Goal: Task Accomplishment & Management: Use online tool/utility

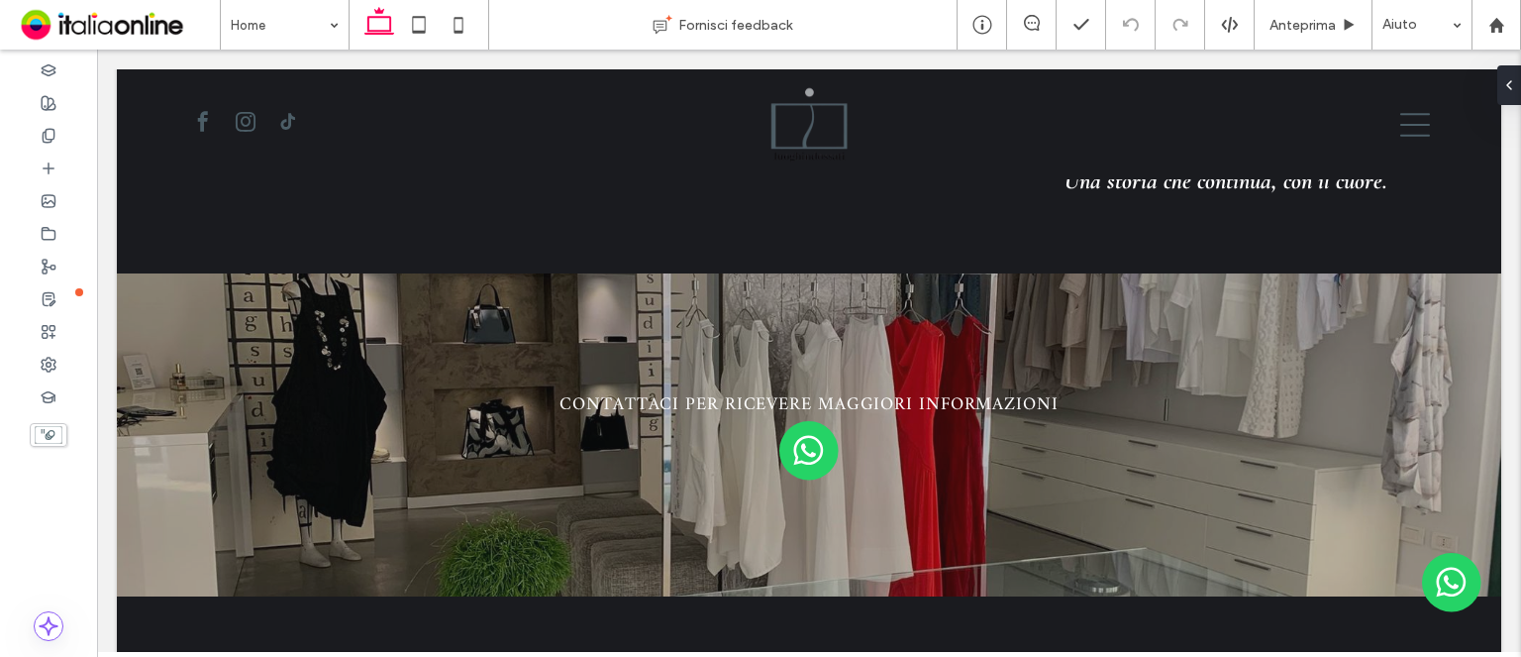
scroll to position [3466, 0]
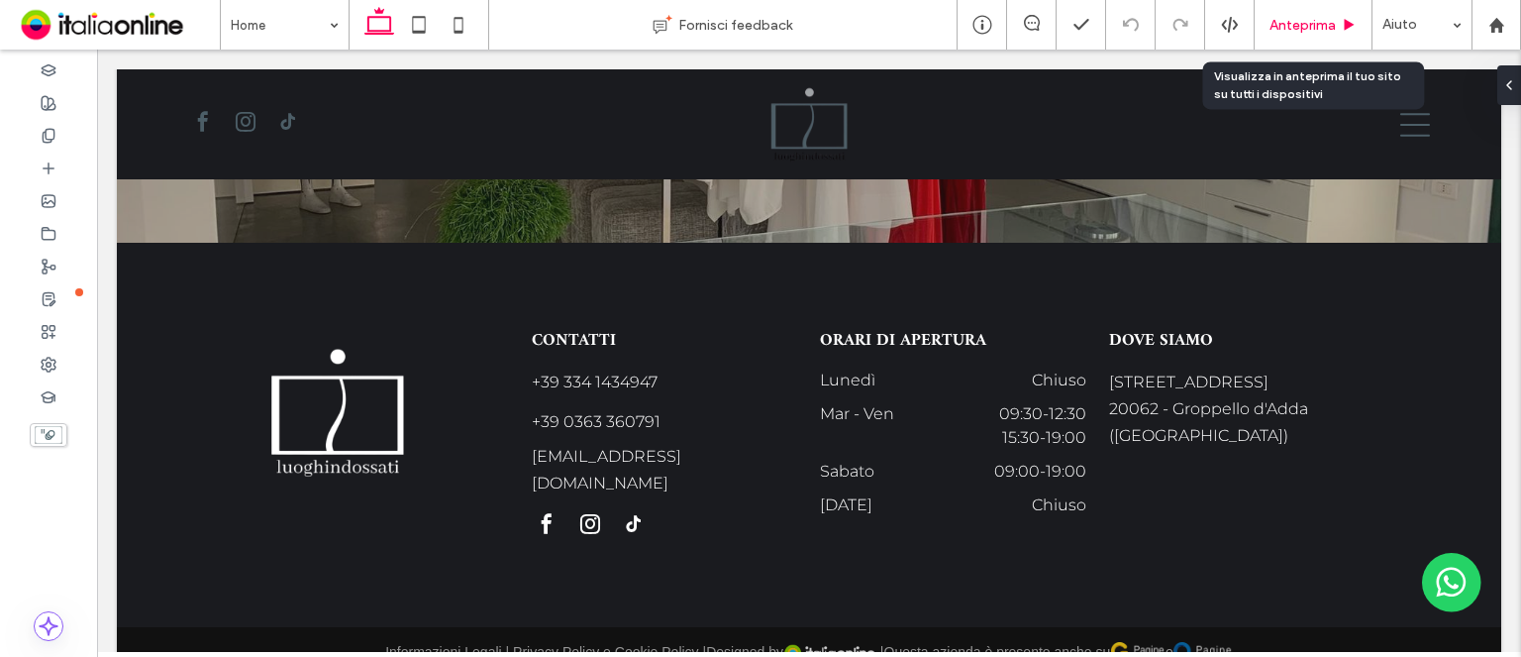
click at [1336, 31] on div "Anteprima" at bounding box center [1313, 25] width 117 height 17
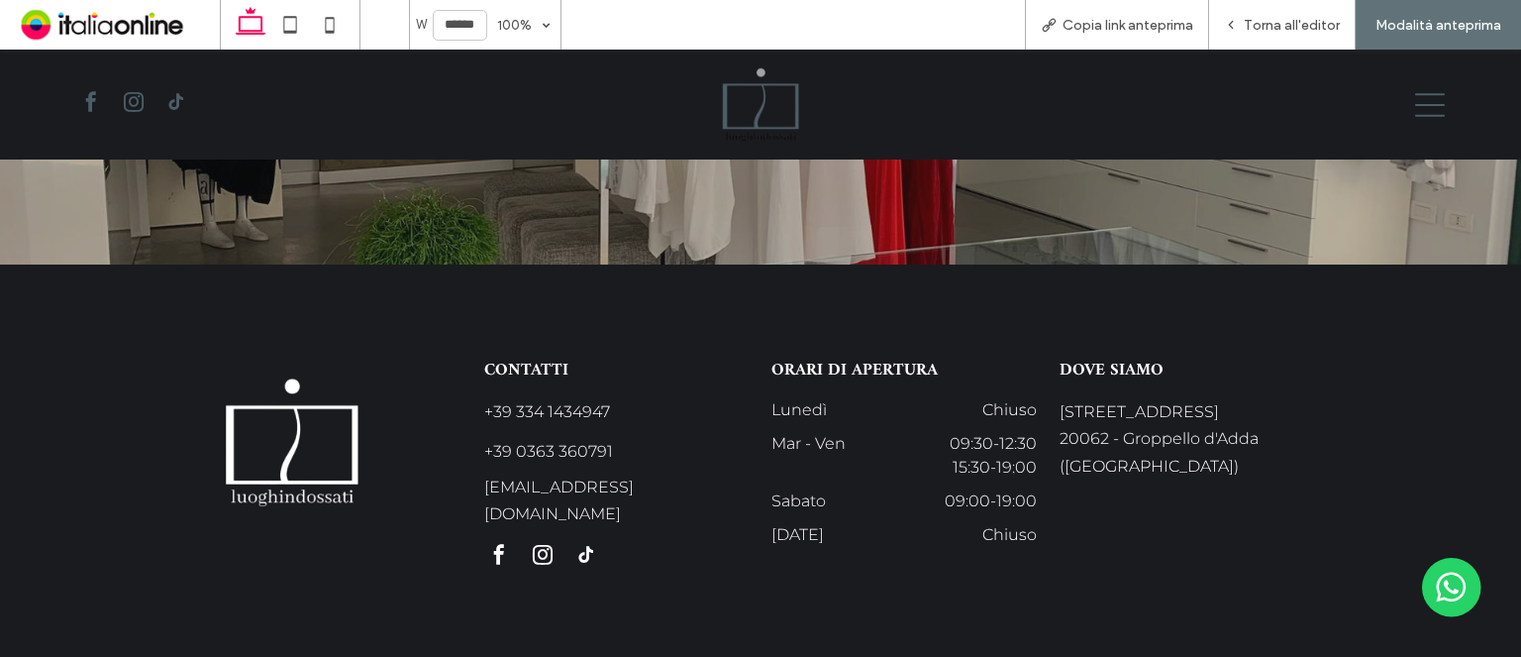
scroll to position [3500, 0]
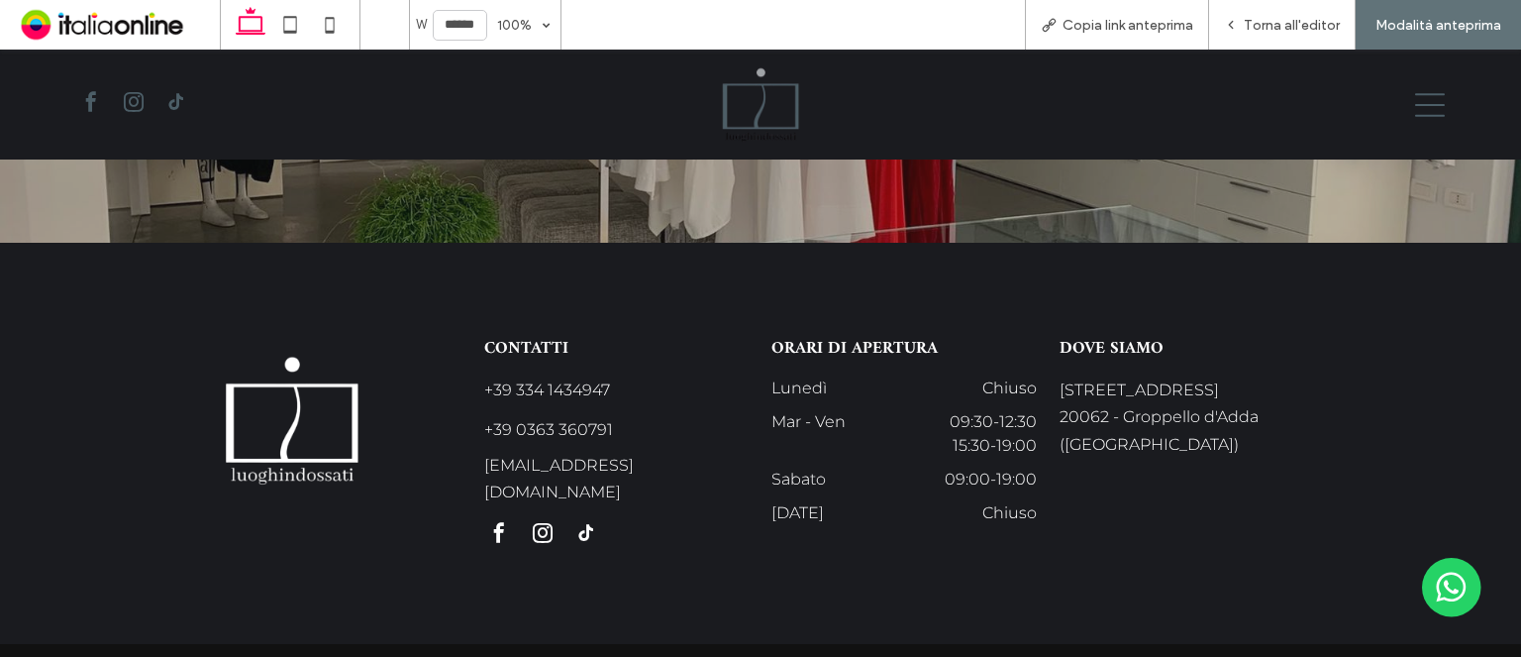
click at [487, 518] on span "facebook" at bounding box center [499, 533] width 30 height 30
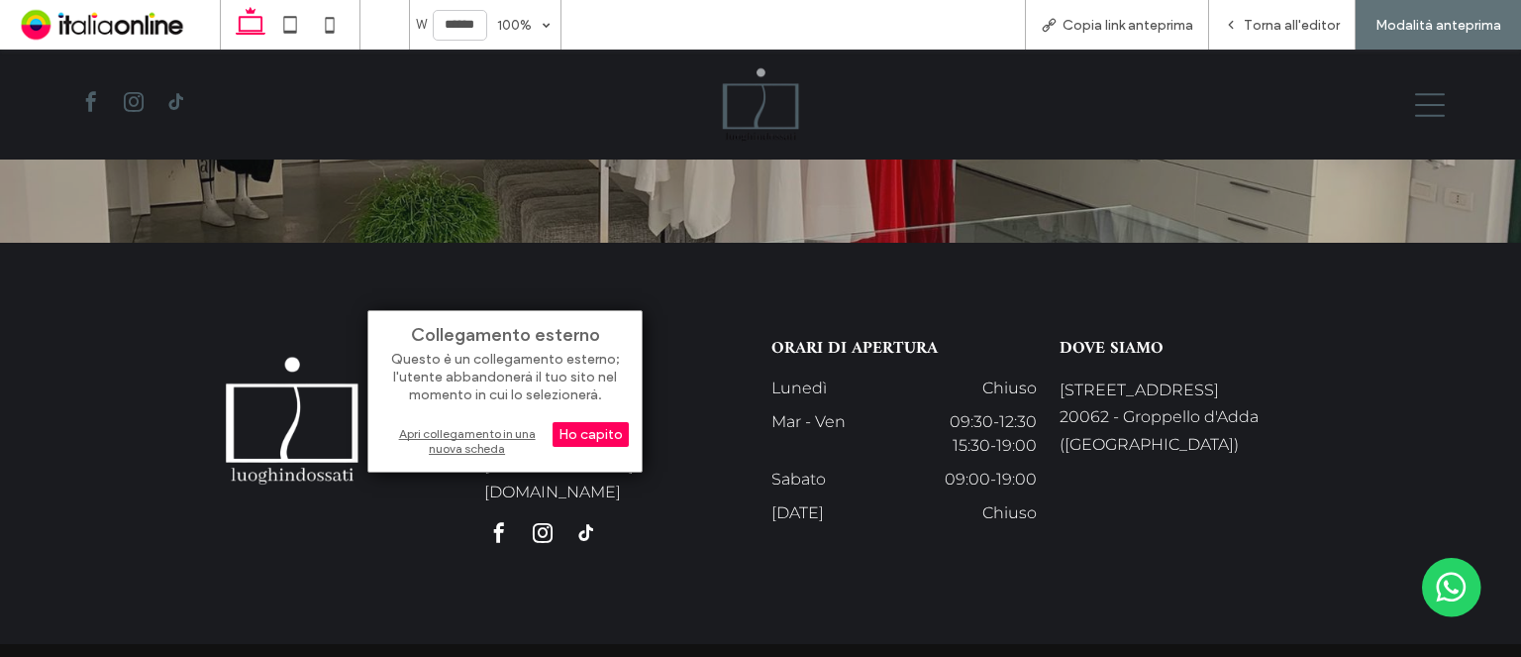
click at [471, 432] on div "Apri collegamento in una nuova scheda" at bounding box center [505, 441] width 248 height 36
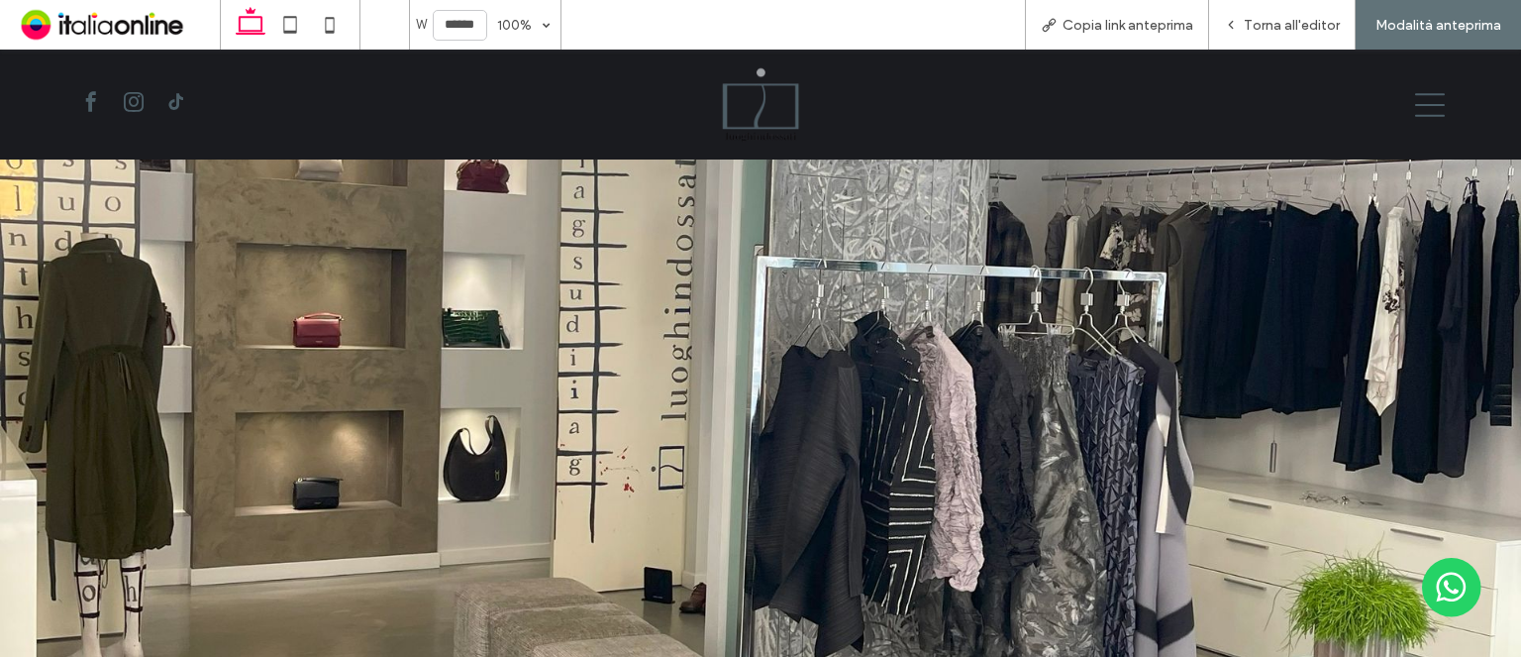
scroll to position [190, 0]
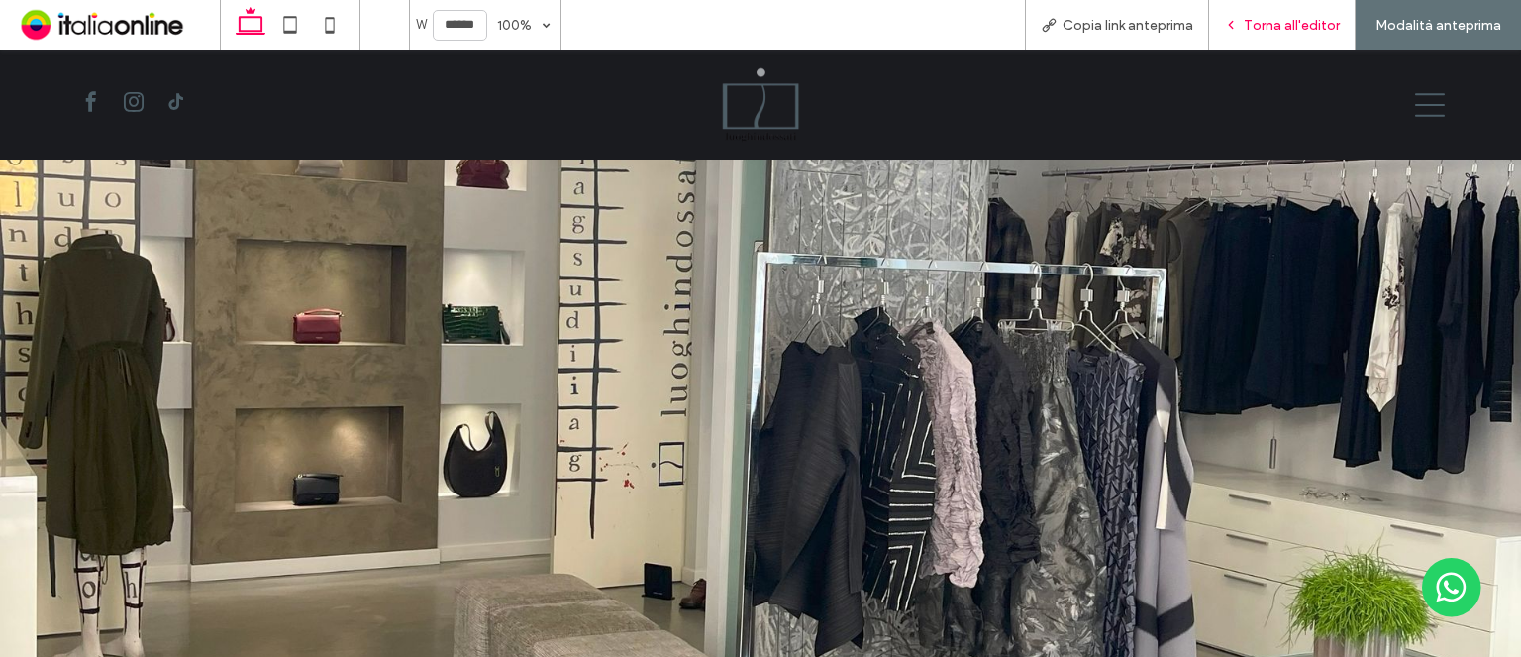
click at [1230, 22] on icon at bounding box center [1231, 25] width 14 height 14
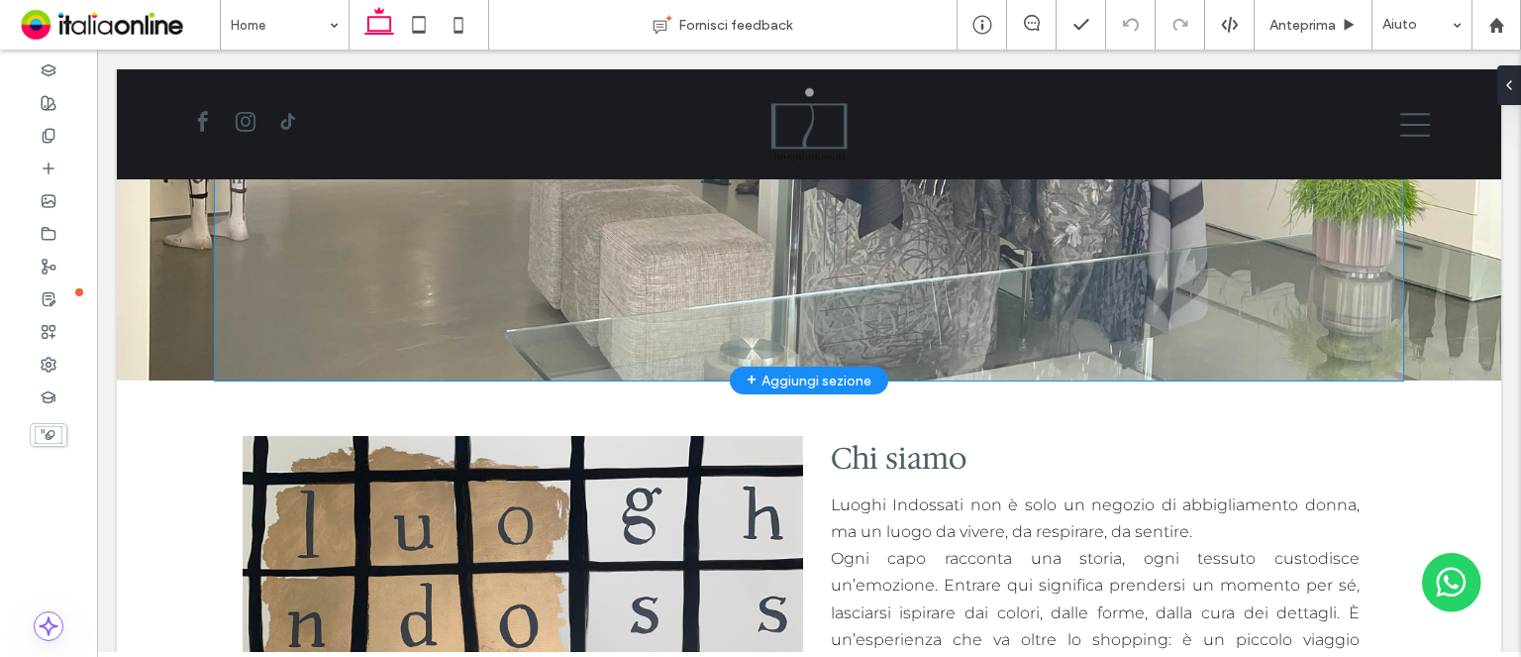
scroll to position [606, 0]
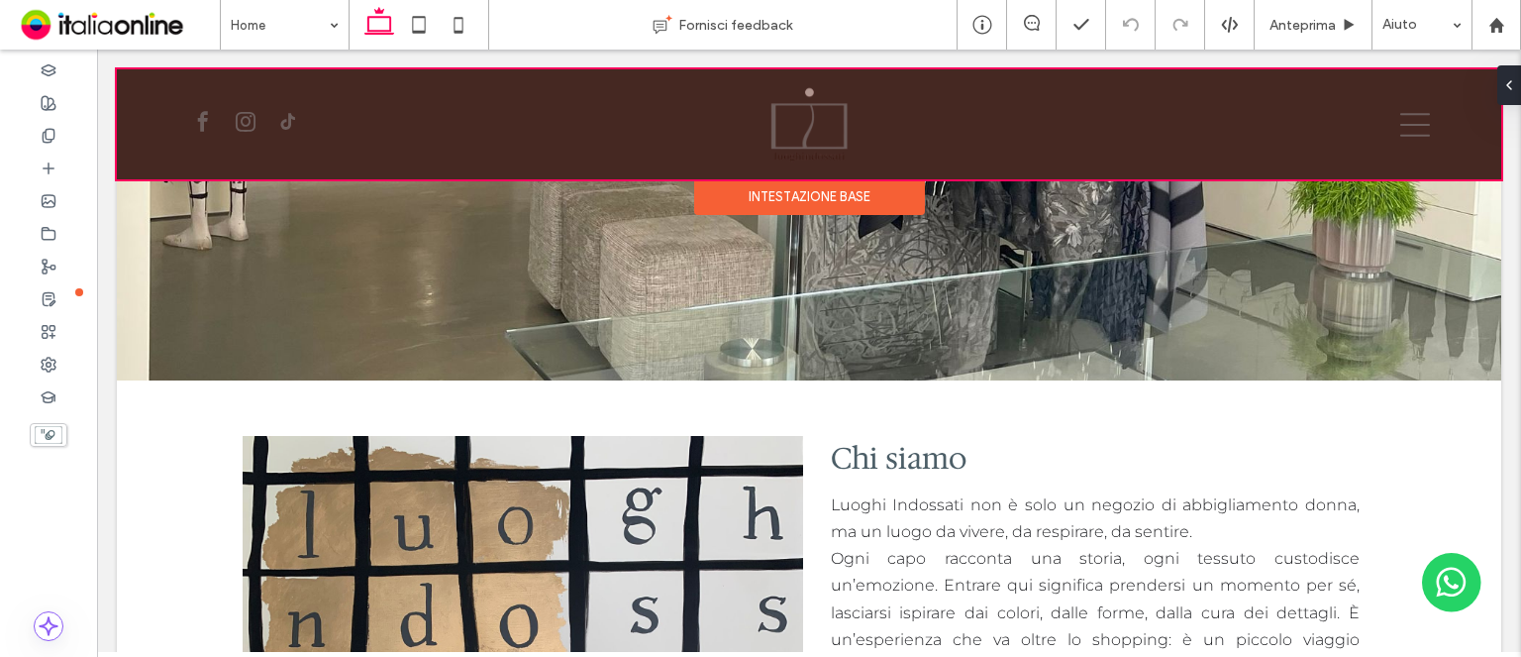
click at [792, 206] on div "Intestazione base" at bounding box center [809, 197] width 231 height 36
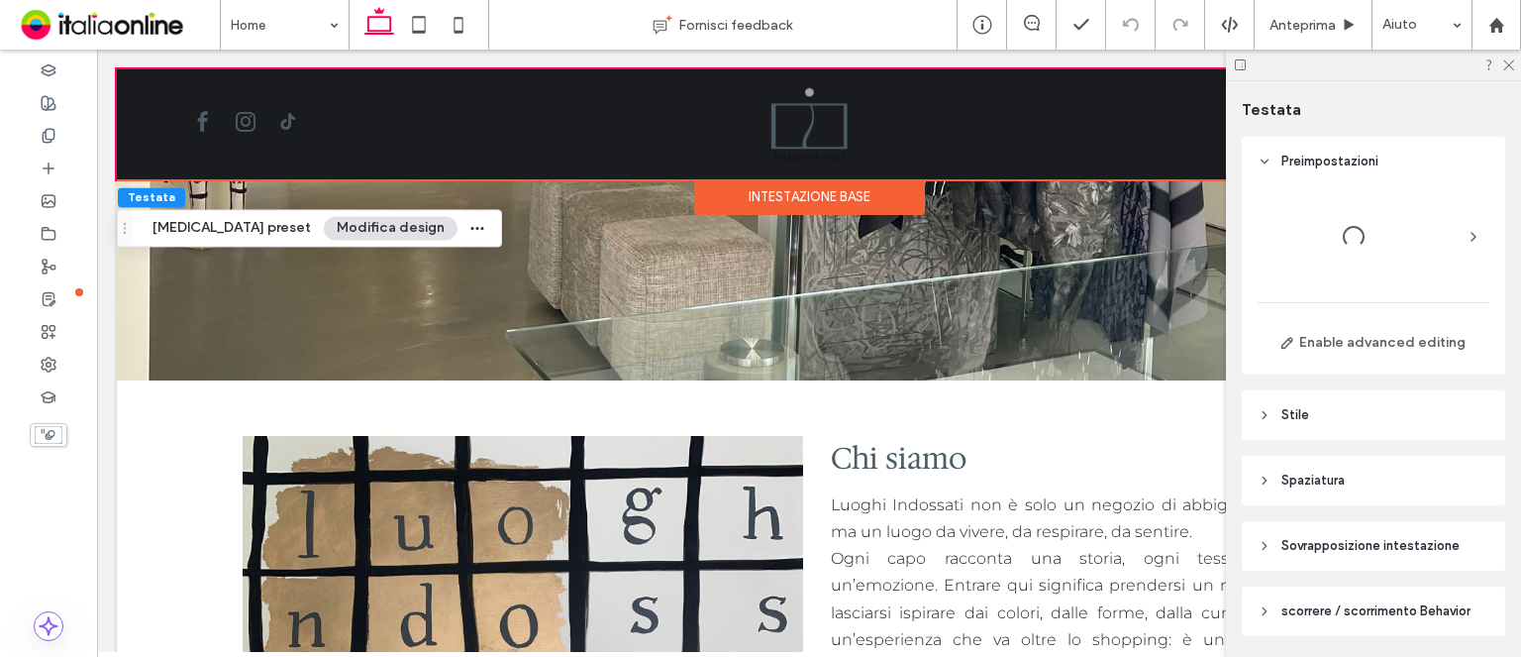
scroll to position [65, 0]
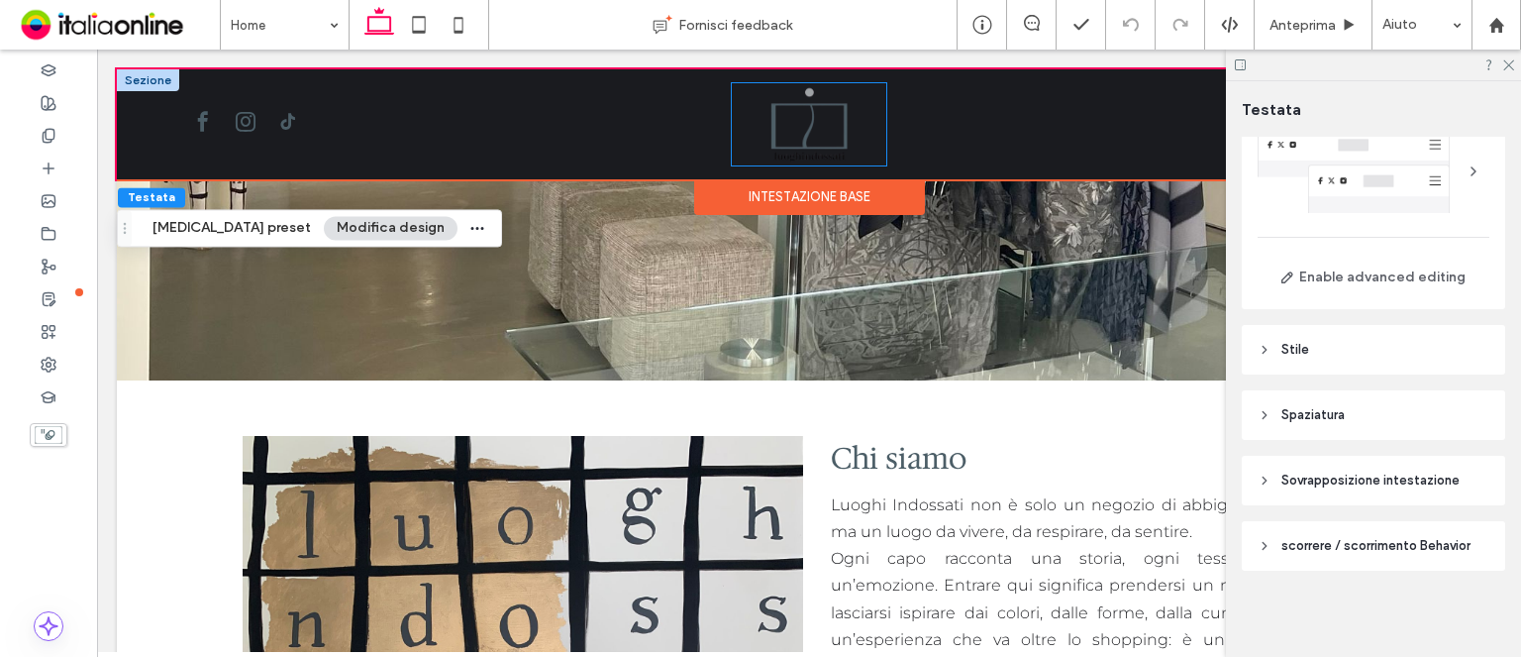
click at [822, 141] on img at bounding box center [810, 124] width 110 height 82
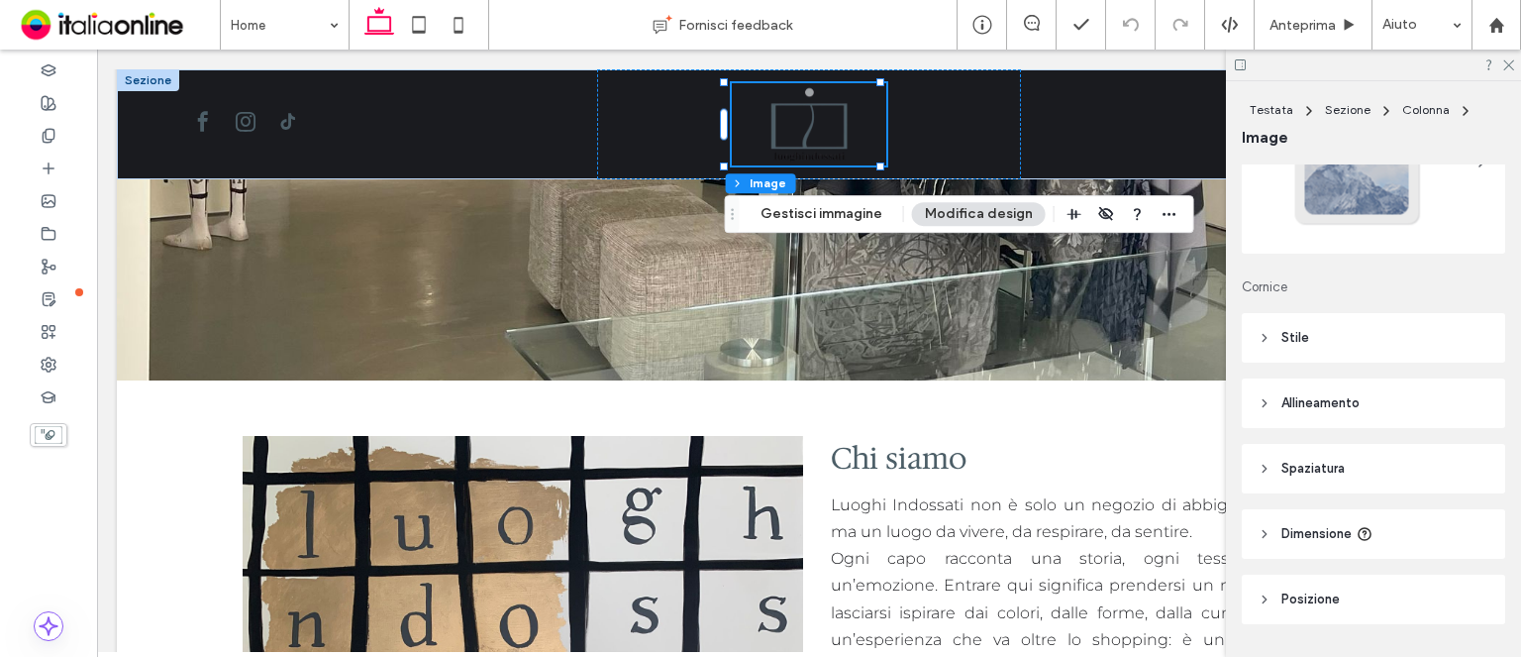
scroll to position [188, 0]
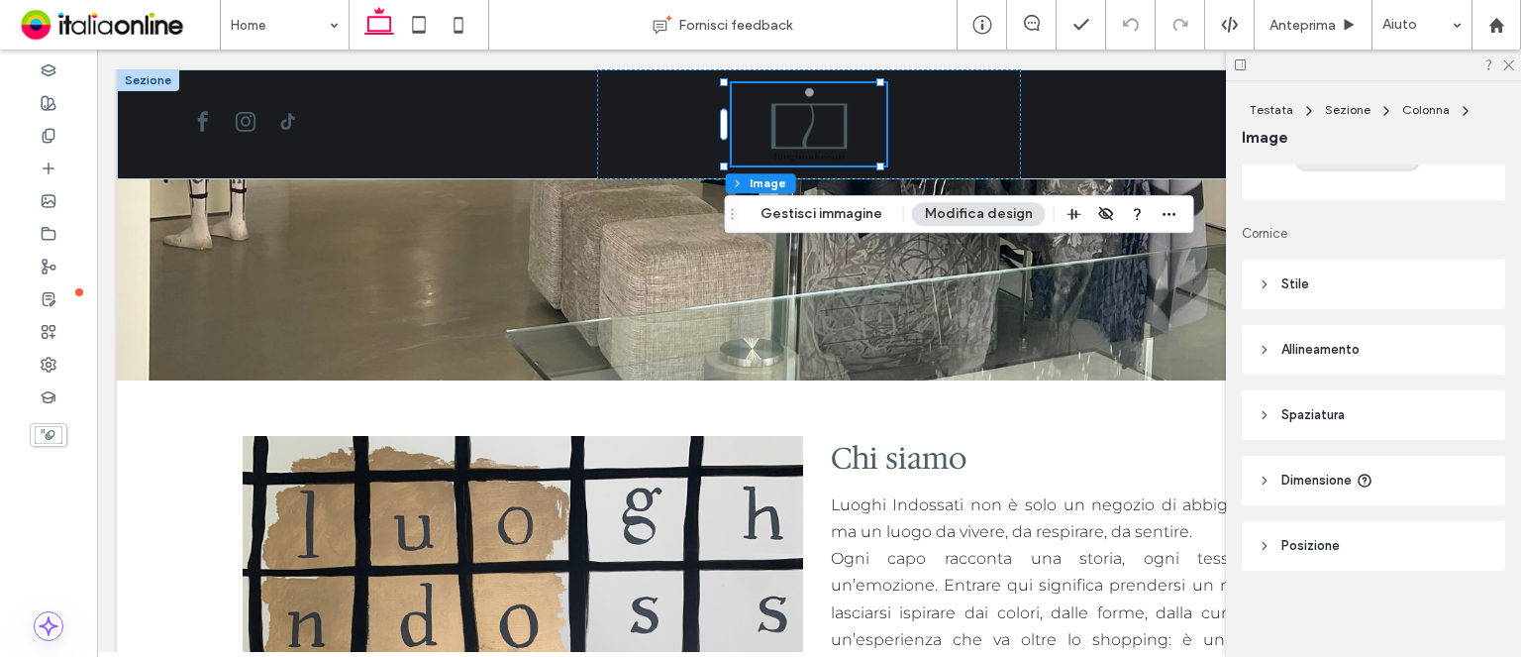
click at [1347, 531] on header "Posizione" at bounding box center [1373, 546] width 263 height 50
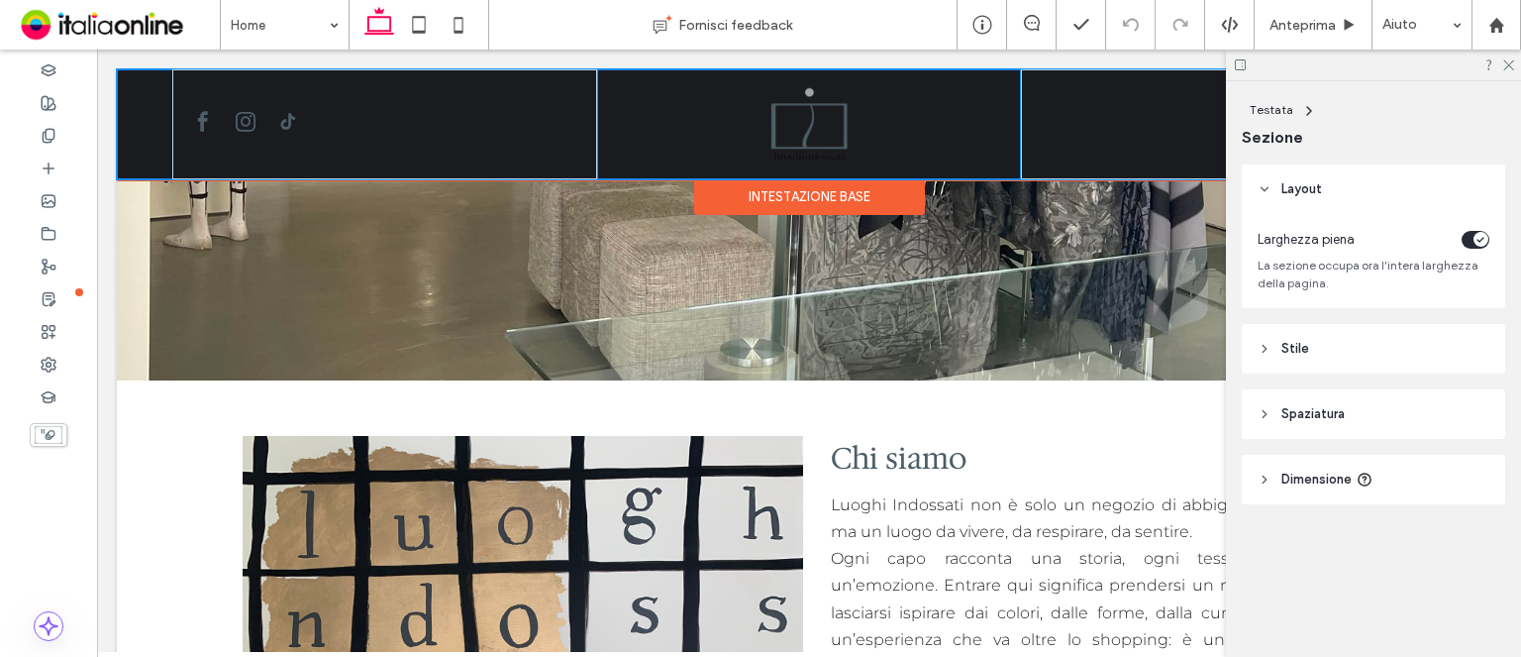
click at [808, 174] on div at bounding box center [802, 179] width 1370 height 10
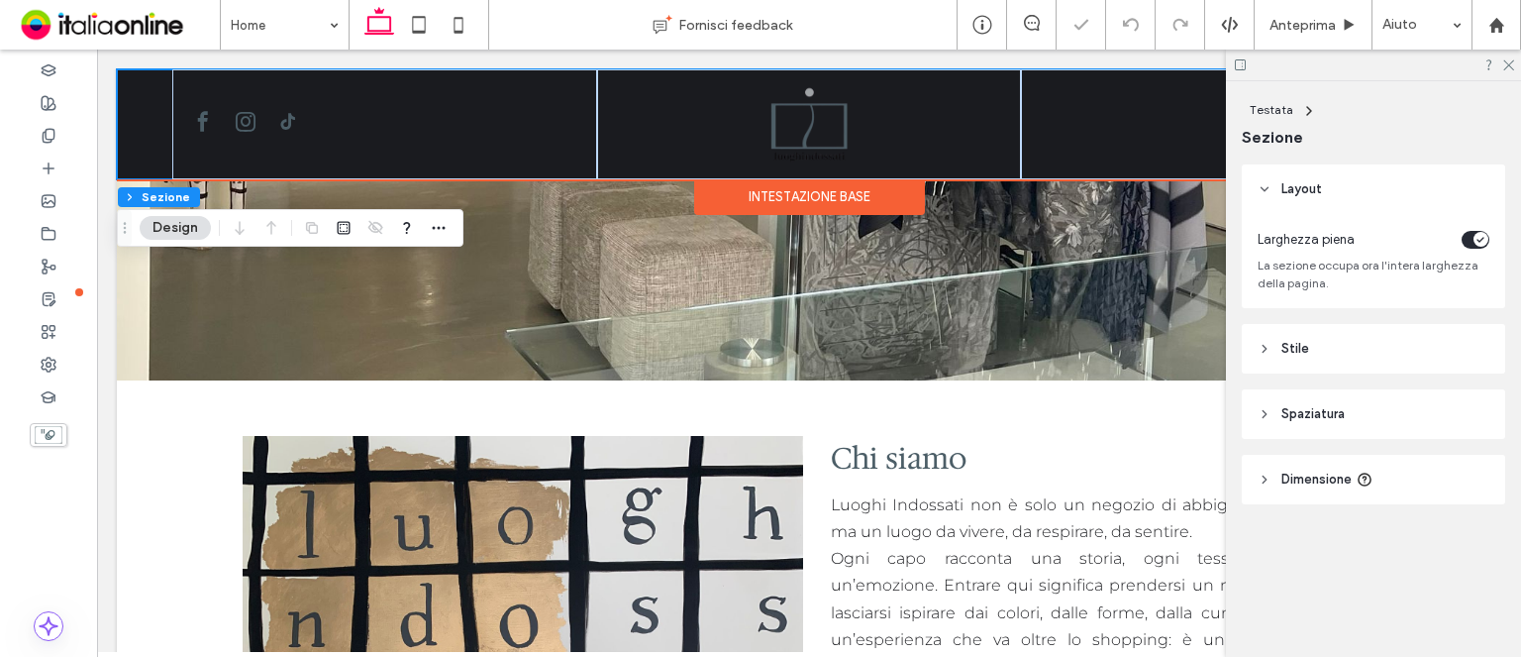
click at [814, 191] on div "Intestazione base" at bounding box center [809, 197] width 231 height 36
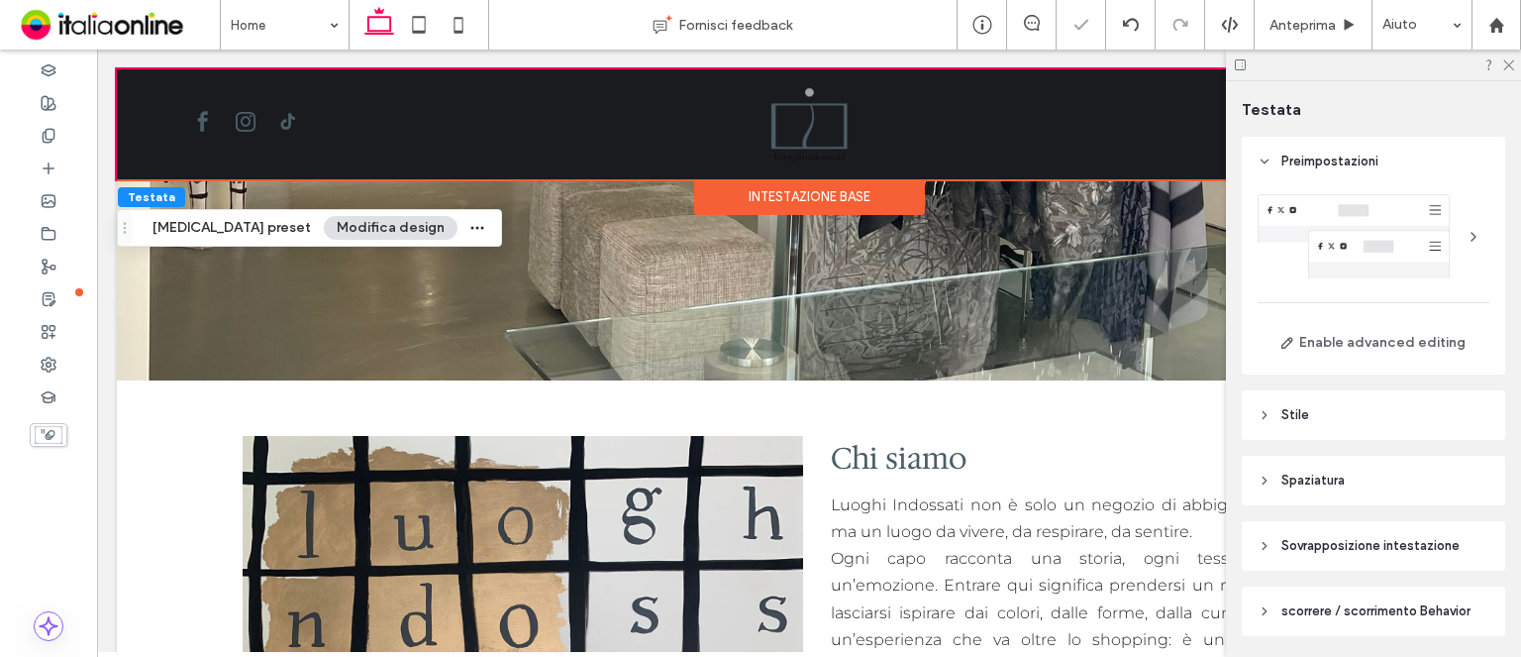
scroll to position [65, 0]
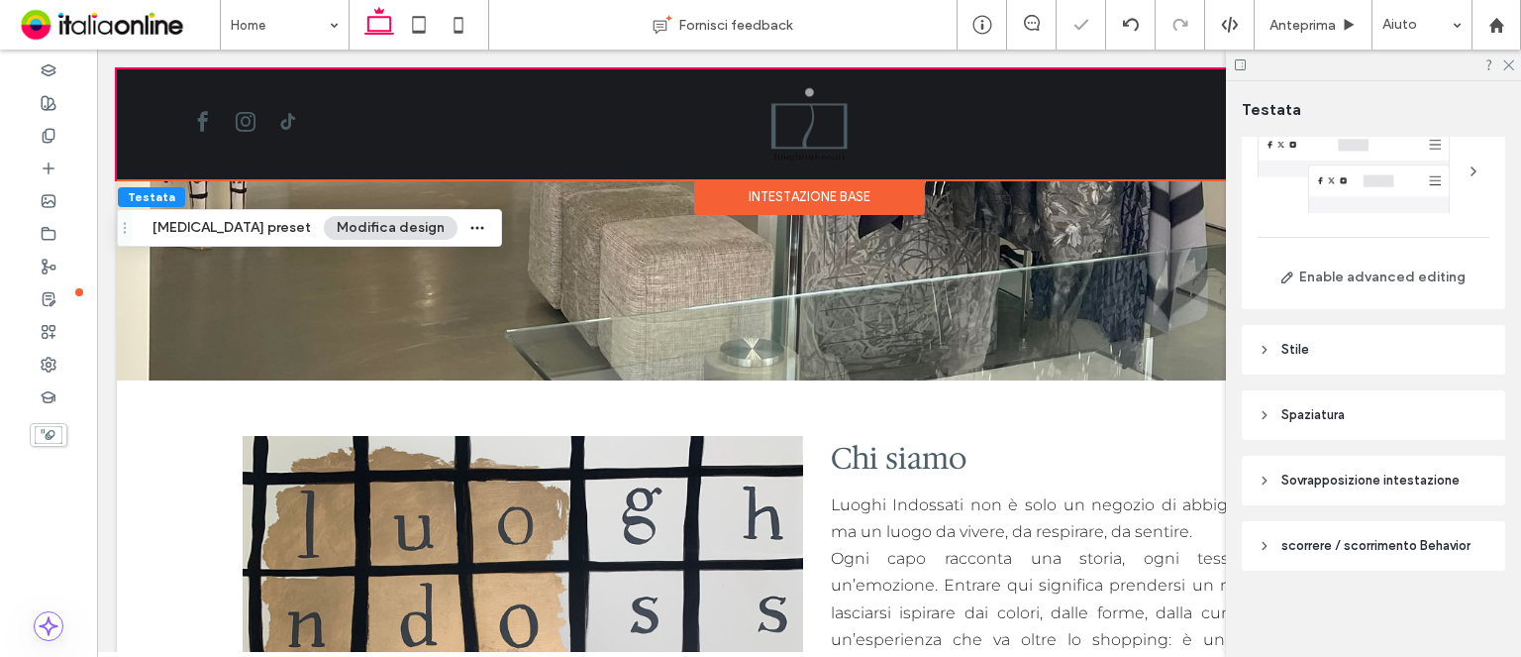
click at [1372, 538] on span "scorrere / scorrimento Behavior" at bounding box center [1376, 546] width 189 height 20
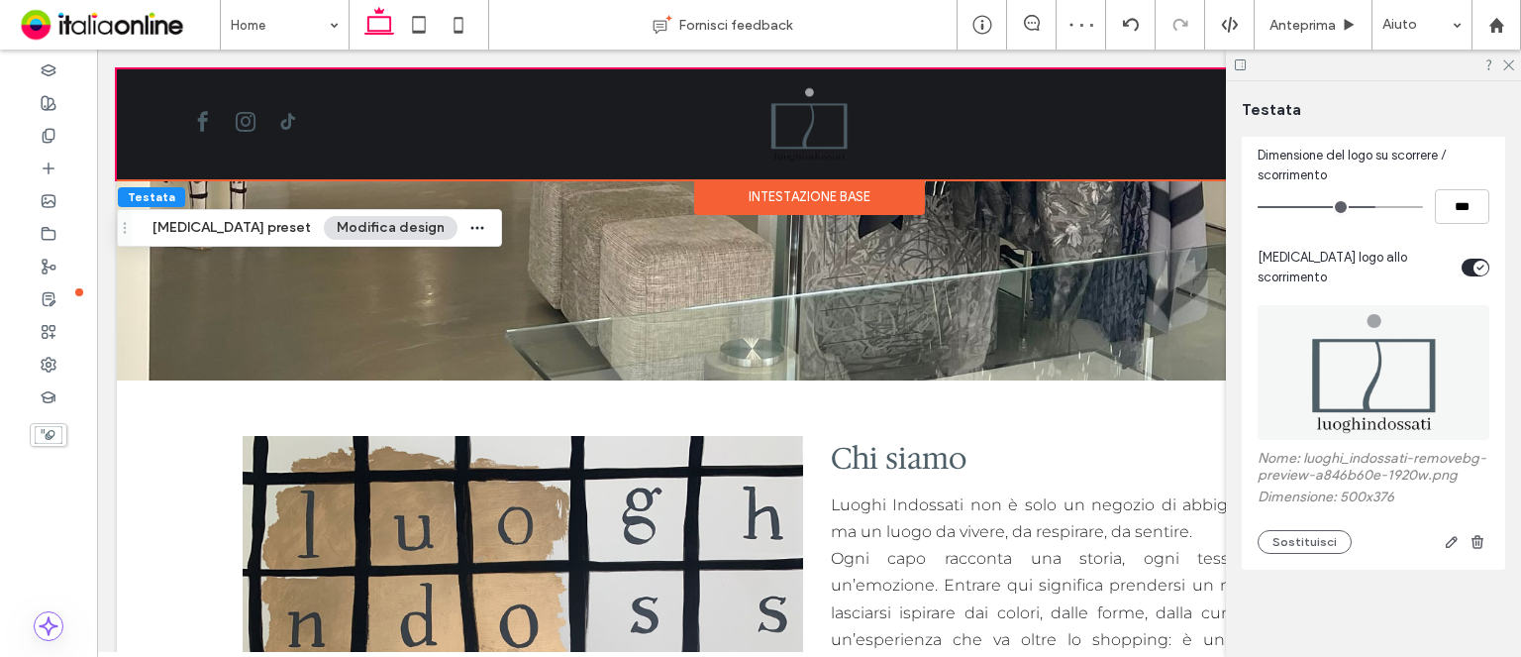
scroll to position [880, 0]
click at [1446, 543] on icon "button" at bounding box center [1452, 542] width 16 height 16
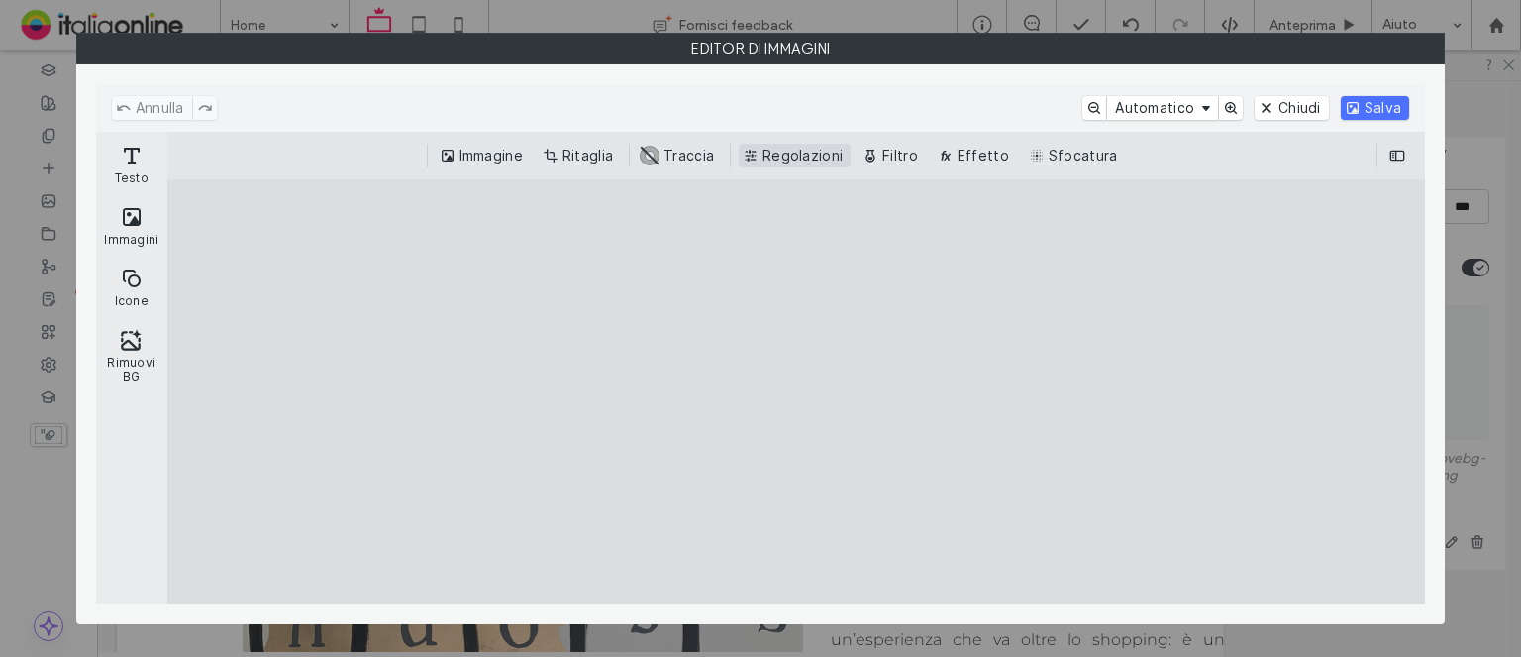
click at [783, 159] on button "Regolazioni" at bounding box center [795, 156] width 112 height 24
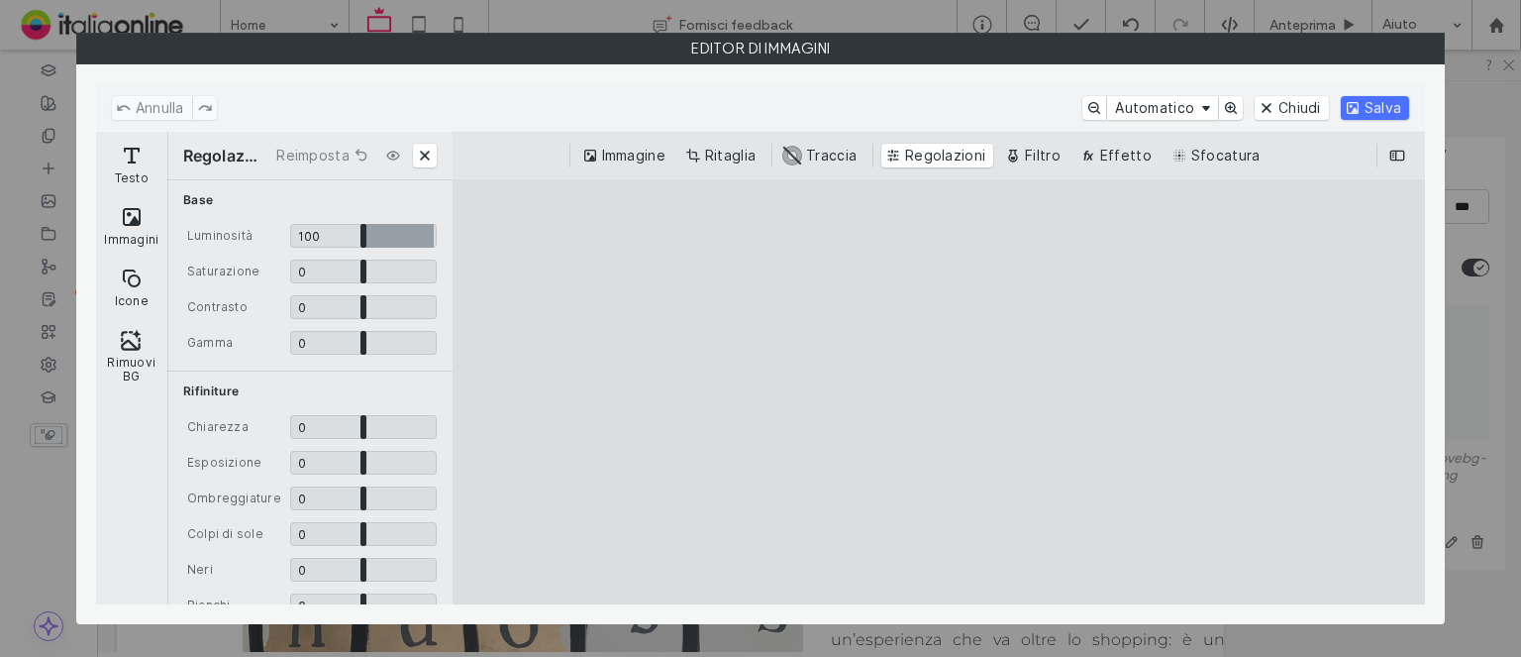
drag, startPoint x: 359, startPoint y: 234, endPoint x: 879, endPoint y: 209, distance: 520.6
type input "*"
click at [437, 248] on input "Dopo Cristo. Sdraietta" at bounding box center [363, 236] width 147 height 24
click at [1356, 110] on button "Salva" at bounding box center [1375, 108] width 68 height 24
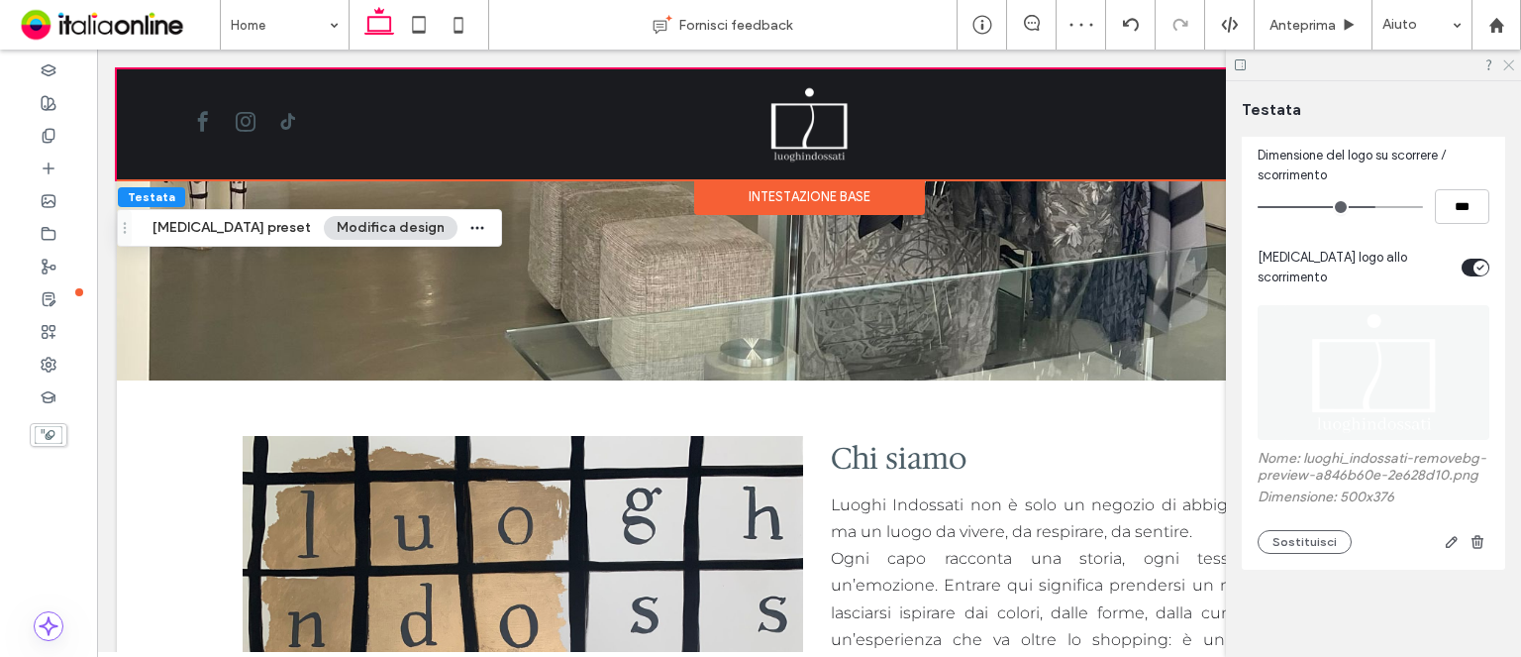
click at [1511, 63] on icon at bounding box center [1508, 63] width 13 height 13
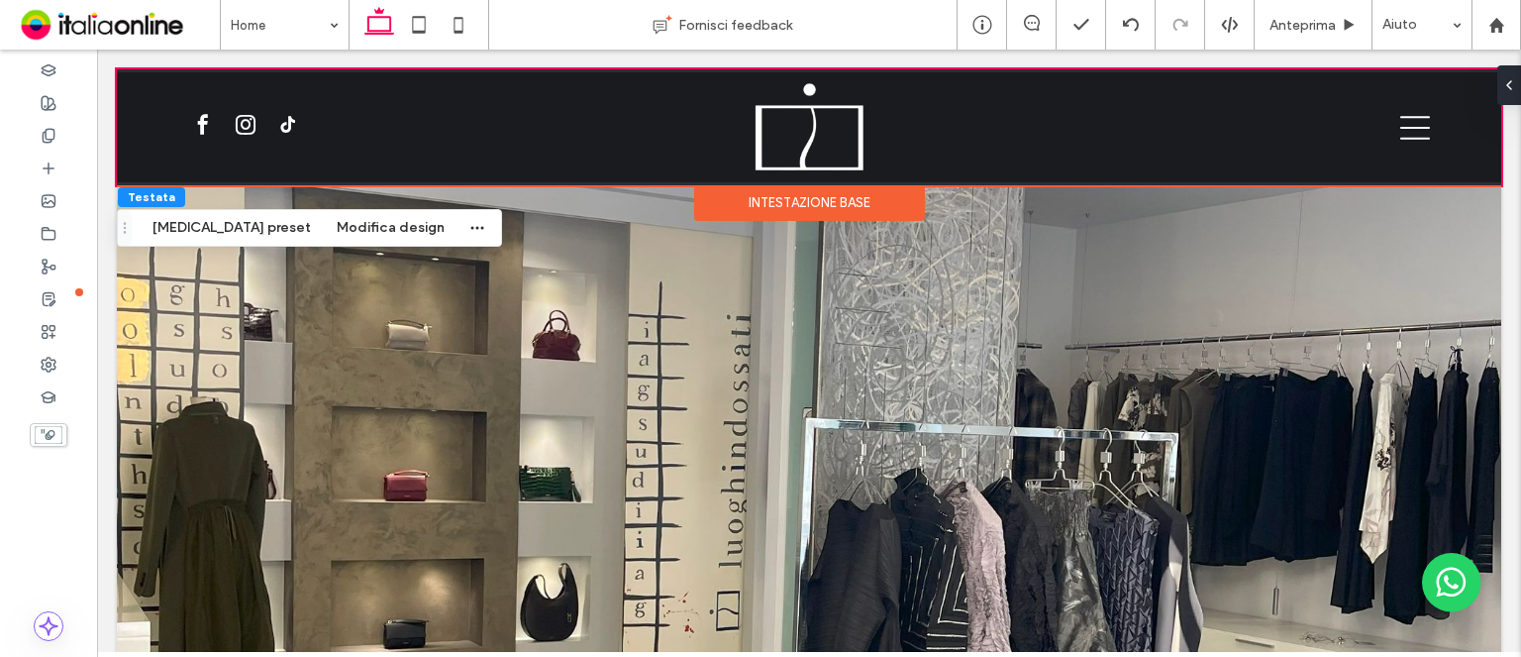
scroll to position [0, 0]
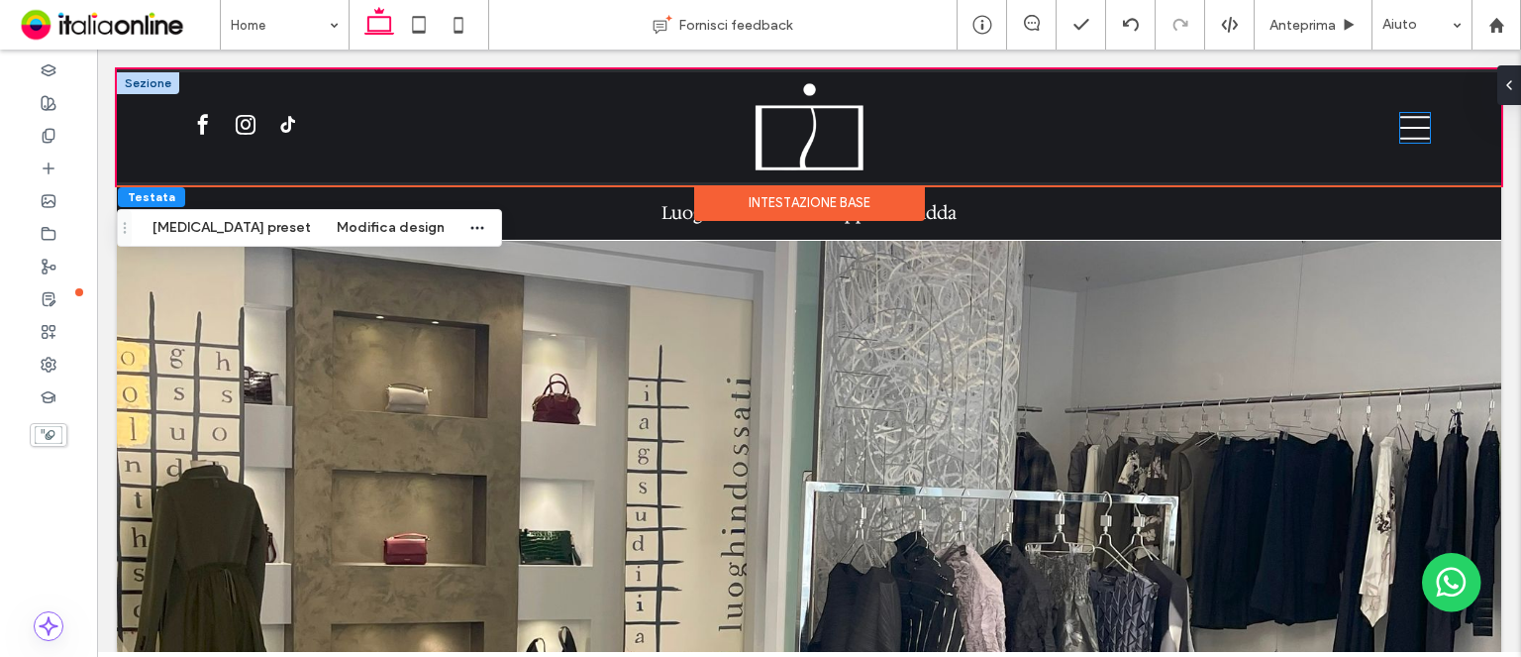
click at [1402, 122] on icon at bounding box center [1416, 128] width 30 height 30
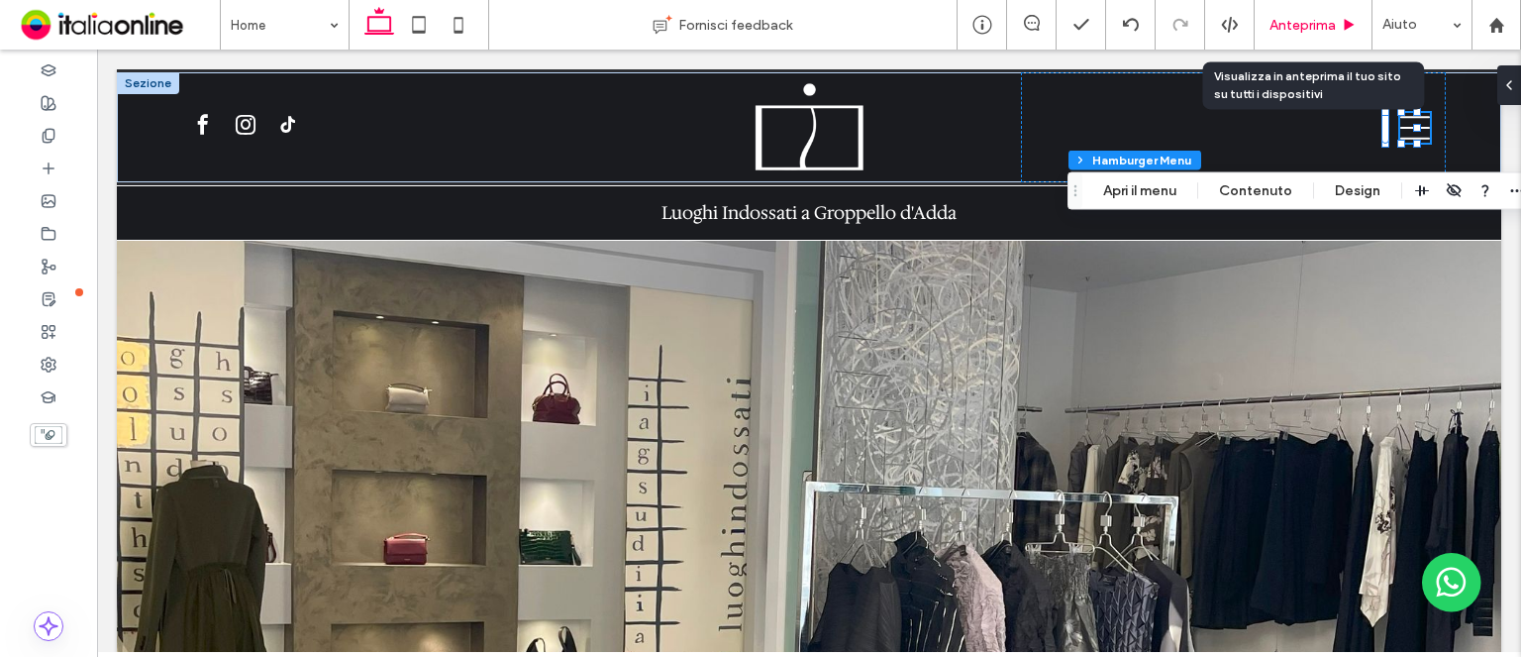
click at [1314, 23] on span "Anteprima" at bounding box center [1303, 25] width 66 height 17
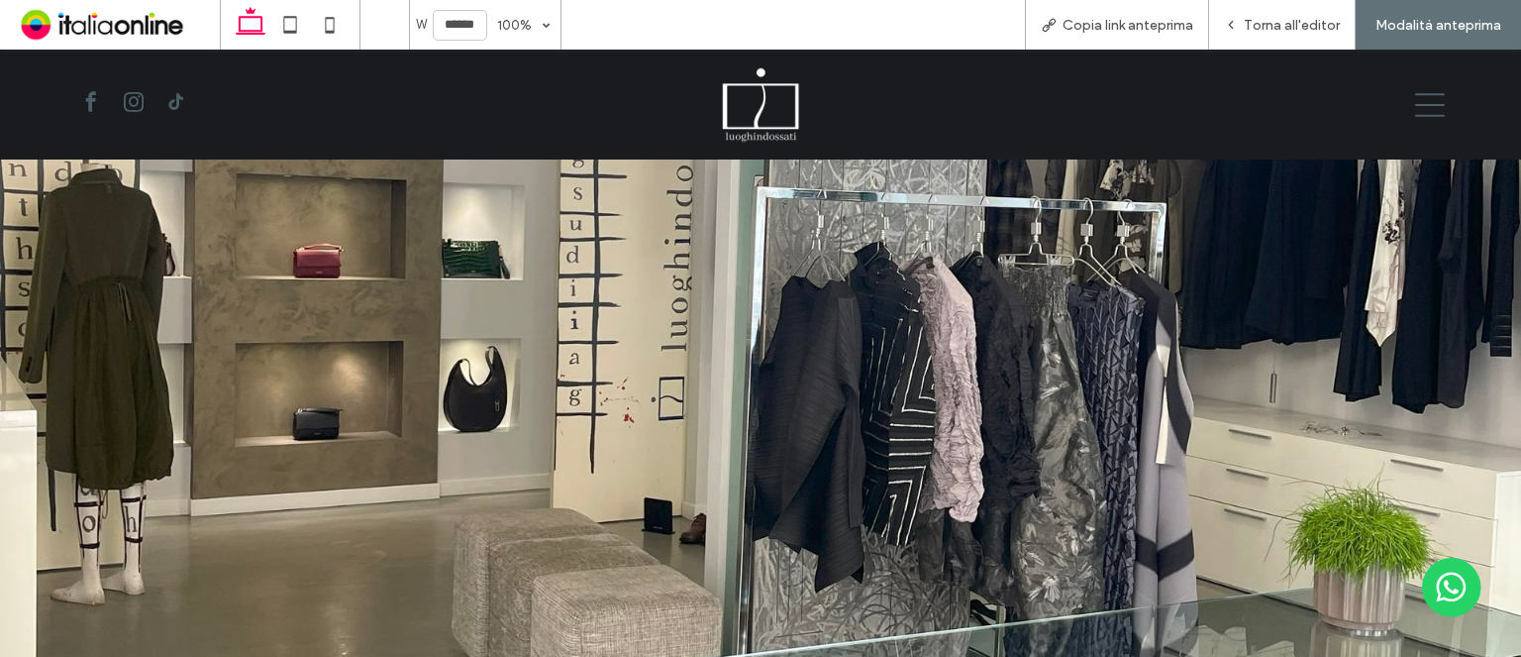
scroll to position [389, 0]
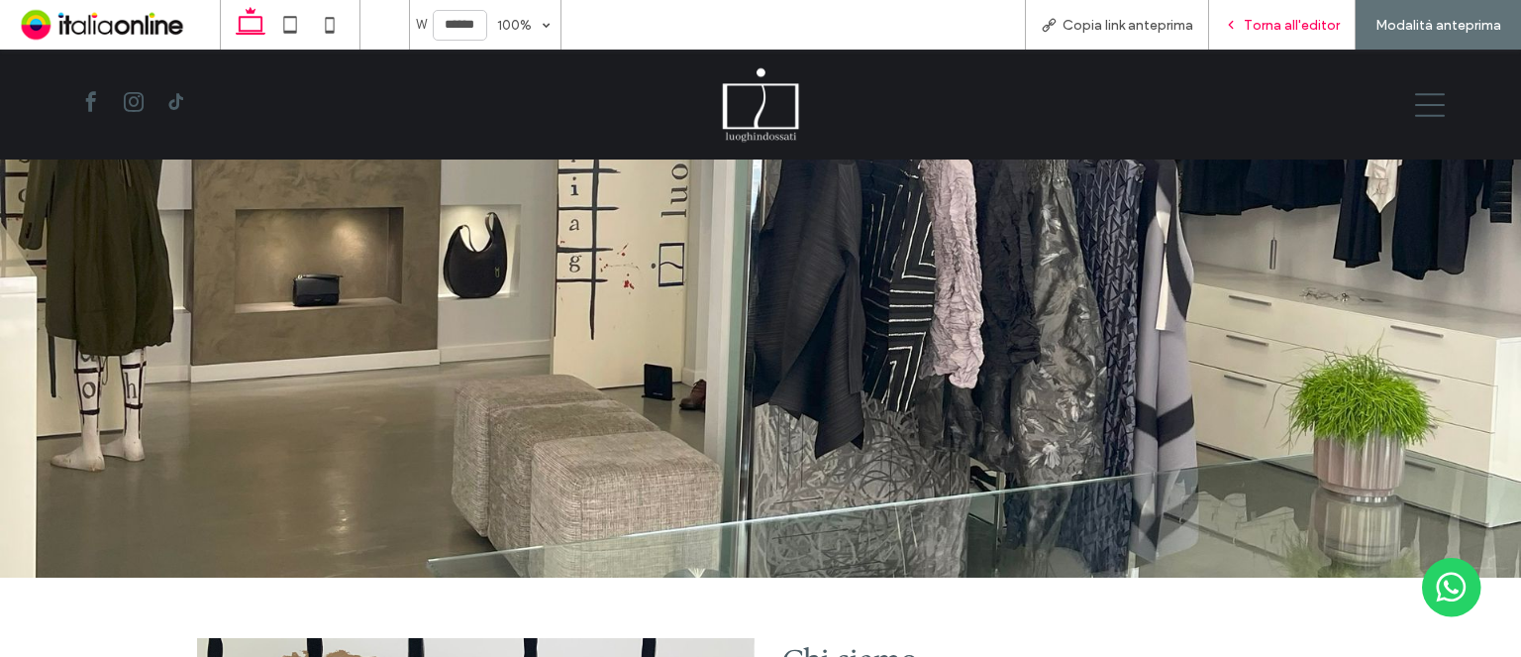
click at [1284, 21] on span "Torna all'editor" at bounding box center [1292, 25] width 96 height 17
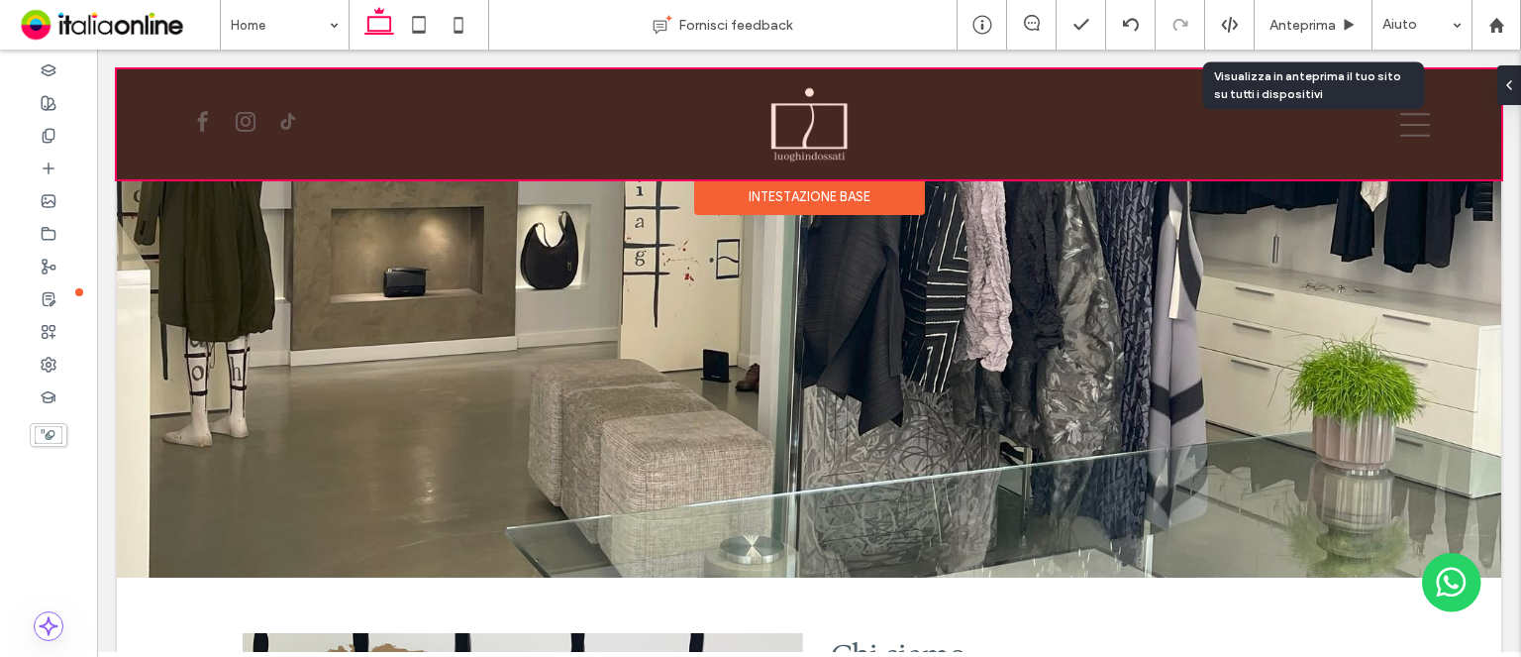
scroll to position [409, 0]
click at [881, 198] on div "Intestazione base" at bounding box center [809, 197] width 231 height 36
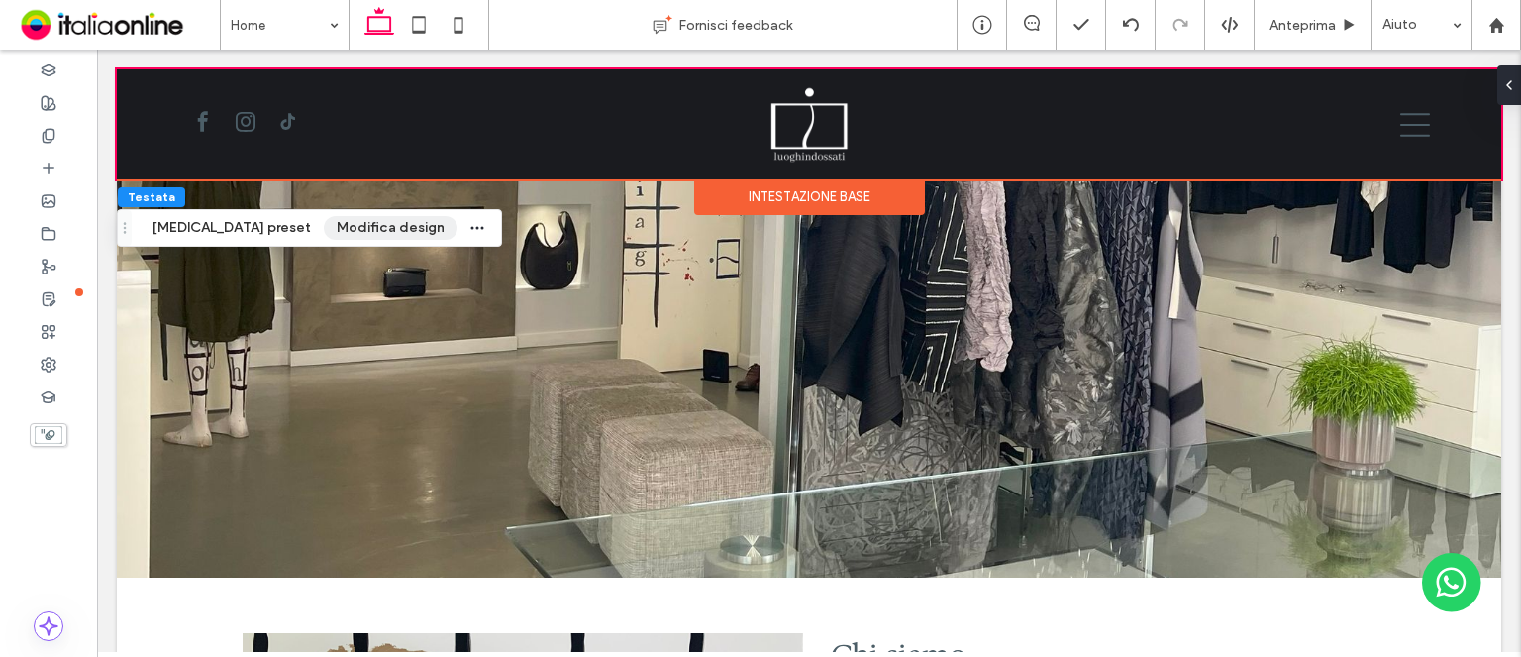
click at [333, 229] on button "Modifica design" at bounding box center [391, 228] width 134 height 24
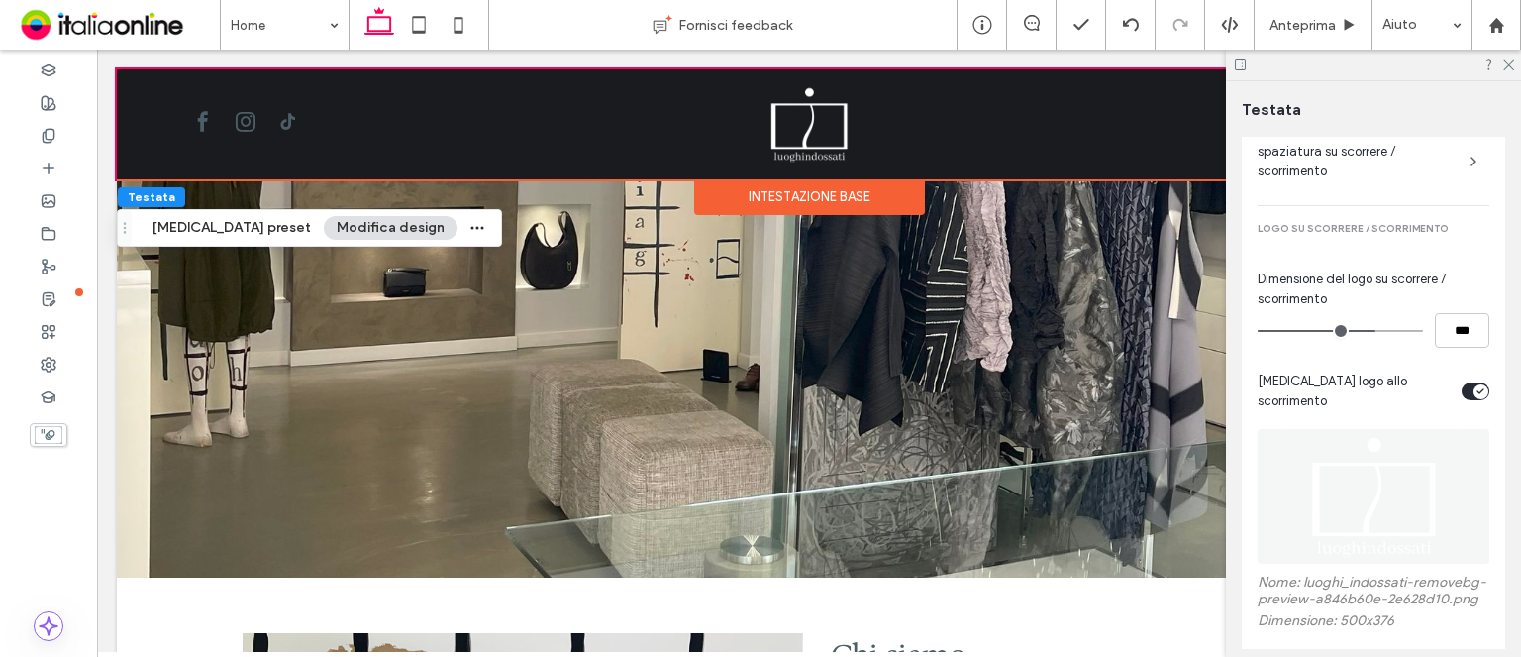
scroll to position [548, 0]
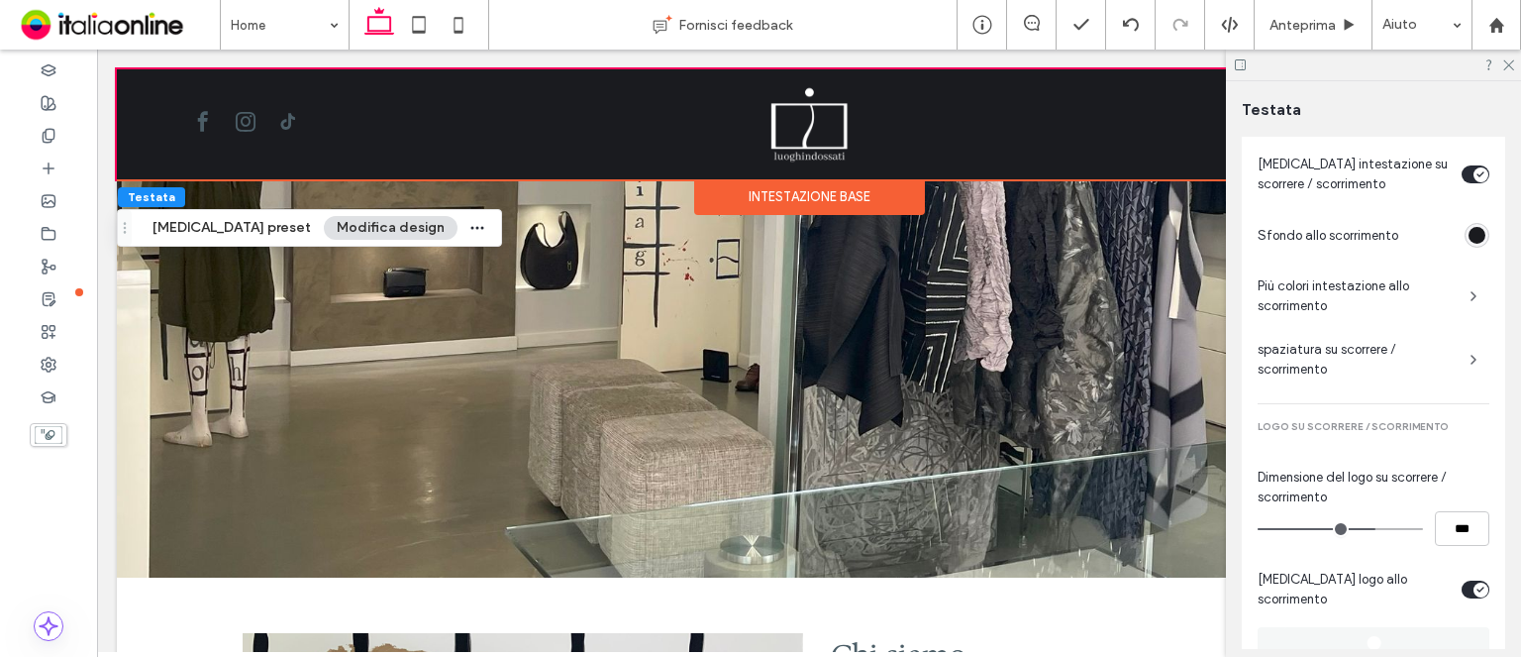
click at [1385, 290] on span "Più colori intestazione allo scorrimento" at bounding box center [1356, 296] width 196 height 40
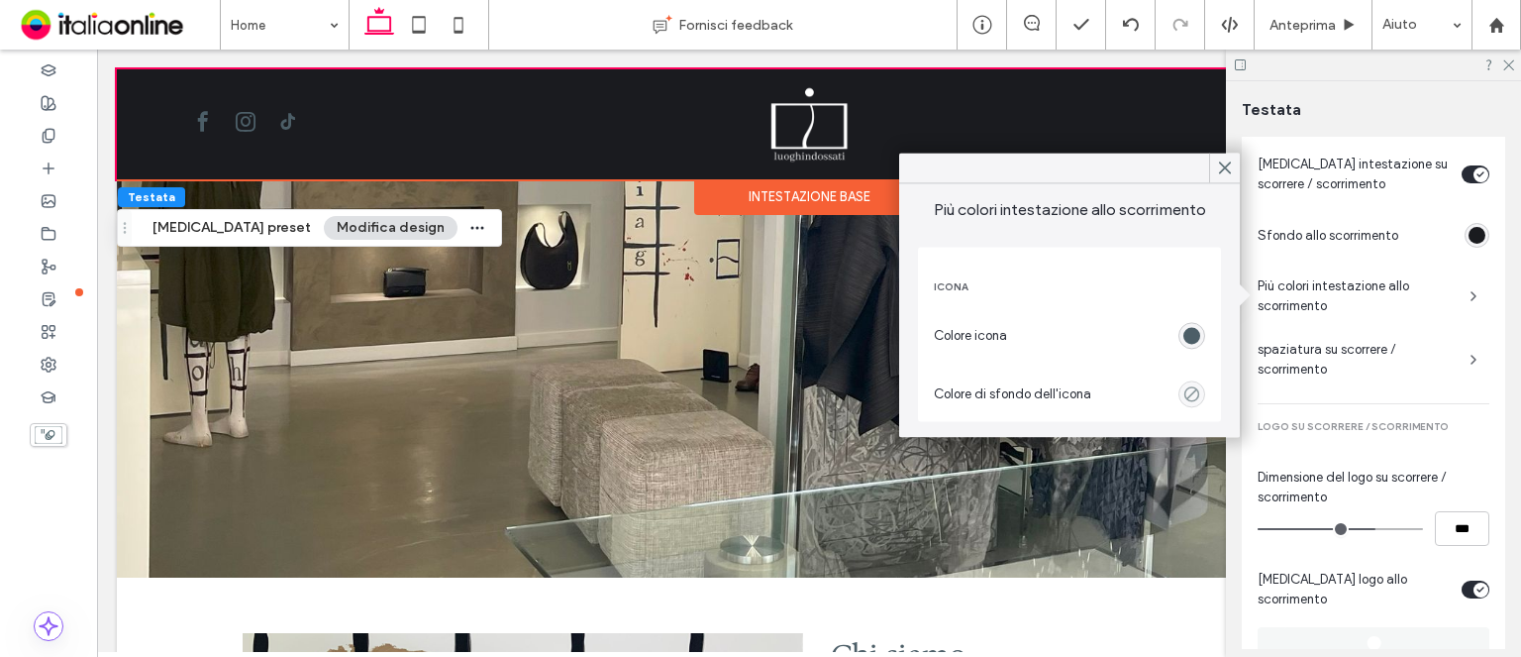
click at [1189, 339] on div "rgba(76,94,103,1)" at bounding box center [1192, 335] width 17 height 17
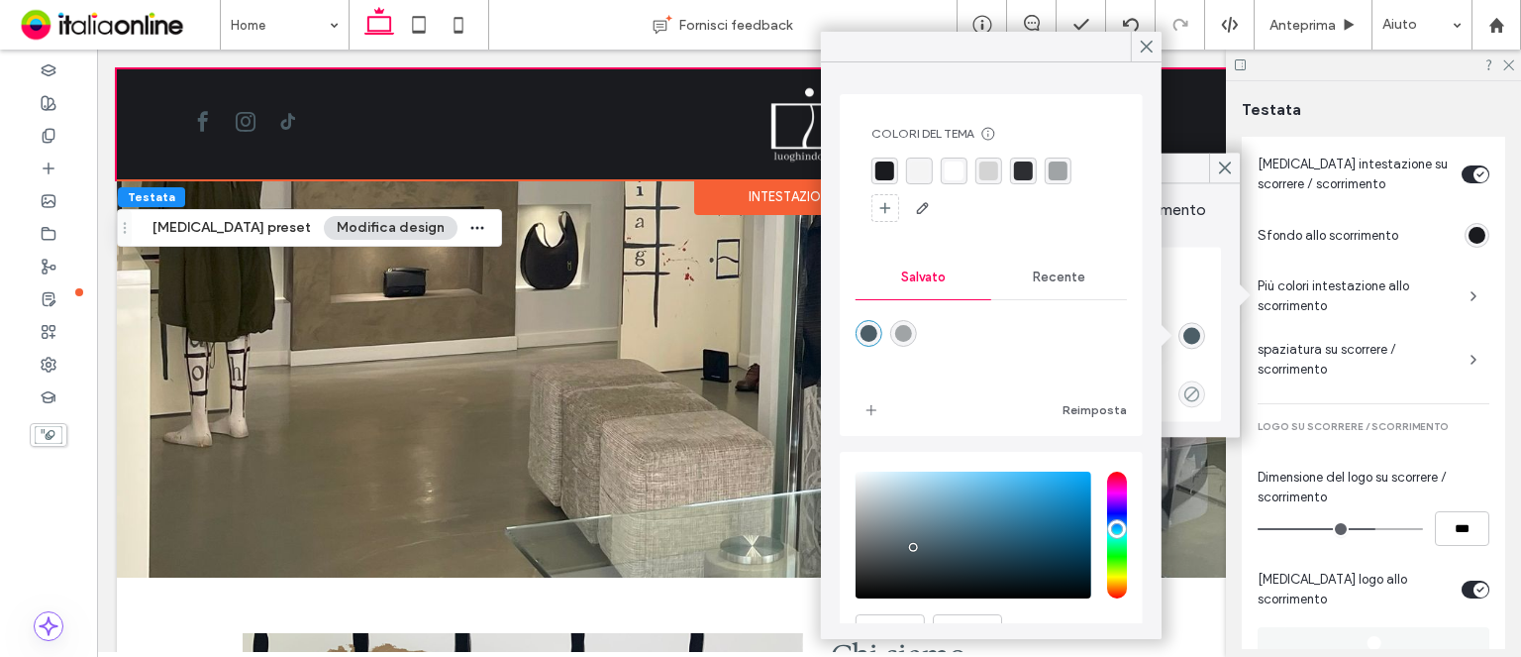
click at [966, 169] on div "rgba(255, 255, 255, 1)" at bounding box center [954, 170] width 27 height 27
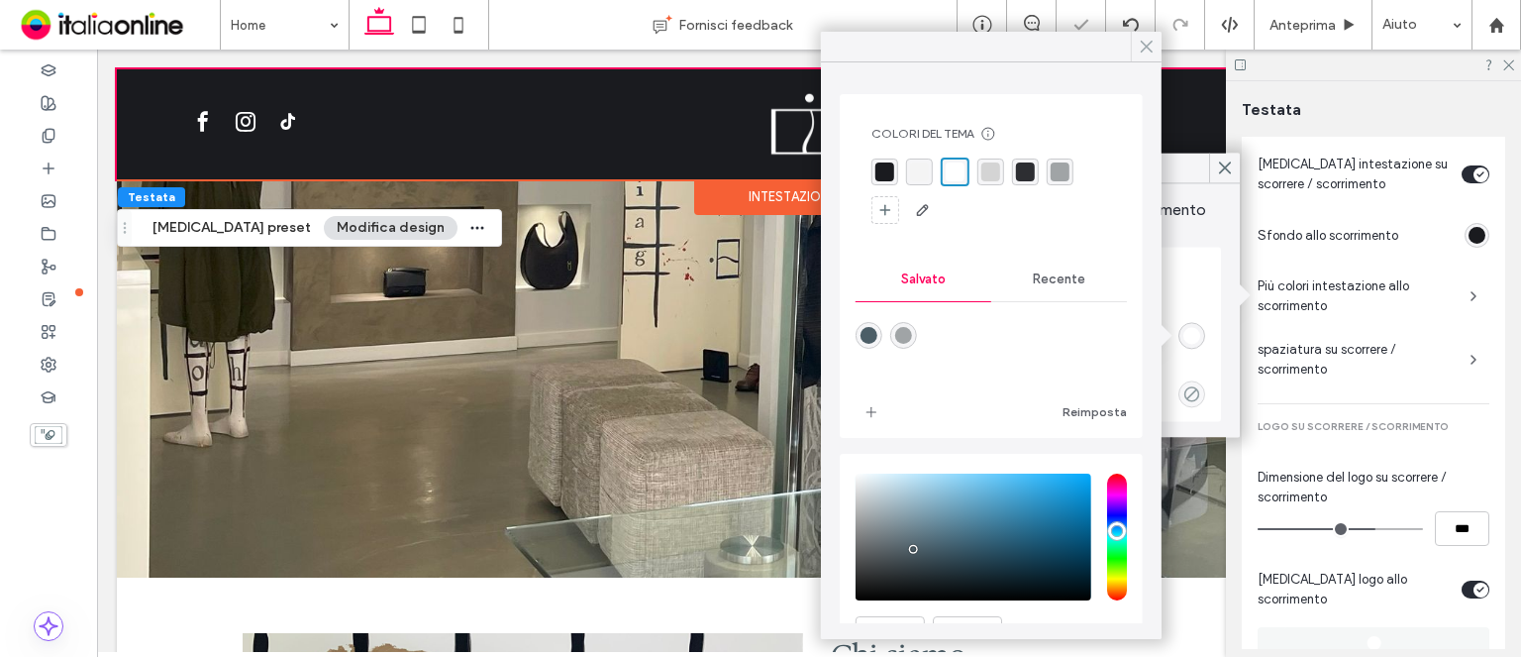
click at [1151, 52] on use at bounding box center [1147, 47] width 11 height 11
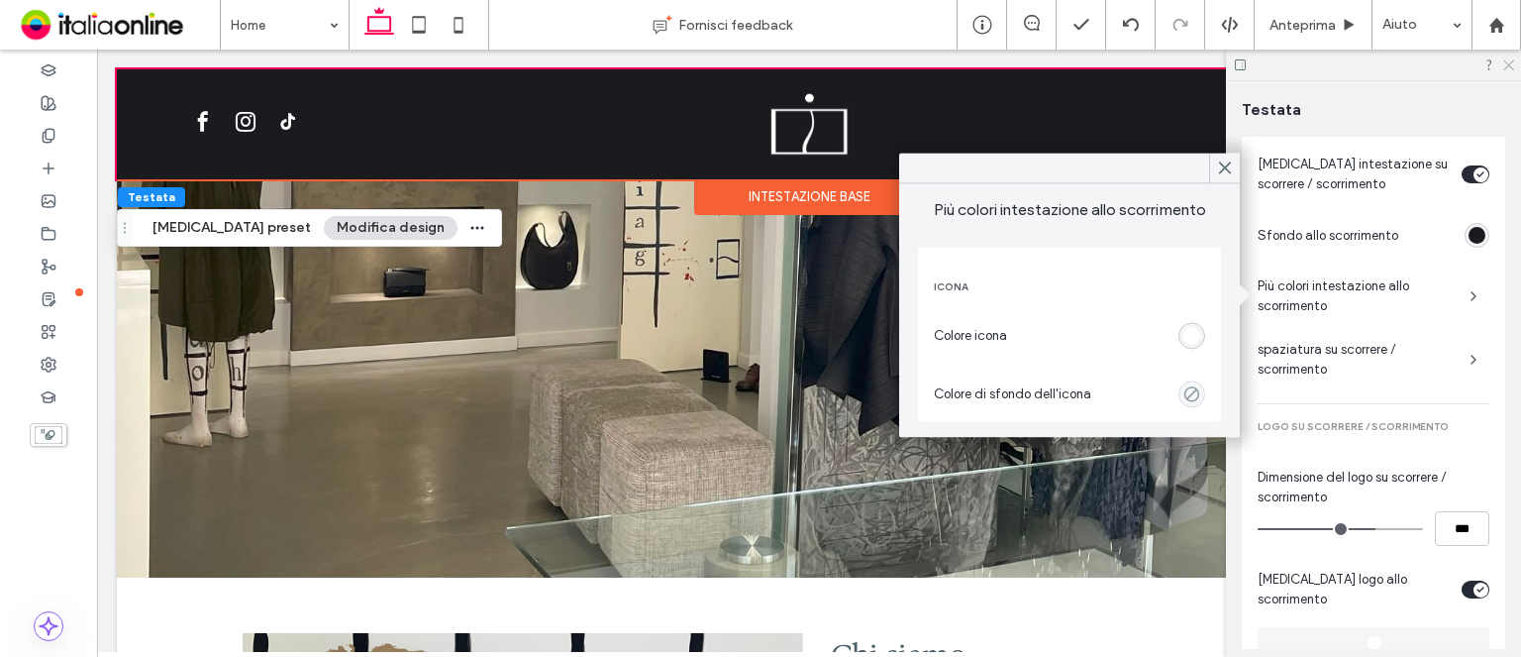
click at [1505, 61] on icon at bounding box center [1508, 63] width 13 height 13
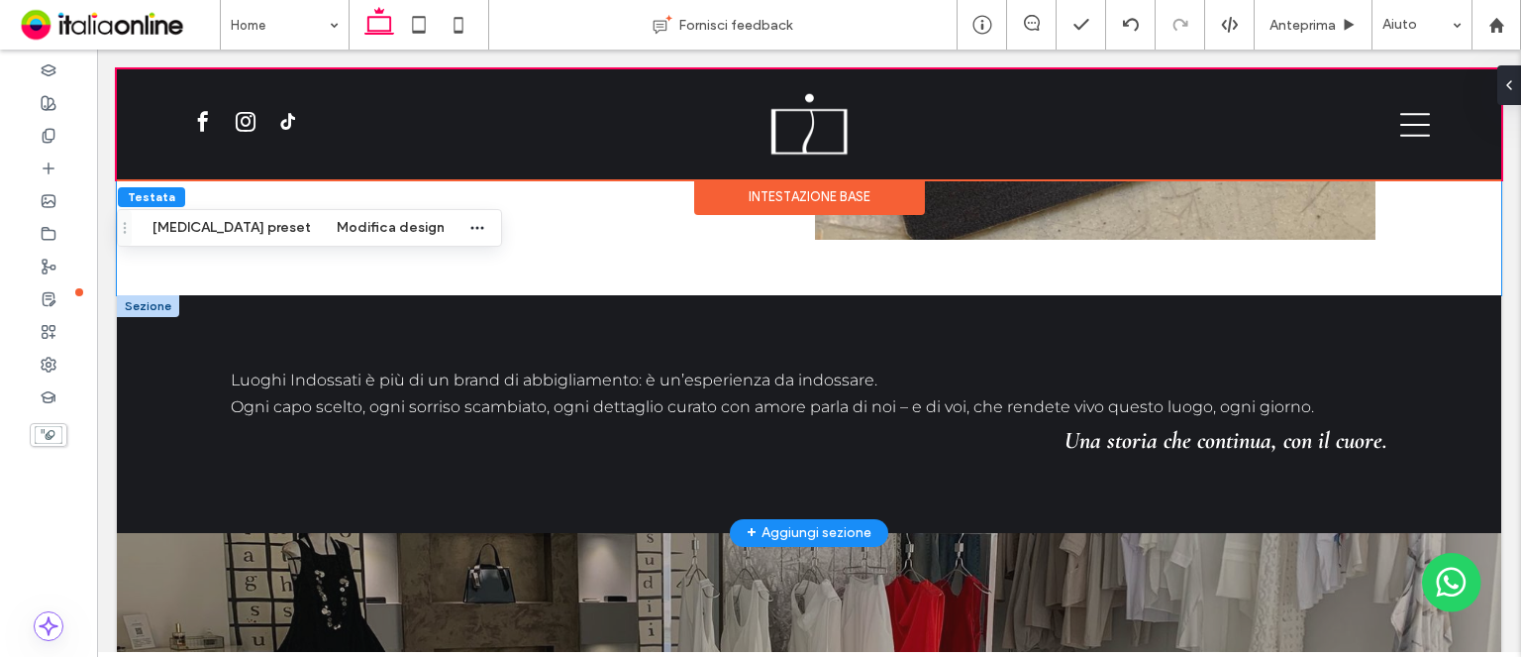
scroll to position [2970, 0]
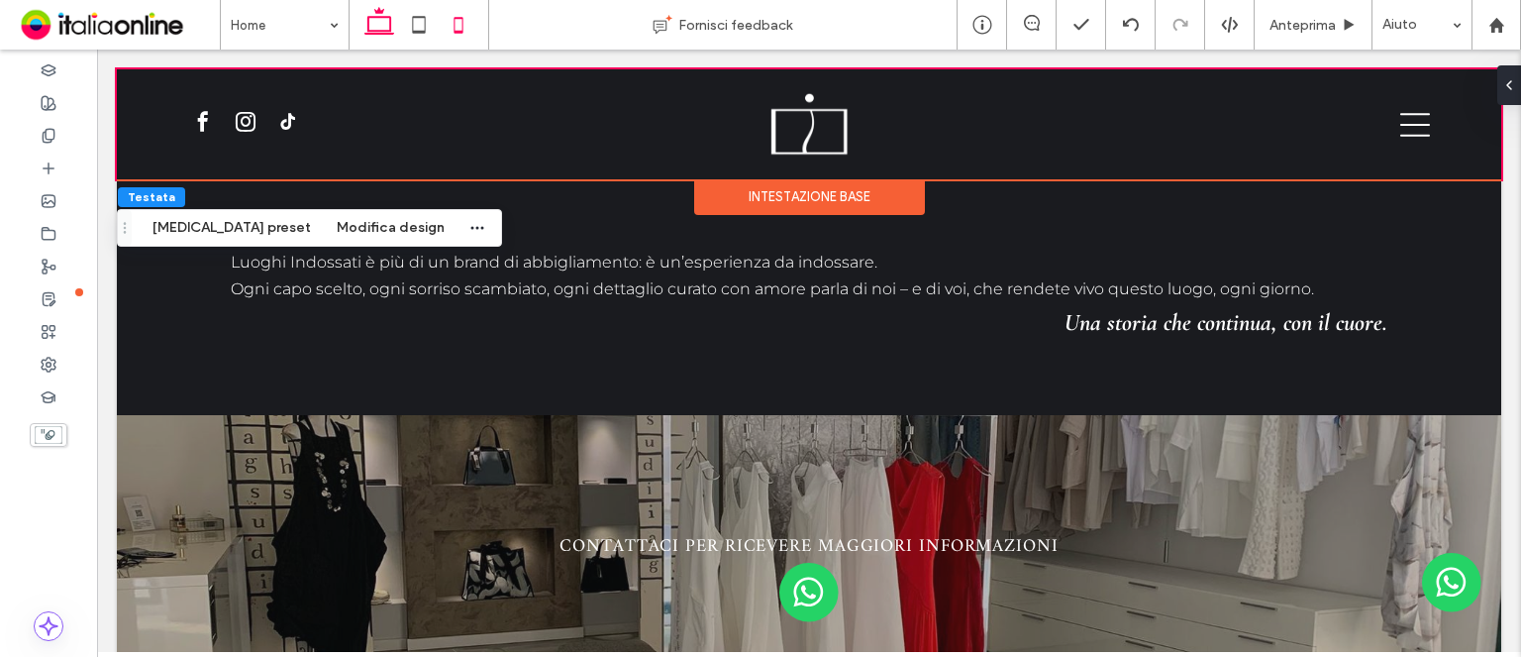
click at [472, 31] on icon at bounding box center [459, 25] width 40 height 40
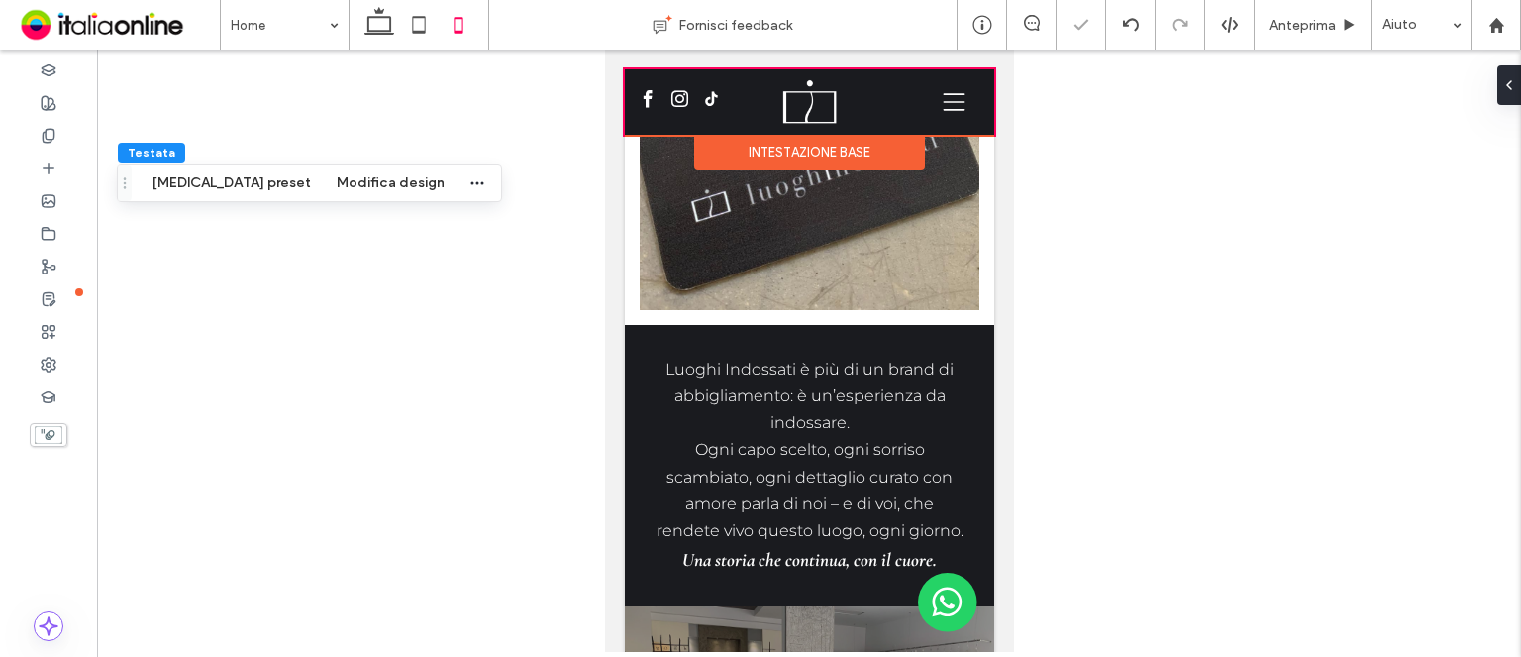
type input "*"
type input "**"
type input "***"
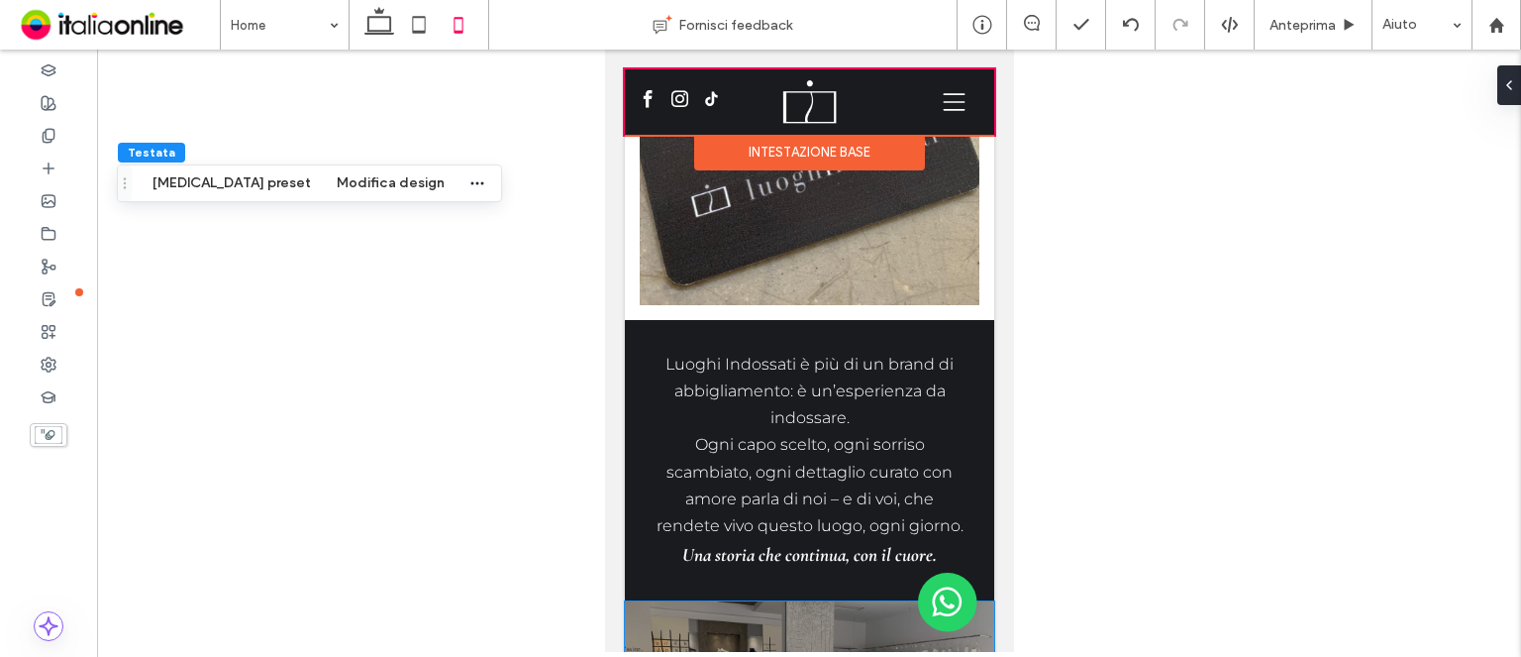
scroll to position [2971, 0]
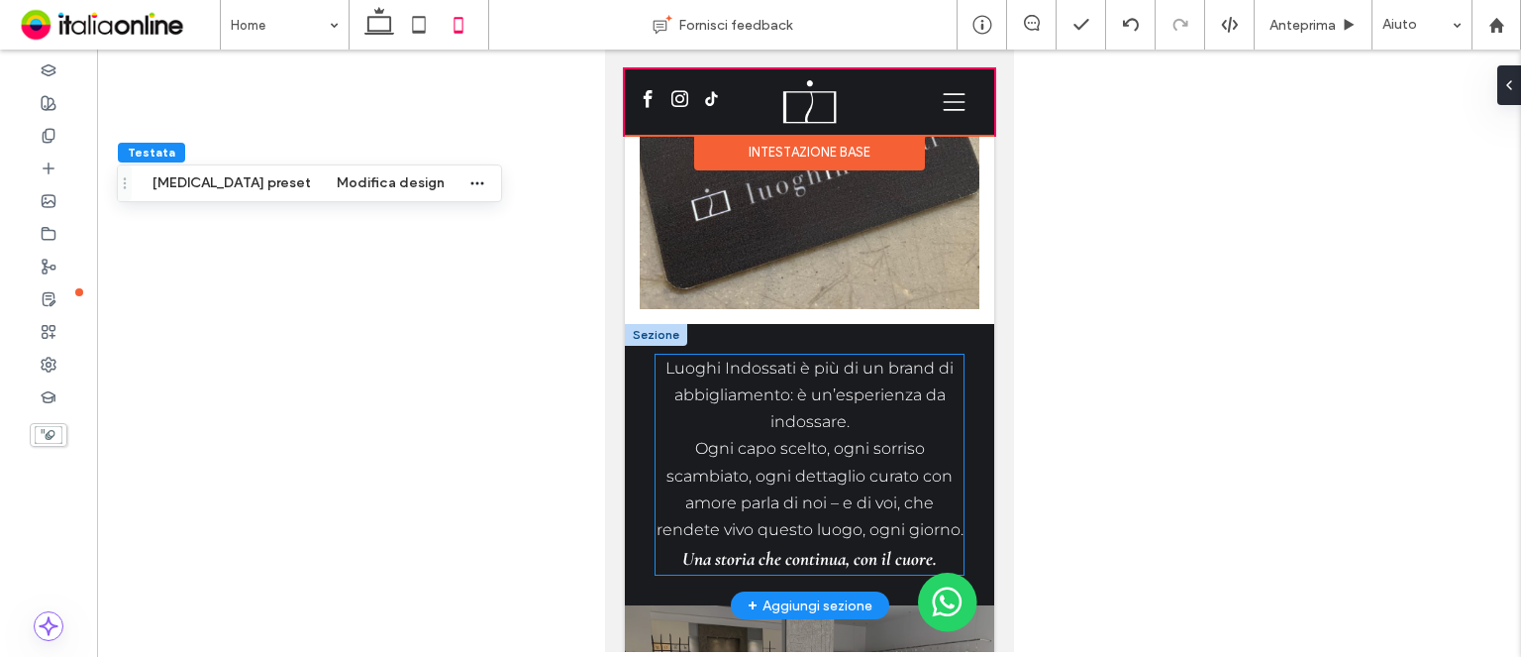
click at [831, 455] on span "Luoghi Indossati è più di un brand di abbigliamento: è un’esperienza da indossa…" at bounding box center [809, 449] width 307 height 180
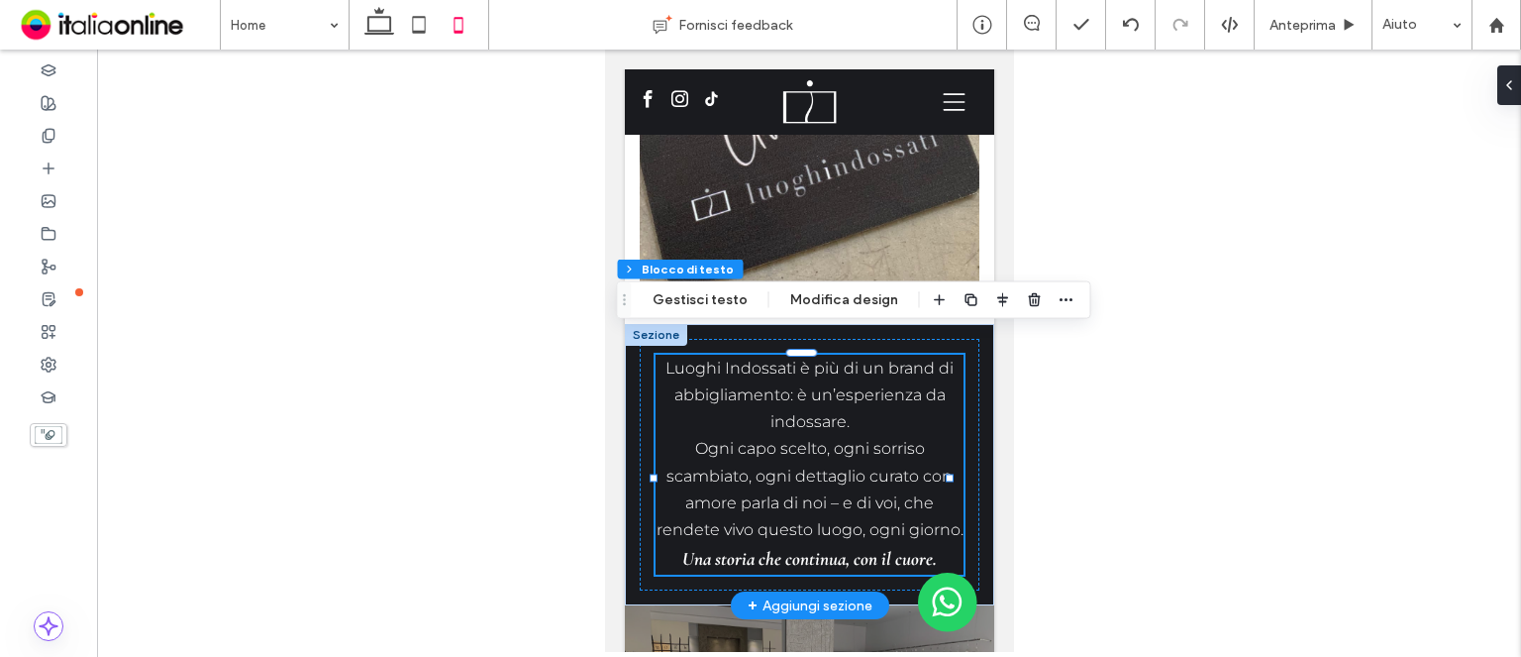
click at [831, 455] on div "Luoghi Indossati è più di un brand di abbigliamento: è un’esperienza da indossa…" at bounding box center [809, 465] width 308 height 221
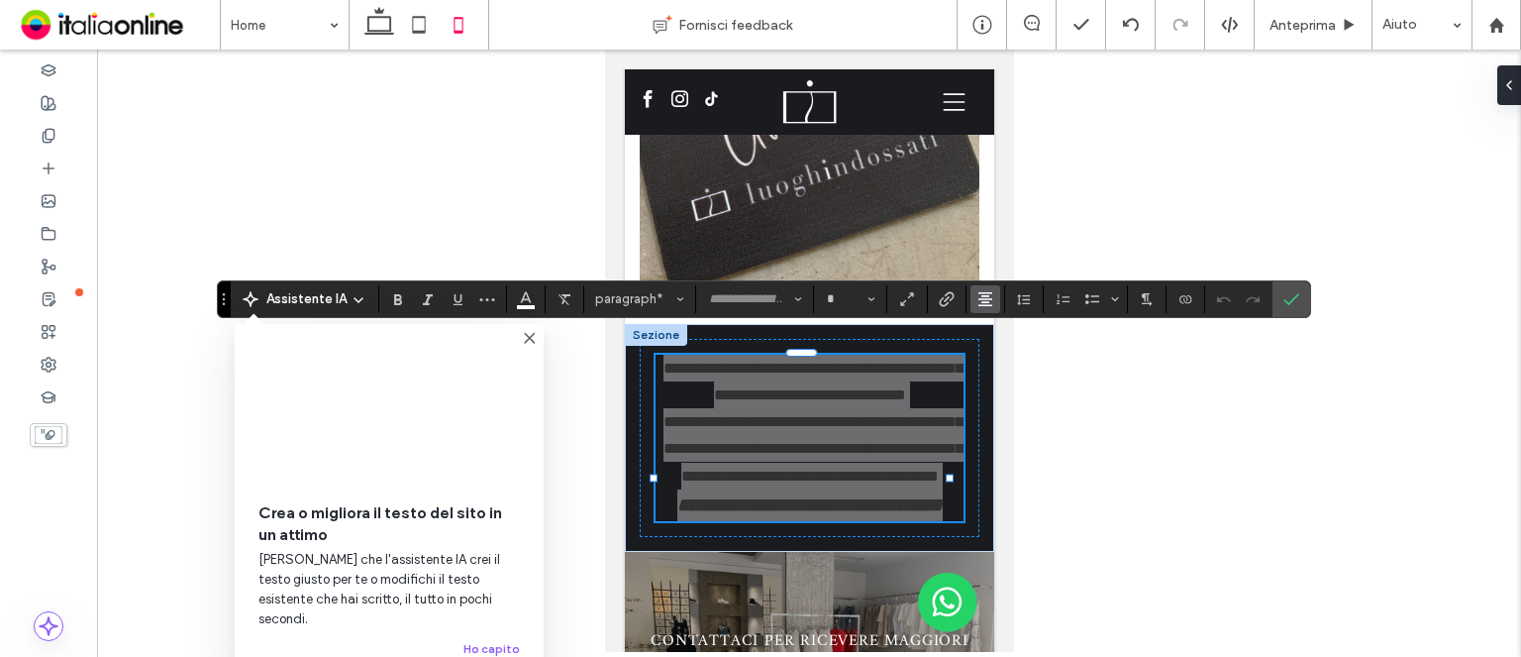
click at [971, 306] on button "Allineamento" at bounding box center [986, 299] width 30 height 28
click at [978, 332] on icon "ui.textEditor.alignment.left" at bounding box center [982, 331] width 9 height 7
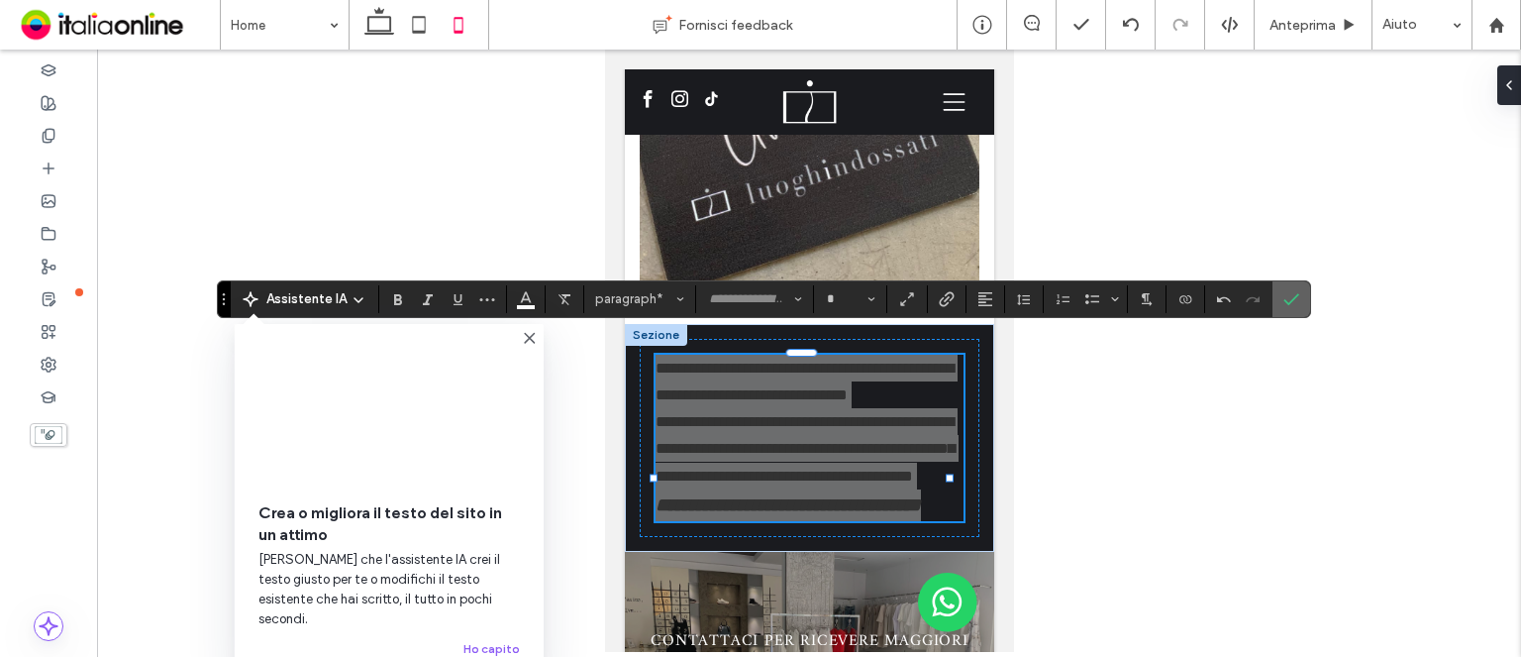
click at [1273, 295] on section at bounding box center [1292, 299] width 38 height 36
click at [962, 301] on section at bounding box center [947, 299] width 39 height 28
click at [979, 303] on icon "Allineamento" at bounding box center [986, 299] width 16 height 16
click at [1014, 405] on label "ui.textEditor.alignment.justify" at bounding box center [1005, 417] width 69 height 29
click at [1300, 295] on label "Conferma" at bounding box center [1292, 299] width 30 height 36
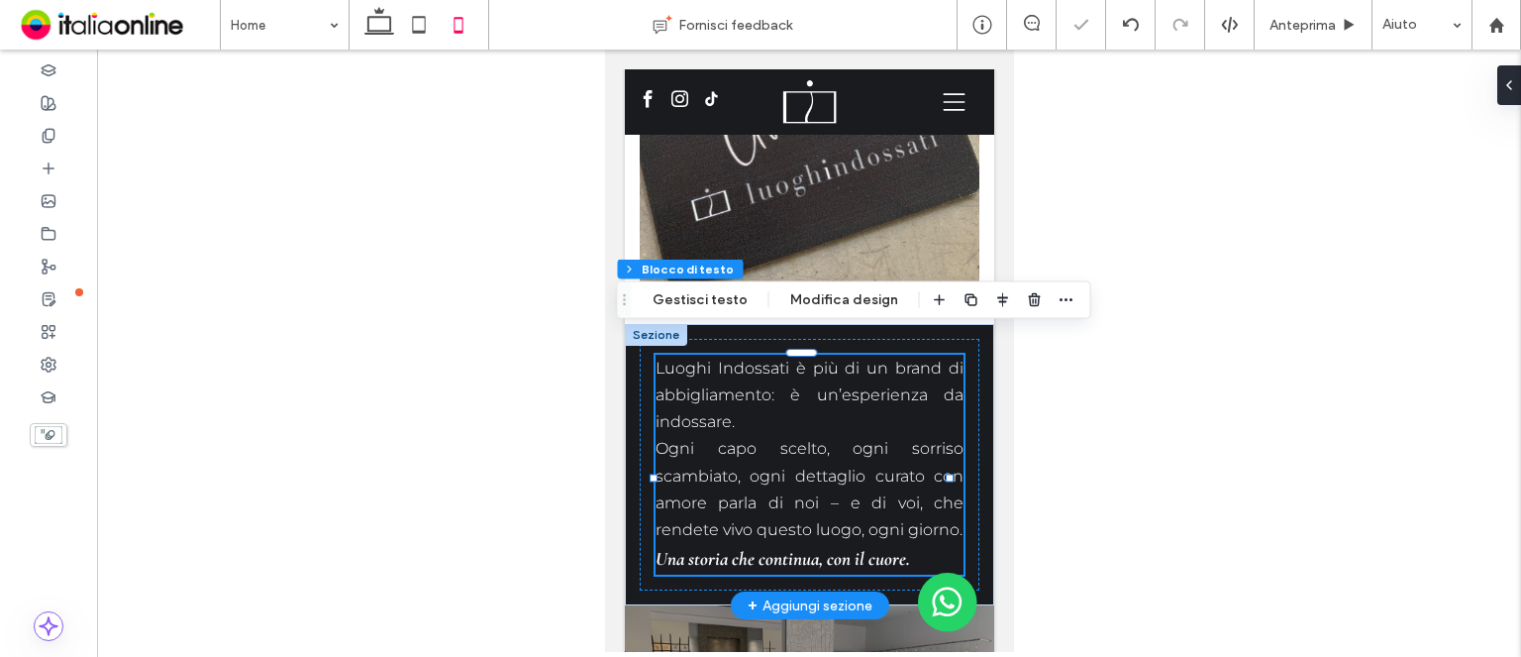
click at [947, 449] on div at bounding box center [947, 478] width 1 height 249
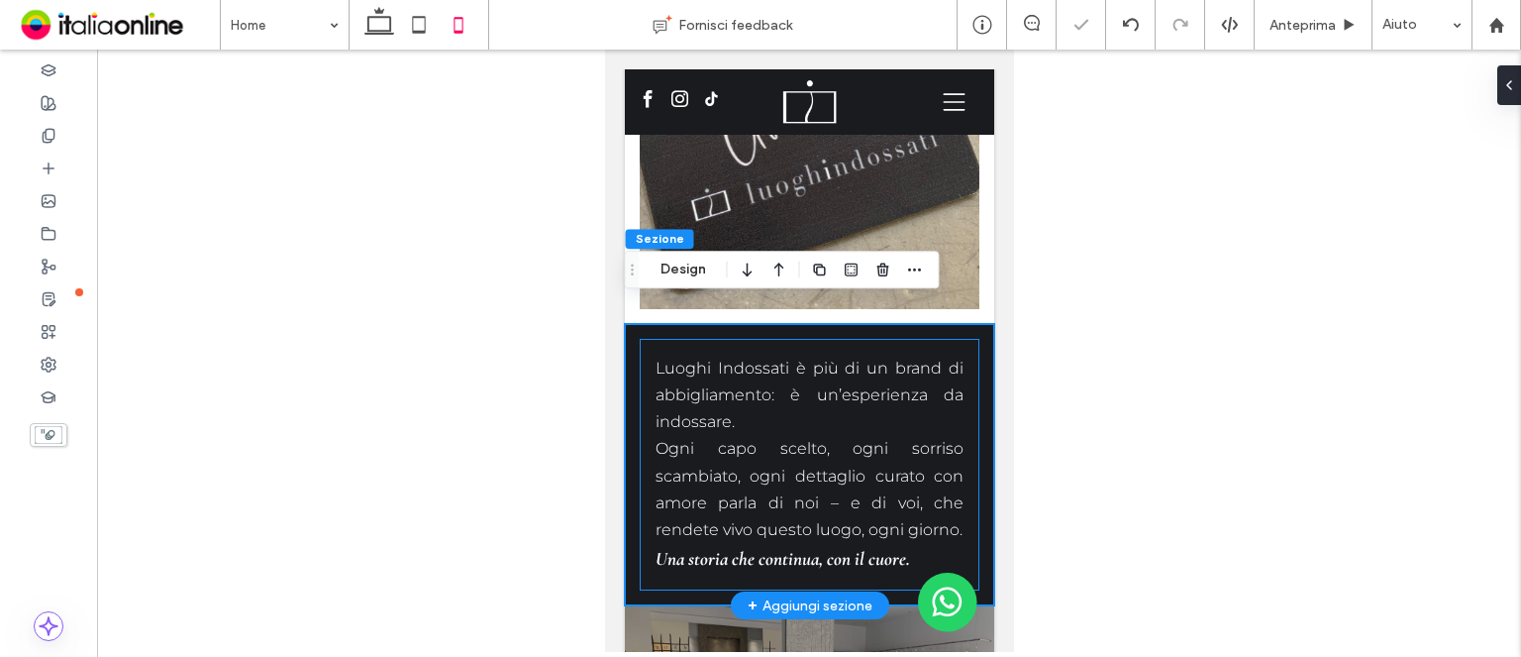
click at [954, 450] on div "Luoghi Indossati è più di un brand di abbigliamento: è un’esperienza da indossa…" at bounding box center [809, 465] width 340 height 253
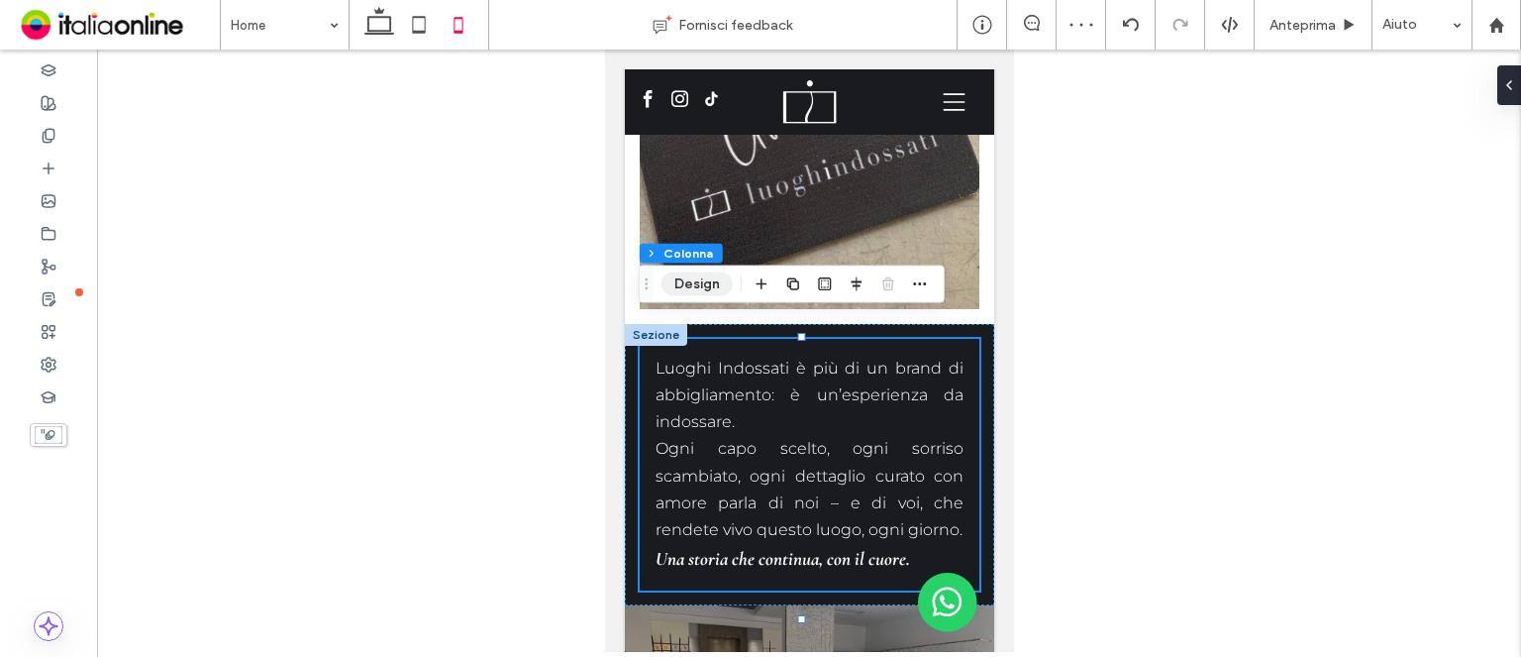
click at [707, 286] on button "Design" at bounding box center [697, 284] width 71 height 24
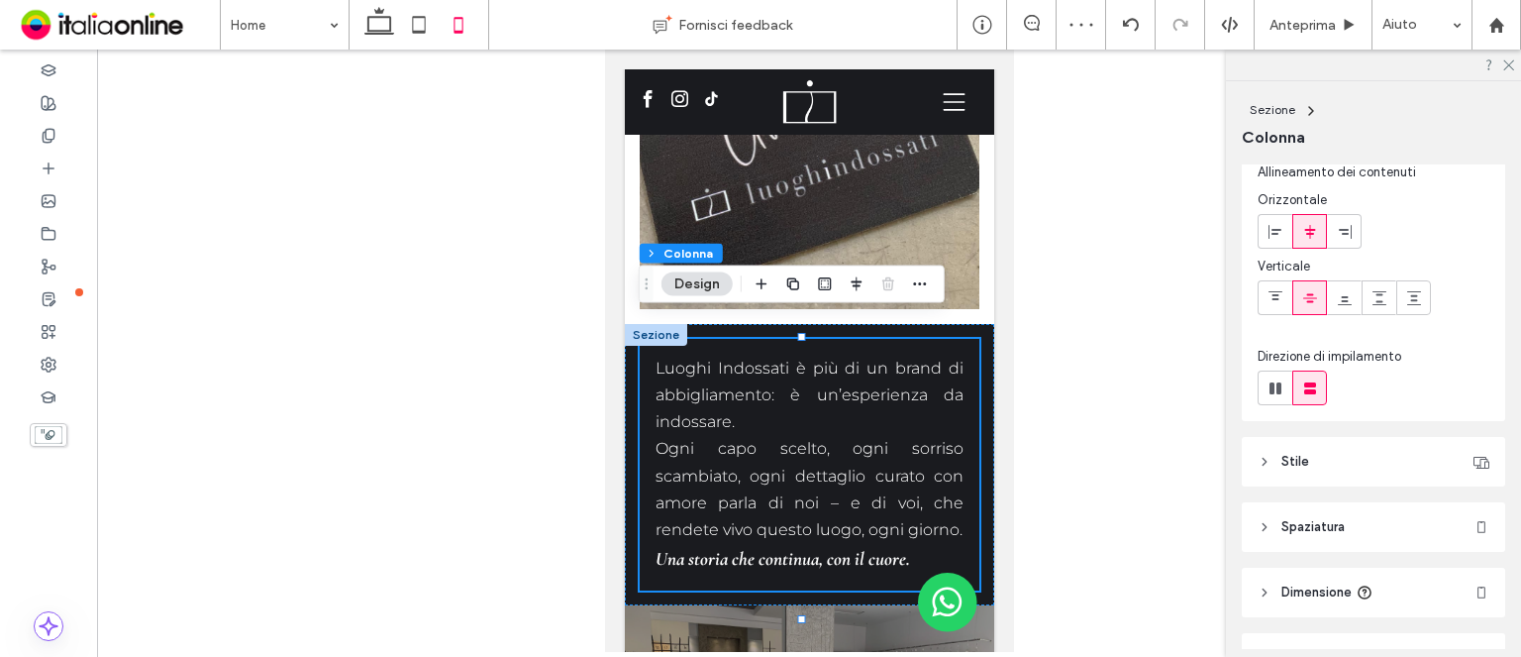
scroll to position [171, 0]
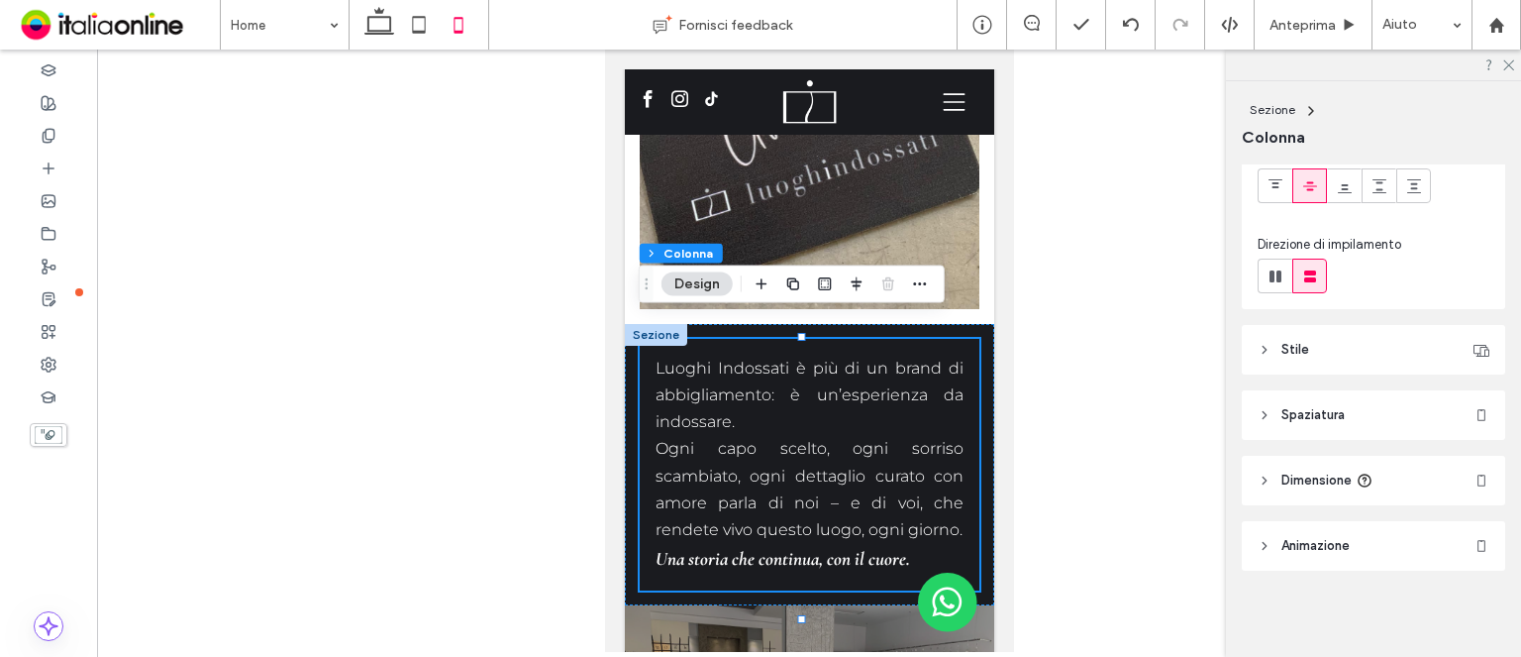
click at [1335, 428] on header "Spaziatura" at bounding box center [1373, 415] width 263 height 50
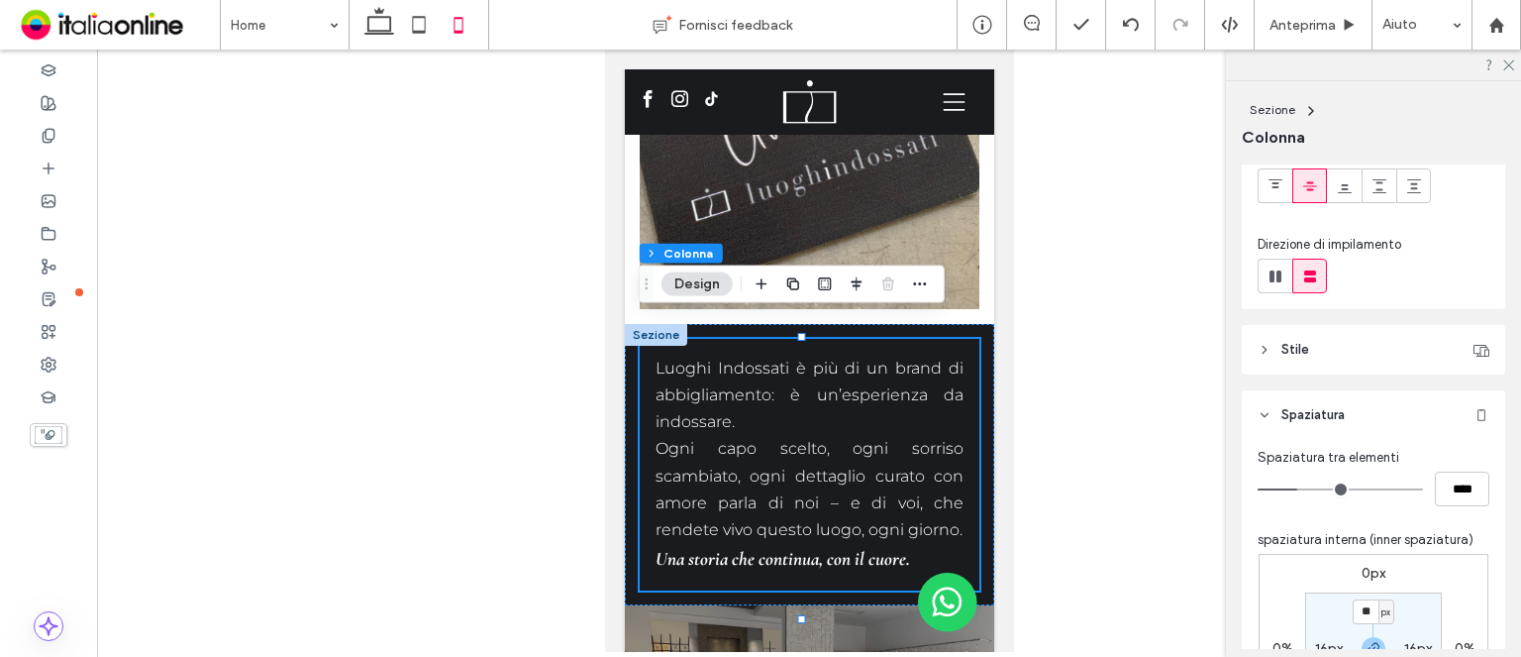
scroll to position [369, 0]
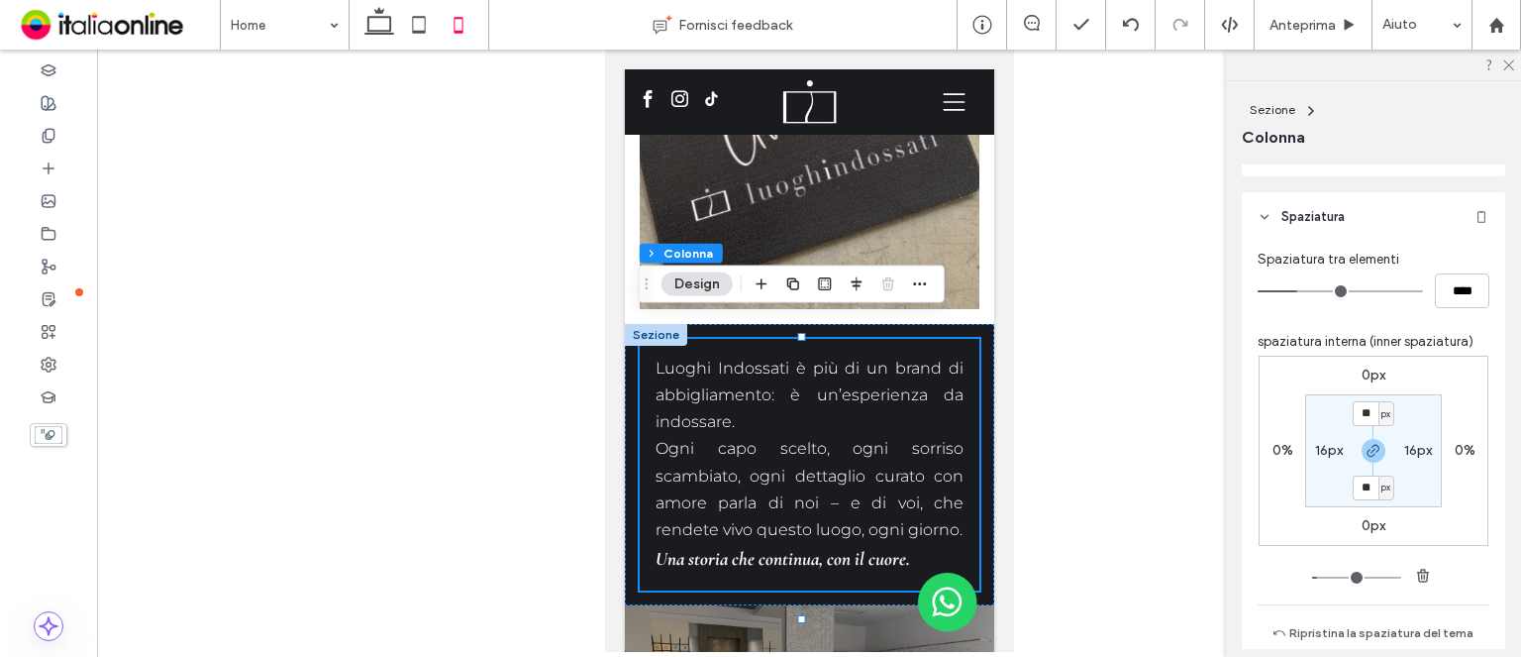
click at [1327, 450] on label "16px" at bounding box center [1329, 450] width 28 height 17
type input "*"
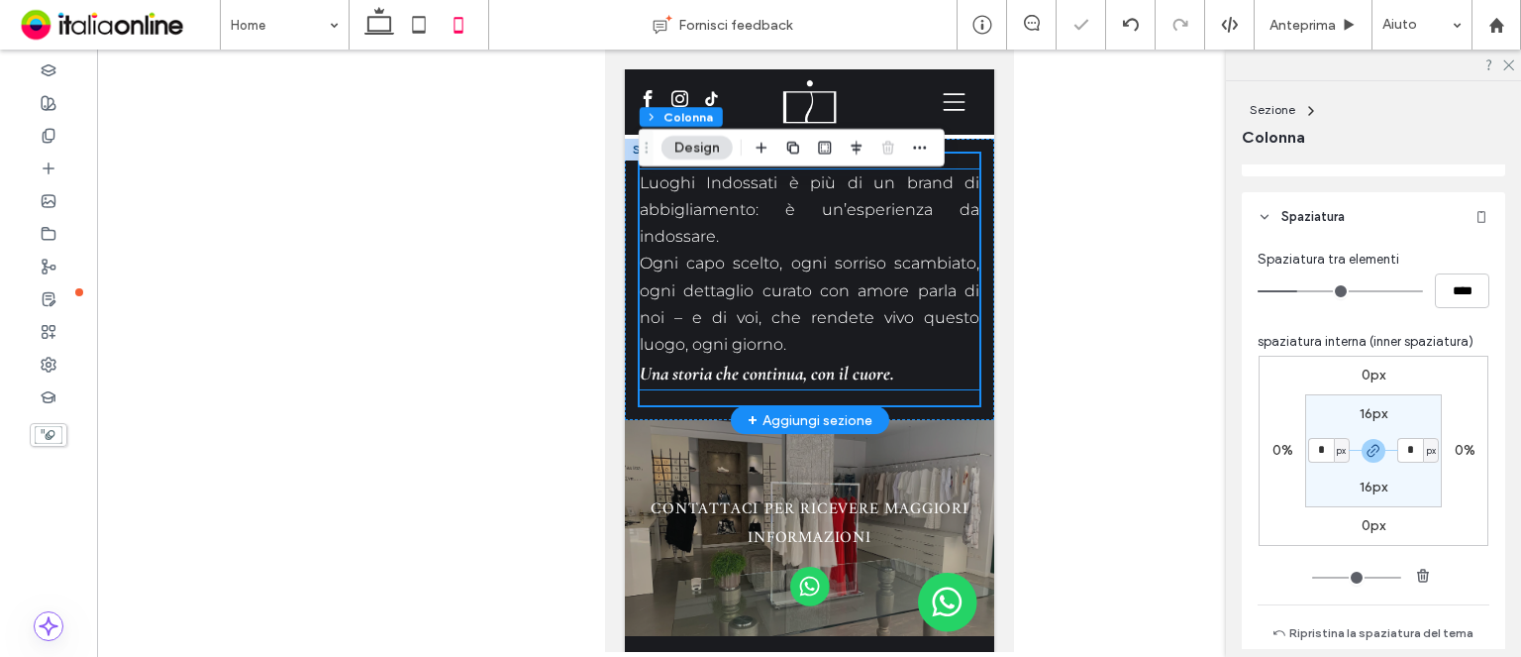
scroll to position [3170, 0]
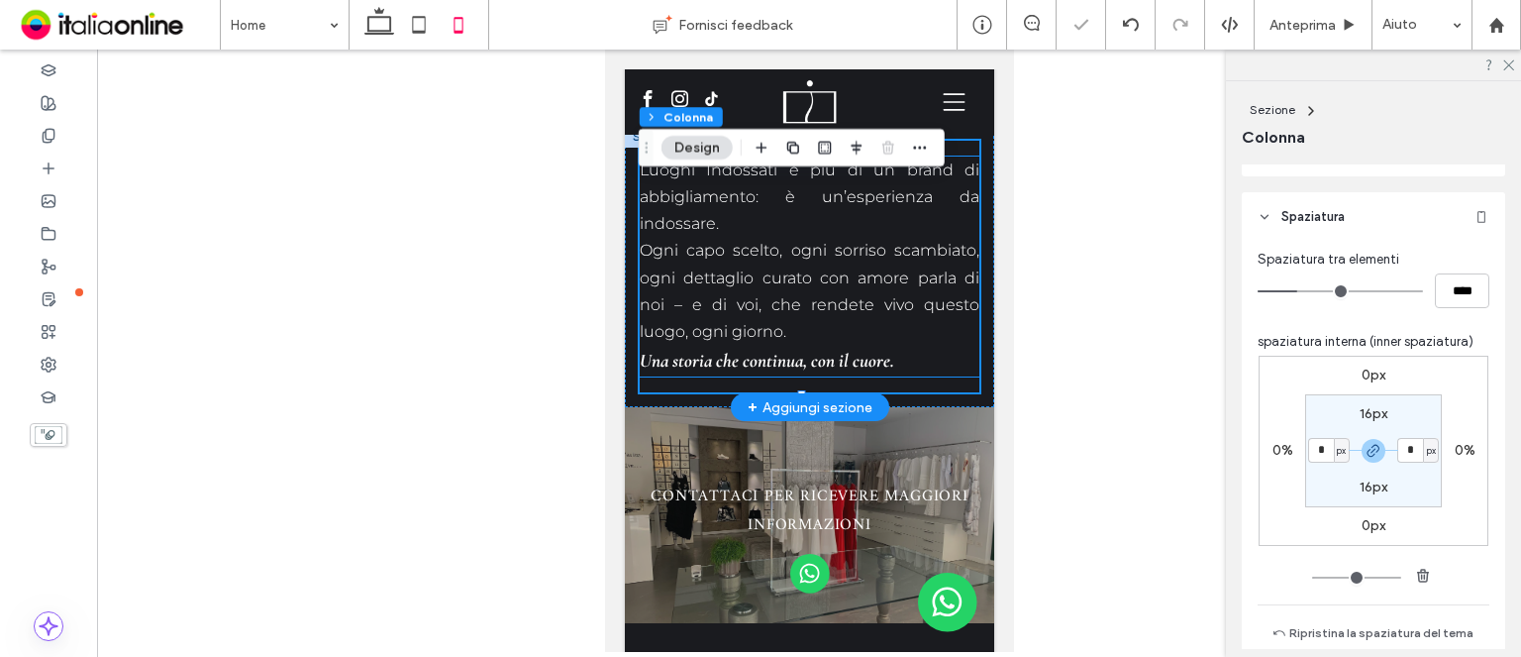
click at [856, 349] on strong "Una storia che continua, con il cuore." at bounding box center [766, 360] width 255 height 23
click at [856, 348] on div "Luoghi Indossati è più di un brand di abbigliamento: è un’esperienza da indossa…" at bounding box center [809, 266] width 340 height 221
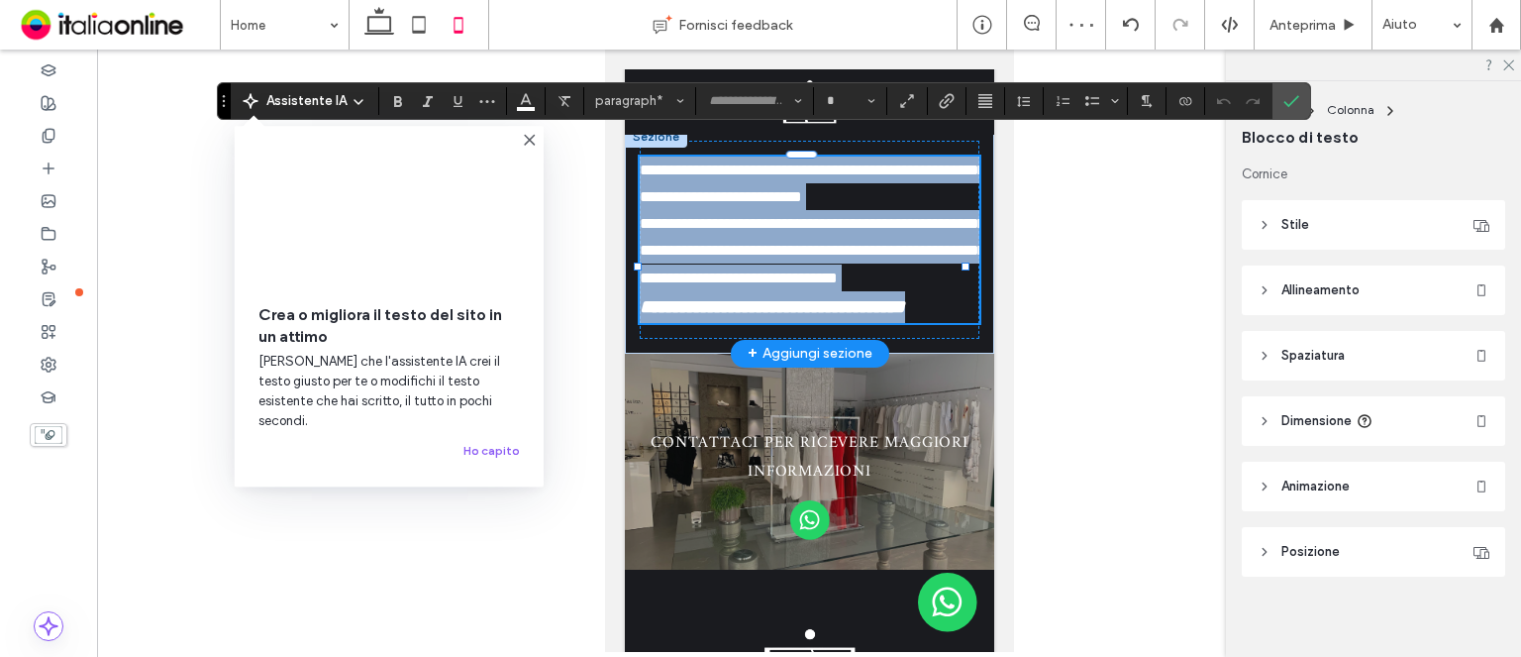
click at [890, 316] on strong "**********" at bounding box center [771, 306] width 265 height 19
type input "*********"
type input "**"
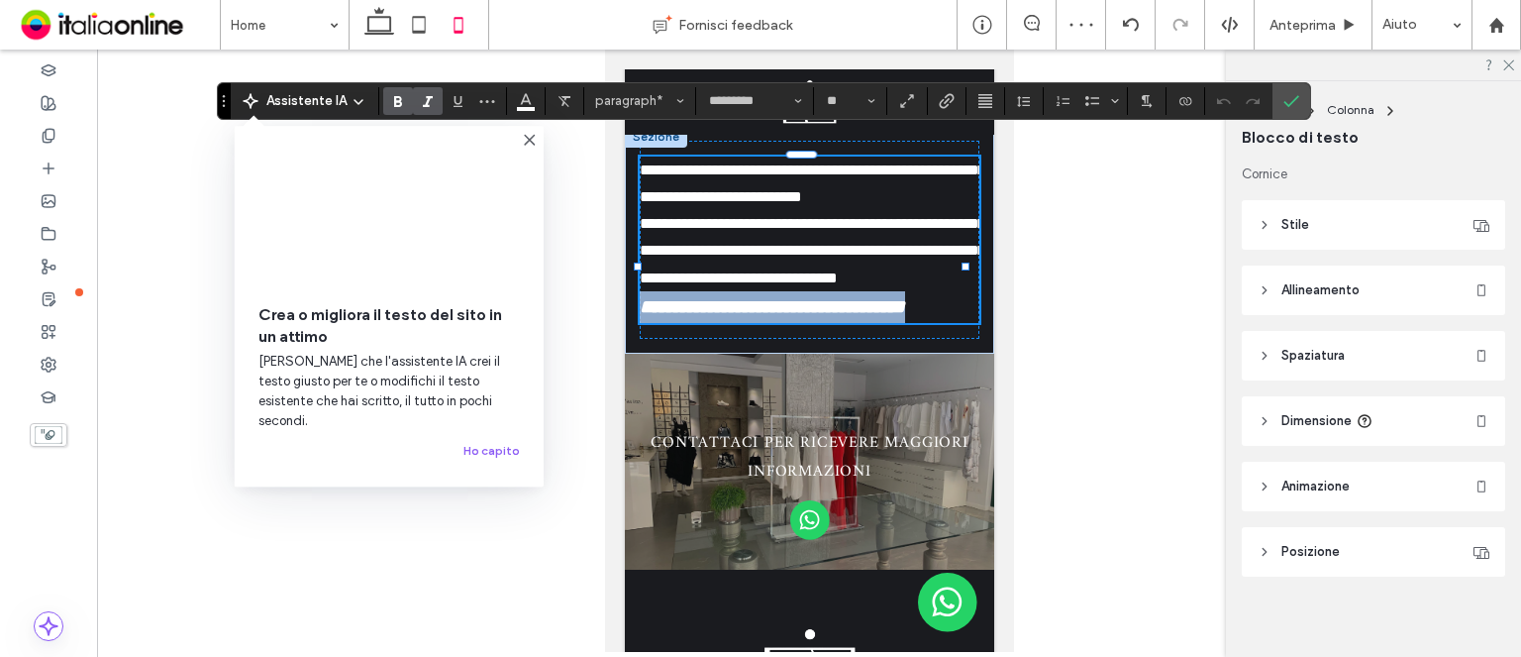
drag, startPoint x: 890, startPoint y: 344, endPoint x: 589, endPoint y: 366, distance: 302.0
click at [983, 94] on use "Allineamento" at bounding box center [986, 101] width 14 height 14
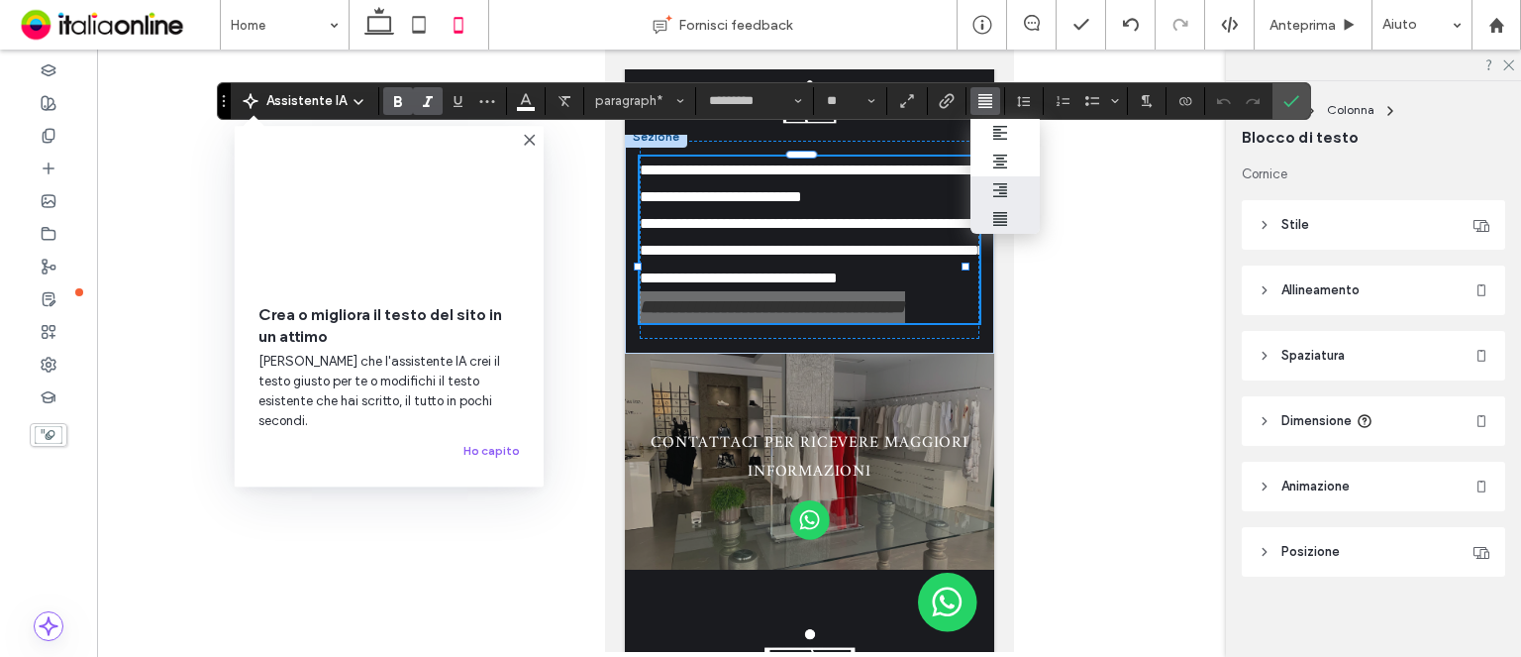
click at [998, 192] on icon "ui.textEditor.alignment.right" at bounding box center [1000, 190] width 16 height 16
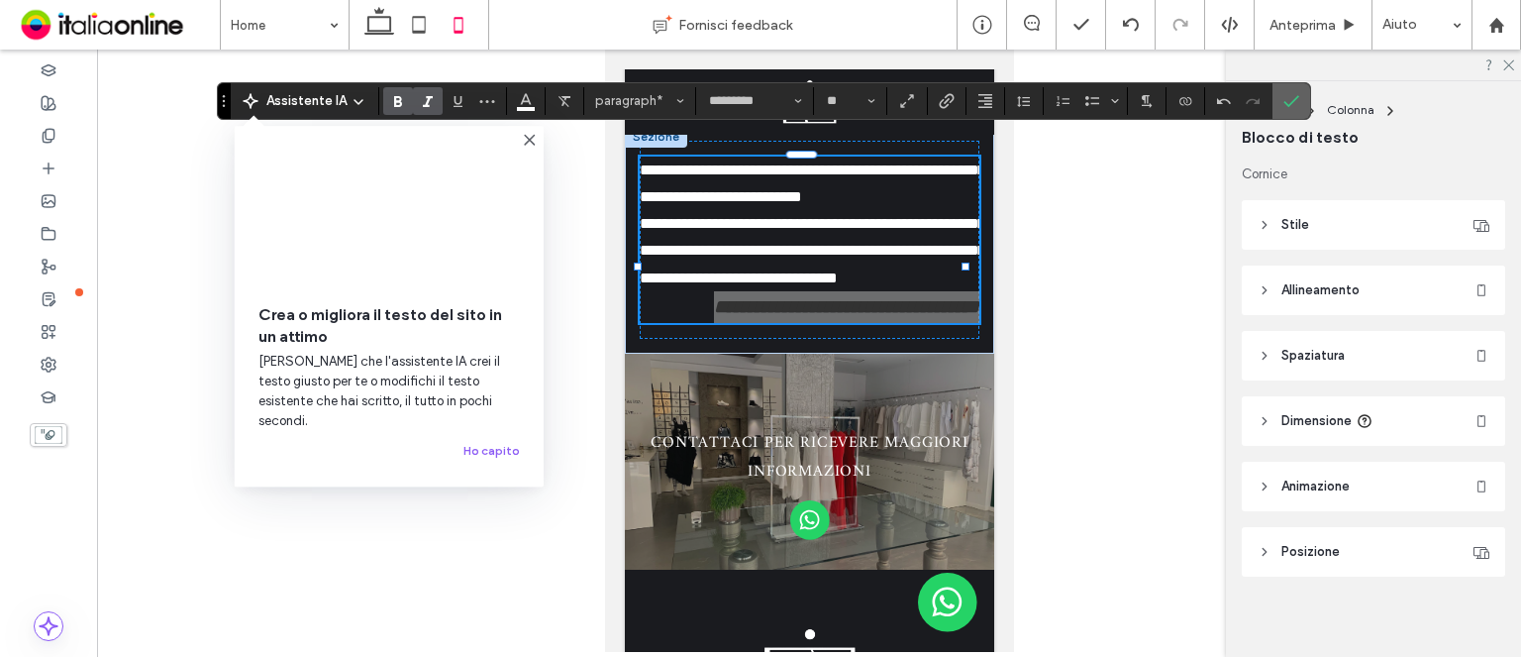
drag, startPoint x: 1261, startPoint y: 103, endPoint x: 1272, endPoint y: 106, distance: 11.3
click at [1266, 104] on section at bounding box center [1238, 101] width 67 height 28
click at [1277, 106] on label "Conferma" at bounding box center [1292, 101] width 30 height 36
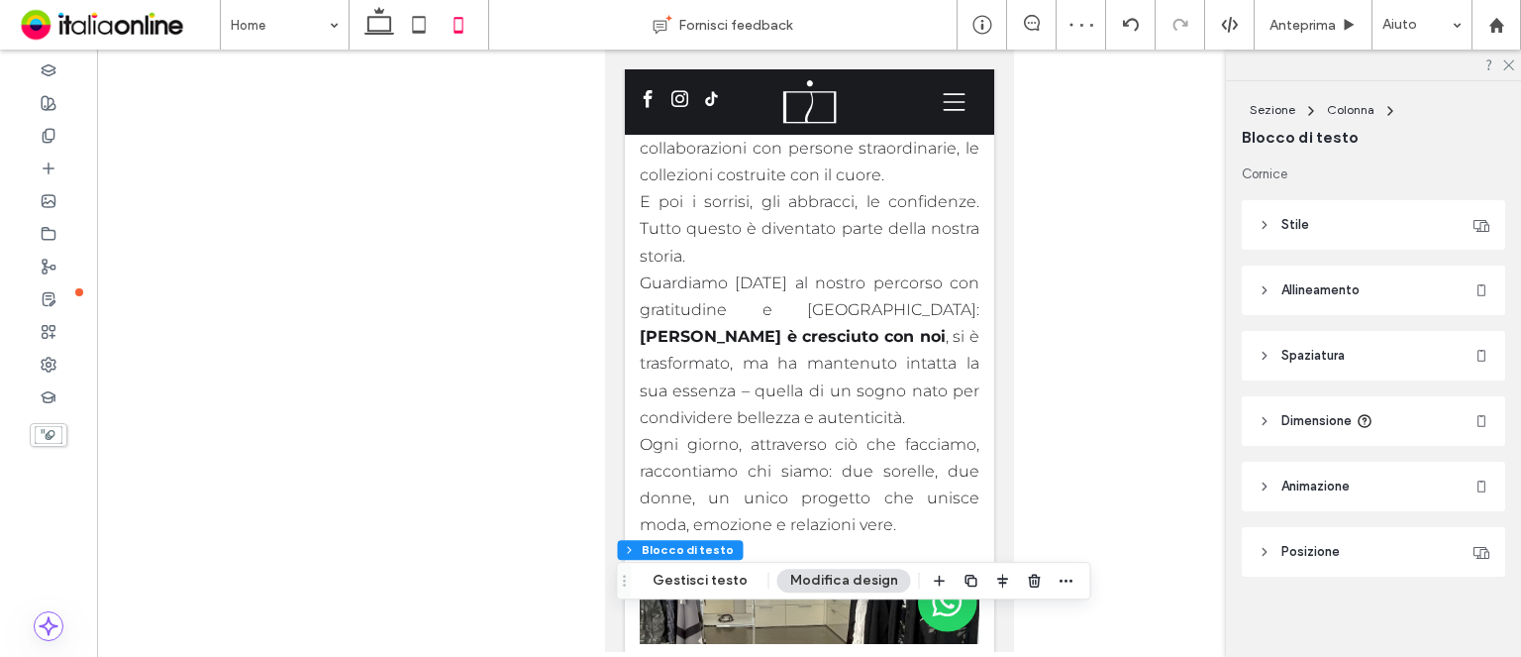
scroll to position [1981, 0]
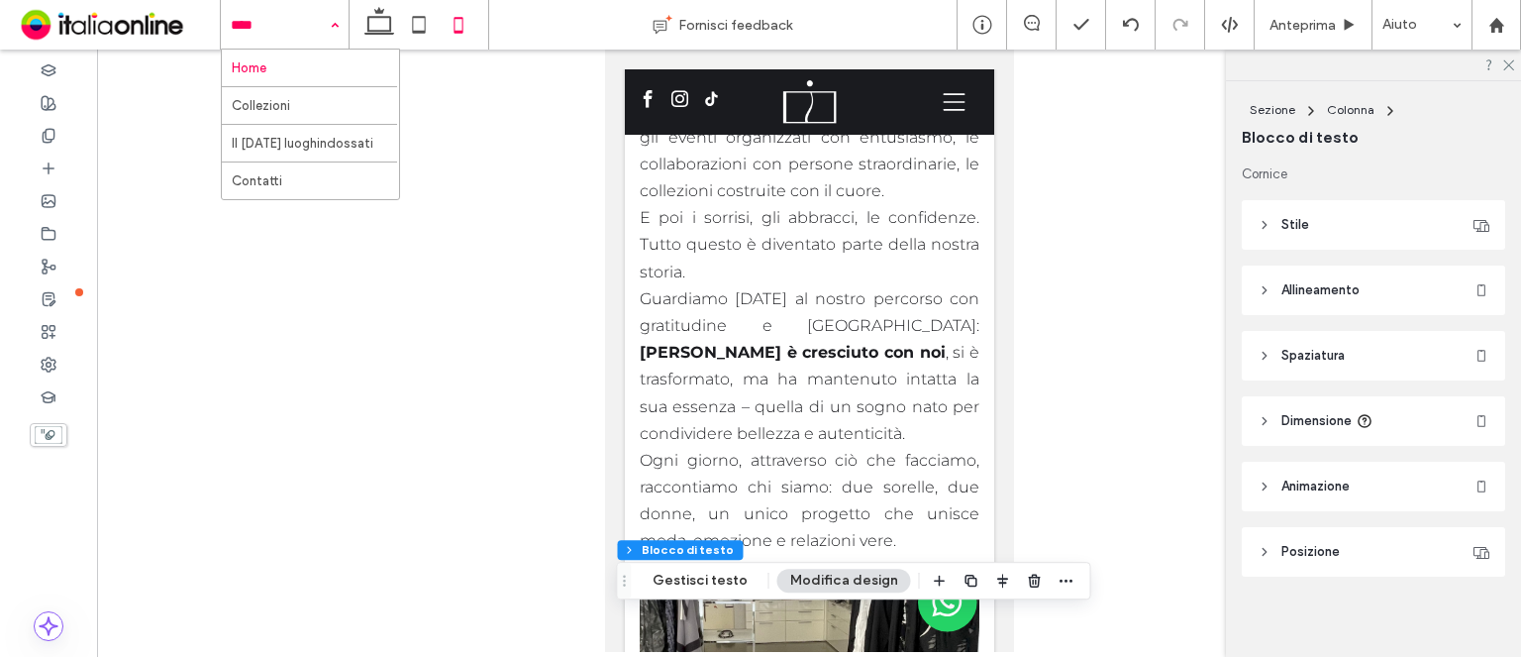
drag, startPoint x: 273, startPoint y: 29, endPoint x: 273, endPoint y: 66, distance: 37.6
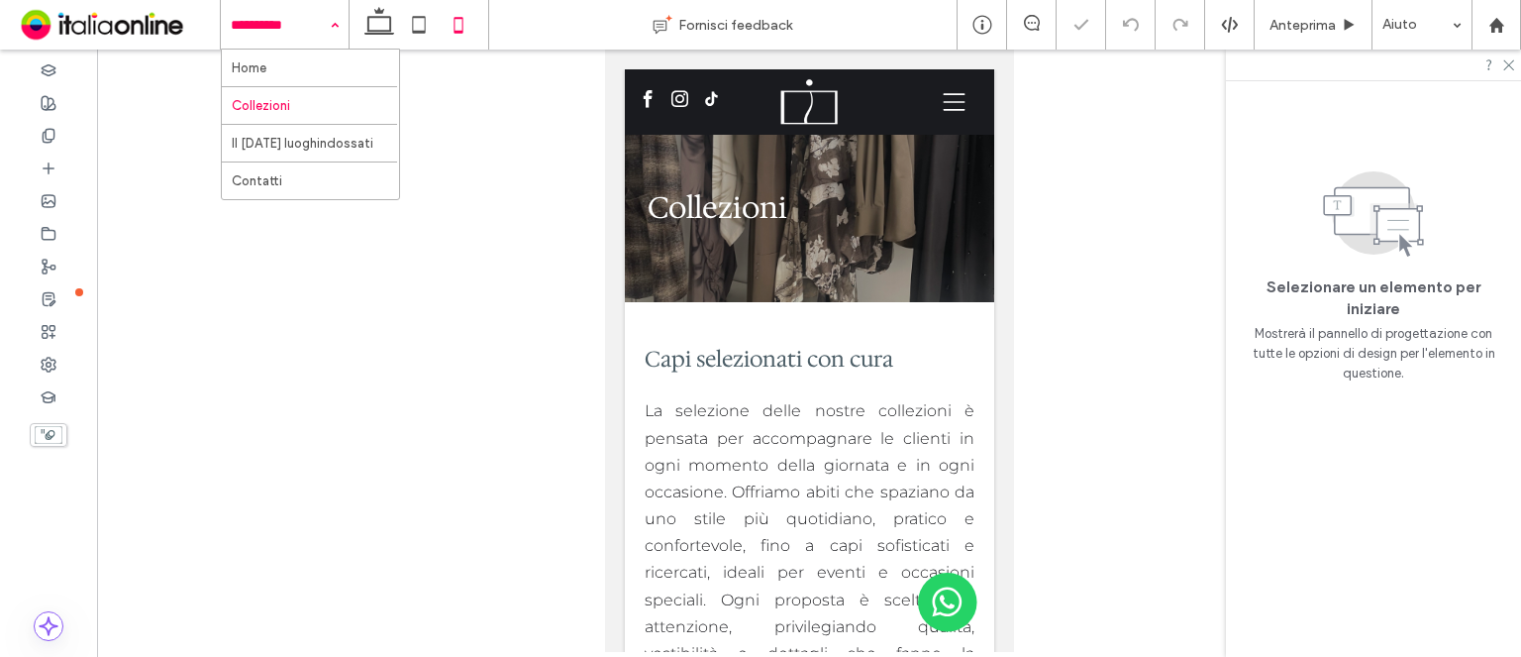
click at [337, 35] on div "Home Collezioni Il Natale luoghindossati Contatti" at bounding box center [285, 25] width 128 height 50
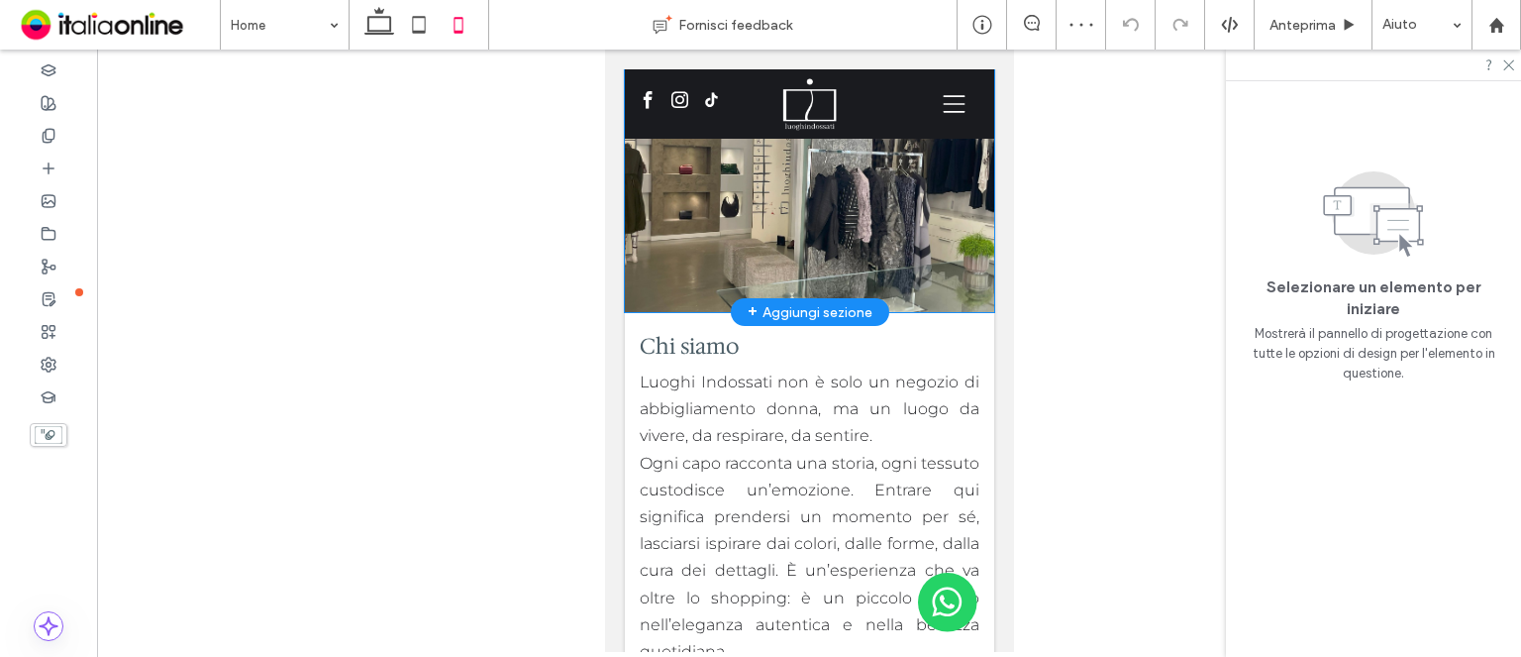
scroll to position [103, 0]
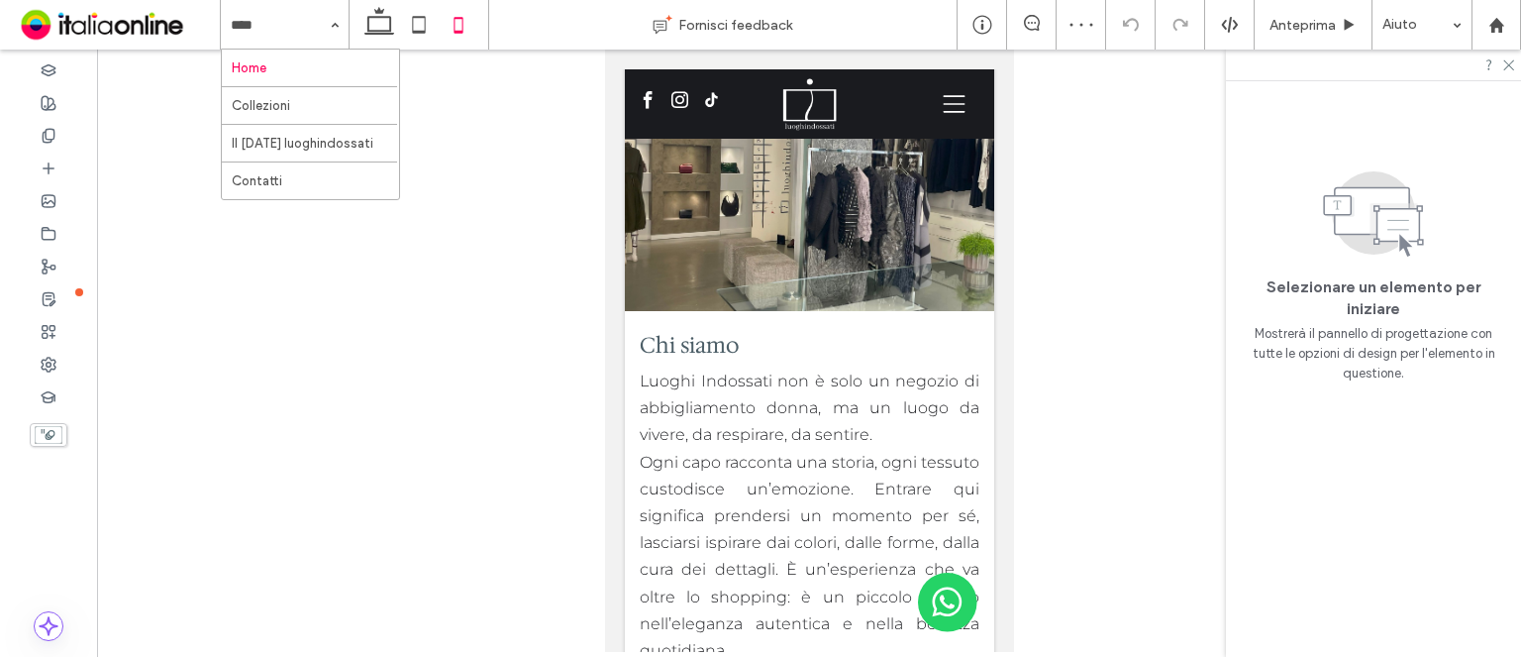
drag, startPoint x: 279, startPoint y: 41, endPoint x: 286, endPoint y: 51, distance: 12.1
click at [279, 41] on input at bounding box center [280, 25] width 98 height 50
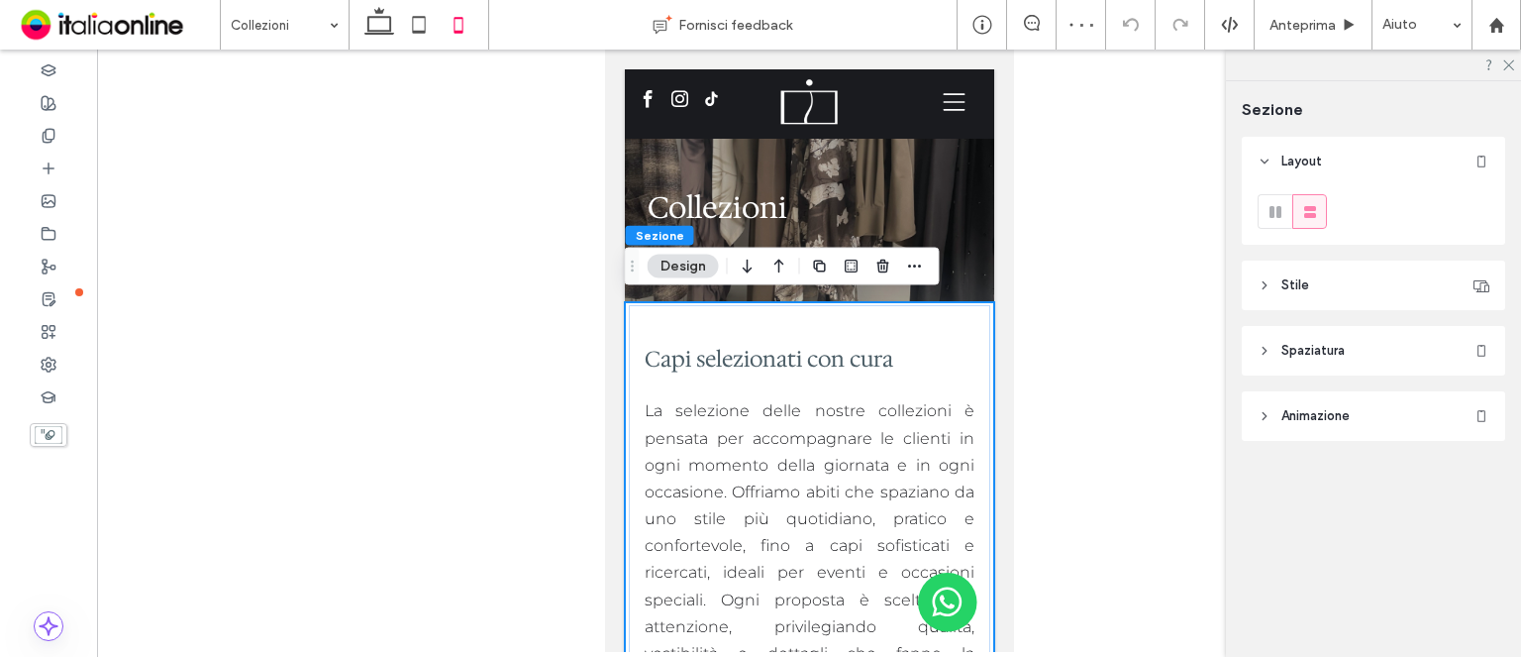
click at [1316, 342] on span "Spaziatura" at bounding box center [1313, 351] width 63 height 20
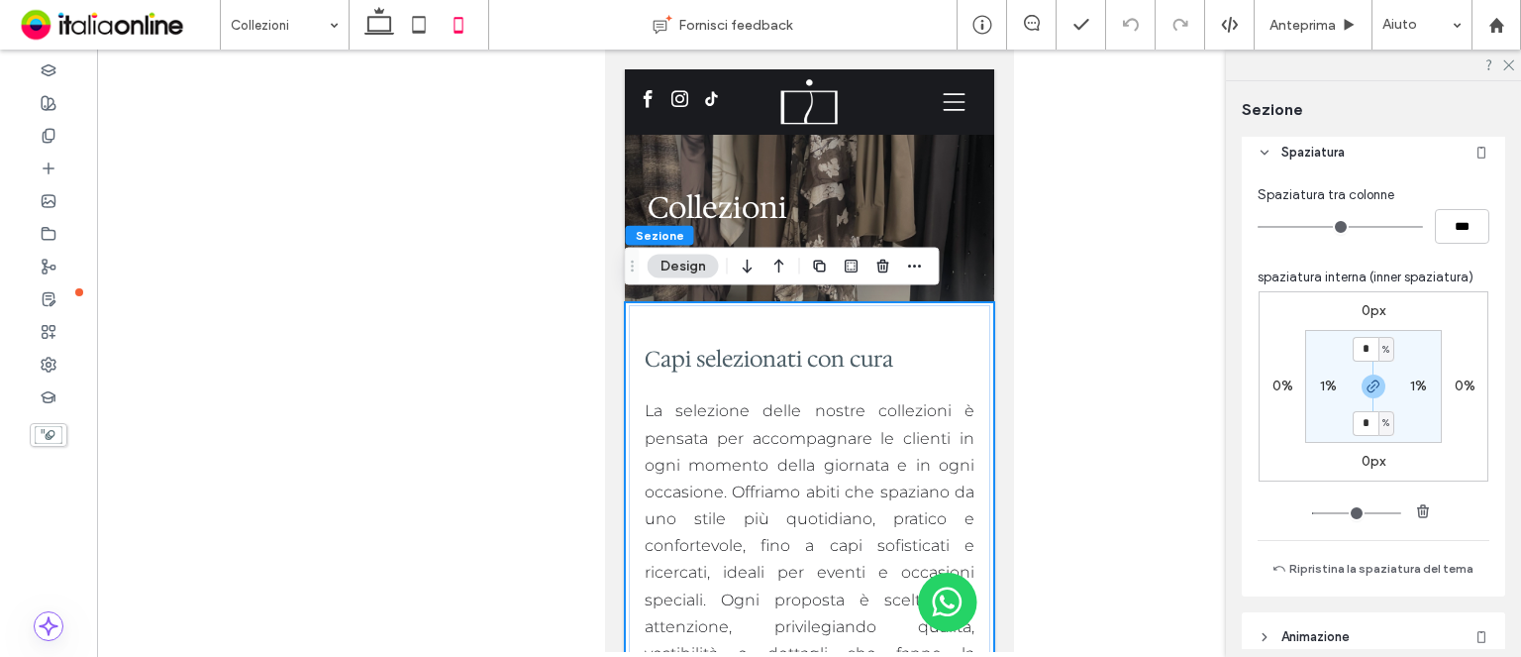
scroll to position [289, 0]
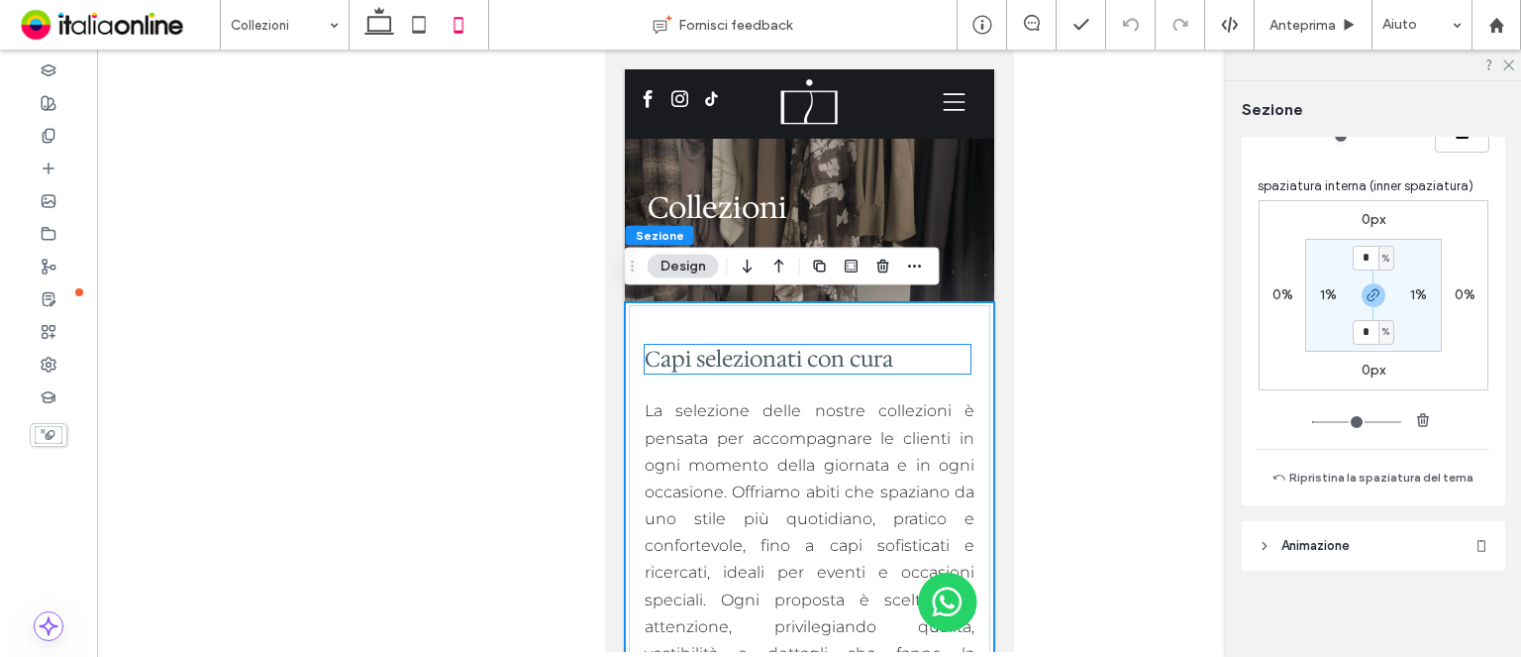
click at [940, 367] on h2 "Capi selezionati con cura" at bounding box center [807, 359] width 326 height 29
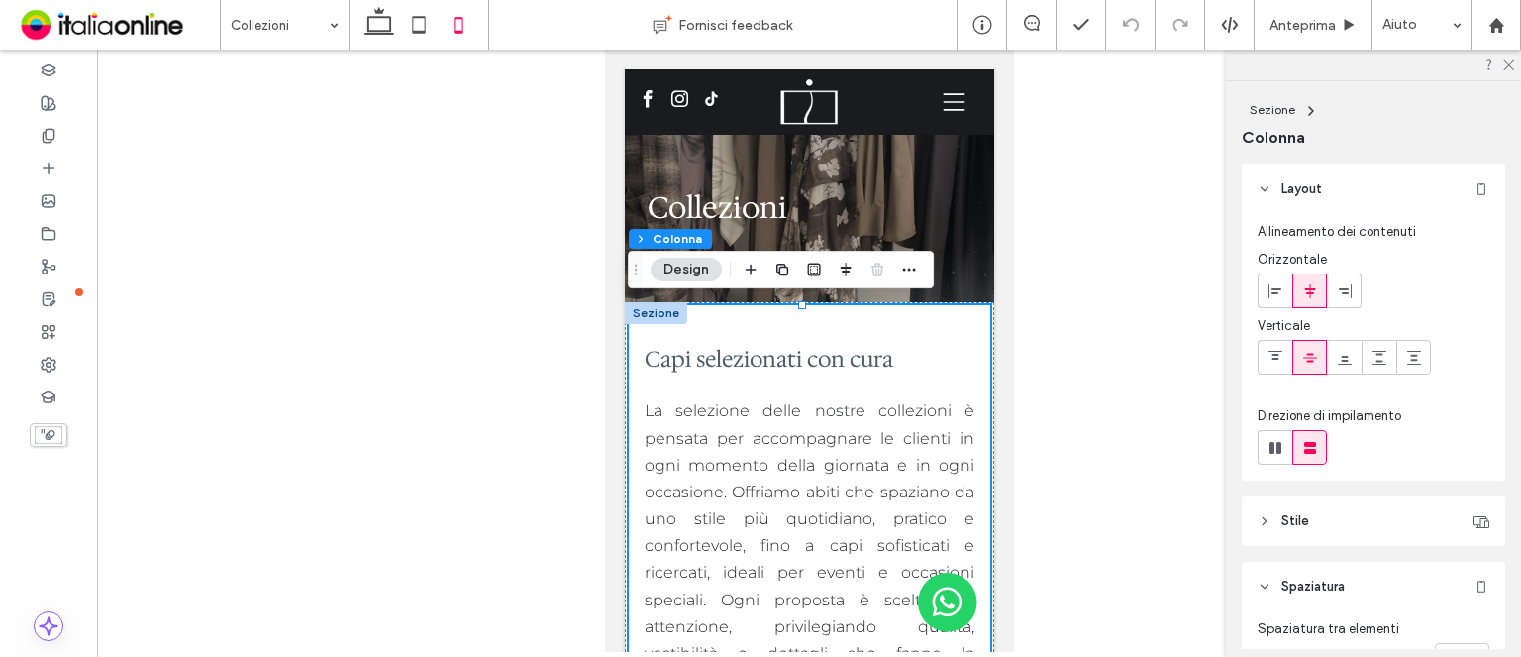
scroll to position [198, 0]
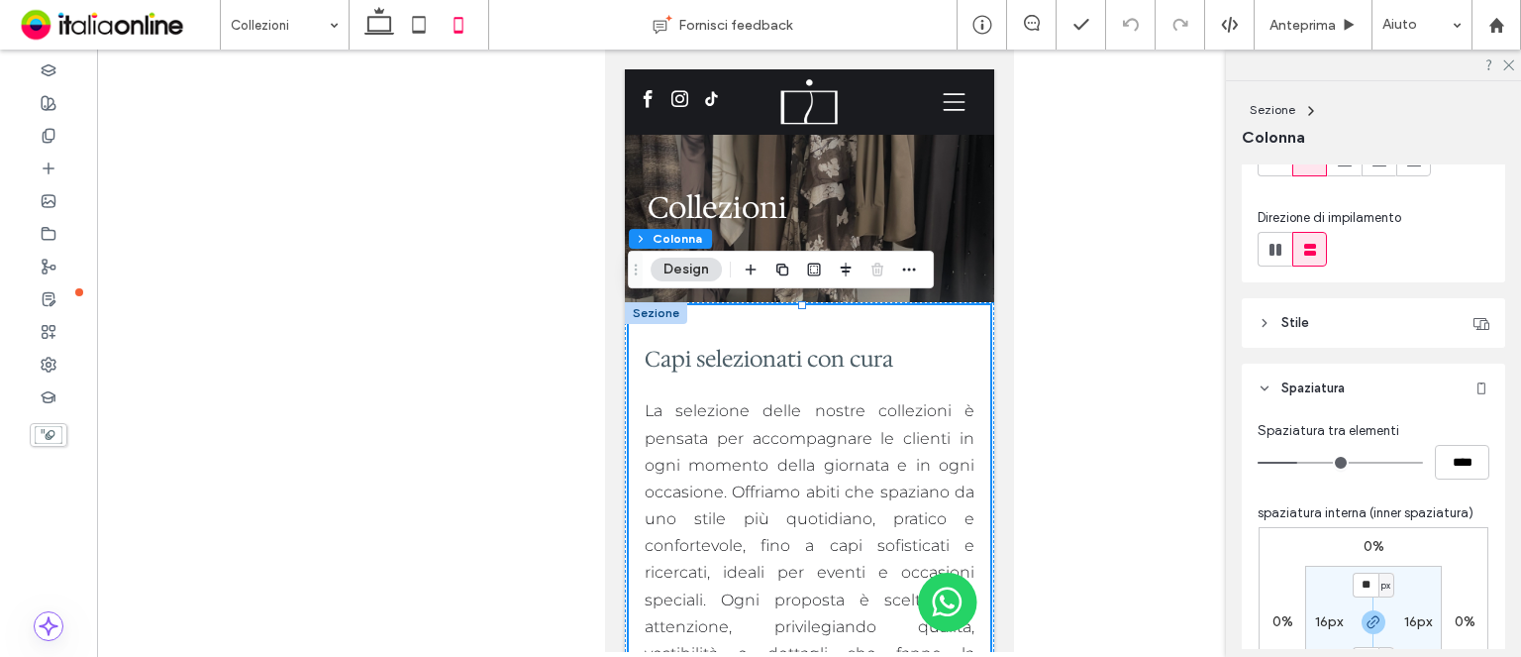
type input "**"
type input "****"
type input "**"
type input "****"
type input "*"
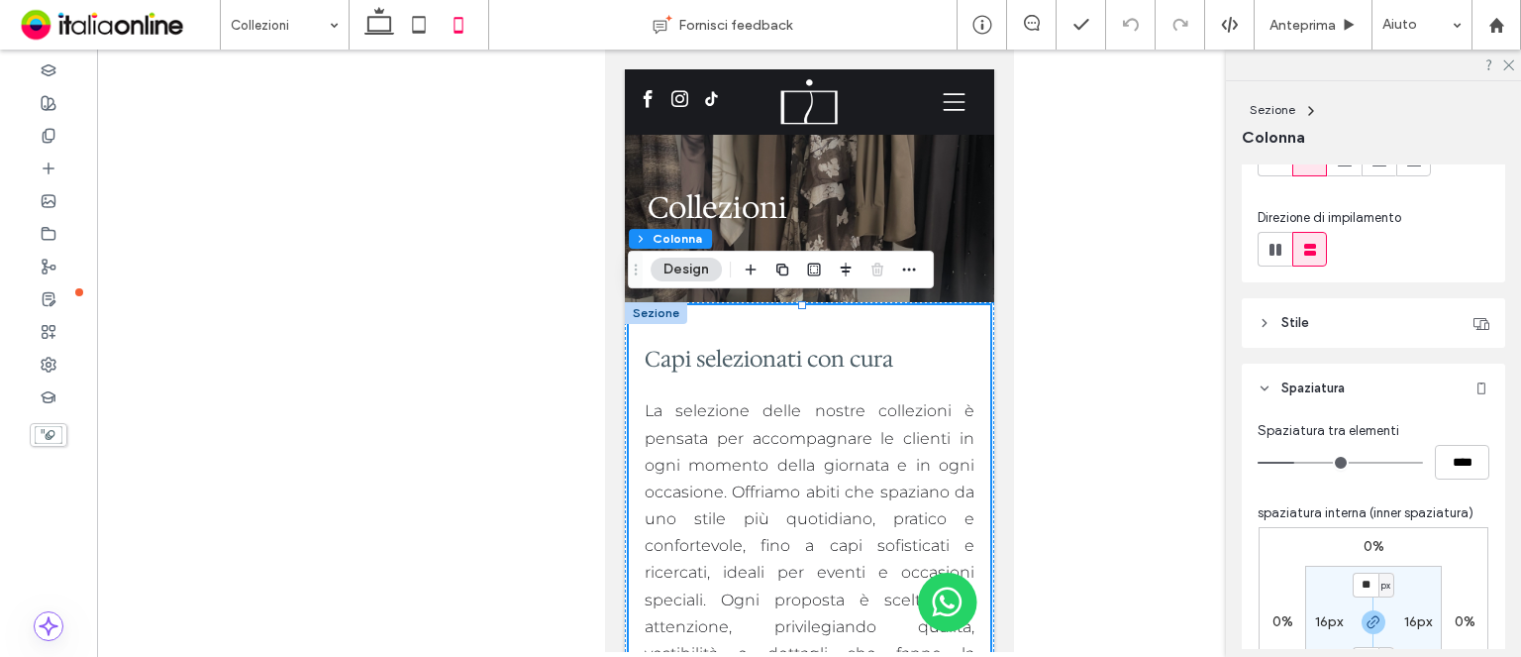
type input "***"
type input "*"
type input "***"
drag, startPoint x: 1297, startPoint y: 460, endPoint x: 1248, endPoint y: 457, distance: 48.6
click at [1258, 462] on input "range" at bounding box center [1340, 463] width 165 height 2
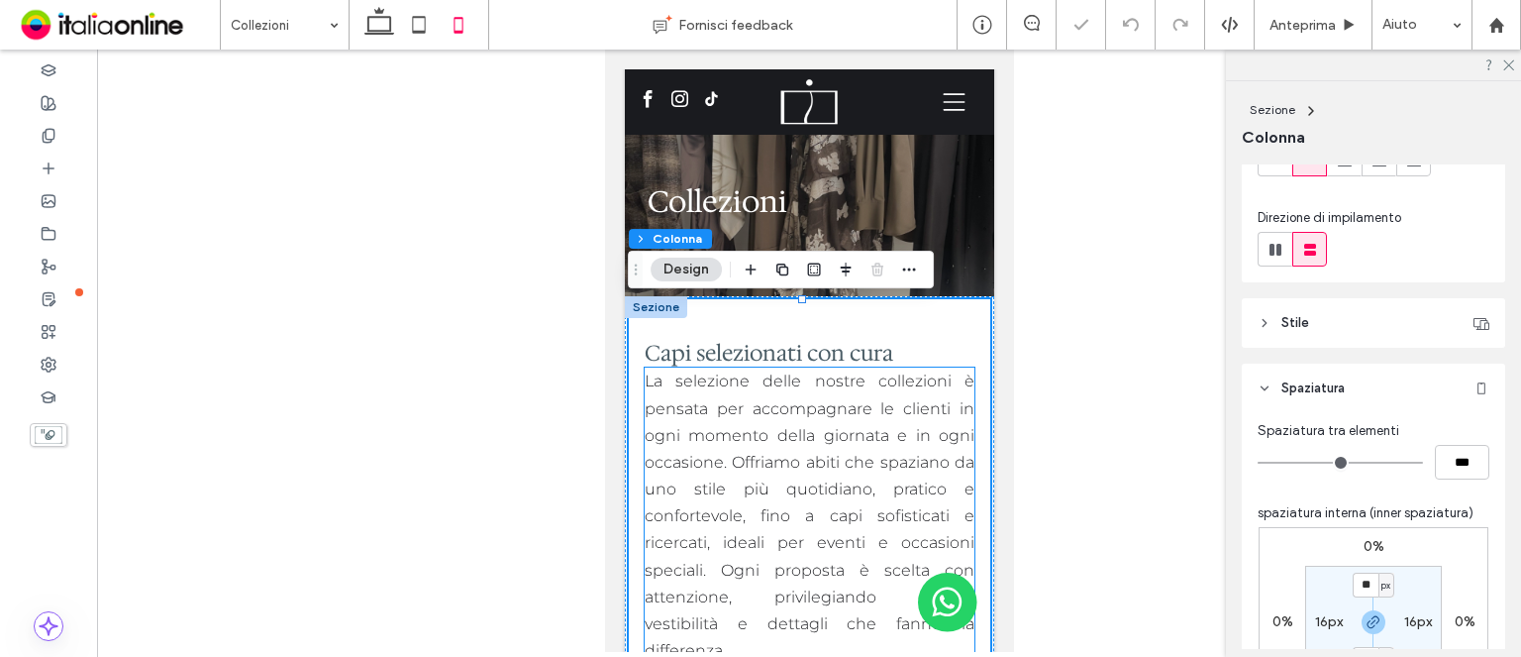
scroll to position [99, 0]
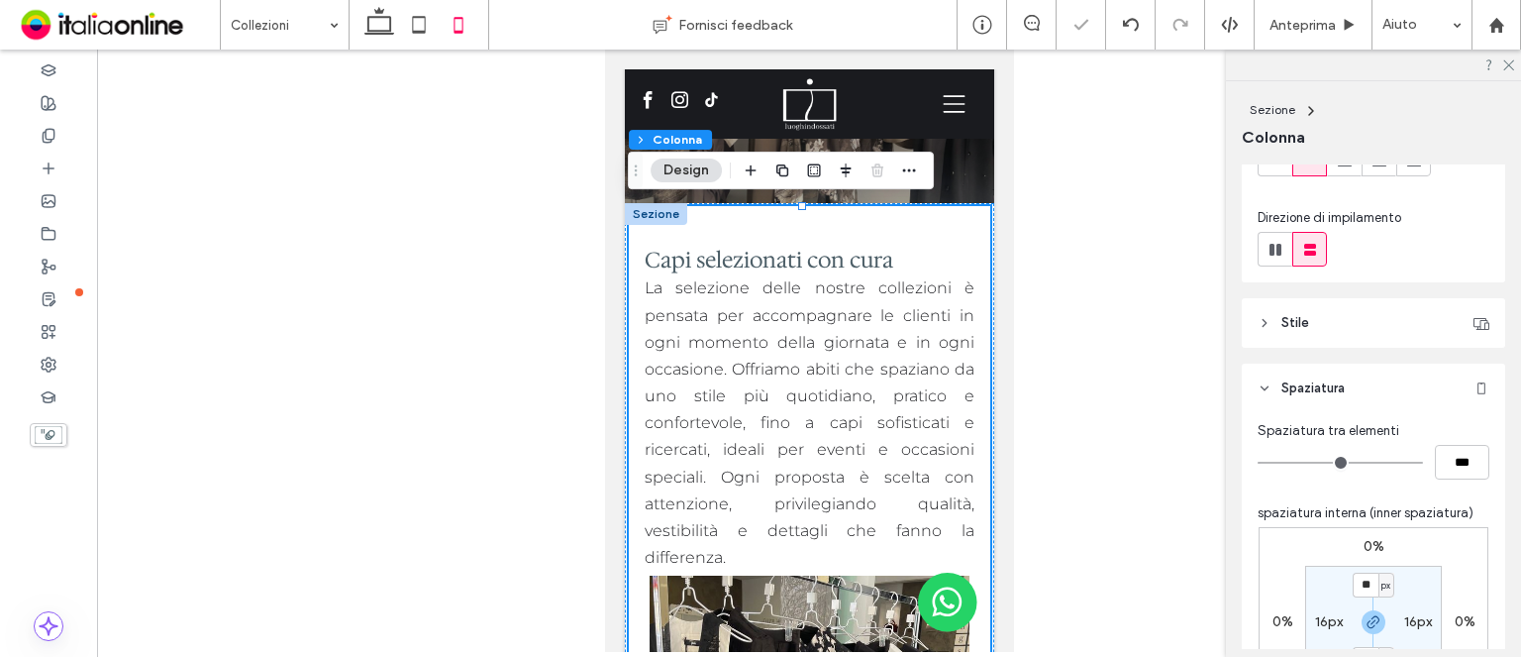
type input "*"
type input "***"
type input "*"
type input "***"
click at [1268, 462] on input "range" at bounding box center [1340, 463] width 165 height 2
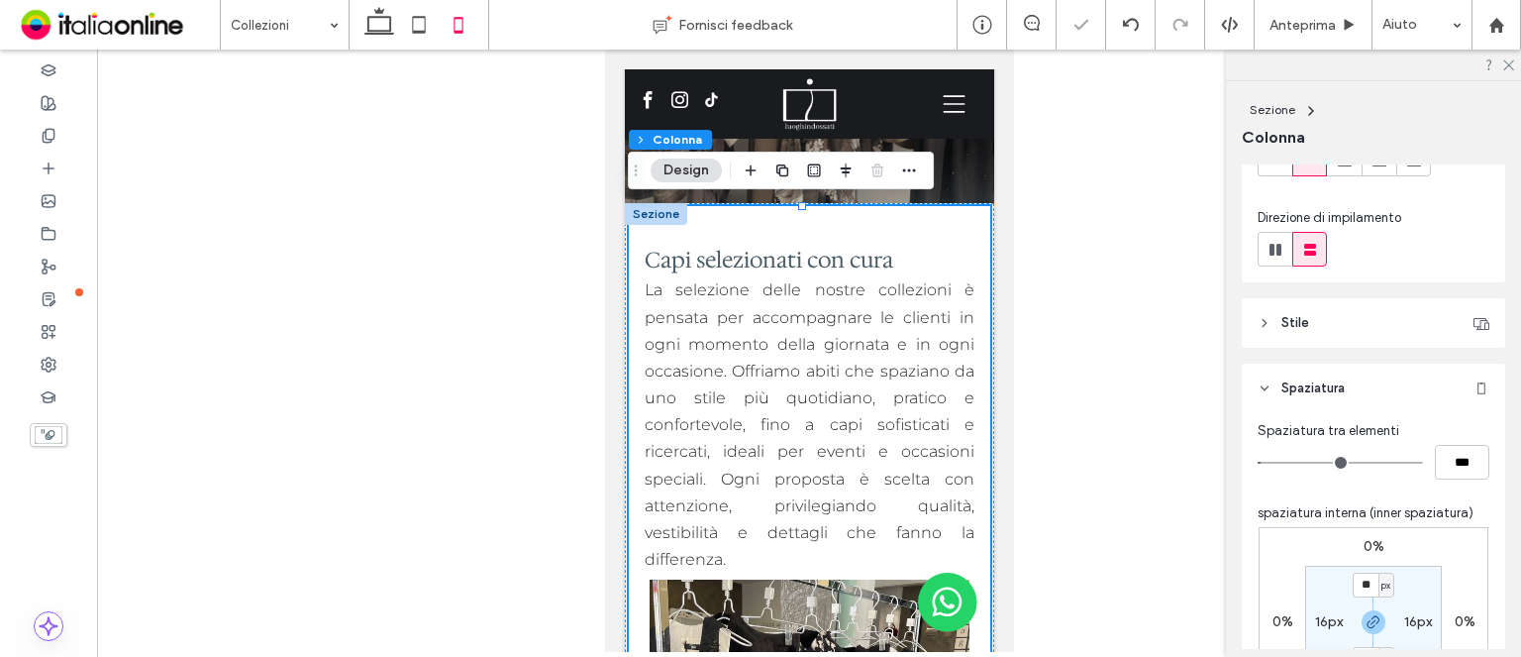
type input "*"
type input "***"
type input "*"
type input "***"
type input "*"
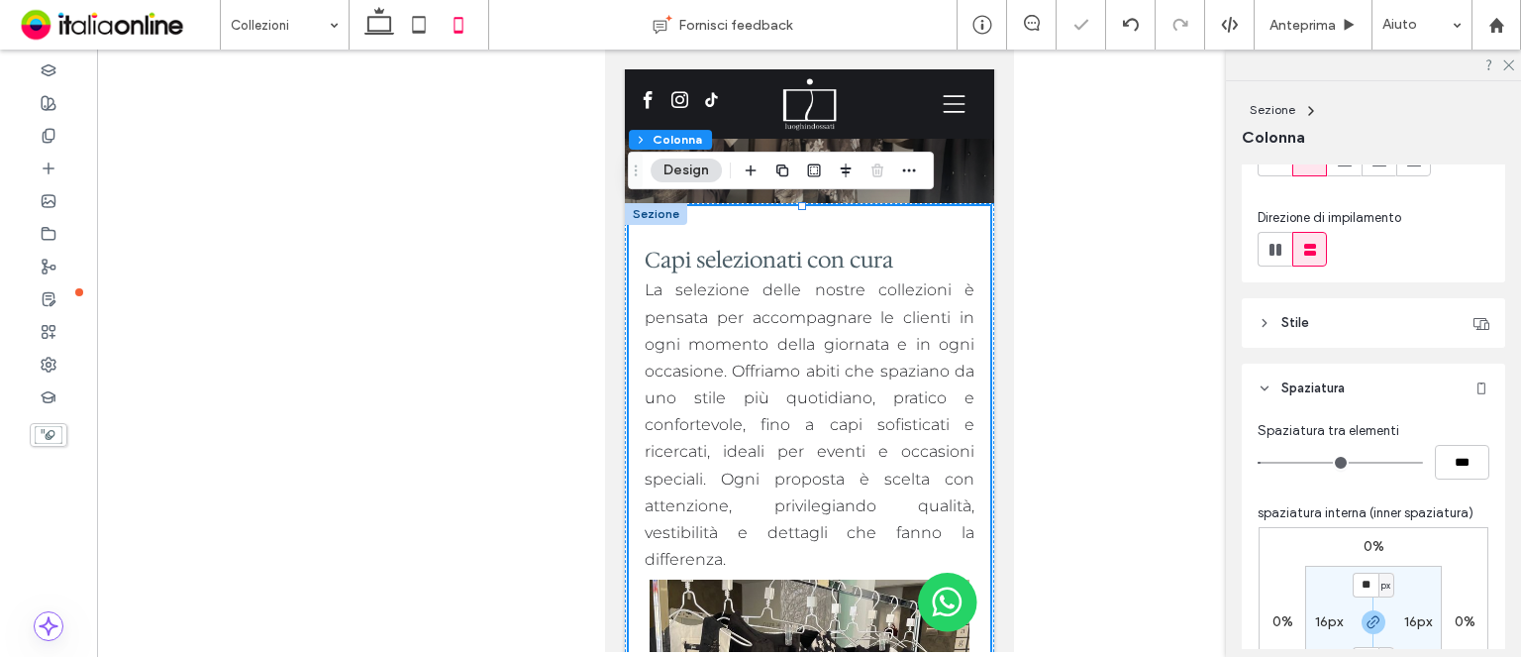
type input "***"
type input "**"
type input "****"
type input "*"
type input "***"
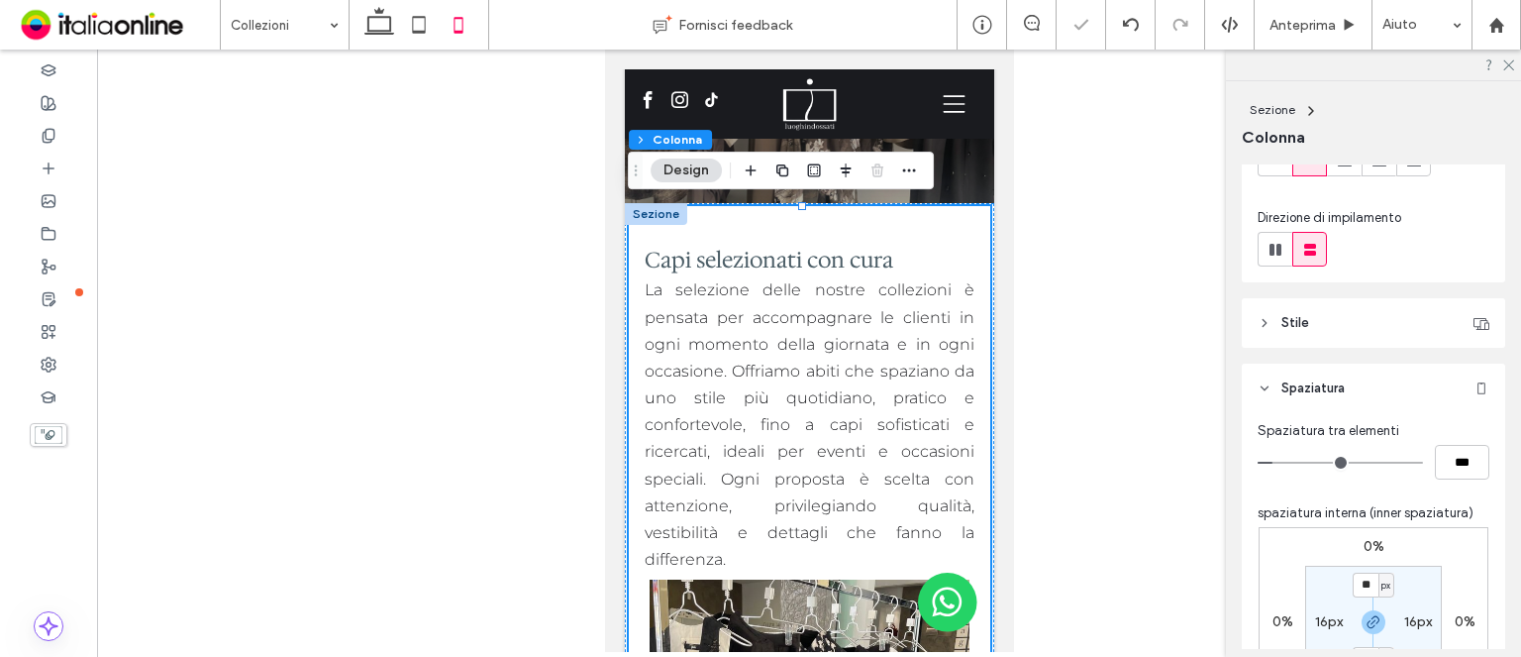
type input "*"
click at [1279, 464] on input "range" at bounding box center [1340, 463] width 165 height 2
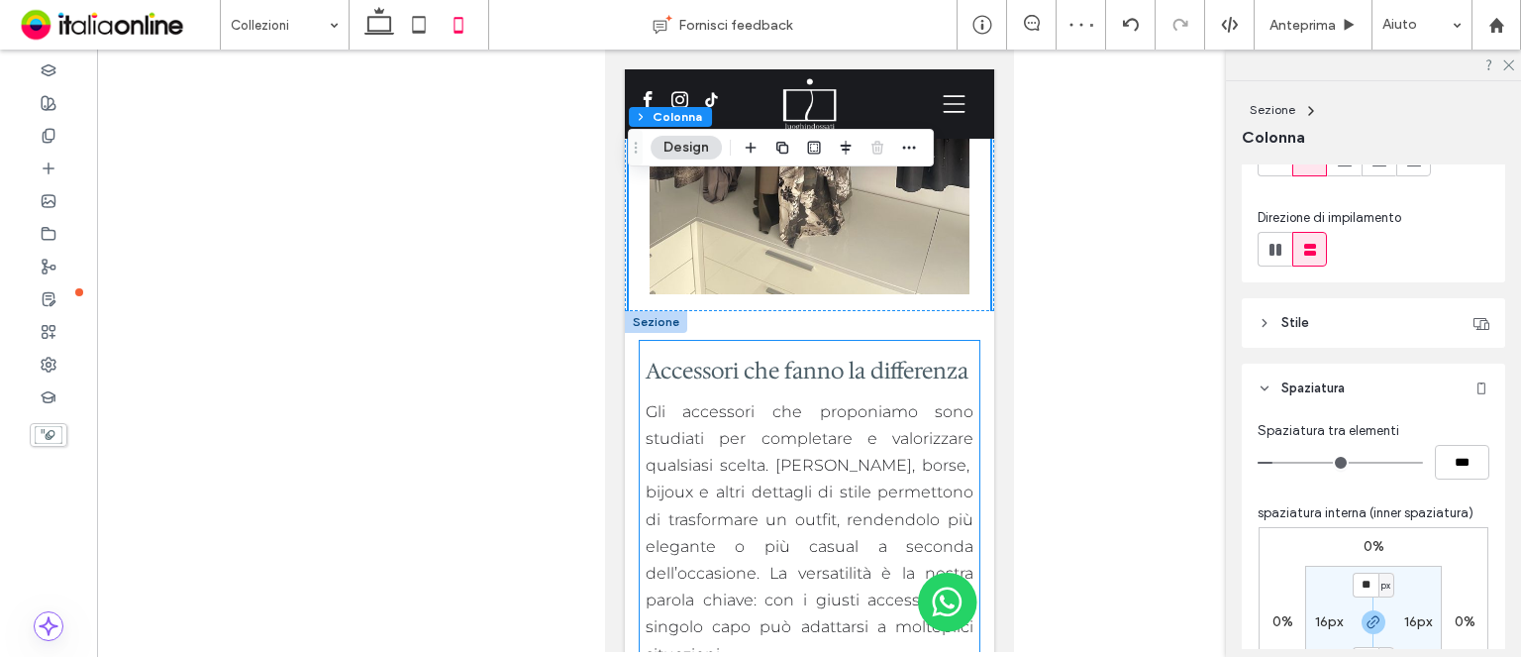
scroll to position [2080, 0]
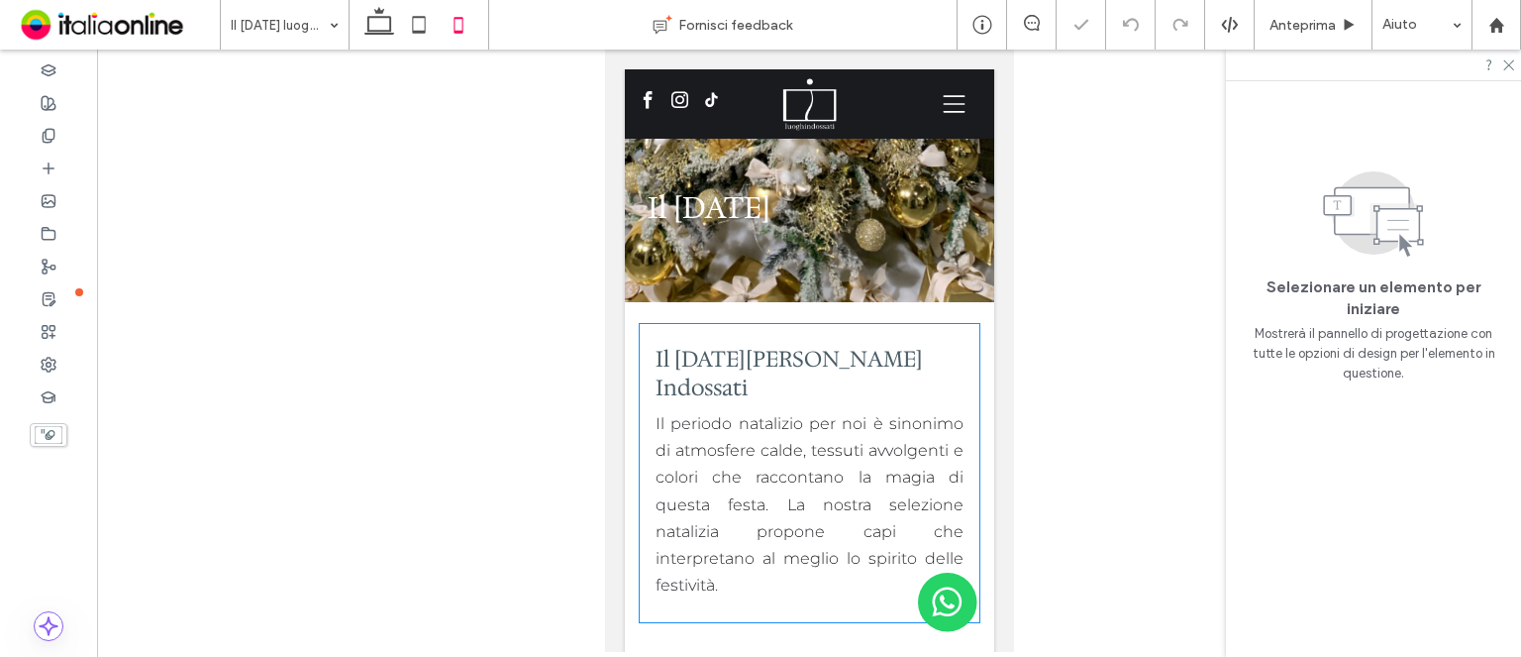
scroll to position [99, 0]
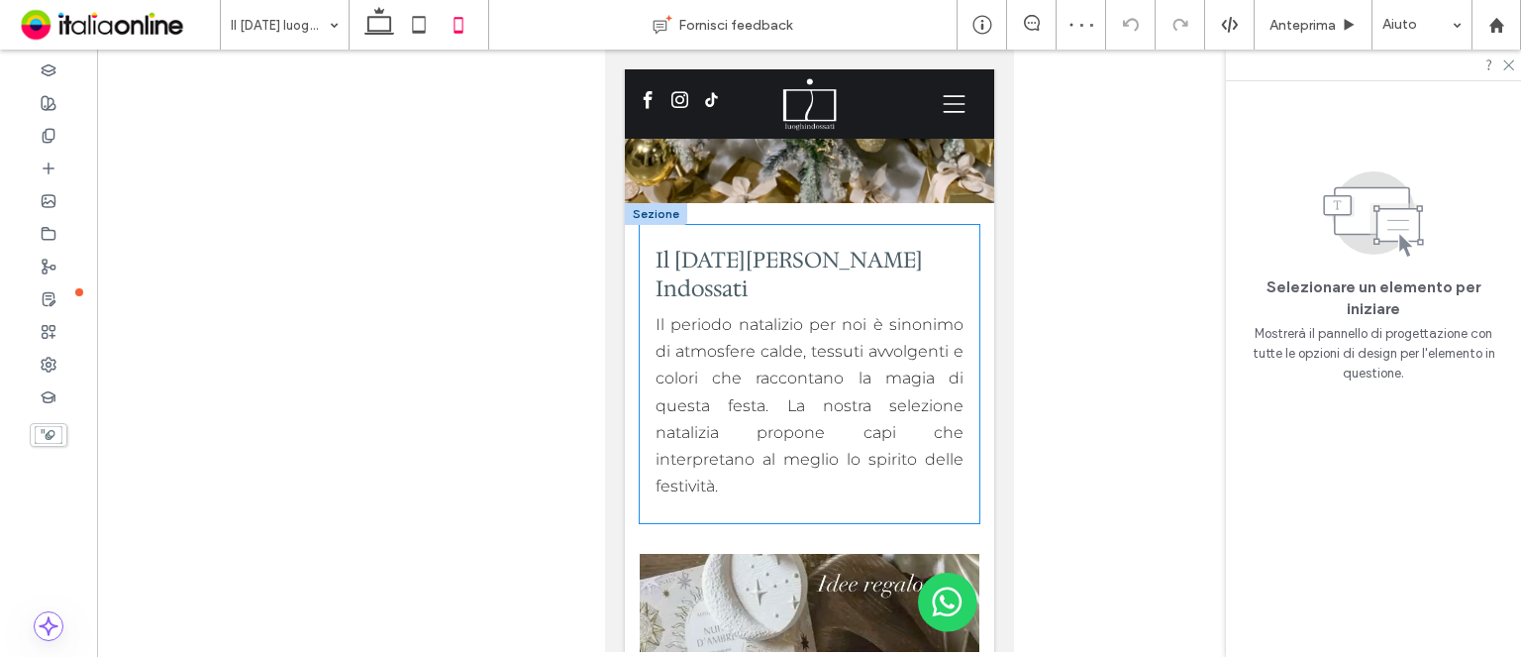
click at [641, 348] on div "Il Natale Luoghi Indossati Il periodo natalizio per noi è sinonimo di atmosfere…" at bounding box center [809, 374] width 340 height 298
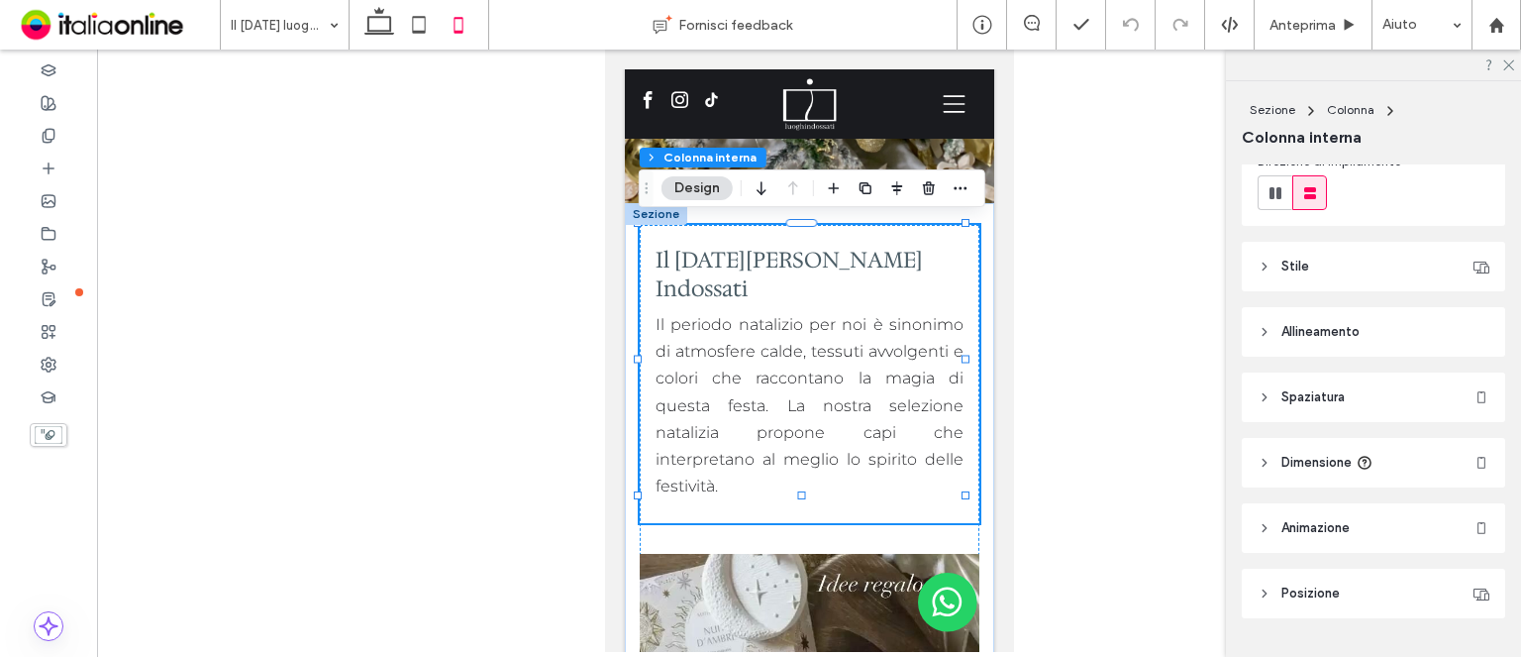
scroll to position [302, 0]
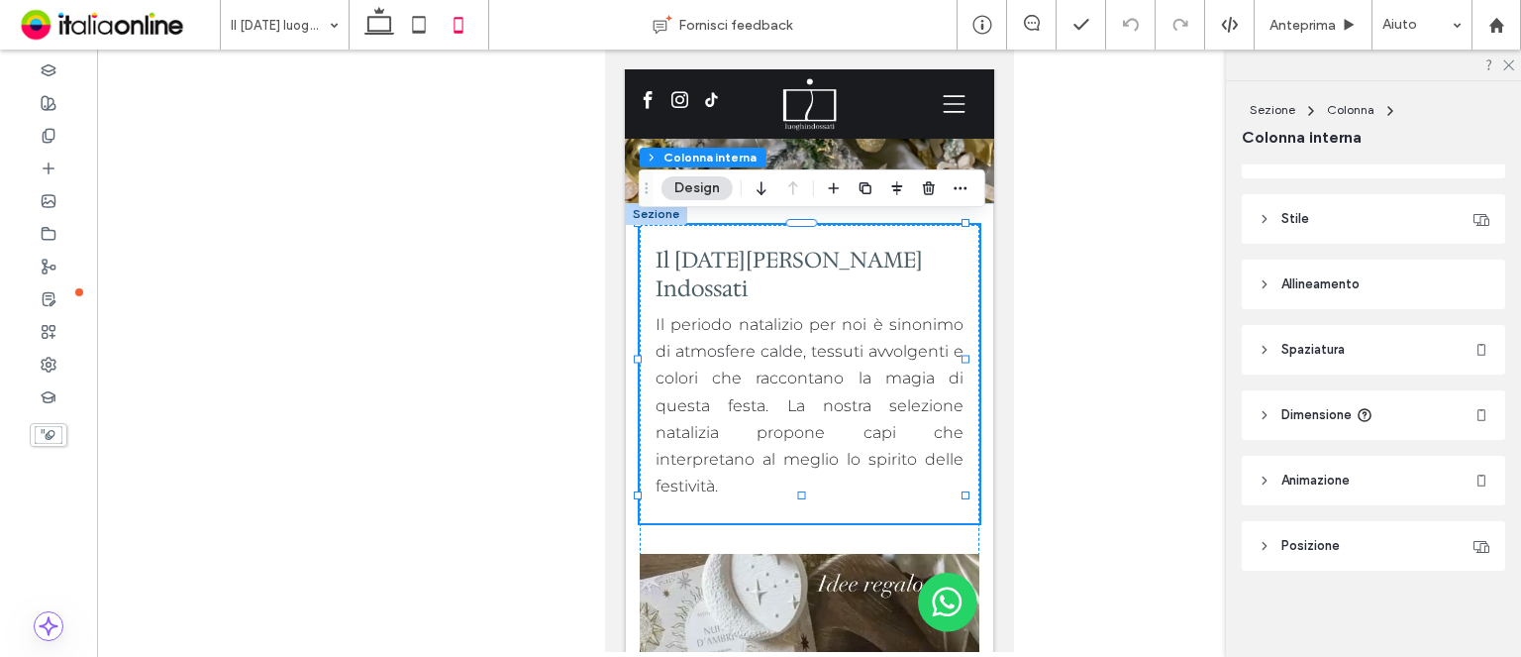
click at [1323, 405] on span "Dimensione" at bounding box center [1317, 415] width 70 height 20
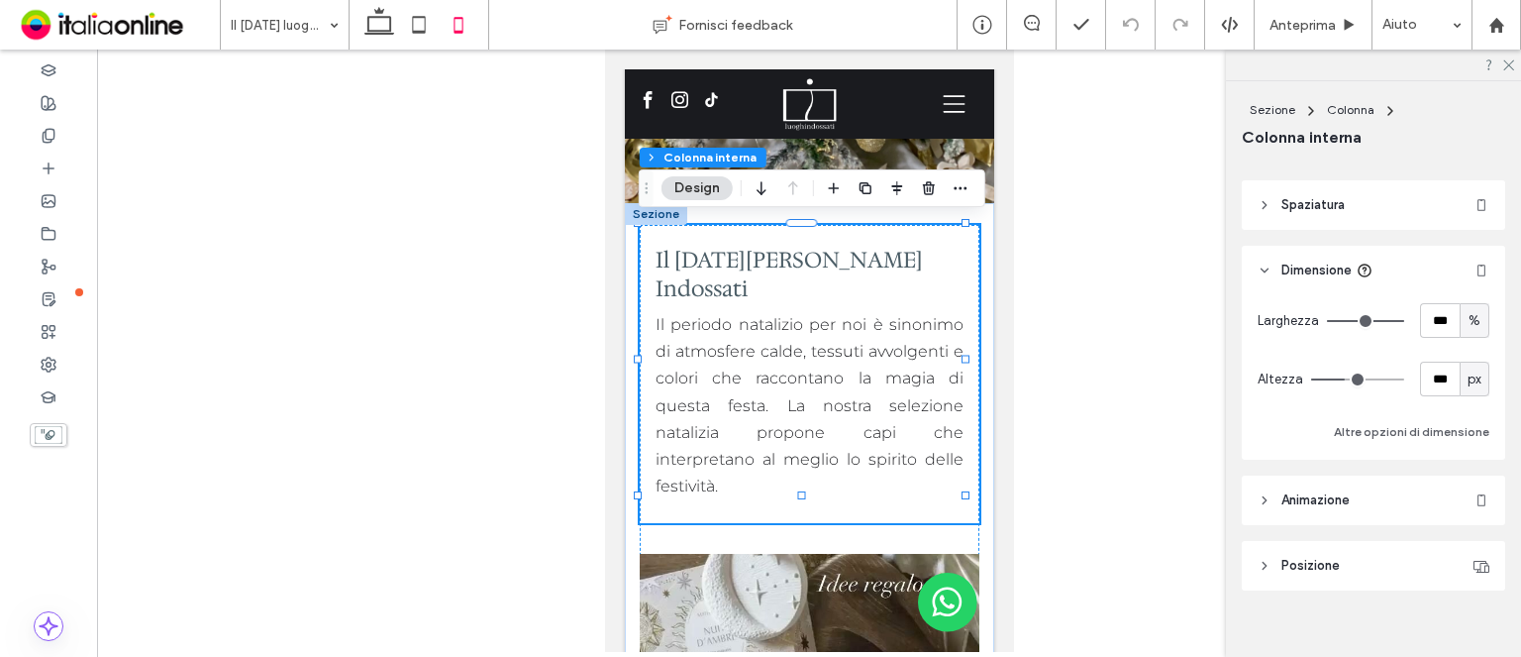
scroll to position [467, 0]
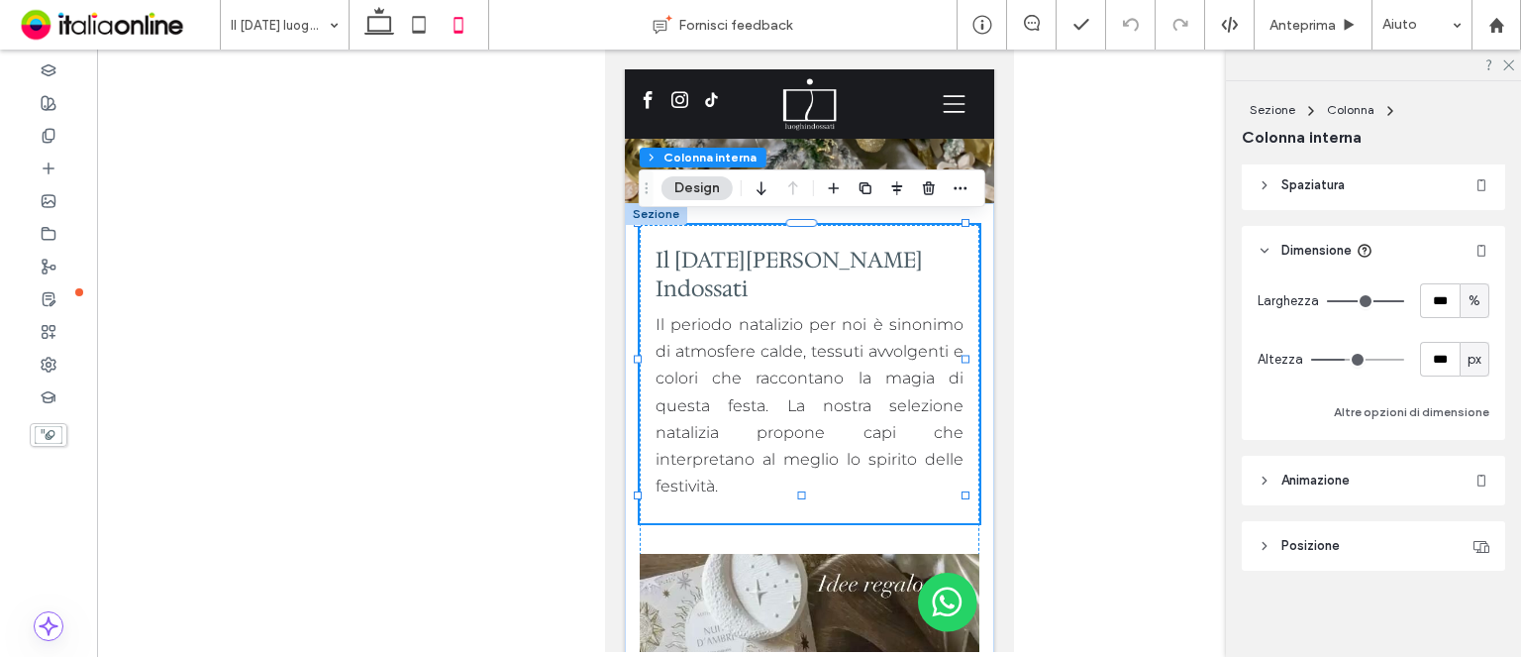
click at [1318, 542] on span "Posizione" at bounding box center [1311, 546] width 58 height 20
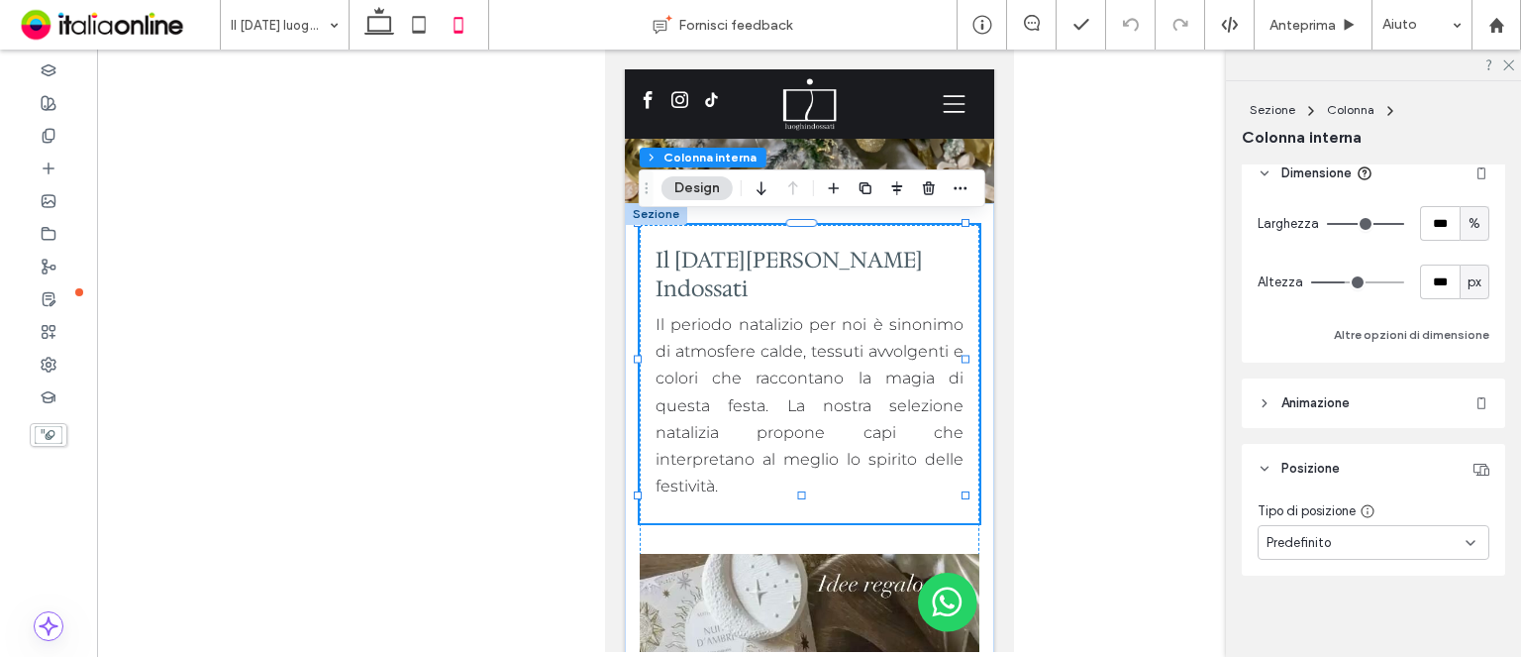
scroll to position [549, 0]
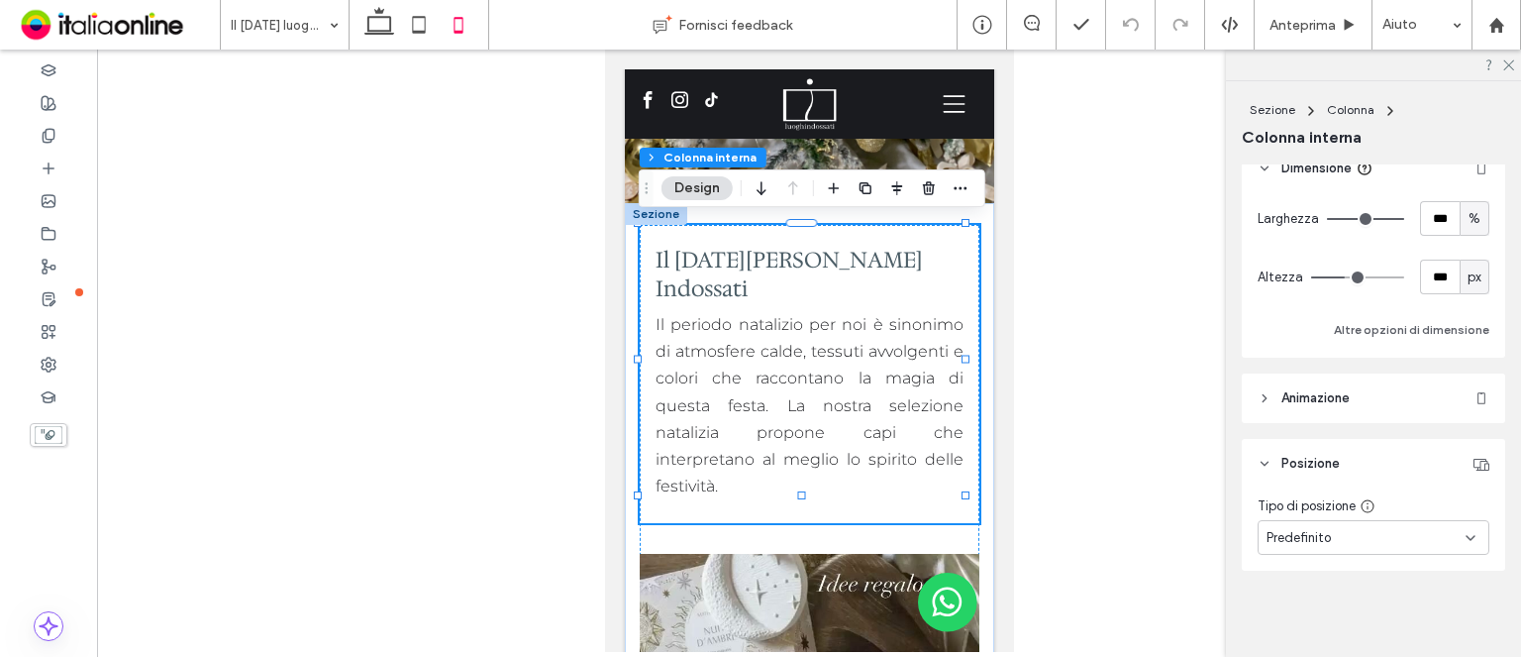
click at [1368, 392] on header "Animazione" at bounding box center [1373, 398] width 263 height 50
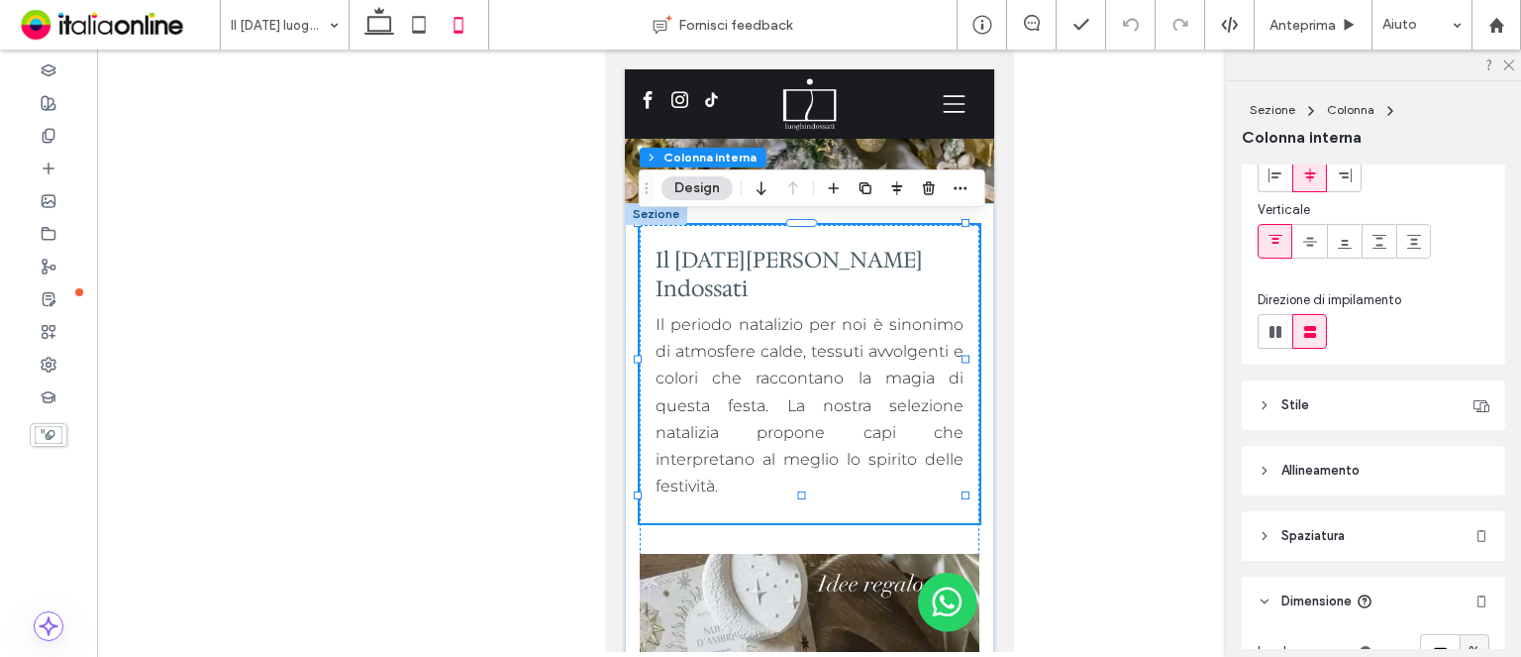
scroll to position [53, 0]
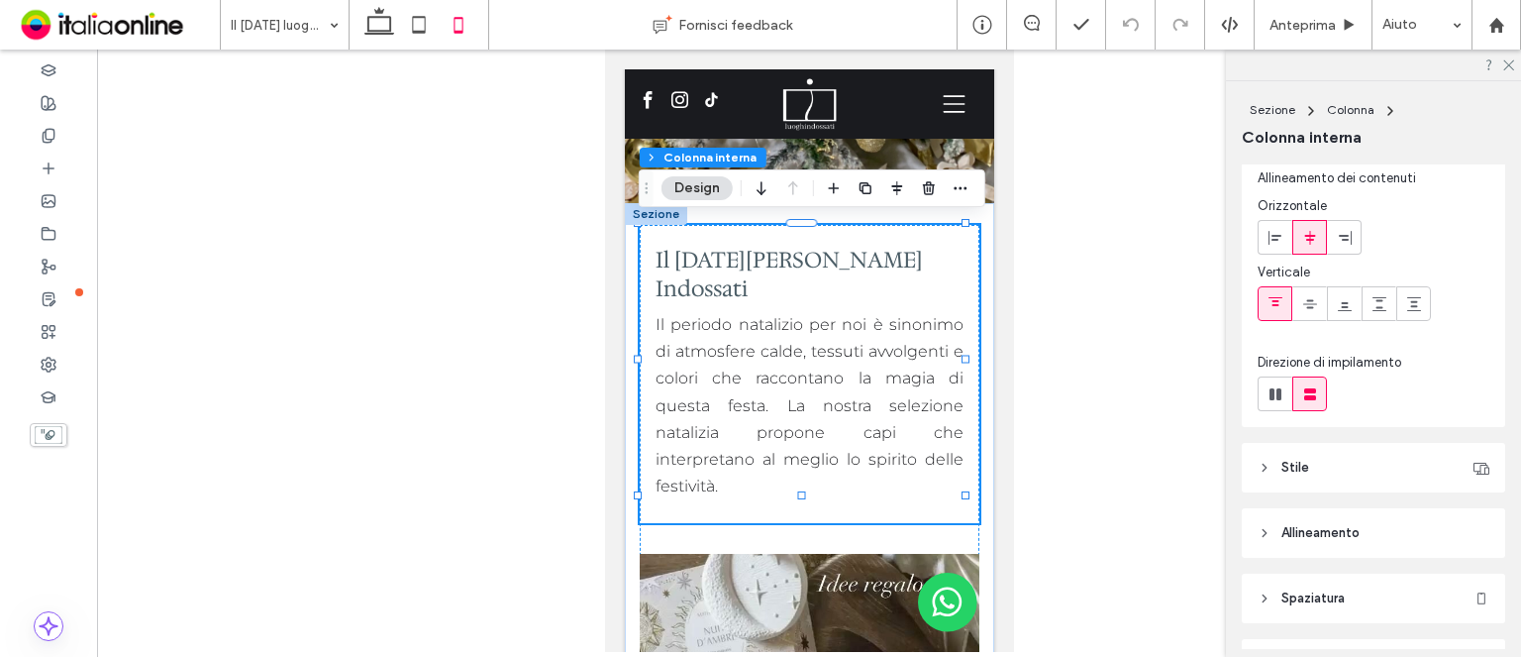
click at [1384, 443] on header "Stile" at bounding box center [1373, 468] width 263 height 50
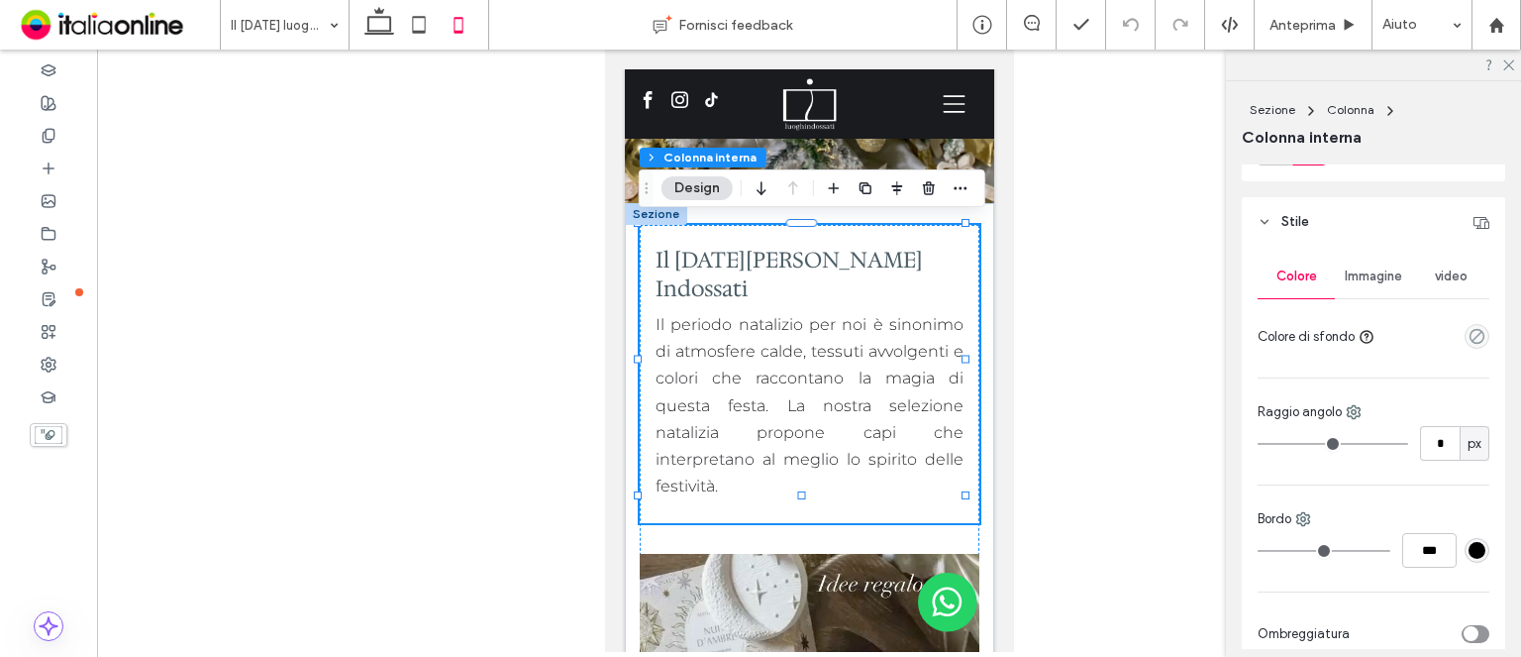
scroll to position [555, 0]
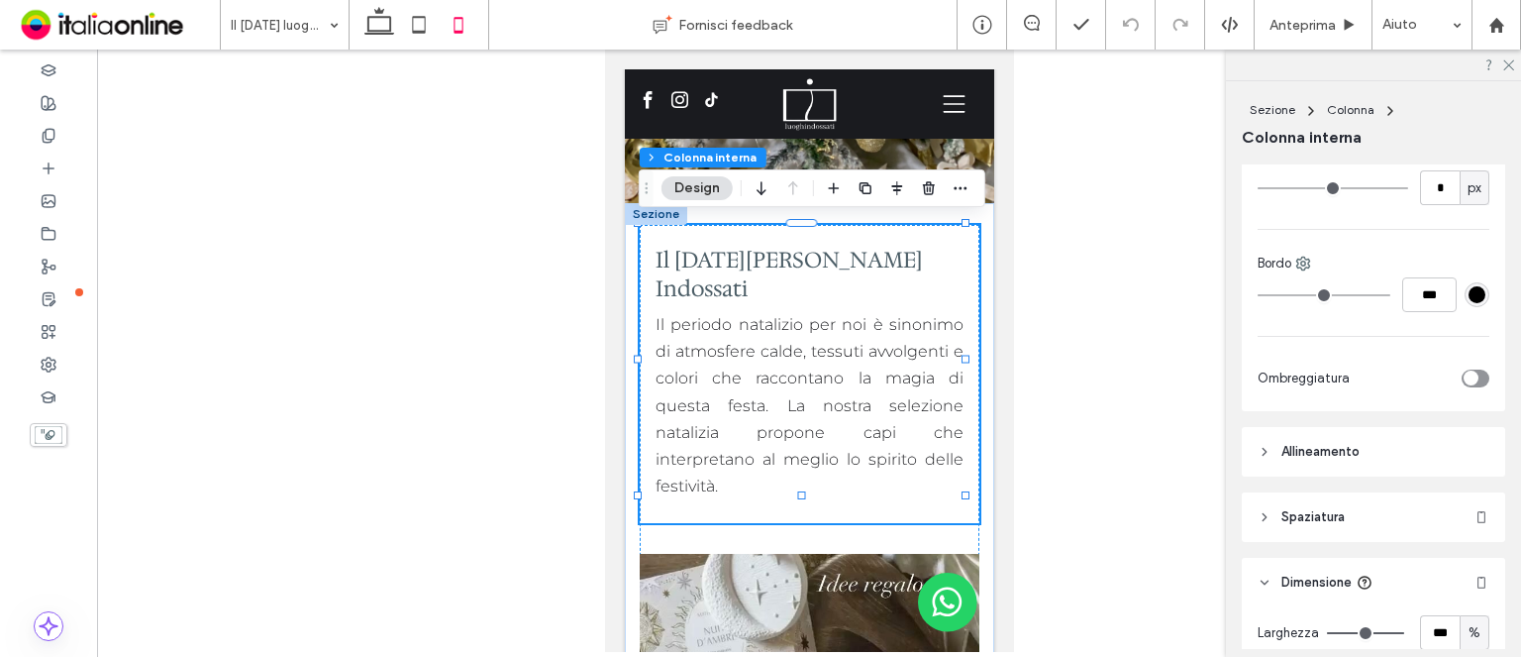
click at [1376, 502] on header "Spaziatura" at bounding box center [1373, 517] width 263 height 50
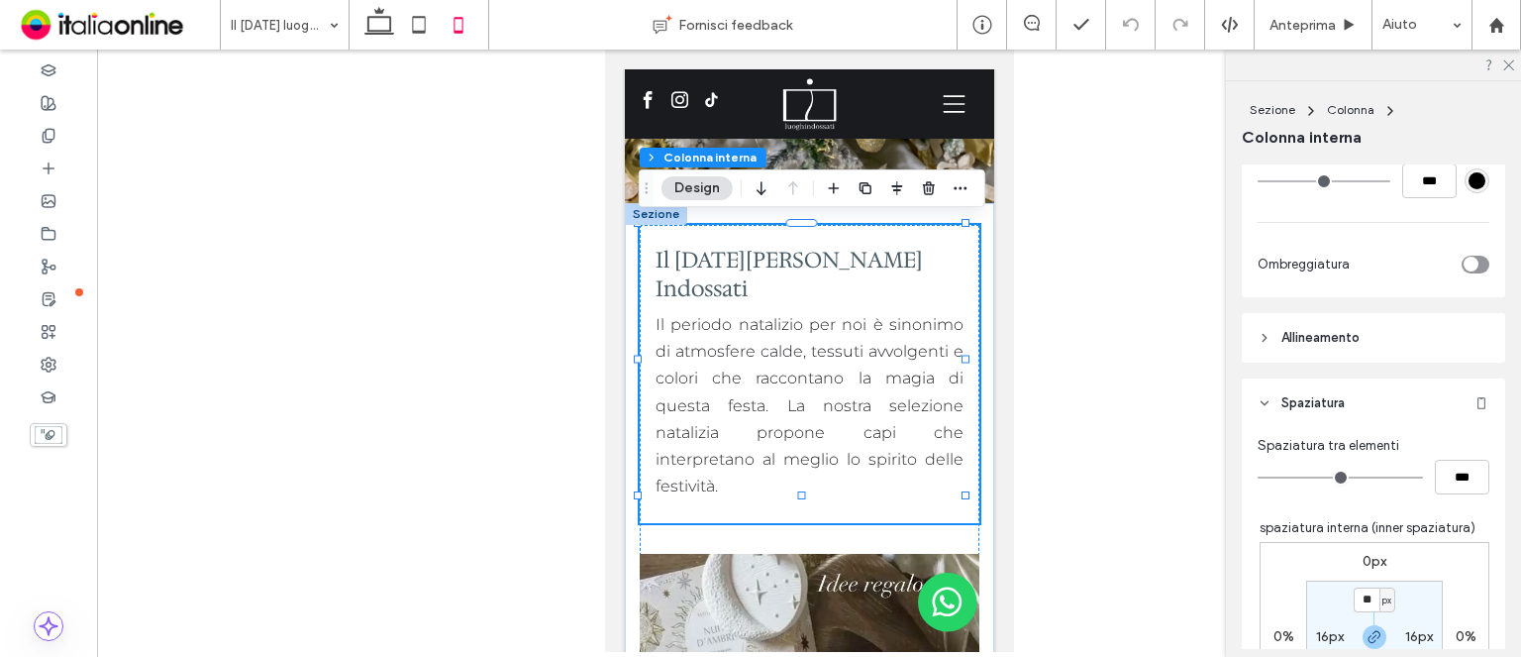
scroll to position [753, 0]
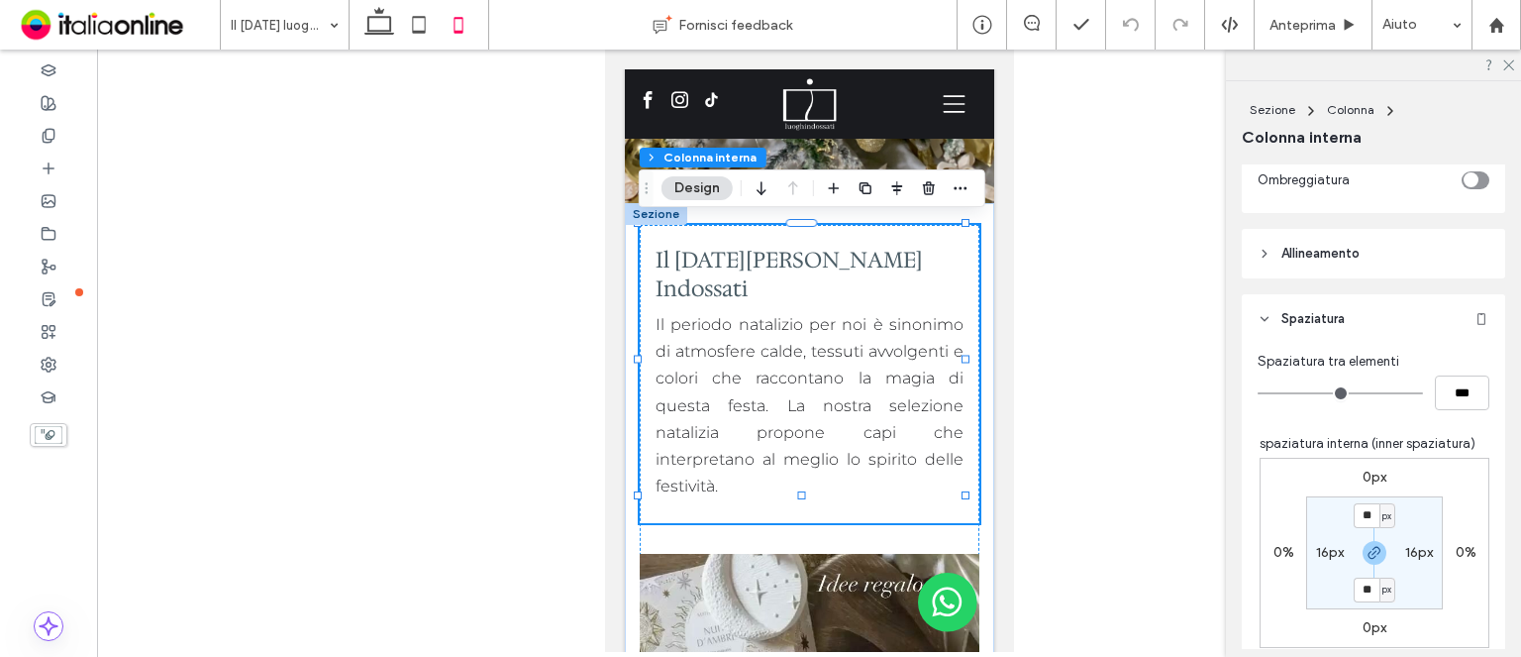
click at [1316, 550] on label "16px" at bounding box center [1330, 552] width 28 height 17
type input "*"
type input "**"
type input "*"
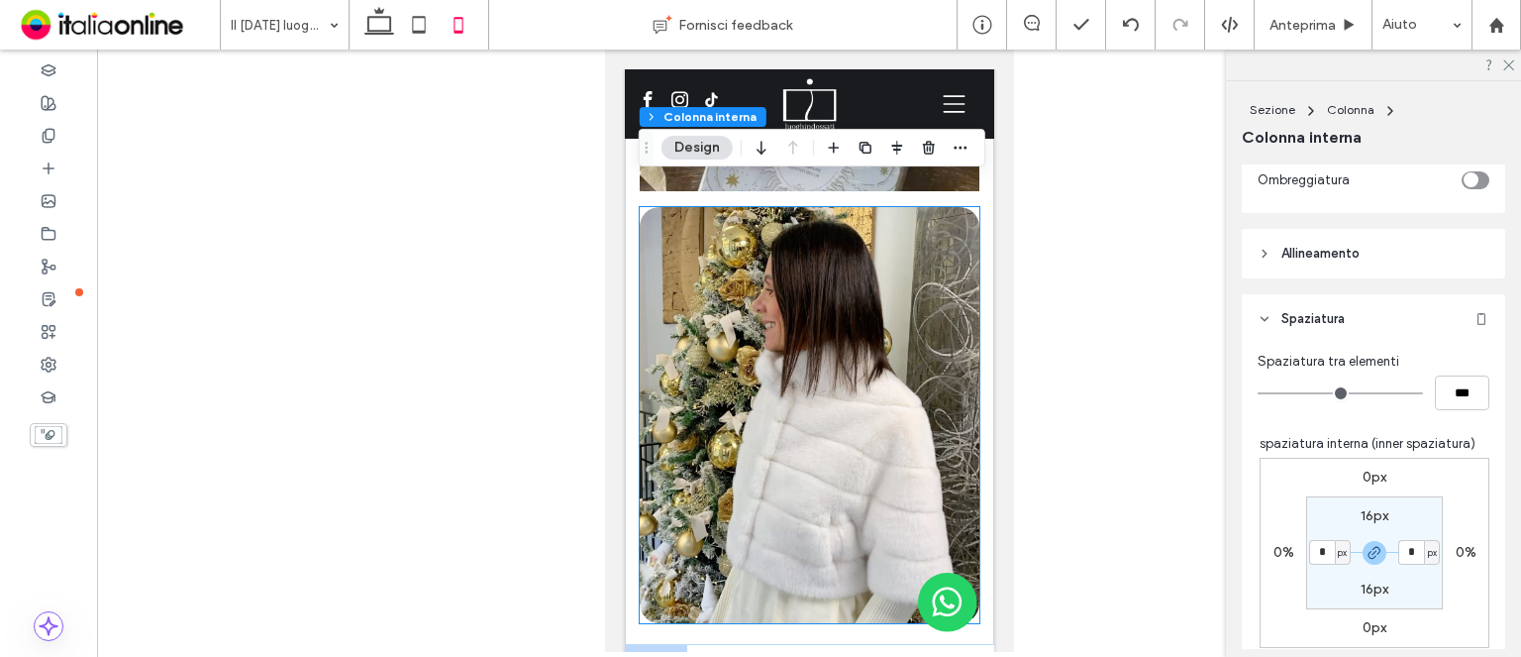
scroll to position [792, 0]
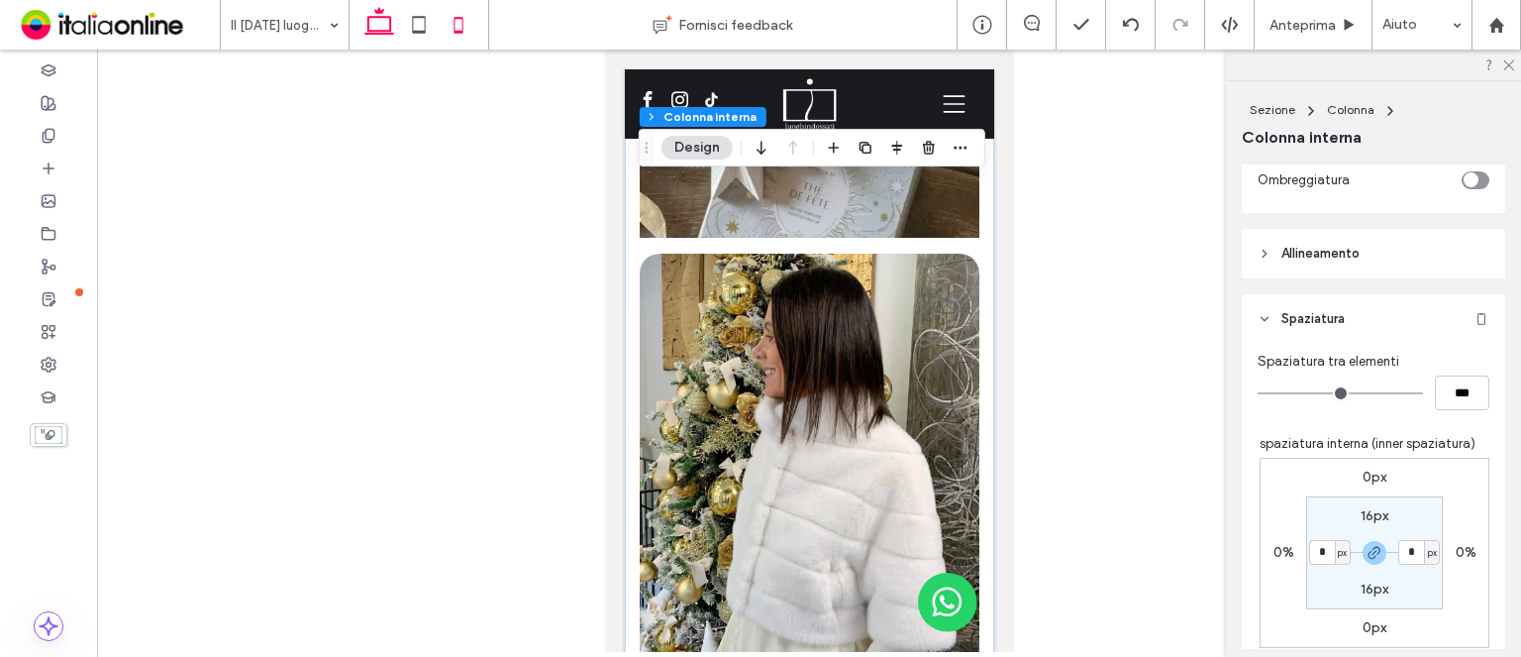
click at [386, 22] on icon at bounding box center [380, 25] width 40 height 40
type input "**"
type input "*"
type input "***"
type input "**"
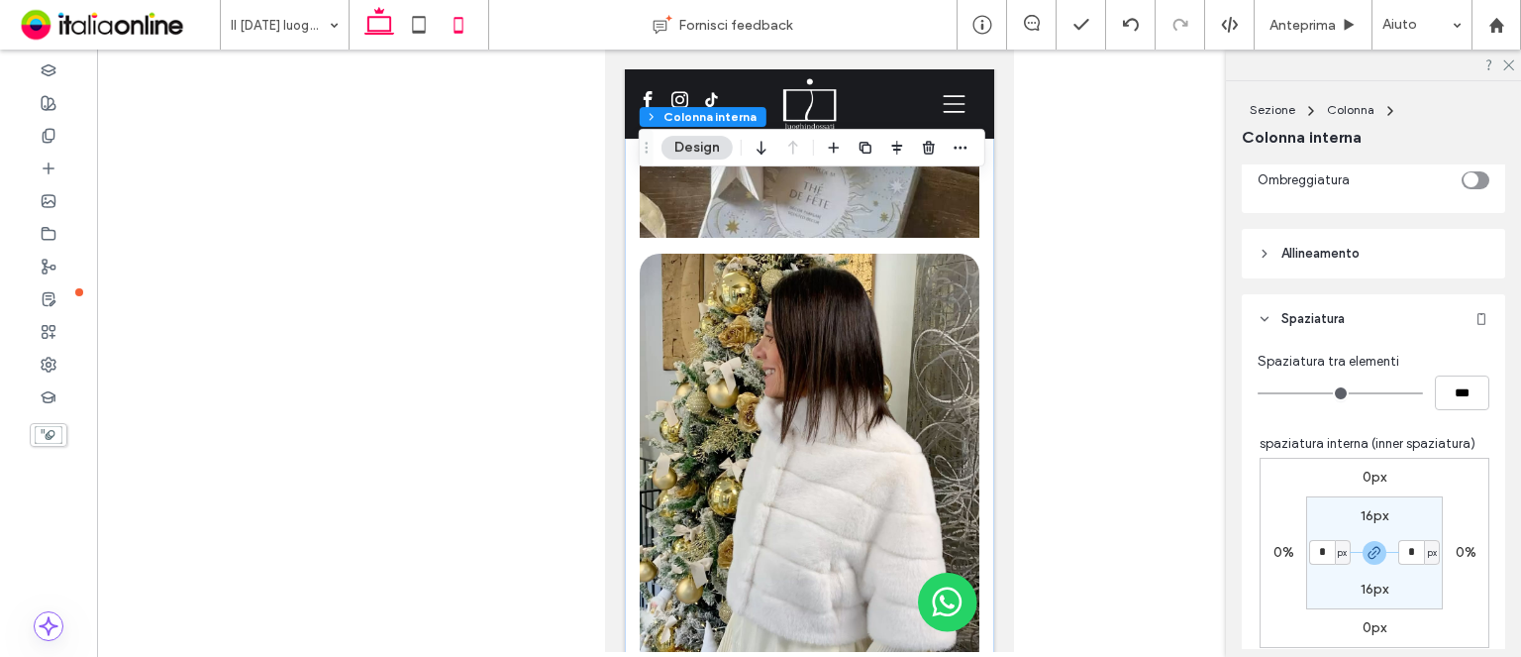
type input "*"
type input "***"
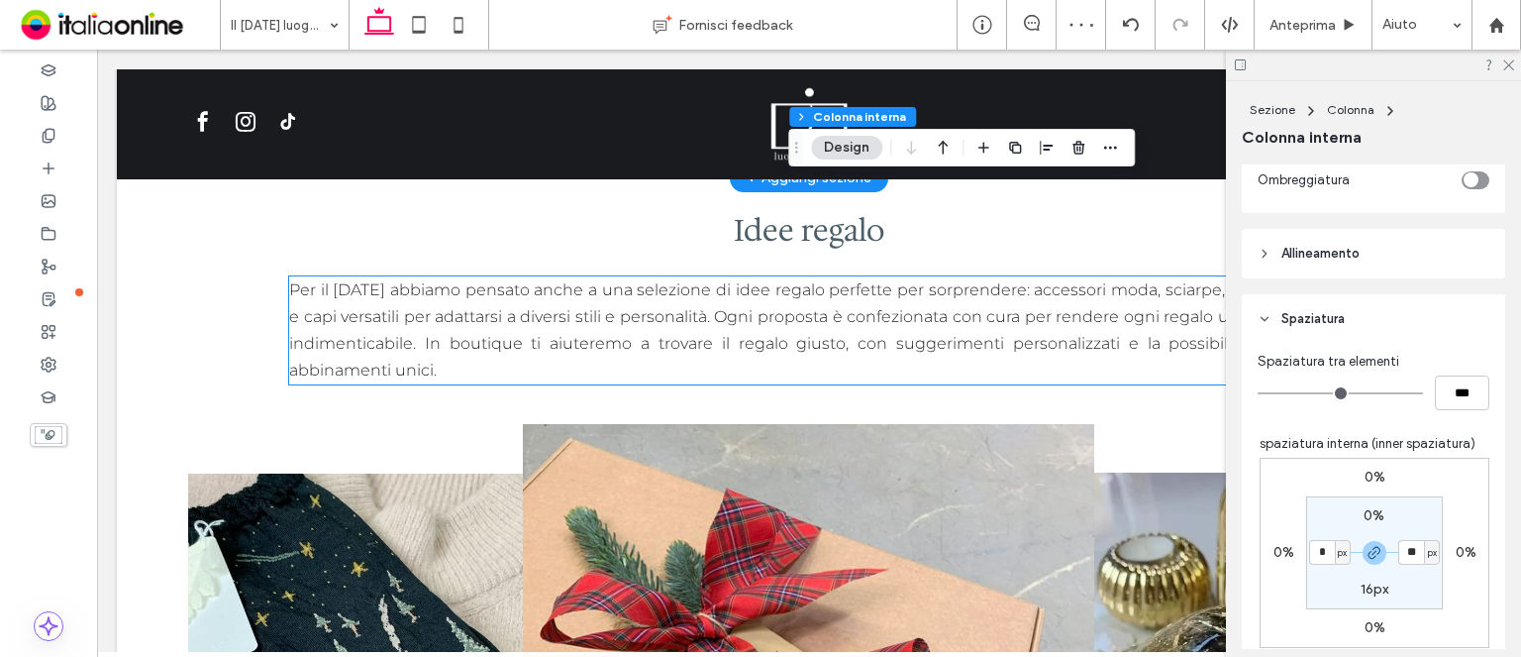
scroll to position [1573, 0]
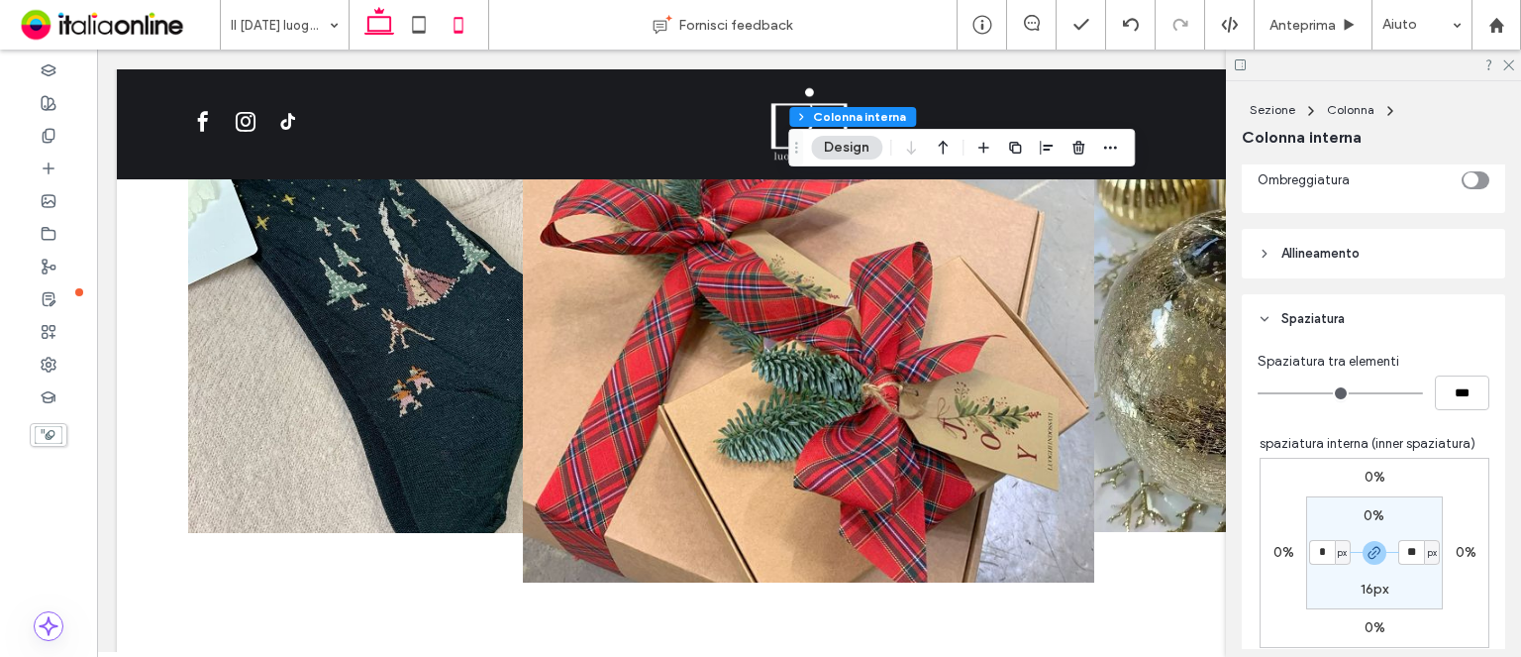
click at [452, 21] on icon at bounding box center [459, 25] width 40 height 40
type input "**"
type input "*"
type input "***"
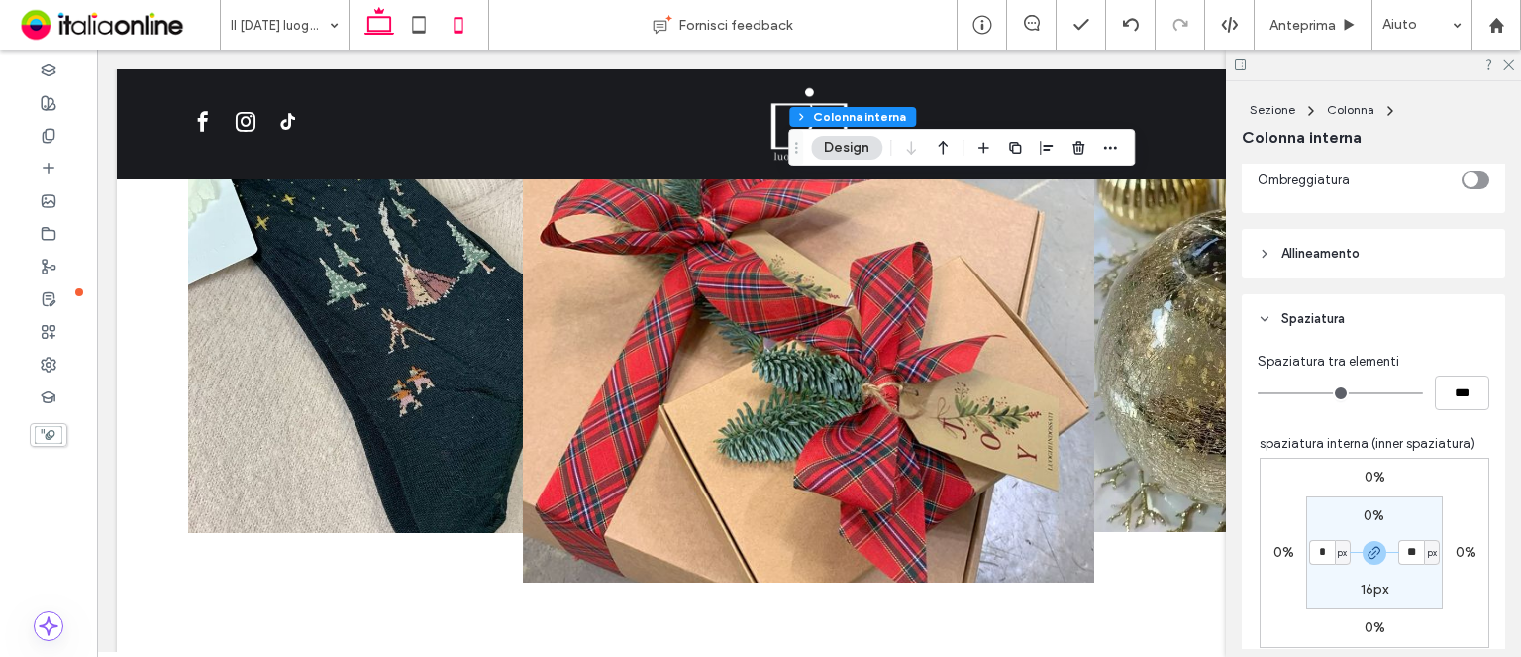
type input "*"
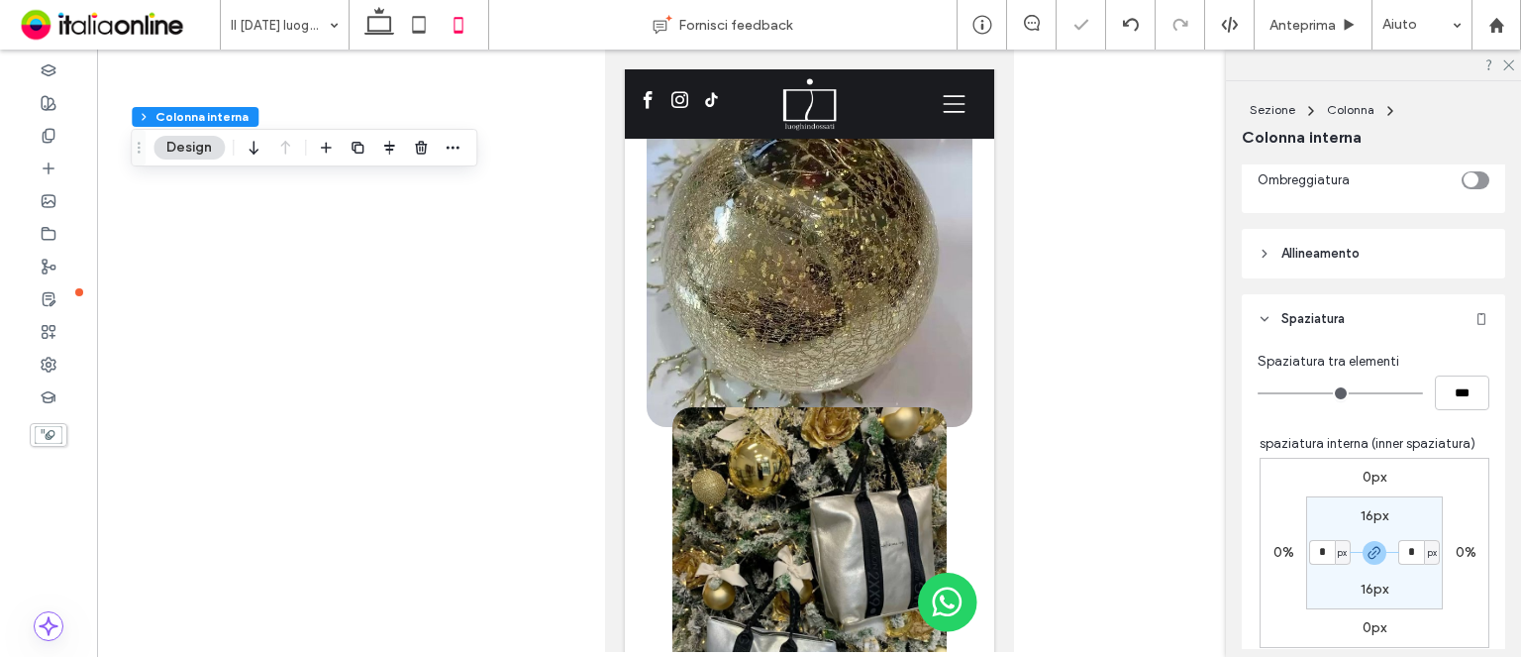
scroll to position [1328, 0]
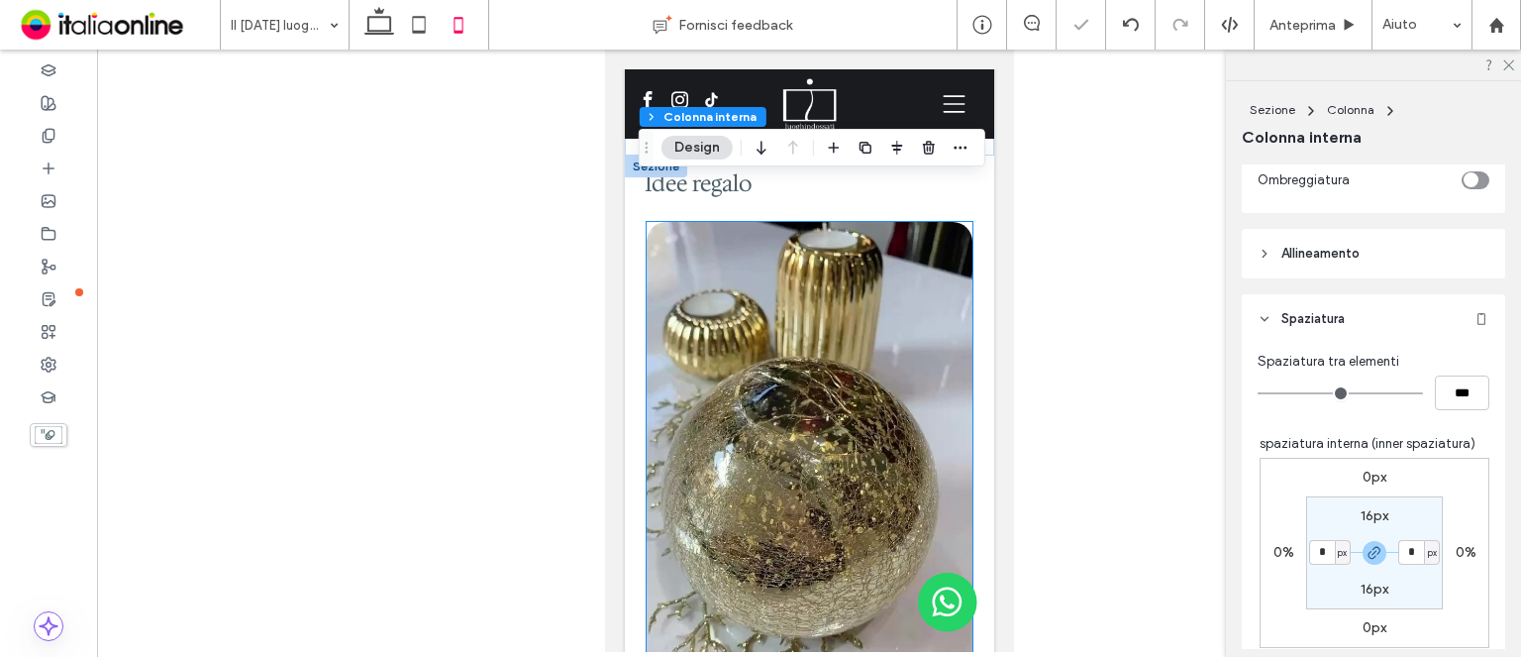
click at [735, 276] on img at bounding box center [809, 447] width 326 height 450
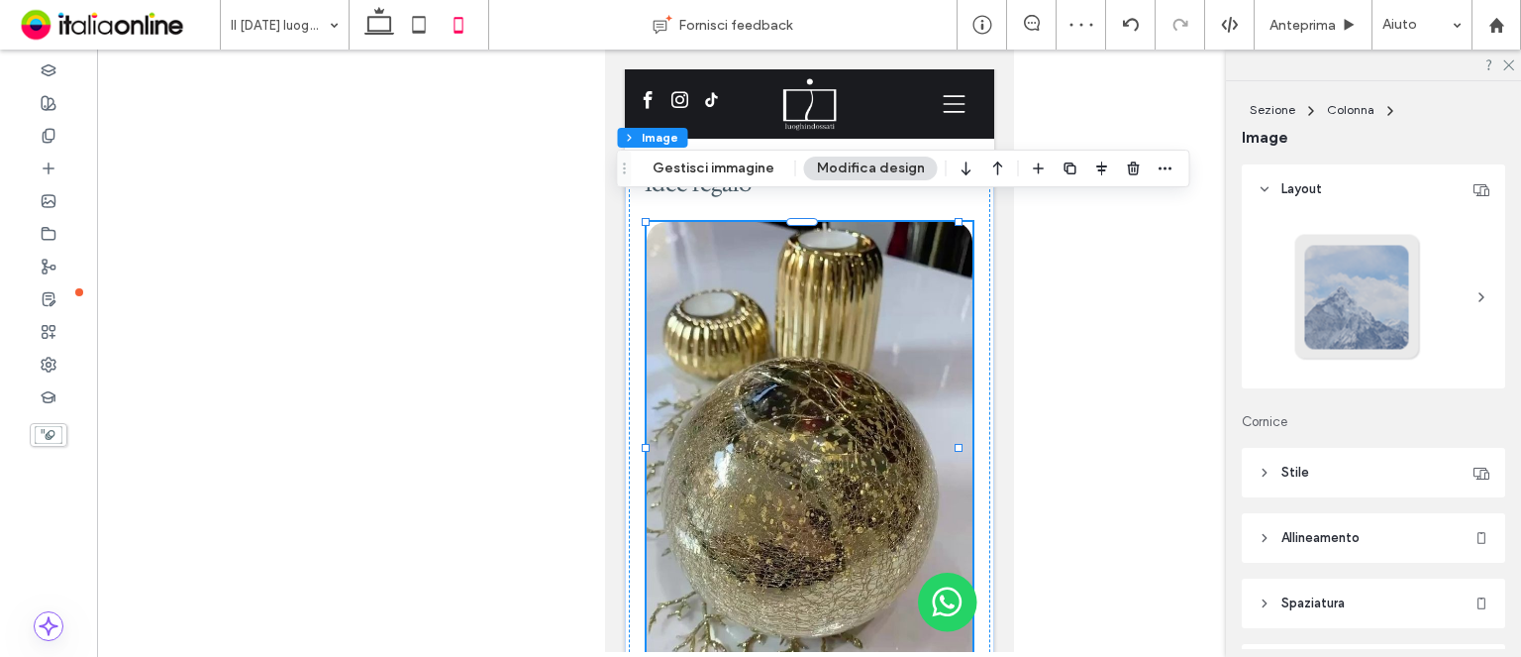
drag, startPoint x: 721, startPoint y: 166, endPoint x: 1062, endPoint y: 304, distance: 367.5
click at [721, 166] on button "Gestisci immagine" at bounding box center [714, 168] width 148 height 24
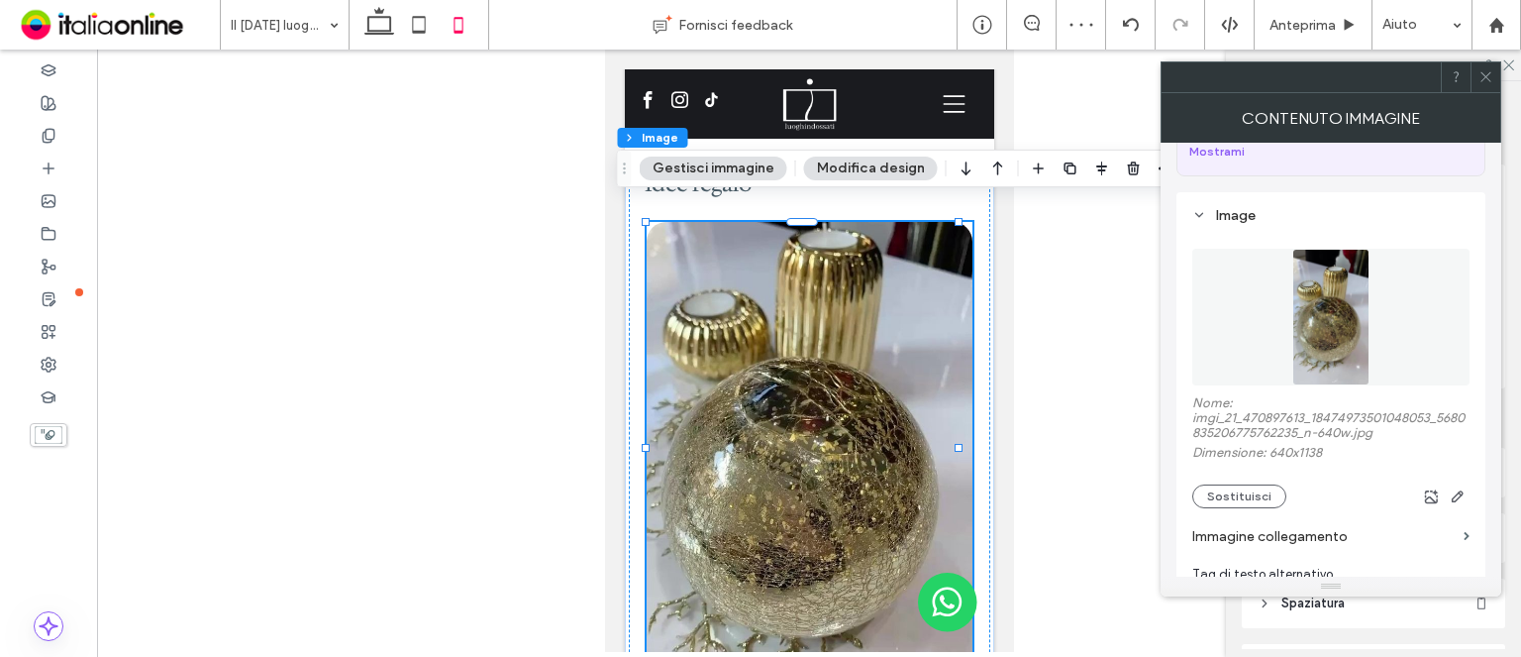
scroll to position [396, 0]
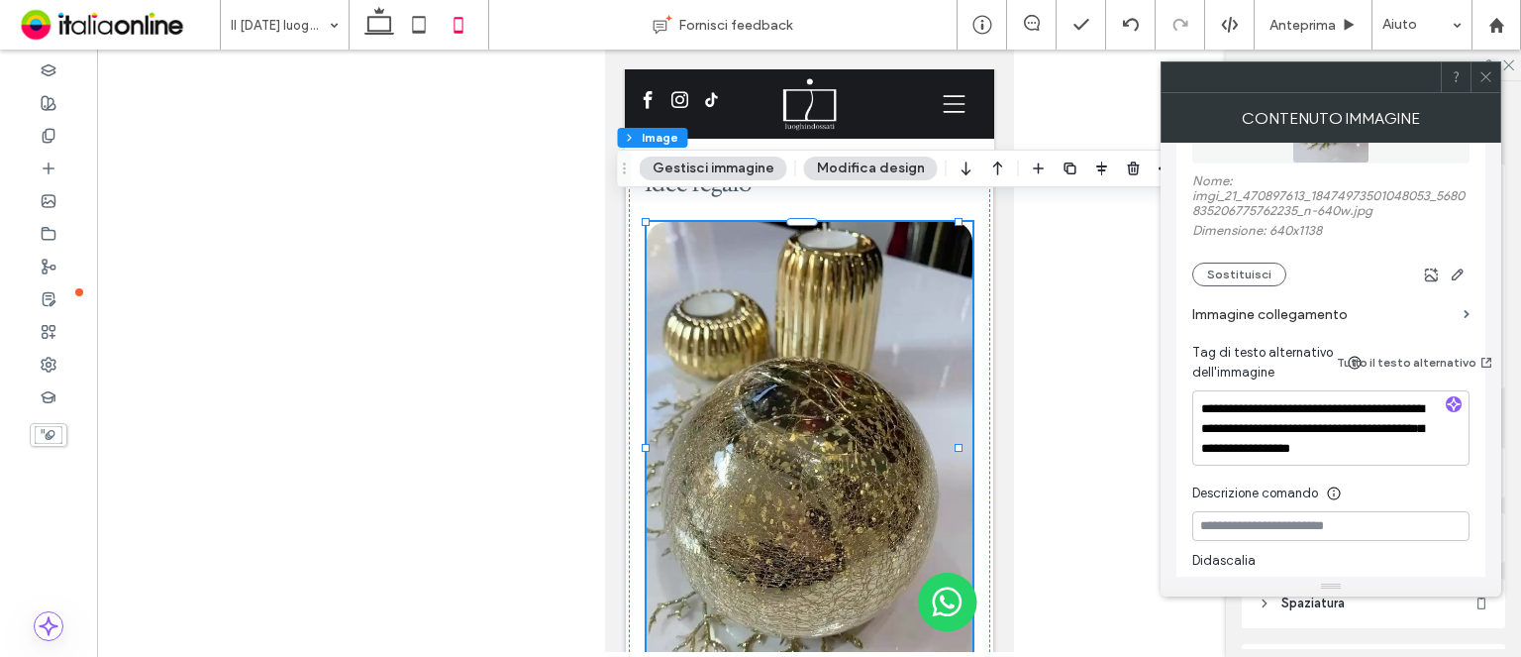
drag, startPoint x: 1504, startPoint y: 78, endPoint x: 1474, endPoint y: 78, distance: 29.7
click at [1504, 78] on div at bounding box center [1373, 65] width 295 height 31
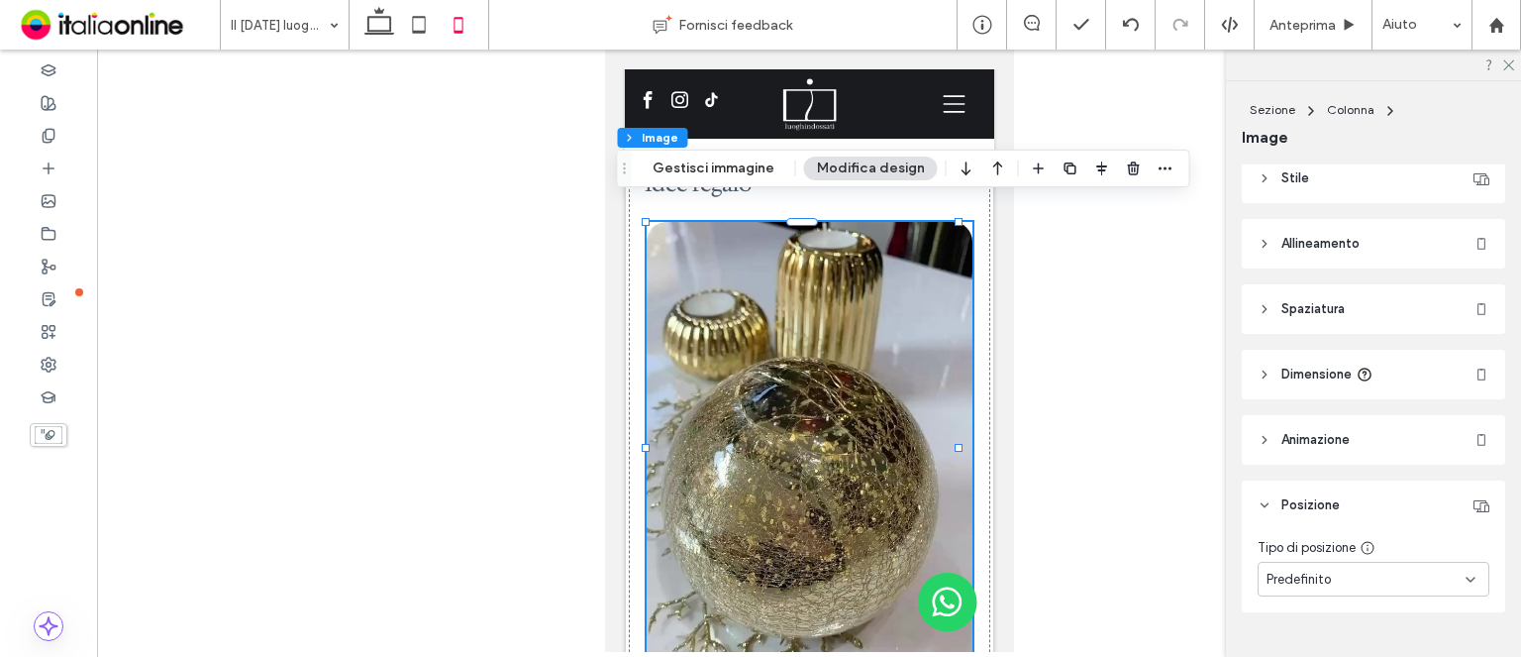
scroll to position [297, 0]
click at [1357, 312] on header "Spaziatura" at bounding box center [1373, 306] width 263 height 50
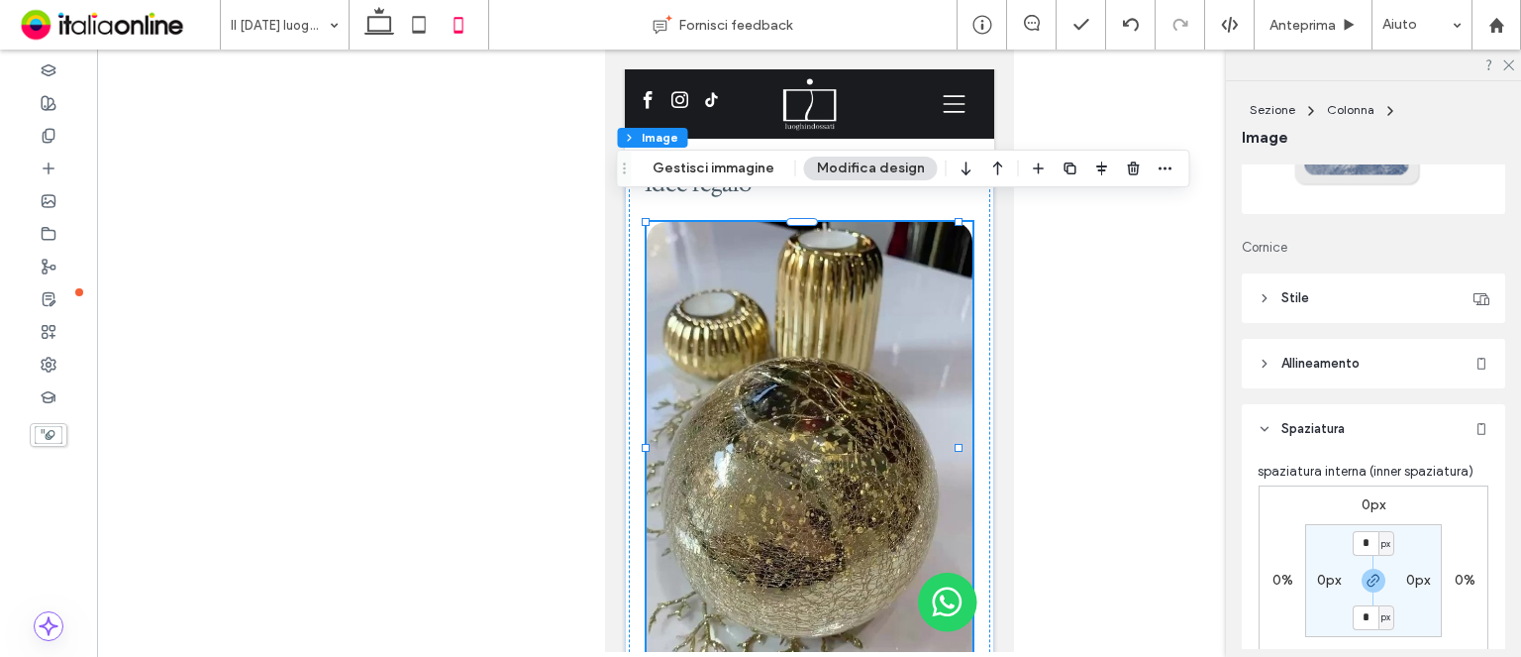
scroll to position [99, 0]
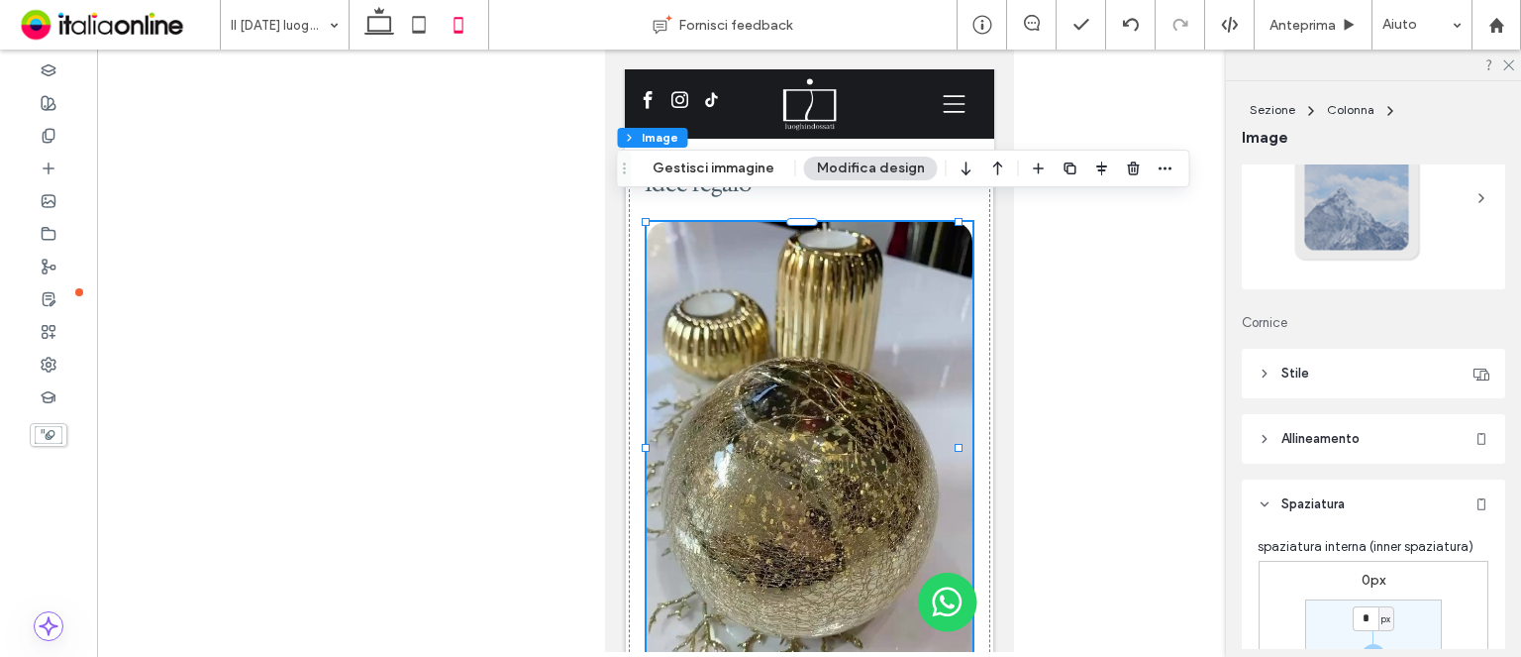
click at [1316, 366] on header "Stile" at bounding box center [1373, 374] width 263 height 50
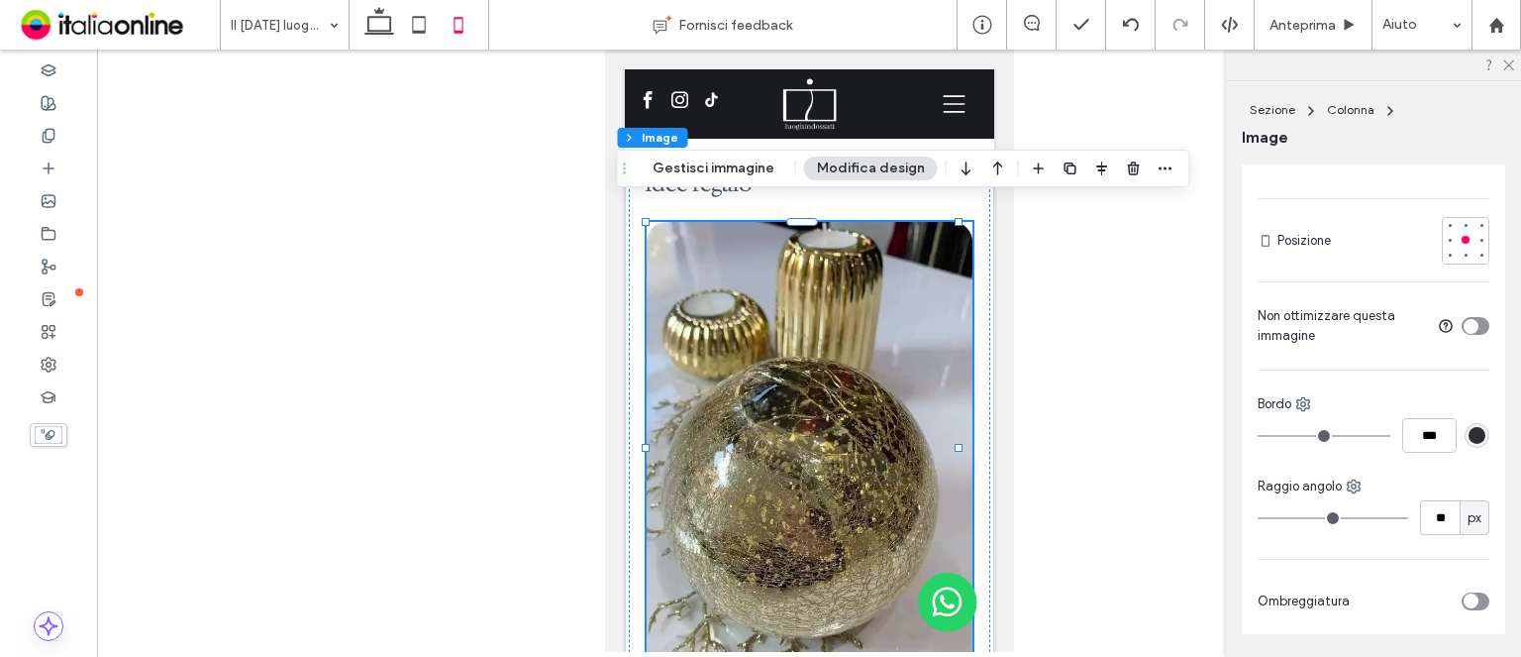
scroll to position [495, 0]
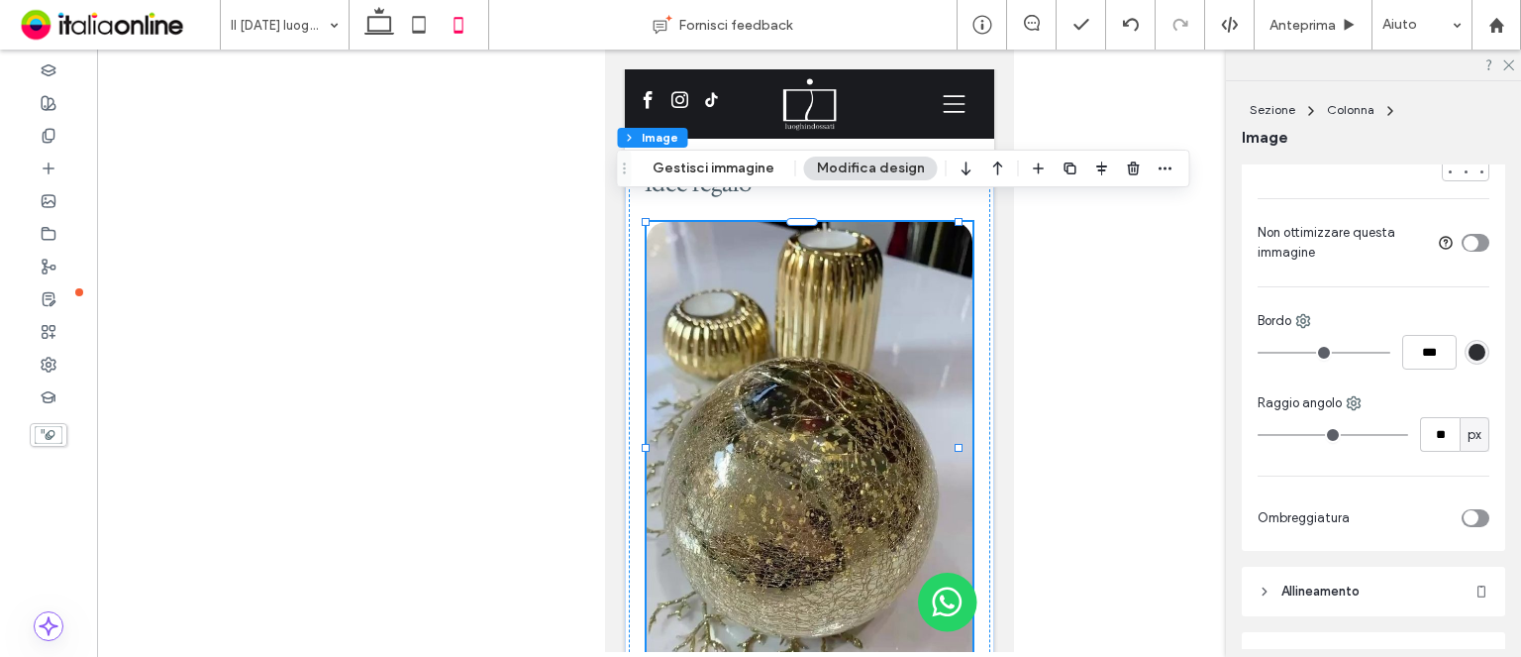
type input "**"
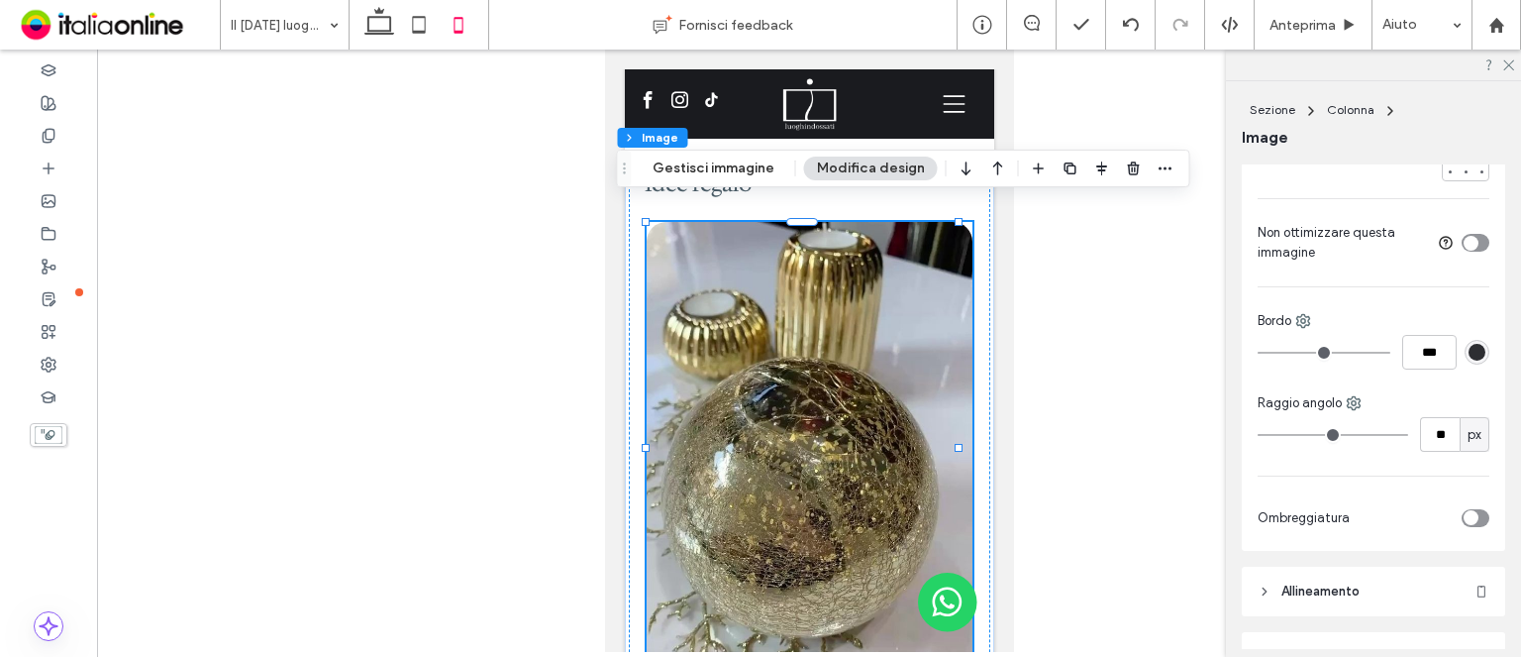
type input "**"
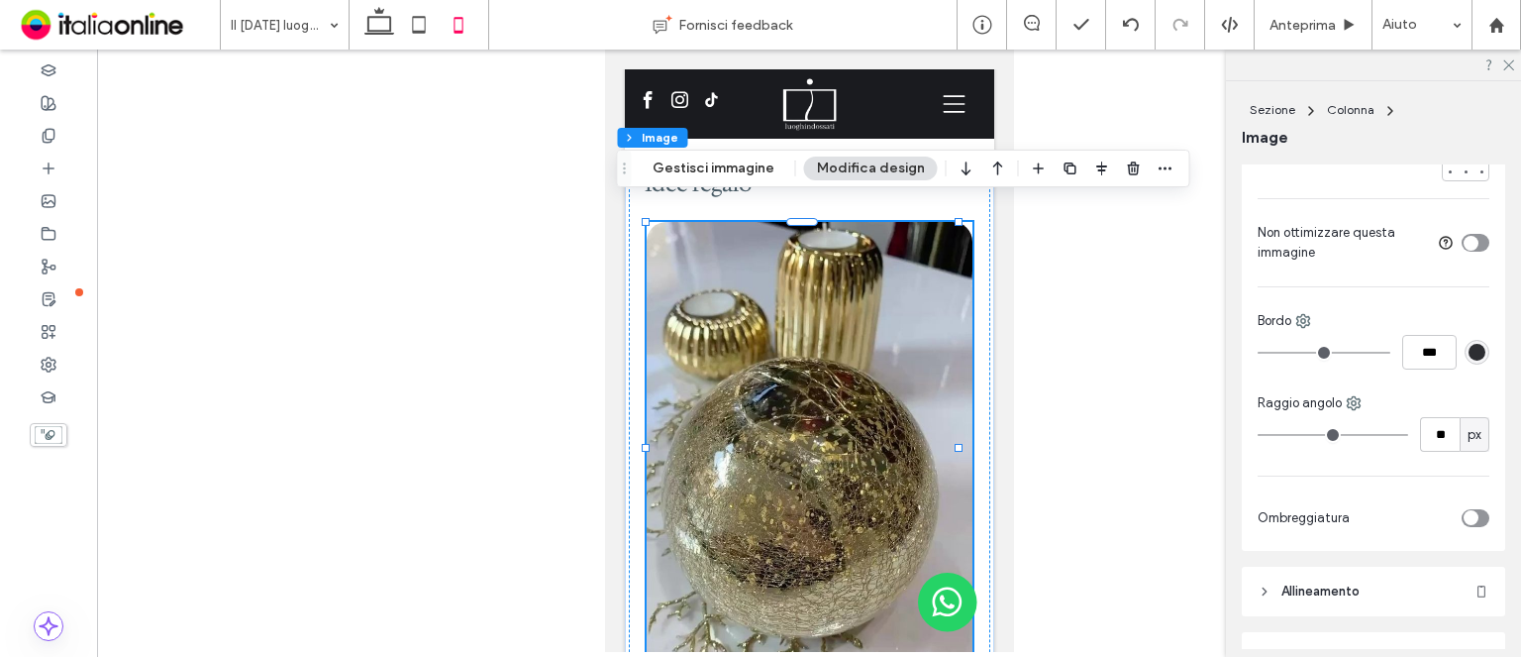
type input "*"
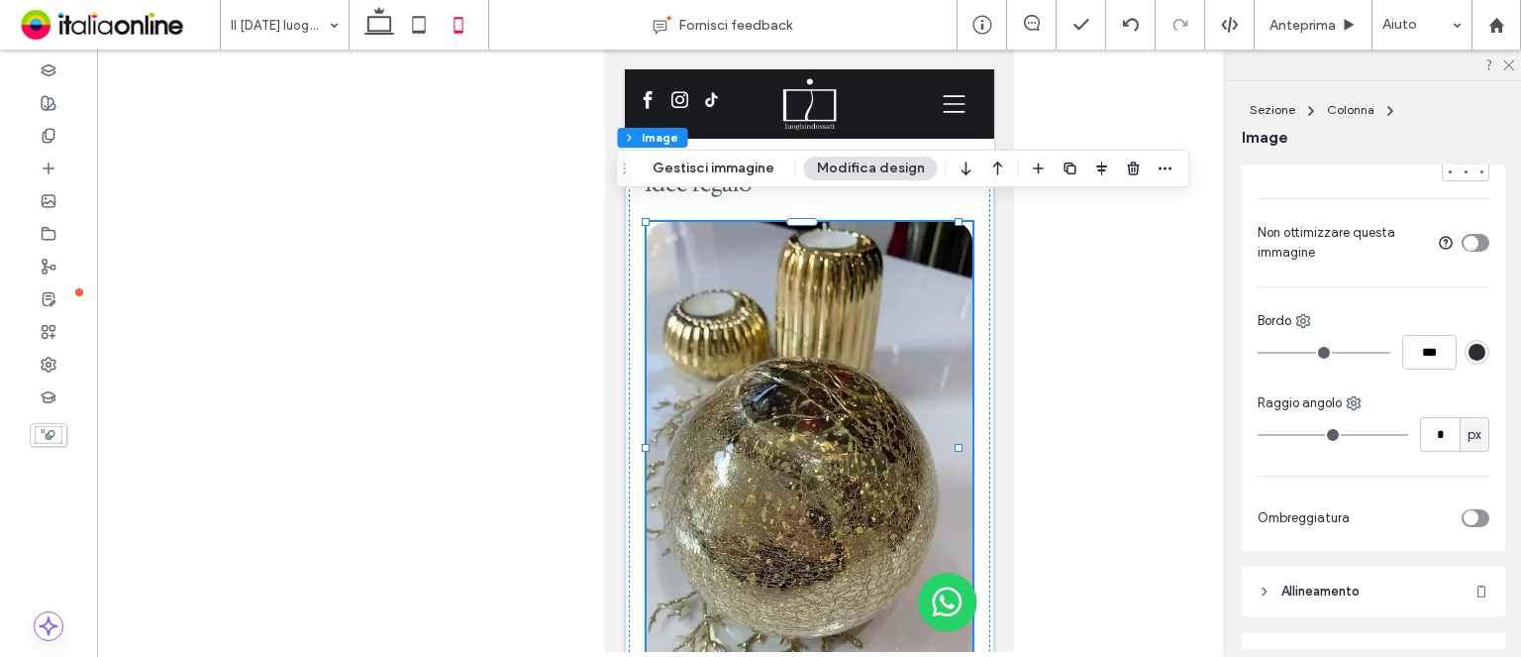
type input "*"
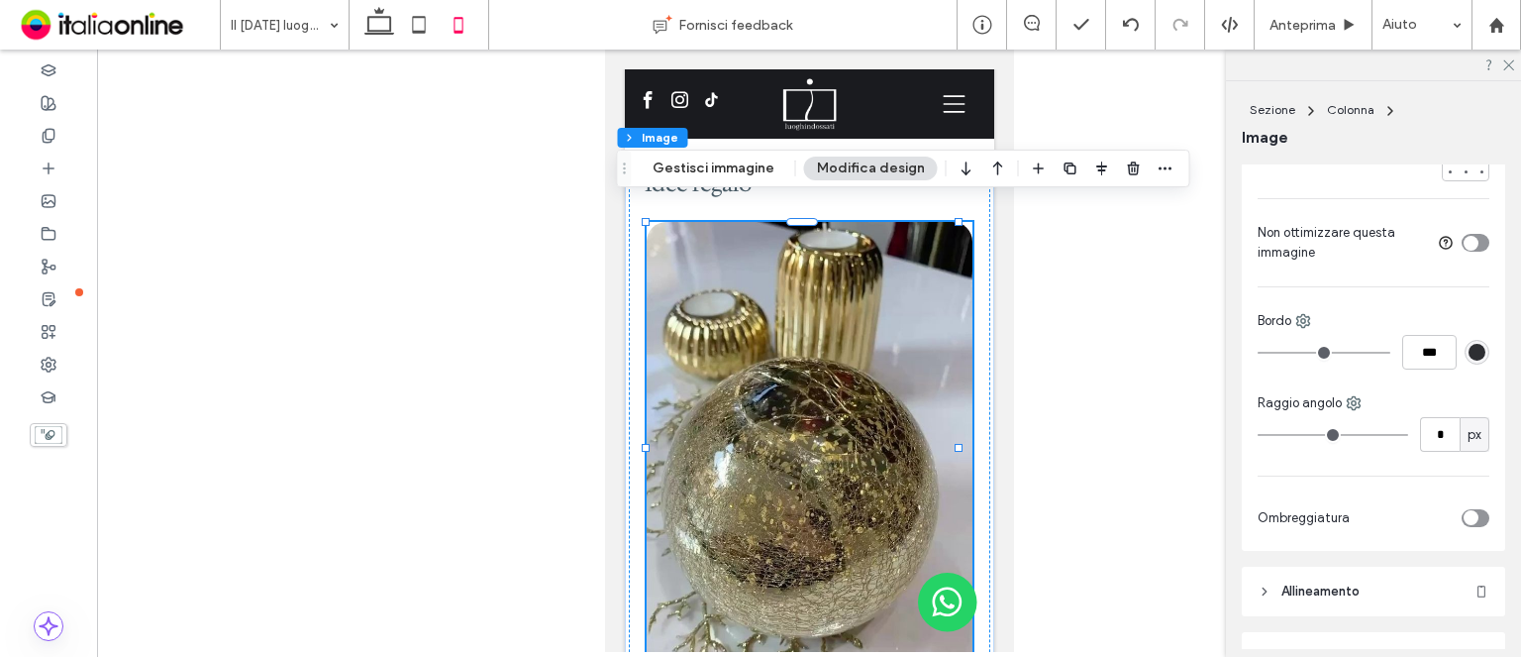
type input "*"
drag, startPoint x: 1288, startPoint y: 431, endPoint x: 1261, endPoint y: 433, distance: 26.8
type input "*"
click at [1261, 434] on input "range" at bounding box center [1333, 435] width 151 height 2
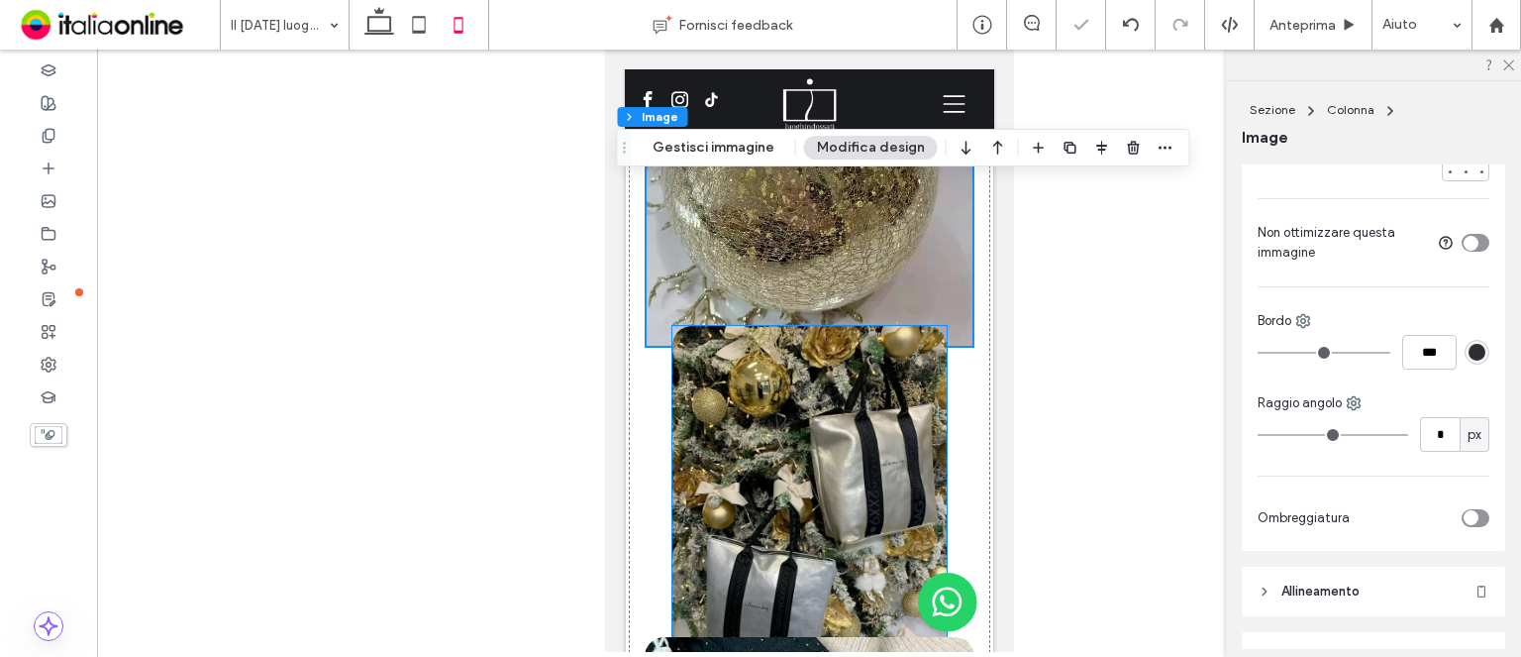
scroll to position [1625, 0]
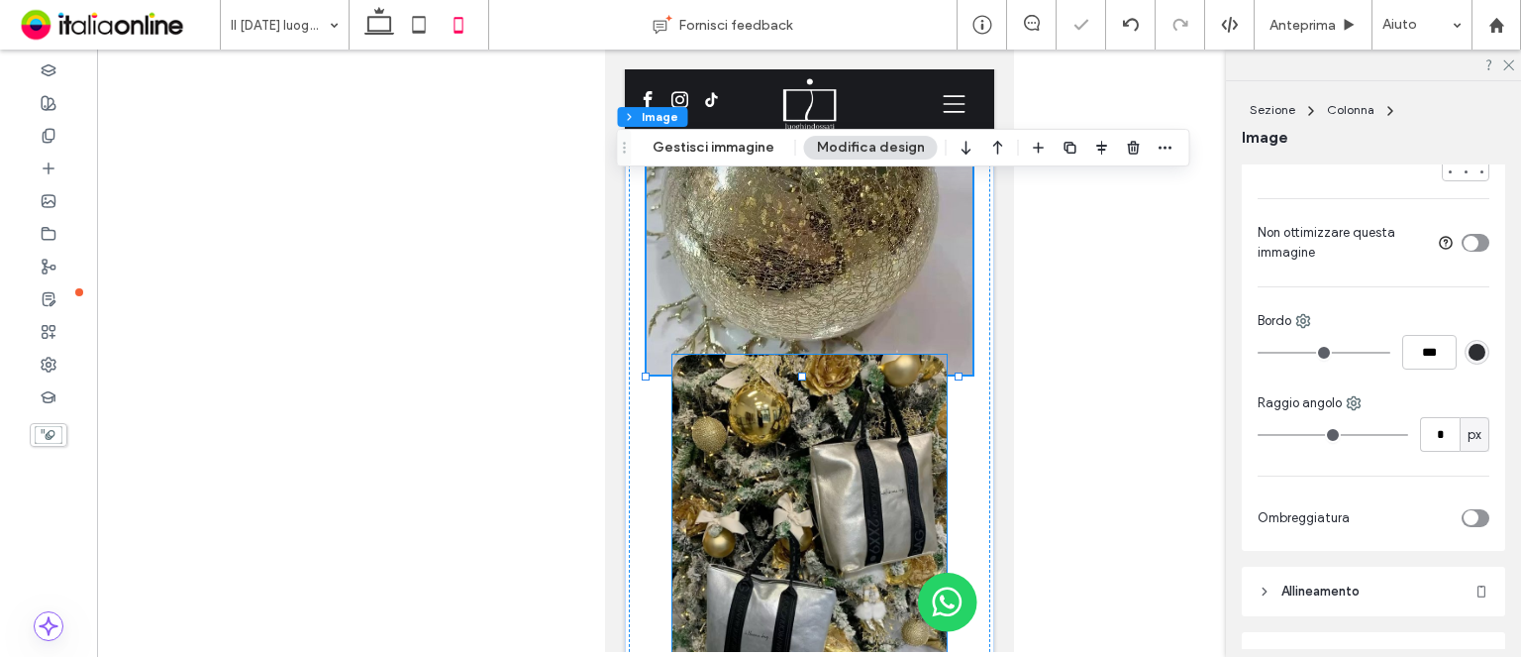
click at [873, 491] on img at bounding box center [809, 524] width 274 height 339
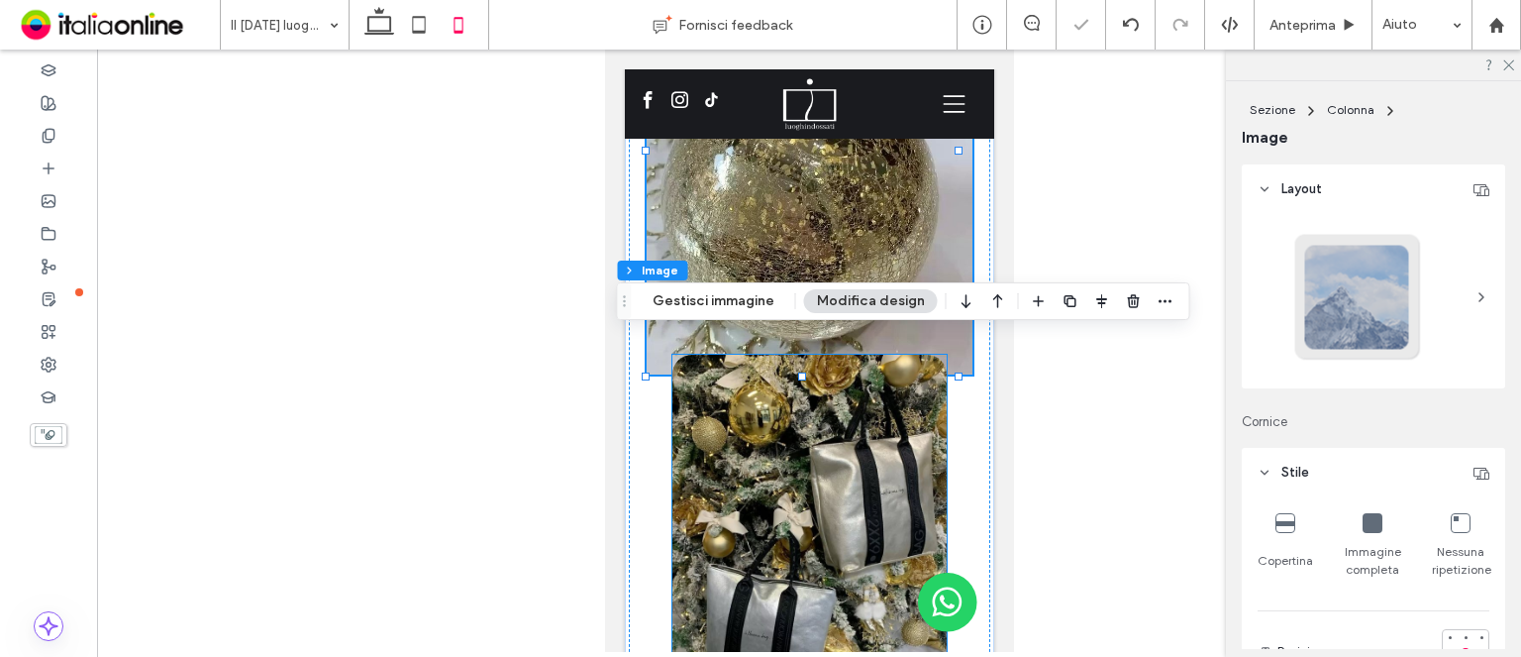
type input "**"
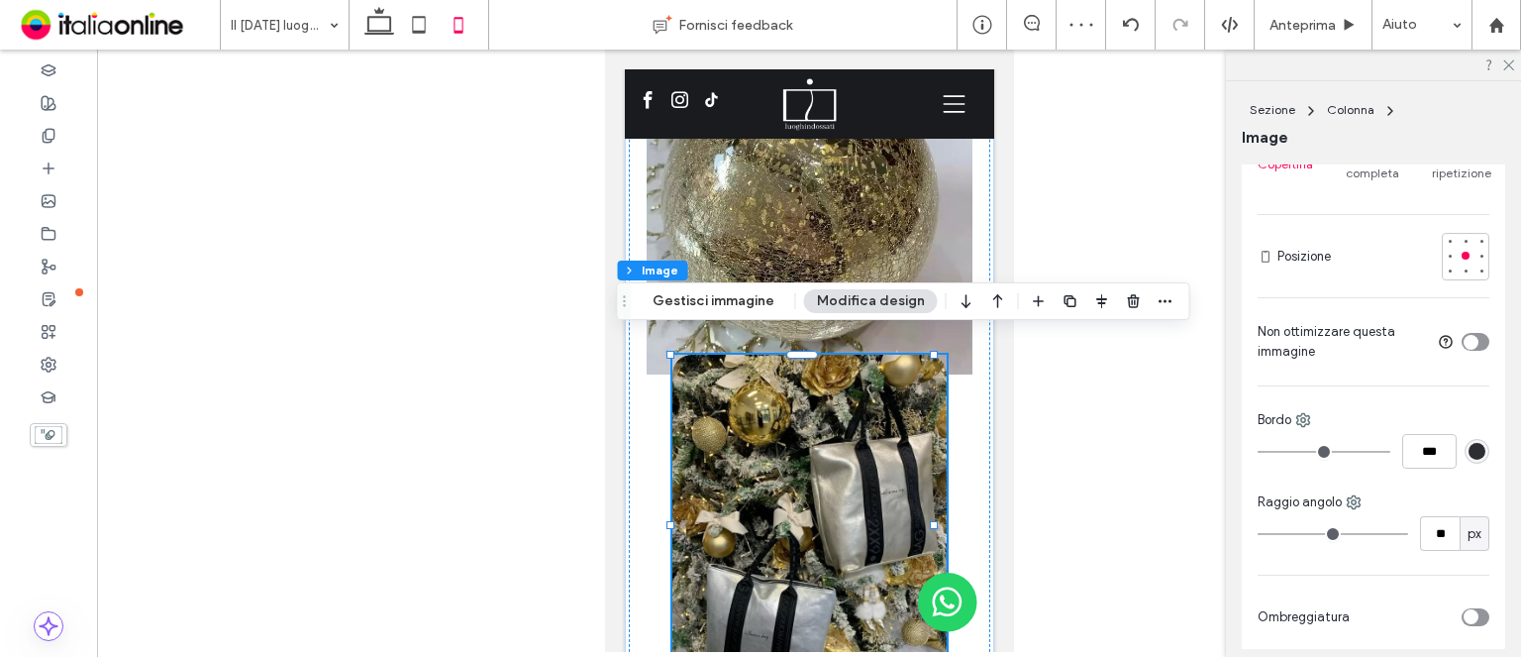
scroll to position [495, 0]
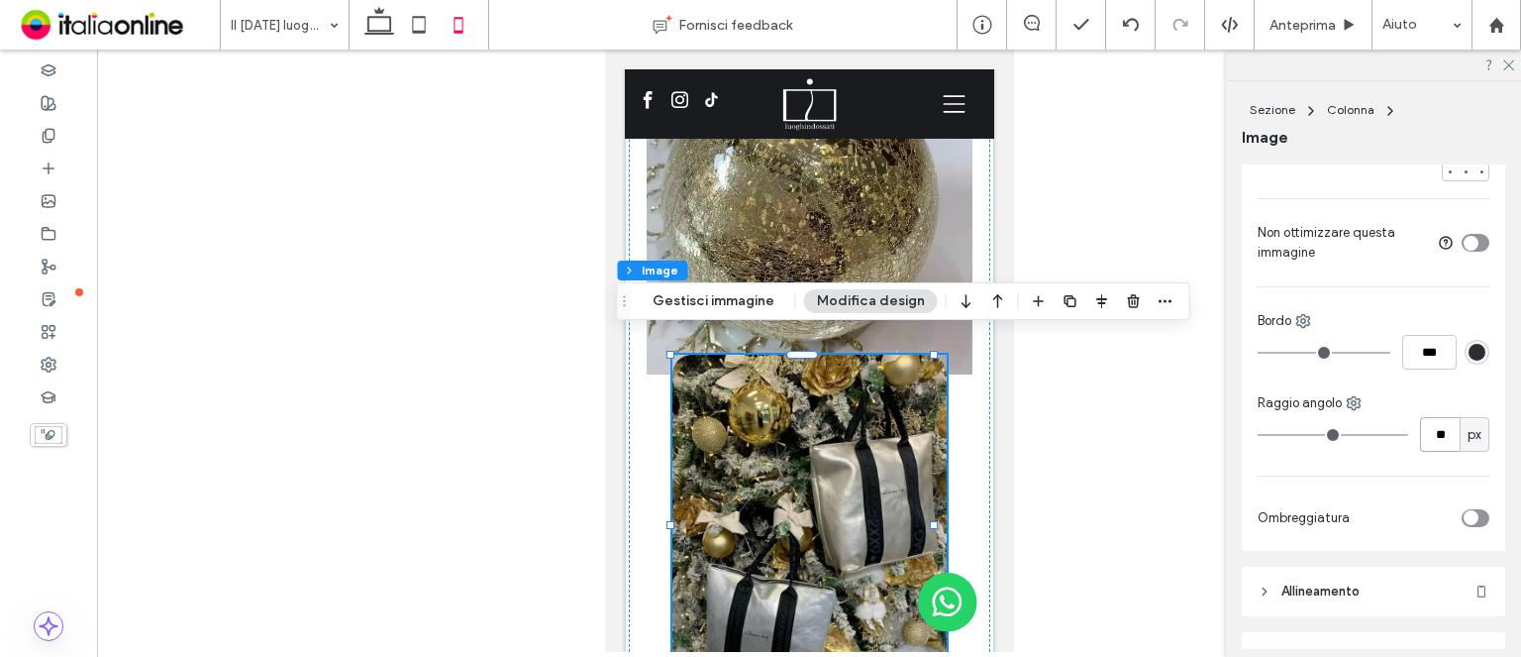
click at [1420, 439] on input "**" at bounding box center [1440, 434] width 40 height 35
type input "*"
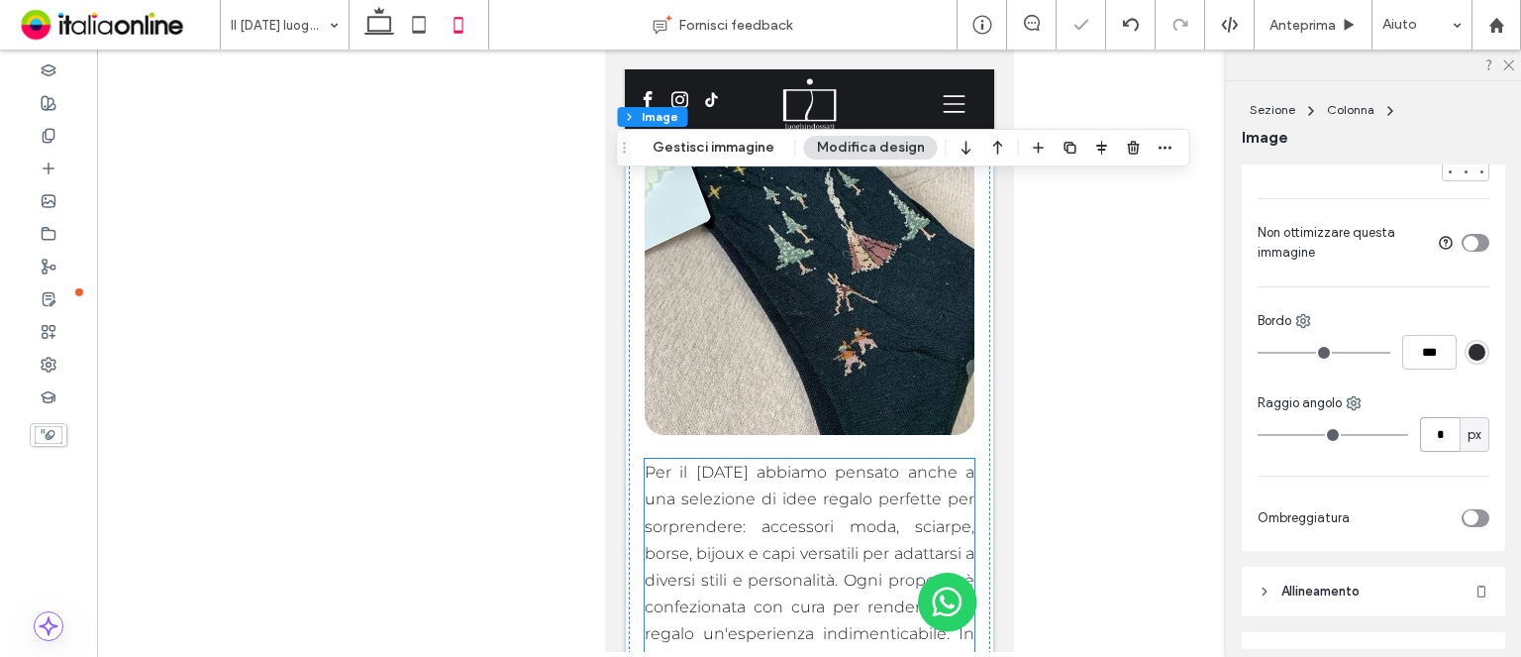
scroll to position [2319, 0]
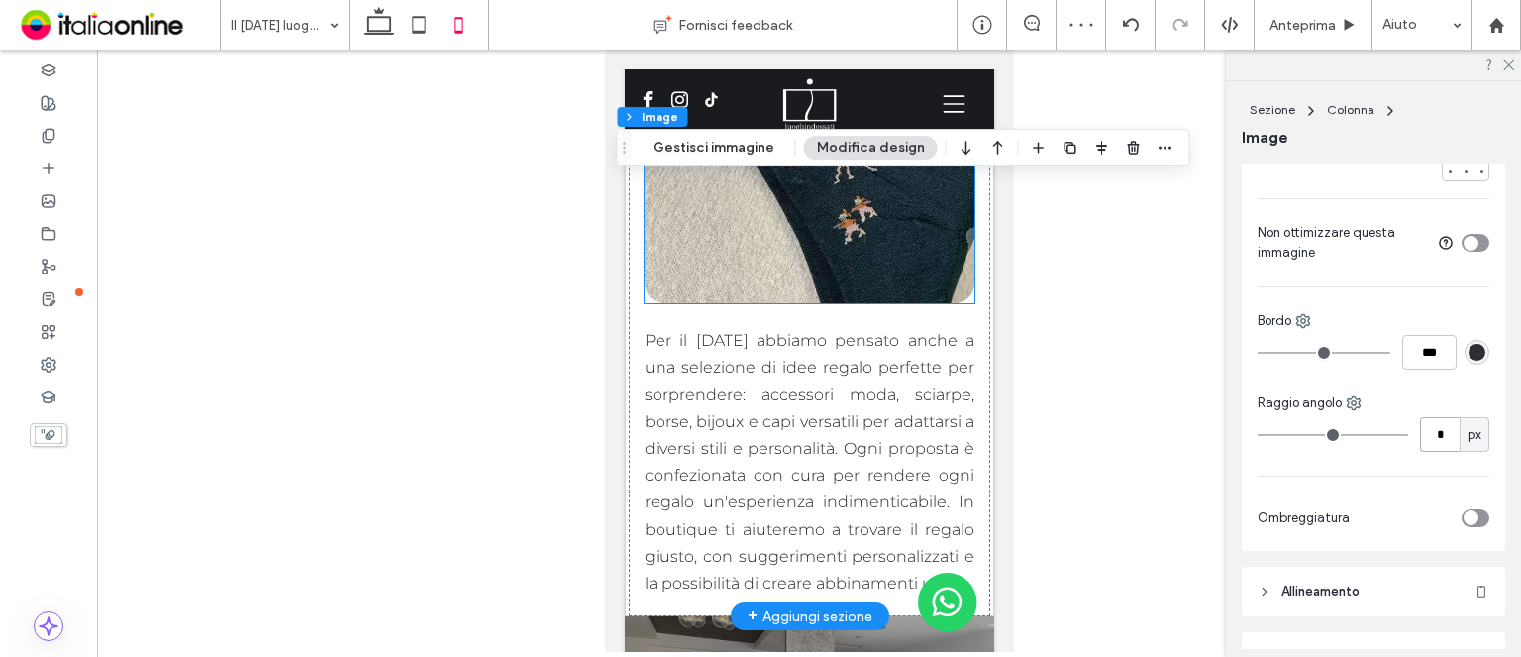
click at [936, 229] on img at bounding box center [809, 137] width 331 height 331
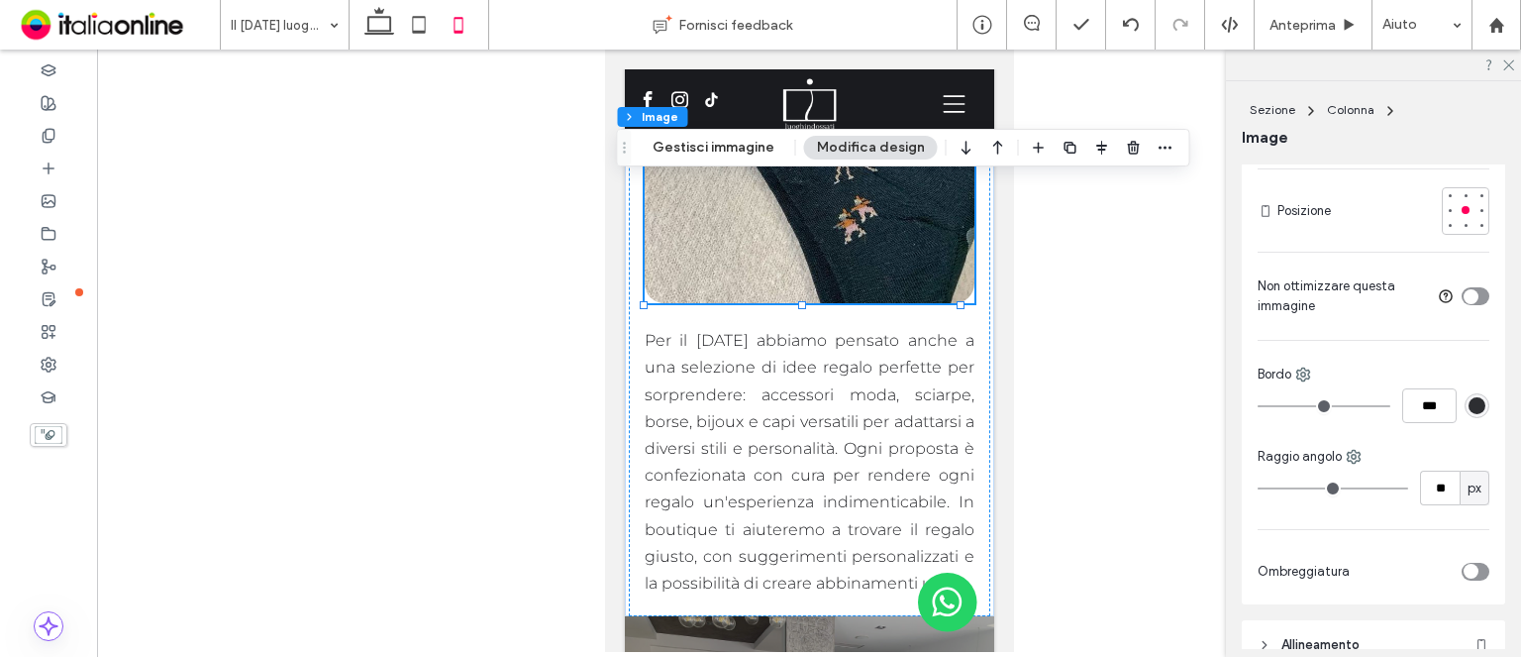
scroll to position [396, 0]
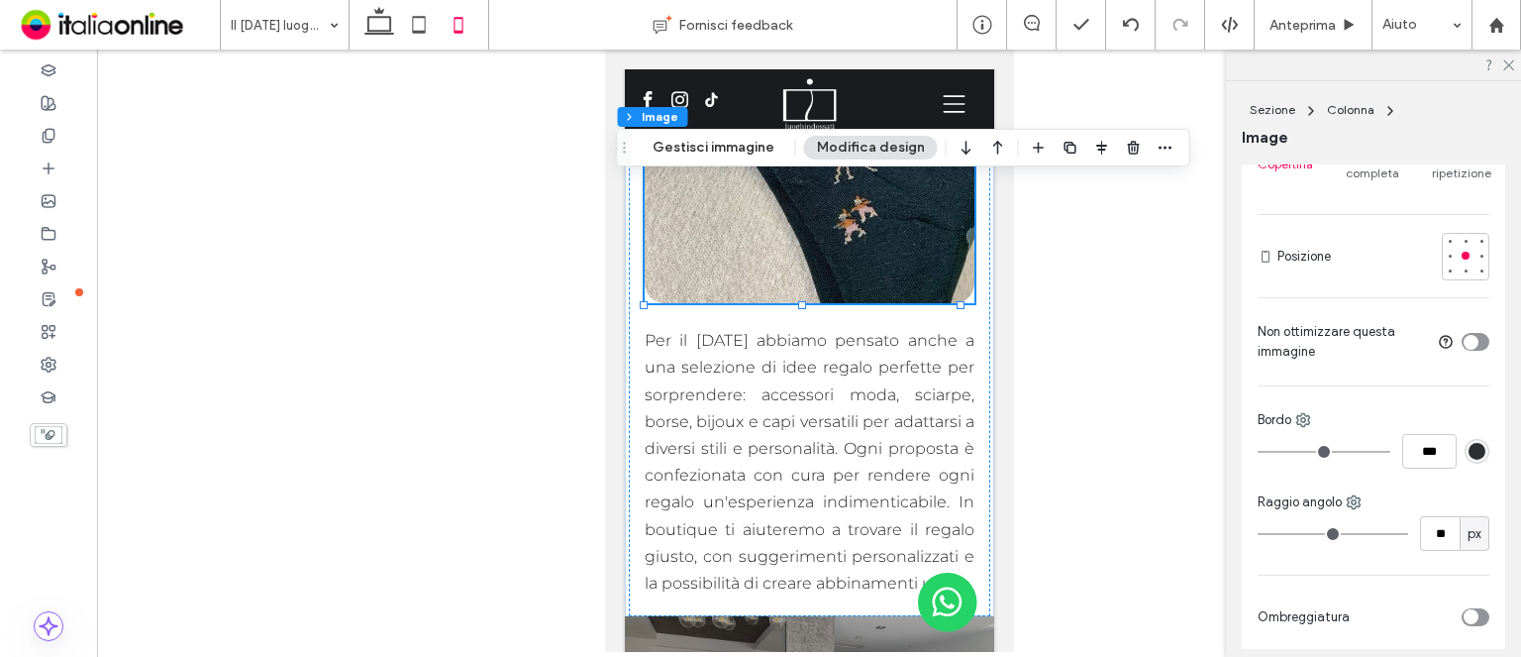
drag, startPoint x: 1293, startPoint y: 522, endPoint x: 1192, endPoint y: 526, distance: 101.1
click at [1192, 526] on div "Sezione Colonna Image Gestisci immagine Modifica design Sezione Colonna Image L…" at bounding box center [760, 353] width 1521 height 607
type input "**"
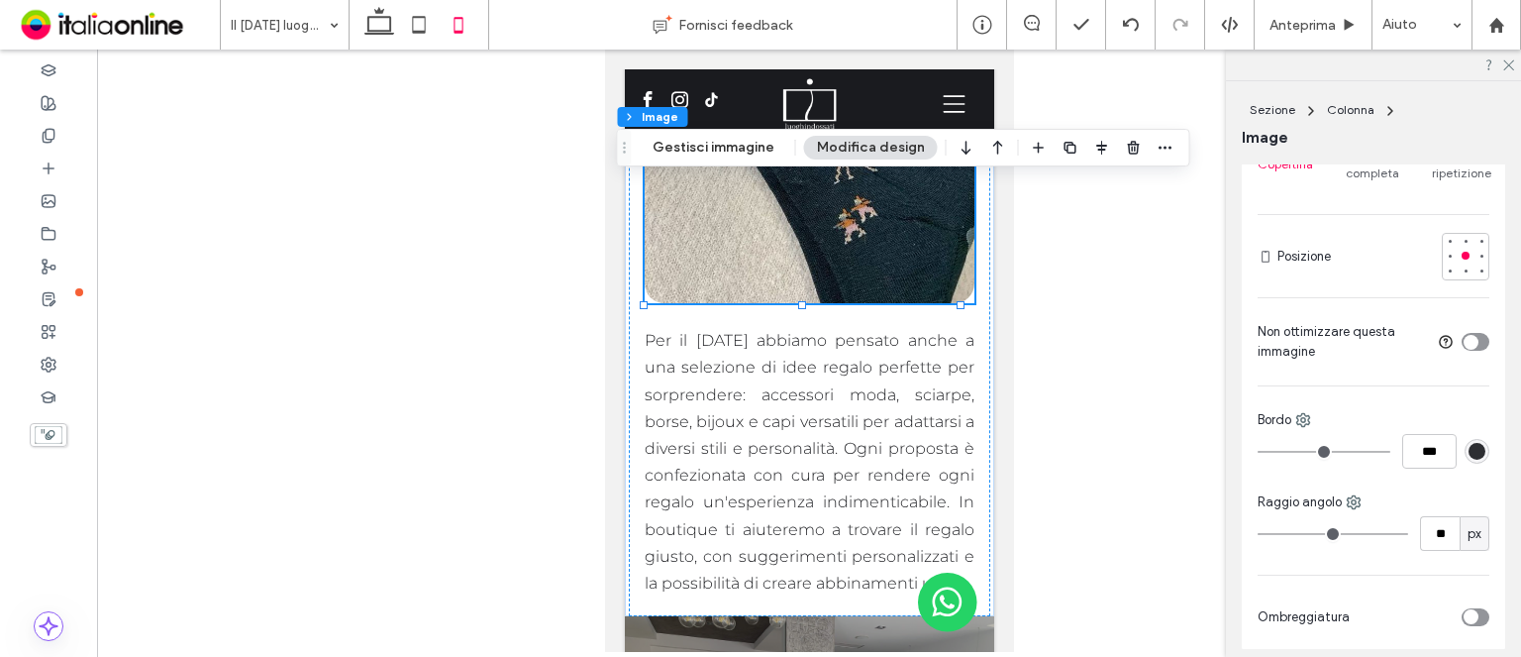
type input "**"
type input "*"
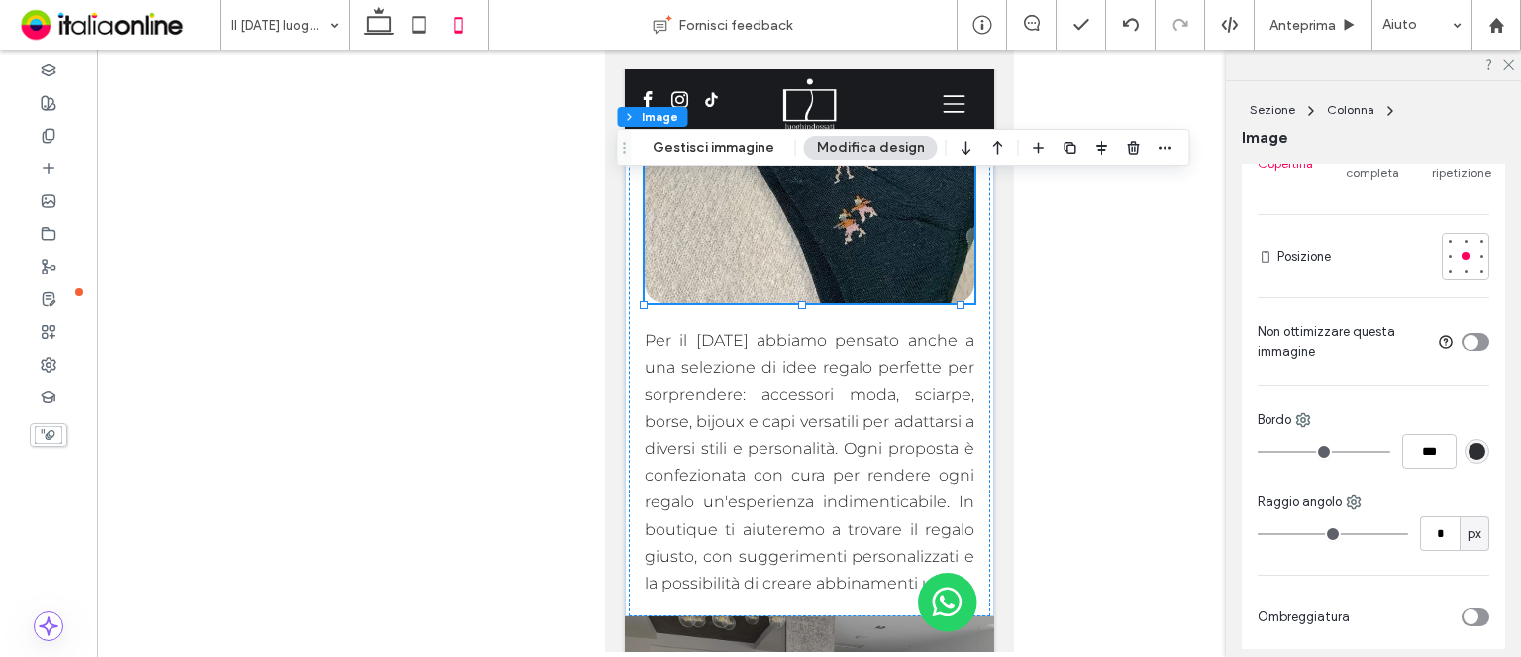
drag, startPoint x: 1291, startPoint y: 533, endPoint x: 1177, endPoint y: 520, distance: 114.6
type input "*"
click at [1258, 533] on input "range" at bounding box center [1333, 534] width 151 height 2
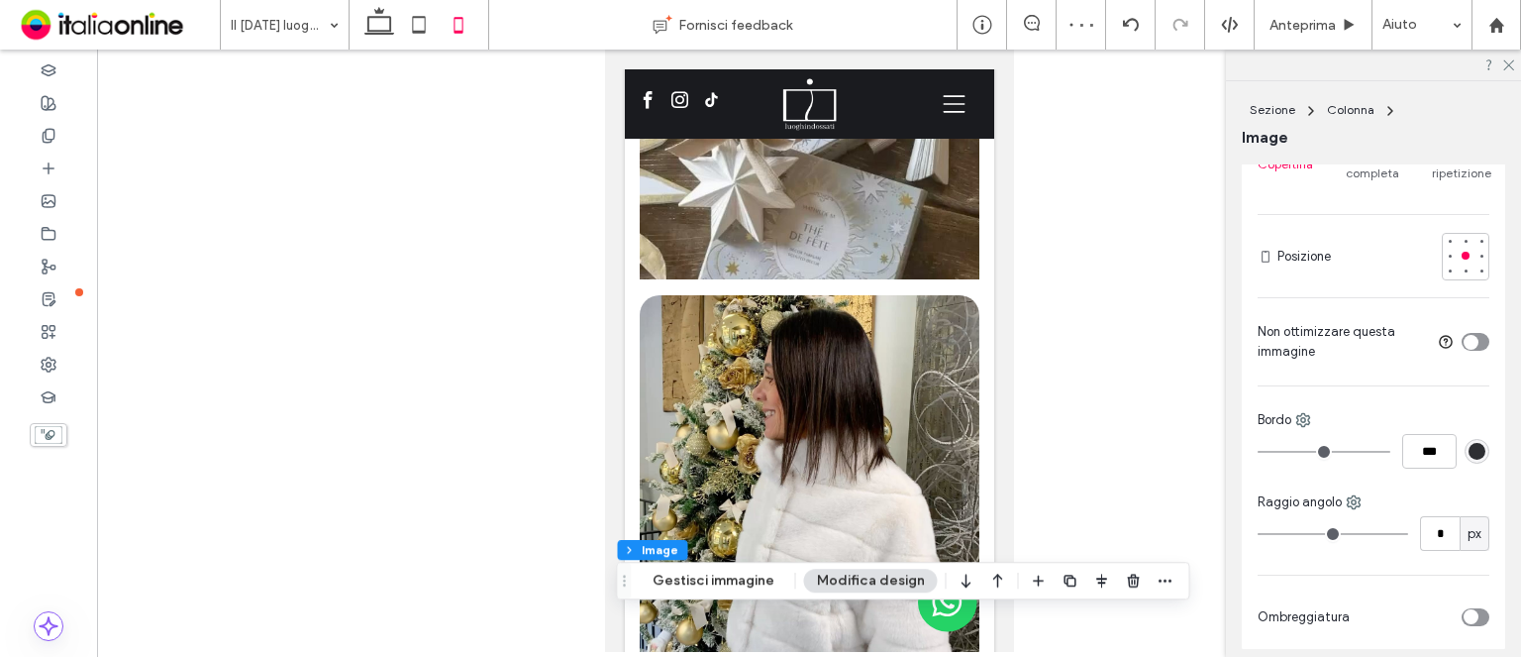
scroll to position [734, 0]
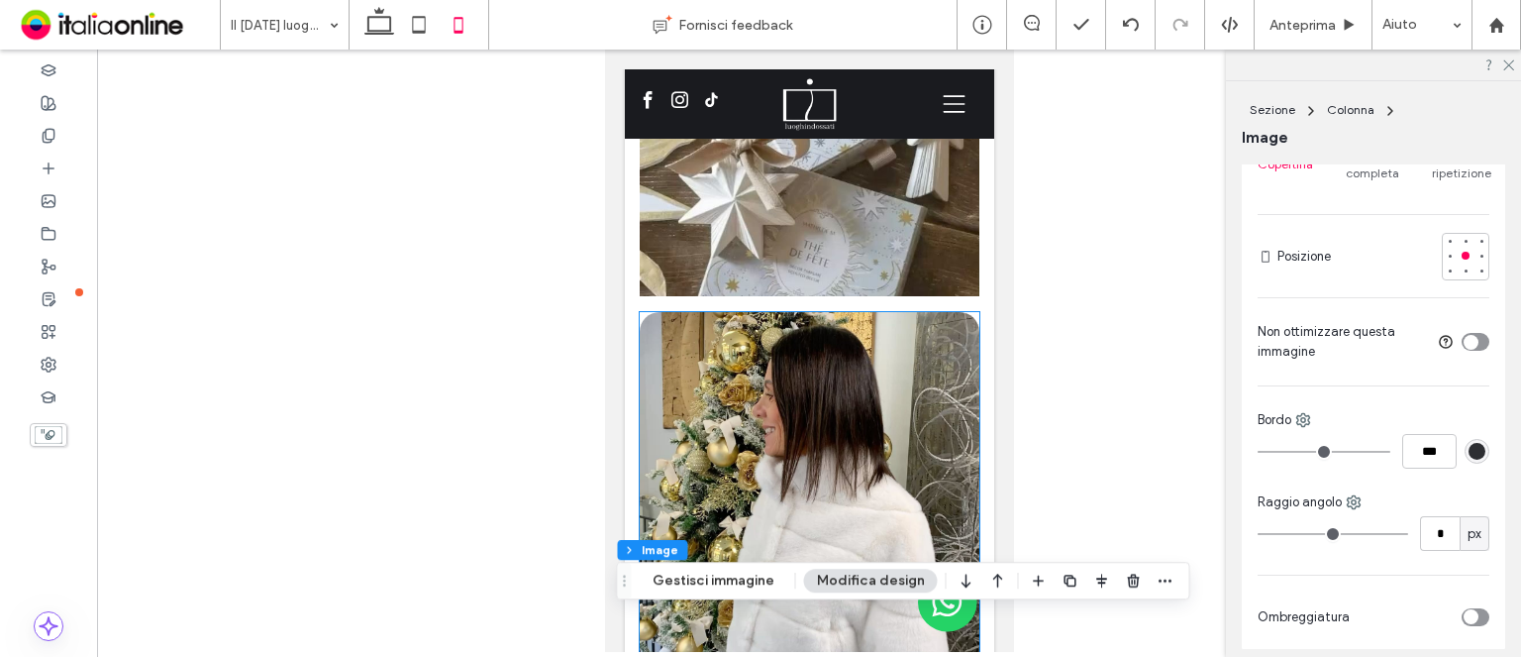
click at [904, 417] on div at bounding box center [809, 520] width 340 height 416
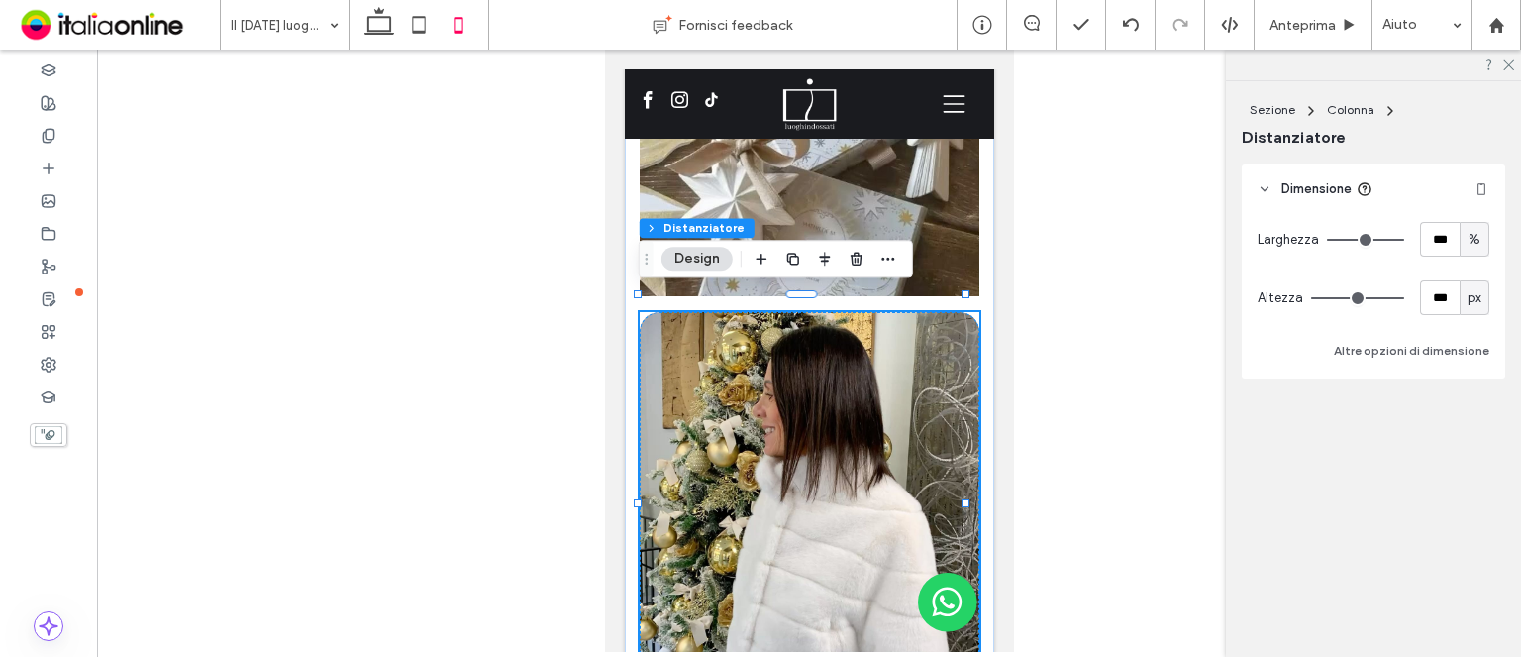
click at [861, 312] on div at bounding box center [809, 520] width 340 height 416
click at [680, 347] on div at bounding box center [809, 520] width 340 height 416
click at [645, 312] on div at bounding box center [809, 520] width 340 height 416
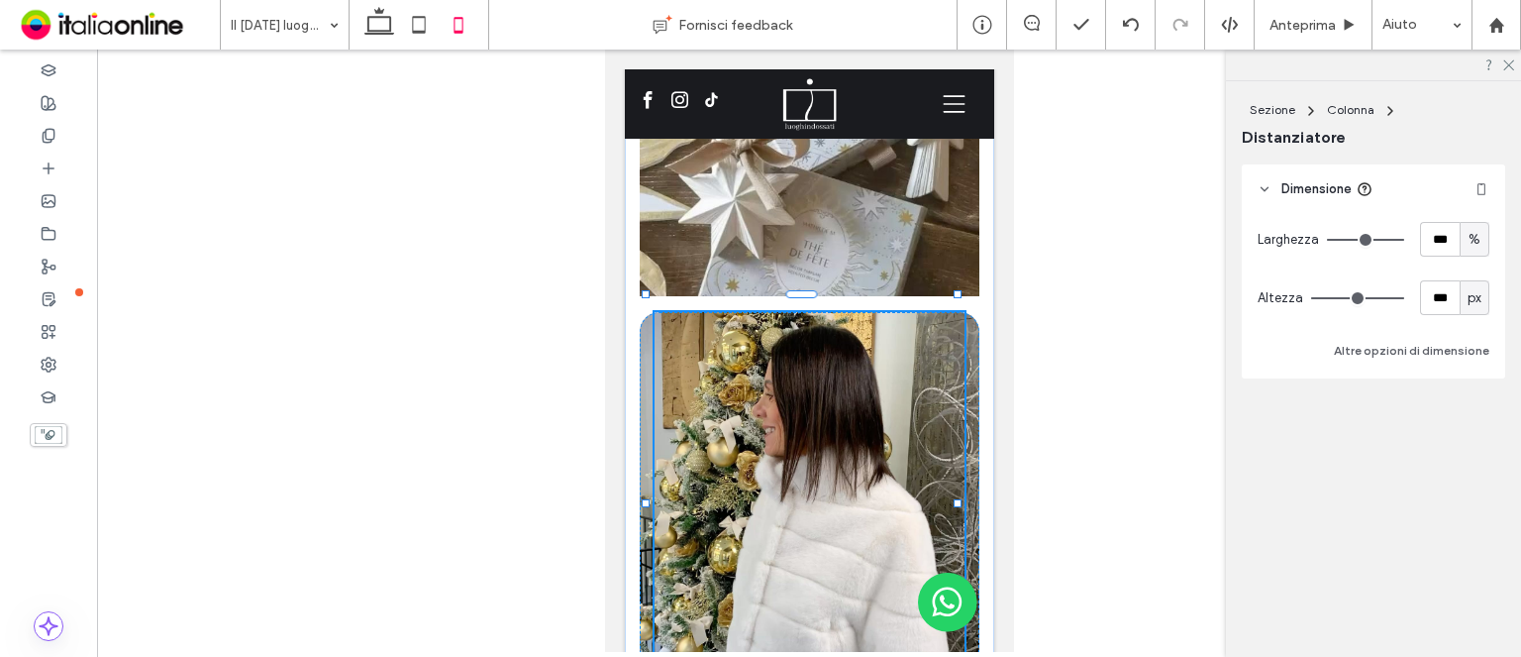
click at [647, 292] on div at bounding box center [645, 293] width 8 height 8
type input "**"
type input "****"
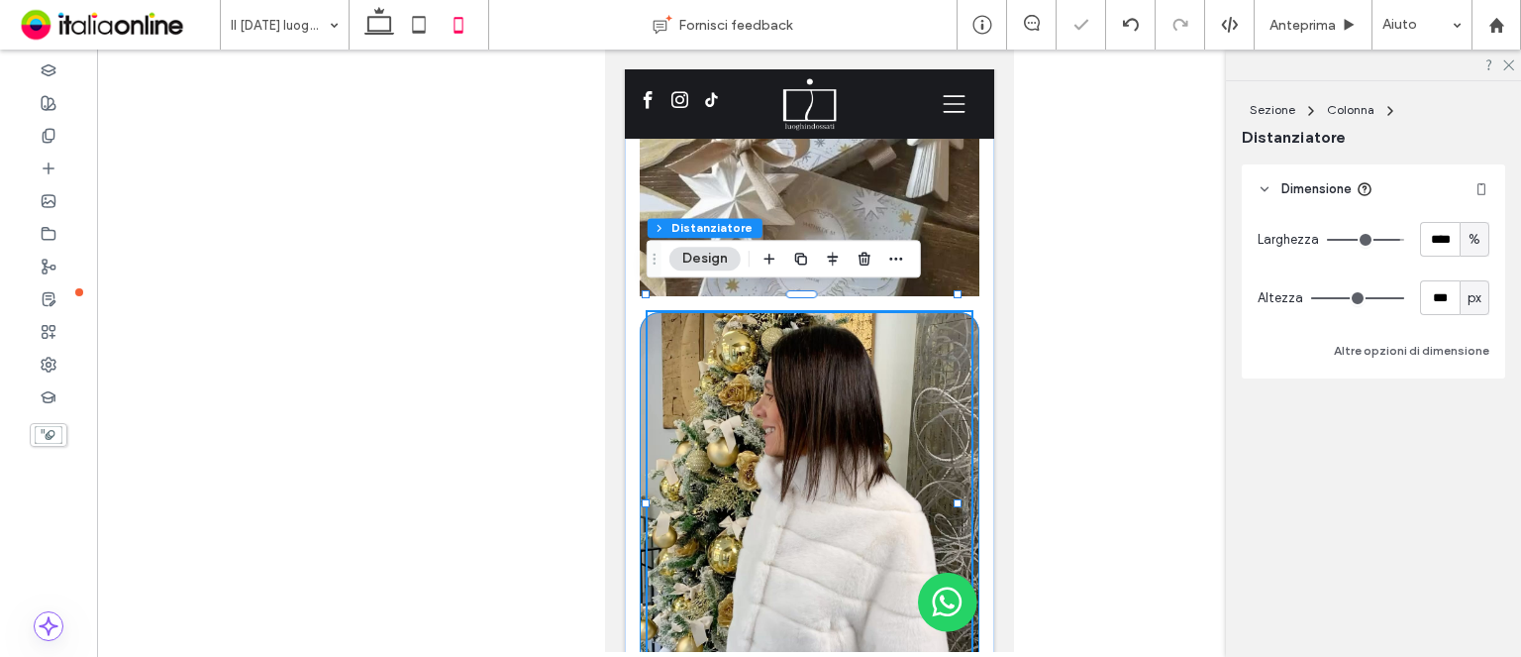
click at [641, 326] on div "95% , 420px" at bounding box center [809, 520] width 340 height 416
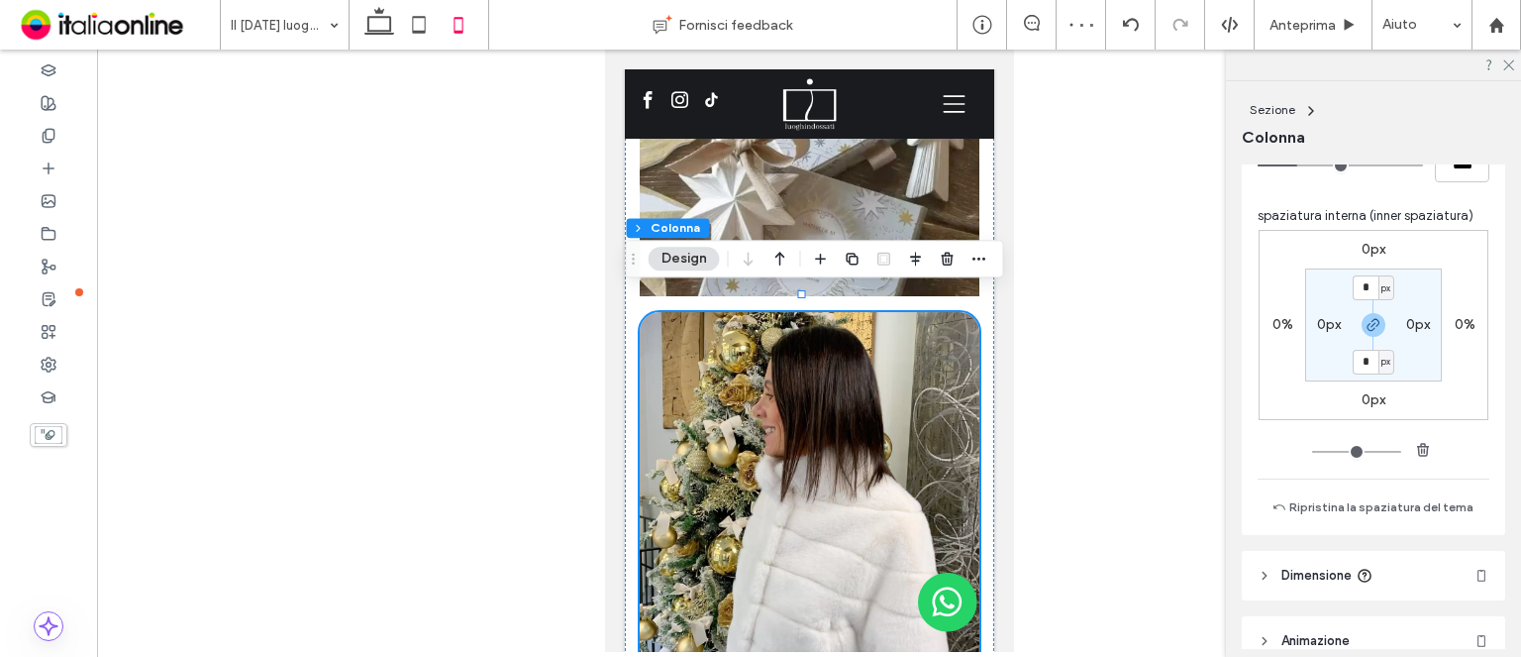
scroll to position [297, 0]
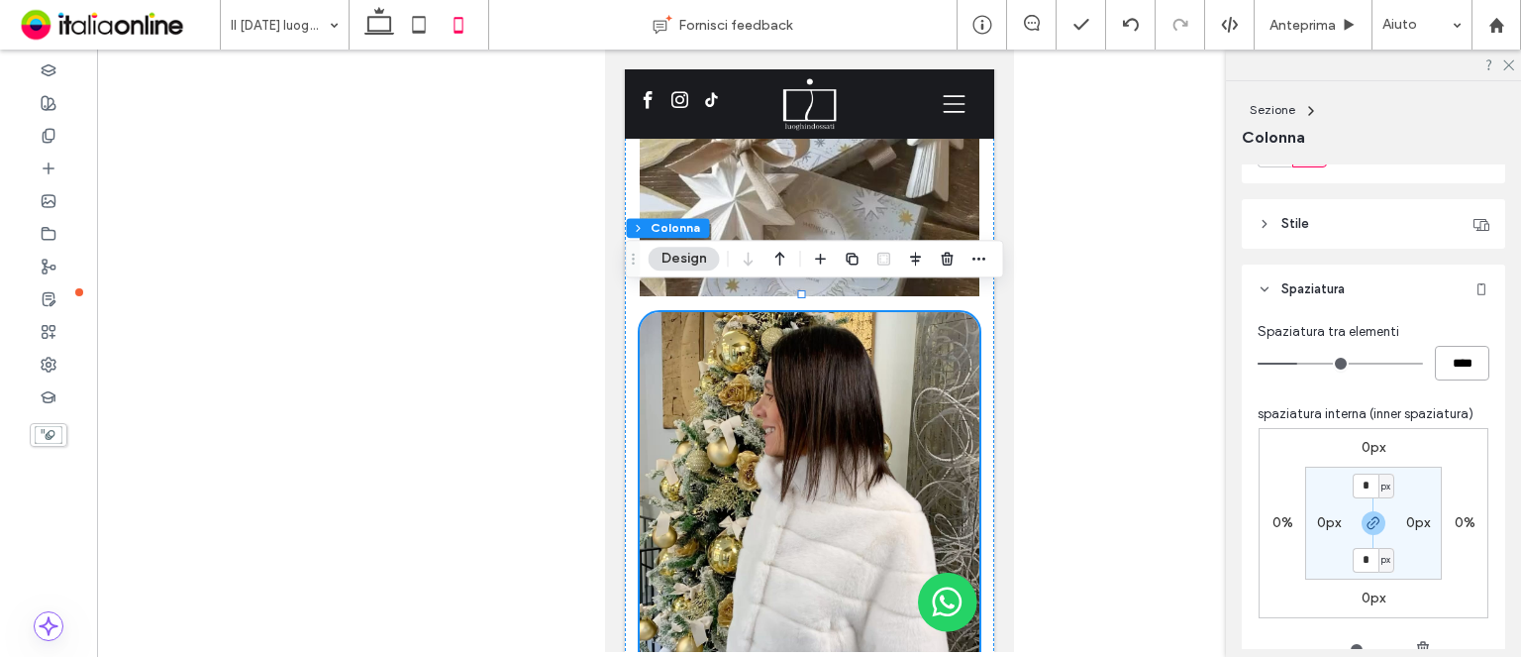
click at [1441, 360] on input "****" at bounding box center [1462, 363] width 54 height 35
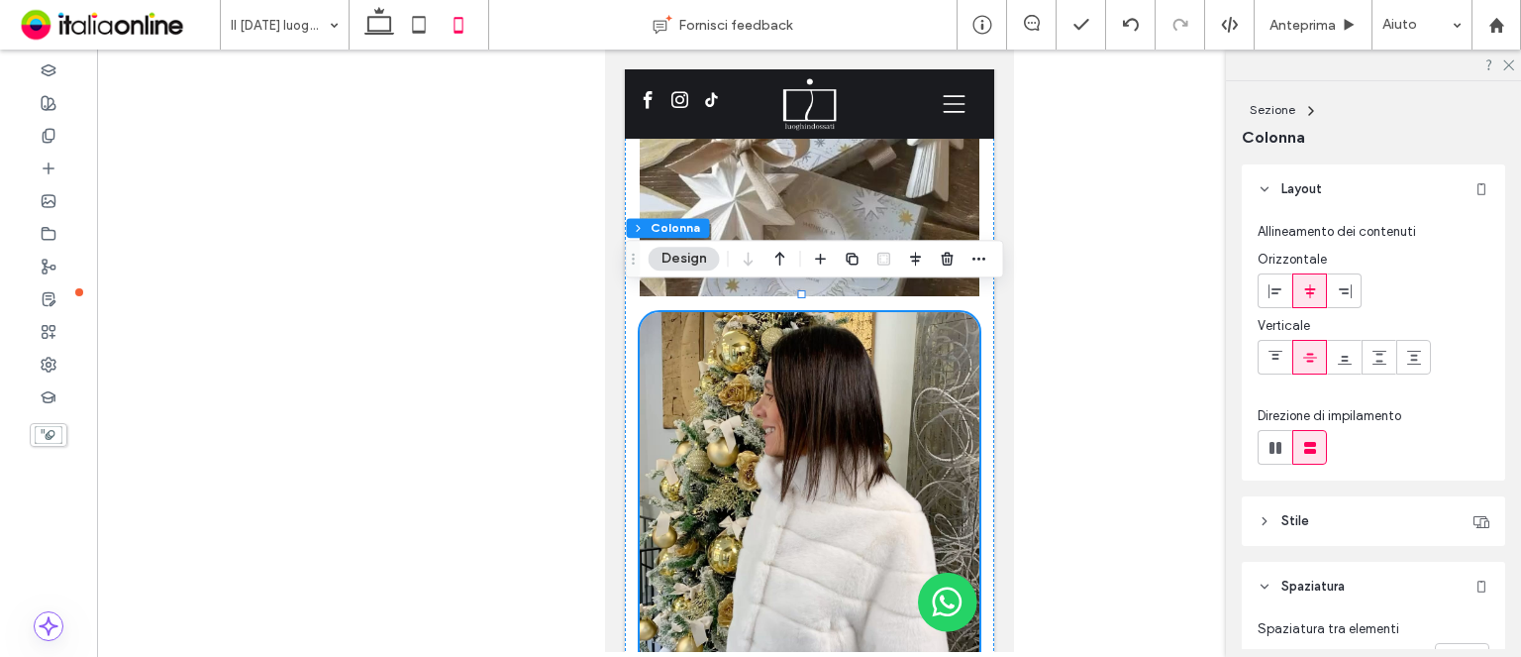
drag, startPoint x: 1359, startPoint y: 519, endPoint x: 1363, endPoint y: 503, distance: 16.3
click at [1359, 519] on header "Stile" at bounding box center [1373, 521] width 263 height 50
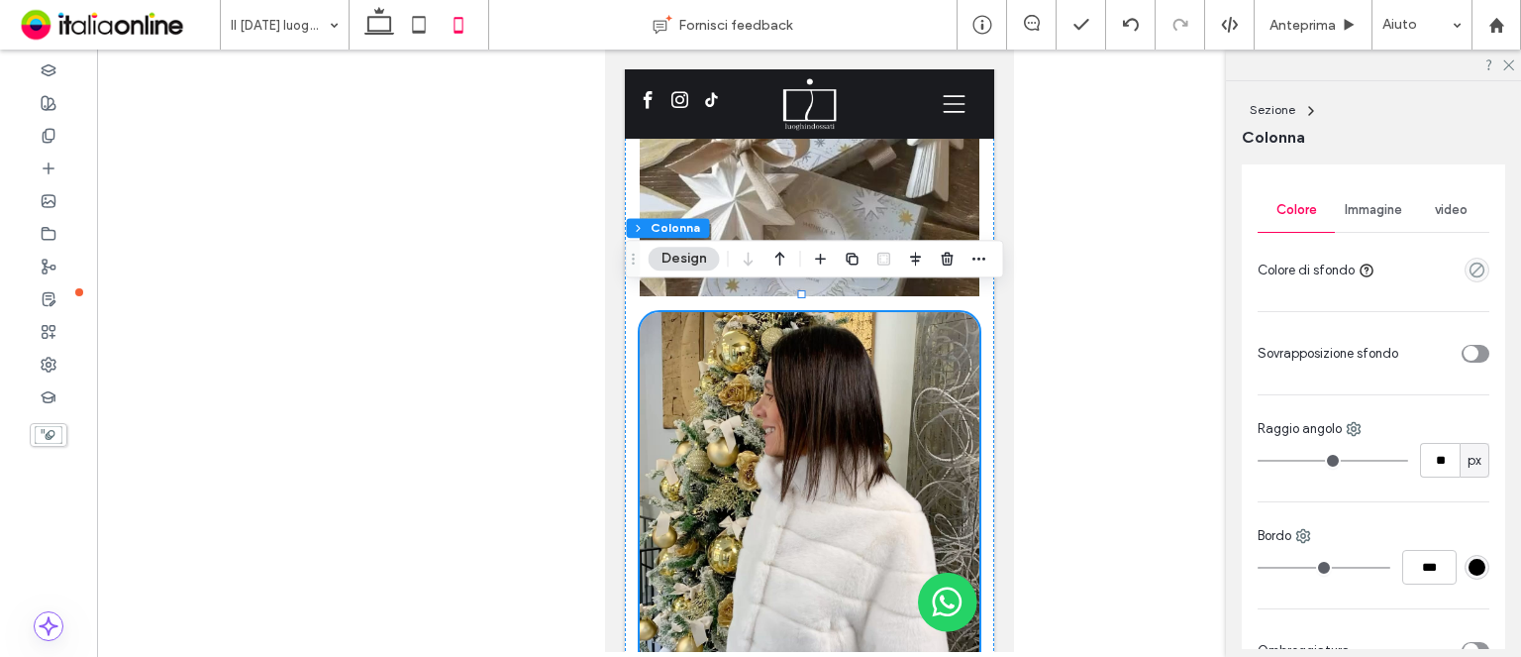
scroll to position [396, 0]
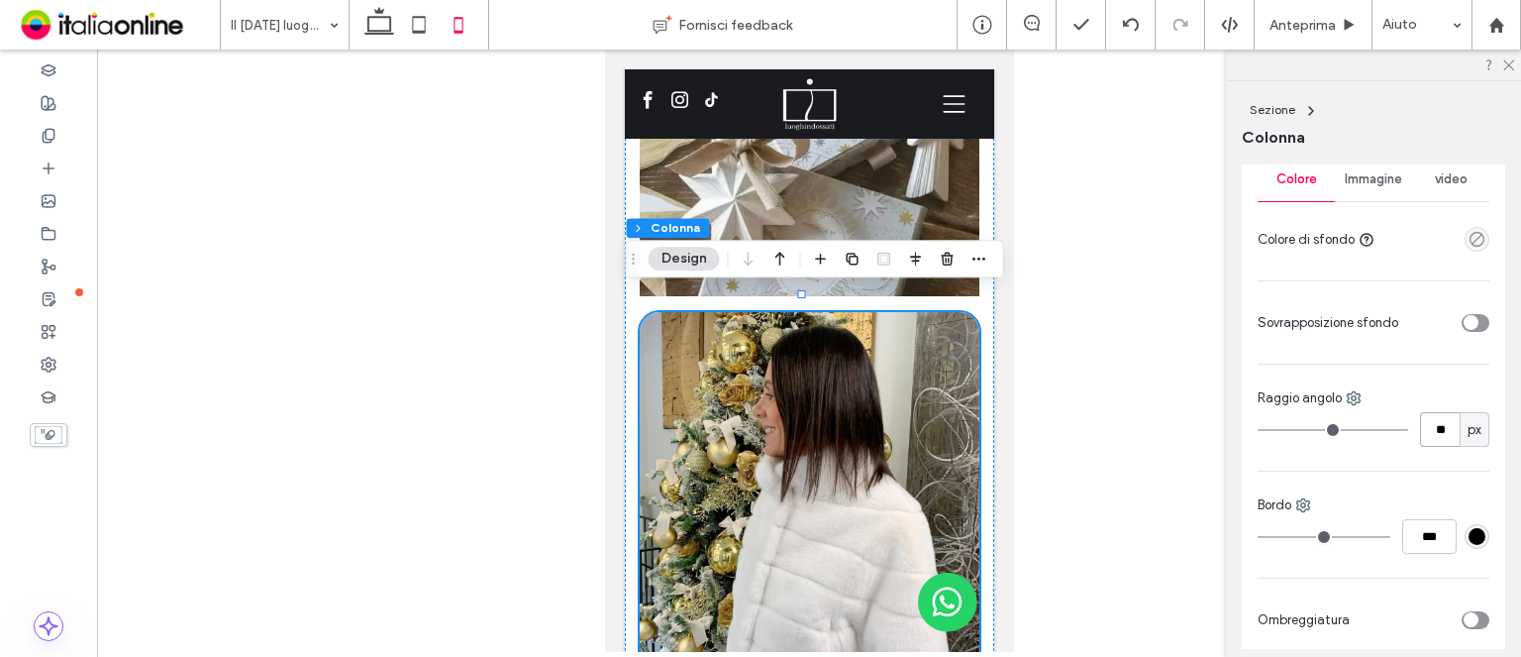
click at [1424, 431] on input "**" at bounding box center [1440, 429] width 40 height 35
type input "*"
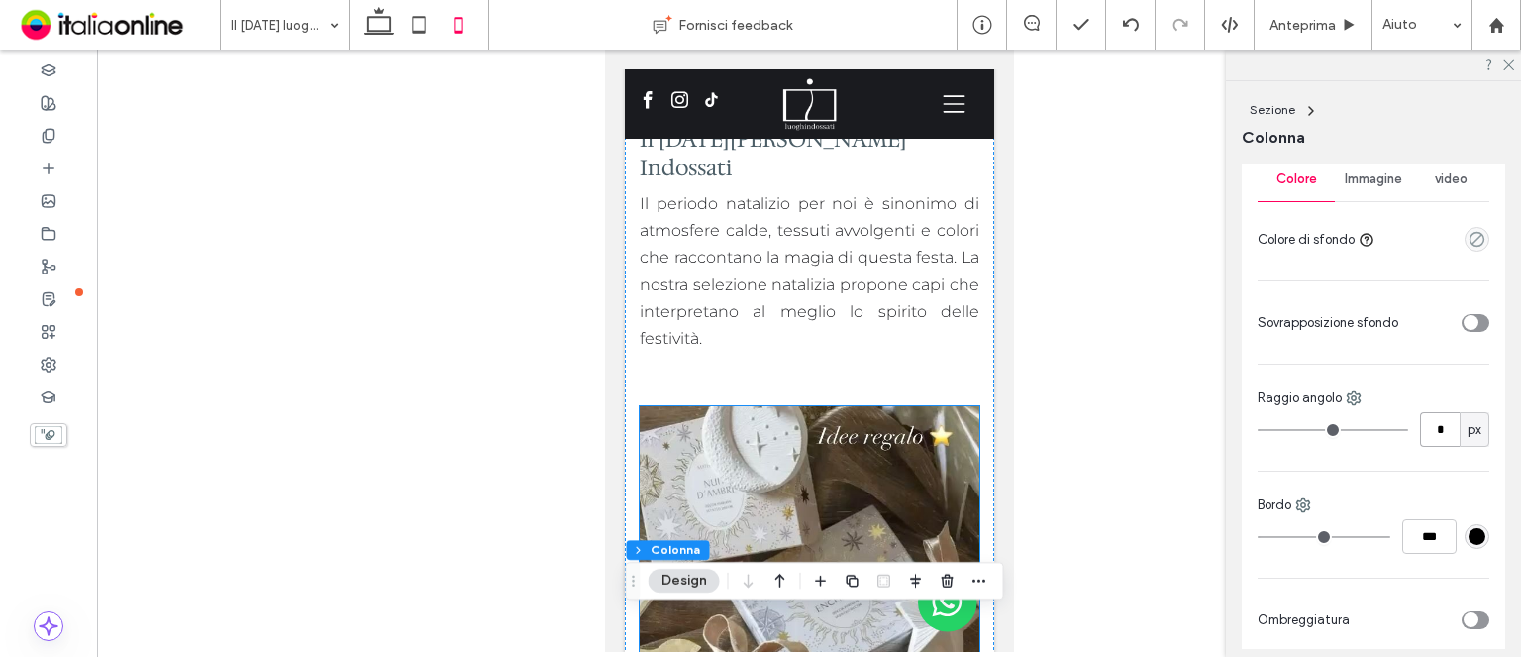
scroll to position [0, 0]
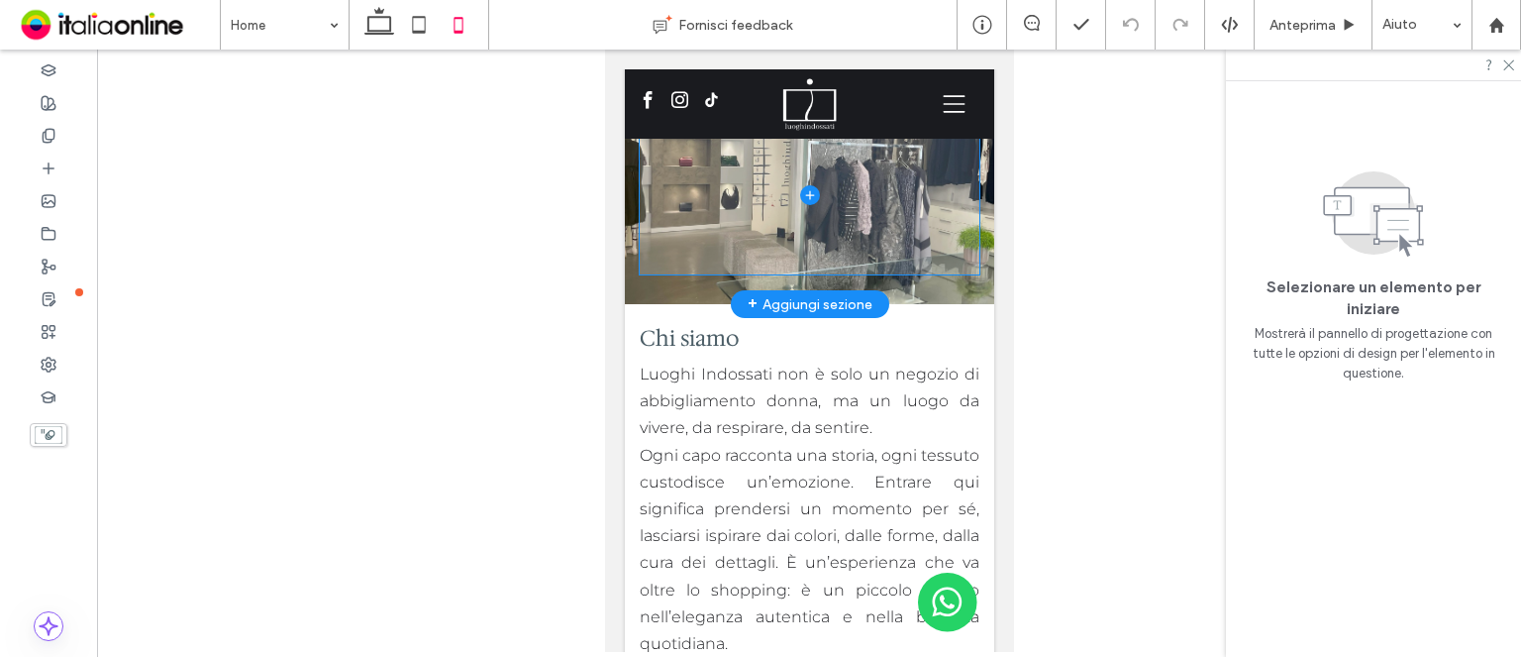
scroll to position [301, 0]
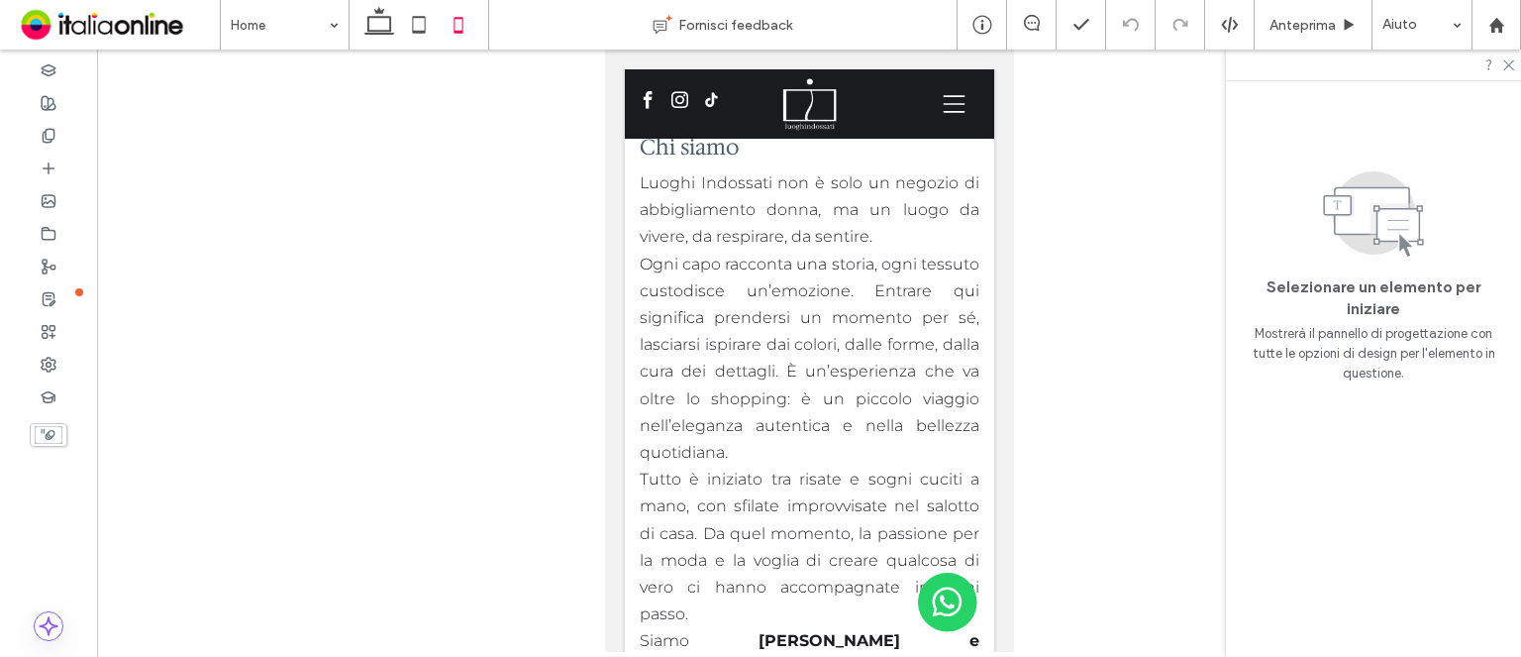
click at [295, 23] on input at bounding box center [280, 25] width 98 height 50
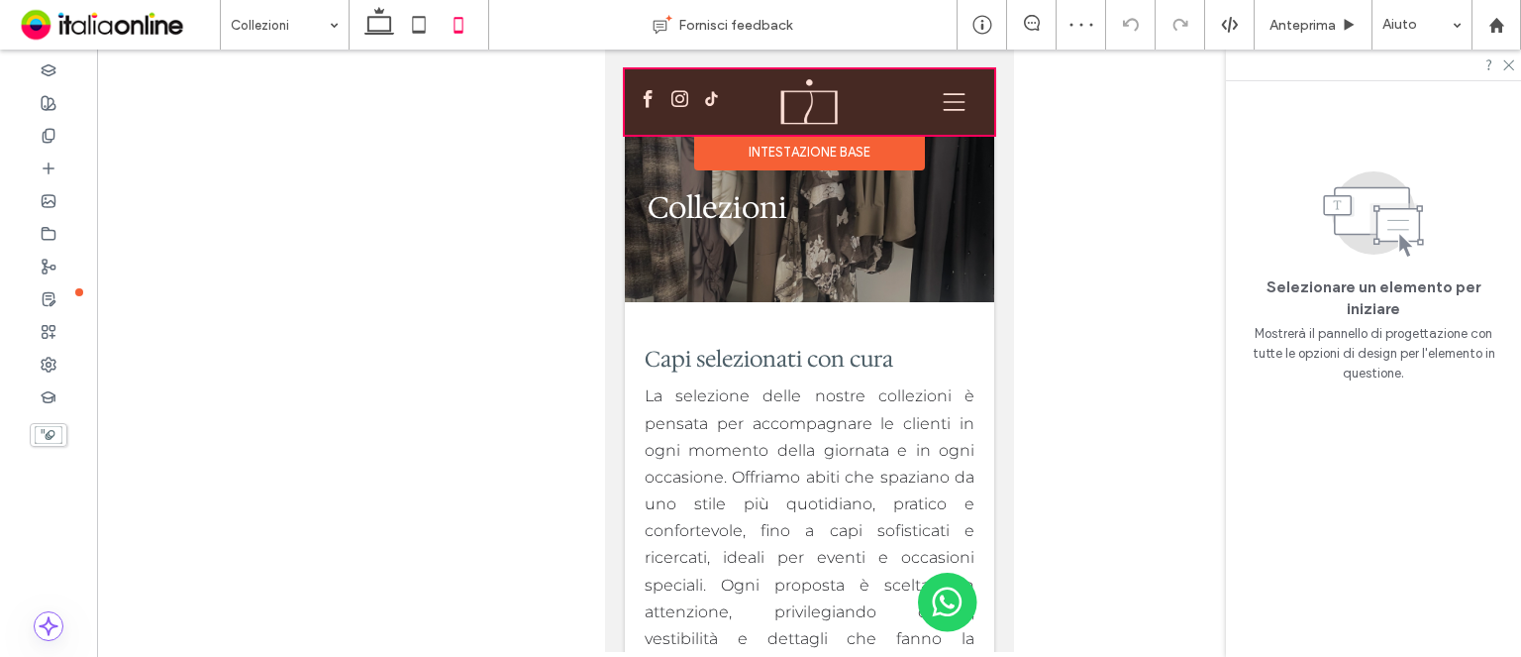
click at [873, 146] on div "Intestazione base" at bounding box center [808, 153] width 231 height 36
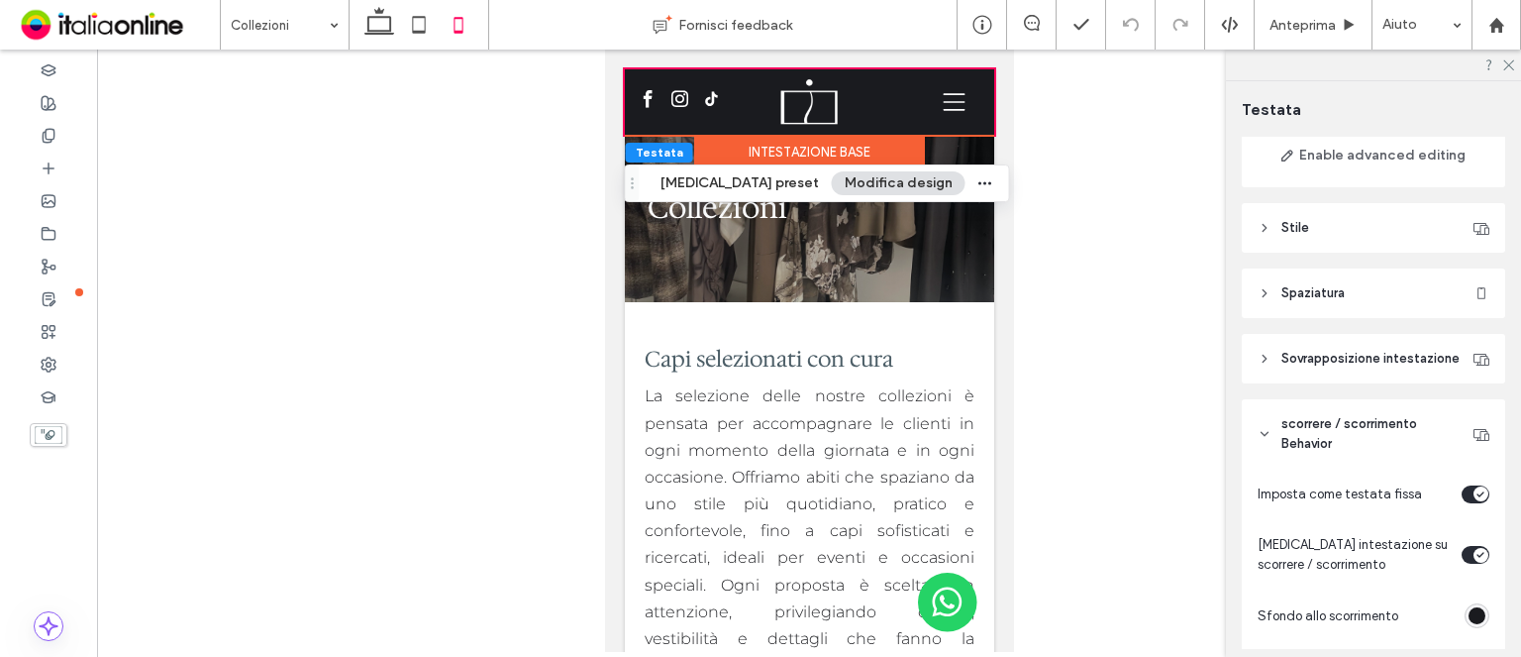
scroll to position [396, 0]
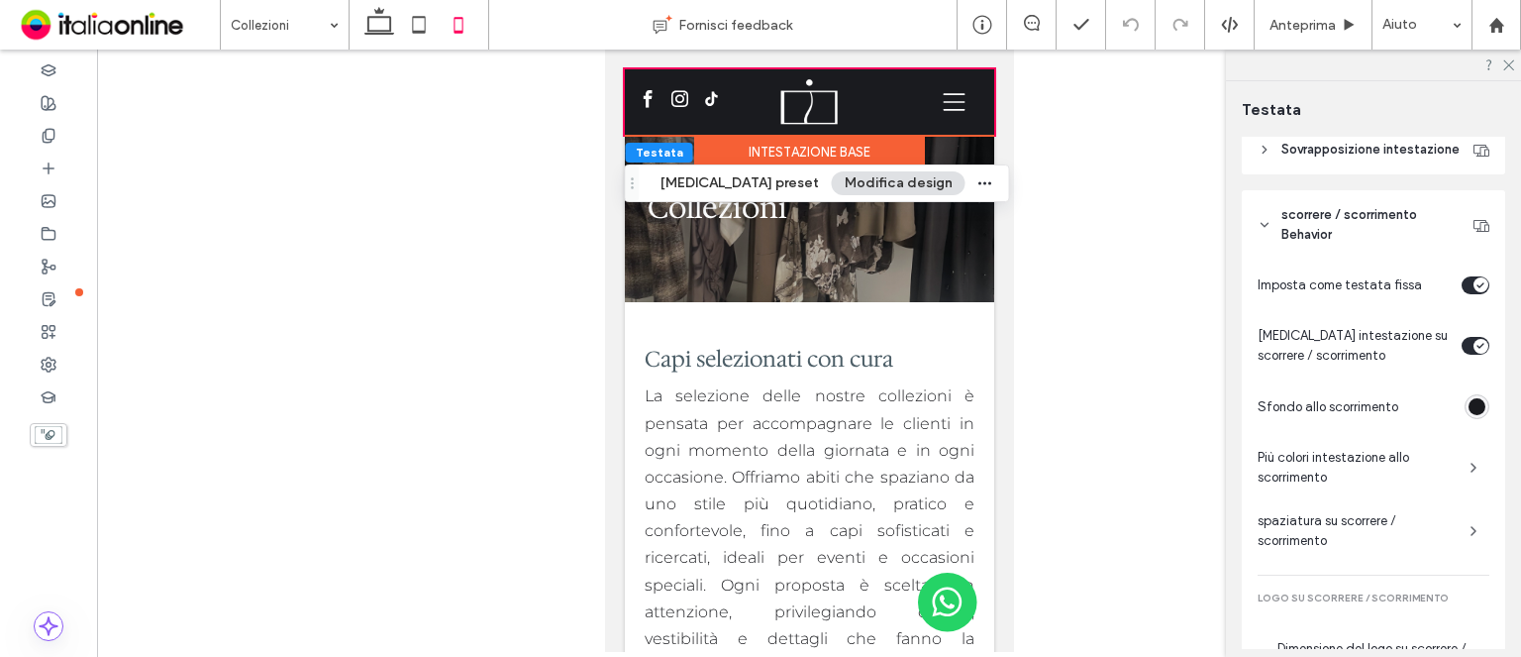
click at [1469, 415] on div "rgba(26, 27, 31, 1)" at bounding box center [1477, 406] width 17 height 17
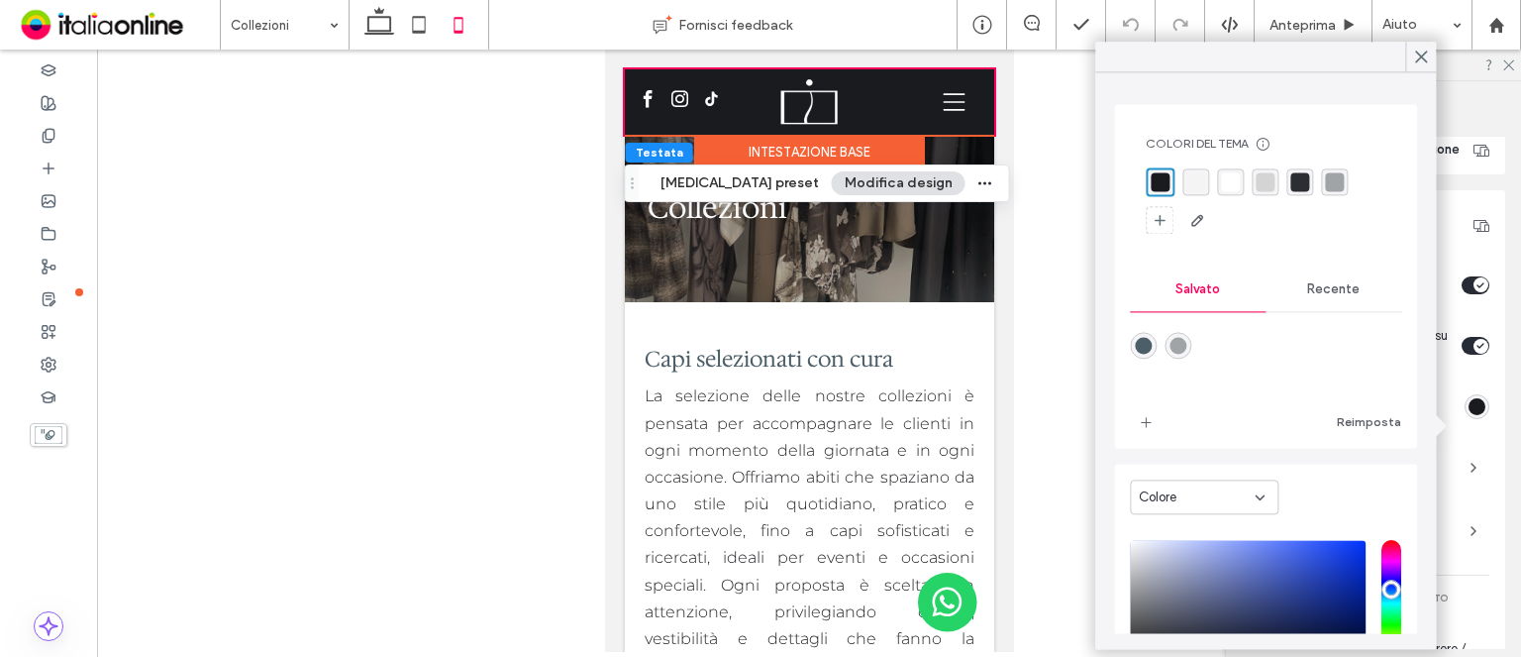
click at [1324, 294] on span "Recente" at bounding box center [1333, 289] width 52 height 16
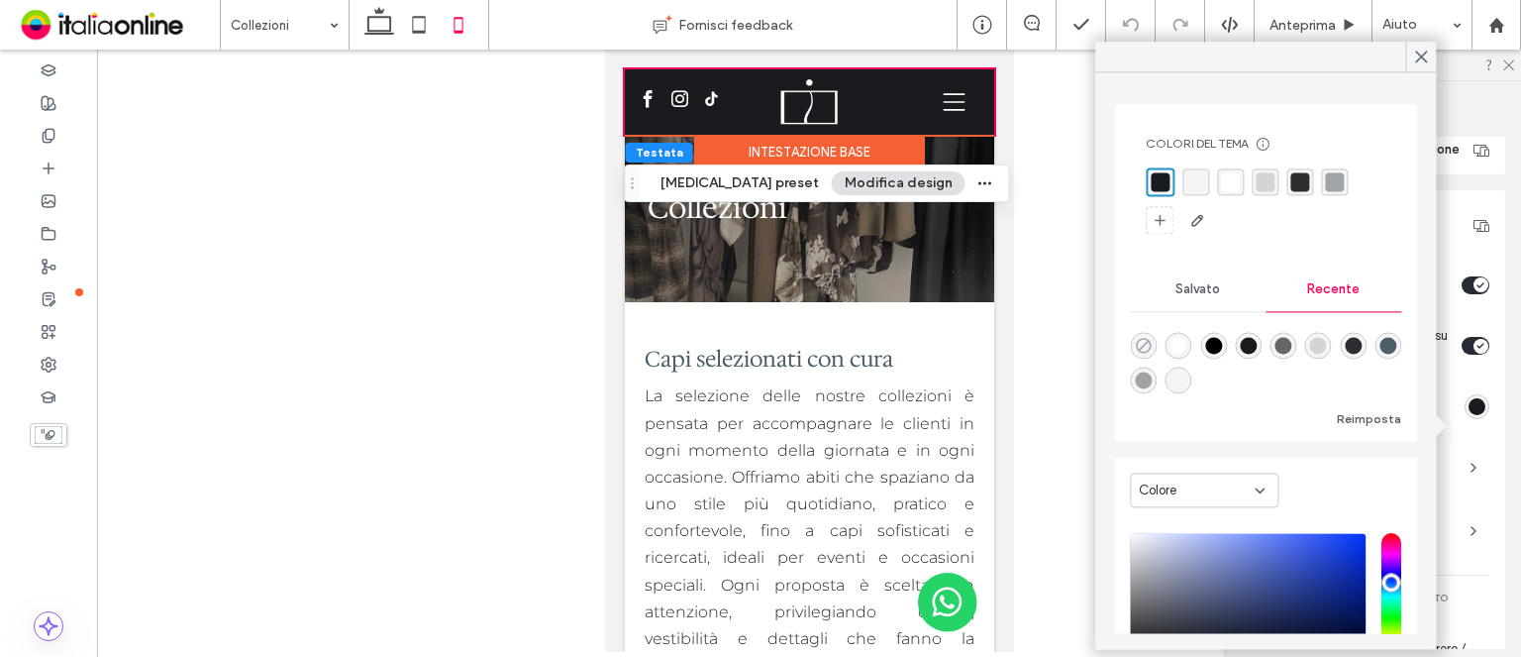
click at [1150, 338] on icon "rgba(0, 0, 0, 0)" at bounding box center [1143, 345] width 17 height 17
type input "*******"
type input "*"
type input "**"
click at [1426, 54] on icon at bounding box center [1421, 57] width 18 height 18
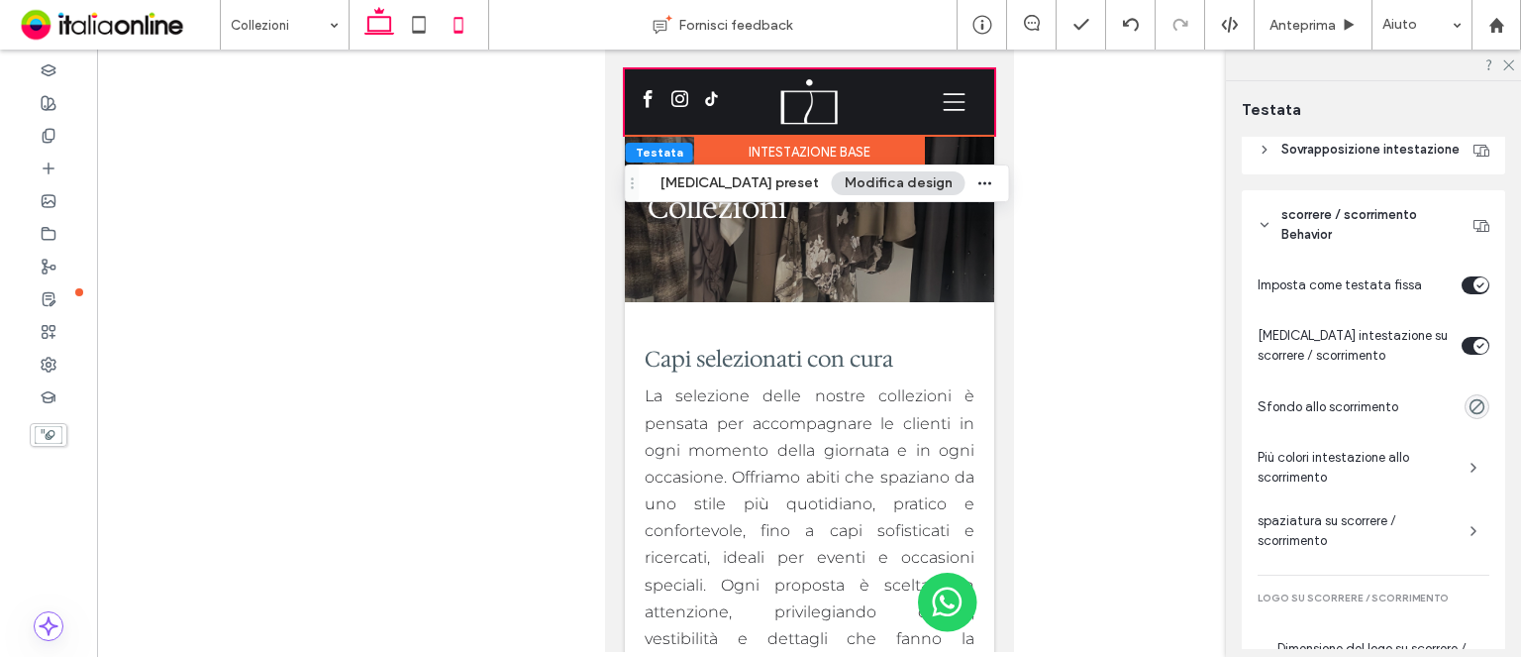
click at [364, 25] on icon at bounding box center [380, 25] width 40 height 40
type input "*"
type input "**"
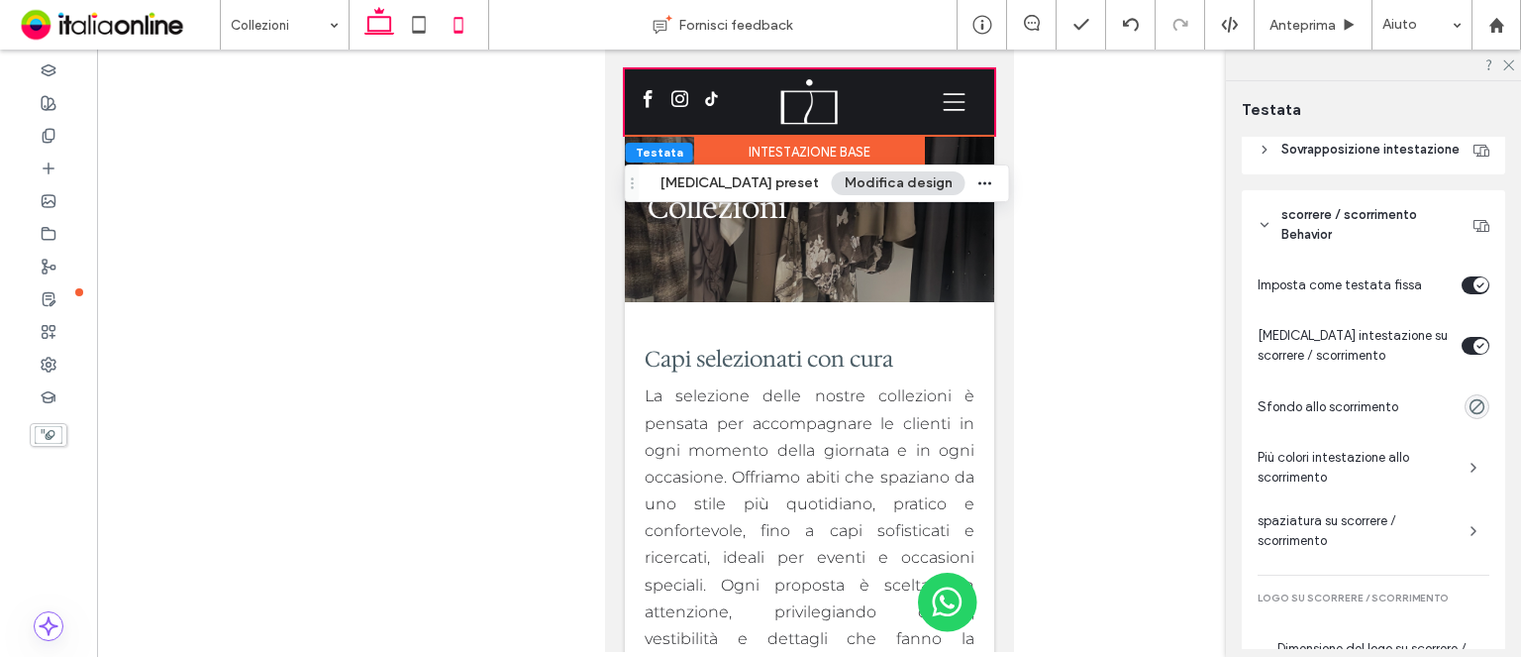
type input "***"
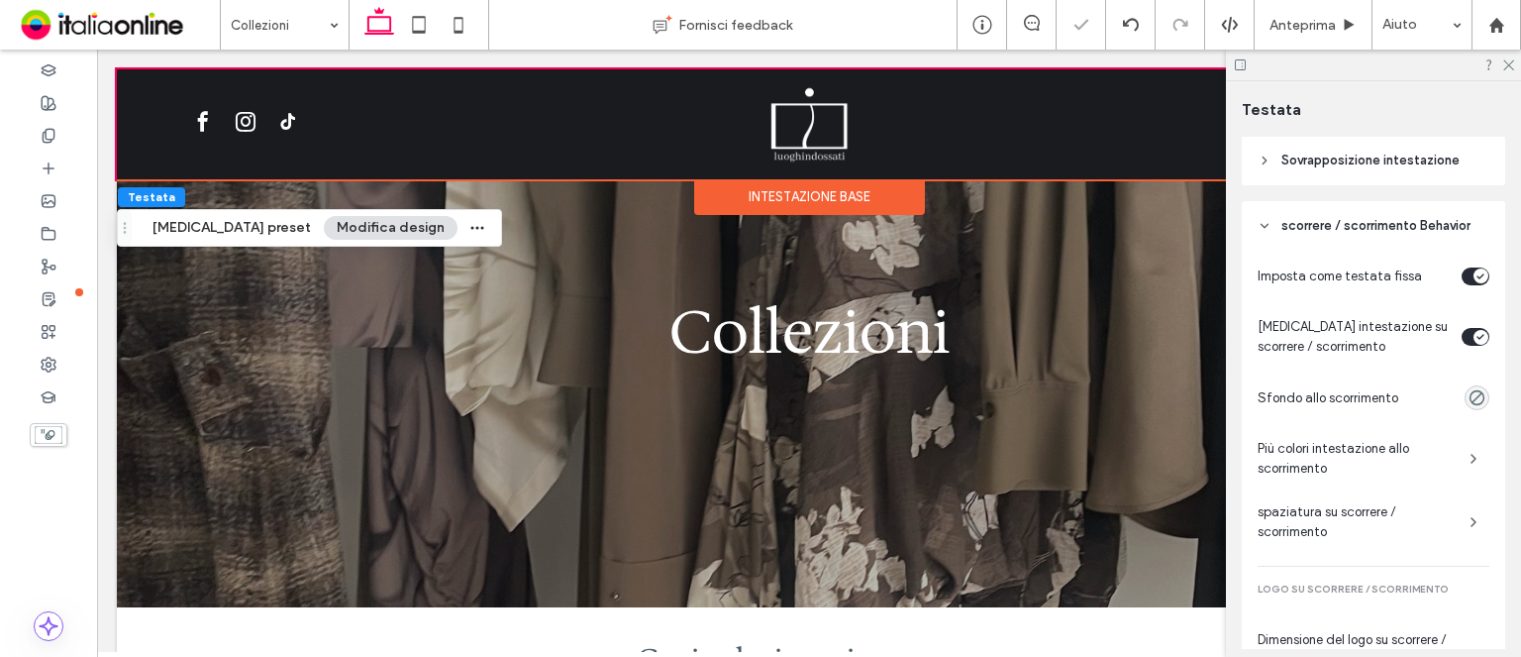
scroll to position [0, 0]
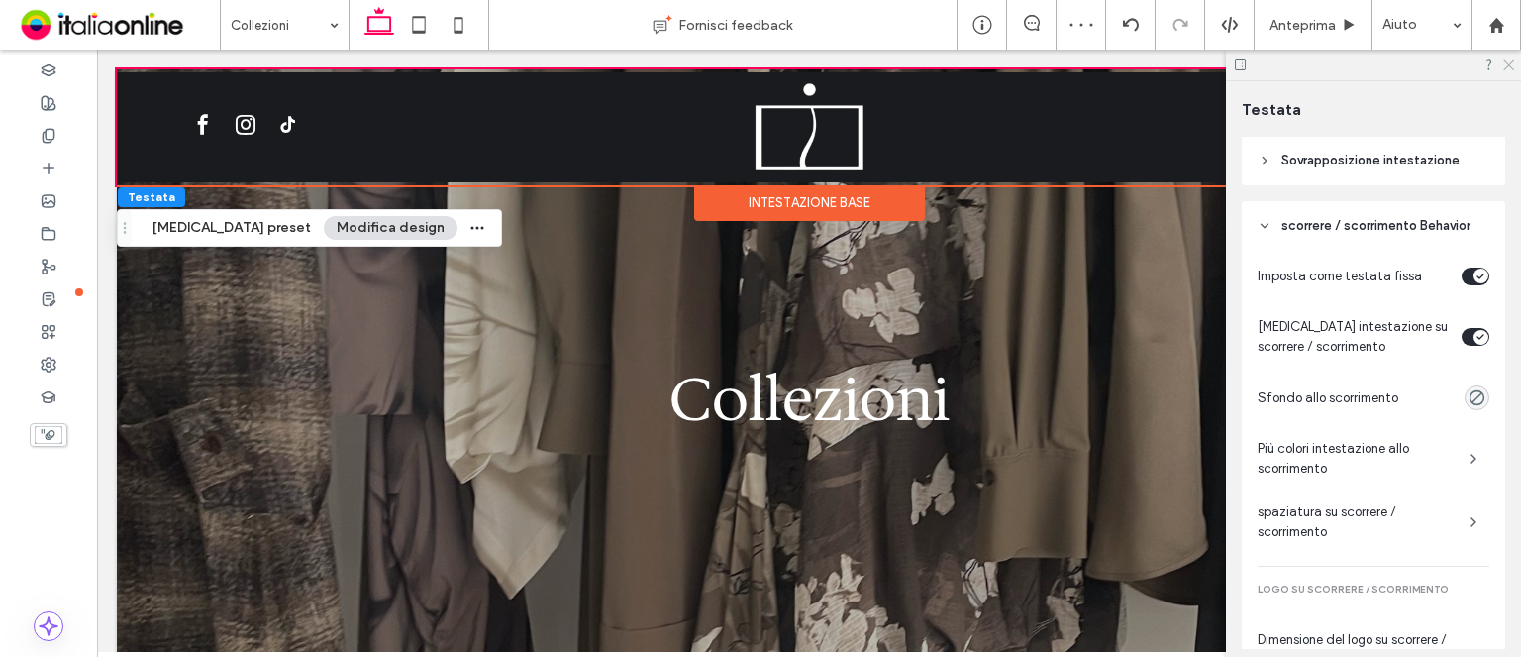
click at [1508, 64] on icon at bounding box center [1508, 63] width 13 height 13
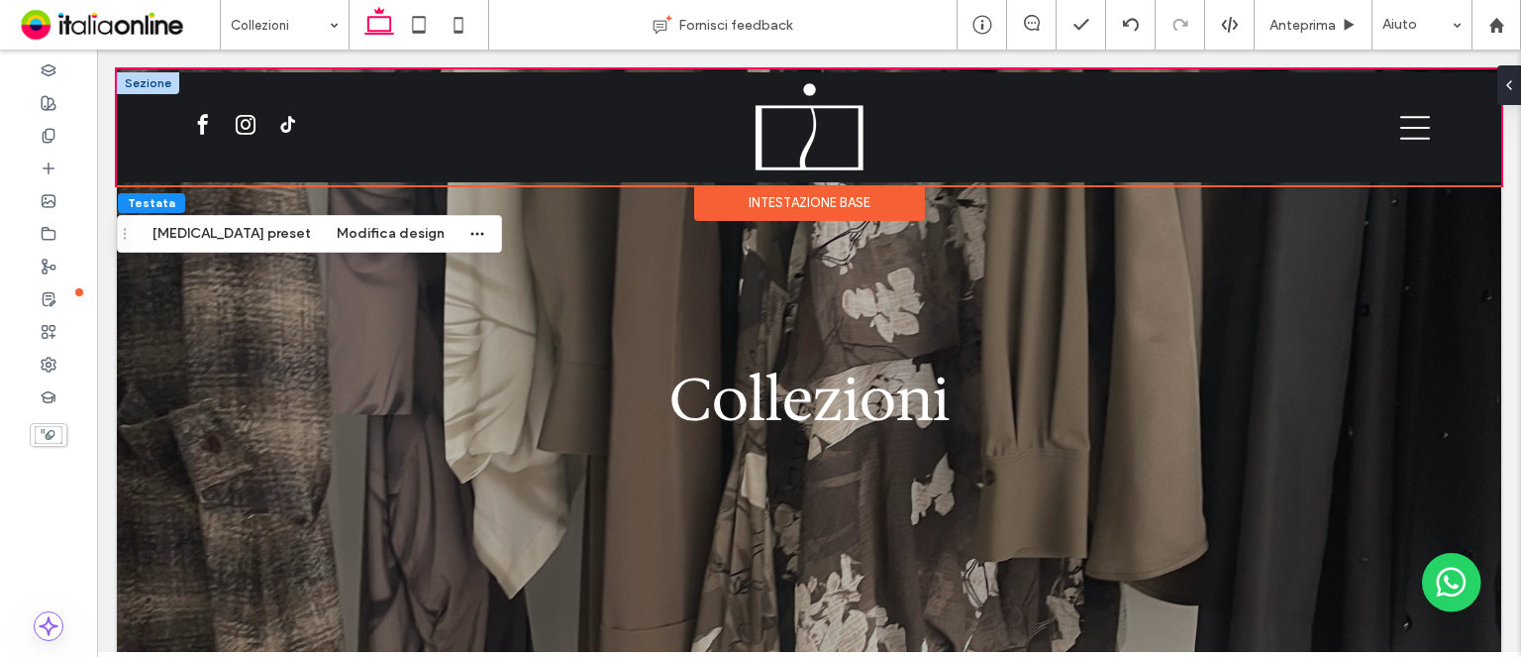
click at [150, 82] on div at bounding box center [148, 83] width 62 height 22
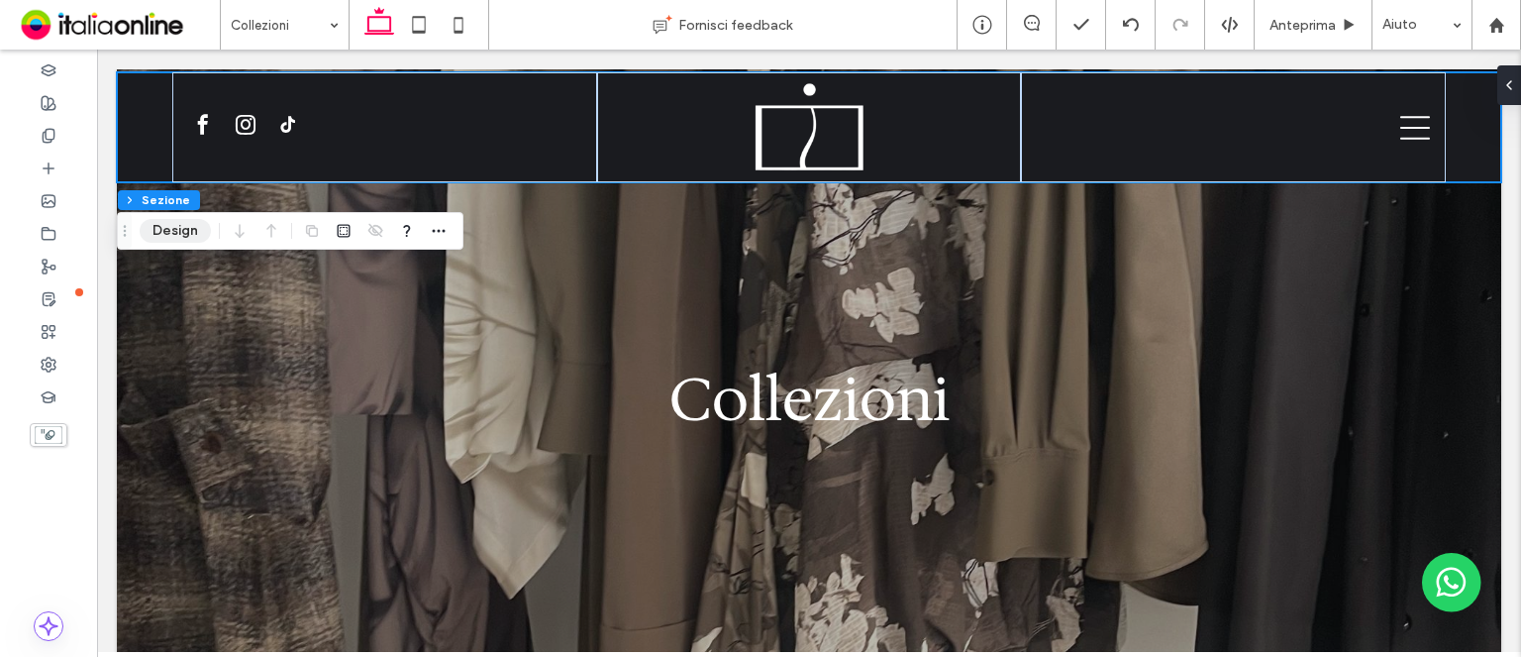
click at [166, 229] on button "Design" at bounding box center [175, 231] width 71 height 24
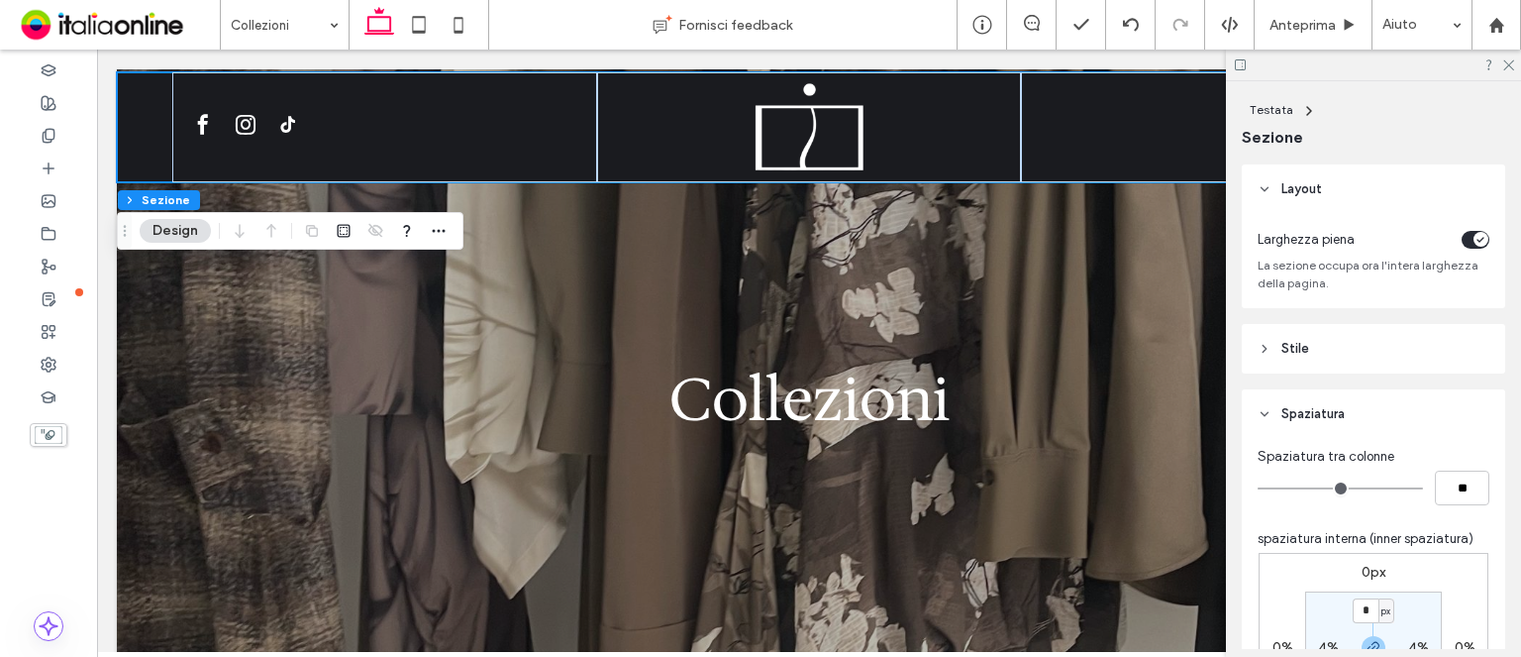
click at [1360, 348] on header "Stile" at bounding box center [1373, 349] width 263 height 50
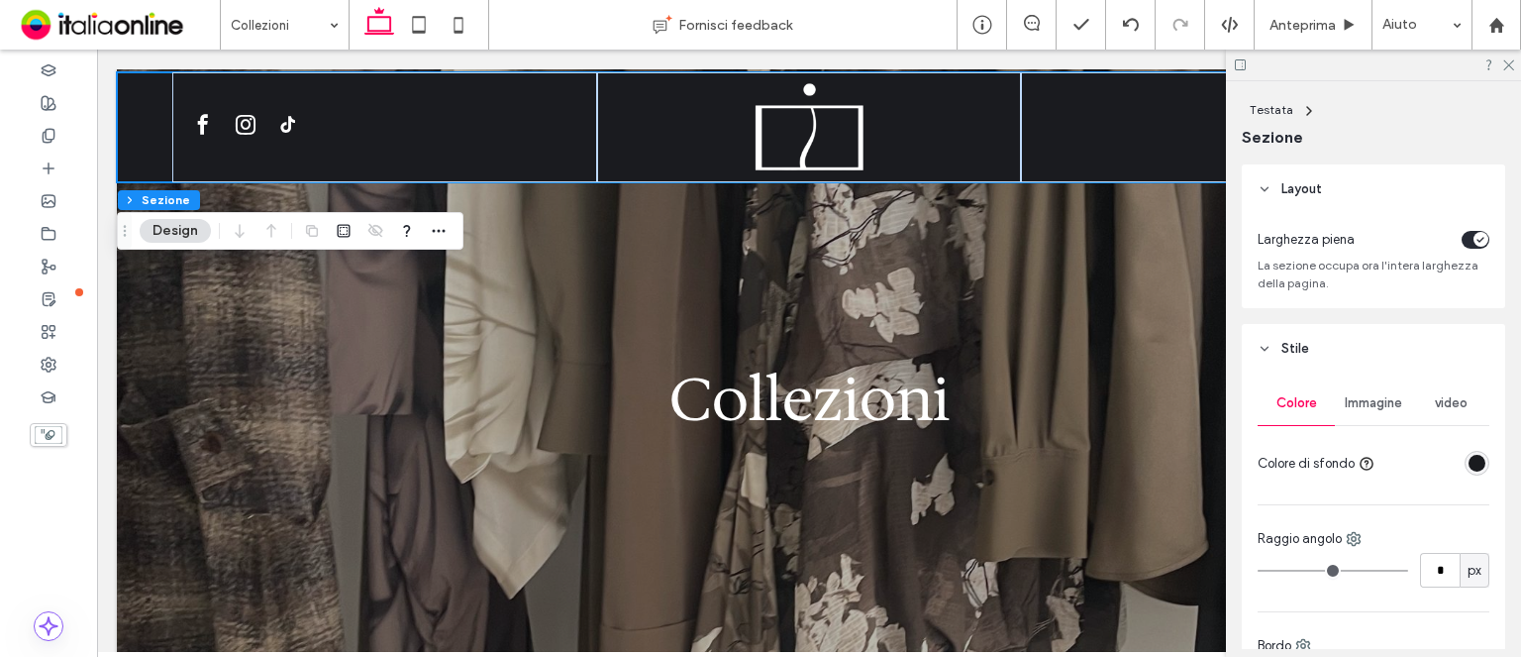
click at [1469, 458] on div "rgba(26, 27, 31, 1)" at bounding box center [1477, 463] width 17 height 17
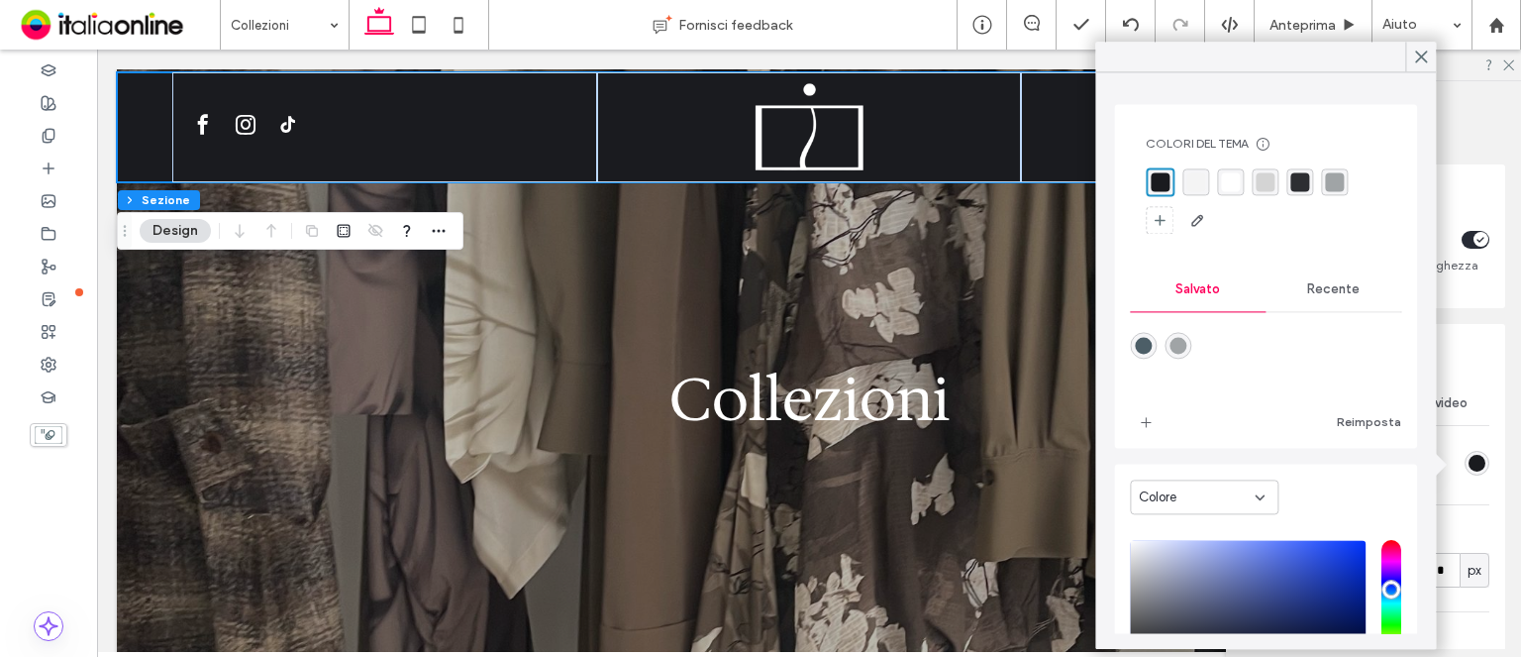
drag, startPoint x: 1299, startPoint y: 294, endPoint x: 1262, endPoint y: 308, distance: 39.2
click at [1307, 294] on span "Recente" at bounding box center [1333, 289] width 52 height 16
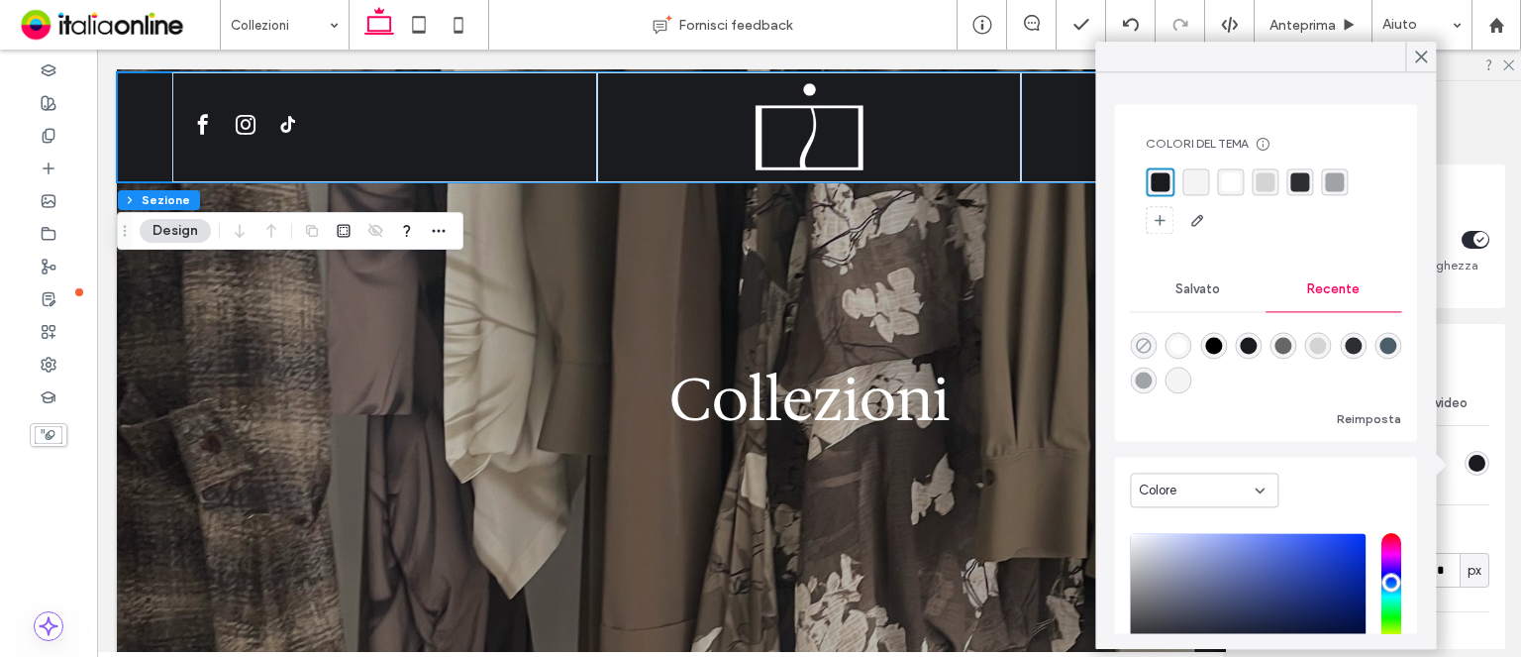
click at [1146, 348] on icon "rgba(0, 0, 0, 0)" at bounding box center [1143, 345] width 17 height 17
type input "*******"
type input "*"
type input "**"
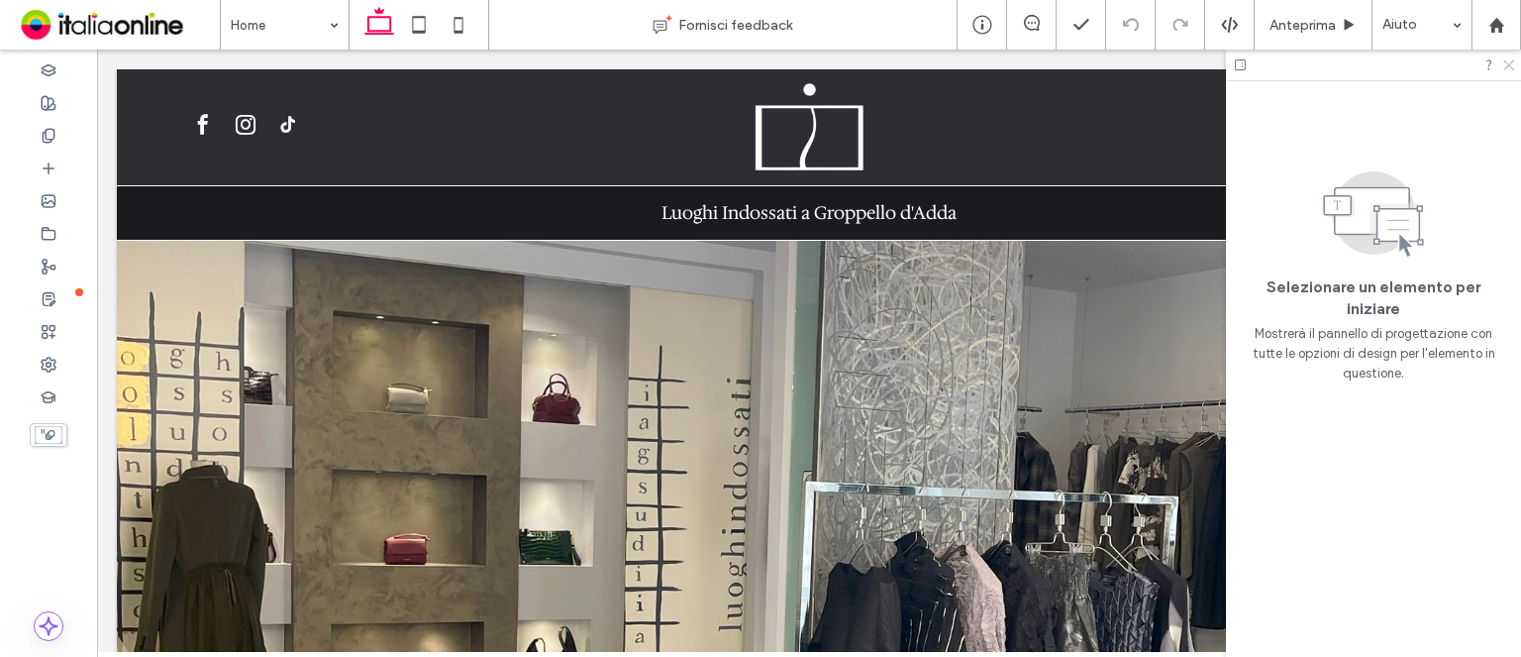
click at [1508, 67] on icon at bounding box center [1508, 63] width 13 height 13
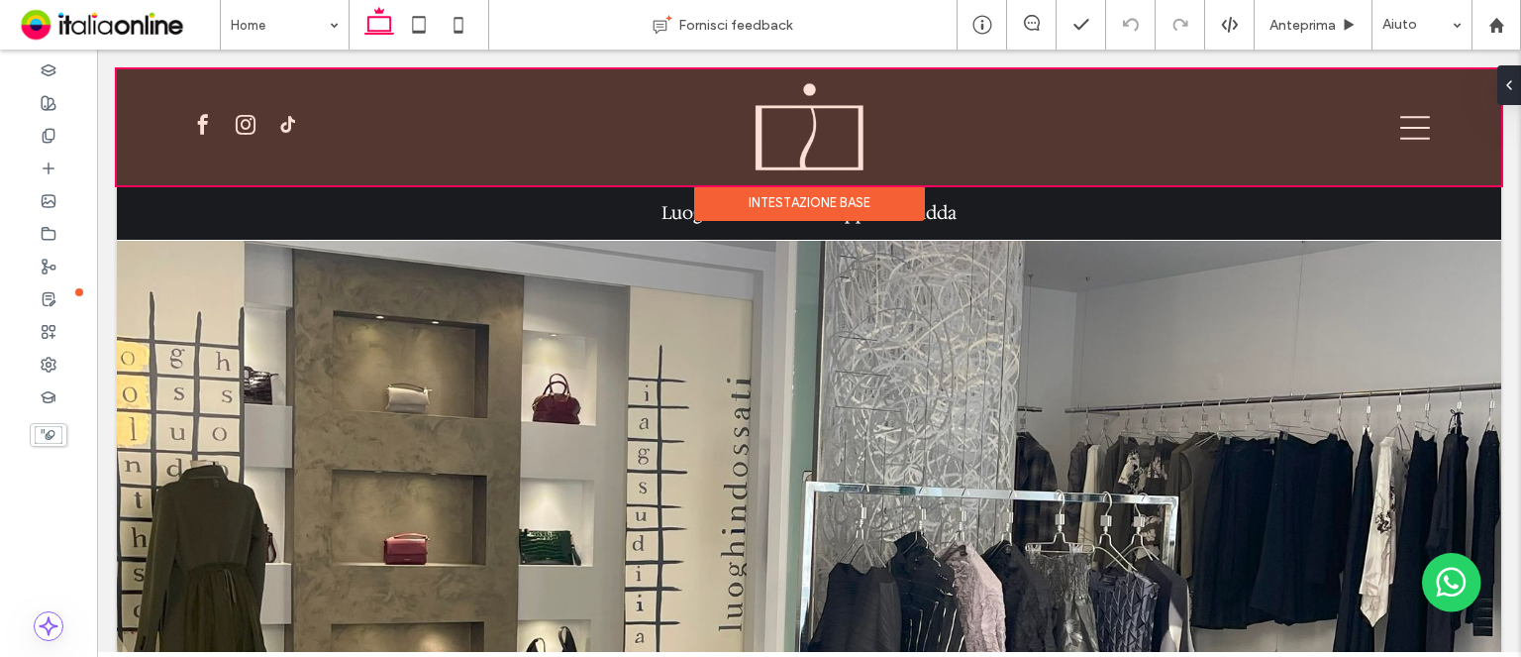
click at [865, 191] on div "Intestazione base" at bounding box center [809, 203] width 231 height 36
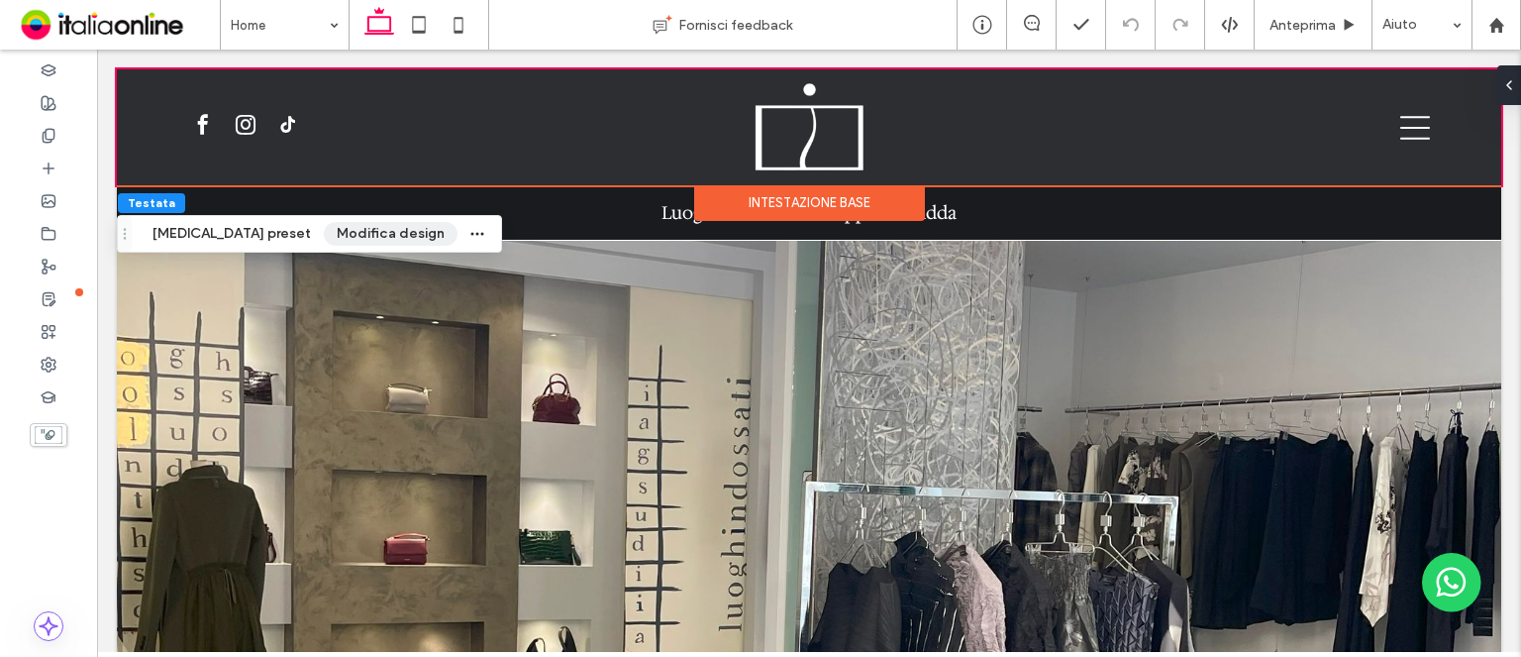
click at [329, 236] on button "Modifica design" at bounding box center [391, 234] width 134 height 24
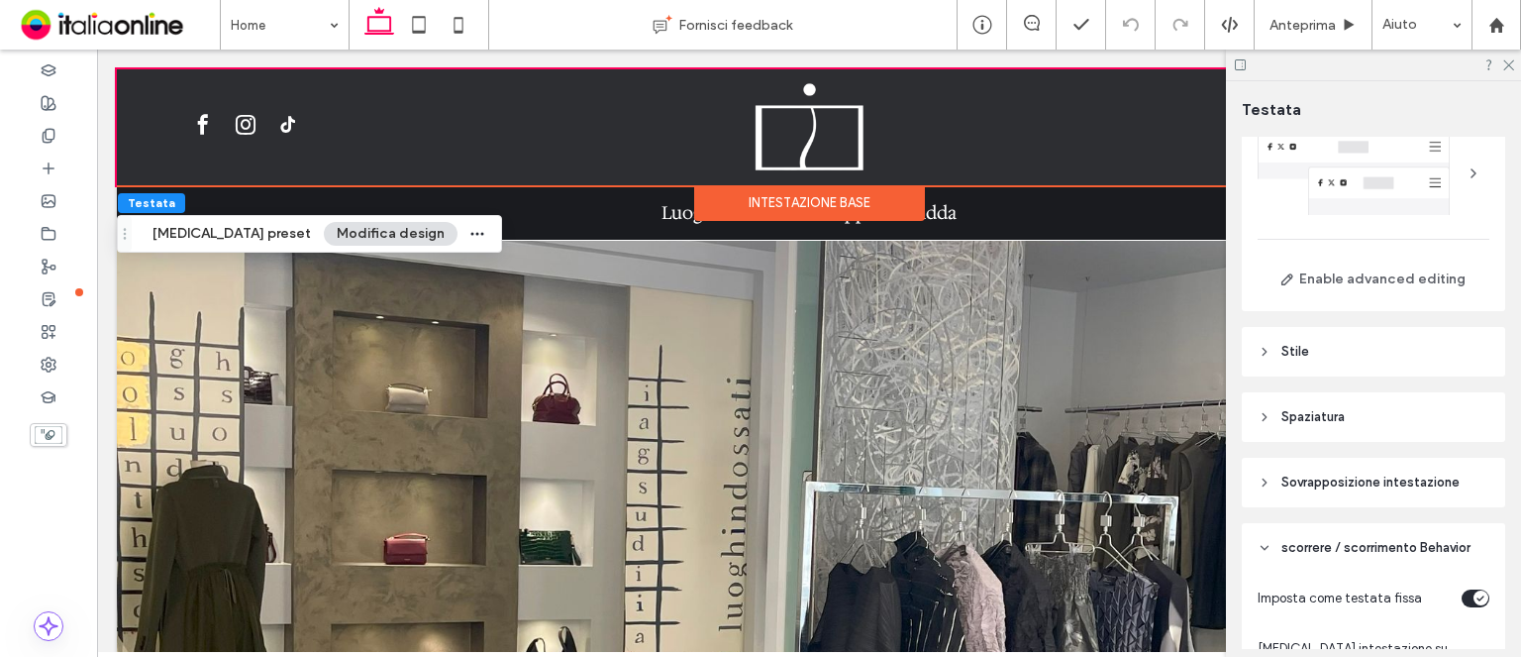
scroll to position [99, 0]
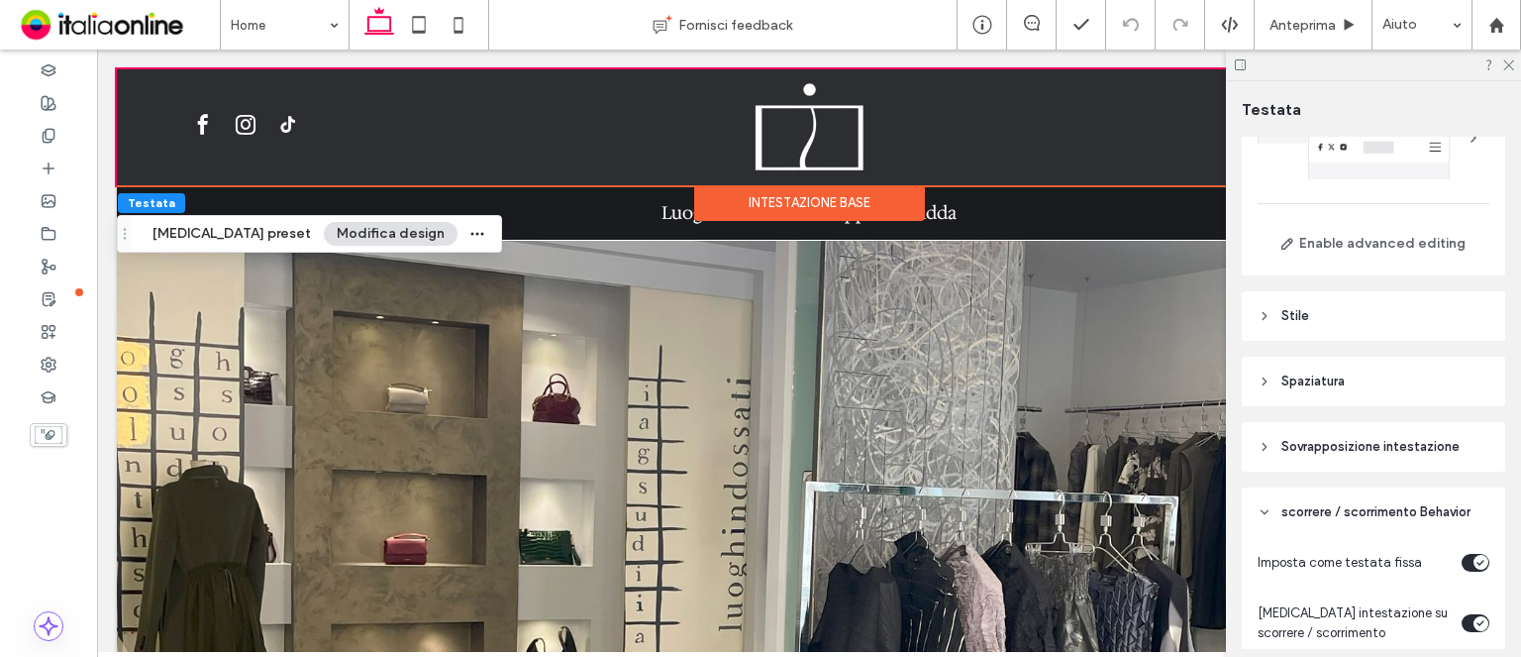
click at [1339, 311] on header "Stile" at bounding box center [1373, 316] width 263 height 50
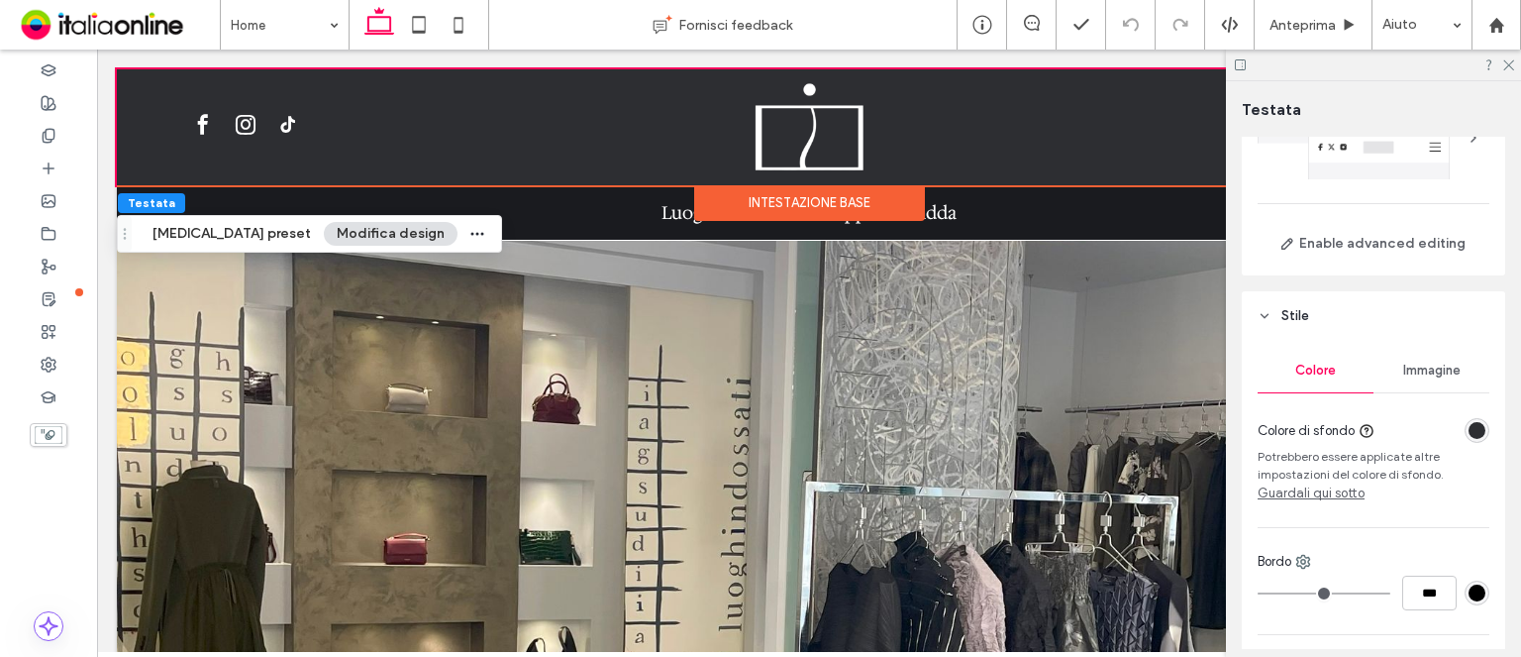
click at [1472, 427] on div "rgba(45, 46, 50, 1)" at bounding box center [1477, 430] width 17 height 17
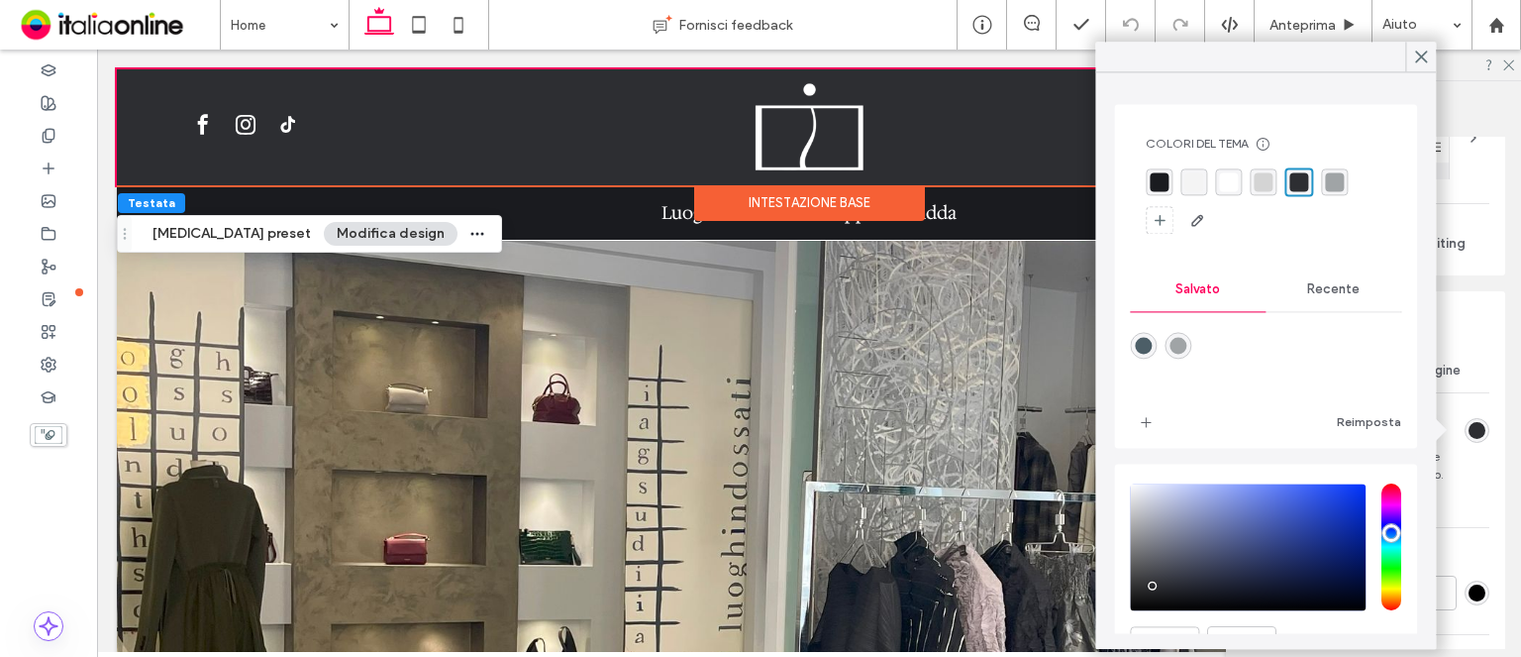
click at [1157, 174] on div "rgba(26, 27, 31, 1)" at bounding box center [1159, 181] width 19 height 19
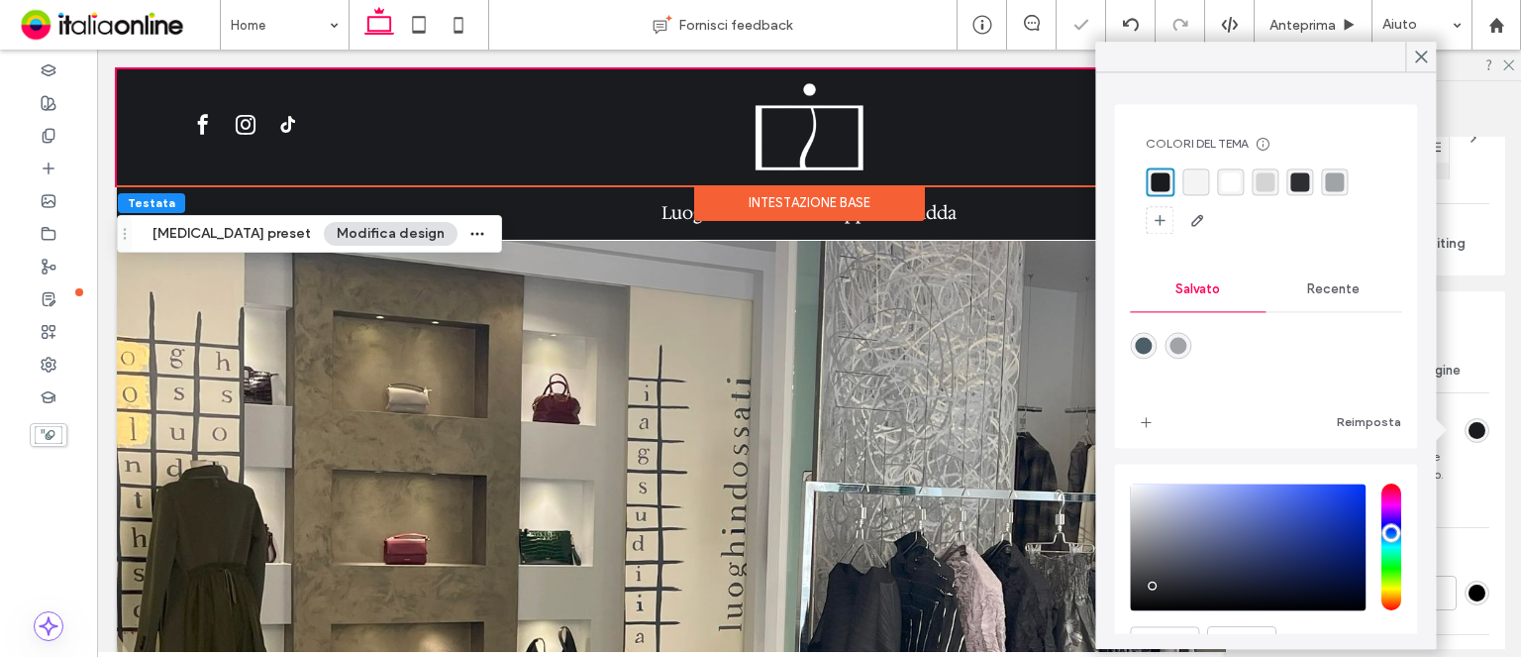
drag, startPoint x: 1421, startPoint y: 58, endPoint x: 1445, endPoint y: 58, distance: 23.8
click at [1421, 58] on icon at bounding box center [1421, 57] width 18 height 18
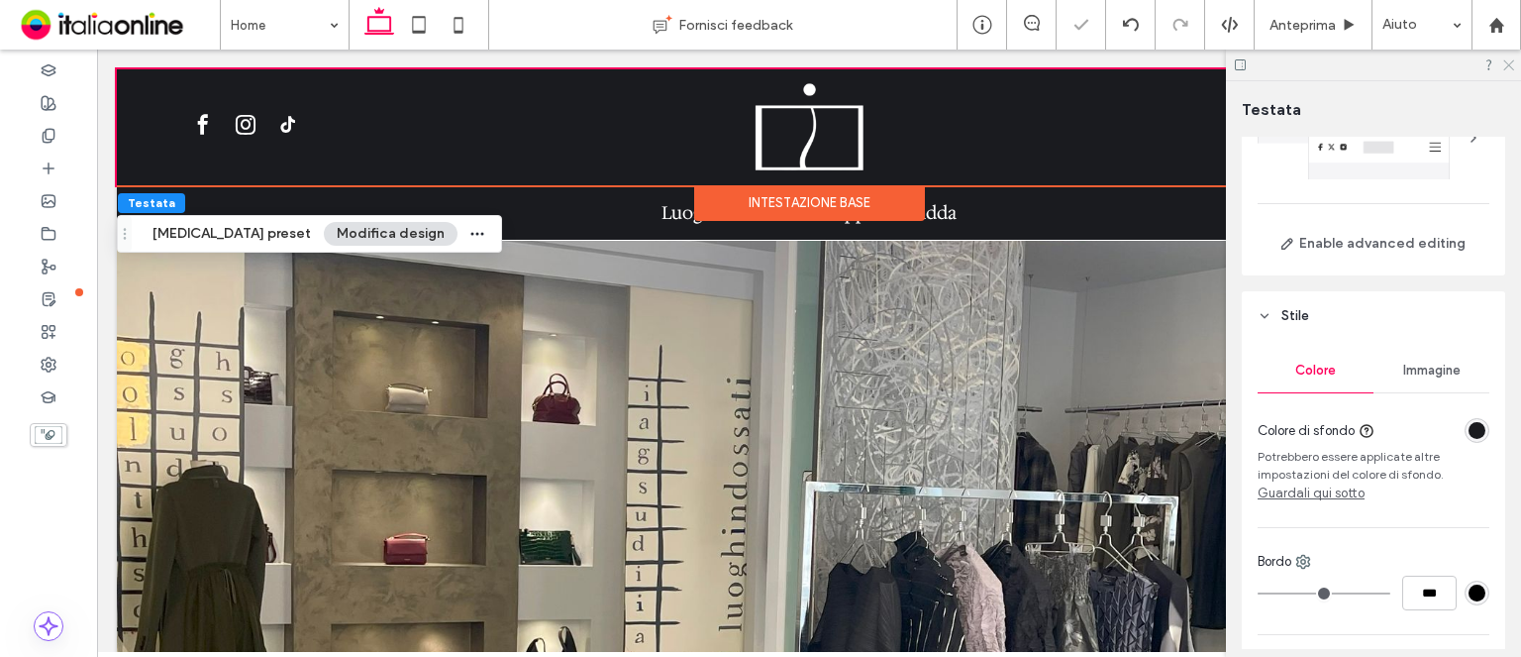
click at [1510, 60] on icon at bounding box center [1508, 63] width 13 height 13
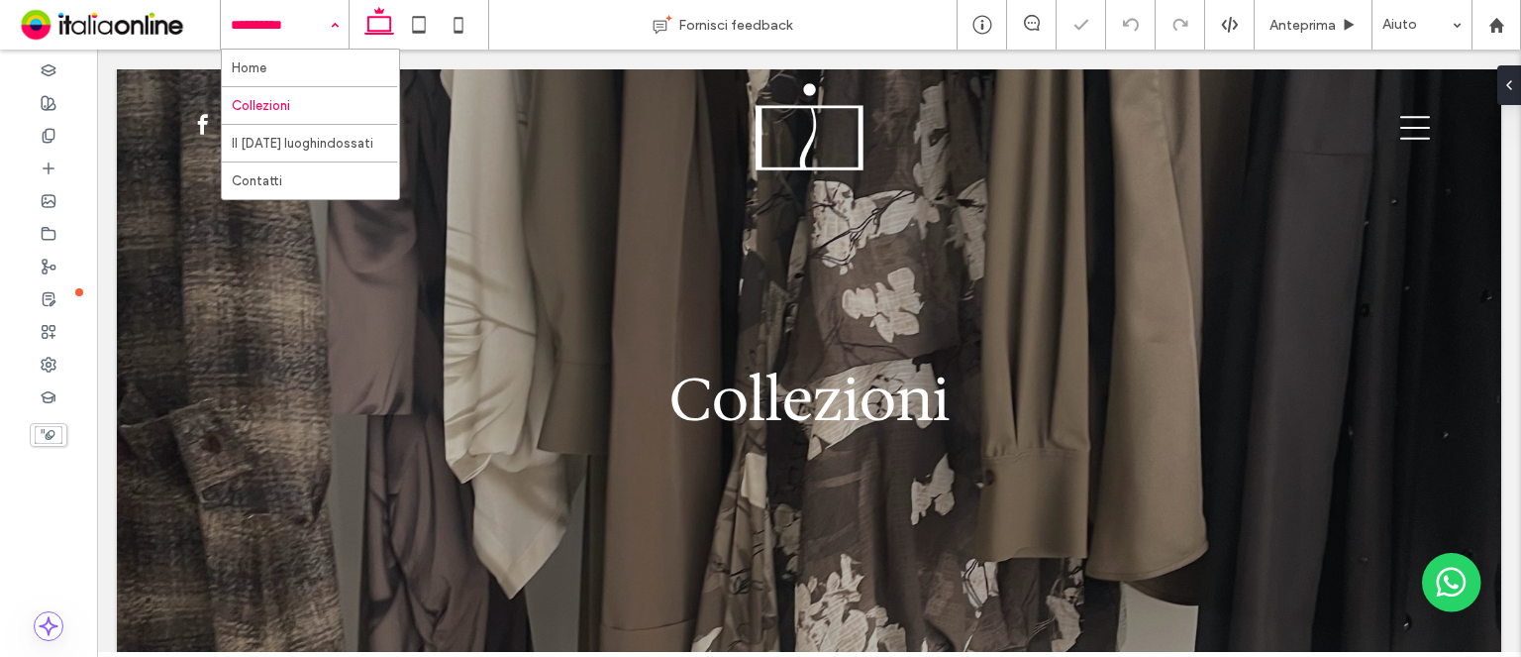
drag, startPoint x: 192, startPoint y: 49, endPoint x: 295, endPoint y: 35, distance: 103.9
click at [295, 35] on input at bounding box center [280, 25] width 98 height 50
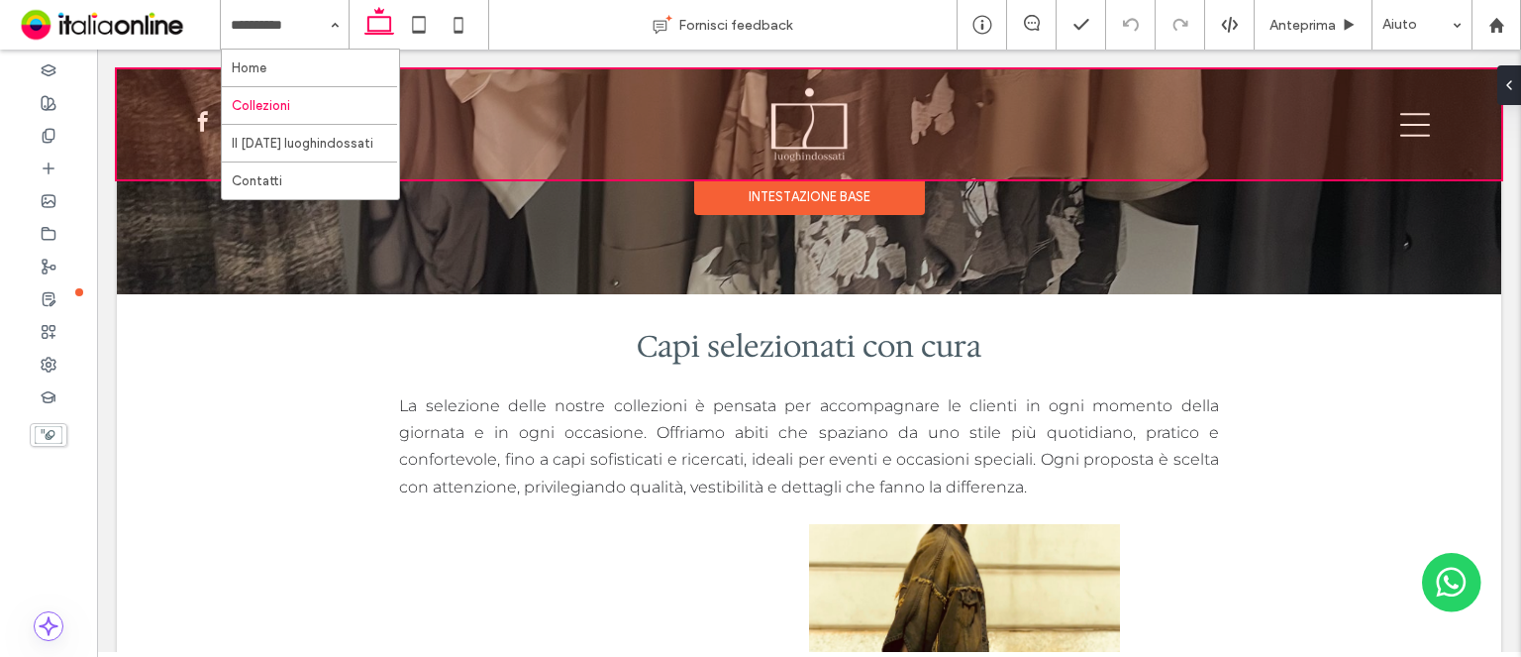
scroll to position [396, 0]
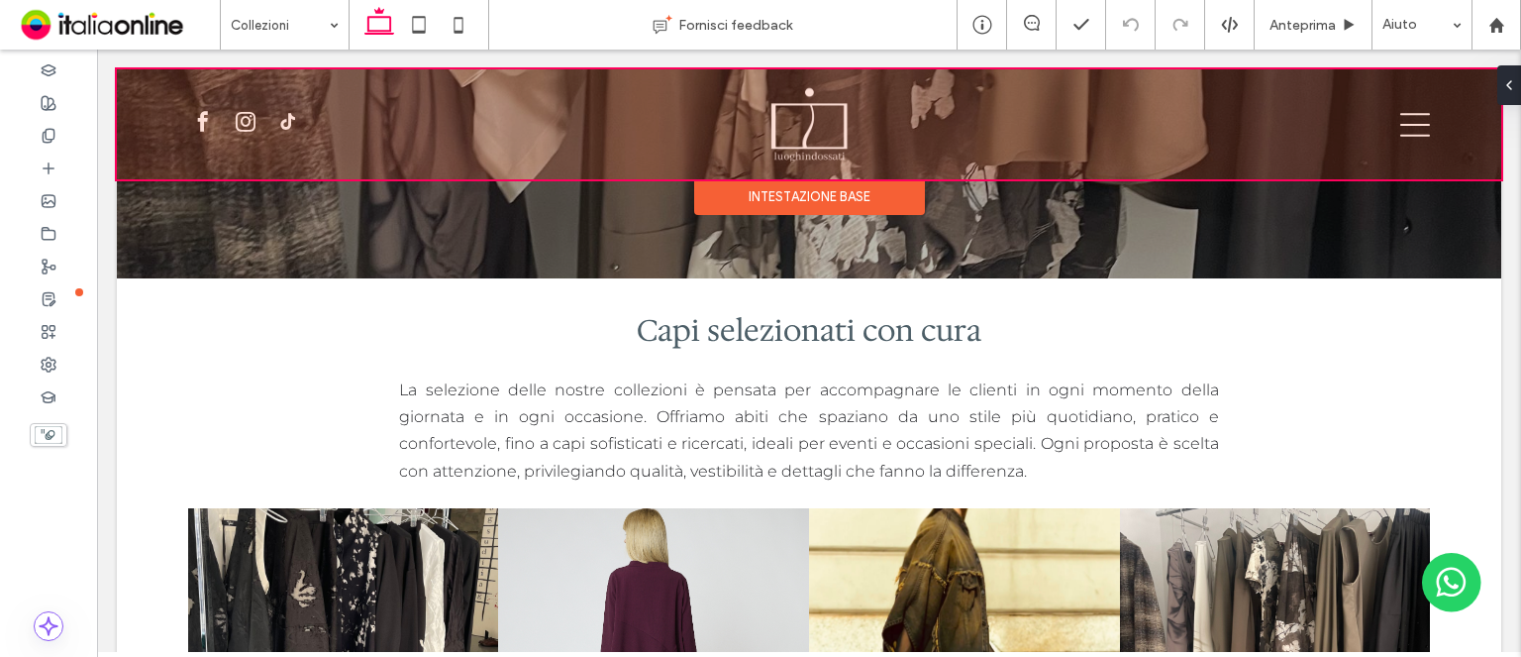
drag, startPoint x: 812, startPoint y: 200, endPoint x: 824, endPoint y: 200, distance: 11.9
click at [812, 200] on div "Intestazione base" at bounding box center [809, 197] width 231 height 36
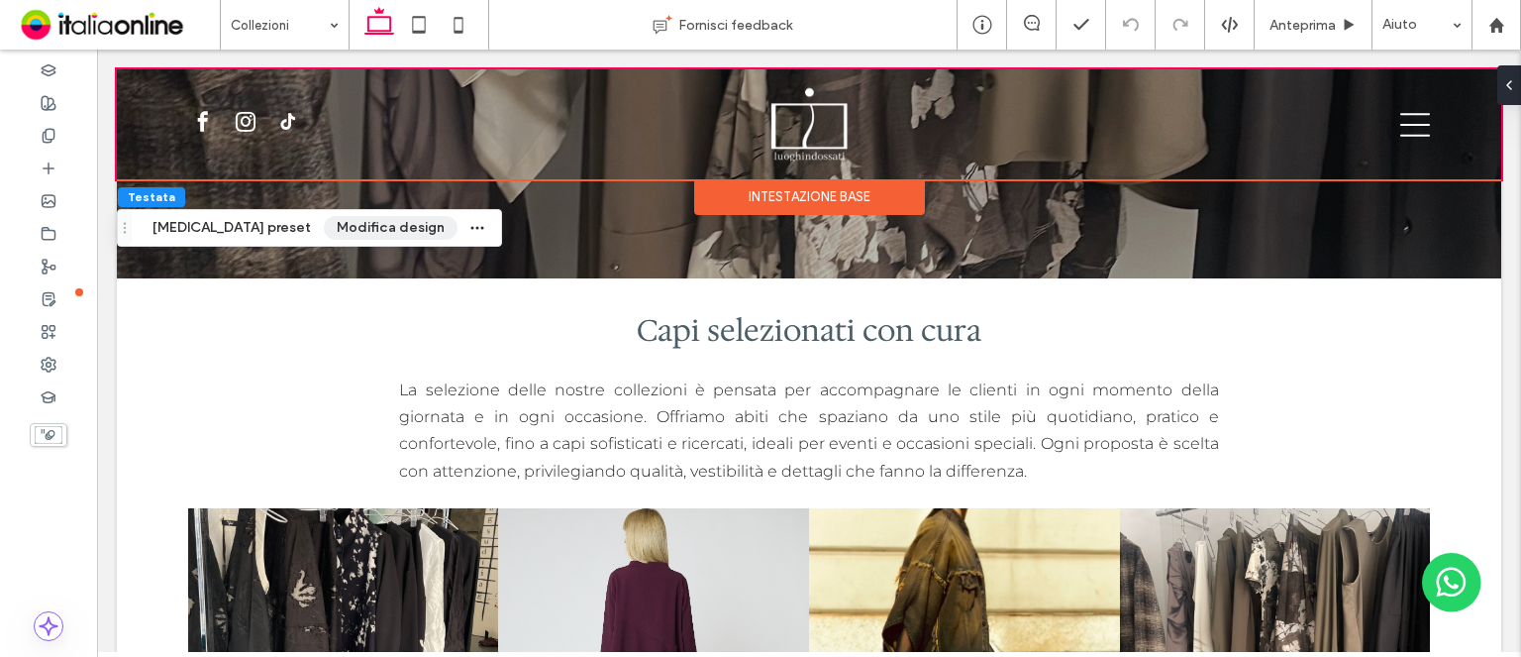
drag, startPoint x: 361, startPoint y: 230, endPoint x: 387, endPoint y: 230, distance: 26.7
click at [361, 230] on button "Modifica design" at bounding box center [391, 228] width 134 height 24
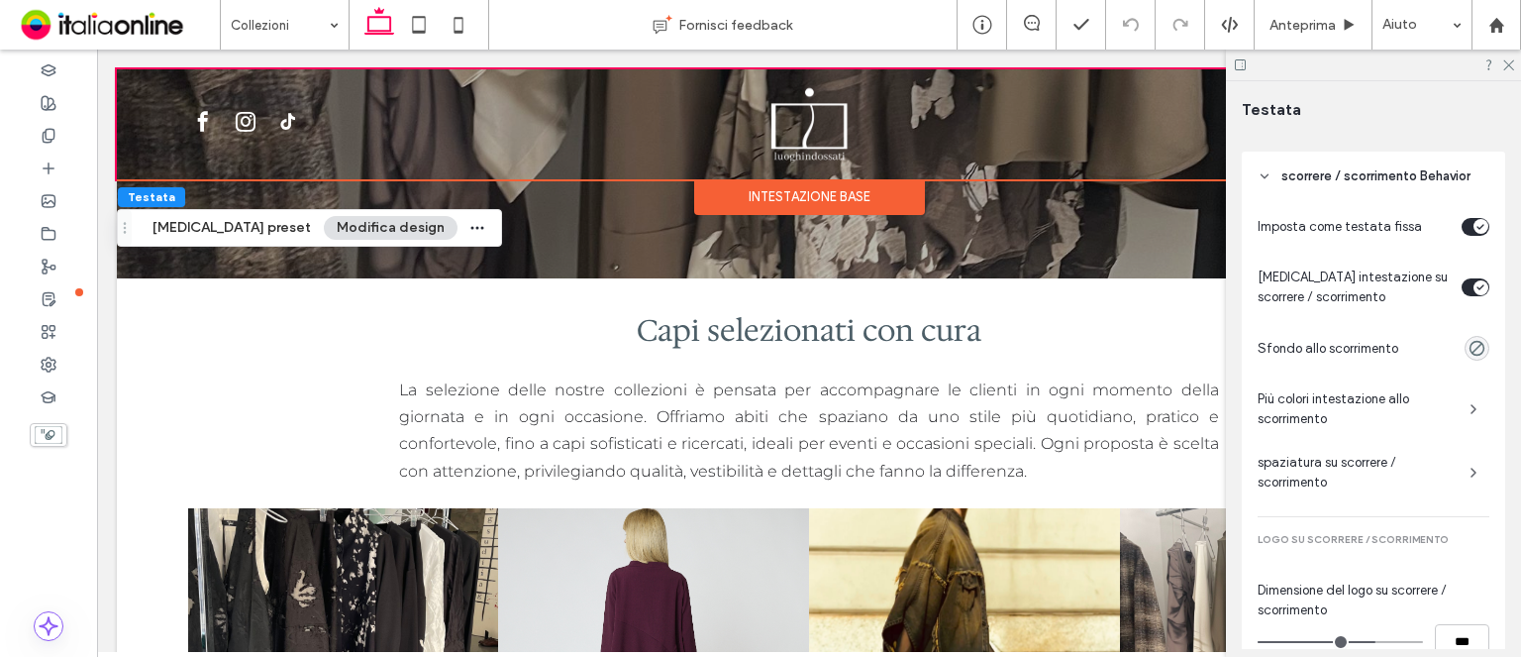
scroll to position [819, 0]
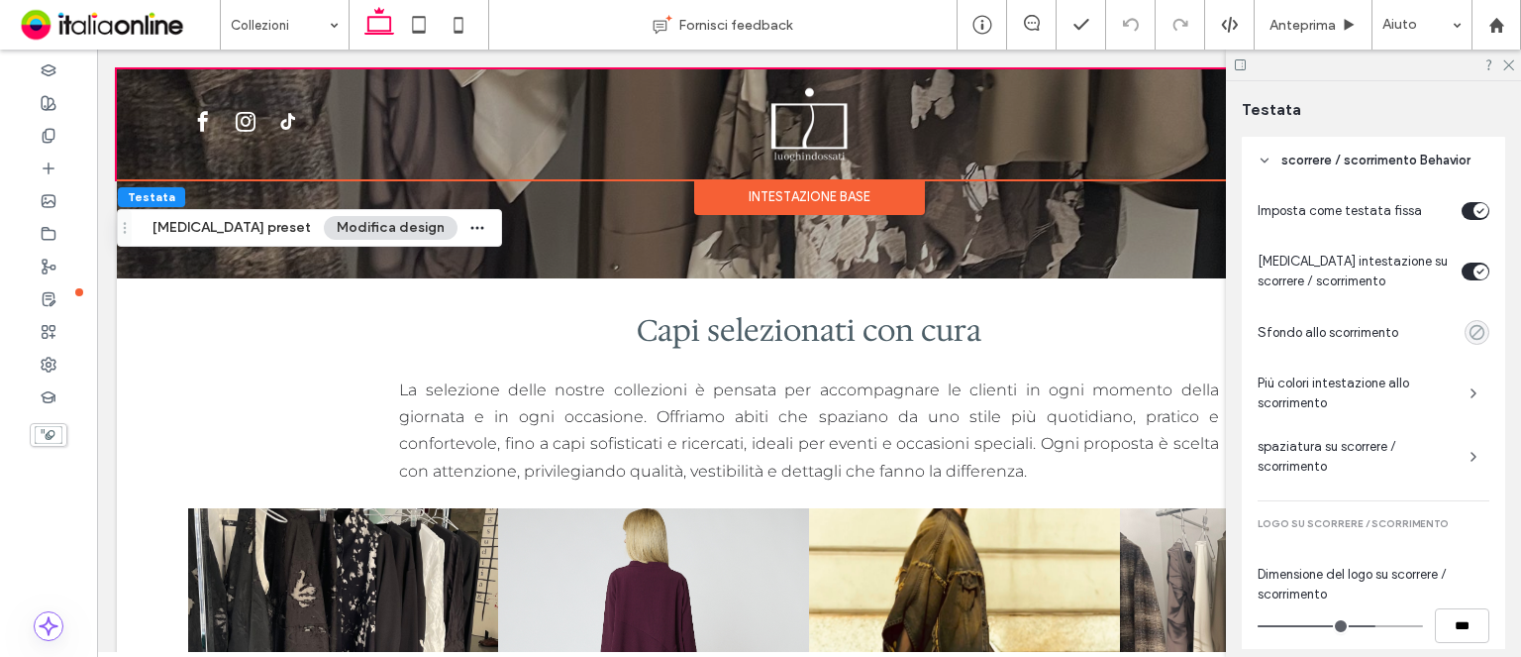
click at [1472, 332] on icon "rgba(0, 0, 0, 0)" at bounding box center [1477, 332] width 17 height 17
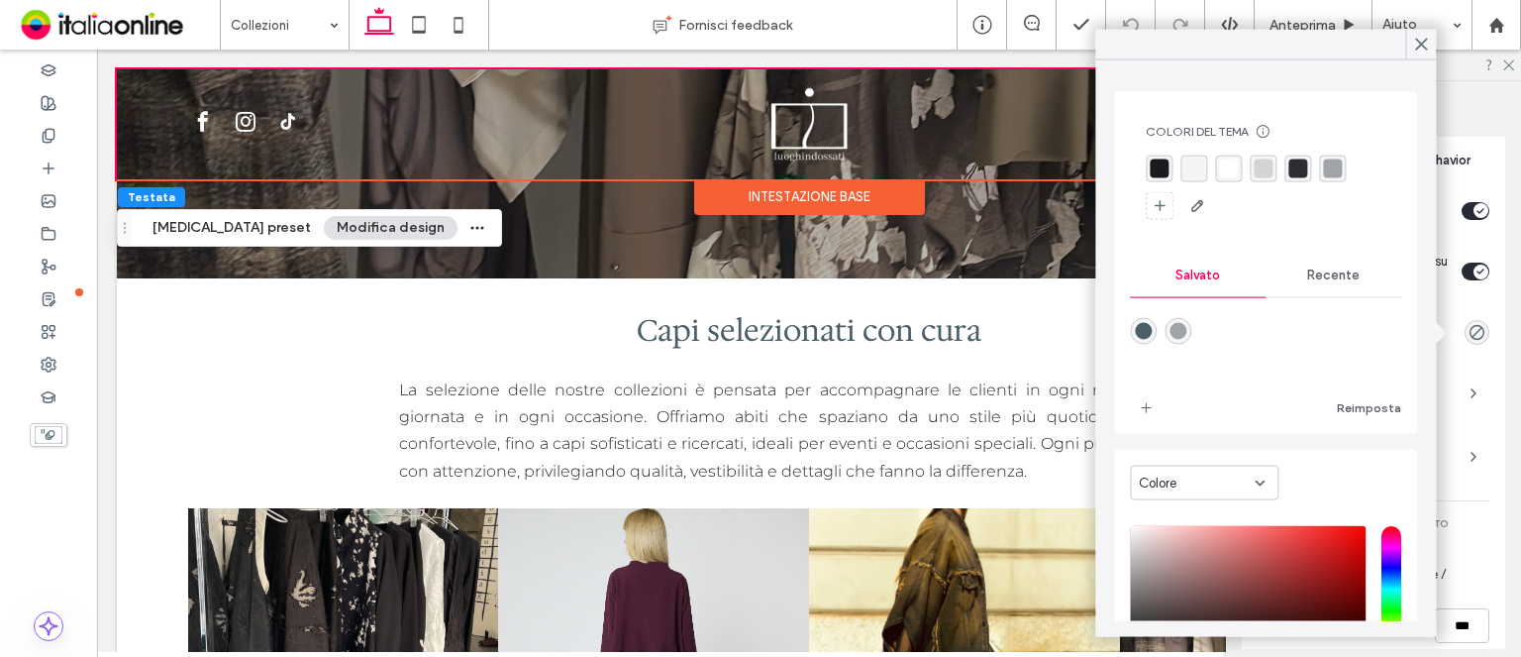
click at [1160, 167] on div "rgba(26, 27, 31, 1)" at bounding box center [1159, 168] width 19 height 19
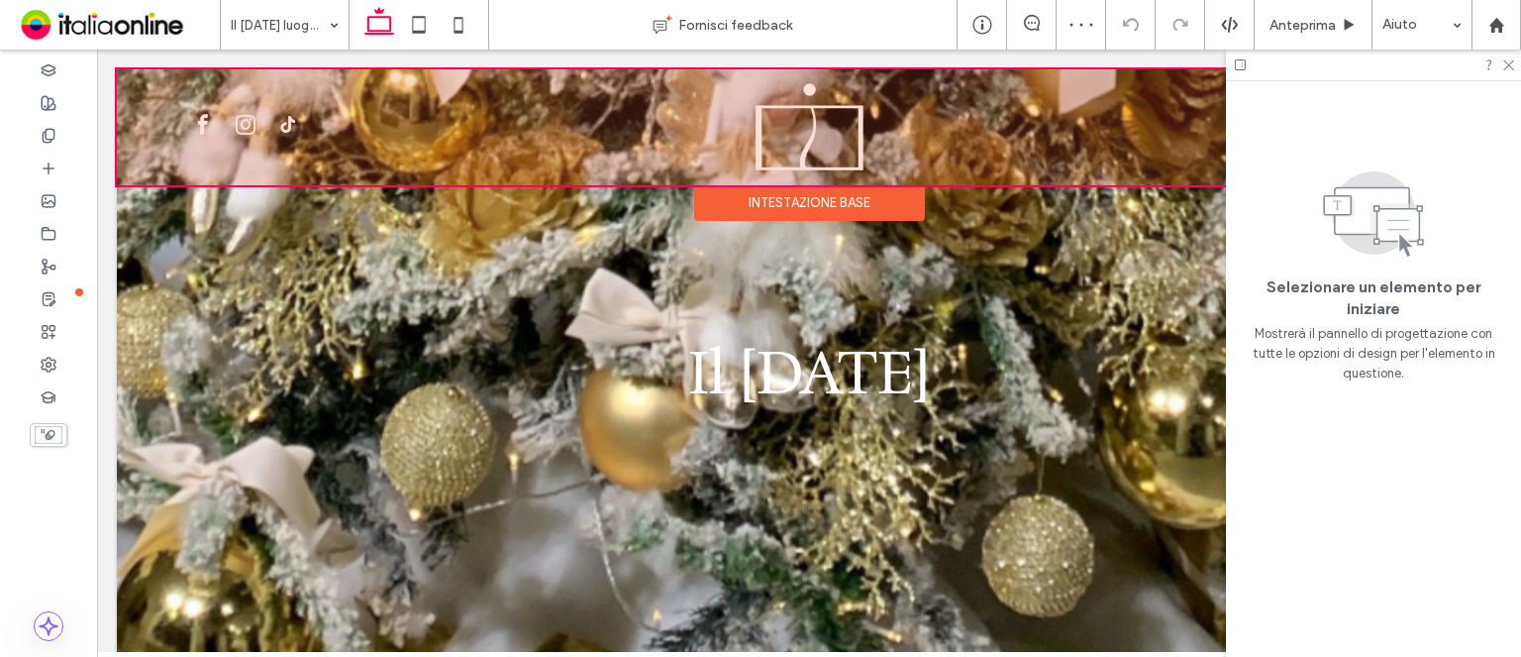
drag, startPoint x: 805, startPoint y: 201, endPoint x: 823, endPoint y: 201, distance: 17.8
click at [805, 201] on div "Intestazione base" at bounding box center [809, 203] width 231 height 36
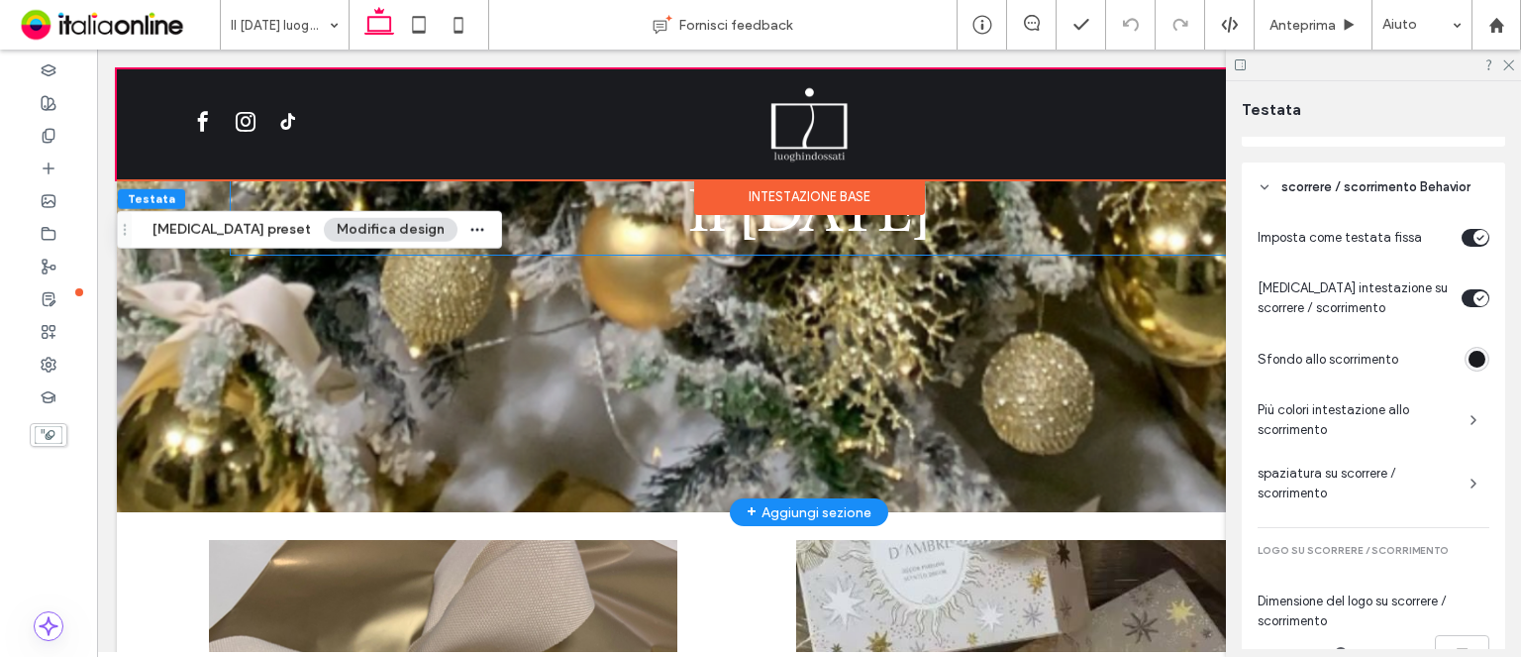
scroll to position [495, 0]
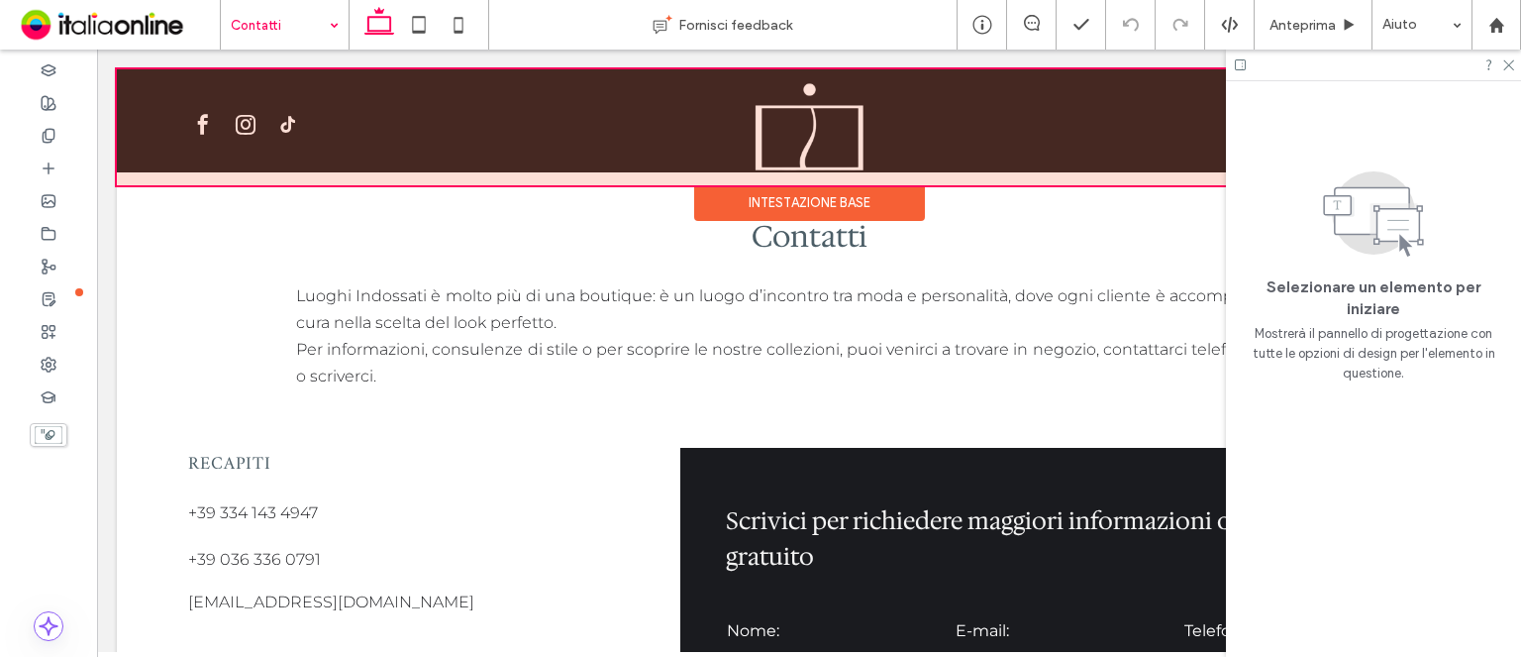
click at [825, 119] on div at bounding box center [809, 127] width 1385 height 116
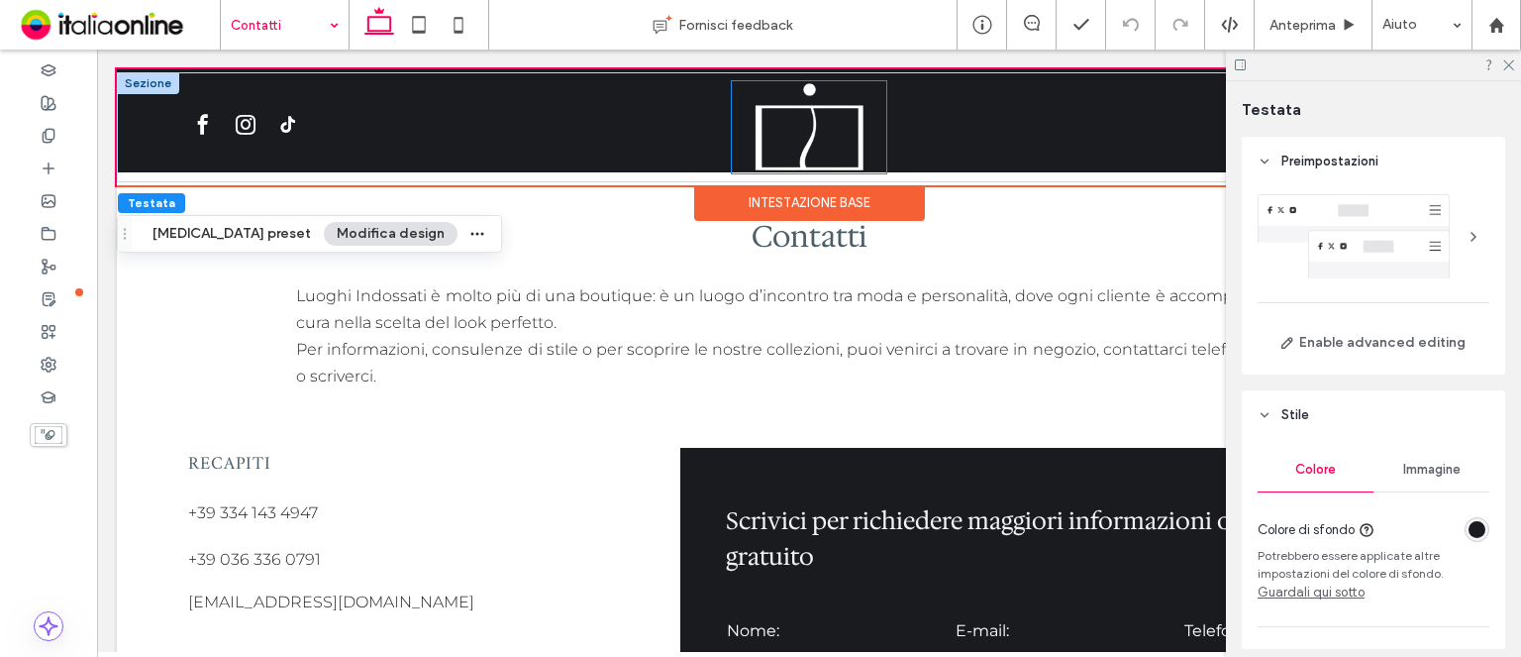
click at [825, 119] on img at bounding box center [809, 126] width 155 height 91
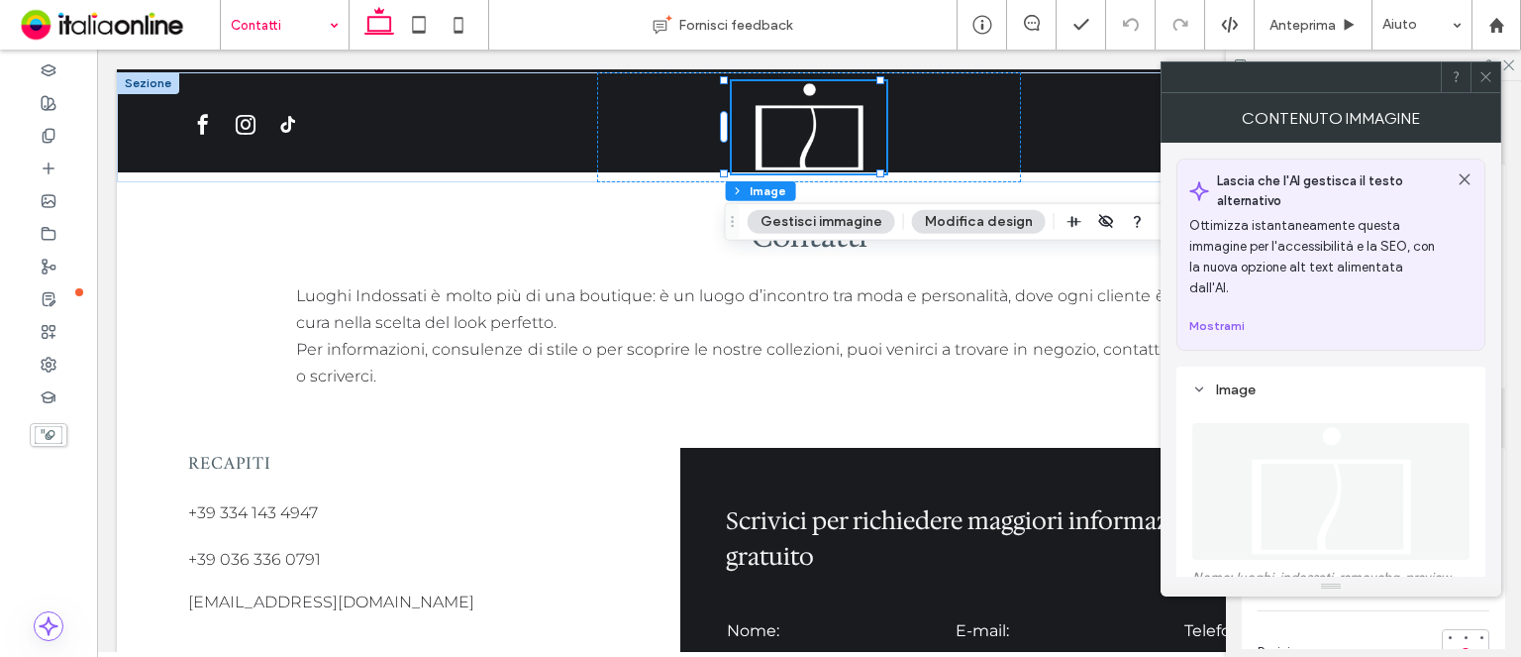
click at [983, 213] on button "Modifica design" at bounding box center [979, 222] width 134 height 24
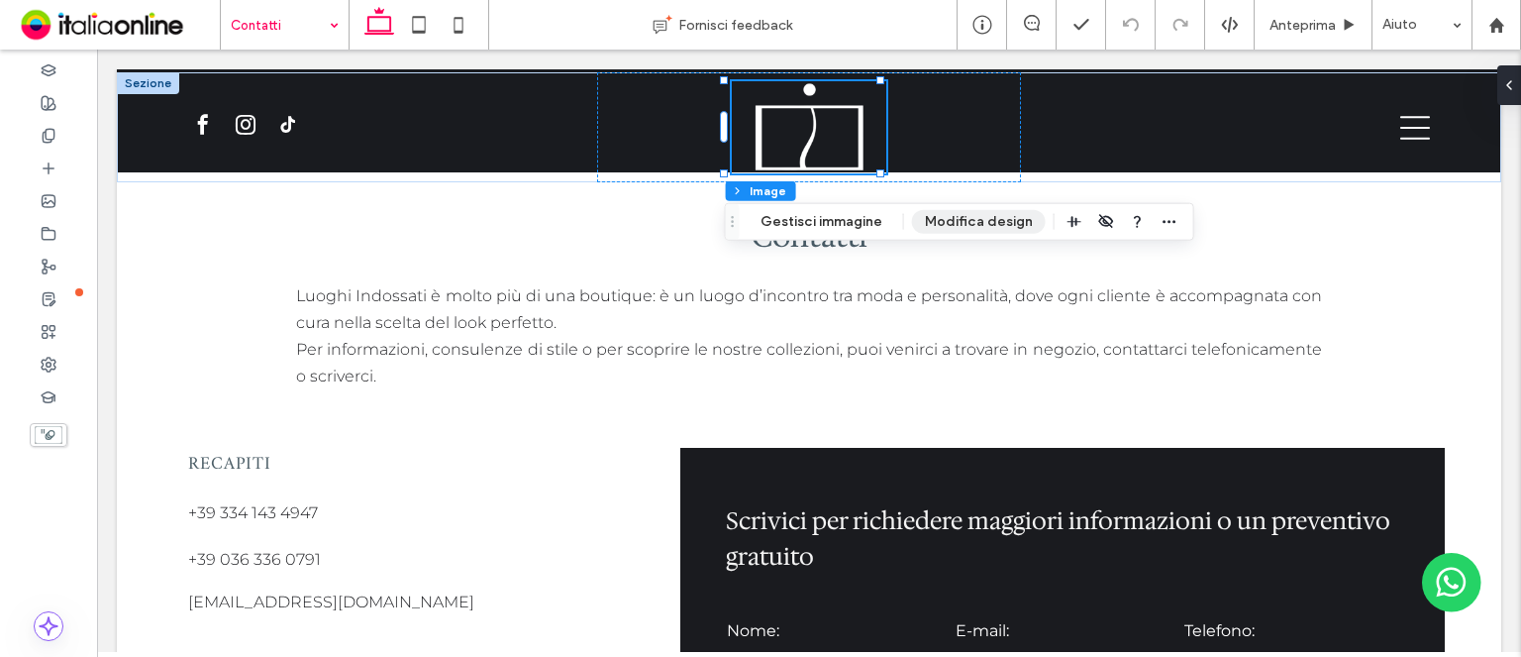
click at [983, 213] on button "Modifica design" at bounding box center [979, 222] width 134 height 24
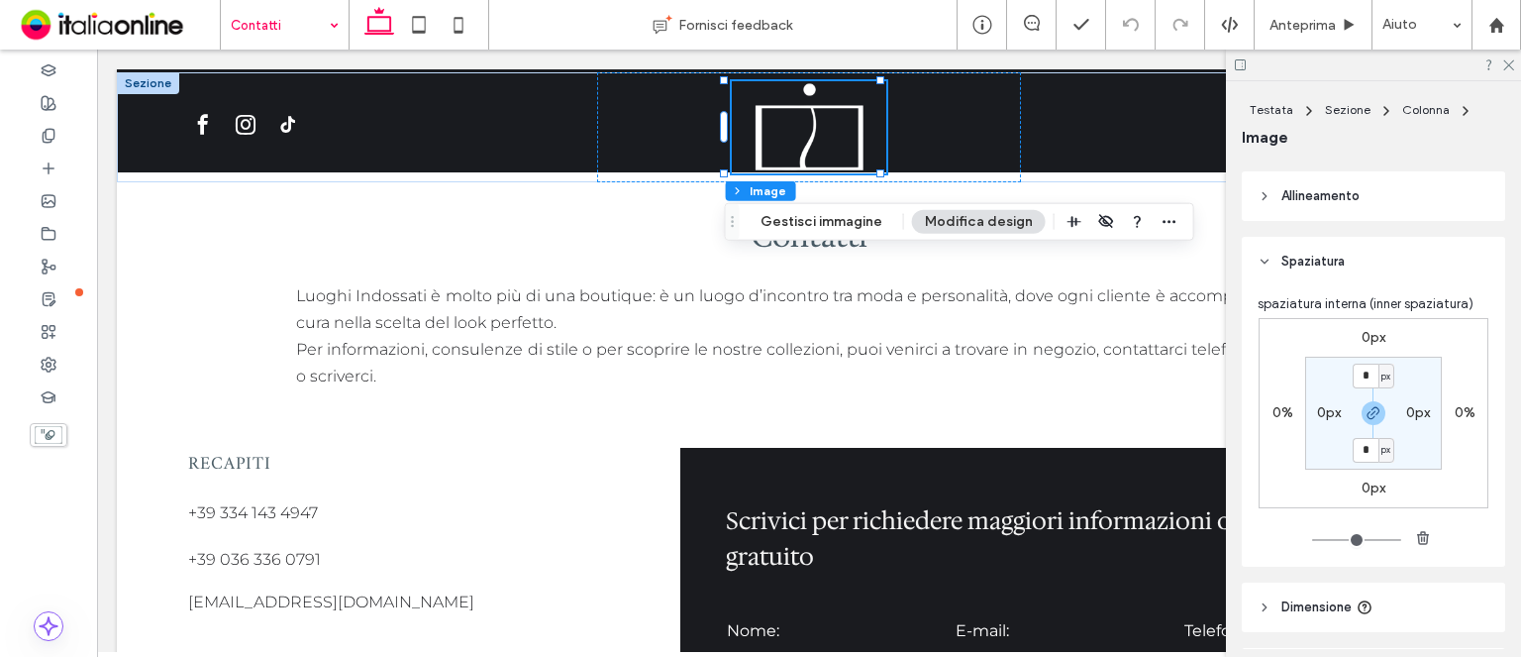
scroll to position [1189, 0]
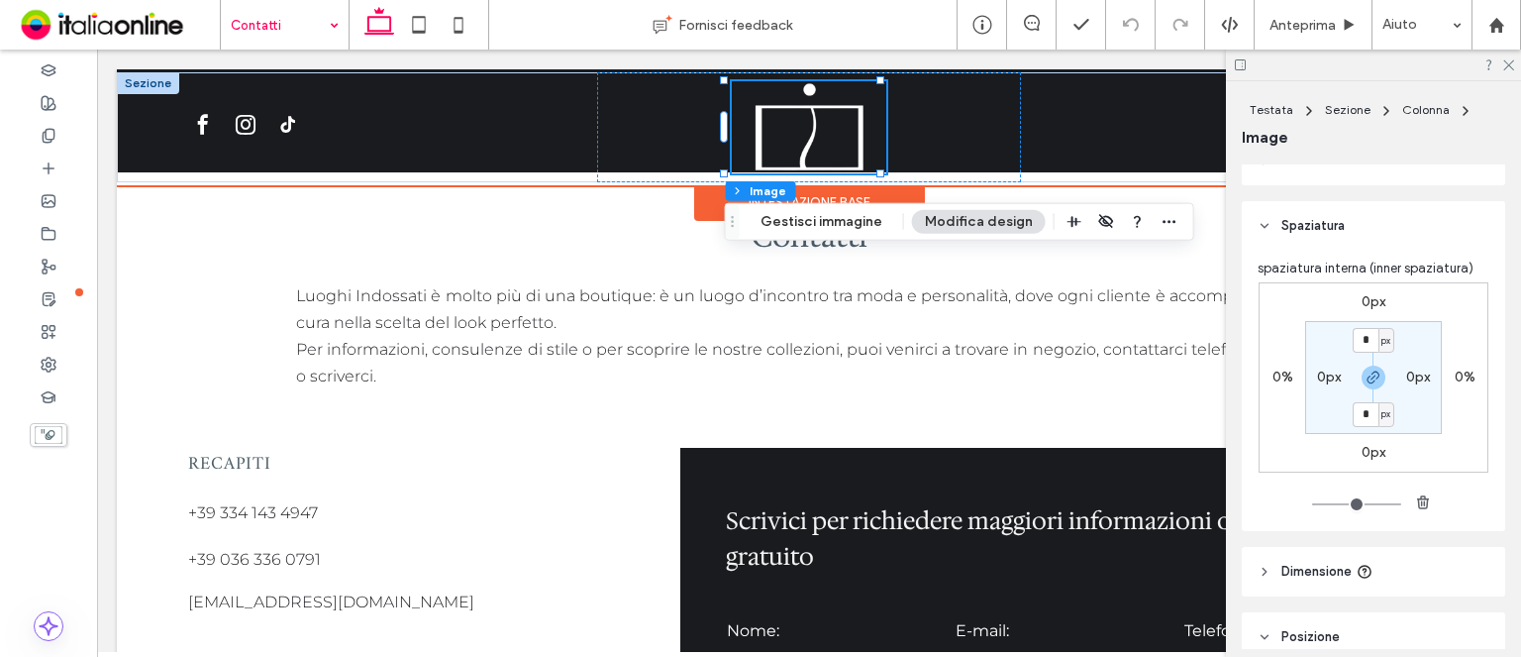
click at [691, 108] on div at bounding box center [809, 127] width 425 height 110
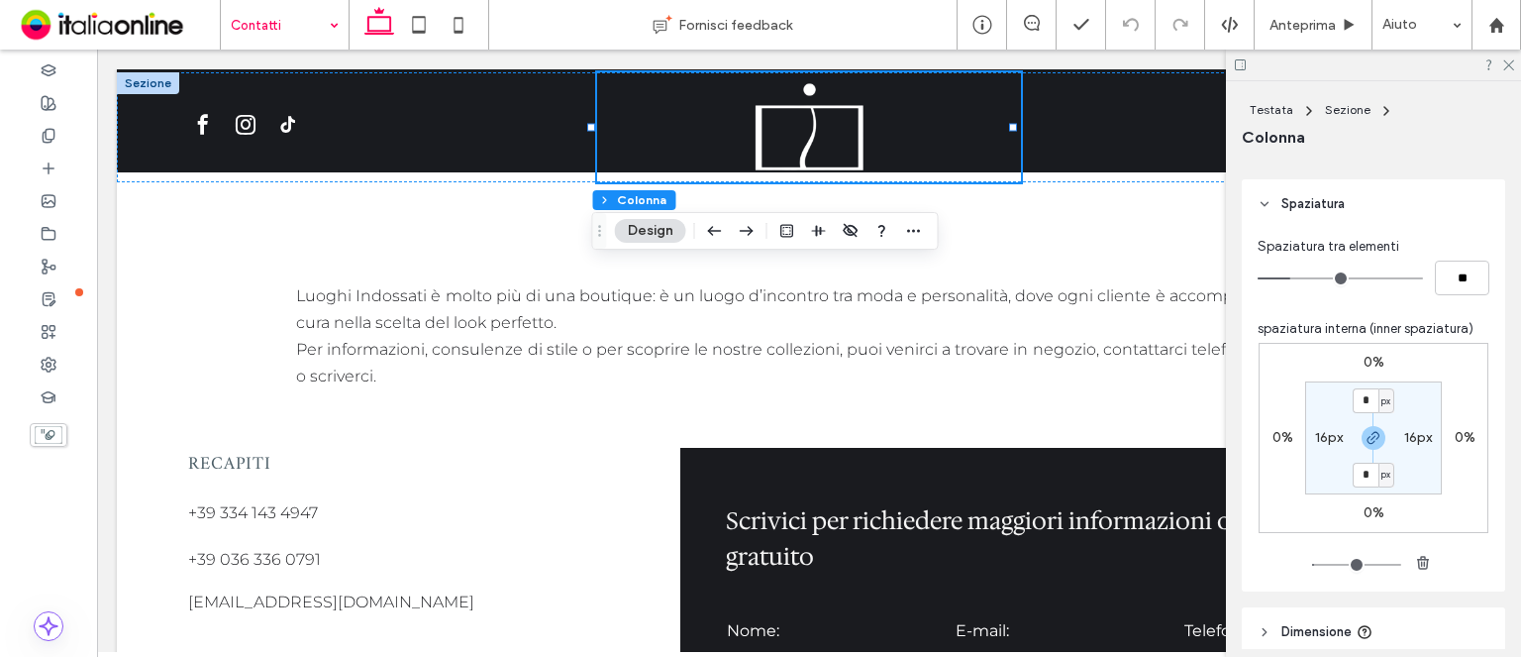
scroll to position [891, 0]
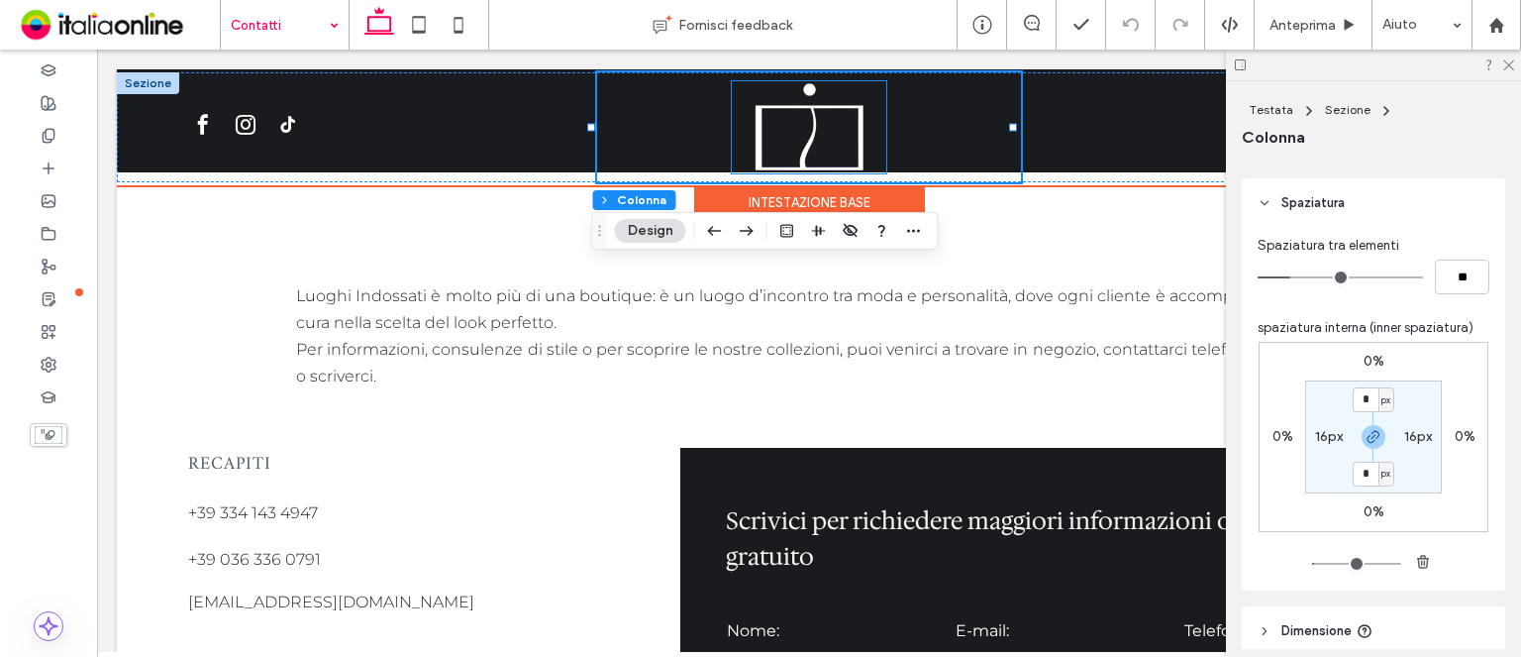
click at [801, 141] on img at bounding box center [809, 126] width 155 height 91
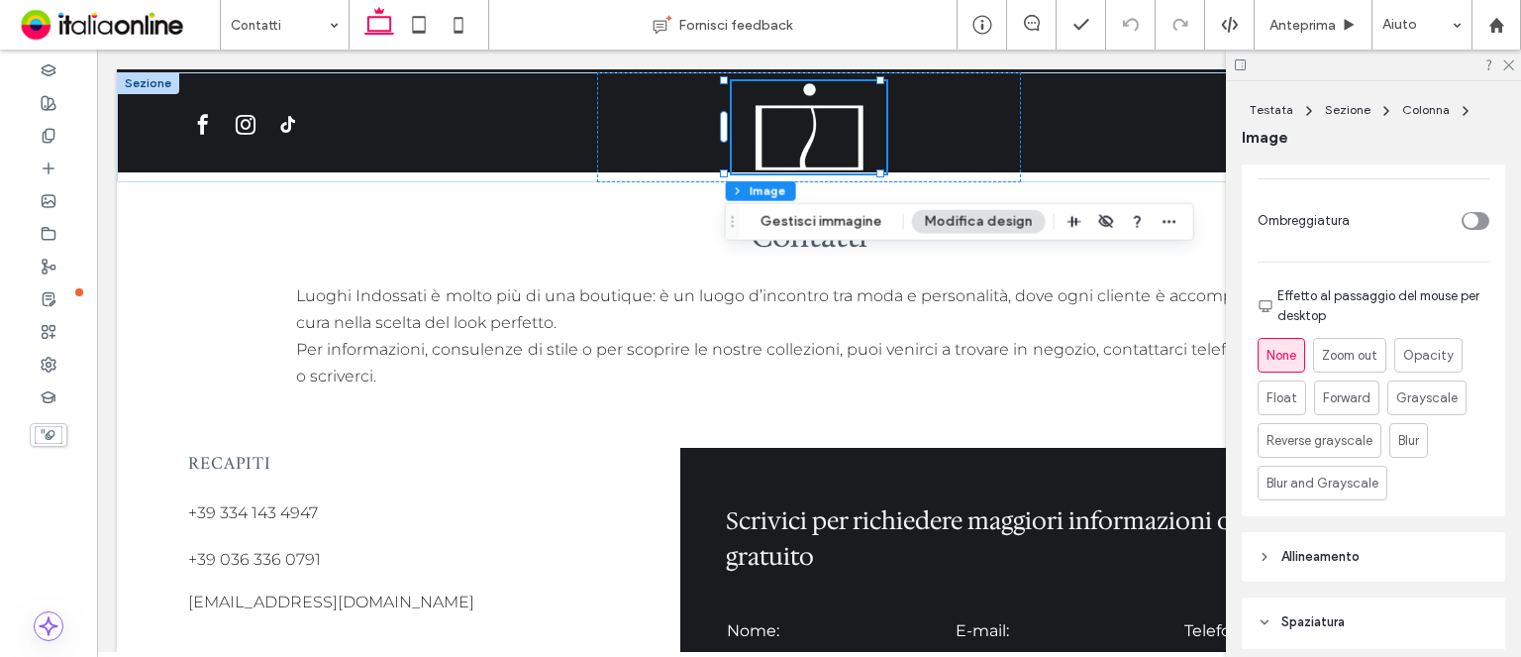
scroll to position [1090, 0]
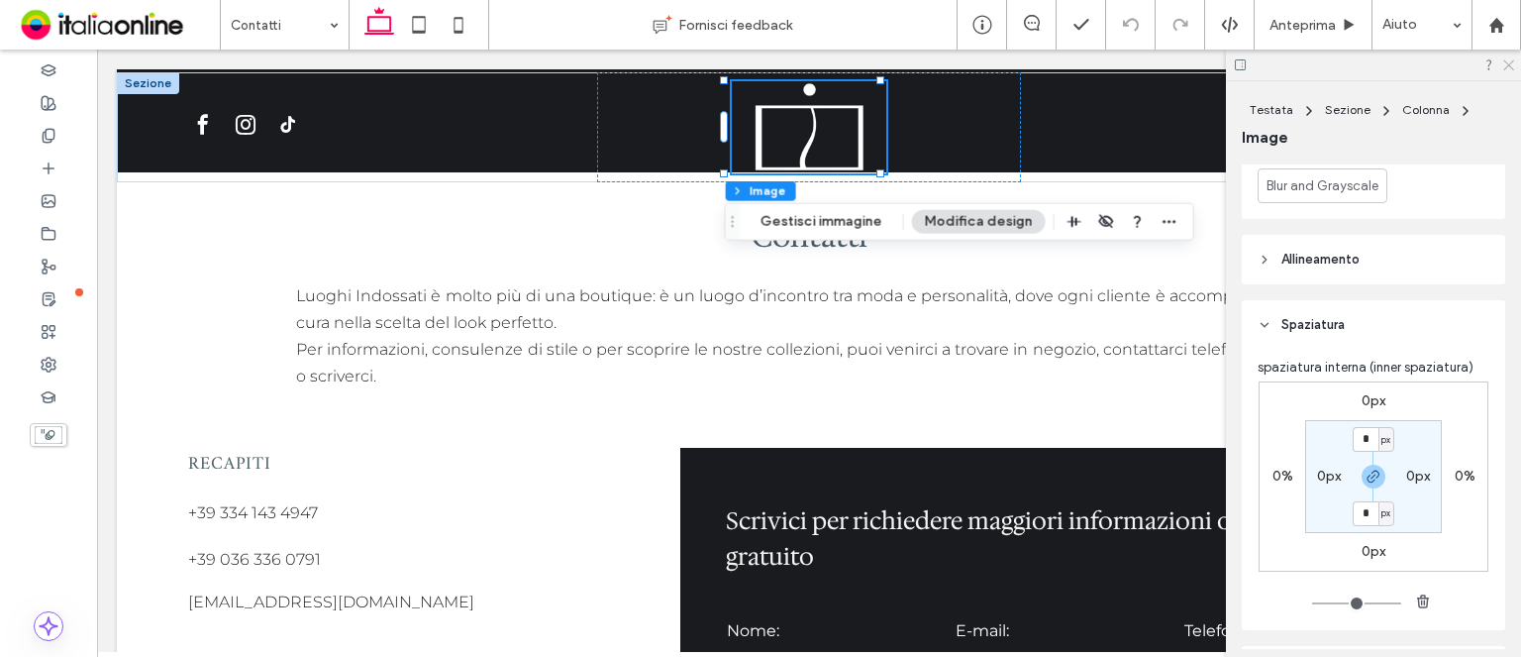
click at [1512, 64] on icon at bounding box center [1508, 63] width 13 height 13
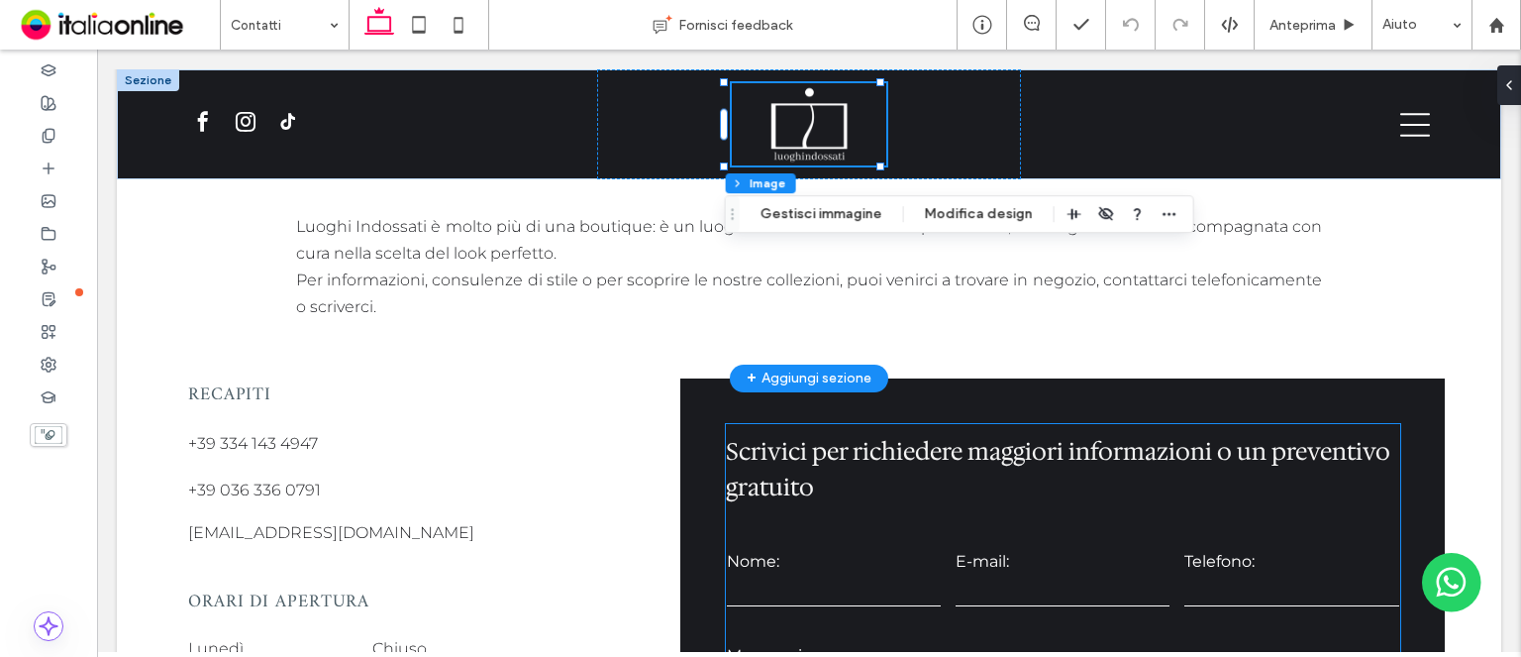
scroll to position [0, 0]
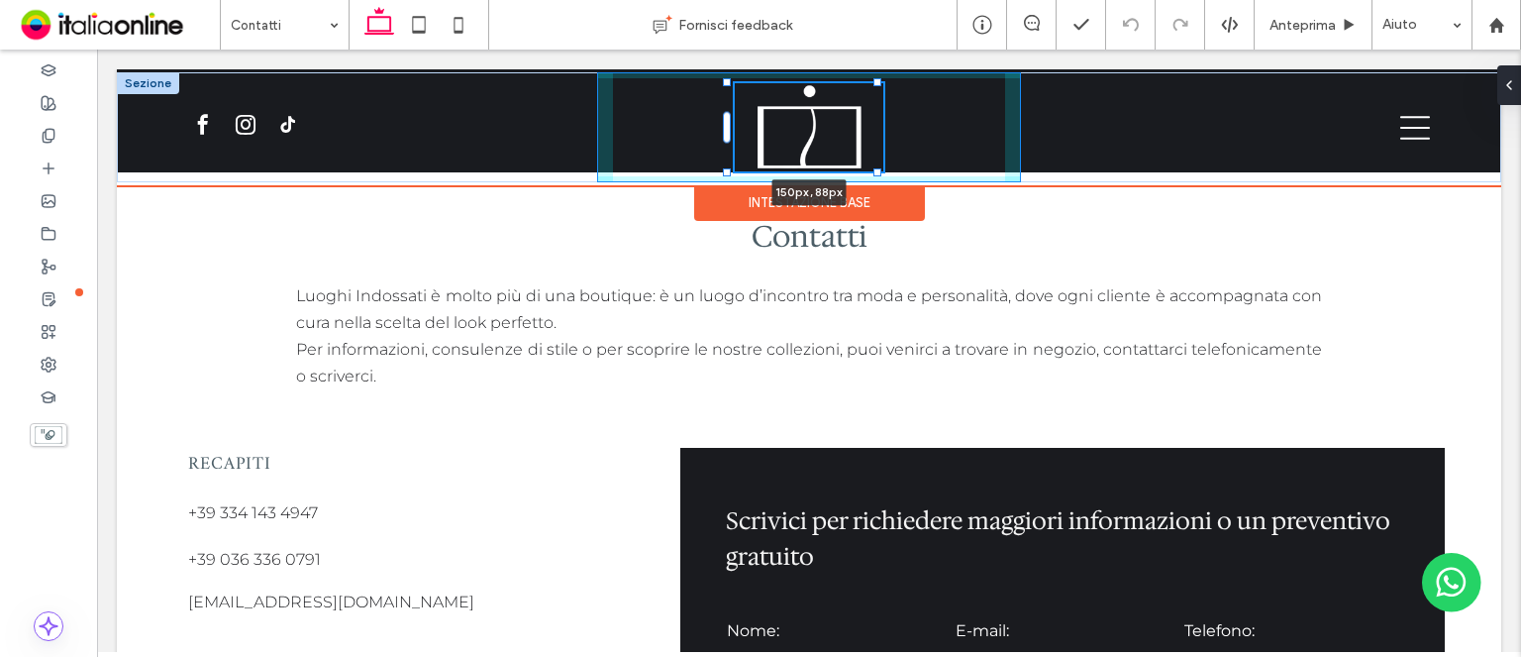
click at [879, 168] on div at bounding box center [878, 172] width 8 height 8
type input "***"
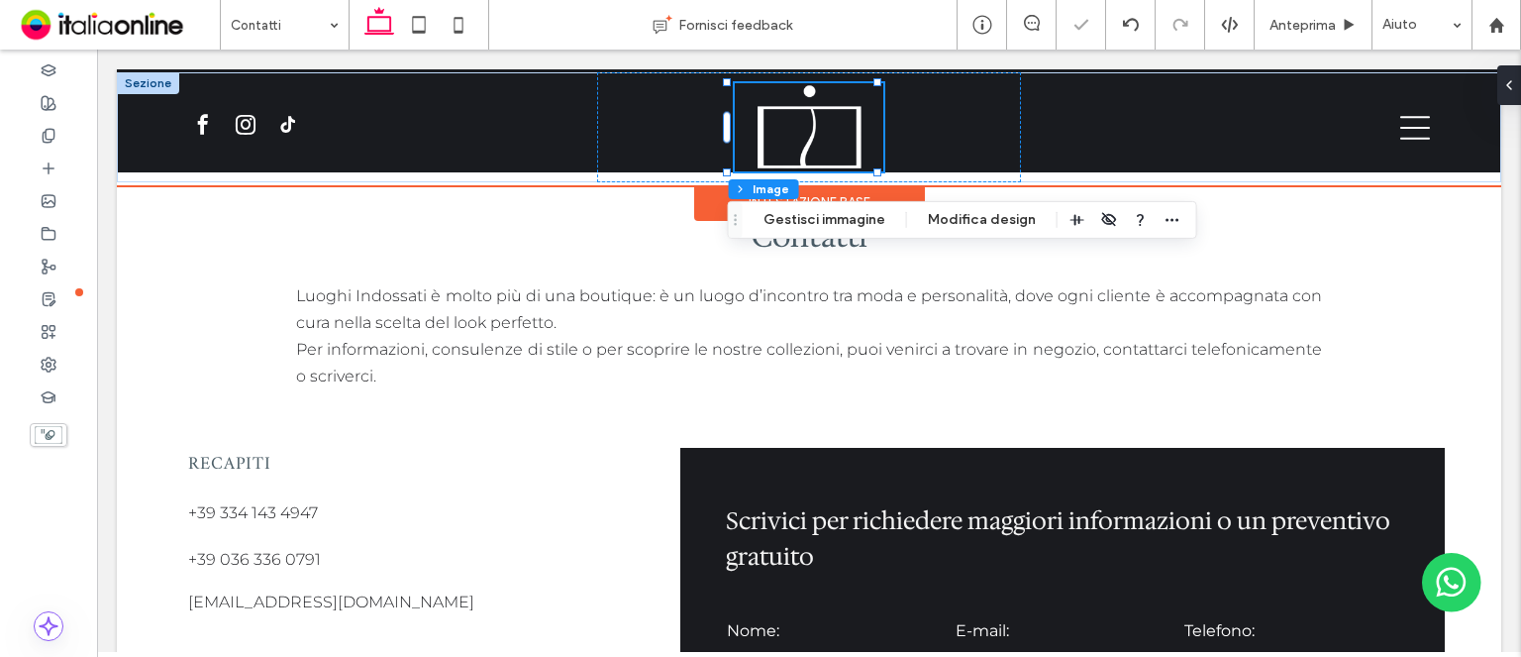
click at [822, 94] on img at bounding box center [809, 127] width 149 height 88
click at [808, 93] on img at bounding box center [809, 127] width 149 height 88
click at [1002, 136] on div at bounding box center [809, 127] width 425 height 110
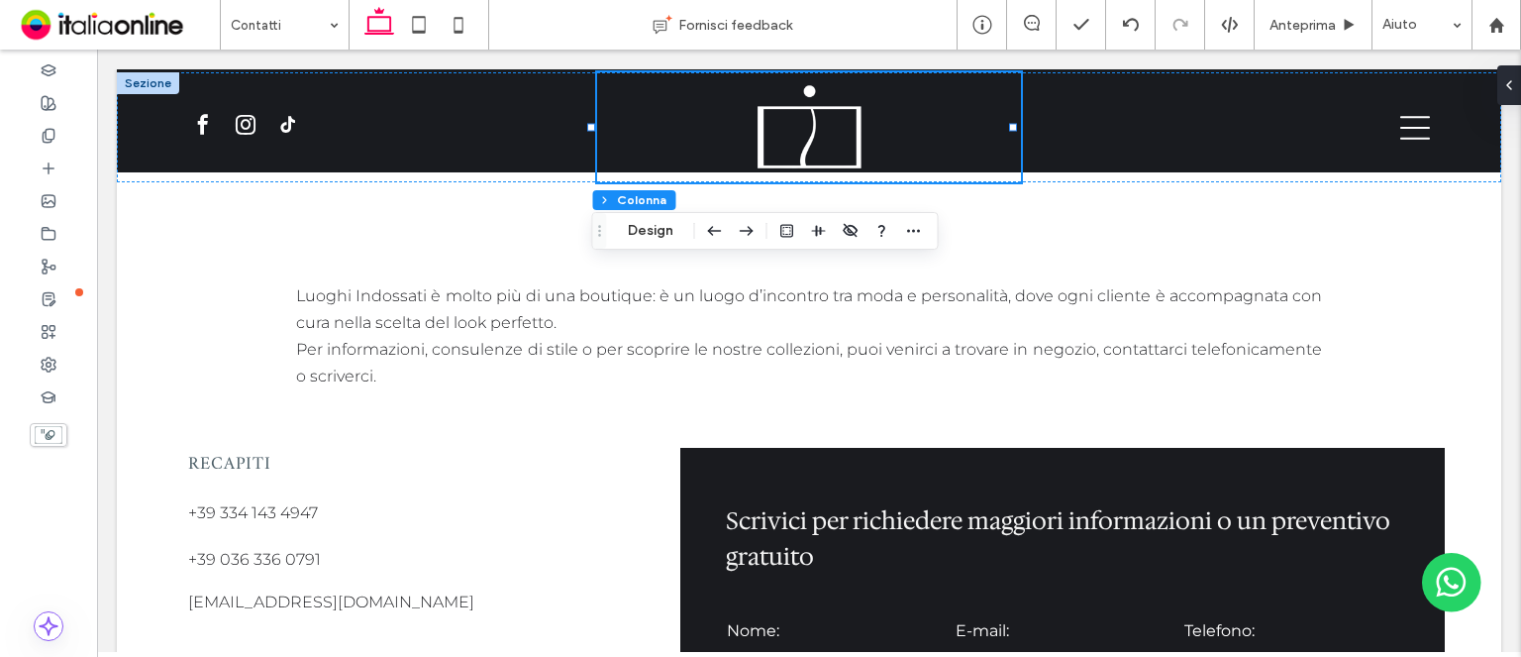
click at [768, 212] on div "Testata Sezione Colonna Design" at bounding box center [765, 231] width 347 height 38
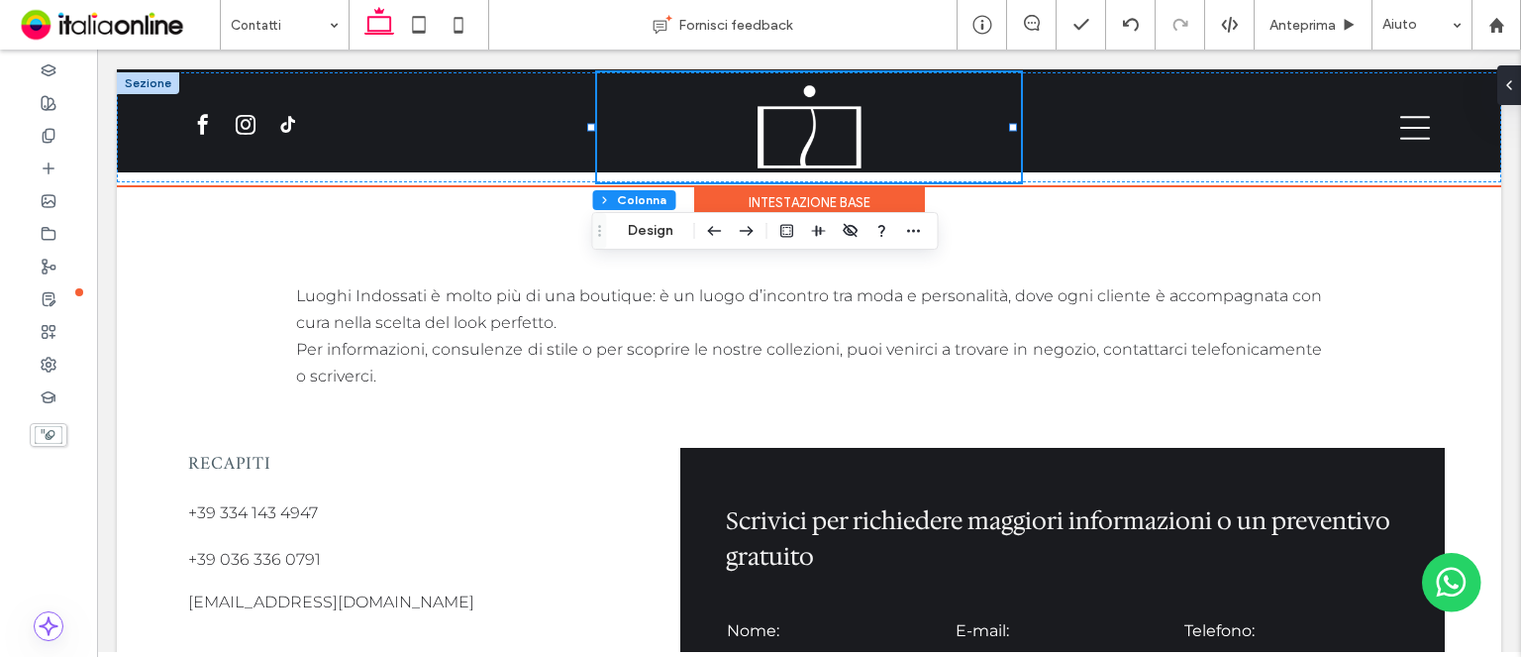
click at [770, 200] on div "Intestazione base" at bounding box center [809, 203] width 231 height 36
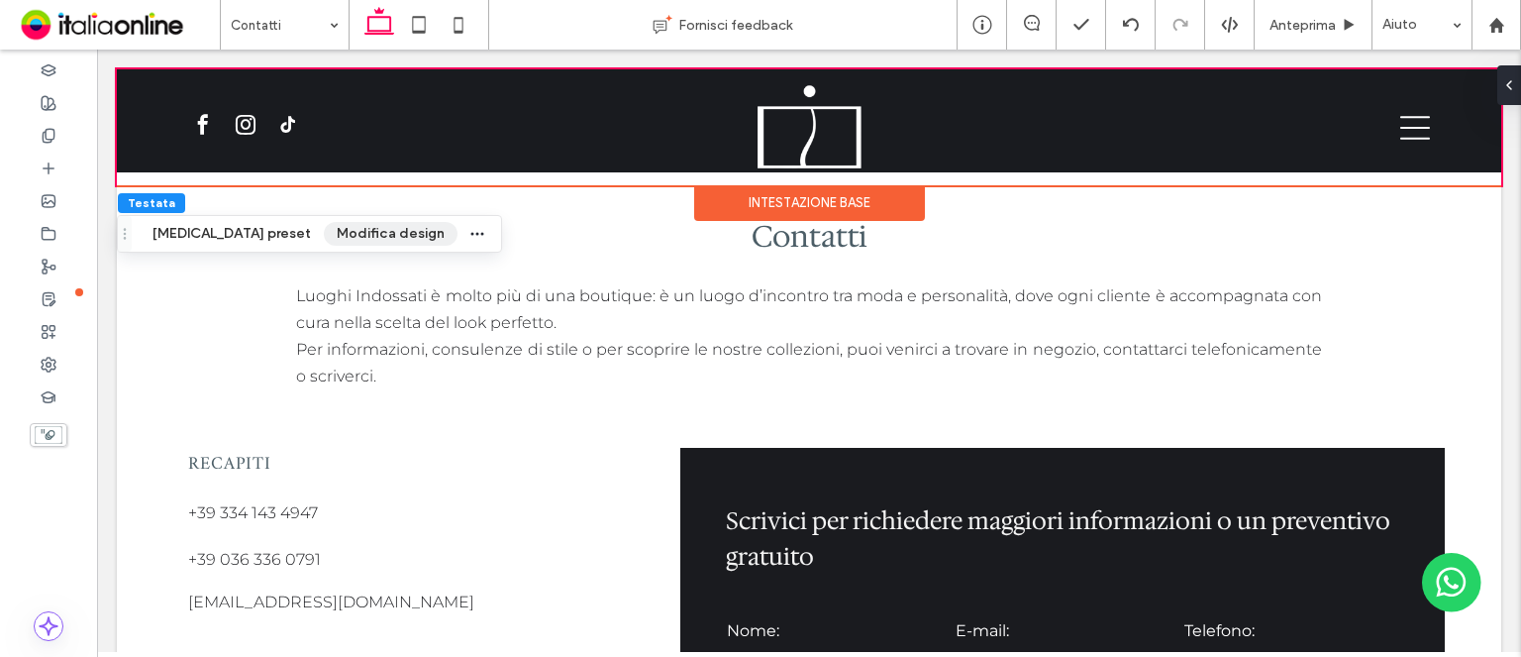
click at [324, 235] on button "Modifica design" at bounding box center [391, 234] width 134 height 24
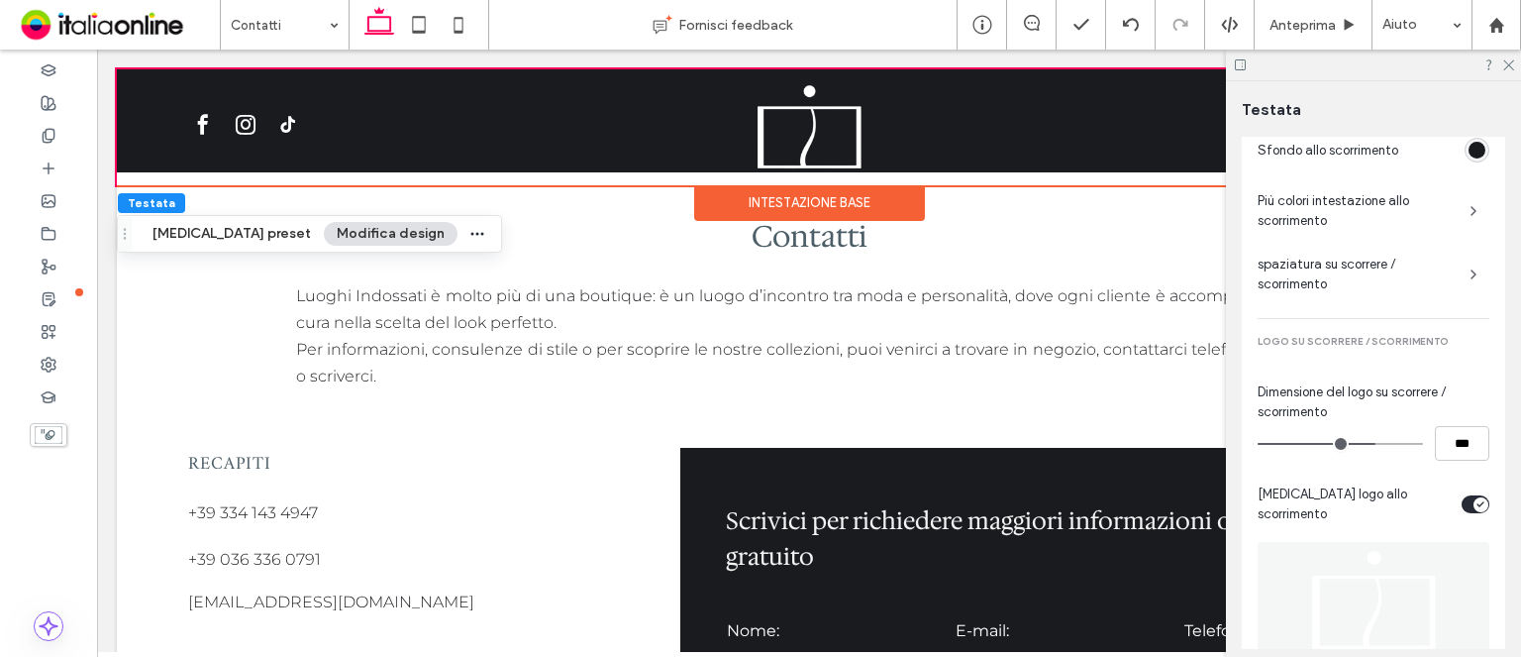
scroll to position [952, 0]
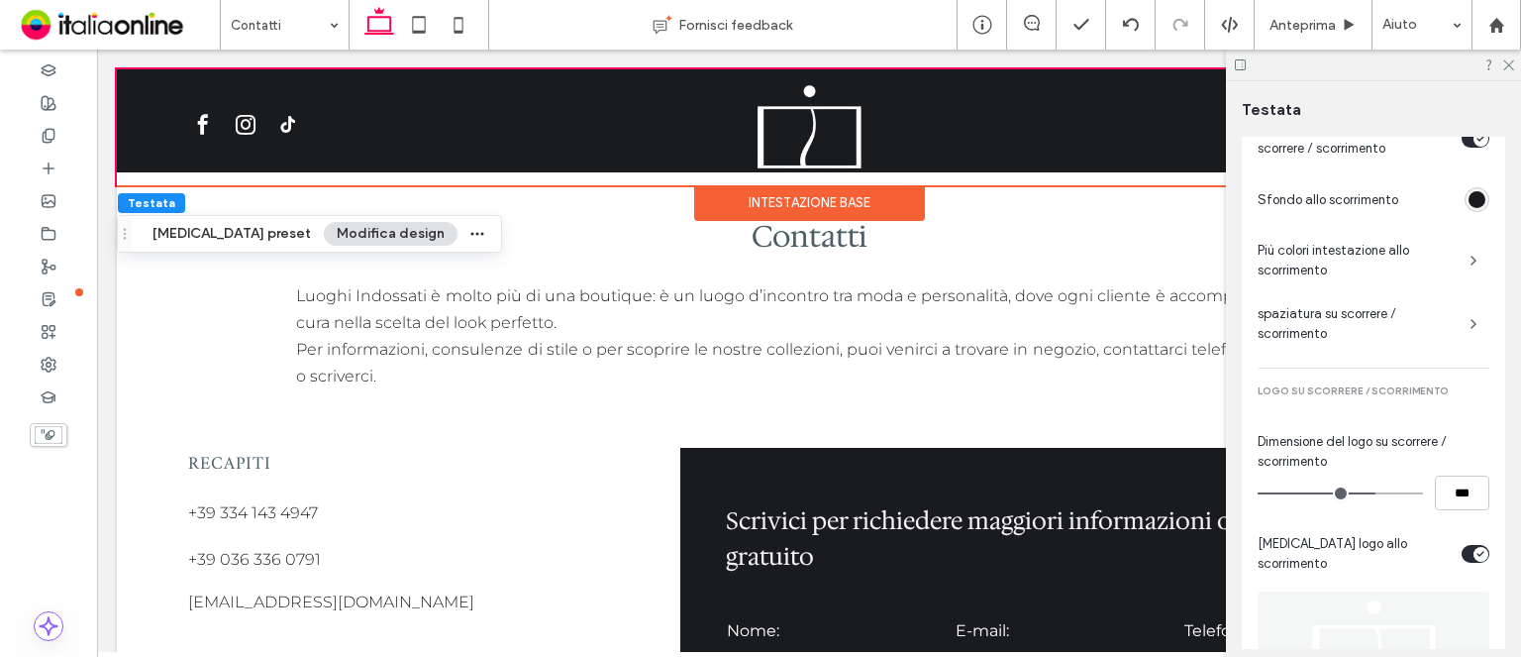
click at [1344, 325] on span "spaziatura su scorrere / scorrimento" at bounding box center [1356, 324] width 196 height 40
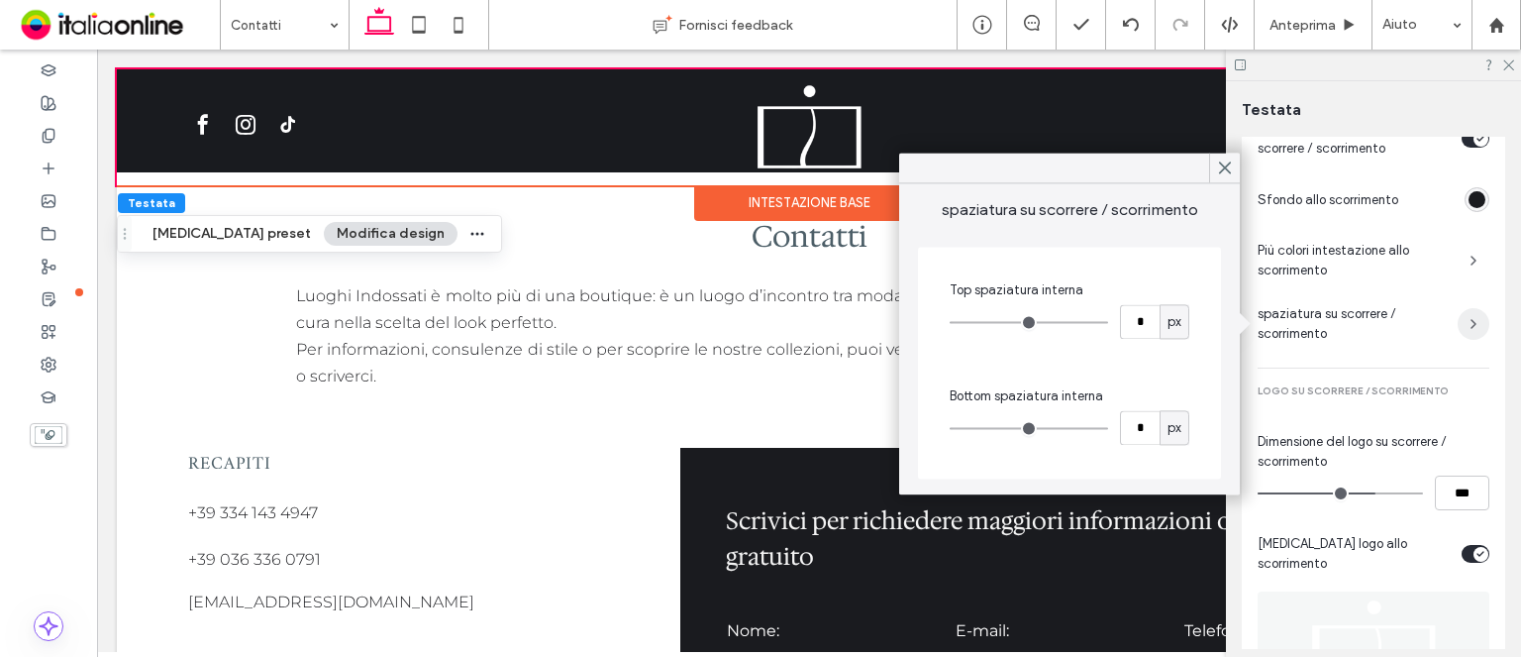
click at [1458, 316] on span "button" at bounding box center [1474, 324] width 32 height 32
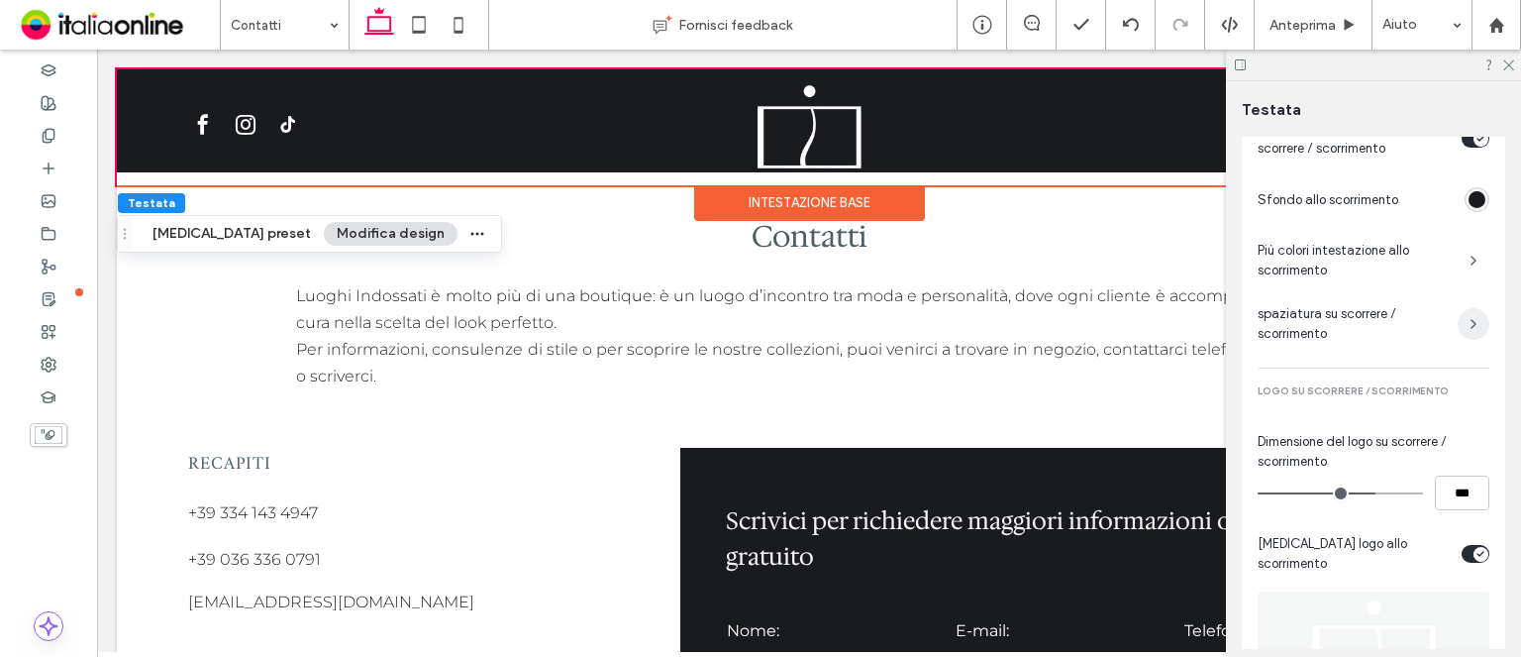
click at [1458, 316] on span "button" at bounding box center [1474, 324] width 32 height 32
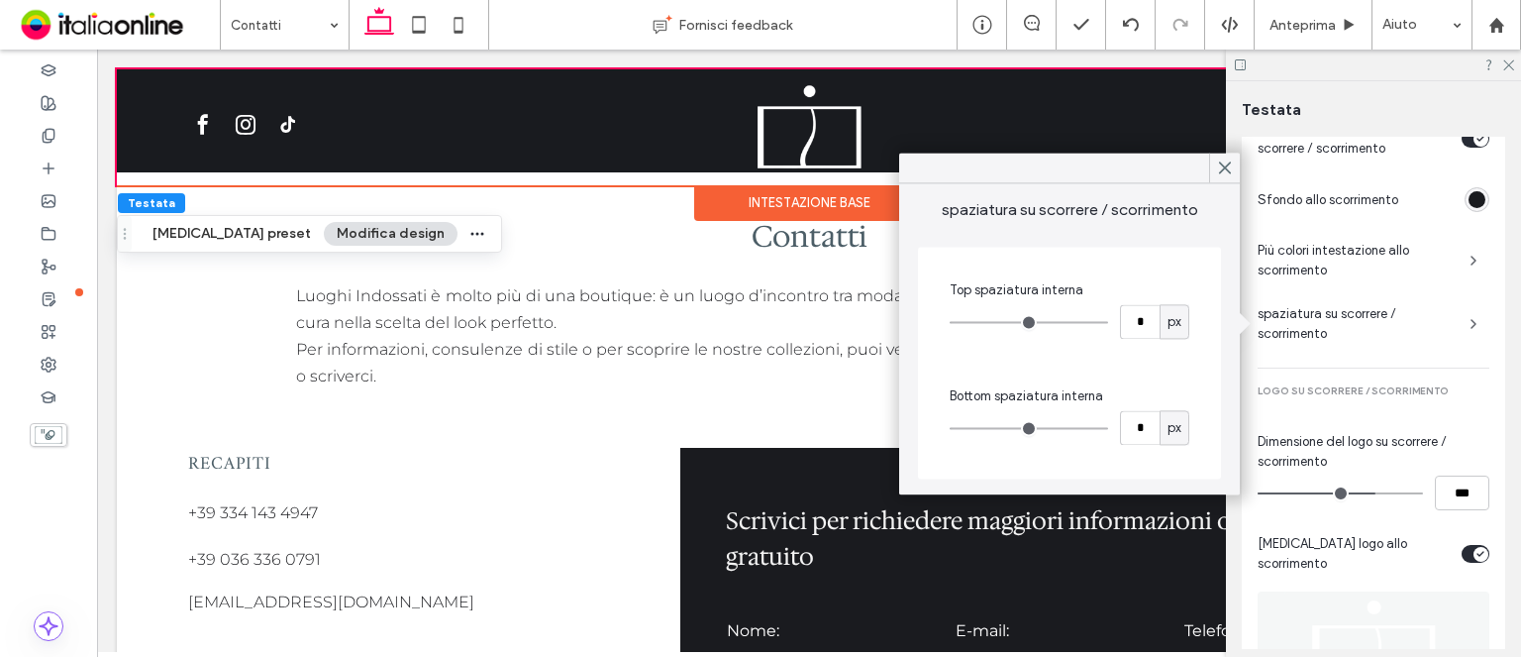
drag, startPoint x: 1124, startPoint y: 121, endPoint x: 1244, endPoint y: 165, distance: 127.9
click at [1215, 172] on div at bounding box center [1224, 168] width 31 height 30
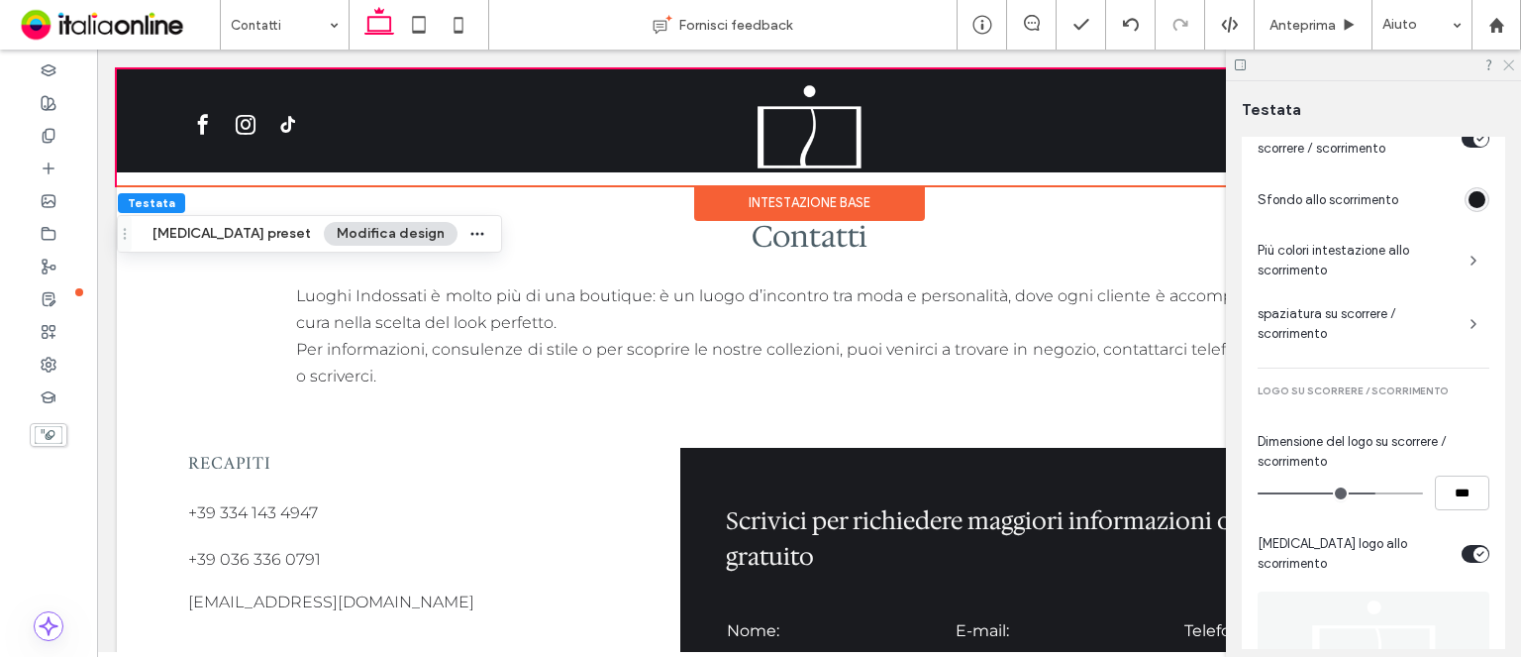
click at [1505, 61] on icon at bounding box center [1508, 63] width 13 height 13
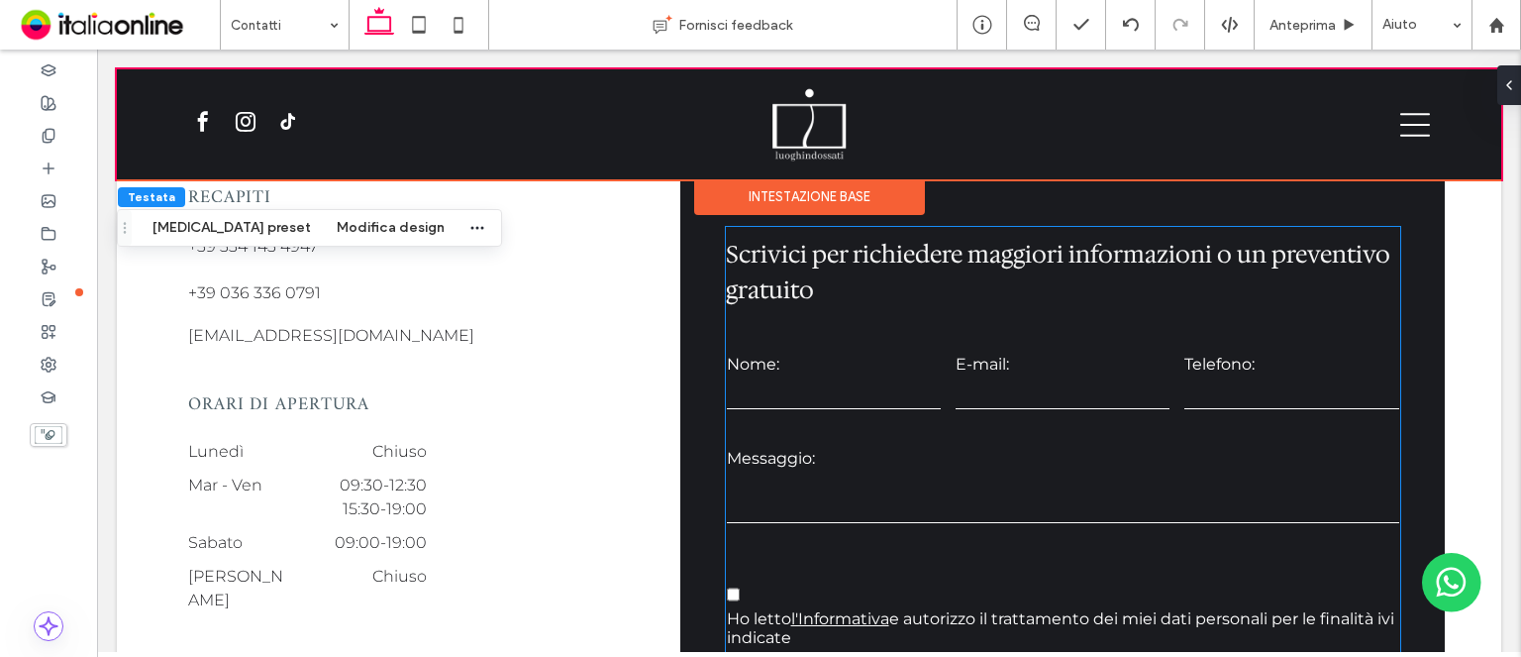
scroll to position [0, 0]
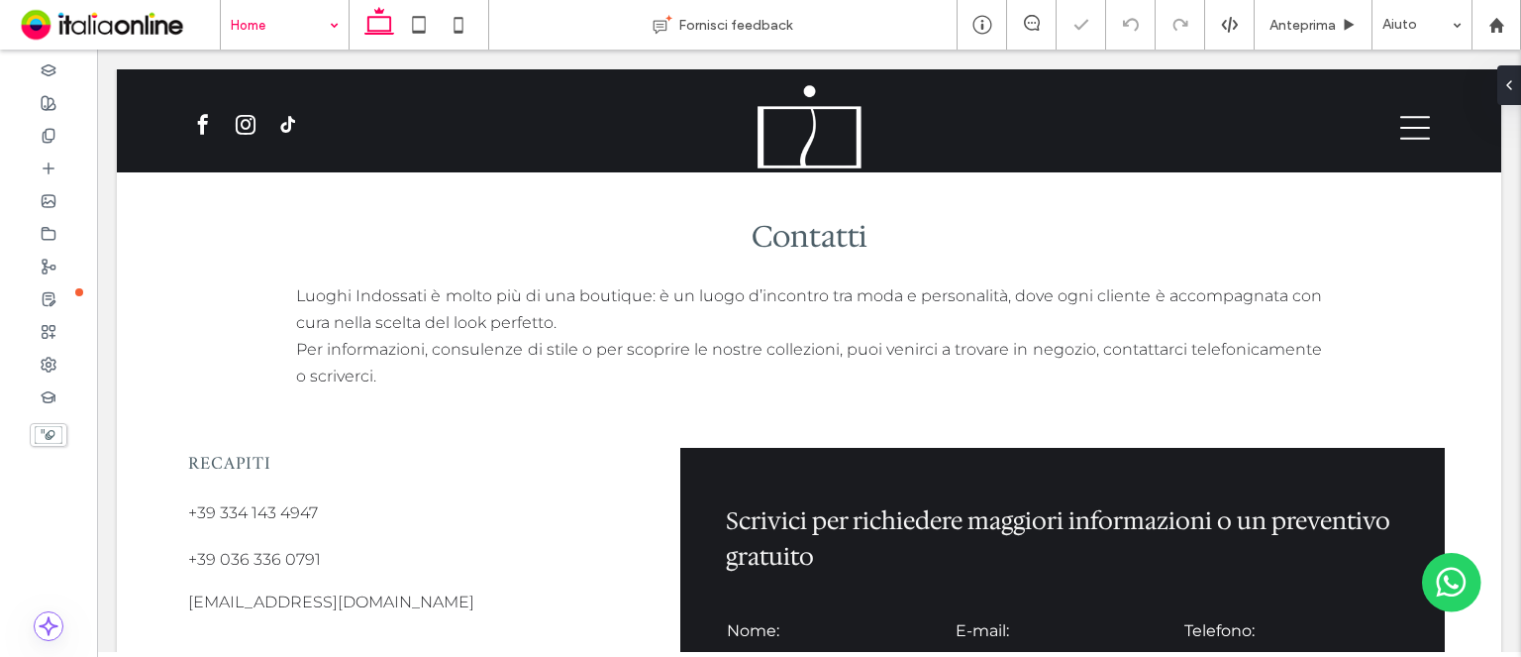
click at [329, 39] on div "Home" at bounding box center [285, 25] width 128 height 50
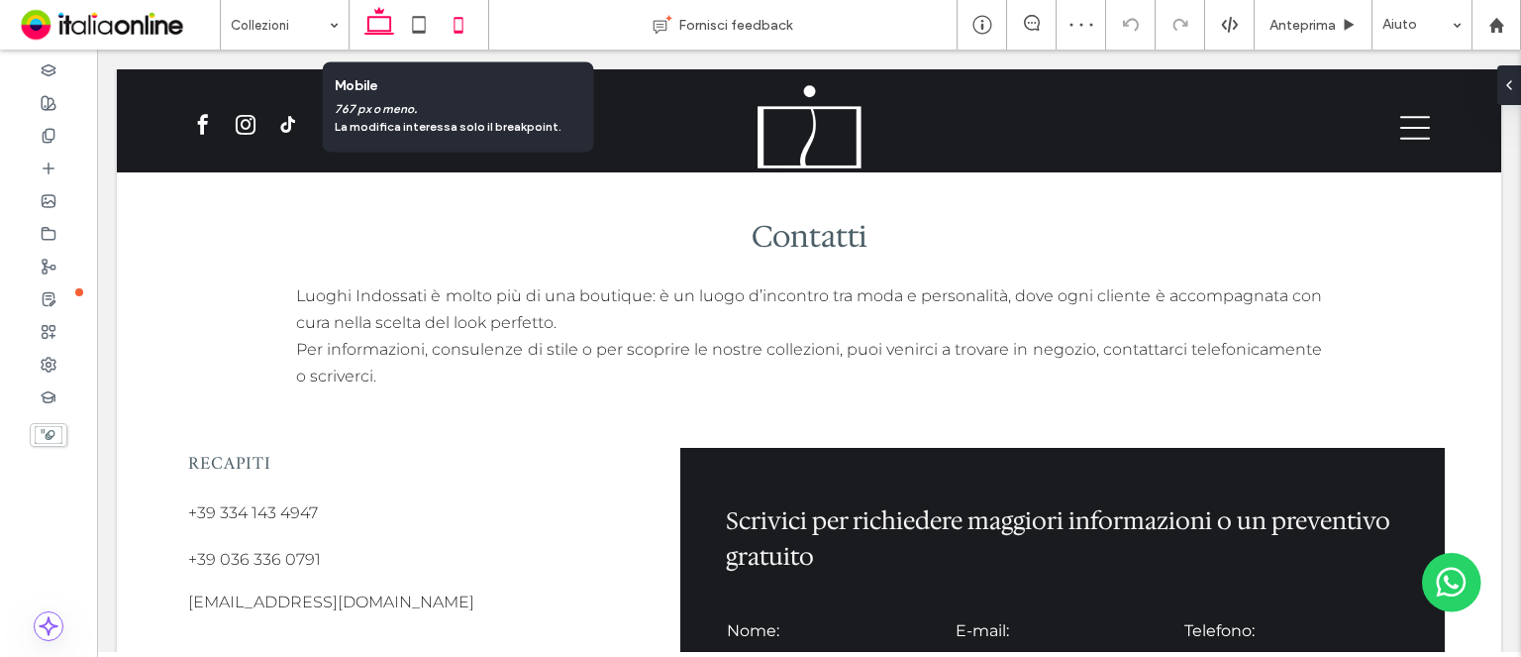
click at [474, 15] on icon at bounding box center [459, 25] width 40 height 40
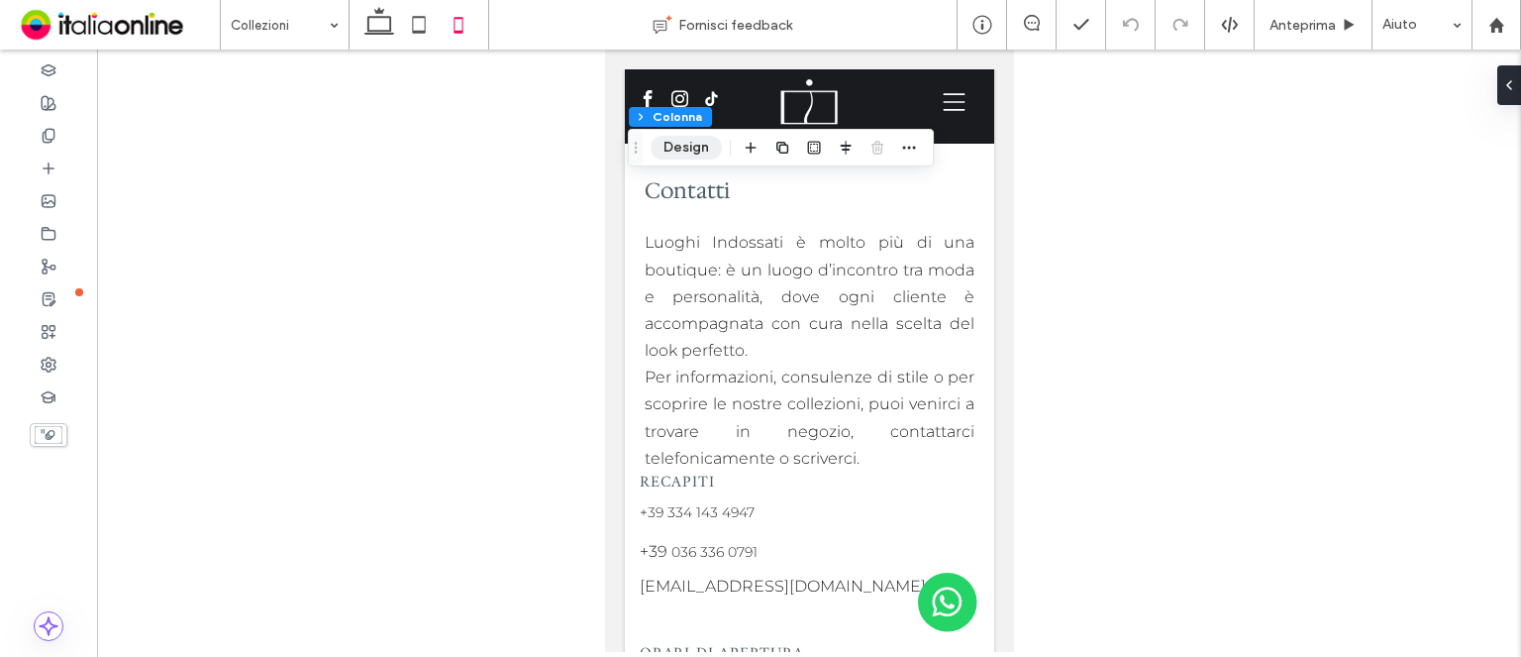
click at [677, 144] on button "Design" at bounding box center [686, 148] width 71 height 24
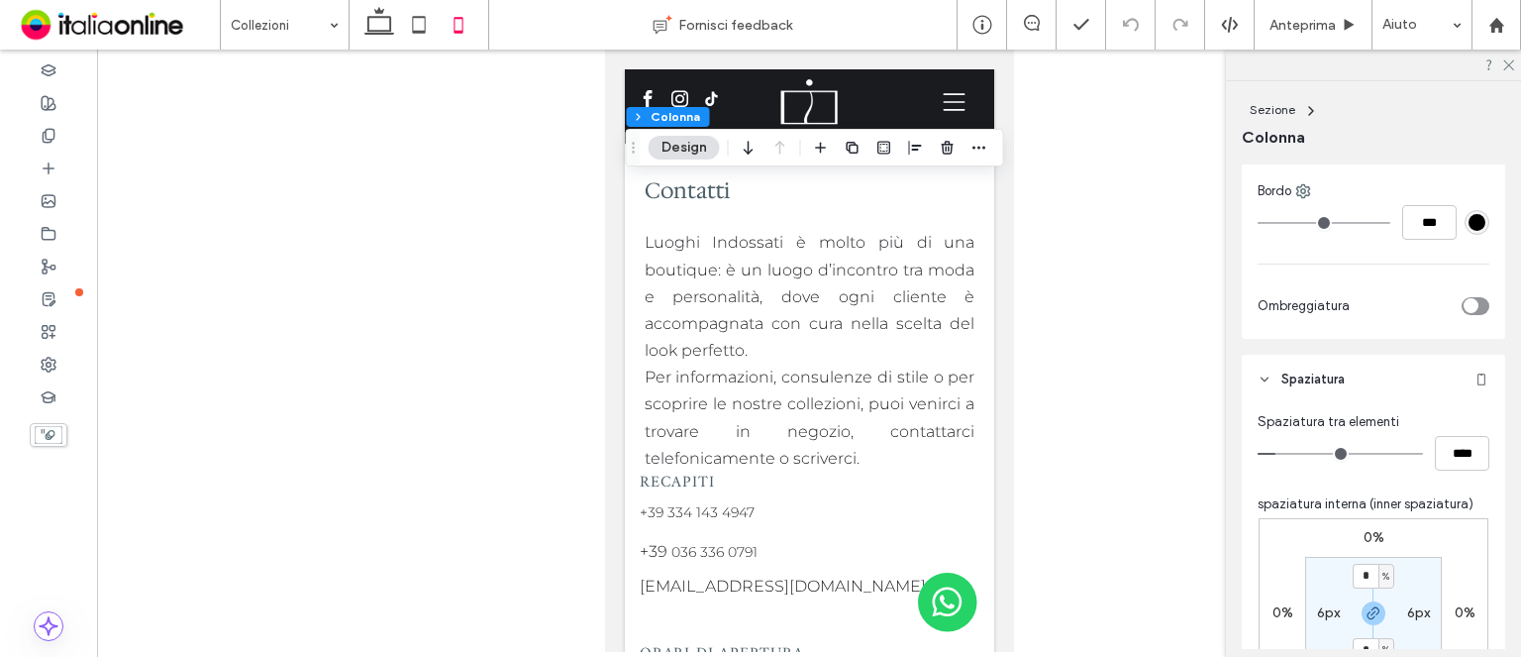
scroll to position [792, 0]
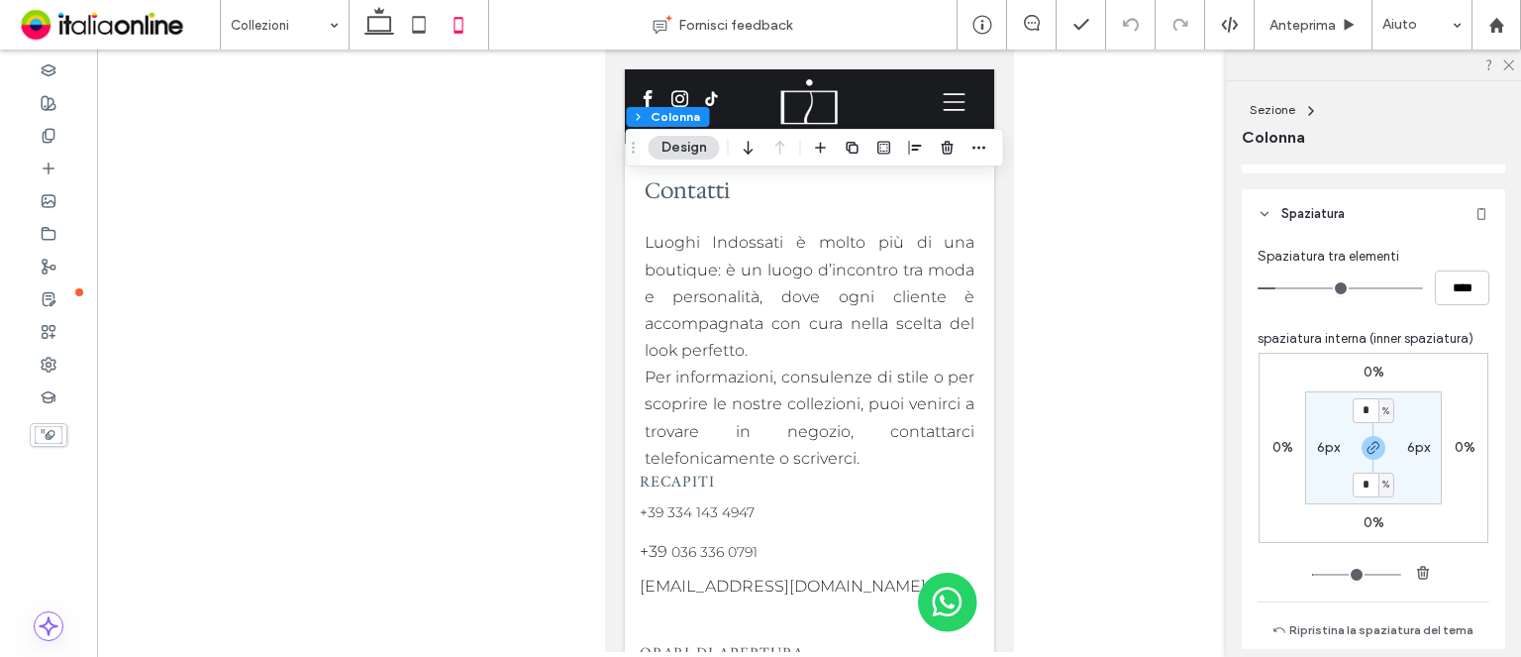
click at [1324, 447] on label "6px" at bounding box center [1328, 447] width 23 height 17
type input "*"
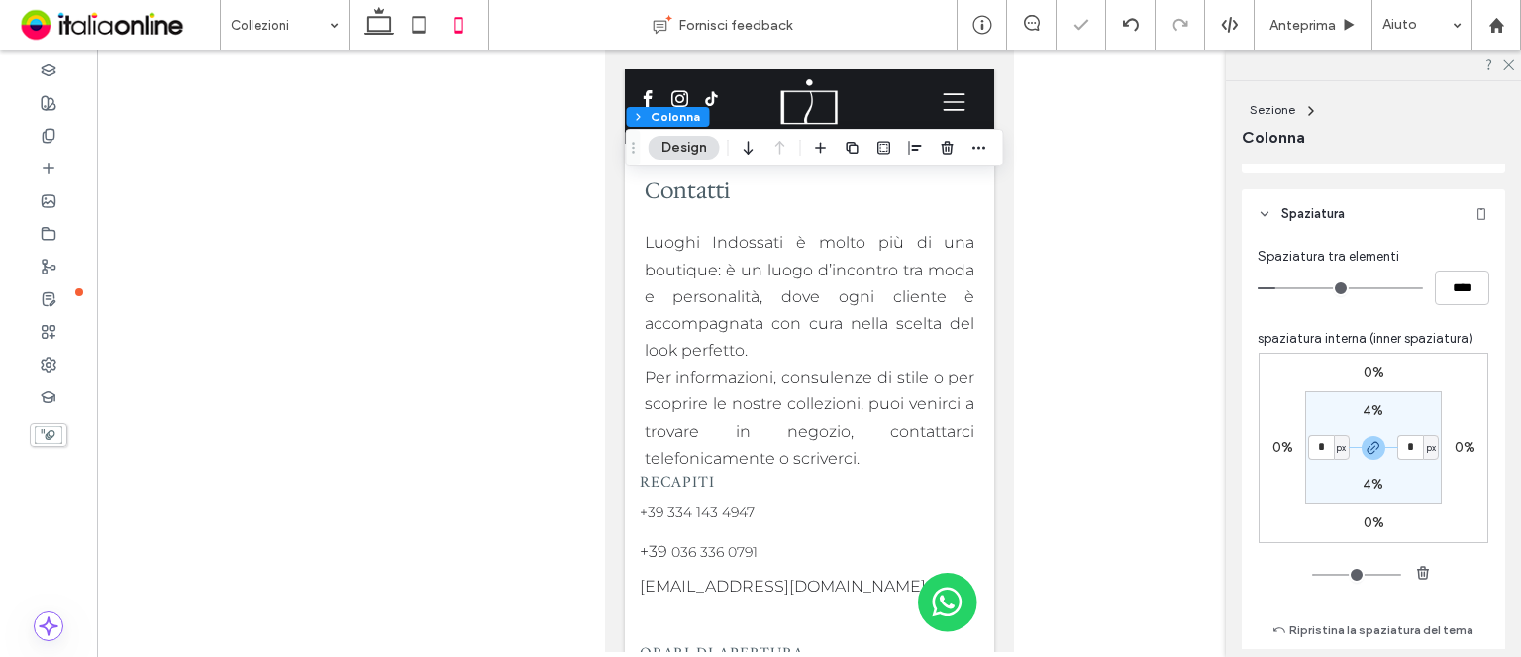
scroll to position [1009, 0]
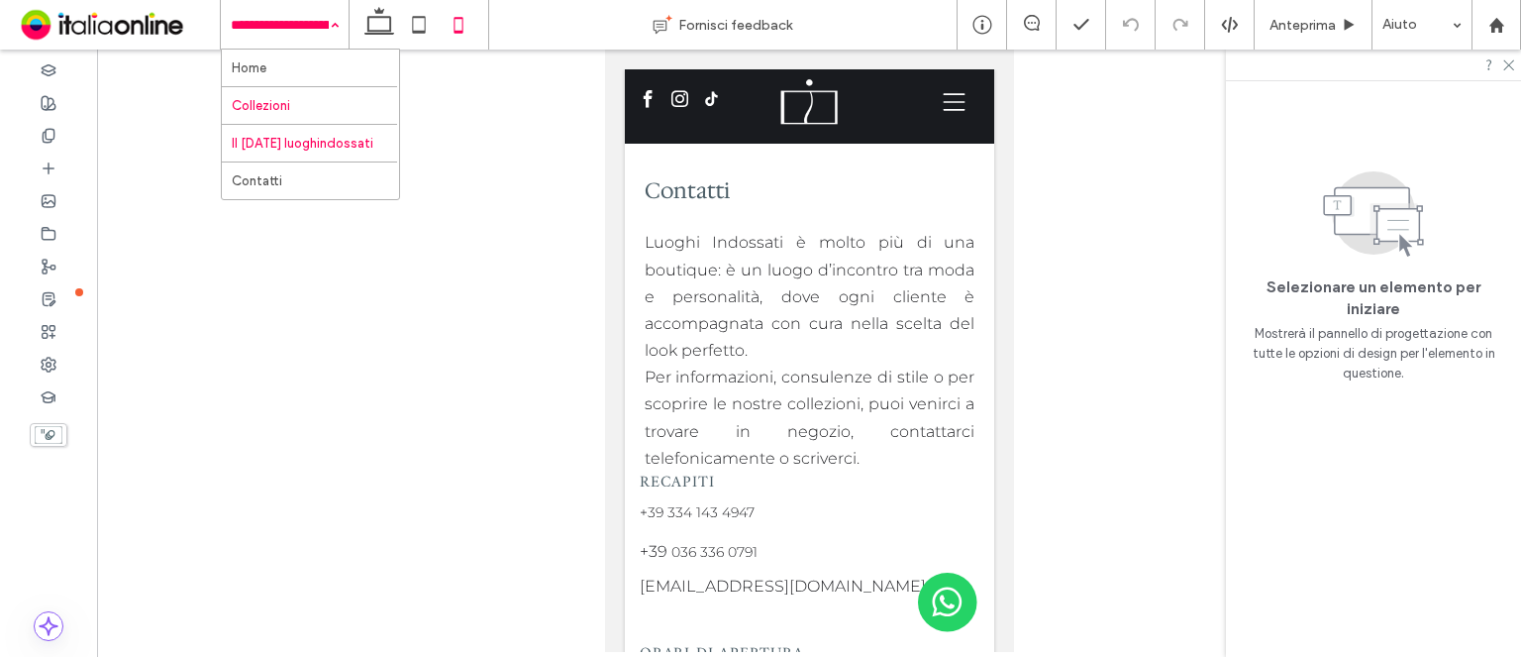
drag, startPoint x: 296, startPoint y: 37, endPoint x: 294, endPoint y: 108, distance: 71.3
click at [296, 37] on input at bounding box center [280, 25] width 98 height 50
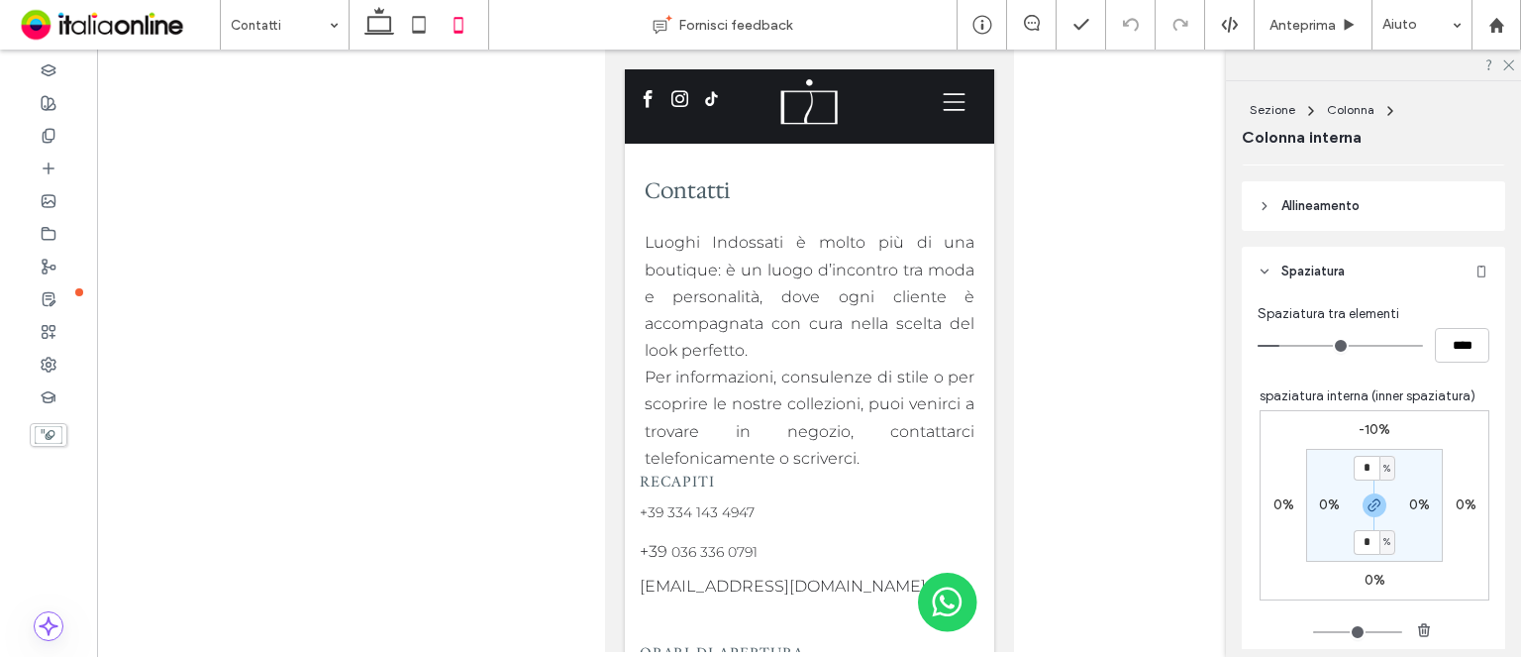
scroll to position [816, 0]
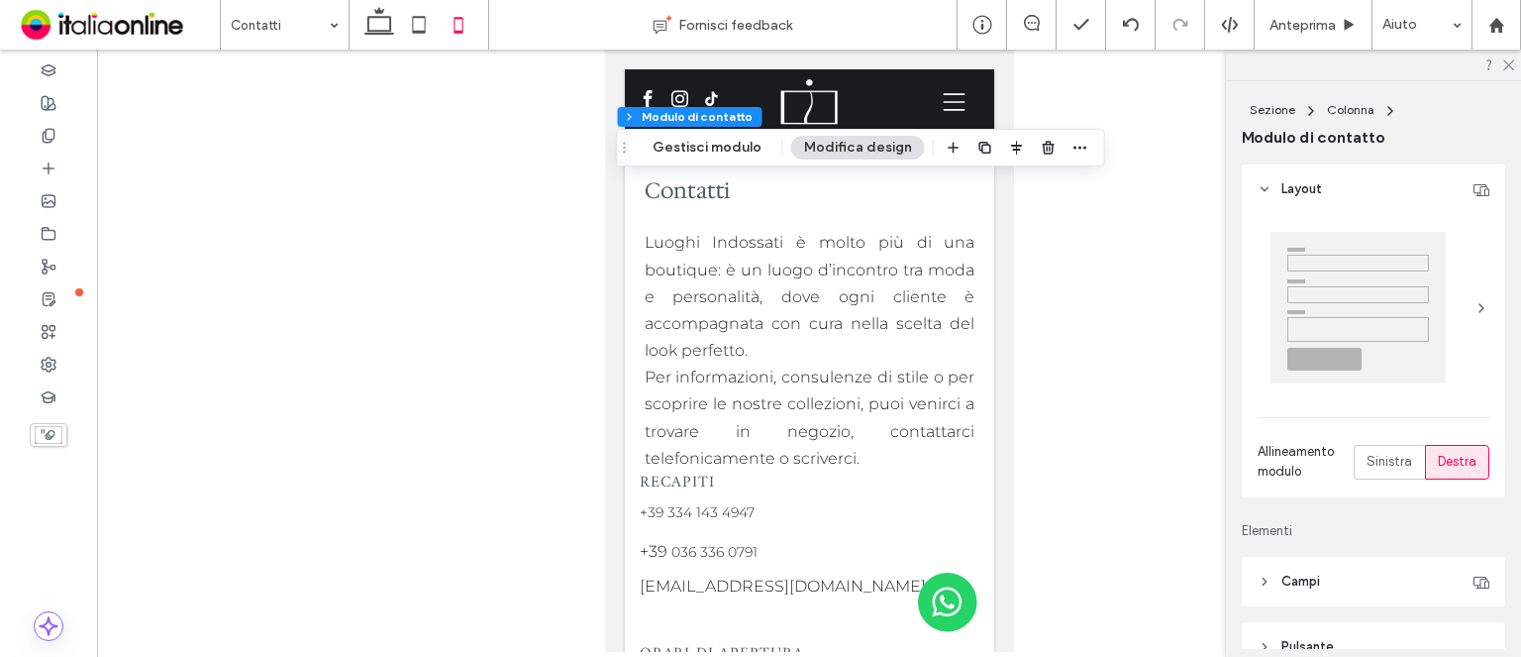
type input "*"
type input "***"
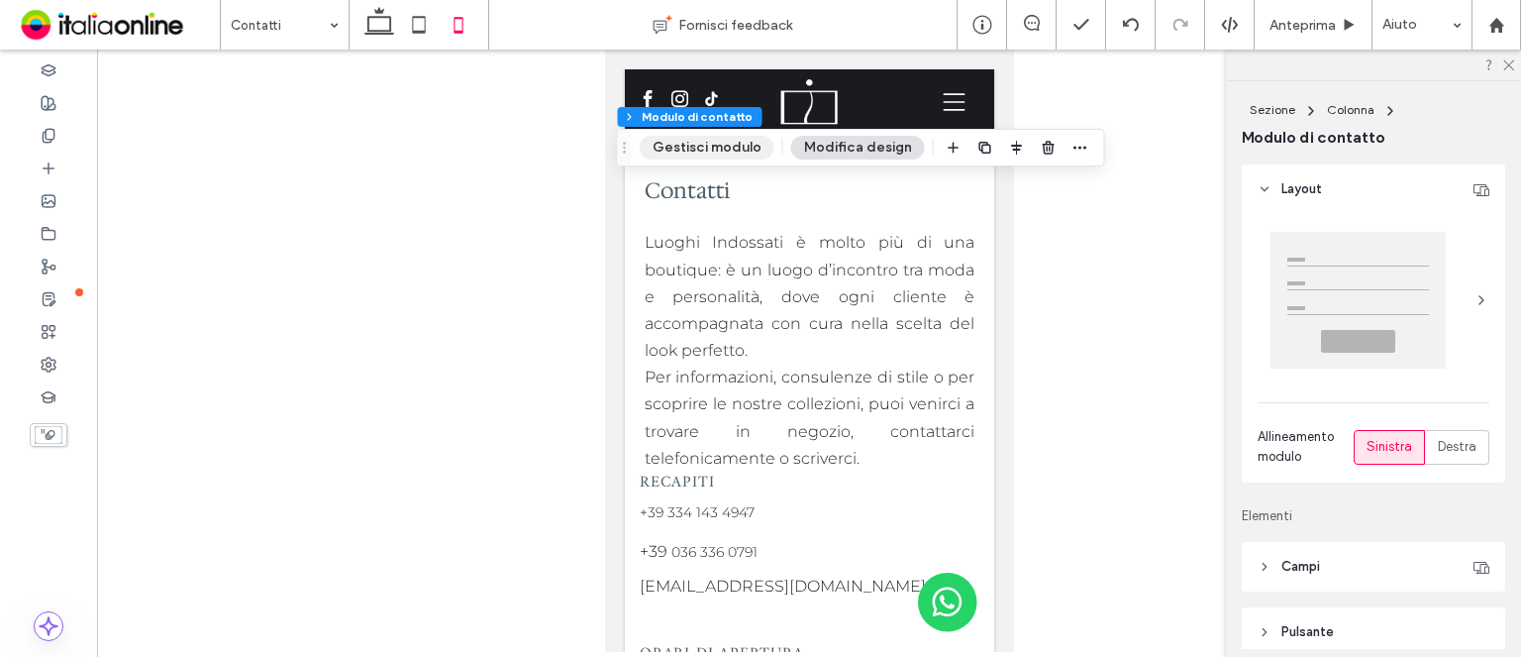
click at [684, 157] on button "Gestisci modulo" at bounding box center [707, 148] width 135 height 24
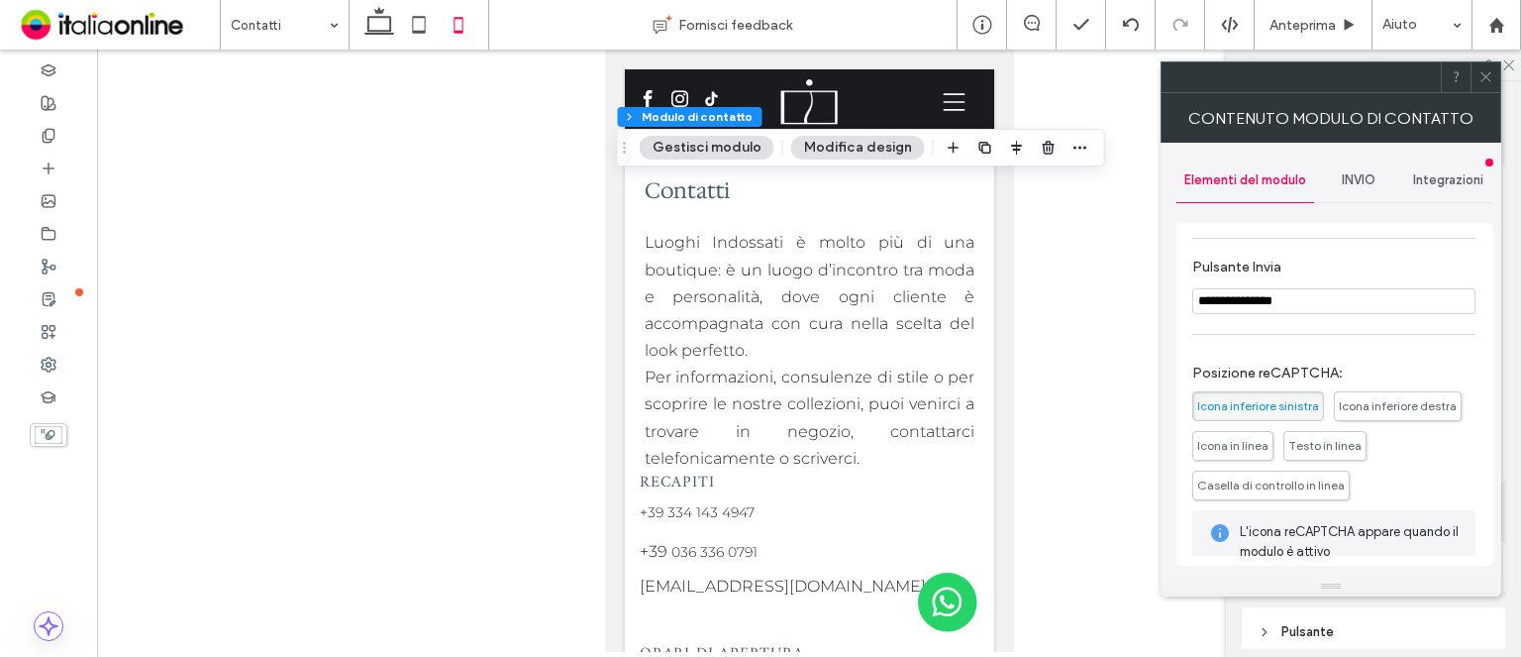
scroll to position [495, 0]
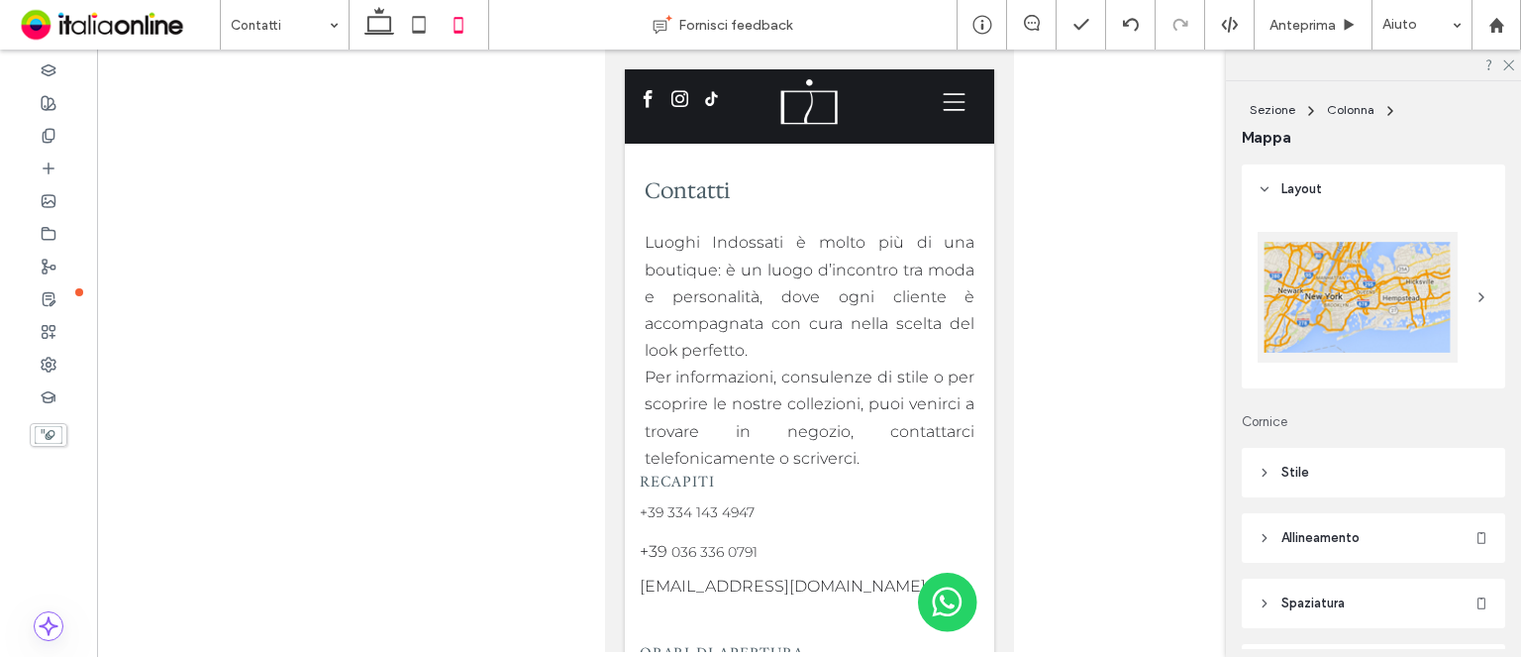
type input "***"
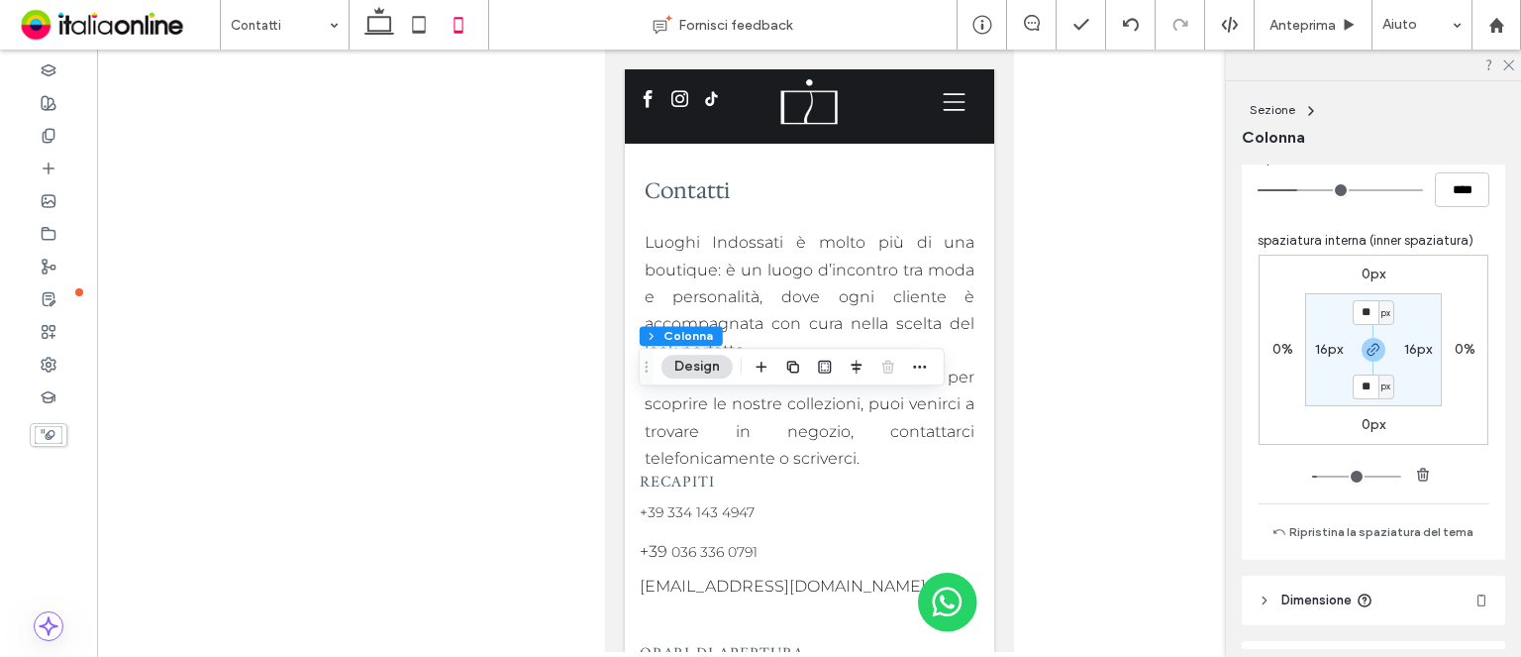
scroll to position [891, 0]
click at [1322, 344] on label "16px" at bounding box center [1329, 348] width 28 height 17
type input "*"
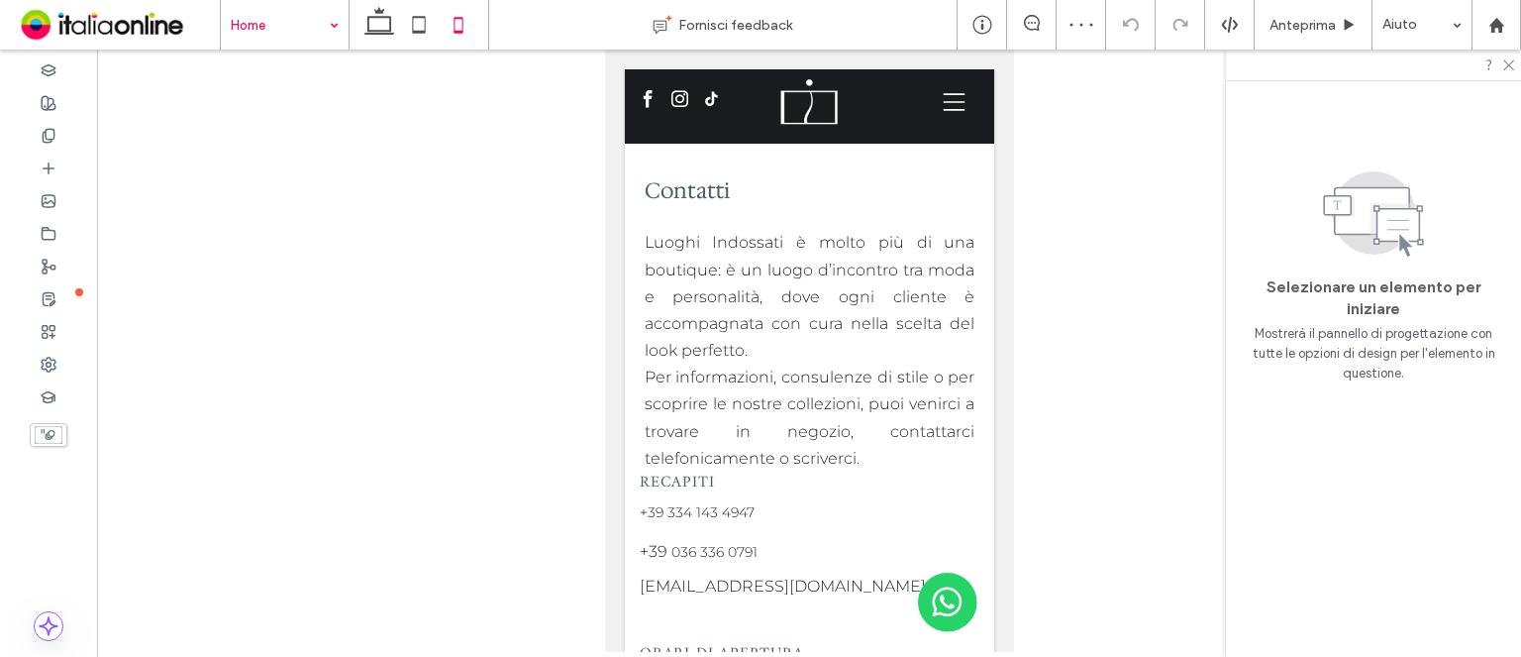
click at [284, 20] on input at bounding box center [280, 25] width 98 height 50
click at [36, 169] on div at bounding box center [48, 168] width 97 height 33
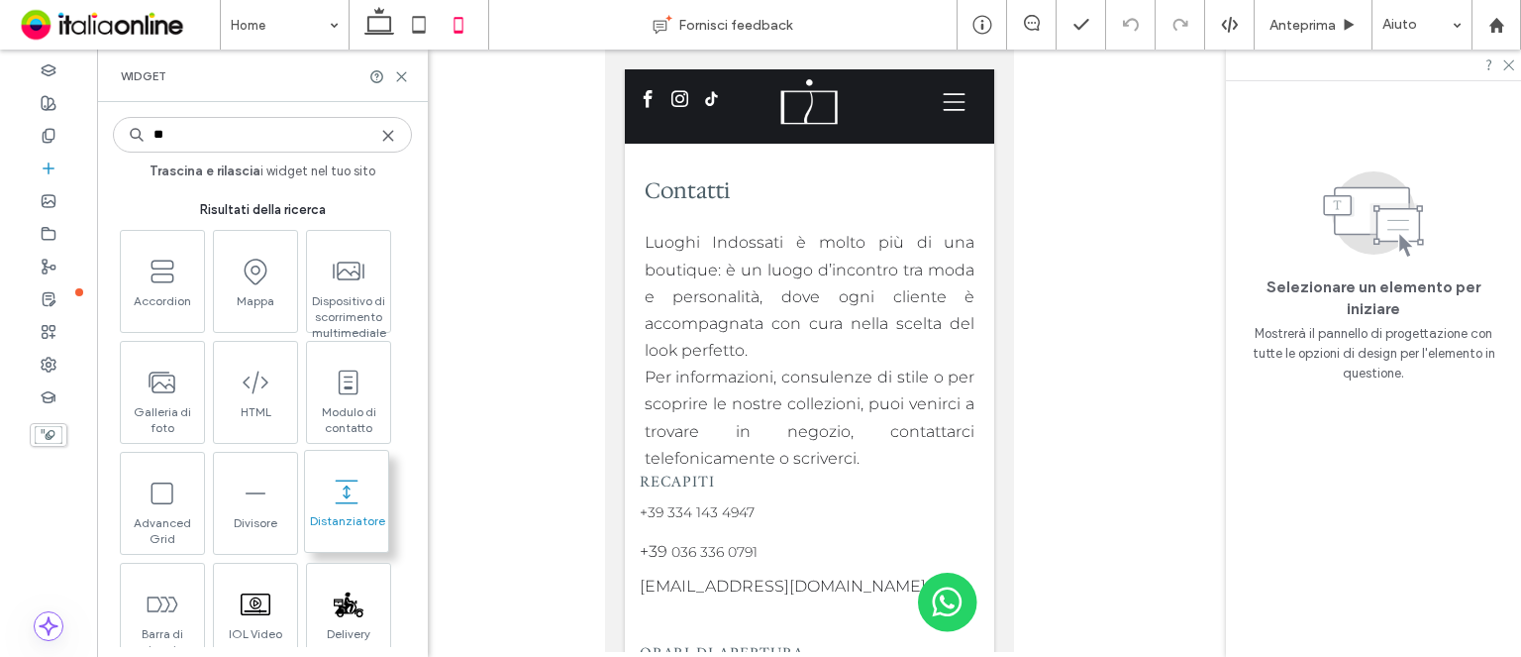
type input "**"
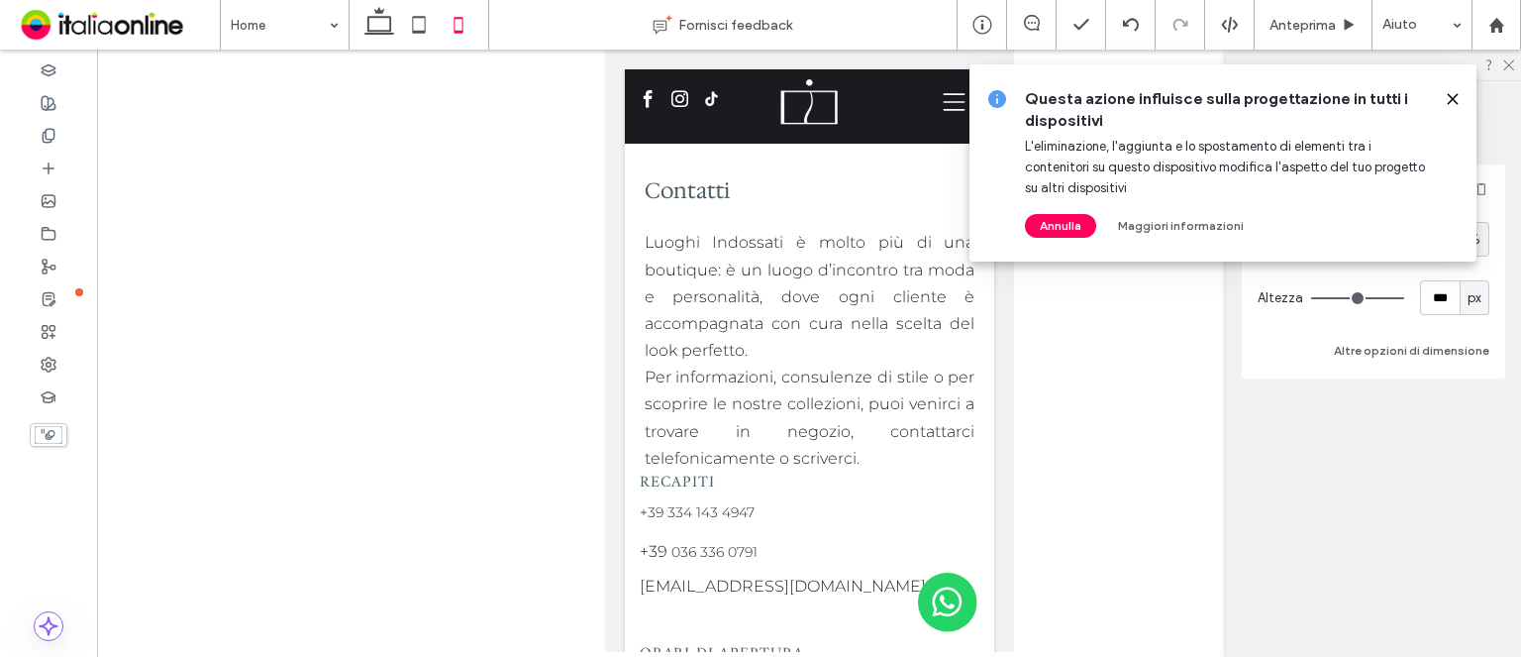
type input "**"
type input "****"
type input "***"
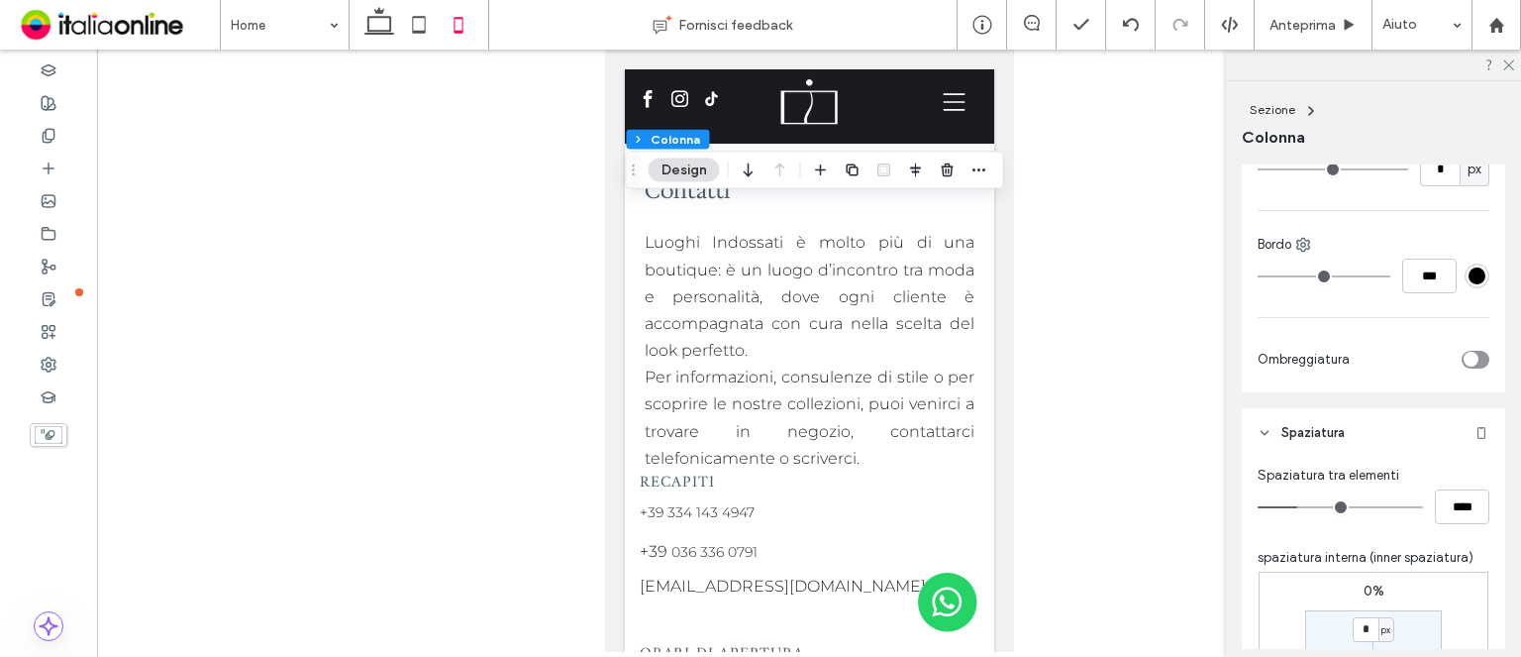
scroll to position [693, 0]
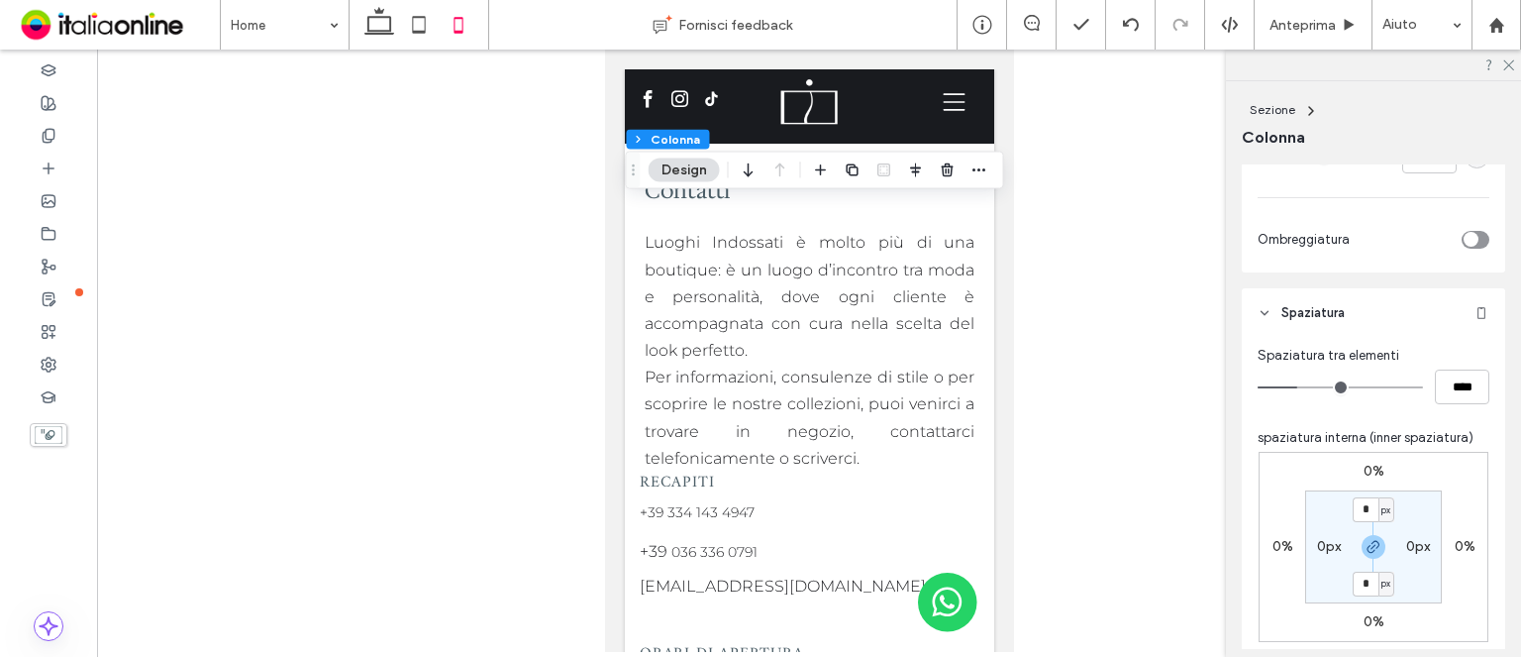
type input "**"
type input "****"
type input "**"
type input "****"
type input "**"
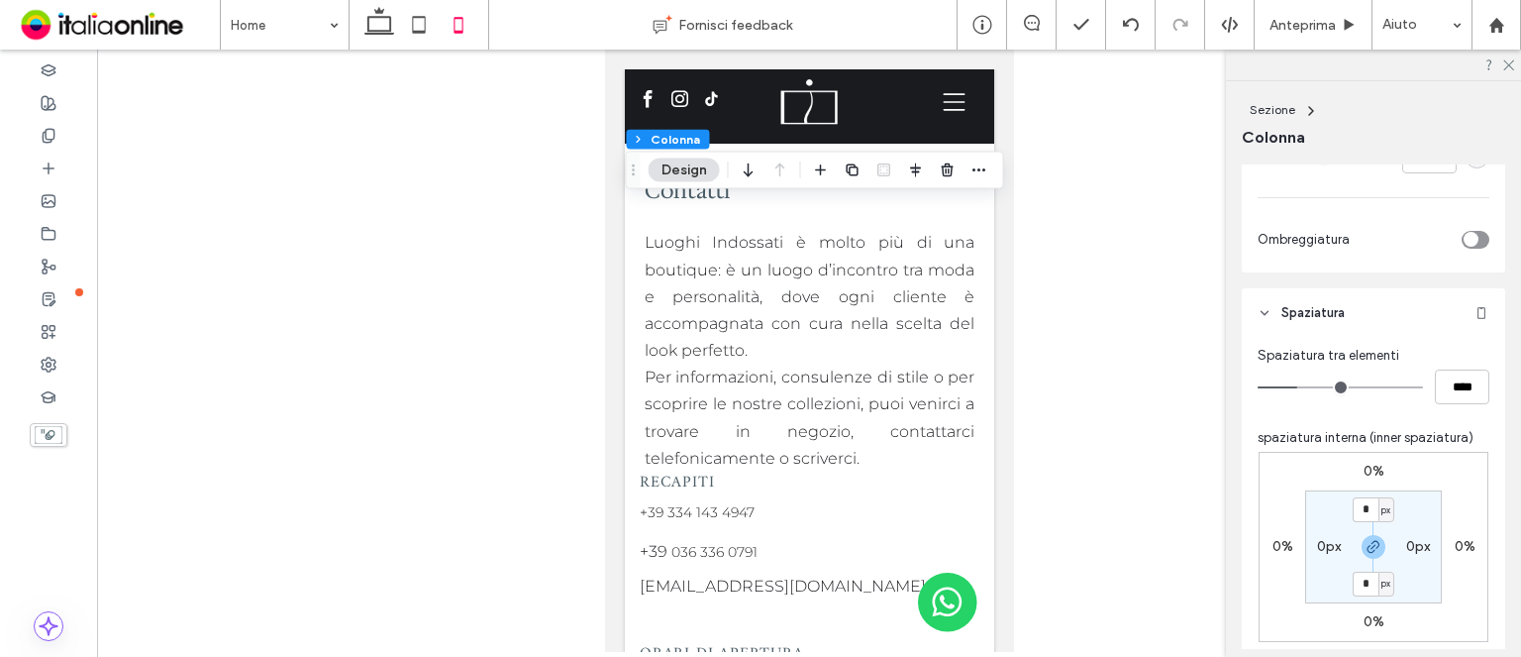
type input "****"
type input "**"
type input "****"
click at [1291, 388] on input "range" at bounding box center [1340, 387] width 165 height 2
type input "**"
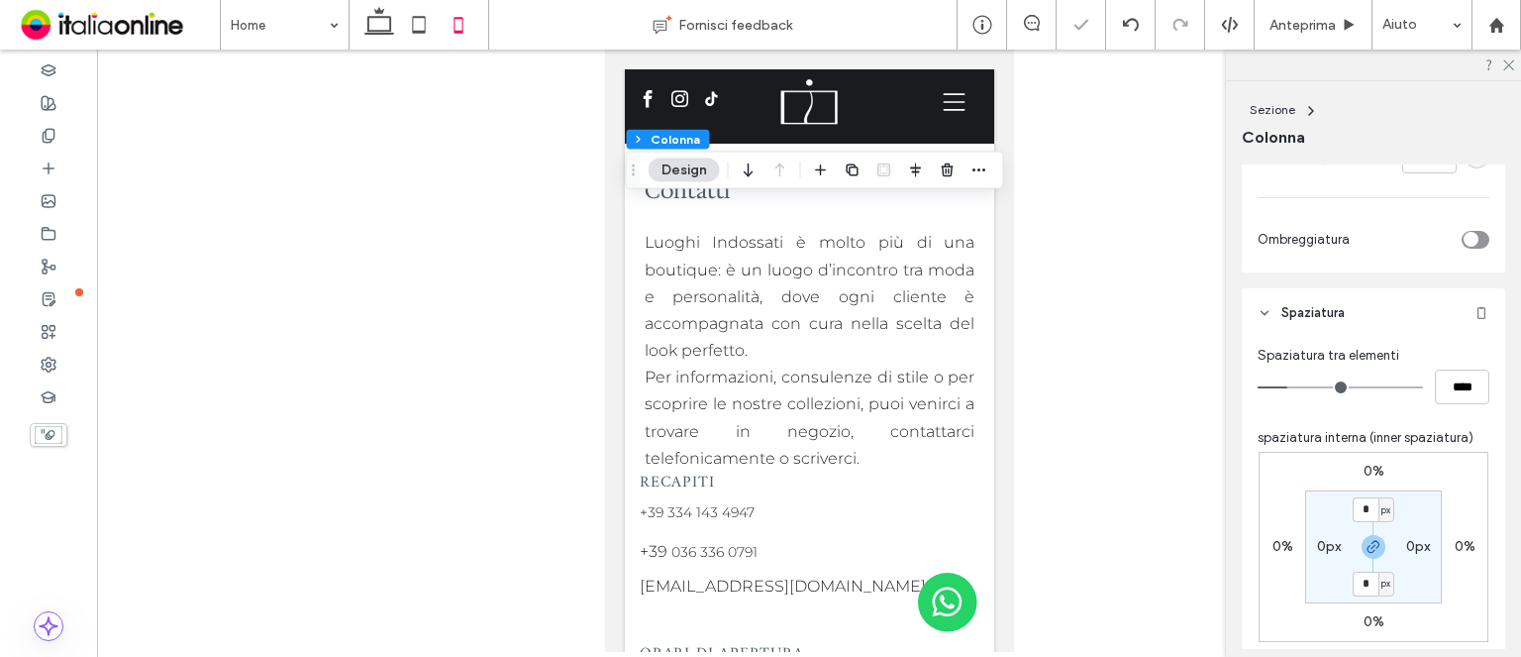
type input "****"
type input "**"
type input "****"
type input "*"
type input "***"
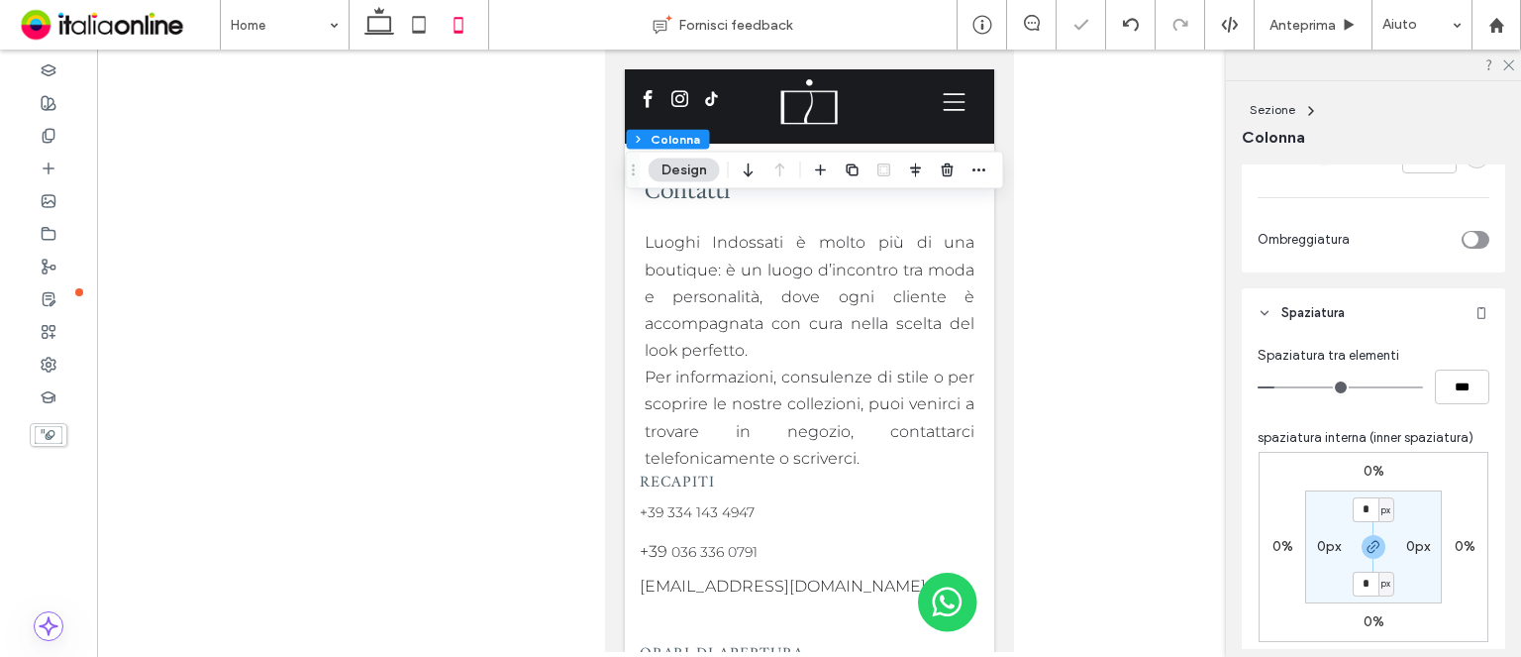
drag, startPoint x: 1291, startPoint y: 388, endPoint x: 1270, endPoint y: 387, distance: 20.8
click at [1270, 387] on input "range" at bounding box center [1340, 387] width 165 height 2
type input "*"
type input "***"
type input "*"
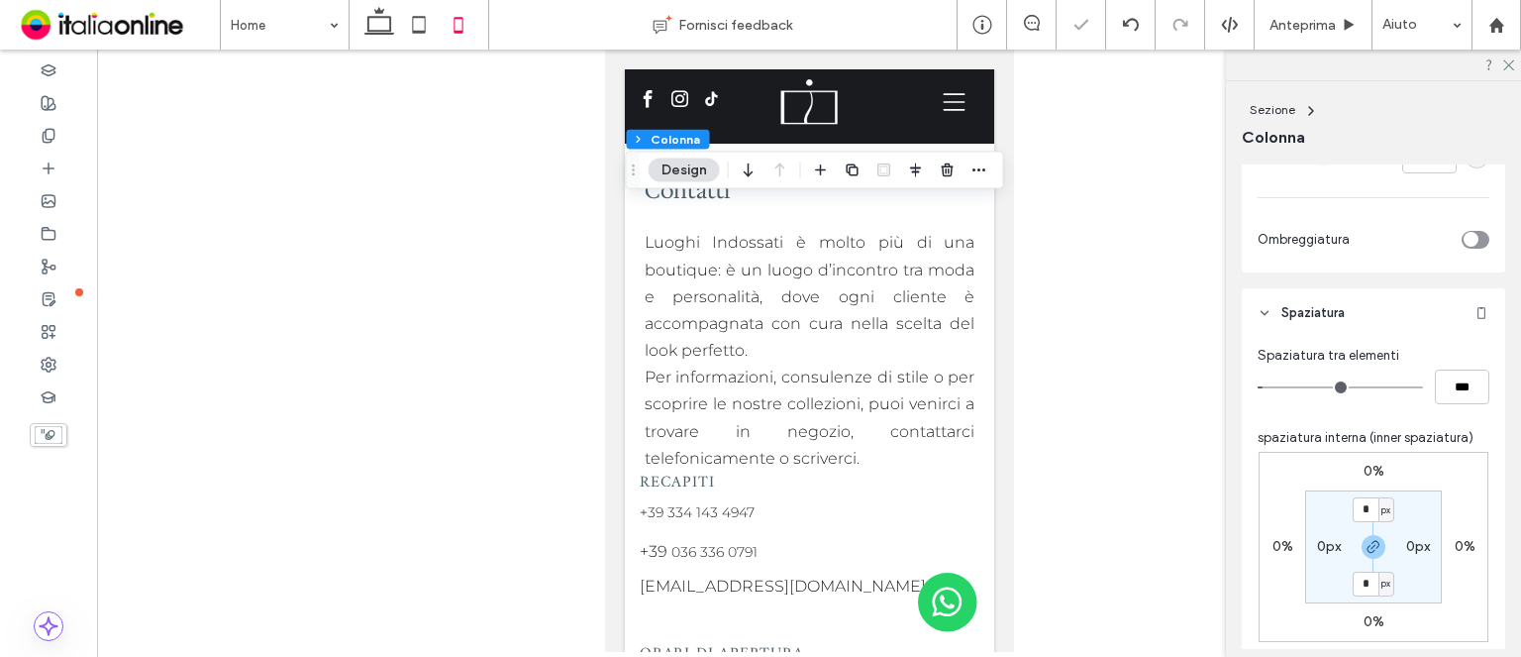
type input "***"
type input "*"
click at [1273, 386] on input "range" at bounding box center [1340, 387] width 165 height 2
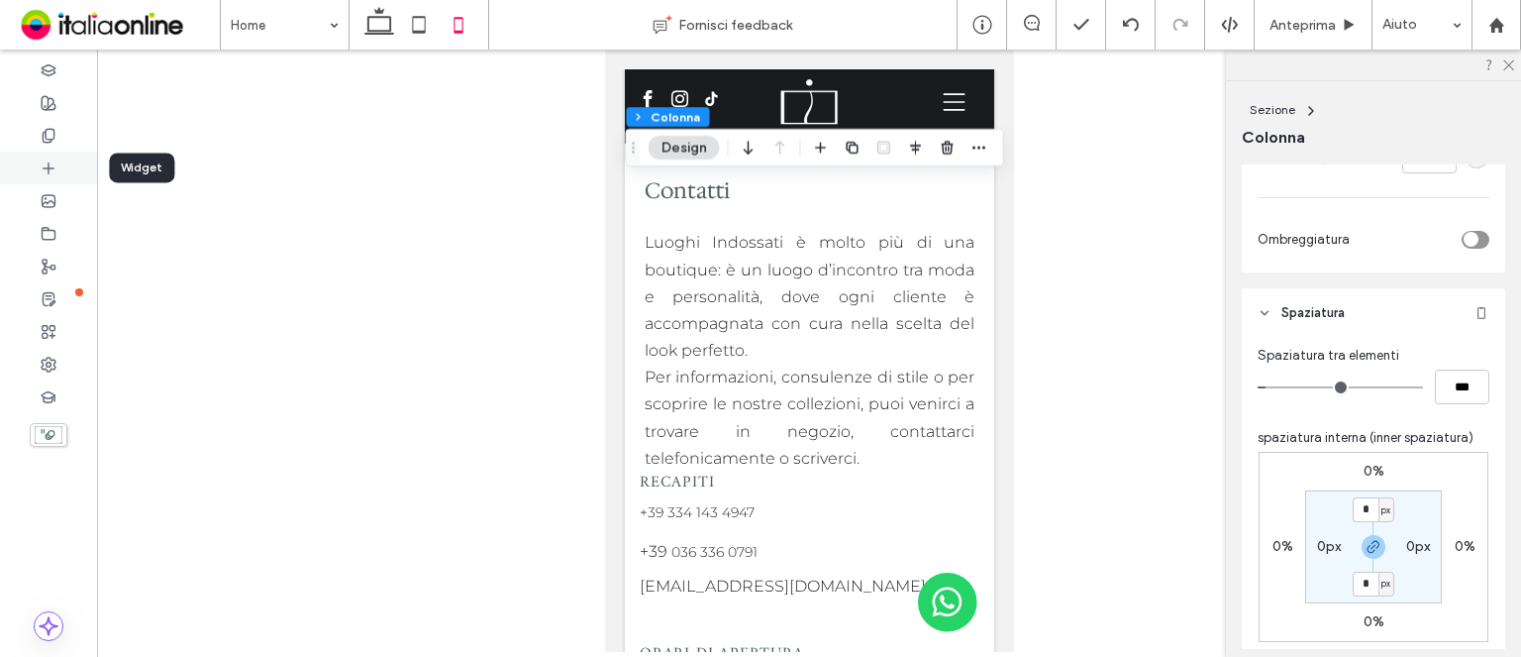
click at [36, 157] on div at bounding box center [48, 168] width 97 height 33
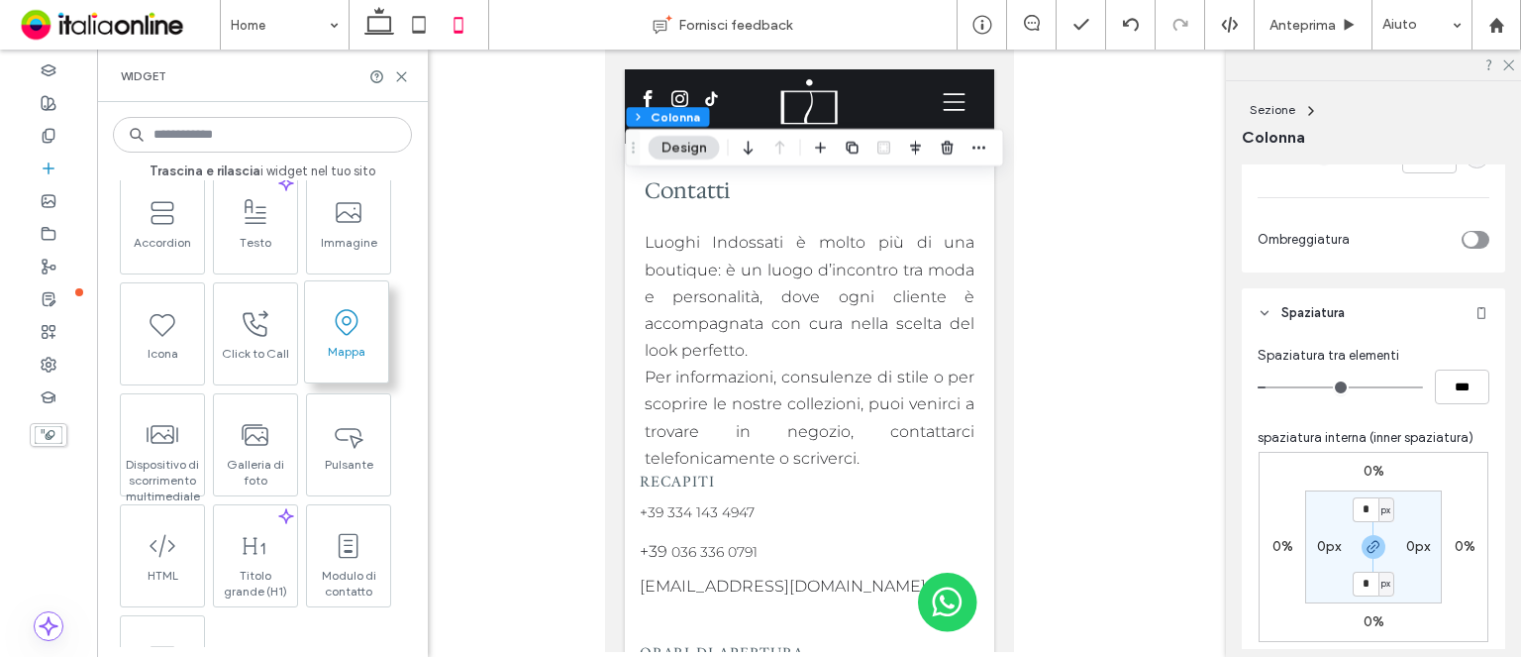
scroll to position [0, 0]
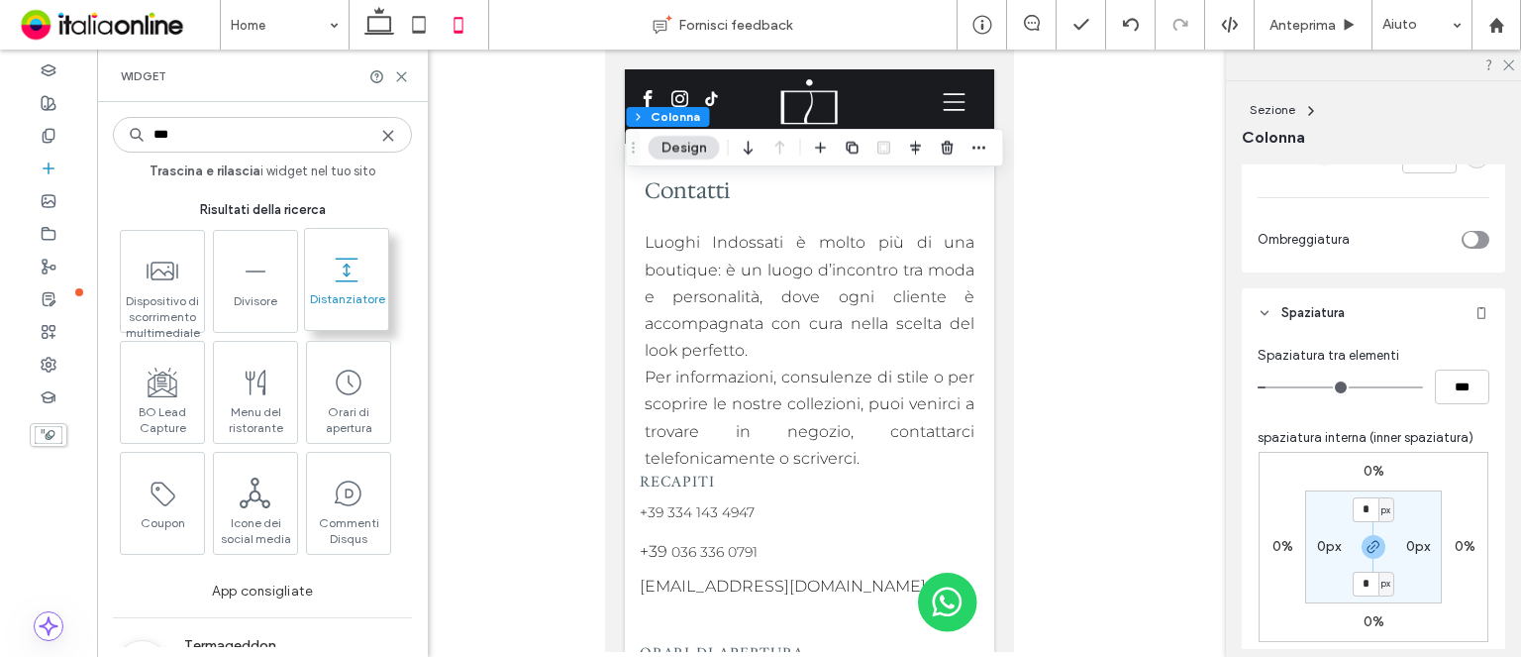
type input "***"
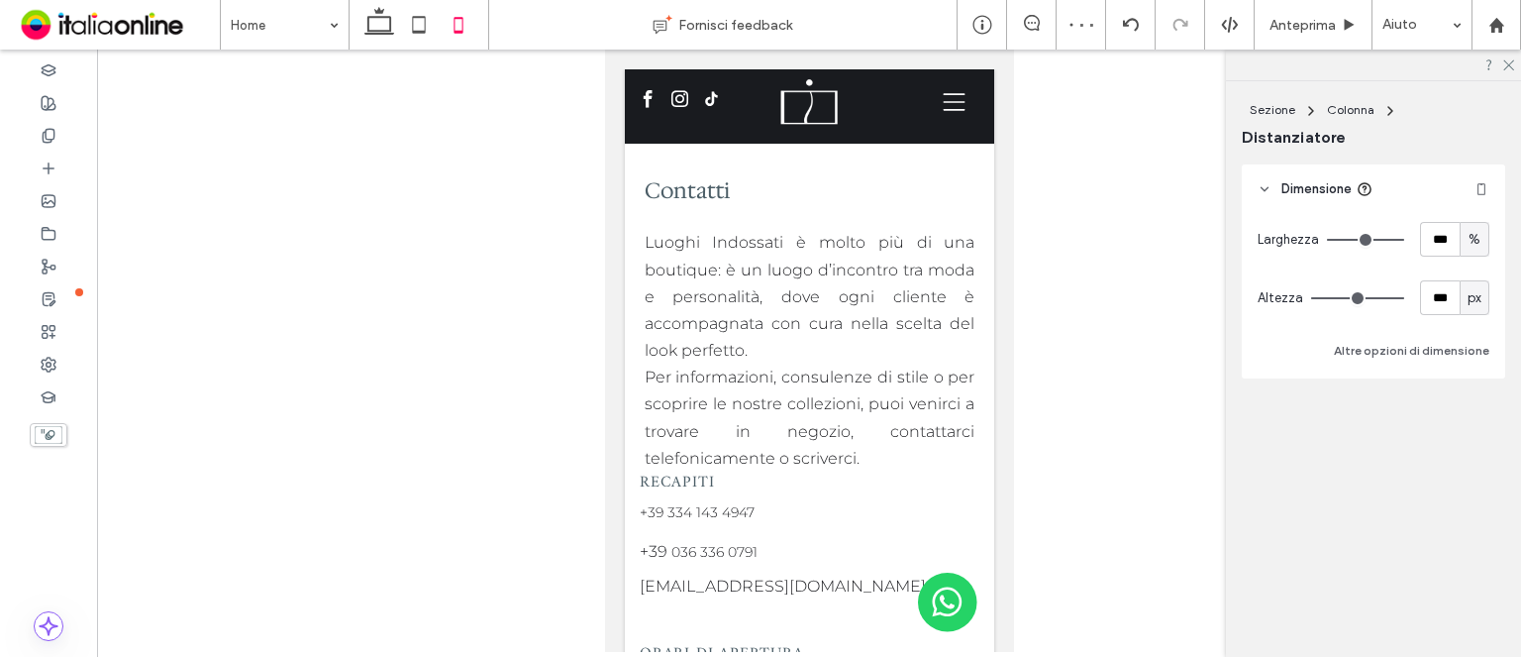
type input "***"
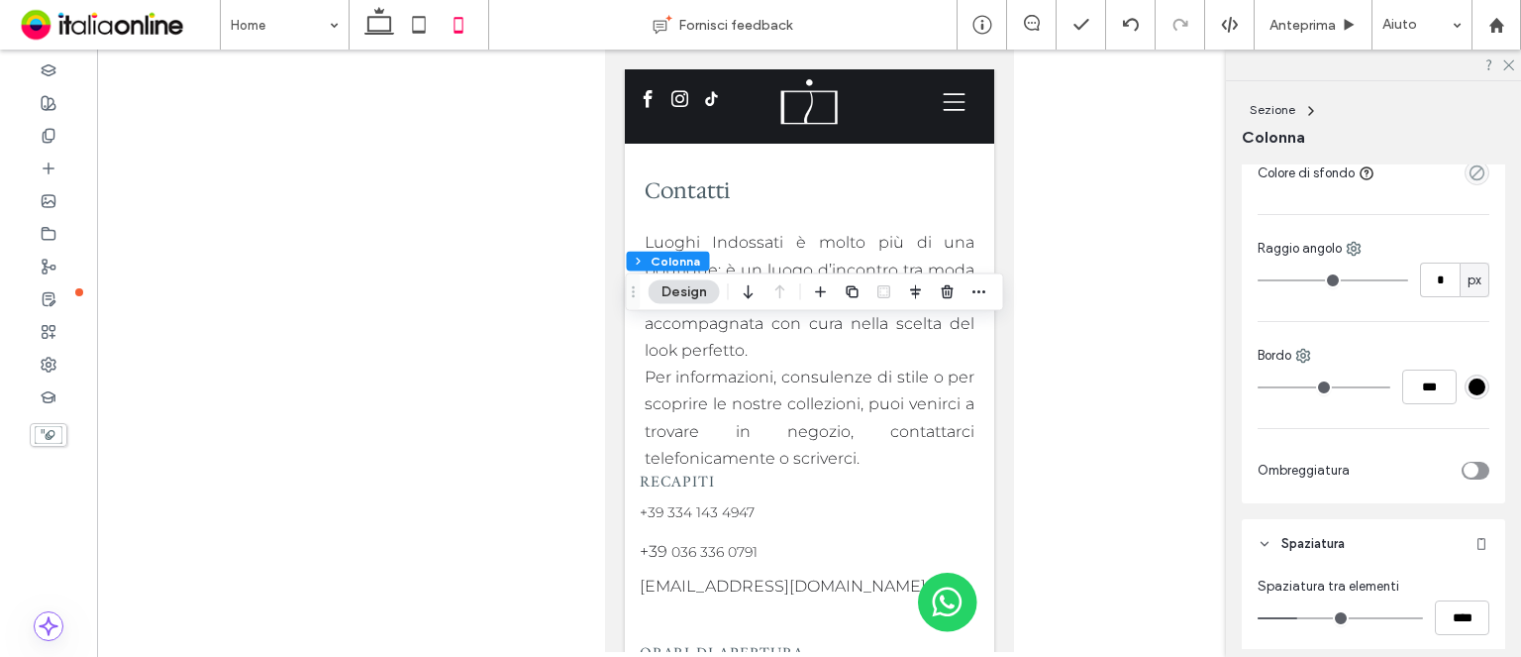
scroll to position [594, 0]
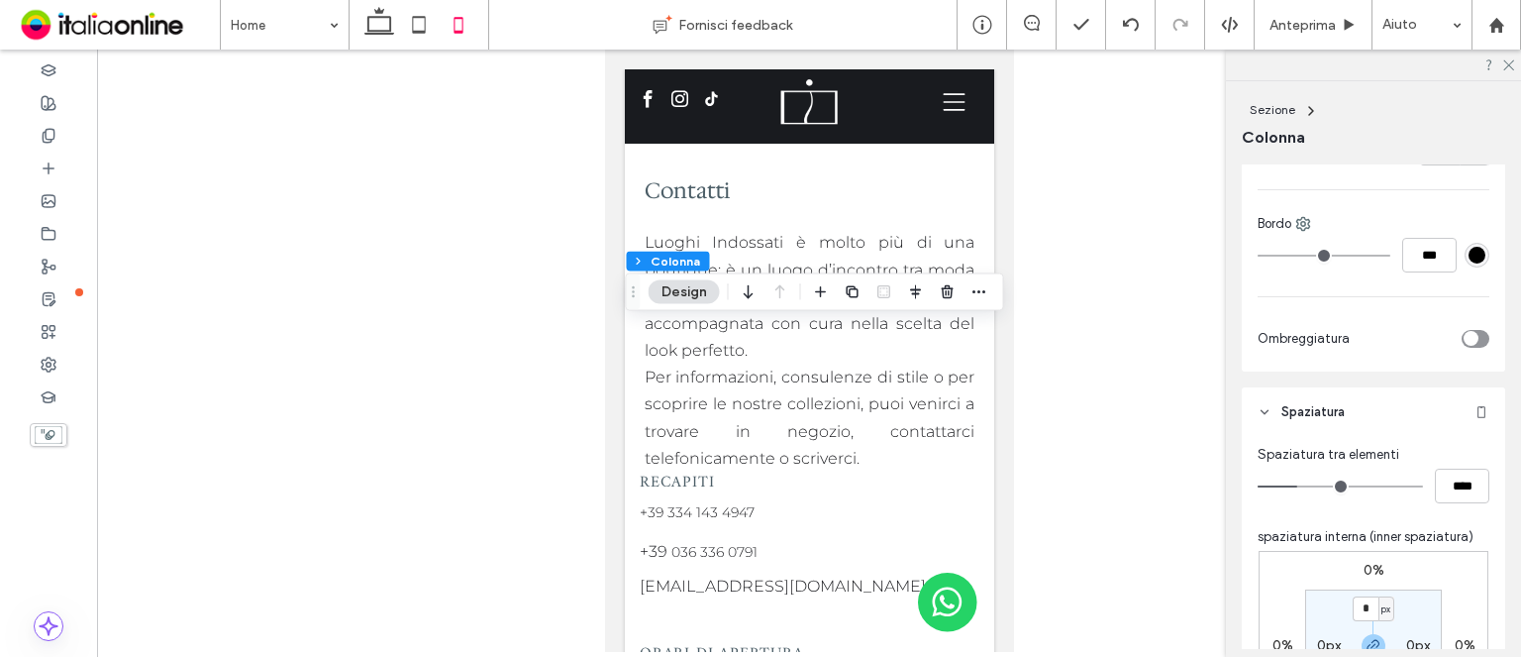
type input "**"
type input "****"
type input "**"
type input "****"
click at [1289, 485] on input "range" at bounding box center [1340, 486] width 165 height 2
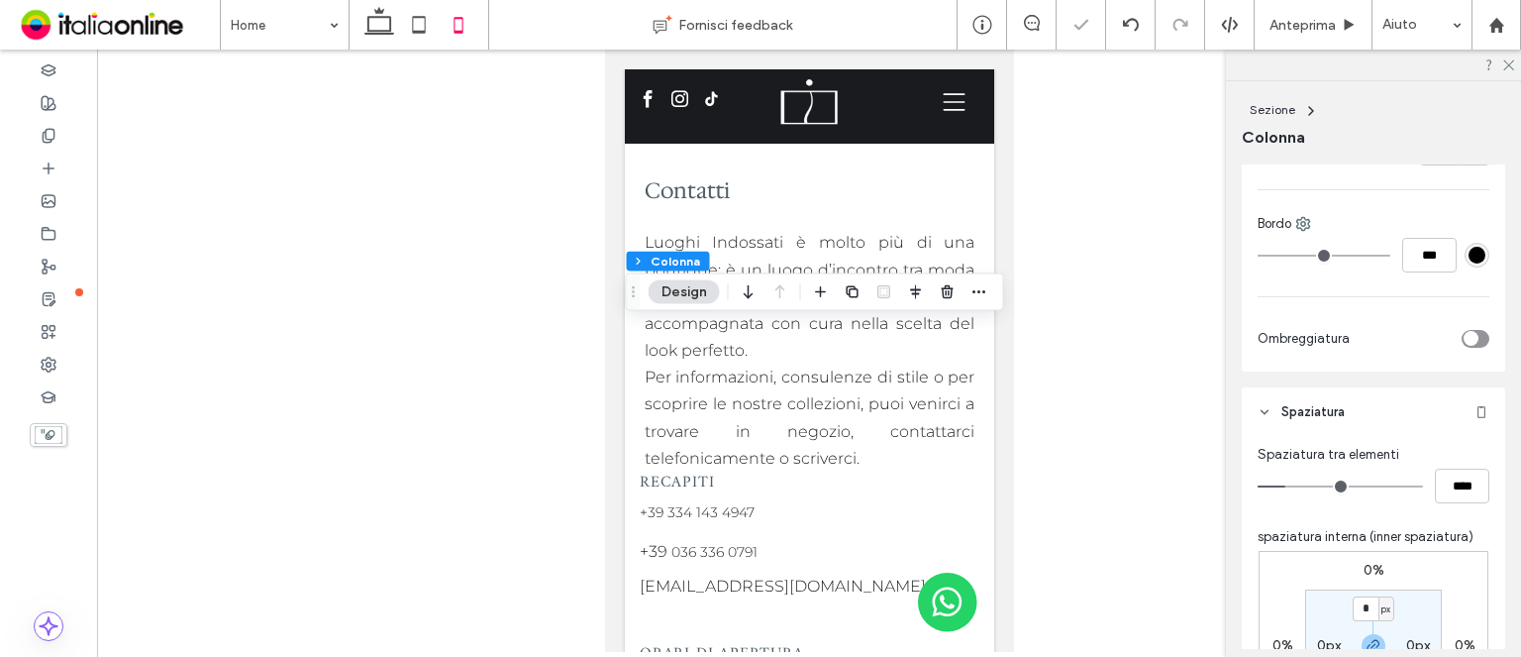
type input "**"
type input "****"
click at [1288, 485] on input "range" at bounding box center [1340, 486] width 165 height 2
type input "**"
type input "****"
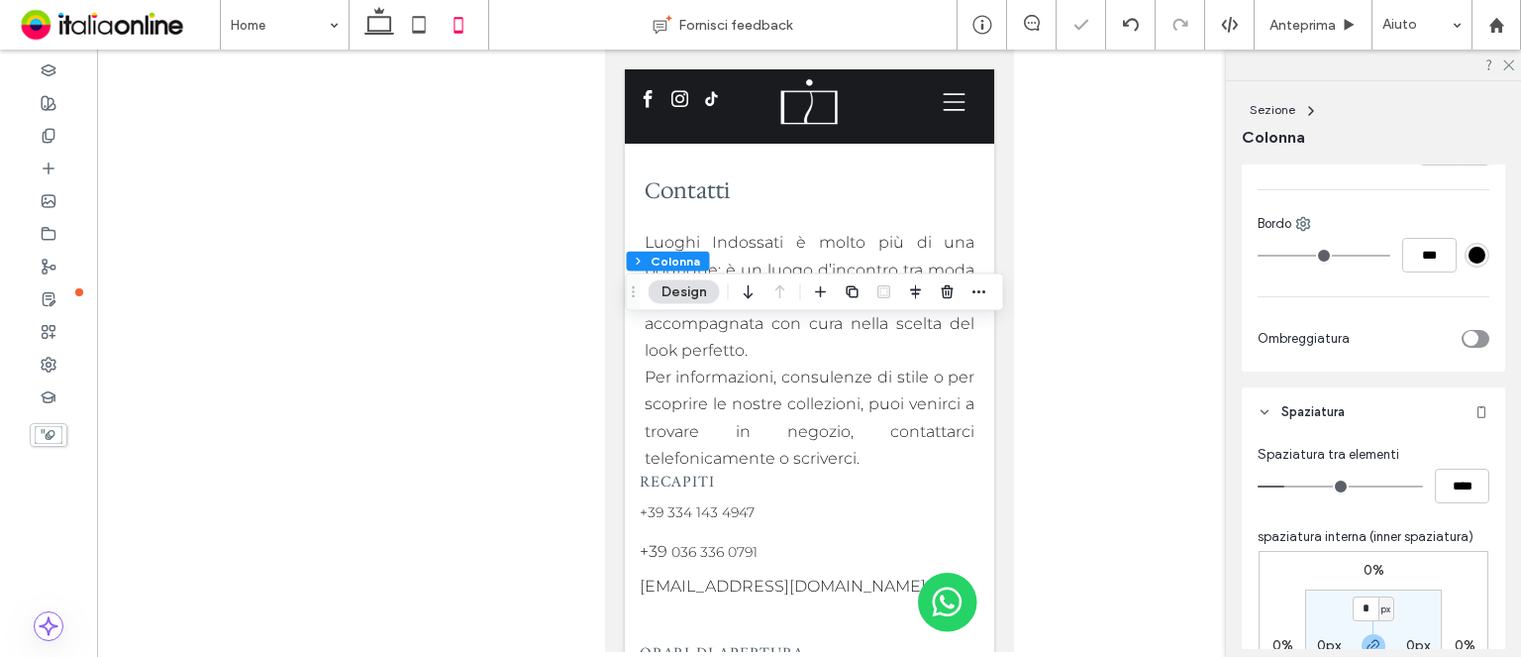
type input "**"
type input "****"
type input "**"
type input "****"
click at [1284, 485] on input "range" at bounding box center [1340, 486] width 165 height 2
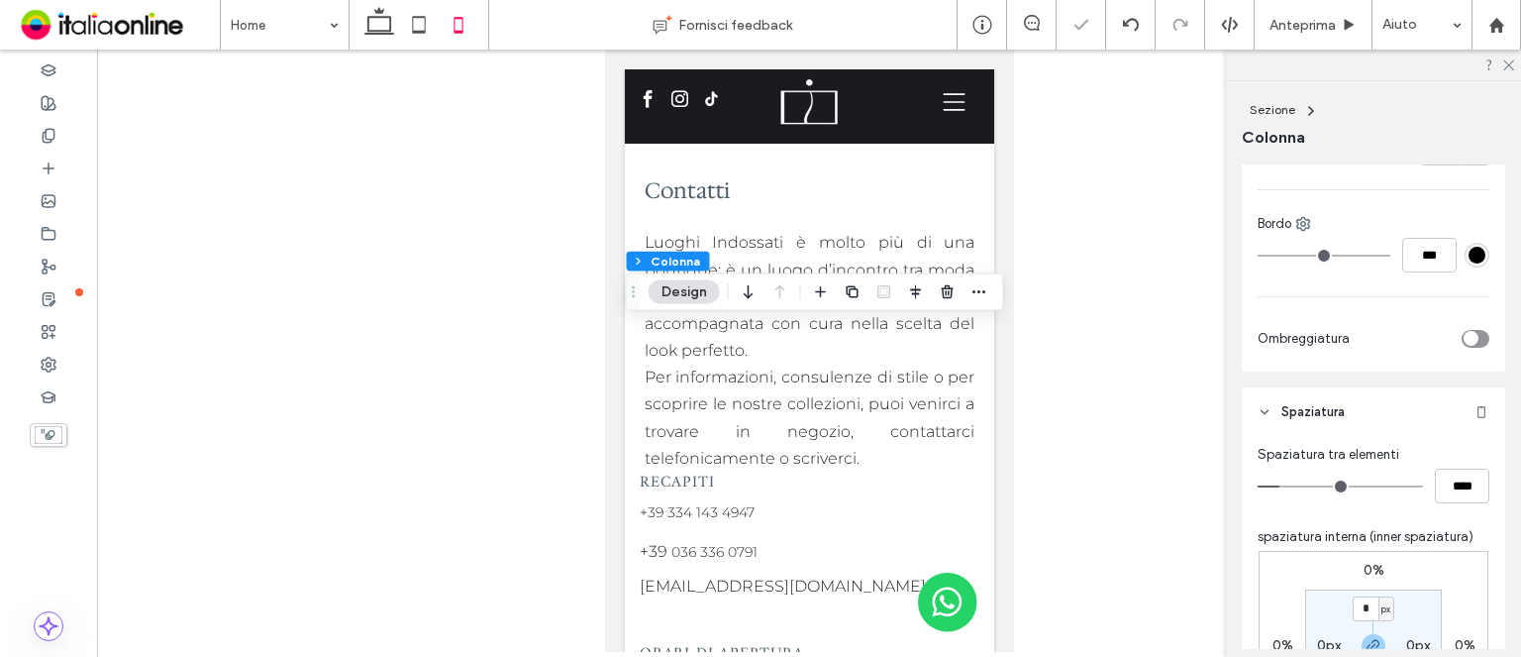
type input "**"
type input "****"
type input "*"
type input "***"
type input "*"
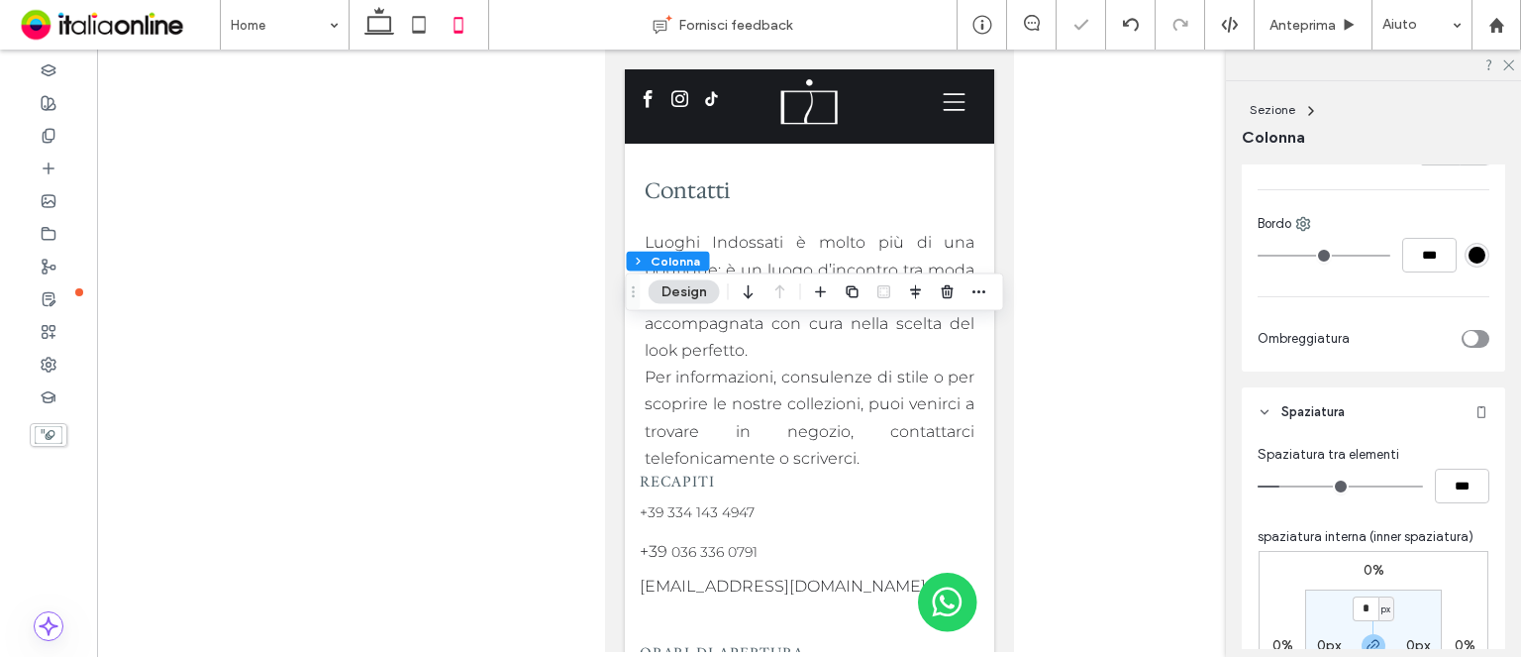
type input "***"
type input "*"
type input "***"
drag, startPoint x: 1283, startPoint y: 485, endPoint x: 1272, endPoint y: 485, distance: 10.9
type input "*"
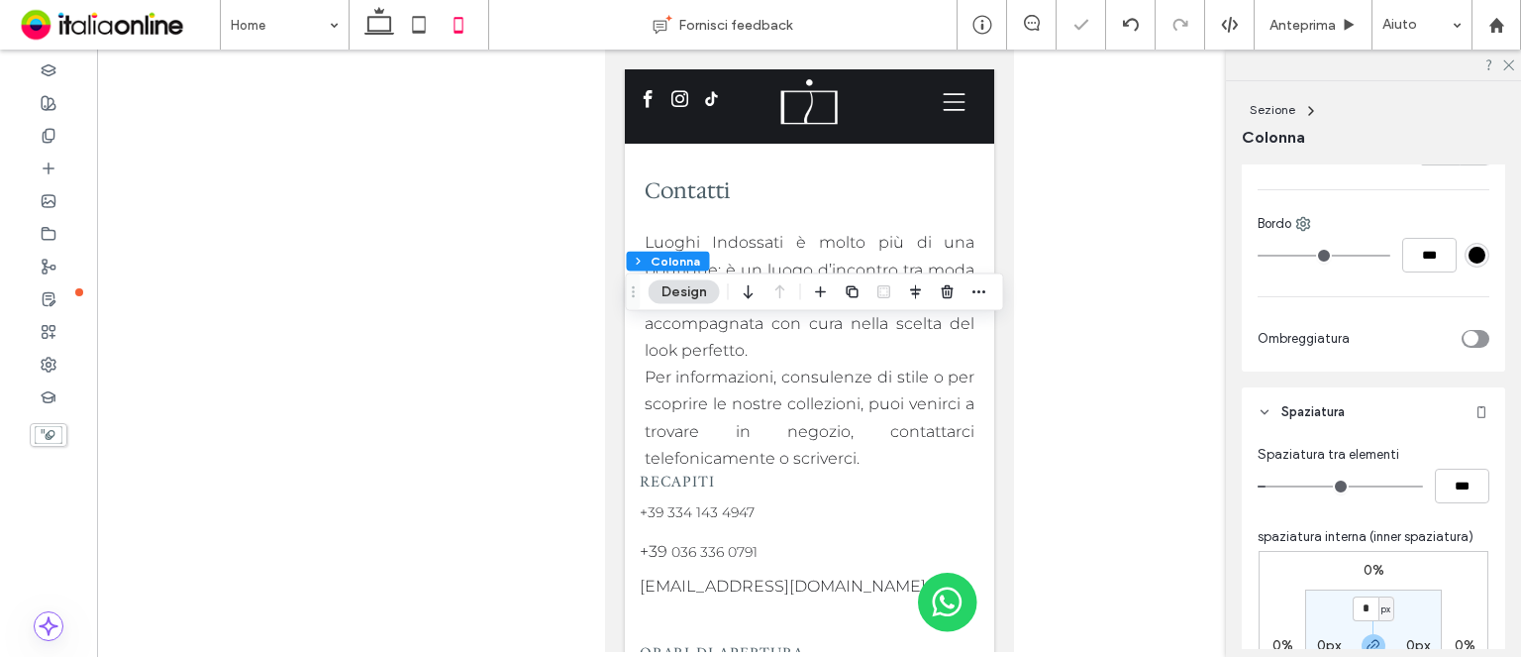
click at [1272, 485] on input "range" at bounding box center [1340, 486] width 165 height 2
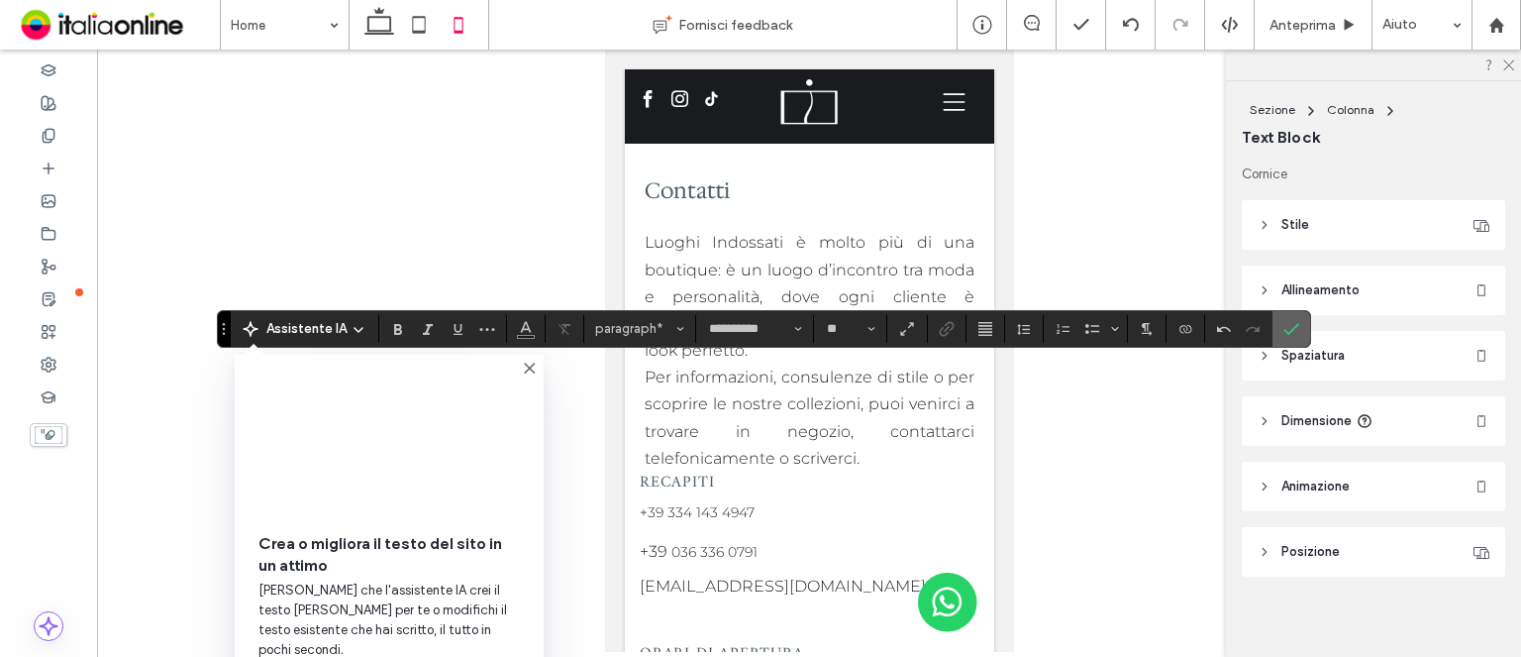
click at [1288, 324] on icon "Conferma" at bounding box center [1292, 329] width 16 height 16
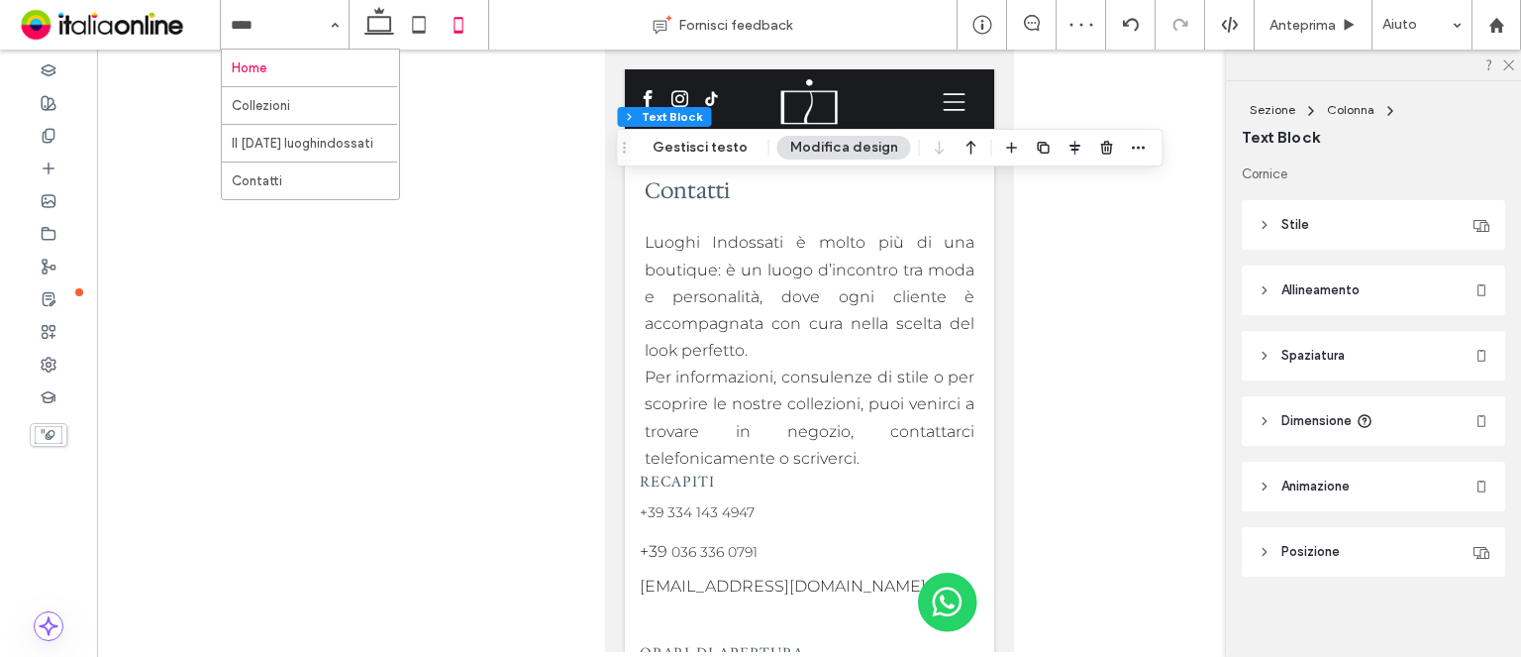
drag, startPoint x: 324, startPoint y: 107, endPoint x: 370, endPoint y: 118, distance: 47.8
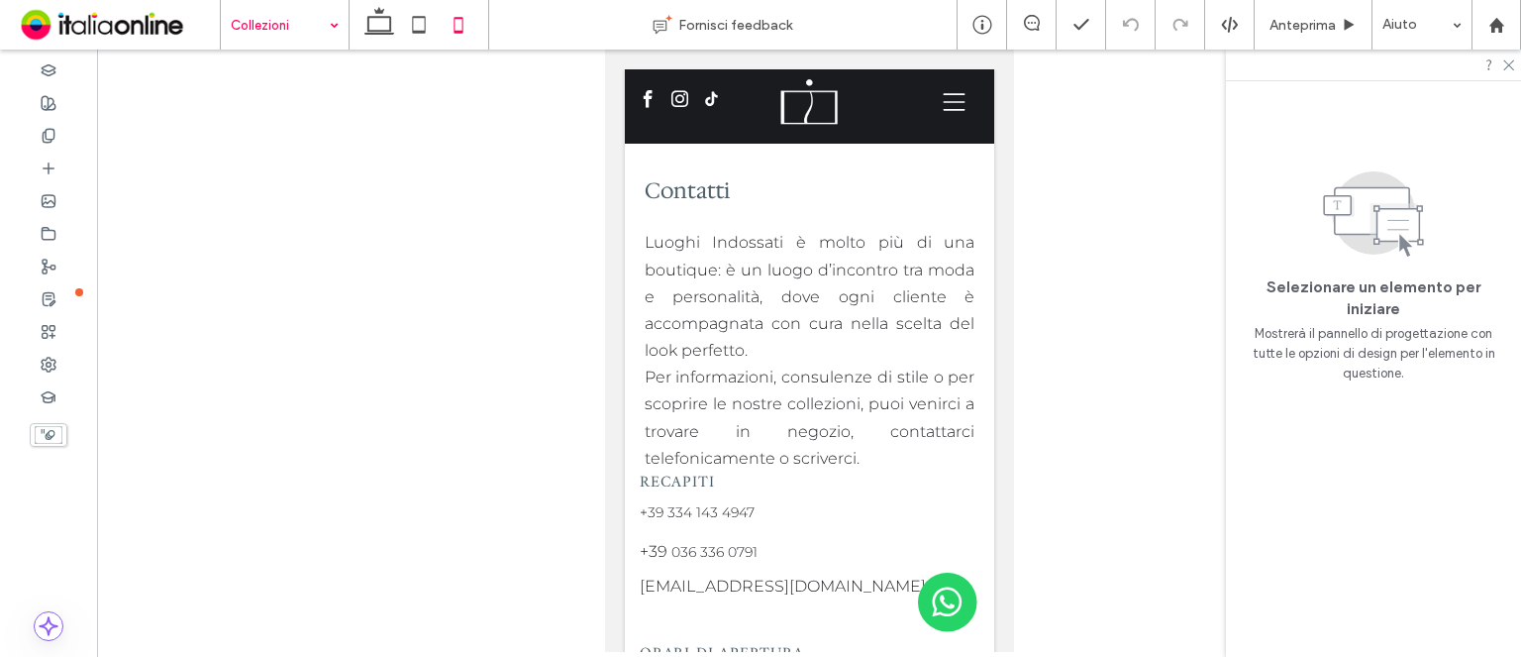
click at [320, 30] on div "Collezioni" at bounding box center [285, 25] width 128 height 50
click at [254, 17] on input at bounding box center [280, 25] width 98 height 50
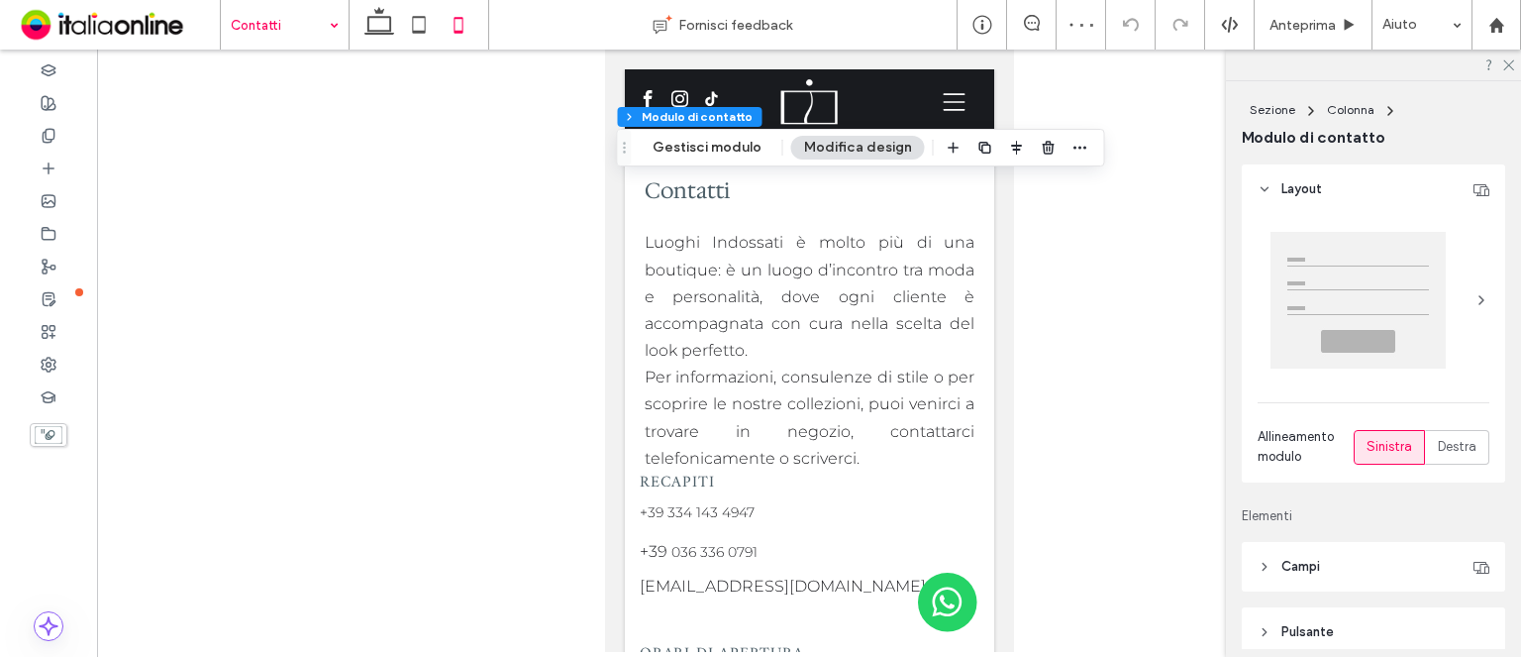
type input "*"
type input "***"
click at [752, 138] on button "Gestisci modulo" at bounding box center [707, 148] width 135 height 24
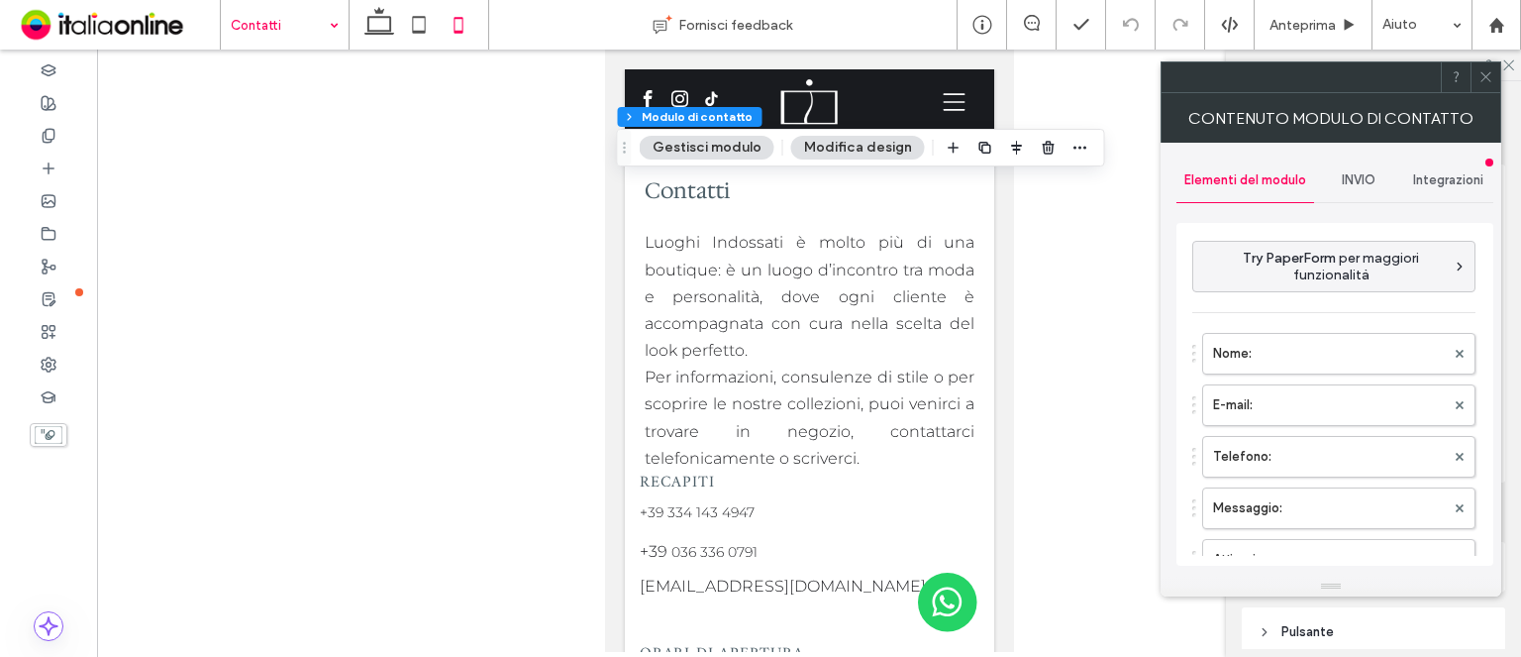
click at [1343, 185] on span "INVIO" at bounding box center [1359, 180] width 34 height 16
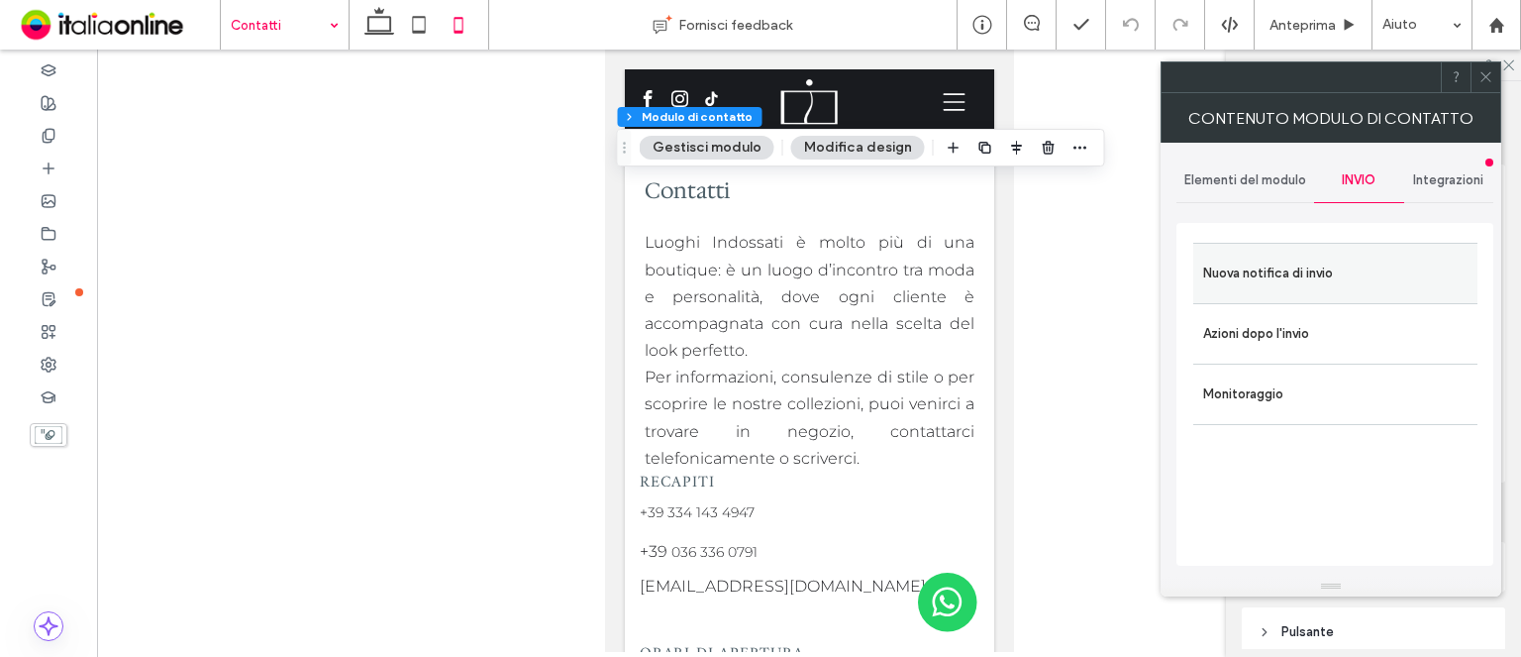
click at [1279, 254] on label "Nuova notifica di invio" at bounding box center [1335, 274] width 264 height 40
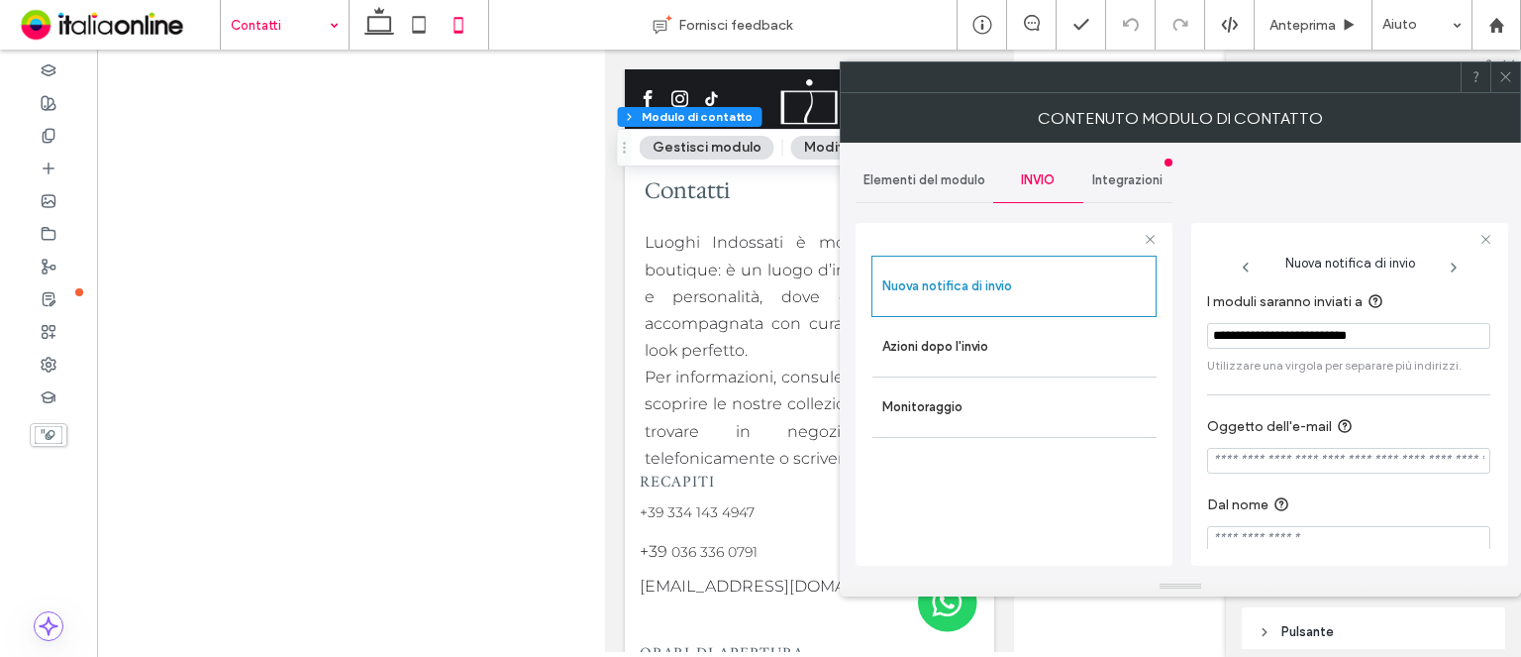
drag, startPoint x: 1508, startPoint y: 80, endPoint x: 1486, endPoint y: 82, distance: 21.9
click at [1508, 80] on icon at bounding box center [1506, 76] width 15 height 15
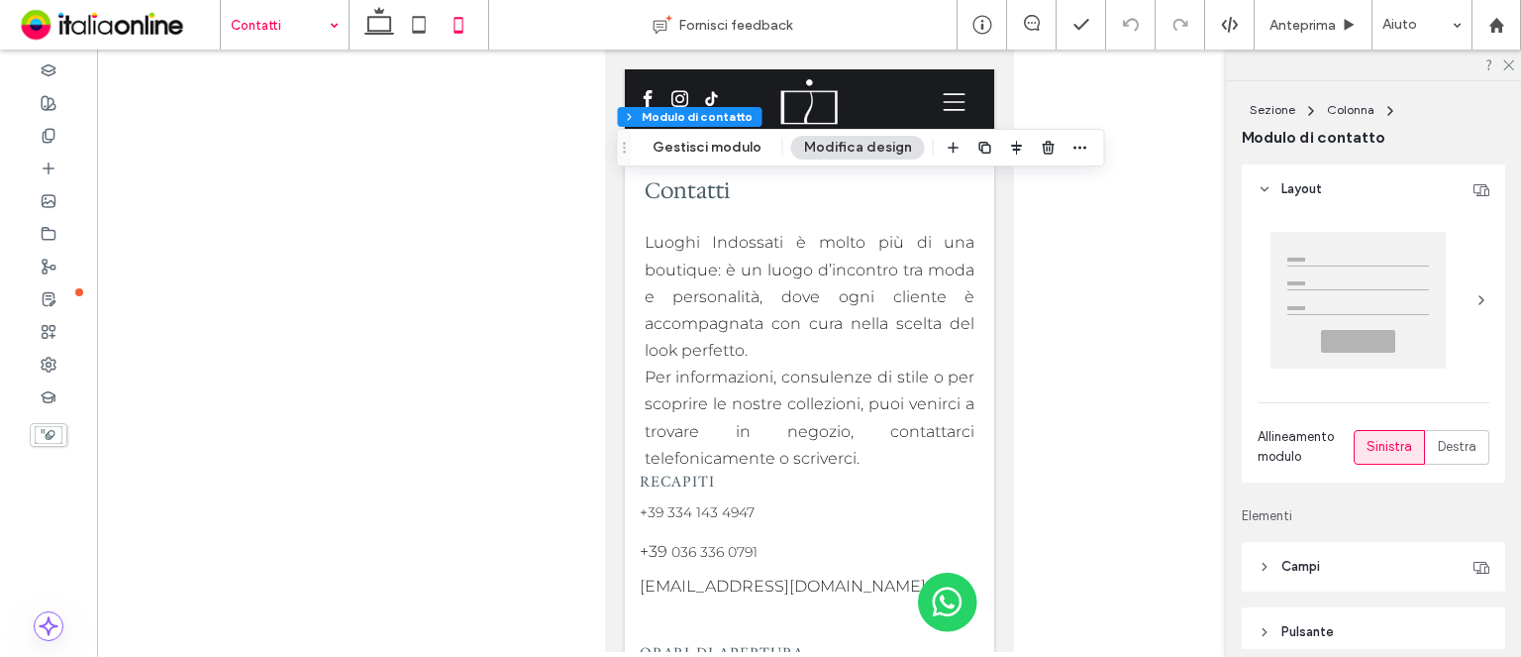
type input "*"
type input "***"
click at [755, 150] on button "Gestisci modulo" at bounding box center [707, 148] width 135 height 24
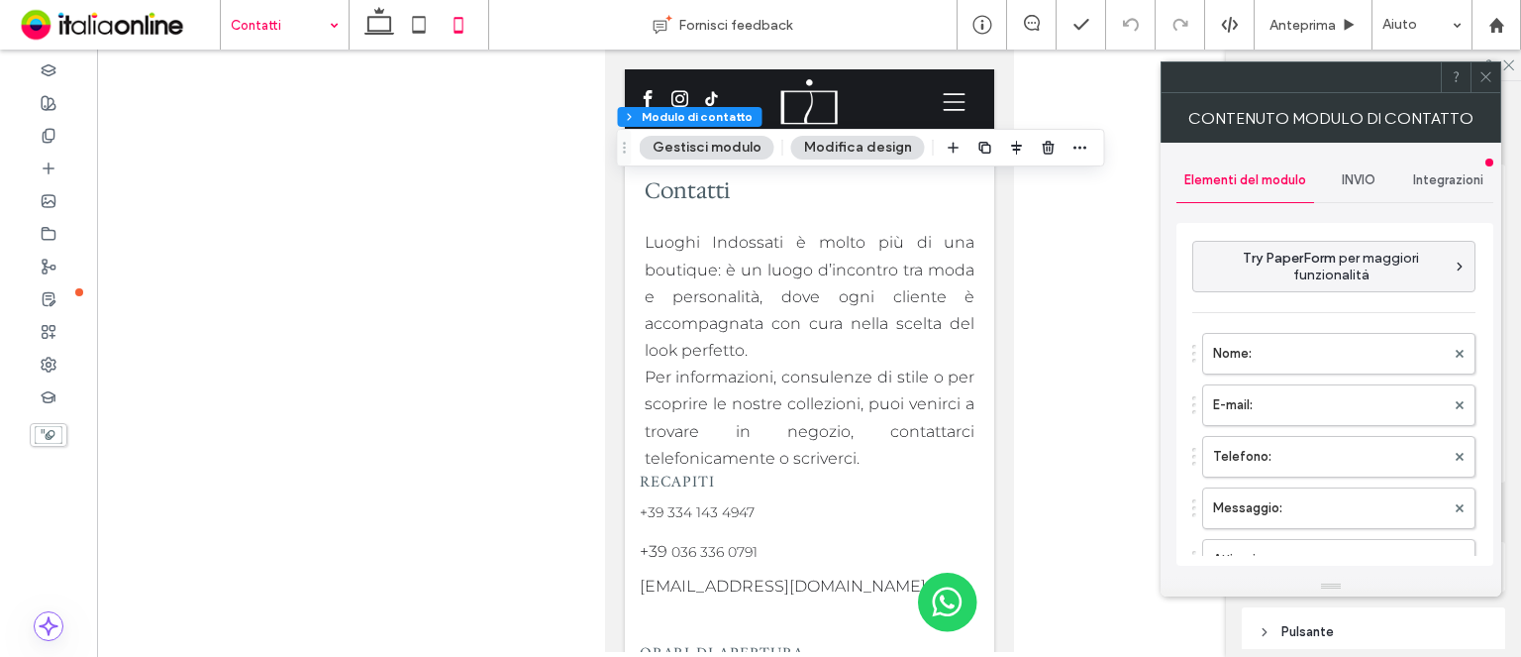
click at [1352, 183] on span "INVIO" at bounding box center [1359, 180] width 34 height 16
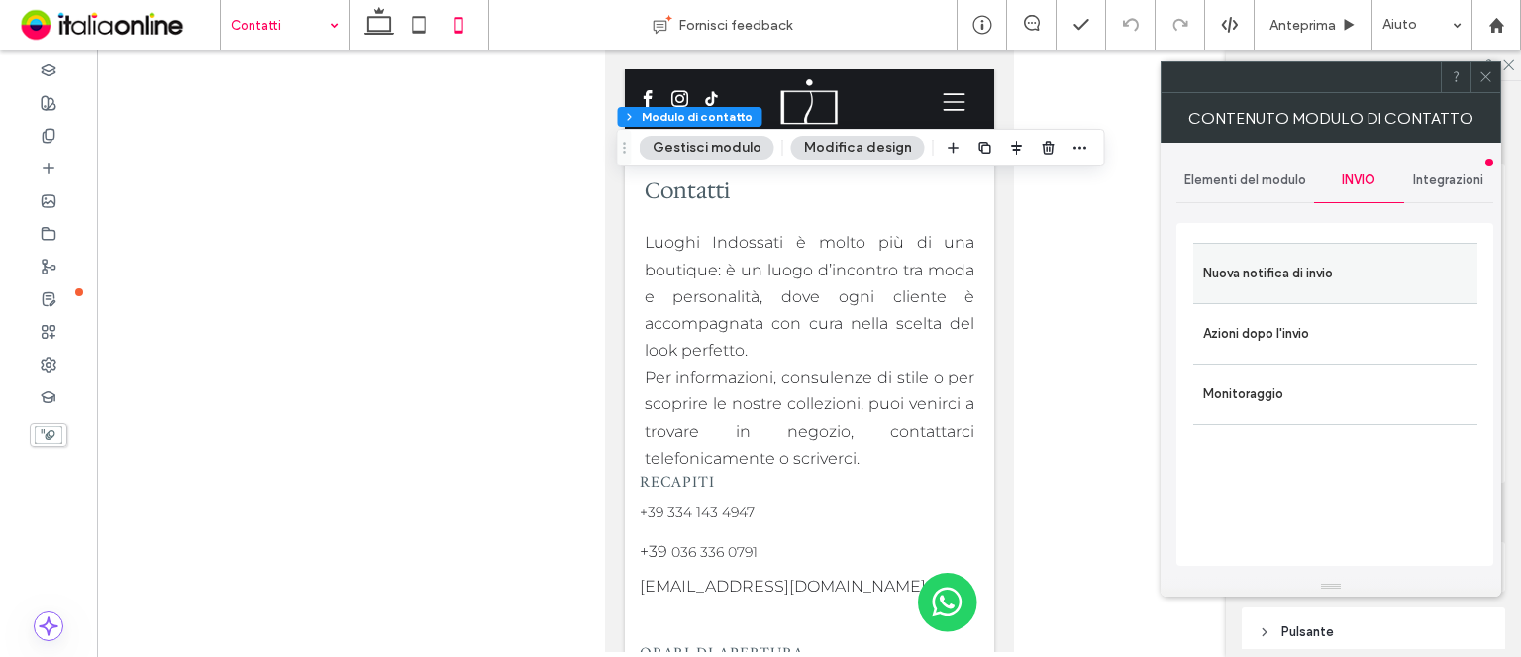
click at [1339, 262] on label "Nuova notifica di invio" at bounding box center [1335, 274] width 264 height 40
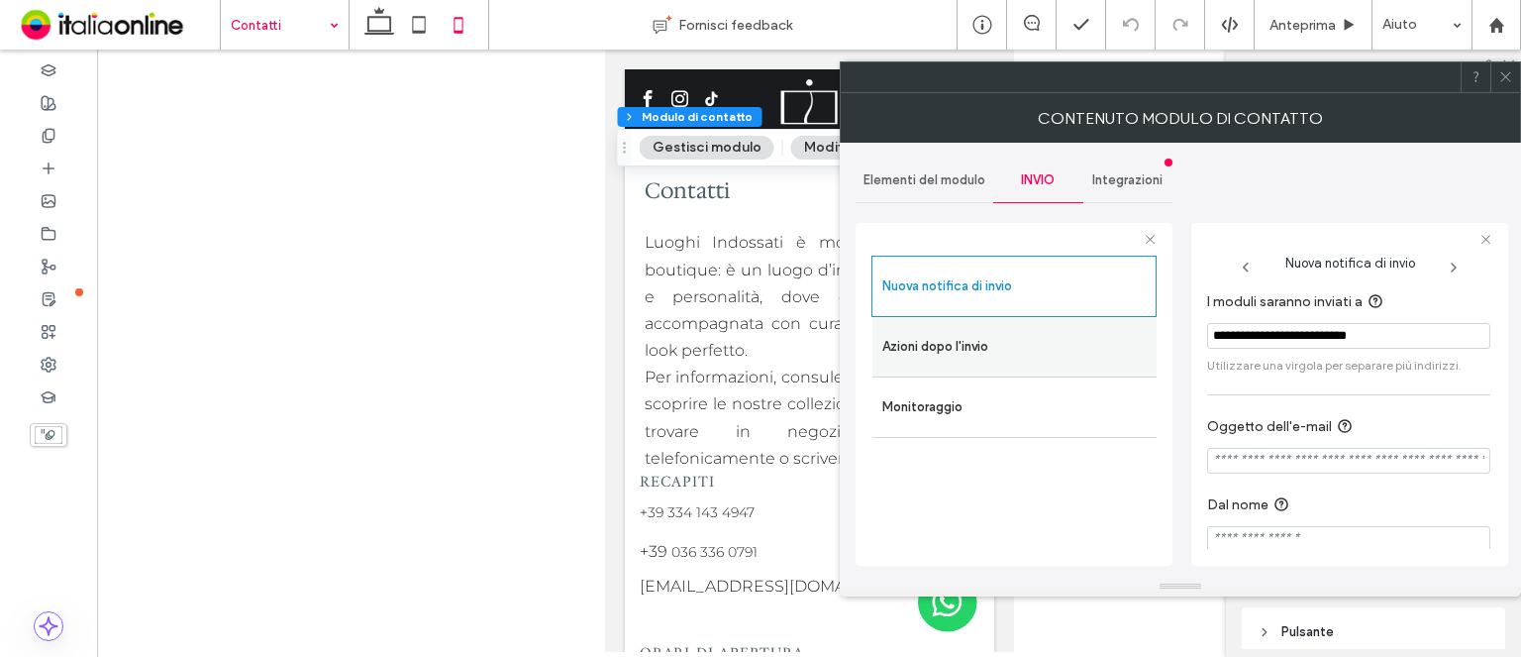
drag, startPoint x: 1410, startPoint y: 333, endPoint x: 1123, endPoint y: 339, distance: 287.3
click at [1123, 339] on div "**********" at bounding box center [1014, 391] width 317 height 368
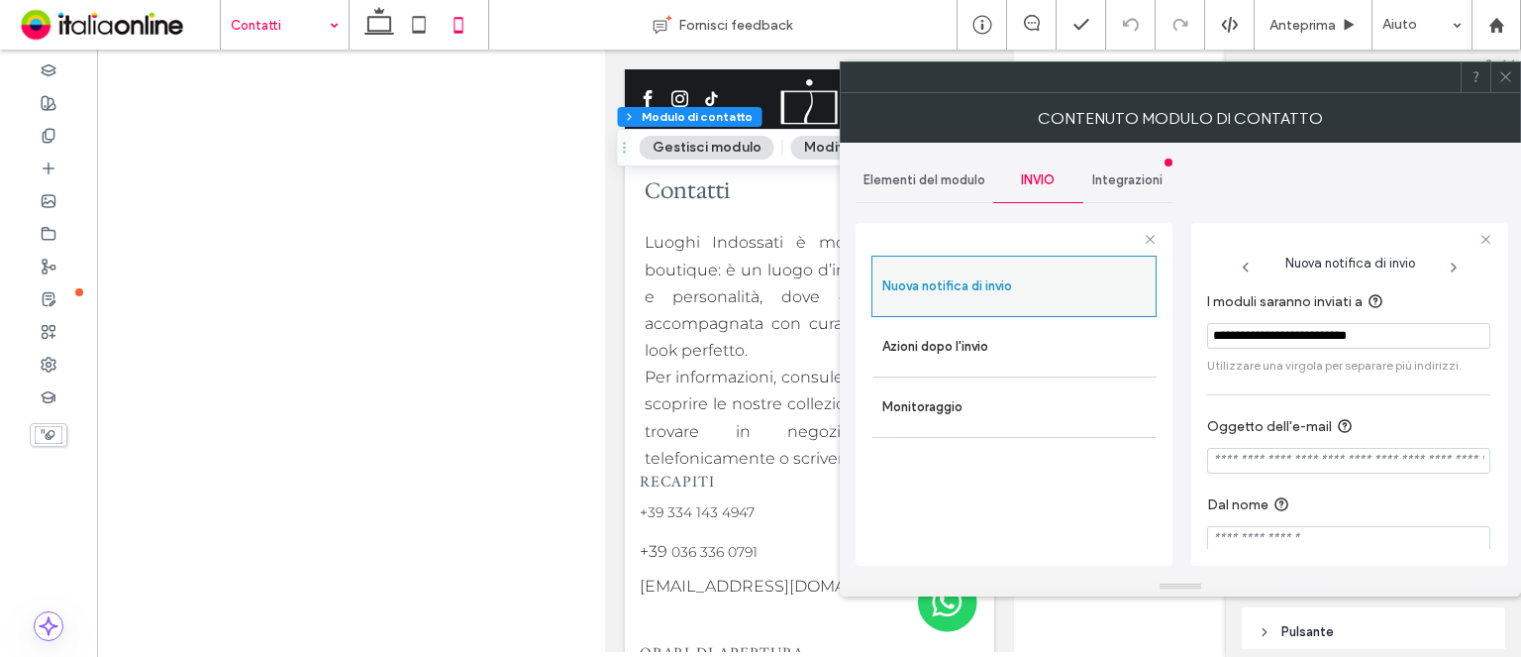
paste input "I moduli saranno inviati a"
type input "**********"
click at [390, 40] on icon at bounding box center [380, 25] width 40 height 40
type input "*"
type input "**"
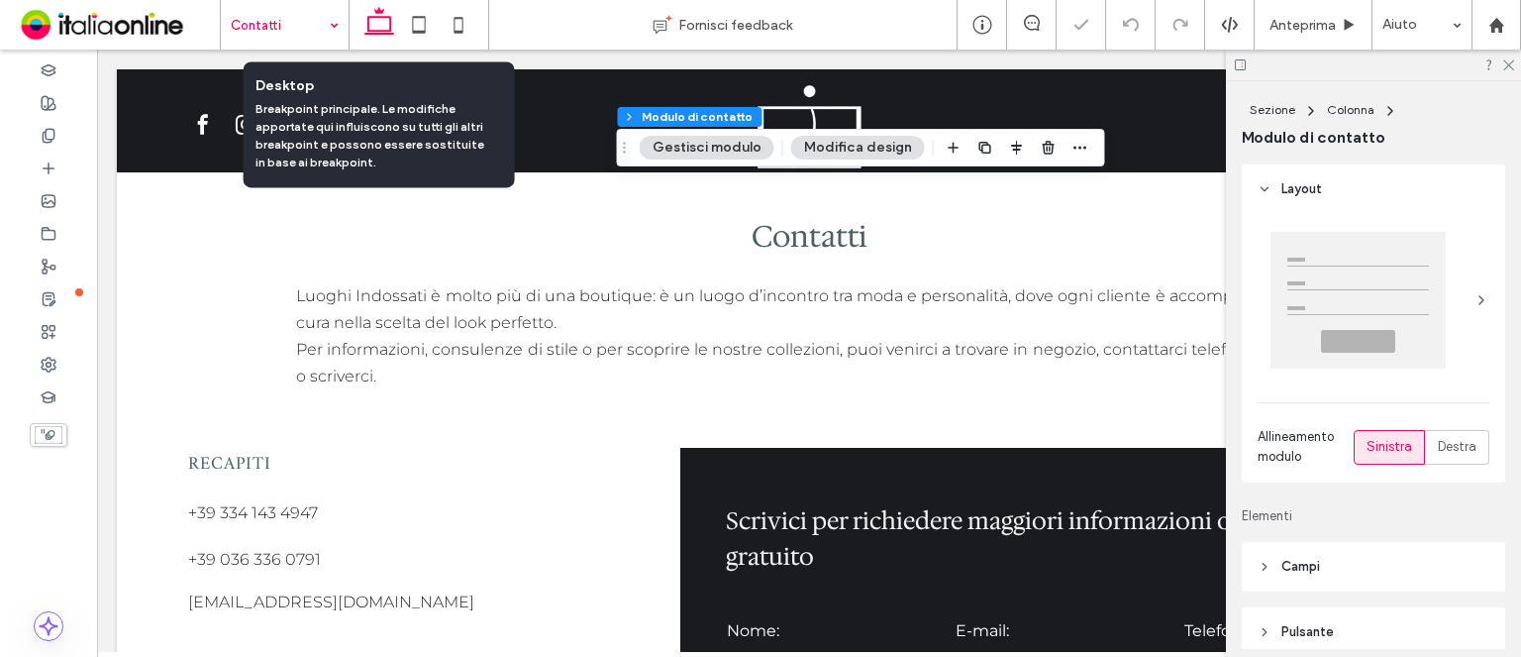
type input "*"
type input "****"
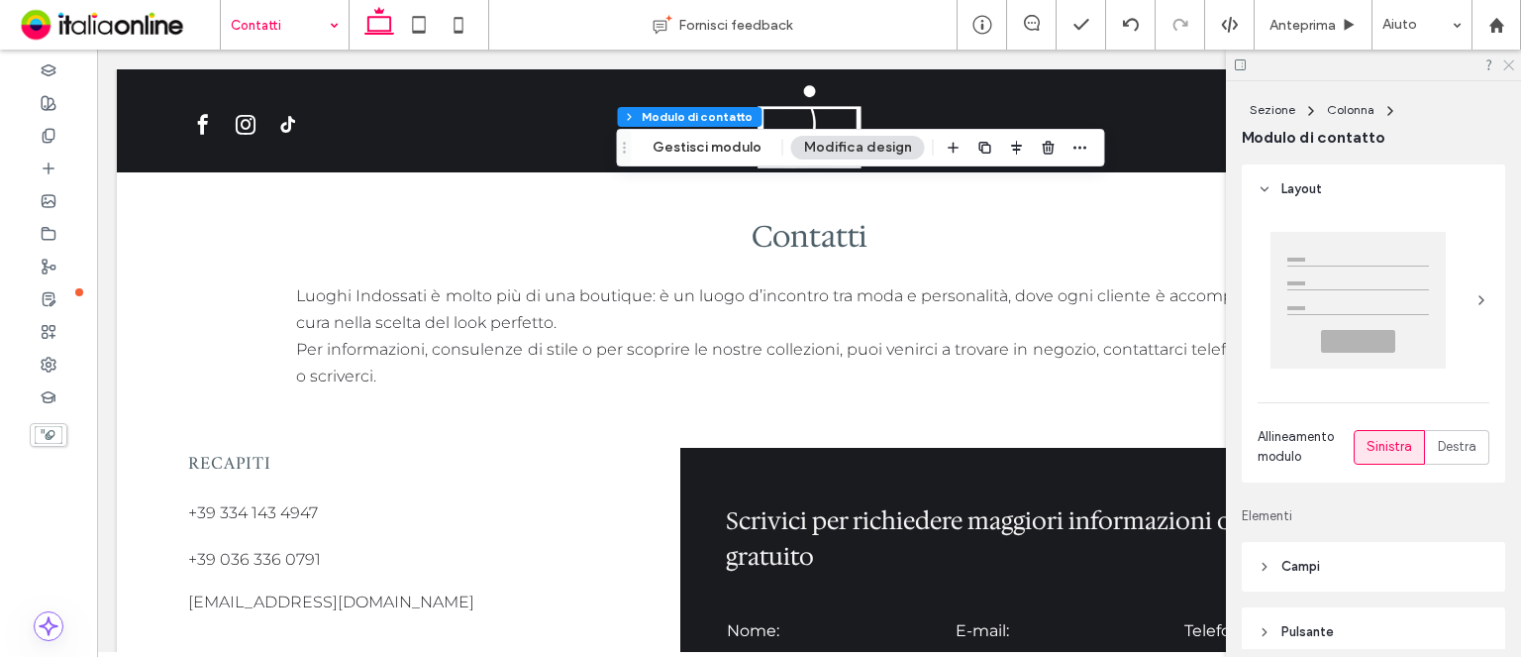
click at [1510, 61] on icon at bounding box center [1508, 63] width 13 height 13
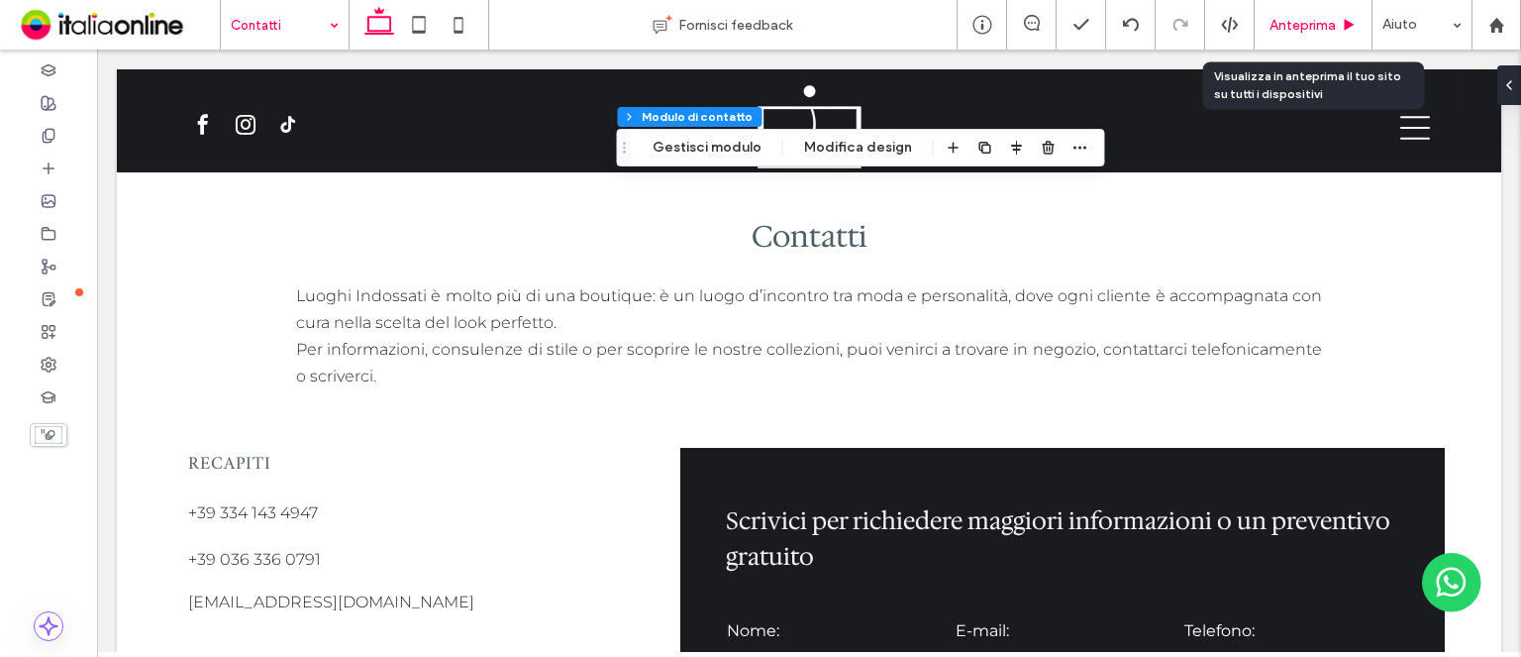
click at [1329, 27] on span "Anteprima" at bounding box center [1303, 25] width 66 height 17
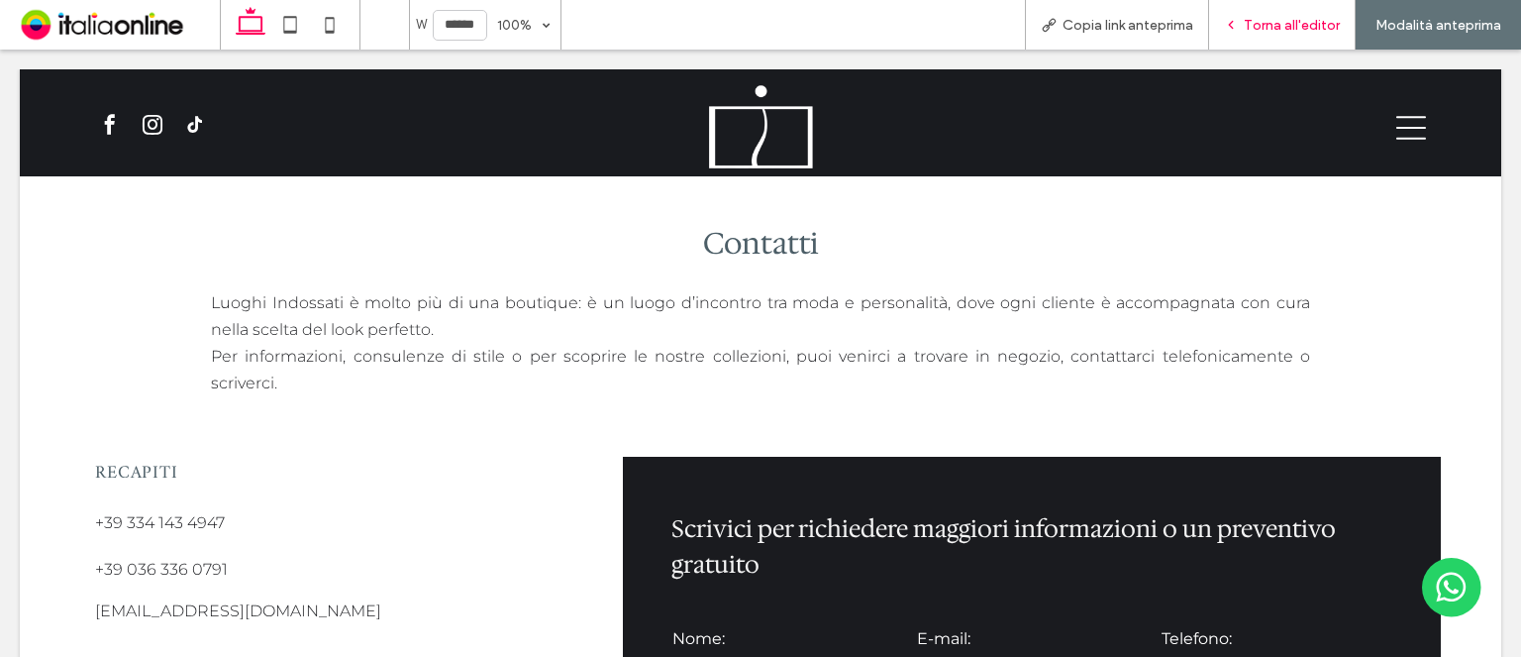
click at [1308, 31] on span "Torna all'editor" at bounding box center [1292, 25] width 96 height 17
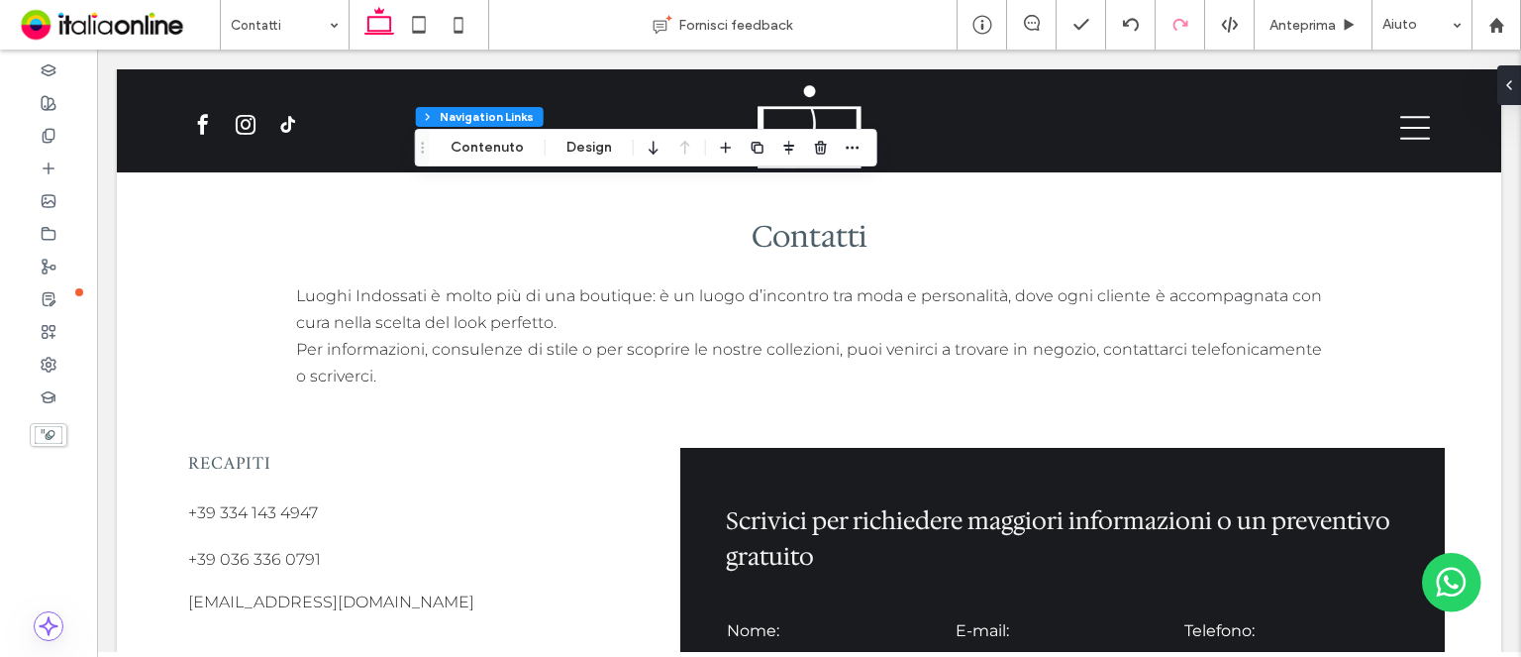
type input "***"
type input "****"
click at [554, 148] on button "Design" at bounding box center [589, 148] width 71 height 24
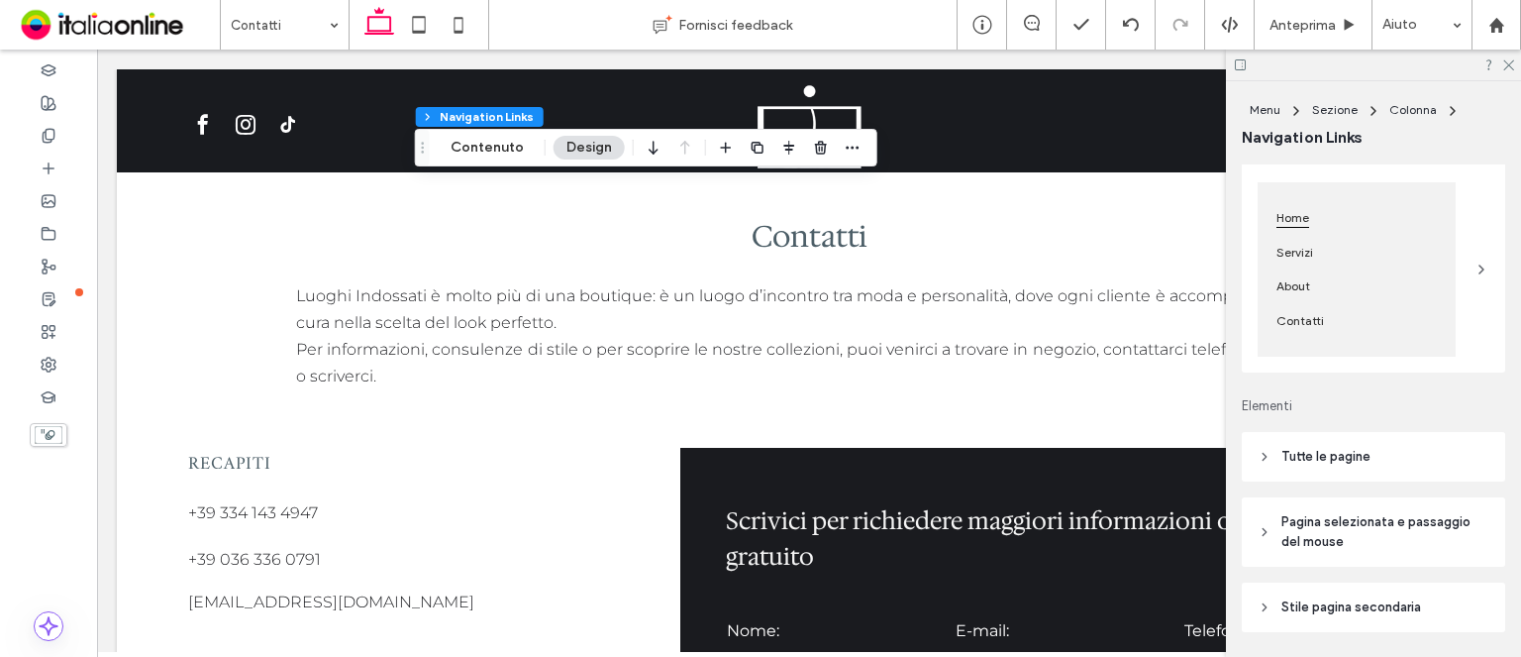
scroll to position [297, 0]
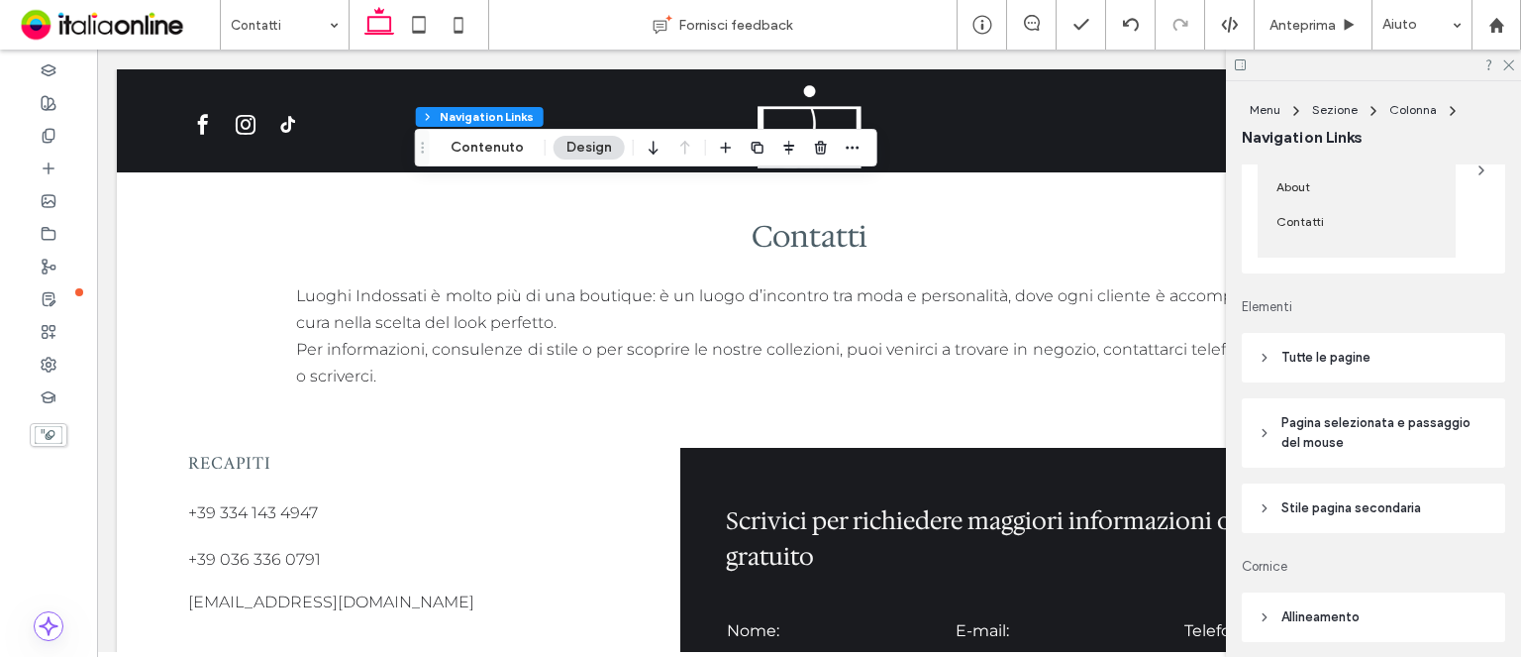
click at [1401, 503] on span "Stile pagina secondaria" at bounding box center [1352, 508] width 140 height 20
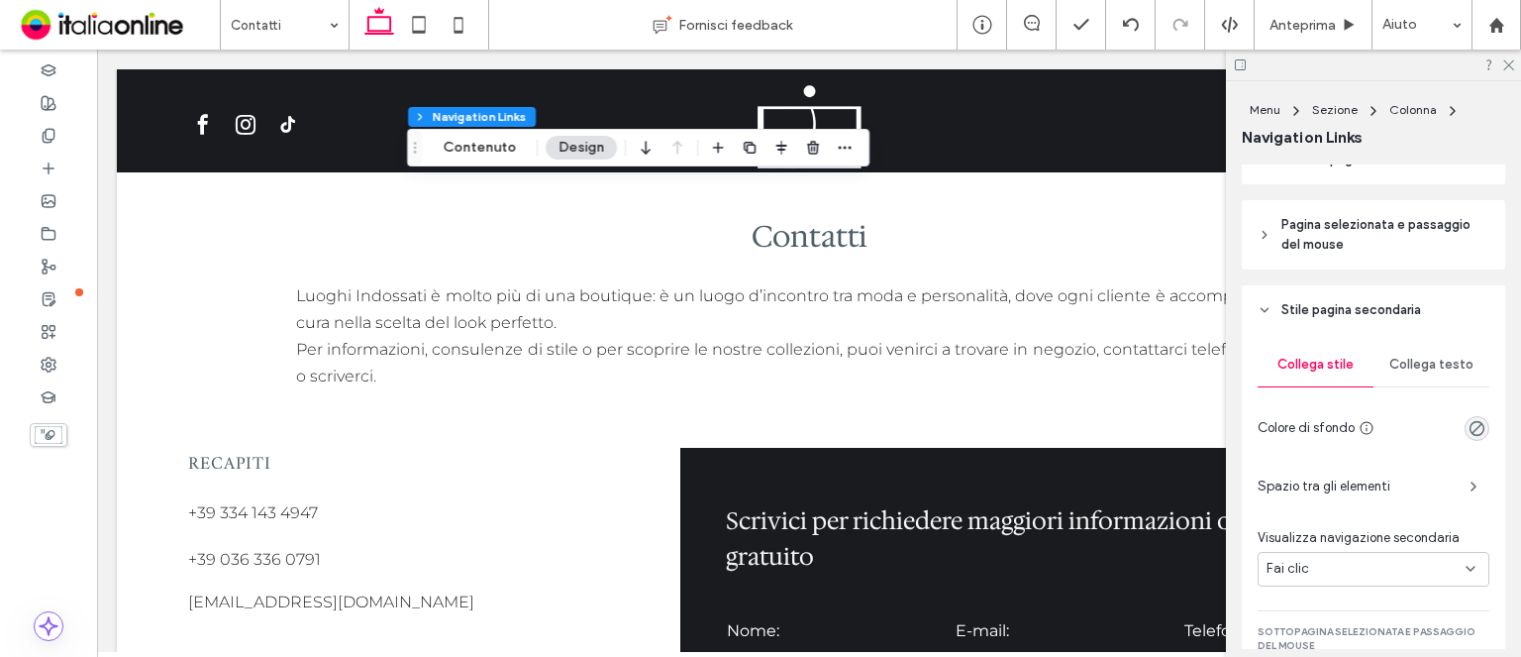
click at [1421, 360] on span "Collega testo" at bounding box center [1432, 365] width 84 height 16
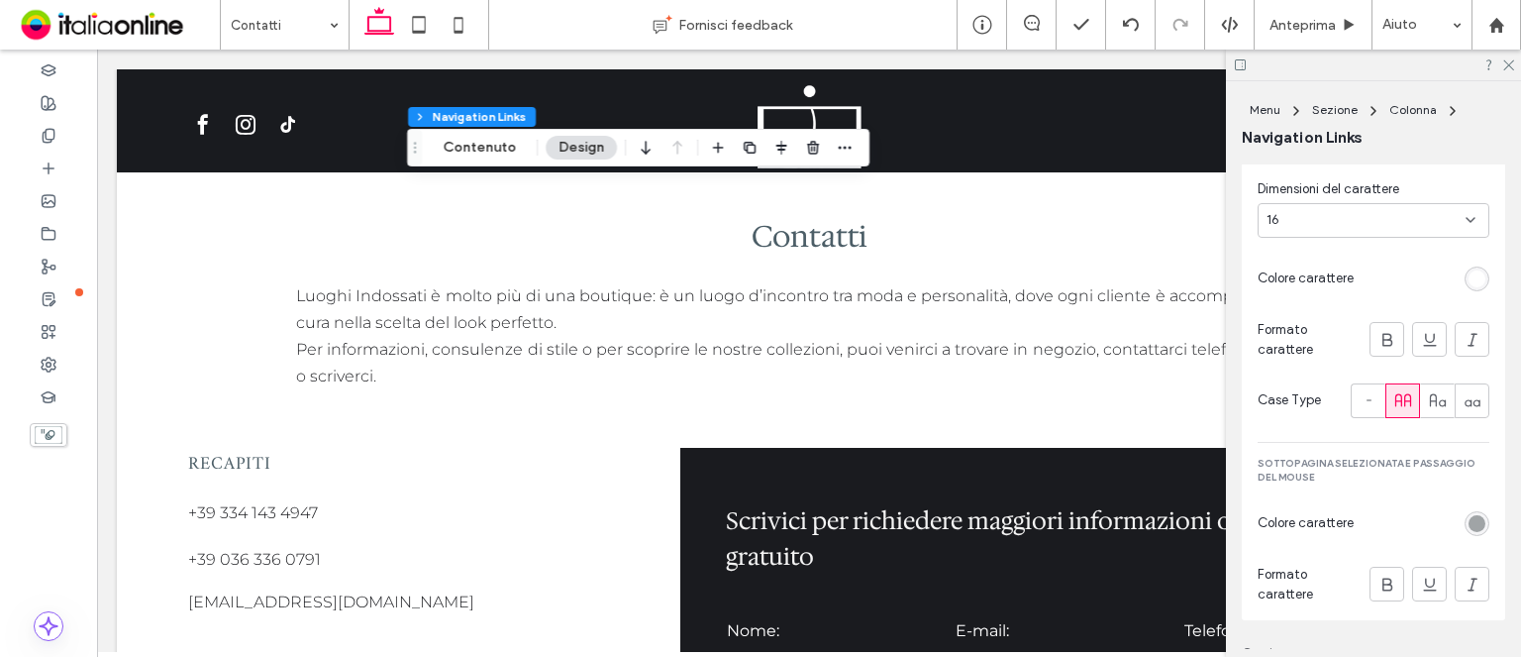
scroll to position [1090, 0]
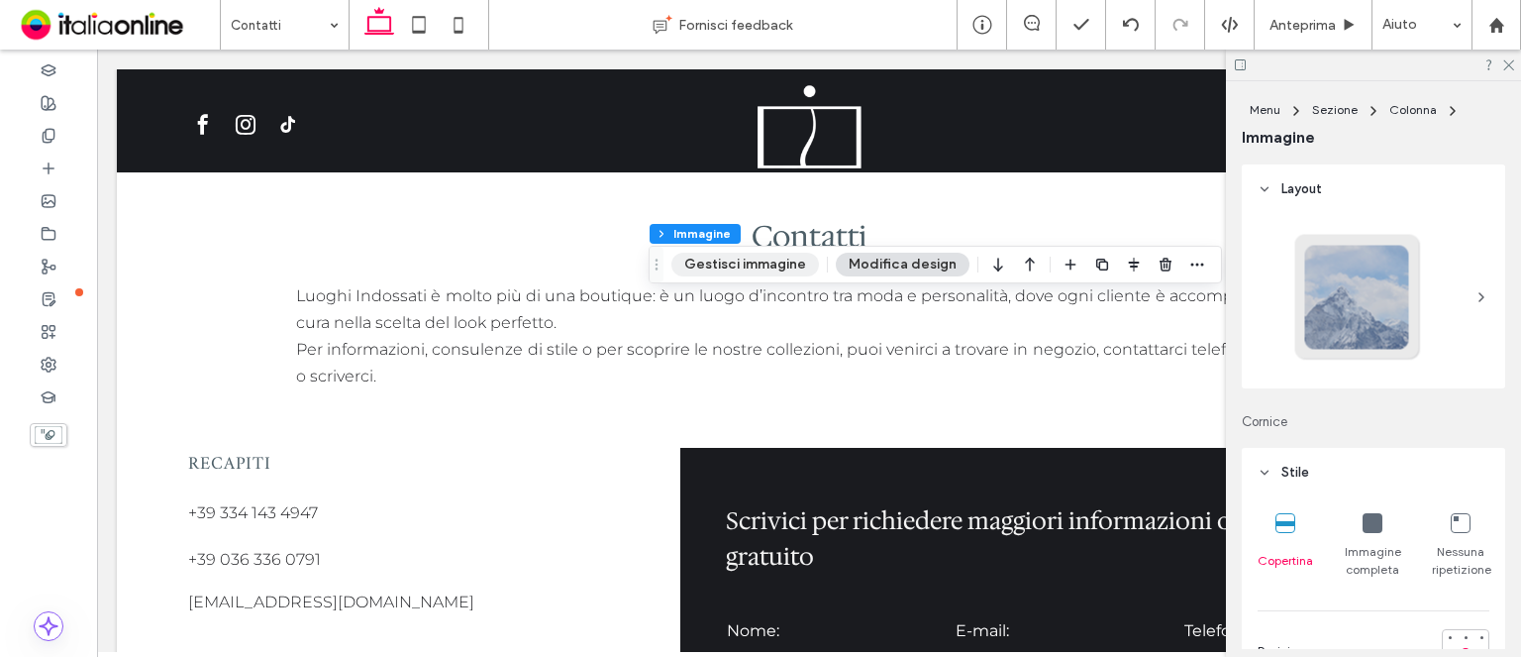
click at [731, 260] on button "Gestisci immagine" at bounding box center [746, 265] width 148 height 24
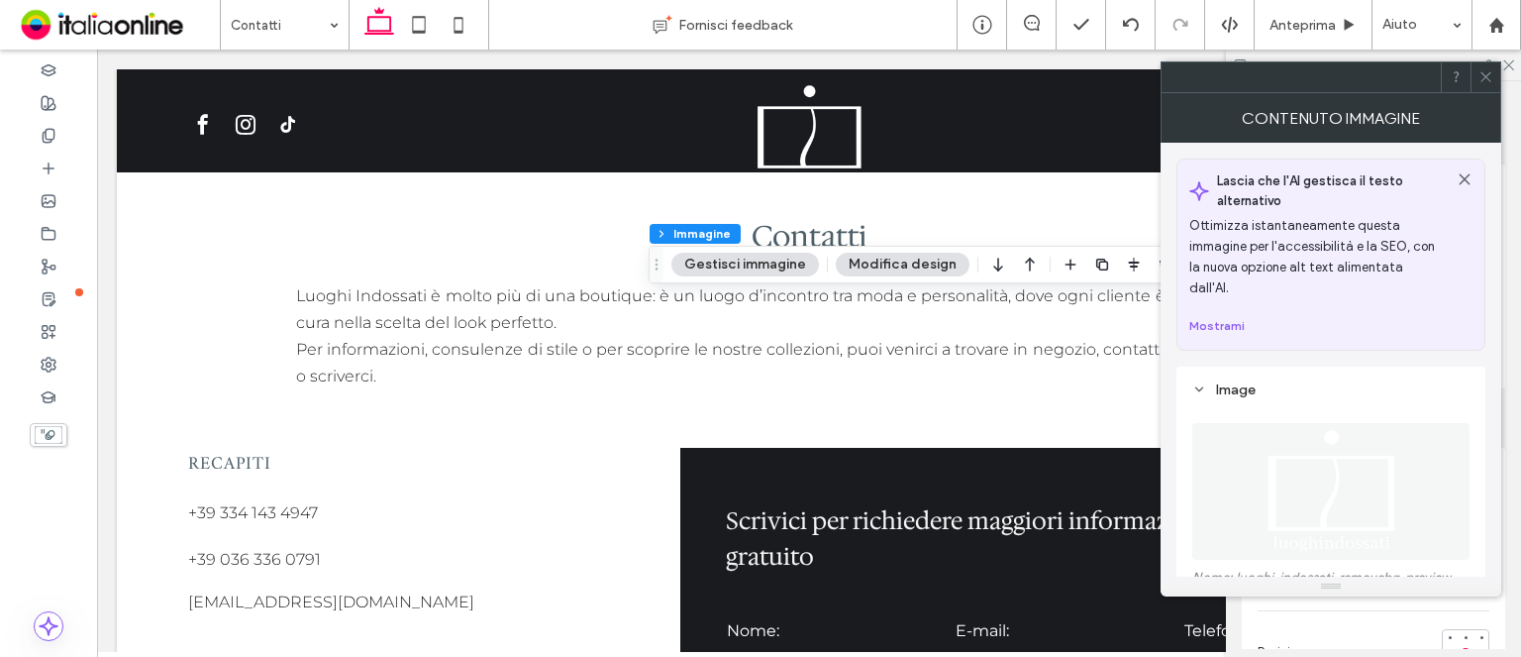
scroll to position [297, 0]
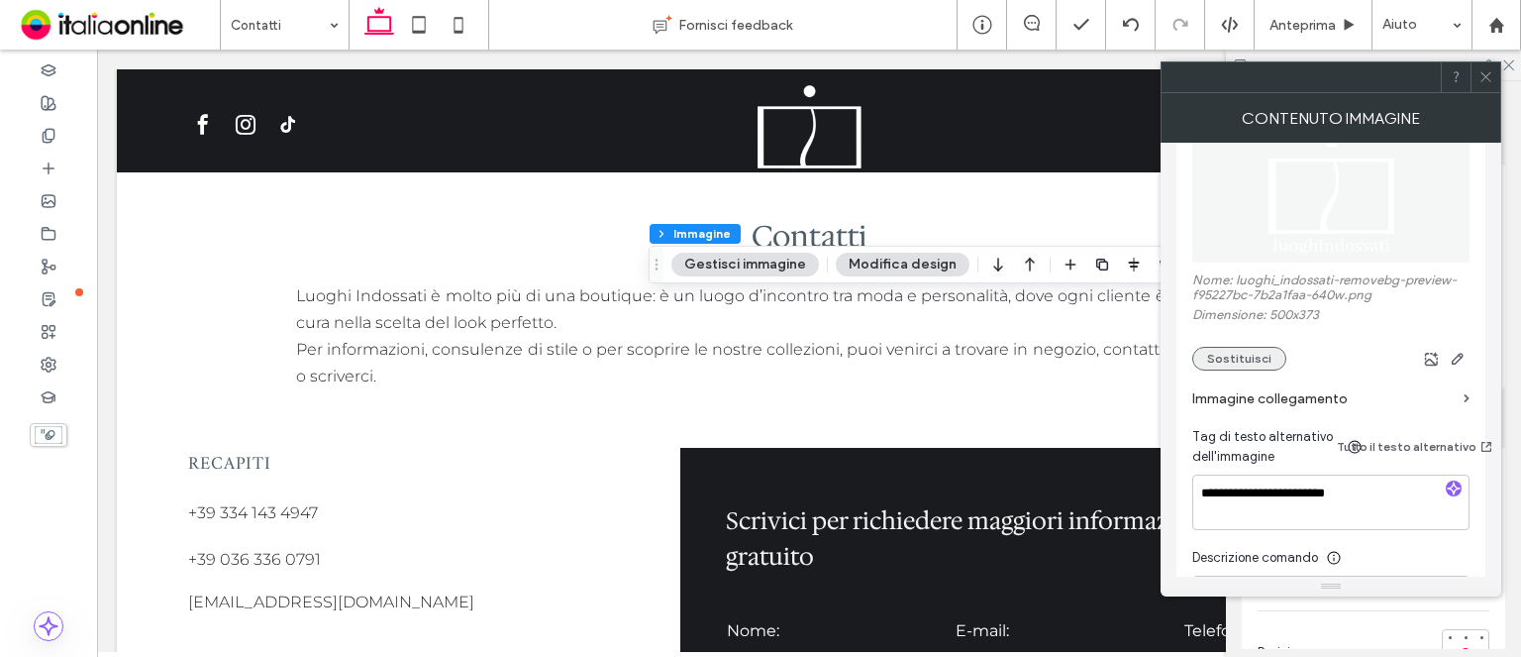
click at [1268, 347] on button "Sostituisci" at bounding box center [1240, 359] width 94 height 24
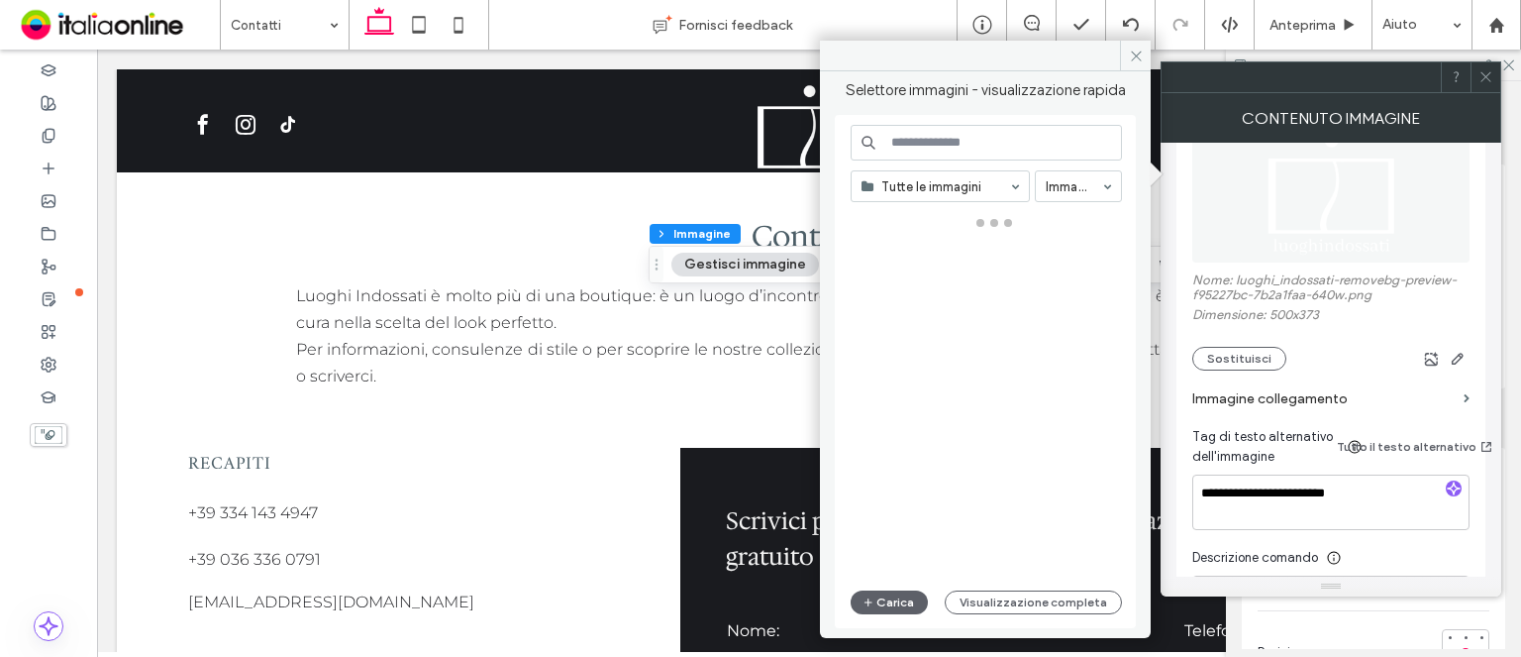
click at [1291, 380] on label "Immagine collegamento" at bounding box center [1324, 398] width 263 height 37
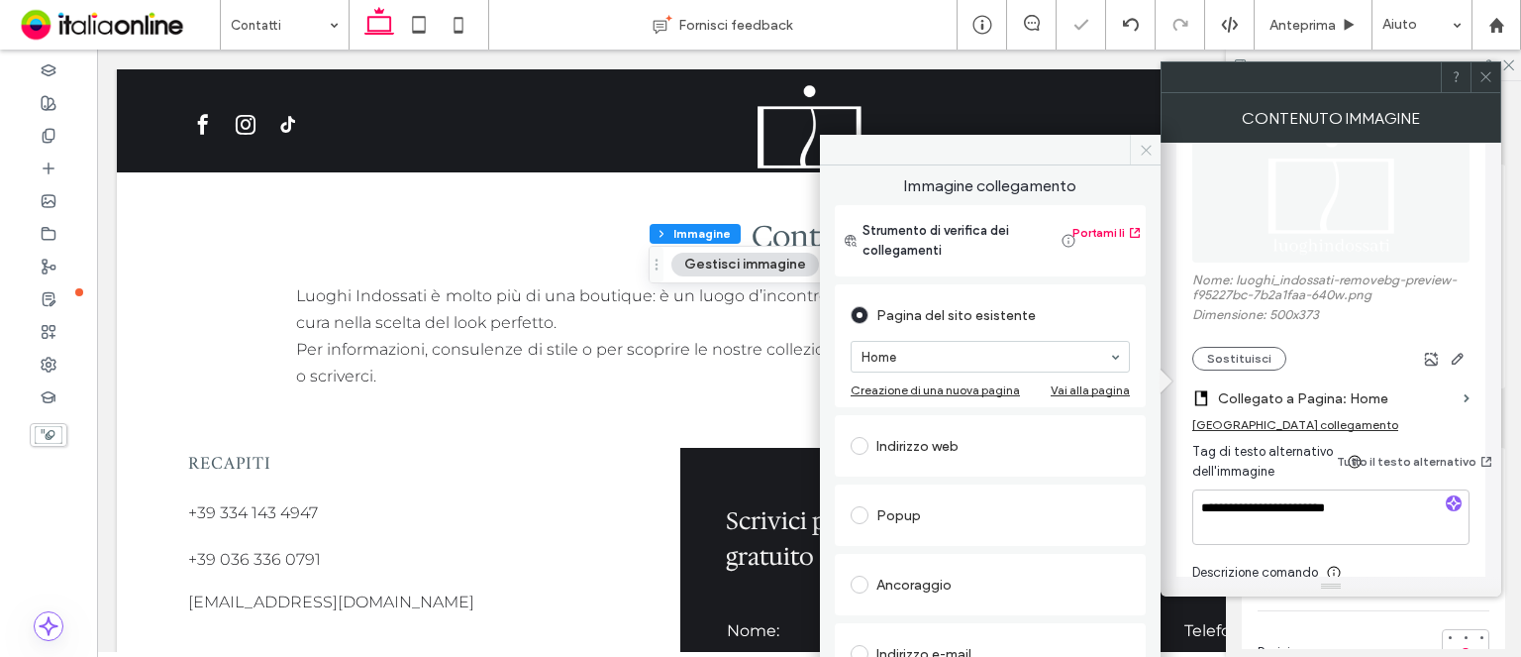
click at [1145, 151] on icon at bounding box center [1146, 150] width 15 height 15
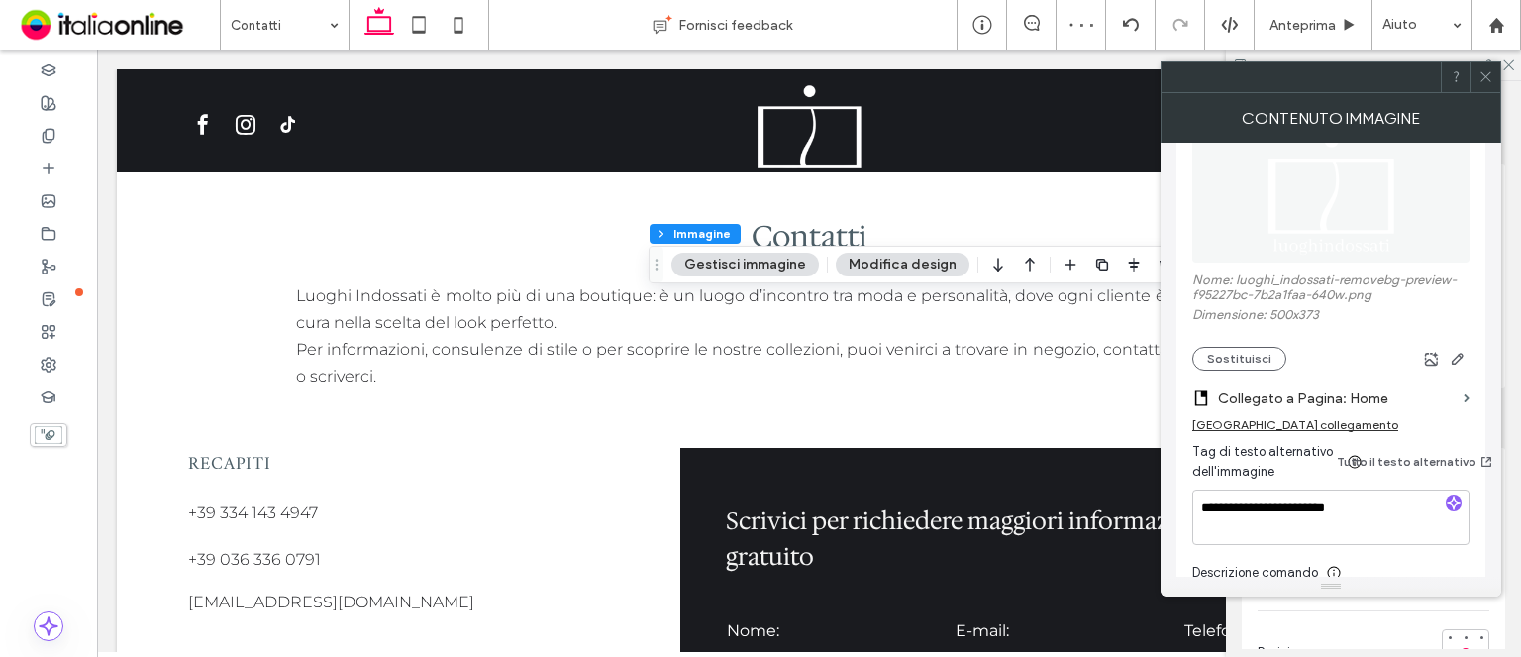
click at [1494, 70] on icon at bounding box center [1486, 76] width 15 height 15
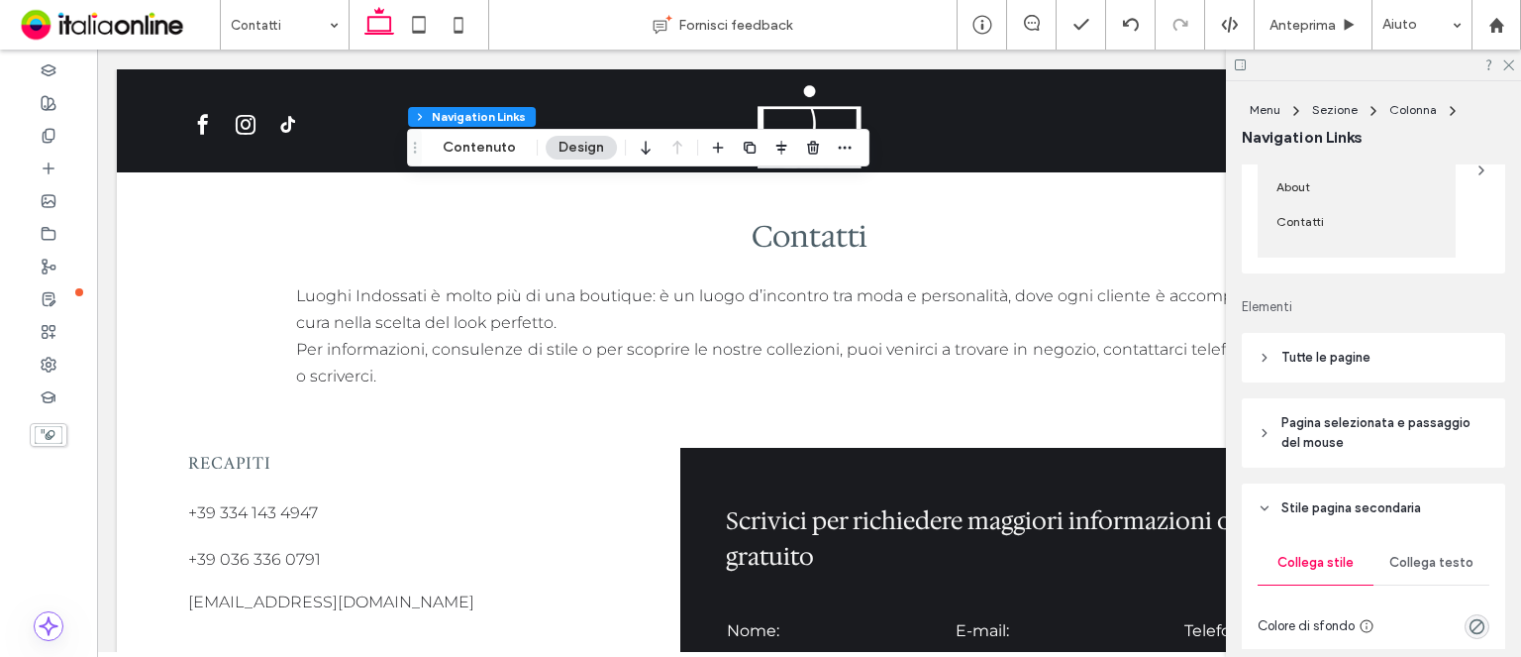
click at [1384, 360] on header "Tutte le pagine" at bounding box center [1373, 358] width 263 height 50
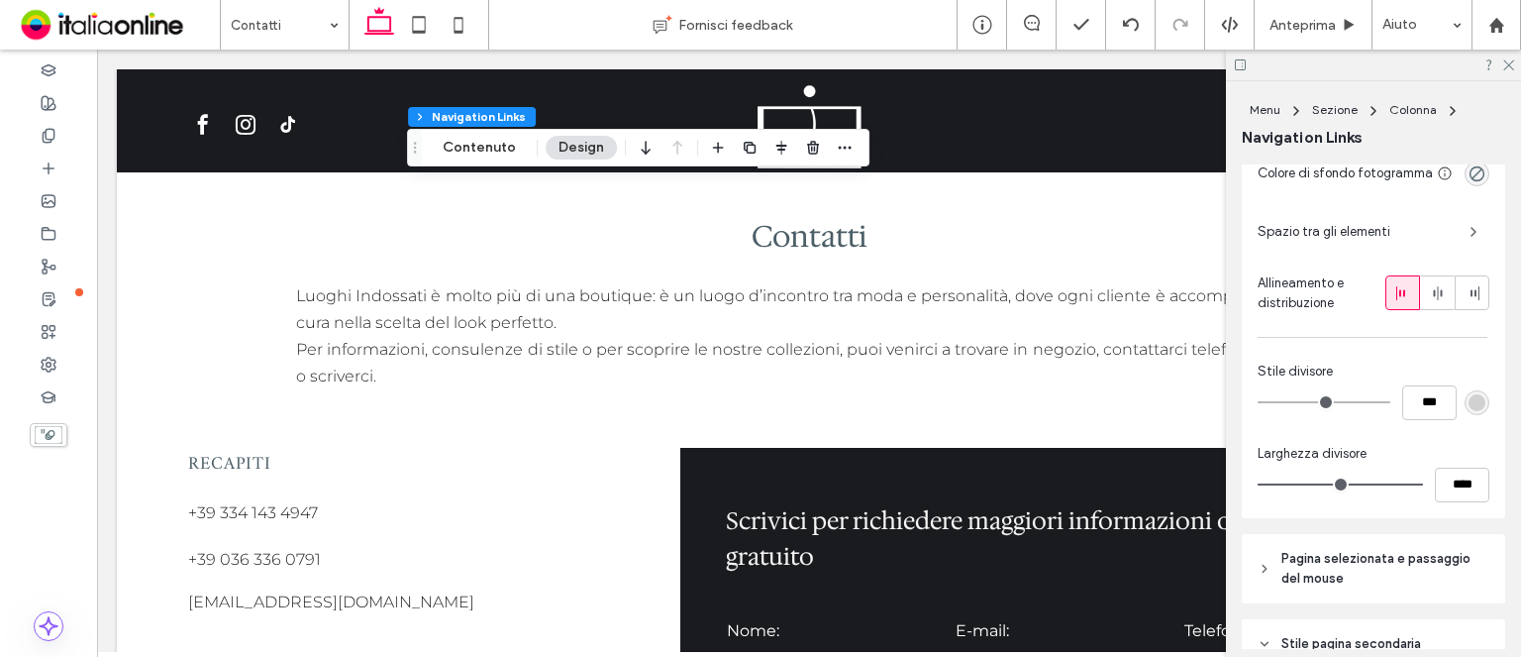
scroll to position [693, 0]
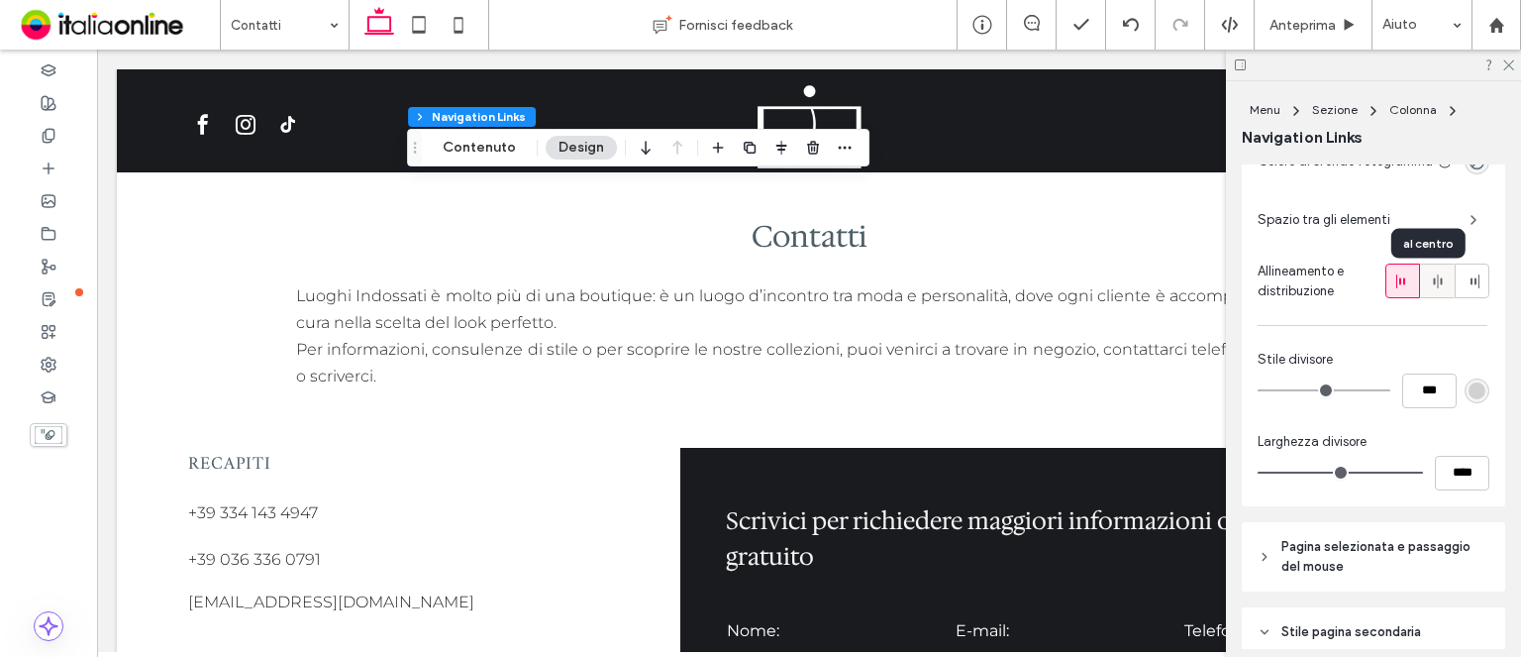
click at [1430, 297] on span at bounding box center [1438, 280] width 16 height 33
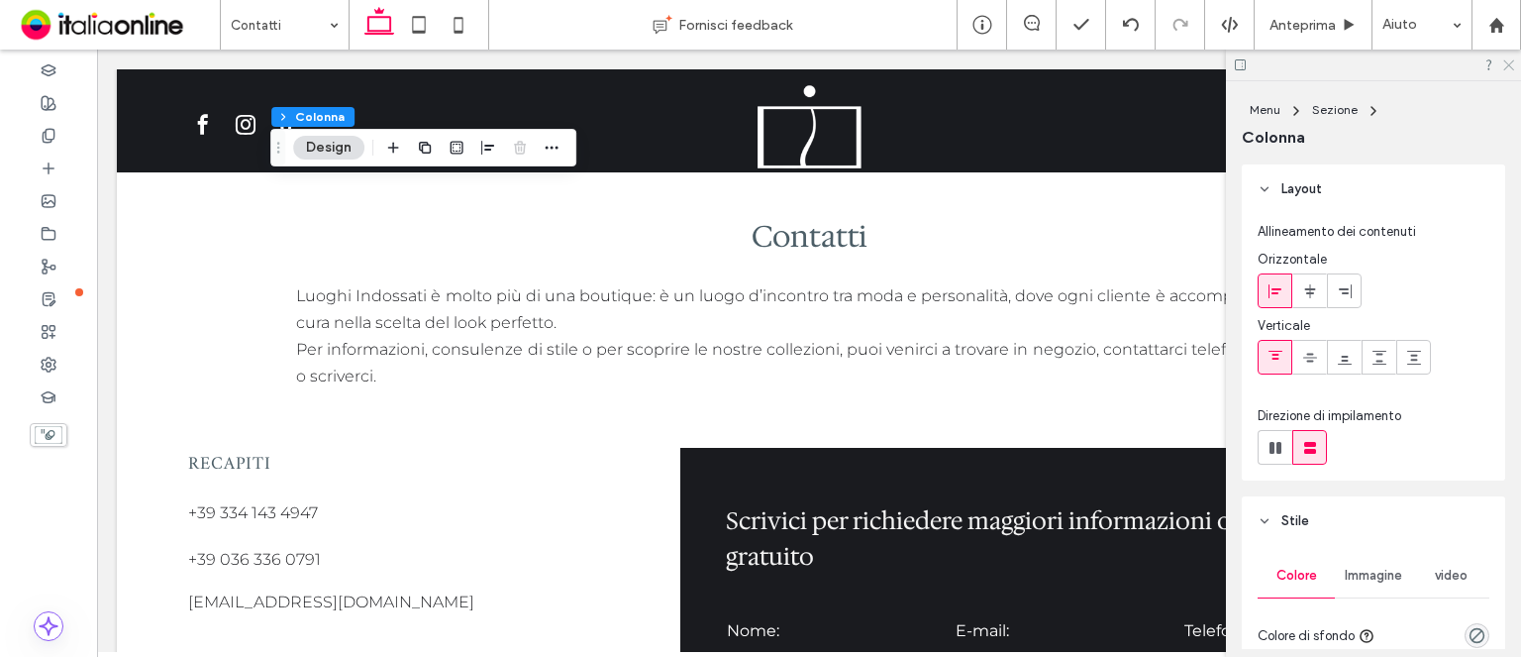
click at [1506, 67] on icon at bounding box center [1508, 63] width 13 height 13
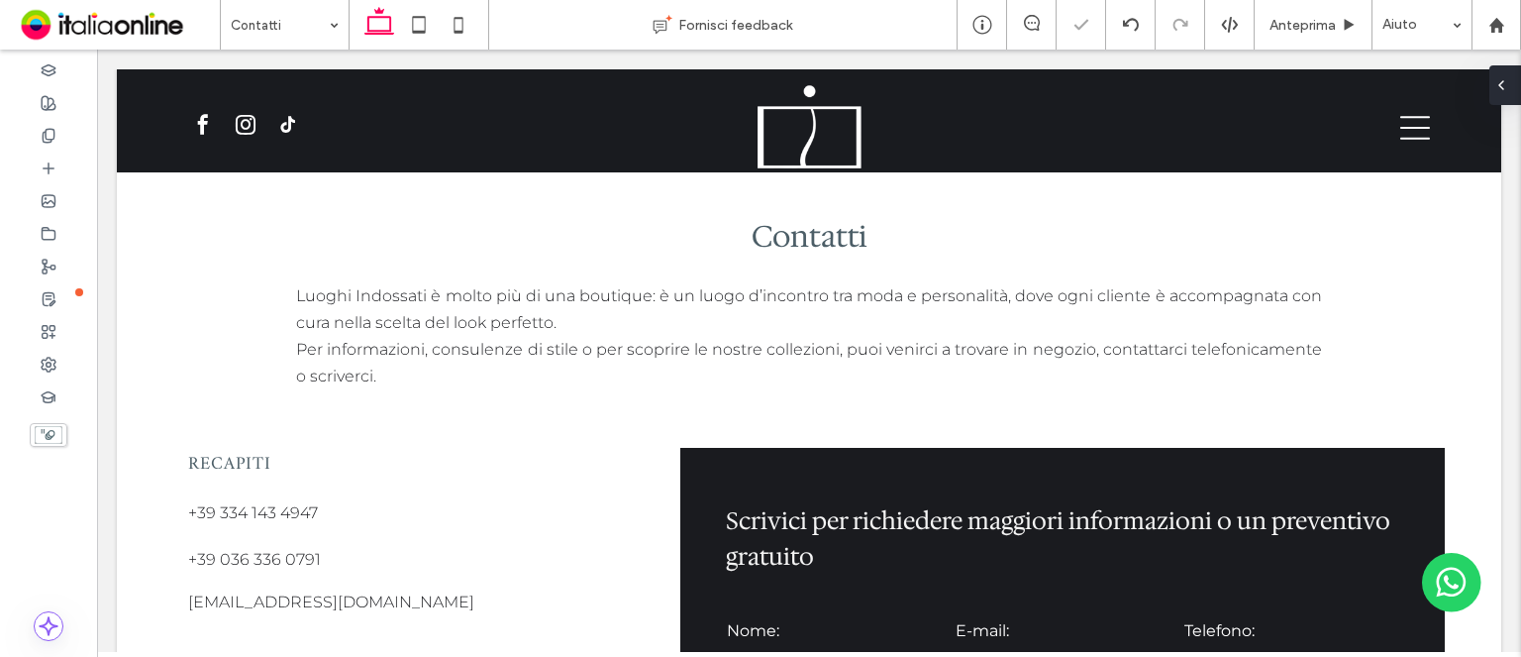
type input "**"
type input "****"
type input "***"
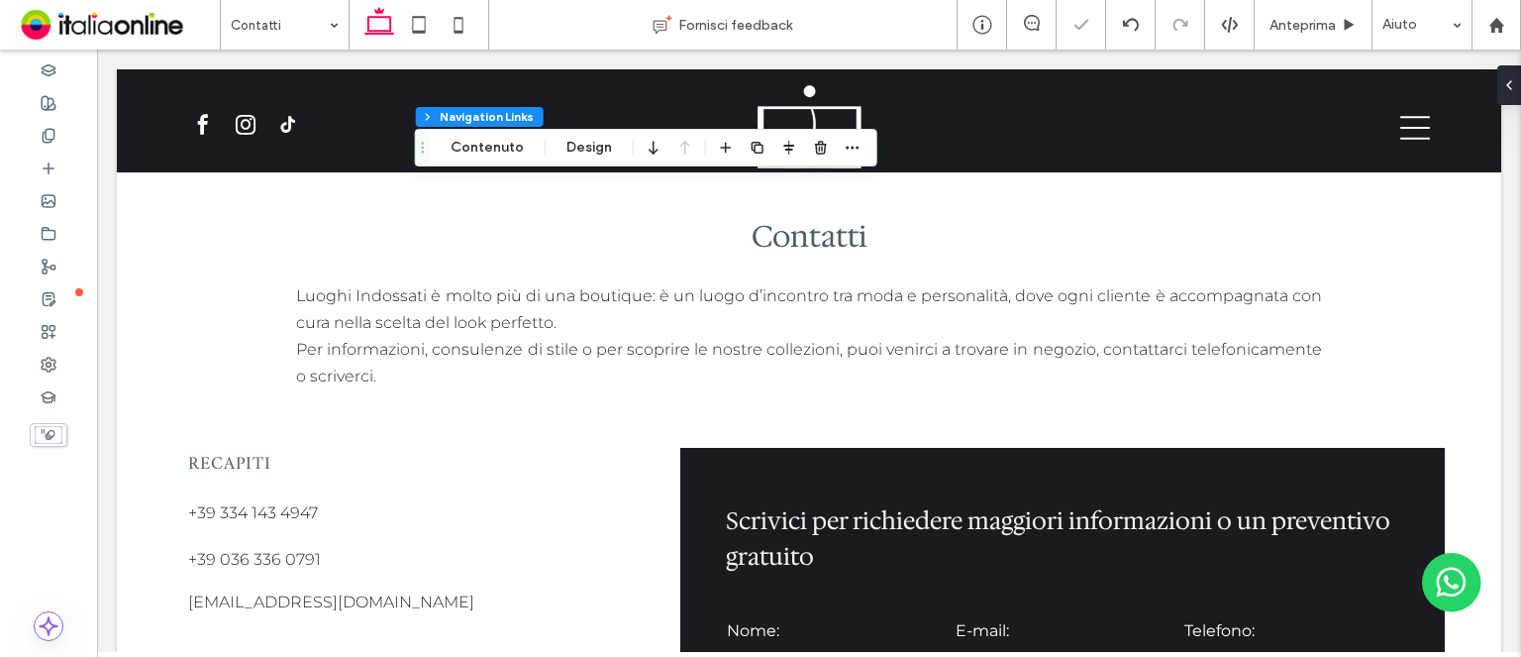
type input "***"
type input "****"
drag, startPoint x: 594, startPoint y: 150, endPoint x: 569, endPoint y: 146, distance: 26.1
click at [594, 150] on button "Design" at bounding box center [589, 148] width 71 height 24
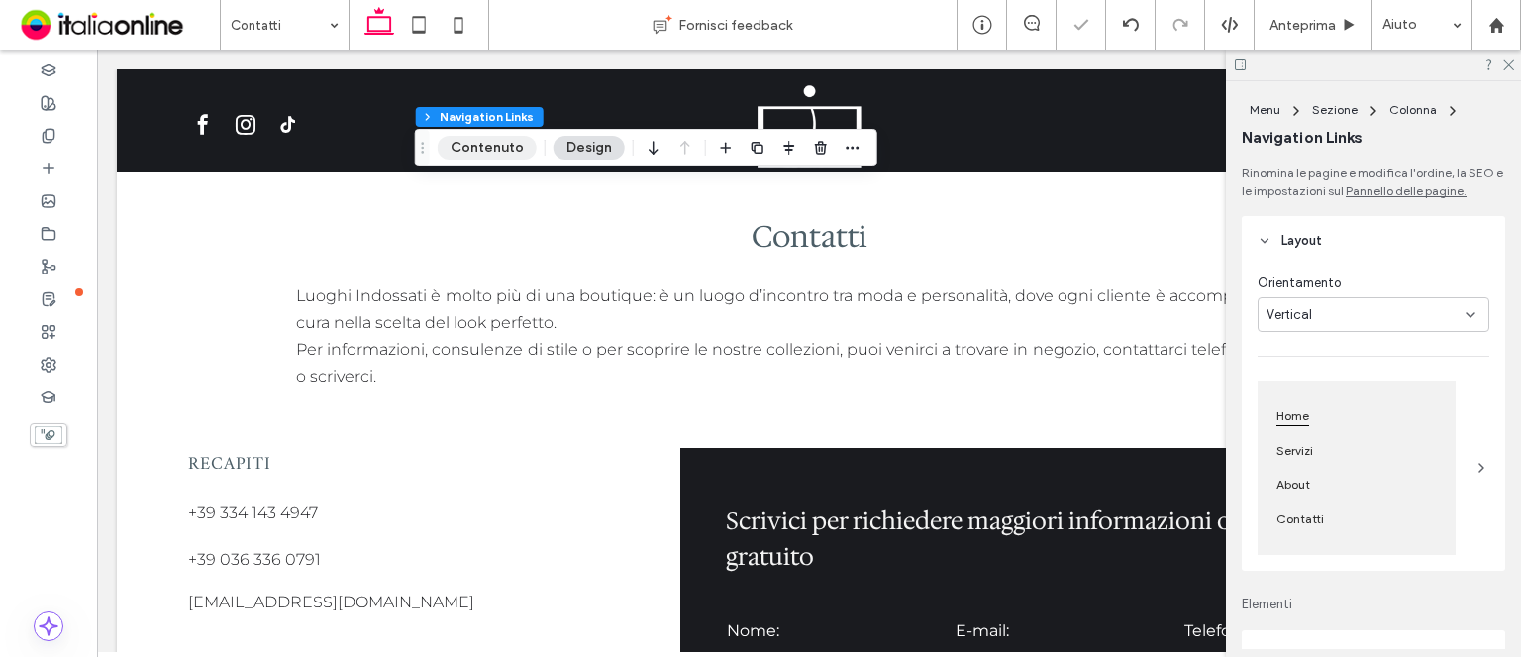
click at [514, 141] on button "Contenuto" at bounding box center [487, 148] width 99 height 24
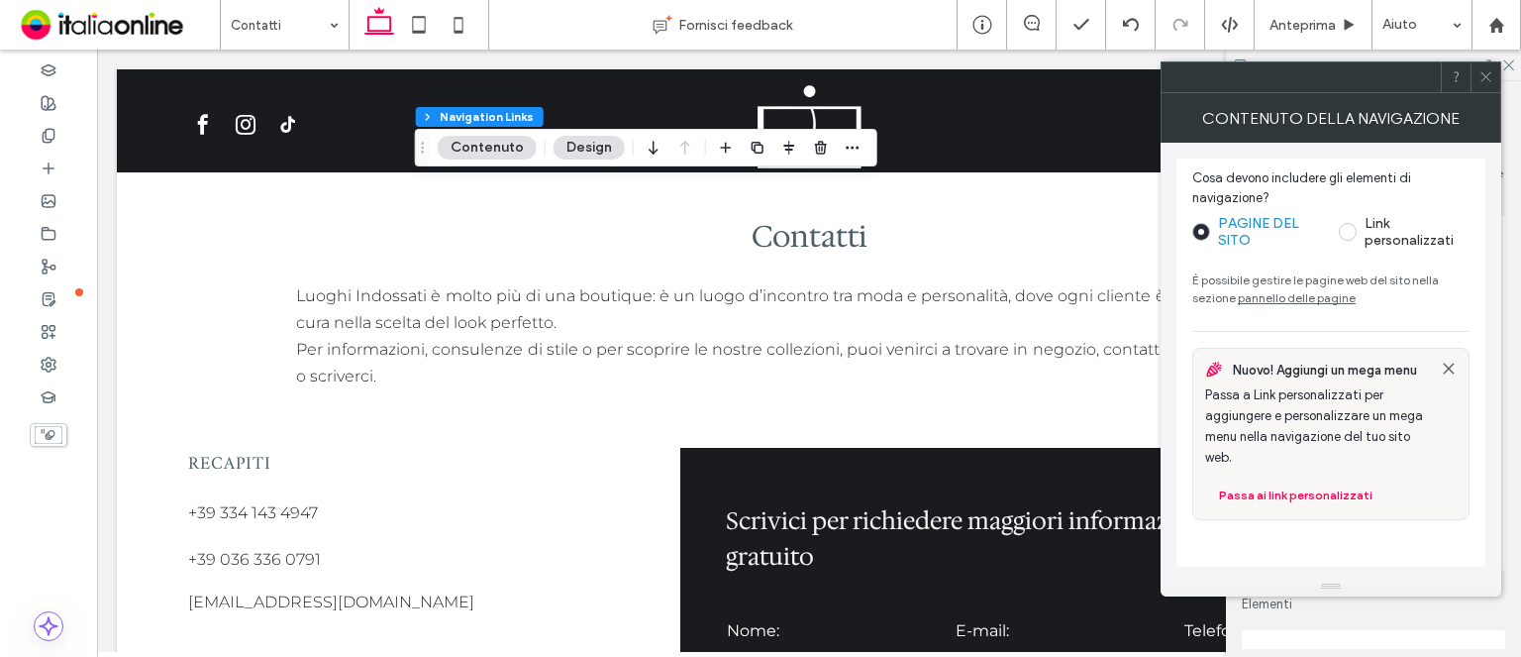
click at [481, 153] on button "Contenuto" at bounding box center [487, 148] width 99 height 24
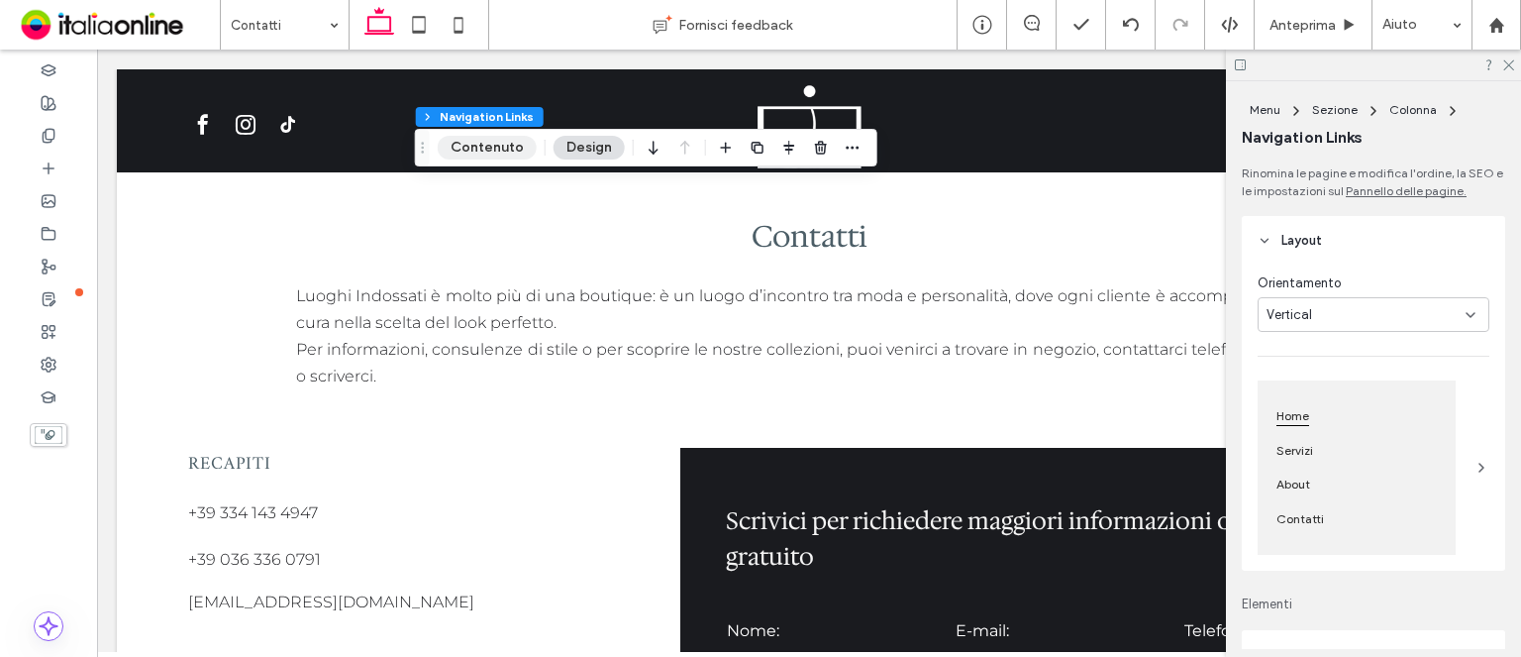
click at [481, 153] on button "Contenuto" at bounding box center [487, 148] width 99 height 24
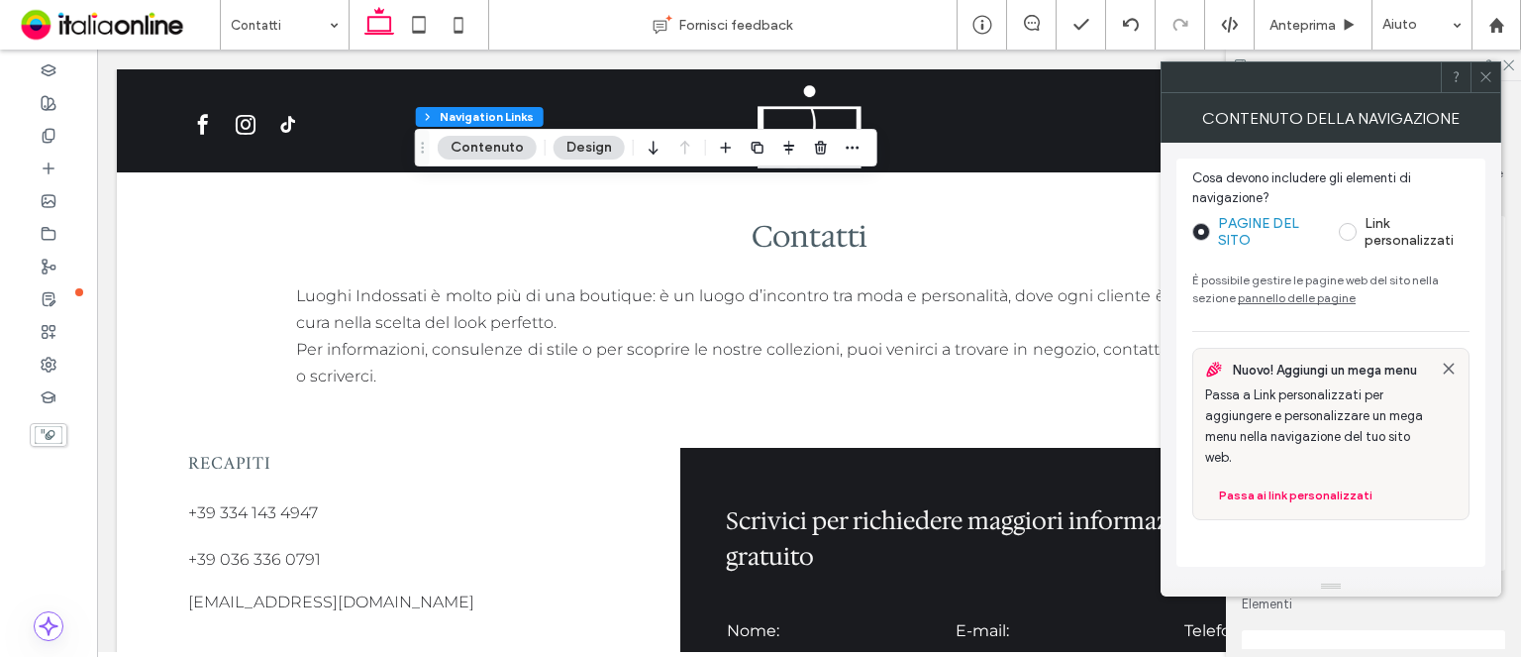
click at [1480, 62] on span at bounding box center [1486, 77] width 15 height 30
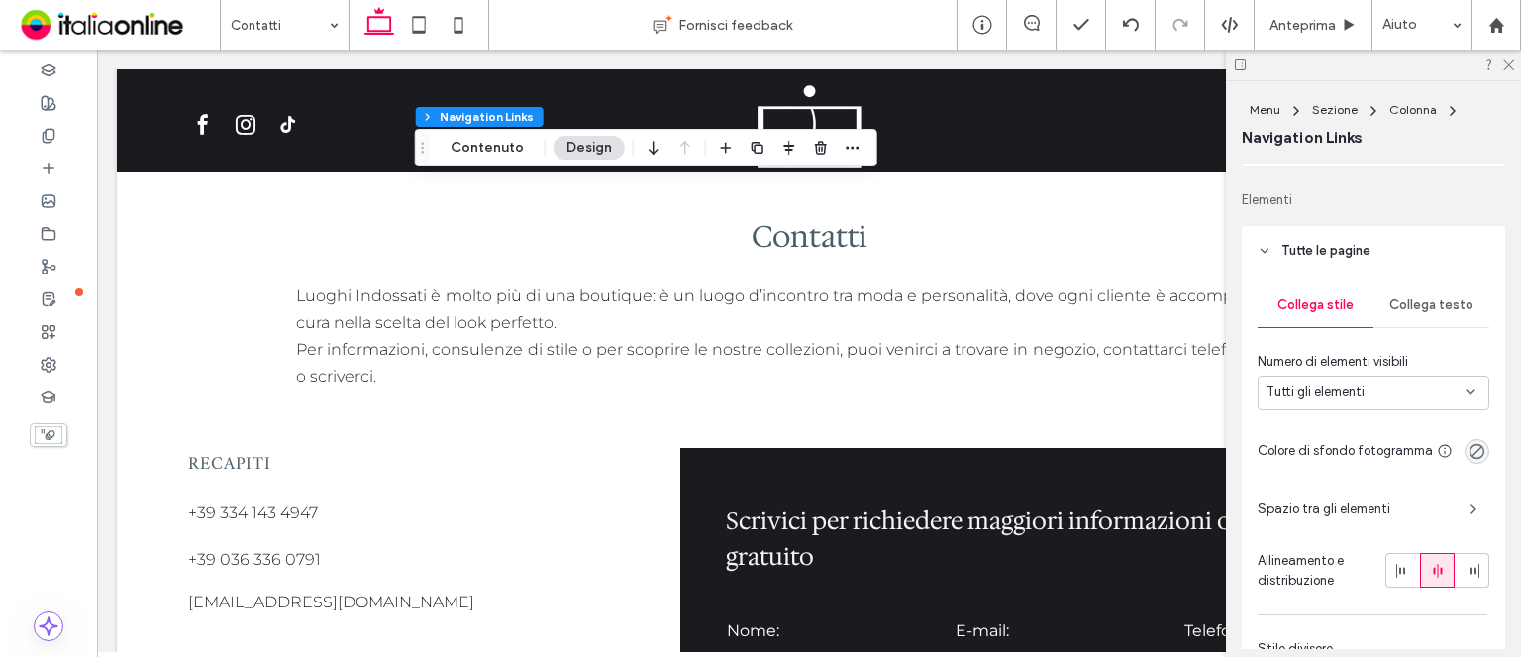
scroll to position [396, 0]
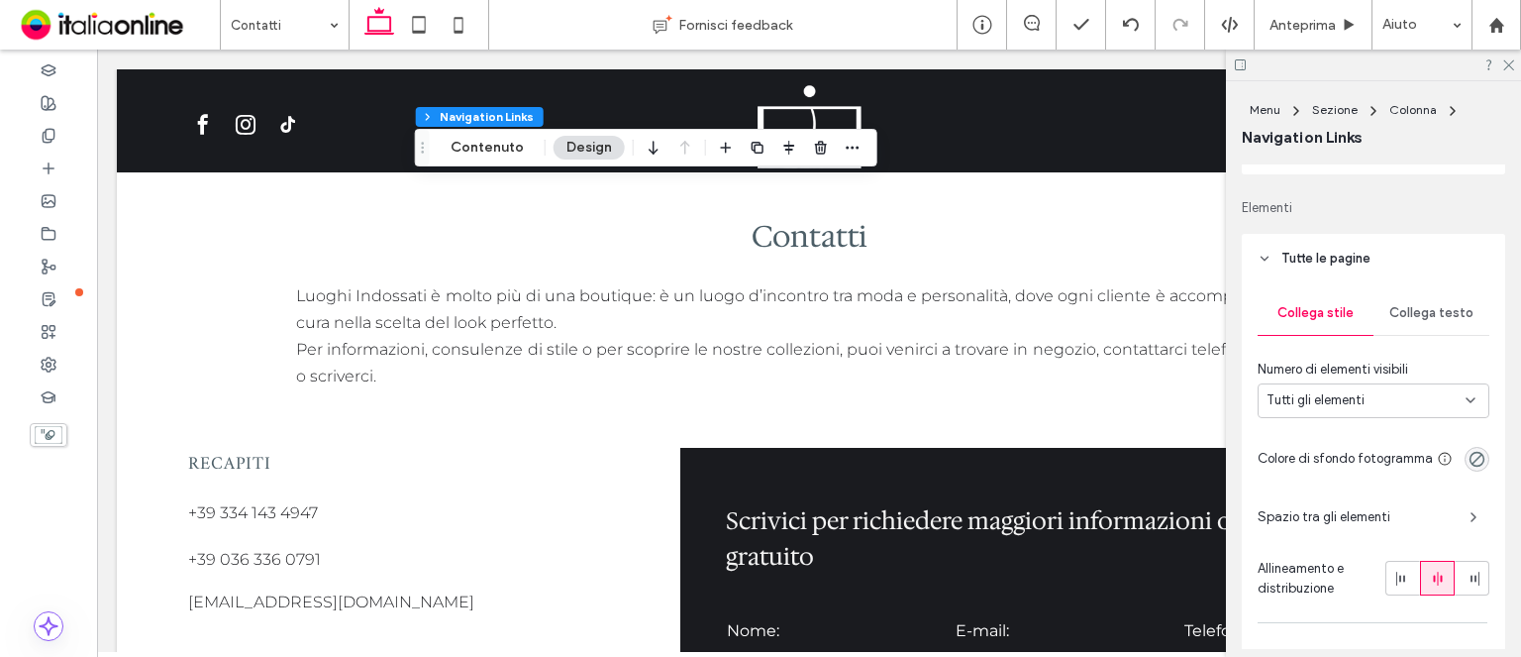
click at [1434, 326] on div "Collega testo" at bounding box center [1432, 313] width 116 height 44
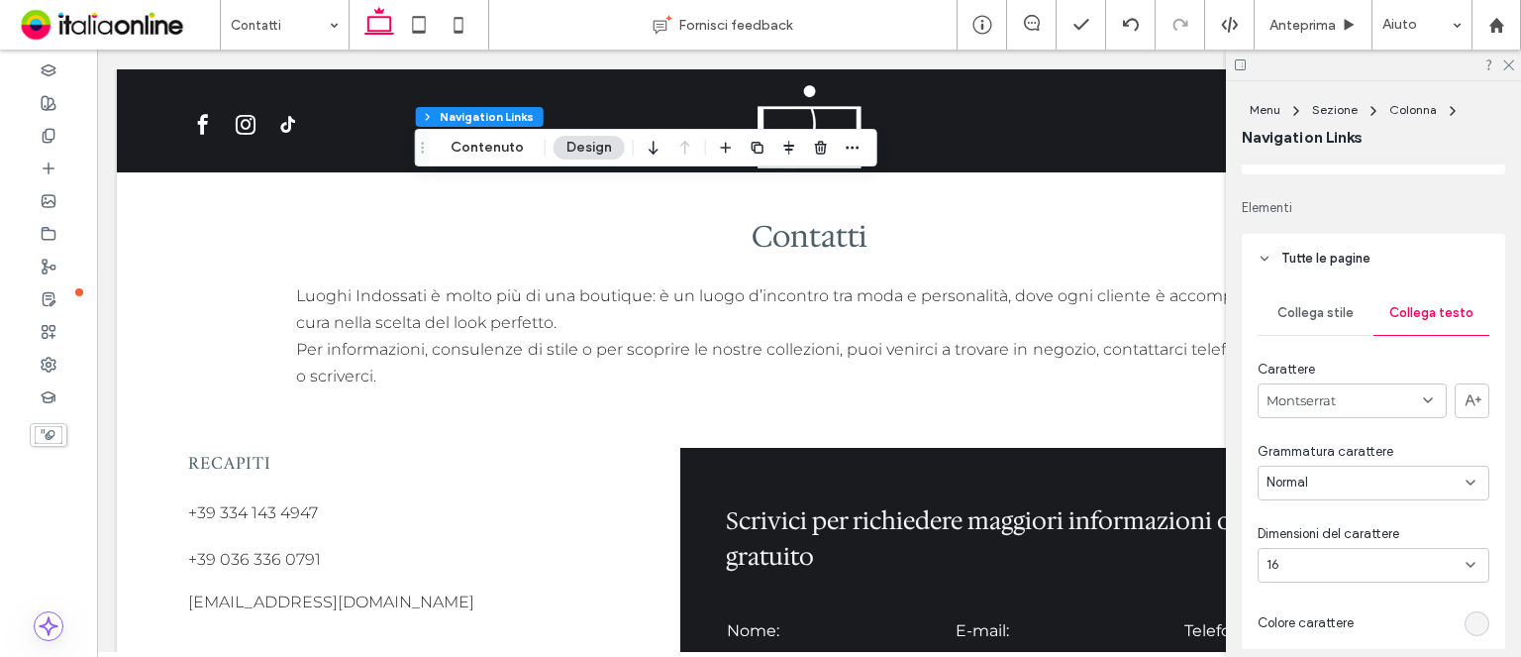
scroll to position [594, 0]
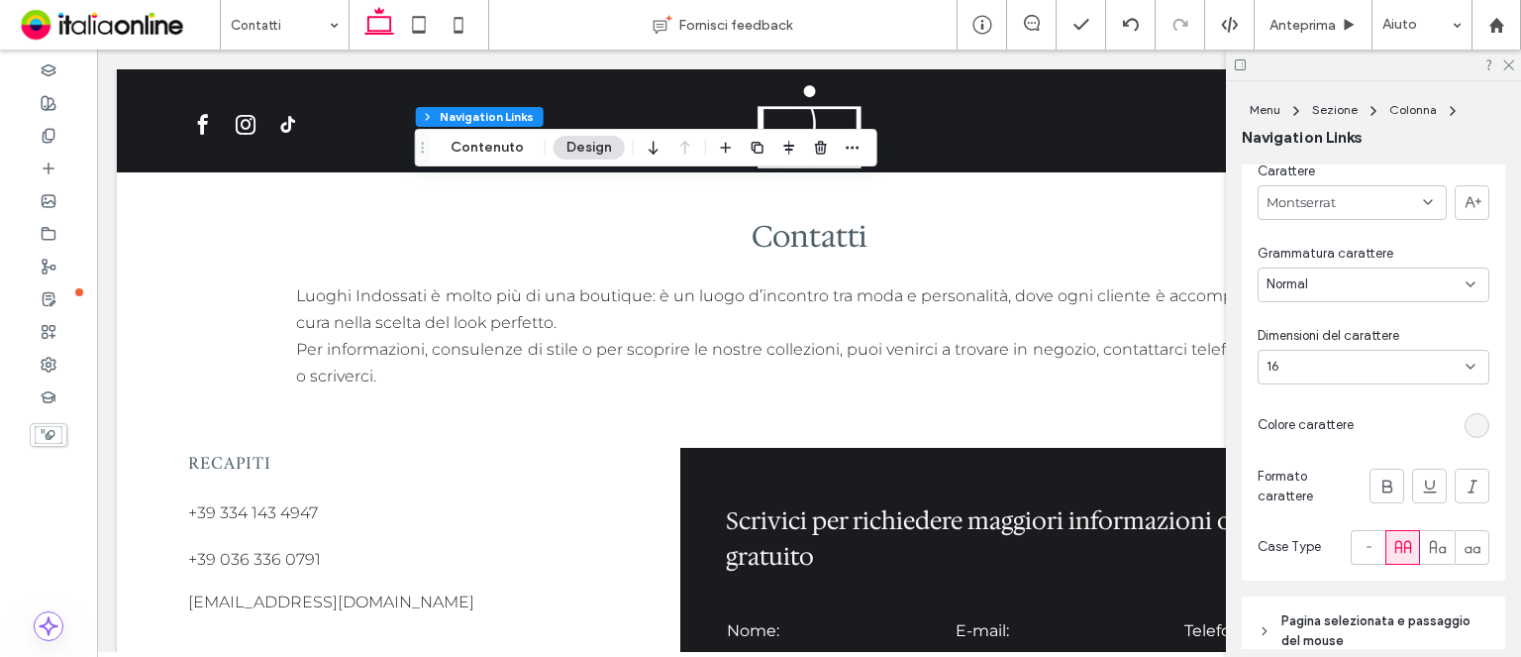
click at [1398, 367] on div "16" at bounding box center [1362, 367] width 190 height 20
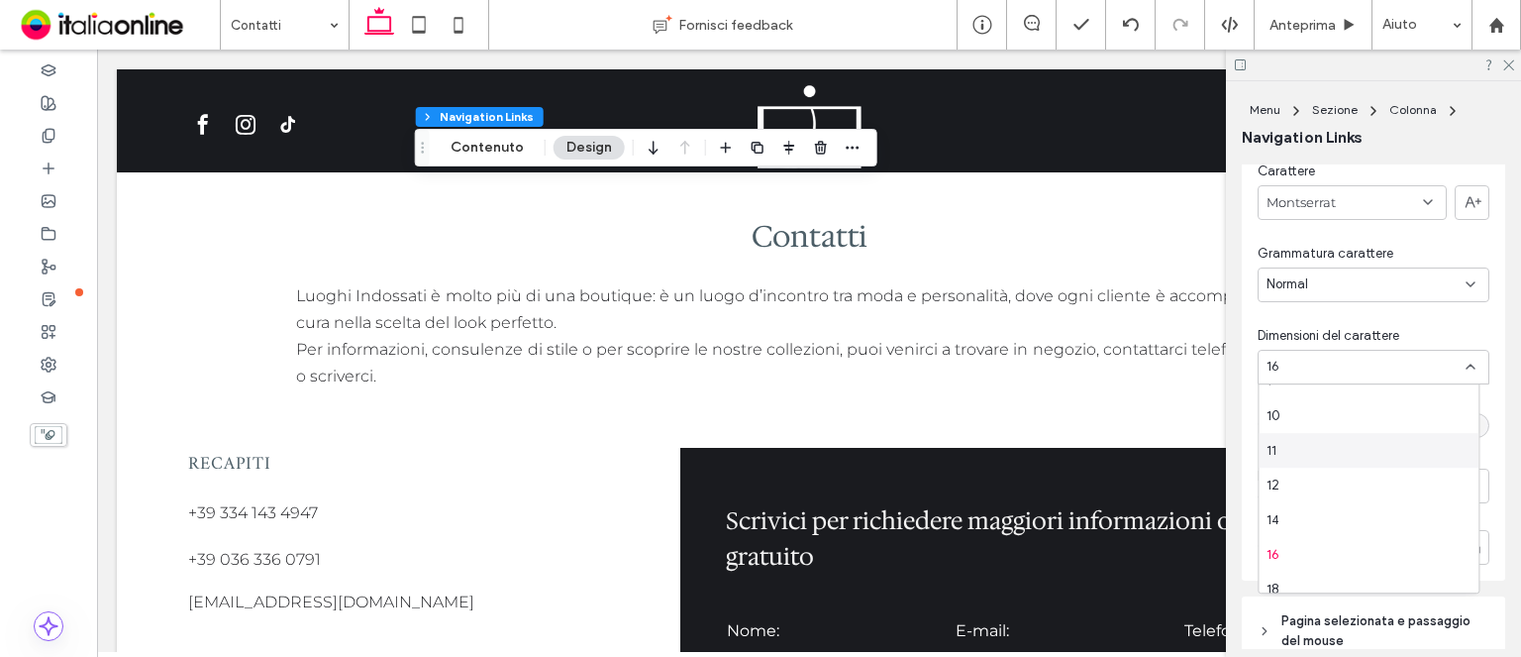
scroll to position [198, 0]
click at [1359, 455] on div "18" at bounding box center [1369, 446] width 220 height 35
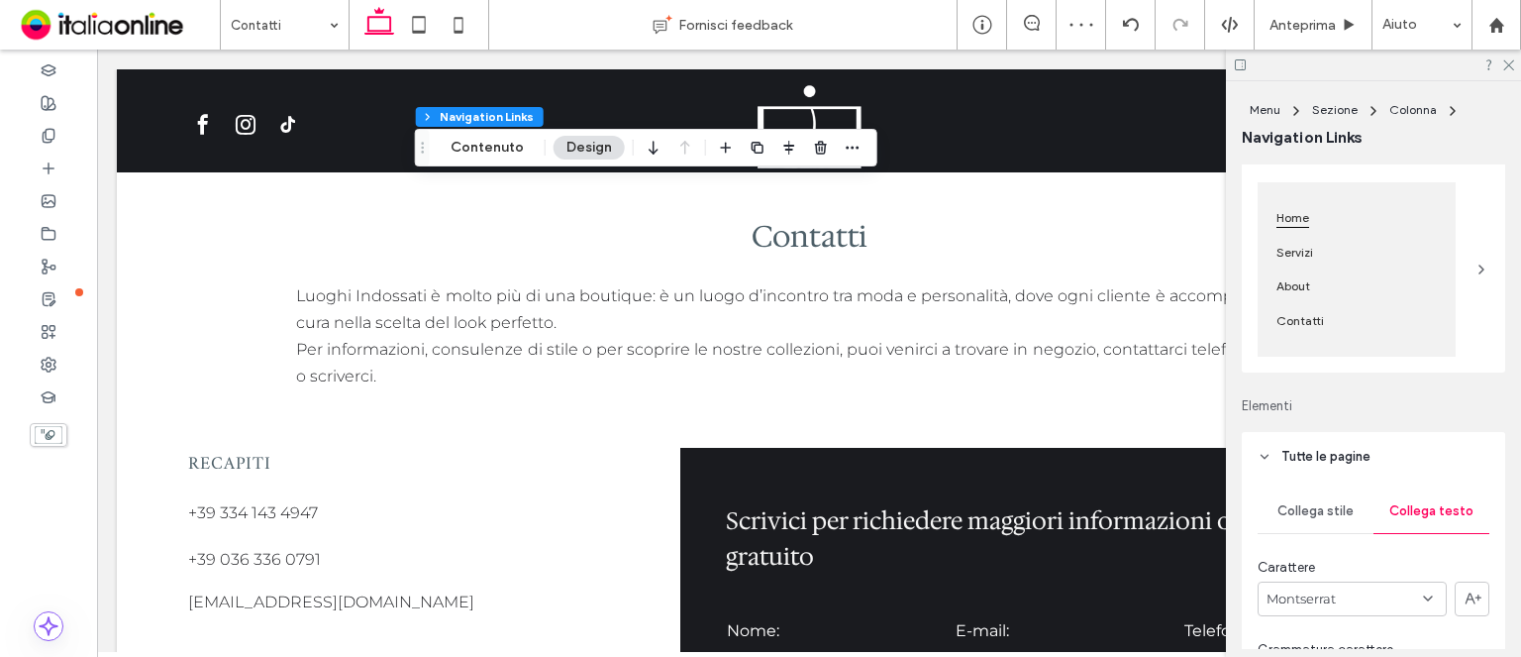
click at [1314, 506] on span "Collega stile" at bounding box center [1316, 511] width 76 height 16
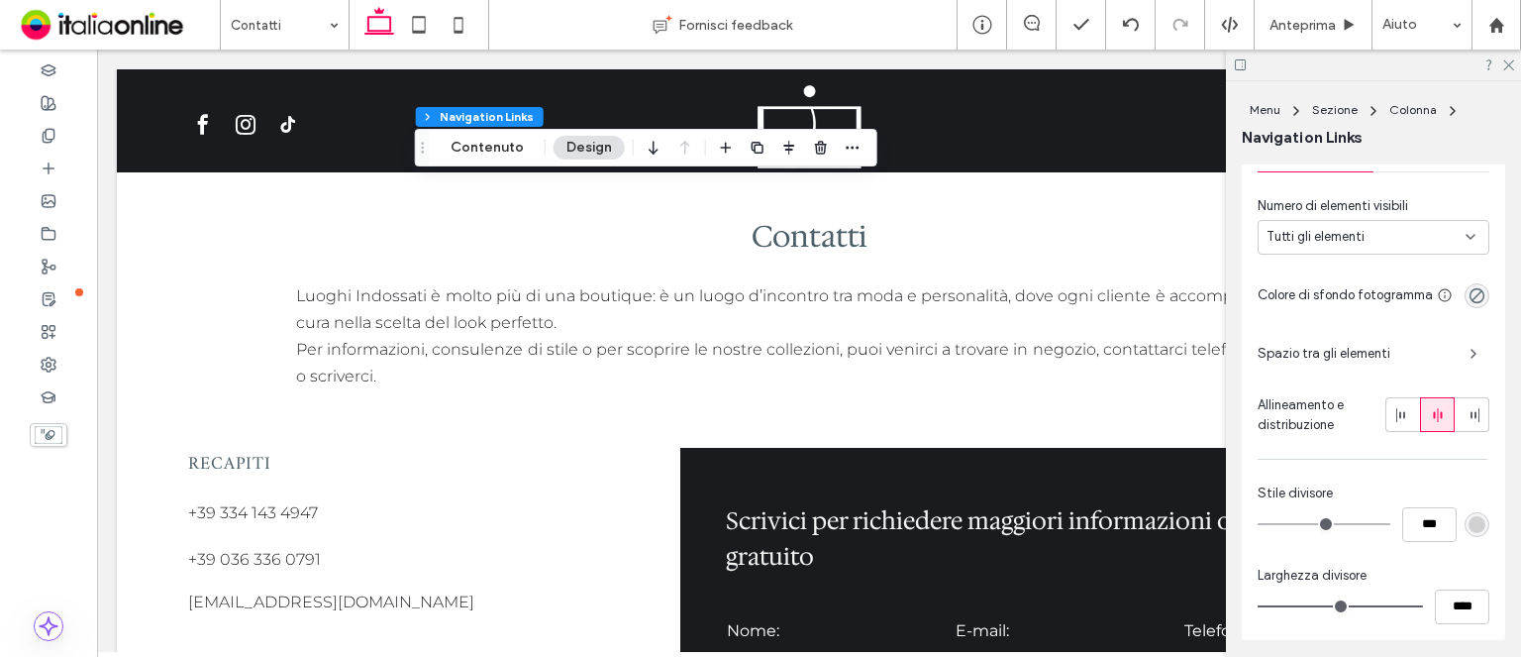
scroll to position [594, 0]
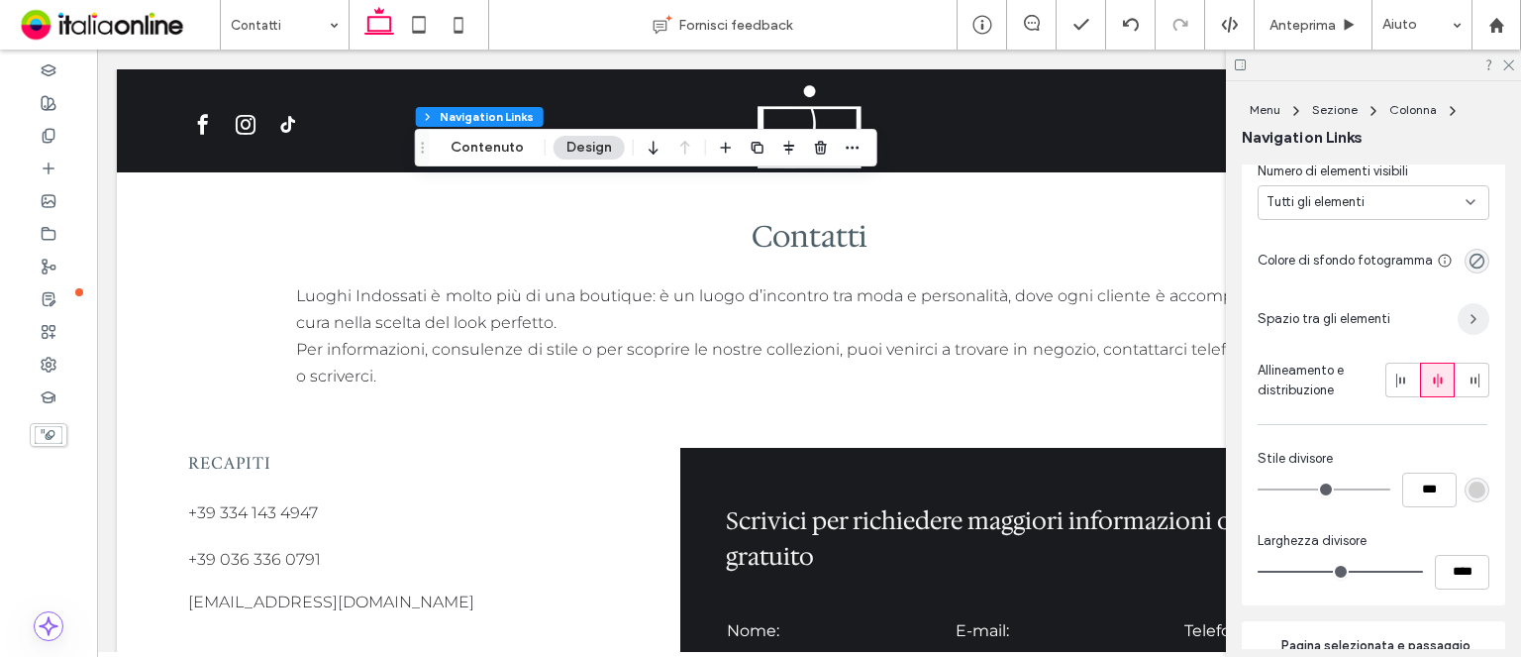
click at [1466, 327] on icon "button" at bounding box center [1474, 319] width 16 height 16
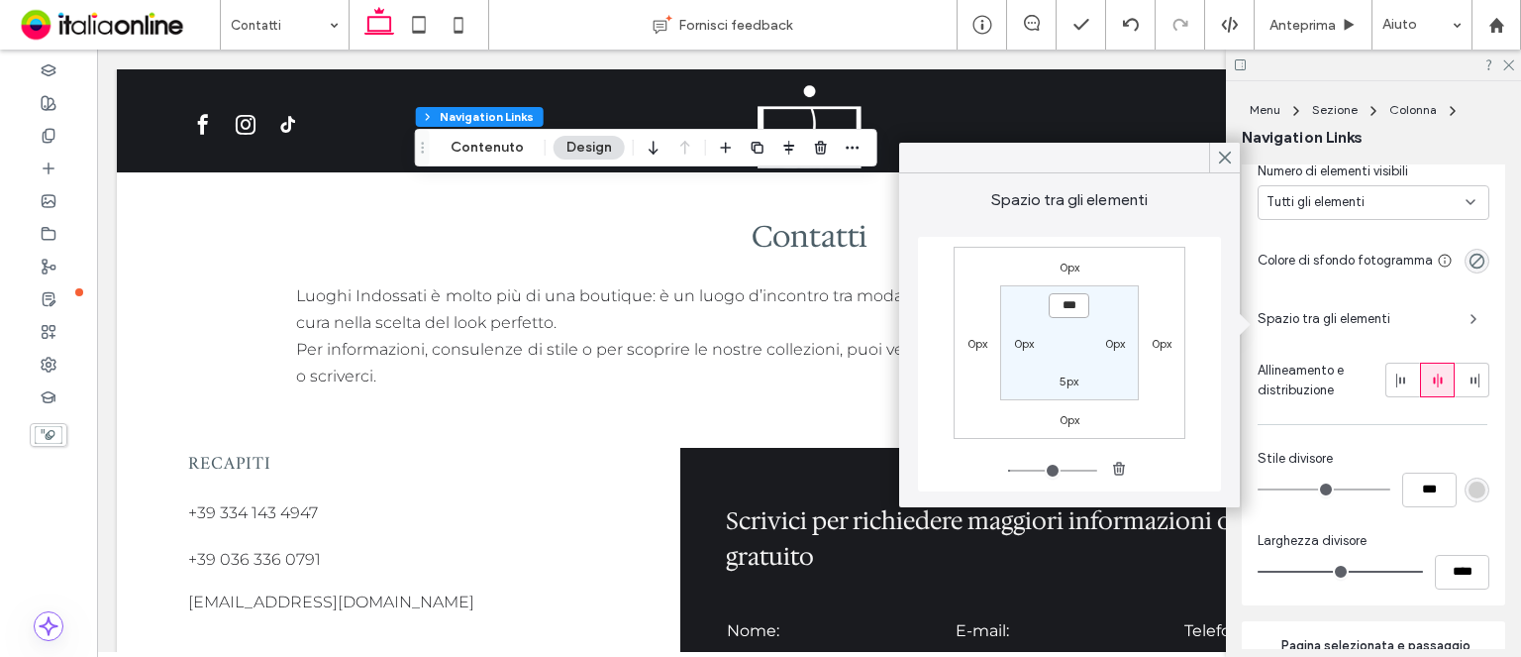
click at [1088, 310] on input "***" at bounding box center [1069, 305] width 41 height 25
type input "***"
click at [1069, 383] on label "5px" at bounding box center [1069, 380] width 19 height 15
type input "*"
click at [1069, 383] on input "***" at bounding box center [1069, 379] width 41 height 25
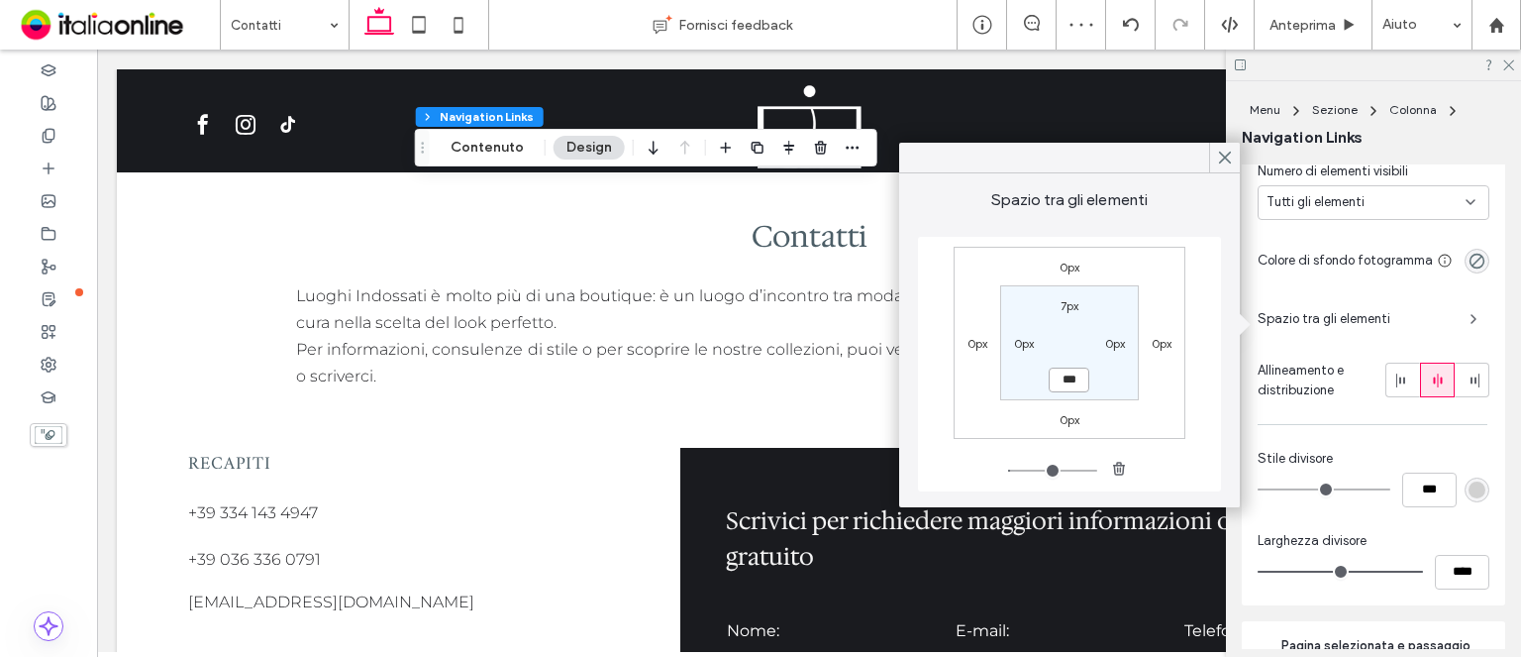
click at [1069, 383] on input "***" at bounding box center [1069, 379] width 41 height 25
type input "***"
type input "*"
click at [1512, 65] on icon at bounding box center [1508, 63] width 13 height 13
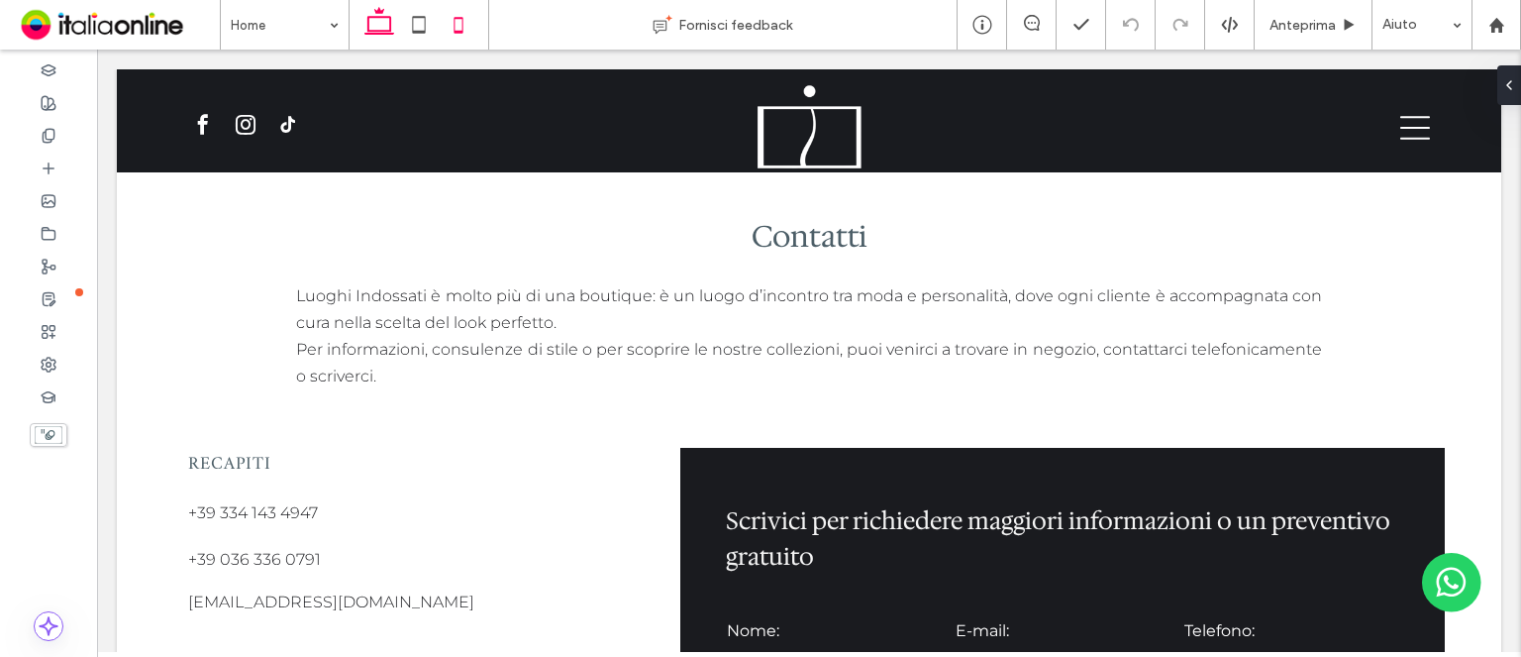
click at [474, 45] on span at bounding box center [459, 25] width 40 height 50
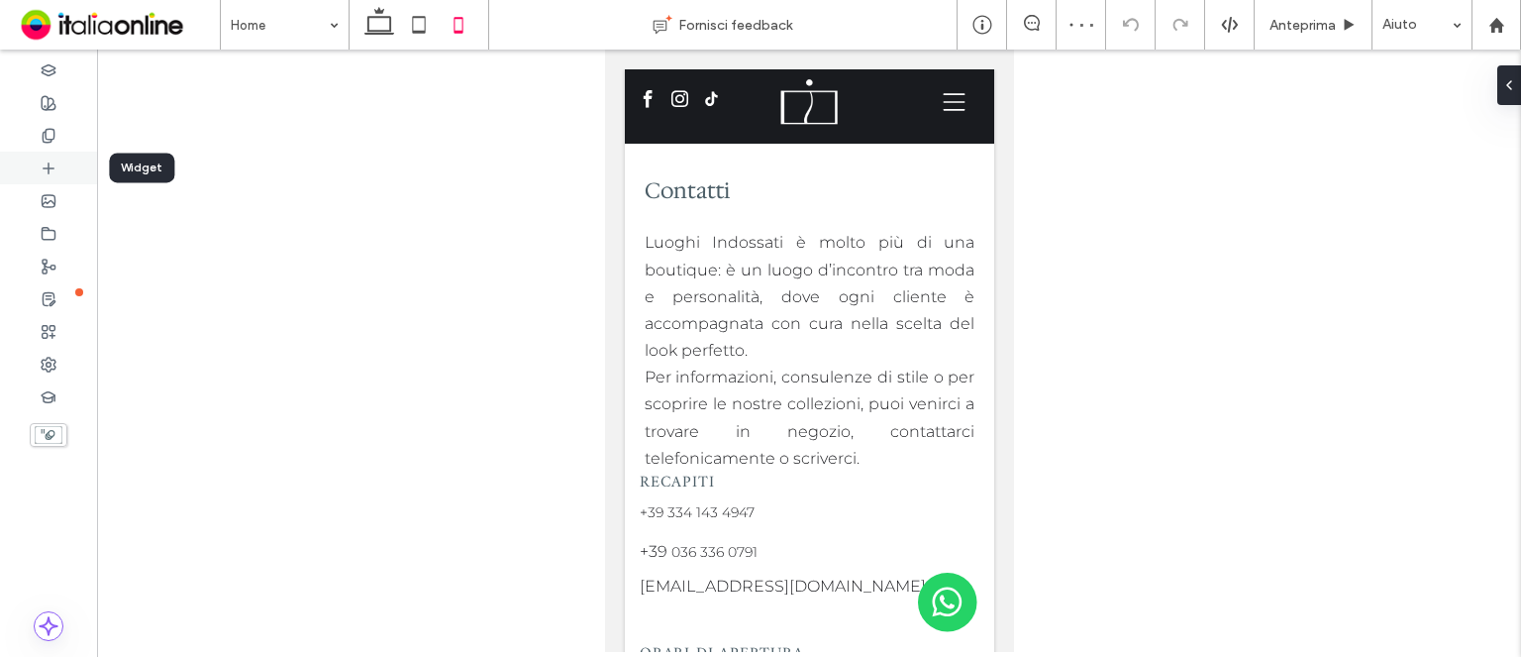
click at [67, 181] on div at bounding box center [48, 168] width 97 height 33
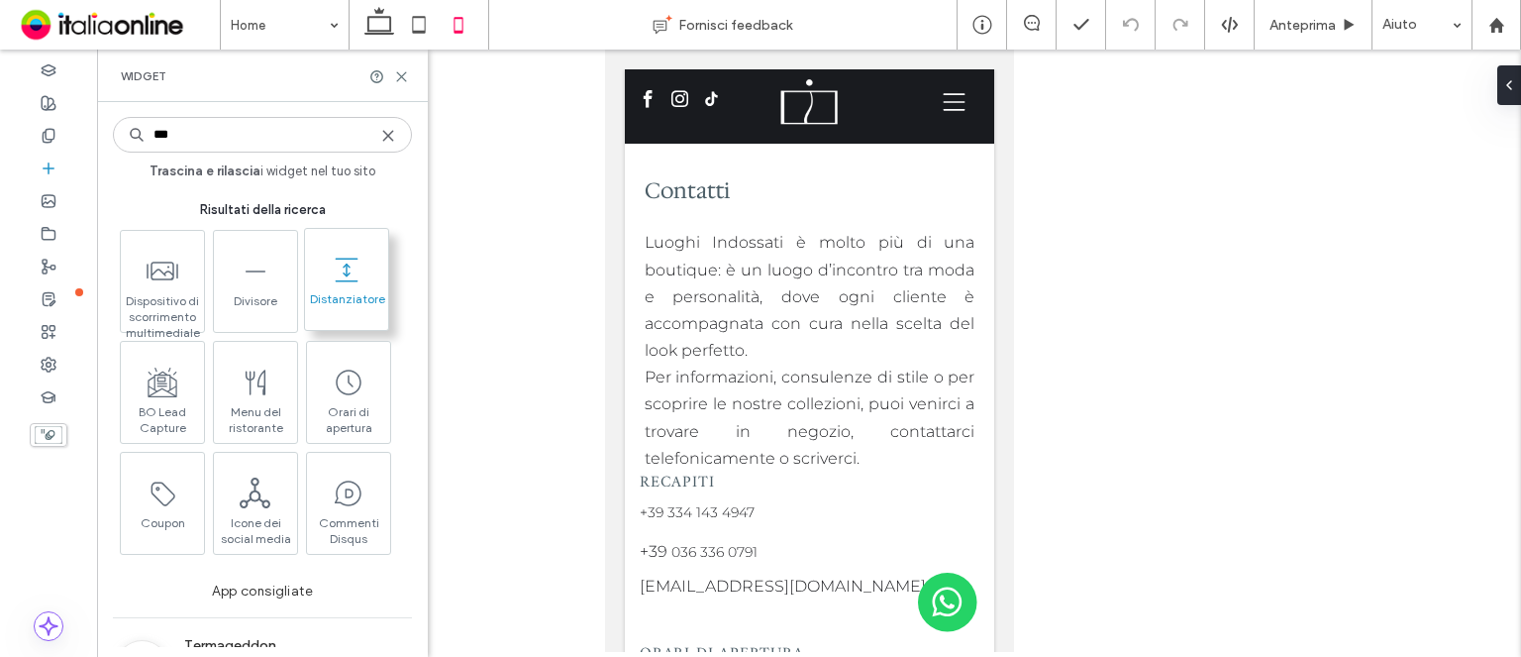
type input "***"
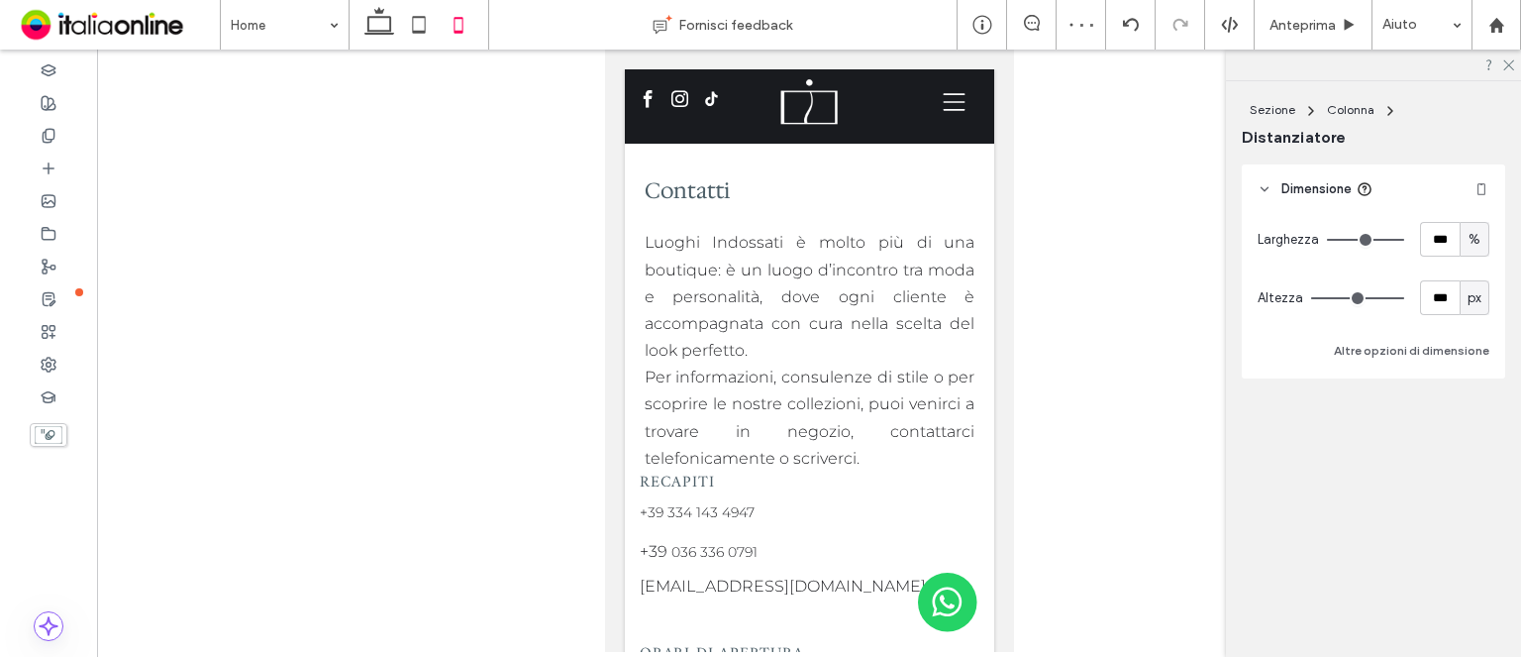
type input "***"
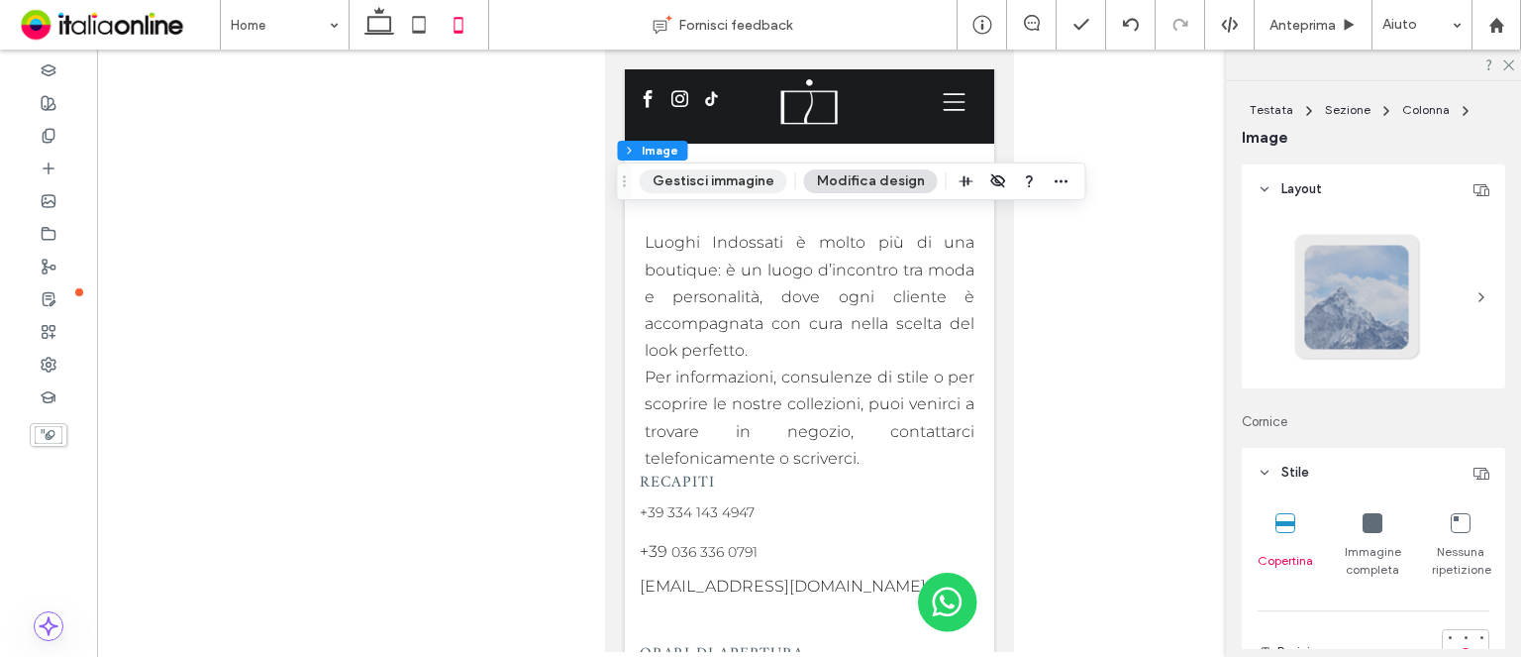
drag, startPoint x: 729, startPoint y: 175, endPoint x: 765, endPoint y: 189, distance: 38.3
click at [729, 175] on button "Gestisci immagine" at bounding box center [714, 181] width 148 height 24
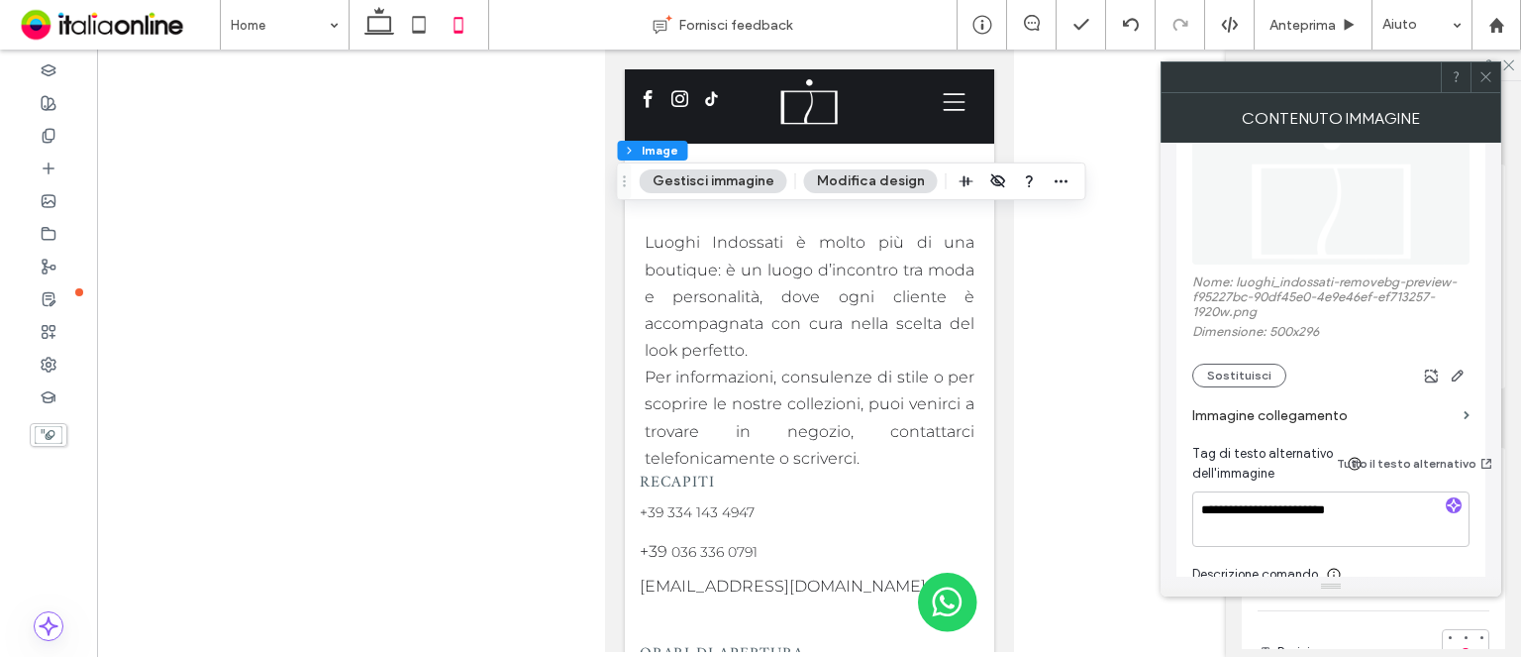
scroll to position [297, 0]
click at [1359, 336] on div "Nome: luoghi_indossati-removebg-preview-f95227bc-90df45e0-4e9e46ef-ef713257-192…" at bounding box center [1331, 328] width 277 height 113
click at [1370, 400] on label "Immagine collegamento" at bounding box center [1324, 413] width 263 height 37
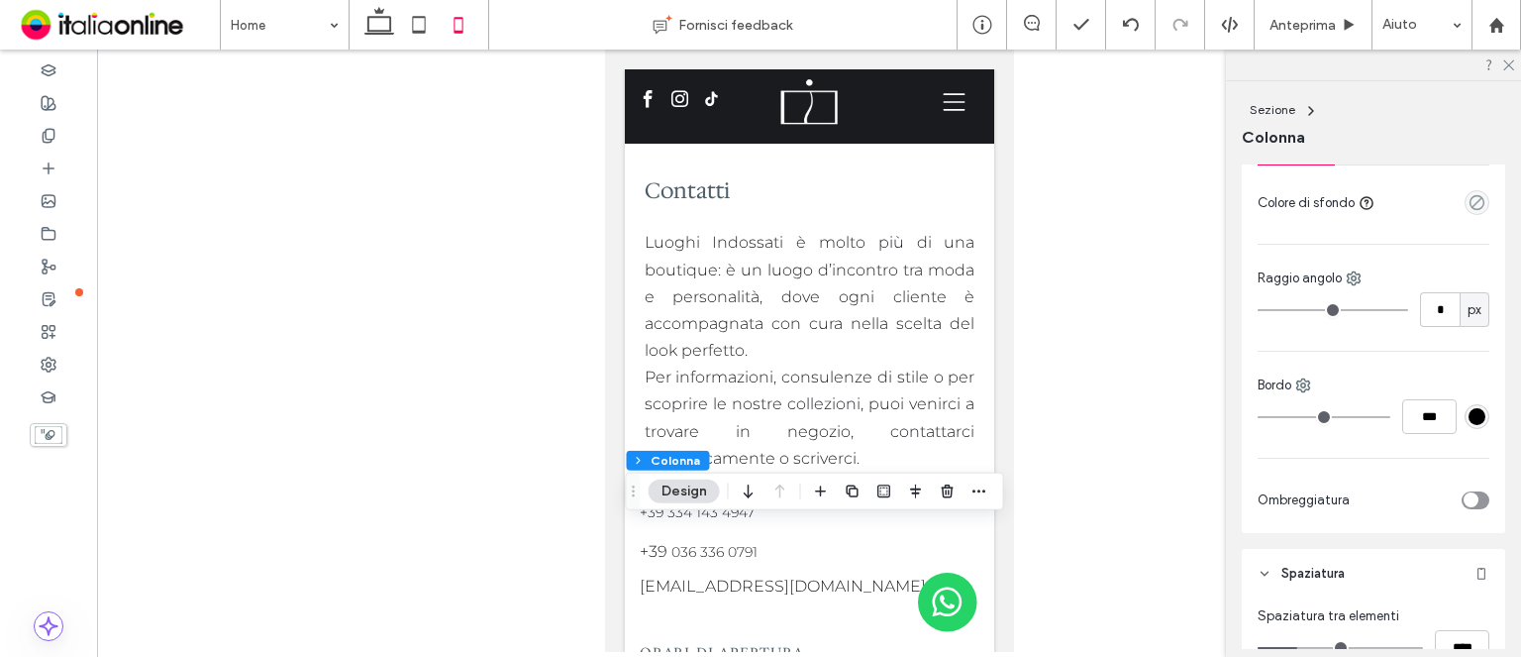
scroll to position [594, 0]
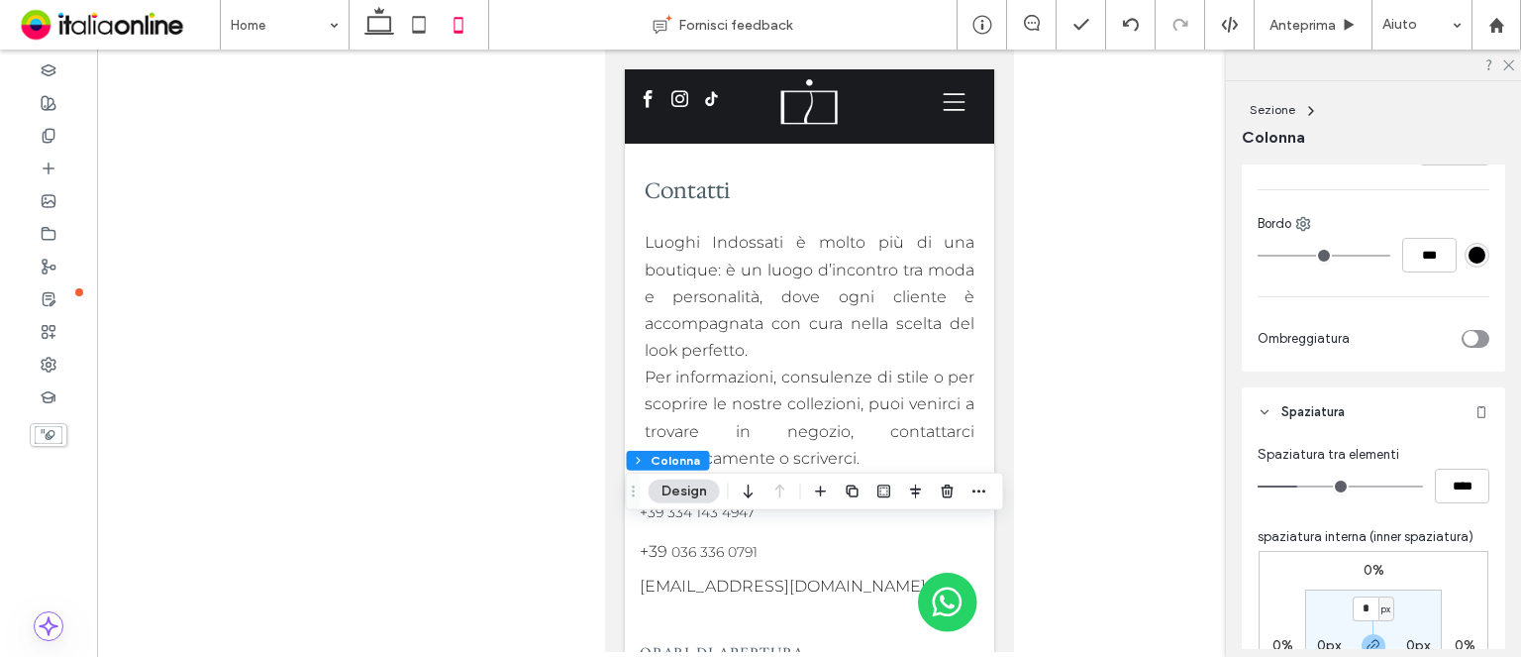
type input "**"
type input "****"
type input "**"
type input "****"
type input "**"
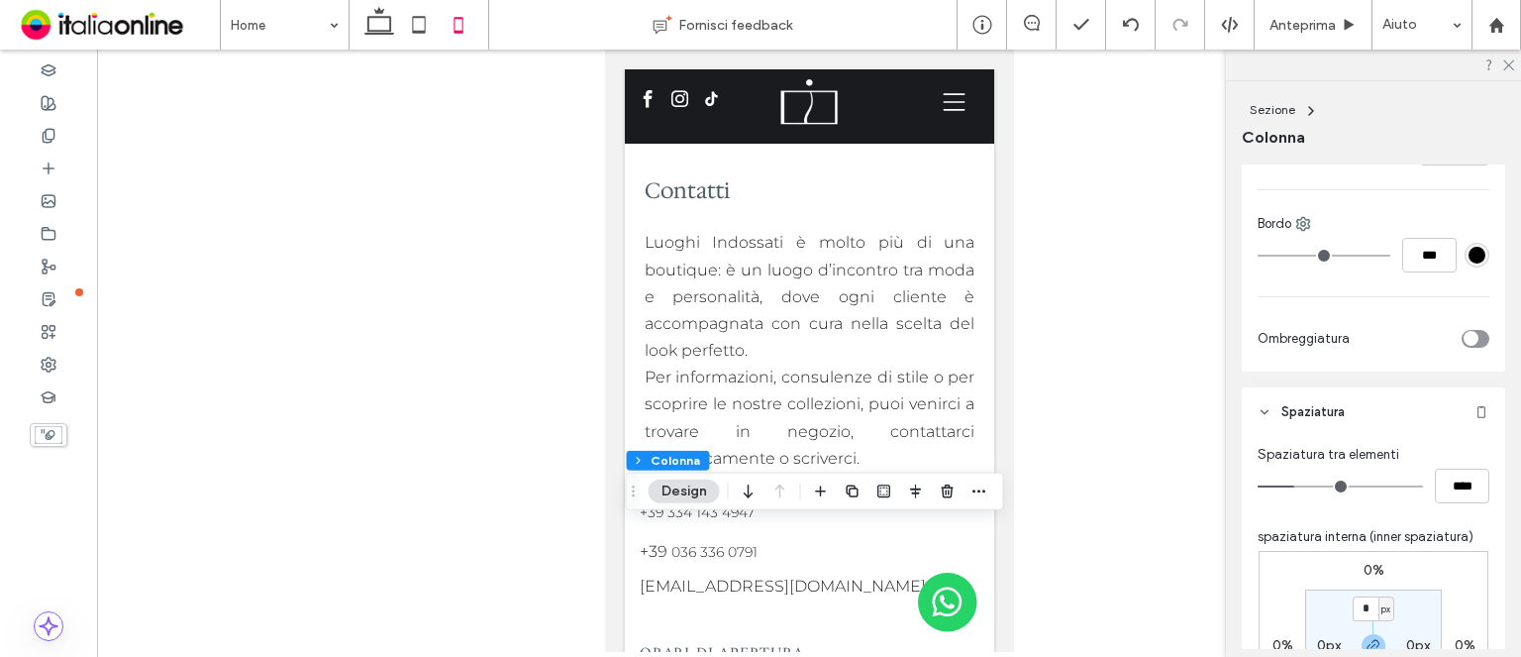
type input "****"
type input "**"
type input "****"
type input "**"
type input "****"
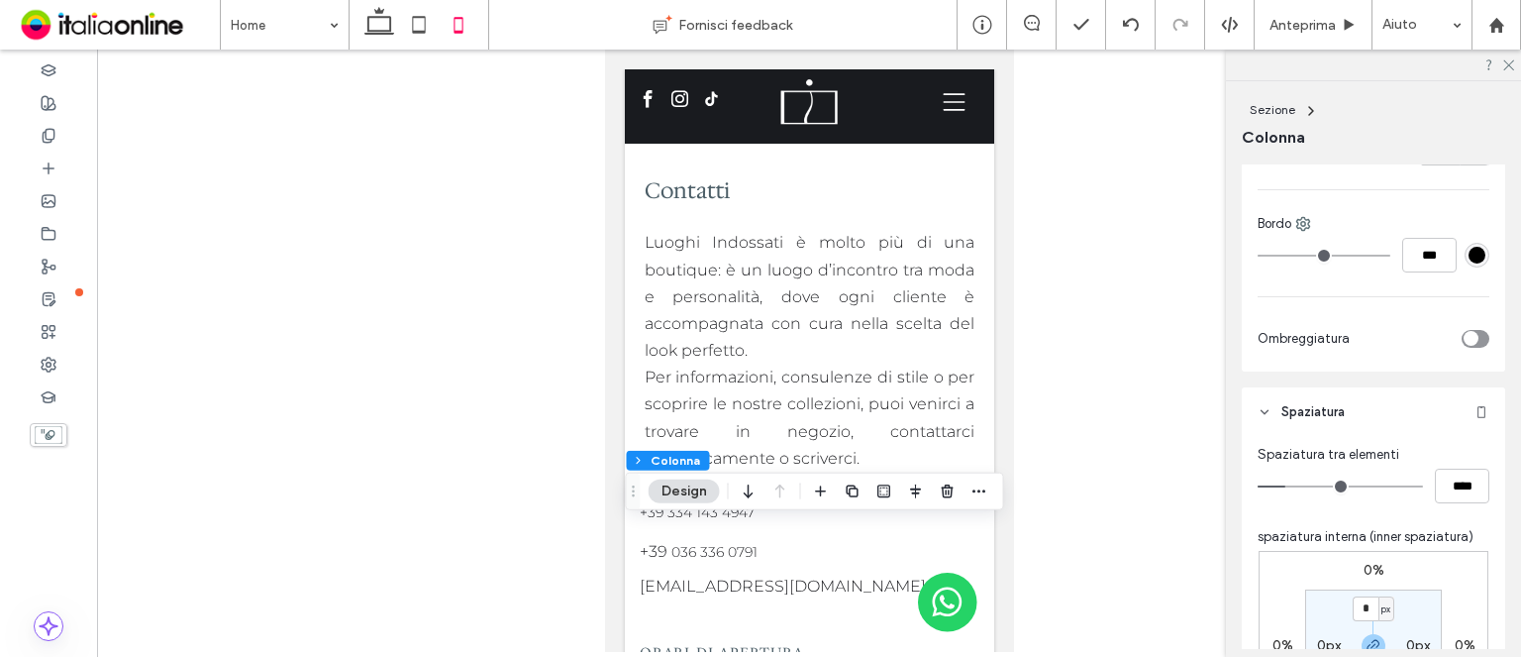
click at [1289, 487] on input "range" at bounding box center [1340, 486] width 165 height 2
type input "**"
type input "****"
type input "**"
type input "****"
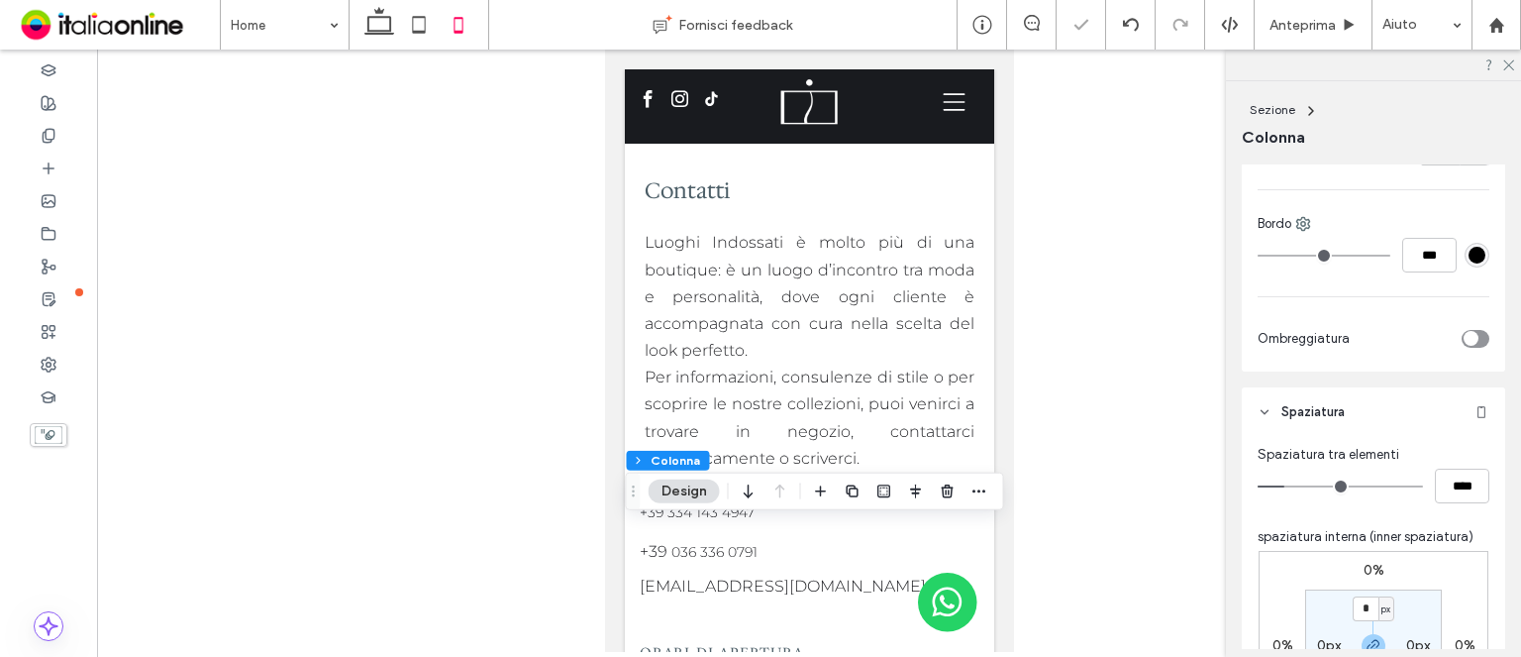
type input "**"
type input "****"
type input "**"
type input "****"
type input "**"
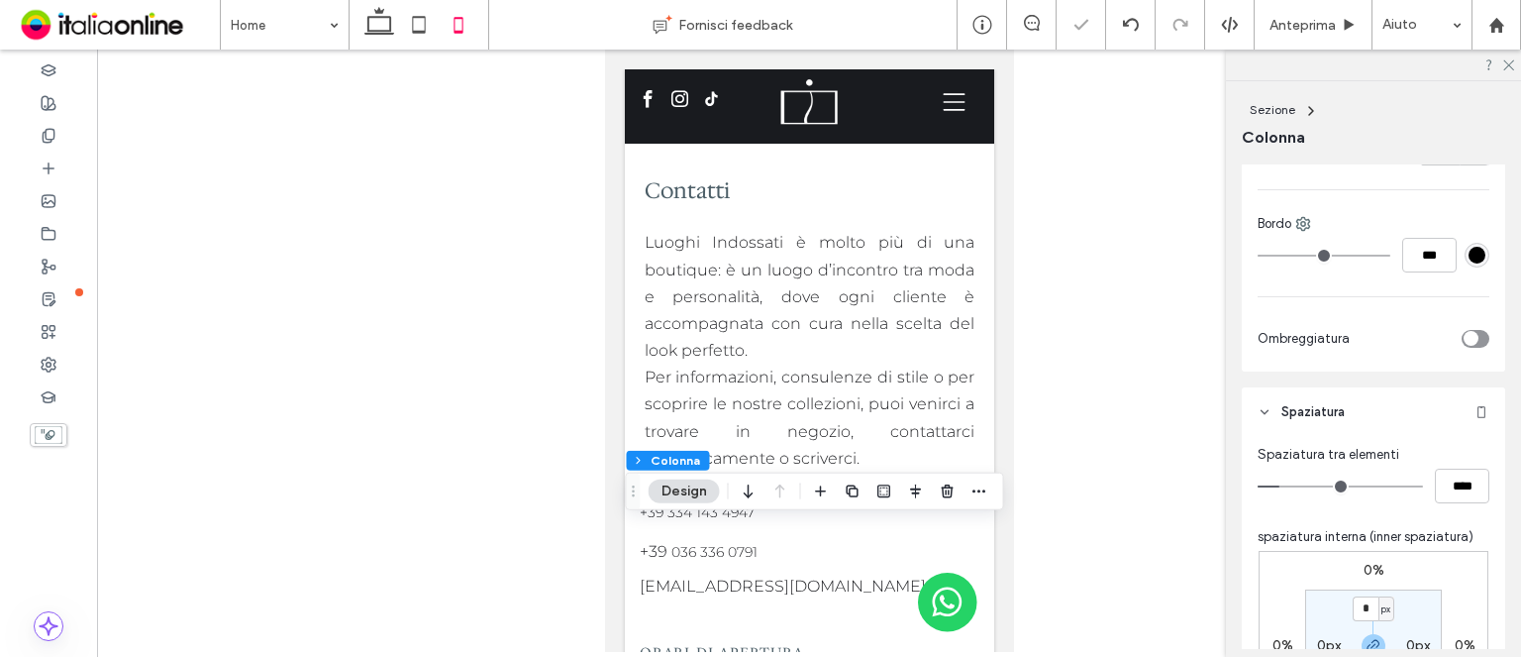
type input "****"
click at [1283, 487] on input "range" at bounding box center [1340, 486] width 165 height 2
type input "**"
type input "****"
type input "*"
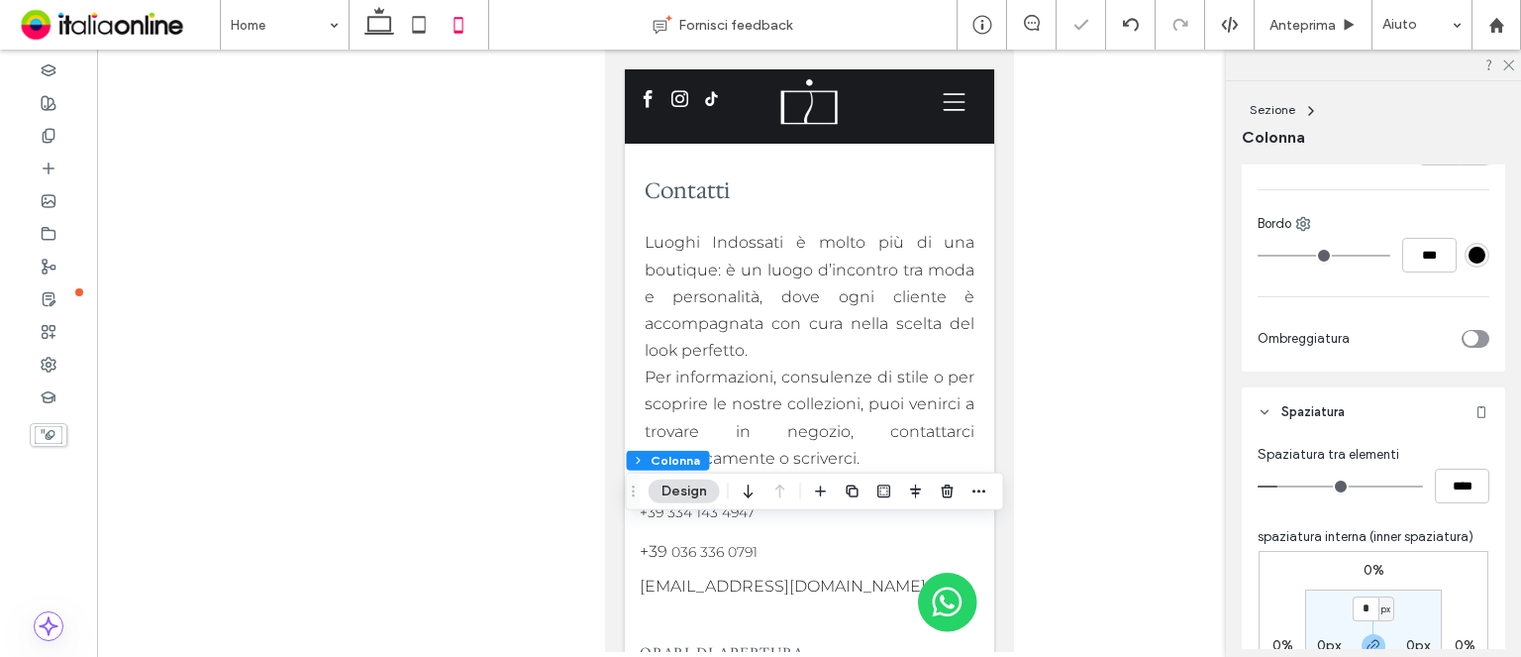
type input "***"
type input "*"
type input "***"
type input "*"
type input "***"
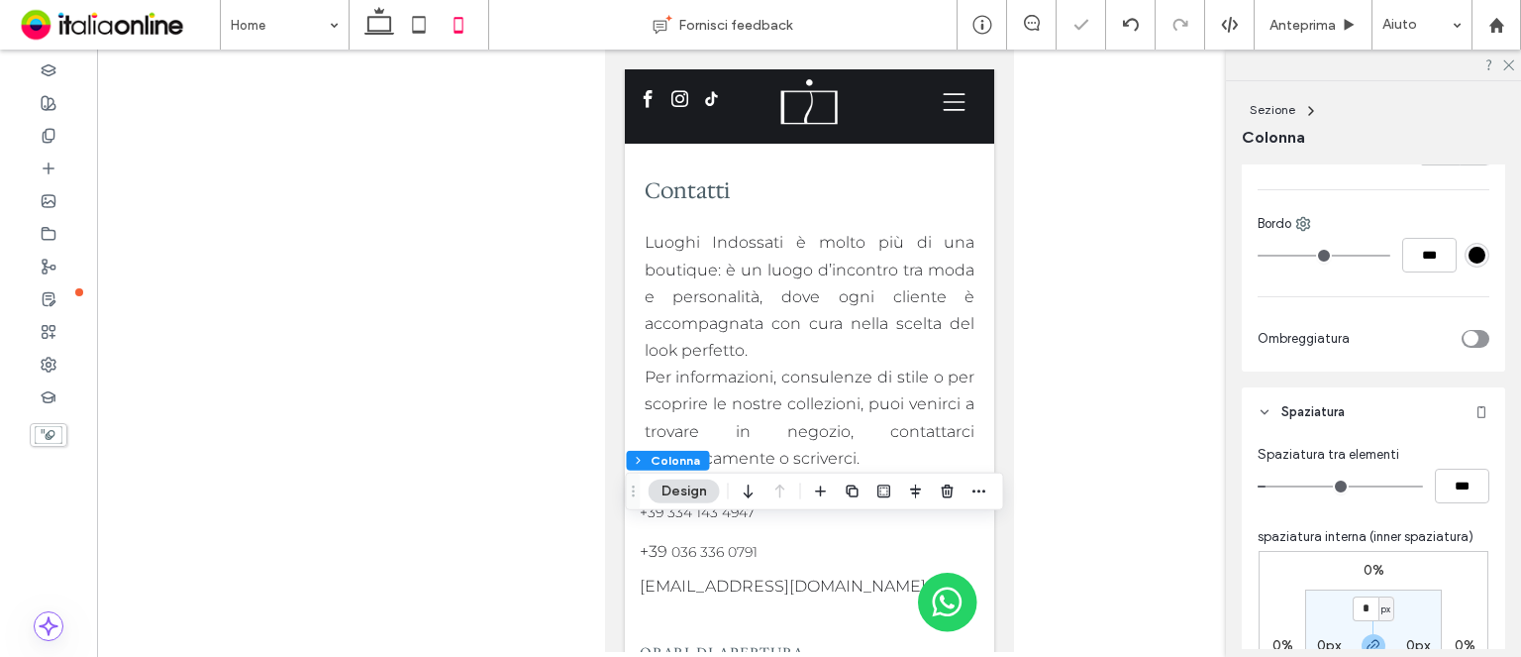
type input "*"
click at [1273, 487] on input "range" at bounding box center [1340, 486] width 165 height 2
click at [1441, 476] on input "***" at bounding box center [1462, 486] width 54 height 35
type input "***"
type input "*"
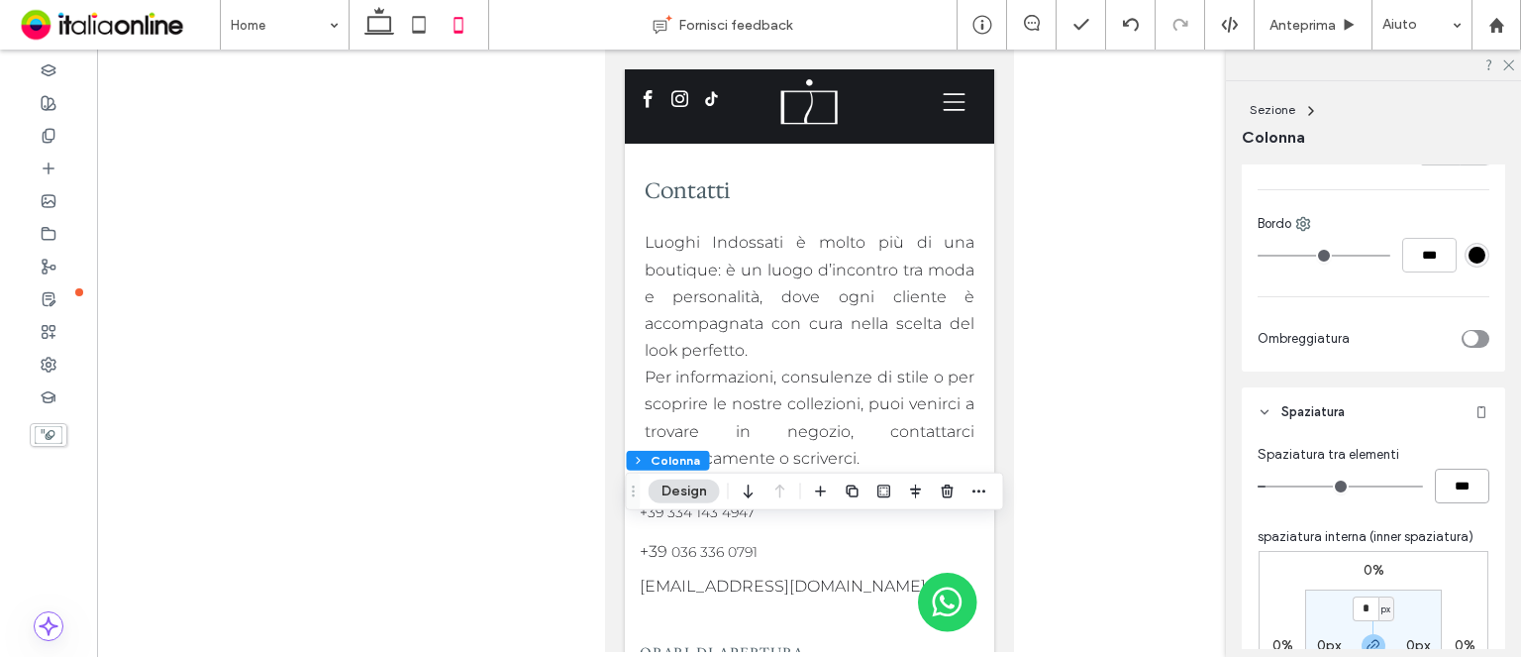
type input "***"
click at [36, 142] on div at bounding box center [48, 135] width 97 height 33
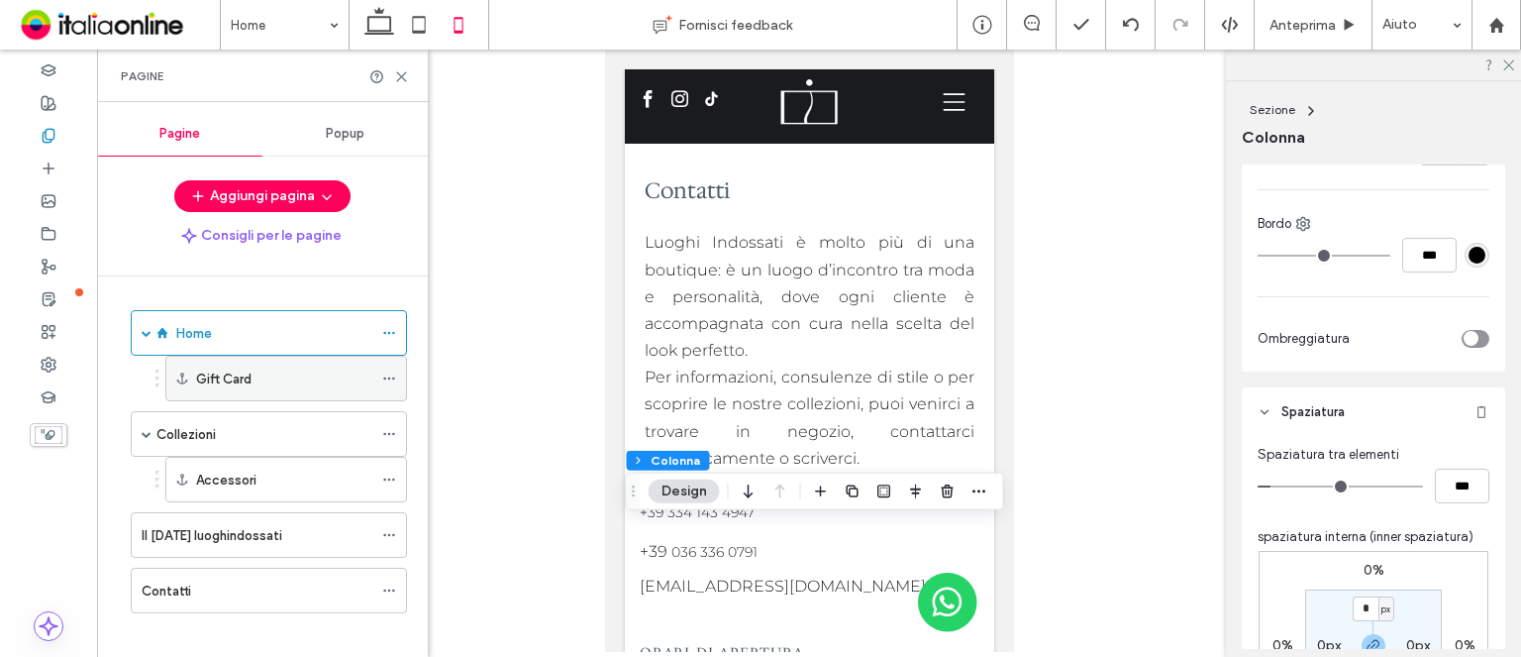
click at [215, 371] on label "Gift Card" at bounding box center [223, 379] width 55 height 35
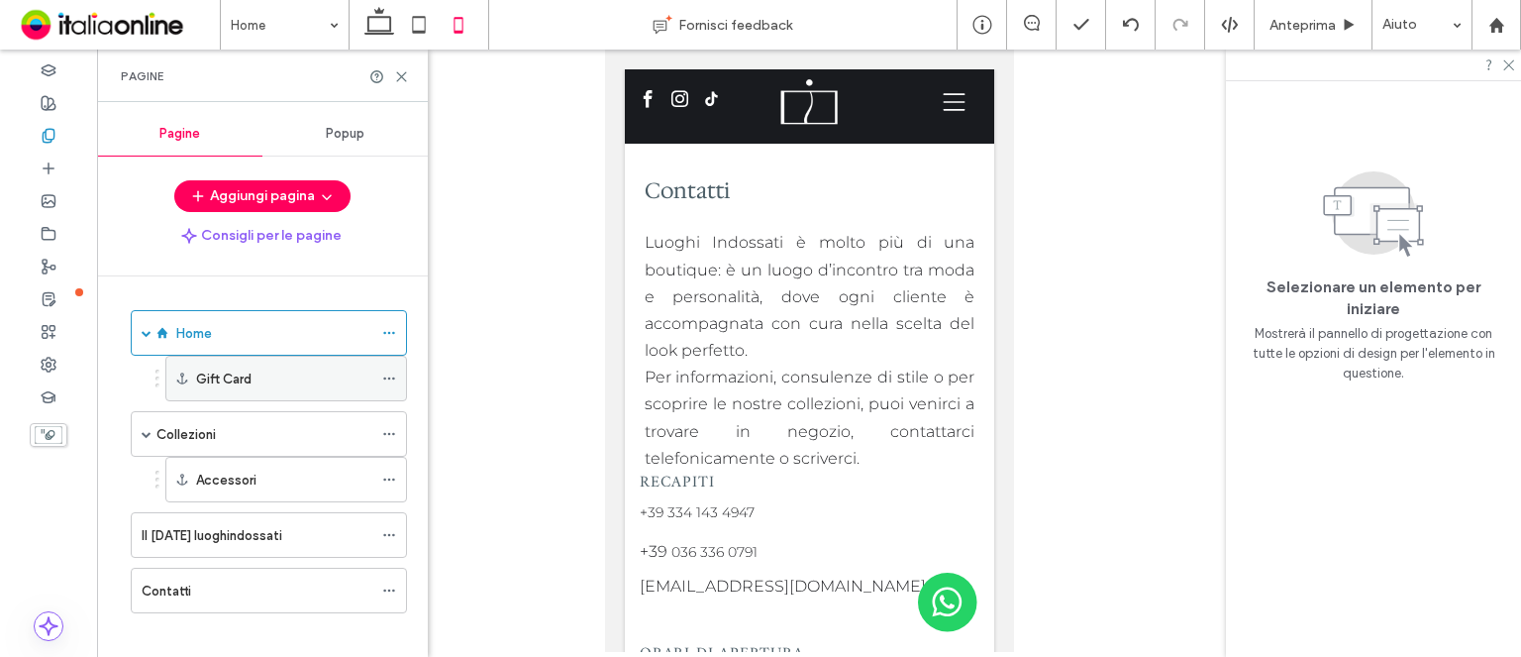
click at [395, 373] on icon at bounding box center [389, 378] width 14 height 14
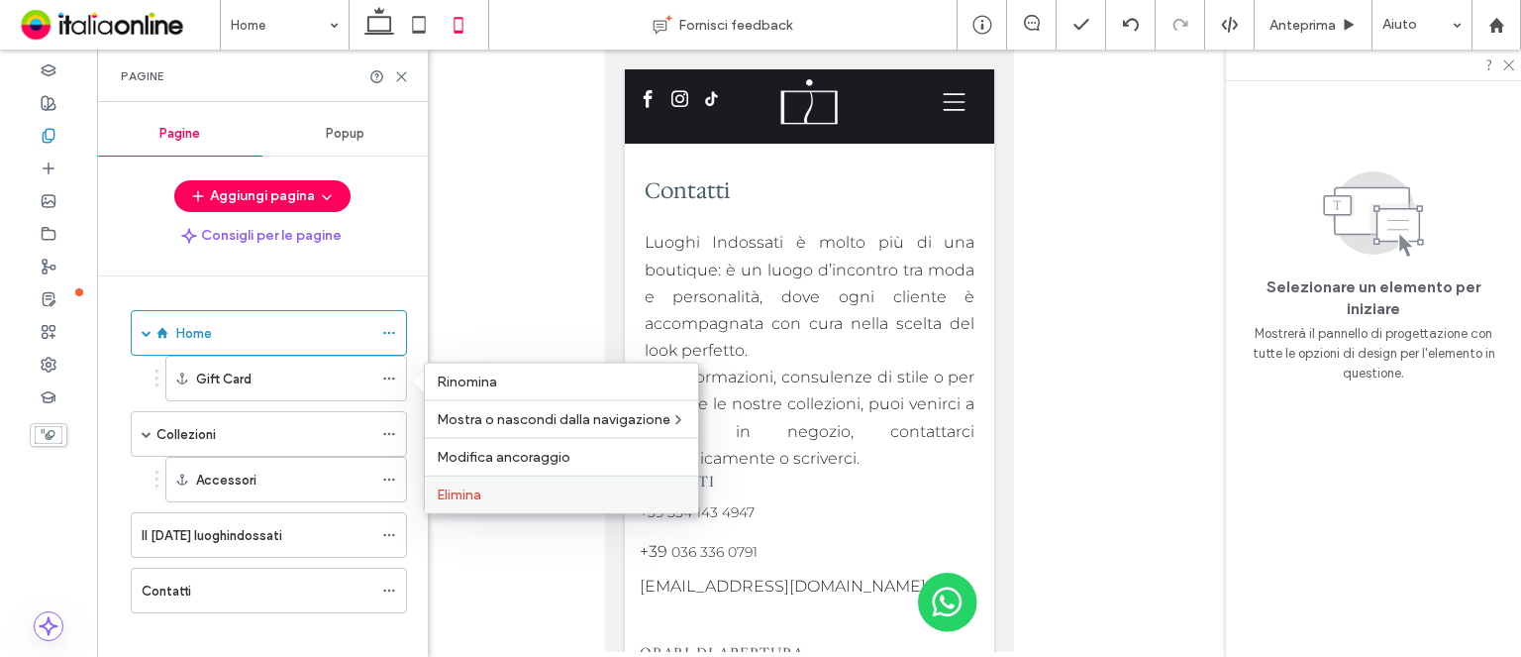
click at [532, 494] on label "Elimina" at bounding box center [562, 494] width 250 height 17
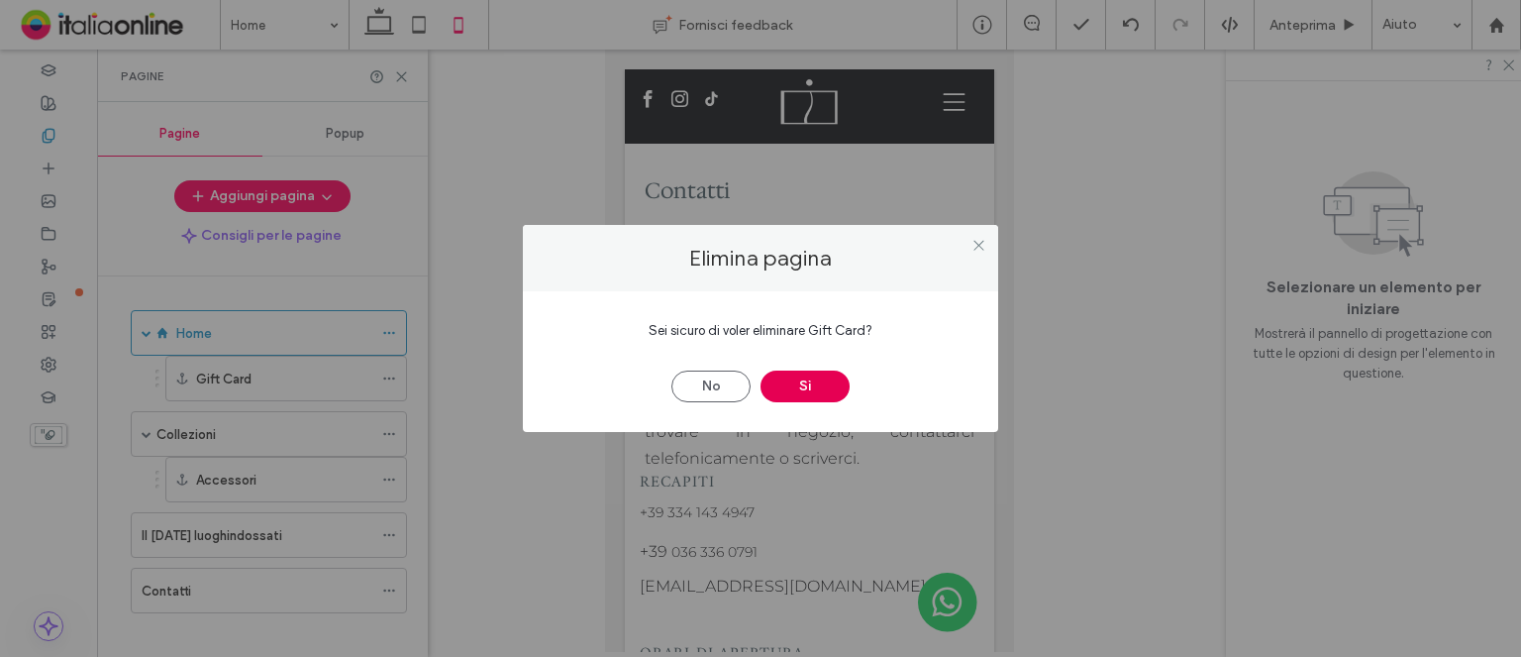
click at [823, 386] on button "Sì" at bounding box center [805, 386] width 89 height 32
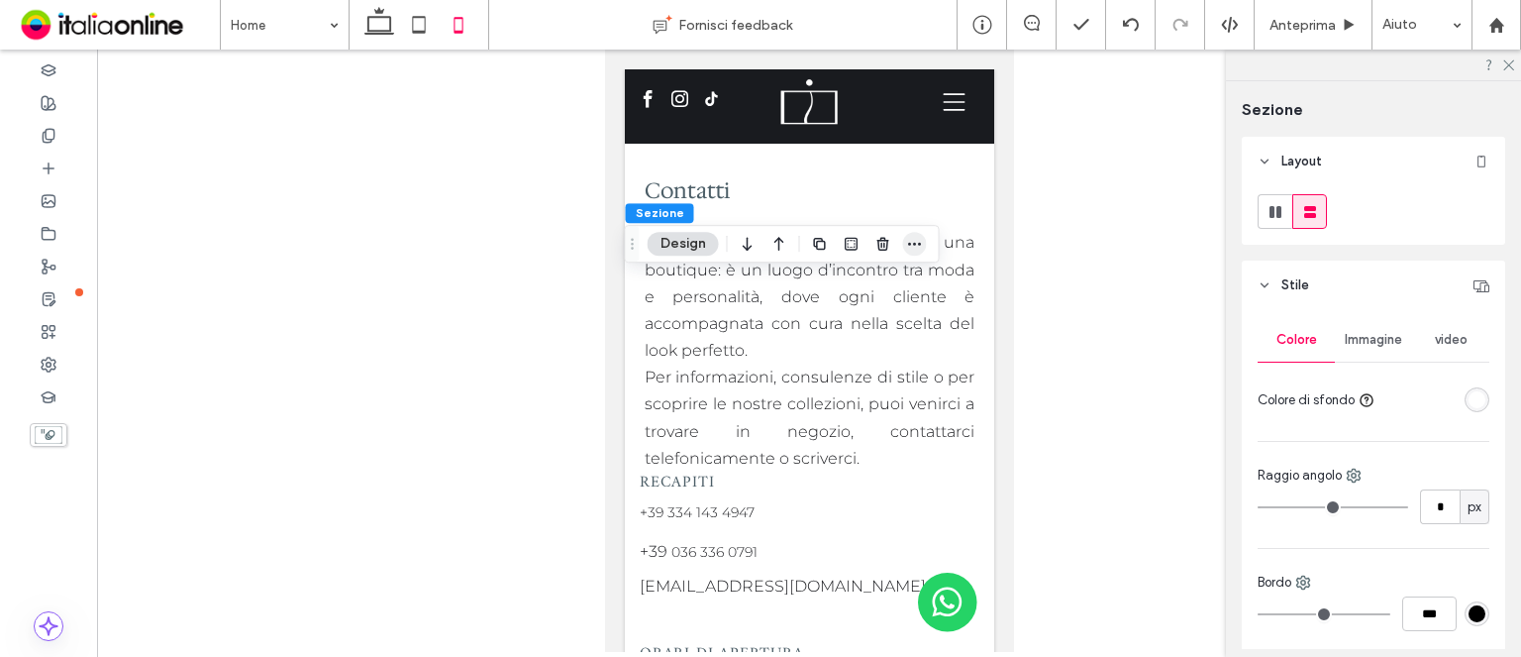
click at [917, 241] on icon "button" at bounding box center [915, 244] width 16 height 16
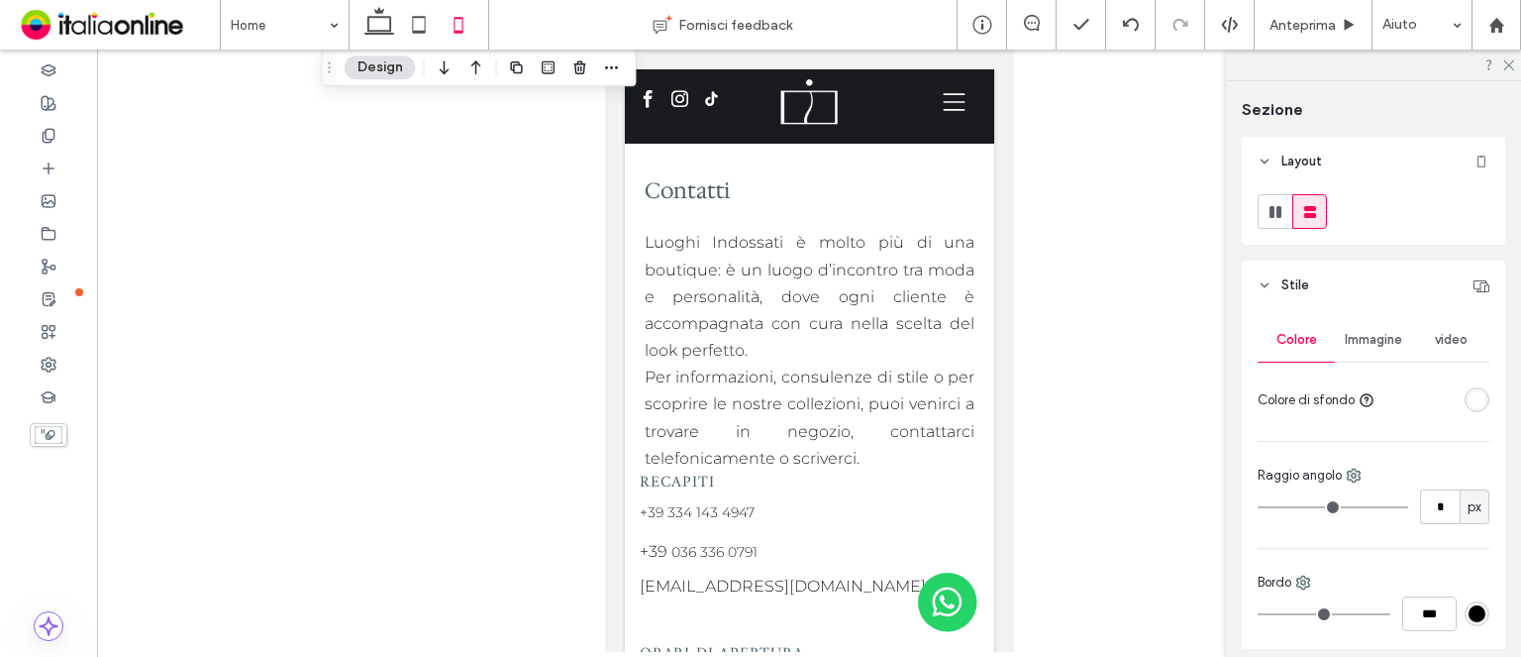
drag, startPoint x: 632, startPoint y: 248, endPoint x: 345, endPoint y: 66, distance: 339.7
click at [328, 69] on use "Trascina" at bounding box center [329, 67] width 3 height 11
click at [603, 66] on icon "button" at bounding box center [605, 65] width 16 height 16
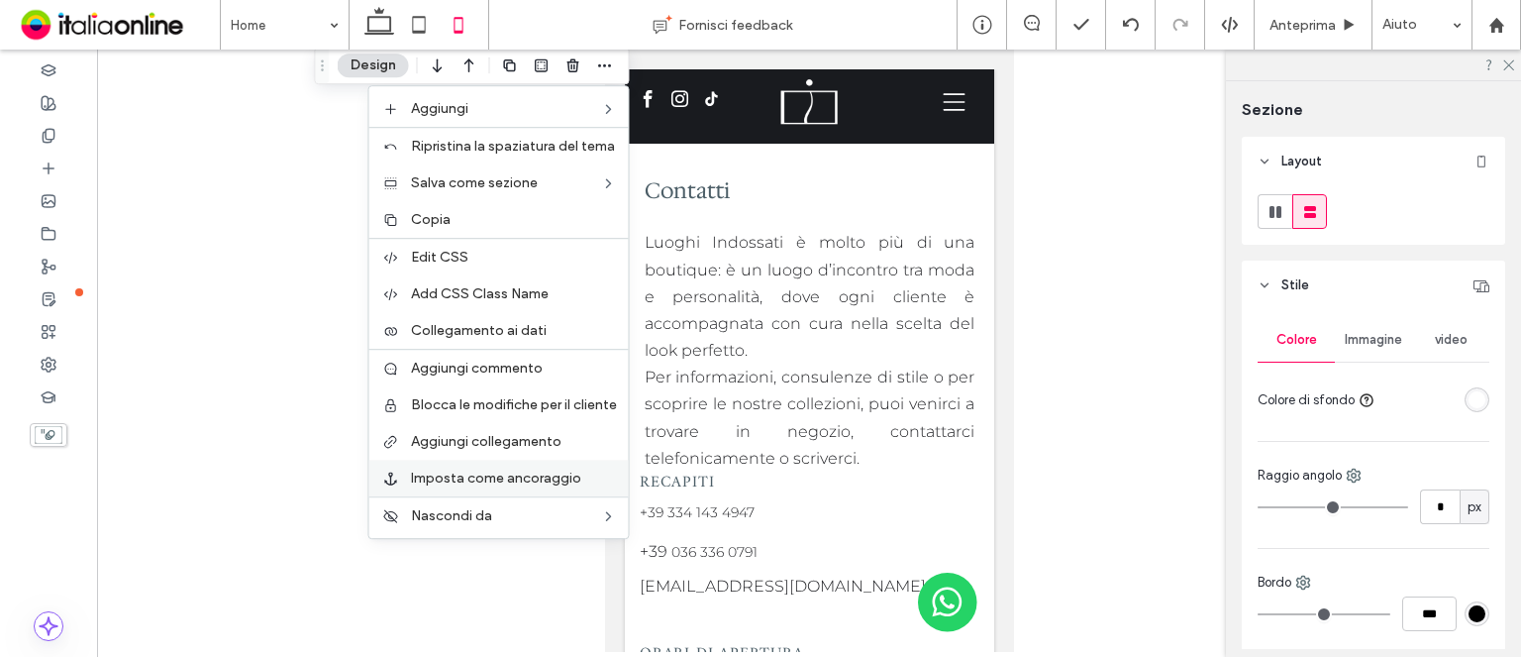
click at [533, 463] on div "Imposta come ancoraggio" at bounding box center [499, 478] width 260 height 37
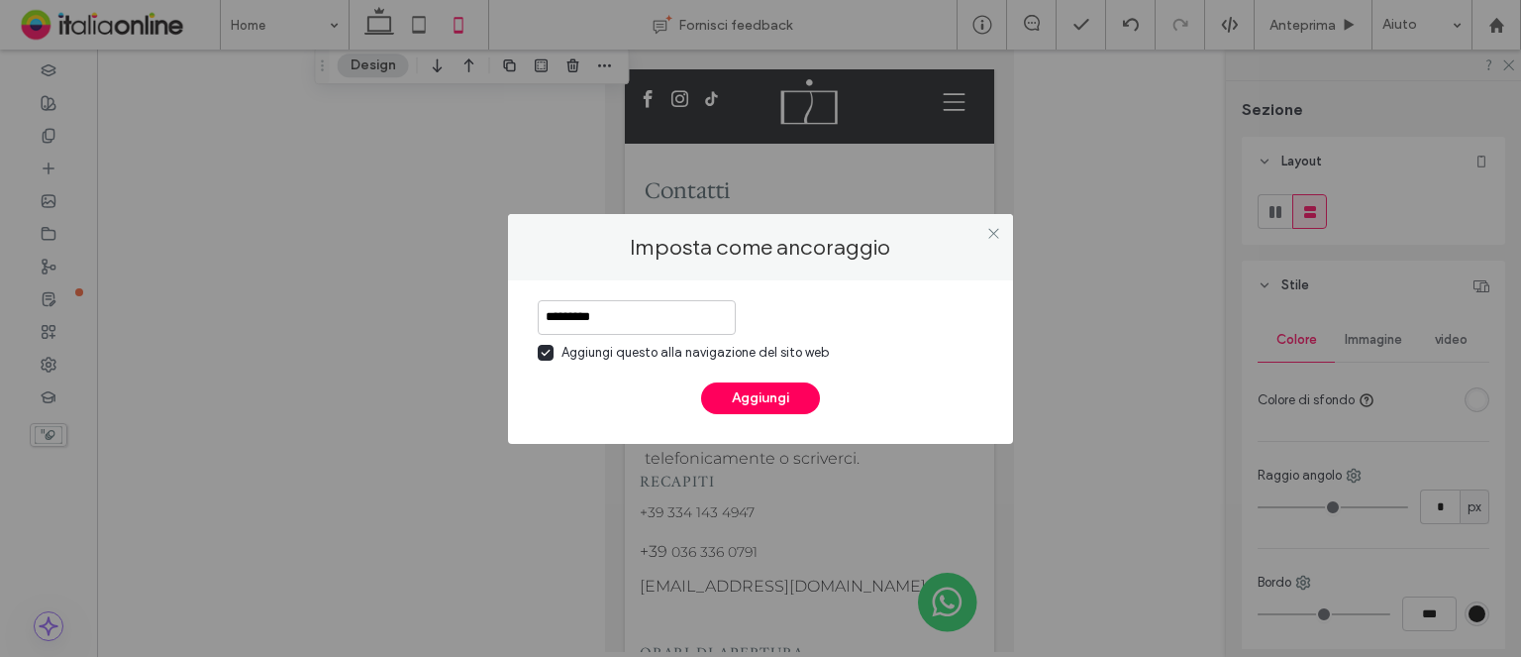
type input "*********"
click at [784, 404] on button "Aggiungi" at bounding box center [760, 398] width 119 height 32
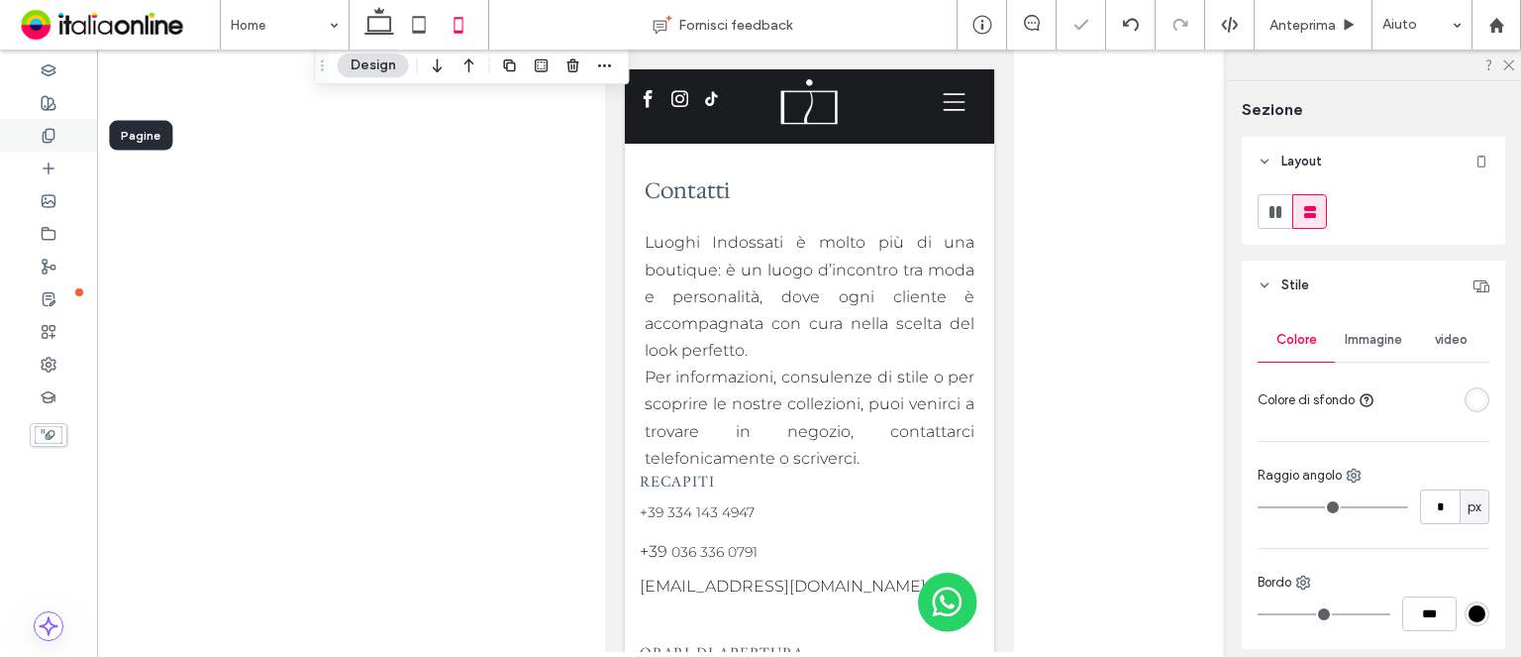
click at [48, 130] on icon at bounding box center [49, 136] width 16 height 16
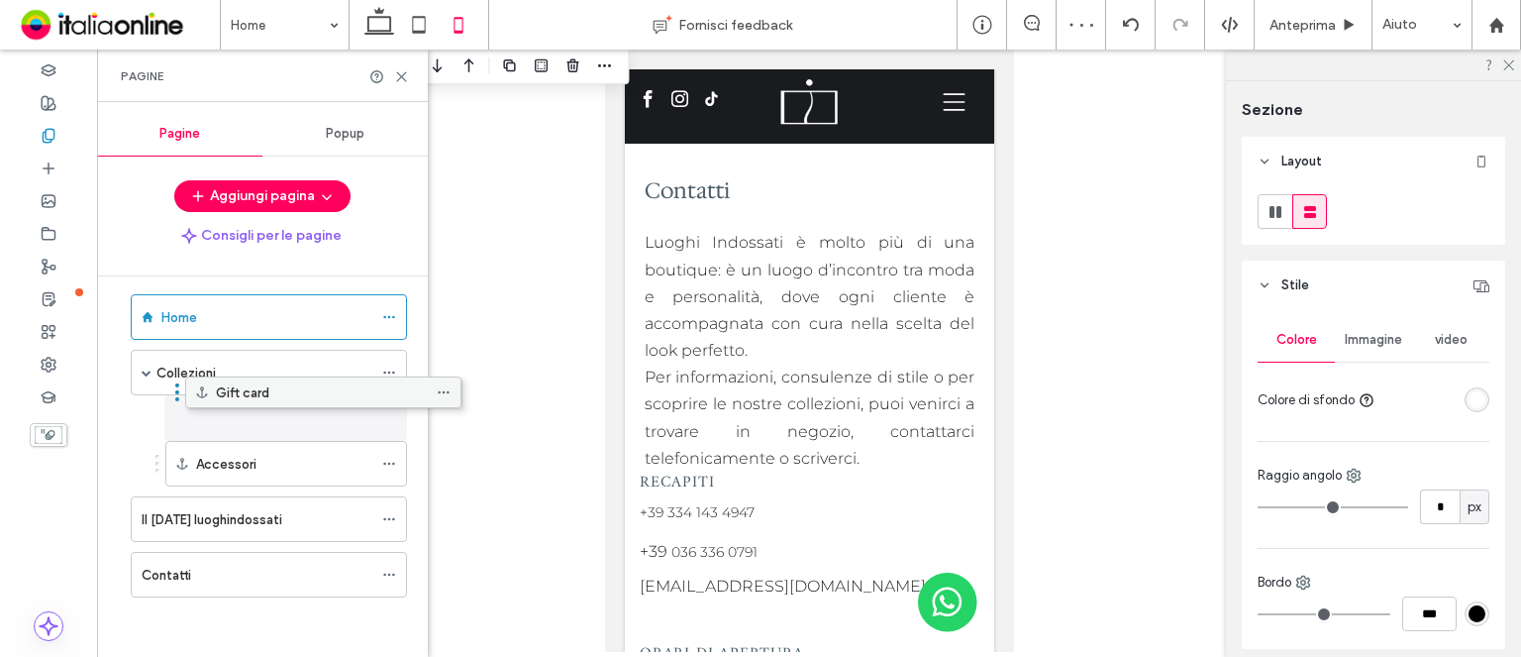
scroll to position [0, 0]
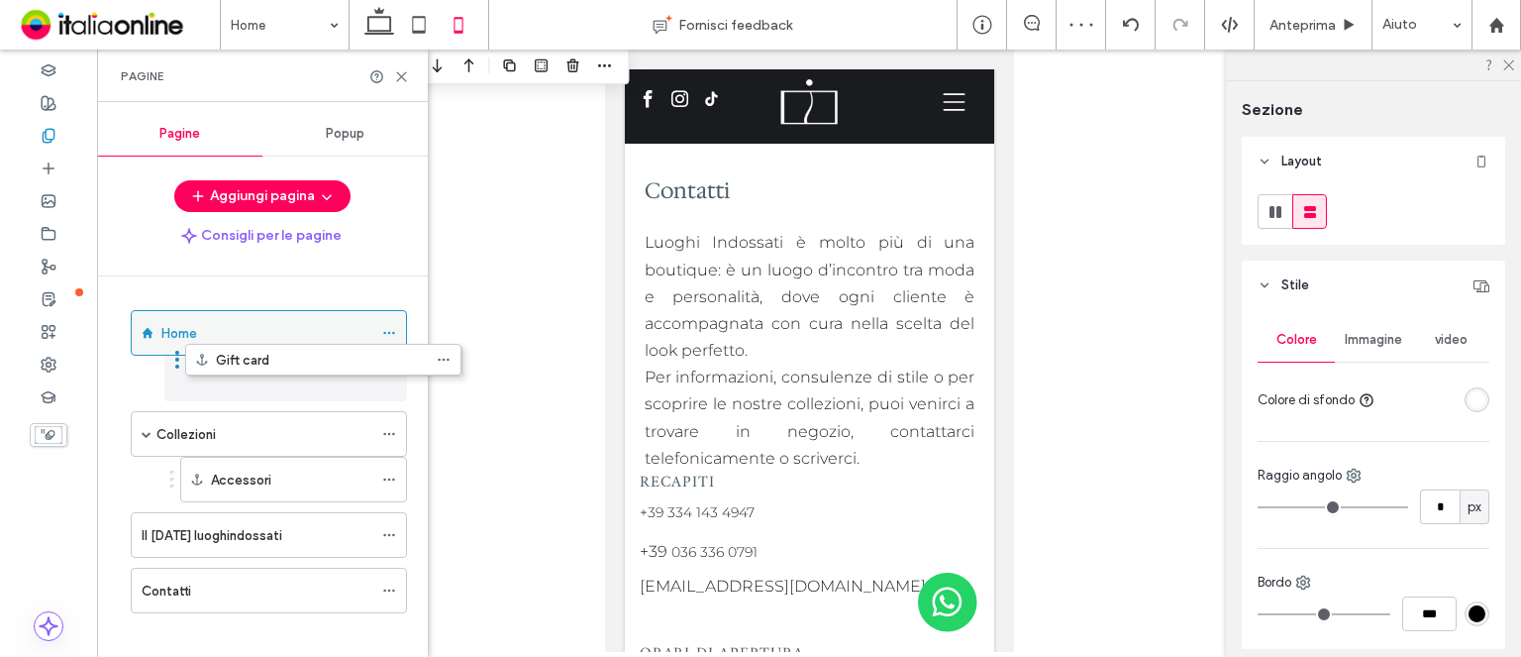
drag, startPoint x: 215, startPoint y: 557, endPoint x: 269, endPoint y: 348, distance: 216.0
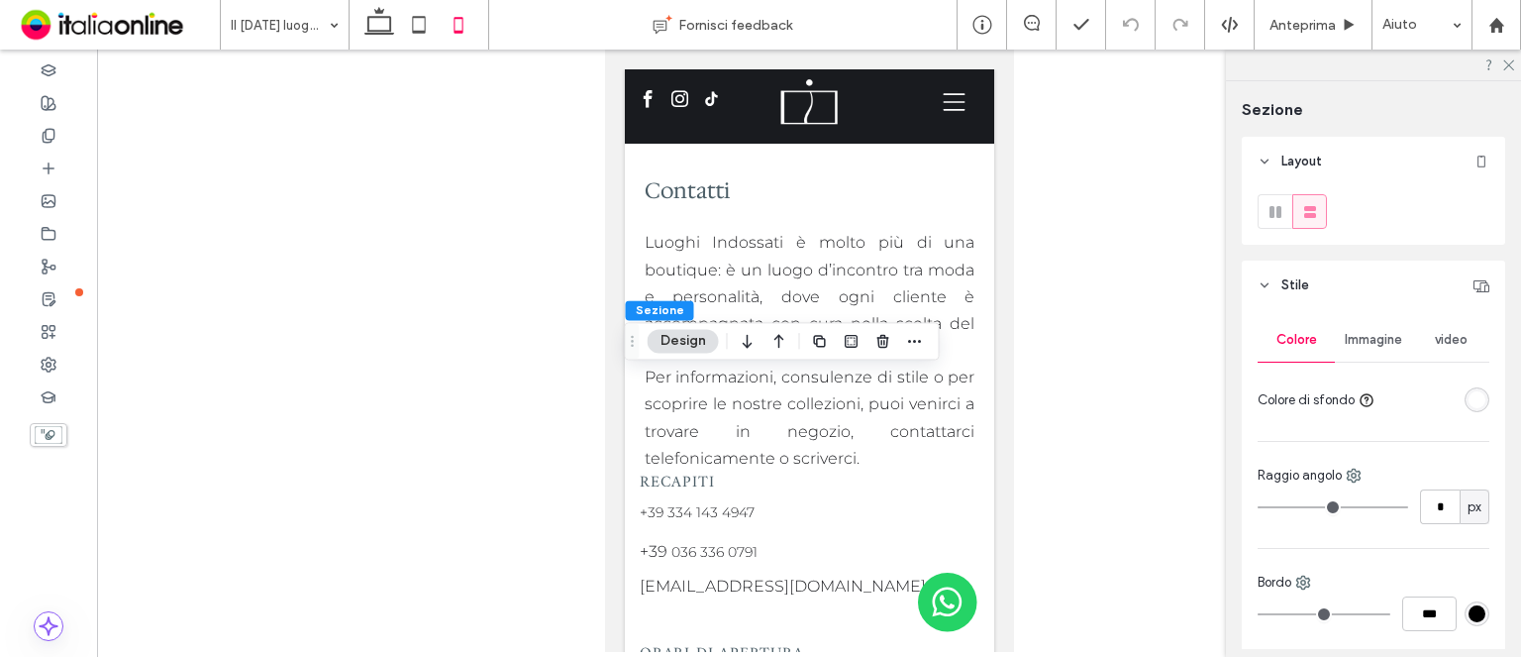
click at [695, 342] on button "Design" at bounding box center [683, 341] width 71 height 24
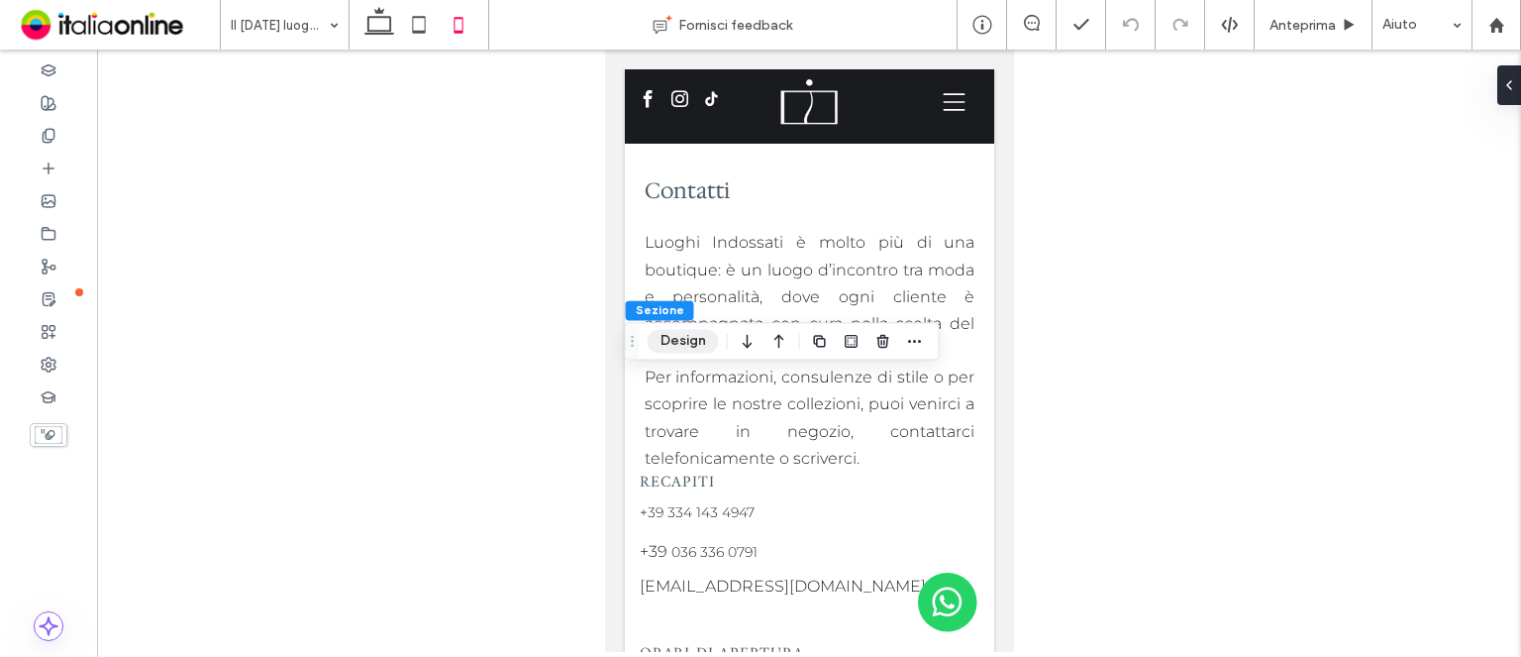
click at [695, 342] on button "Design" at bounding box center [683, 341] width 71 height 24
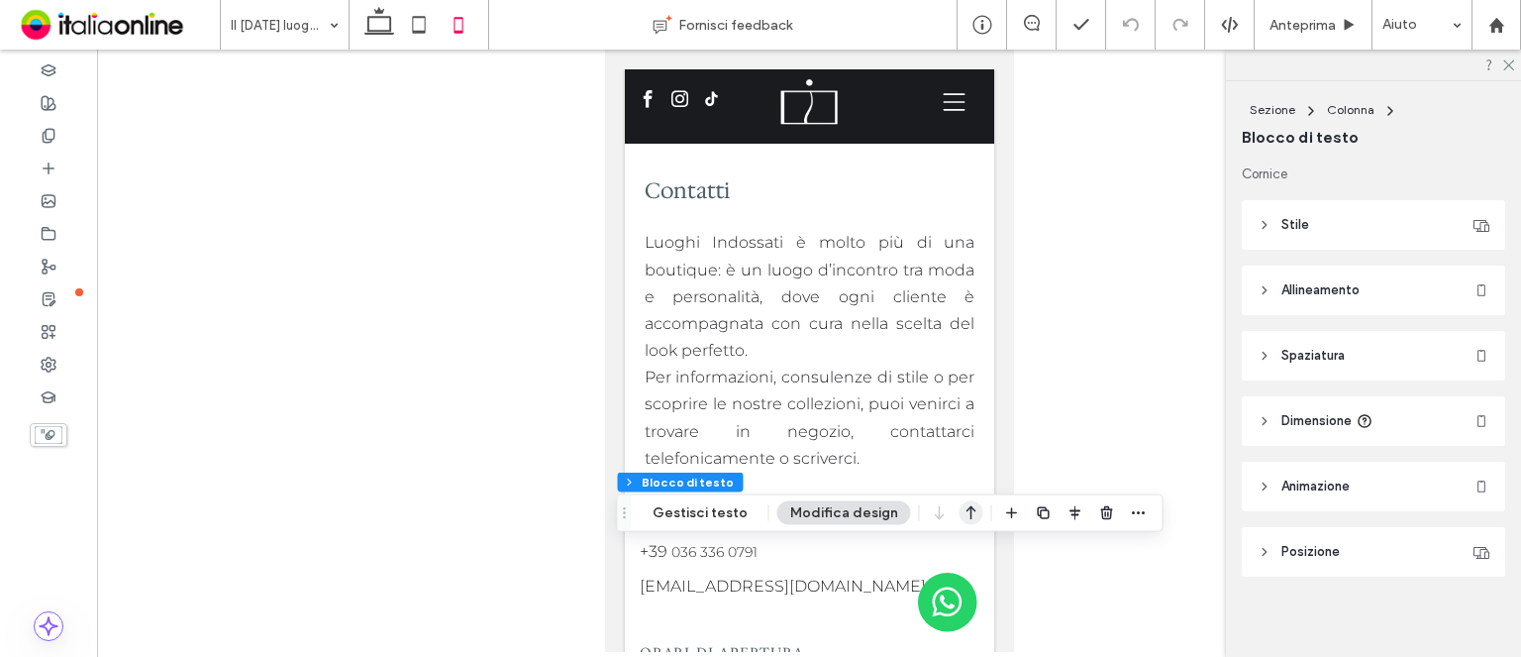
click at [960, 522] on icon "button" at bounding box center [972, 513] width 24 height 36
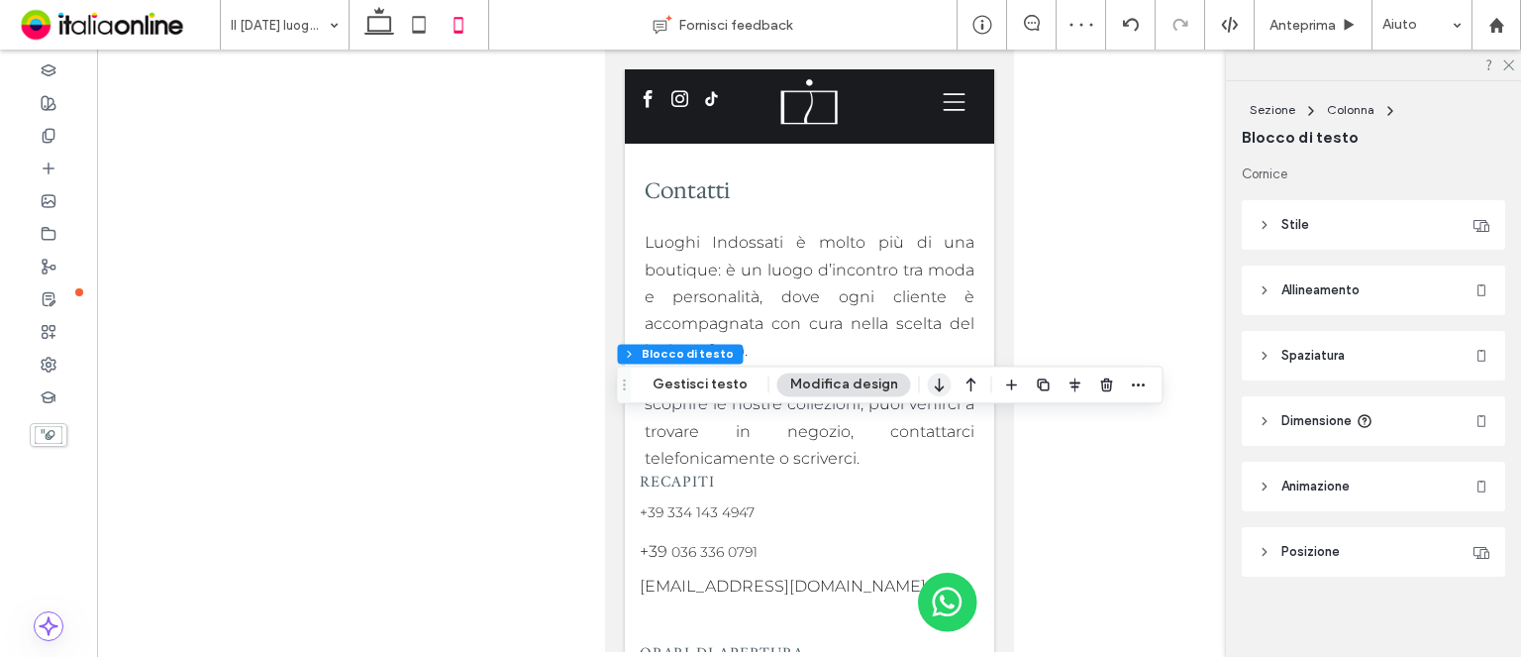
click at [935, 387] on use "button" at bounding box center [939, 385] width 9 height 14
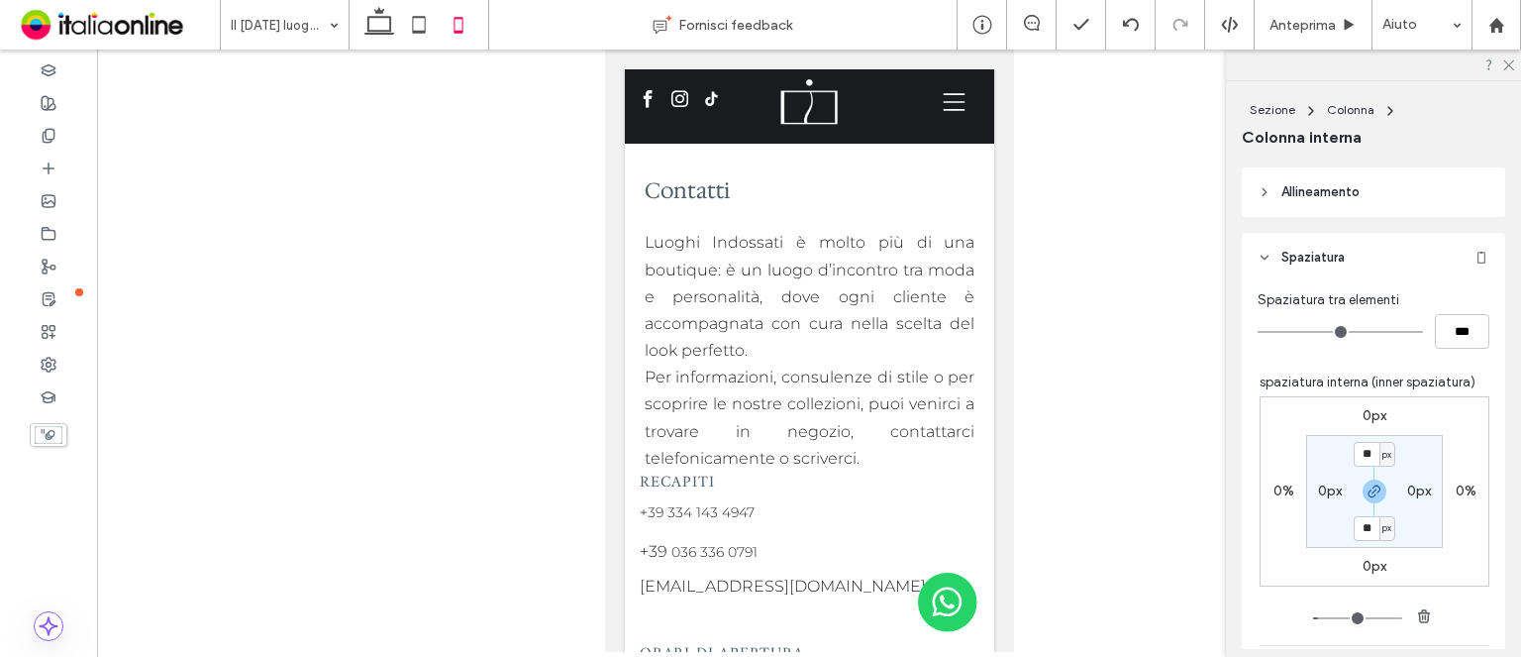
scroll to position [816, 0]
type input "**"
type input "***"
type input "**"
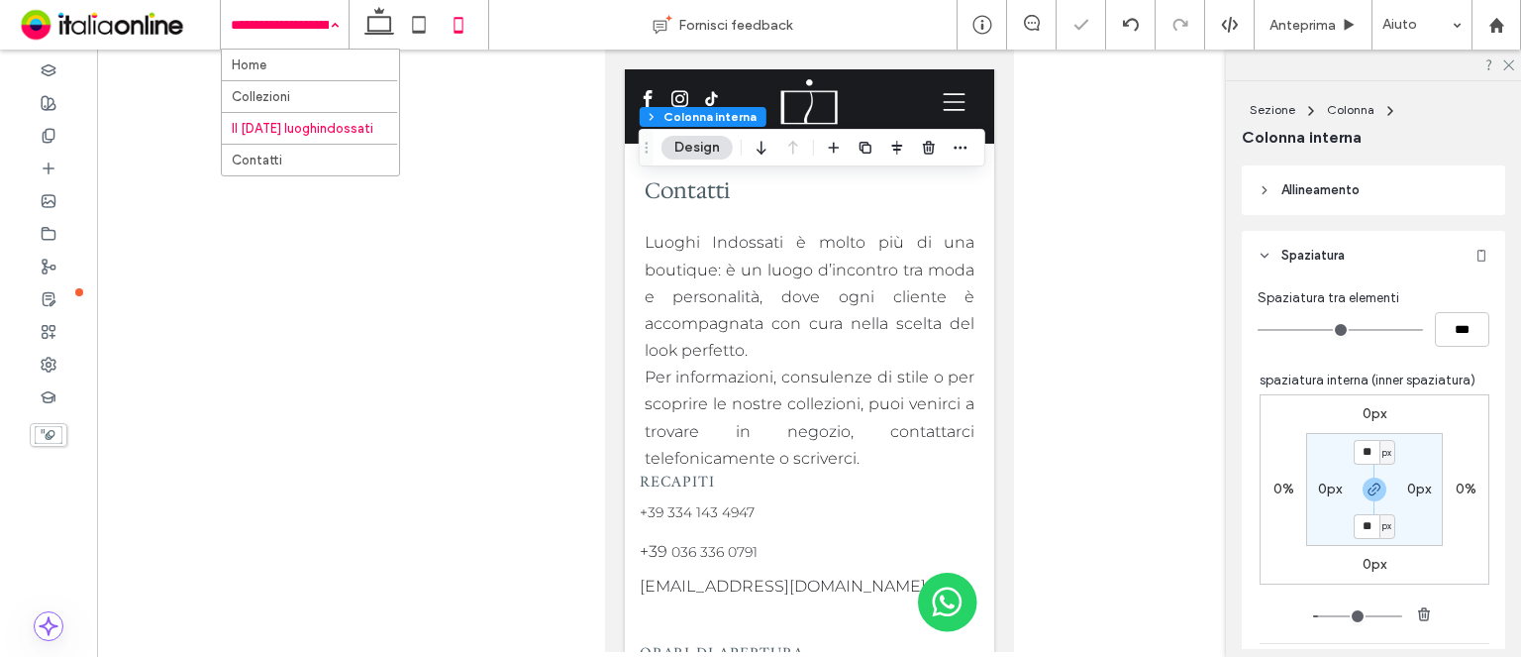
drag, startPoint x: 312, startPoint y: 11, endPoint x: 308, endPoint y: 106, distance: 95.2
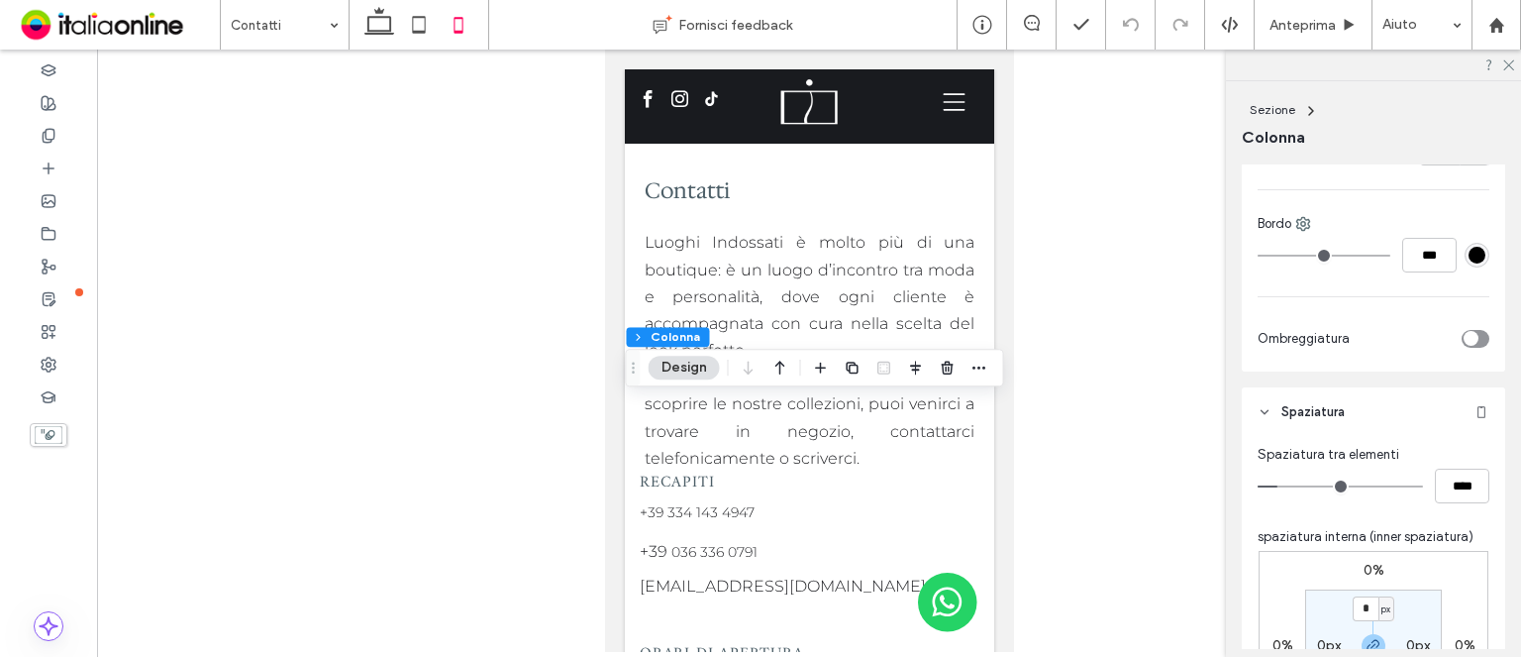
scroll to position [792, 0]
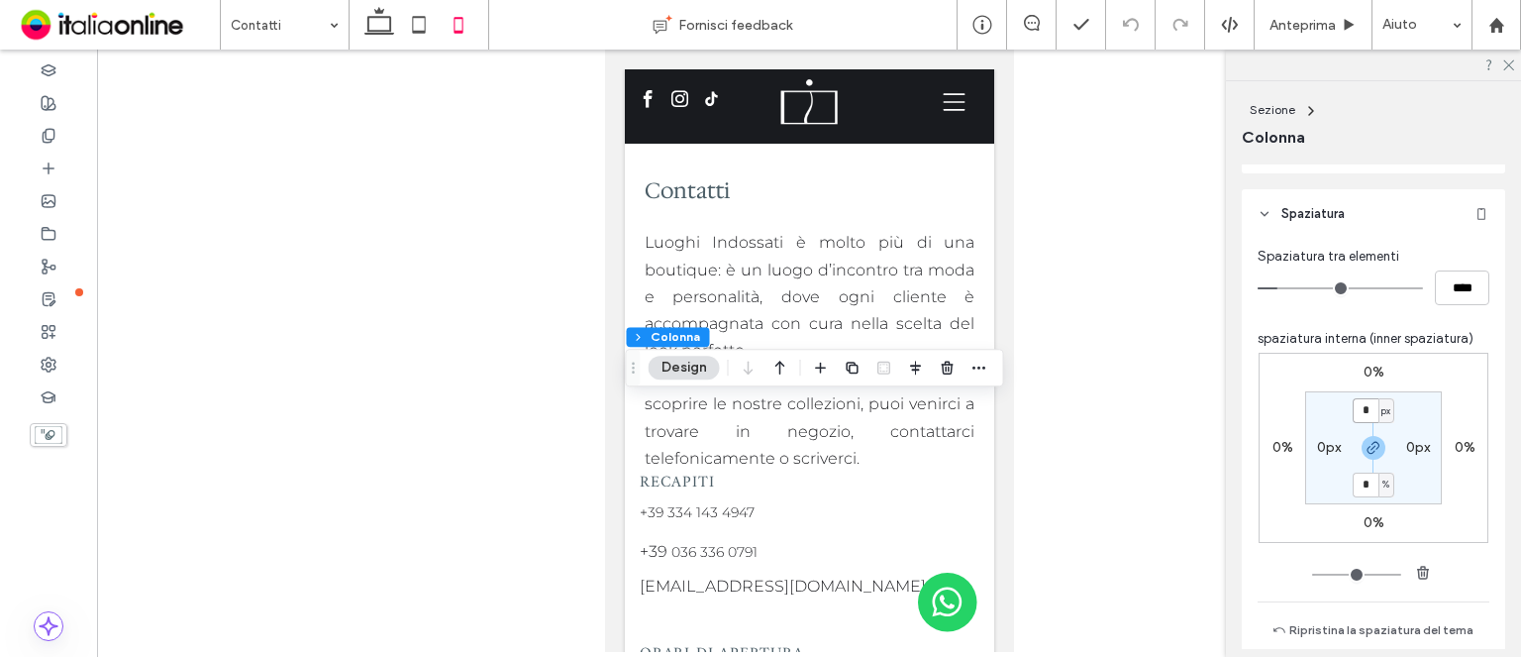
click at [1353, 402] on input "*" at bounding box center [1366, 410] width 26 height 25
type input "**"
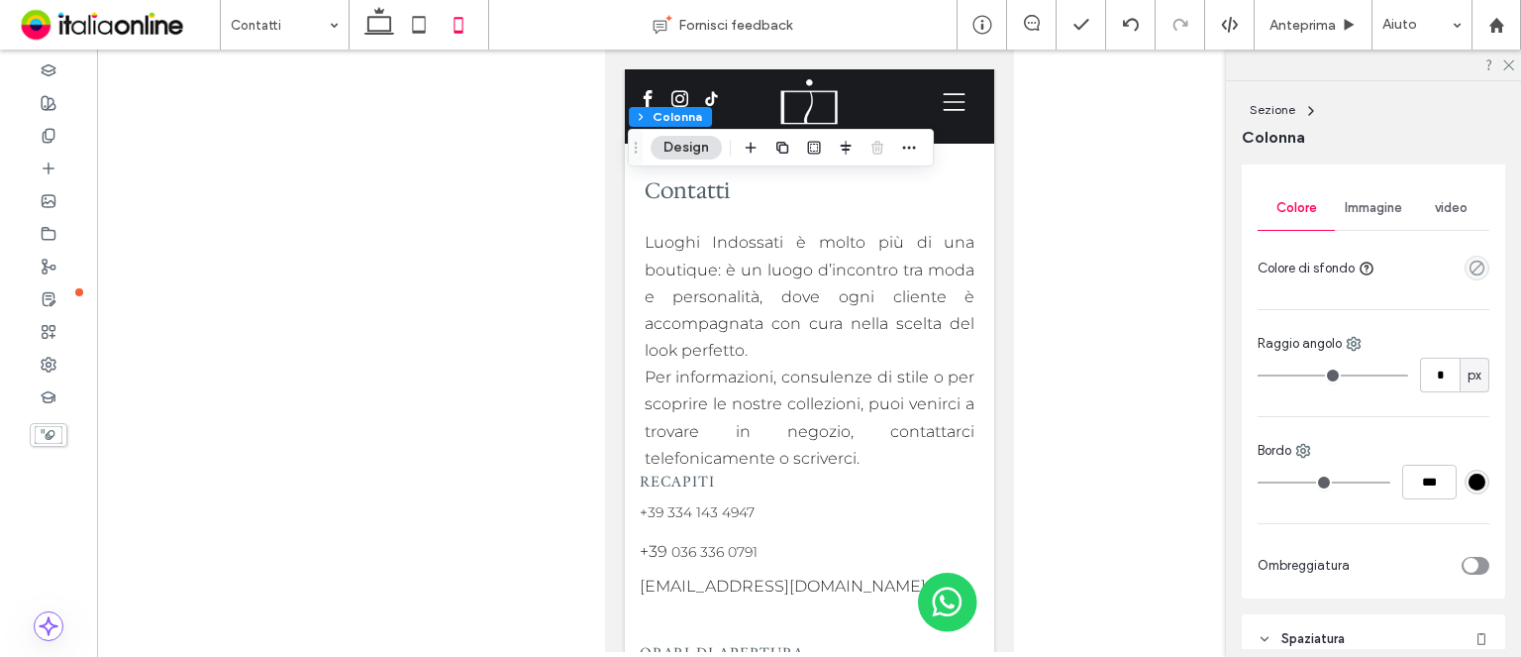
scroll to position [495, 0]
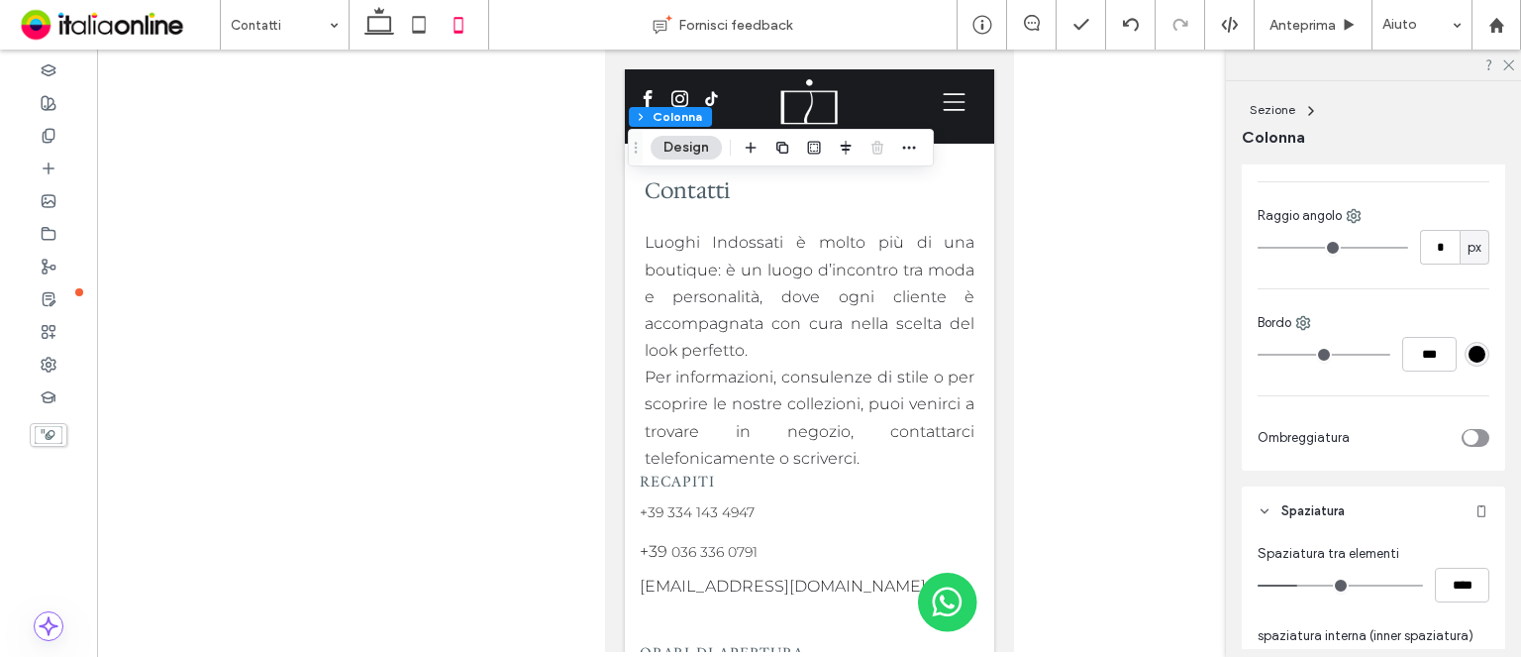
type input "**"
type input "****"
type input "**"
type input "****"
type input "**"
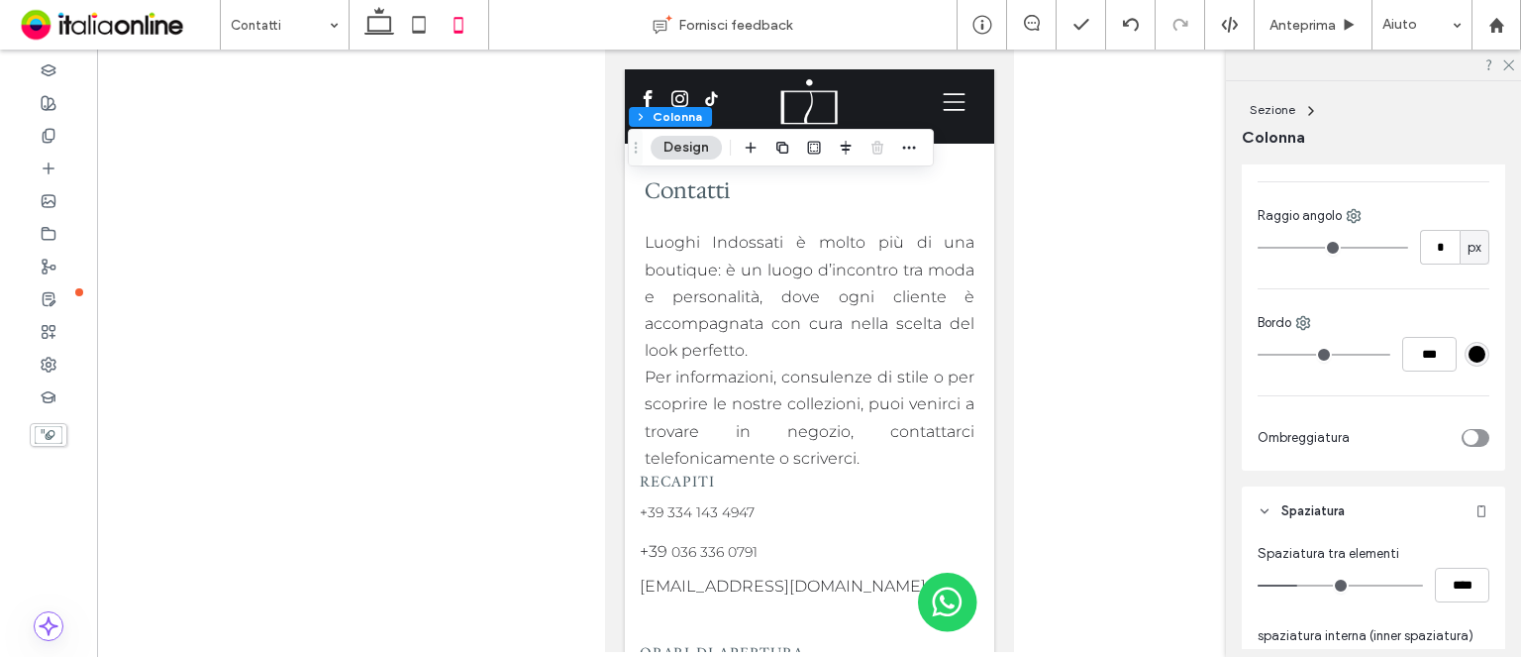
type input "****"
type input "**"
type input "****"
drag, startPoint x: 1297, startPoint y: 583, endPoint x: 1286, endPoint y: 585, distance: 11.1
type input "**"
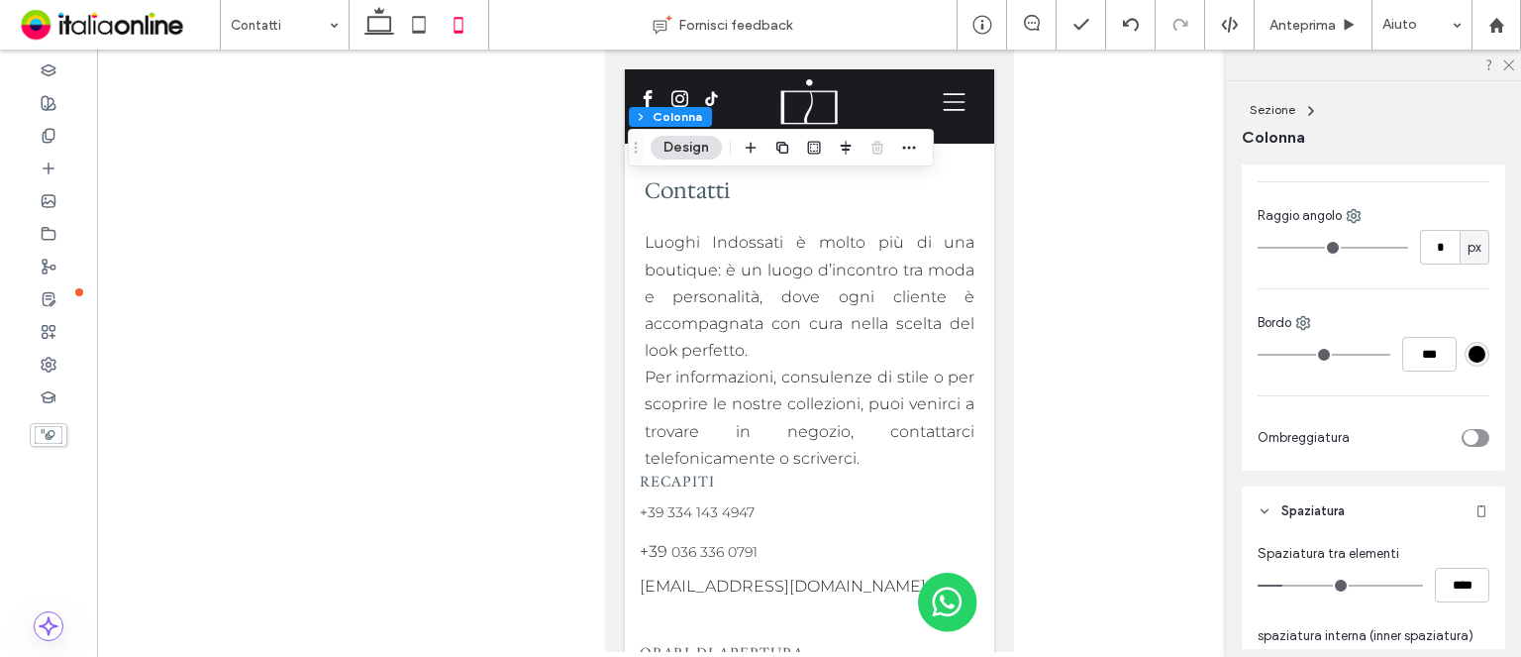
click at [1286, 585] on input "range" at bounding box center [1340, 585] width 165 height 2
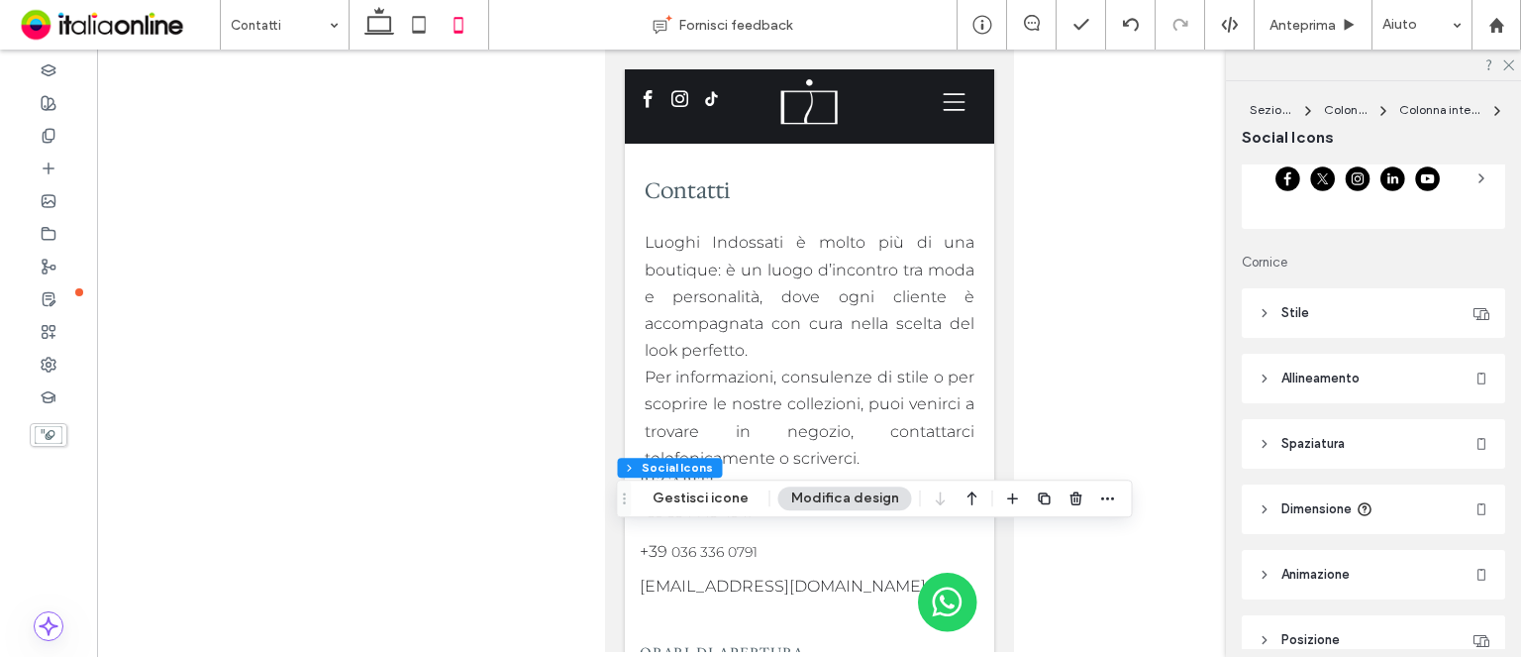
scroll to position [0, 0]
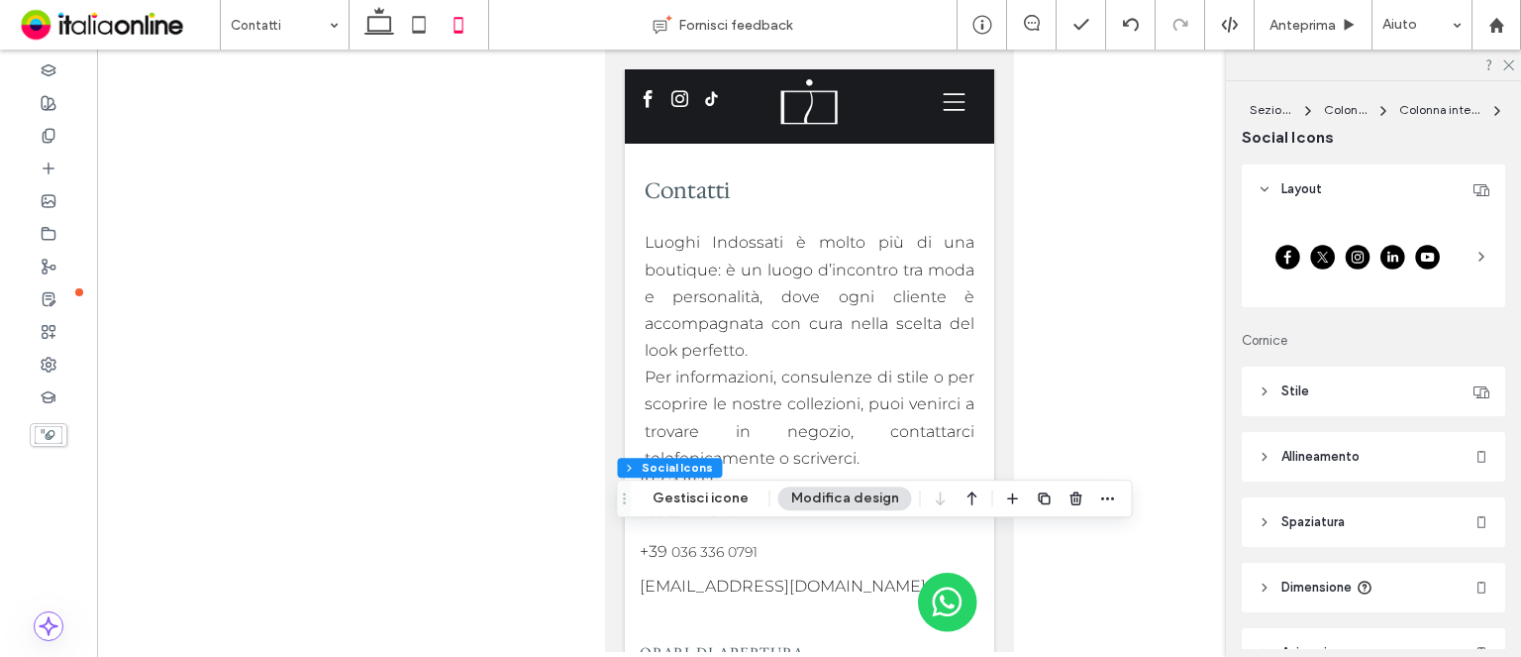
click at [1340, 403] on header "Stile" at bounding box center [1373, 391] width 263 height 50
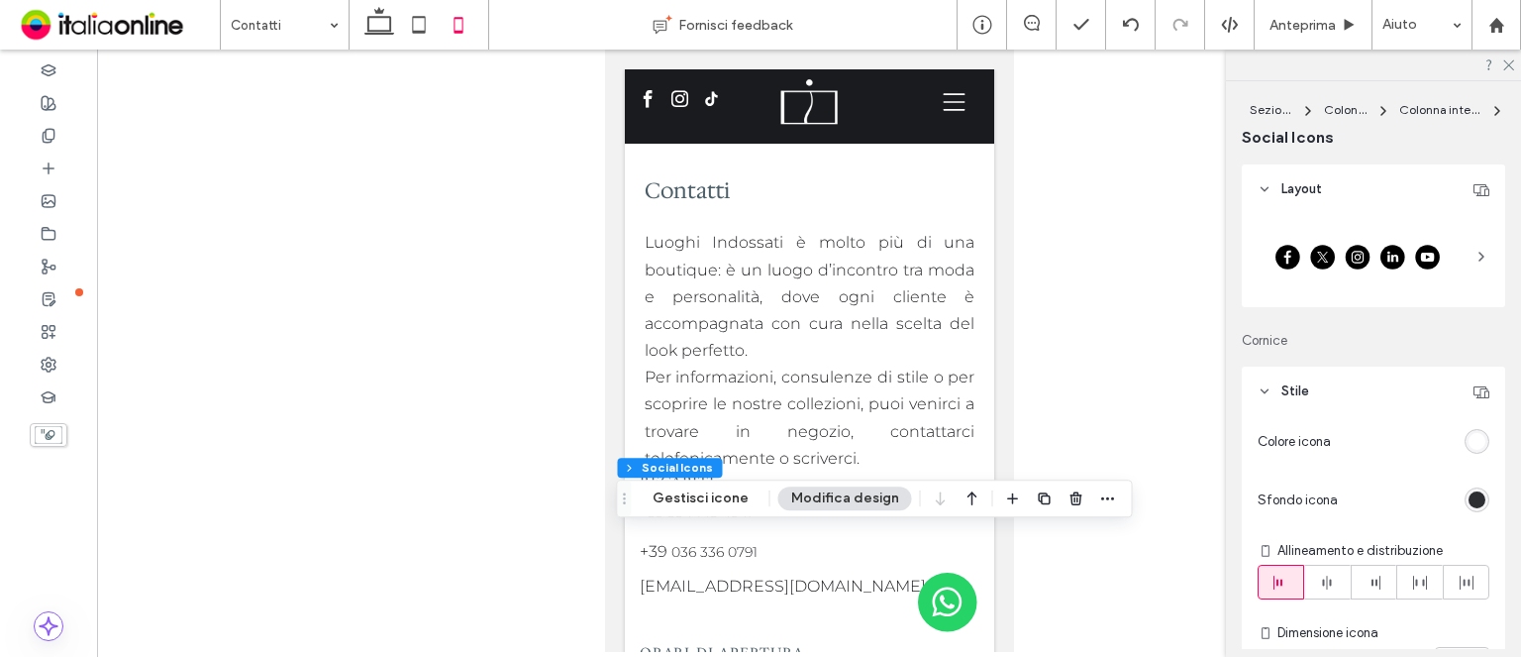
scroll to position [198, 0]
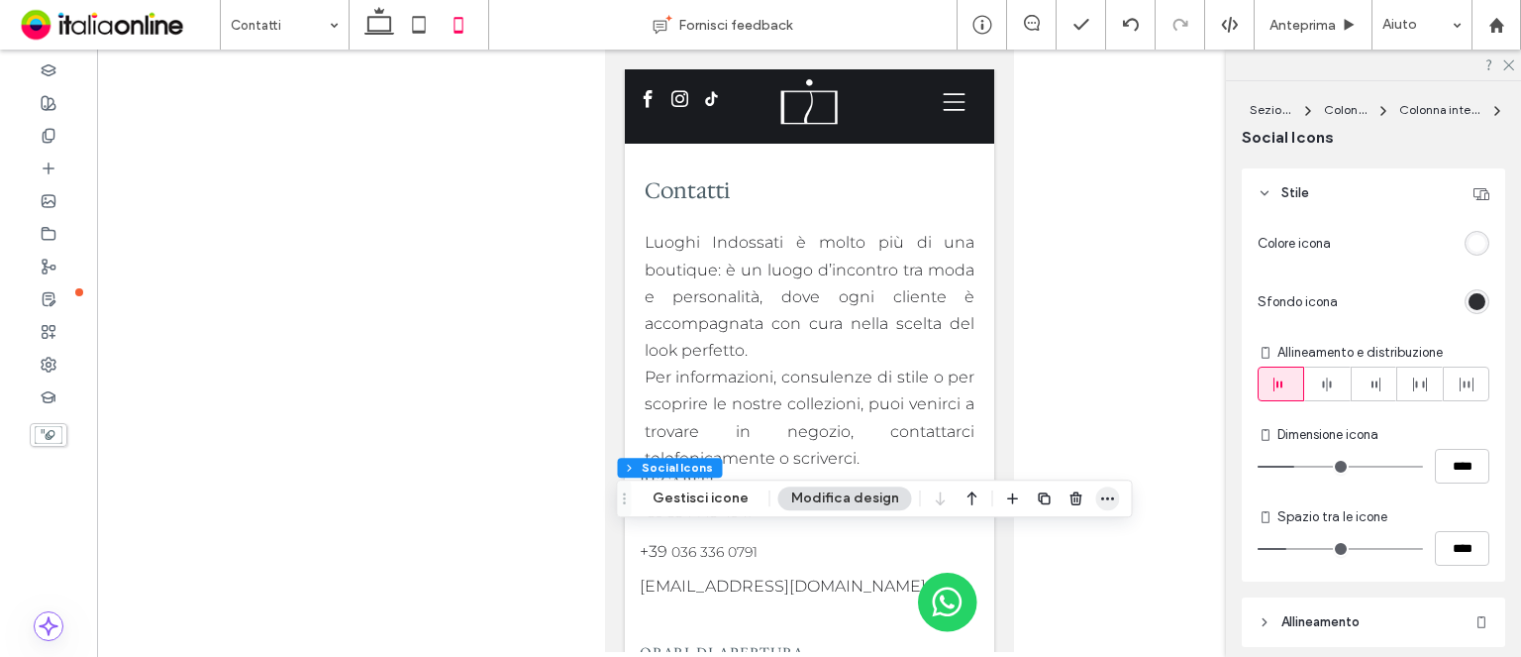
click at [1108, 494] on span "button" at bounding box center [1108, 498] width 24 height 24
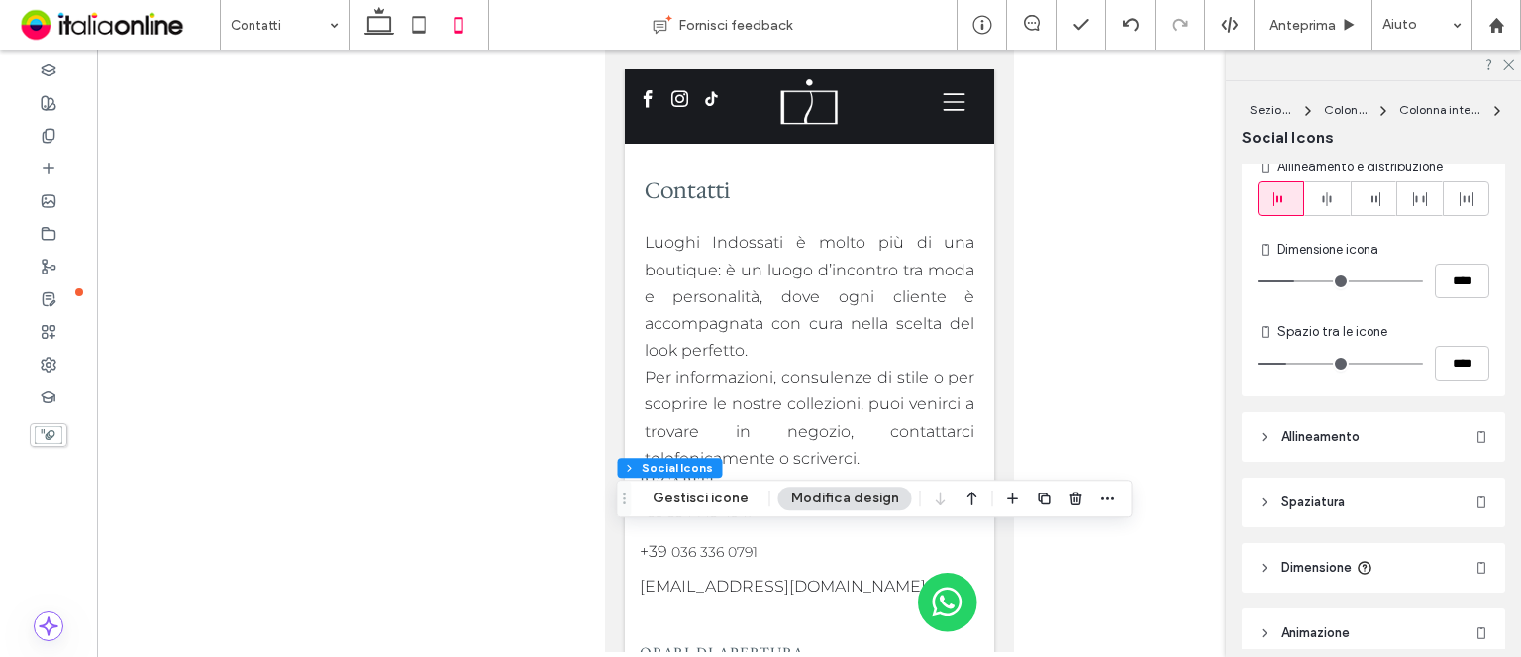
scroll to position [536, 0]
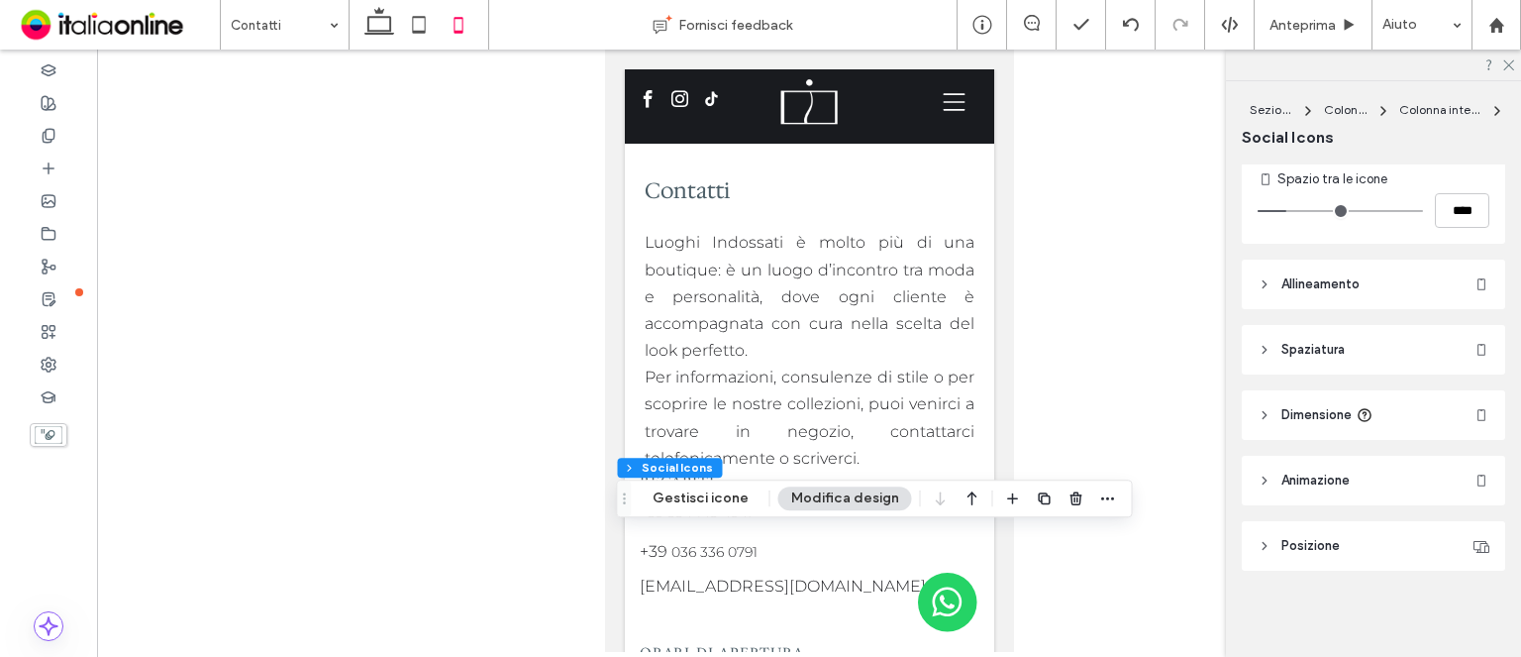
click at [1333, 353] on span "Spaziatura" at bounding box center [1313, 350] width 63 height 20
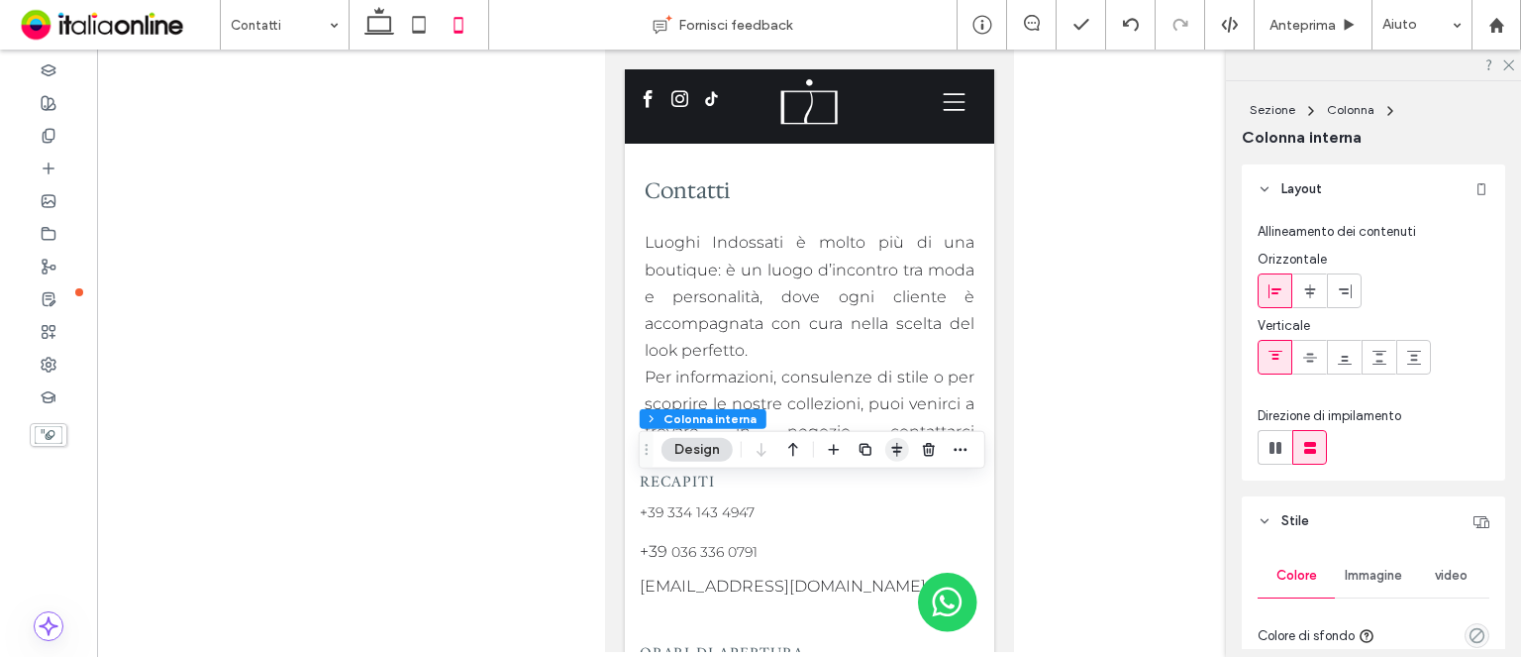
click at [898, 454] on icon "button" at bounding box center [897, 450] width 16 height 16
click at [846, 484] on icon "flex-start" at bounding box center [845, 488] width 16 height 16
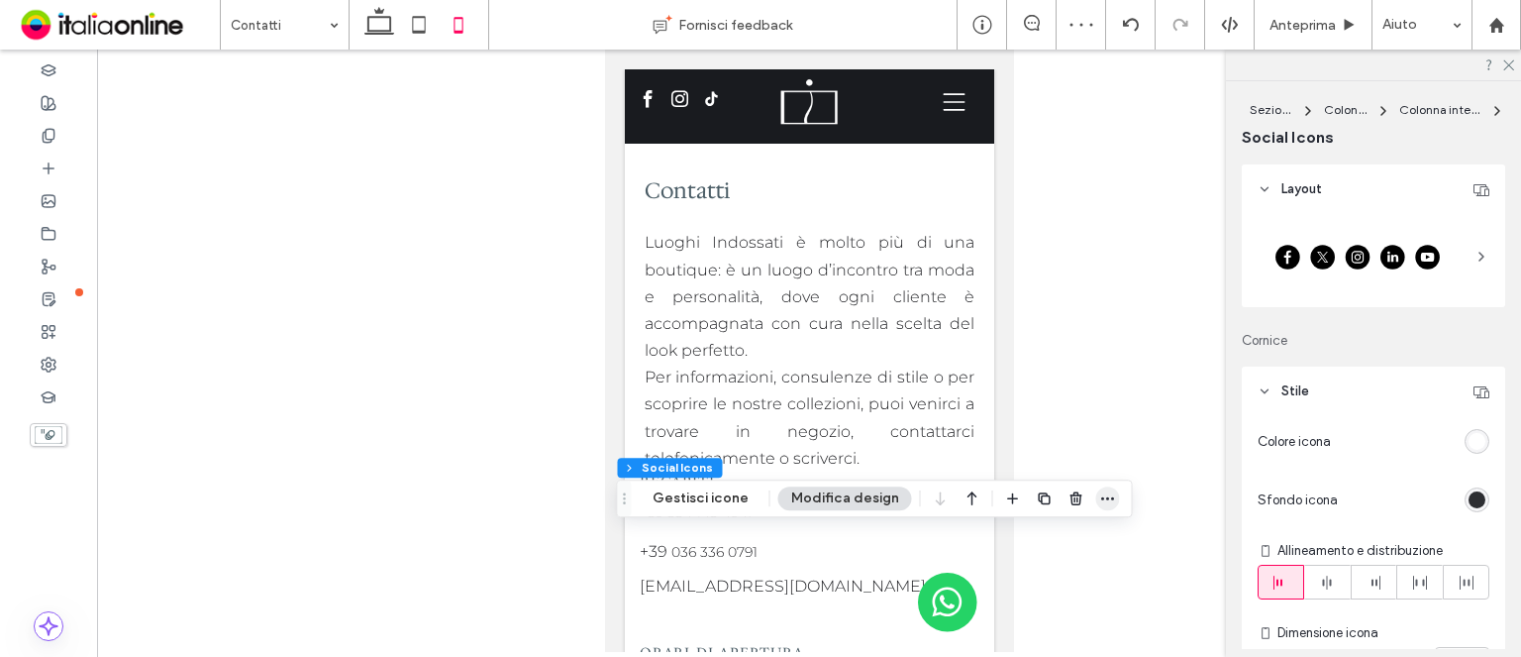
click at [1096, 497] on span "button" at bounding box center [1108, 498] width 24 height 24
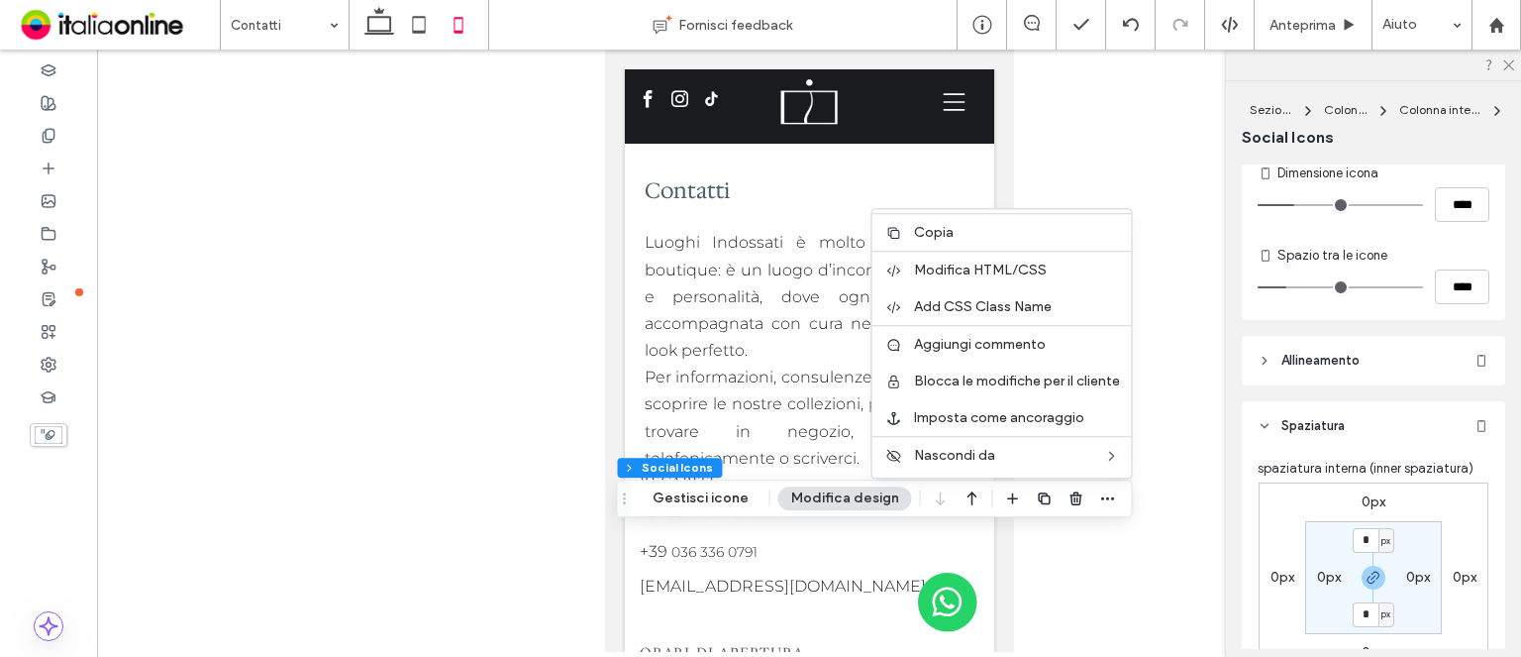
scroll to position [495, 0]
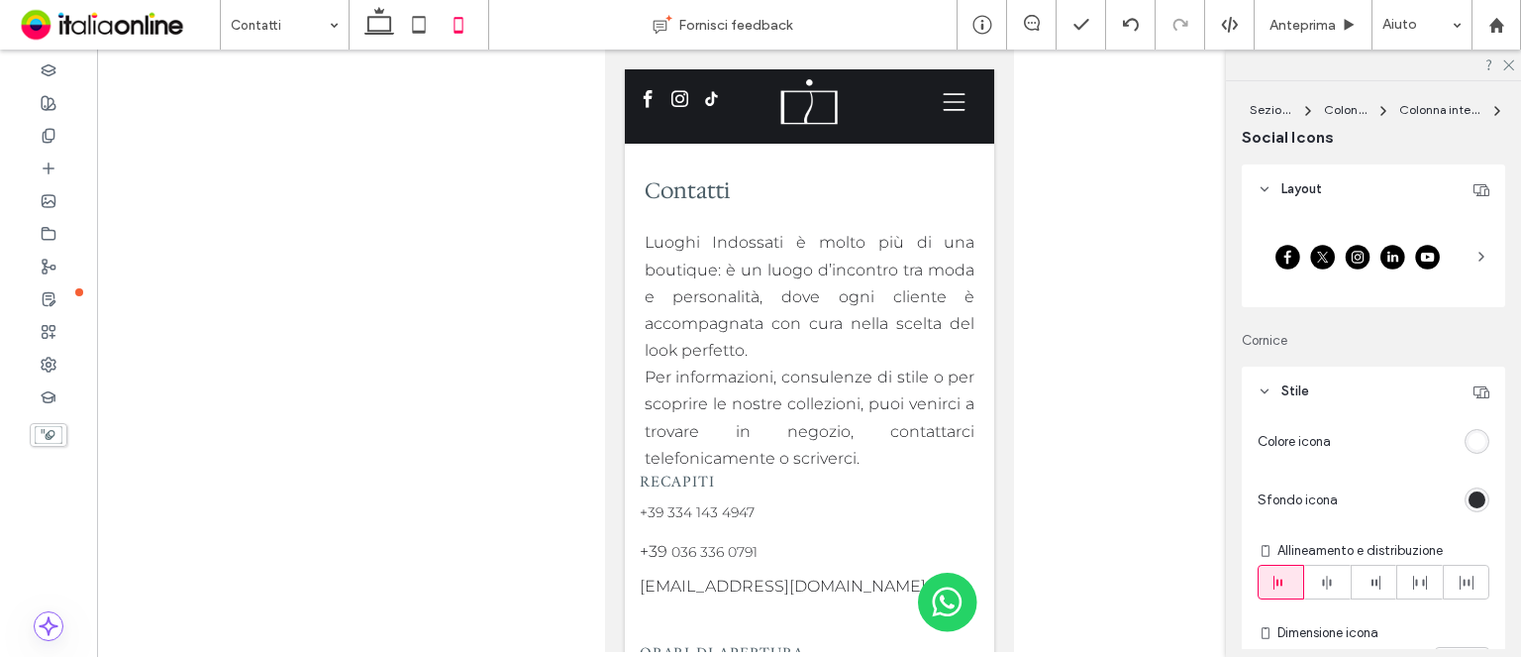
type input "***"
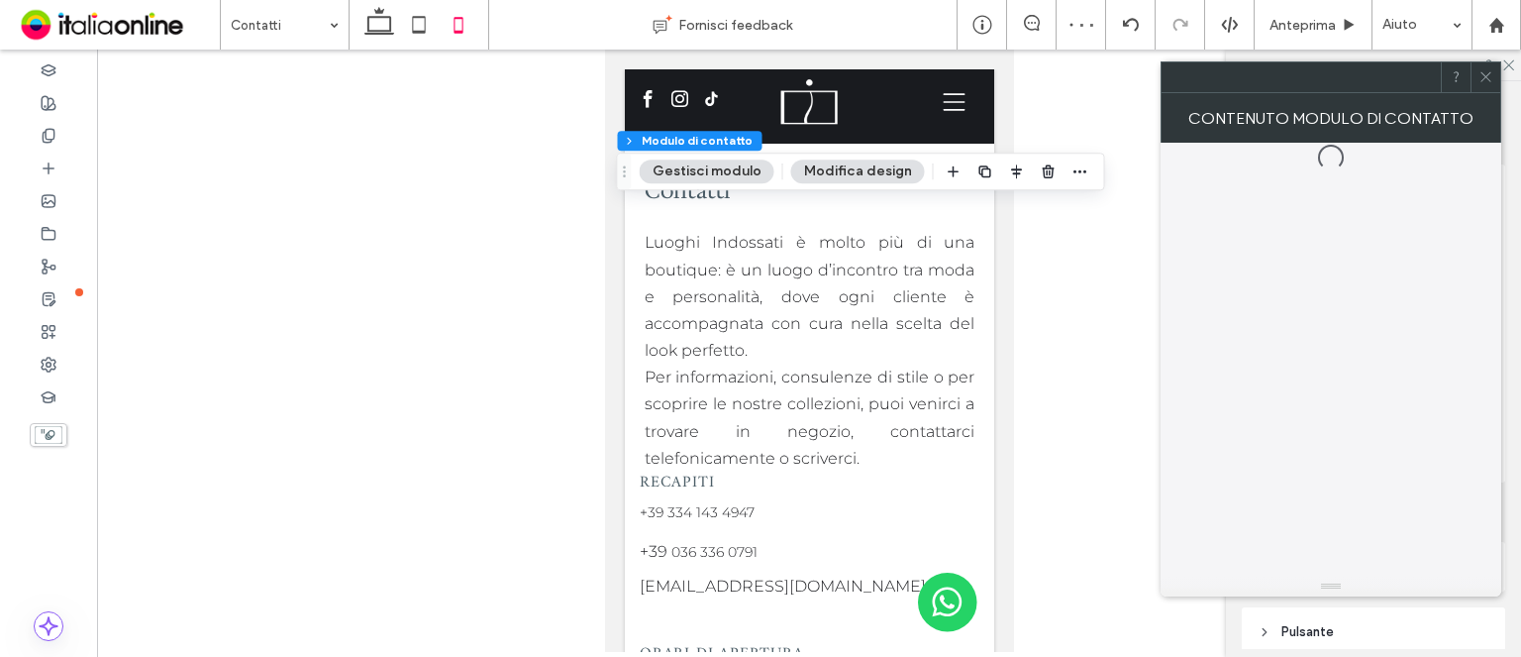
type input "*"
type input "***"
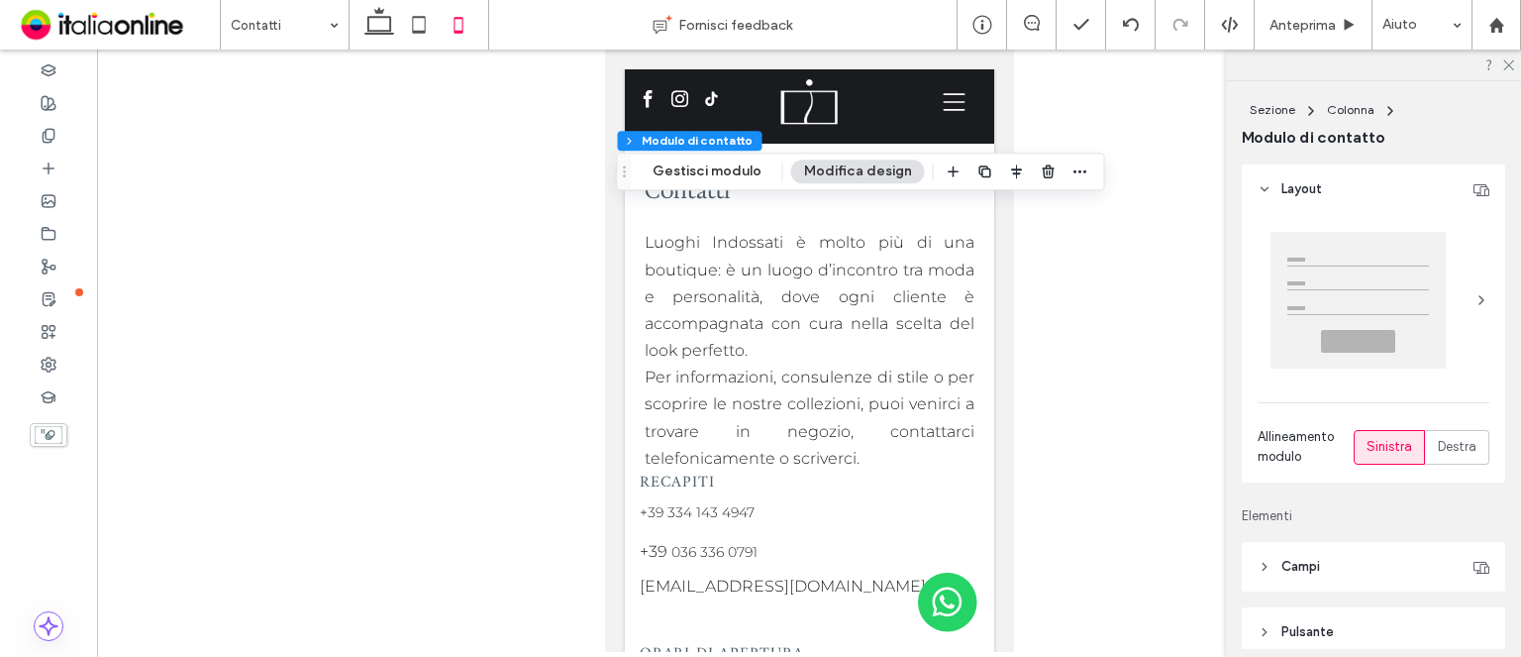
click at [863, 162] on button "Modifica design" at bounding box center [858, 171] width 134 height 24
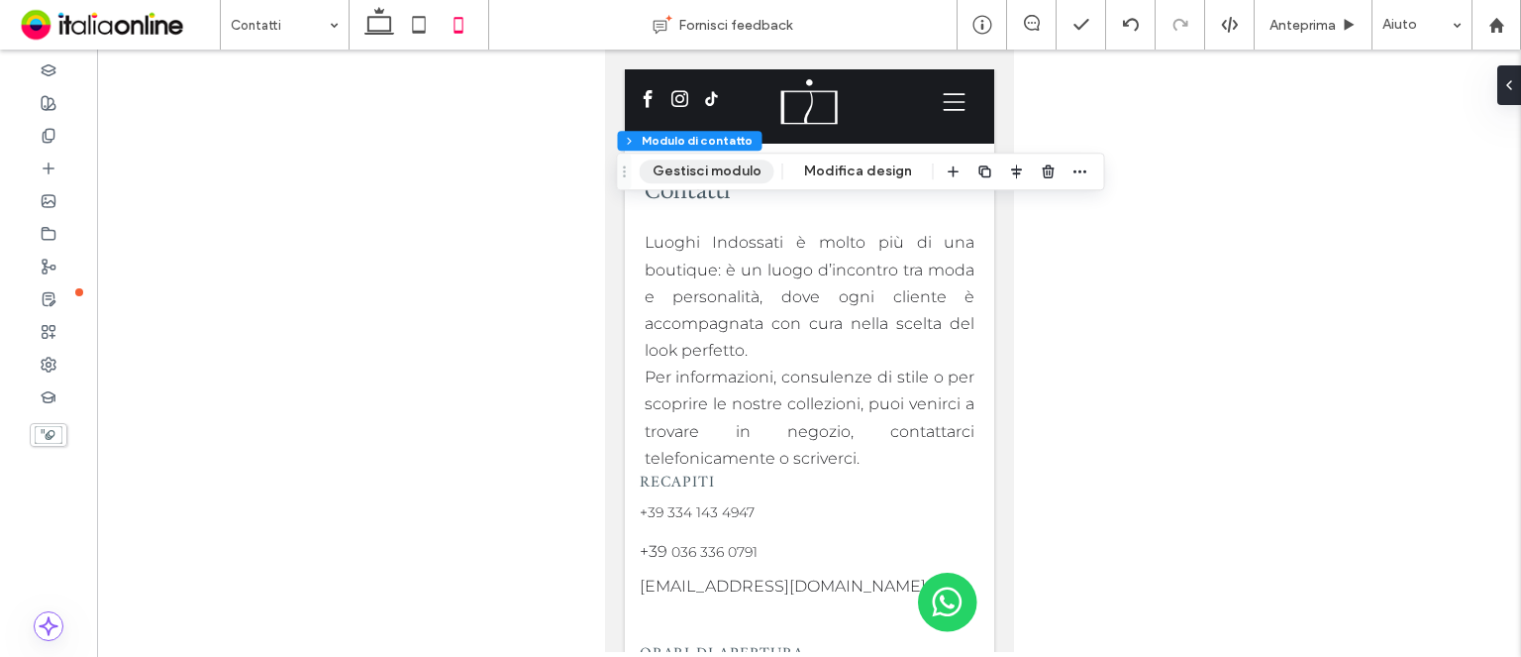
click at [731, 172] on button "Gestisci modulo" at bounding box center [707, 171] width 135 height 24
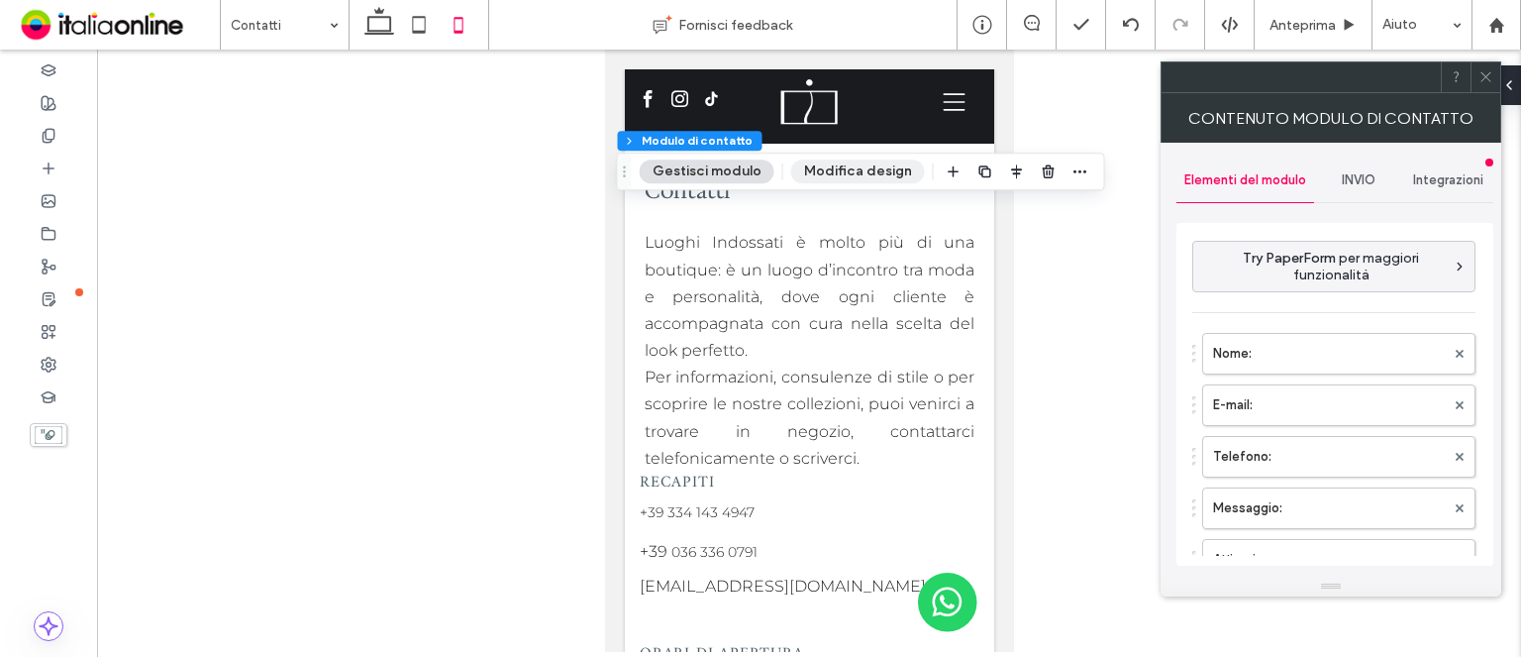
click at [906, 174] on button "Modifica design" at bounding box center [858, 171] width 134 height 24
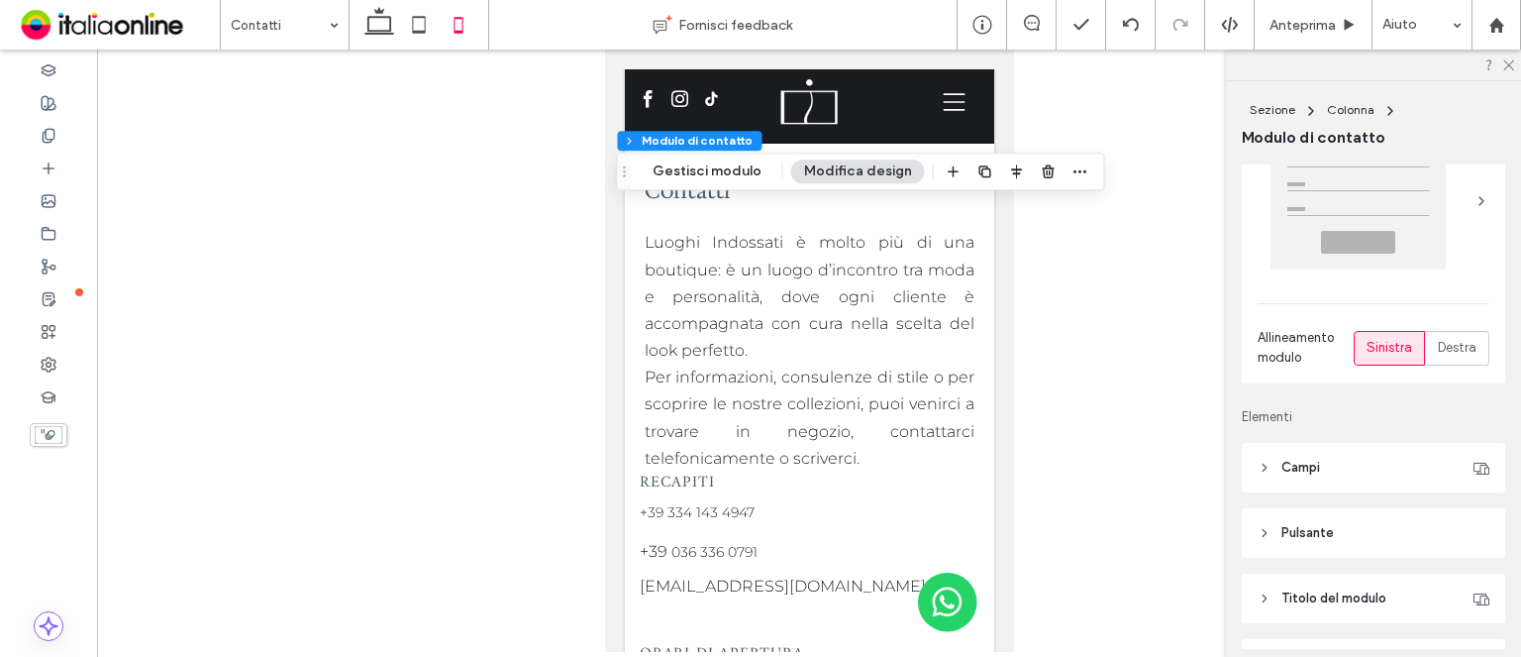
scroll to position [198, 0]
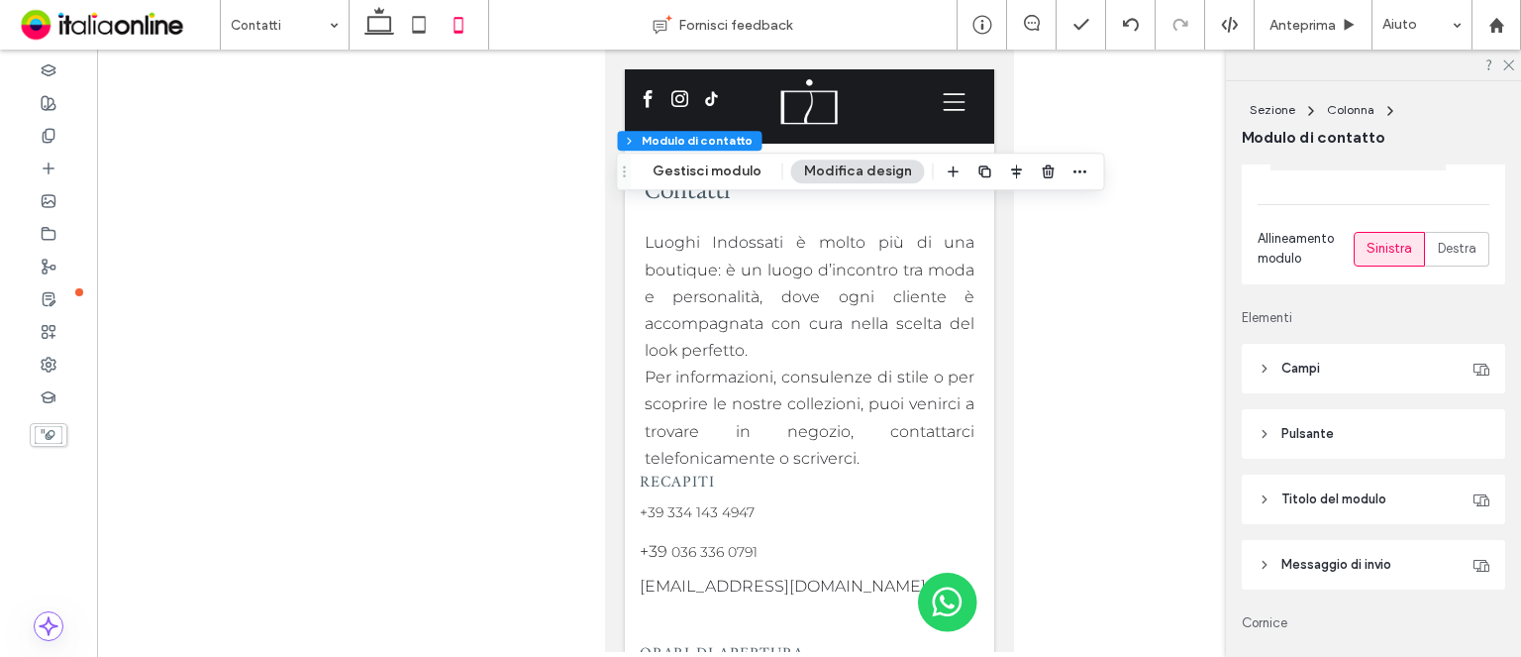
click at [1340, 399] on div "Layout Allineamento modulo Sinistra Destra Elementi Campi Stile campo Testo di …" at bounding box center [1380, 406] width 276 height 484
click at [1337, 376] on header "Campi" at bounding box center [1373, 369] width 263 height 50
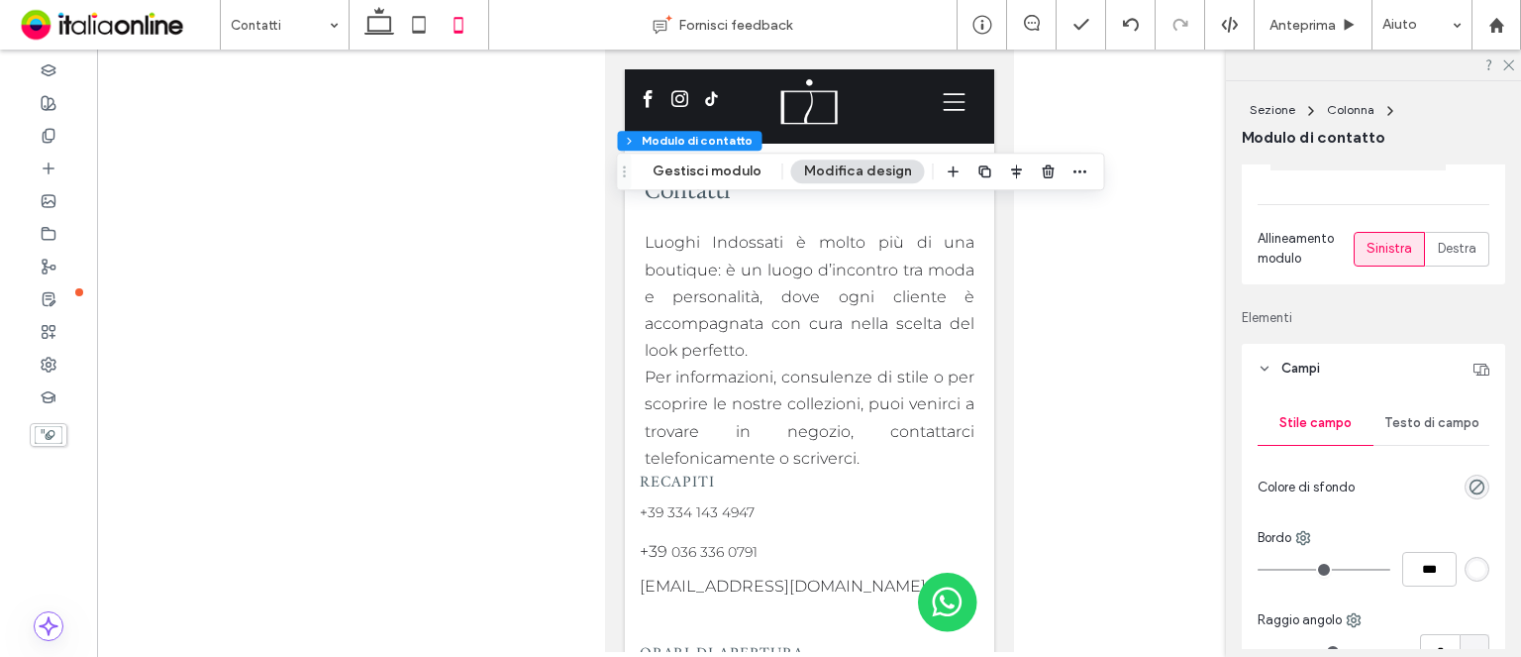
click at [1385, 418] on span "Testo di campo" at bounding box center [1432, 423] width 95 height 16
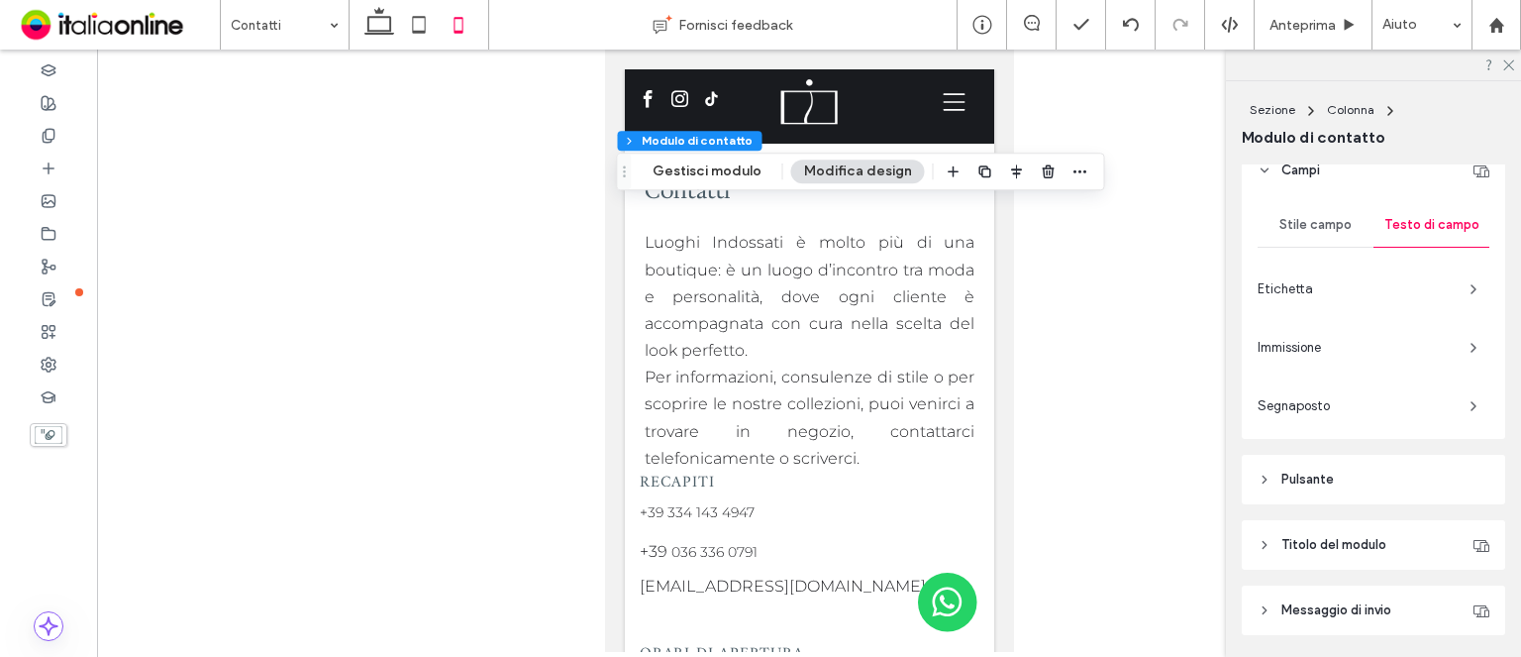
click at [1377, 353] on span "Immissione" at bounding box center [1356, 348] width 196 height 20
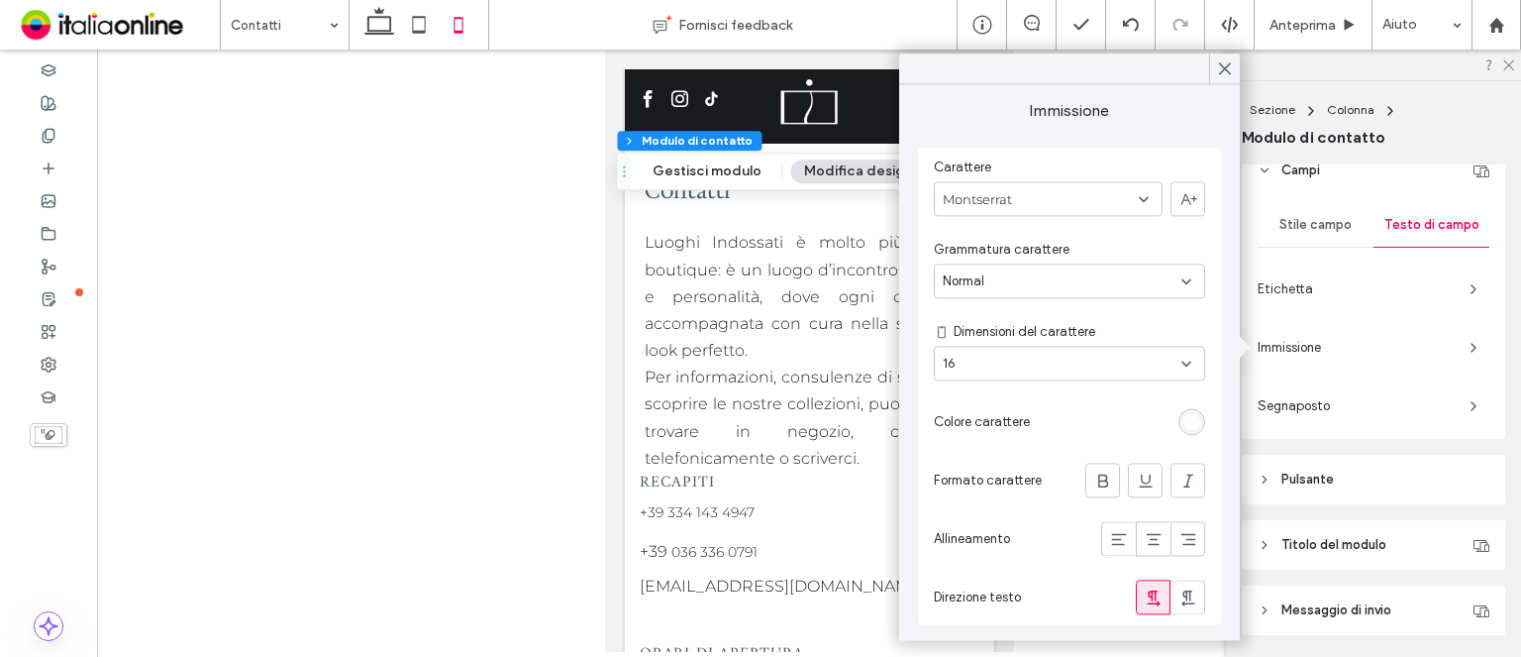
click at [1430, 273] on div "Etichetta" at bounding box center [1374, 289] width 232 height 32
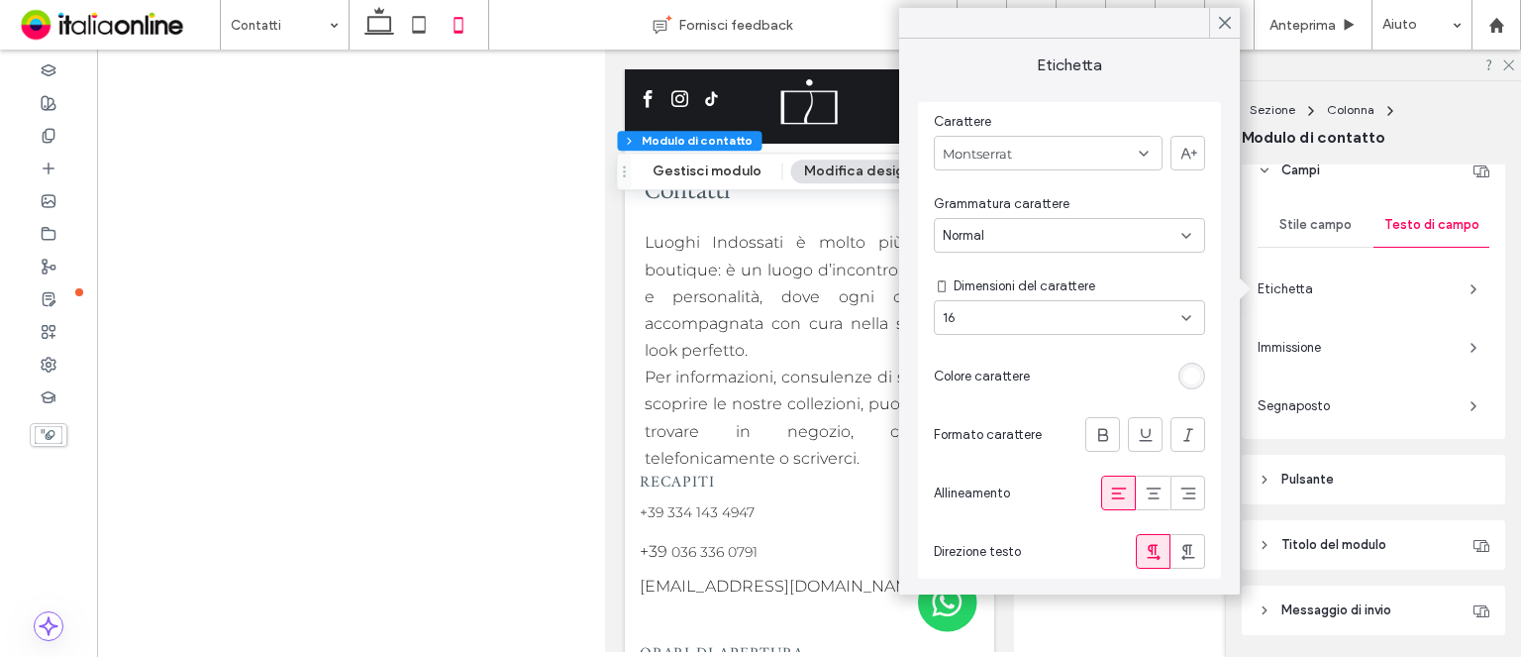
click at [1435, 280] on span "Etichetta" at bounding box center [1356, 289] width 196 height 20
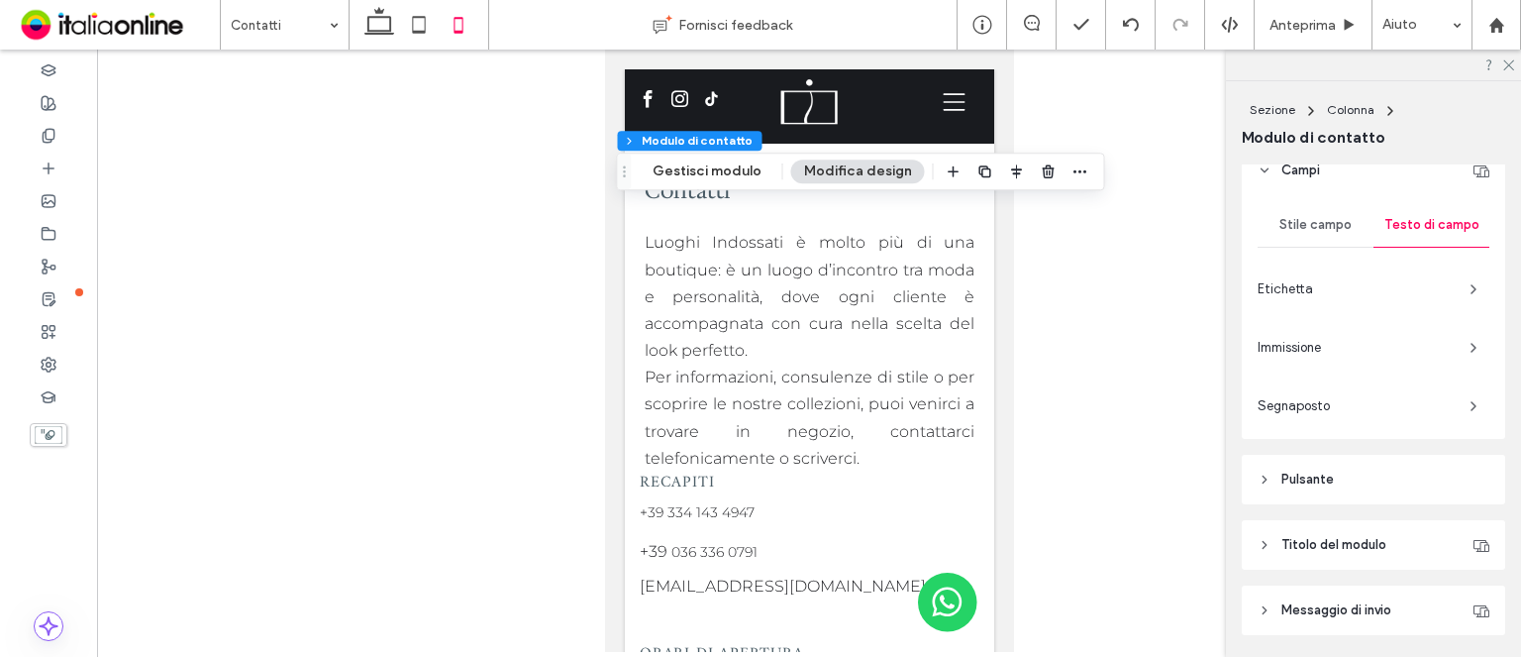
click at [1435, 280] on span "Etichetta" at bounding box center [1356, 289] width 196 height 20
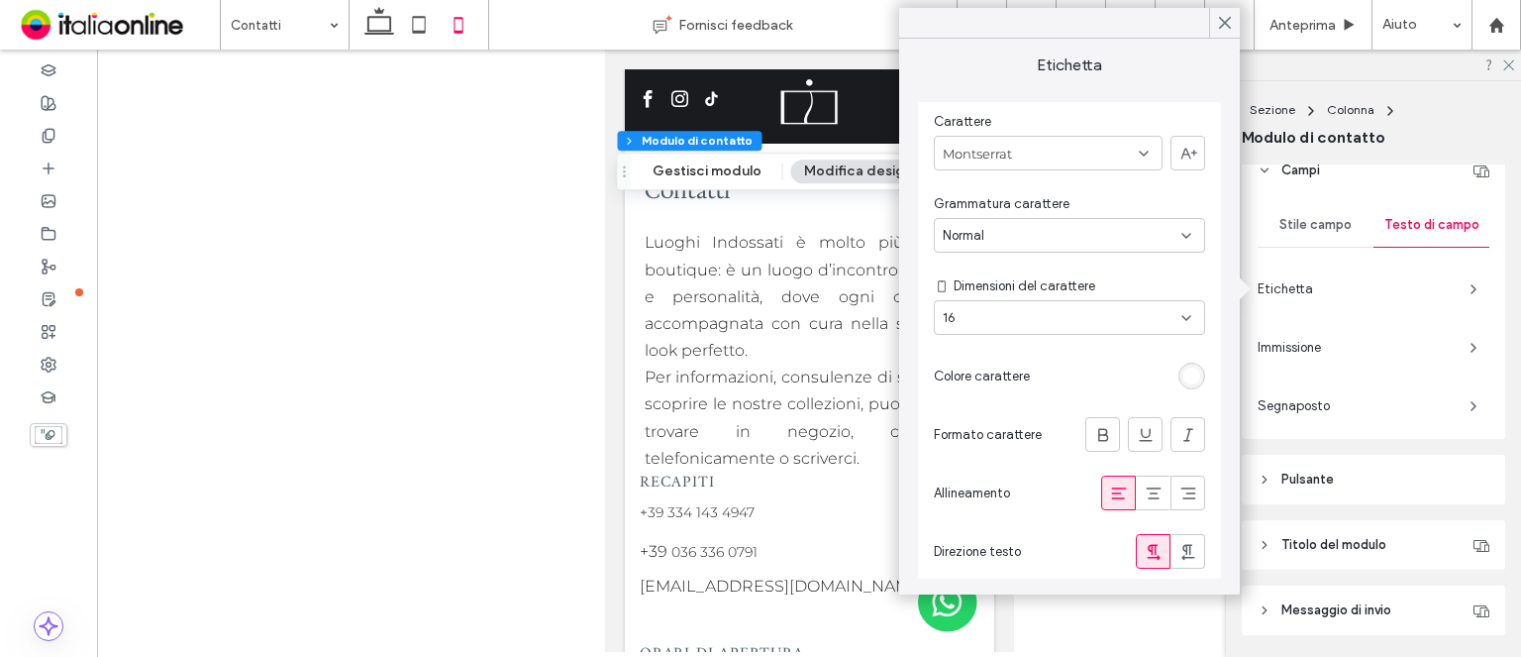
click at [1395, 533] on header "Titolo del modulo" at bounding box center [1373, 545] width 263 height 50
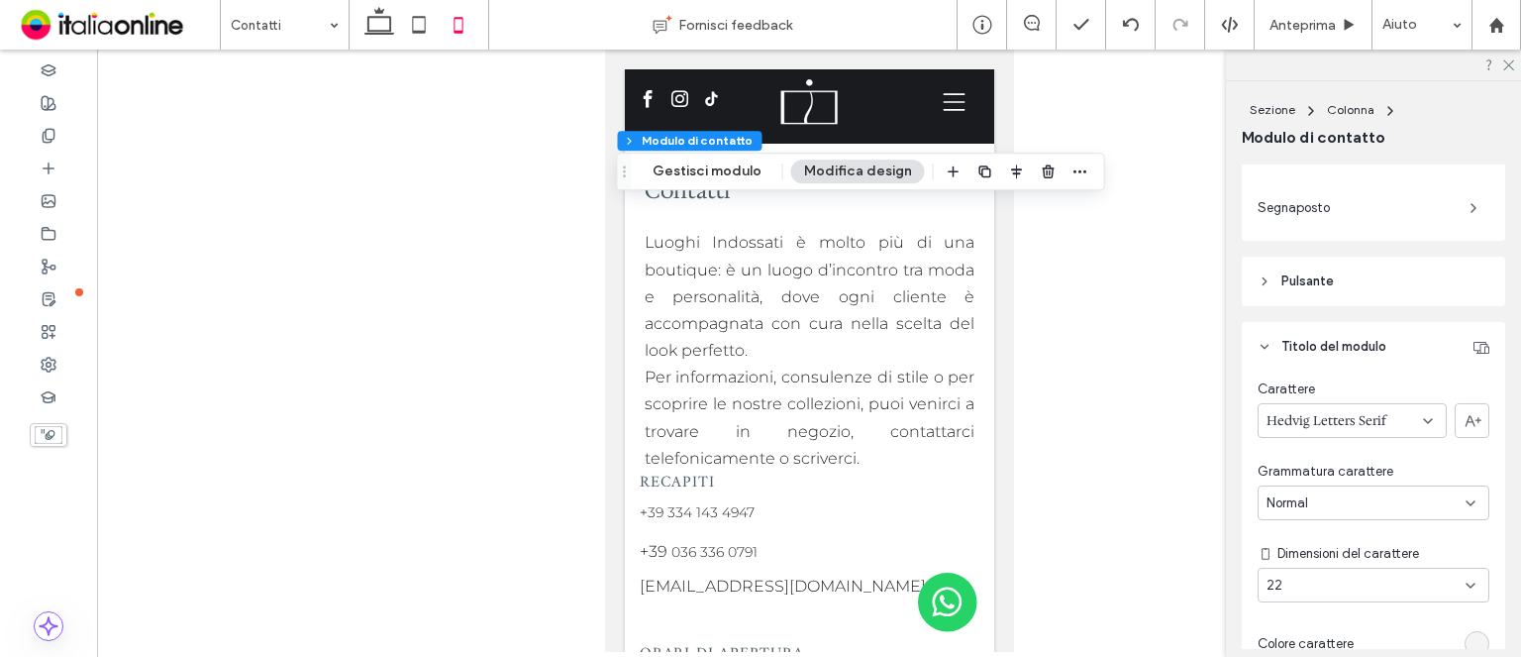
scroll to position [792, 0]
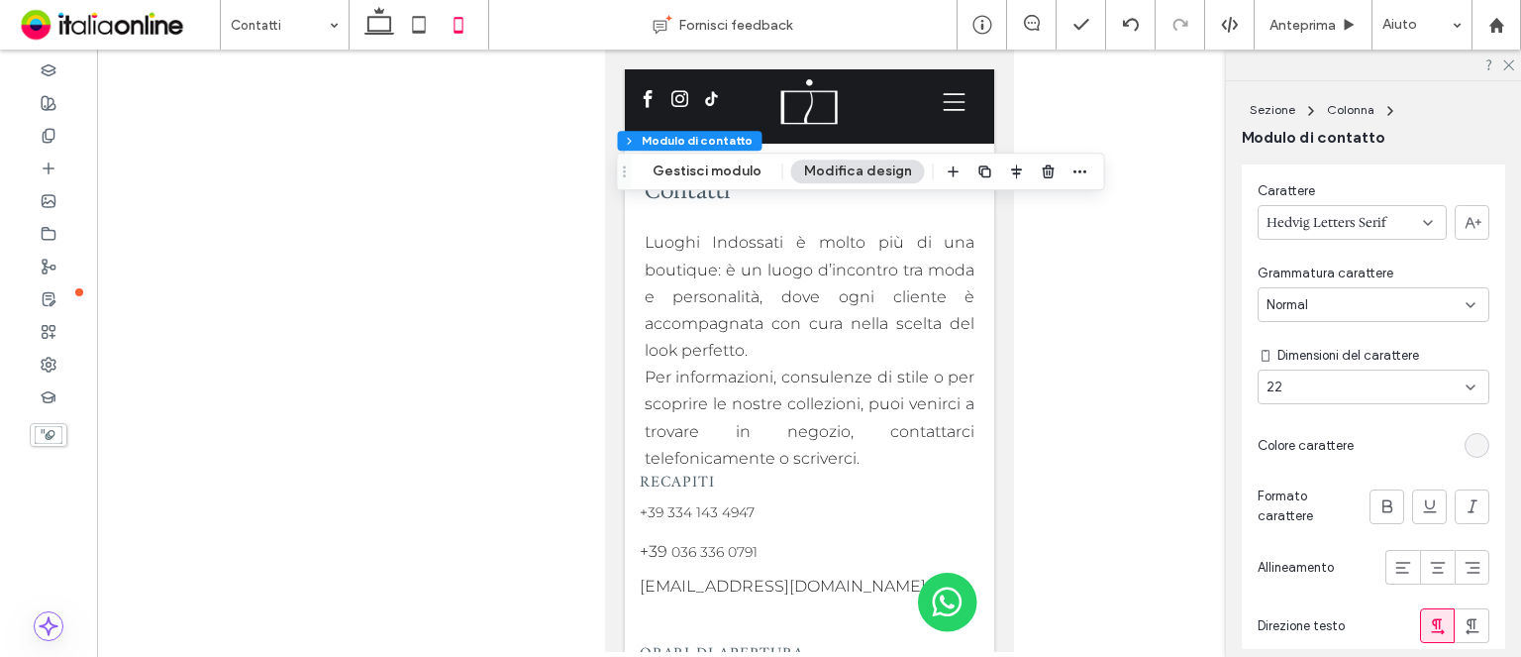
click at [1332, 392] on div "22" at bounding box center [1362, 387] width 190 height 20
click at [1343, 554] on div "18" at bounding box center [1369, 564] width 220 height 35
type input "*"
click at [1066, 297] on div at bounding box center [809, 351] width 1424 height 602
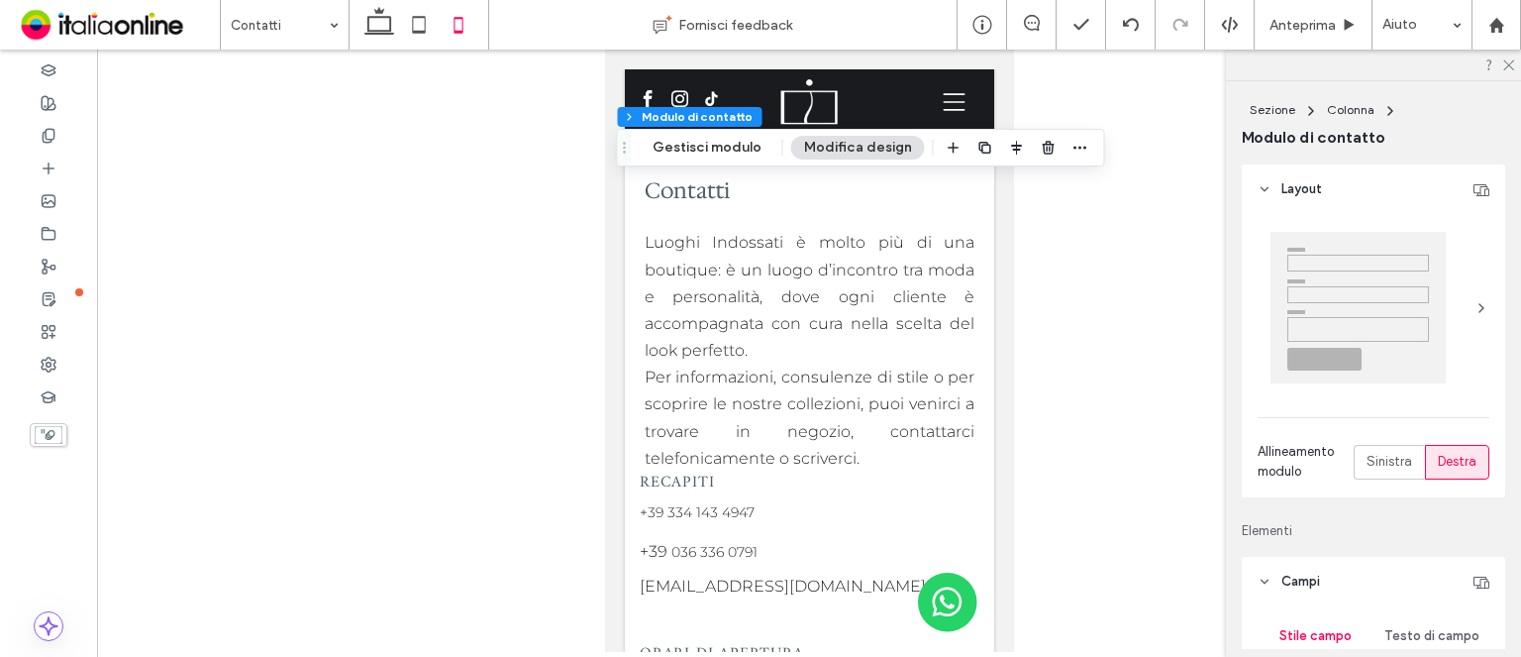
type input "*"
type input "***"
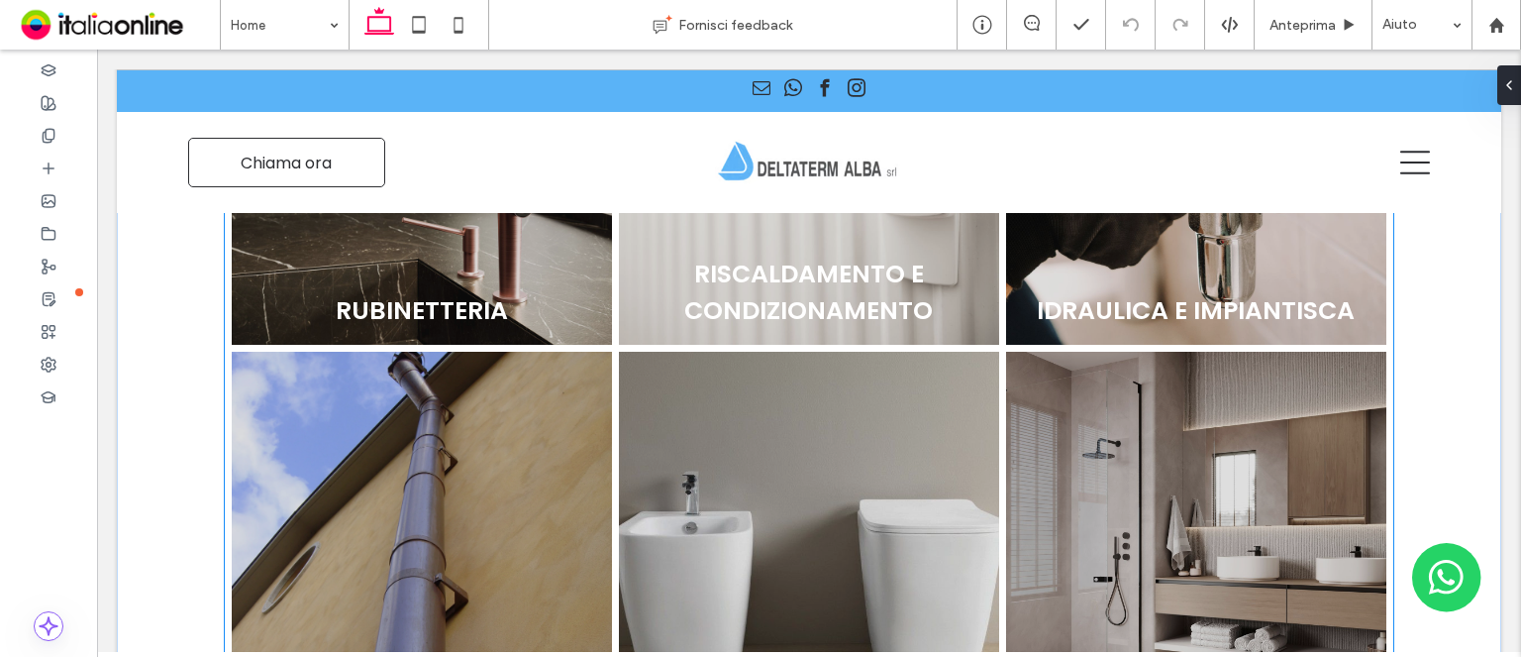
scroll to position [1090, 0]
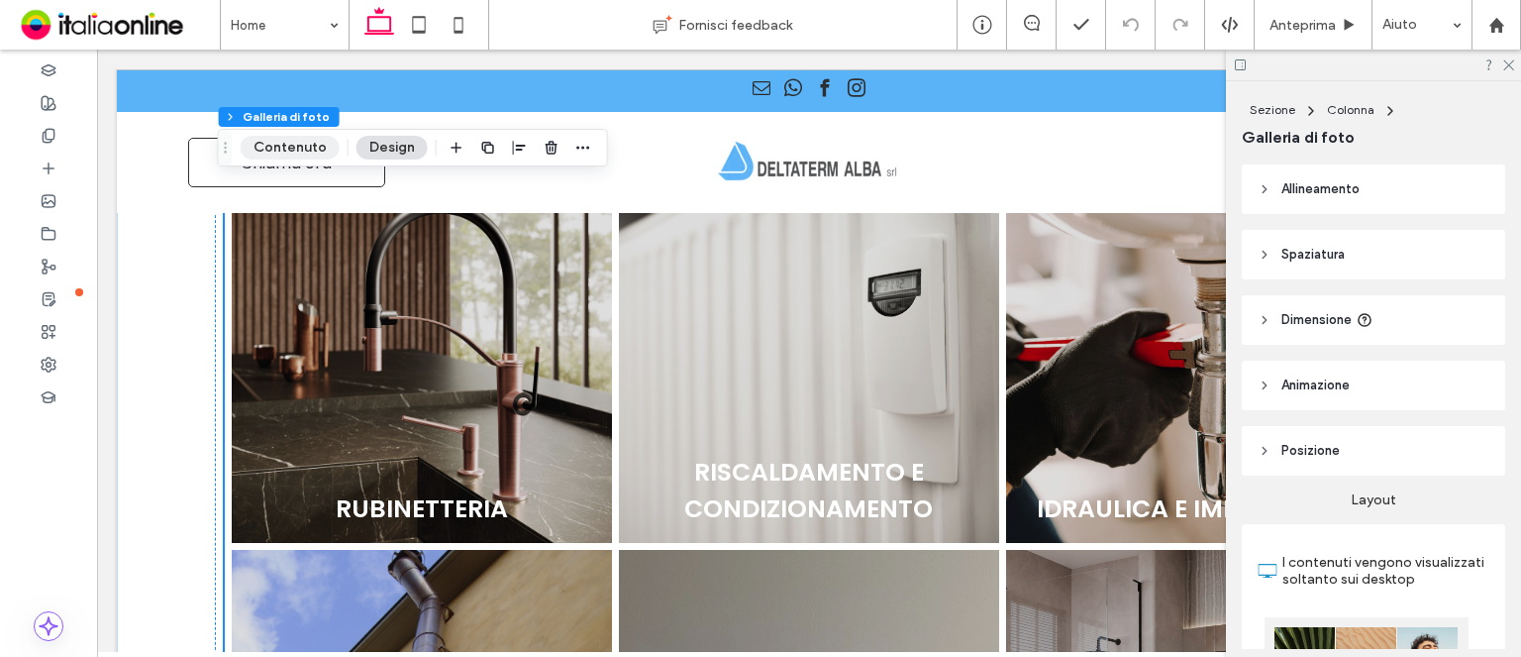
click at [307, 142] on button "Contenuto" at bounding box center [290, 148] width 99 height 24
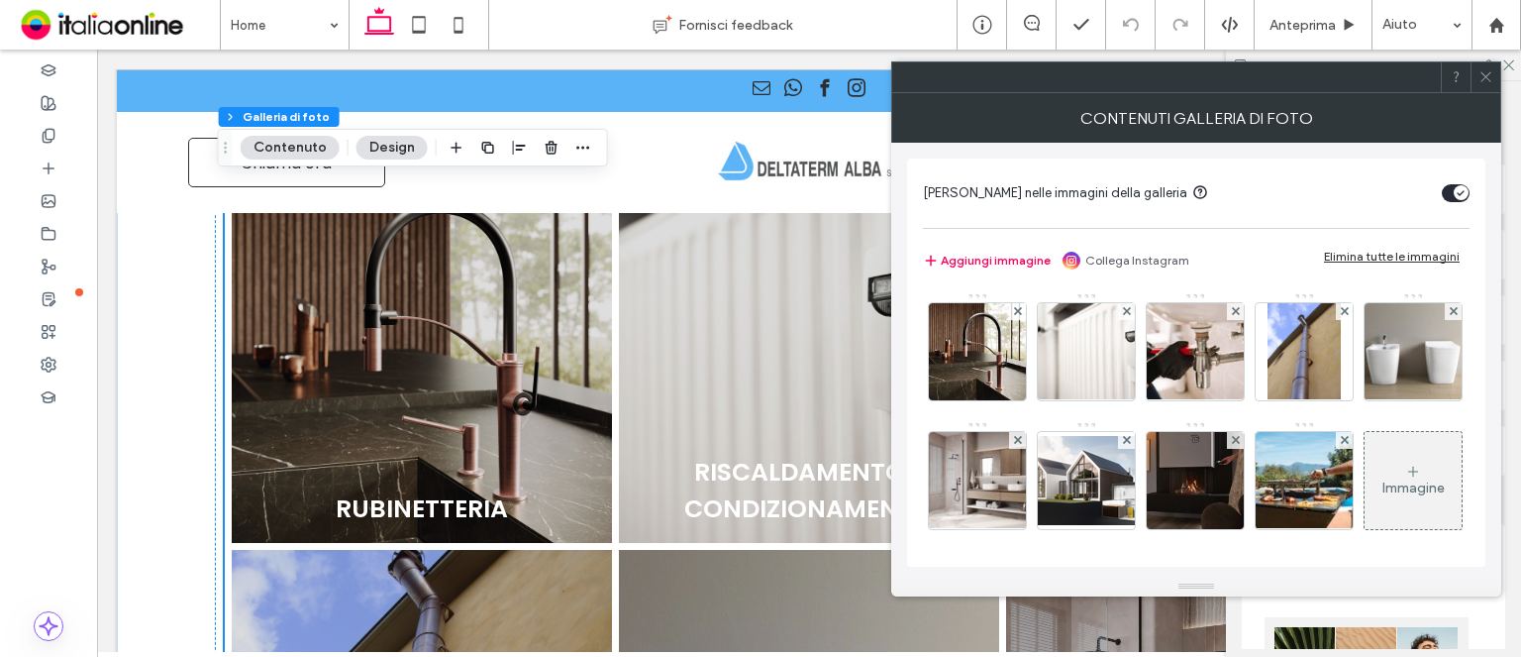
drag, startPoint x: 1105, startPoint y: 352, endPoint x: 1154, endPoint y: 350, distance: 48.6
click at [1105, 352] on img at bounding box center [1087, 351] width 146 height 97
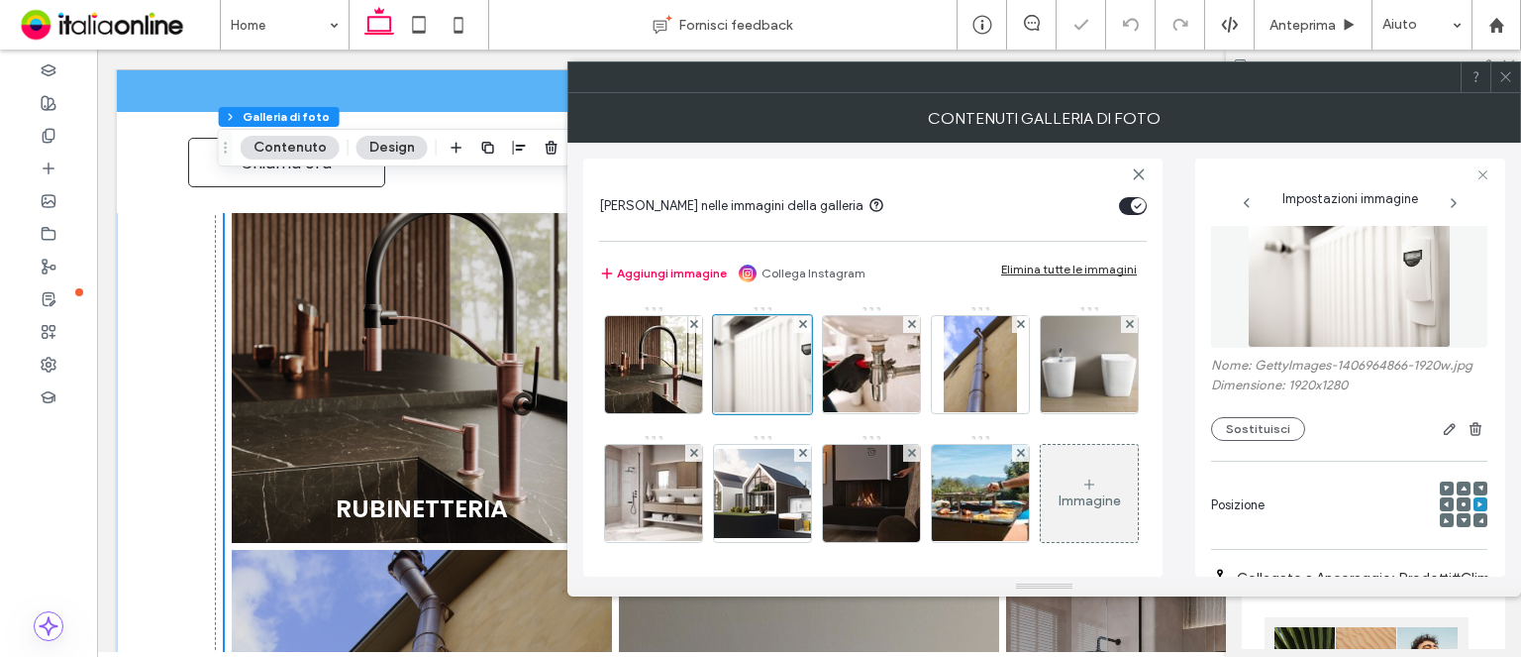
scroll to position [0, 0]
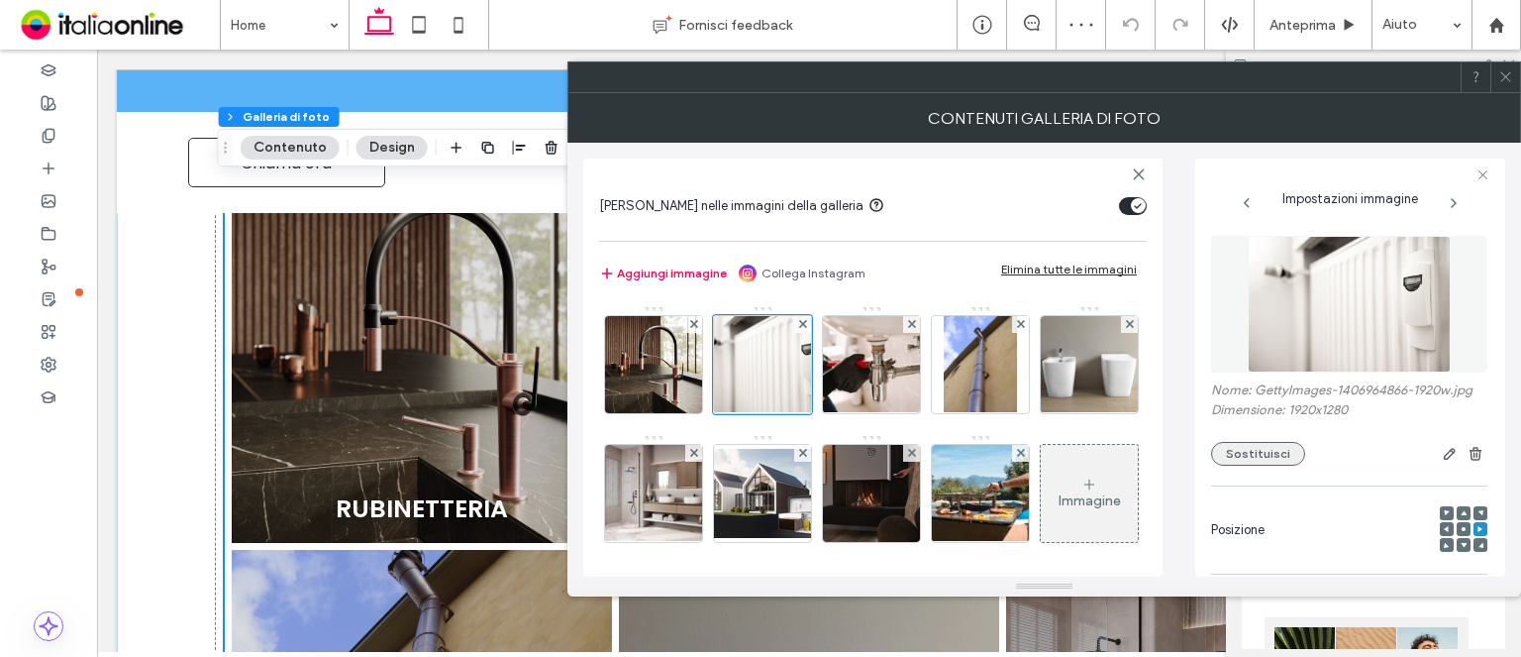
click at [1276, 458] on button "Sostituisci" at bounding box center [1258, 454] width 94 height 24
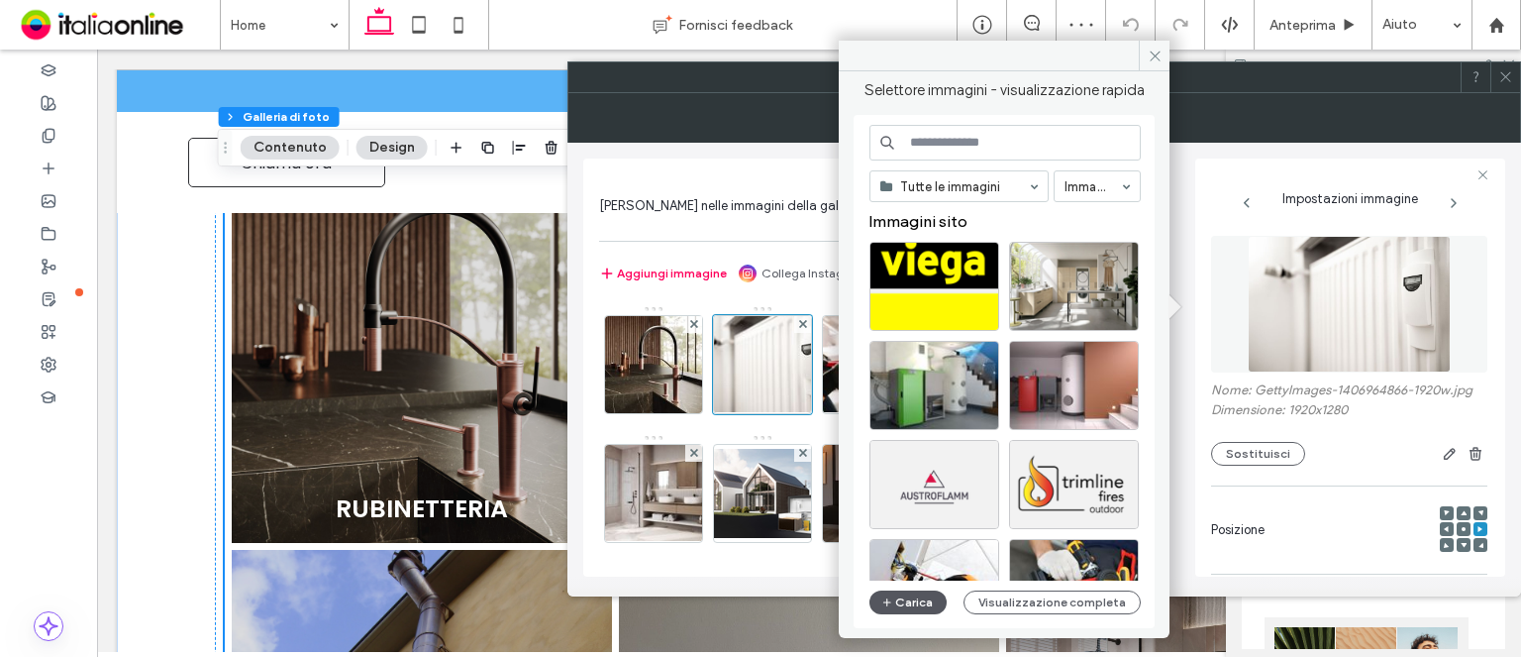
click at [915, 593] on button "Carica" at bounding box center [908, 602] width 77 height 24
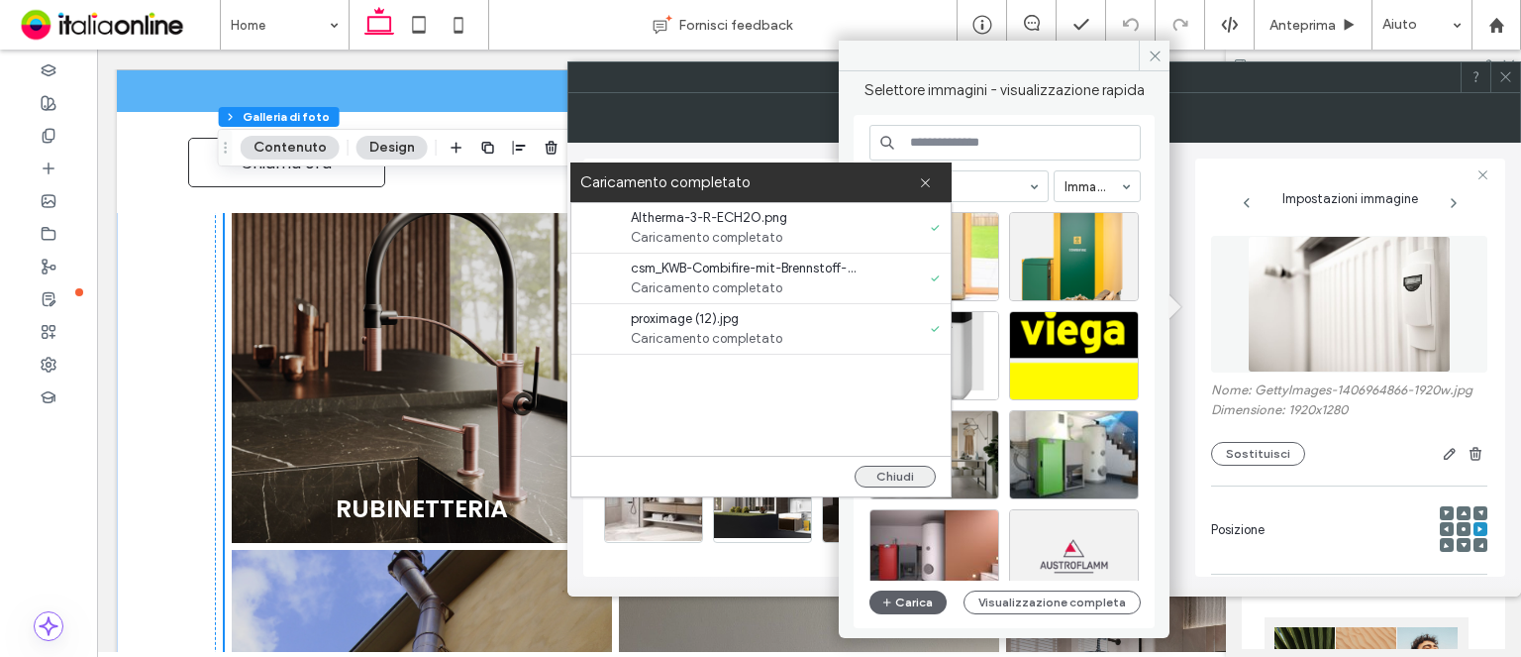
click at [887, 470] on button "Chiudi" at bounding box center [895, 477] width 81 height 22
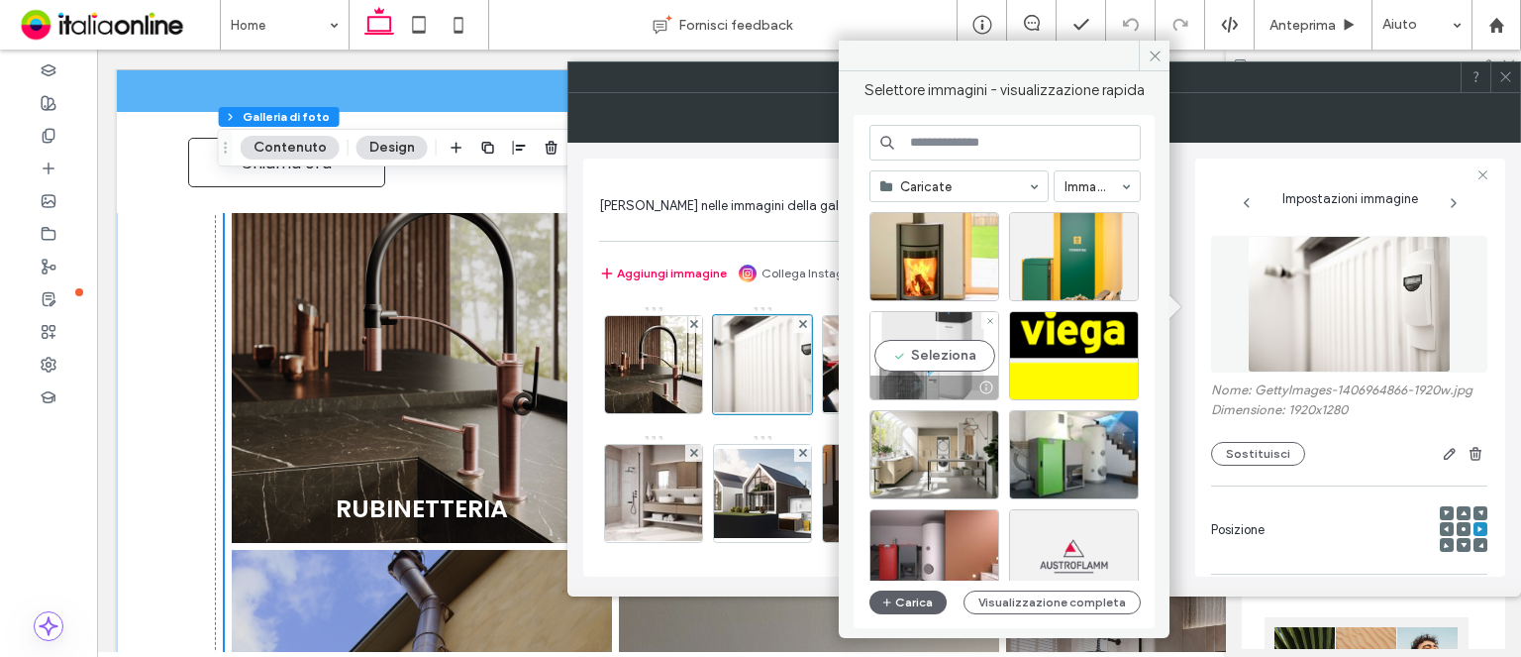
click at [939, 352] on div "Seleziona" at bounding box center [935, 355] width 130 height 89
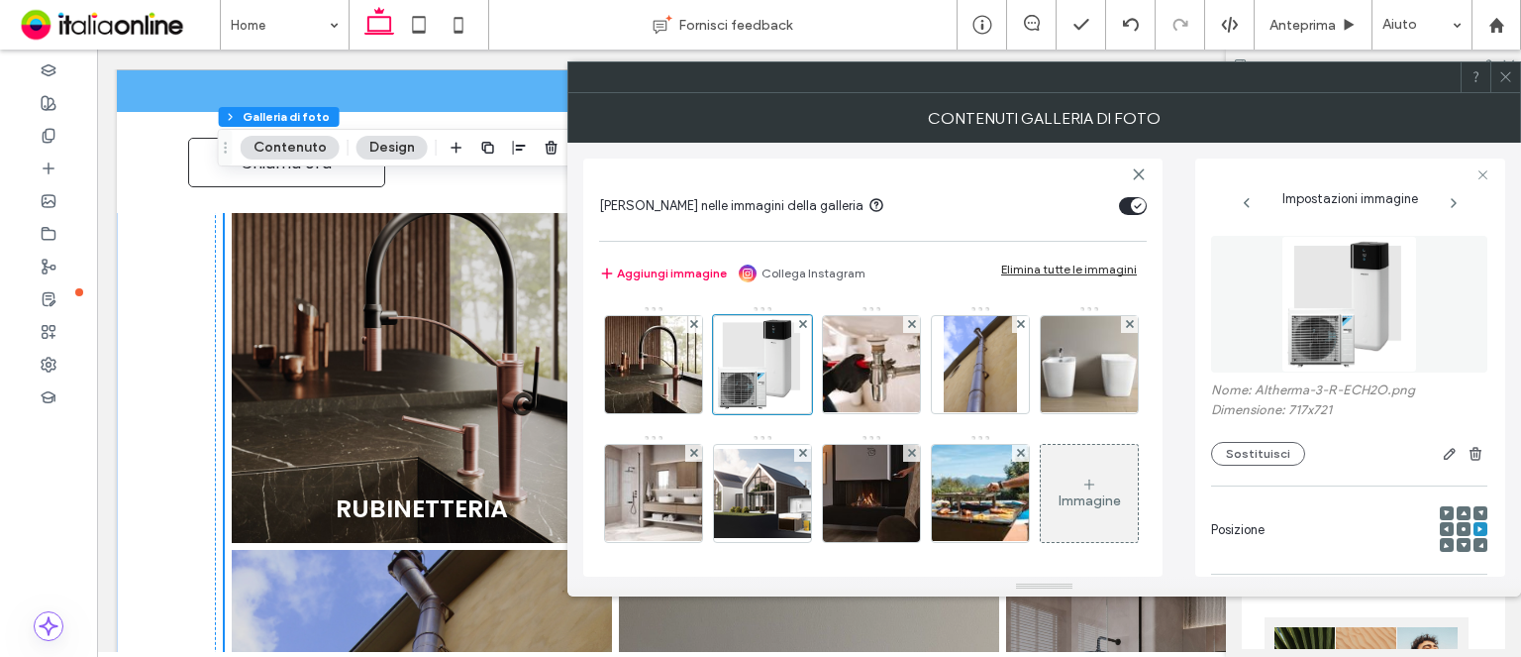
click at [1508, 85] on span at bounding box center [1506, 77] width 15 height 30
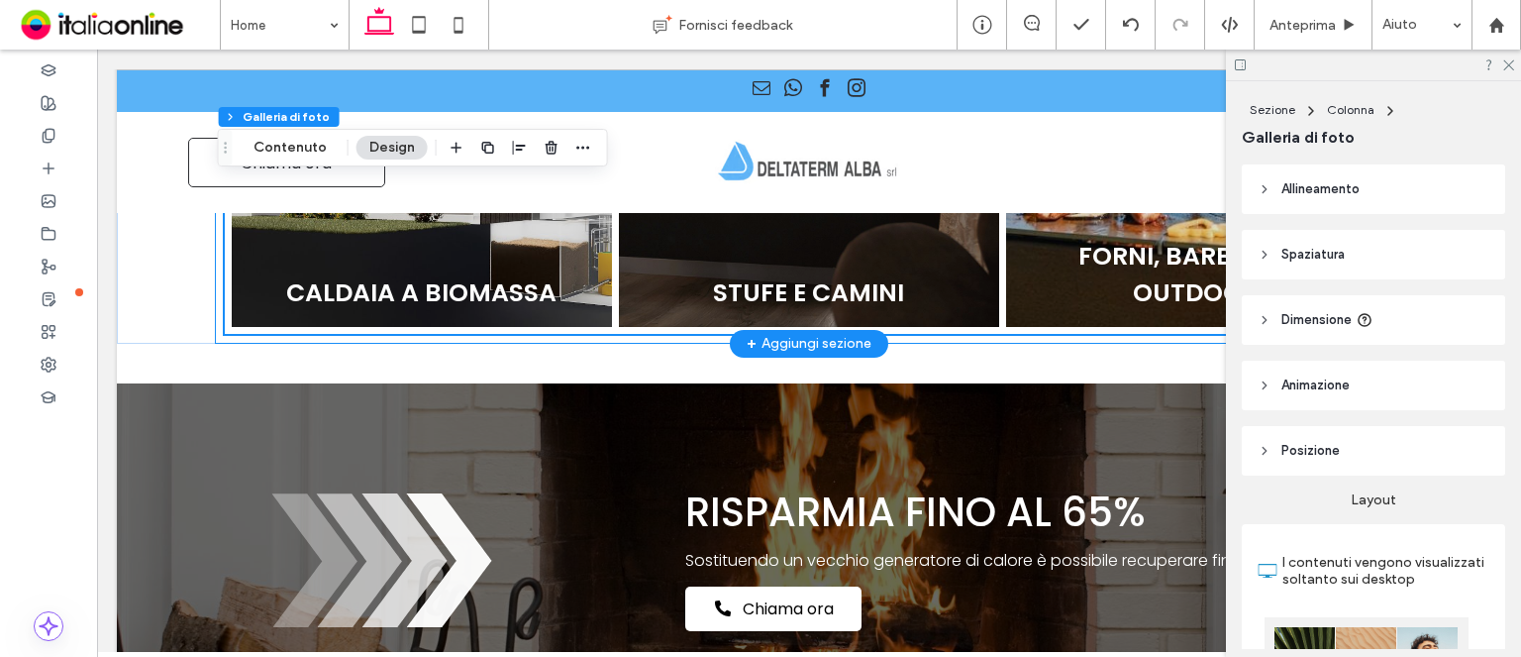
scroll to position [1981, 0]
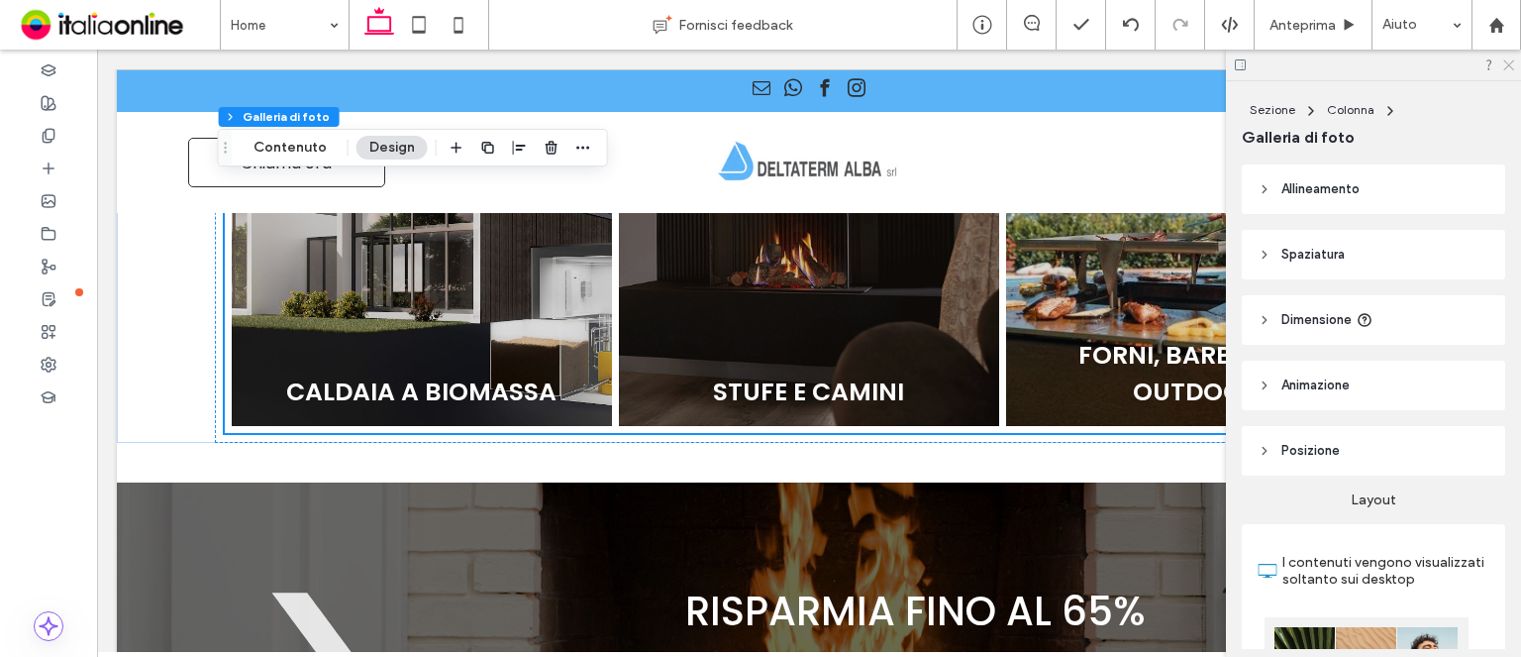
click at [1512, 62] on use at bounding box center [1509, 65] width 11 height 11
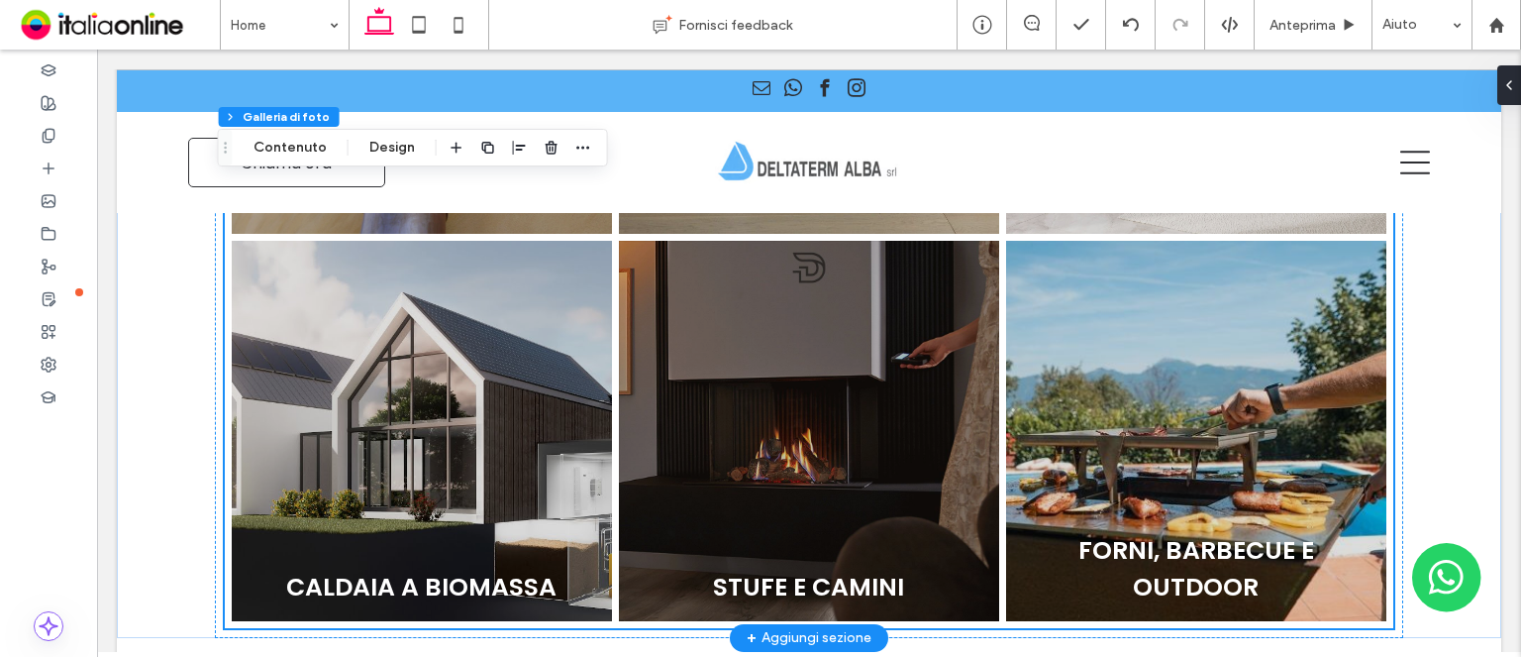
scroll to position [1783, 0]
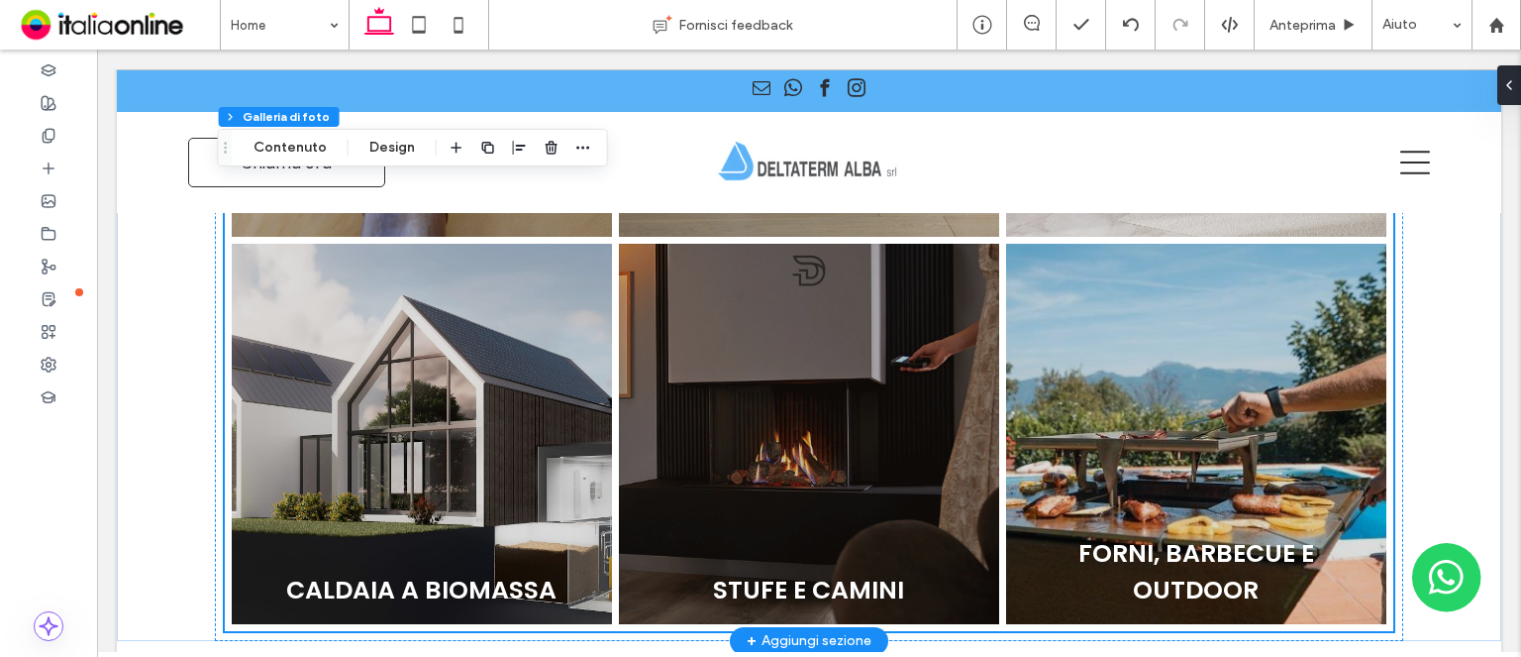
click at [368, 431] on link at bounding box center [421, 433] width 403 height 403
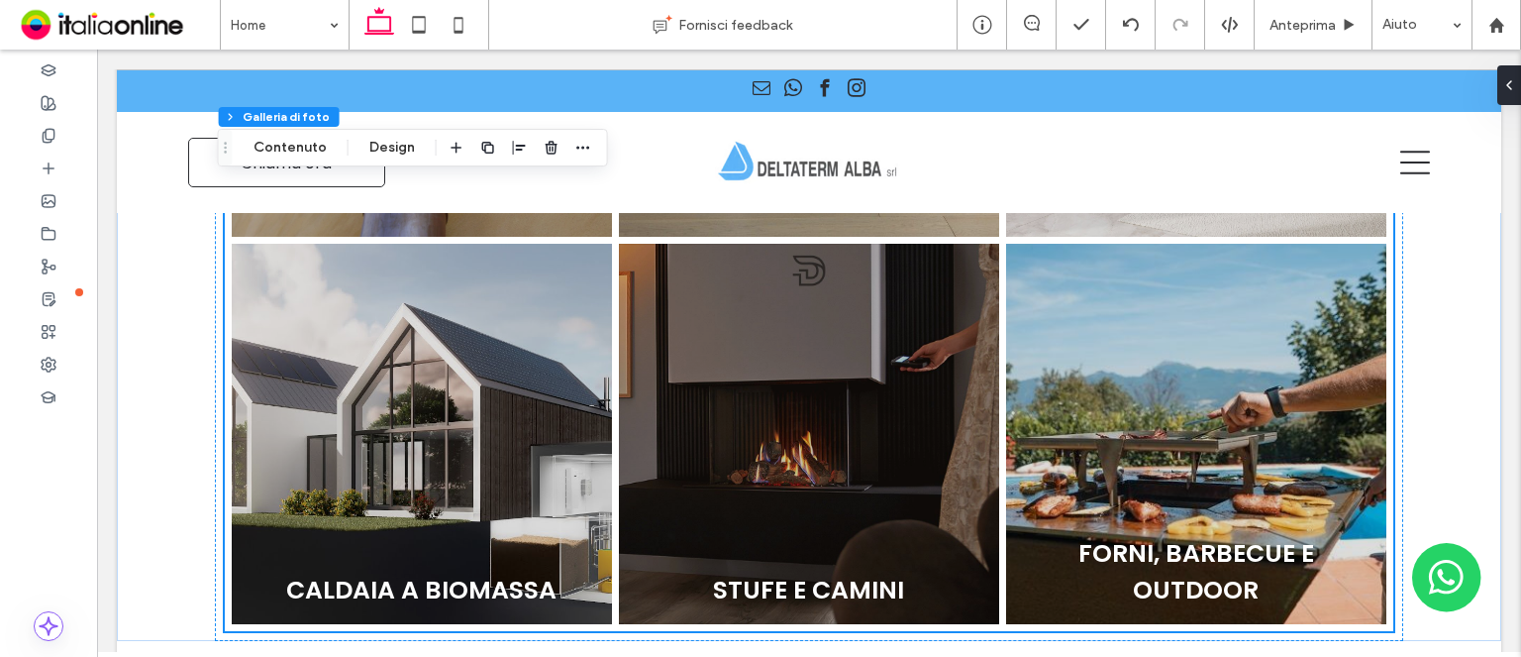
drag, startPoint x: 310, startPoint y: 142, endPoint x: 408, endPoint y: 162, distance: 100.2
click at [310, 142] on button "Contenuto" at bounding box center [290, 148] width 99 height 24
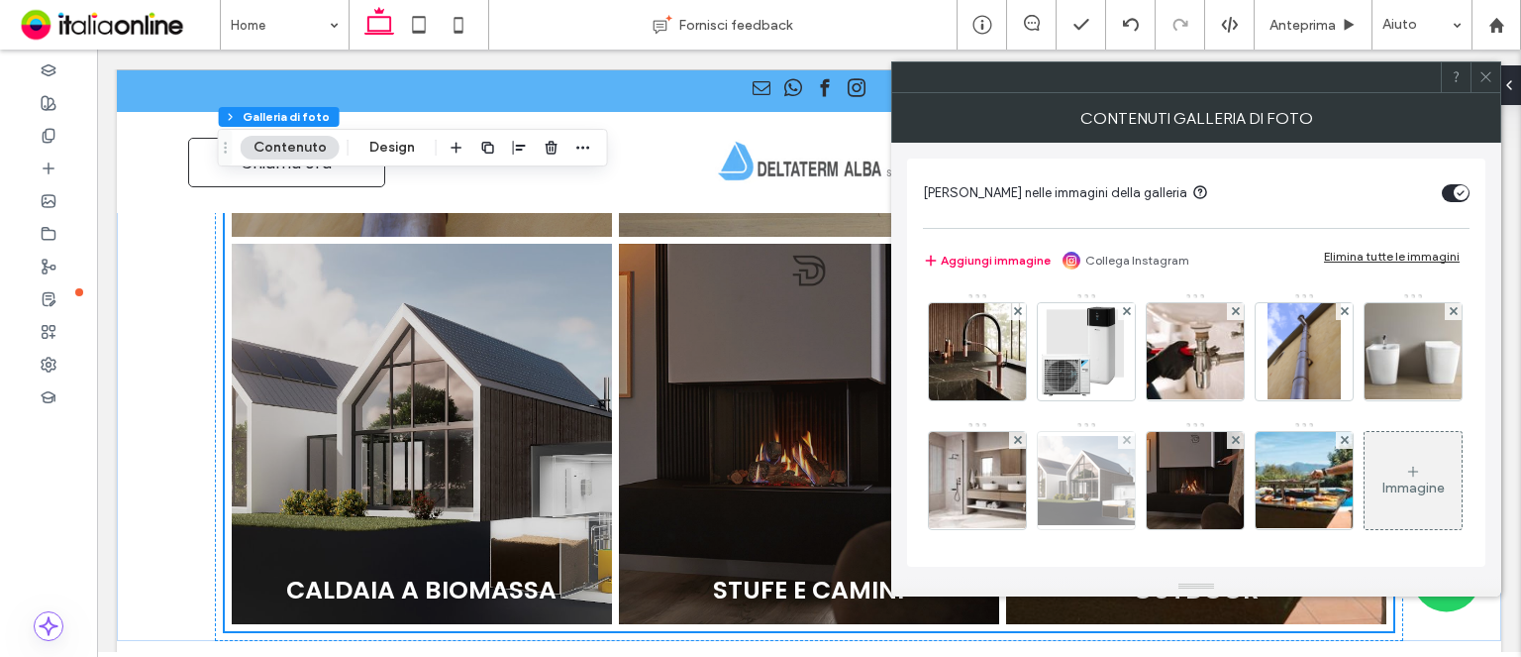
click at [1166, 491] on img at bounding box center [1086, 480] width 158 height 89
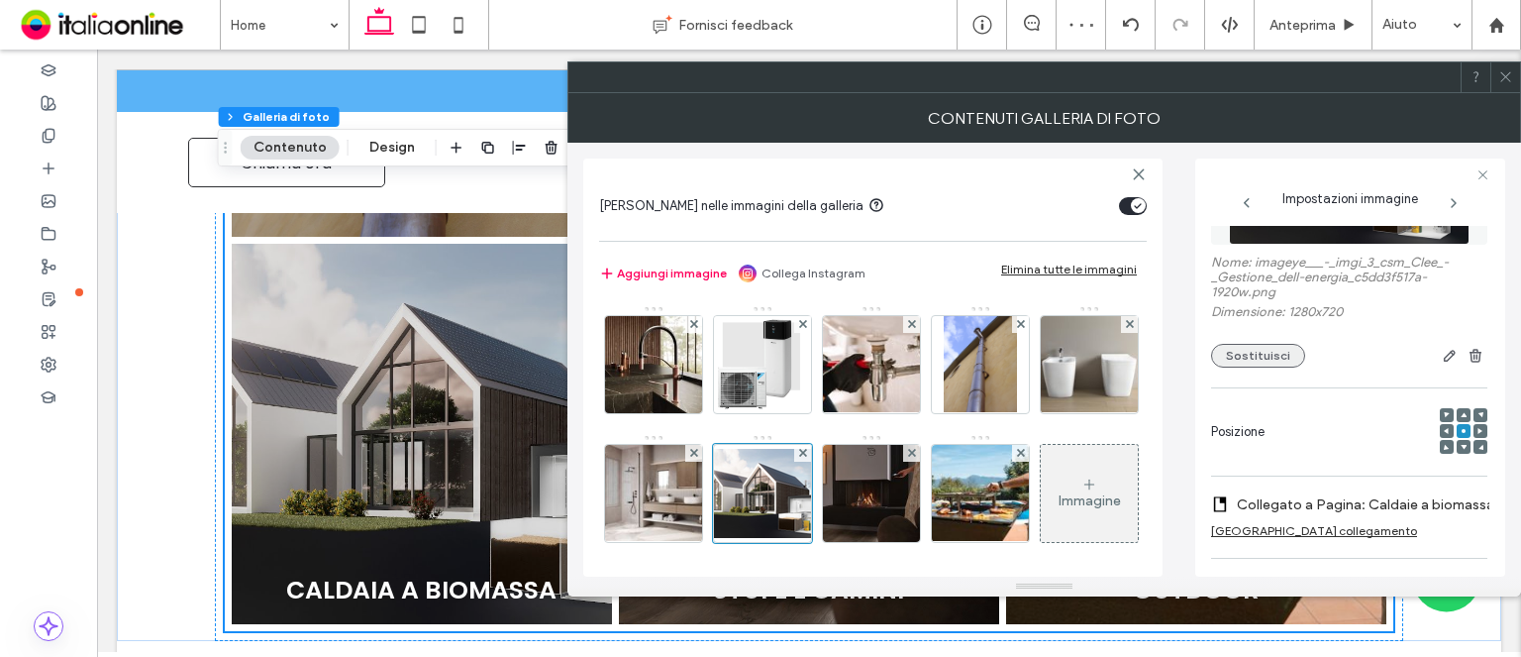
scroll to position [0, 0]
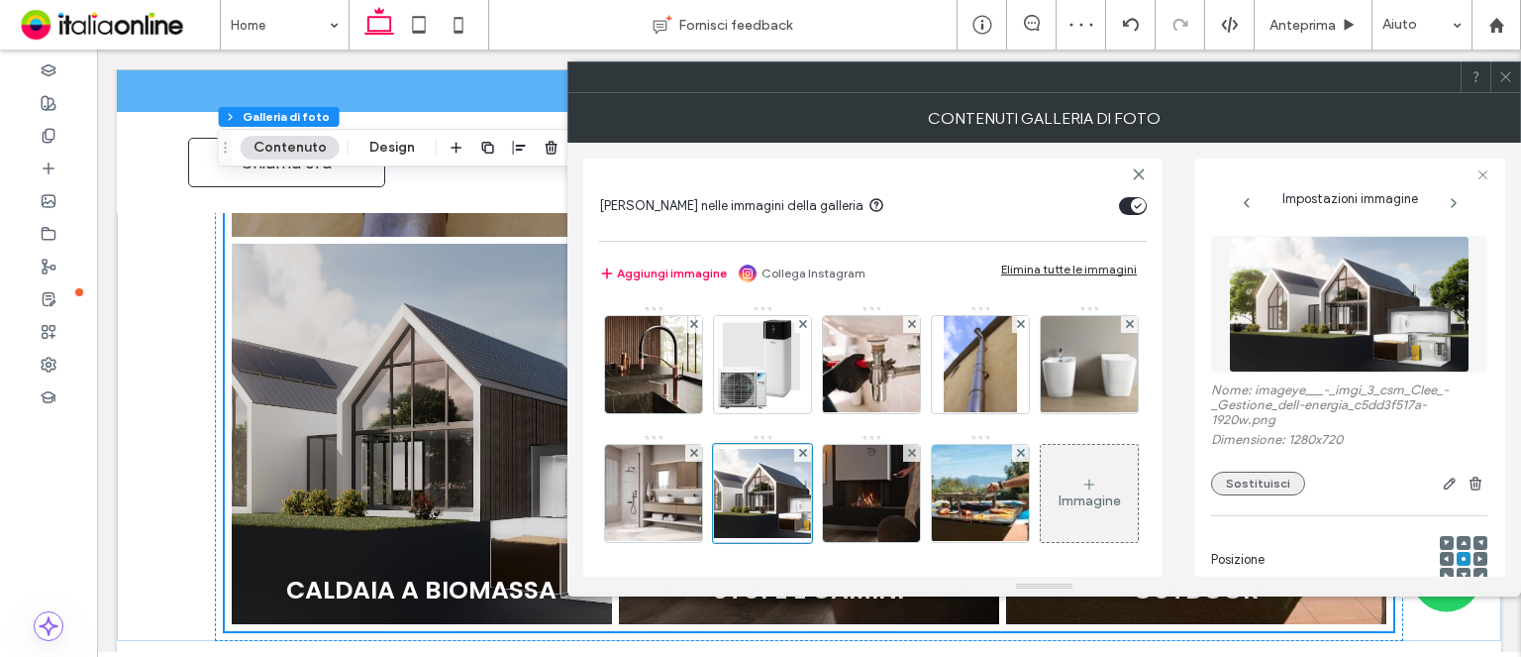
click at [1260, 485] on button "Sostituisci" at bounding box center [1258, 483] width 94 height 24
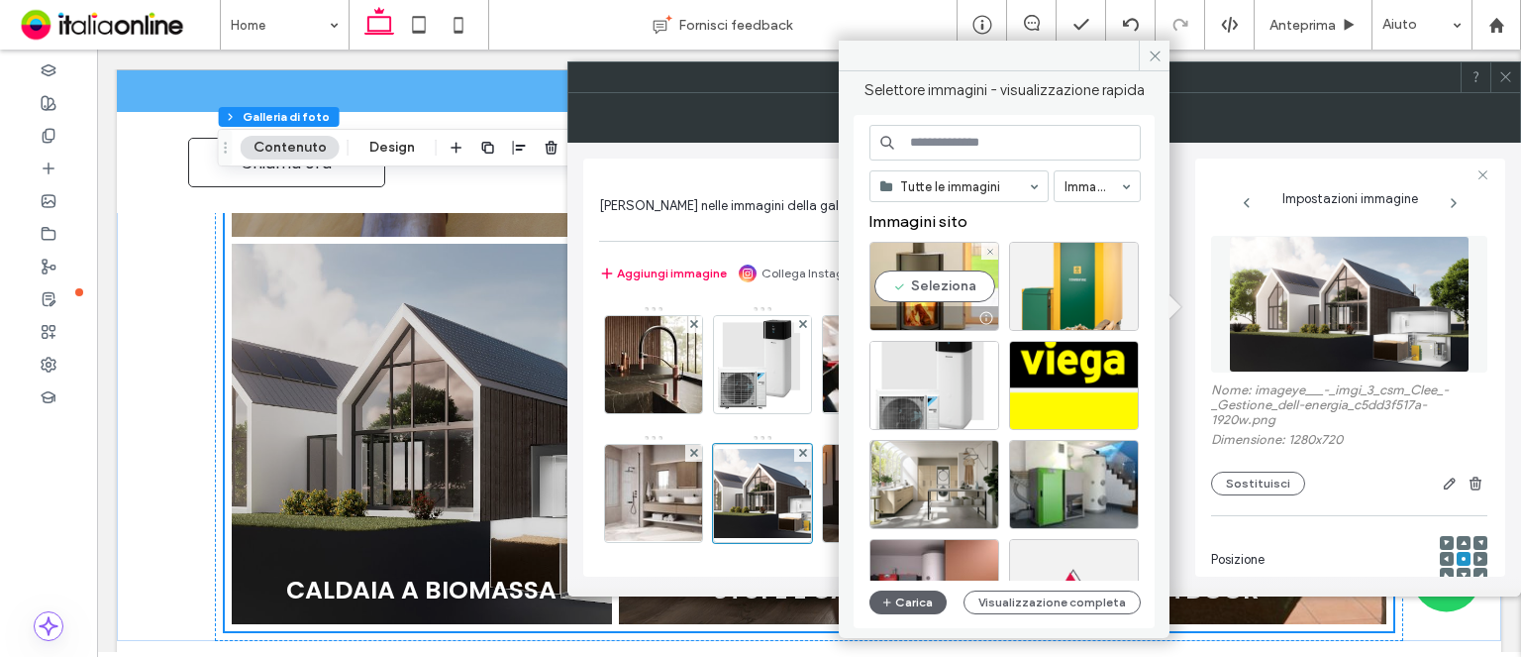
click at [985, 295] on div "Seleziona" at bounding box center [935, 286] width 130 height 89
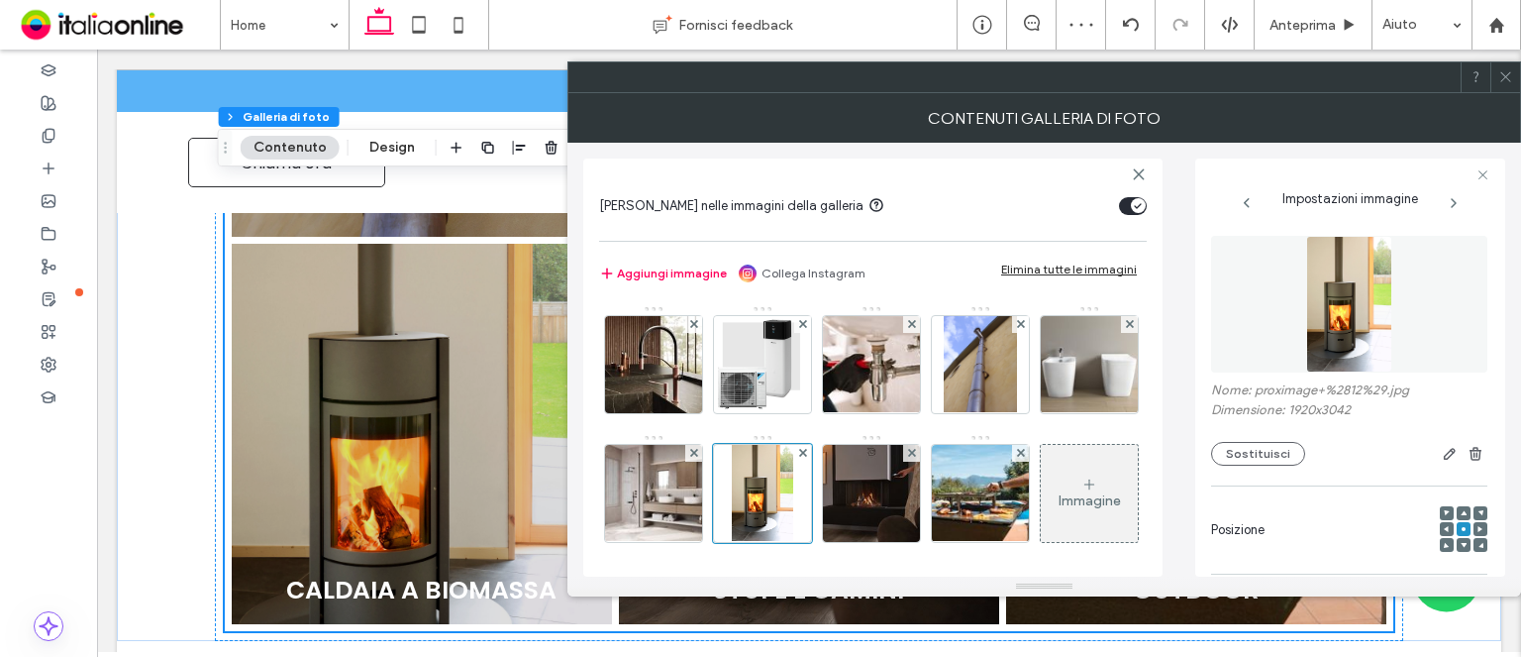
click at [1504, 70] on icon at bounding box center [1506, 76] width 15 height 15
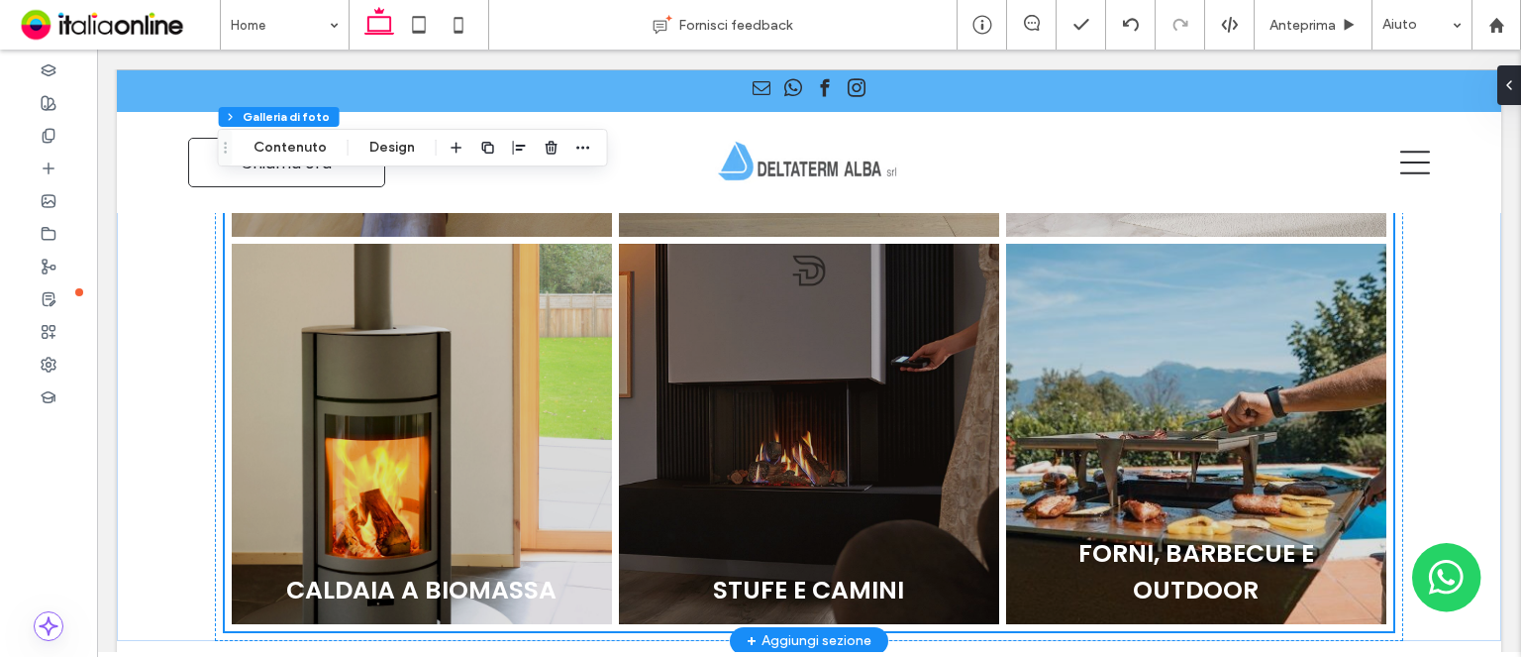
click at [444, 344] on link at bounding box center [421, 433] width 403 height 403
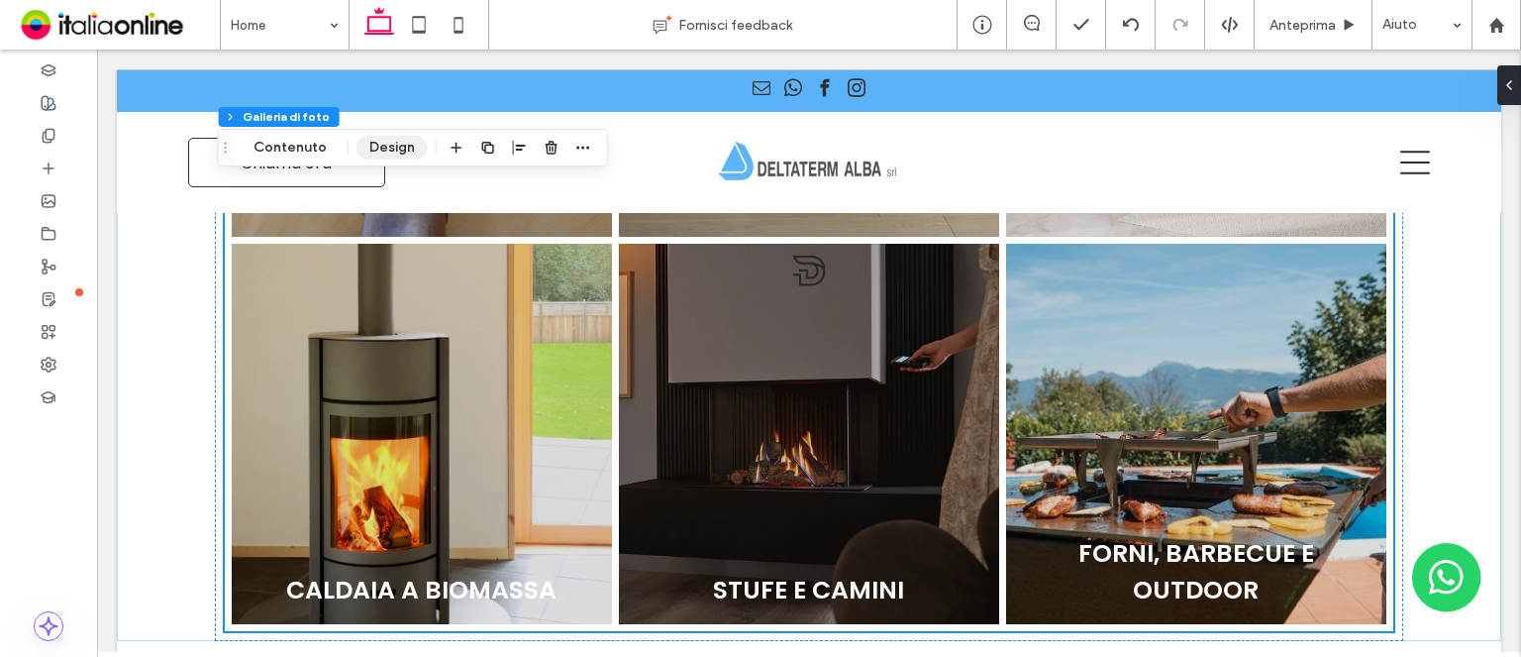
click at [380, 138] on button "Design" at bounding box center [392, 148] width 71 height 24
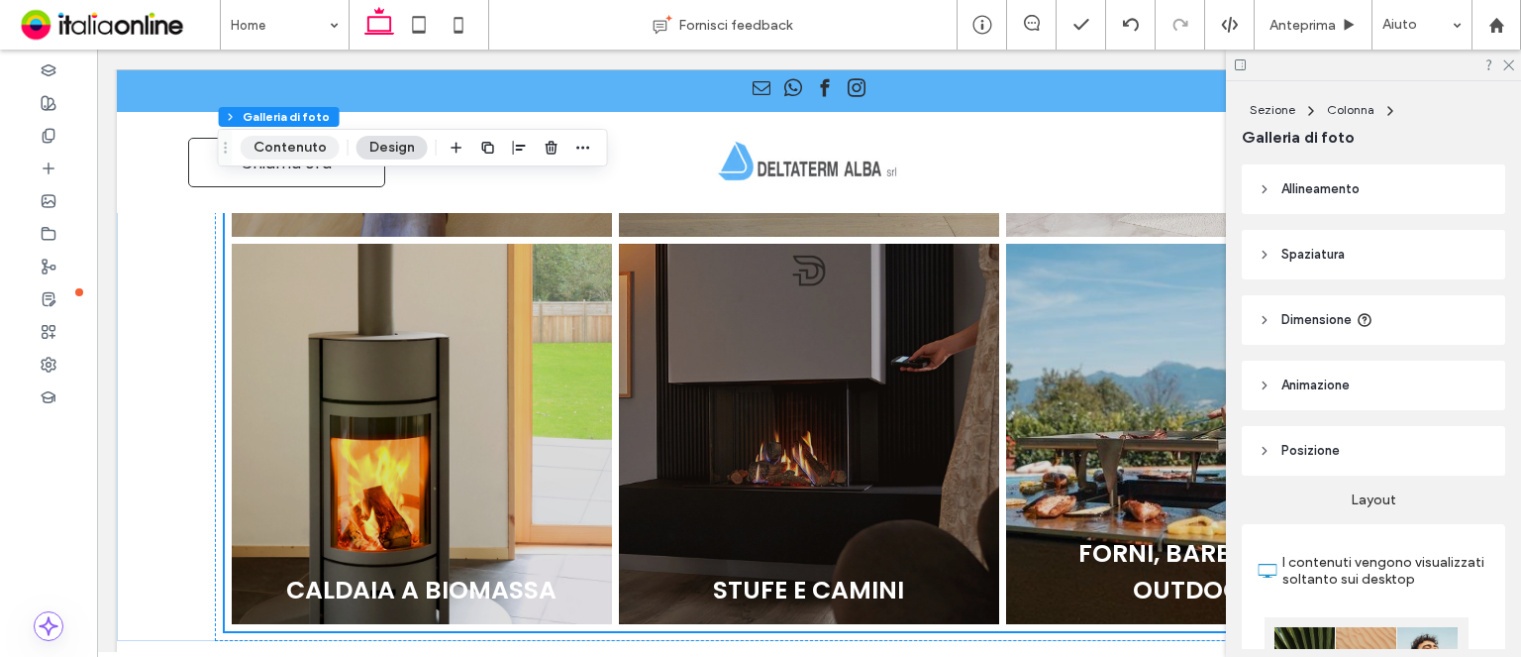
click at [308, 150] on button "Contenuto" at bounding box center [290, 148] width 99 height 24
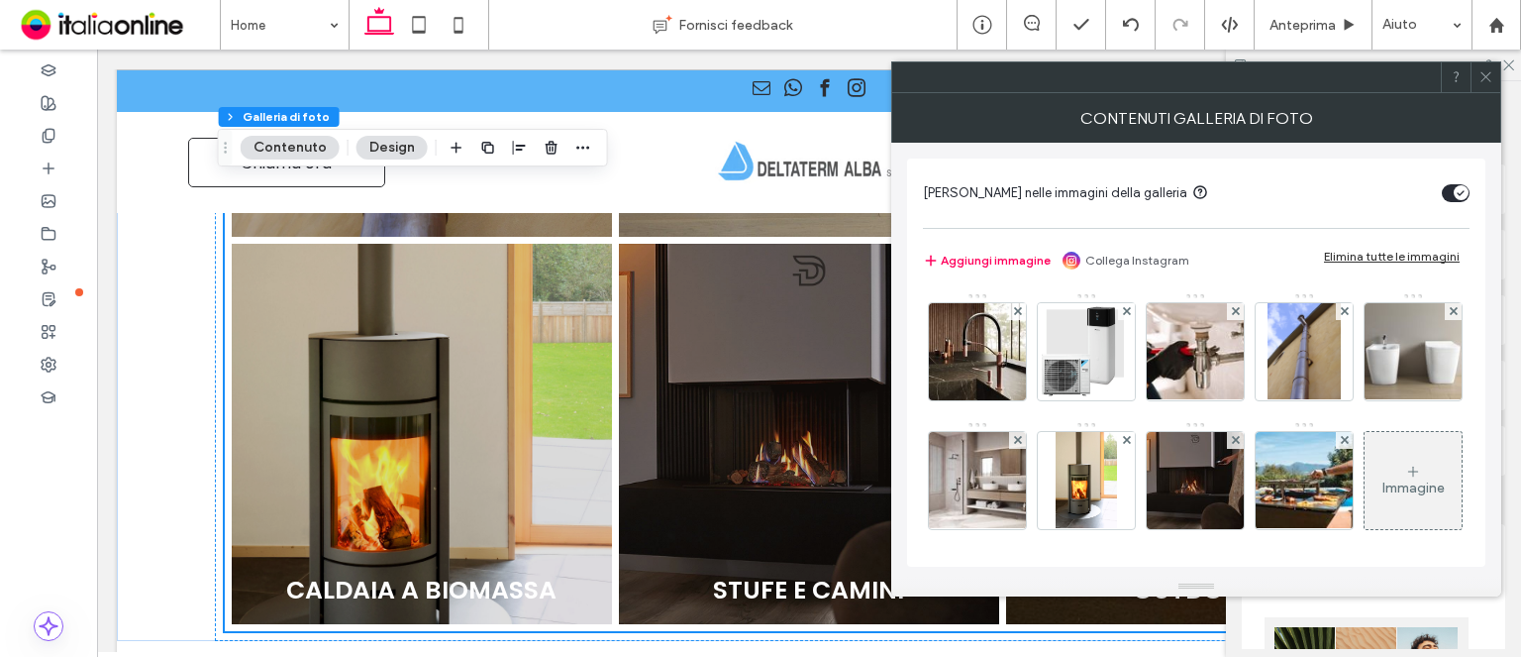
scroll to position [99, 0]
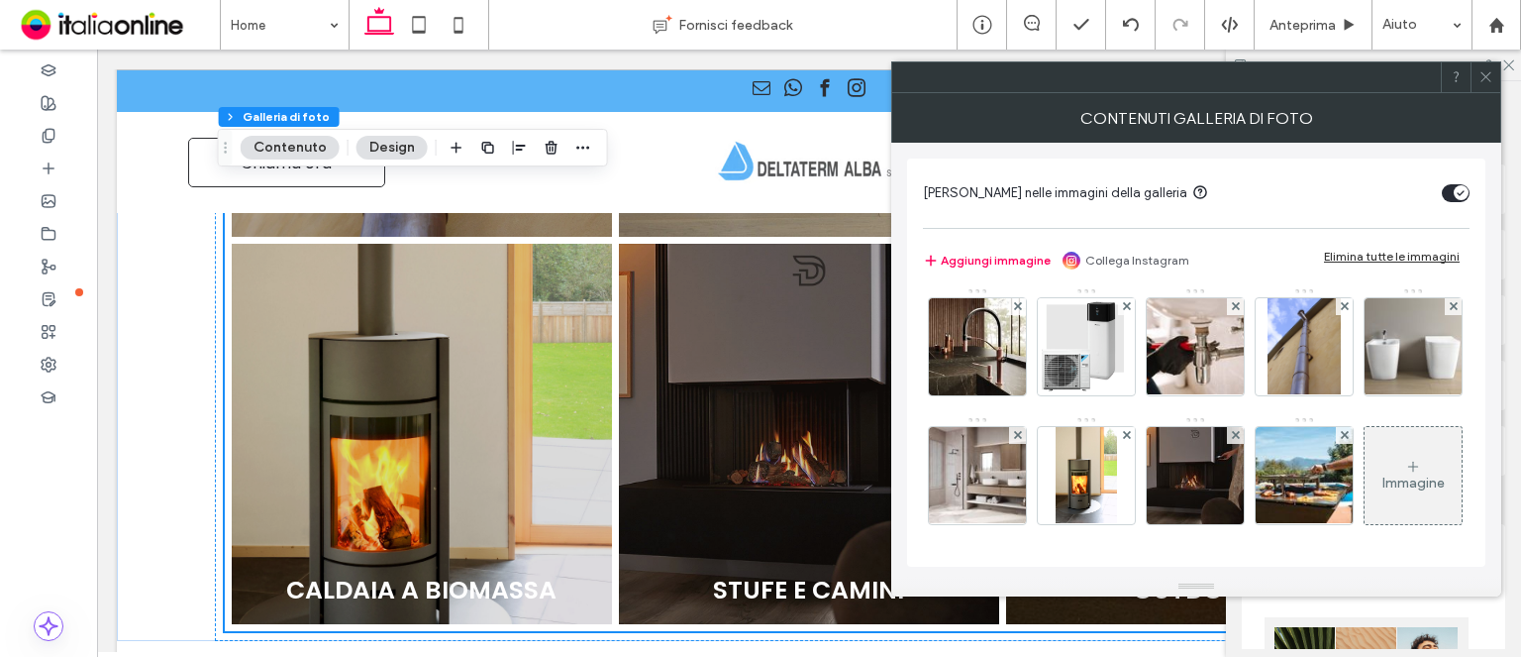
drag, startPoint x: 1189, startPoint y: 405, endPoint x: 1117, endPoint y: 389, distance: 73.1
click at [1117, 427] on img at bounding box center [1086, 475] width 61 height 97
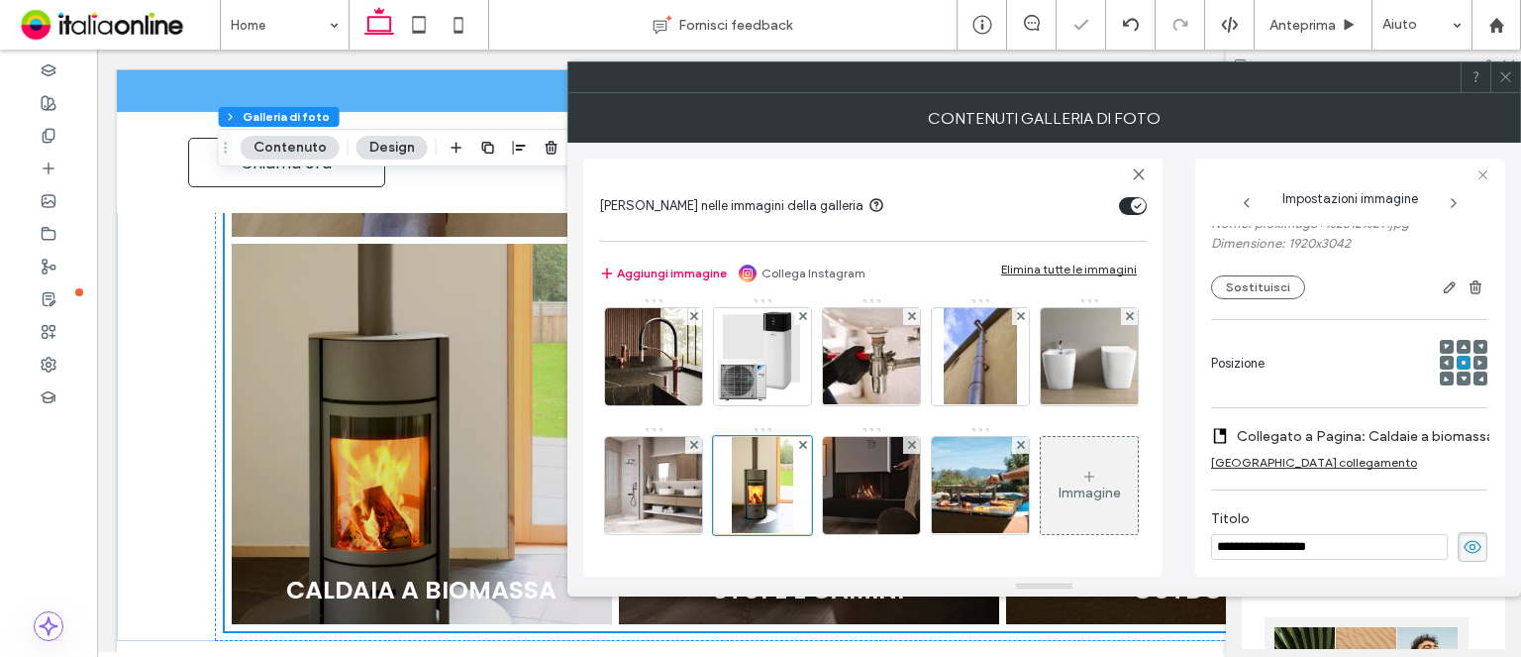
scroll to position [0, 0]
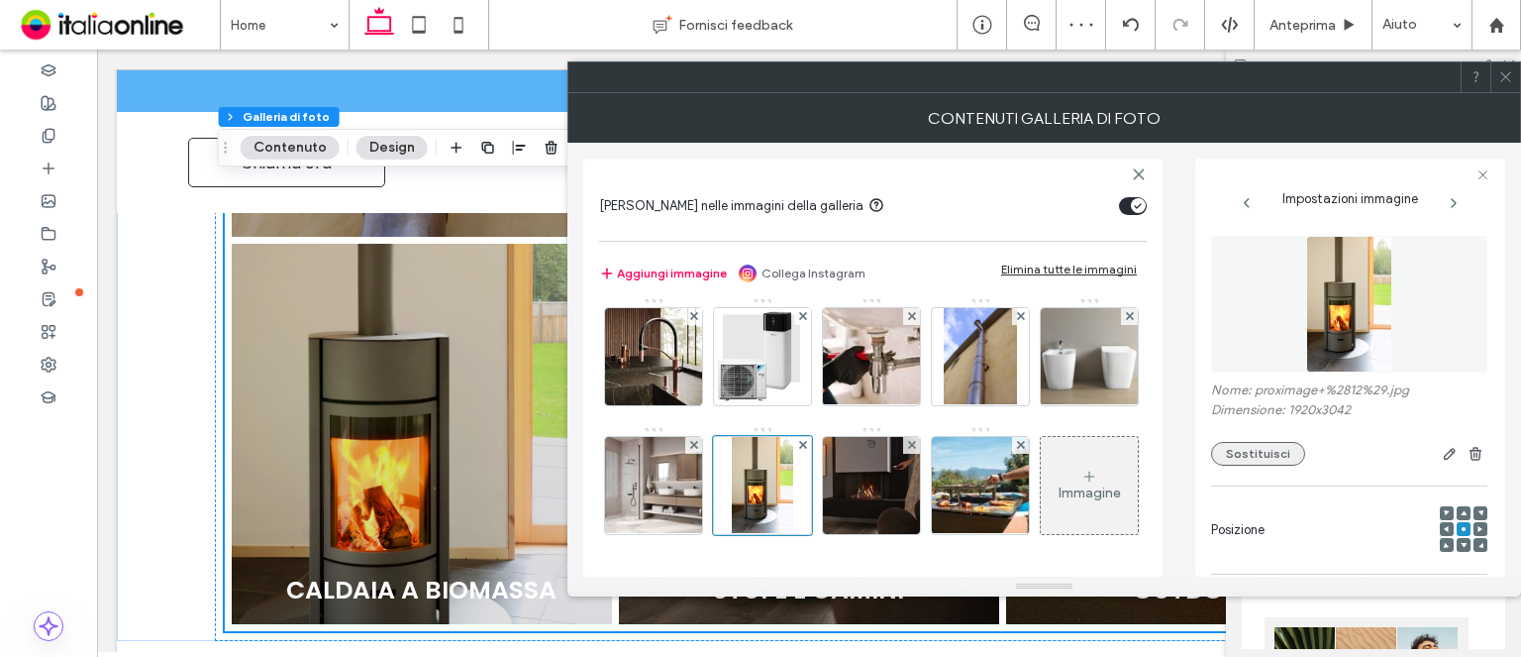
click at [1234, 445] on button "Sostituisci" at bounding box center [1258, 454] width 94 height 24
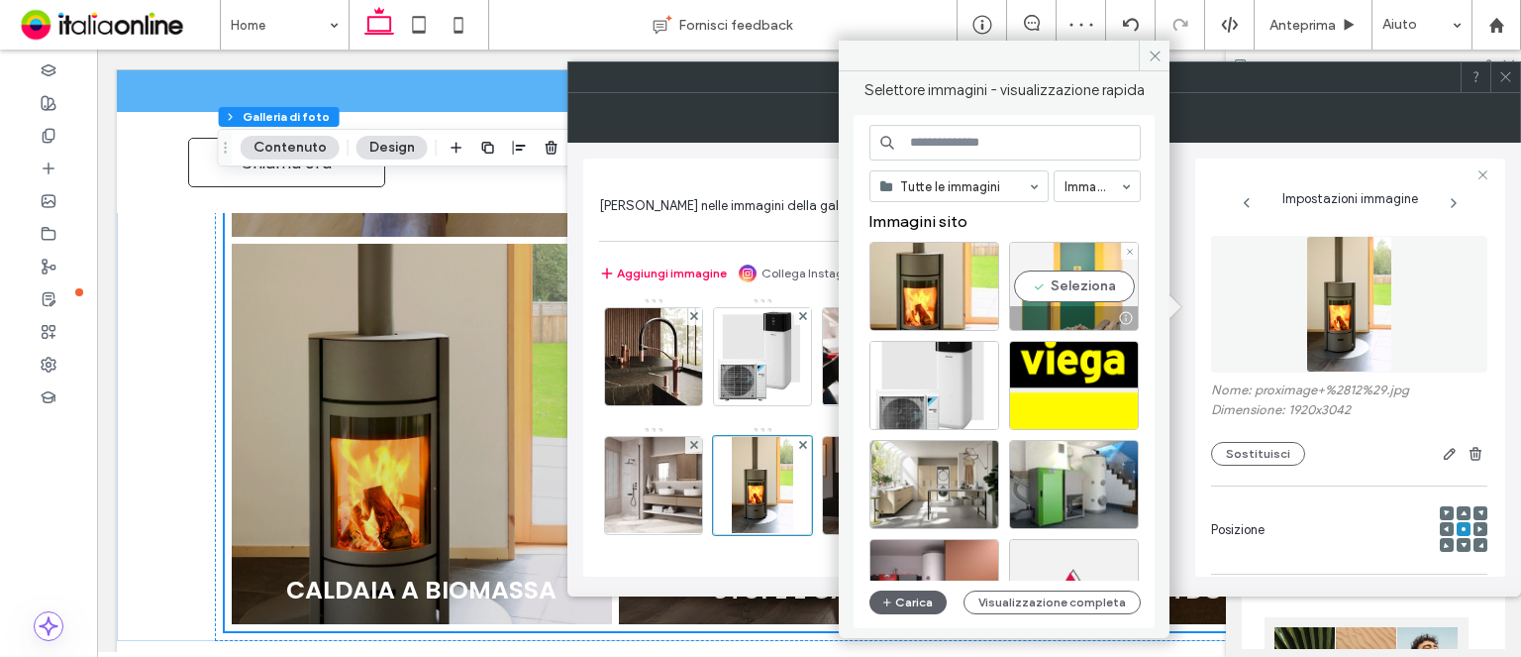
click at [1069, 296] on div "Seleziona" at bounding box center [1074, 286] width 130 height 89
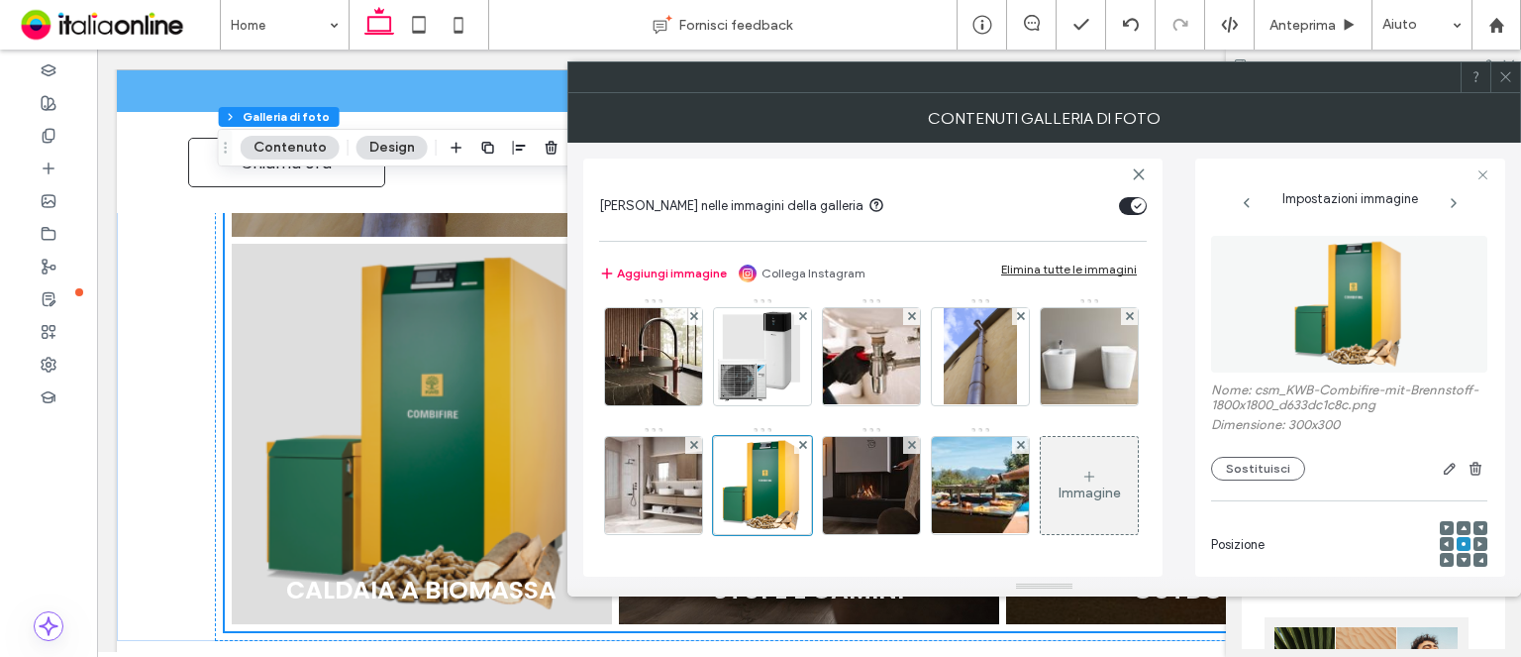
click at [1508, 77] on icon at bounding box center [1506, 76] width 15 height 15
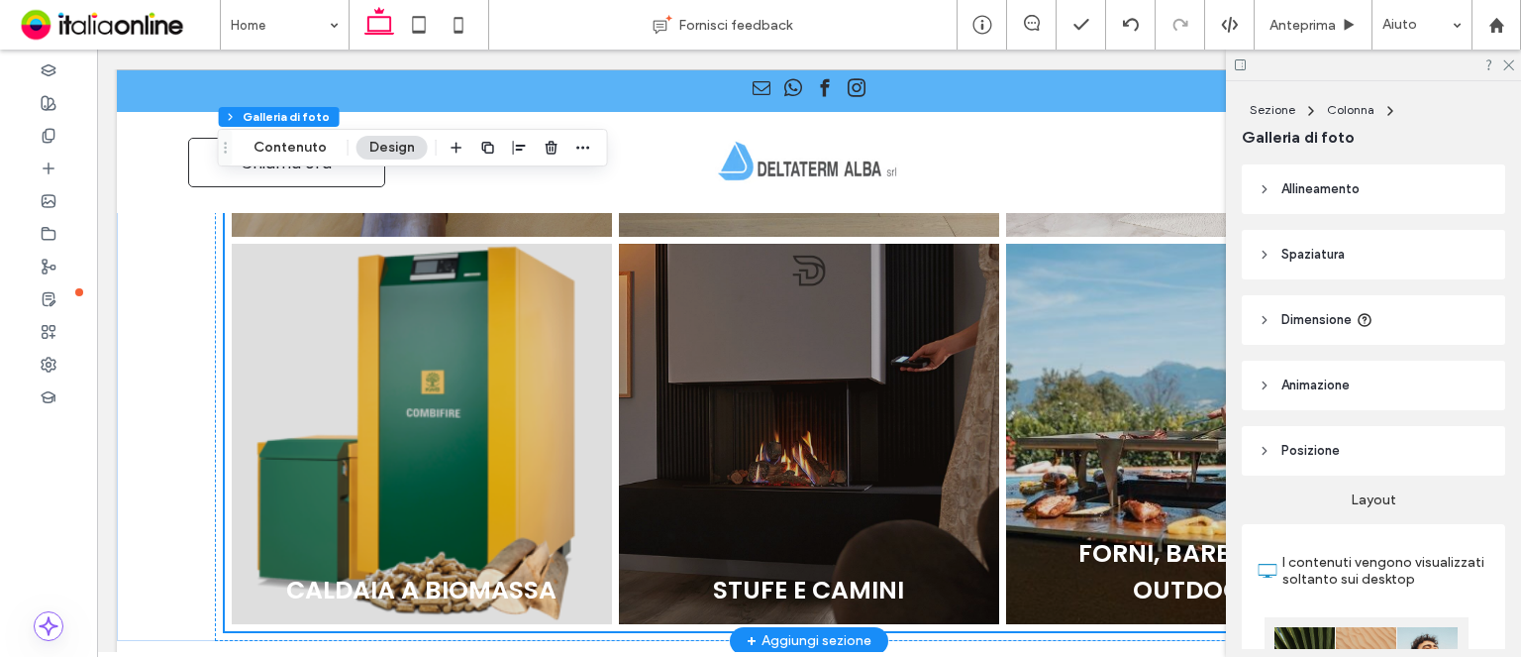
click at [449, 339] on link at bounding box center [421, 433] width 403 height 403
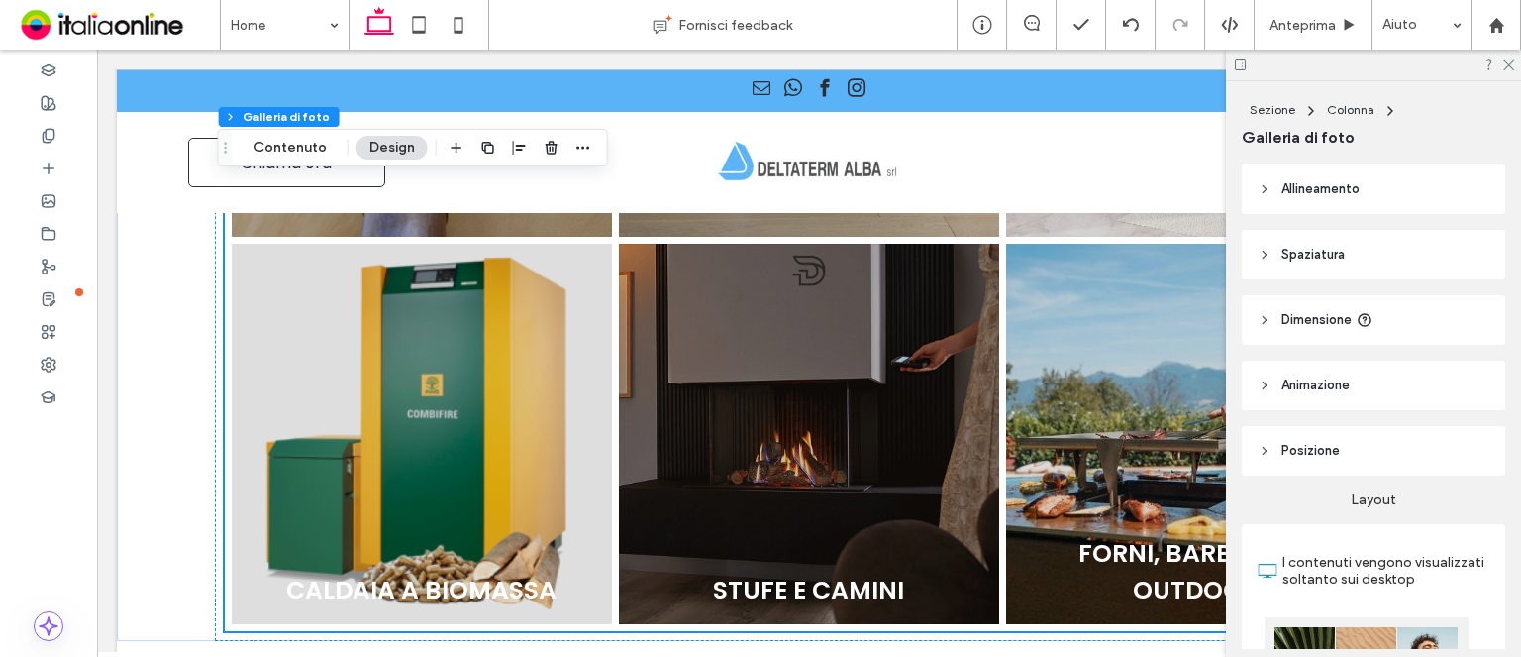
click at [297, 134] on div "Sezione Colonna Galleria di foto Contenuto Design" at bounding box center [413, 148] width 390 height 38
drag, startPoint x: 297, startPoint y: 151, endPoint x: 533, endPoint y: 187, distance: 238.6
click at [297, 151] on button "Contenuto" at bounding box center [290, 148] width 99 height 24
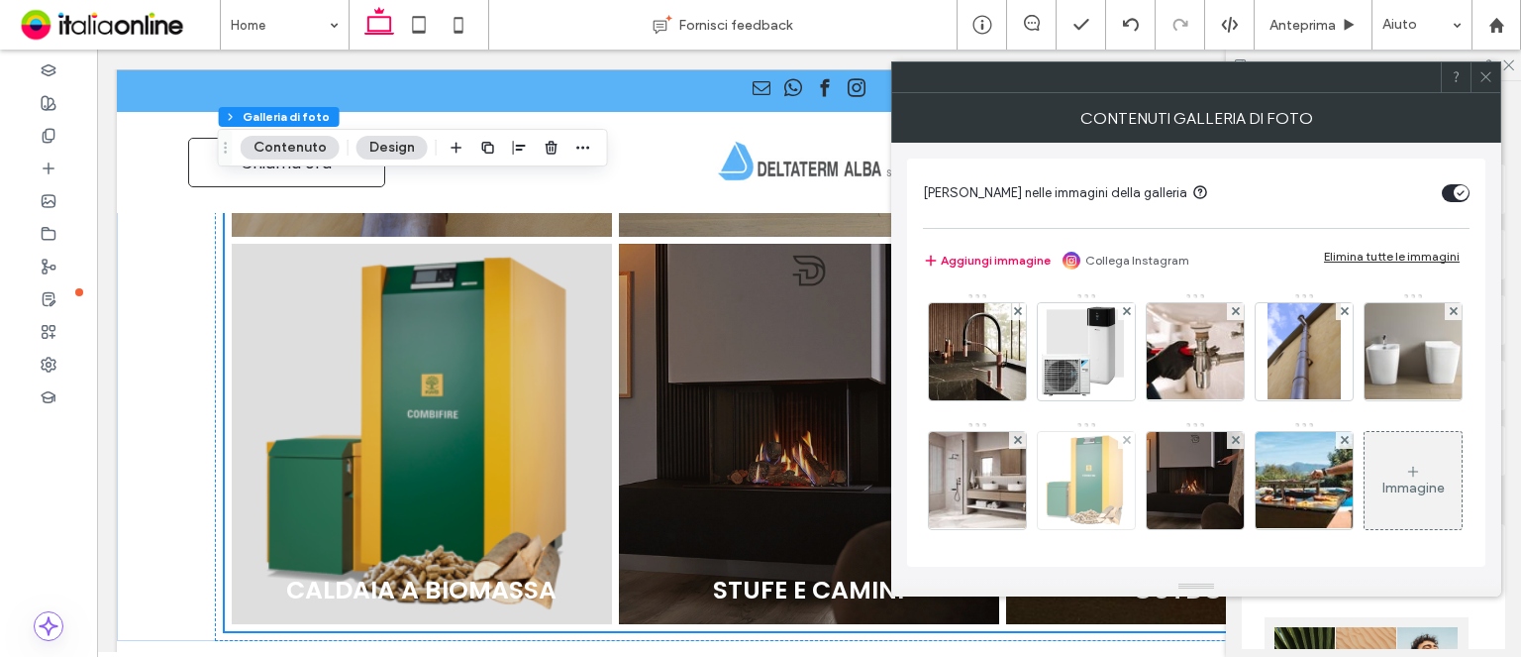
click at [1135, 515] on img at bounding box center [1086, 480] width 97 height 97
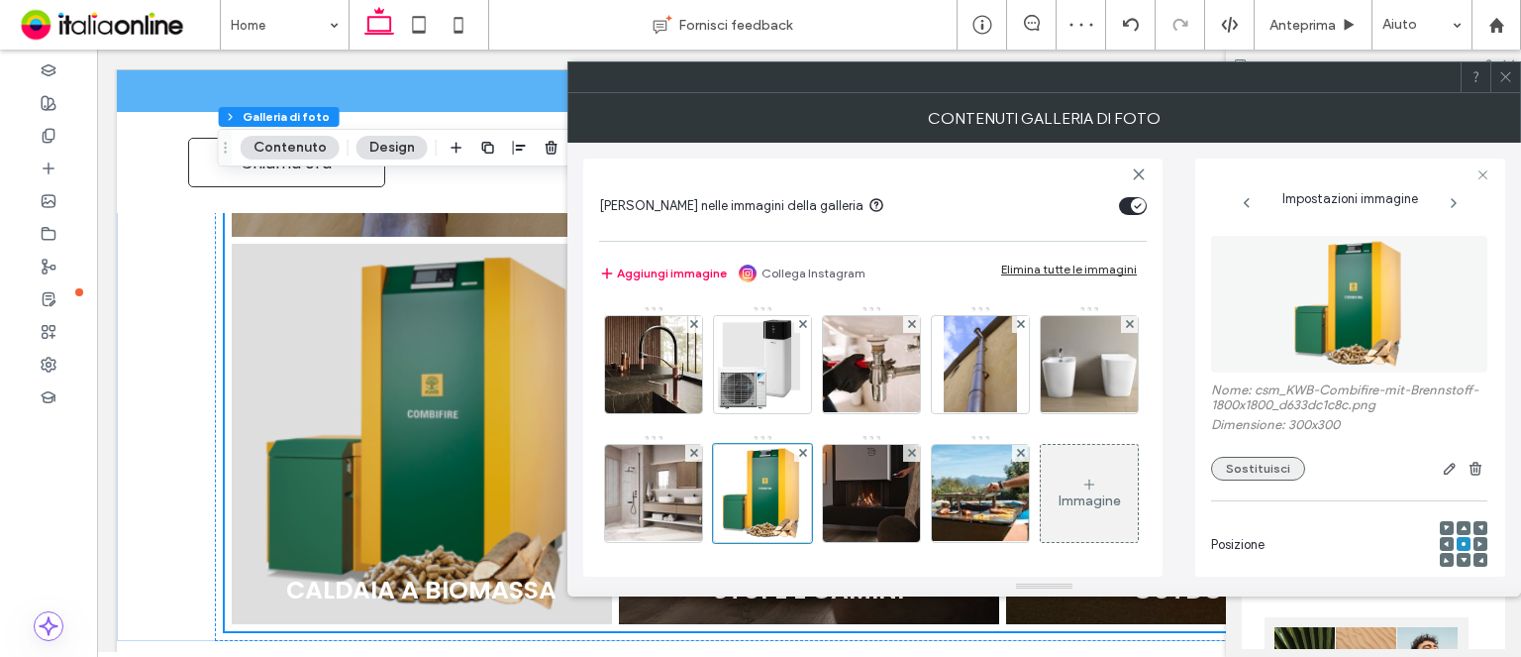
click at [1244, 473] on button "Sostituisci" at bounding box center [1258, 469] width 94 height 24
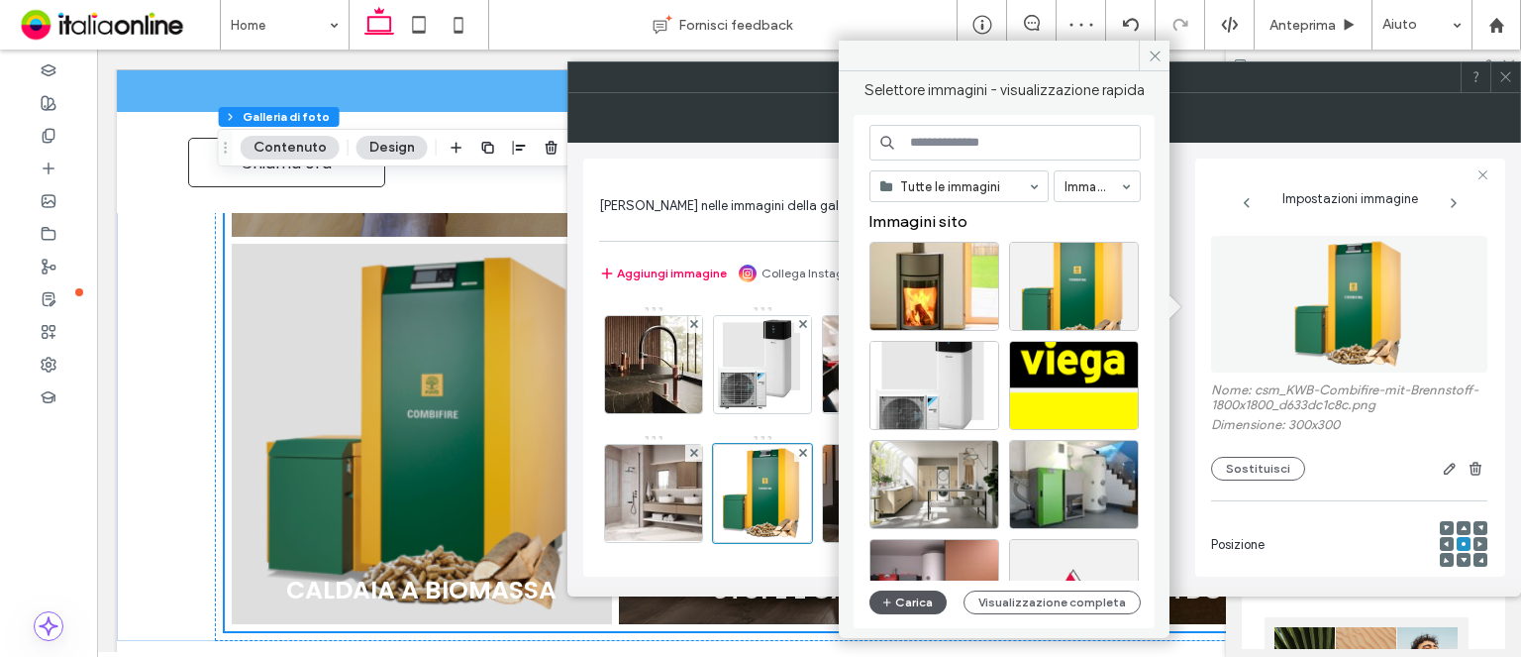
click at [880, 598] on button "Carica" at bounding box center [908, 602] width 77 height 24
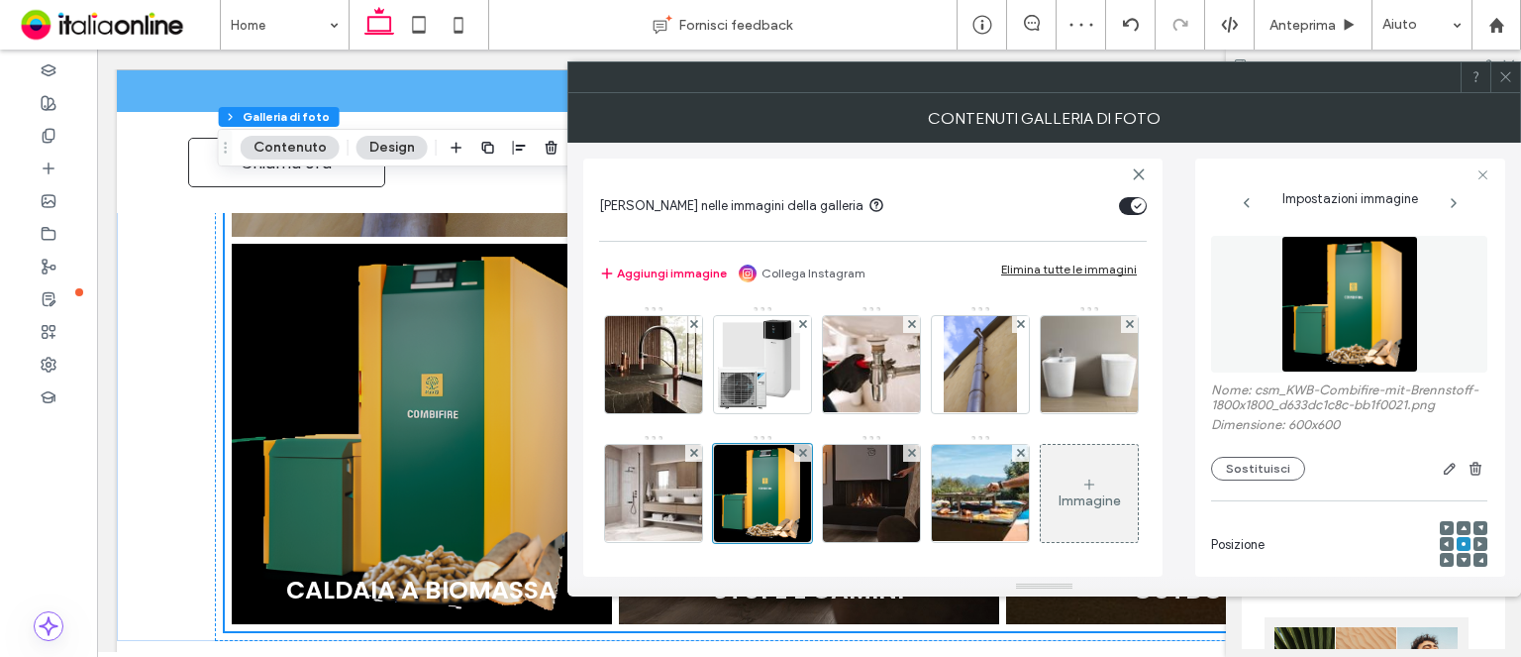
click at [1290, 473] on div "Sostituisci" at bounding box center [1349, 469] width 276 height 24
click at [1280, 470] on div "Nome: csm_KWB-Combifire-mit-Brennstoff-1800x1800_d633dc1c8c-bb1f0021.png Dimens…" at bounding box center [1349, 431] width 276 height 98
click at [1276, 470] on div "Nome: csm_KWB-Combifire-mit-Brennstoff-1800x1800_d633dc1c8c-bb1f0021.png Dimens…" at bounding box center [1349, 431] width 276 height 98
click at [1257, 480] on button "Sostituisci" at bounding box center [1258, 469] width 94 height 24
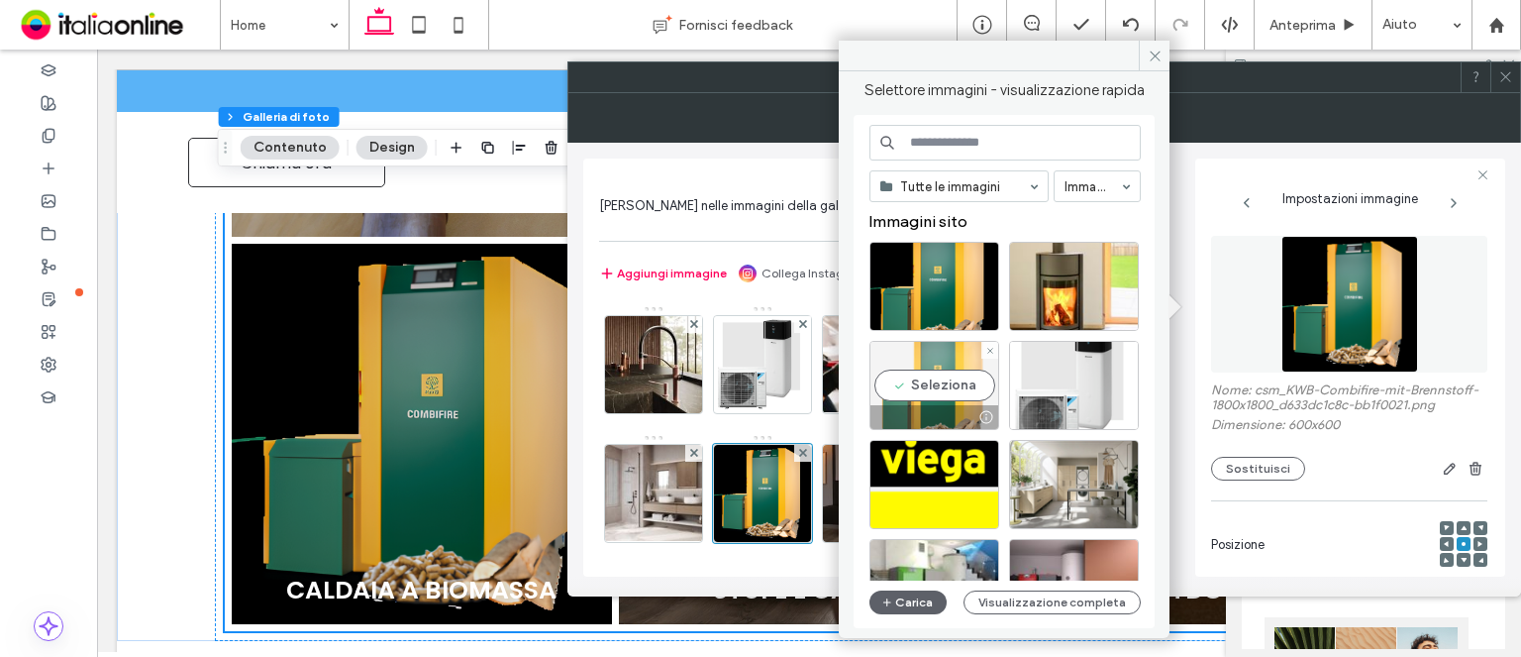
click at [929, 383] on div "Seleziona" at bounding box center [935, 385] width 130 height 89
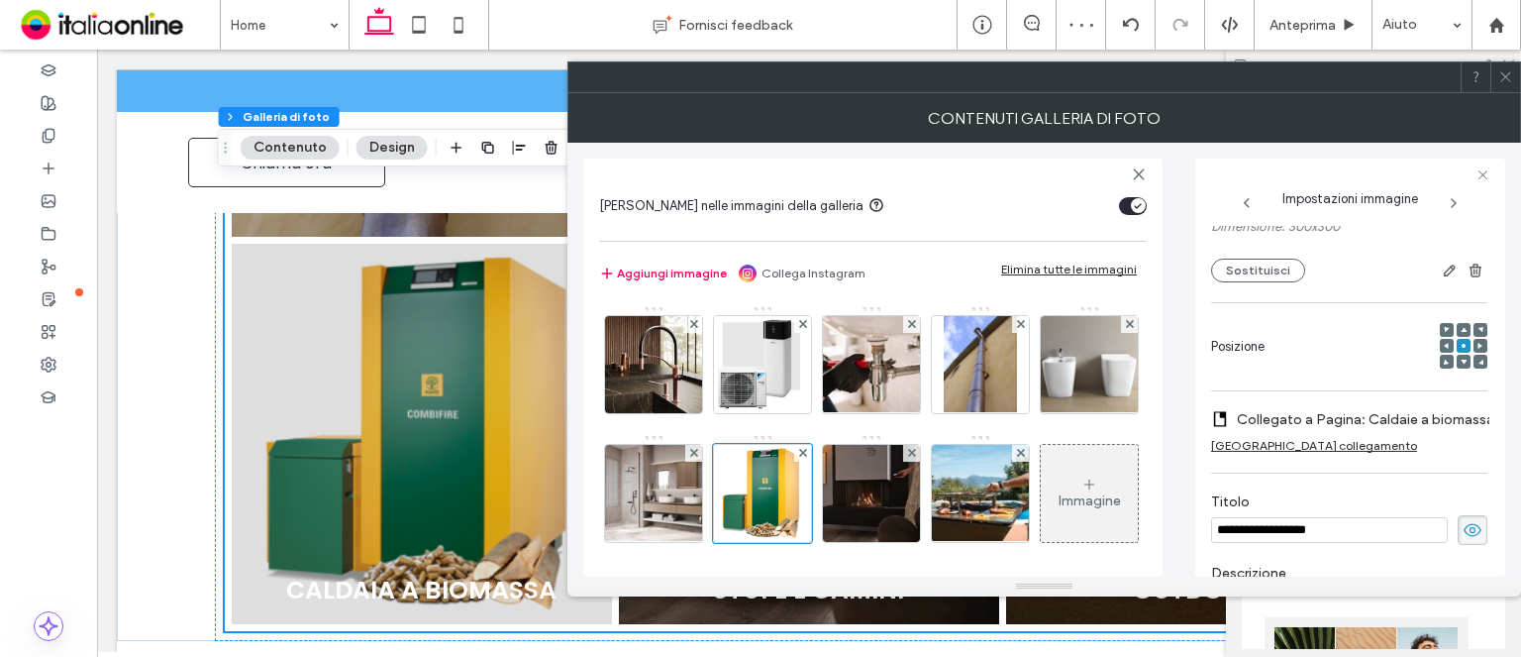
scroll to position [297, 0]
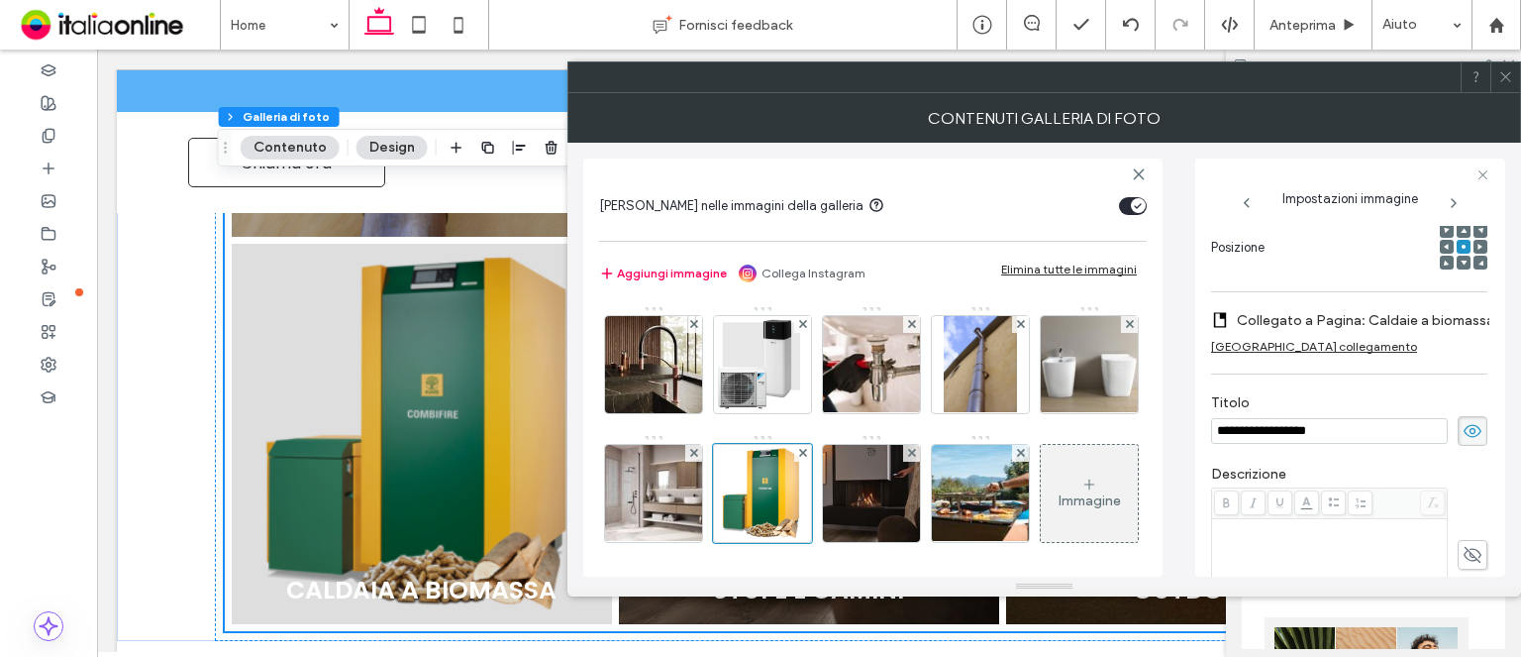
click at [1517, 71] on div at bounding box center [1506, 77] width 30 height 30
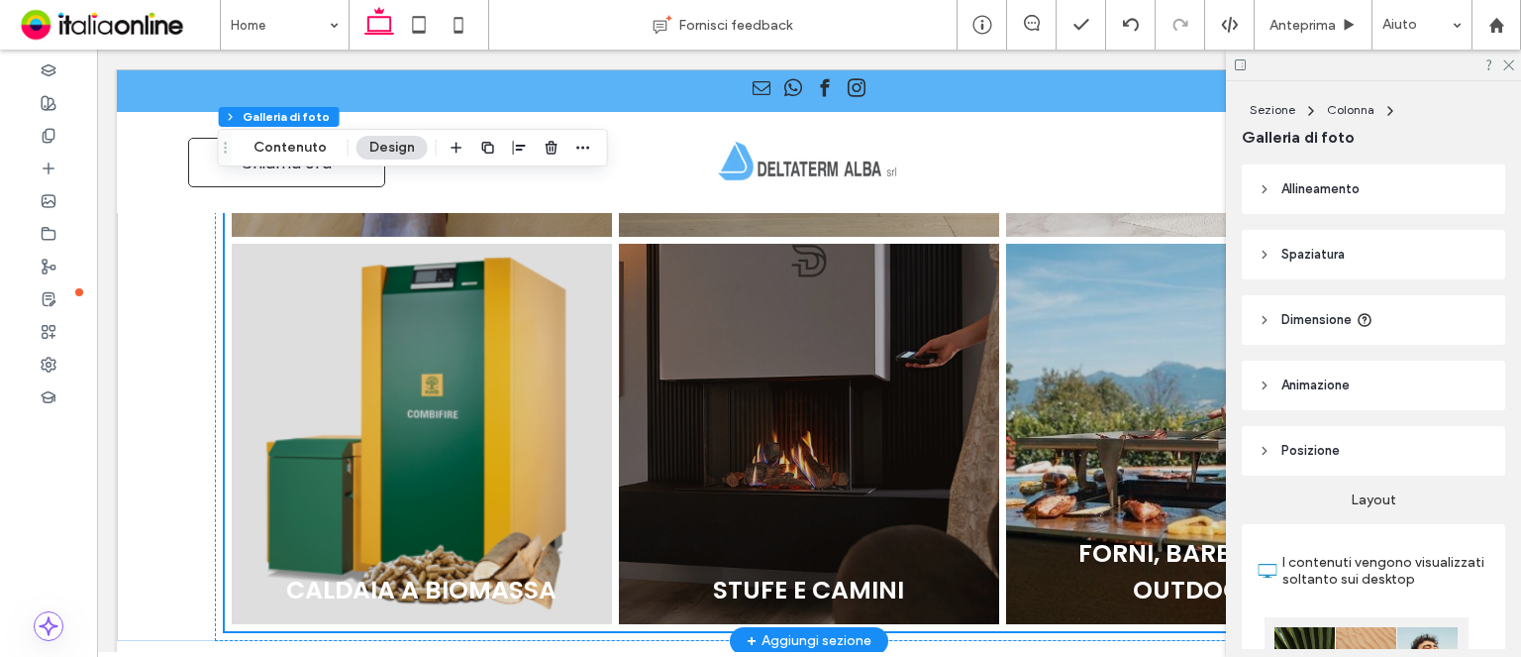
click at [914, 397] on link at bounding box center [808, 433] width 403 height 403
click at [794, 309] on link at bounding box center [808, 433] width 403 height 403
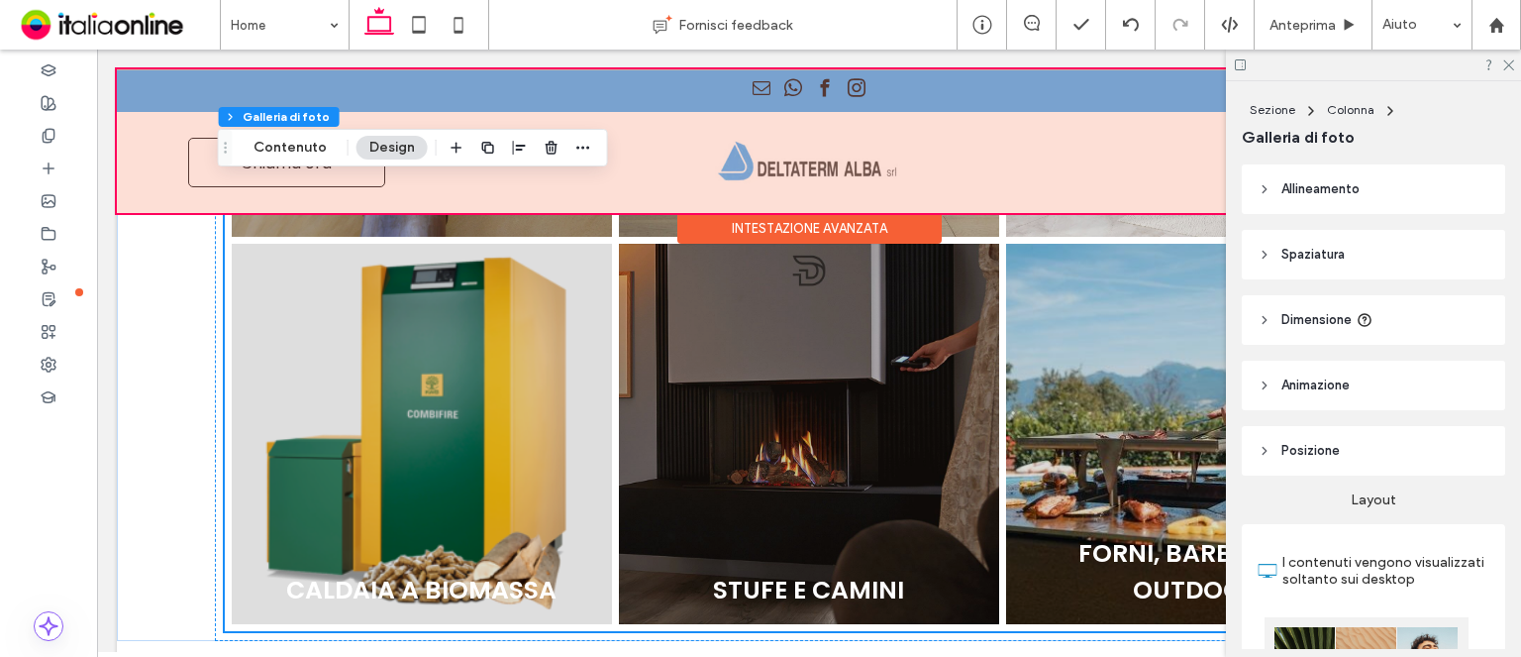
scroll to position [1781, 0]
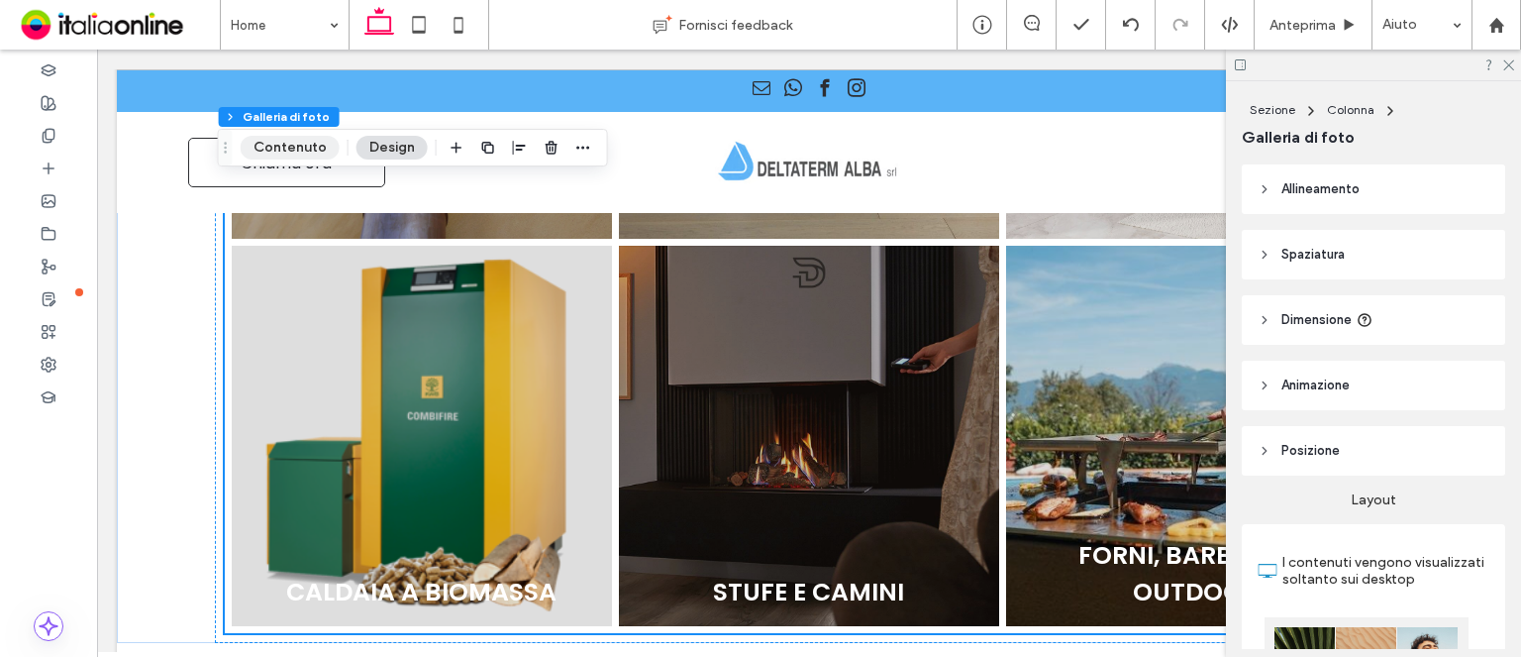
click at [245, 140] on button "Contenuto" at bounding box center [290, 148] width 99 height 24
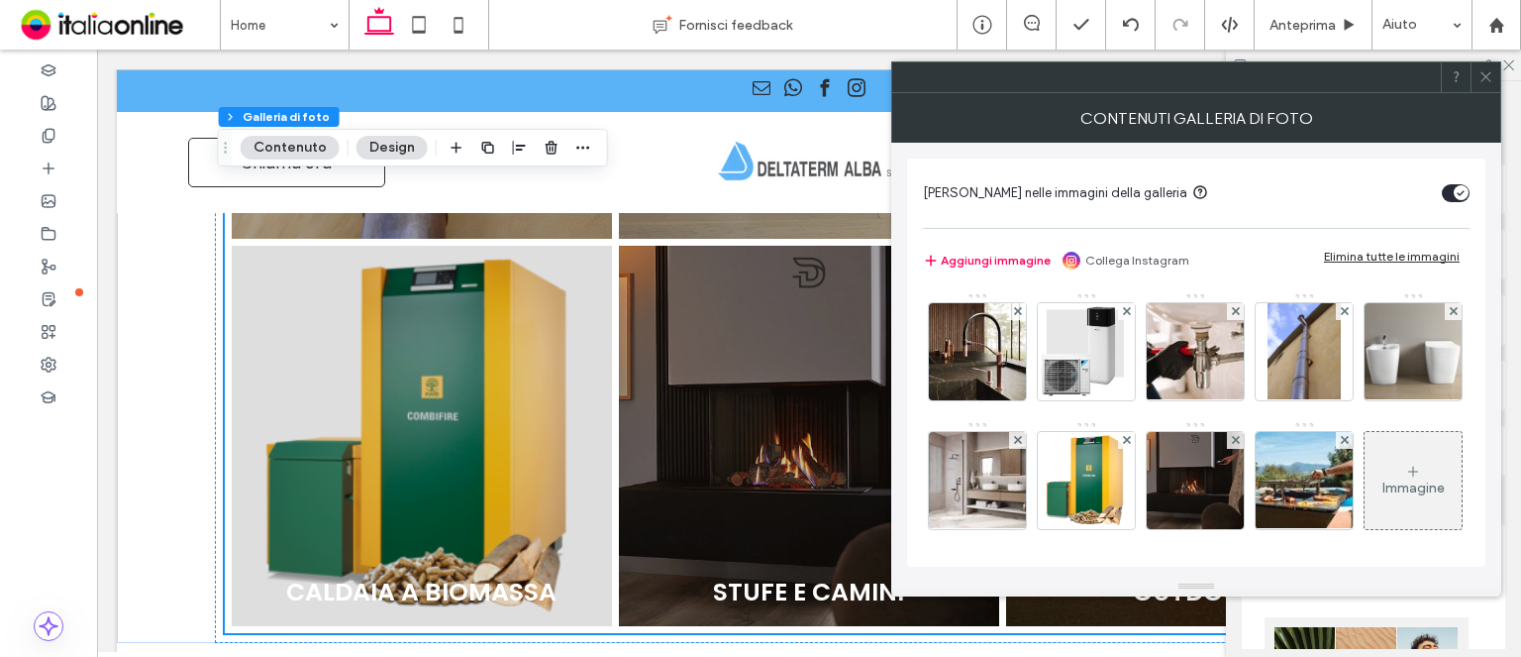
drag, startPoint x: 1326, startPoint y: 483, endPoint x: 1096, endPoint y: 450, distance: 232.2
click at [1244, 483] on img at bounding box center [1195, 480] width 97 height 97
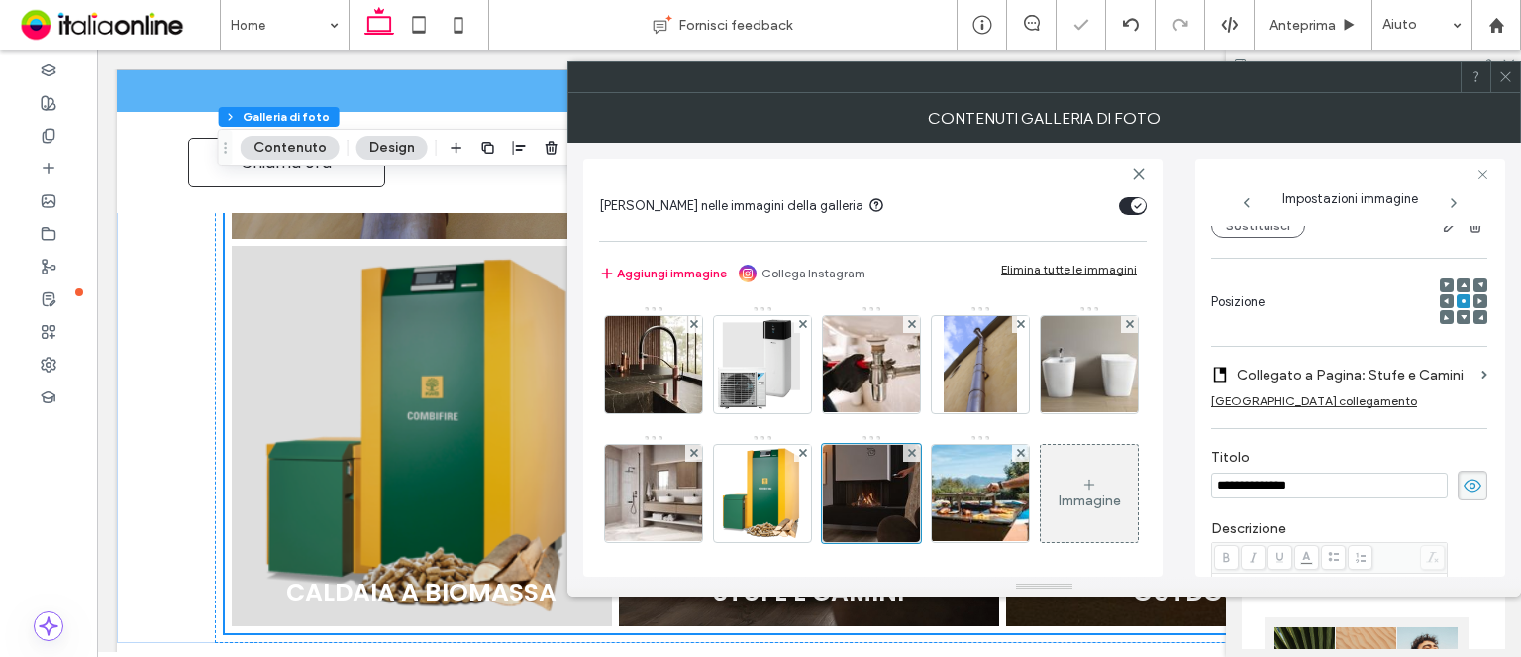
scroll to position [227, 0]
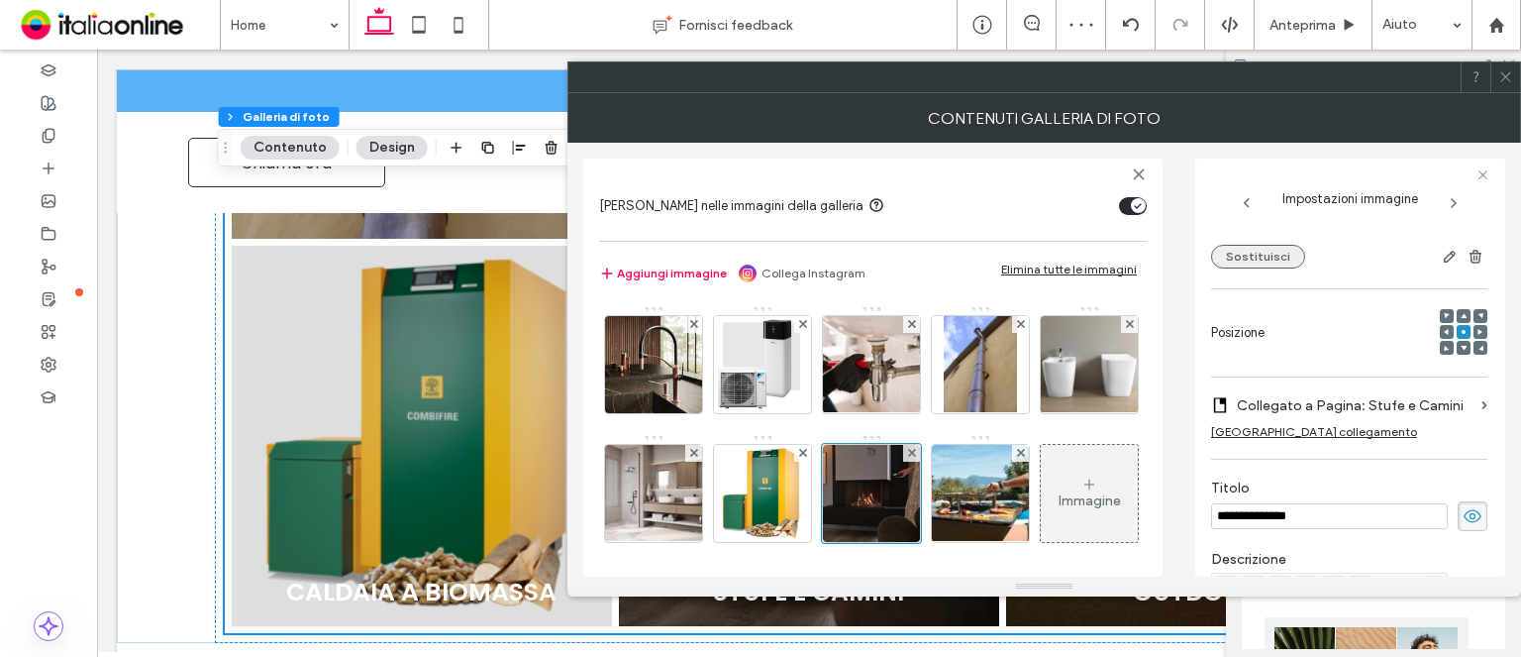
click at [1248, 264] on button "Sostituisci" at bounding box center [1258, 257] width 94 height 24
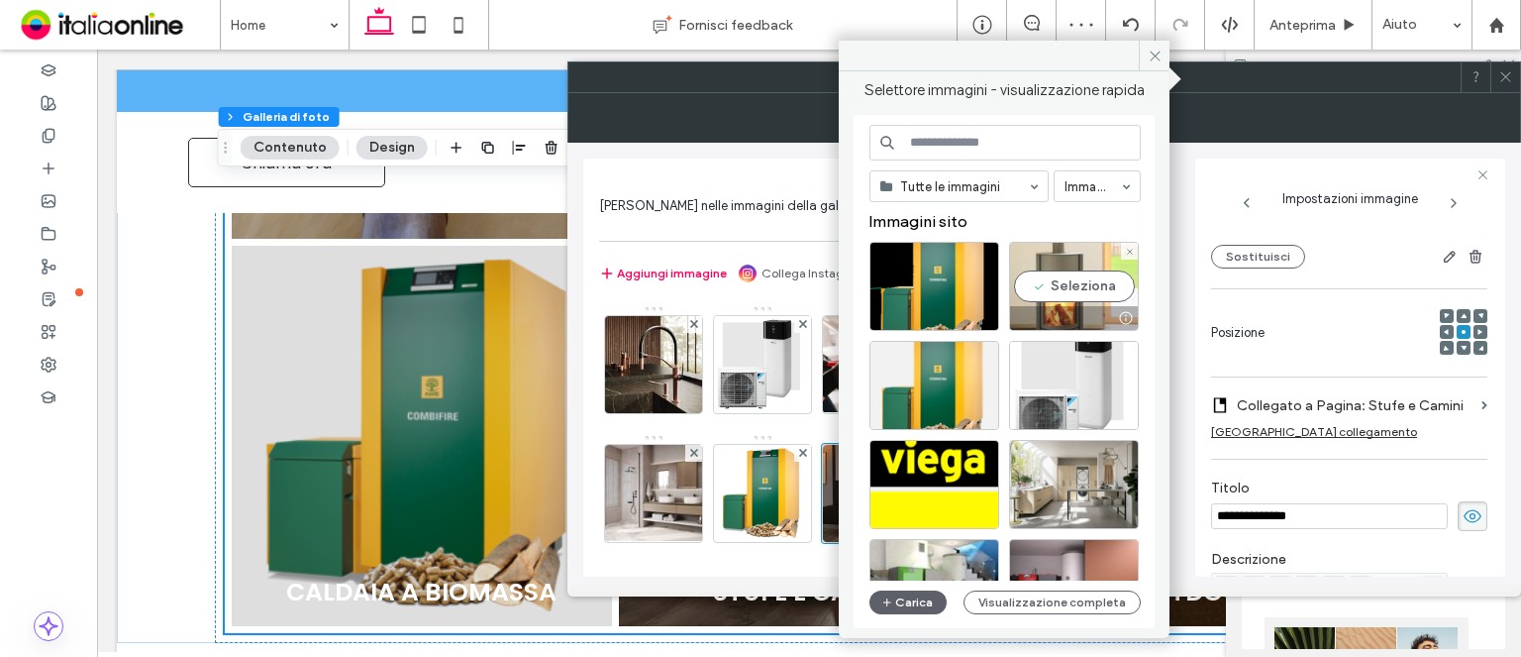
click at [1072, 264] on div "Seleziona" at bounding box center [1074, 286] width 130 height 89
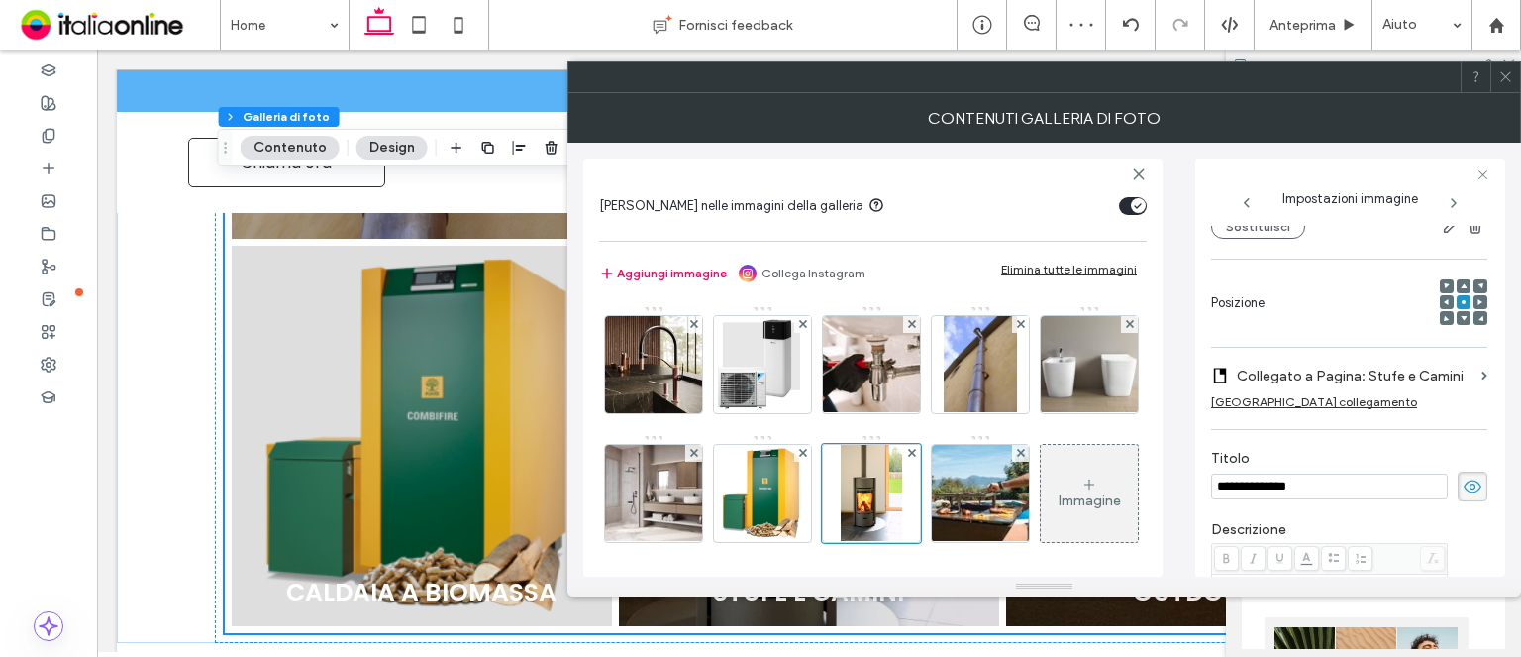
scroll to position [195, 0]
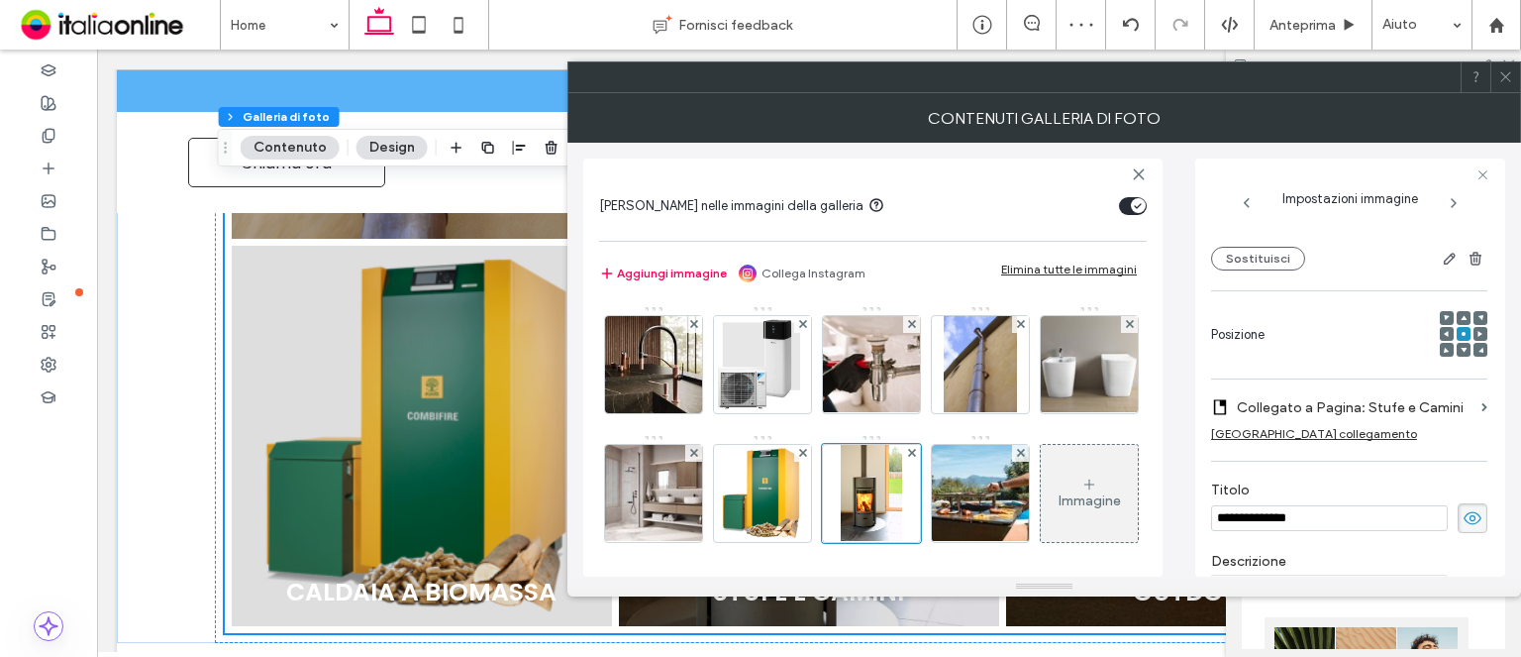
drag, startPoint x: 1510, startPoint y: 74, endPoint x: 1494, endPoint y: 77, distance: 16.1
click at [1510, 74] on icon at bounding box center [1506, 76] width 15 height 15
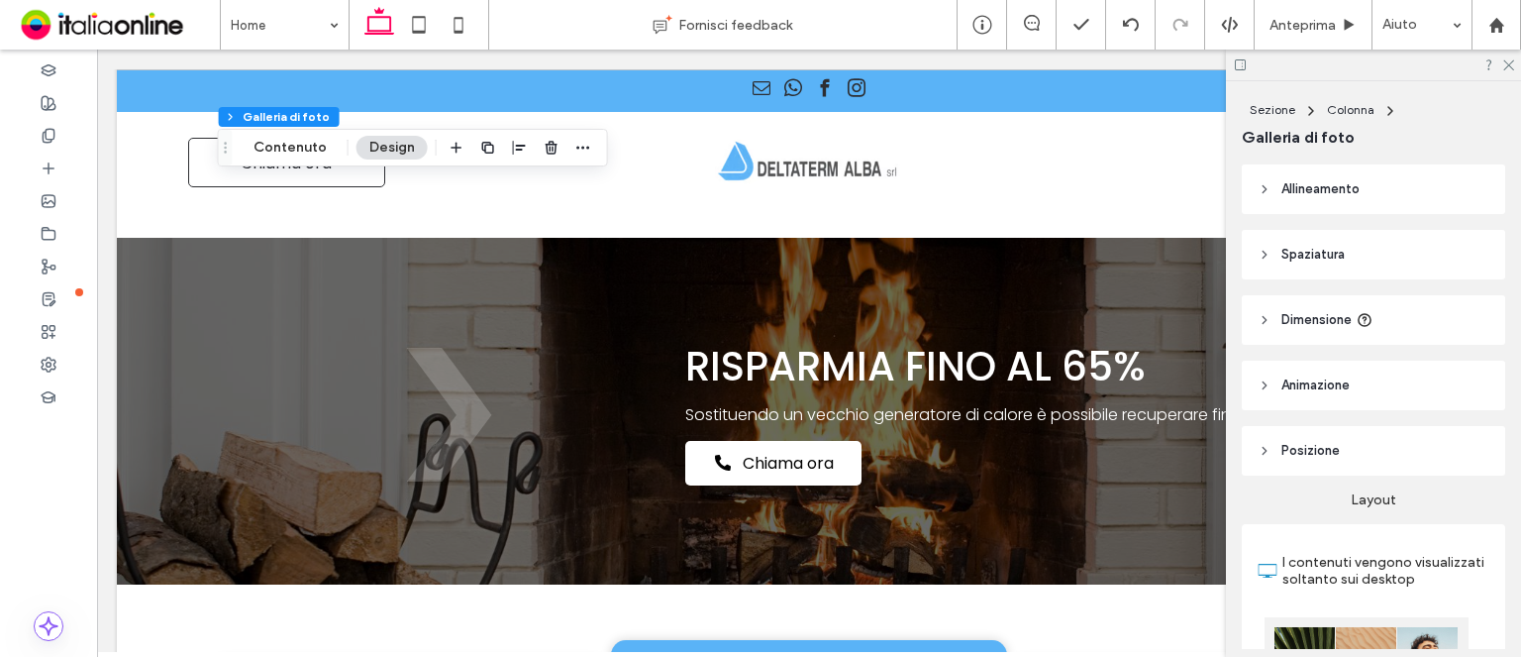
scroll to position [2078, 0]
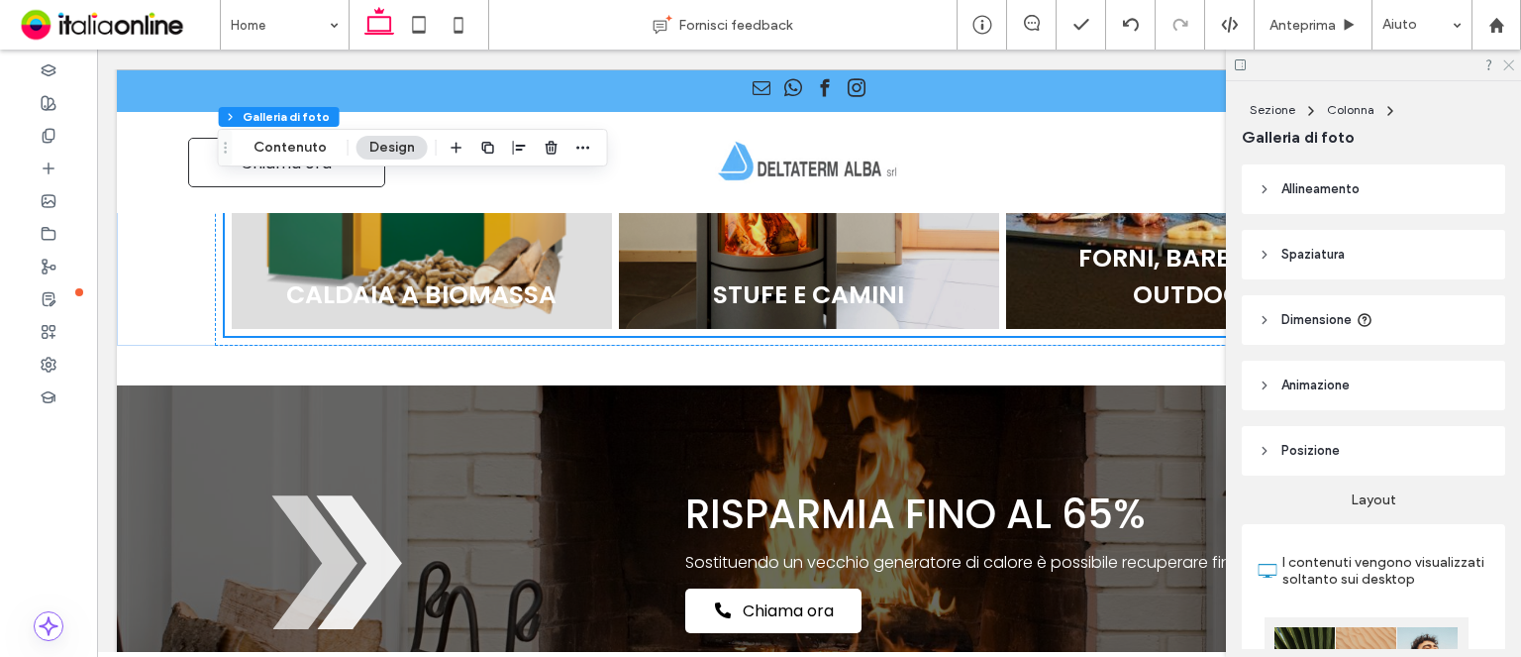
click at [1506, 68] on use at bounding box center [1509, 65] width 11 height 11
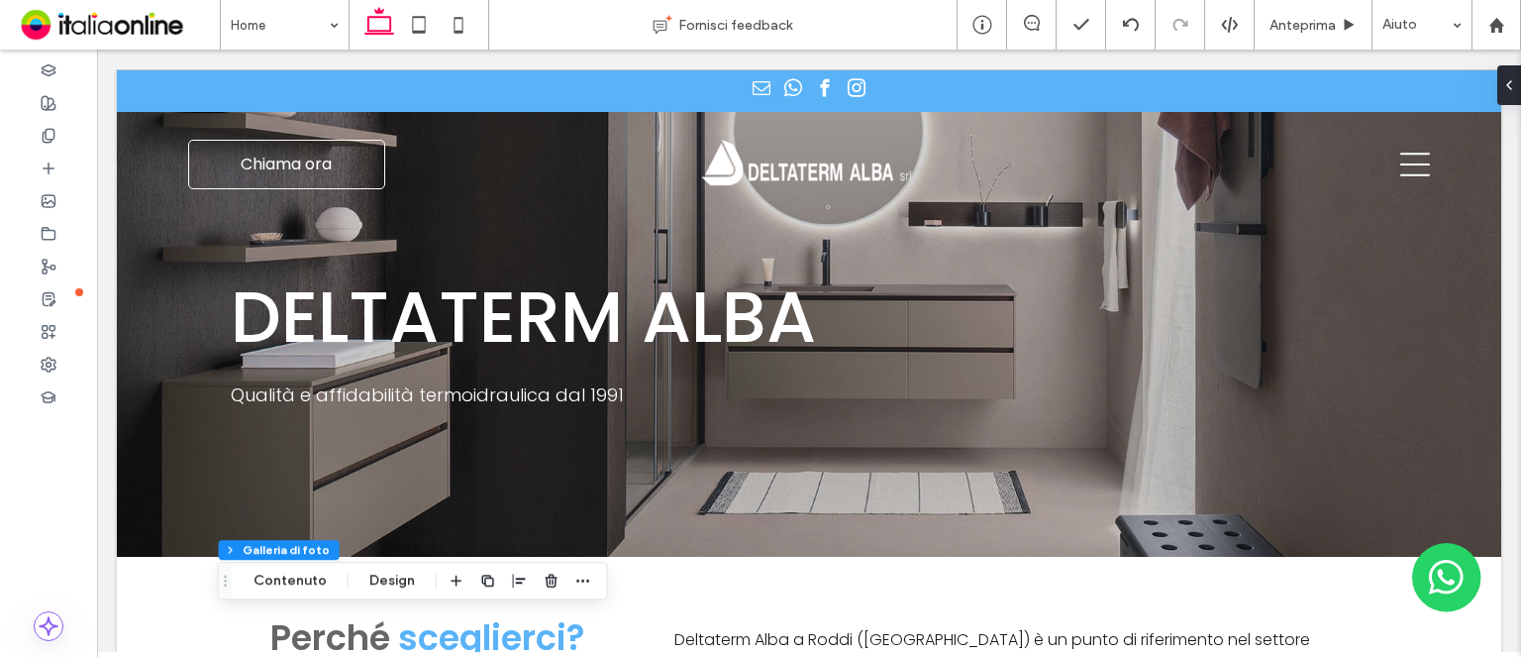
scroll to position [0, 0]
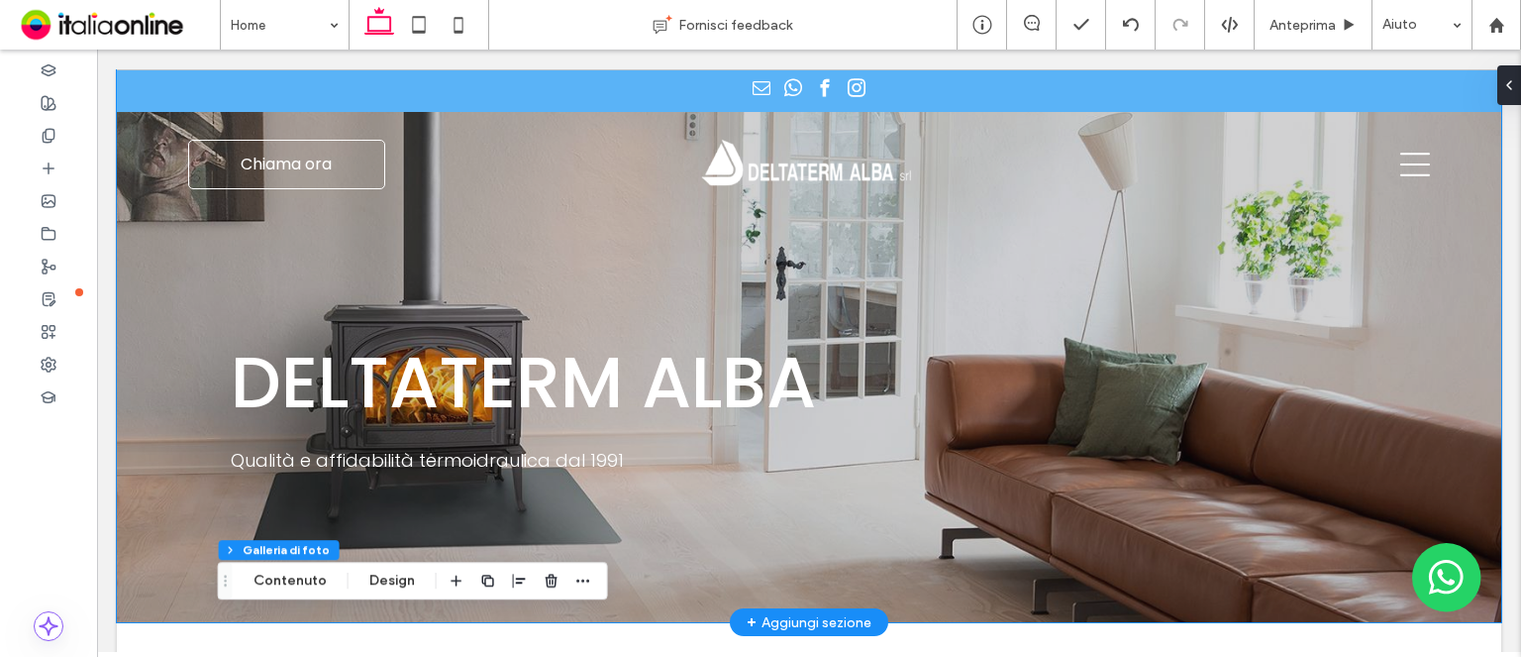
click at [117, 237] on div at bounding box center [809, 345] width 1385 height 553
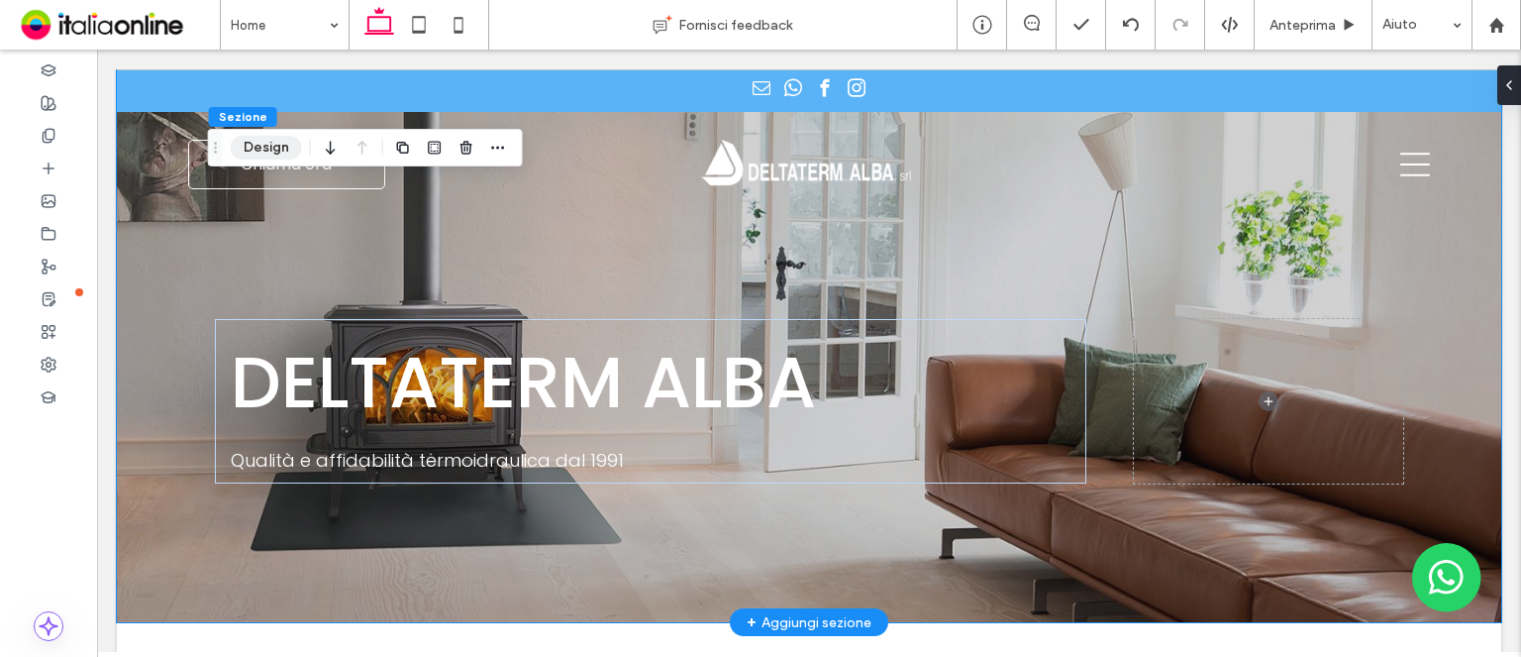
click at [281, 148] on button "Design" at bounding box center [266, 148] width 71 height 24
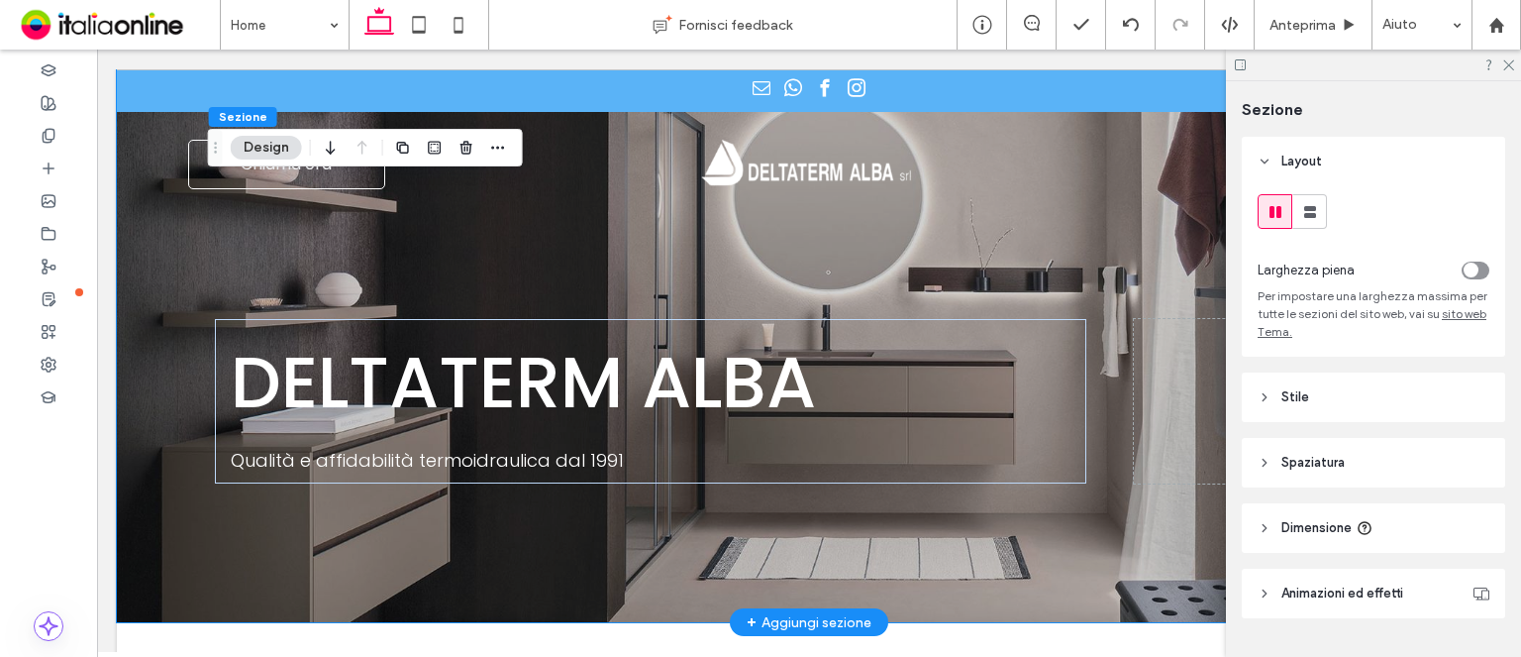
click at [1291, 400] on span "Stile" at bounding box center [1296, 397] width 28 height 20
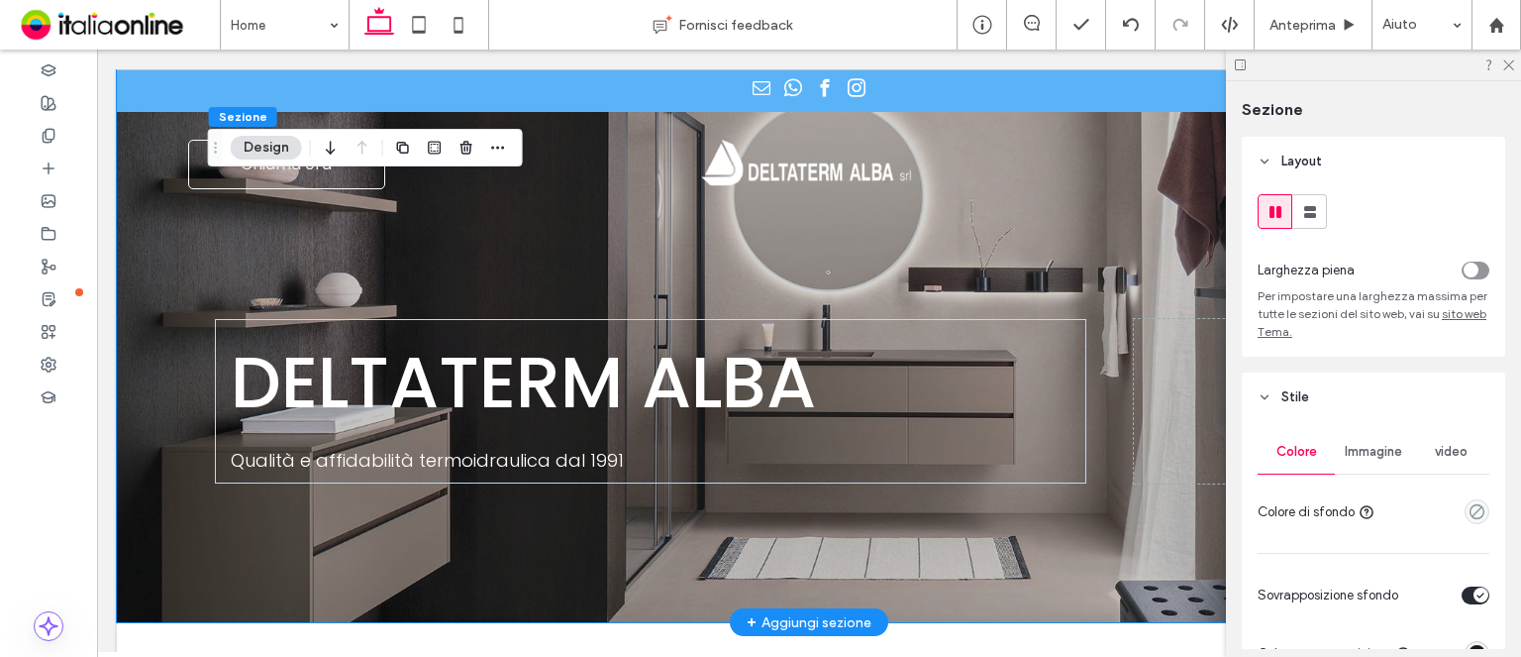
scroll to position [198, 0]
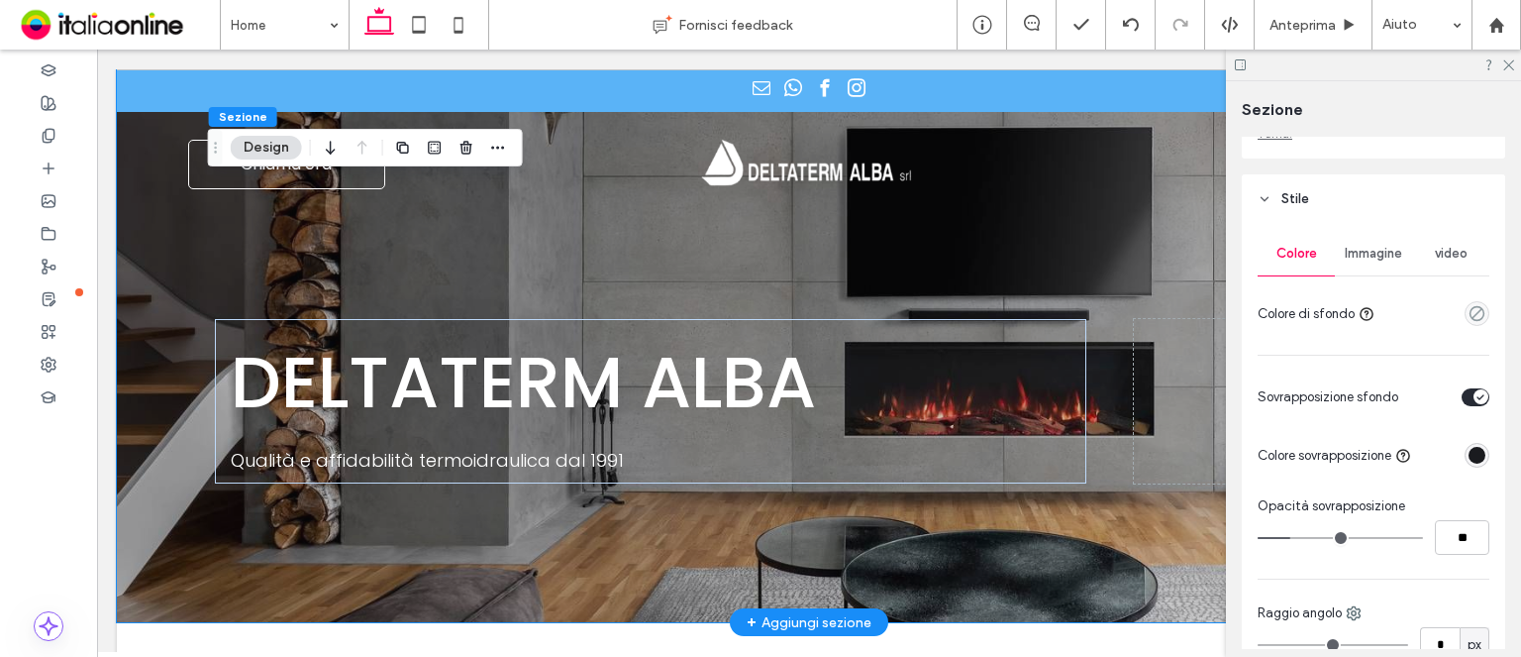
click at [1384, 257] on span "Immagine" at bounding box center [1373, 254] width 57 height 16
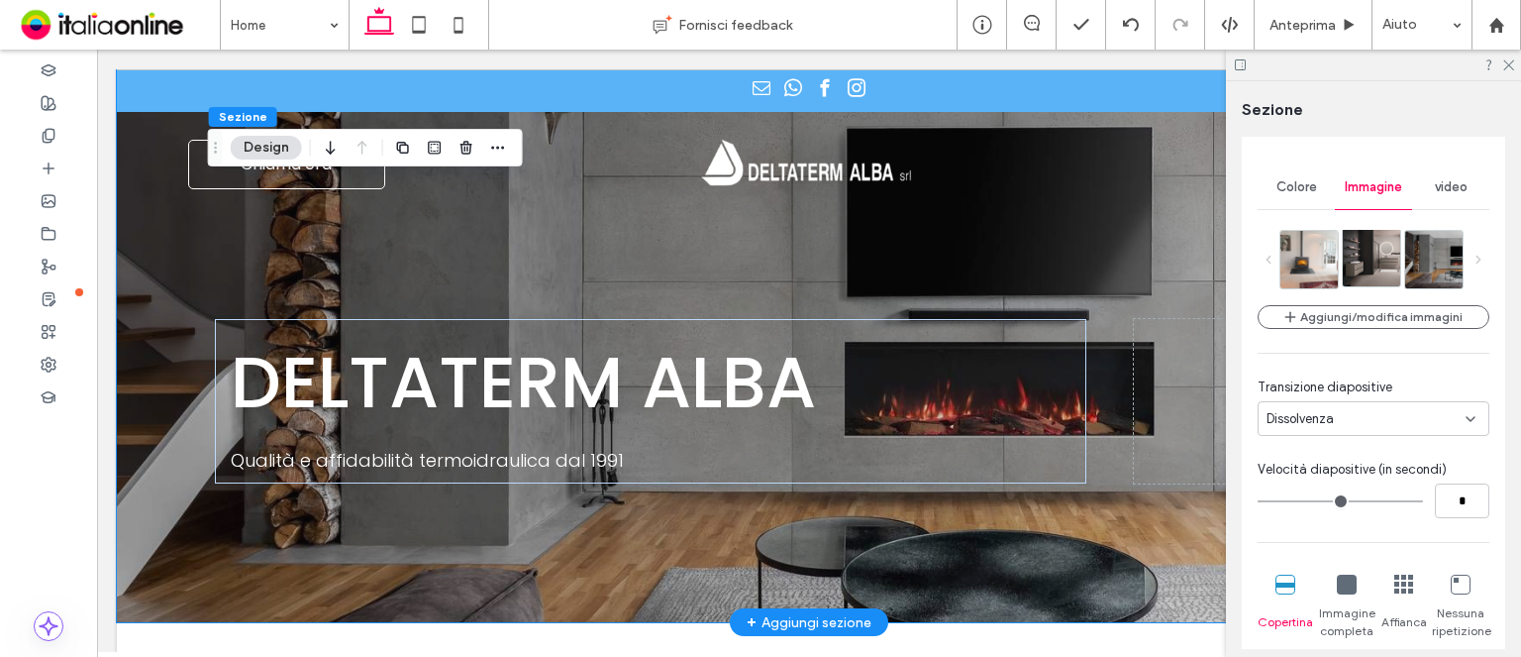
scroll to position [297, 0]
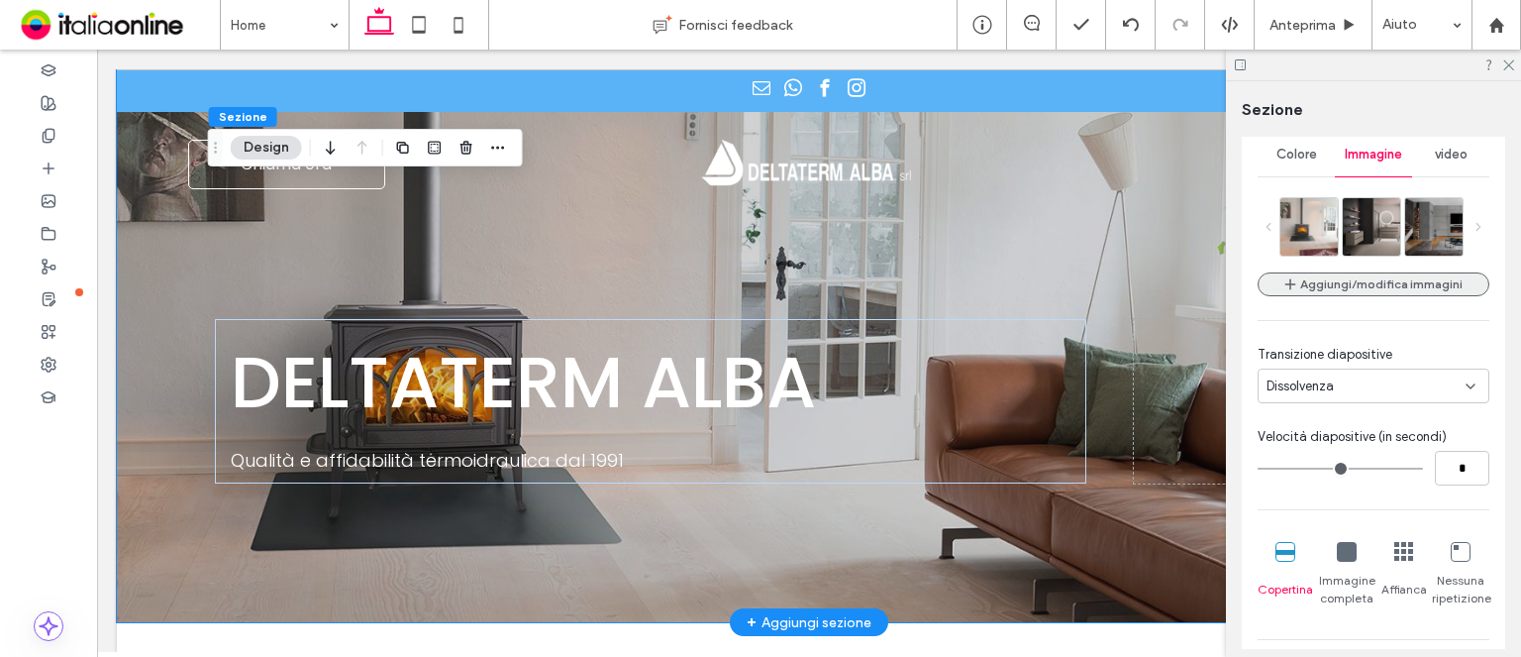
click at [1399, 292] on button "Aggiungi/modifica immagini" at bounding box center [1374, 284] width 232 height 24
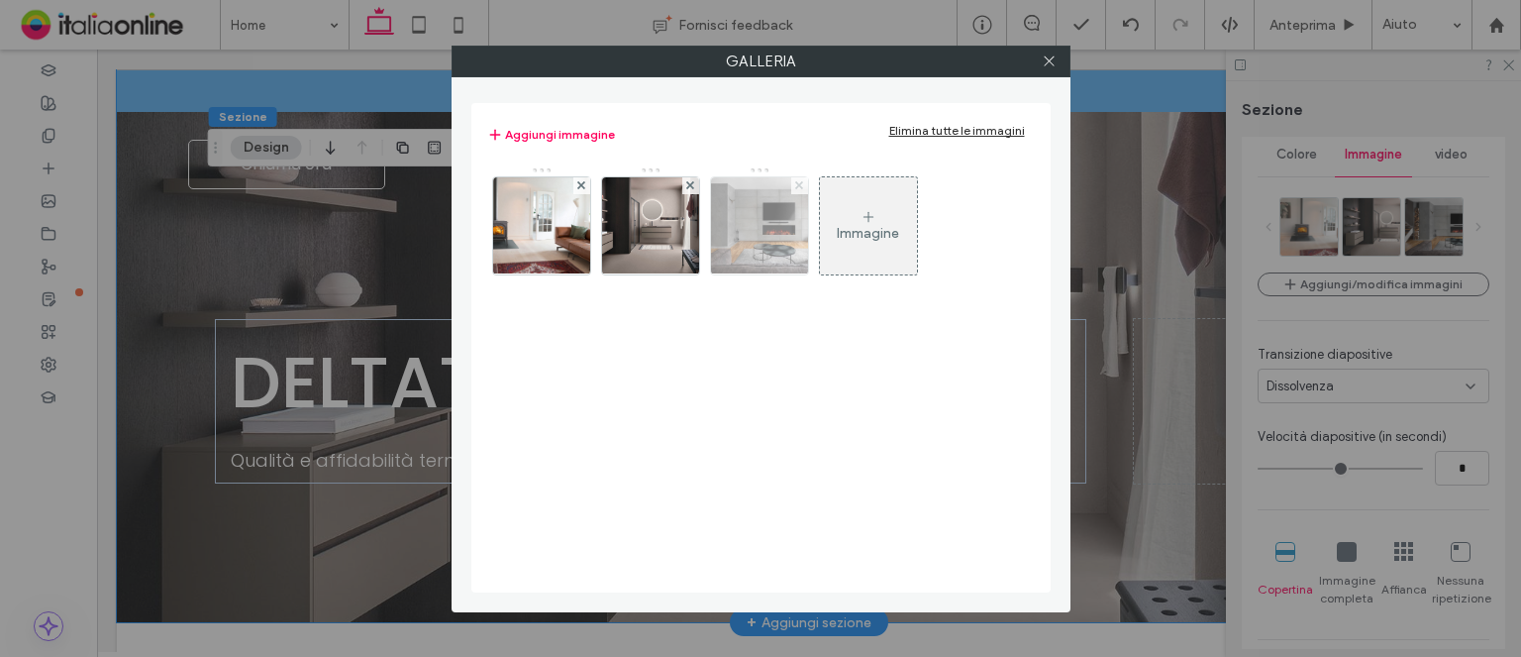
click at [795, 184] on icon at bounding box center [799, 185] width 8 height 8
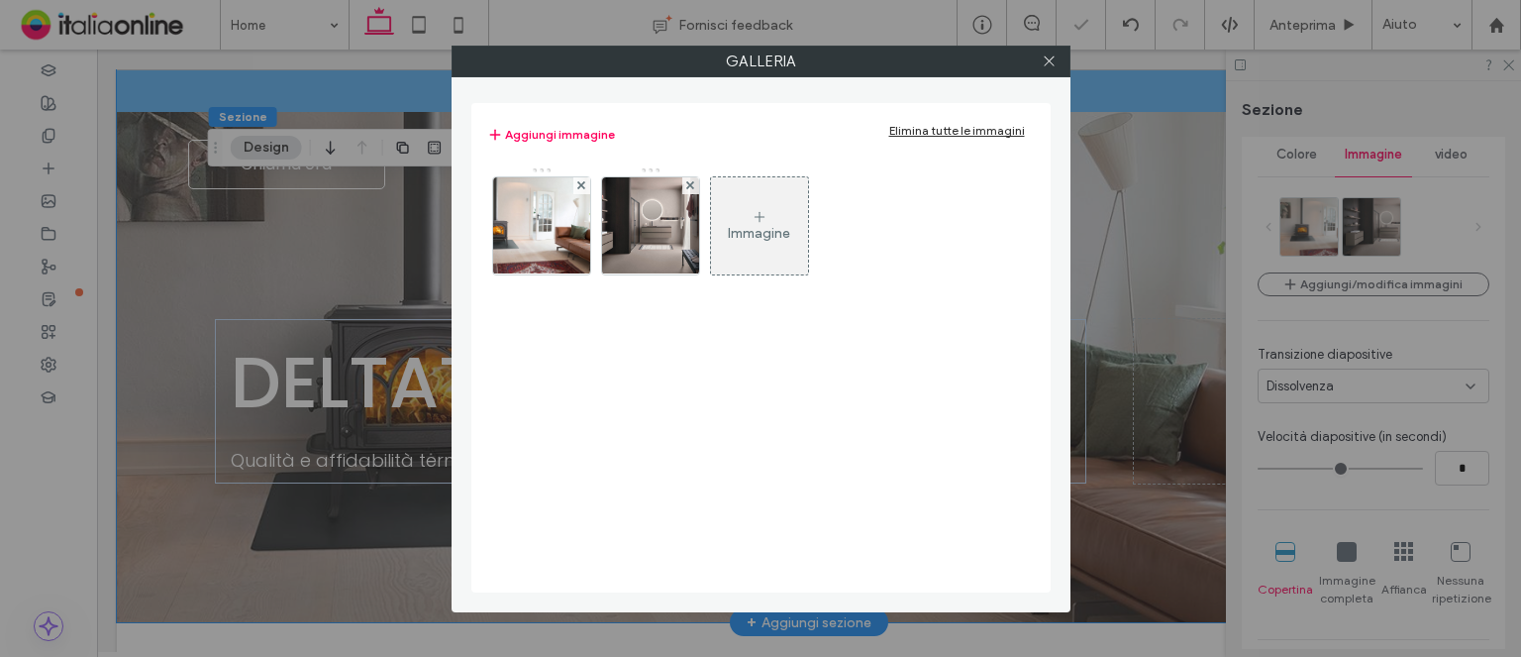
click at [1040, 66] on div at bounding box center [1050, 62] width 30 height 30
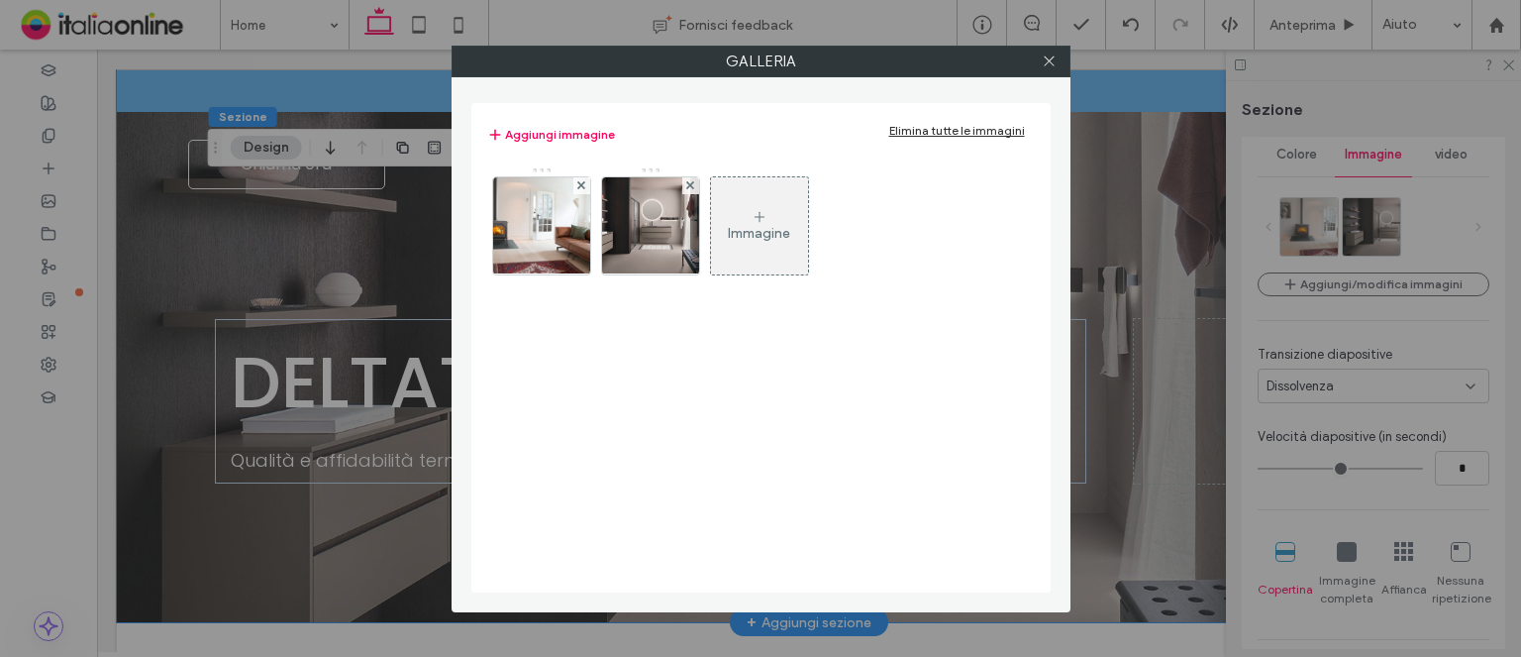
click at [737, 201] on div "Immagine" at bounding box center [759, 225] width 97 height 93
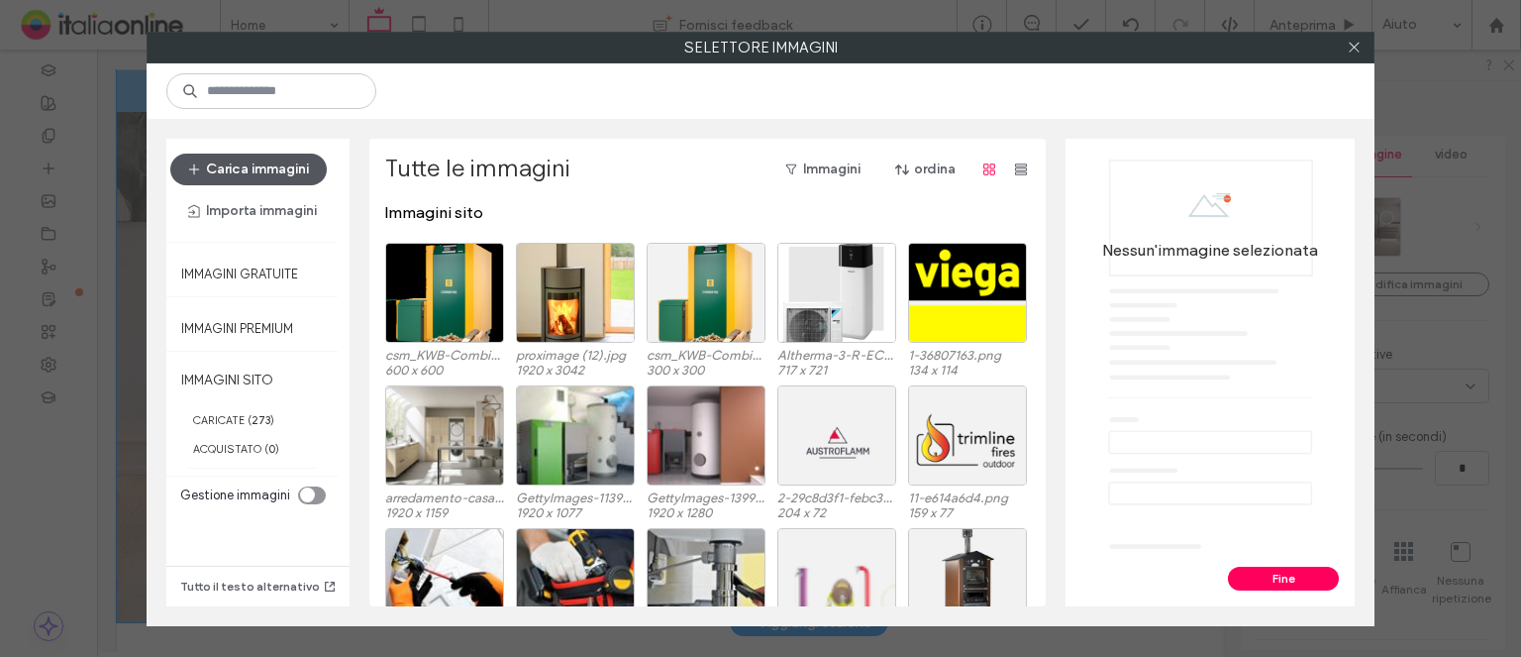
click at [297, 181] on button "Carica immagini" at bounding box center [248, 170] width 156 height 32
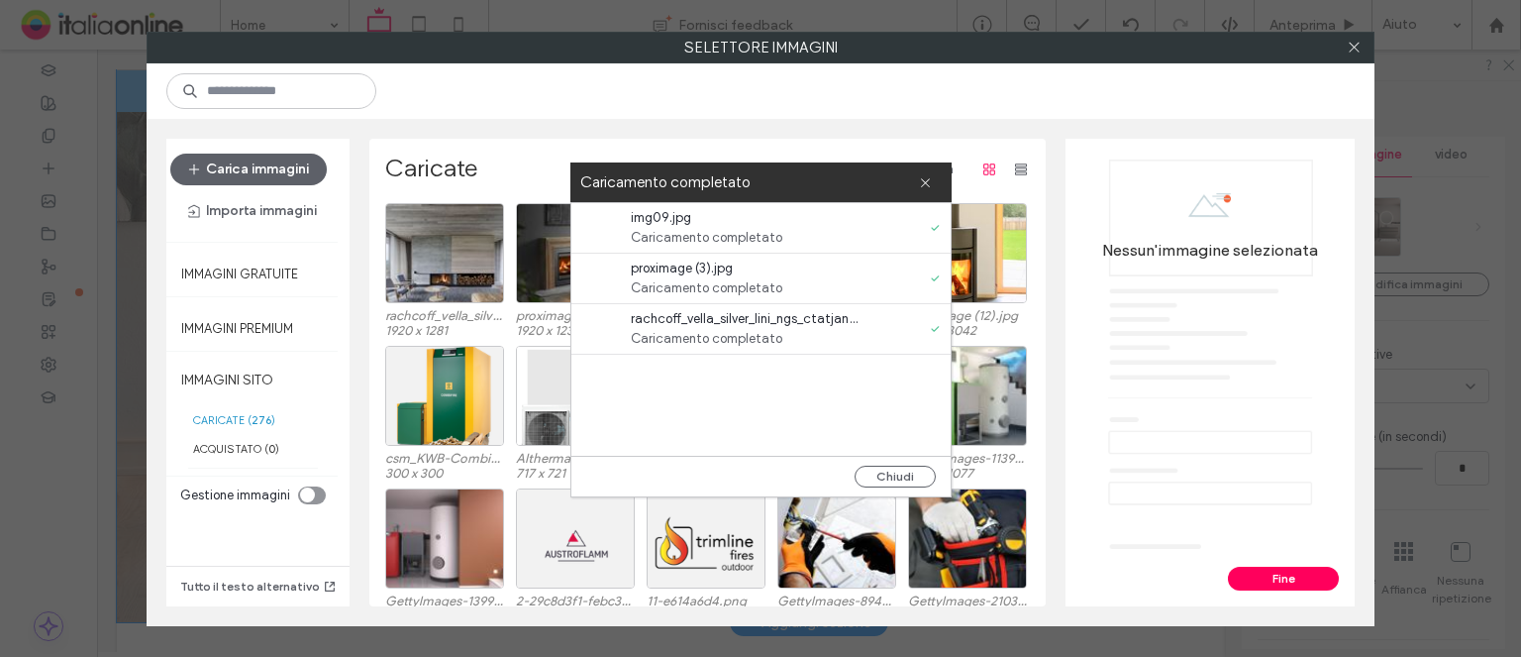
drag, startPoint x: 926, startPoint y: 481, endPoint x: 722, endPoint y: 394, distance: 221.9
click at [926, 481] on button "Chiudi" at bounding box center [895, 477] width 81 height 22
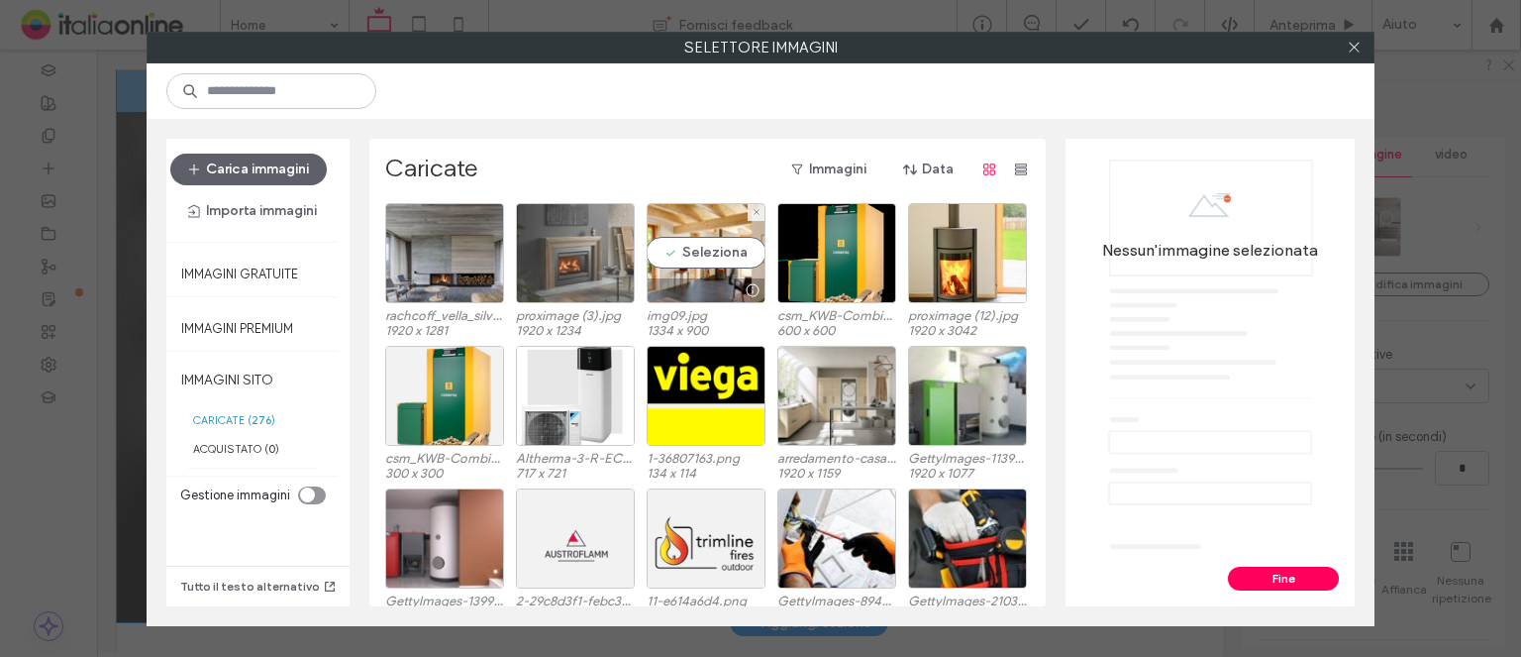
click at [674, 251] on div "Seleziona" at bounding box center [706, 253] width 119 height 100
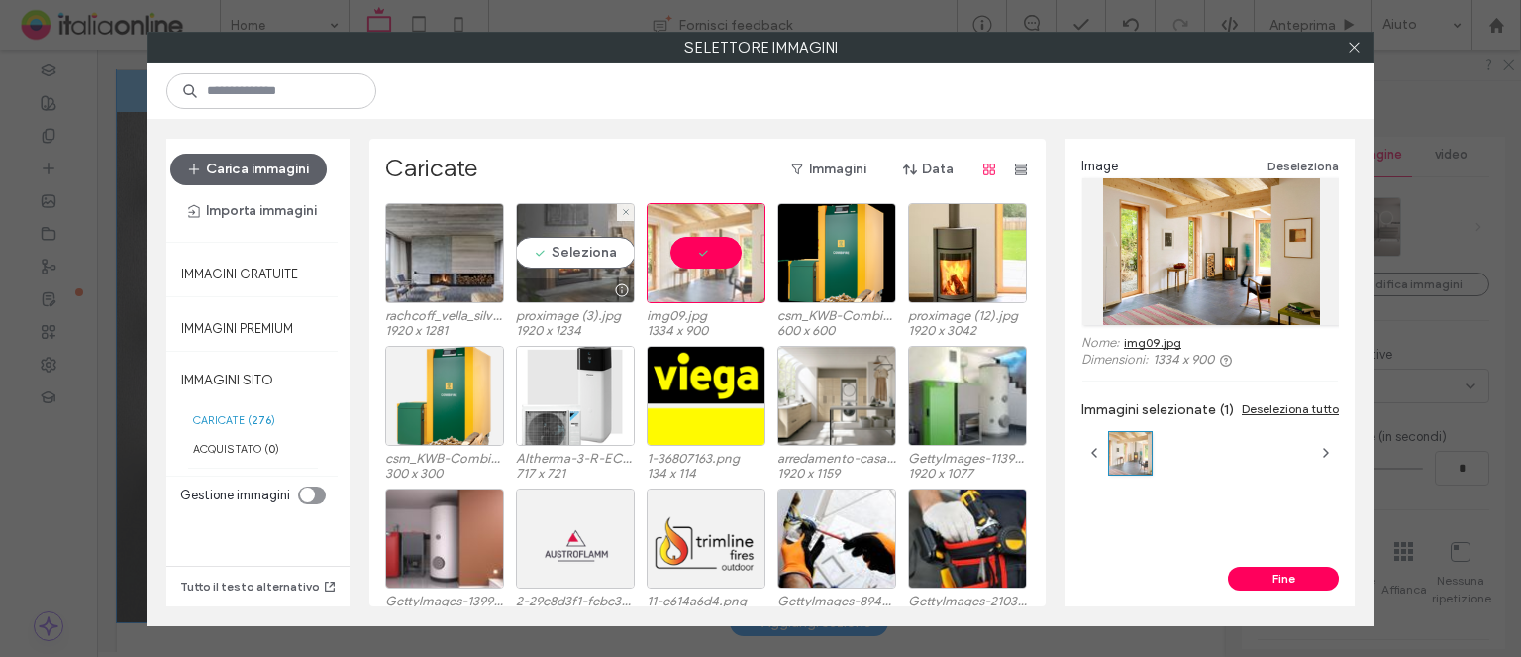
click at [579, 257] on div "Seleziona" at bounding box center [575, 253] width 119 height 100
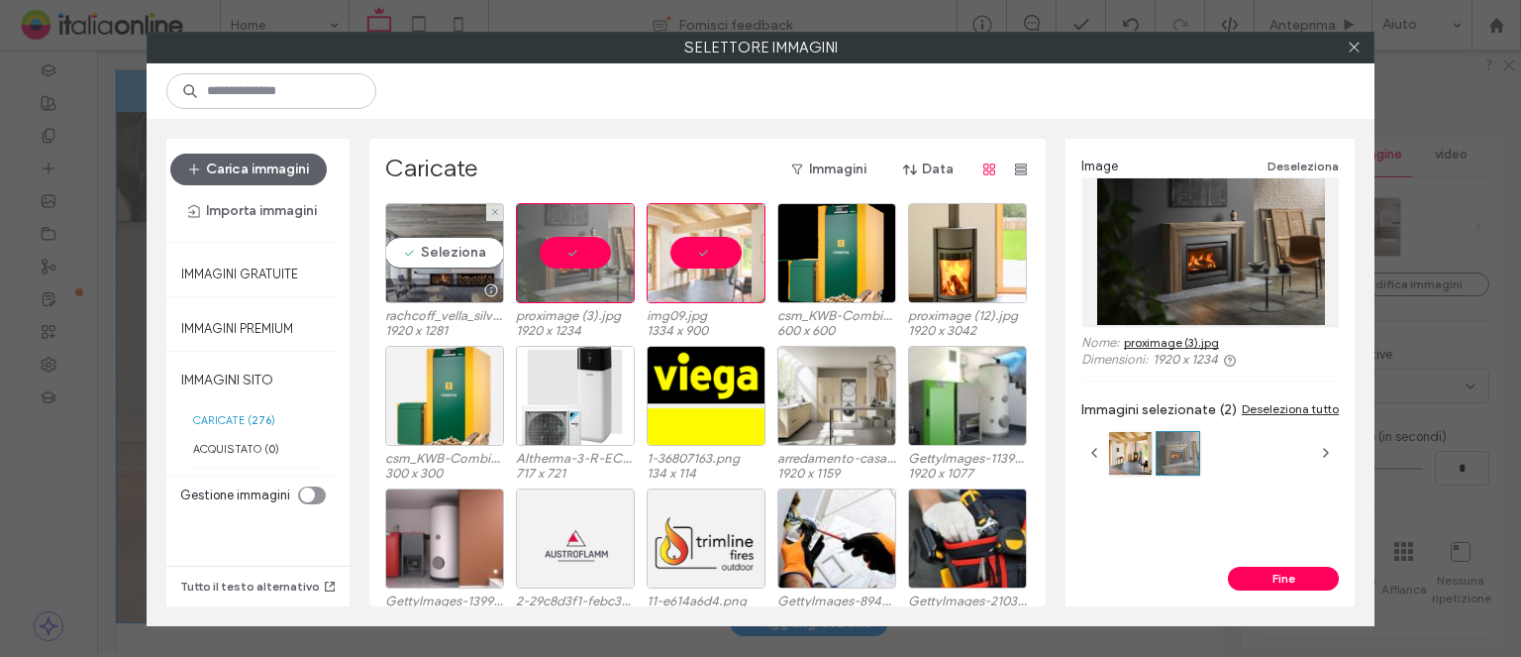
drag, startPoint x: 459, startPoint y: 251, endPoint x: 634, endPoint y: 274, distance: 176.9
click at [459, 251] on div "Seleziona" at bounding box center [444, 253] width 119 height 100
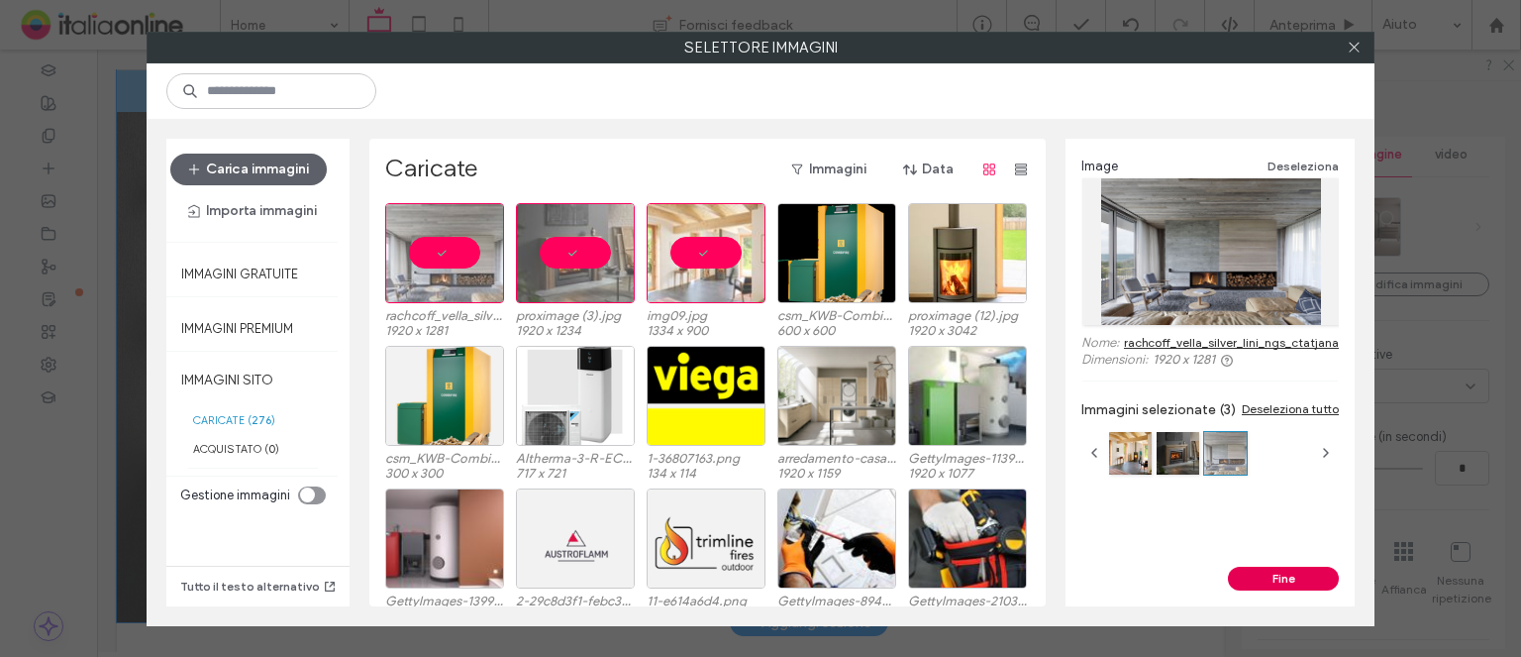
click at [1282, 575] on button "Fine" at bounding box center [1283, 579] width 111 height 24
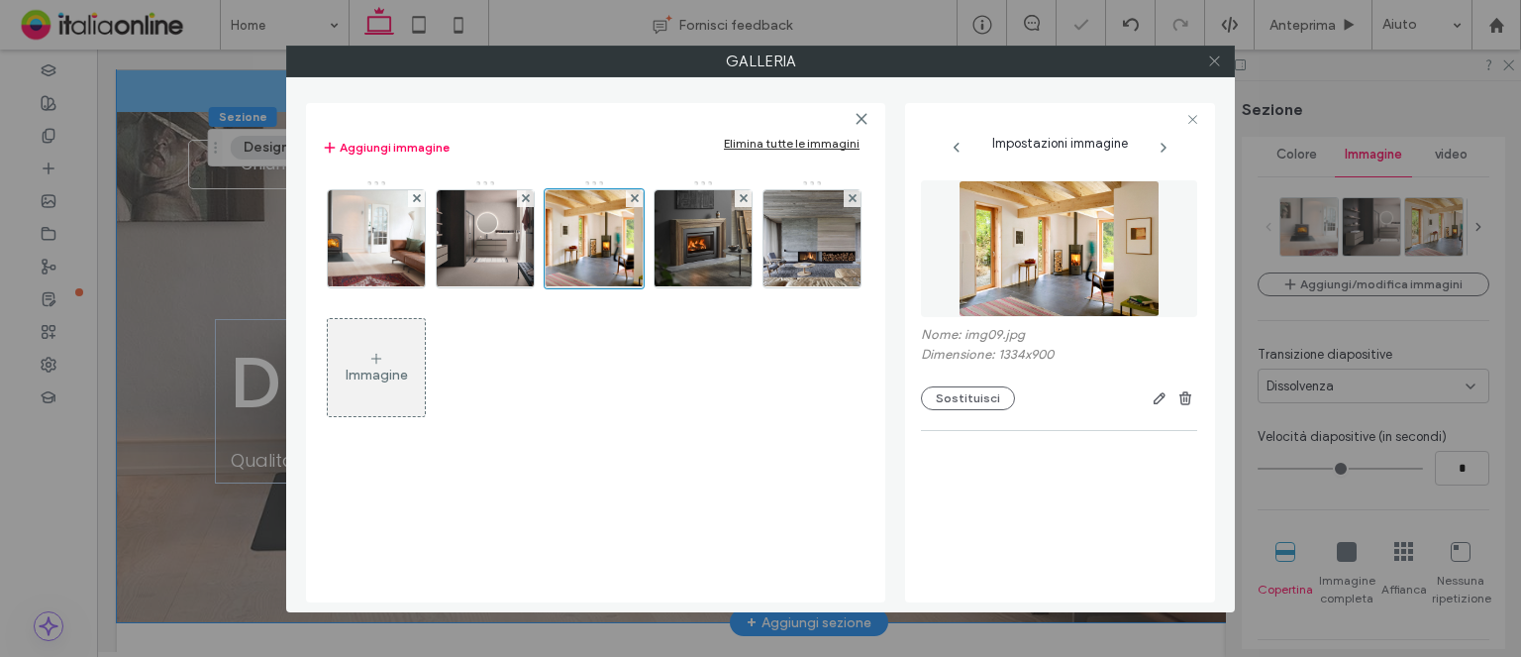
click at [1212, 56] on icon at bounding box center [1214, 60] width 15 height 15
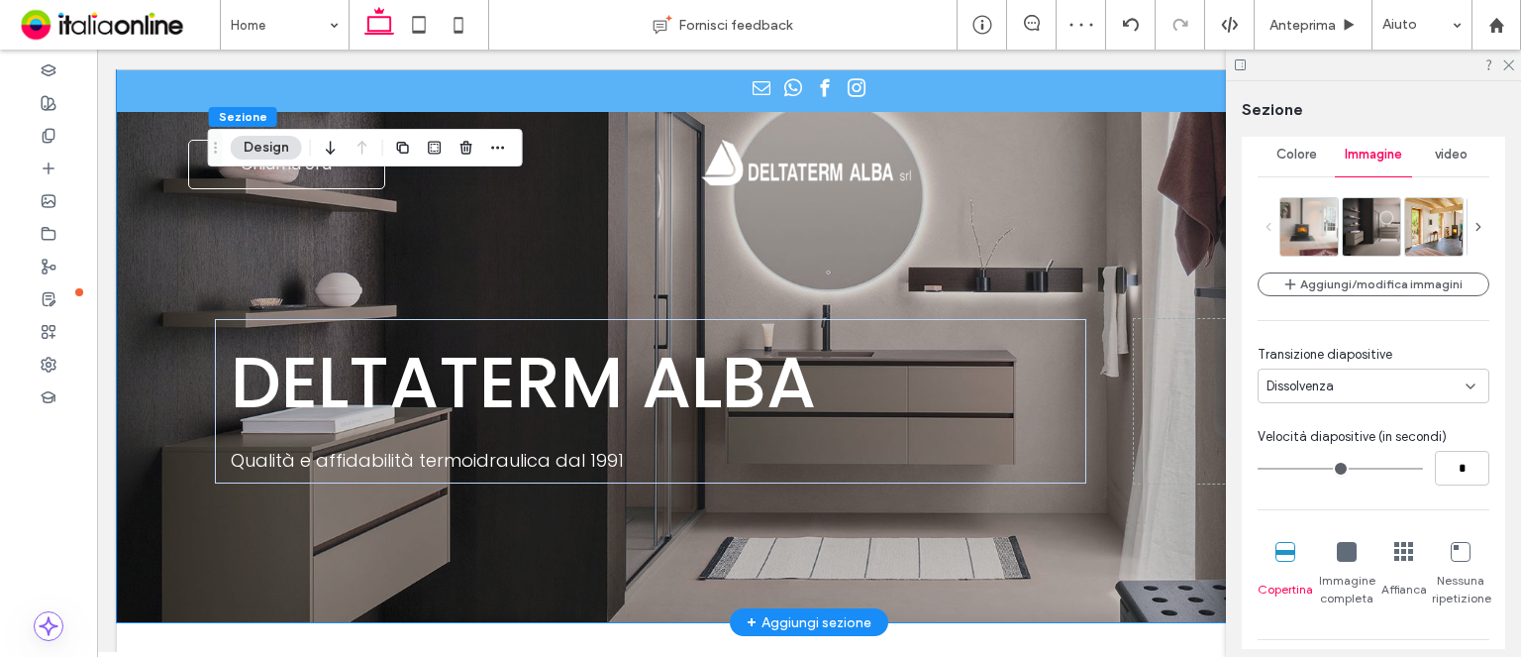
click at [1517, 62] on div at bounding box center [1373, 65] width 295 height 31
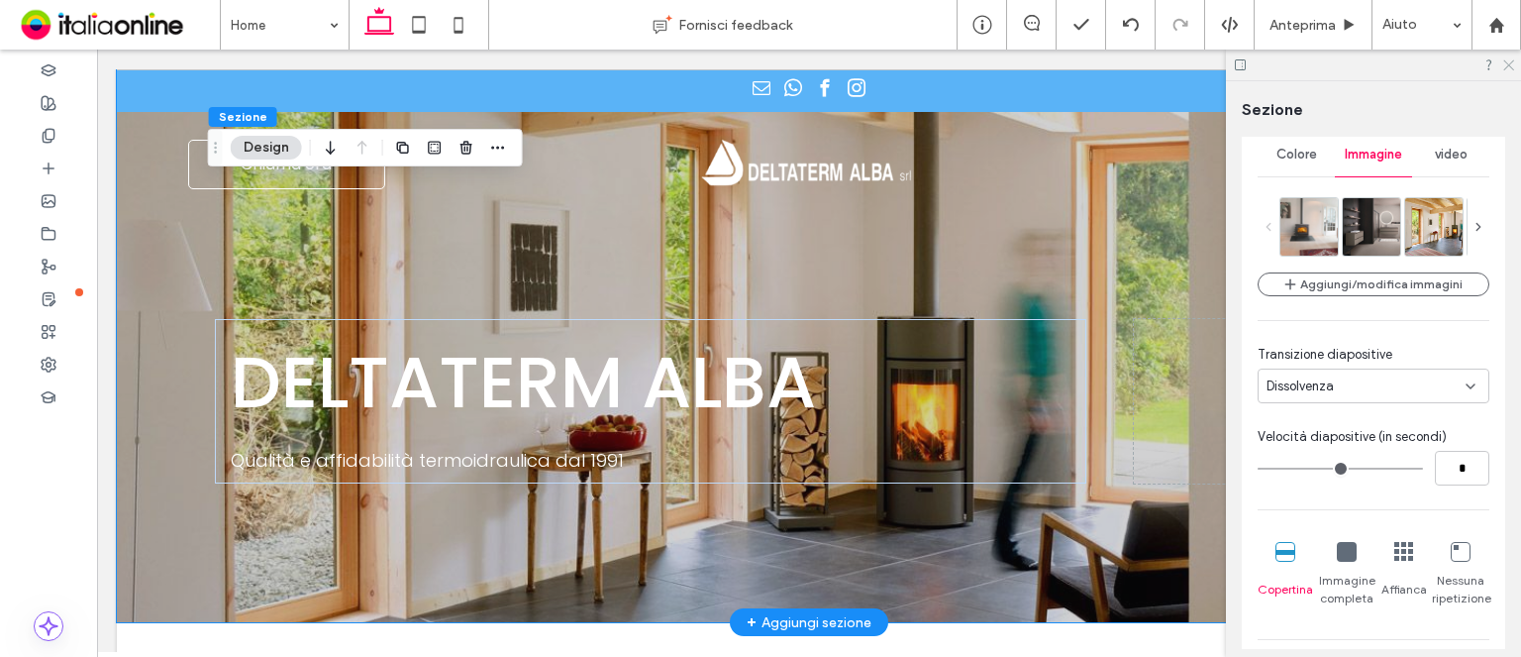
click at [1510, 62] on icon at bounding box center [1508, 63] width 13 height 13
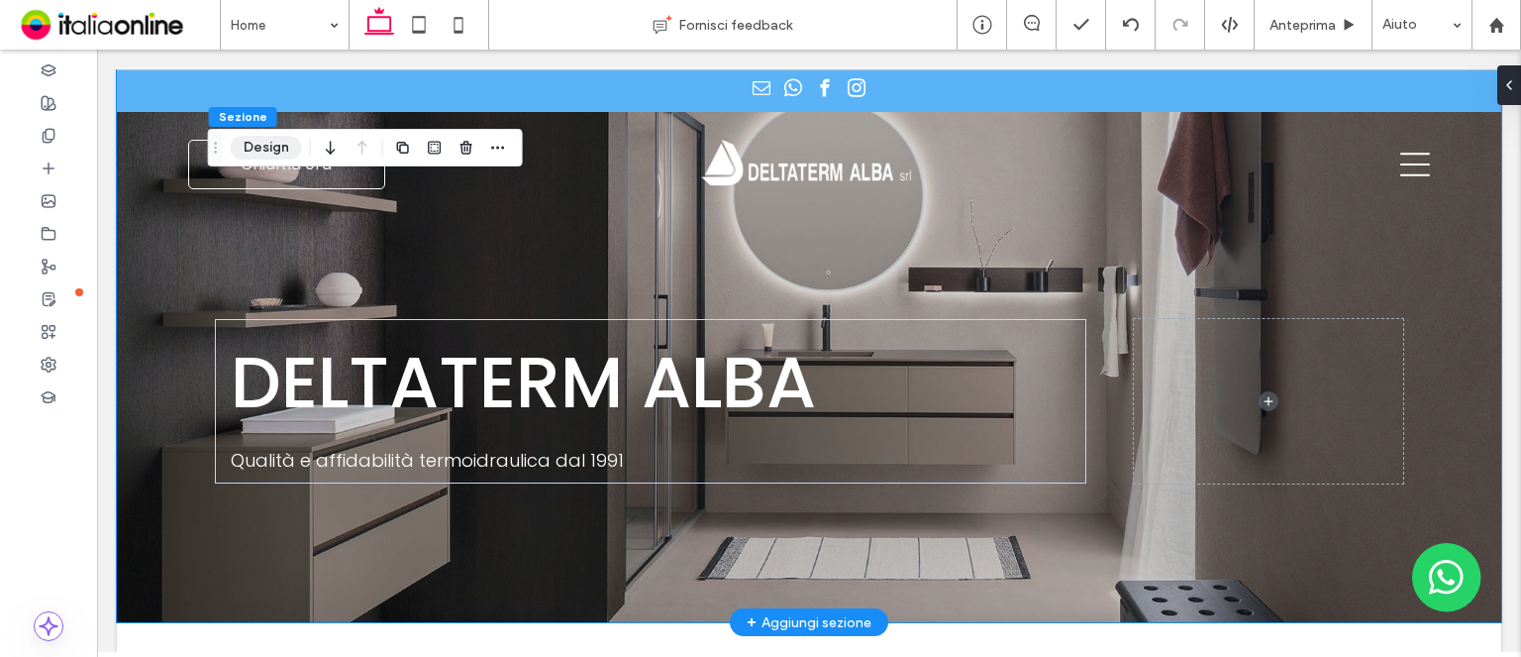
click at [258, 148] on button "Design" at bounding box center [266, 148] width 71 height 24
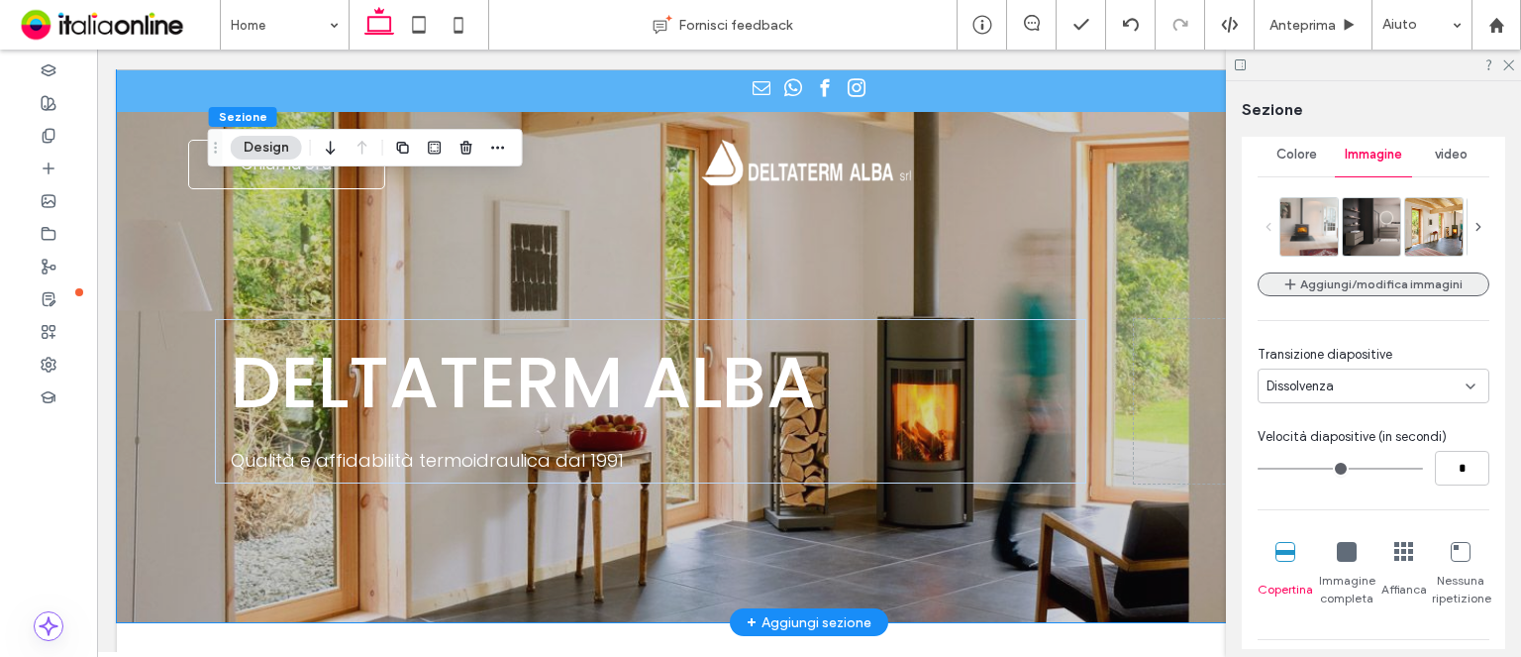
click at [1353, 274] on button "Aggiungi/modifica immagini" at bounding box center [1374, 284] width 232 height 24
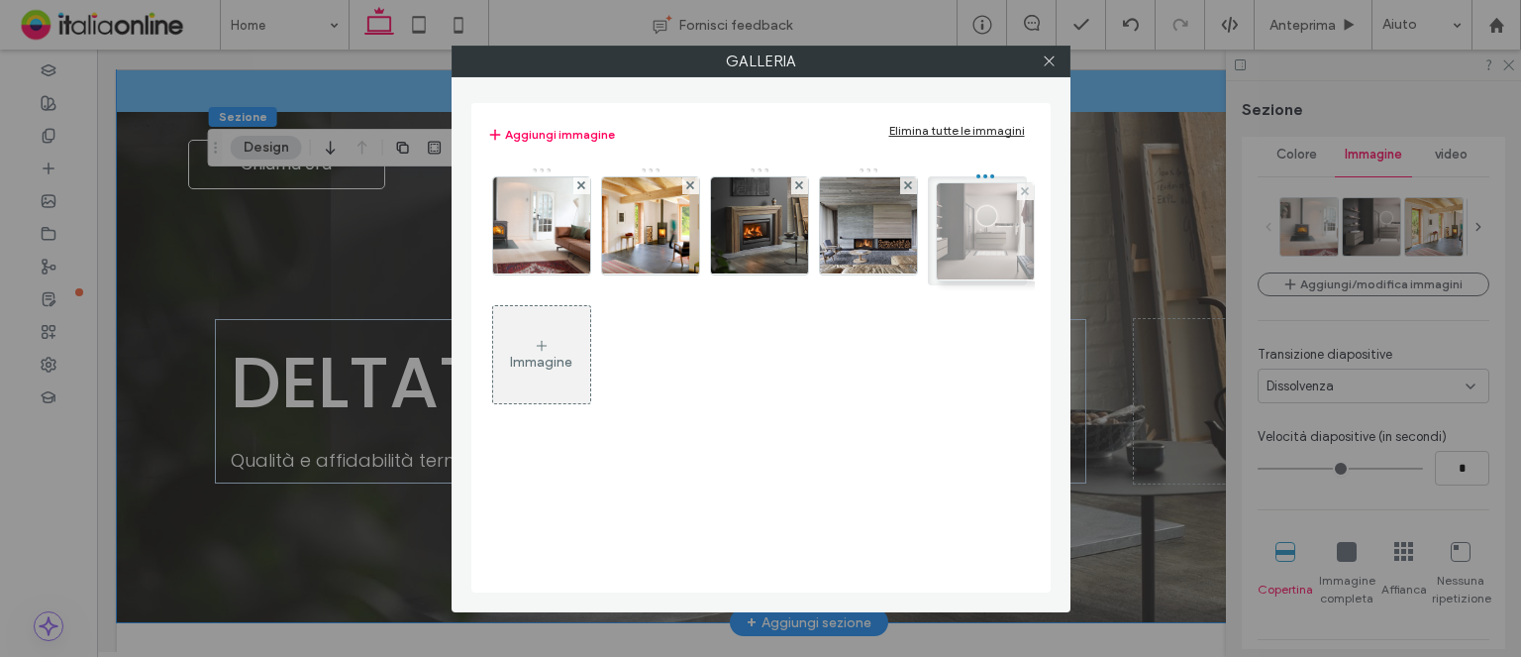
drag, startPoint x: 666, startPoint y: 240, endPoint x: 995, endPoint y: 246, distance: 329.9
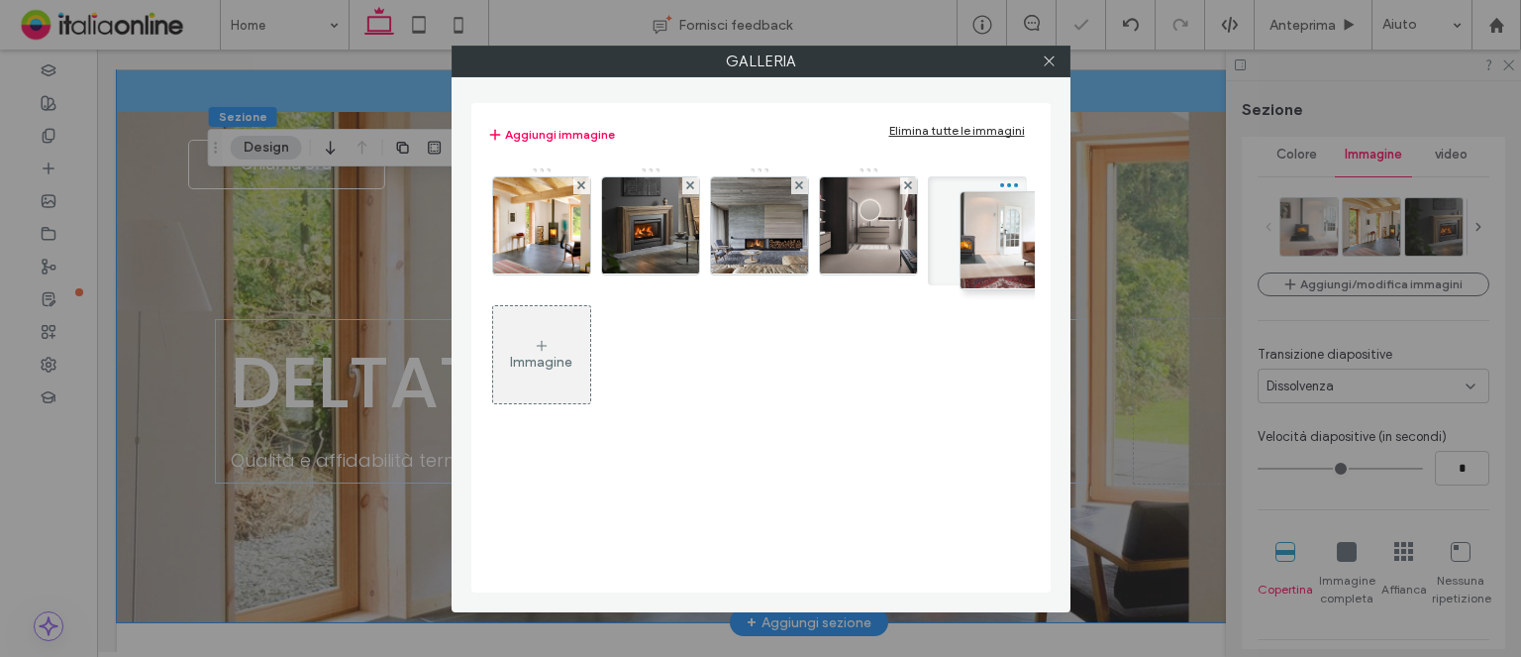
drag, startPoint x: 535, startPoint y: 211, endPoint x: 978, endPoint y: 225, distance: 443.0
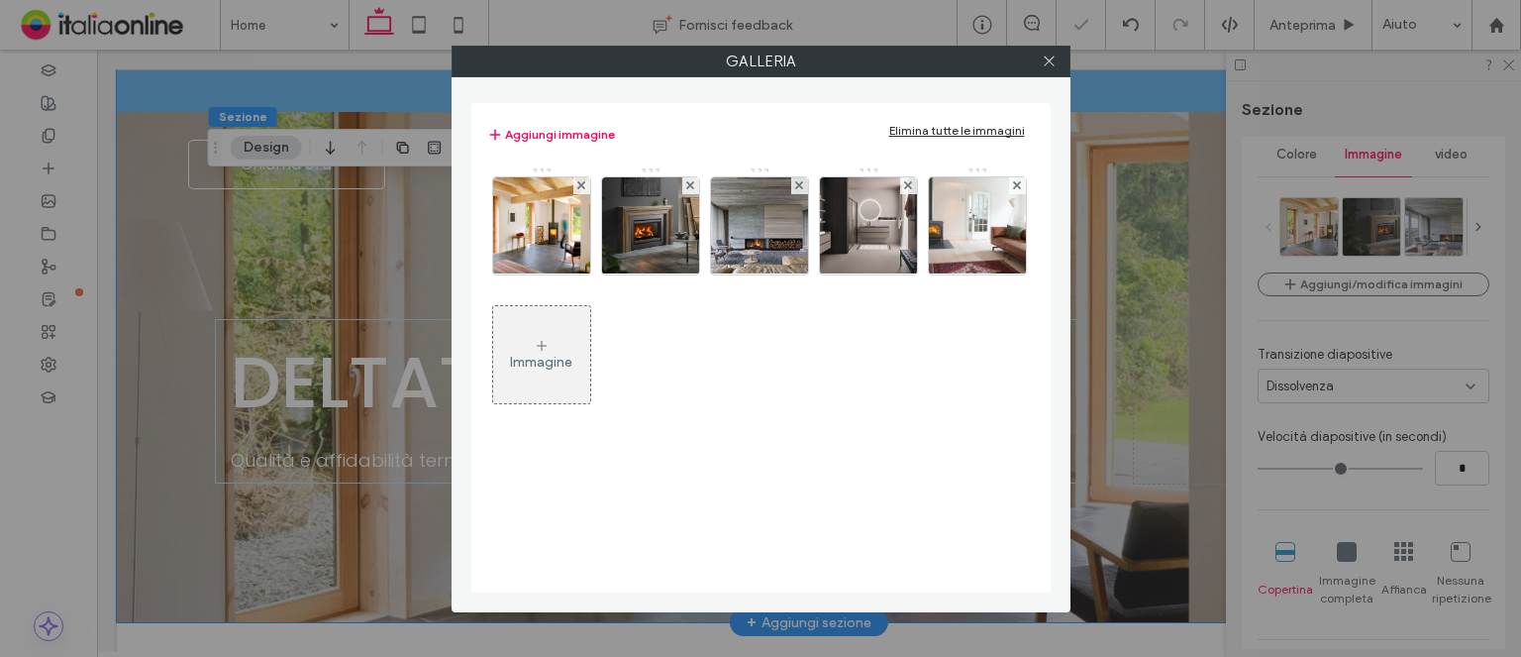
click at [1041, 66] on div at bounding box center [1050, 62] width 30 height 30
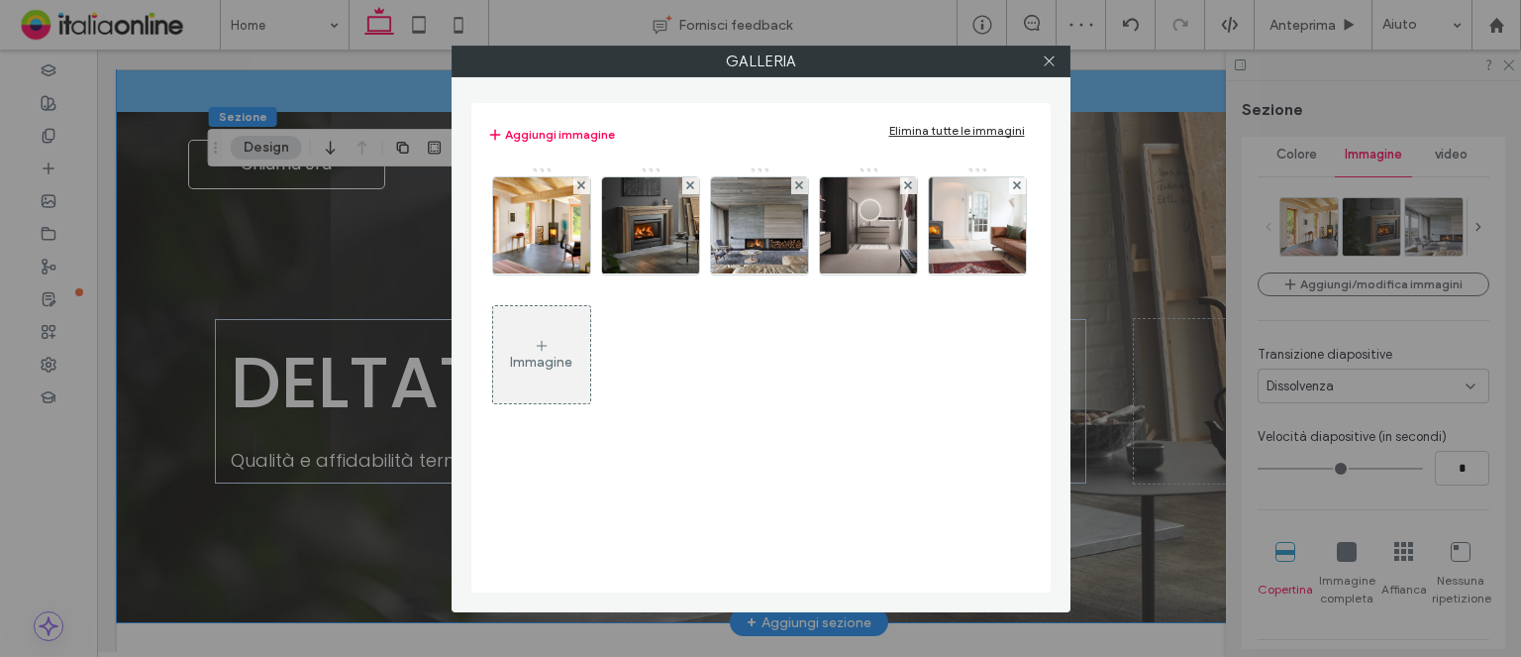
click at [1041, 66] on div at bounding box center [1050, 62] width 30 height 30
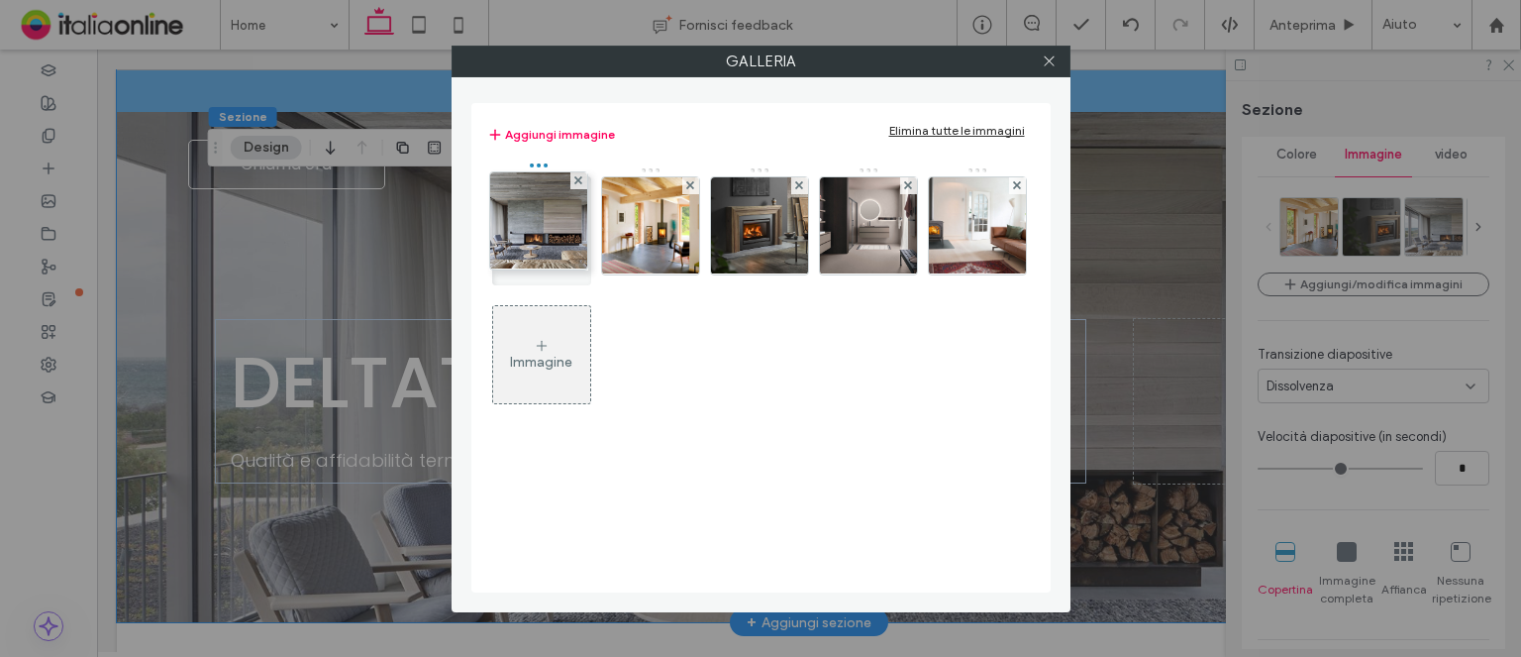
drag, startPoint x: 697, startPoint y: 219, endPoint x: 543, endPoint y: 214, distance: 154.6
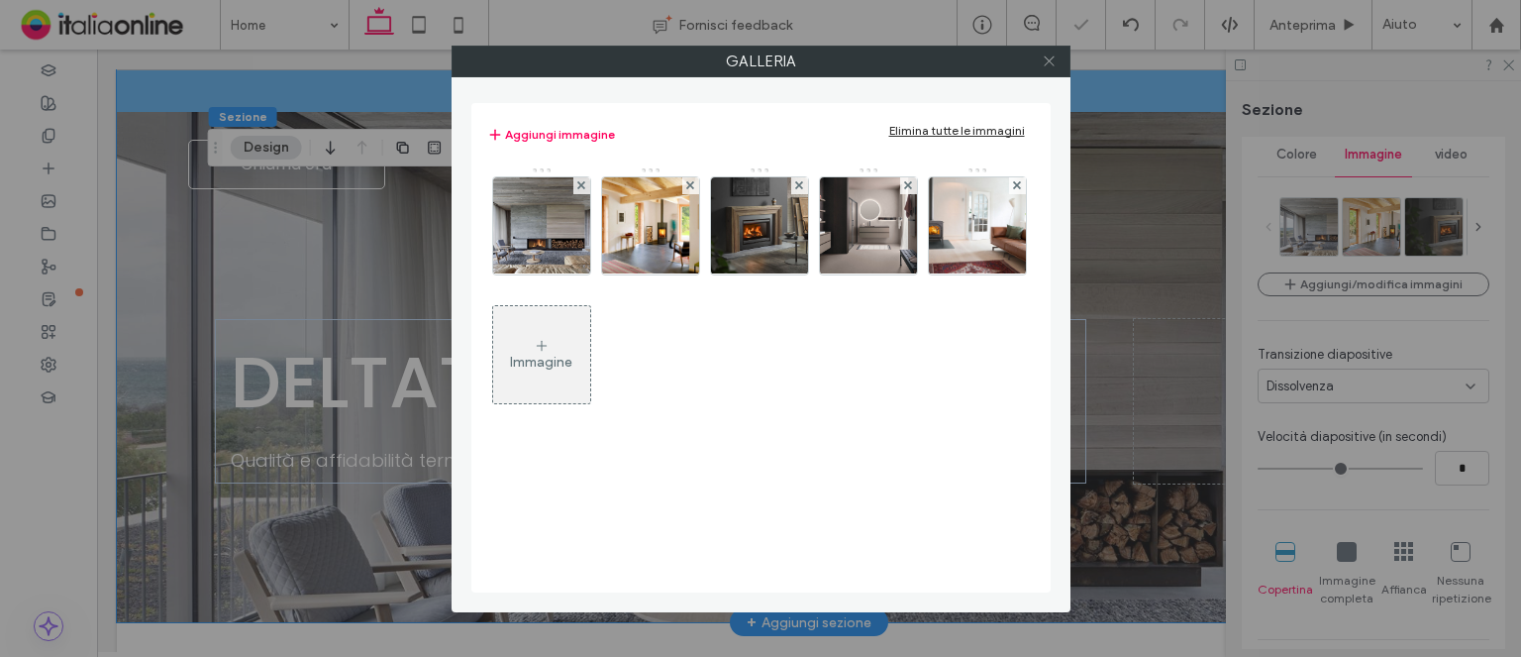
click at [1046, 60] on icon at bounding box center [1049, 60] width 15 height 15
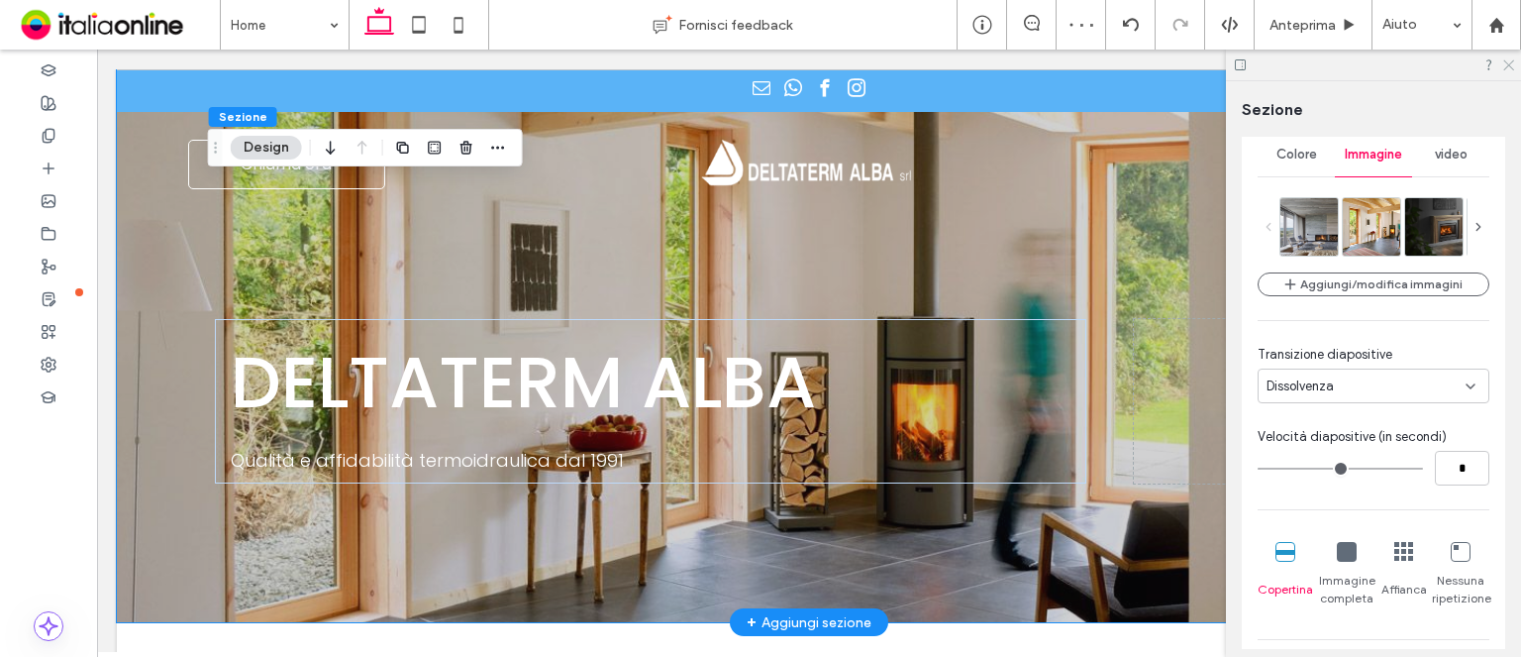
click at [1510, 65] on use at bounding box center [1509, 65] width 11 height 11
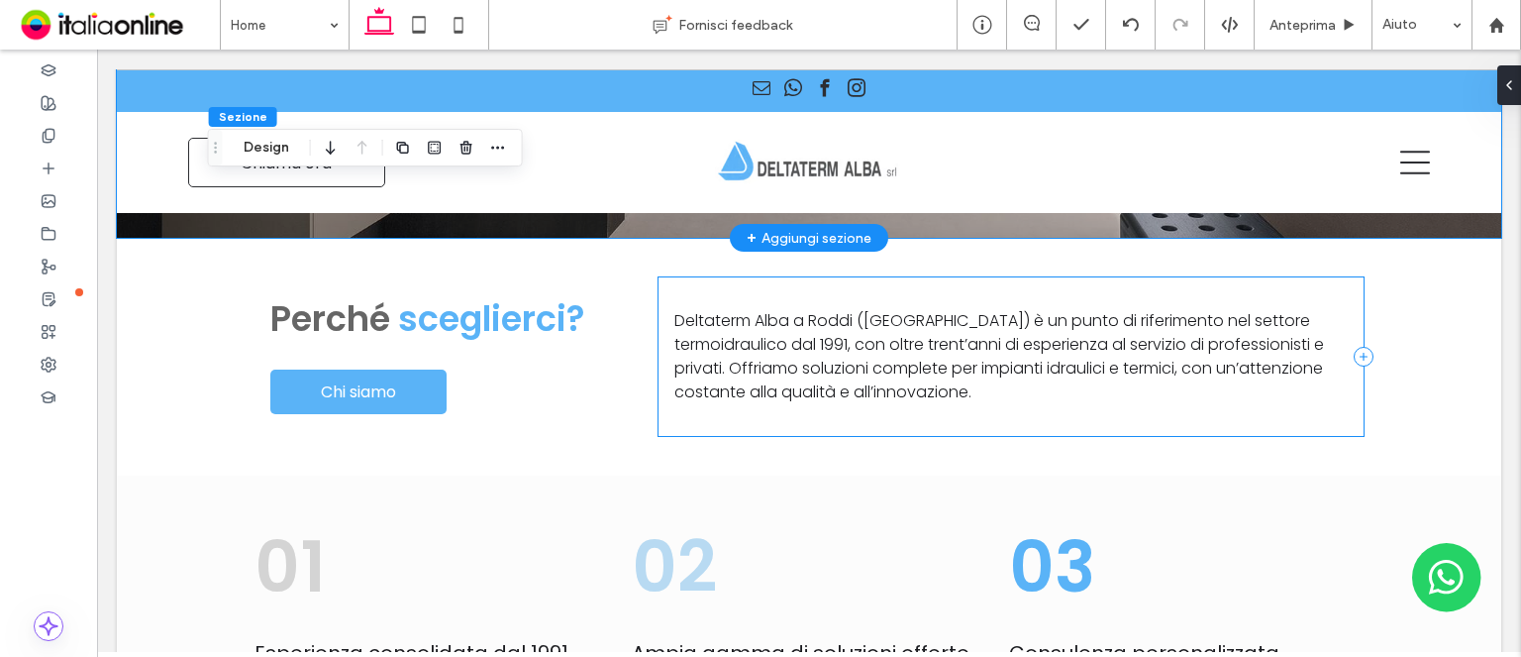
scroll to position [0, 0]
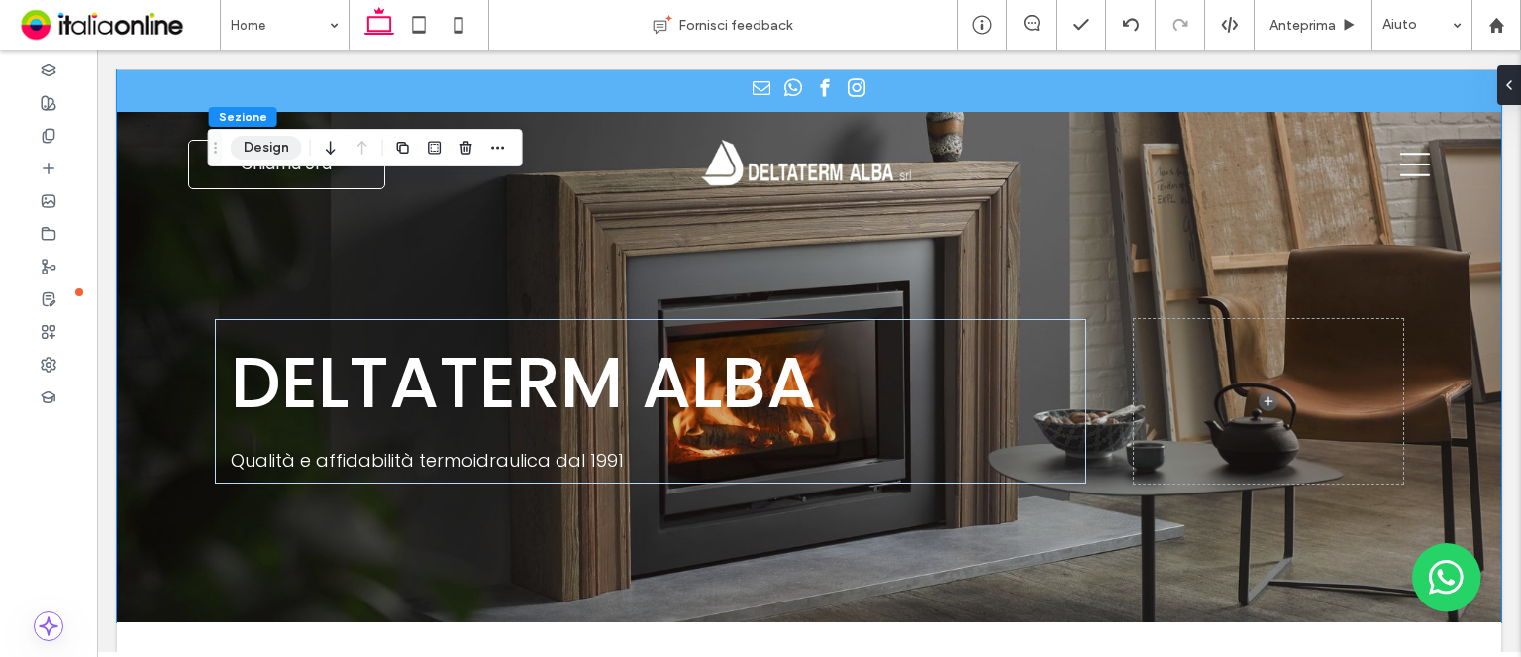
drag, startPoint x: 251, startPoint y: 135, endPoint x: 273, endPoint y: 147, distance: 25.7
click at [251, 136] on button "Design" at bounding box center [266, 148] width 71 height 24
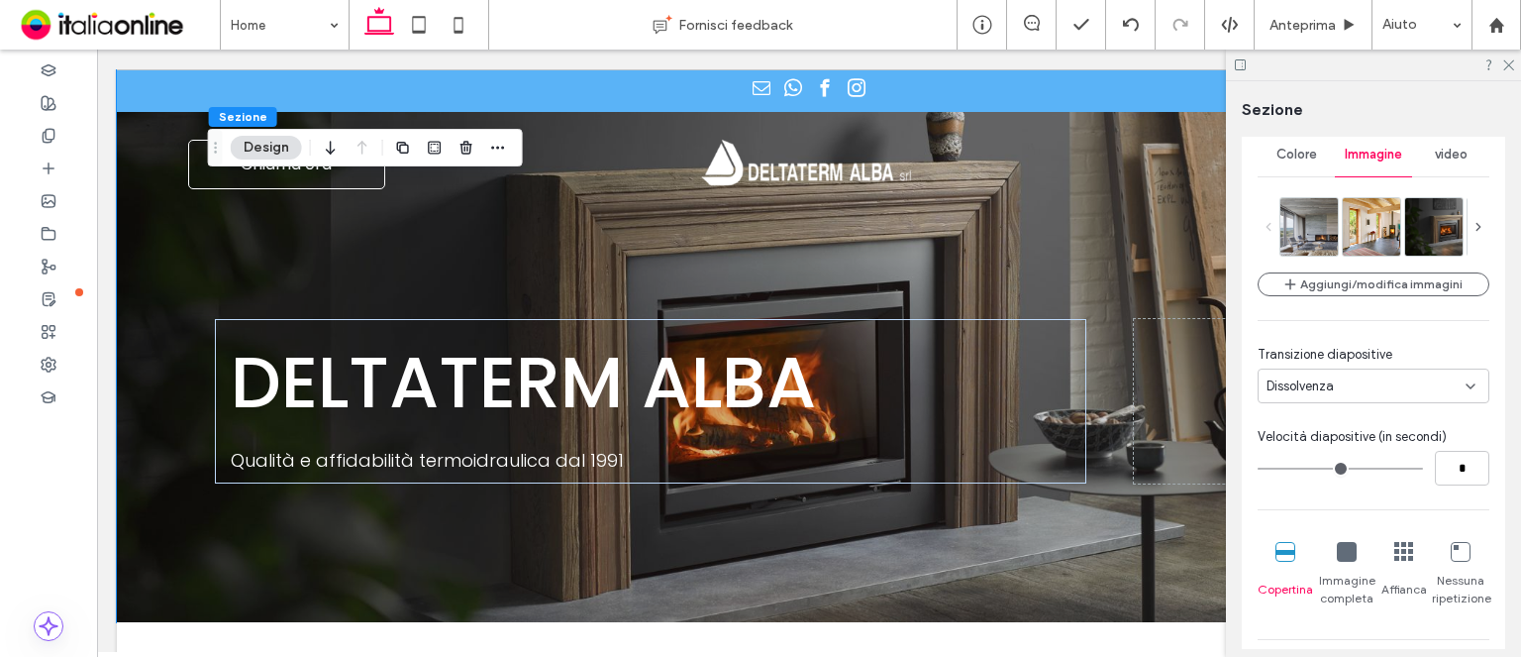
click at [273, 147] on button "Design" at bounding box center [266, 148] width 71 height 24
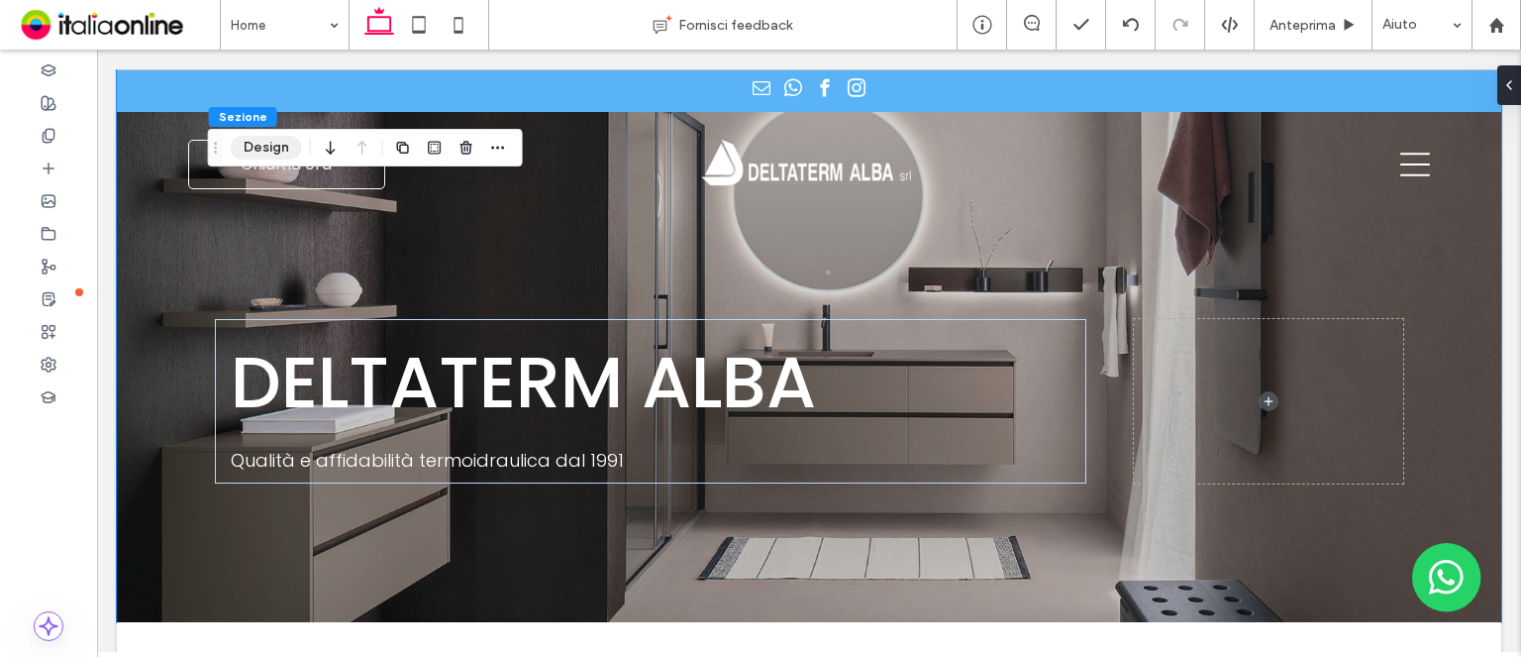
click at [282, 150] on button "Design" at bounding box center [266, 148] width 71 height 24
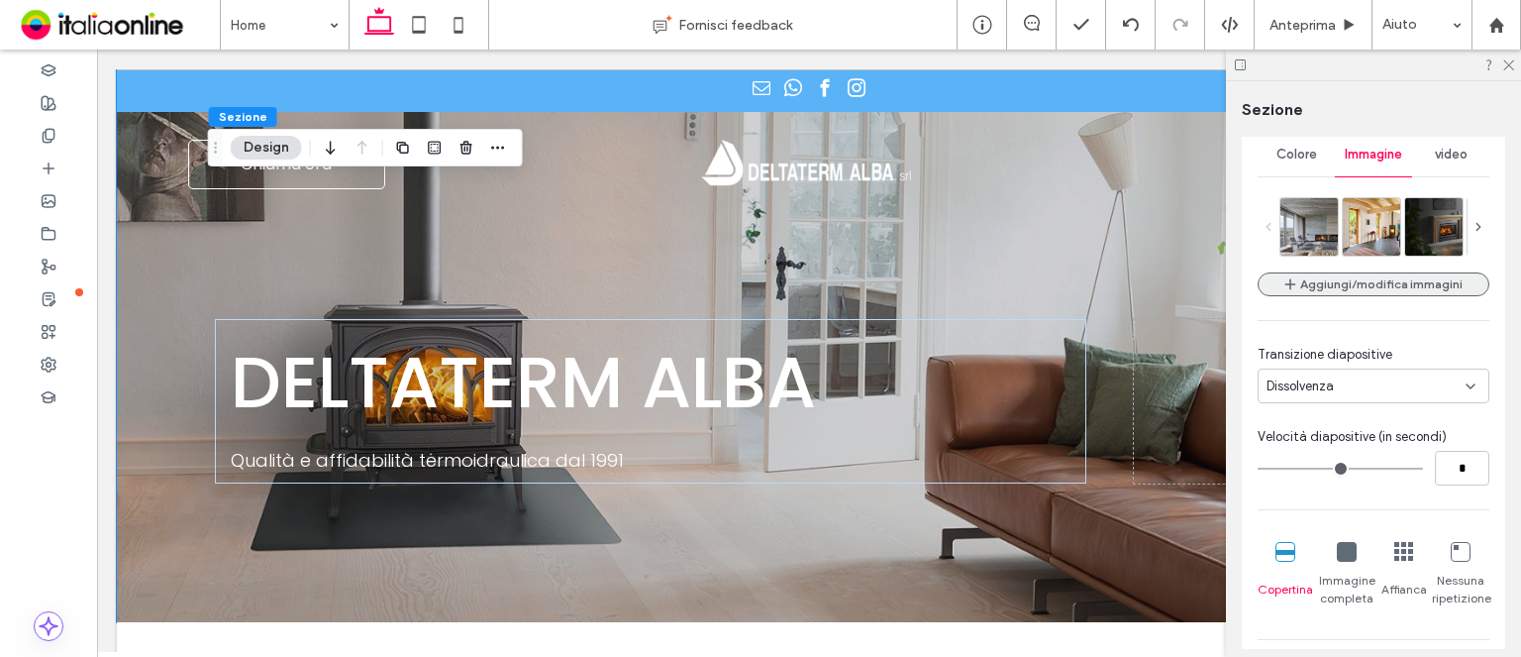
click at [1336, 295] on button "Aggiungi/modifica immagini" at bounding box center [1374, 284] width 232 height 24
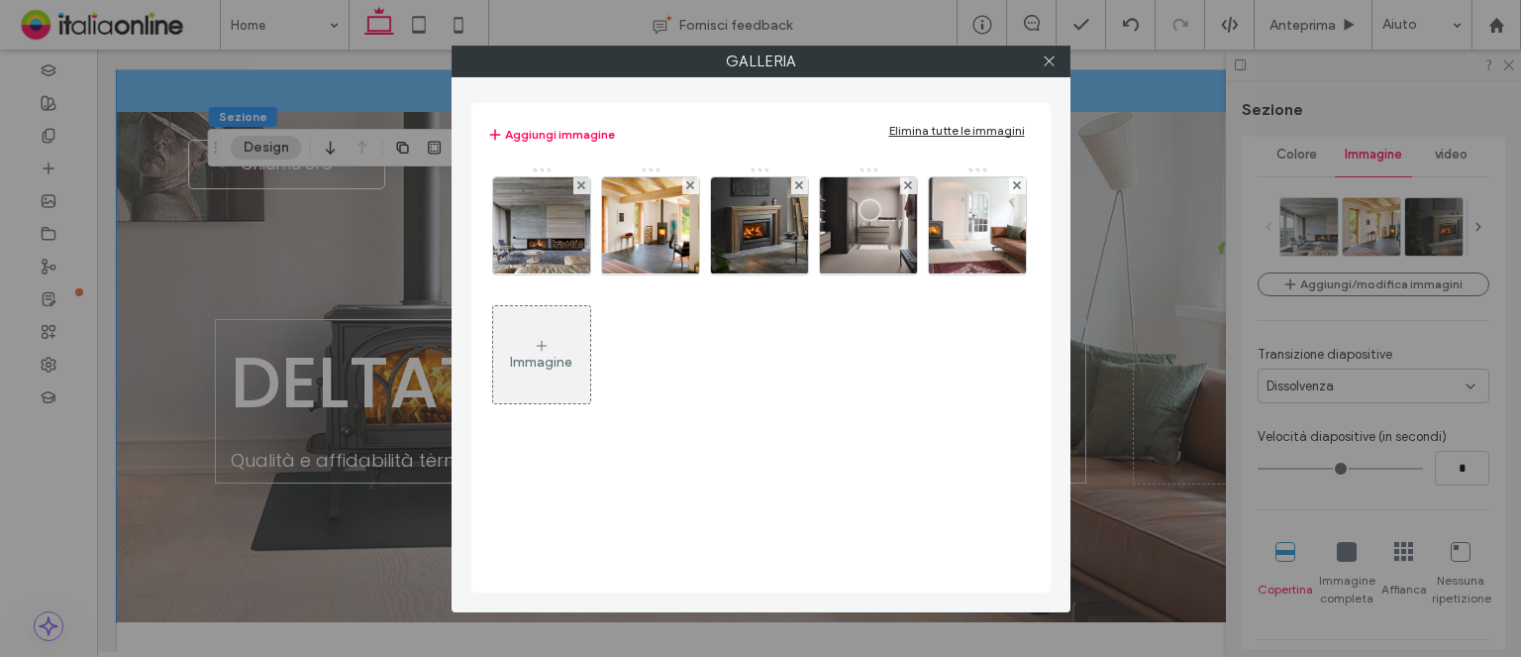
click at [573, 356] on div "Immagine" at bounding box center [541, 362] width 62 height 17
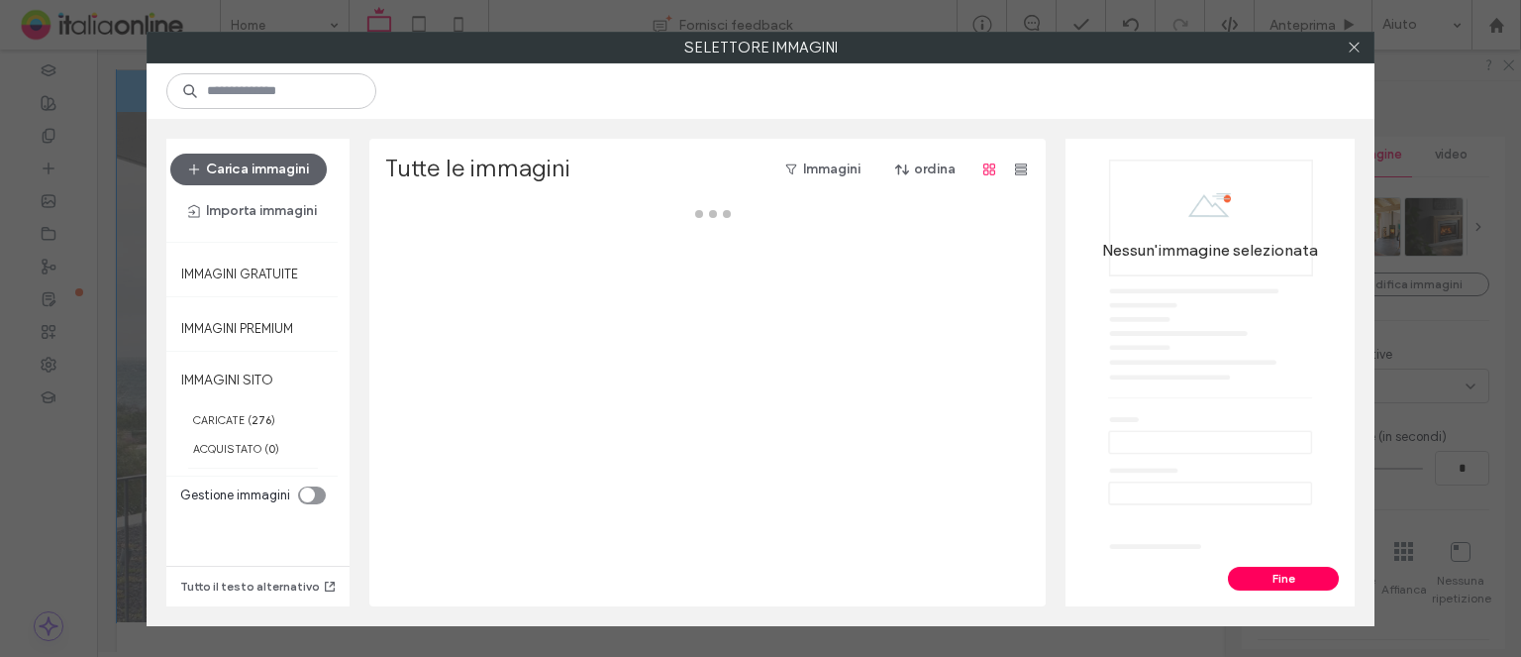
click at [245, 152] on div "Carica immagini Importa immagini" at bounding box center [252, 190] width 173 height 103
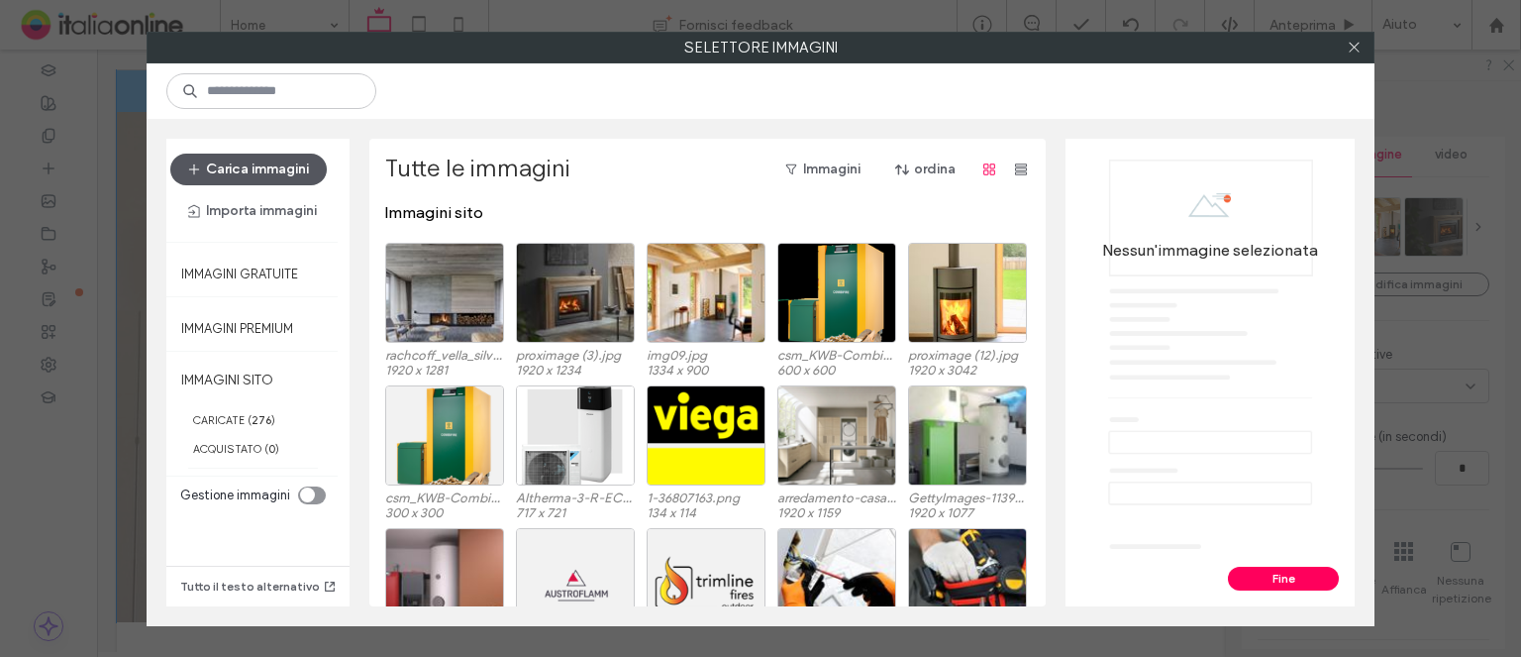
click at [249, 161] on button "Carica immagini" at bounding box center [248, 170] width 156 height 32
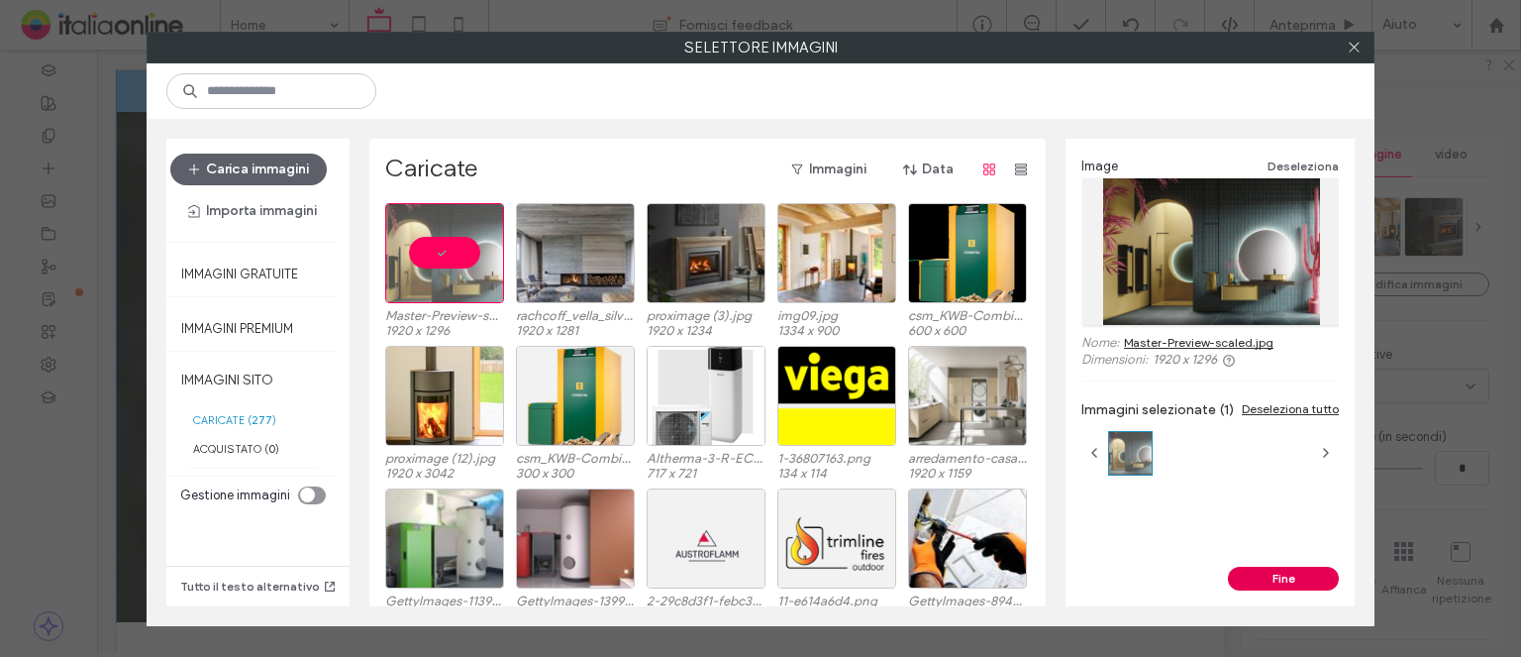
click at [1319, 570] on button "Fine" at bounding box center [1283, 579] width 111 height 24
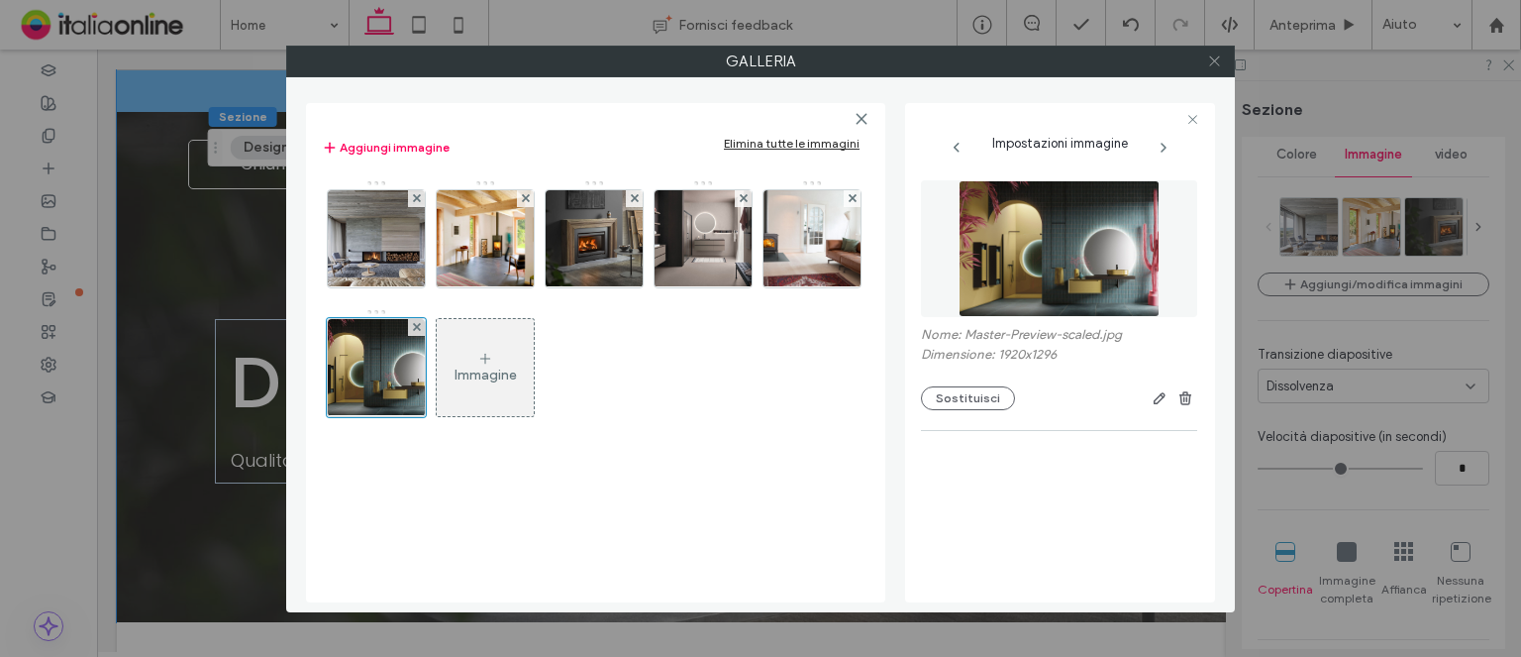
click at [1207, 58] on icon at bounding box center [1214, 60] width 15 height 15
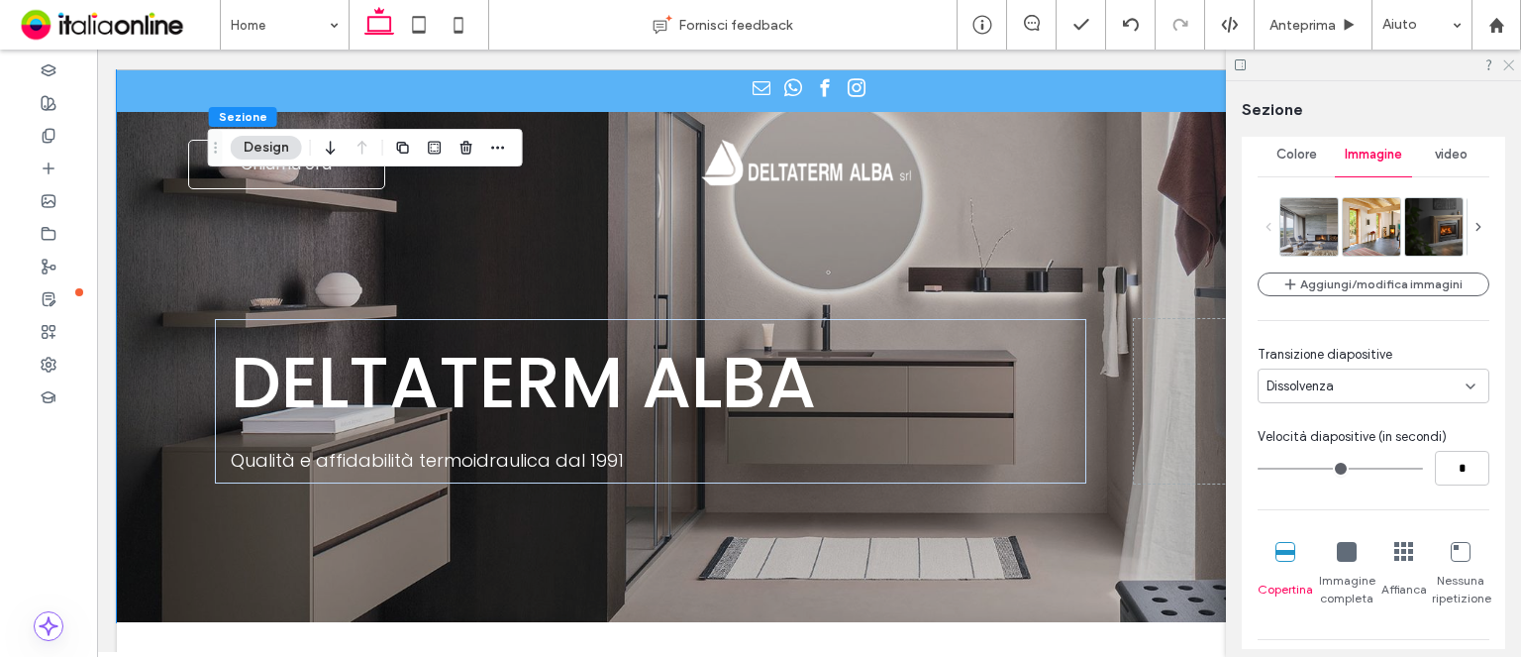
click at [1511, 62] on use at bounding box center [1509, 65] width 11 height 11
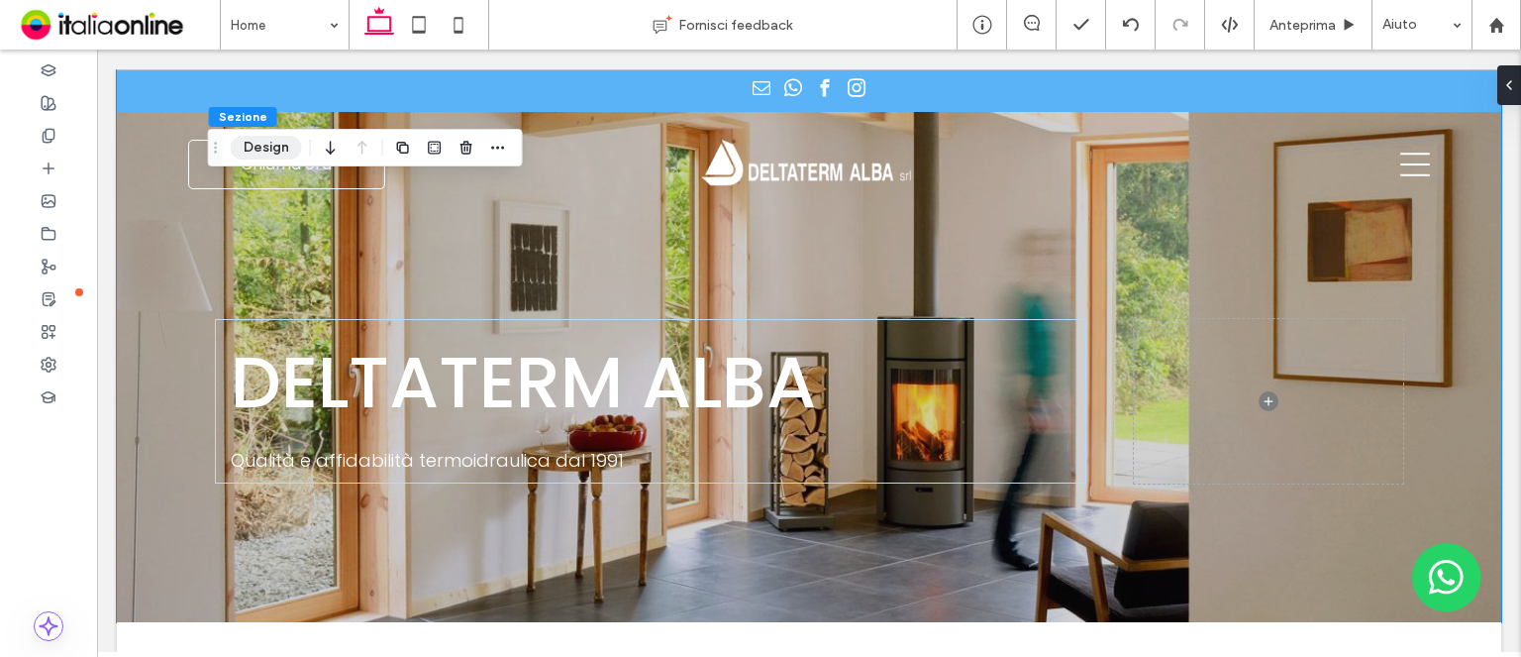
click at [272, 138] on button "Design" at bounding box center [266, 148] width 71 height 24
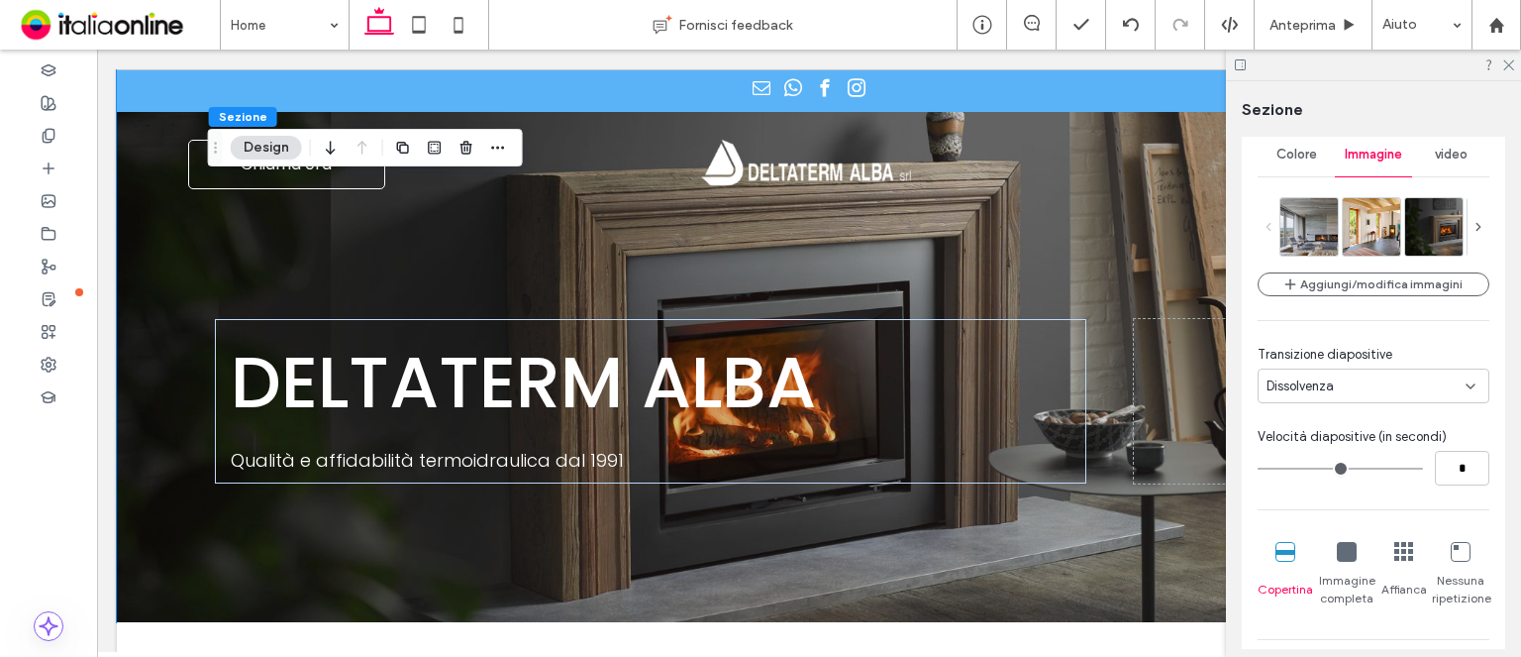
click at [284, 138] on button "Design" at bounding box center [266, 148] width 71 height 24
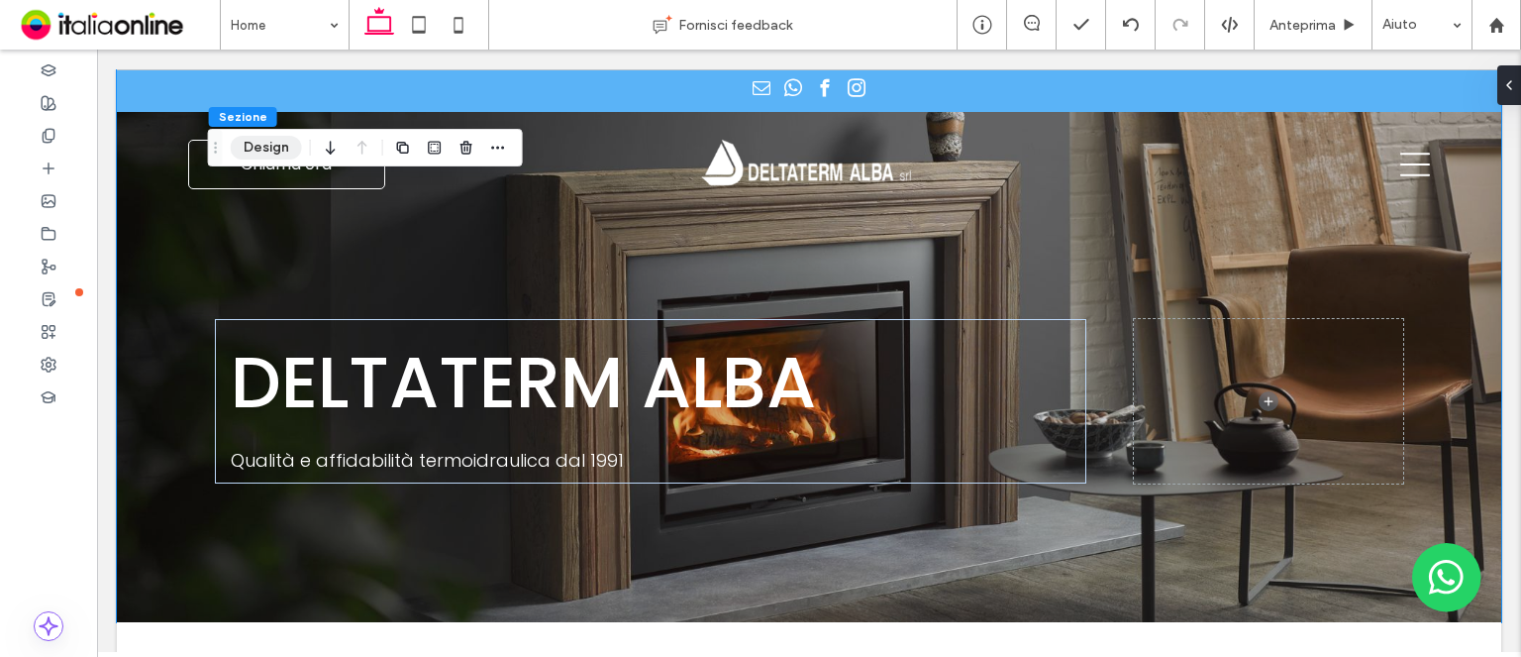
click at [280, 141] on button "Design" at bounding box center [266, 148] width 71 height 24
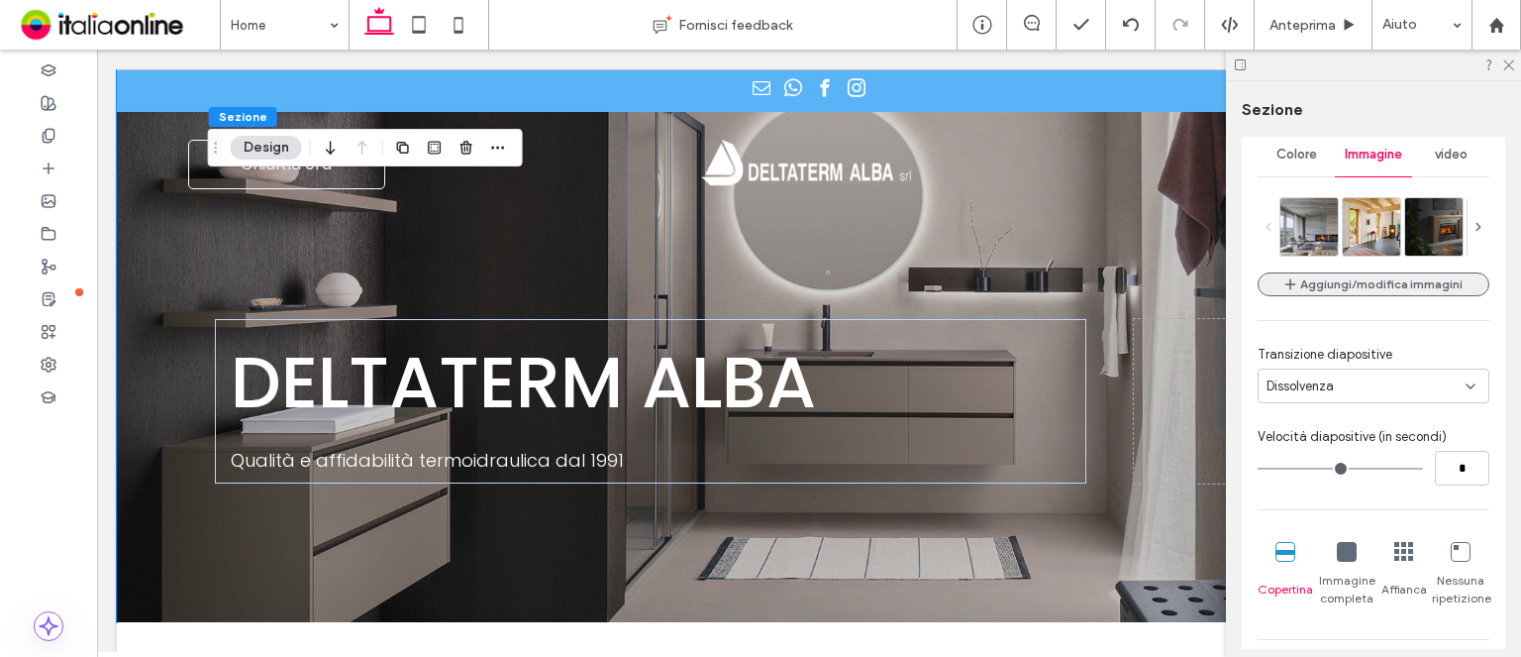
click at [1343, 280] on button "Aggiungi/modifica immagini" at bounding box center [1374, 284] width 232 height 24
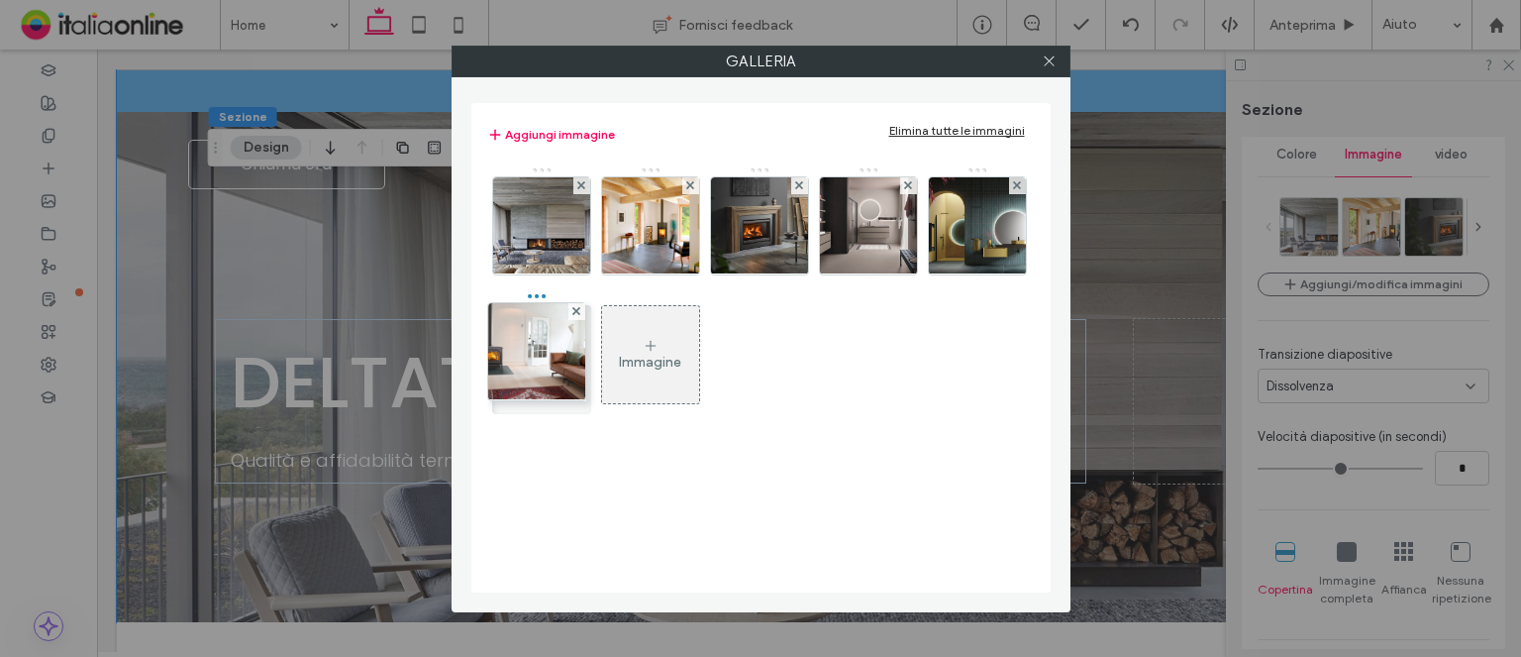
drag, startPoint x: 977, startPoint y: 244, endPoint x: 533, endPoint y: 370, distance: 461.5
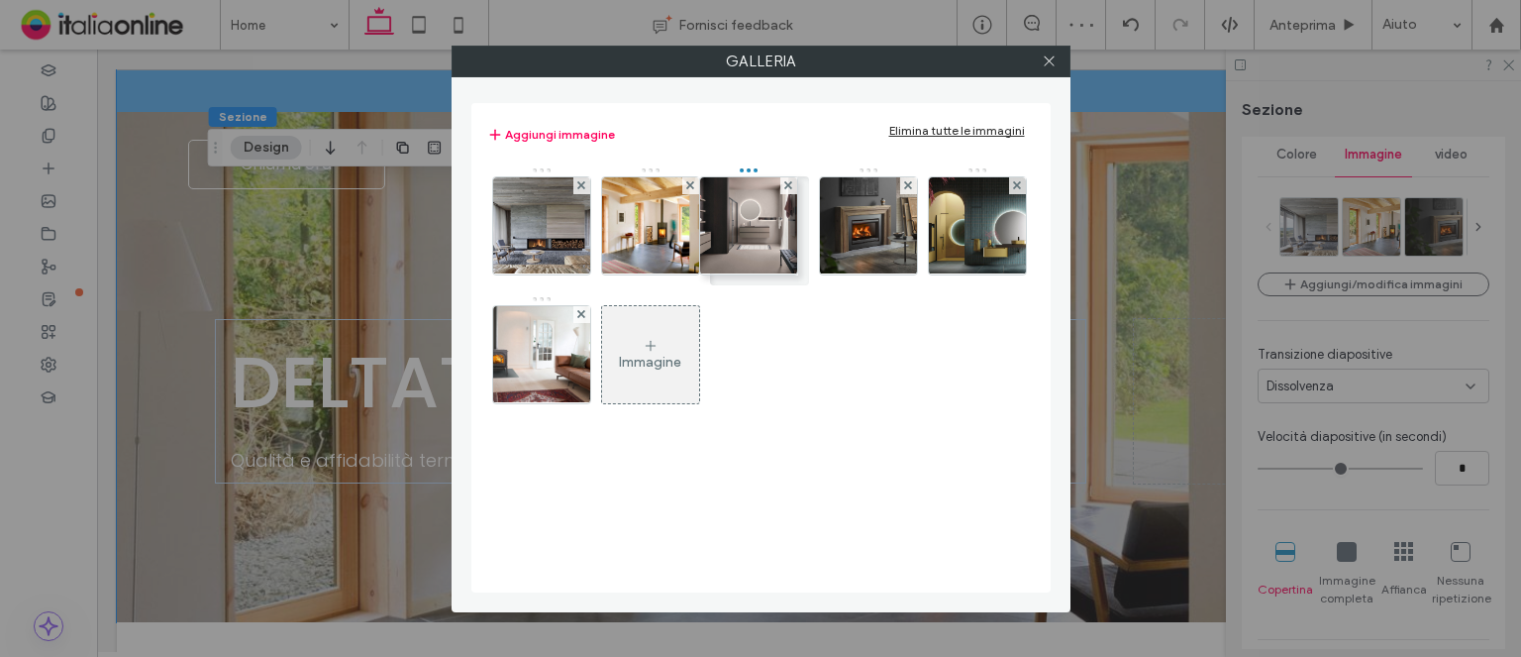
drag, startPoint x: 896, startPoint y: 226, endPoint x: 773, endPoint y: 226, distance: 123.8
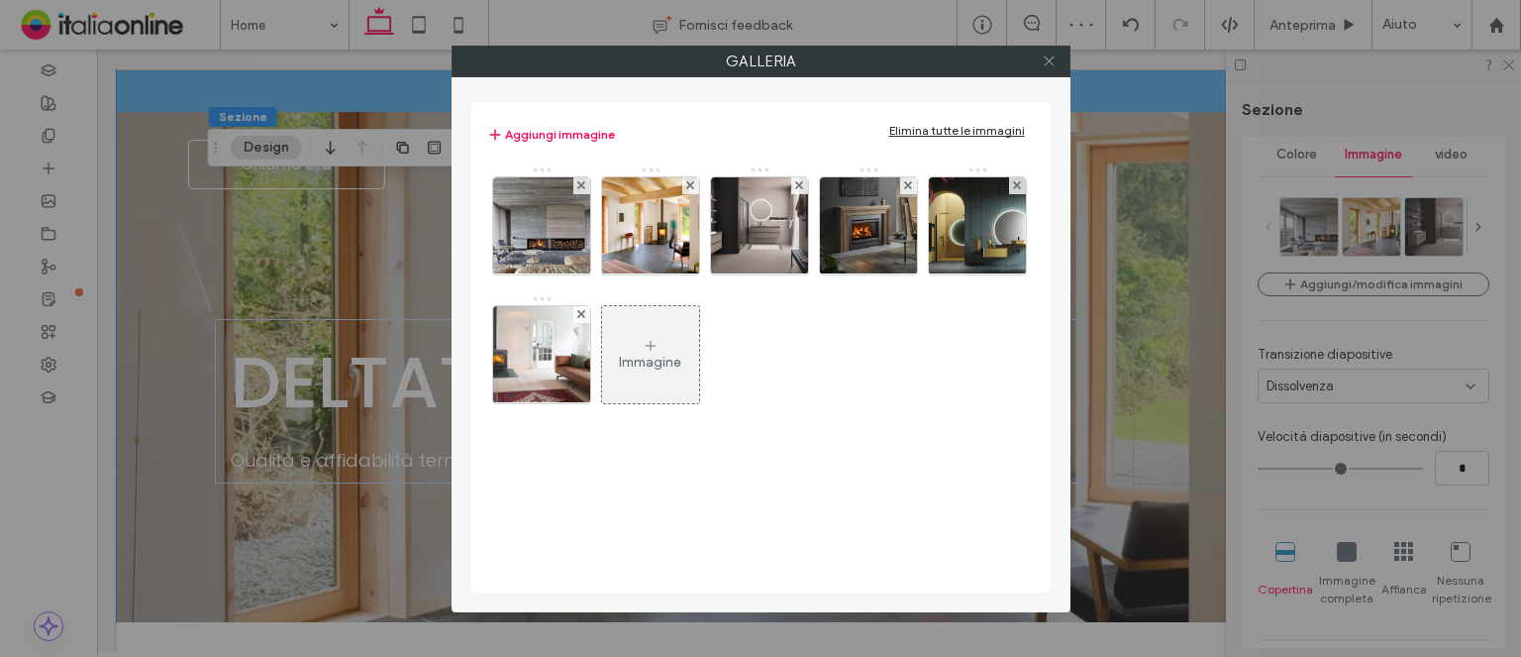
click at [1048, 51] on span at bounding box center [1049, 62] width 15 height 30
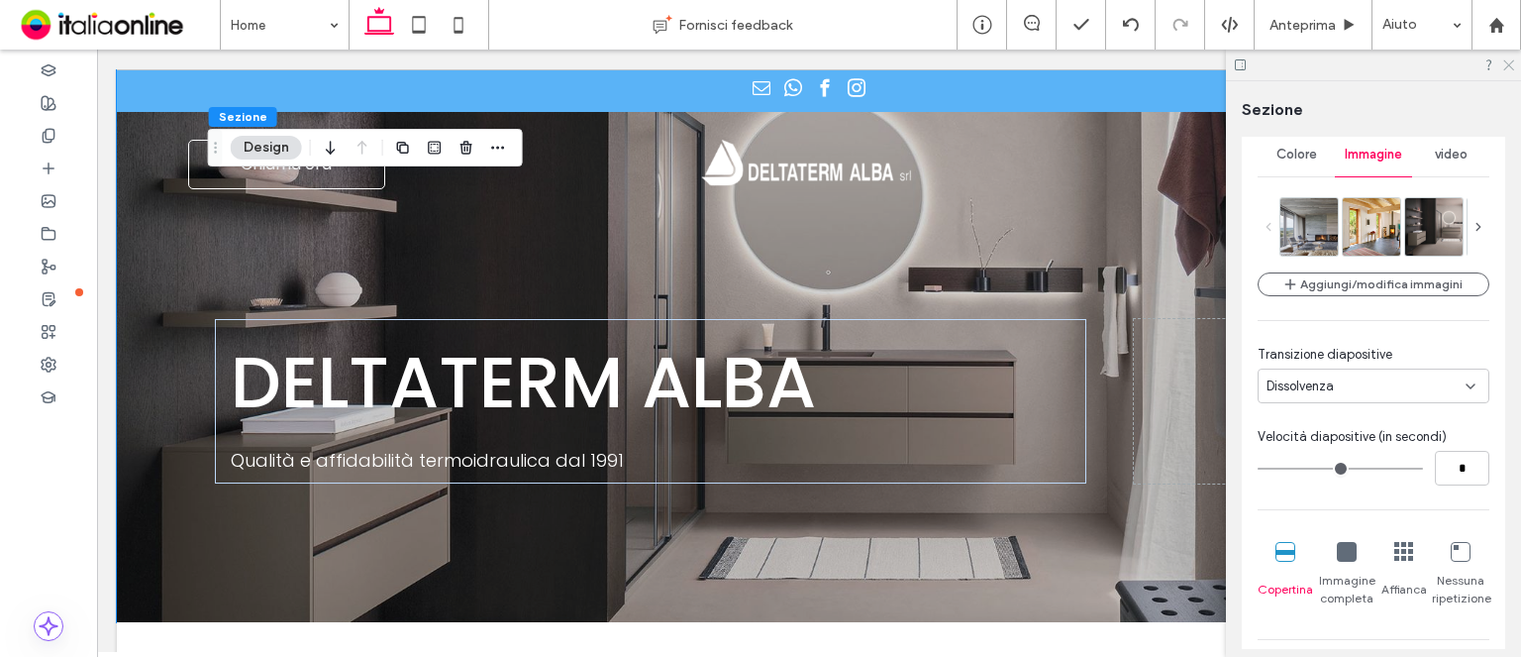
click at [1507, 68] on icon at bounding box center [1508, 63] width 13 height 13
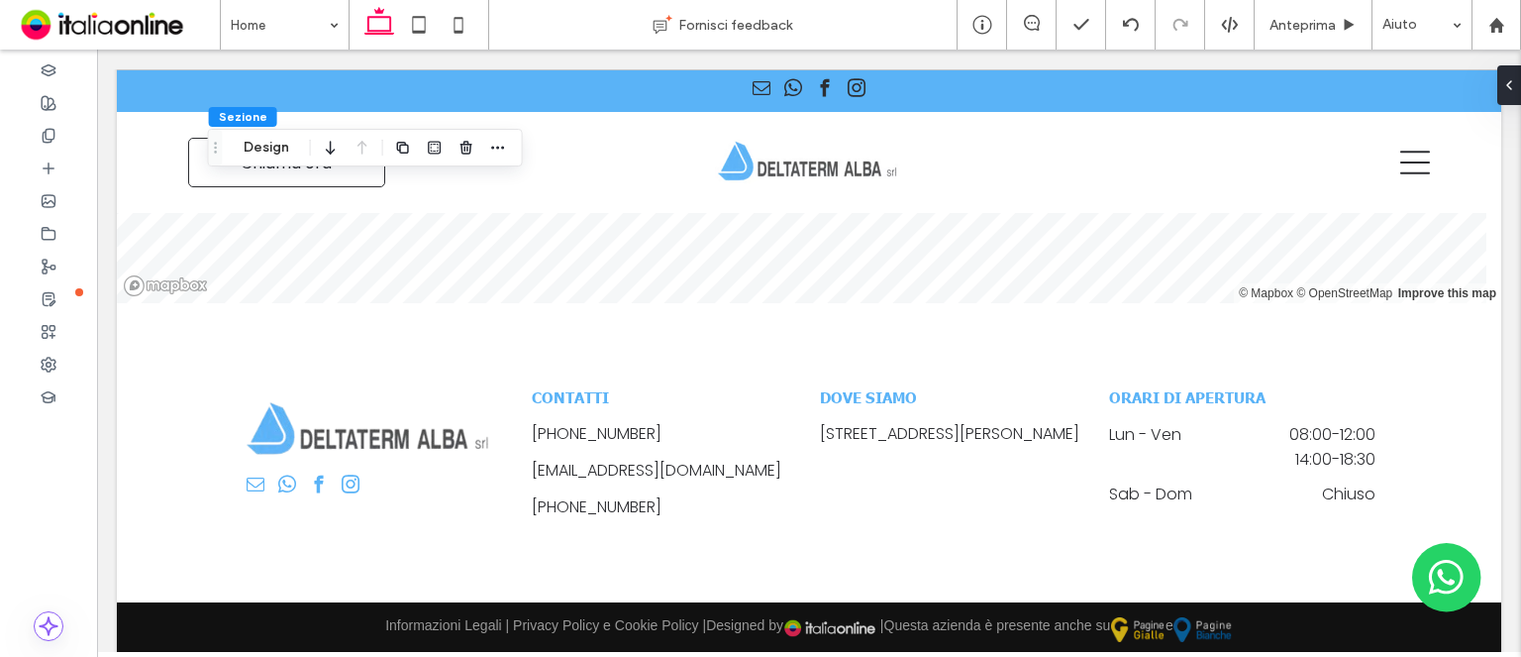
scroll to position [3320, 0]
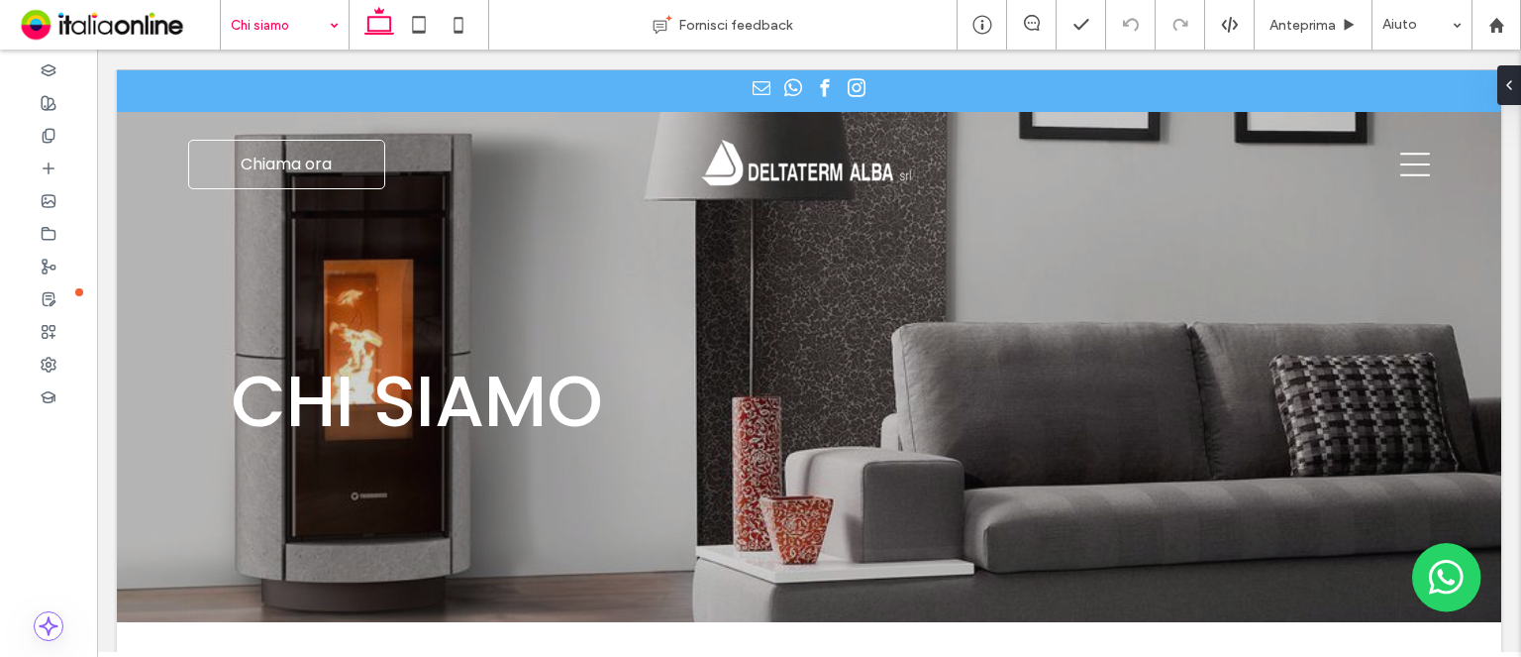
click at [291, 7] on input at bounding box center [280, 25] width 98 height 50
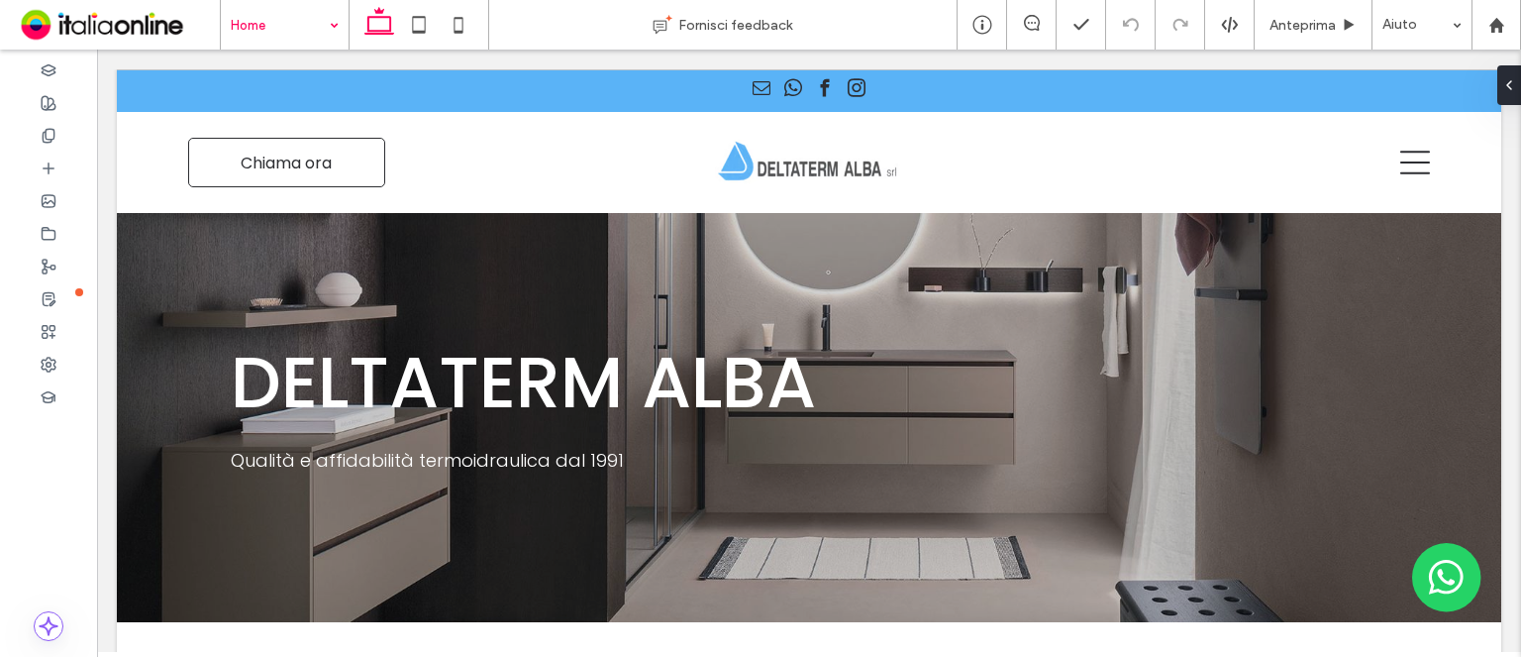
scroll to position [3914, 0]
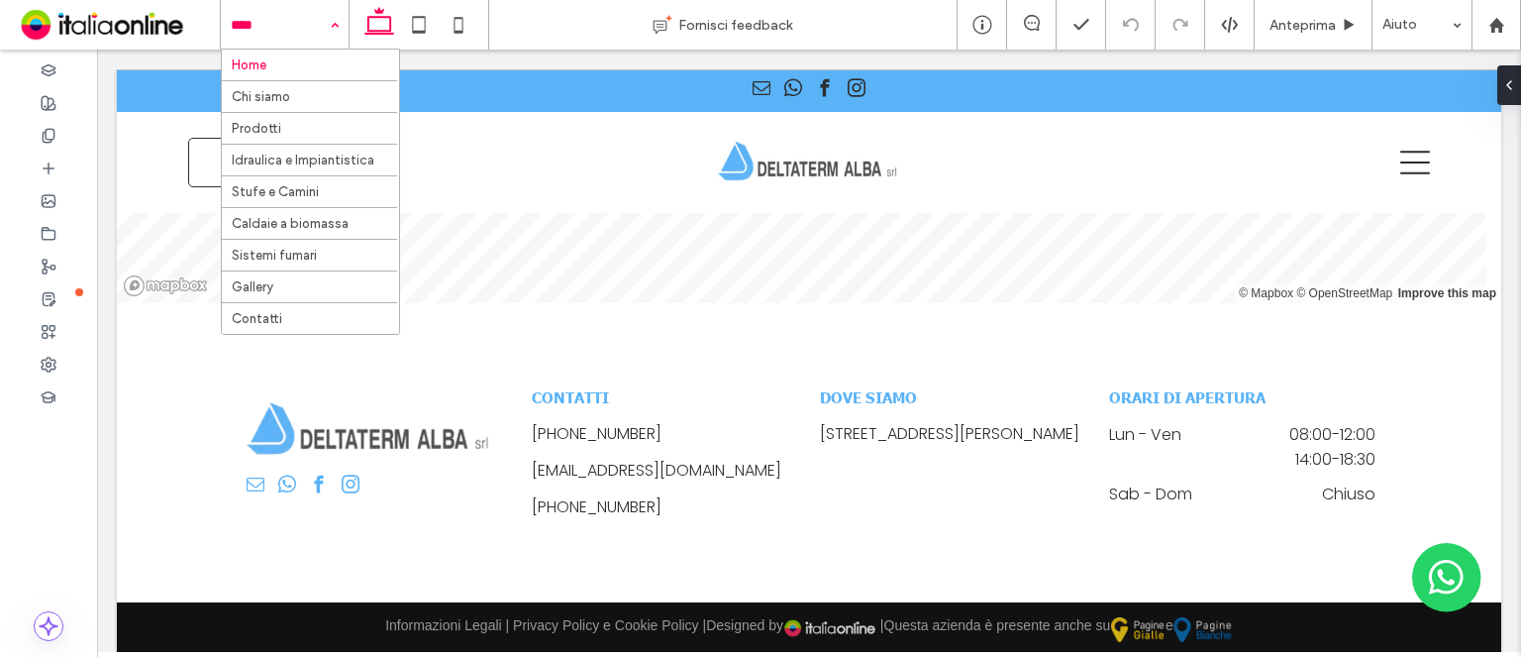
click at [252, 18] on input at bounding box center [280, 25] width 98 height 50
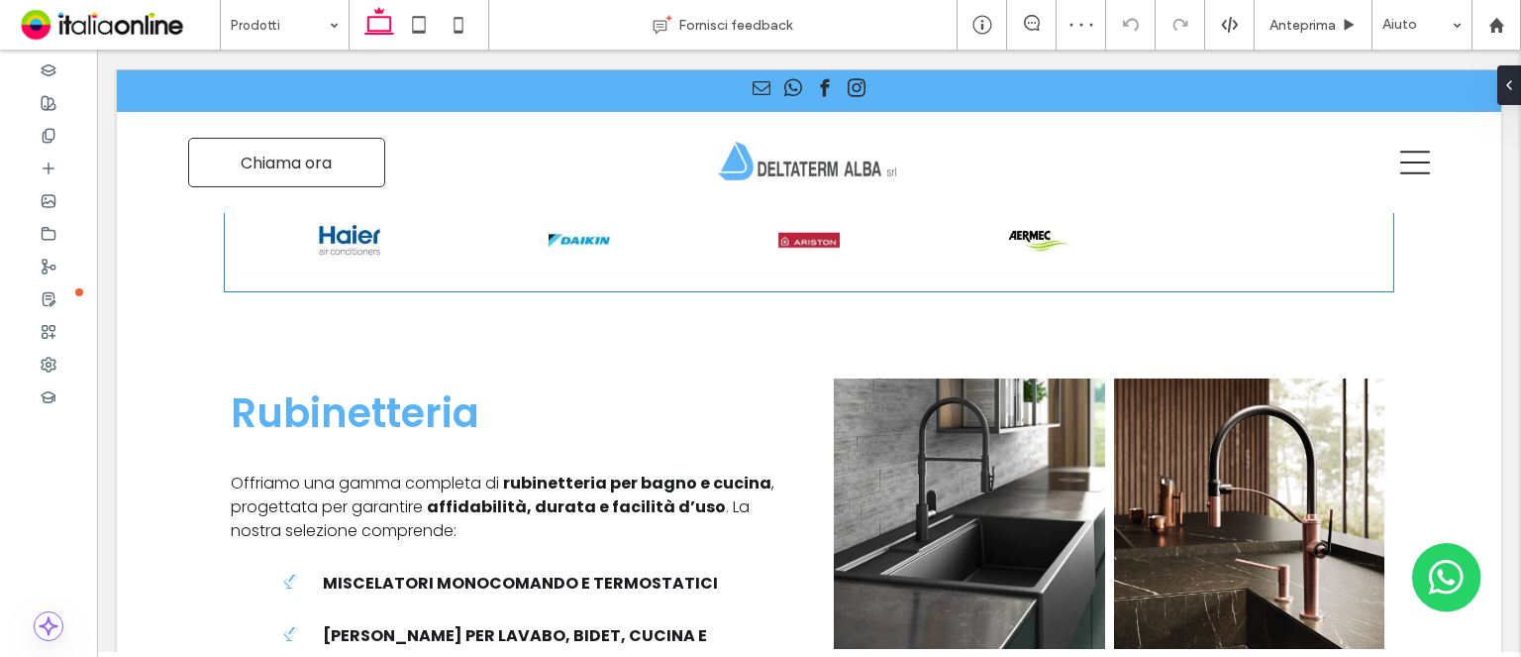
scroll to position [1288, 0]
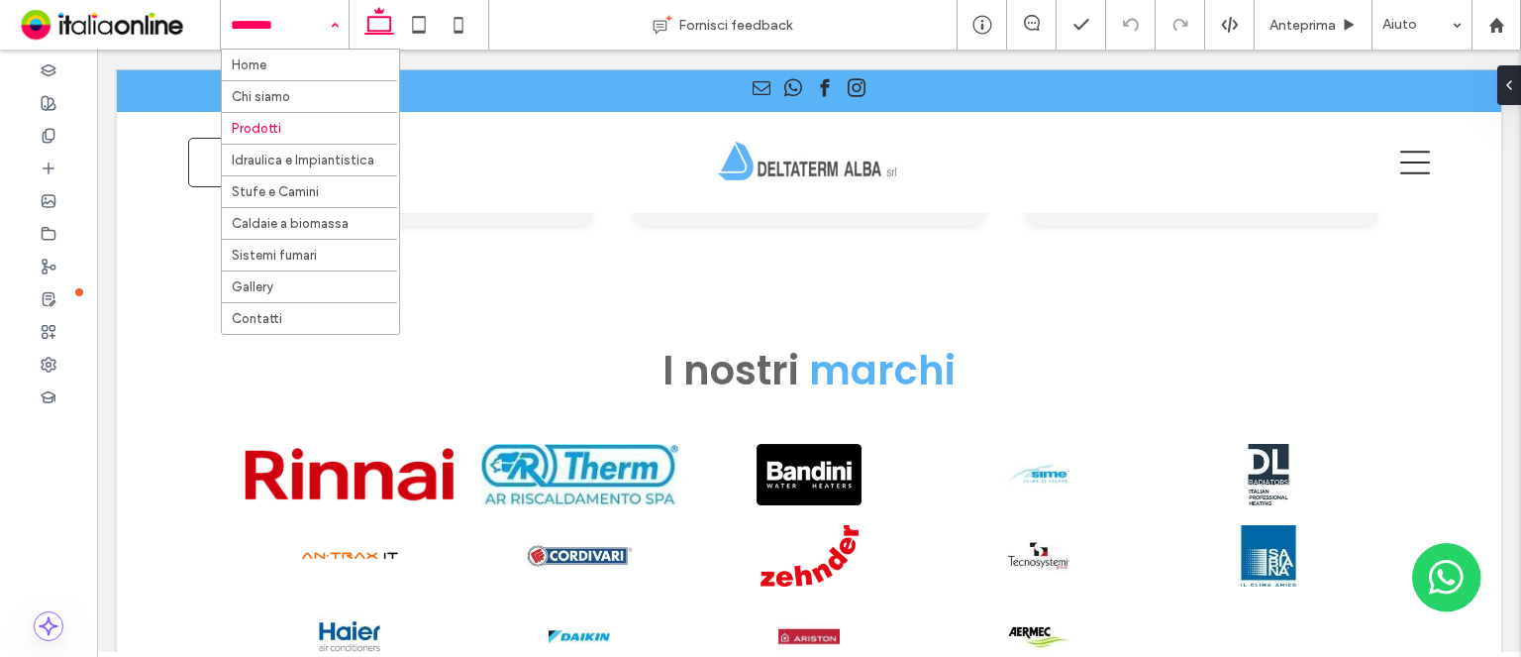
click at [263, 32] on input at bounding box center [280, 25] width 98 height 50
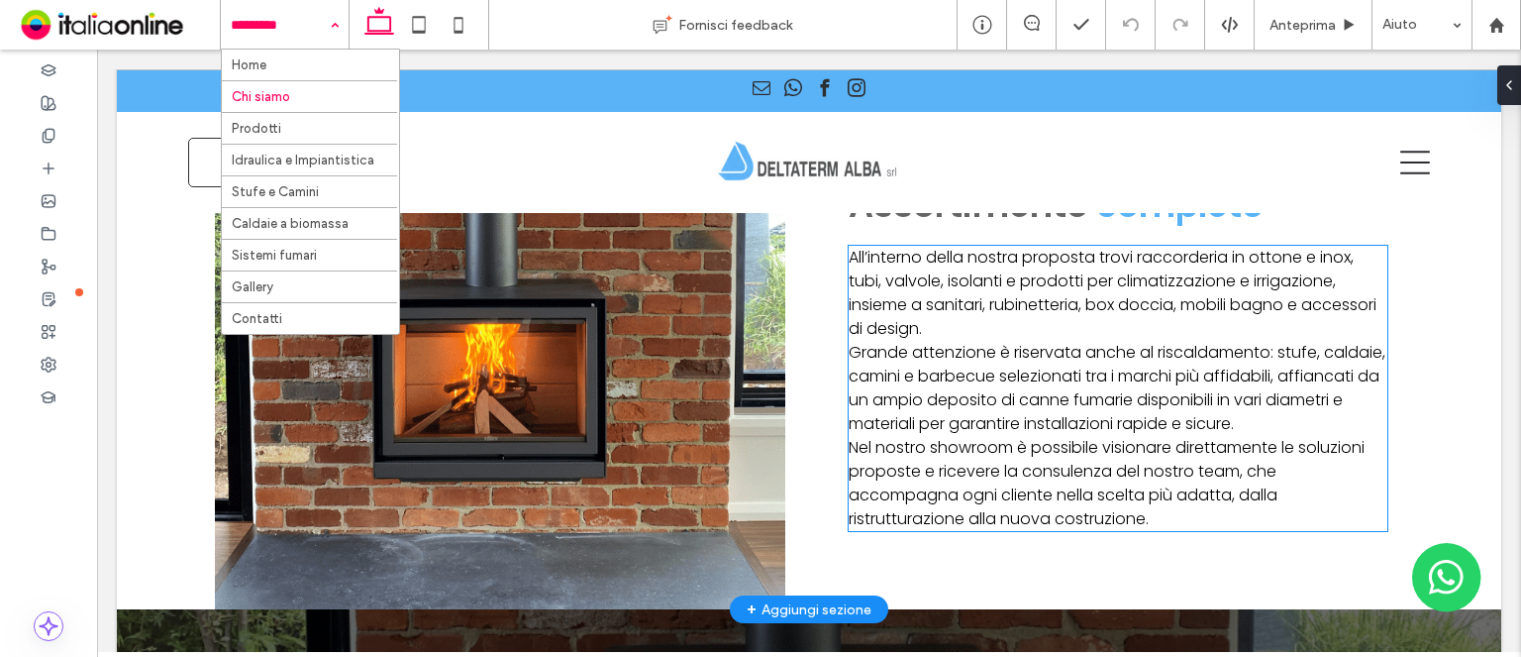
scroll to position [695, 0]
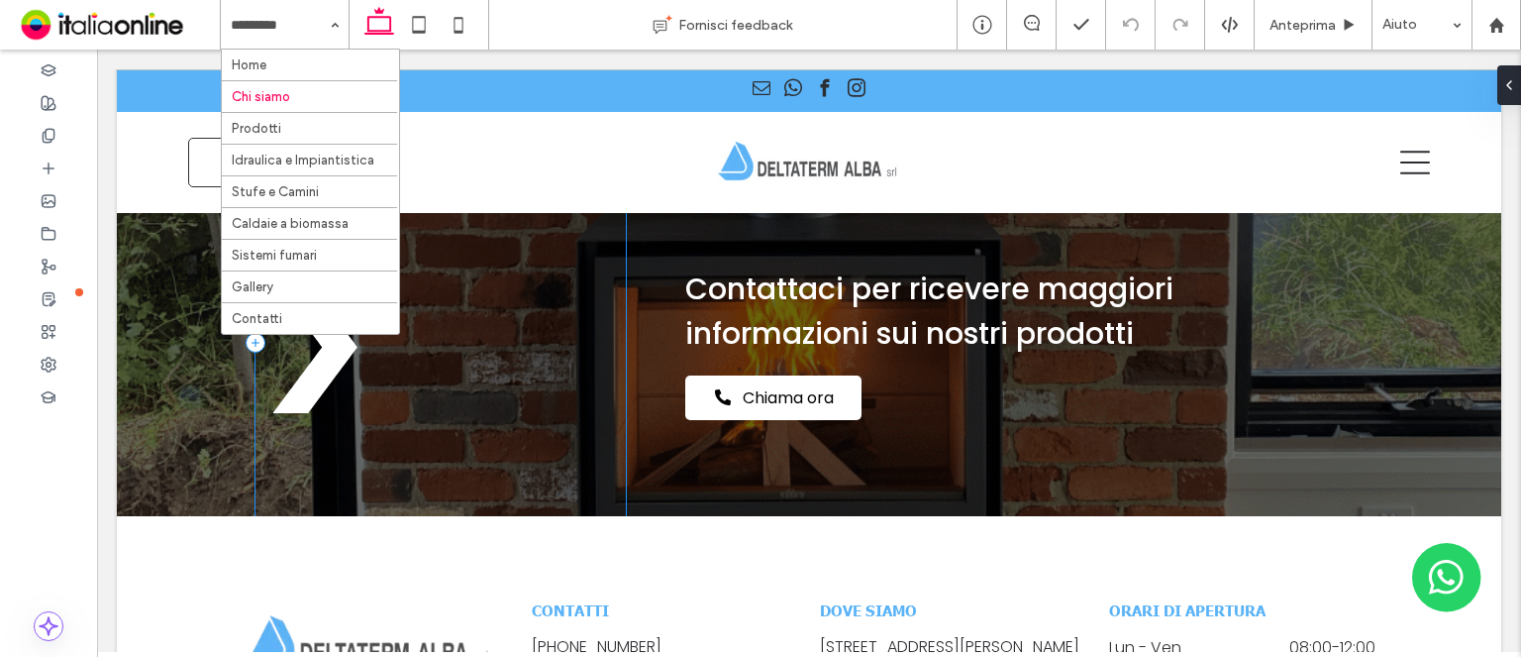
scroll to position [1290, 0]
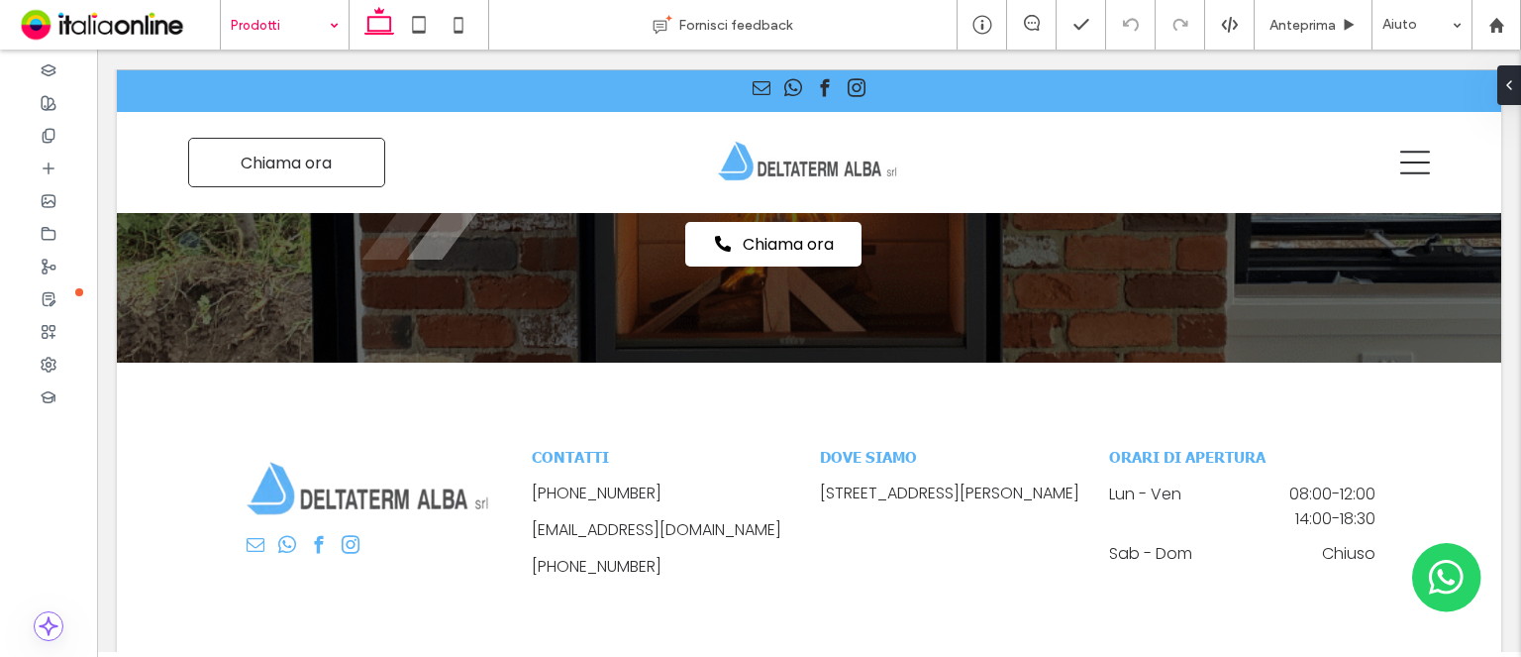
click at [269, 26] on input at bounding box center [280, 25] width 98 height 50
click at [272, 29] on input at bounding box center [280, 25] width 98 height 50
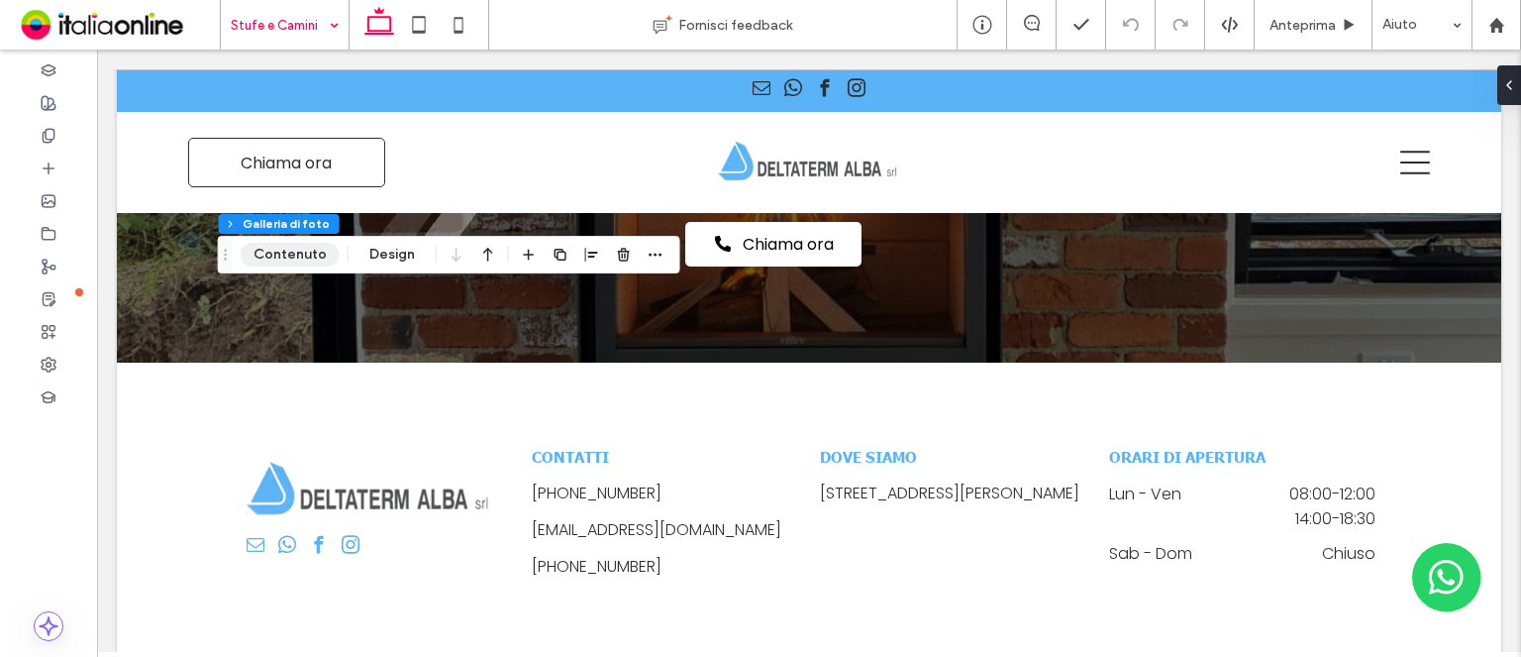
click at [302, 259] on button "Contenuto" at bounding box center [290, 255] width 99 height 24
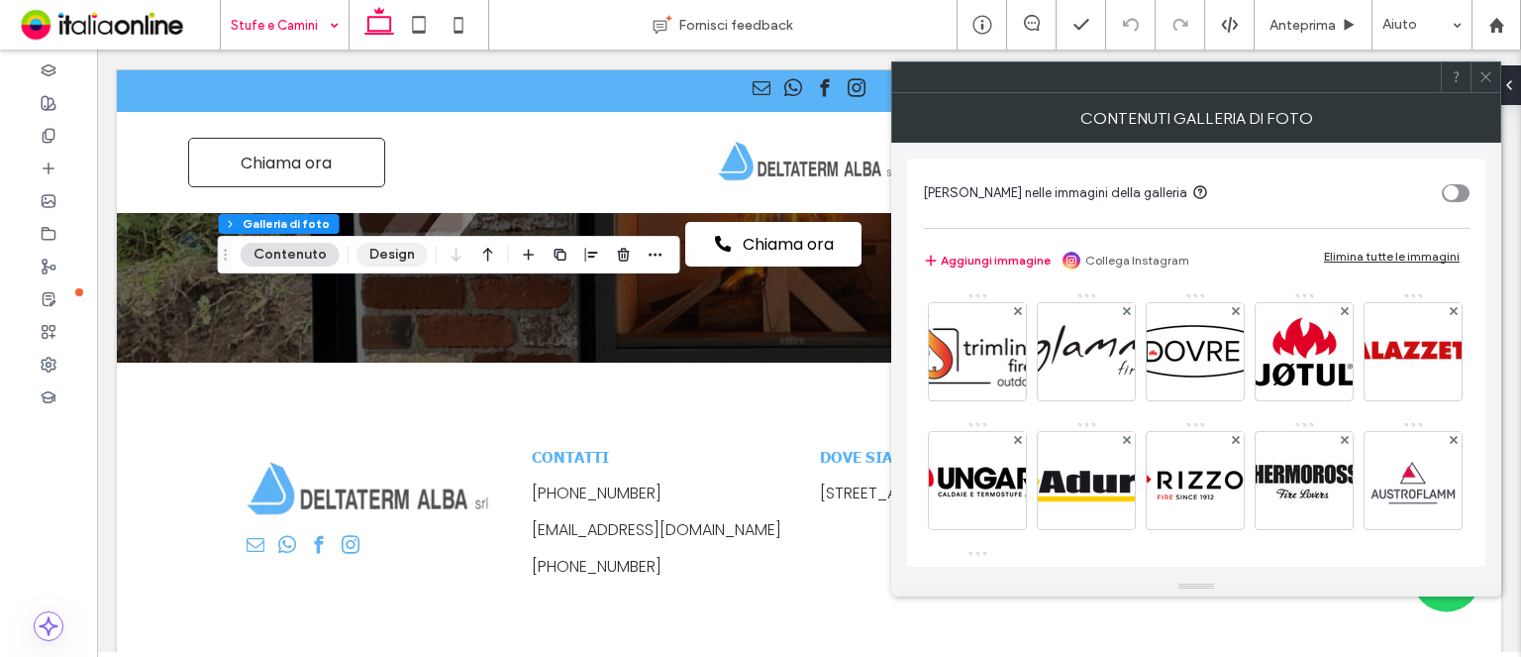
click at [386, 256] on button "Design" at bounding box center [392, 255] width 71 height 24
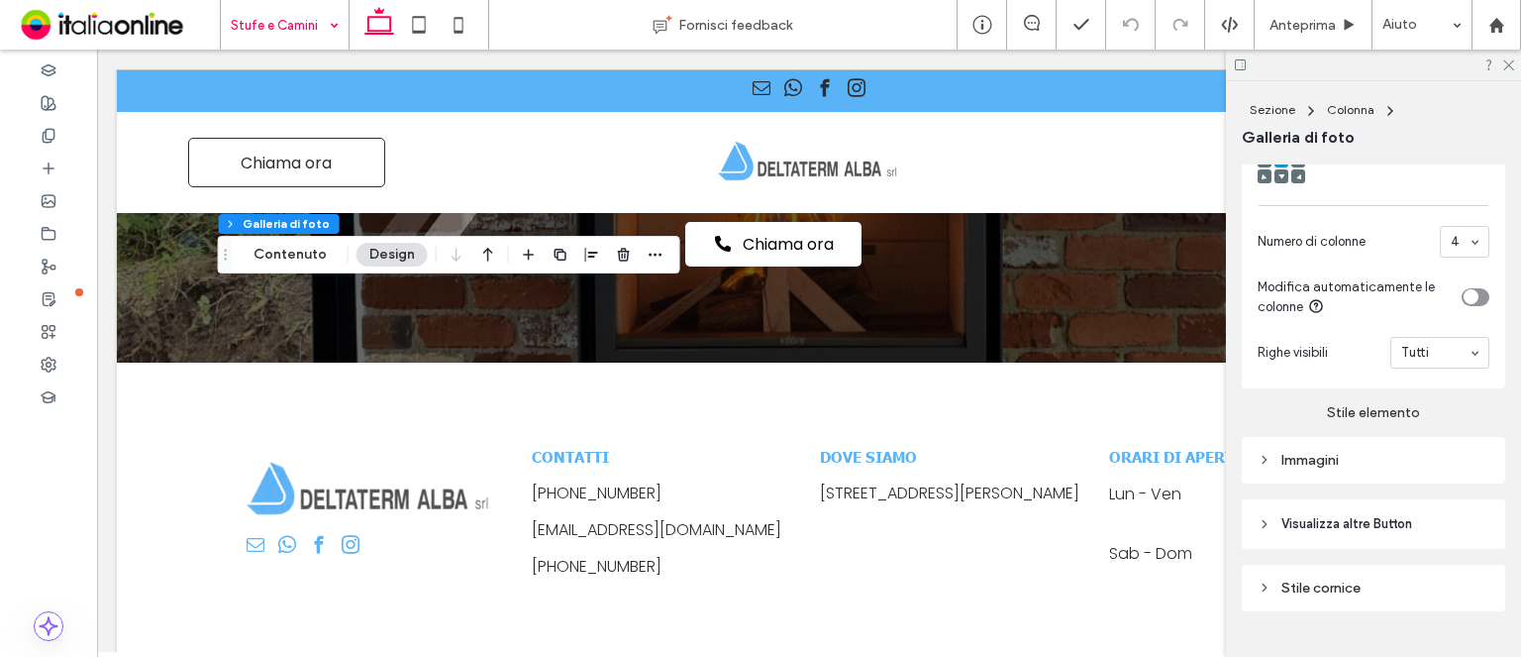
scroll to position [891, 0]
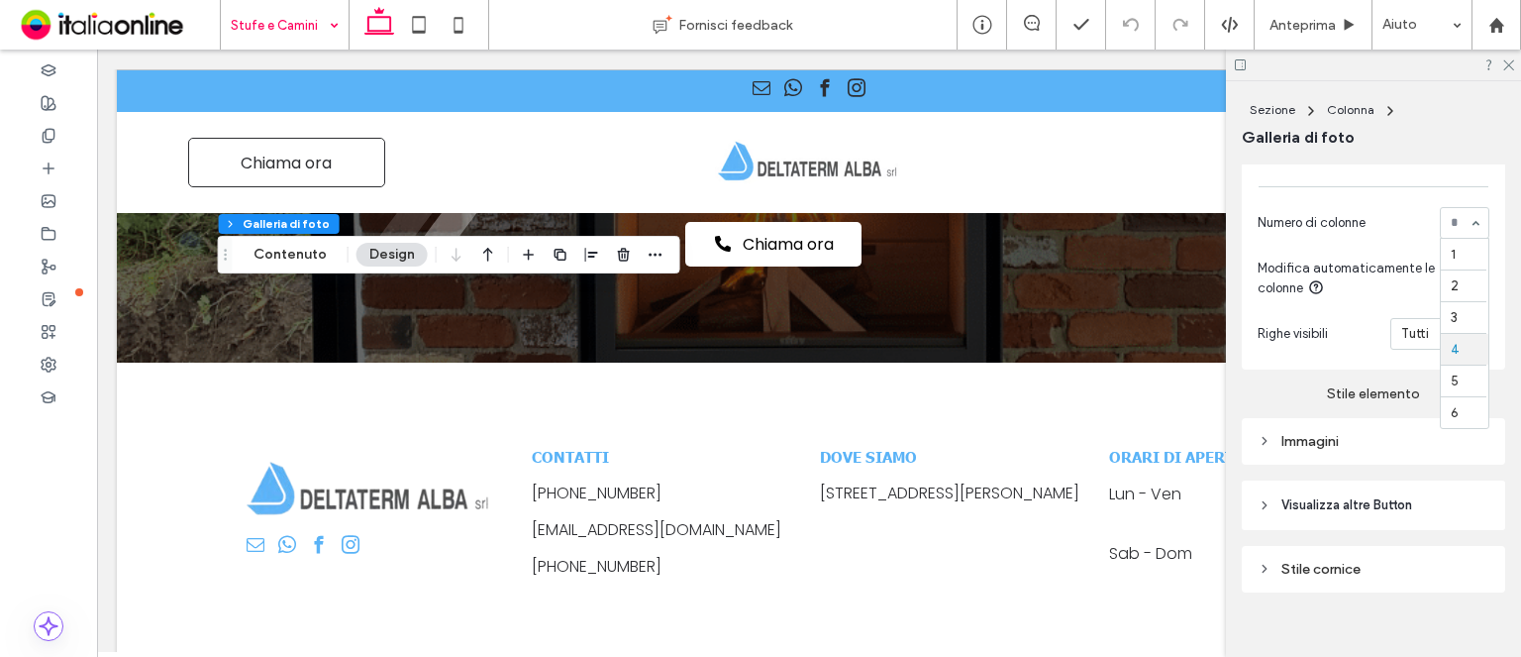
drag, startPoint x: 1447, startPoint y: 232, endPoint x: 1461, endPoint y: 290, distance: 60.1
drag, startPoint x: 1297, startPoint y: 450, endPoint x: 1302, endPoint y: 460, distance: 11.1
click at [1297, 450] on div "Immagini" at bounding box center [1374, 441] width 232 height 17
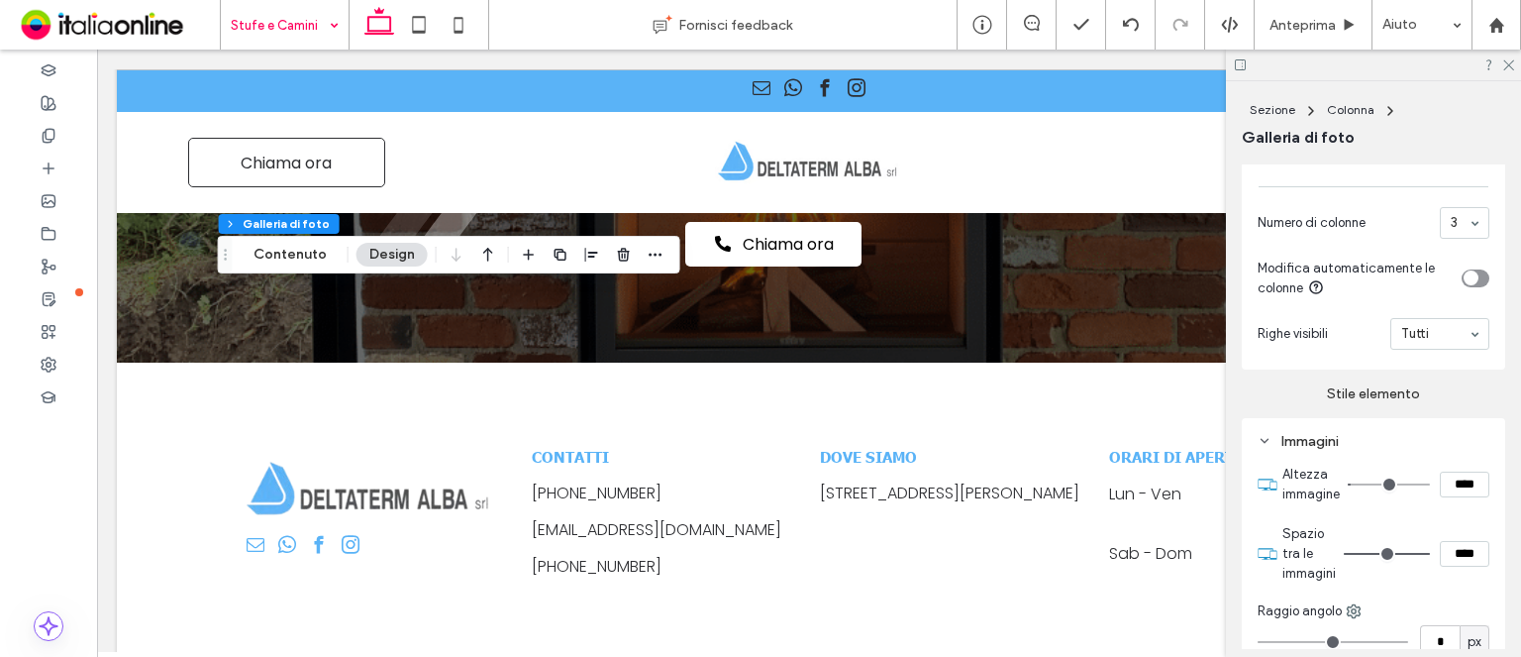
type input "**"
type input "****"
type input "**"
type input "****"
type input "**"
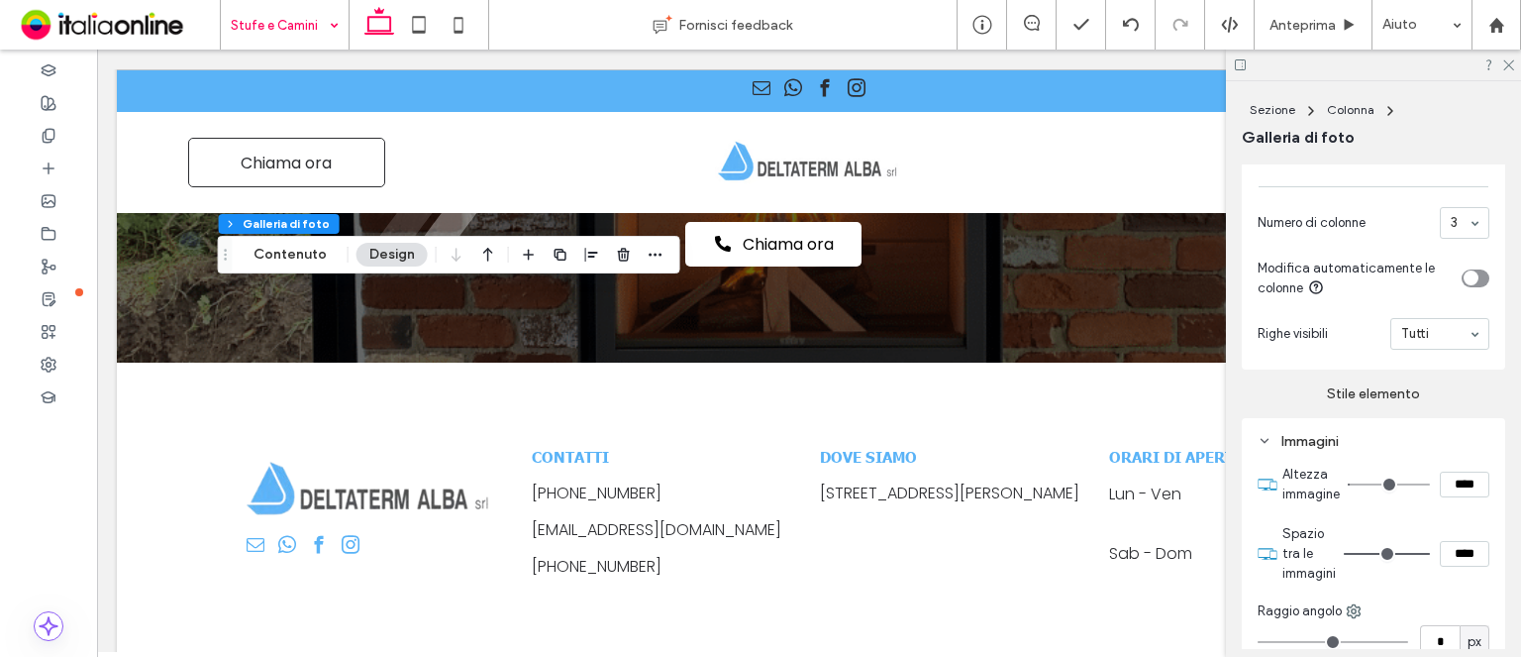
type input "****"
type input "***"
type input "*****"
type input "***"
click at [1362, 485] on input "range" at bounding box center [1389, 484] width 82 height 2
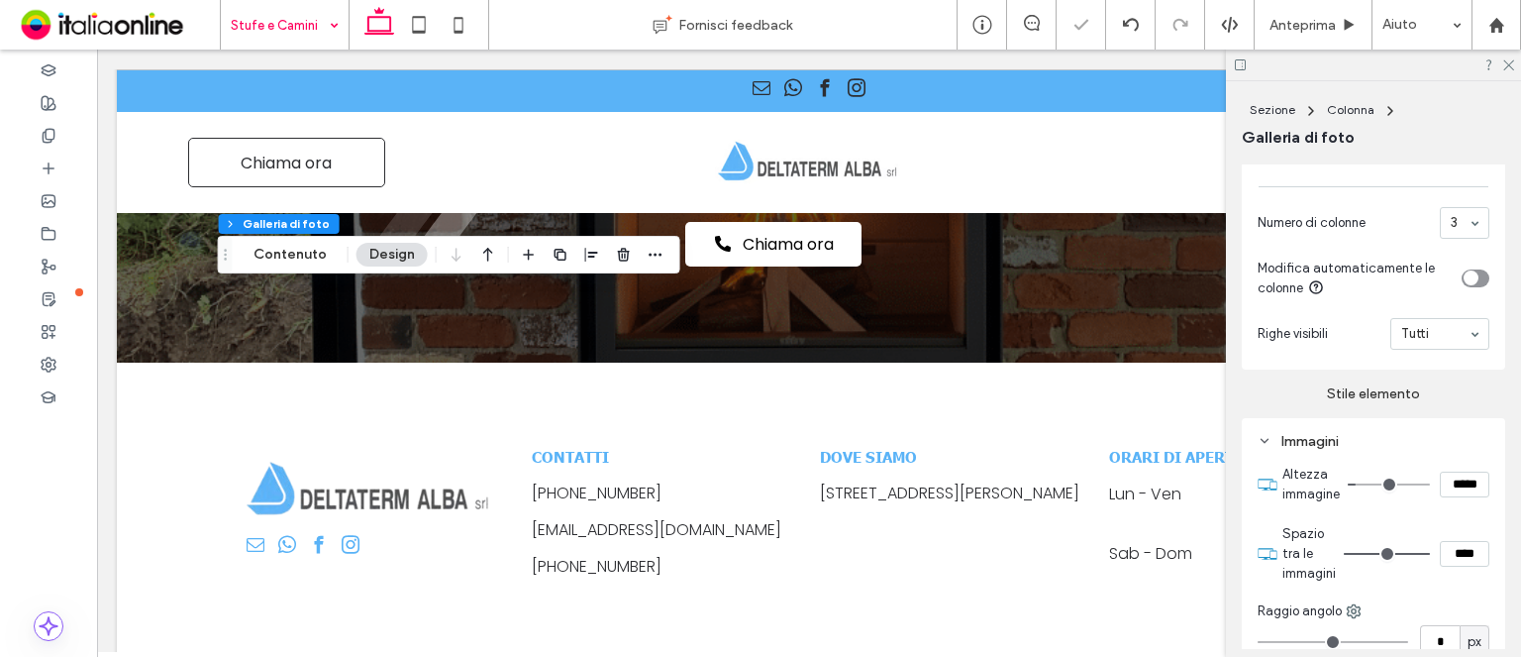
click at [1451, 490] on input "*****" at bounding box center [1465, 484] width 50 height 26
type input "*****"
type input "***"
type input "*****"
type input "***"
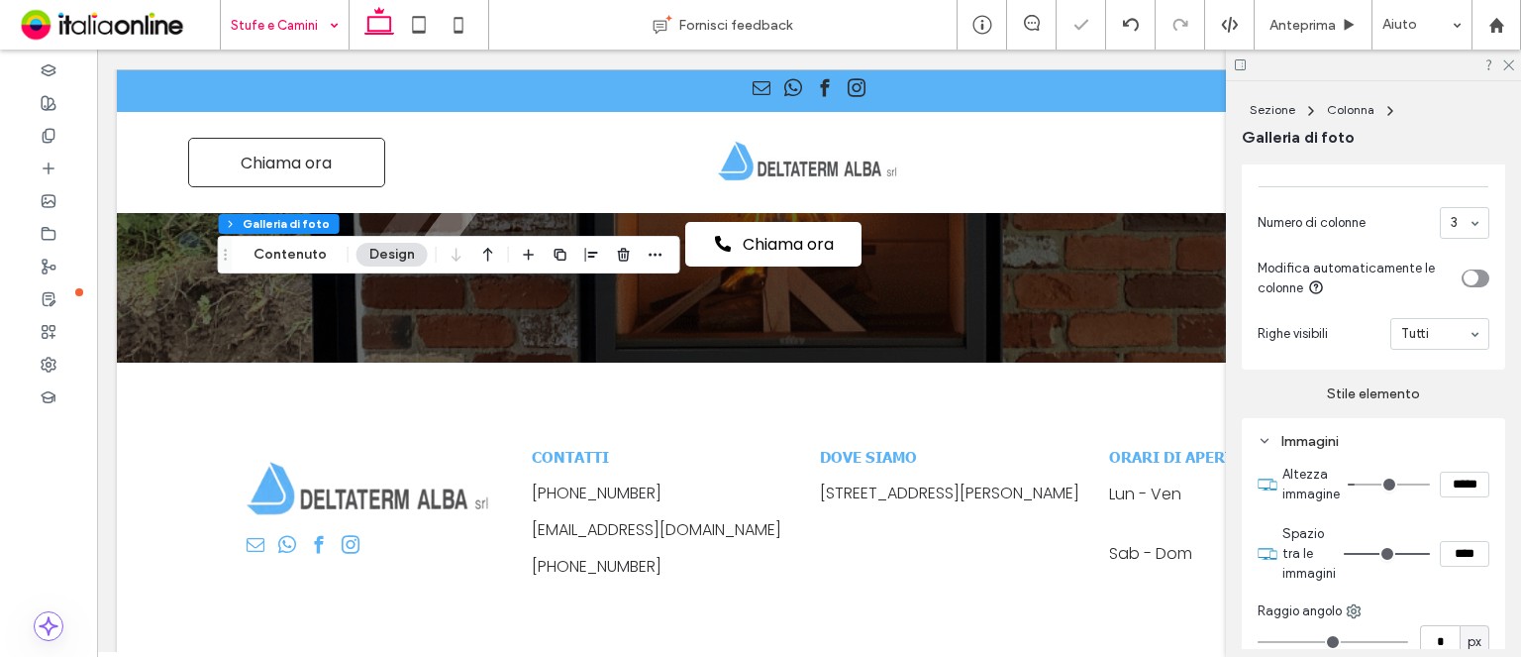
type input "*****"
type input "***"
type input "*****"
type input "***"
type input "*****"
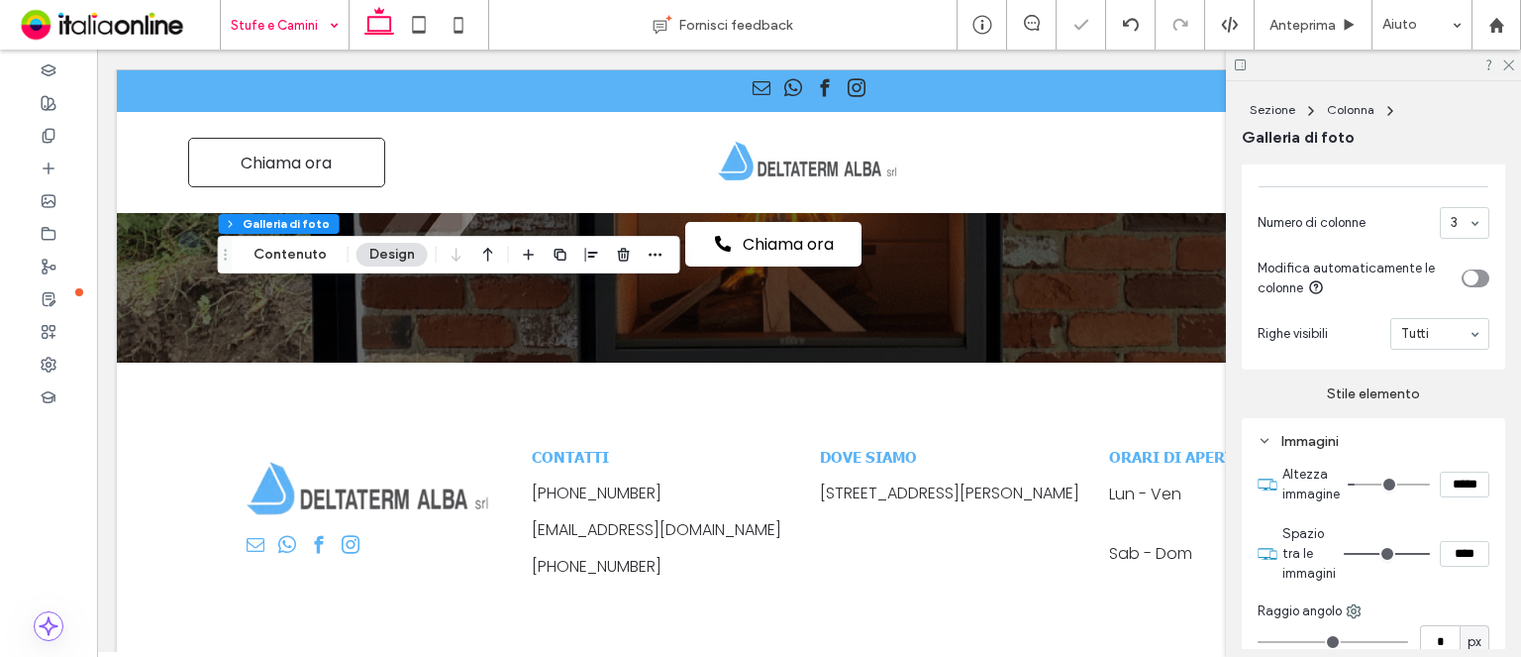
type input "***"
type input "*****"
type input "***"
type input "*****"
type input "***"
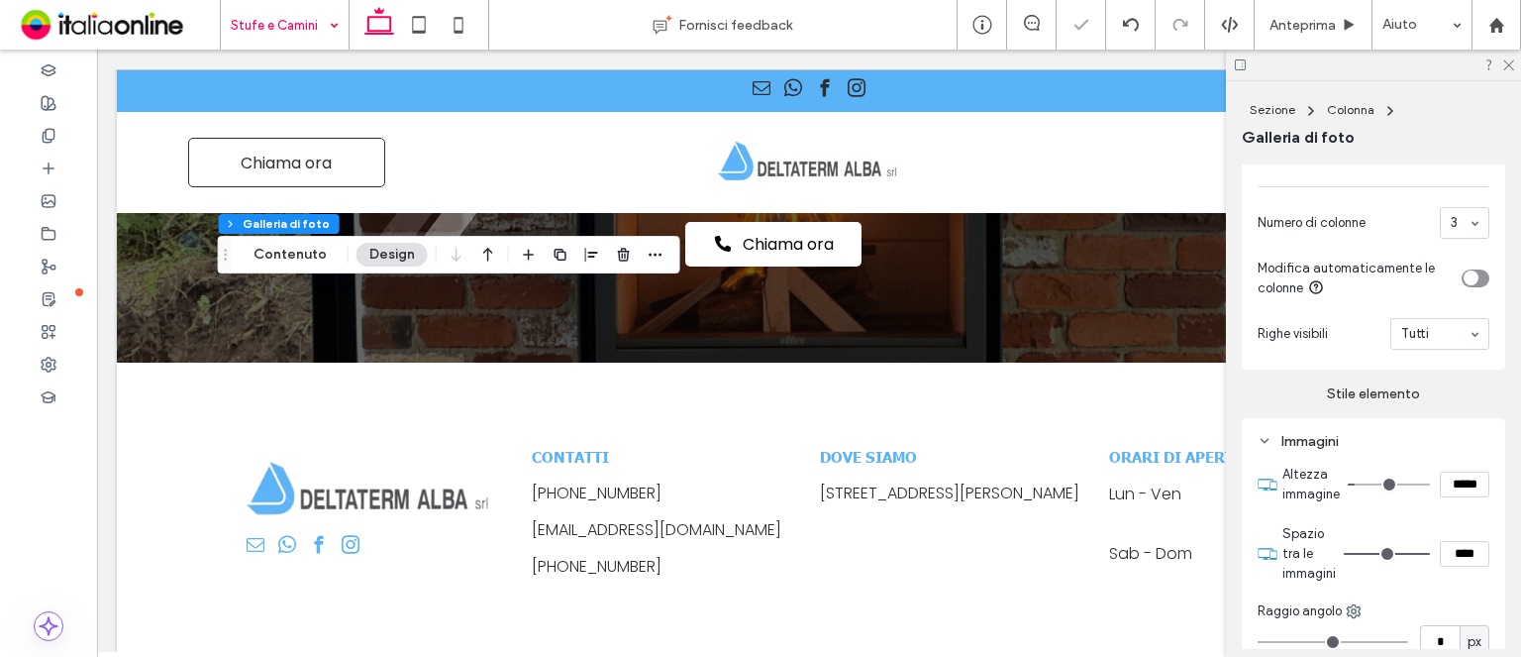
type input "*****"
type input "***"
type input "*****"
type input "***"
type input "*****"
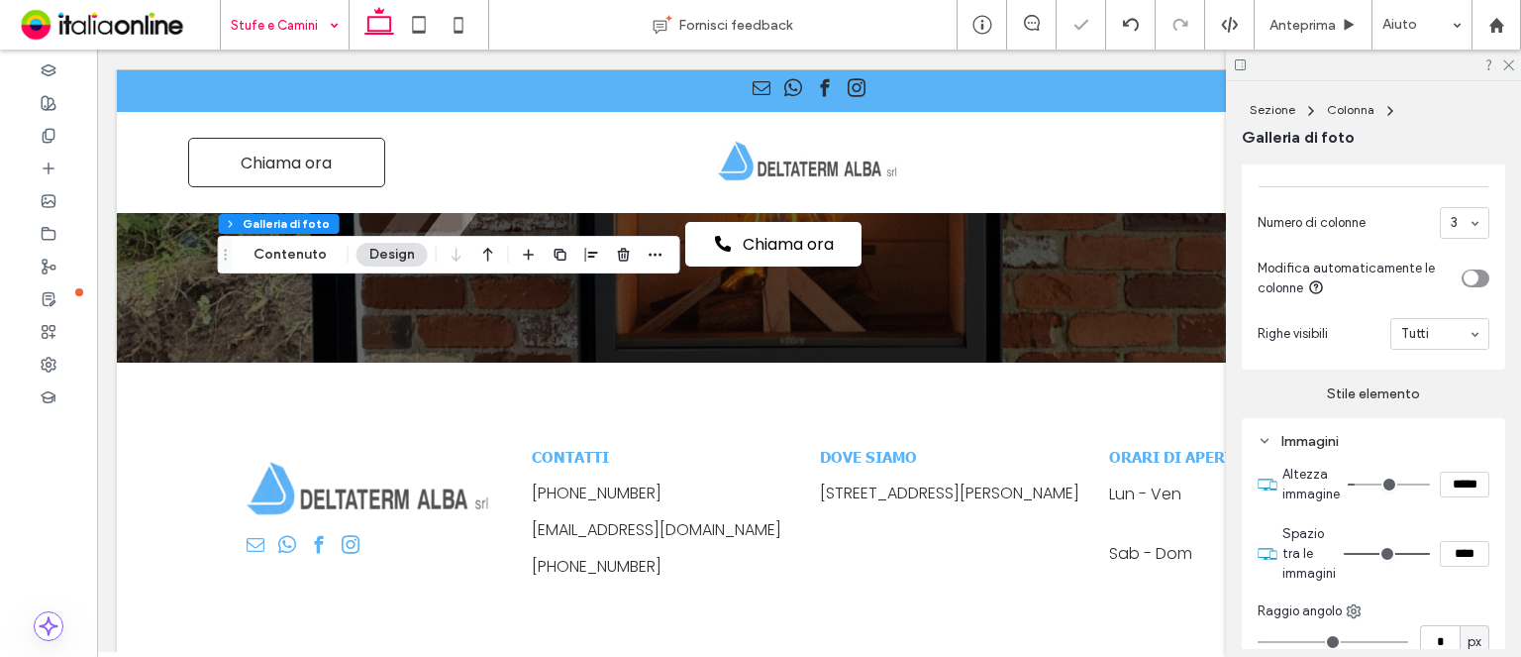
type input "***"
type input "****"
type input "**"
click at [1451, 490] on input "****" at bounding box center [1465, 484] width 50 height 26
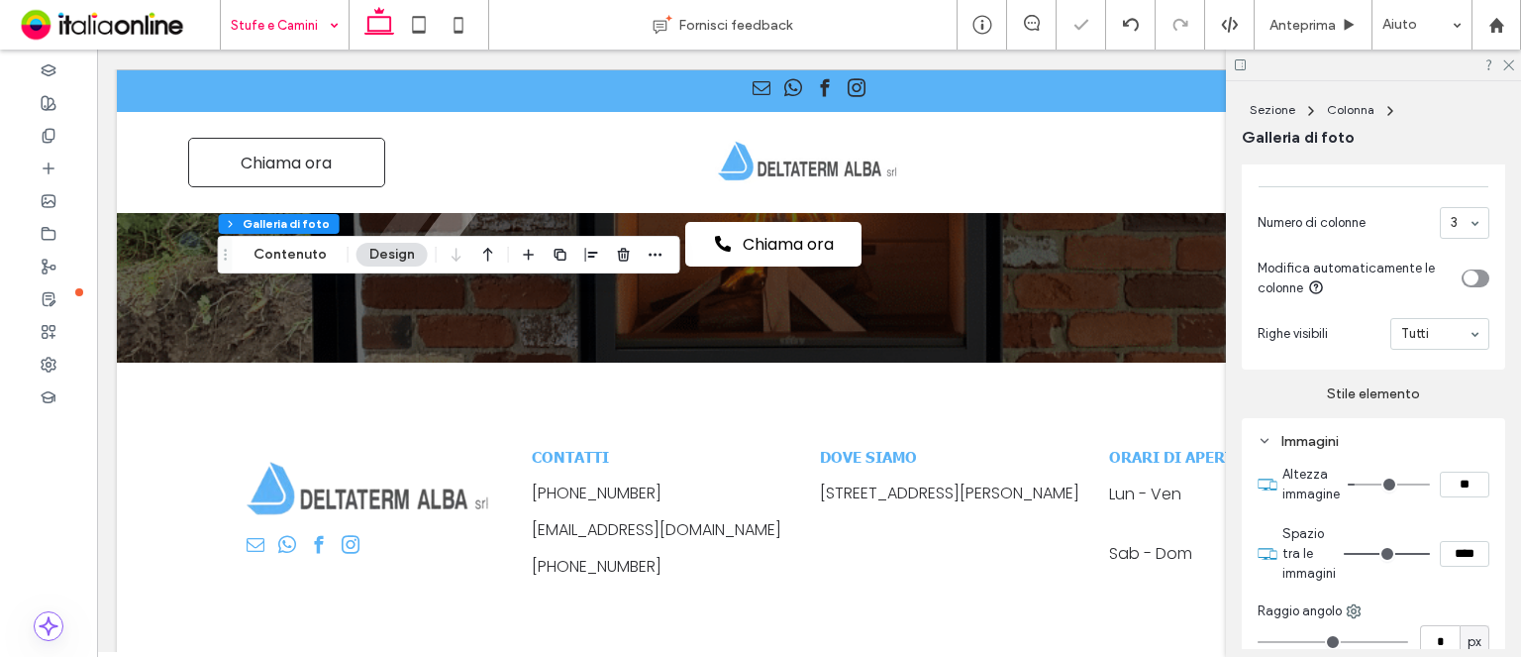
type input "****"
type input "**"
click at [1451, 490] on input "****" at bounding box center [1465, 484] width 50 height 26
type input "****"
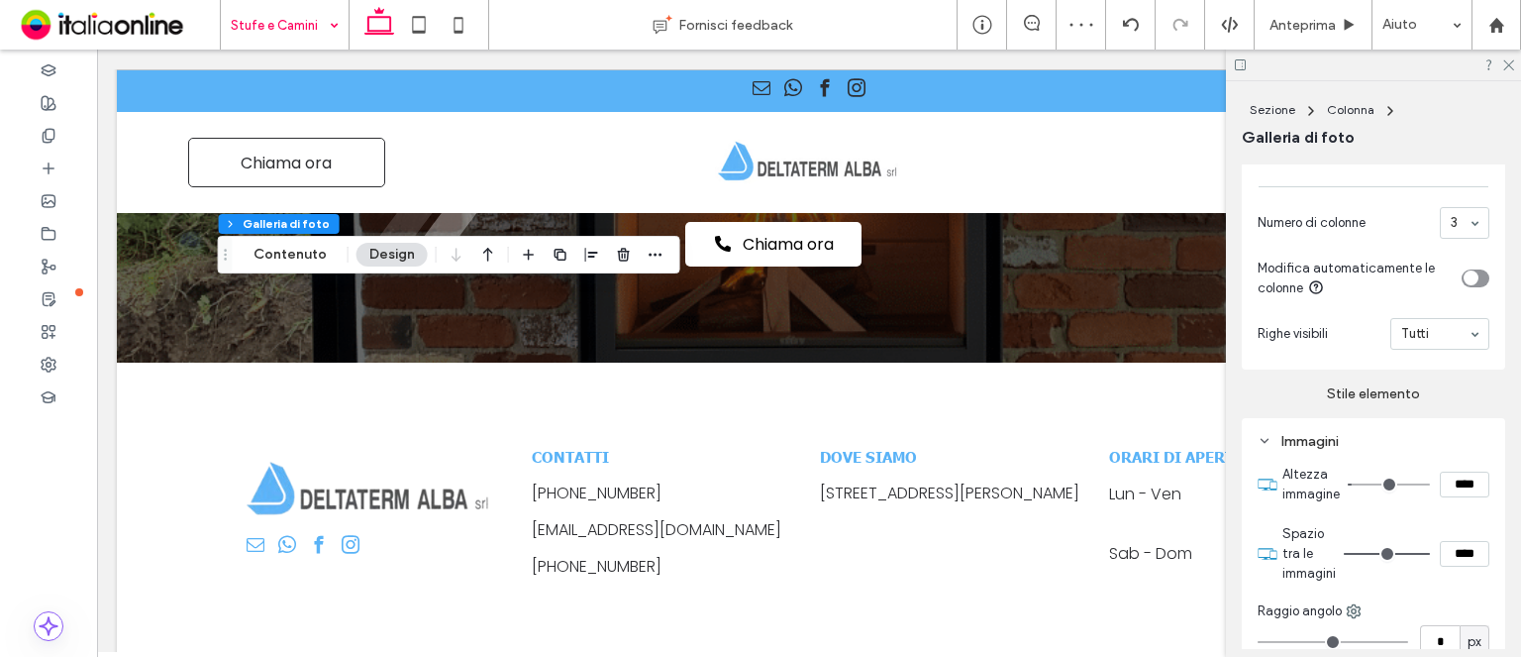
type input "**"
type input "*"
type input "****"
type input "**"
click at [1425, 555] on input "range" at bounding box center [1387, 554] width 86 height 2
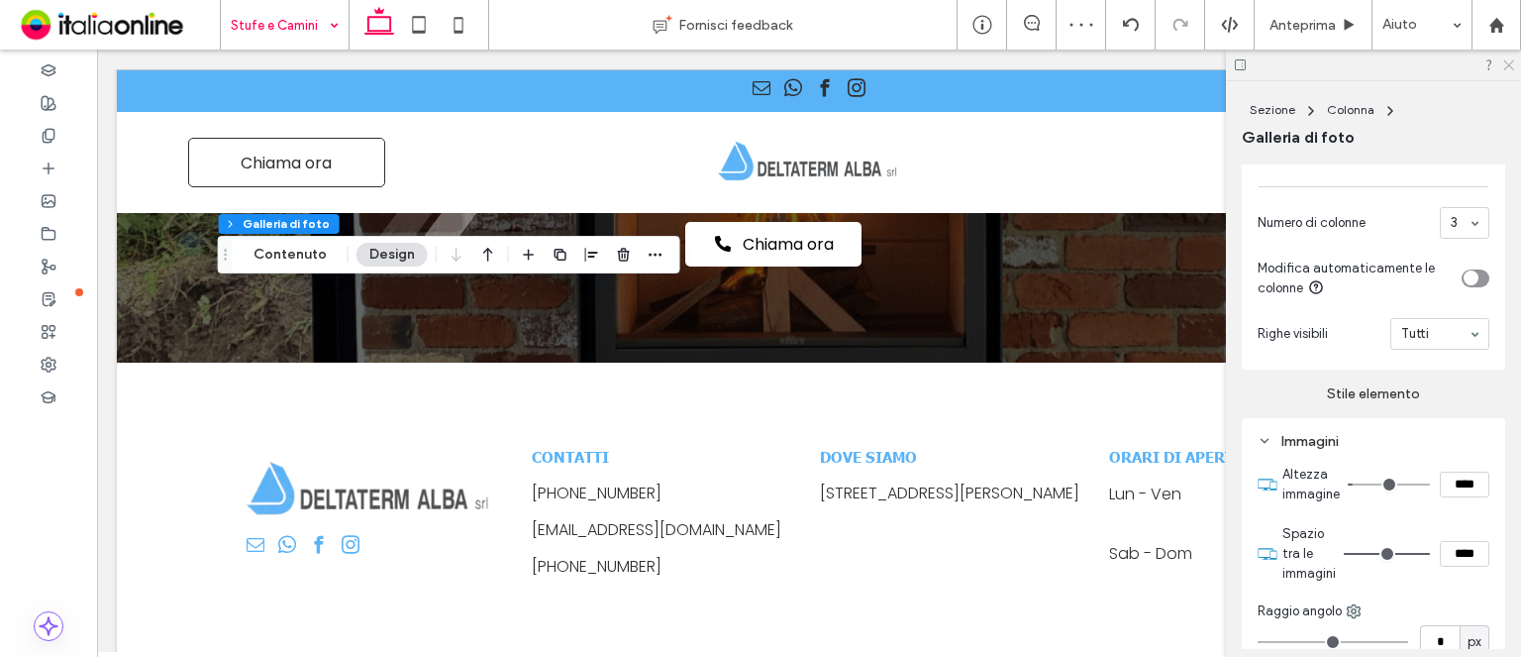
click at [1510, 65] on icon at bounding box center [1508, 63] width 13 height 13
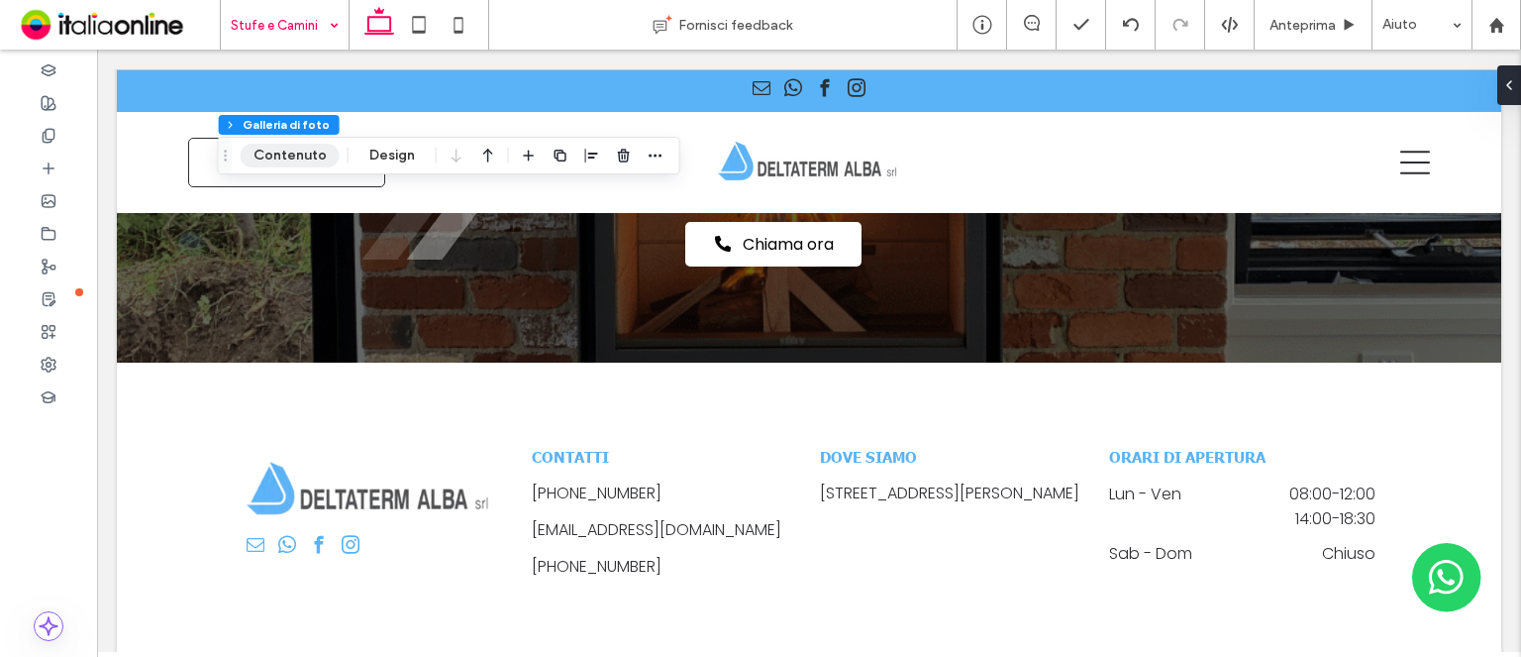
click at [302, 156] on button "Contenuto" at bounding box center [290, 156] width 99 height 24
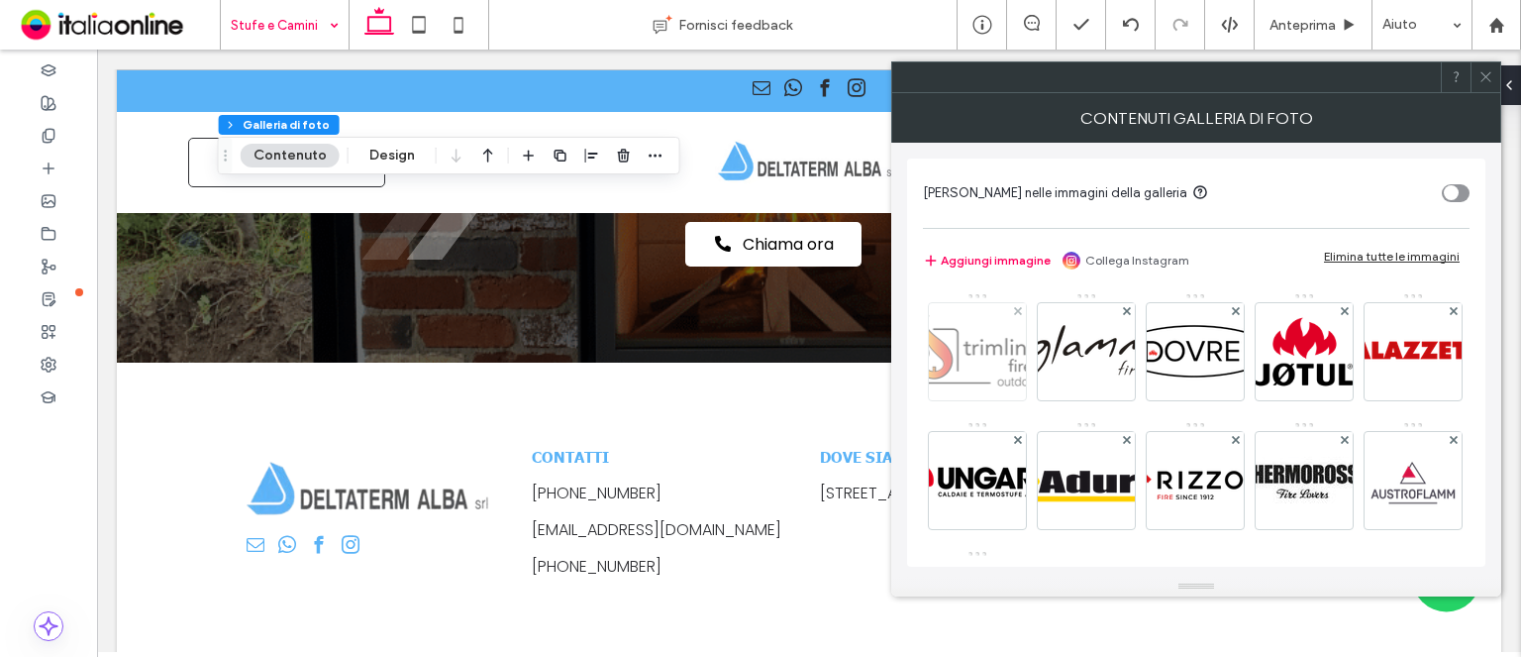
click at [1003, 340] on img at bounding box center [977, 351] width 157 height 76
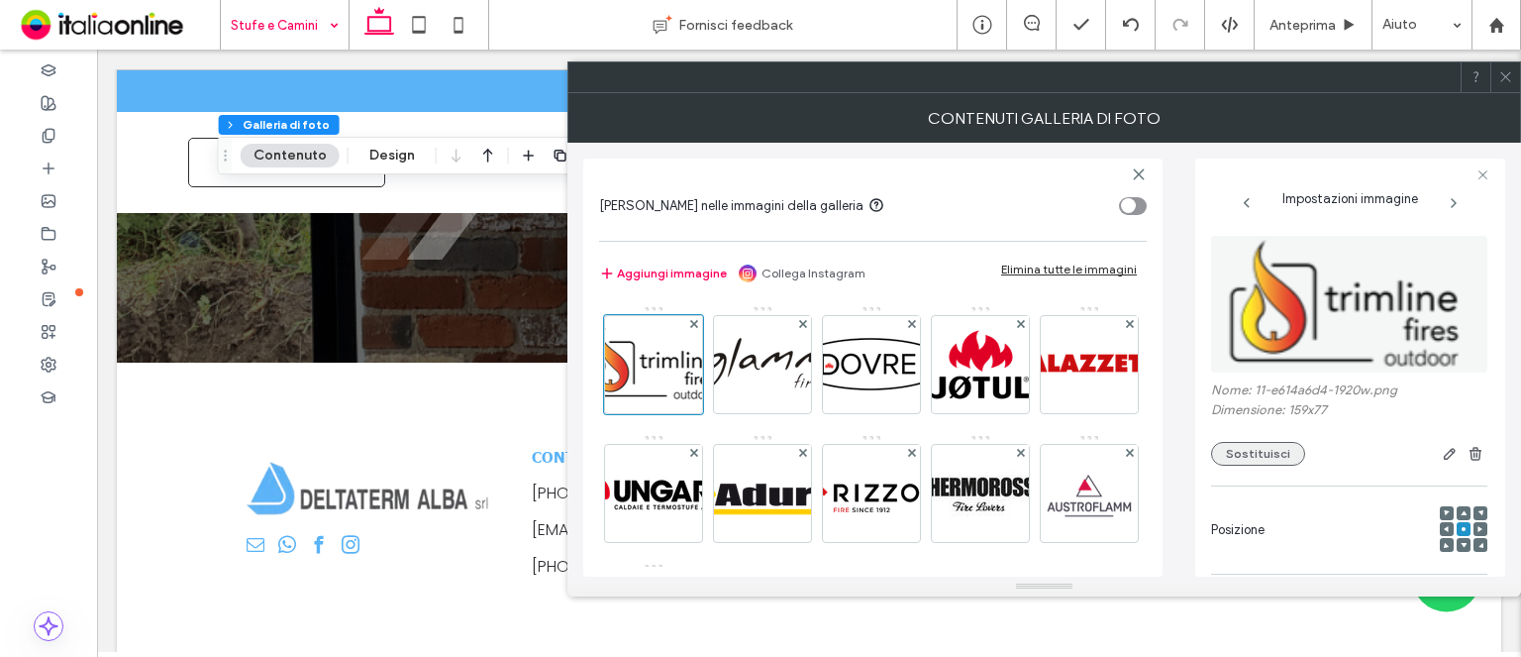
click at [1252, 447] on button "Sostituisci" at bounding box center [1258, 454] width 94 height 24
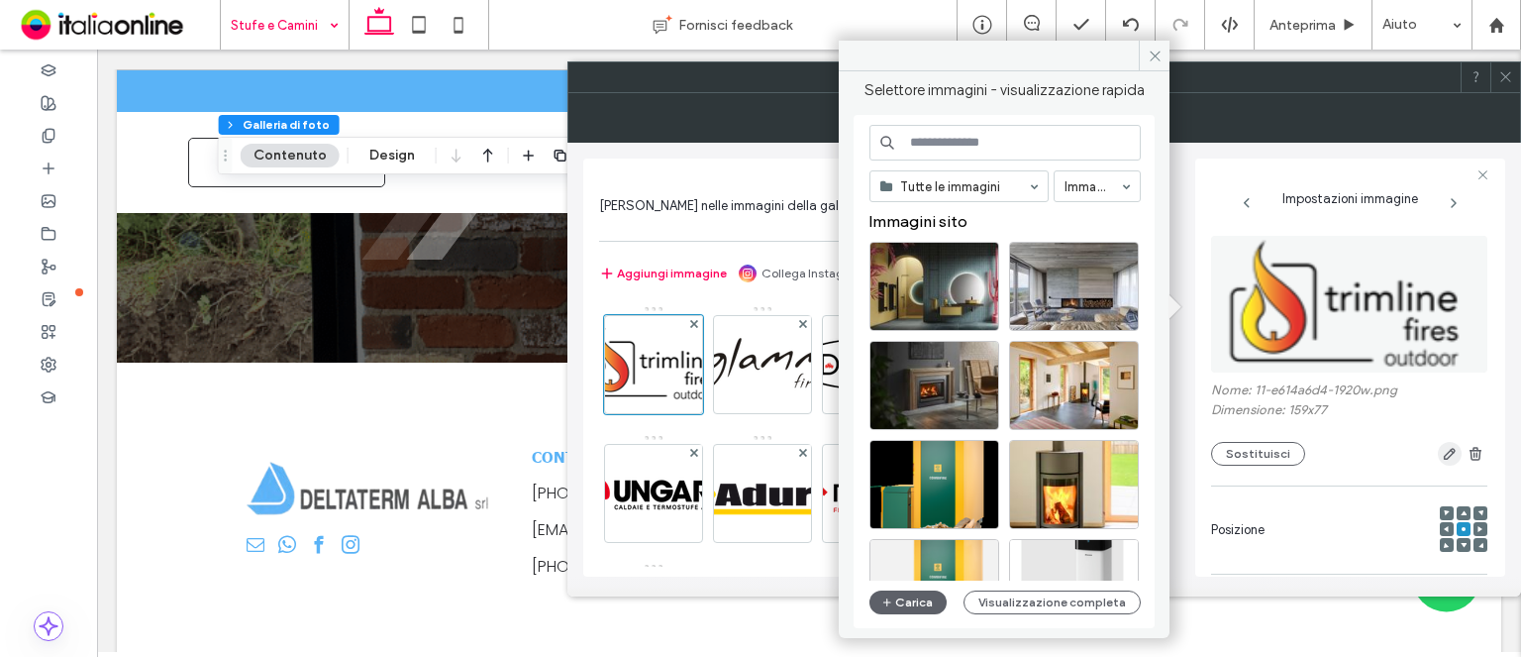
click at [1442, 453] on icon "button" at bounding box center [1450, 454] width 16 height 16
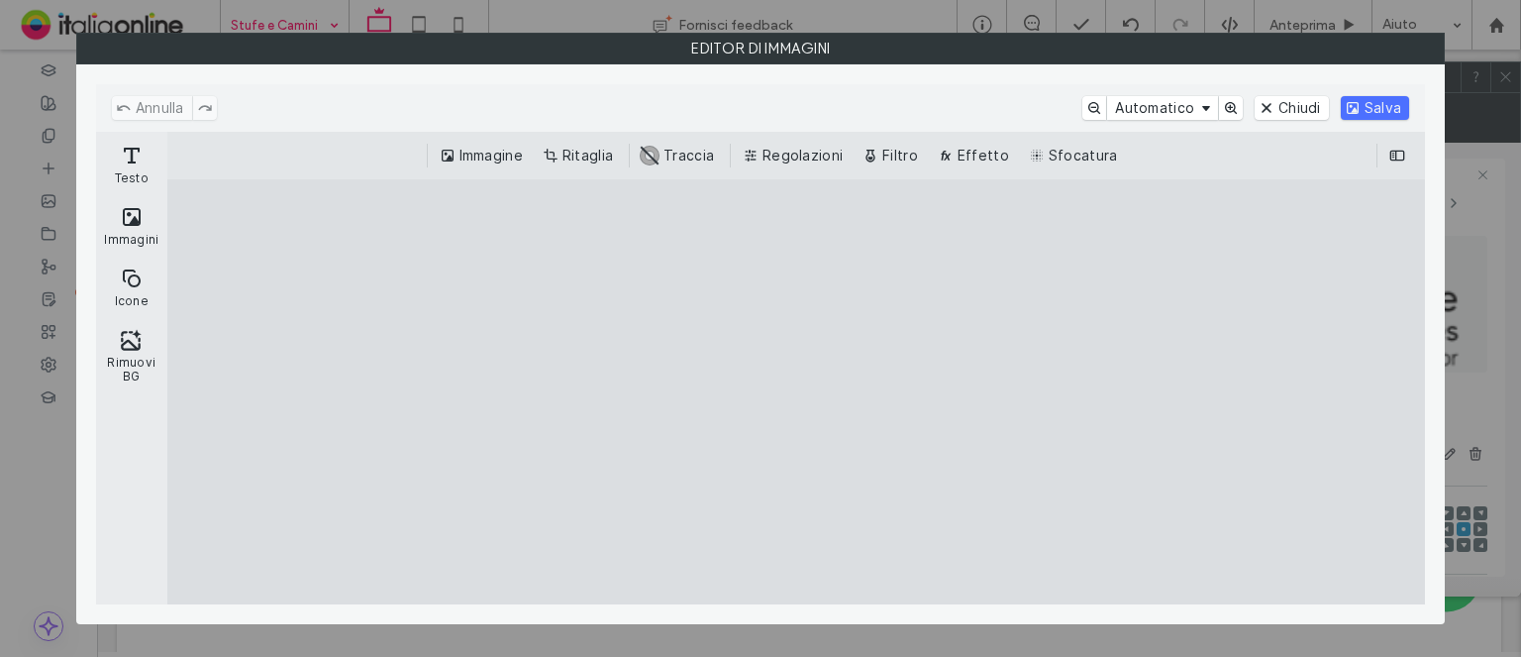
click at [603, 150] on button "Ritaglia" at bounding box center [580, 156] width 82 height 24
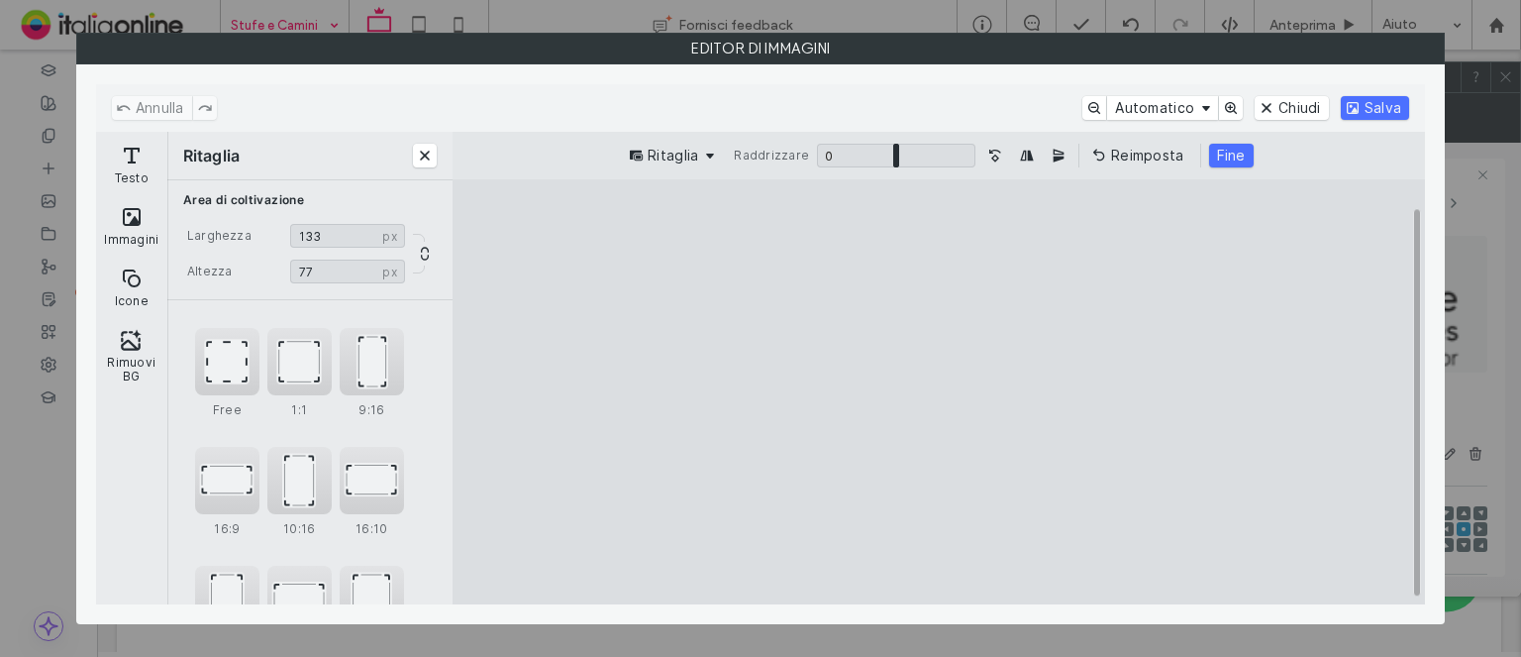
drag, startPoint x: 1288, startPoint y: 393, endPoint x: 1172, endPoint y: 390, distance: 115.9
click at [939, 392] on cesdk-canvas "Editor / piattaforma / website builder canvas" at bounding box center [939, 392] width 0 height 0
drag, startPoint x: 1074, startPoint y: 389, endPoint x: 1150, endPoint y: 389, distance: 76.3
click at [939, 392] on cesdk-canvas "Editor / piattaforma / website builder canvas" at bounding box center [939, 392] width 0 height 0
drag, startPoint x: 1150, startPoint y: 389, endPoint x: 1104, endPoint y: 383, distance: 45.9
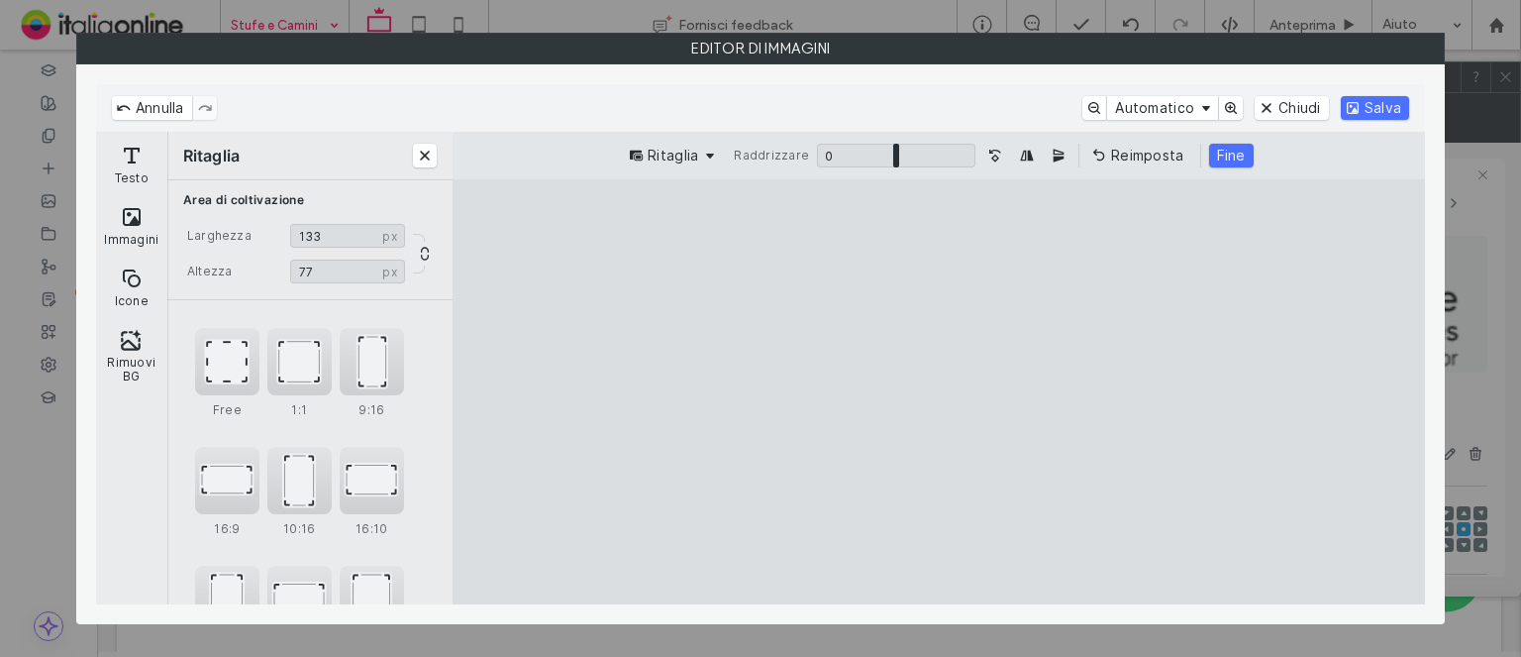
click at [939, 392] on cesdk-canvas "Editor / piattaforma / website builder canvas" at bounding box center [939, 392] width 0 height 0
type input "***"
click at [939, 392] on cesdk-canvas "Editor / piattaforma / website builder canvas" at bounding box center [939, 392] width 0 height 0
click at [1222, 148] on button "Fine" at bounding box center [1231, 156] width 45 height 24
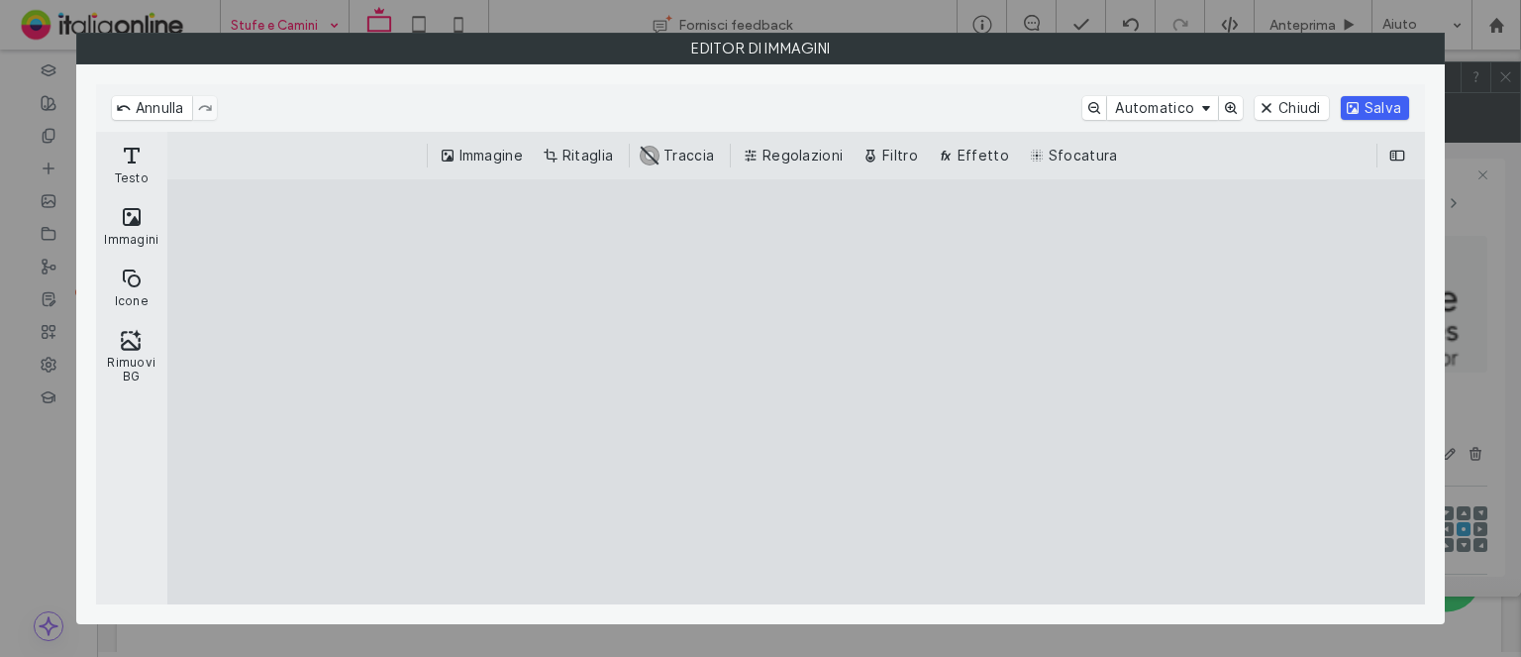
click at [1343, 109] on button "Salva" at bounding box center [1375, 108] width 68 height 24
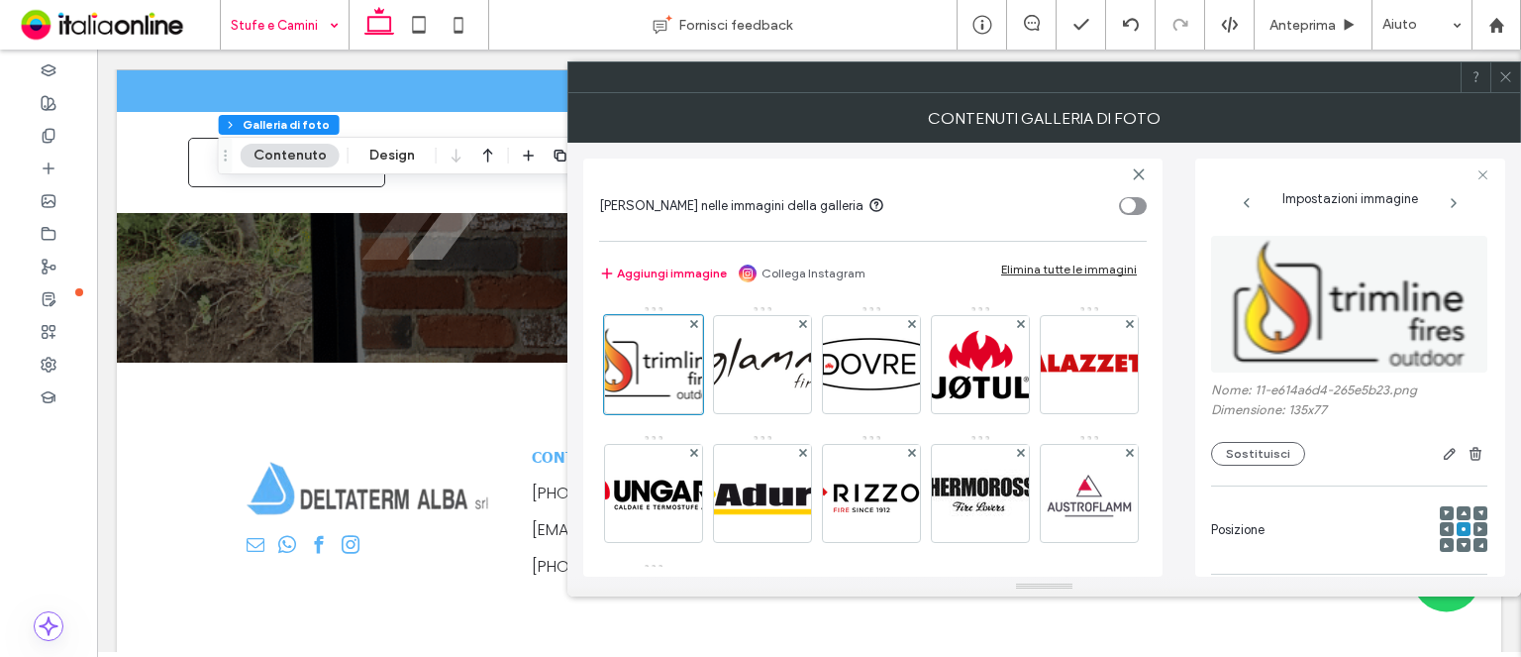
click at [1505, 75] on use at bounding box center [1506, 77] width 10 height 10
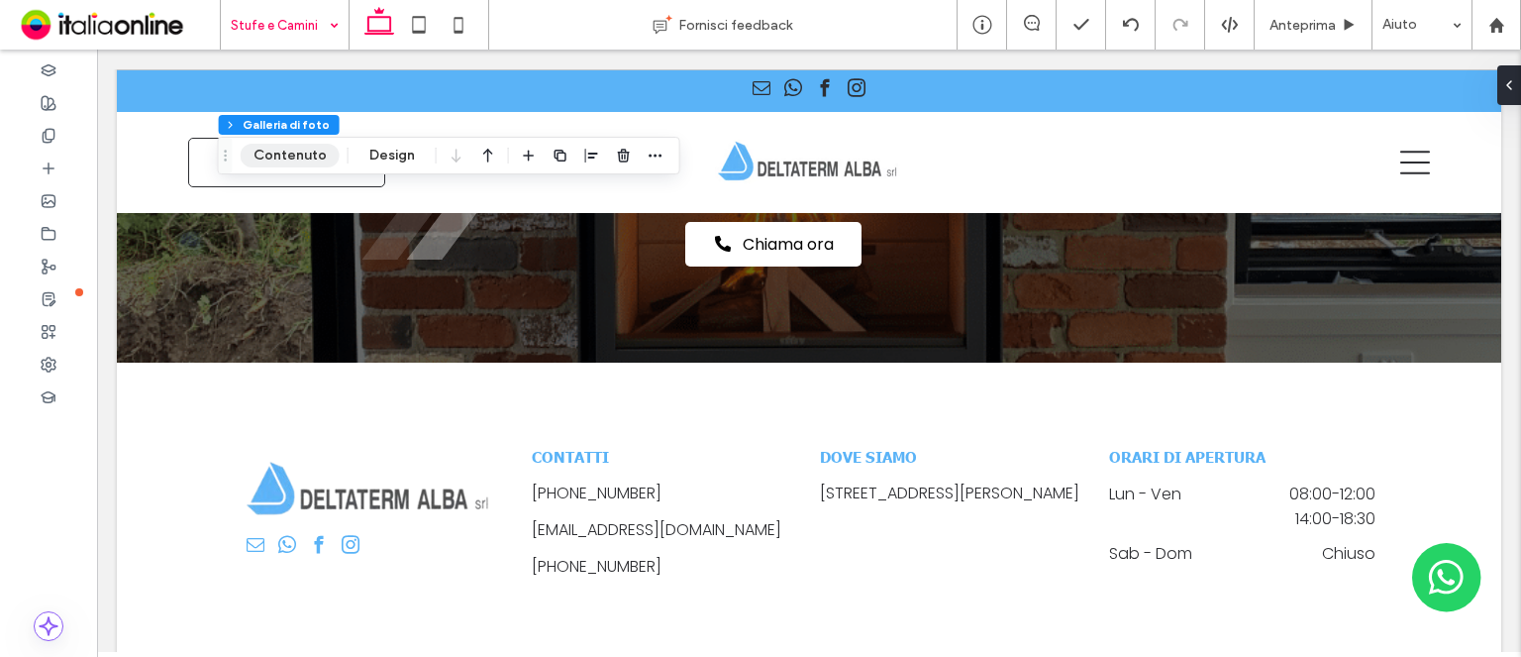
click at [297, 159] on button "Contenuto" at bounding box center [290, 156] width 99 height 24
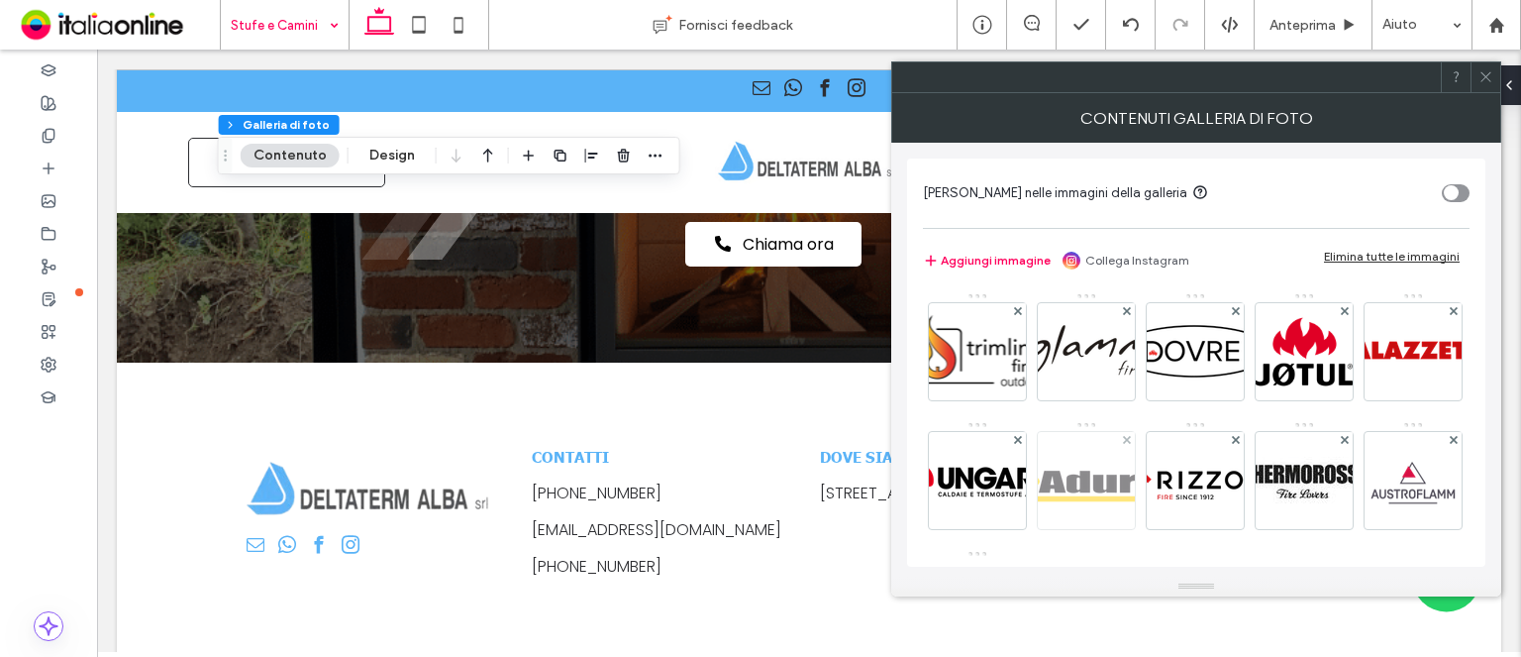
scroll to position [132, 0]
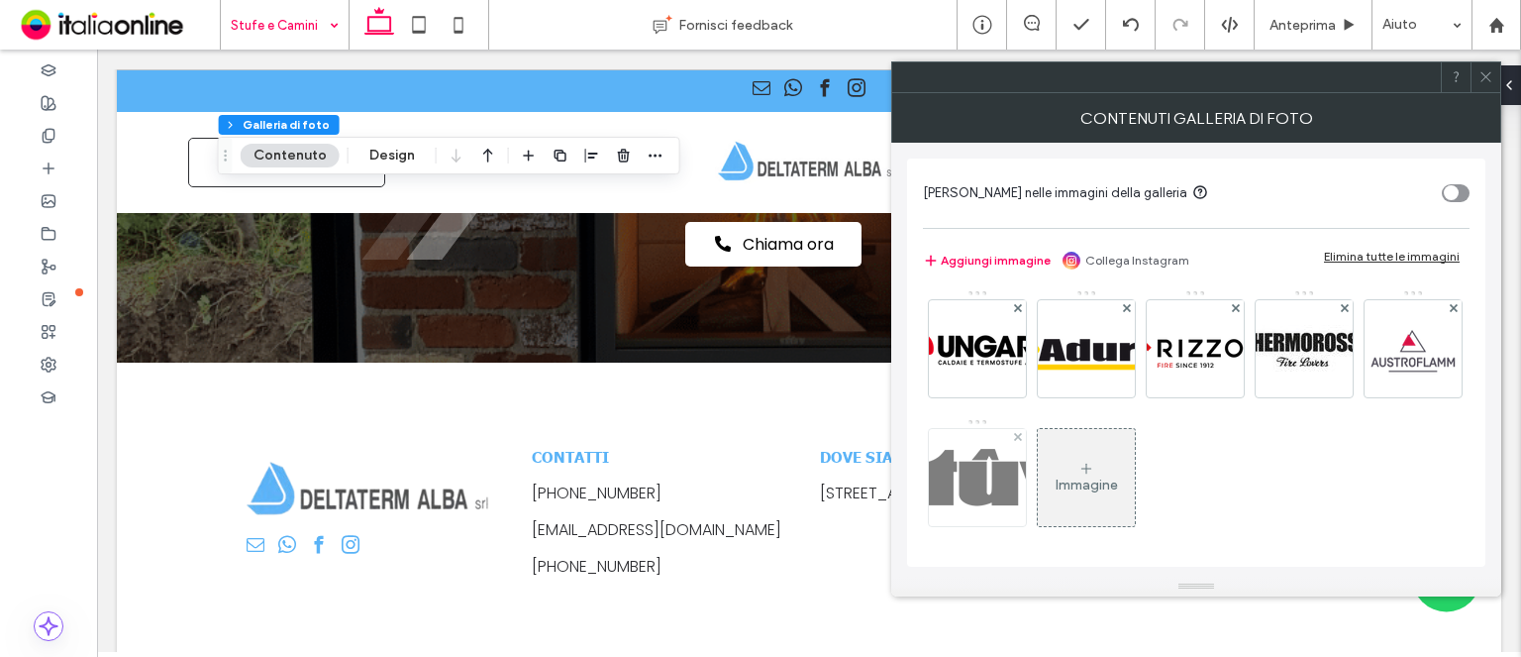
drag, startPoint x: 1163, startPoint y: 490, endPoint x: 1054, endPoint y: 455, distance: 114.6
click at [1069, 490] on img at bounding box center [977, 477] width 182 height 57
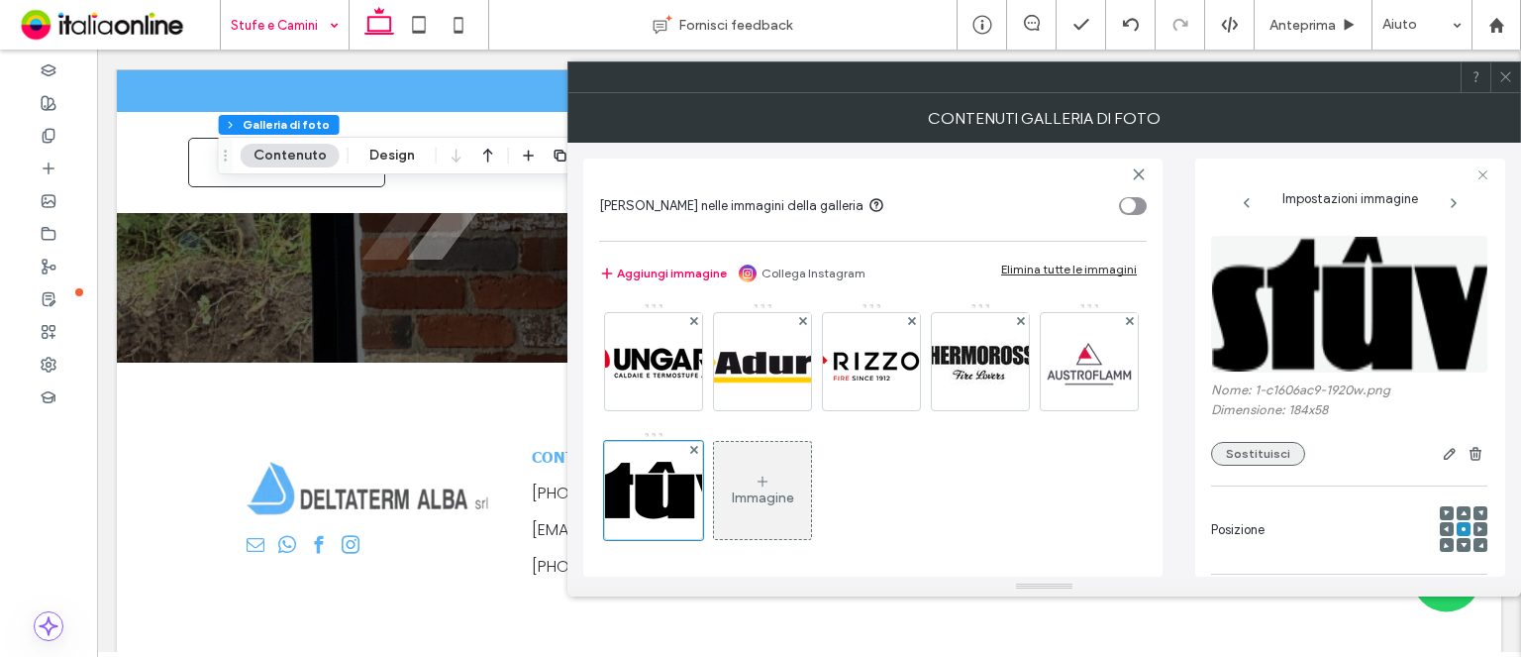
click at [1248, 458] on button "Sostituisci" at bounding box center [1258, 454] width 94 height 24
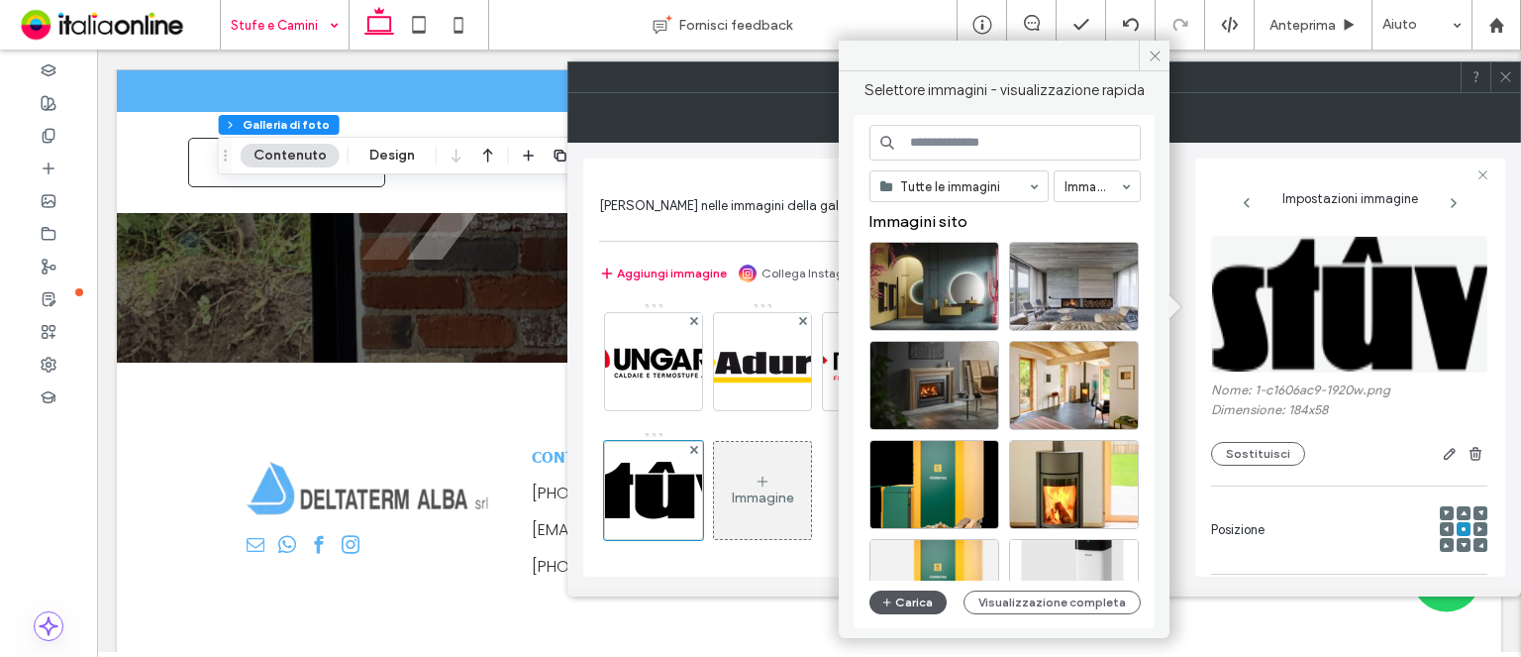
click at [911, 608] on button "Carica" at bounding box center [908, 602] width 77 height 24
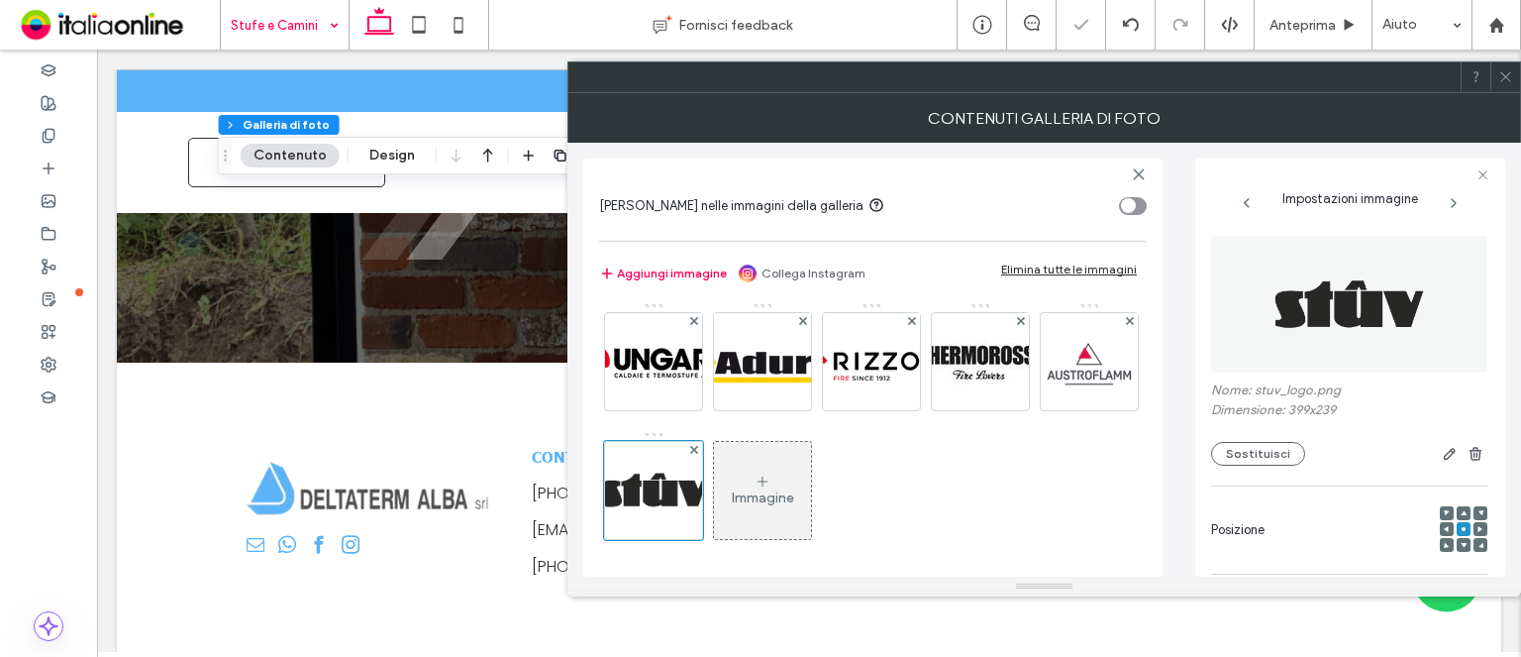
click at [1503, 75] on icon at bounding box center [1506, 76] width 15 height 15
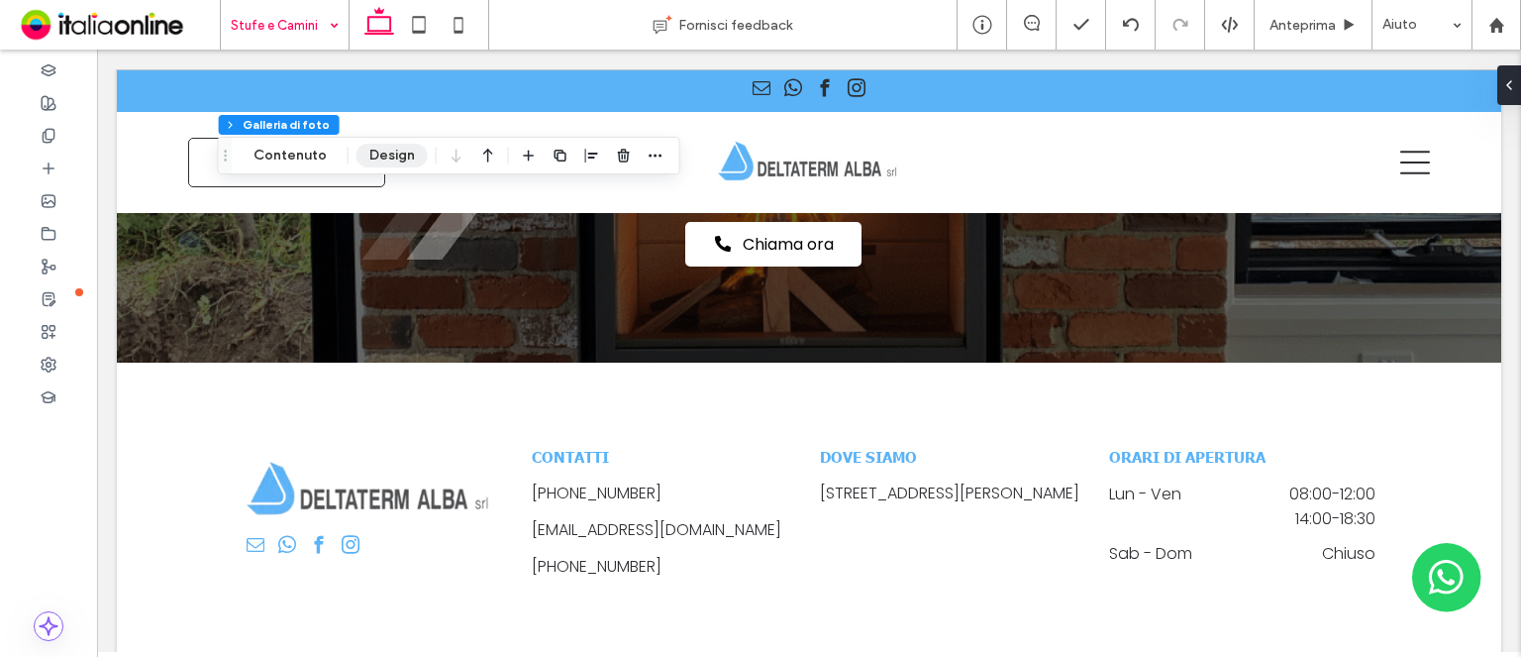
click at [401, 162] on button "Design" at bounding box center [392, 156] width 71 height 24
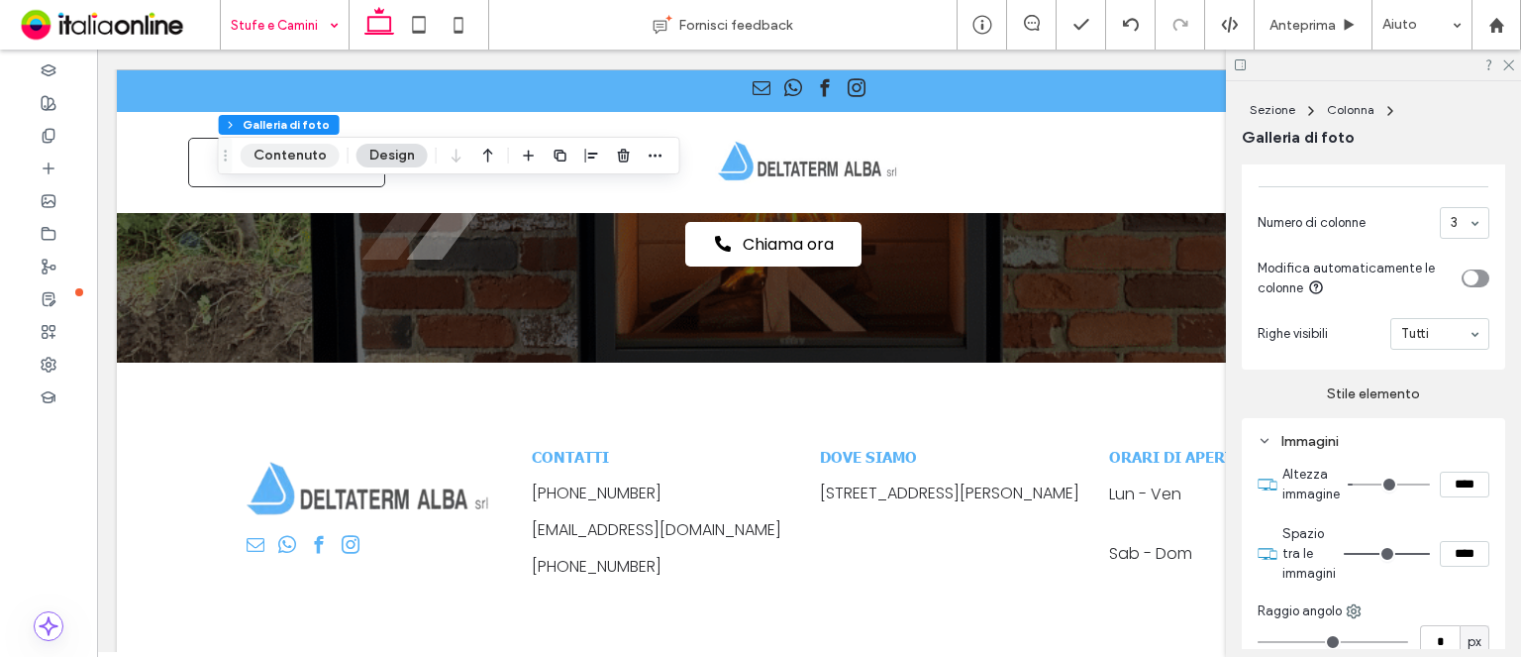
click at [328, 154] on button "Contenuto" at bounding box center [290, 156] width 99 height 24
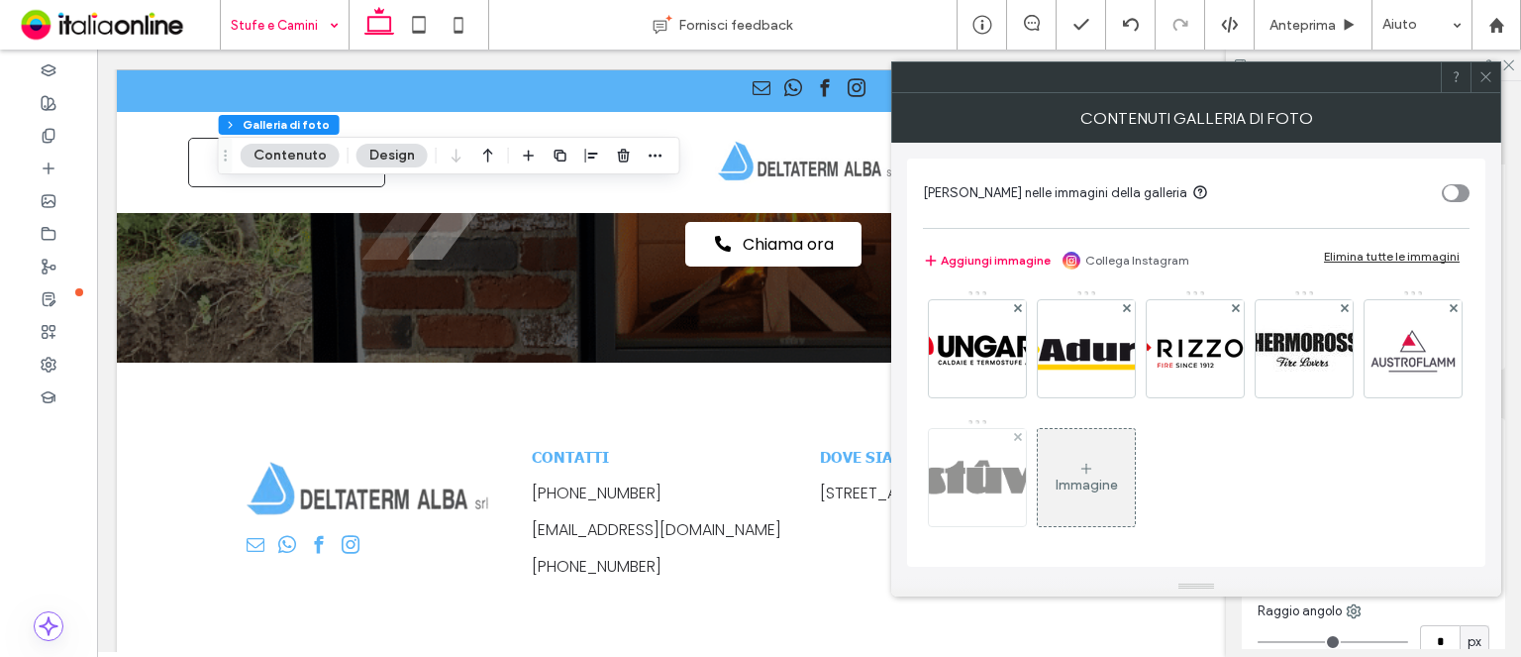
click at [1059, 470] on img at bounding box center [977, 477] width 162 height 97
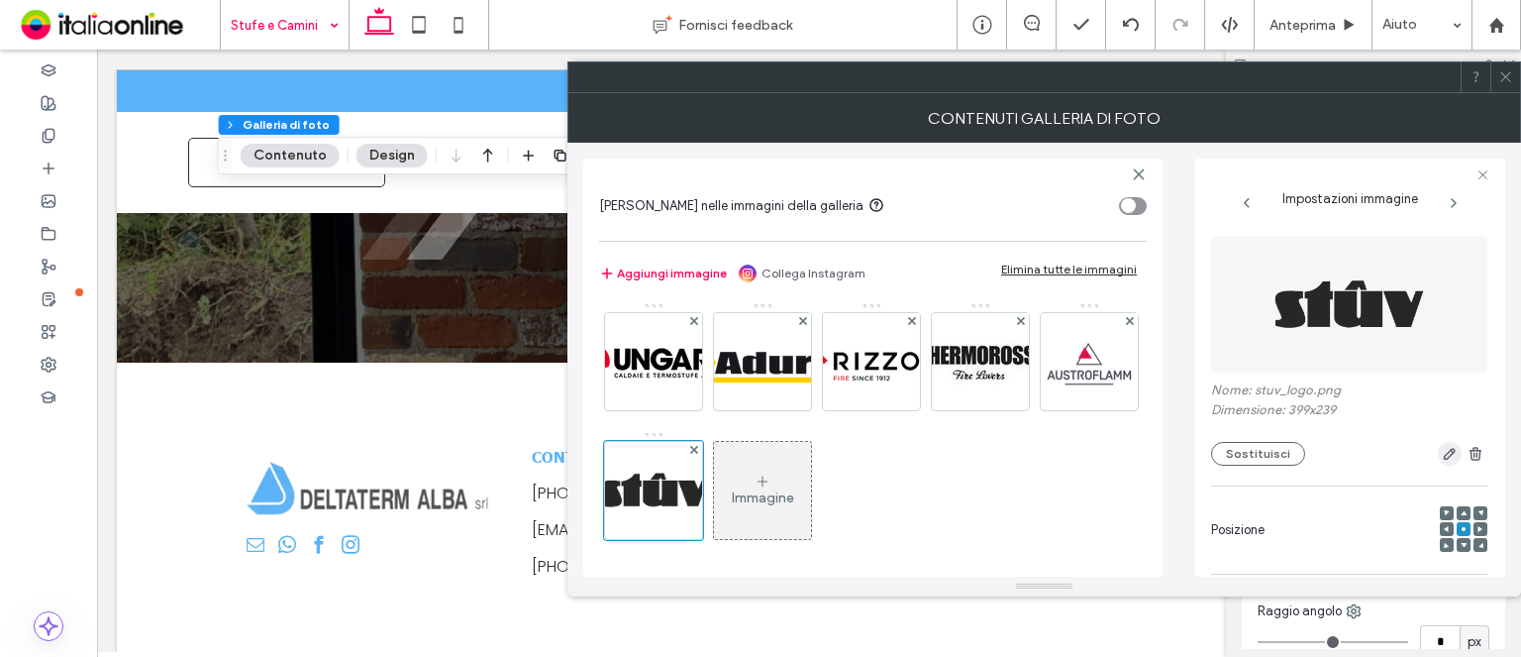
click at [1442, 458] on icon "button" at bounding box center [1450, 454] width 16 height 16
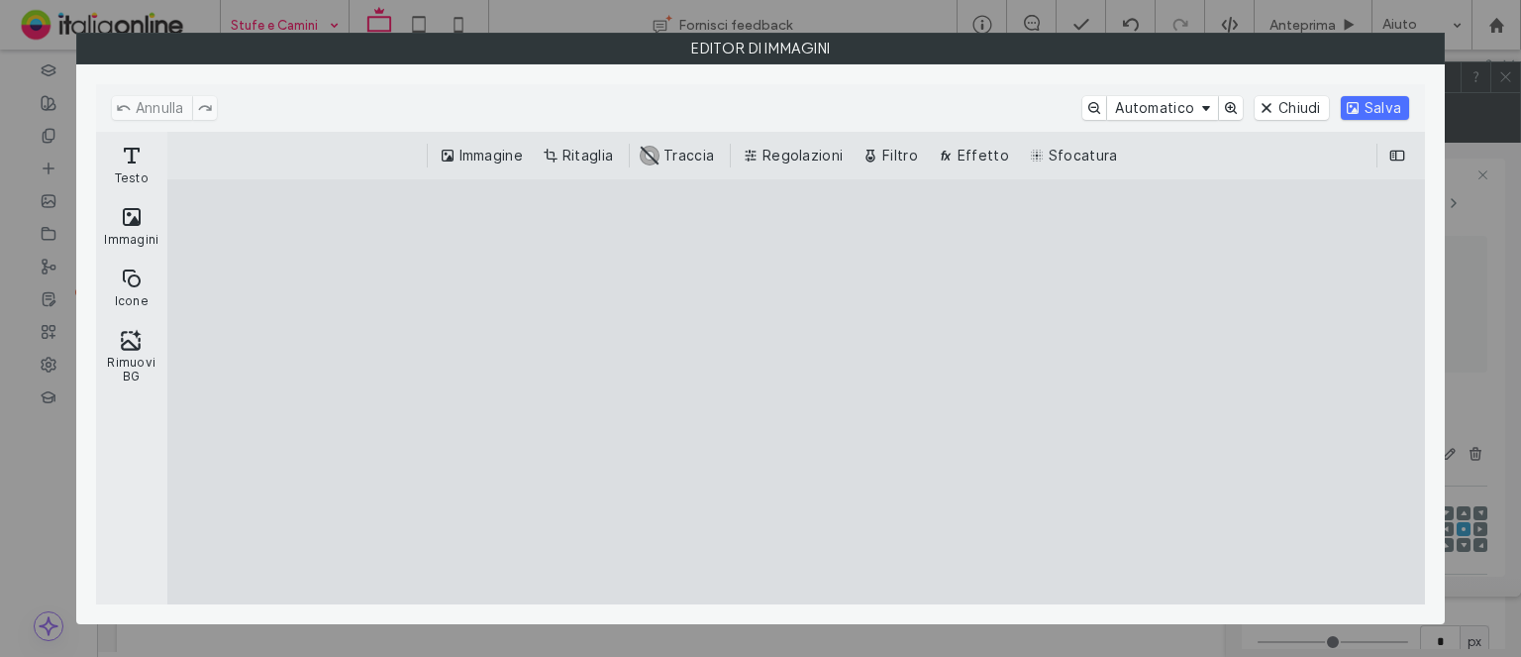
drag, startPoint x: 590, startPoint y: 157, endPoint x: 815, endPoint y: 262, distance: 248.1
click at [590, 157] on button "Ritaglia" at bounding box center [580, 156] width 82 height 24
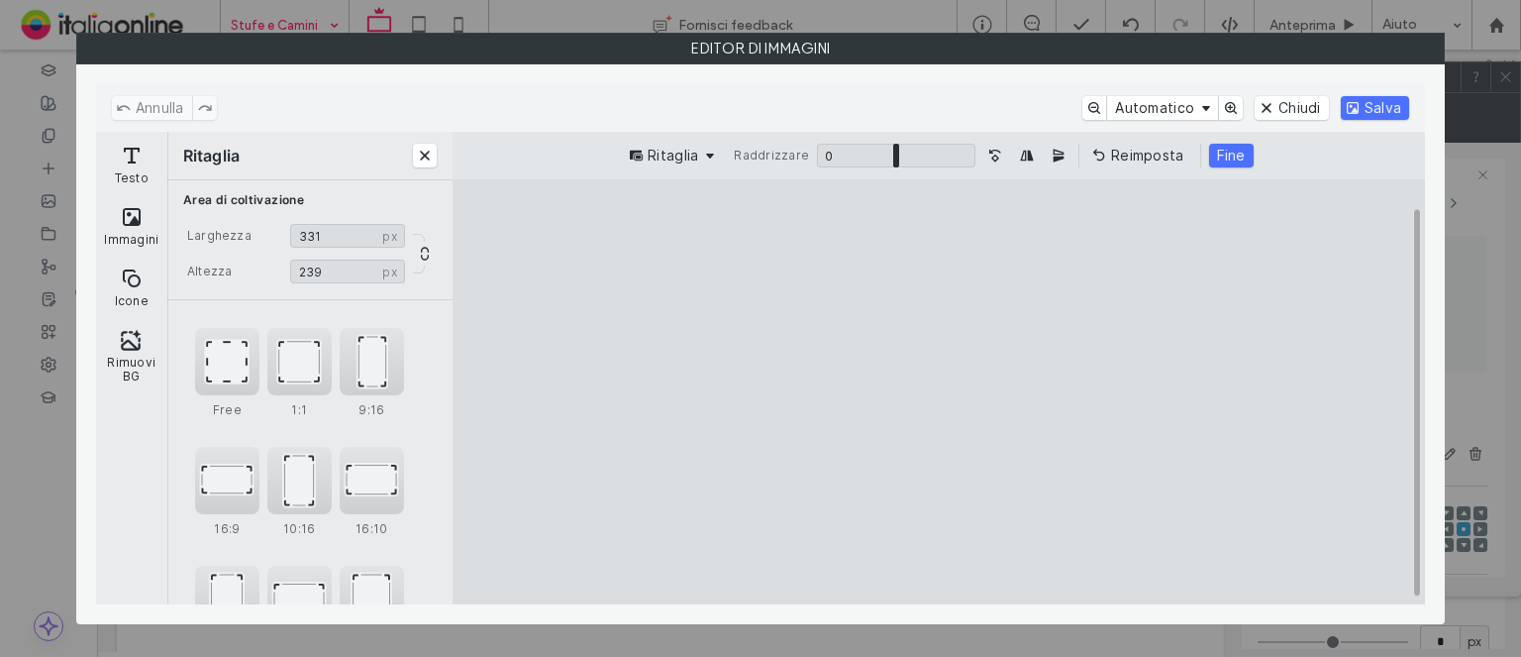
drag, startPoint x: 1218, startPoint y: 385, endPoint x: 1120, endPoint y: 376, distance: 98.5
click at [939, 392] on cesdk-canvas "Editor / piattaforma / website builder canvas" at bounding box center [939, 392] width 0 height 0
type input "***"
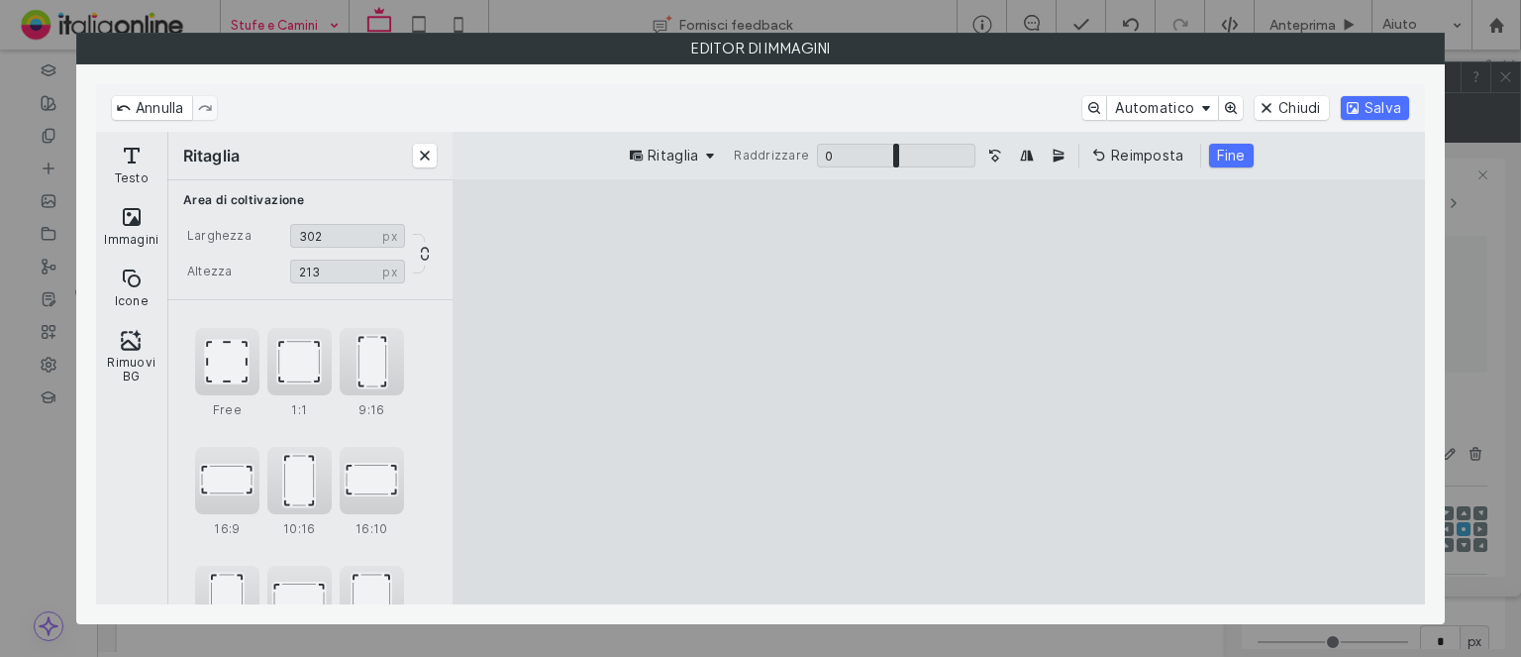
type input "***"
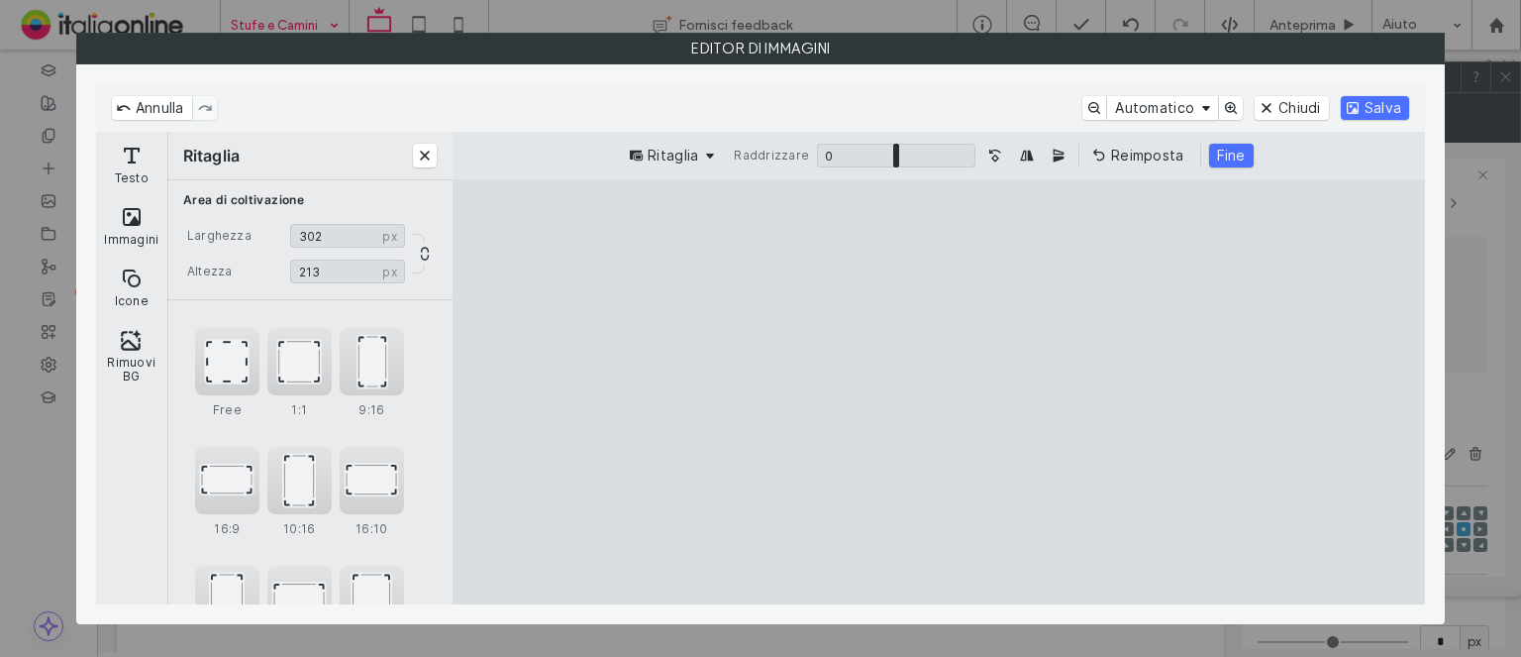
type input "***"
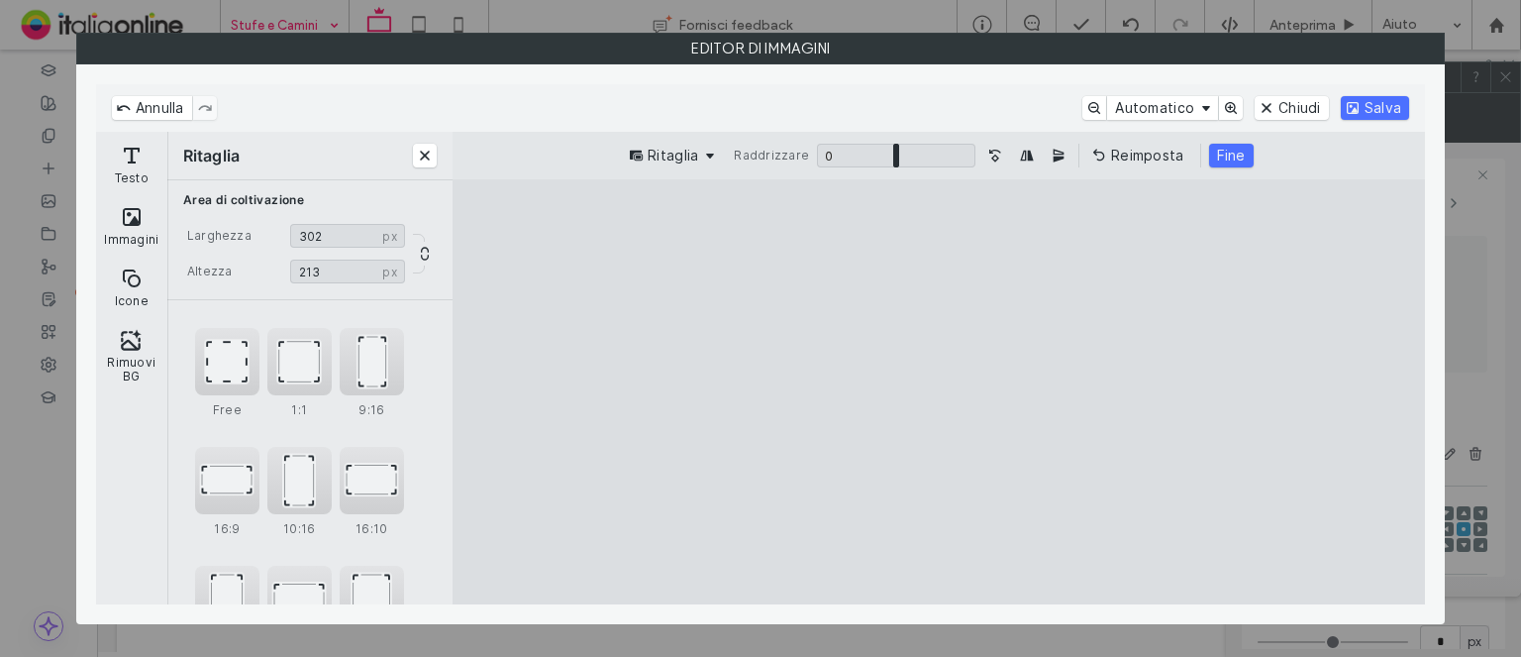
type input "***"
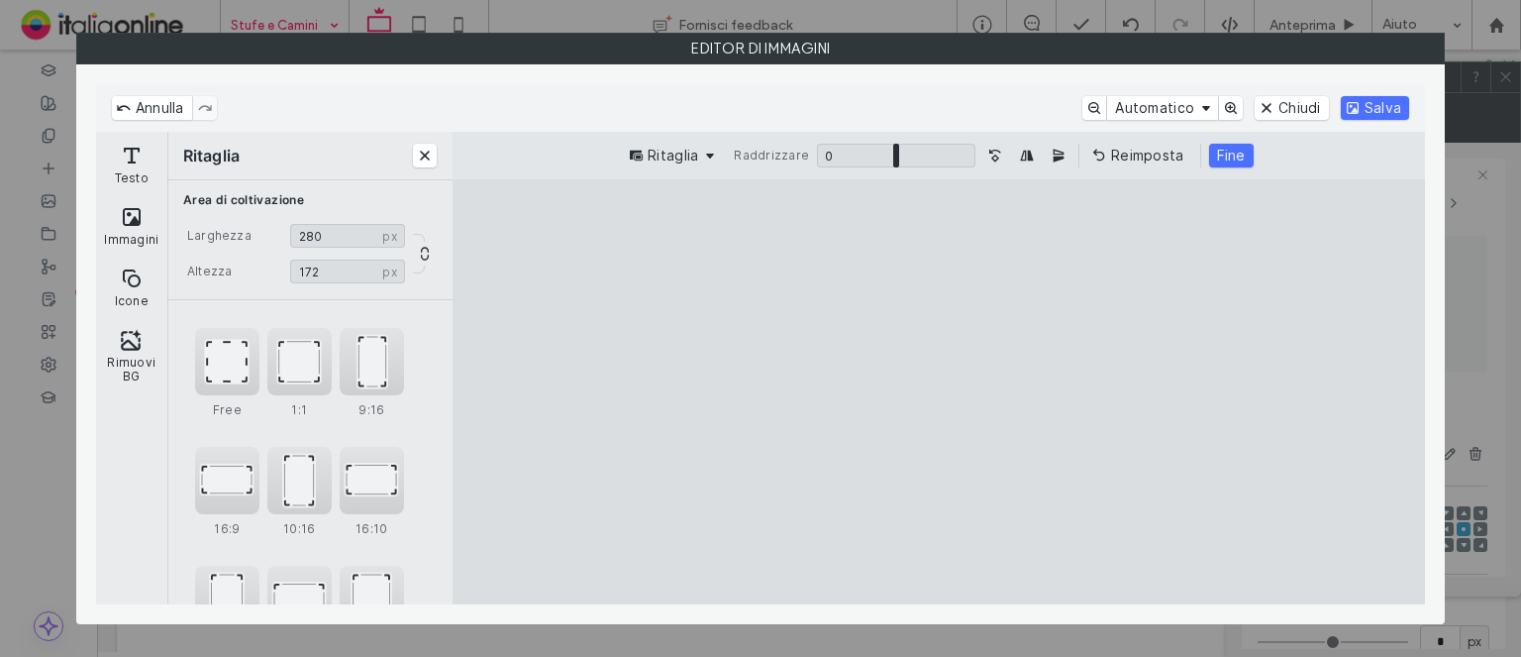
type input "***"
drag, startPoint x: 745, startPoint y: 256, endPoint x: 961, endPoint y: 391, distance: 255.0
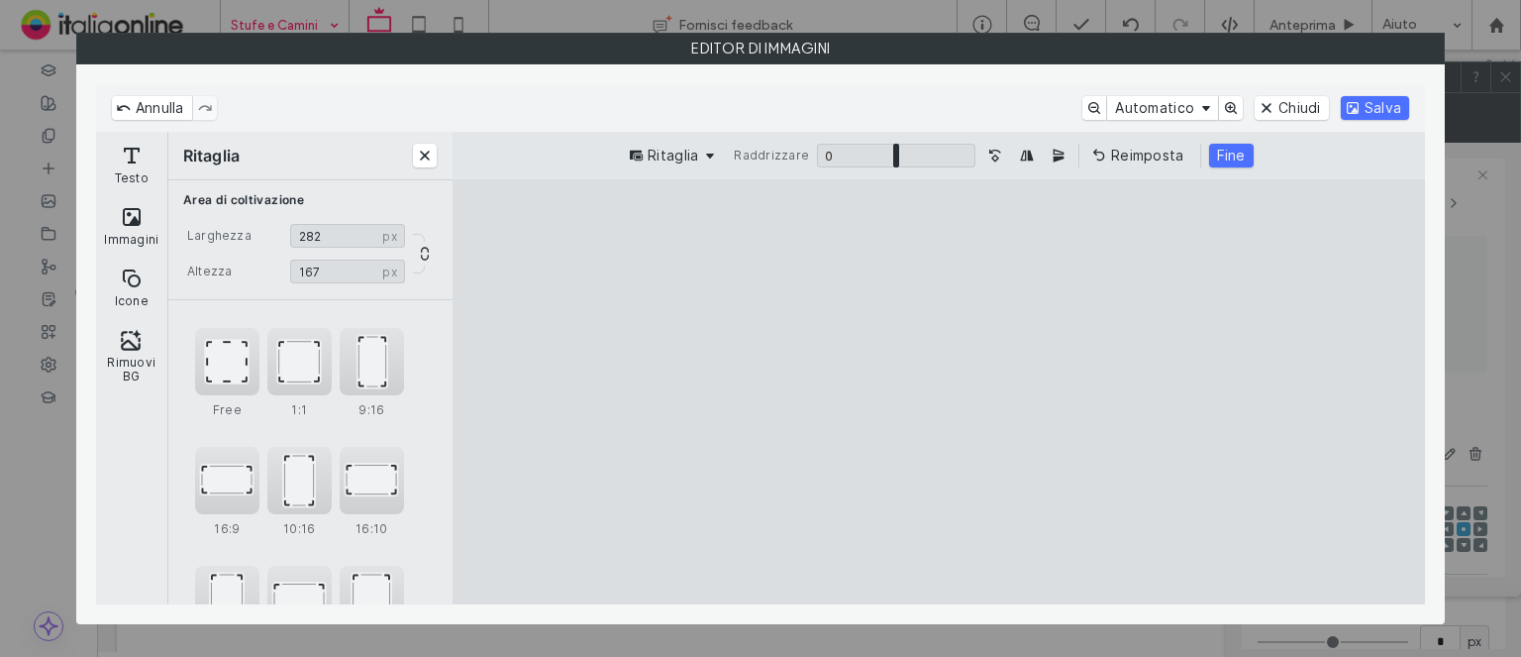
click at [939, 392] on cesdk-canvas "Editor / piattaforma / website builder canvas" at bounding box center [939, 392] width 0 height 0
drag, startPoint x: 1014, startPoint y: 401, endPoint x: 989, endPoint y: 364, distance: 45.6
click at [939, 392] on cesdk-canvas "Editor / piattaforma / website builder canvas" at bounding box center [939, 392] width 0 height 0
drag, startPoint x: 989, startPoint y: 364, endPoint x: 990, endPoint y: 402, distance: 38.7
click at [939, 392] on cesdk-canvas "Editor / piattaforma / website builder canvas" at bounding box center [939, 392] width 0 height 0
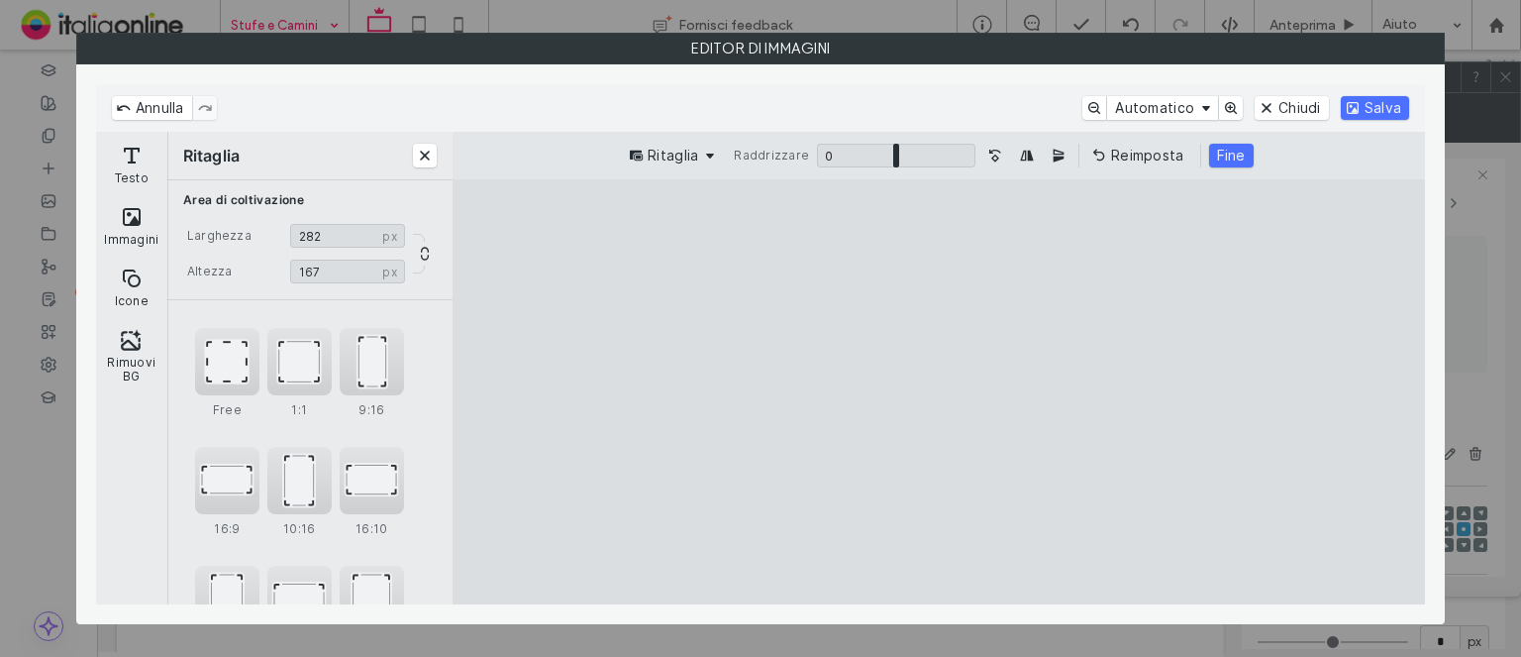
click at [939, 392] on cesdk-canvas "Editor / piattaforma / website builder canvas" at bounding box center [939, 392] width 0 height 0
click at [1216, 150] on button "Fine" at bounding box center [1231, 156] width 45 height 24
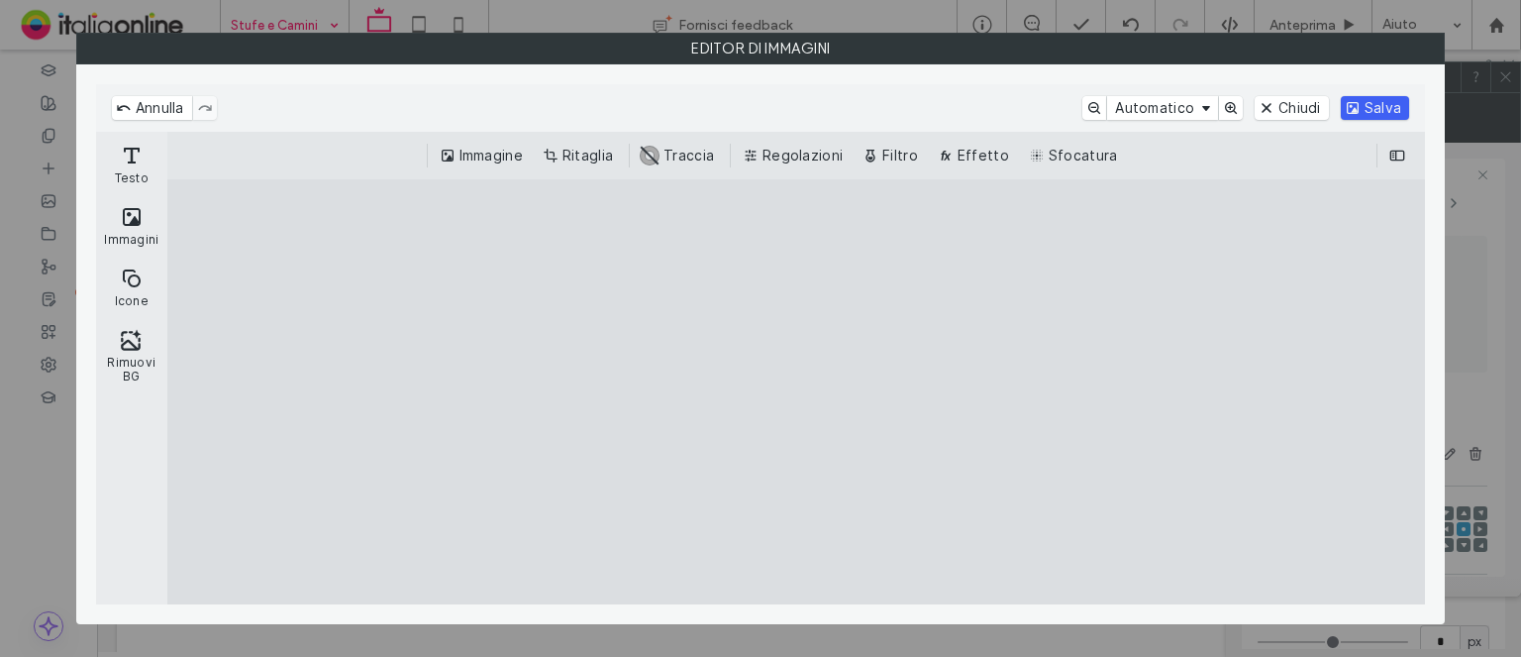
click at [1362, 96] on button "Salva" at bounding box center [1375, 108] width 68 height 24
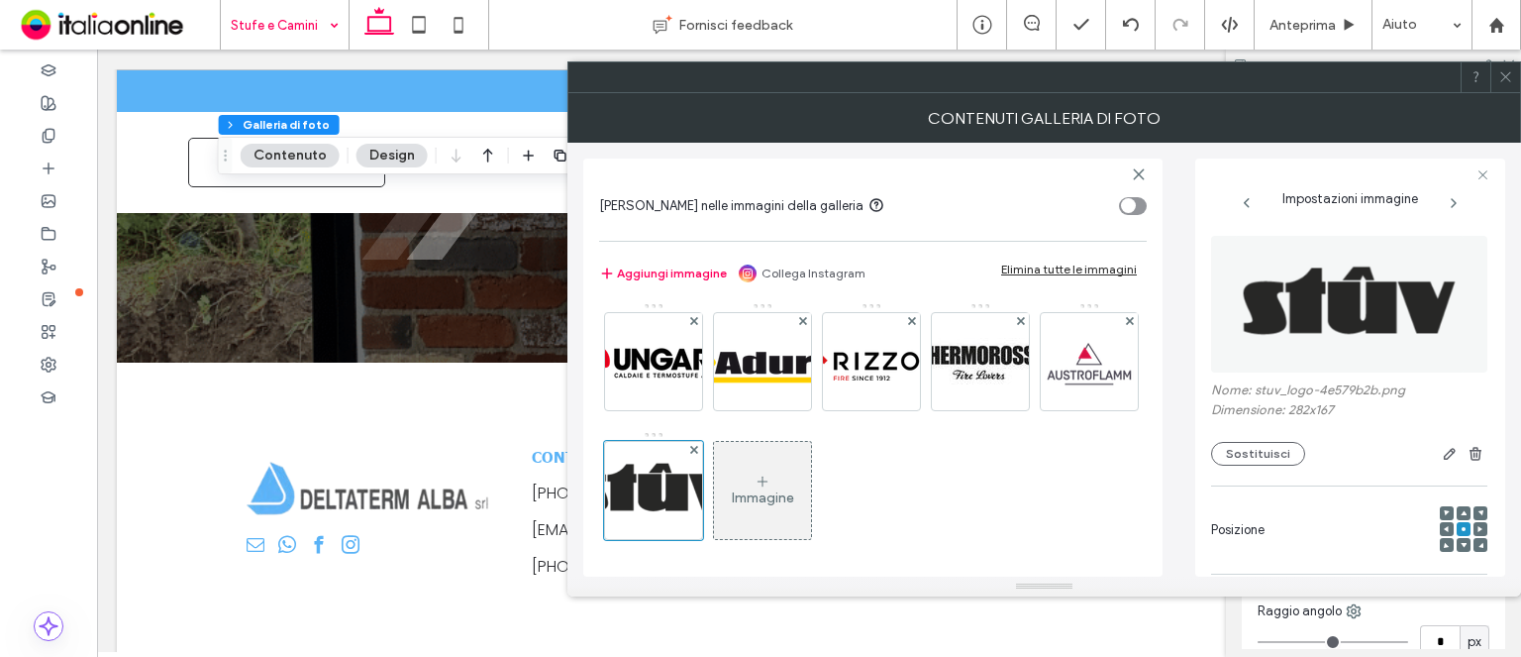
drag, startPoint x: 1513, startPoint y: 77, endPoint x: 1458, endPoint y: 118, distance: 68.7
click at [1513, 77] on icon at bounding box center [1506, 76] width 15 height 15
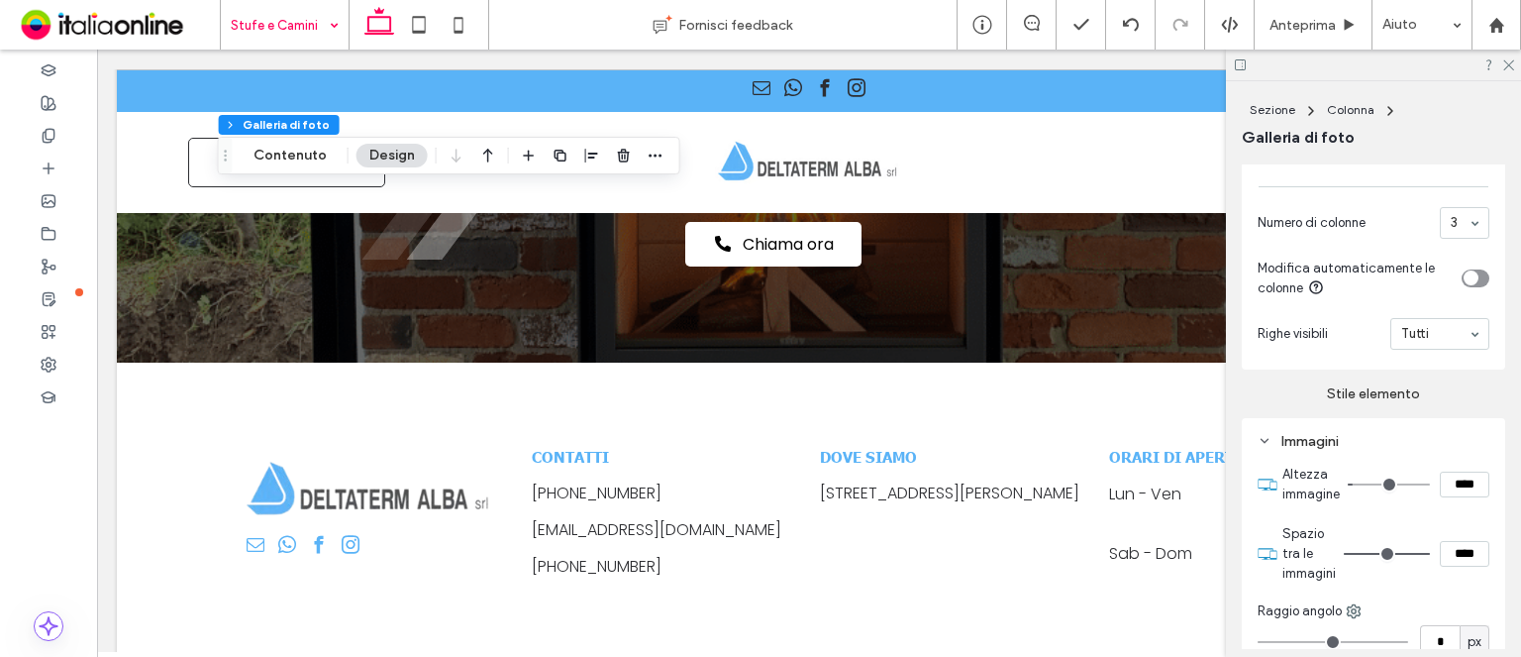
click at [1515, 66] on div at bounding box center [1373, 65] width 295 height 31
click at [1516, 58] on div at bounding box center [1373, 65] width 295 height 31
click at [1506, 64] on icon at bounding box center [1508, 63] width 13 height 13
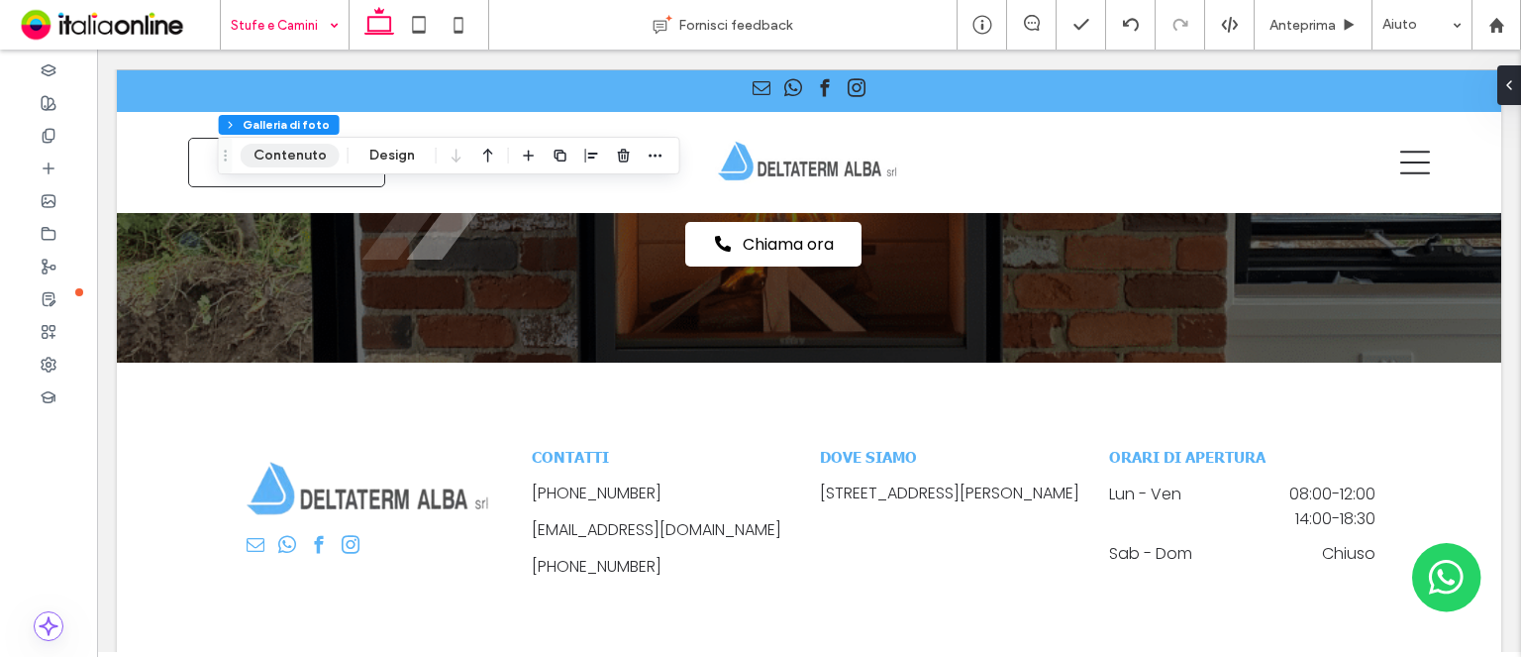
click at [321, 146] on button "Contenuto" at bounding box center [290, 156] width 99 height 24
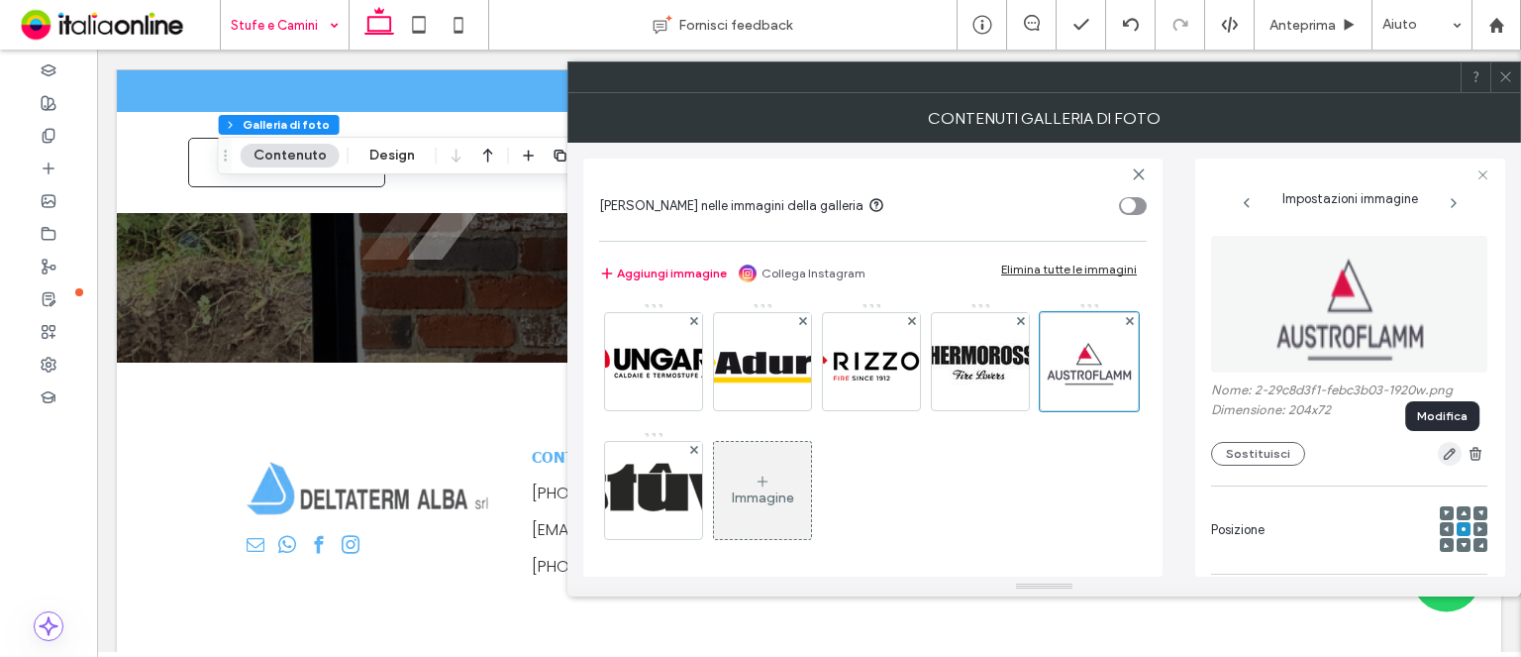
click at [1446, 462] on icon "button" at bounding box center [1450, 454] width 16 height 16
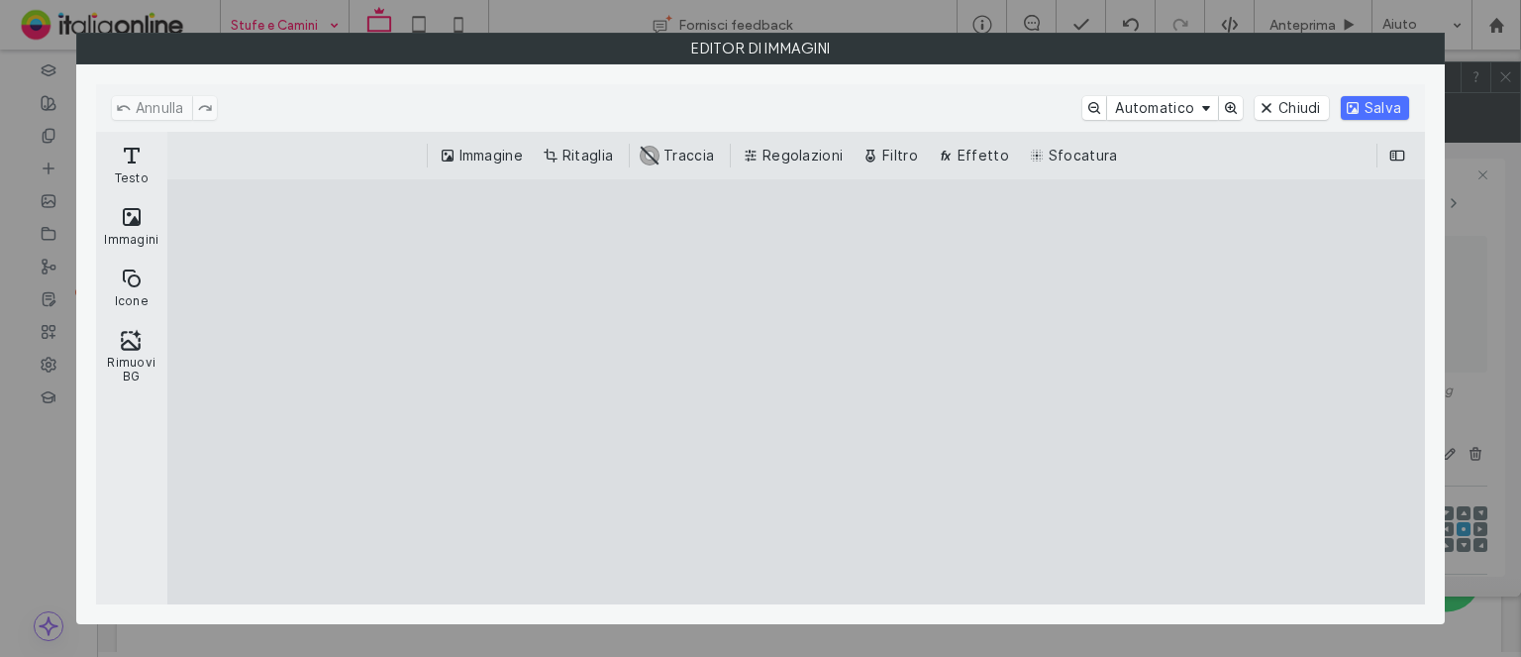
click at [576, 140] on div "Immagine Ritaglia #ABABAB Traccia Regolazioni Filtro Effetto Sfocatura" at bounding box center [796, 156] width 1258 height 48
click at [577, 146] on button "Ritaglia" at bounding box center [580, 156] width 82 height 24
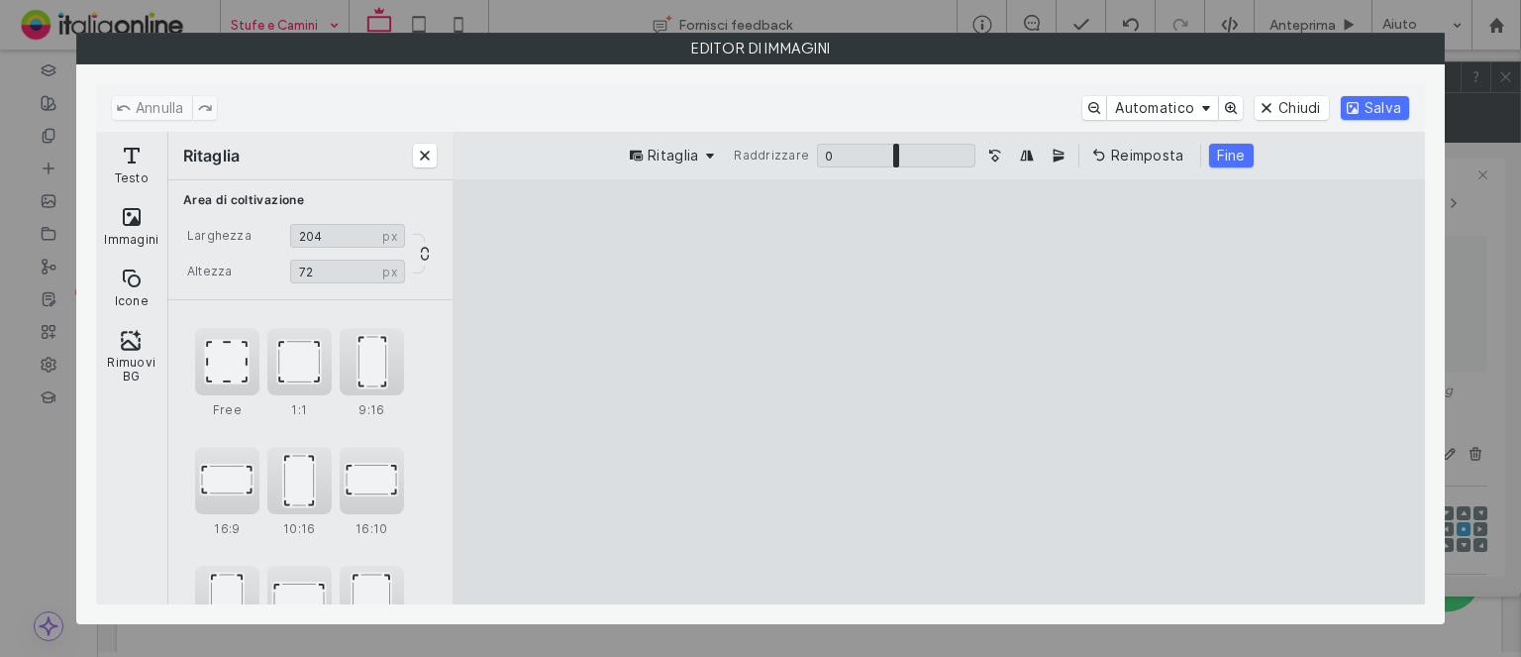
type input "***"
type input "**"
type input "***"
type input "**"
type input "***"
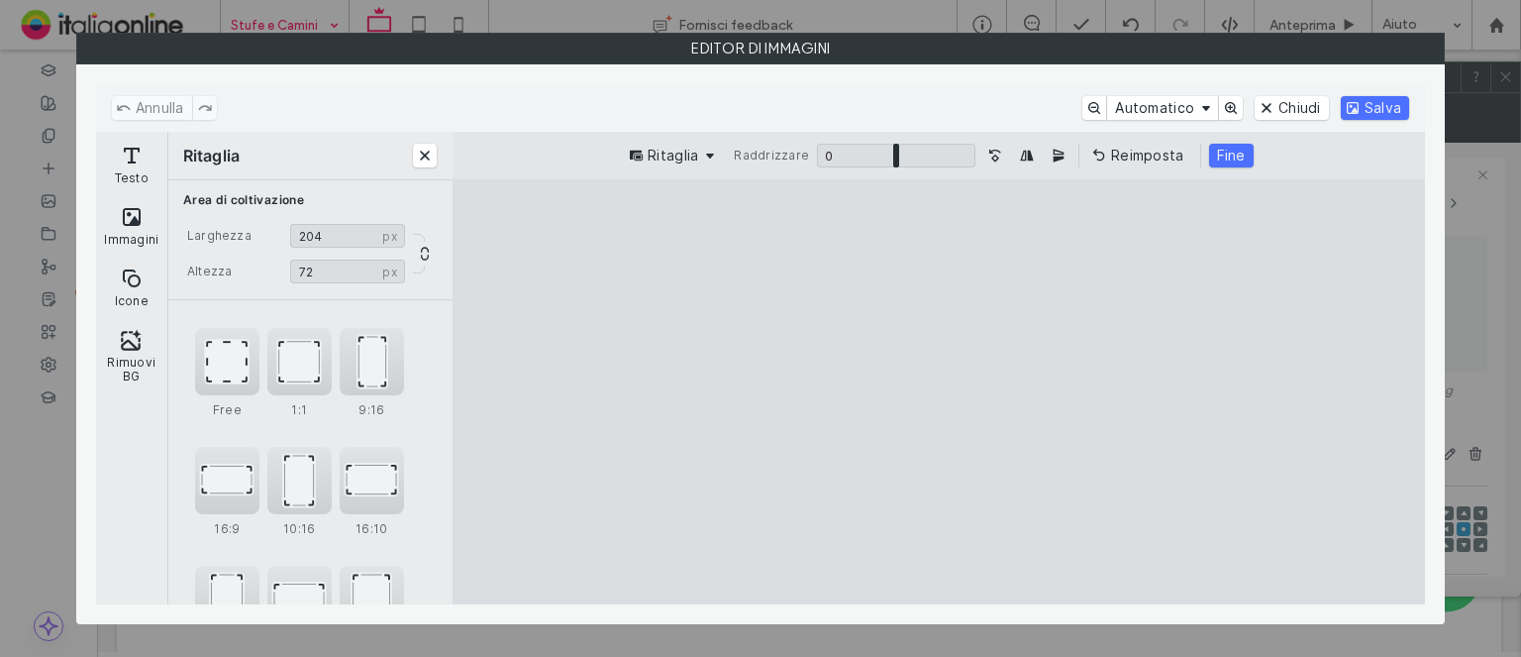
type input "**"
type input "***"
drag, startPoint x: 1363, startPoint y: 253, endPoint x: 1155, endPoint y: 324, distance: 219.9
click at [939, 392] on cesdk-canvas "Editor / piattaforma / website builder canvas" at bounding box center [939, 392] width 0 height 0
drag, startPoint x: 897, startPoint y: 402, endPoint x: 733, endPoint y: 402, distance: 164.4
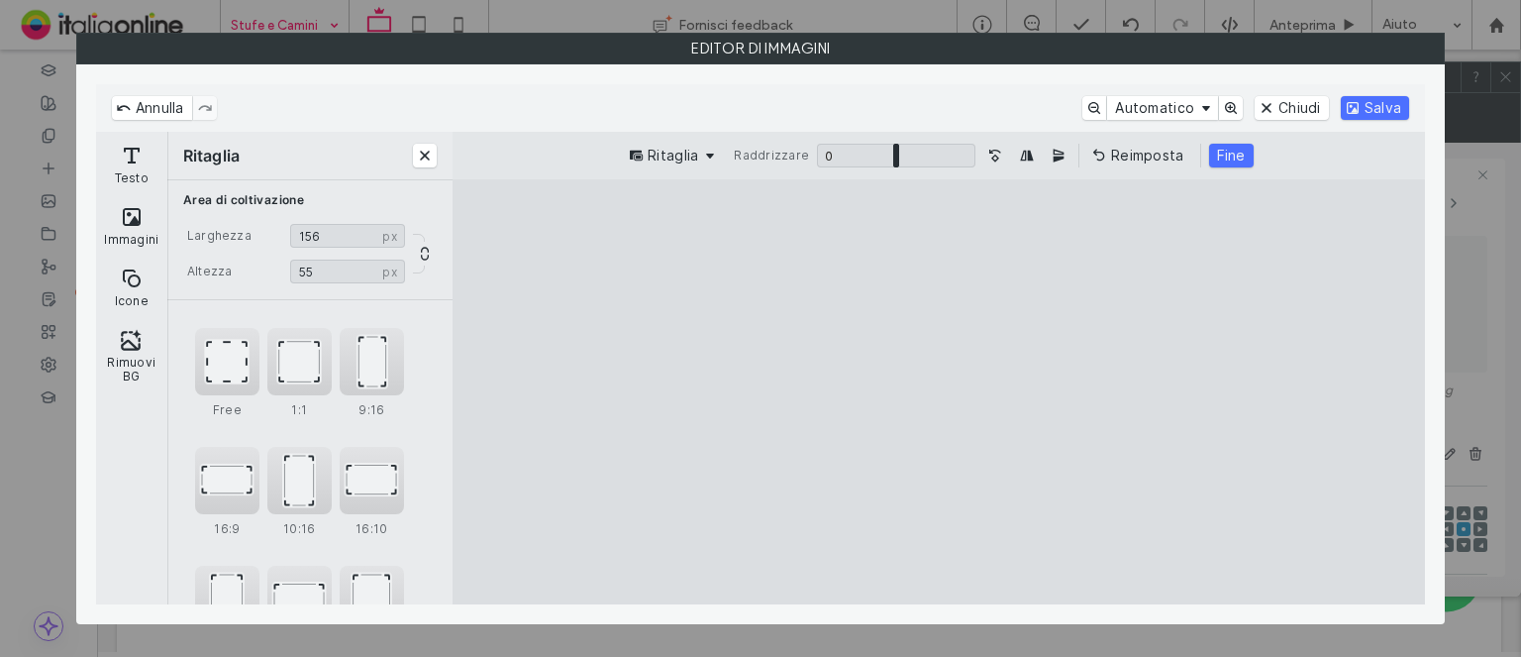
click at [939, 392] on cesdk-canvas "Editor / piattaforma / website builder canvas" at bounding box center [939, 392] width 0 height 0
type input "**"
drag, startPoint x: 934, startPoint y: 250, endPoint x: 940, endPoint y: 235, distance: 16.0
click at [939, 392] on cesdk-canvas "Editor / piattaforma / website builder canvas" at bounding box center [939, 392] width 0 height 0
type input "***"
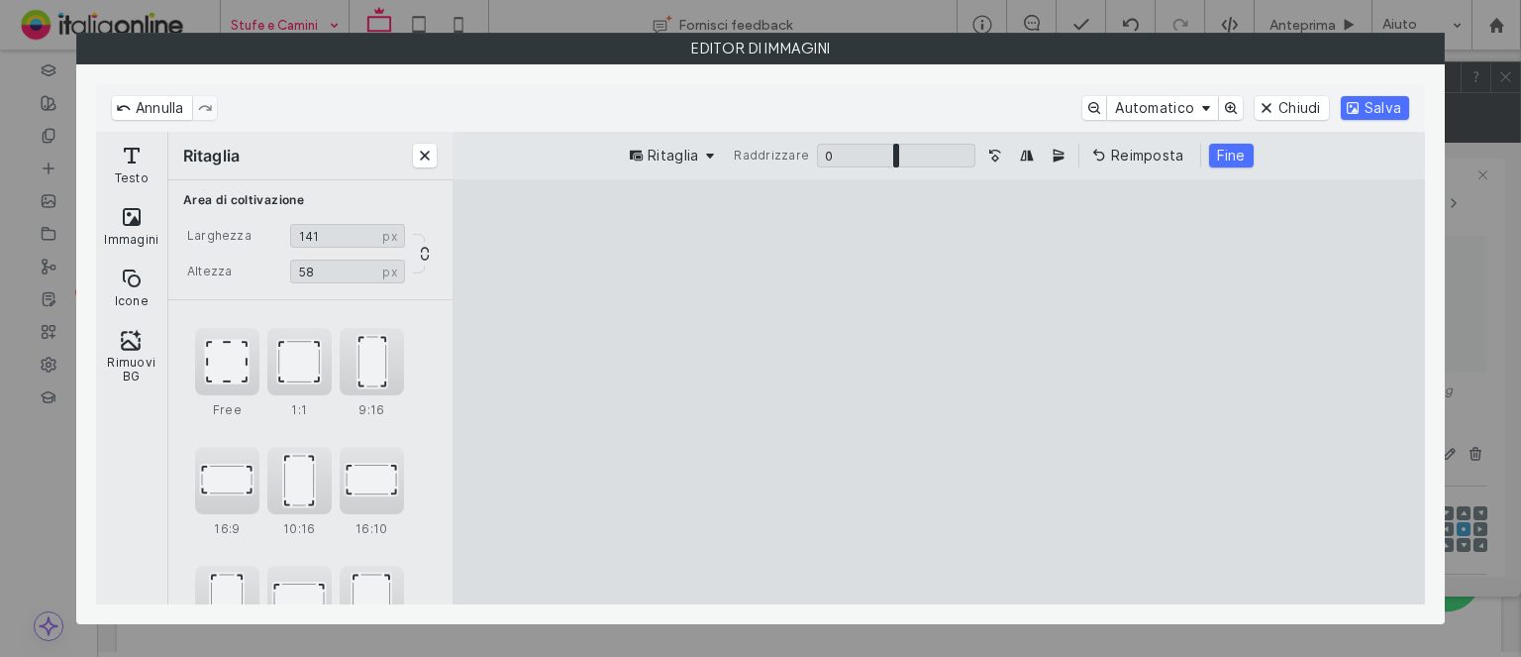
drag, startPoint x: 1378, startPoint y: 403, endPoint x: 1289, endPoint y: 363, distance: 98.0
click at [939, 392] on cesdk-canvas "Editor / piattaforma / website builder canvas" at bounding box center [939, 392] width 0 height 0
click at [1224, 173] on div "Ritaglia Raddrizzare 0 * 0 Reimposta Fine" at bounding box center [939, 156] width 973 height 48
click at [1209, 157] on button "Fine" at bounding box center [1231, 156] width 45 height 24
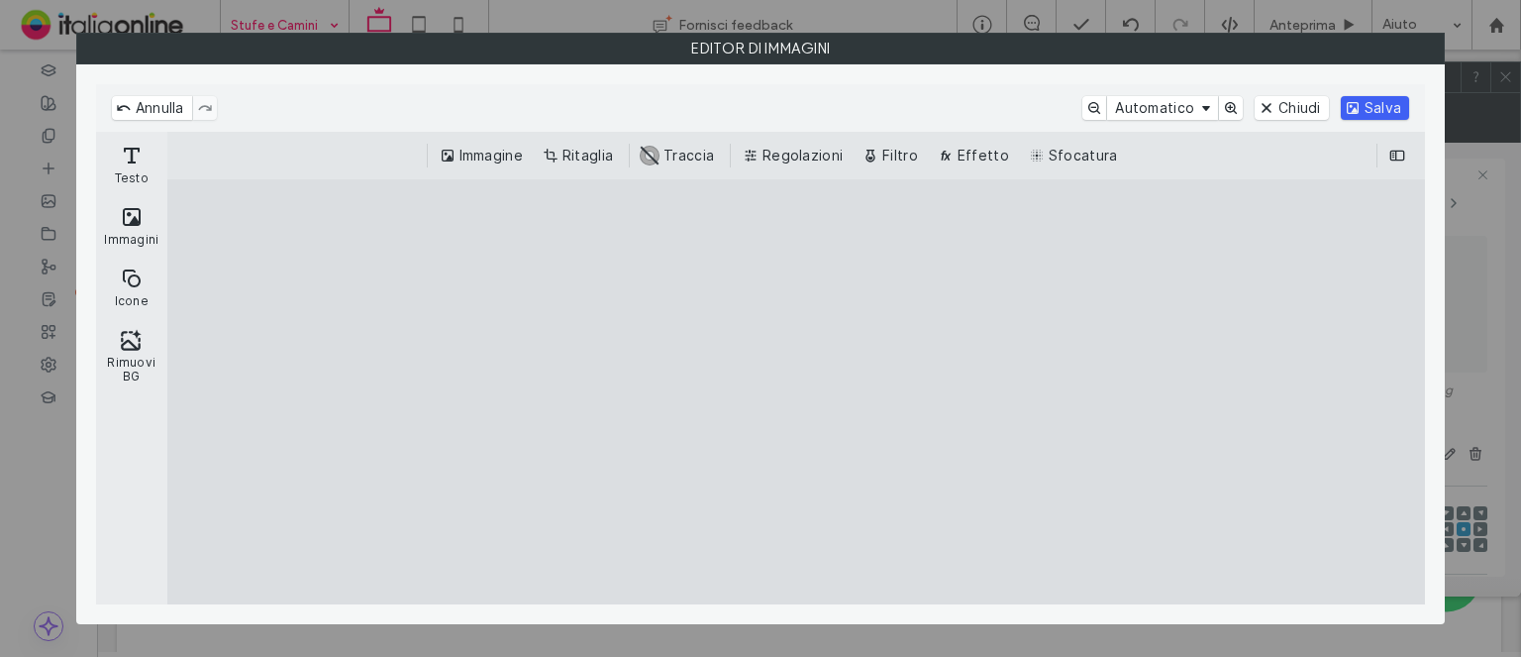
click at [1347, 112] on button "Salva" at bounding box center [1375, 108] width 68 height 24
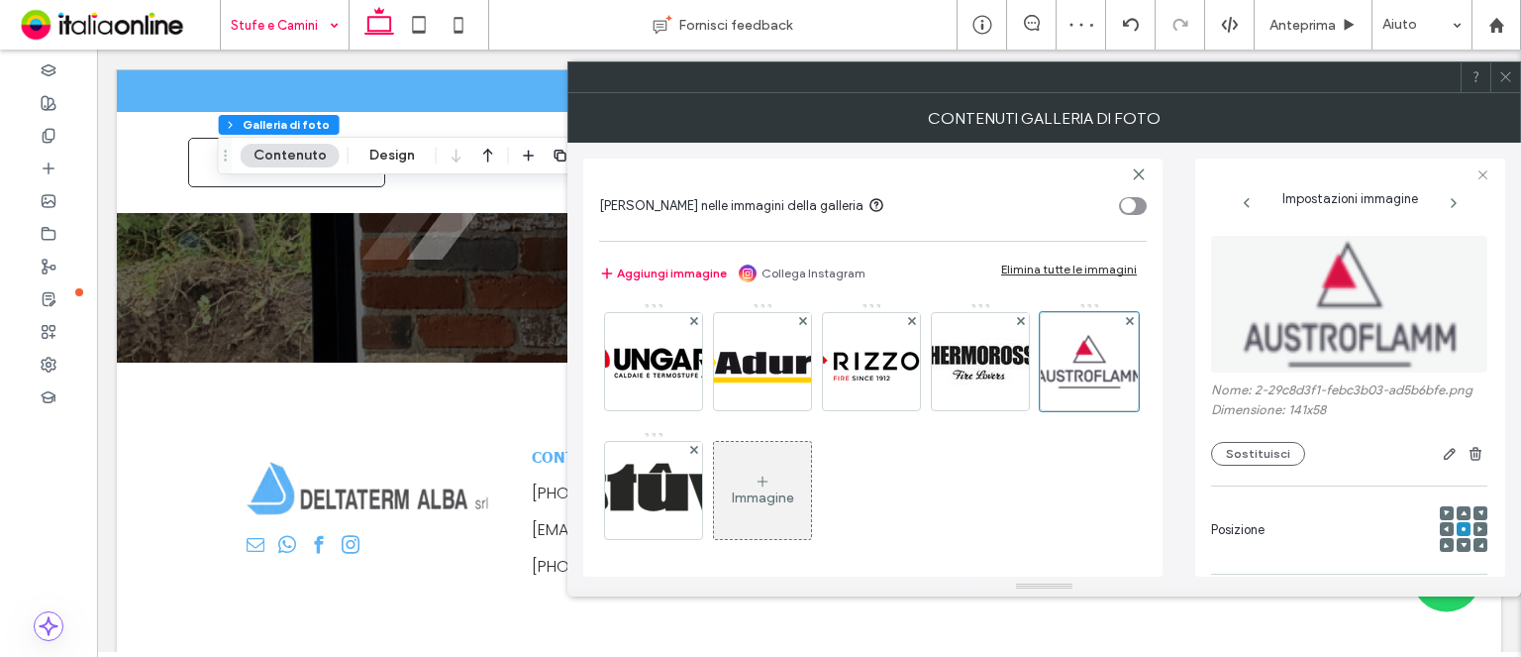
click at [1504, 79] on icon at bounding box center [1506, 76] width 15 height 15
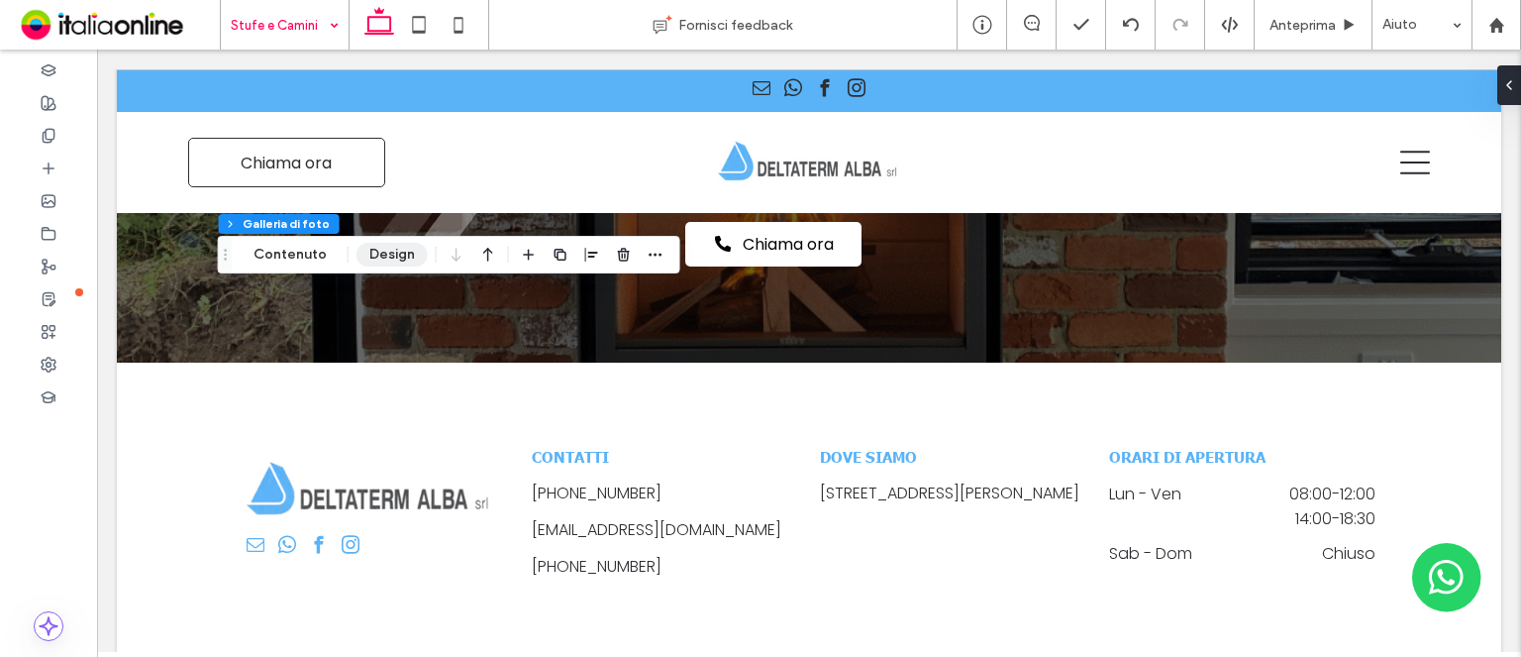
click at [386, 260] on button "Design" at bounding box center [392, 255] width 71 height 24
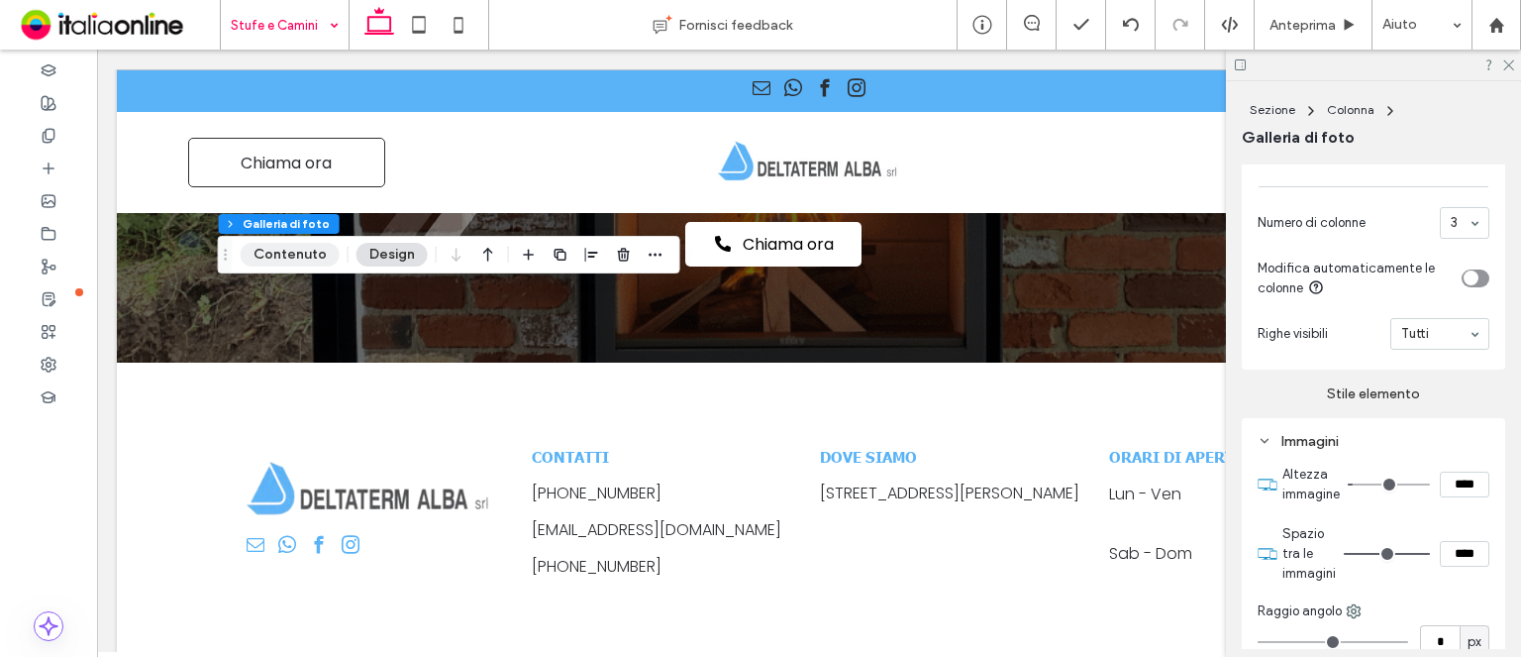
click at [272, 249] on button "Contenuto" at bounding box center [290, 255] width 99 height 24
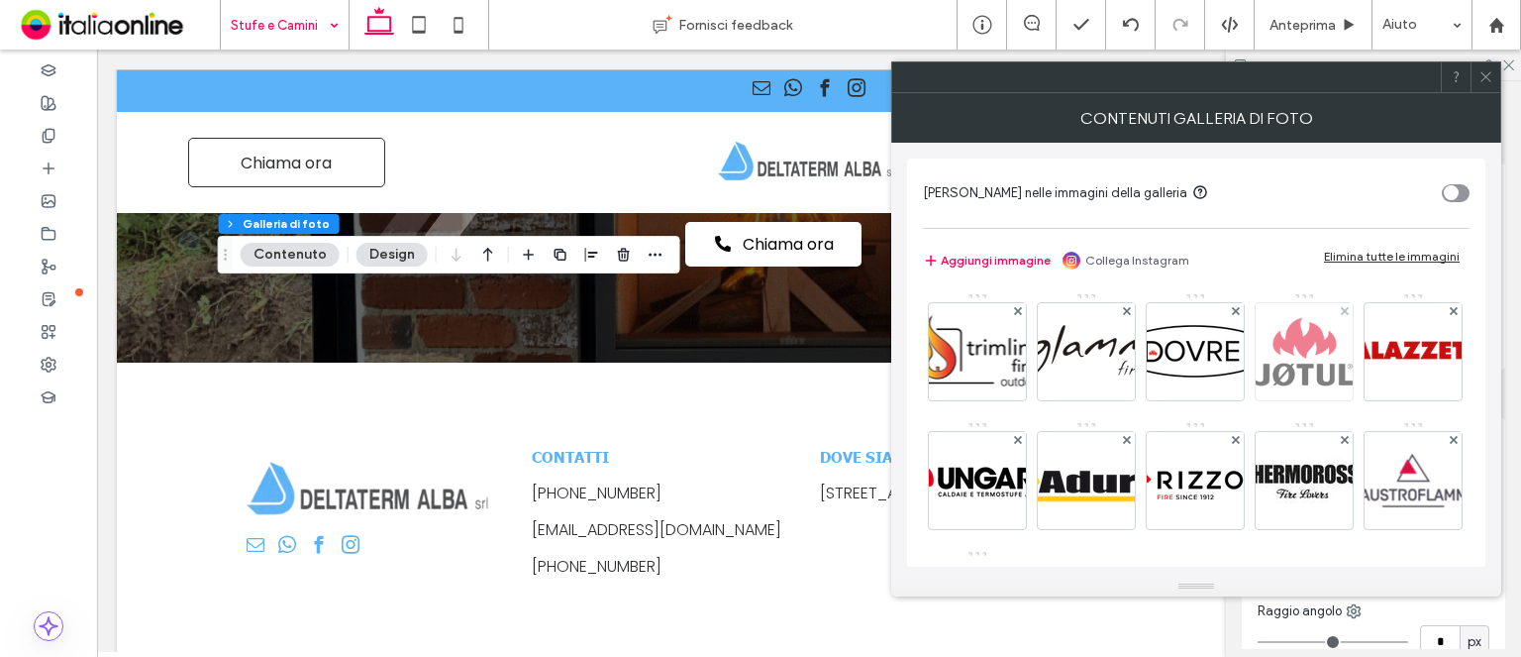
scroll to position [99, 0]
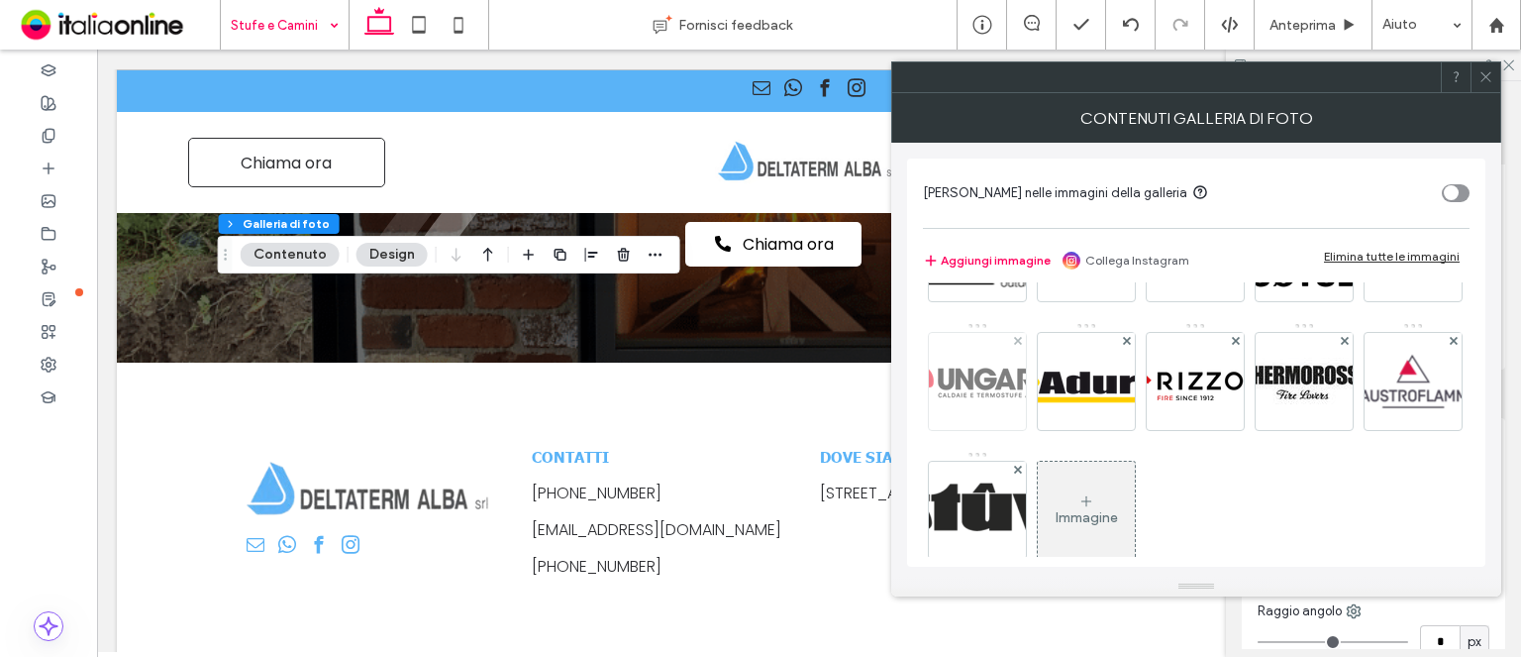
click at [1026, 344] on div at bounding box center [977, 381] width 97 height 97
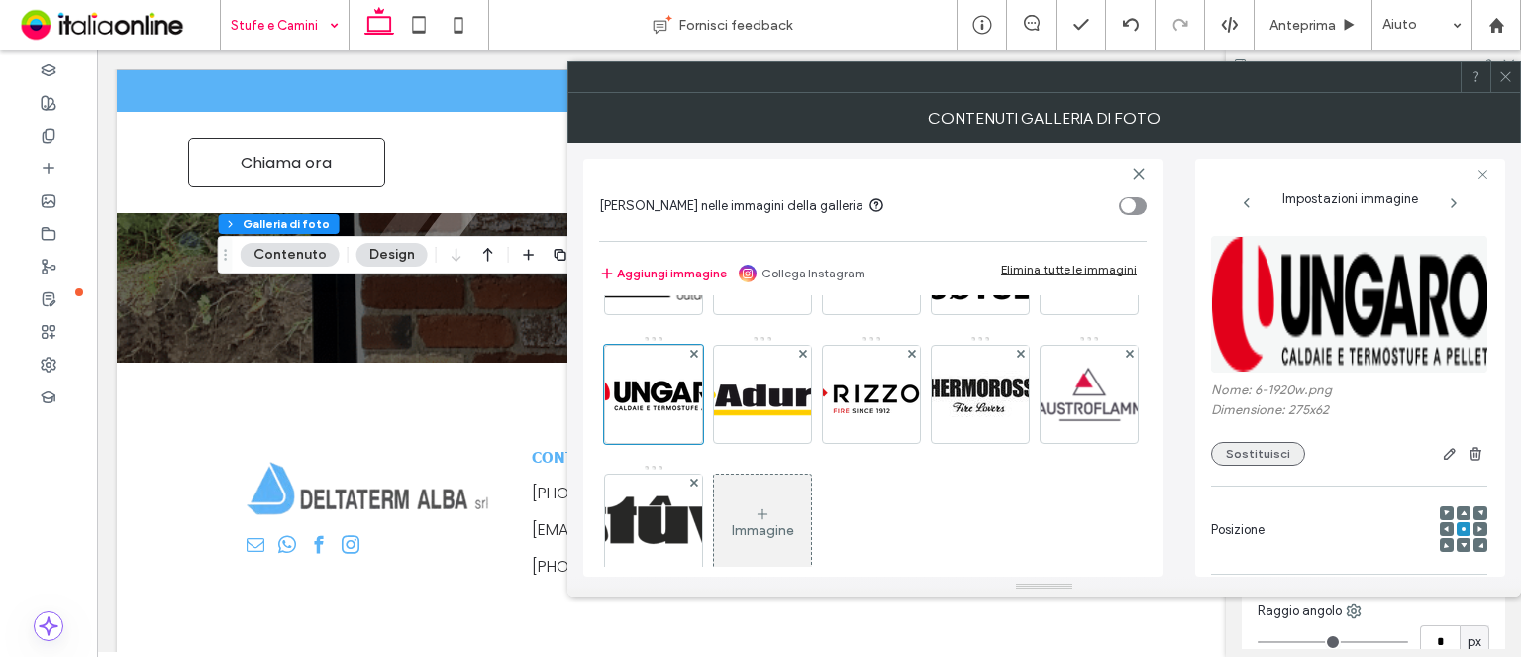
click at [1267, 453] on button "Sostituisci" at bounding box center [1258, 454] width 94 height 24
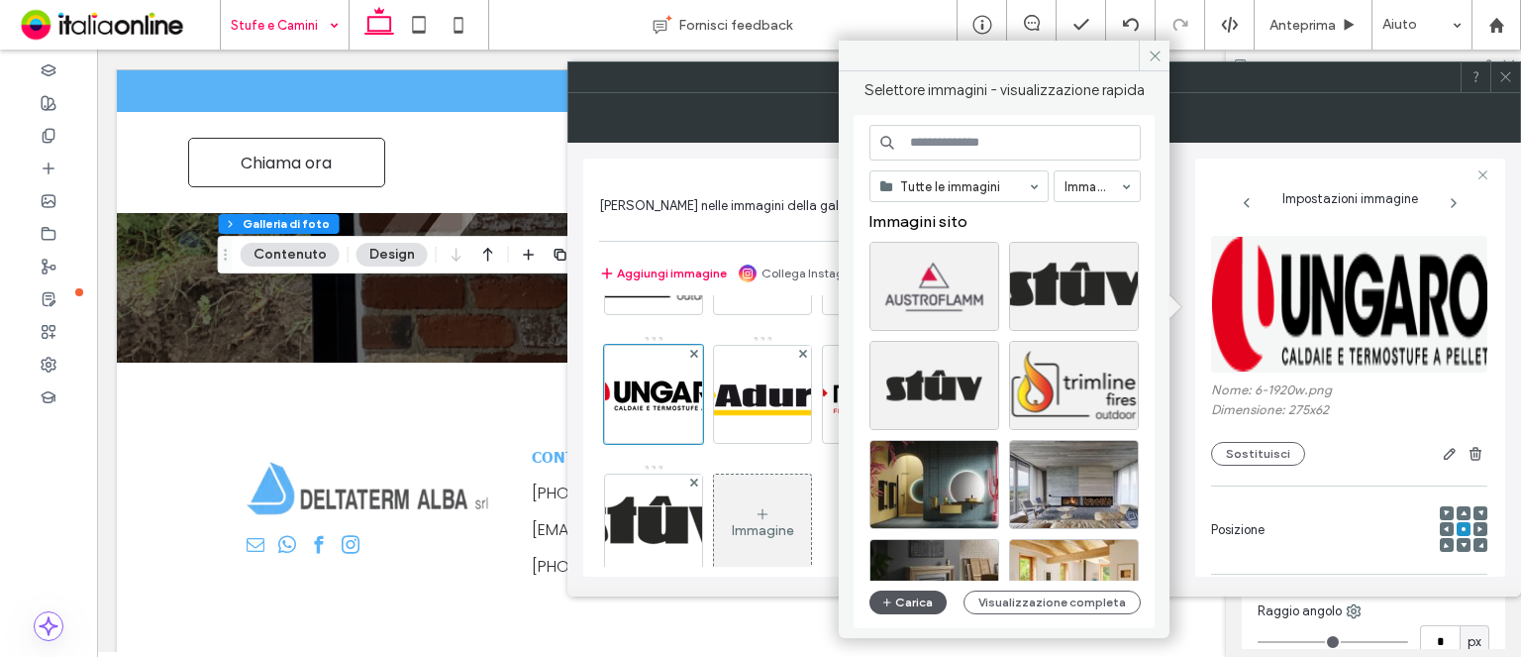
click at [880, 593] on button "Carica" at bounding box center [908, 602] width 77 height 24
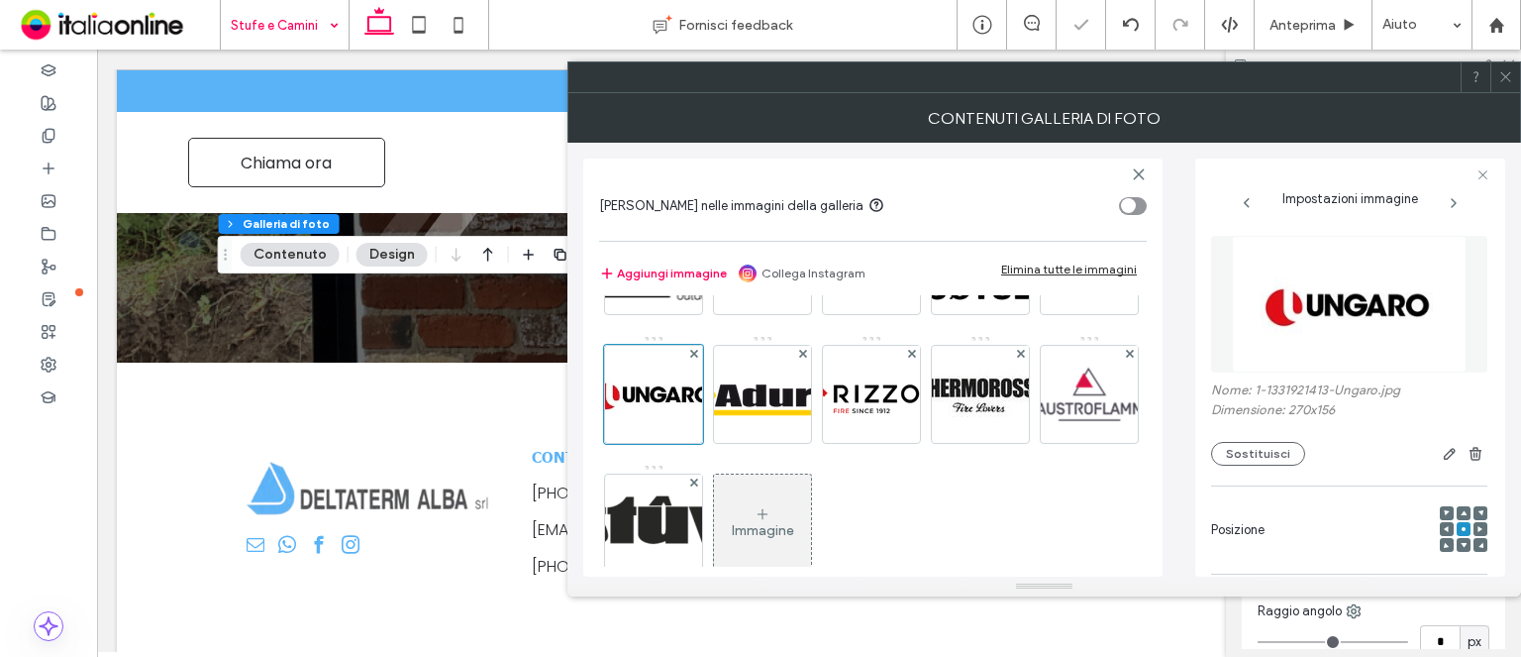
click at [1496, 72] on div at bounding box center [1506, 77] width 30 height 30
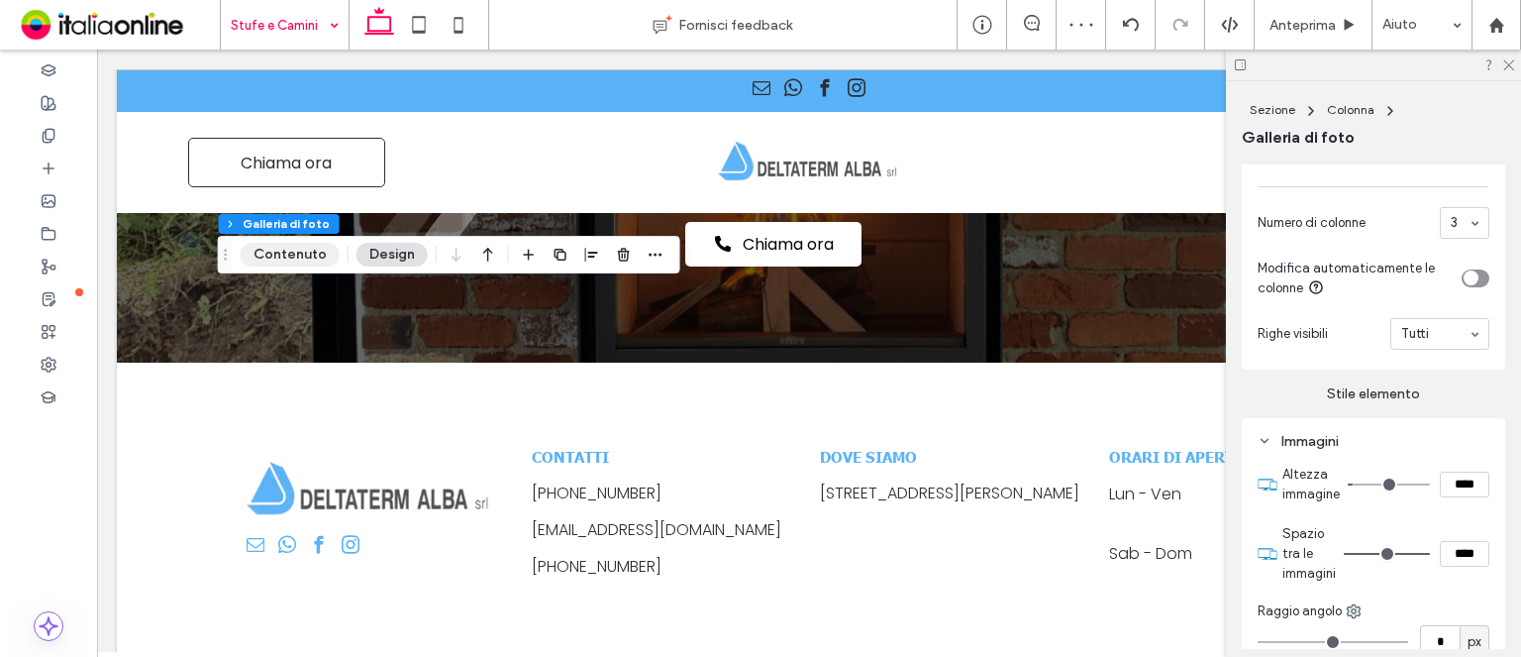
click at [299, 253] on button "Contenuto" at bounding box center [290, 255] width 99 height 24
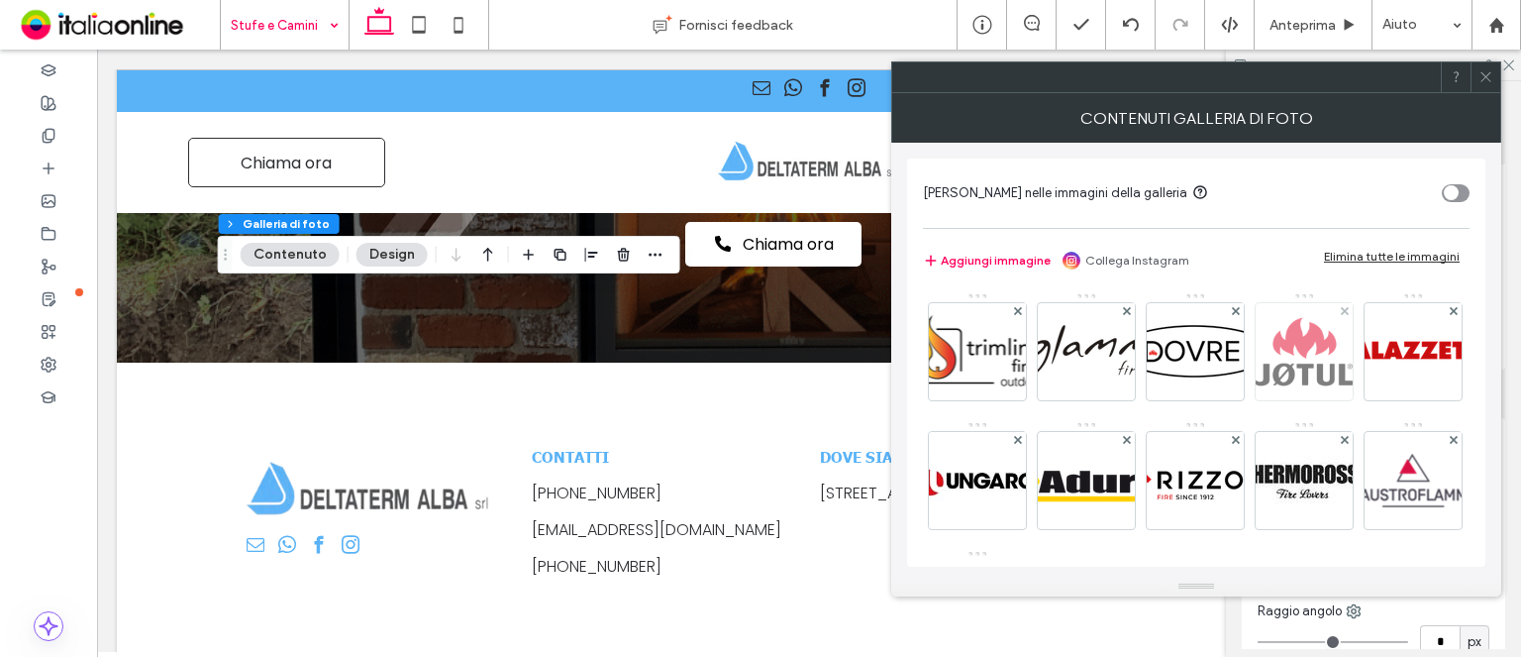
scroll to position [132, 0]
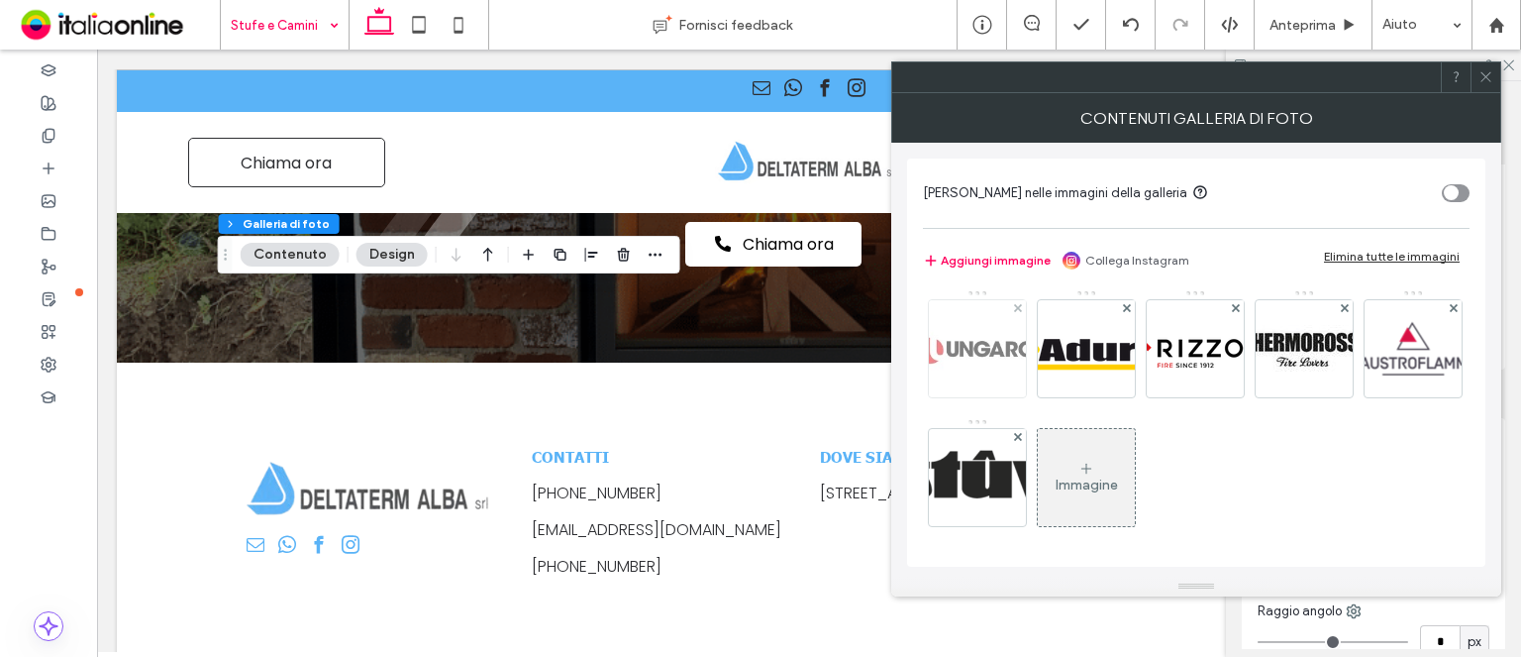
click at [1062, 346] on img at bounding box center [977, 348] width 168 height 97
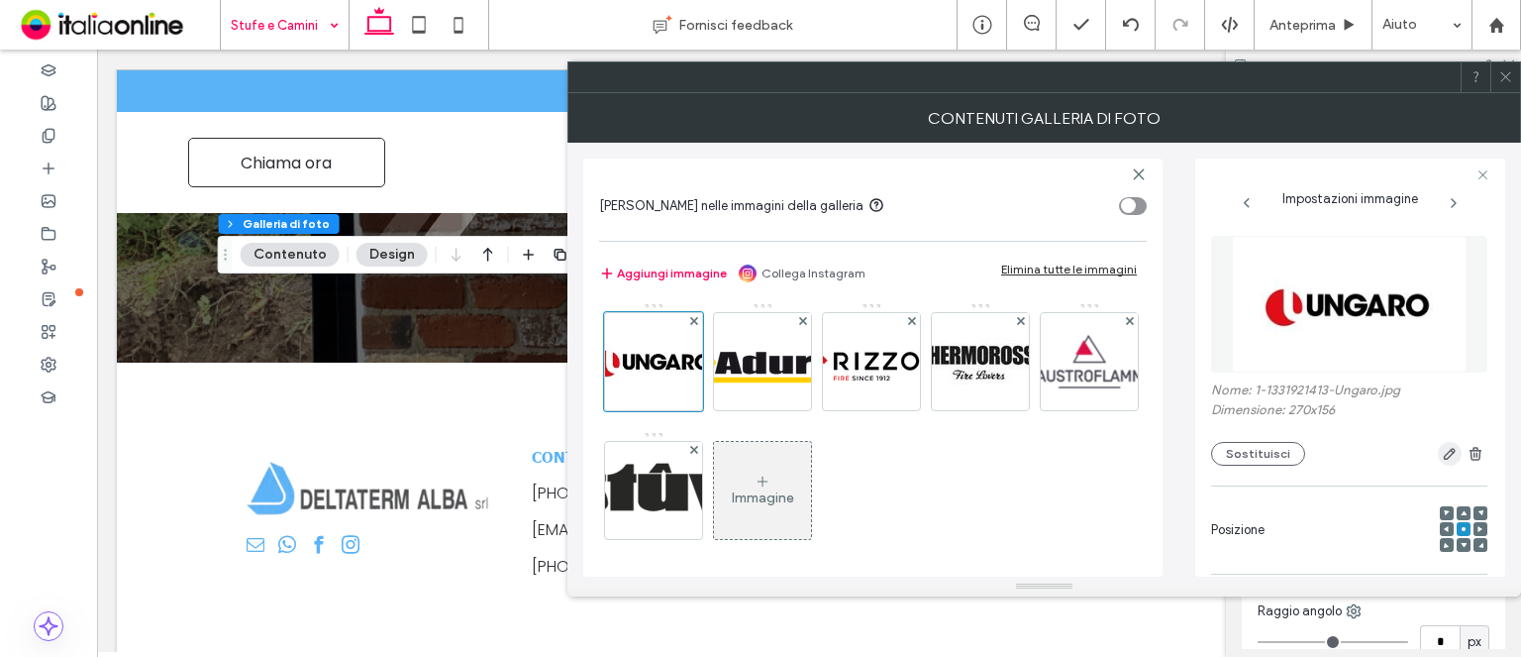
click at [1443, 465] on span "button" at bounding box center [1450, 454] width 24 height 24
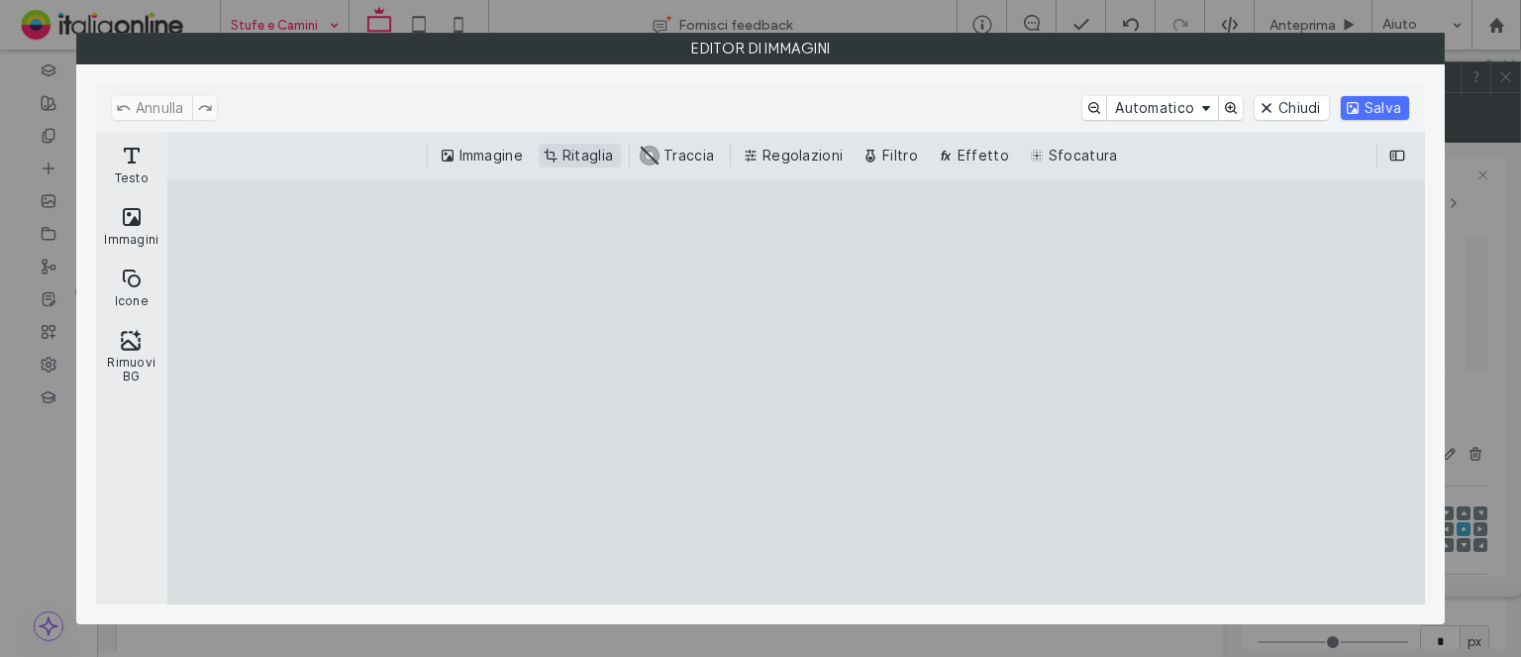
click at [605, 156] on button "Ritaglia" at bounding box center [580, 156] width 82 height 24
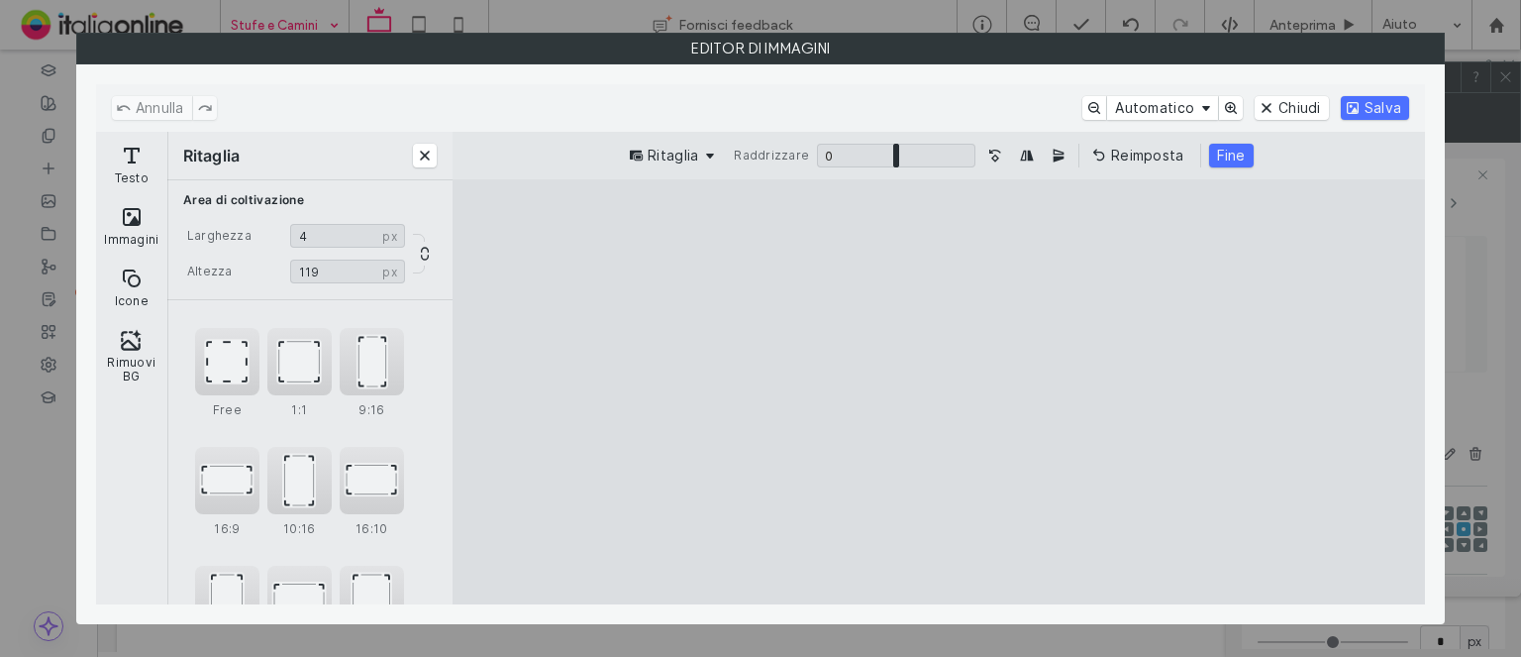
type input "*"
type input "***"
drag, startPoint x: 1225, startPoint y: 556, endPoint x: 1173, endPoint y: 439, distance: 128.1
click at [939, 392] on cesdk-canvas "Editor / piattaforma / website builder canvas" at bounding box center [939, 392] width 0 height 0
drag, startPoint x: 1176, startPoint y: 431, endPoint x: 1018, endPoint y: 340, distance: 182.0
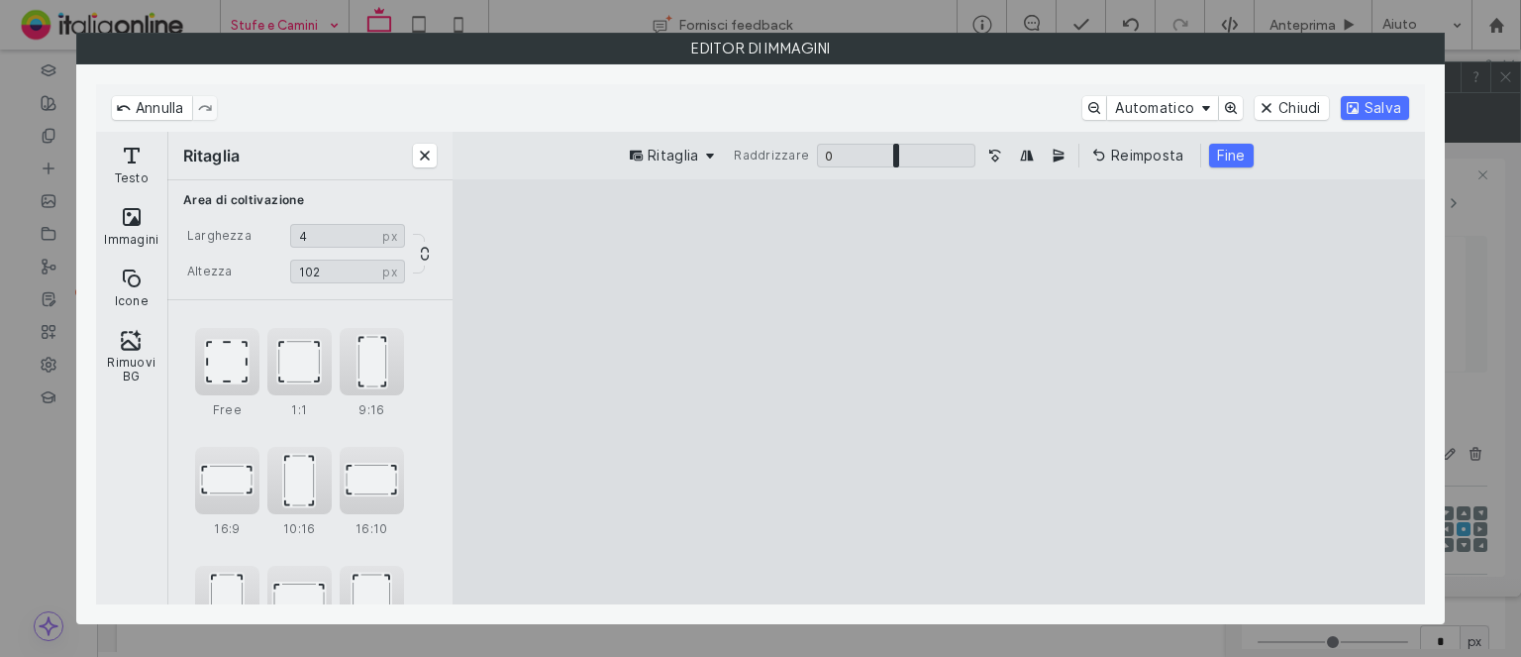
click at [939, 392] on cesdk-canvas "Editor / piattaforma / website builder canvas" at bounding box center [939, 392] width 0 height 0
drag, startPoint x: 949, startPoint y: 389, endPoint x: 1491, endPoint y: 390, distance: 541.8
click at [939, 392] on cesdk-canvas "Editor / piattaforma / website builder canvas" at bounding box center [939, 392] width 0 height 0
type input "***"
drag, startPoint x: 1216, startPoint y: 391, endPoint x: 1364, endPoint y: 387, distance: 147.6
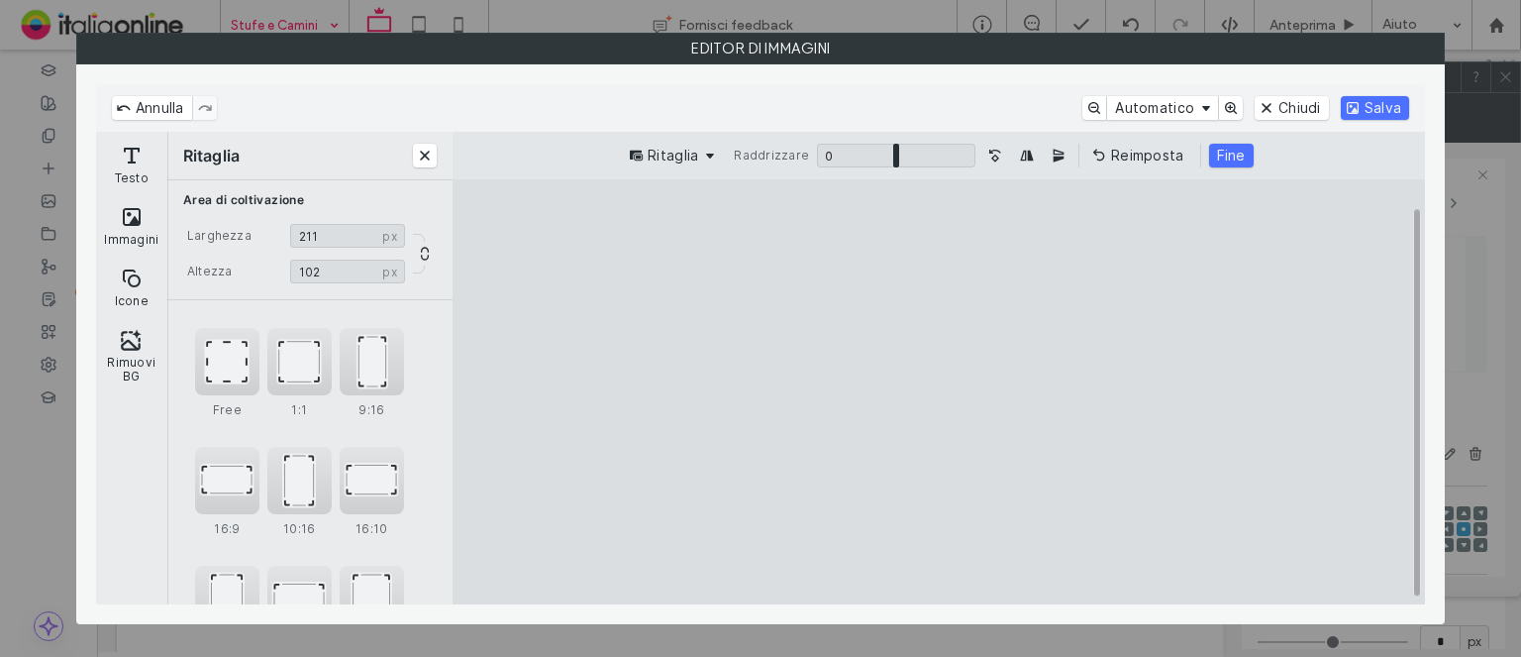
click at [939, 392] on cesdk-canvas "Editor / piattaforma / website builder canvas" at bounding box center [939, 392] width 0 height 0
drag, startPoint x: 946, startPoint y: 558, endPoint x: 955, endPoint y: 513, distance: 45.5
click at [939, 392] on cesdk-canvas "Editor / piattaforma / website builder canvas" at bounding box center [939, 392] width 0 height 0
type input "**"
drag, startPoint x: 947, startPoint y: 229, endPoint x: 945, endPoint y: 249, distance: 19.9
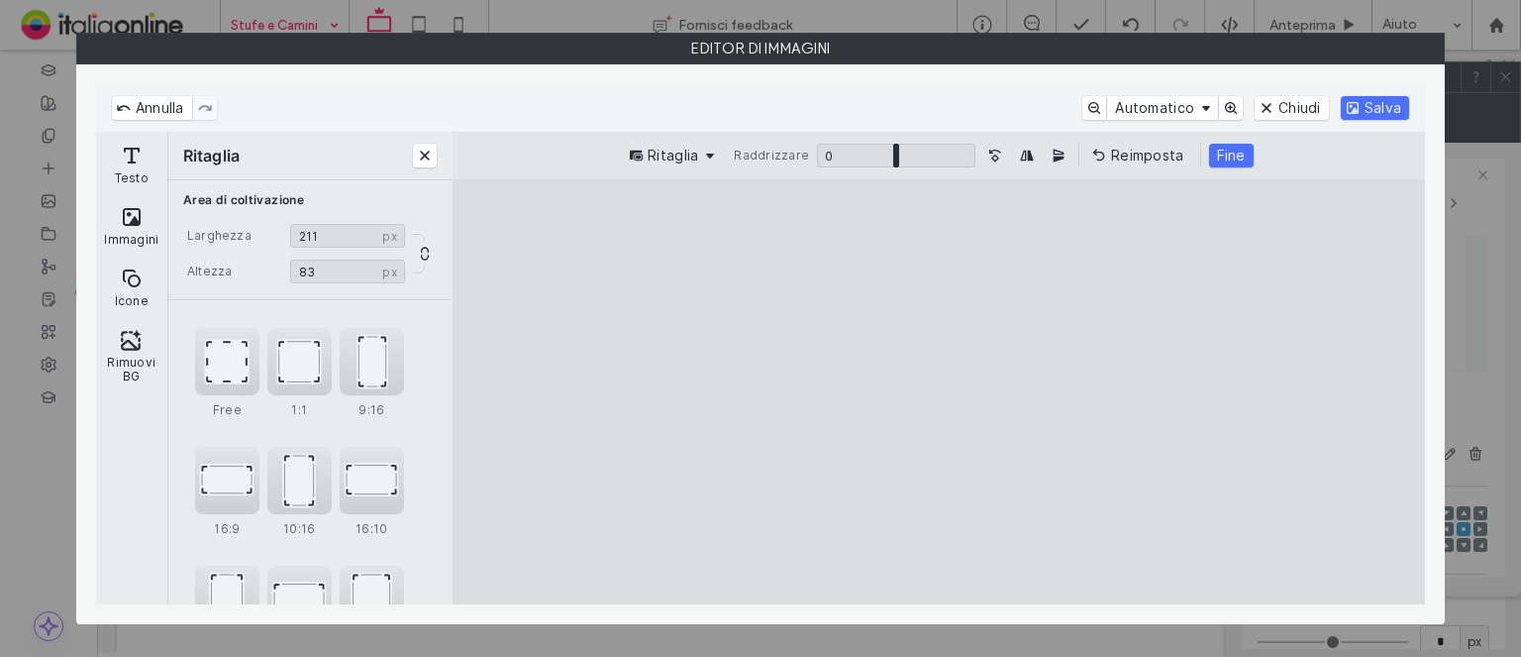
click at [939, 392] on cesdk-canvas "Editor / piattaforma / website builder canvas" at bounding box center [939, 392] width 0 height 0
type input "***"
drag, startPoint x: 1377, startPoint y: 402, endPoint x: 1335, endPoint y: 412, distance: 42.8
click at [939, 392] on cesdk-canvas "Editor / piattaforma / website builder canvas" at bounding box center [939, 392] width 0 height 0
click at [1365, 102] on button "Salva" at bounding box center [1375, 108] width 68 height 24
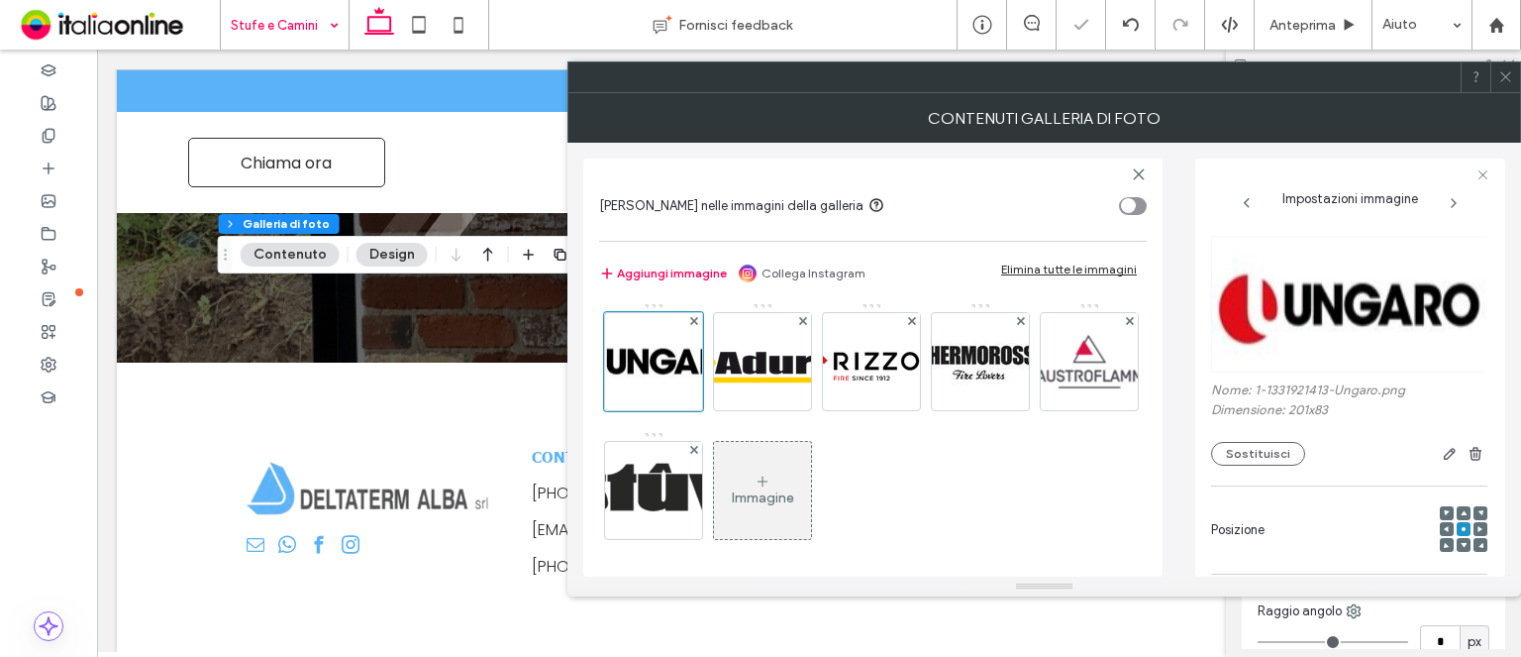
click at [1504, 69] on icon at bounding box center [1506, 76] width 15 height 15
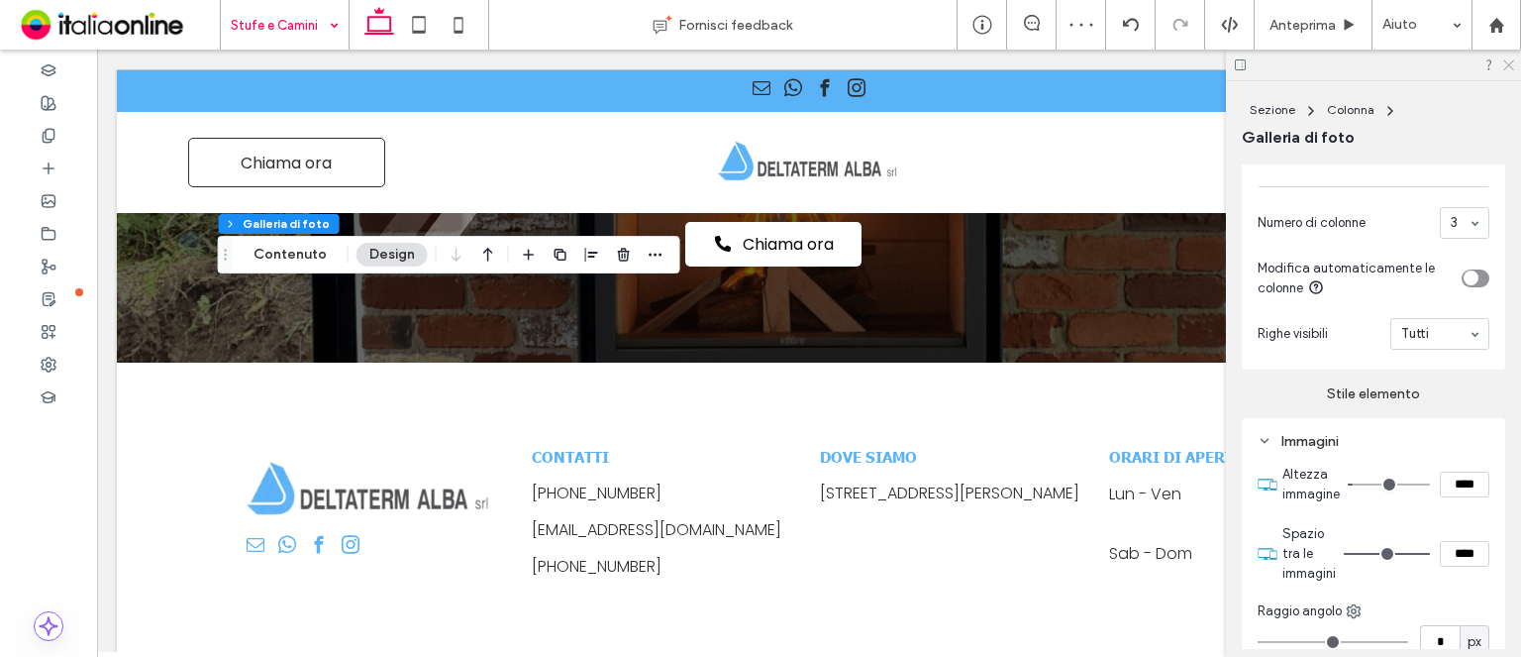
click at [1505, 62] on icon at bounding box center [1508, 63] width 13 height 13
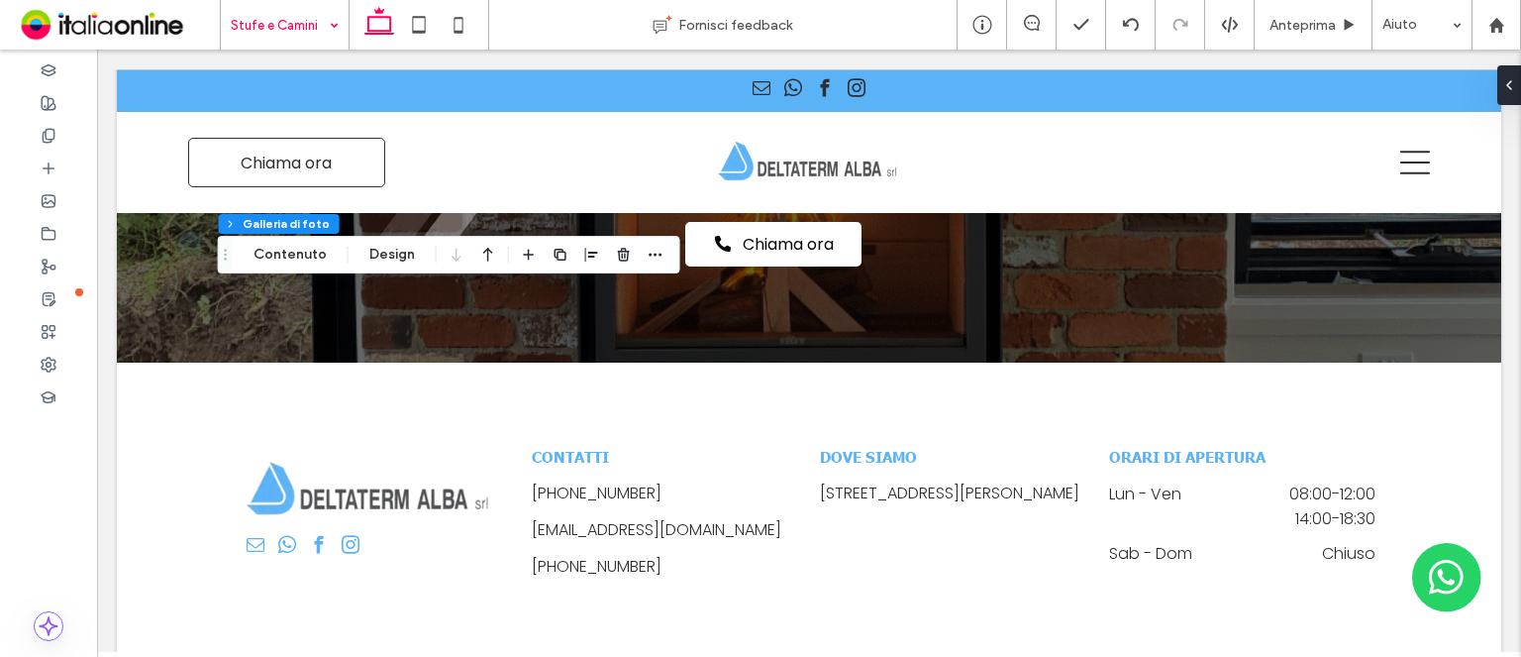
click at [346, 253] on div "Sezione Colonna Galleria di foto Contenuto Design" at bounding box center [449, 255] width 463 height 38
drag, startPoint x: 384, startPoint y: 253, endPoint x: 598, endPoint y: 250, distance: 214.0
click at [384, 253] on button "Design" at bounding box center [392, 255] width 71 height 24
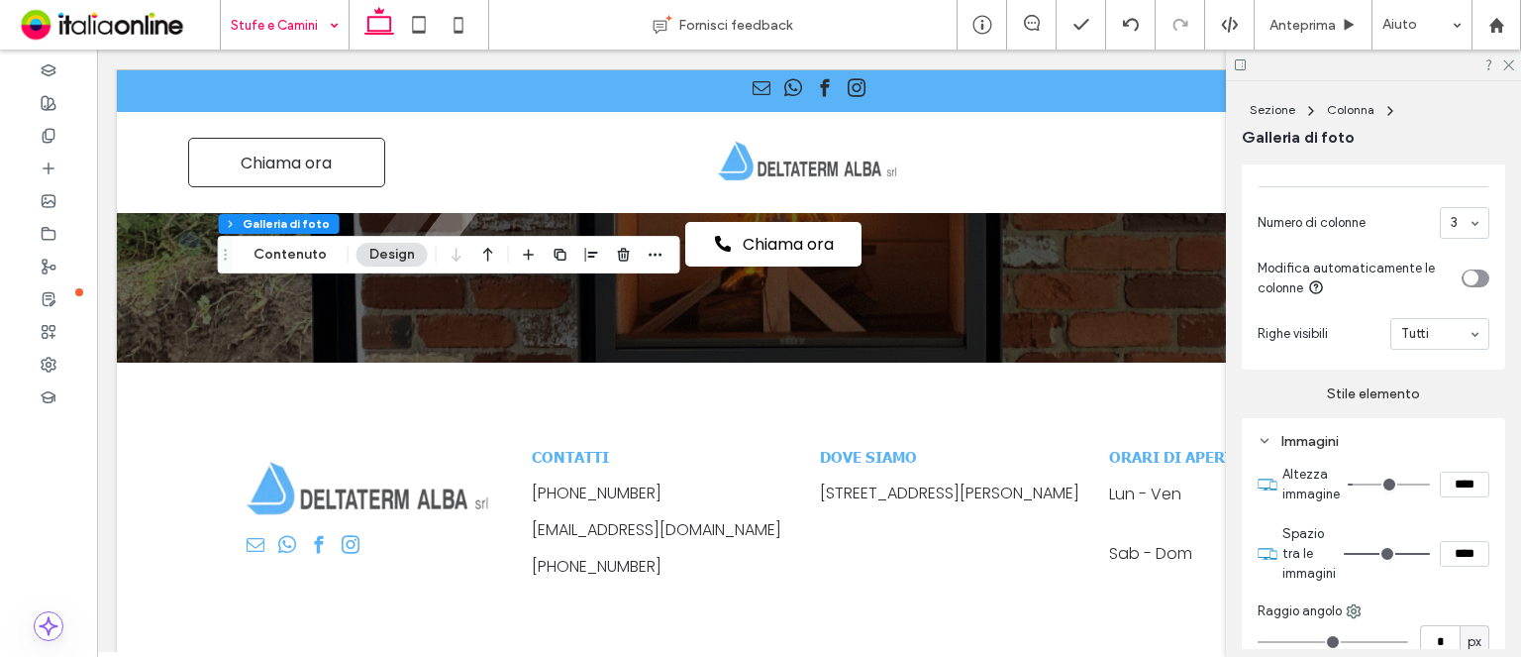
scroll to position [990, 0]
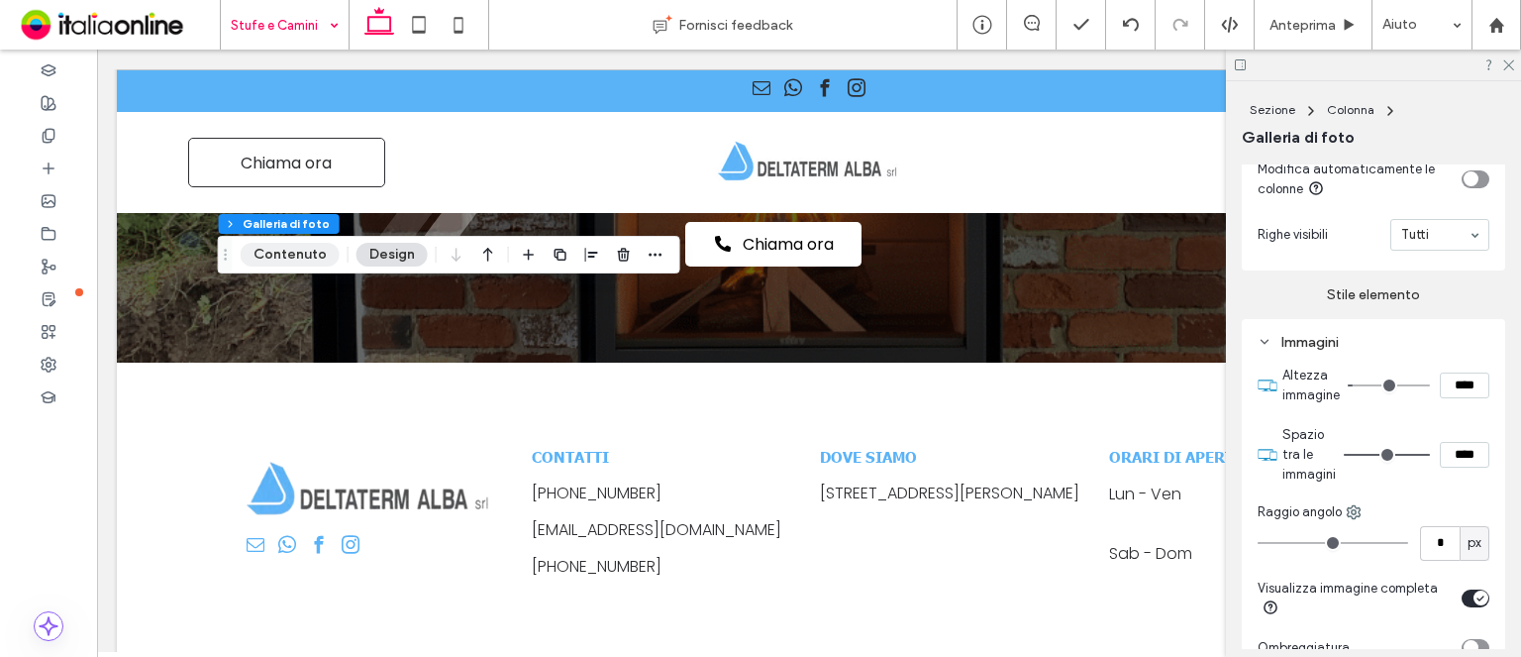
click at [325, 255] on button "Contenuto" at bounding box center [290, 255] width 99 height 24
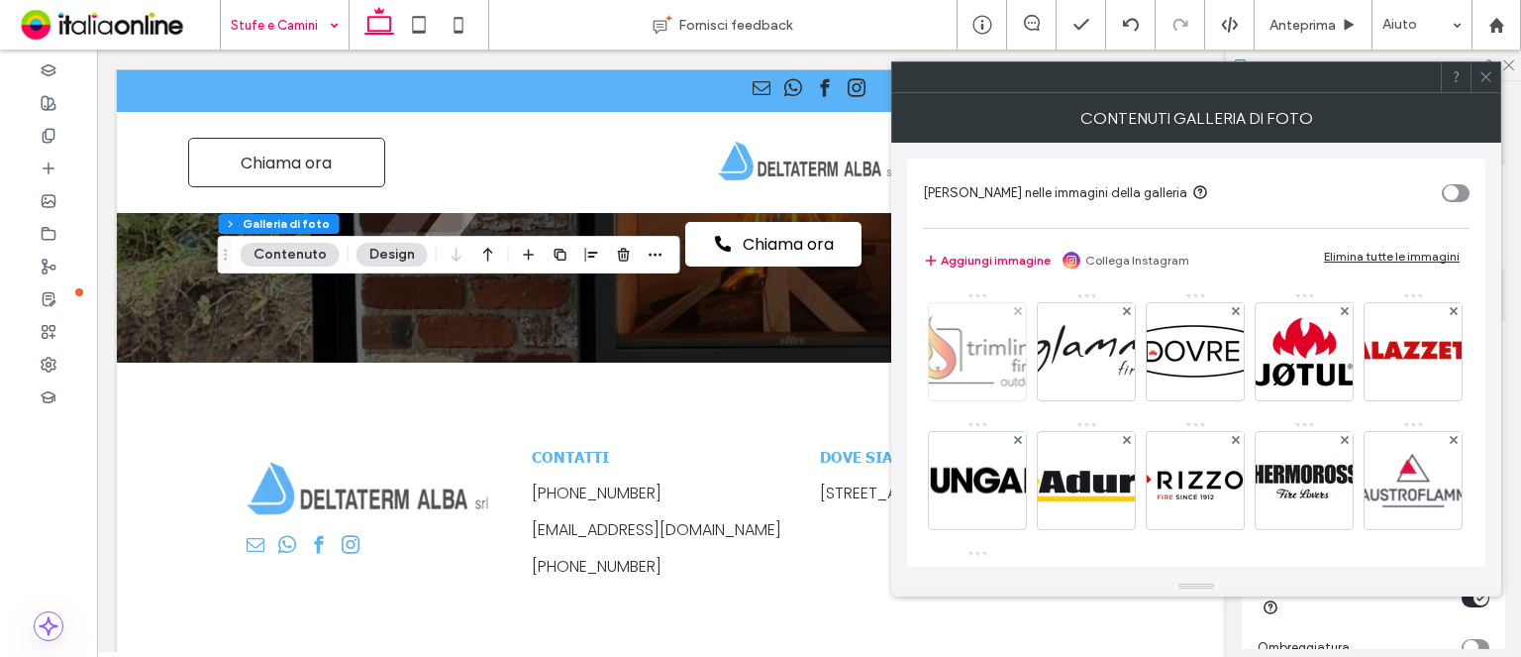
click at [966, 336] on img at bounding box center [978, 351] width 134 height 76
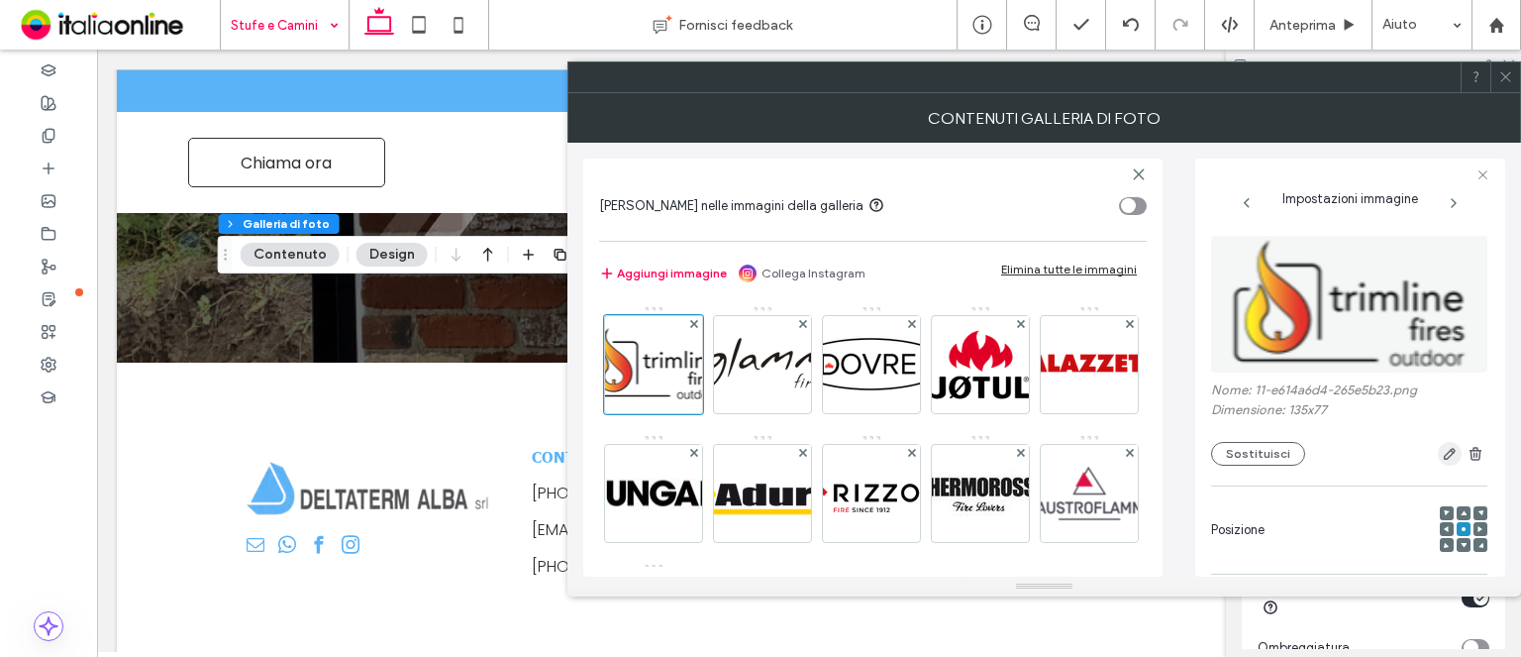
click at [1442, 450] on icon "button" at bounding box center [1450, 454] width 16 height 16
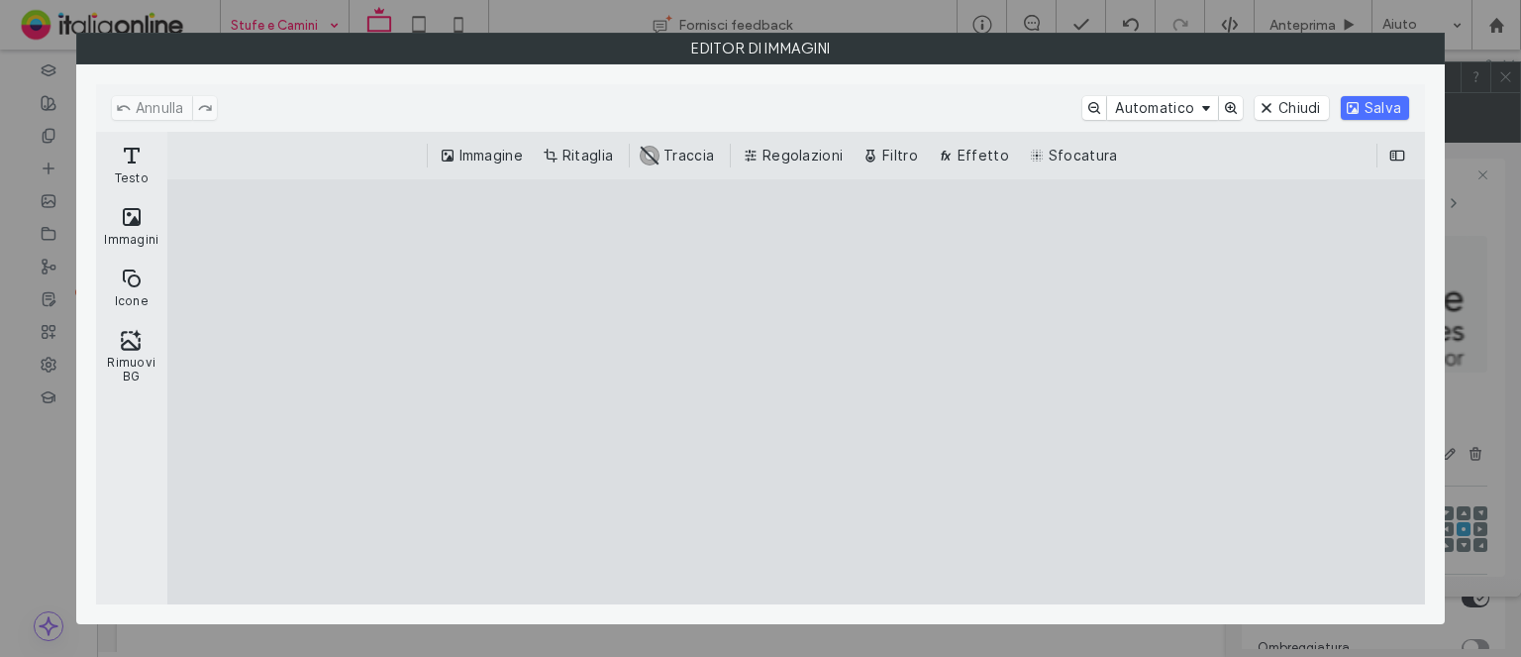
drag, startPoint x: 587, startPoint y: 156, endPoint x: 633, endPoint y: 177, distance: 50.5
click at [587, 156] on button "Ritaglia" at bounding box center [580, 156] width 82 height 24
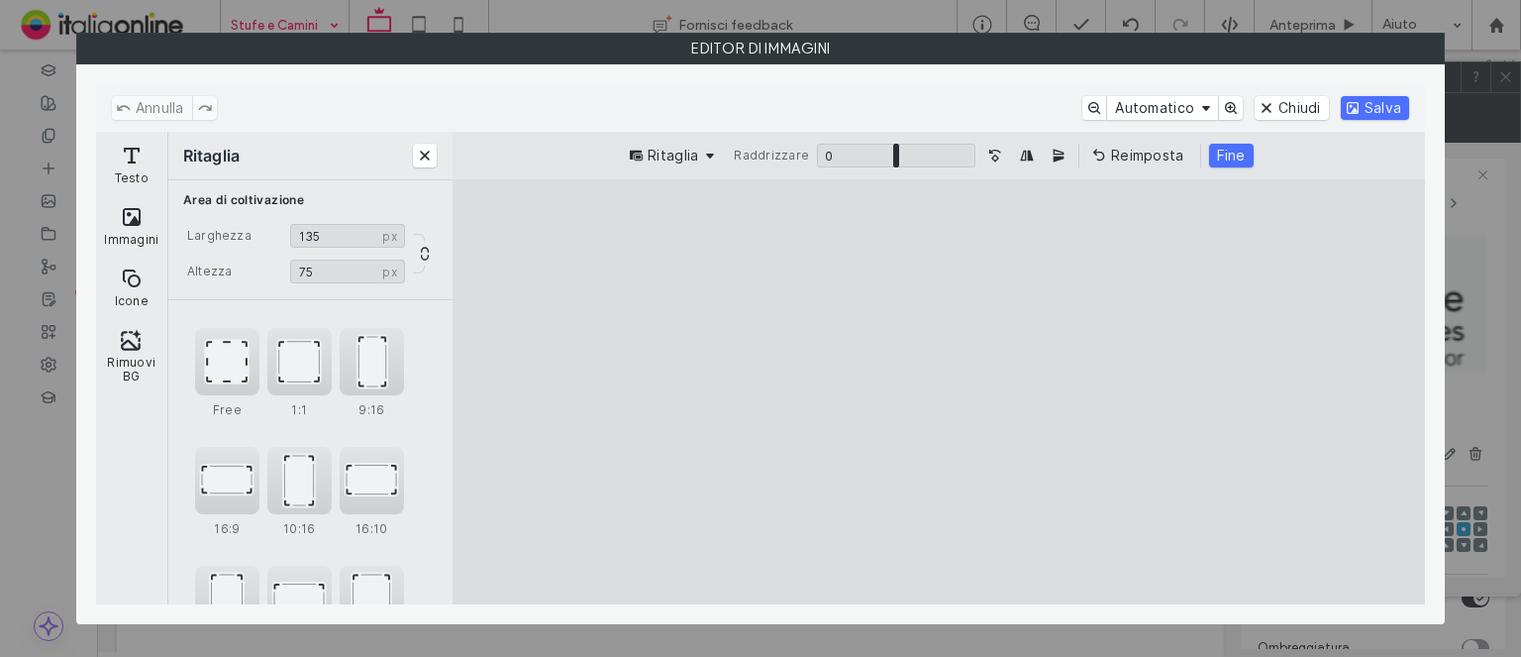
click at [939, 392] on cesdk-canvas "Editor / piattaforma / website builder canvas" at bounding box center [939, 392] width 0 height 0
type input "**"
drag, startPoint x: 943, startPoint y: 567, endPoint x: 967, endPoint y: 553, distance: 27.5
click at [939, 392] on cesdk-canvas "Editor / piattaforma / website builder canvas" at bounding box center [939, 392] width 0 height 0
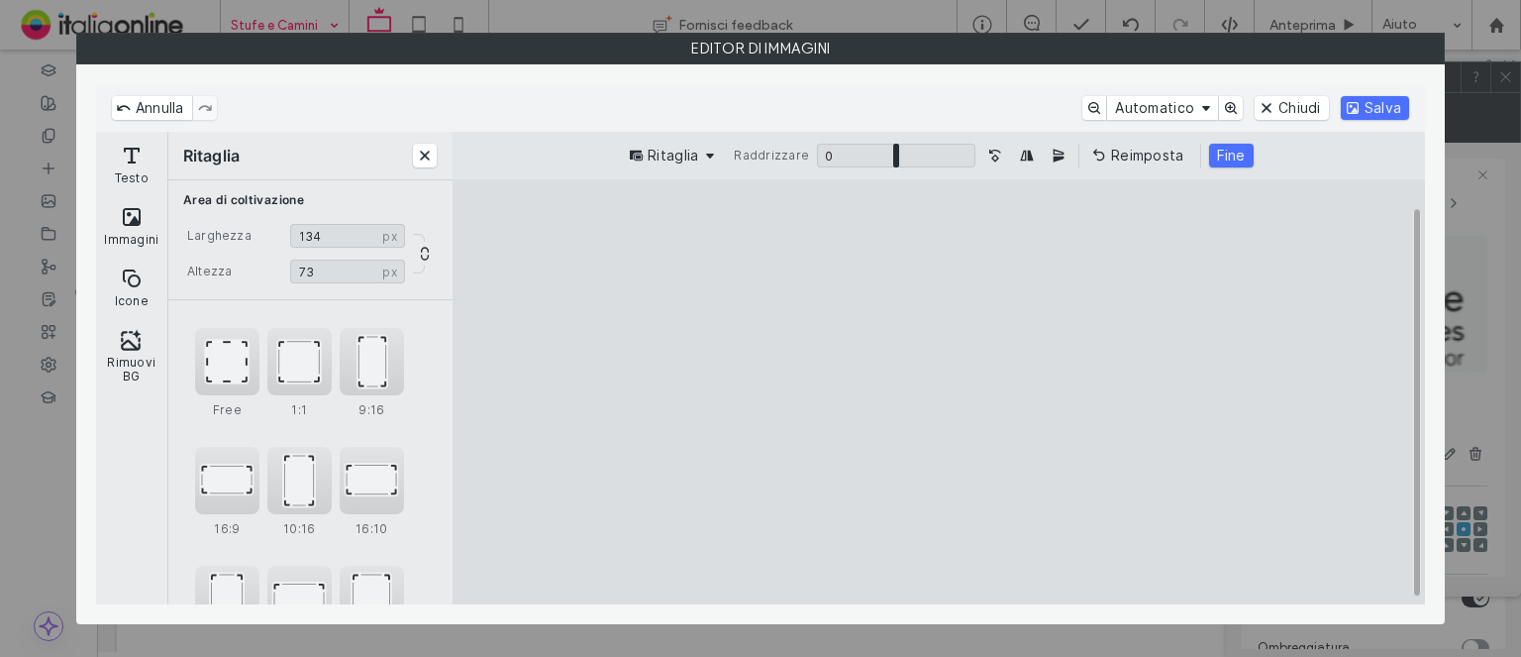
click at [939, 392] on cesdk-canvas "Editor / piattaforma / website builder canvas" at bounding box center [939, 392] width 0 height 0
type input "***"
drag, startPoint x: 1248, startPoint y: 390, endPoint x: 1261, endPoint y: 387, distance: 13.2
click at [939, 392] on cesdk-canvas "Editor / piattaforma / website builder canvas" at bounding box center [939, 392] width 0 height 0
click at [1374, 113] on button "Salva" at bounding box center [1375, 108] width 68 height 24
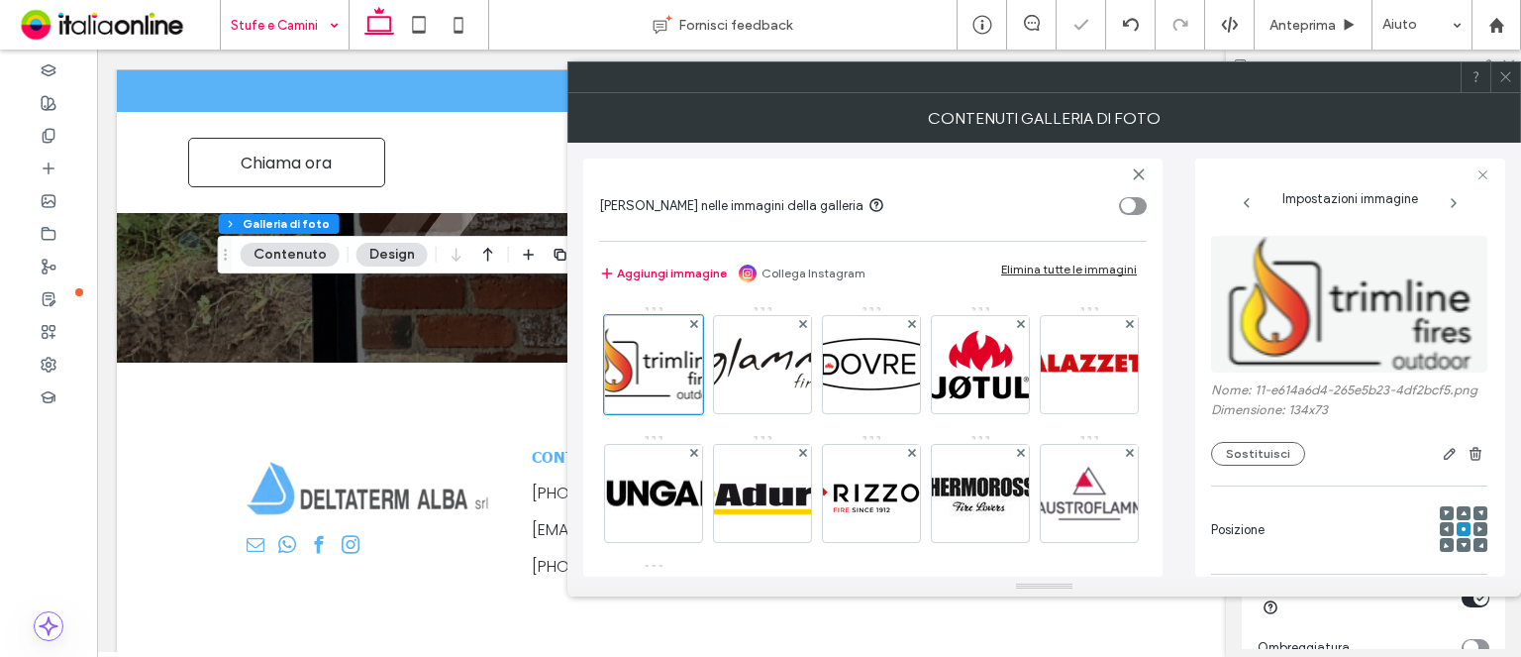
drag, startPoint x: 777, startPoint y: 381, endPoint x: 820, endPoint y: 366, distance: 46.0
click at [777, 381] on img at bounding box center [762, 364] width 158 height 73
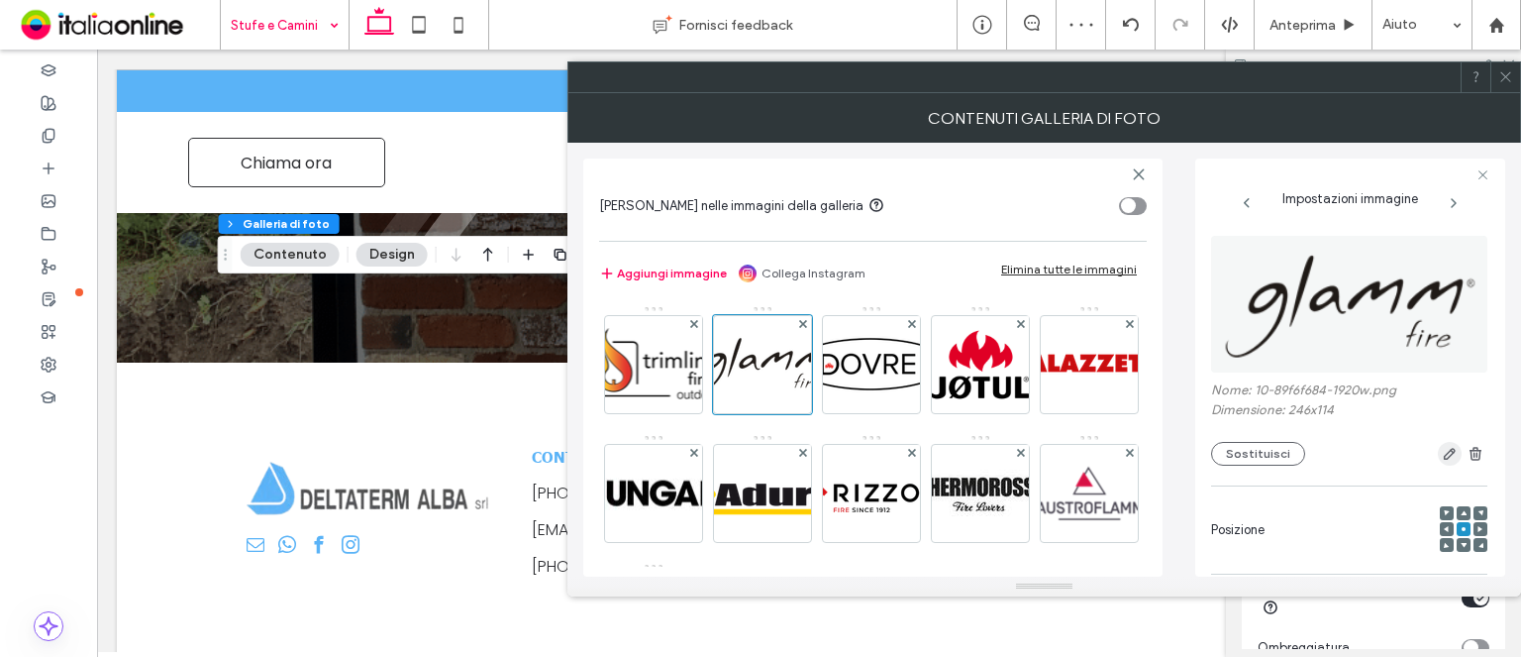
click at [1442, 455] on icon "button" at bounding box center [1450, 454] width 16 height 16
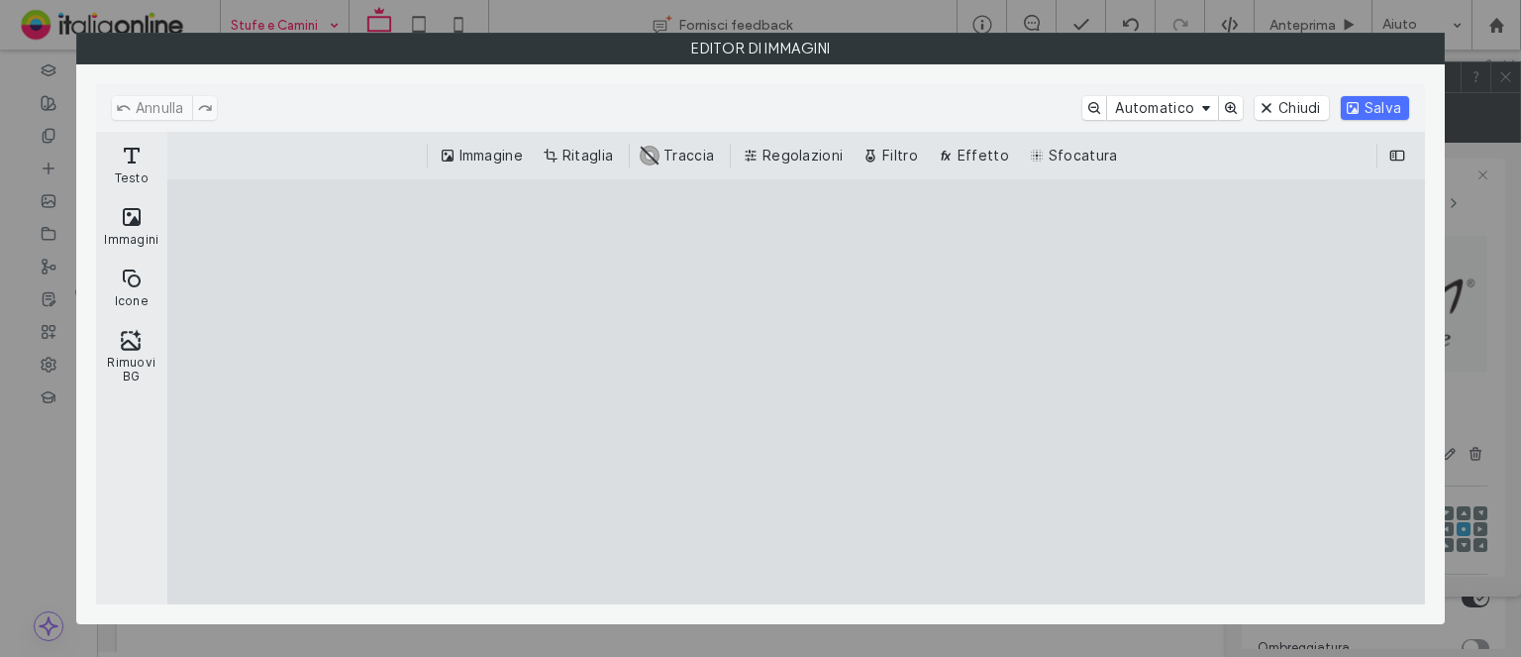
click at [595, 142] on div "Immagine Ritaglia #ABABAB Traccia Regolazioni Filtro Effetto Sfocatura" at bounding box center [796, 156] width 1258 height 48
click at [587, 146] on button "Ritaglia" at bounding box center [580, 156] width 82 height 24
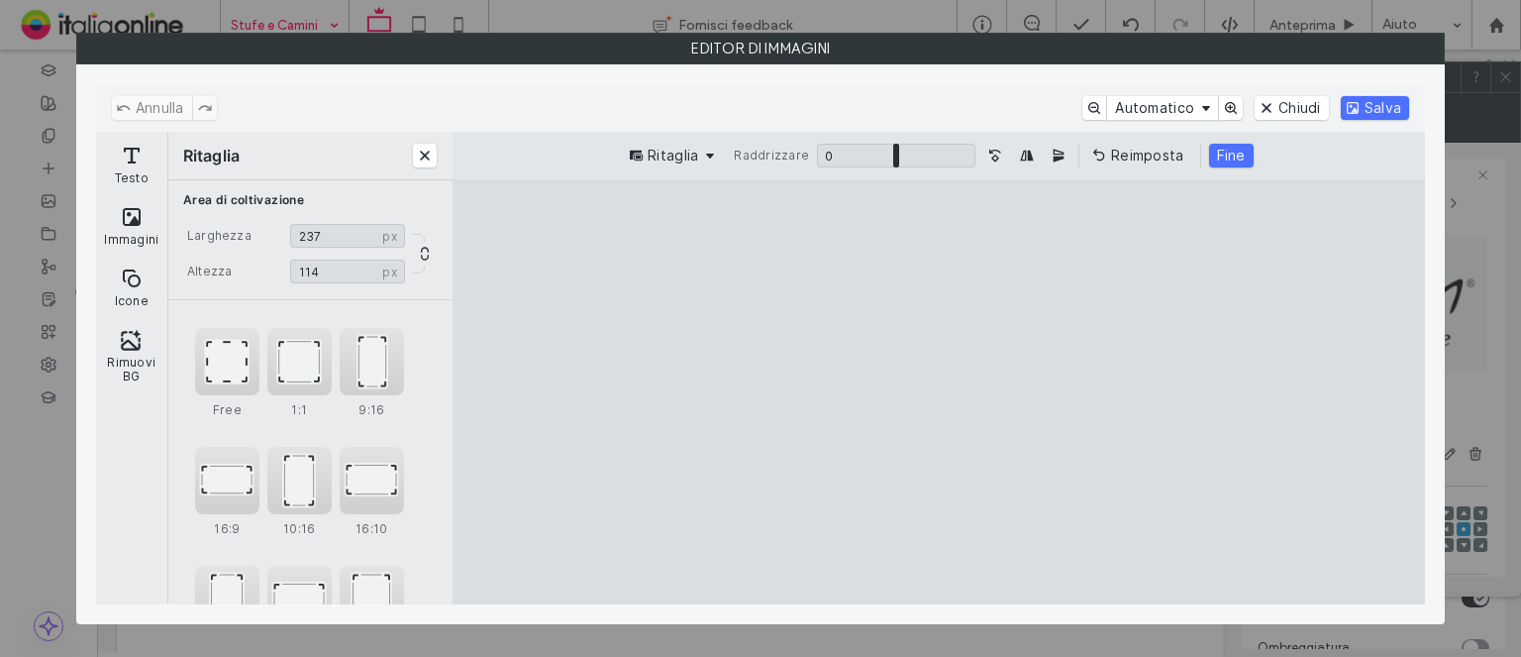
drag, startPoint x: 1304, startPoint y: 400, endPoint x: 1278, endPoint y: 397, distance: 26.9
click at [939, 392] on cesdk-canvas "Editor / piattaforma / website builder canvas" at bounding box center [939, 392] width 0 height 0
type input "***"
drag, startPoint x: 586, startPoint y: 385, endPoint x: 618, endPoint y: 387, distance: 31.8
click at [939, 392] on cesdk-canvas "Editor / piattaforma / website builder canvas" at bounding box center [939, 392] width 0 height 0
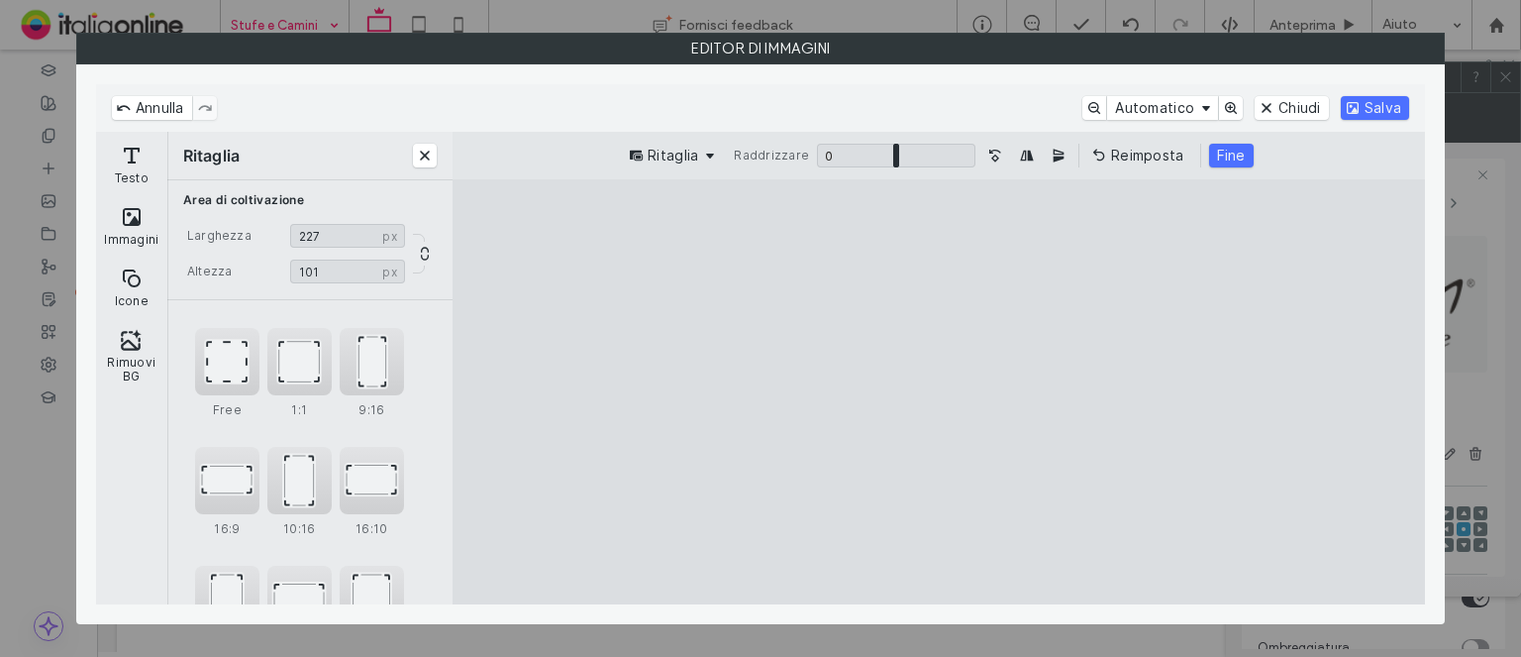
drag, startPoint x: 935, startPoint y: 225, endPoint x: 944, endPoint y: 262, distance: 38.7
click at [939, 392] on cesdk-canvas "Editor / piattaforma / website builder canvas" at bounding box center [939, 392] width 0 height 0
type input "**"
drag, startPoint x: 960, startPoint y: 585, endPoint x: 962, endPoint y: 545, distance: 40.7
click at [939, 392] on cesdk-canvas "Editor / piattaforma / website builder canvas" at bounding box center [939, 392] width 0 height 0
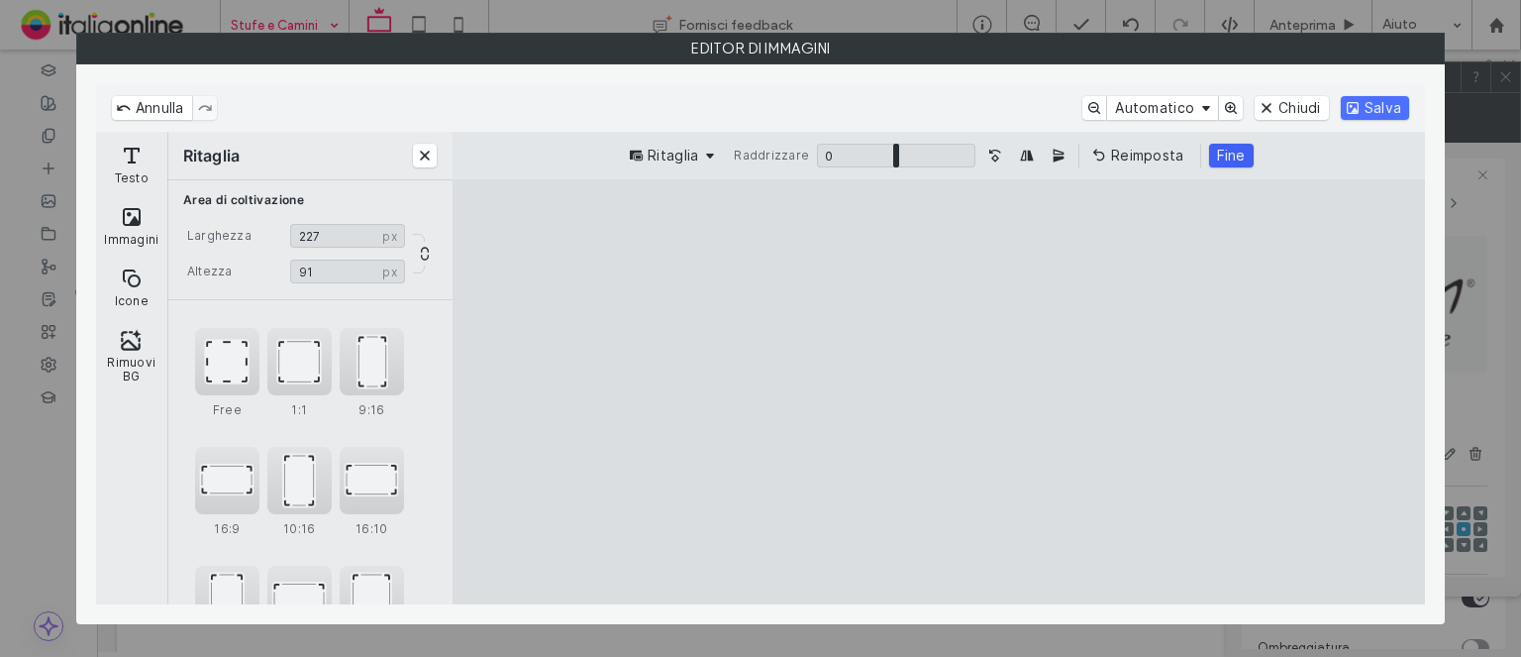
click at [1238, 159] on button "Fine" at bounding box center [1231, 156] width 45 height 24
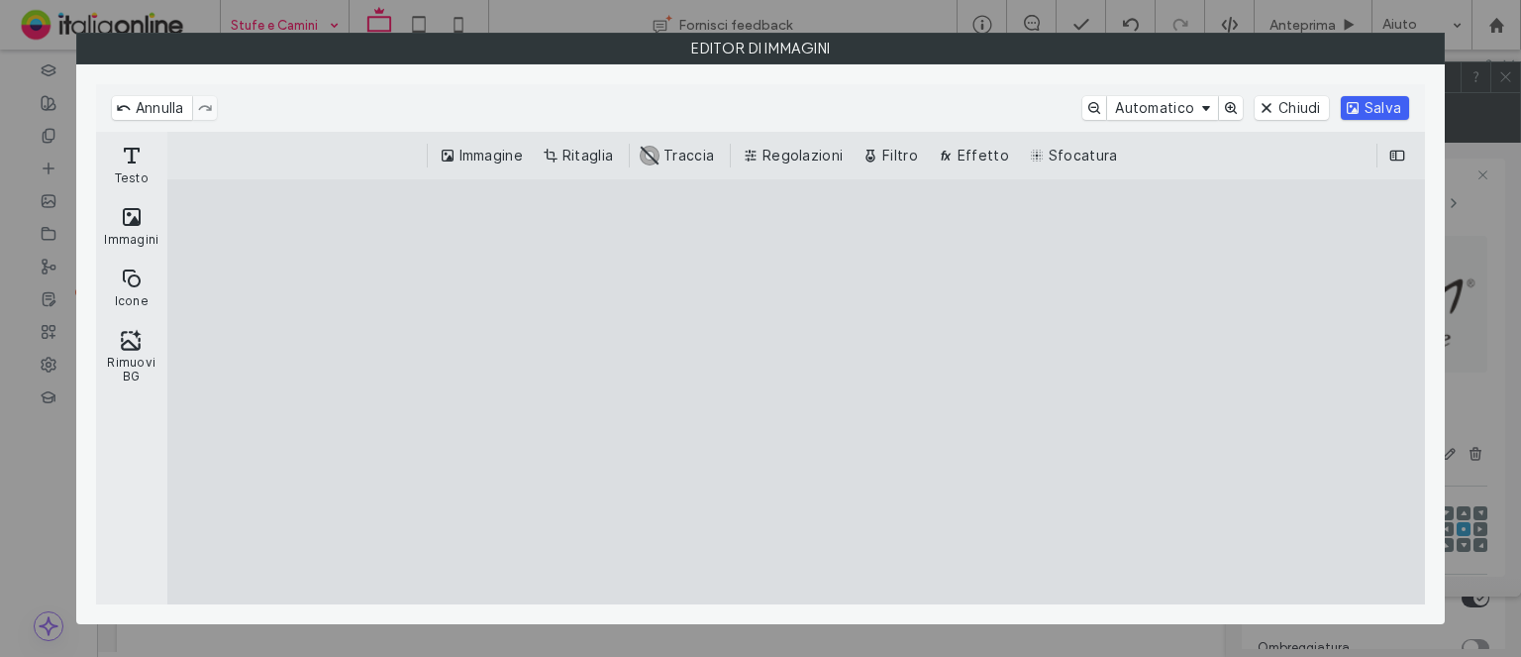
click at [1371, 103] on button "Salva" at bounding box center [1375, 108] width 68 height 24
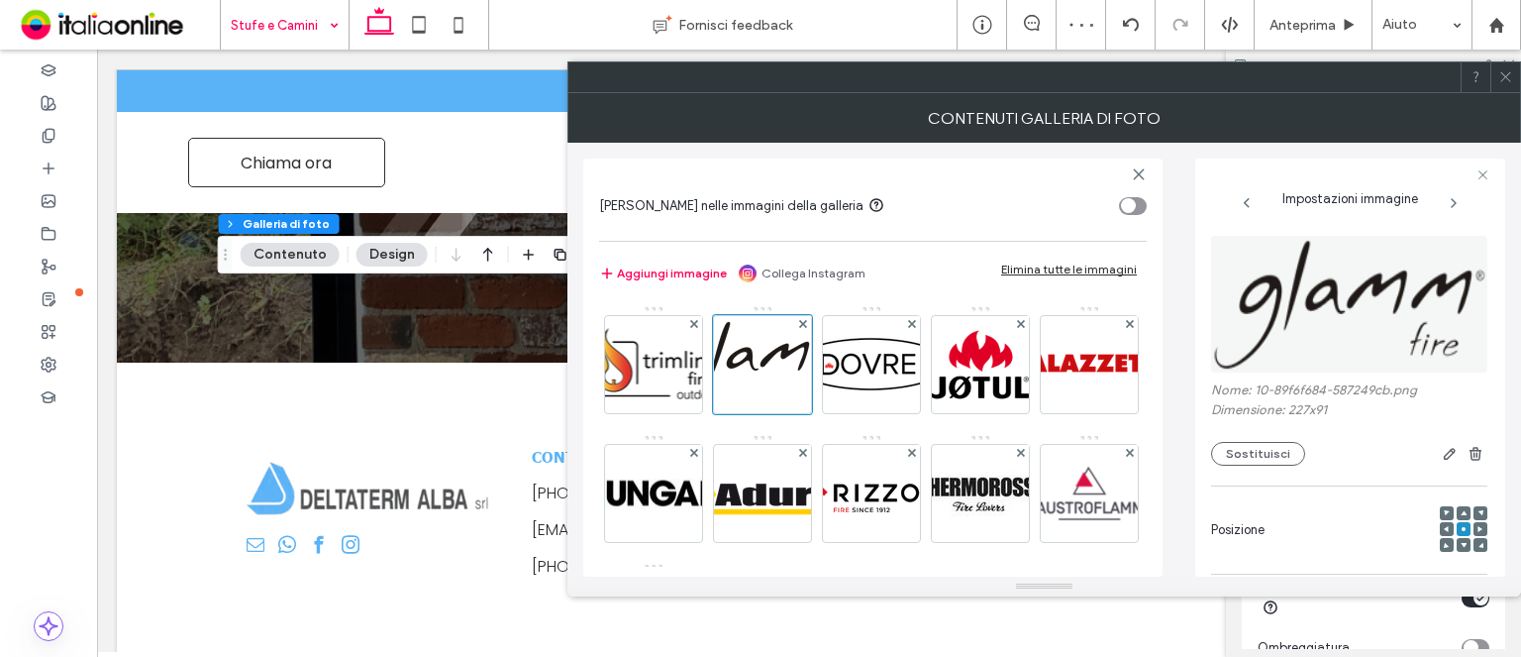
click at [1506, 74] on icon at bounding box center [1506, 76] width 15 height 15
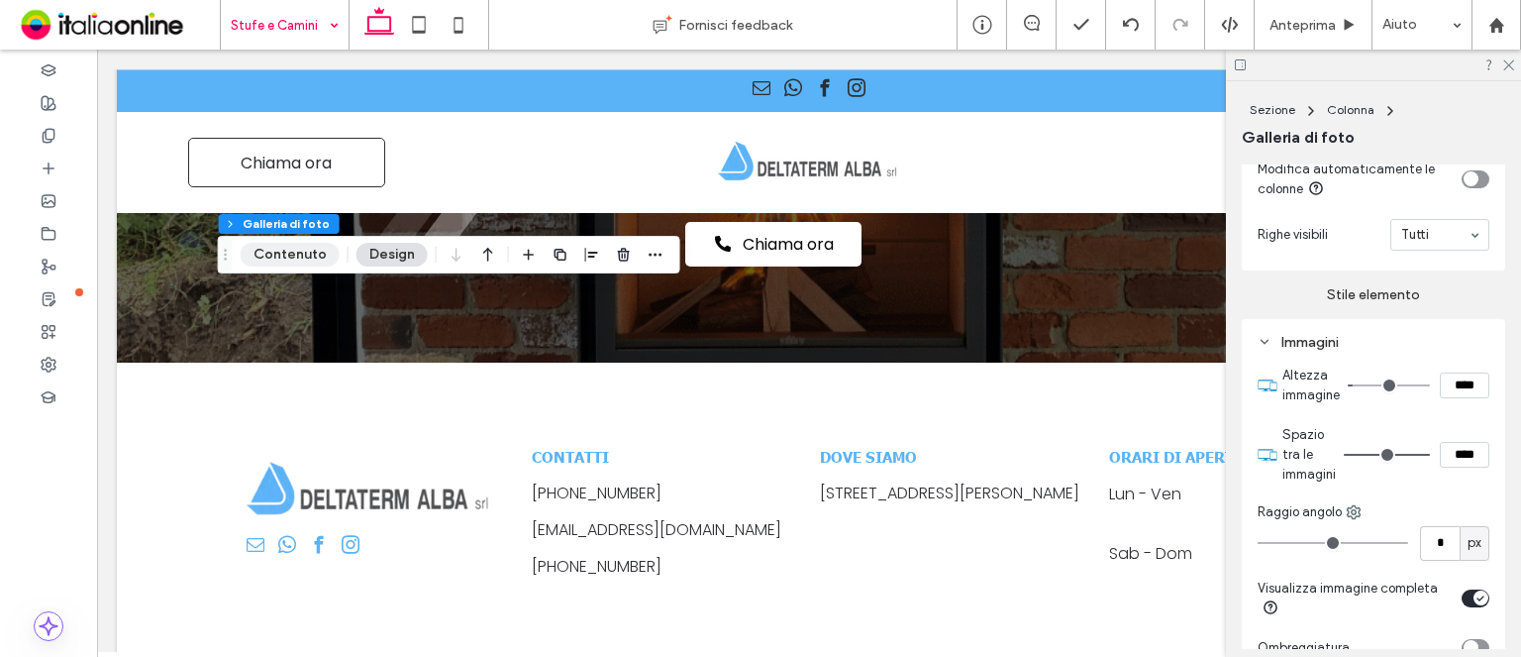
click at [292, 260] on button "Contenuto" at bounding box center [290, 255] width 99 height 24
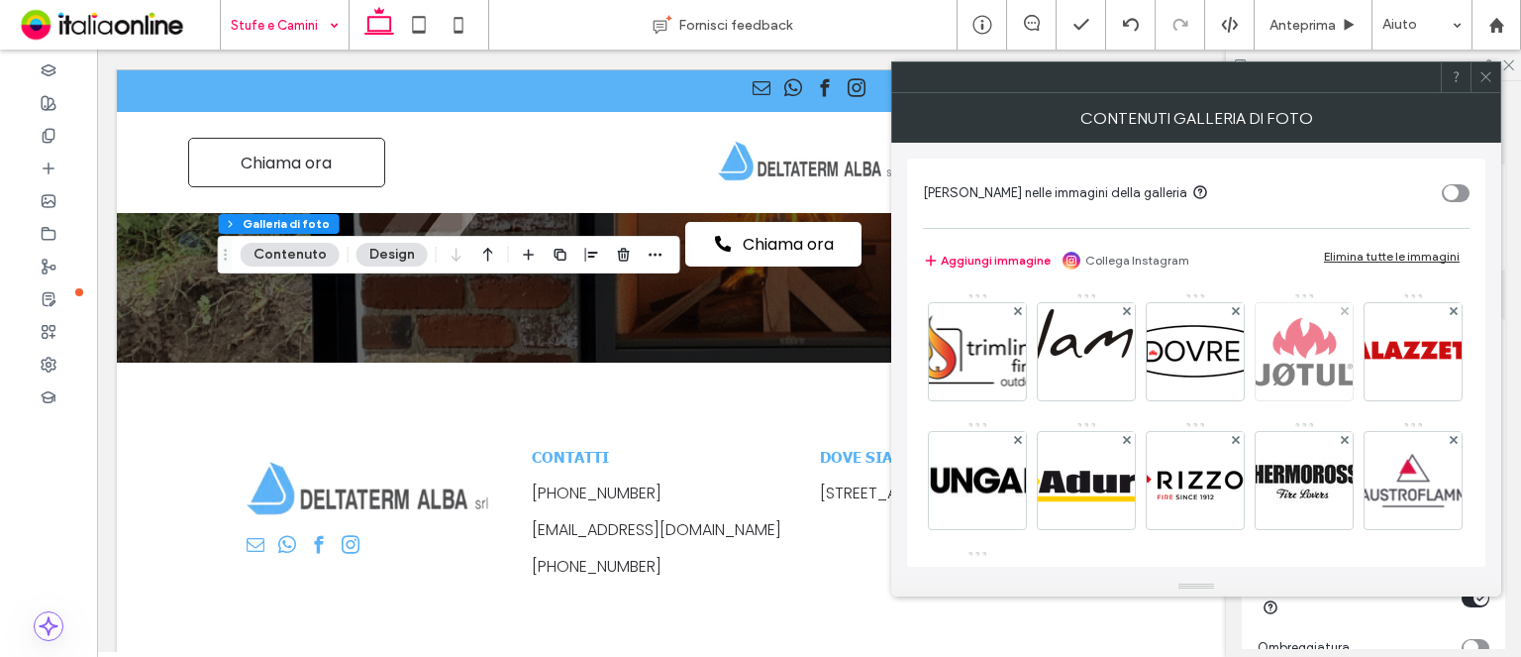
click at [1326, 363] on img at bounding box center [1304, 351] width 97 height 97
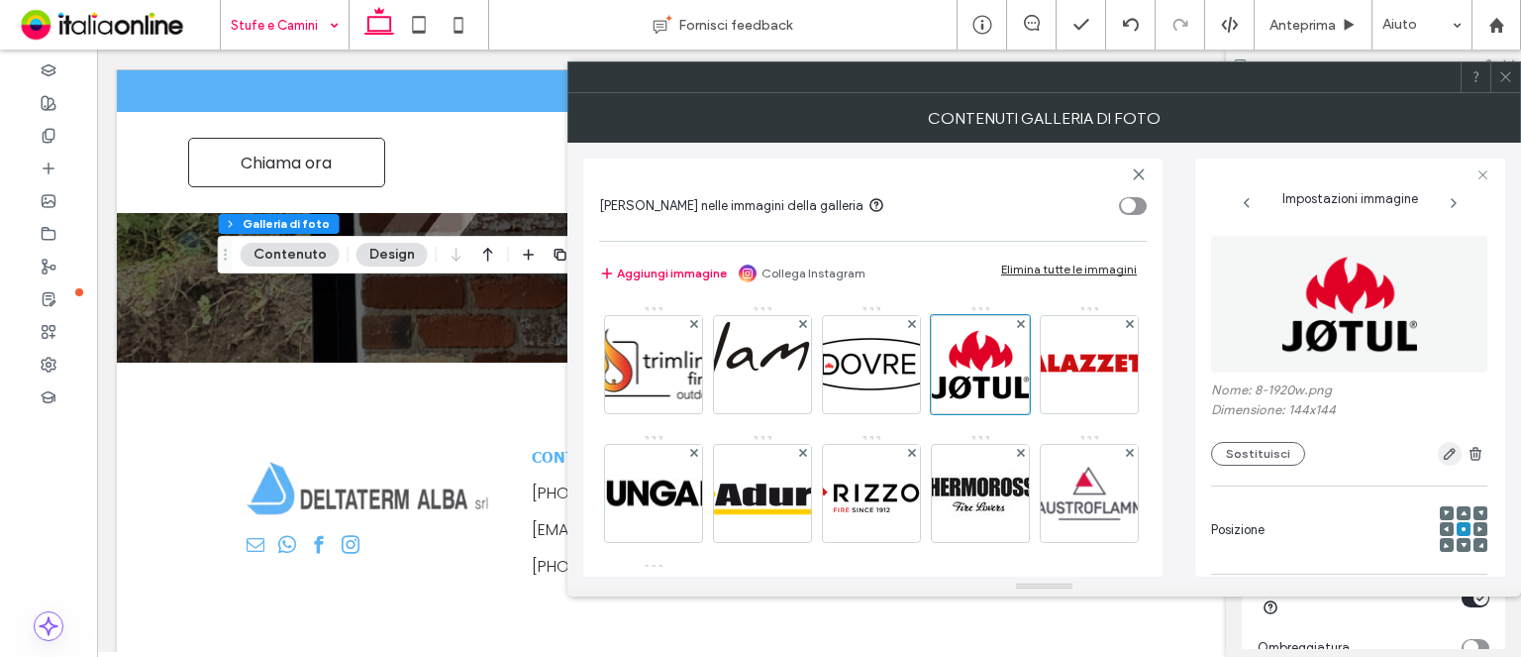
click at [1442, 451] on icon "button" at bounding box center [1450, 454] width 16 height 16
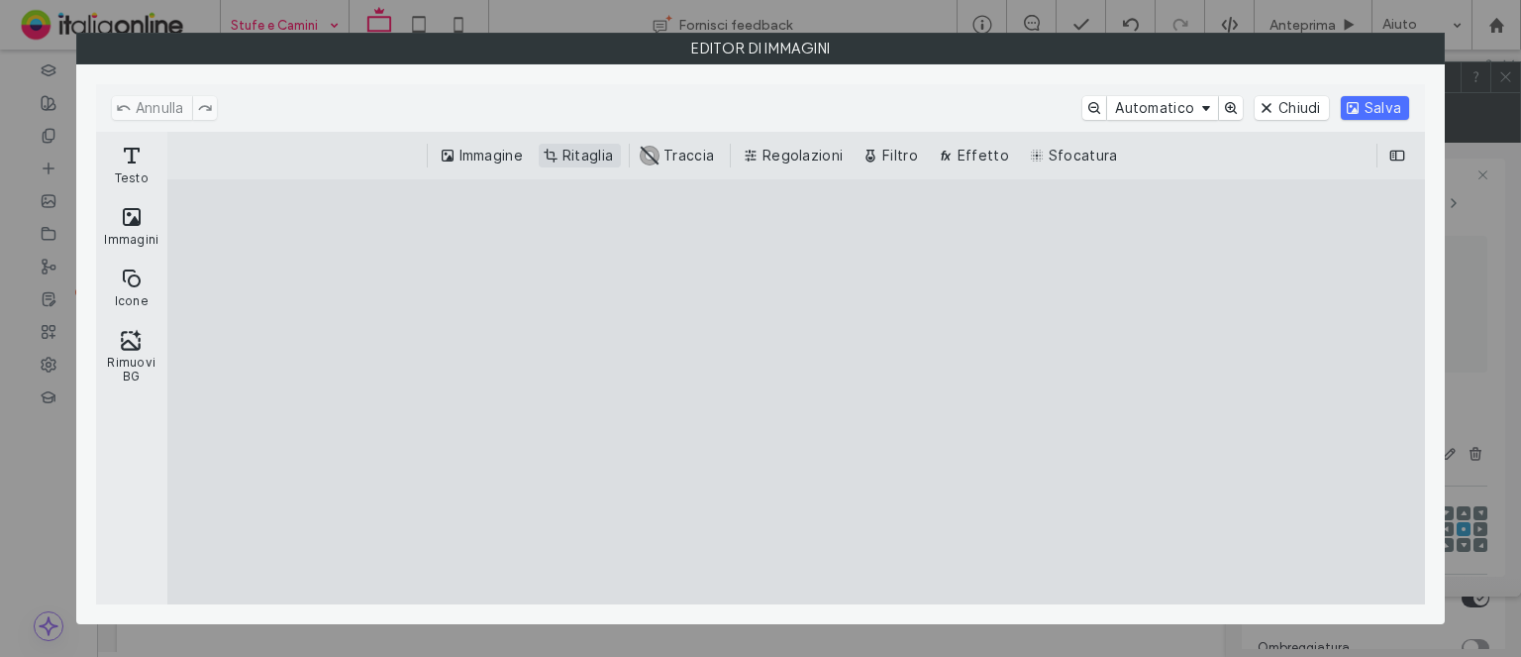
click at [549, 154] on button "Ritaglia" at bounding box center [580, 156] width 82 height 24
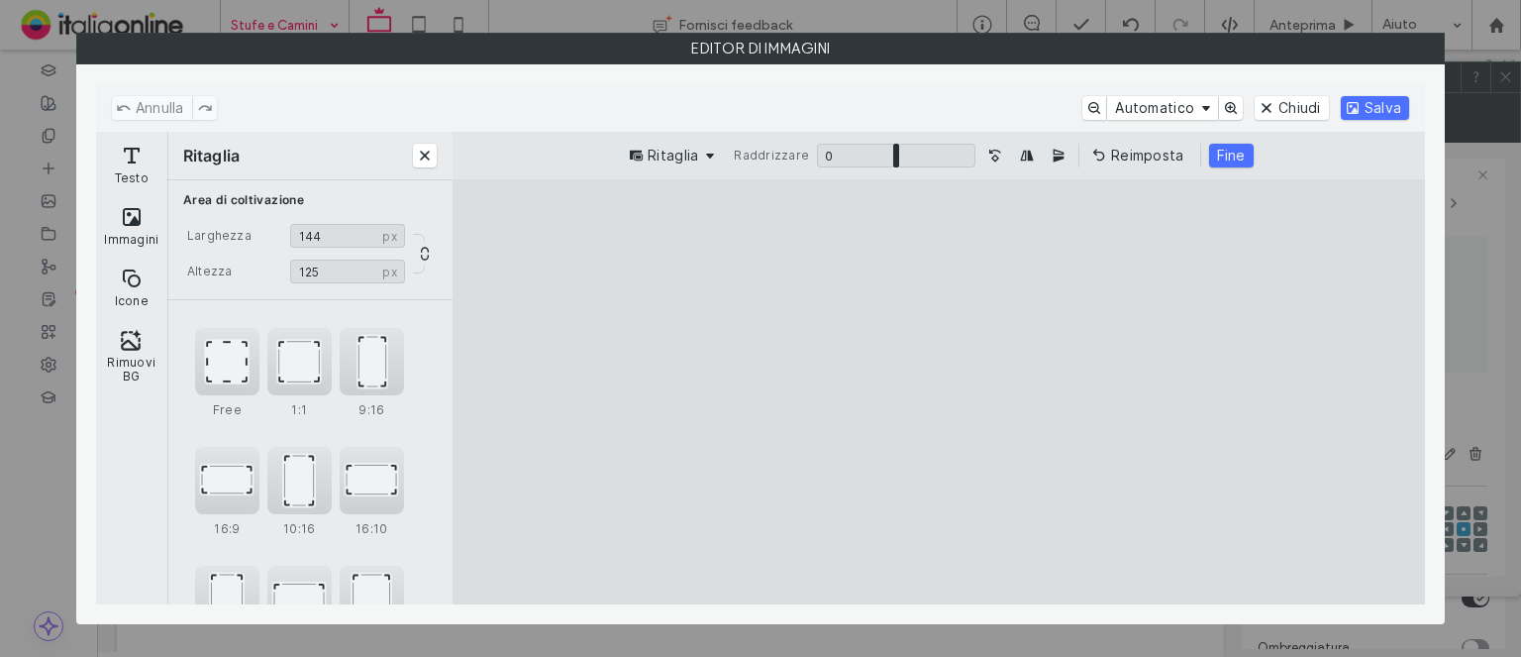
drag, startPoint x: 934, startPoint y: 218, endPoint x: 941, endPoint y: 262, distance: 45.1
click at [939, 392] on cesdk-canvas "Editor / piattaforma / website builder canvas" at bounding box center [939, 392] width 0 height 0
type input "***"
drag, startPoint x: 943, startPoint y: 582, endPoint x: 978, endPoint y: 529, distance: 63.7
click at [939, 392] on cesdk-canvas "Editor / piattaforma / website builder canvas" at bounding box center [939, 392] width 0 height 0
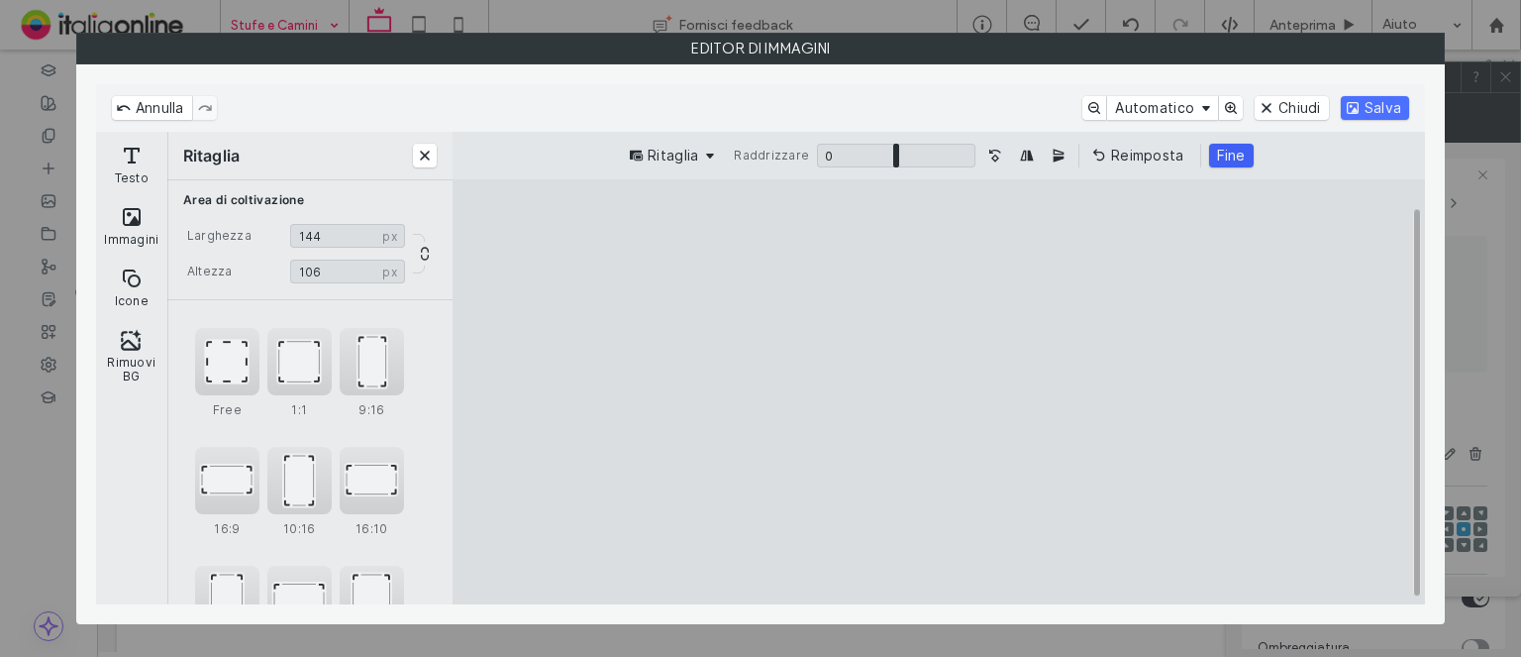
click at [1209, 144] on button "Fine" at bounding box center [1231, 156] width 45 height 24
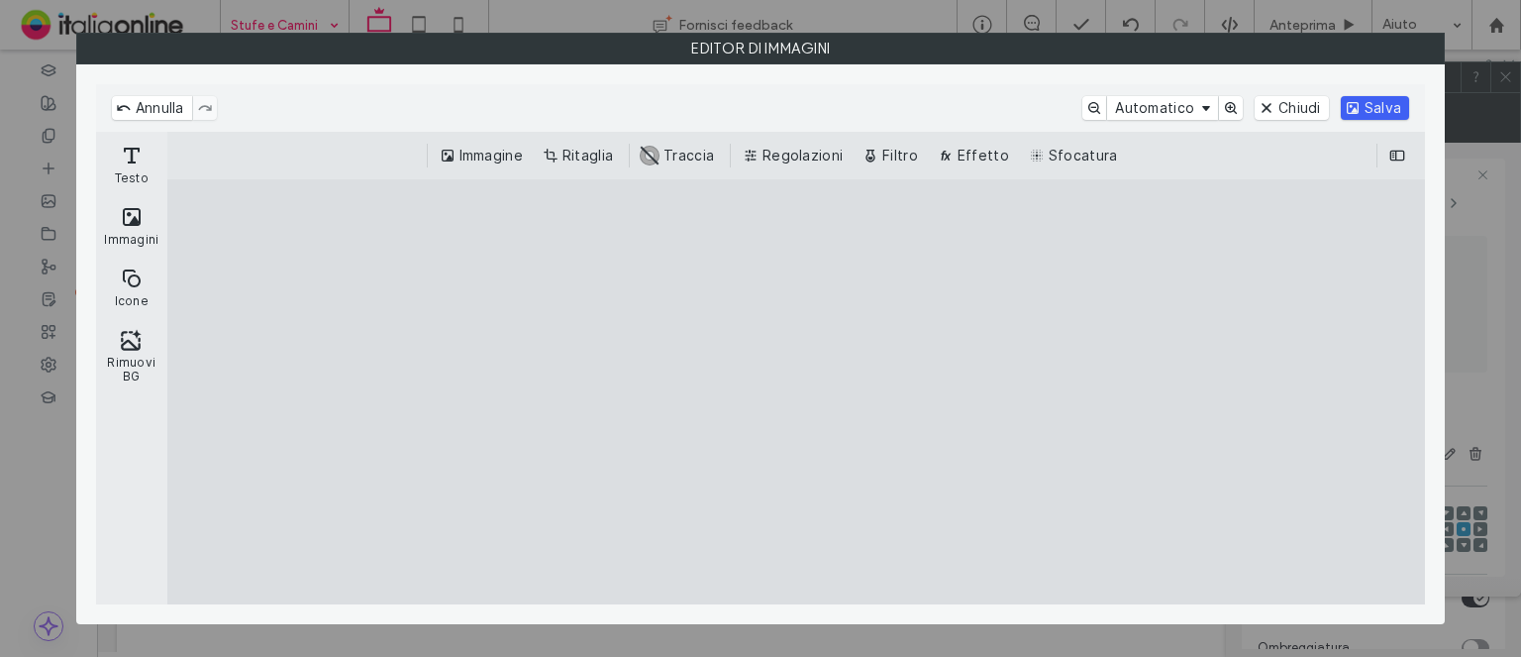
click at [1368, 106] on button "Salva" at bounding box center [1375, 108] width 68 height 24
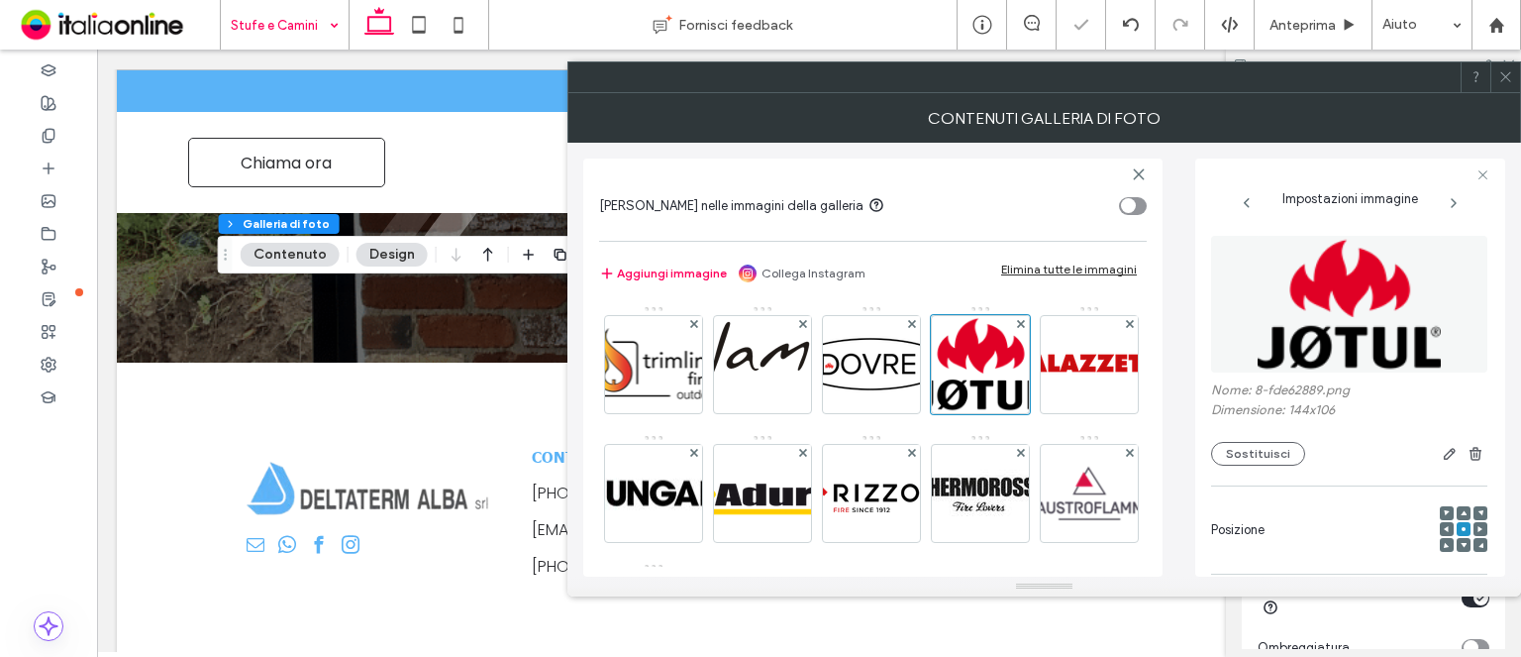
click at [1513, 71] on div at bounding box center [1506, 77] width 30 height 30
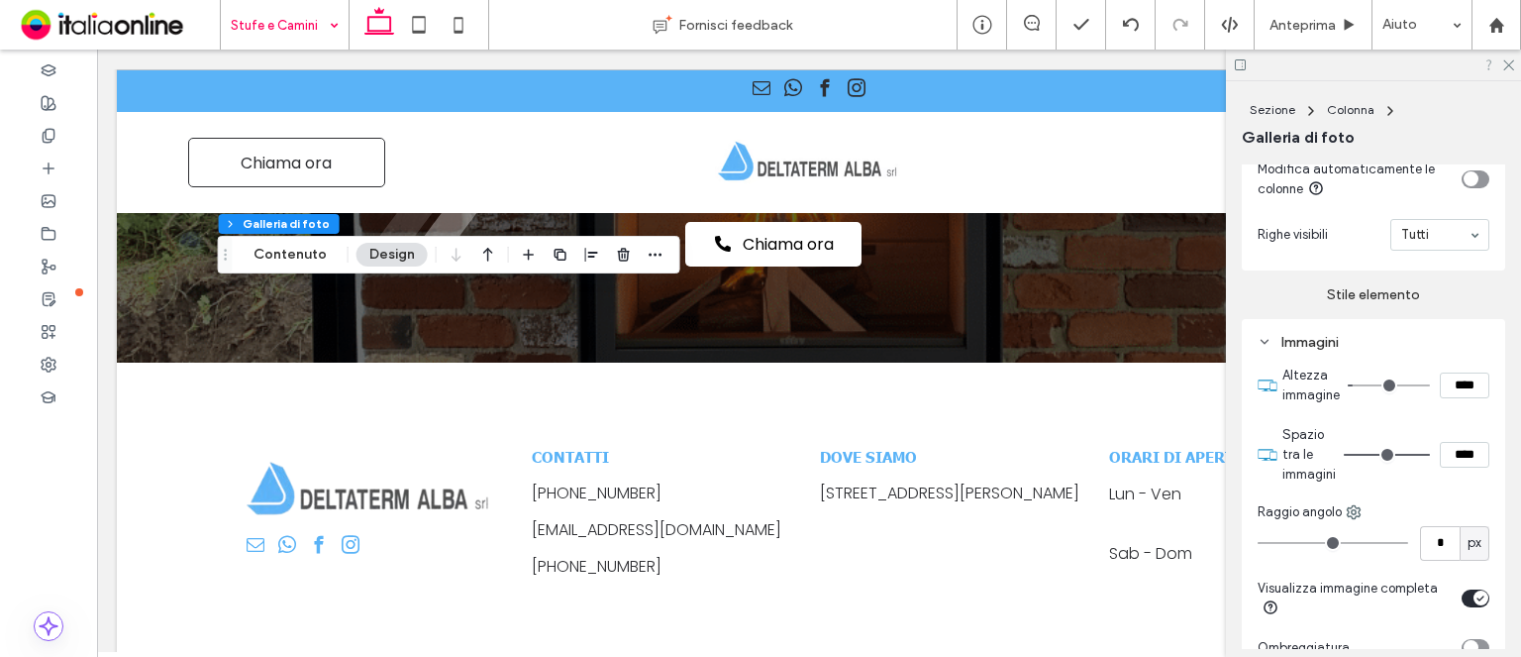
click at [1495, 62] on icon at bounding box center [1489, 64] width 15 height 15
click at [1501, 62] on div at bounding box center [1373, 65] width 295 height 31
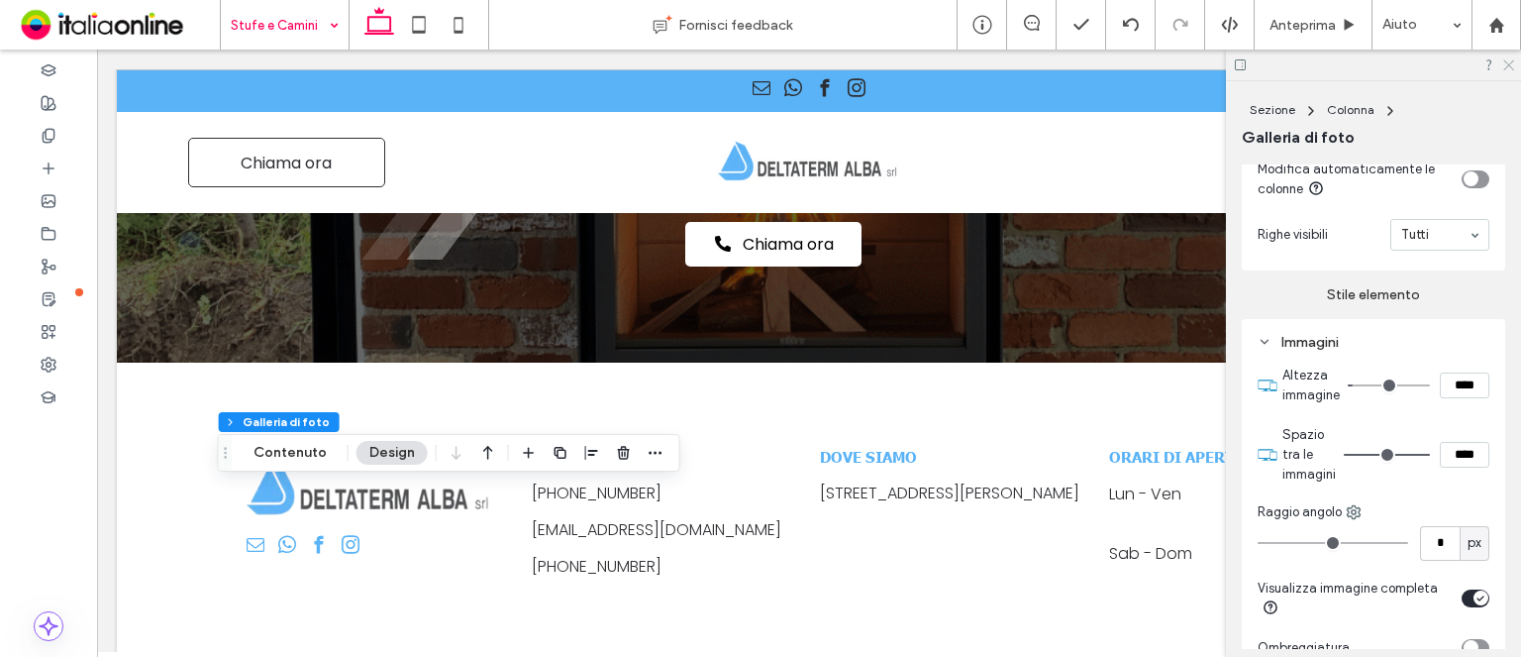
click at [1508, 65] on icon at bounding box center [1508, 63] width 13 height 13
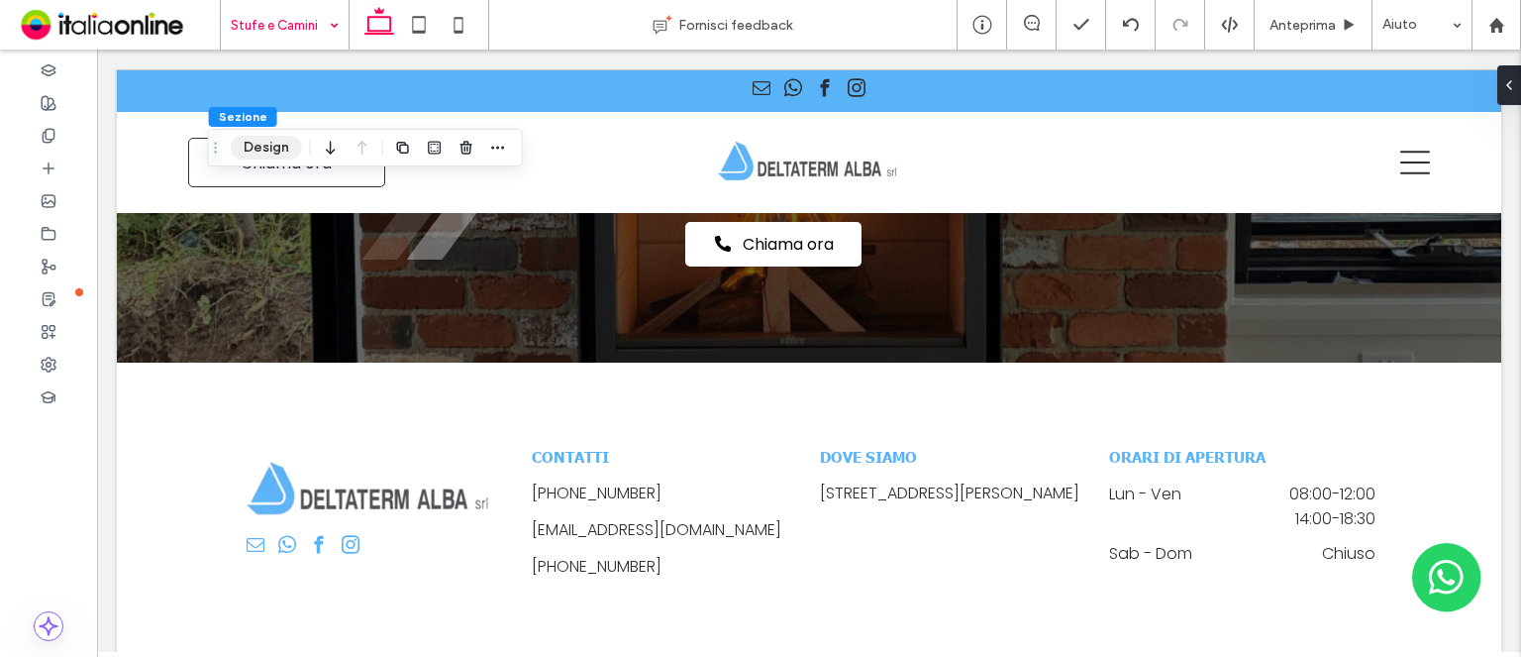
click at [272, 150] on button "Design" at bounding box center [266, 148] width 71 height 24
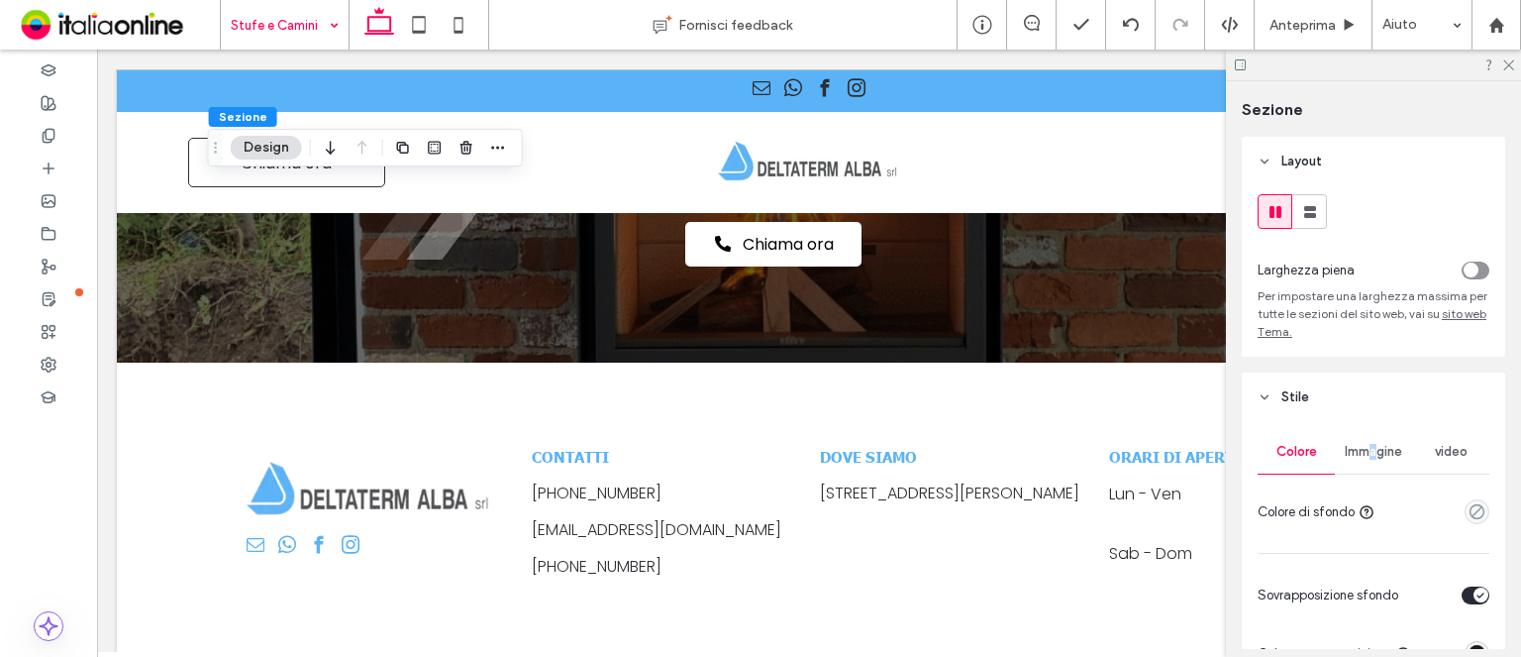
click at [1370, 462] on div "Immagine" at bounding box center [1373, 452] width 77 height 44
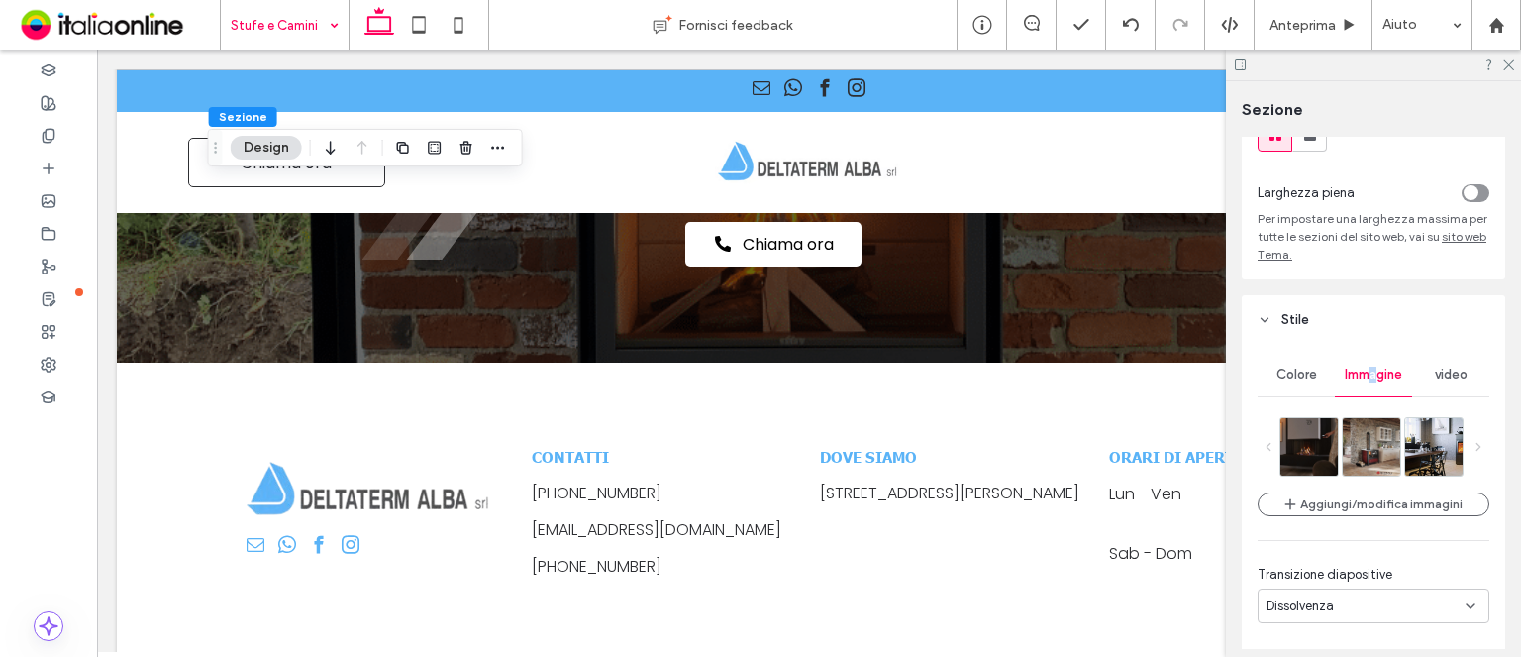
scroll to position [99, 0]
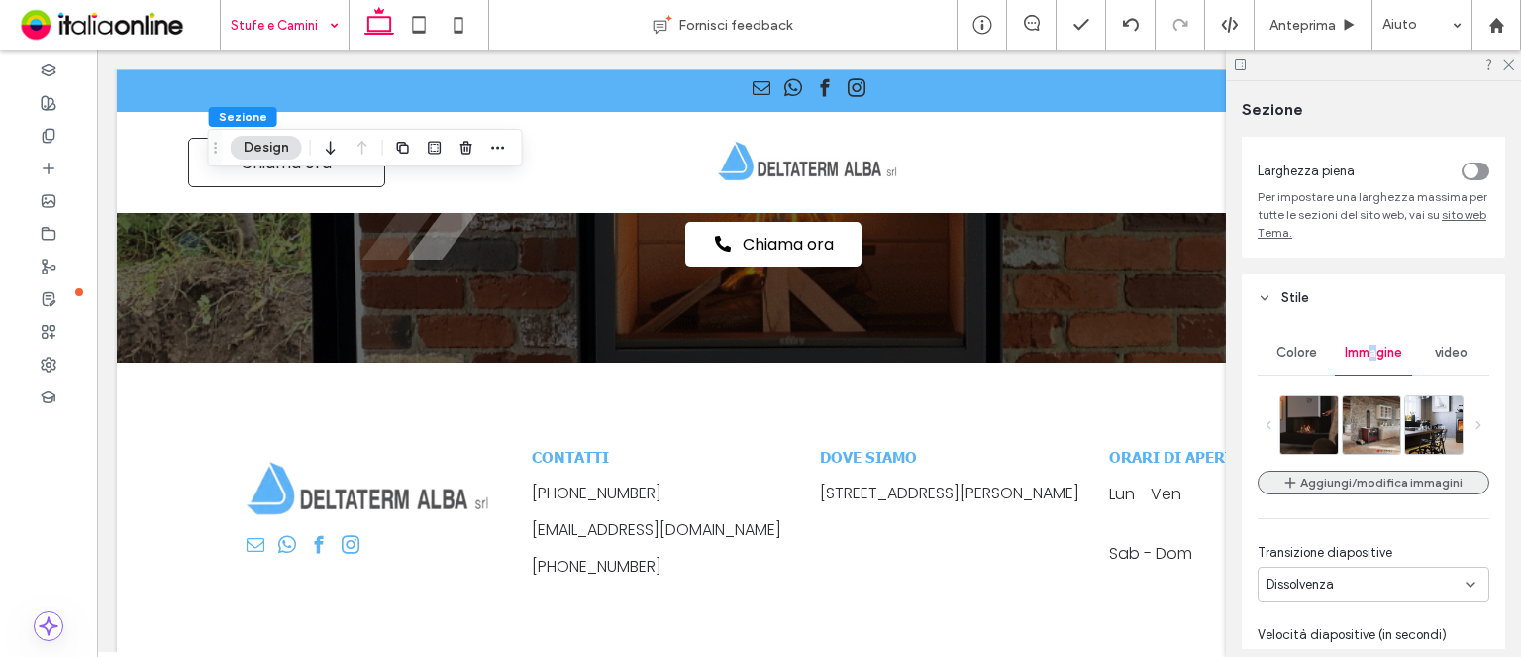
click at [1351, 478] on button "Aggiungi/modifica immagini" at bounding box center [1374, 482] width 232 height 24
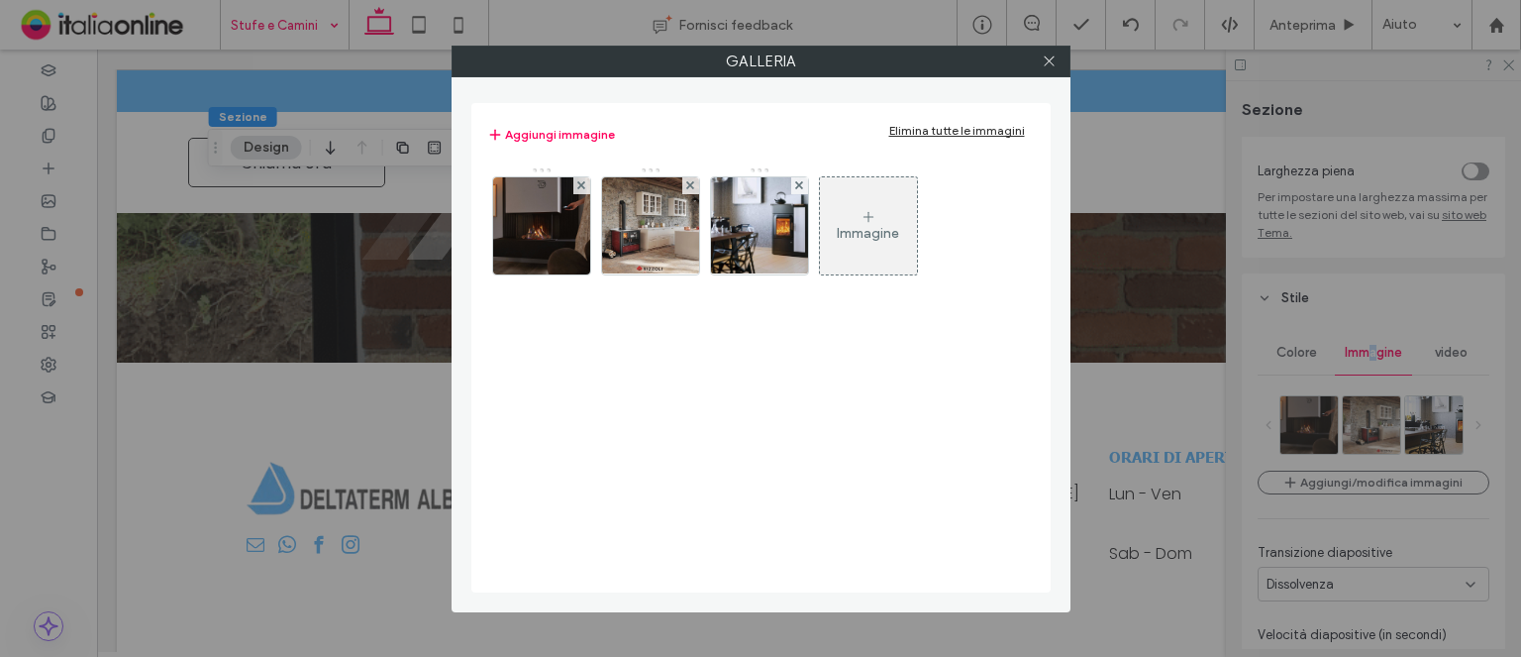
click at [921, 131] on div "Elimina tutte le immagini" at bounding box center [957, 130] width 136 height 15
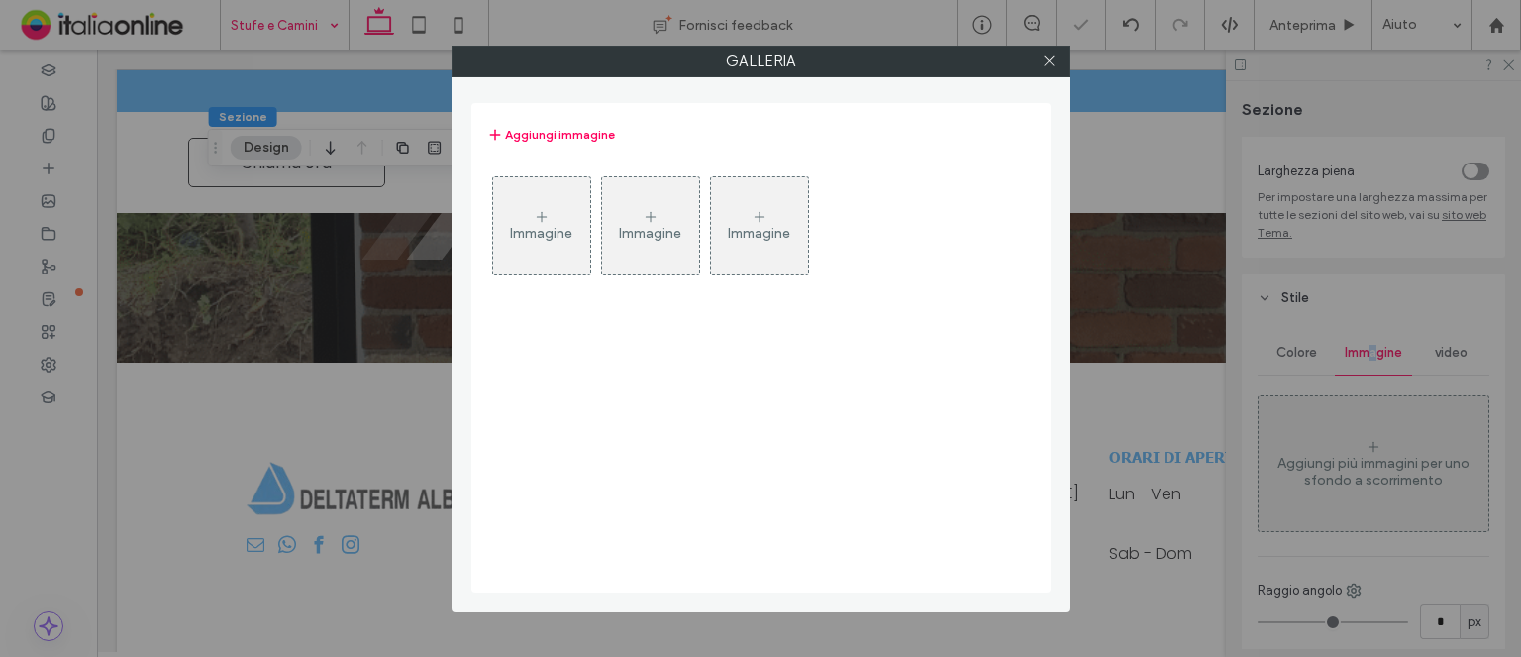
click at [529, 201] on div "Immagine" at bounding box center [541, 225] width 97 height 93
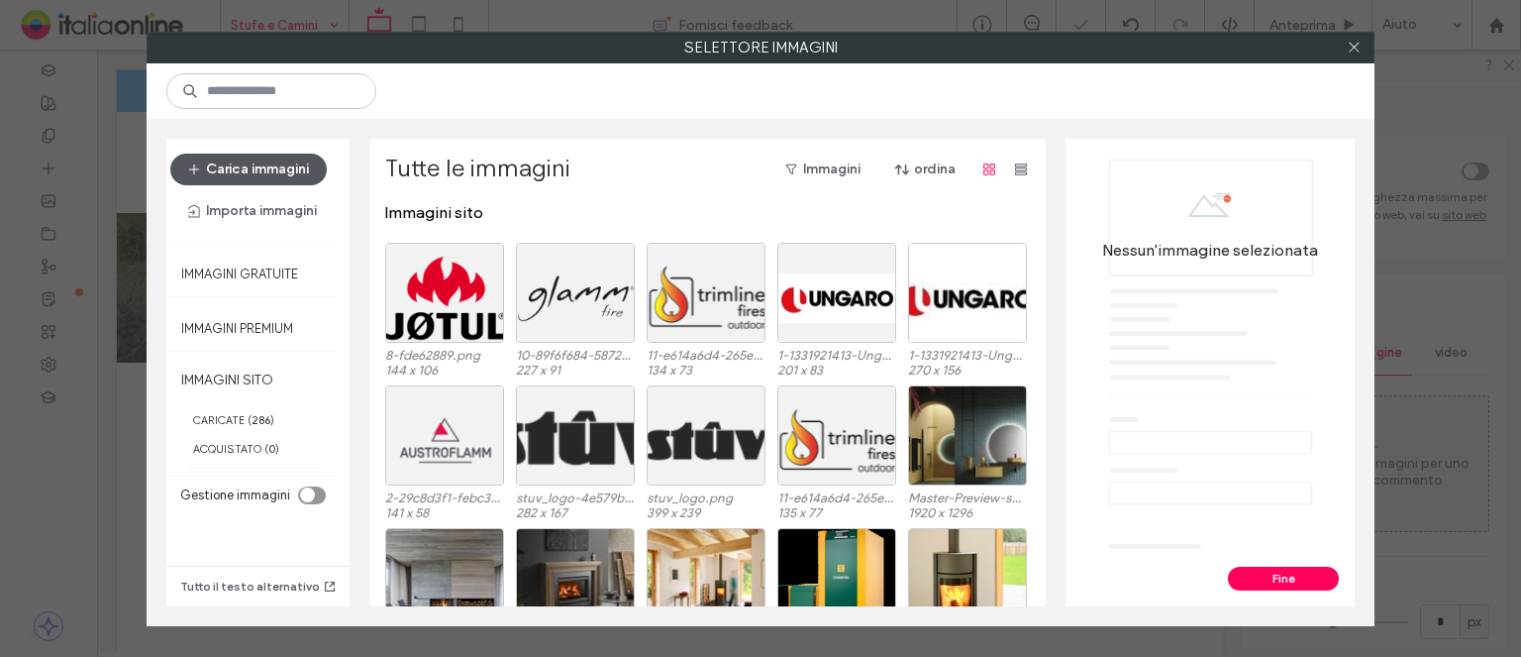
click at [186, 161] on icon "button" at bounding box center [194, 169] width 16 height 16
click at [266, 157] on button "Carica immagini" at bounding box center [248, 170] width 156 height 32
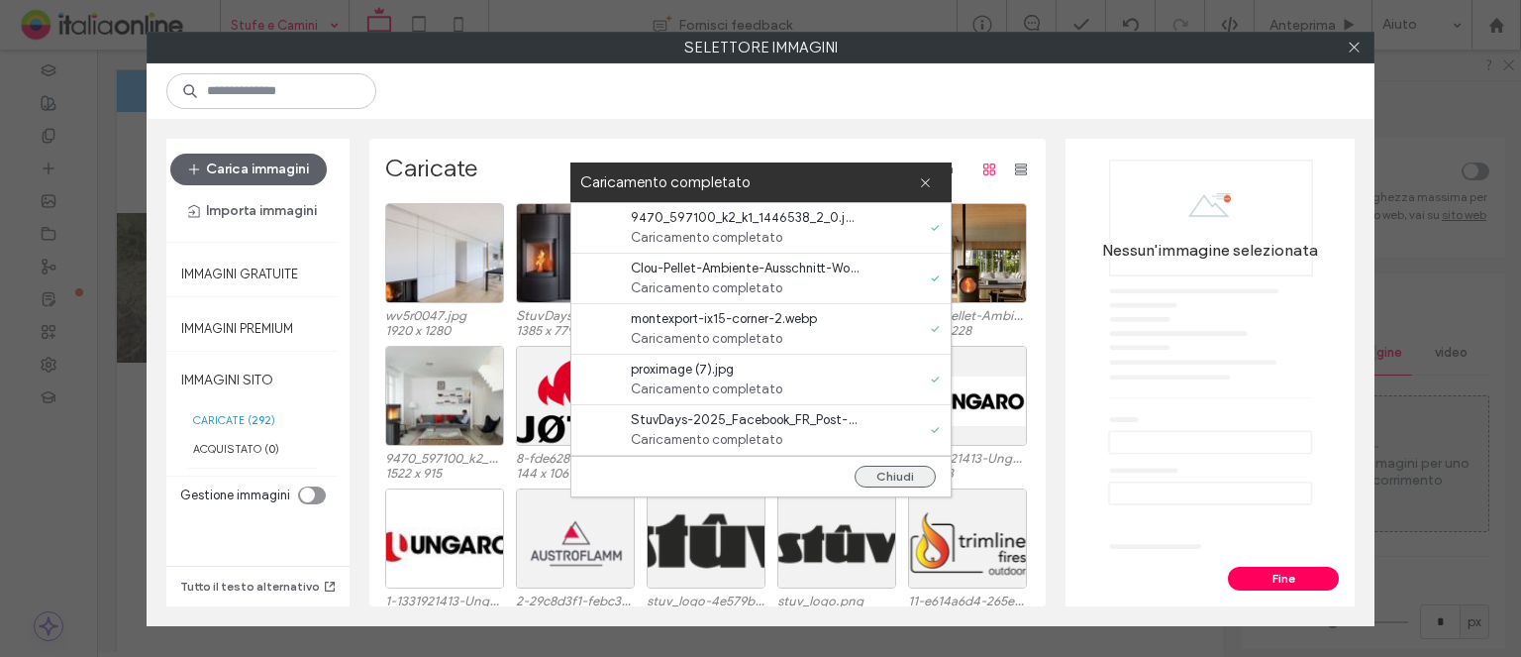
click at [920, 473] on button "Chiudi" at bounding box center [895, 477] width 81 height 22
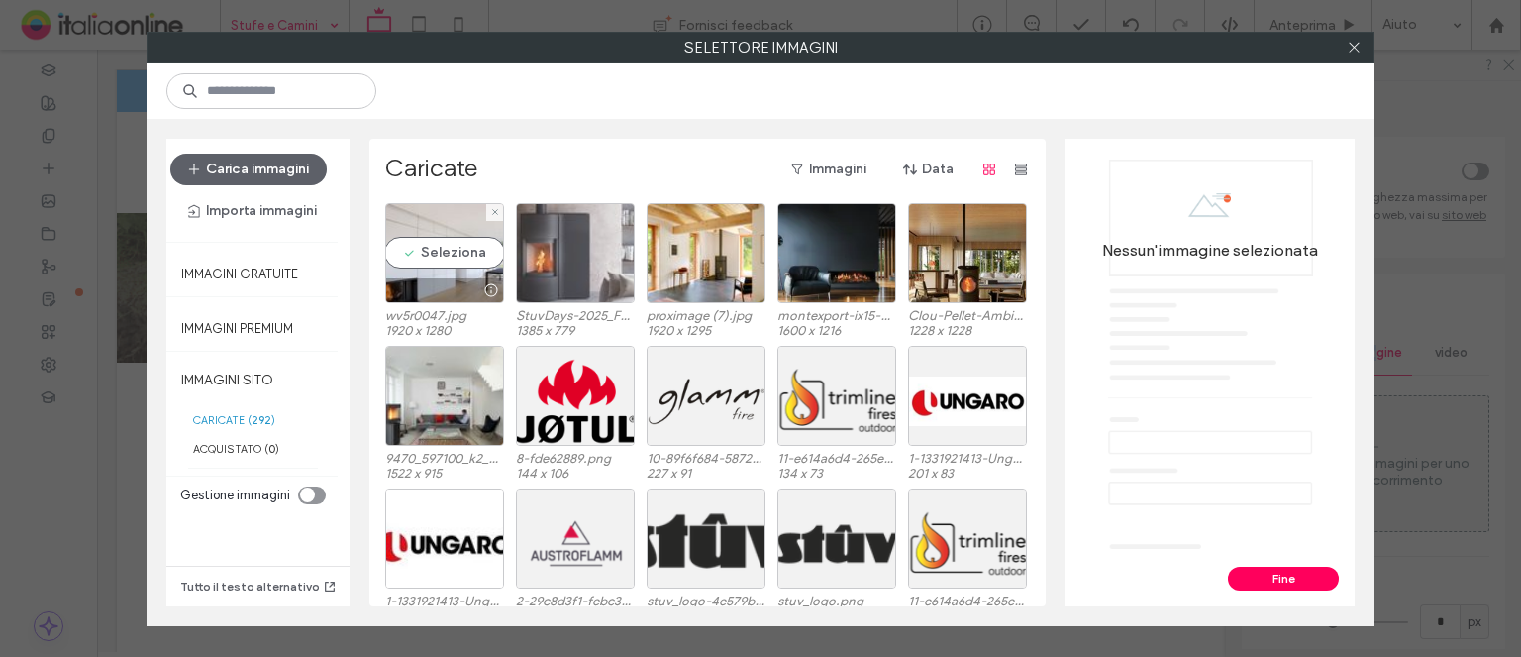
drag, startPoint x: 454, startPoint y: 235, endPoint x: 574, endPoint y: 236, distance: 120.8
click at [454, 235] on div "Seleziona" at bounding box center [444, 253] width 119 height 100
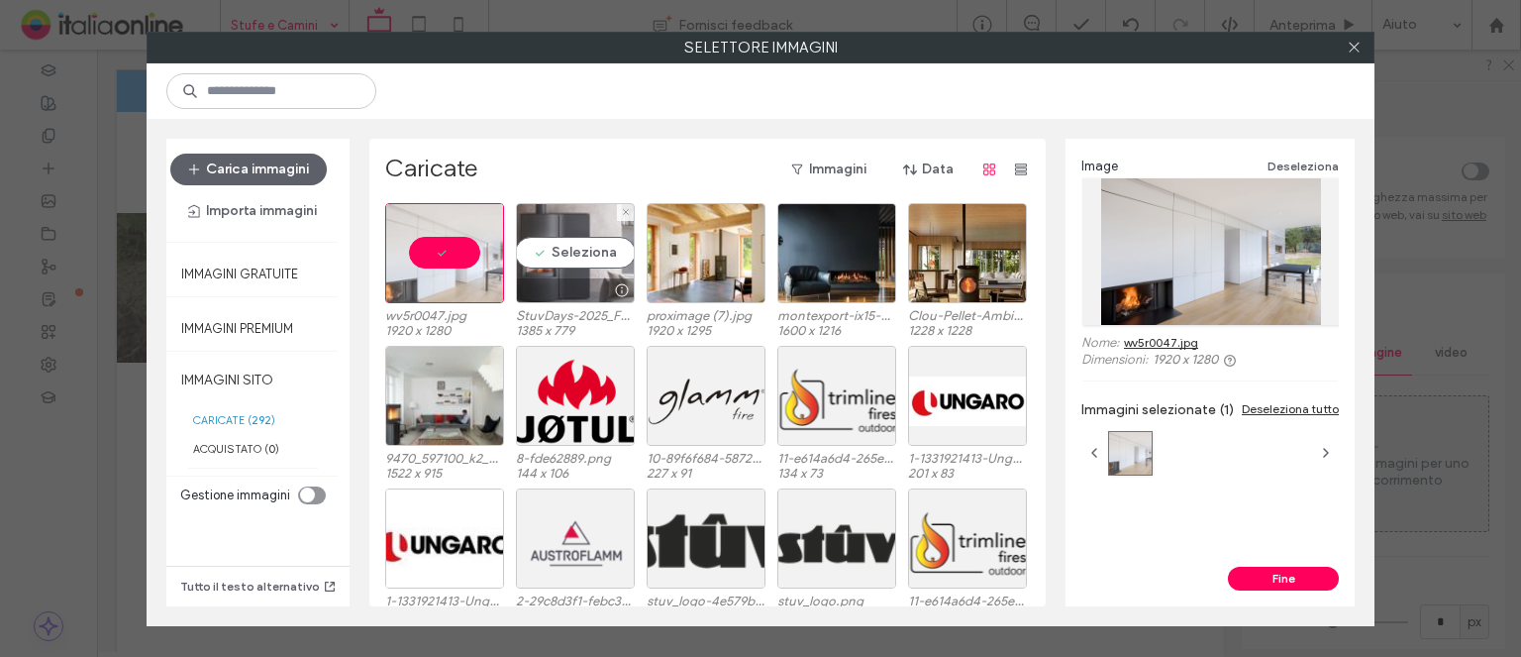
drag, startPoint x: 574, startPoint y: 237, endPoint x: 590, endPoint y: 239, distance: 16.0
click at [574, 237] on div "Seleziona" at bounding box center [575, 253] width 119 height 100
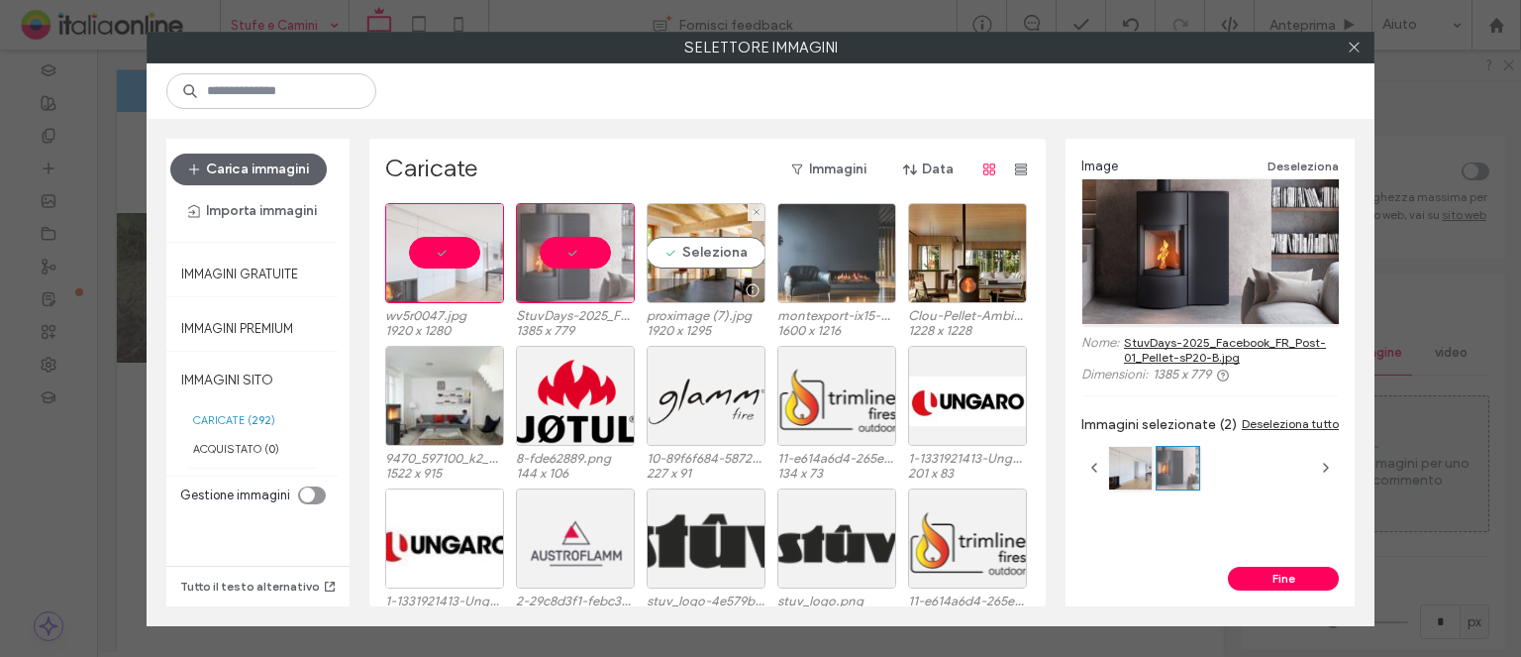
drag, startPoint x: 685, startPoint y: 254, endPoint x: 850, endPoint y: 256, distance: 164.4
click at [685, 254] on div "Seleziona" at bounding box center [706, 253] width 119 height 100
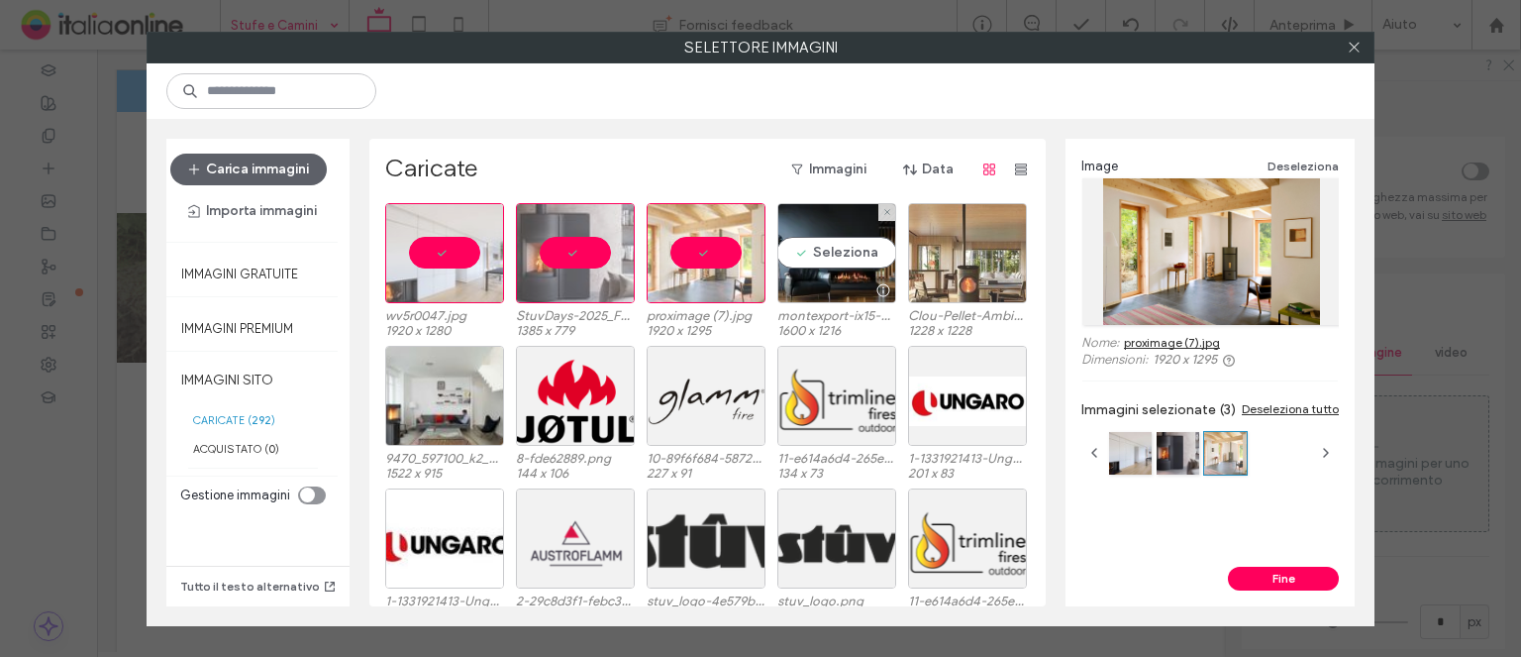
drag, startPoint x: 862, startPoint y: 249, endPoint x: 972, endPoint y: 244, distance: 110.1
click at [862, 249] on div "Seleziona" at bounding box center [837, 253] width 119 height 100
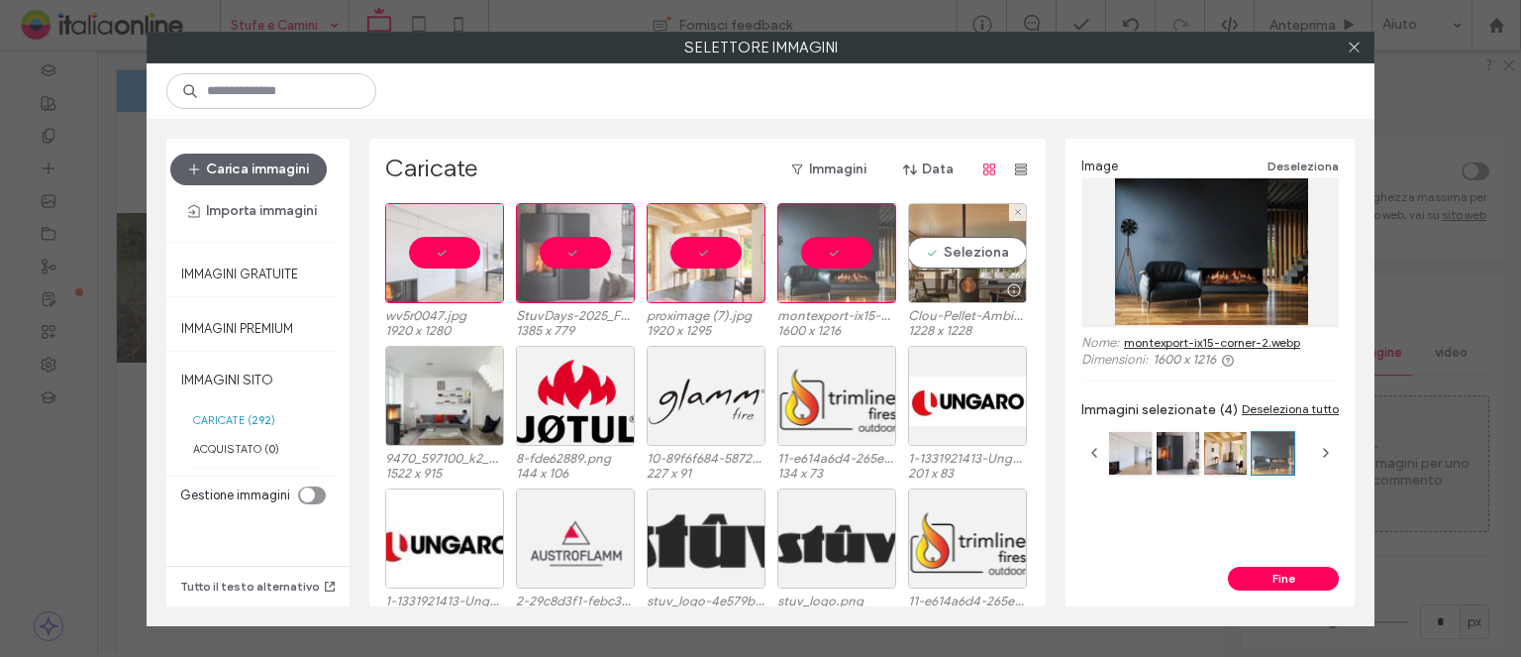
click at [996, 245] on div "Seleziona" at bounding box center [967, 253] width 119 height 100
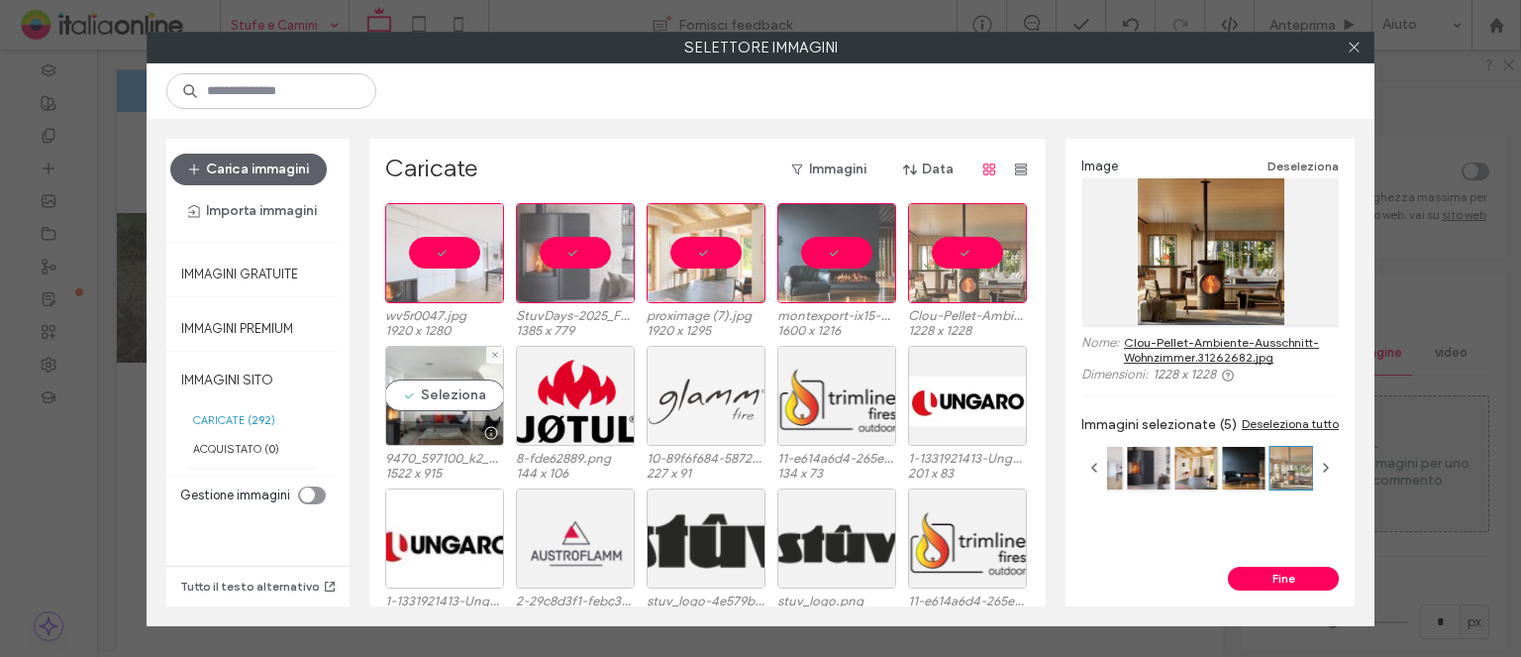
drag, startPoint x: 429, startPoint y: 408, endPoint x: 739, endPoint y: 418, distance: 310.2
click at [429, 408] on div "Seleziona" at bounding box center [444, 396] width 119 height 100
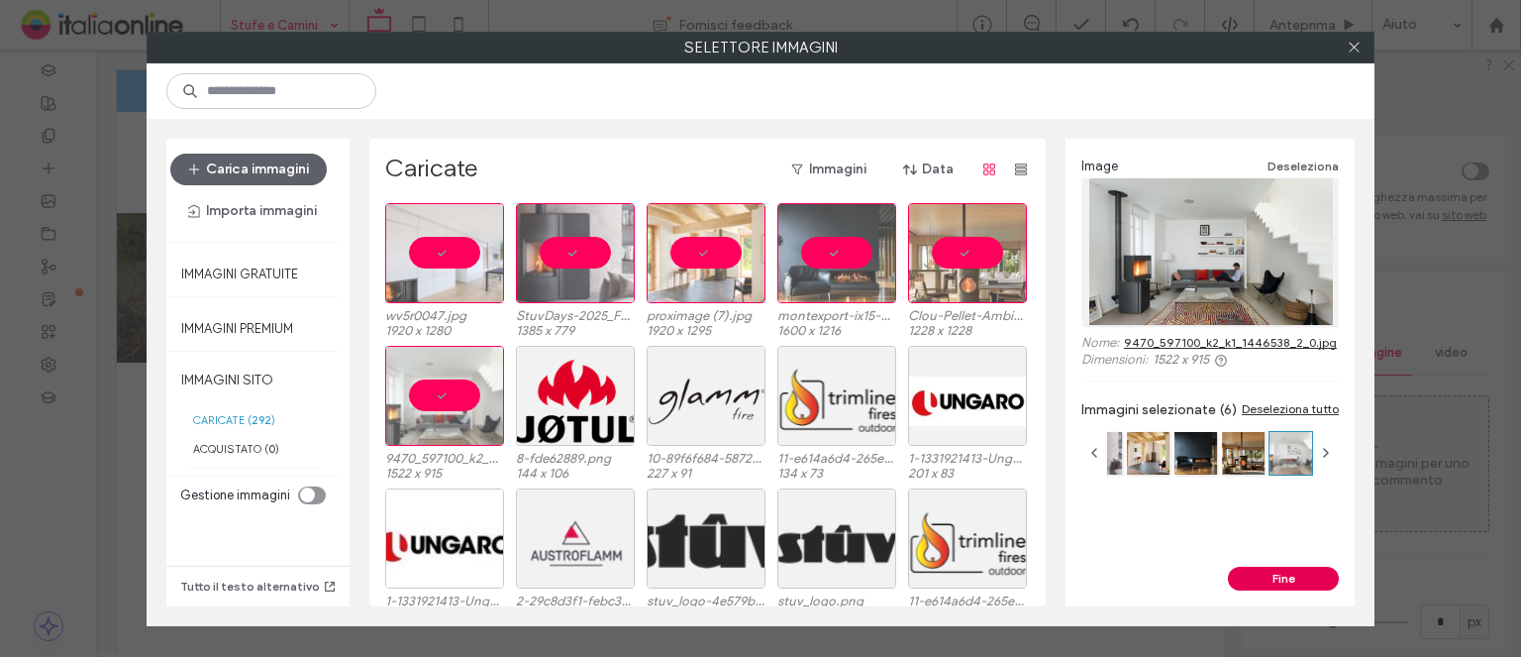
click at [1298, 585] on button "Fine" at bounding box center [1283, 579] width 111 height 24
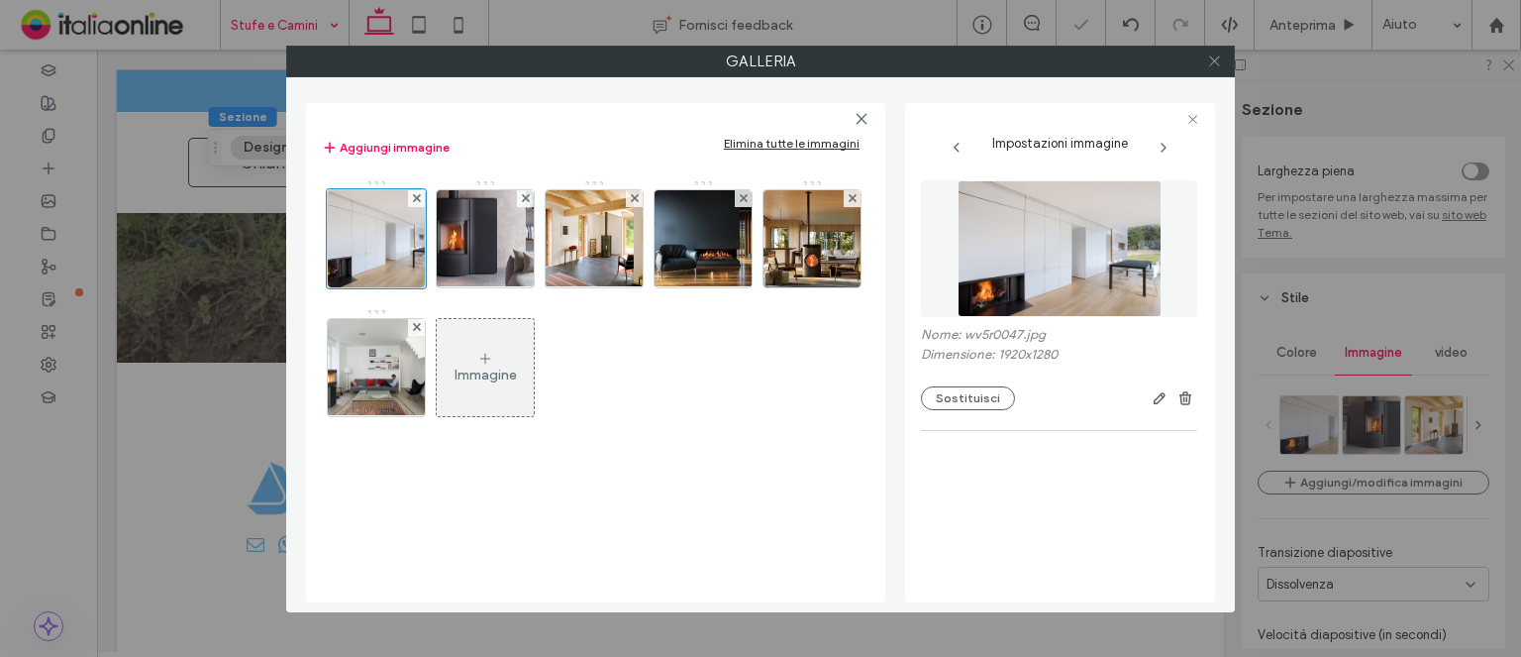
click at [1207, 62] on icon at bounding box center [1214, 60] width 15 height 15
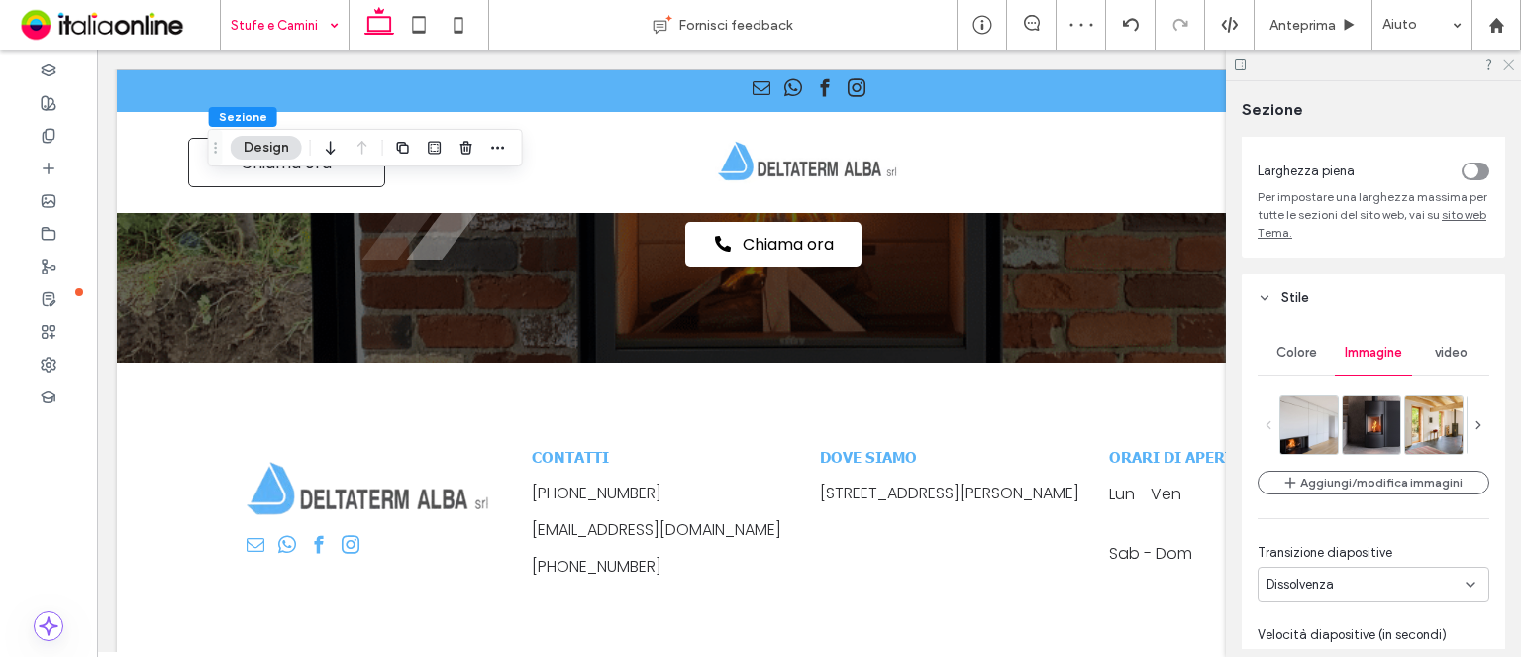
click at [1513, 66] on icon at bounding box center [1508, 63] width 13 height 13
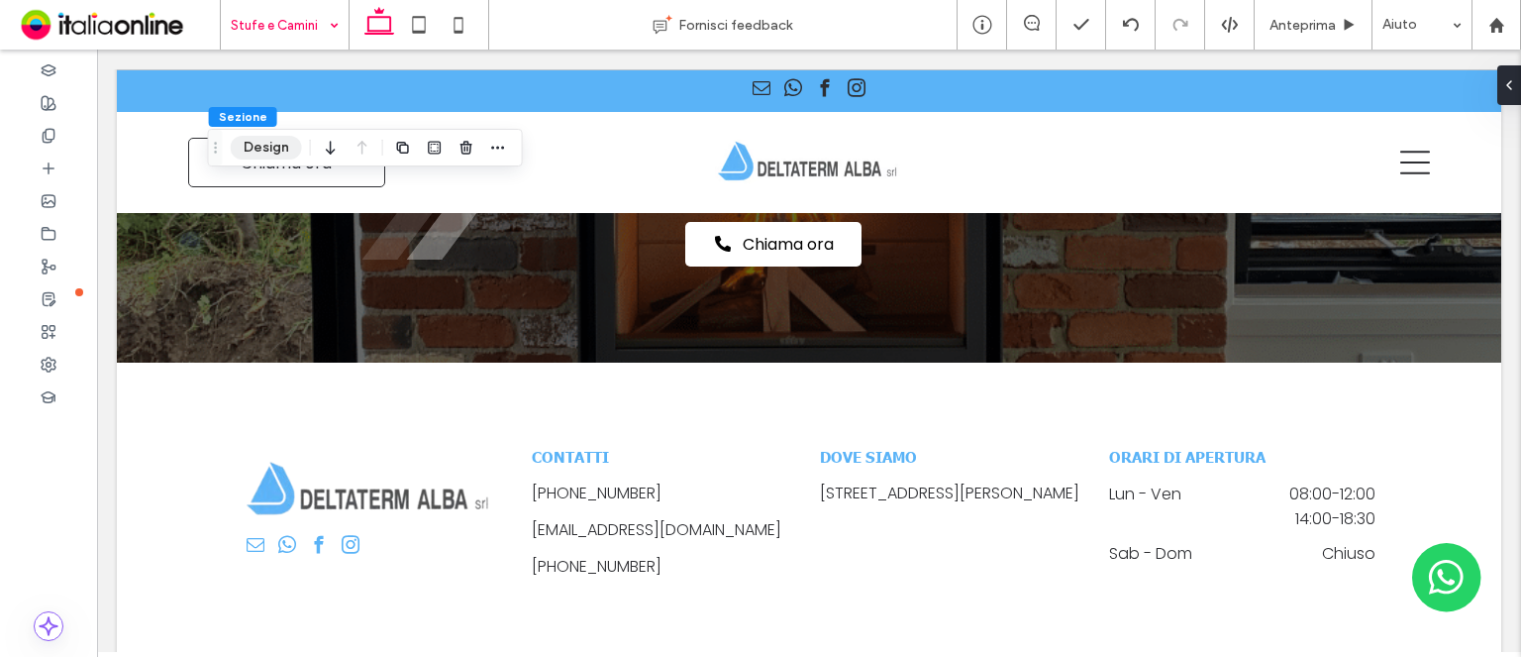
click at [267, 147] on button "Design" at bounding box center [266, 148] width 71 height 24
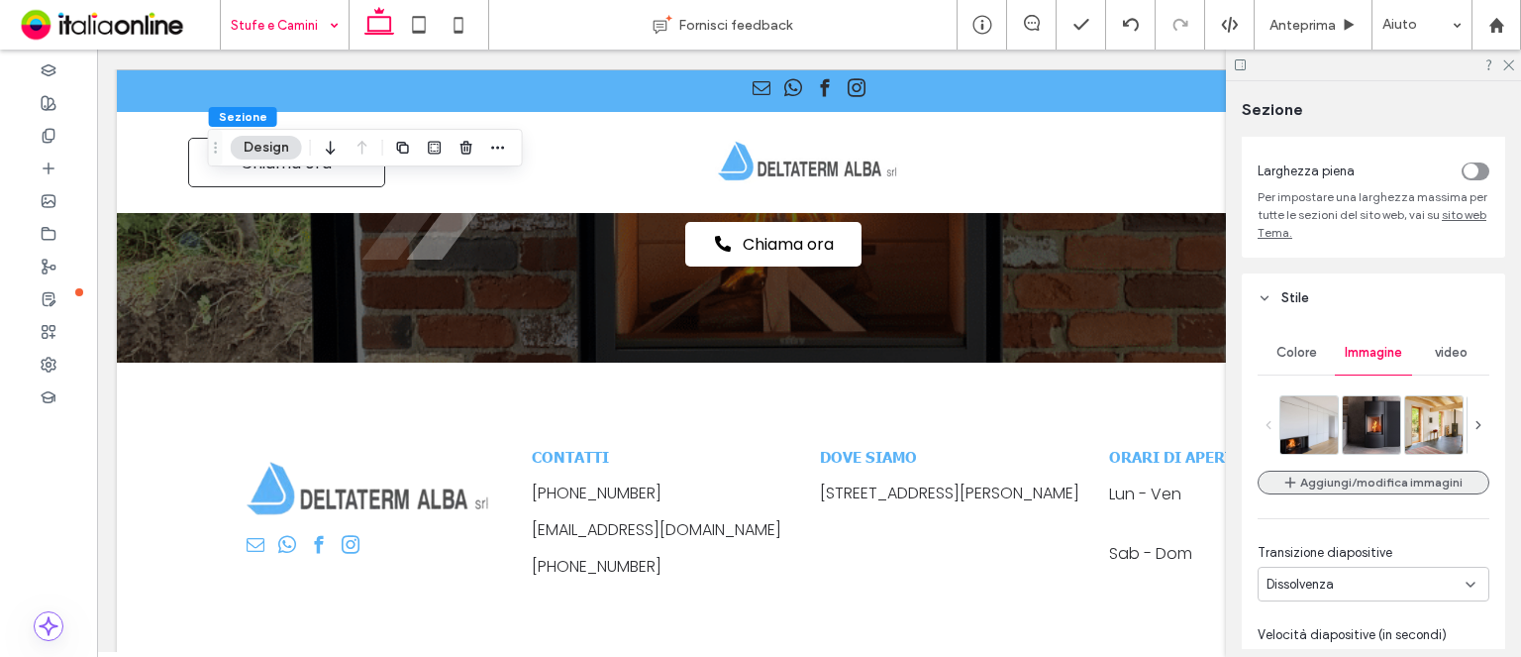
click at [1295, 478] on icon "button" at bounding box center [1291, 482] width 16 height 16
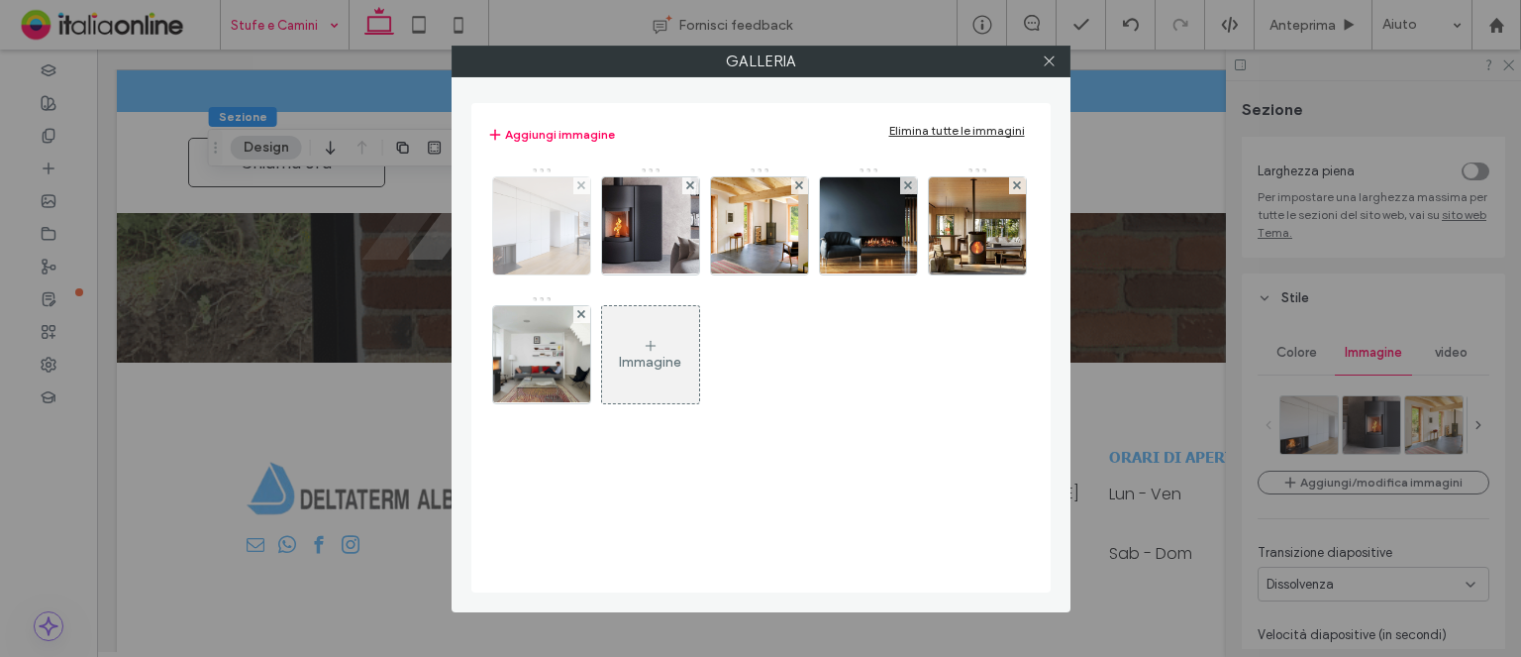
click at [525, 211] on img at bounding box center [542, 225] width 146 height 97
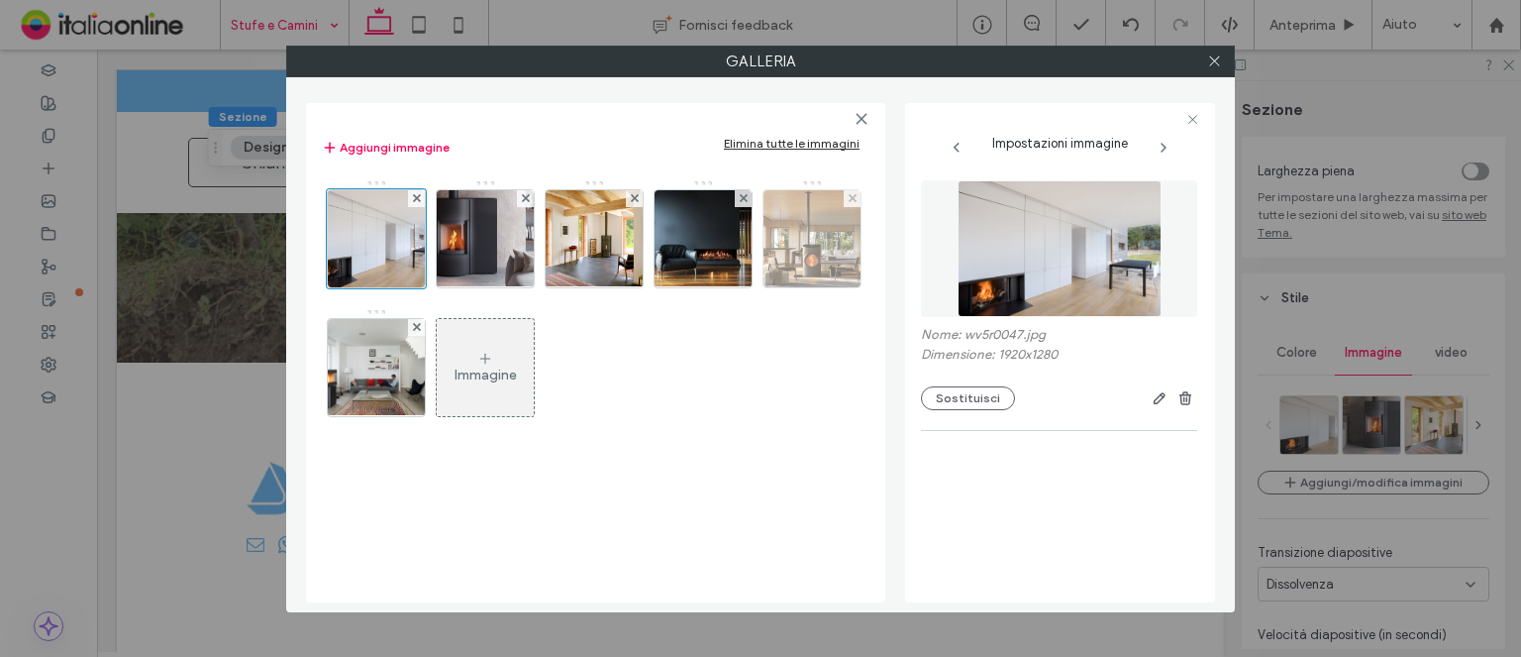
click at [804, 241] on img at bounding box center [812, 238] width 97 height 97
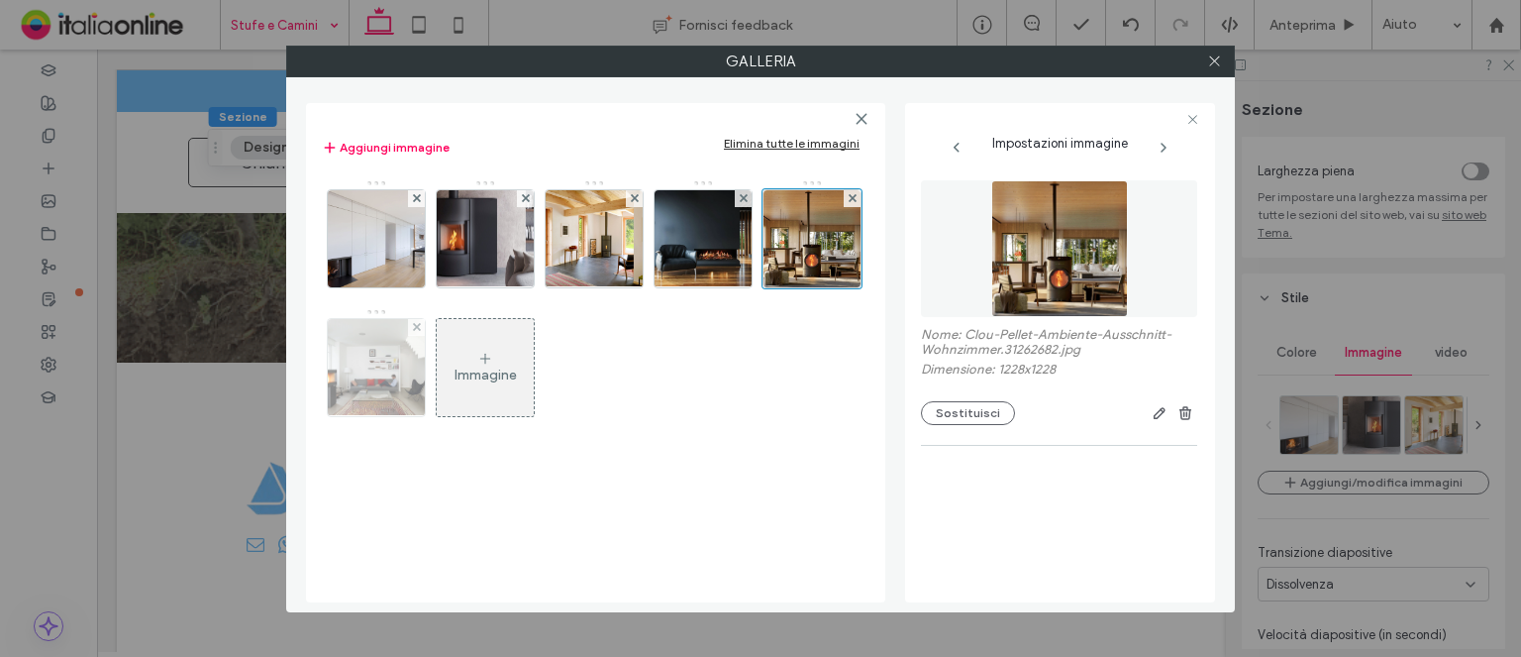
drag, startPoint x: 851, startPoint y: 201, endPoint x: 932, endPoint y: 180, distance: 83.8
click at [851, 201] on icon at bounding box center [853, 198] width 8 height 8
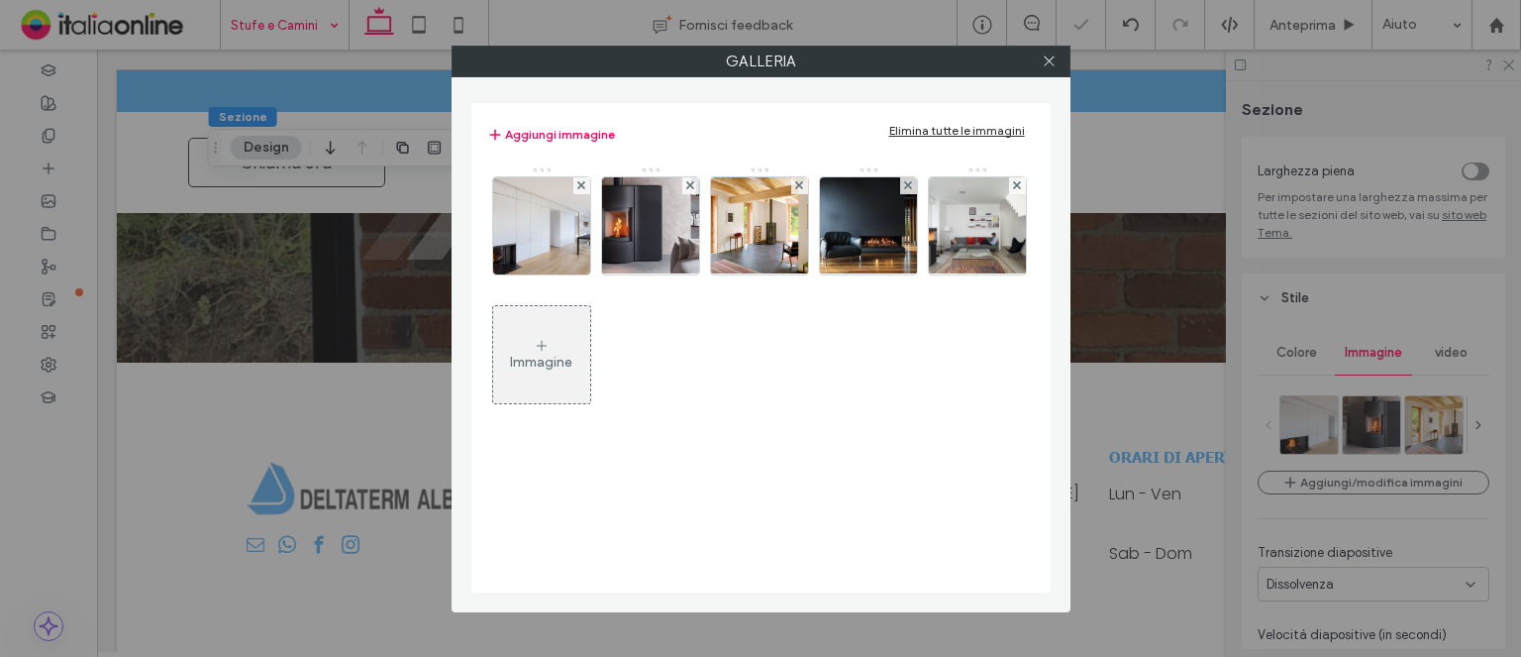
drag, startPoint x: 1052, startPoint y: 58, endPoint x: 1359, endPoint y: 58, distance: 307.1
click at [1052, 58] on icon at bounding box center [1049, 60] width 15 height 15
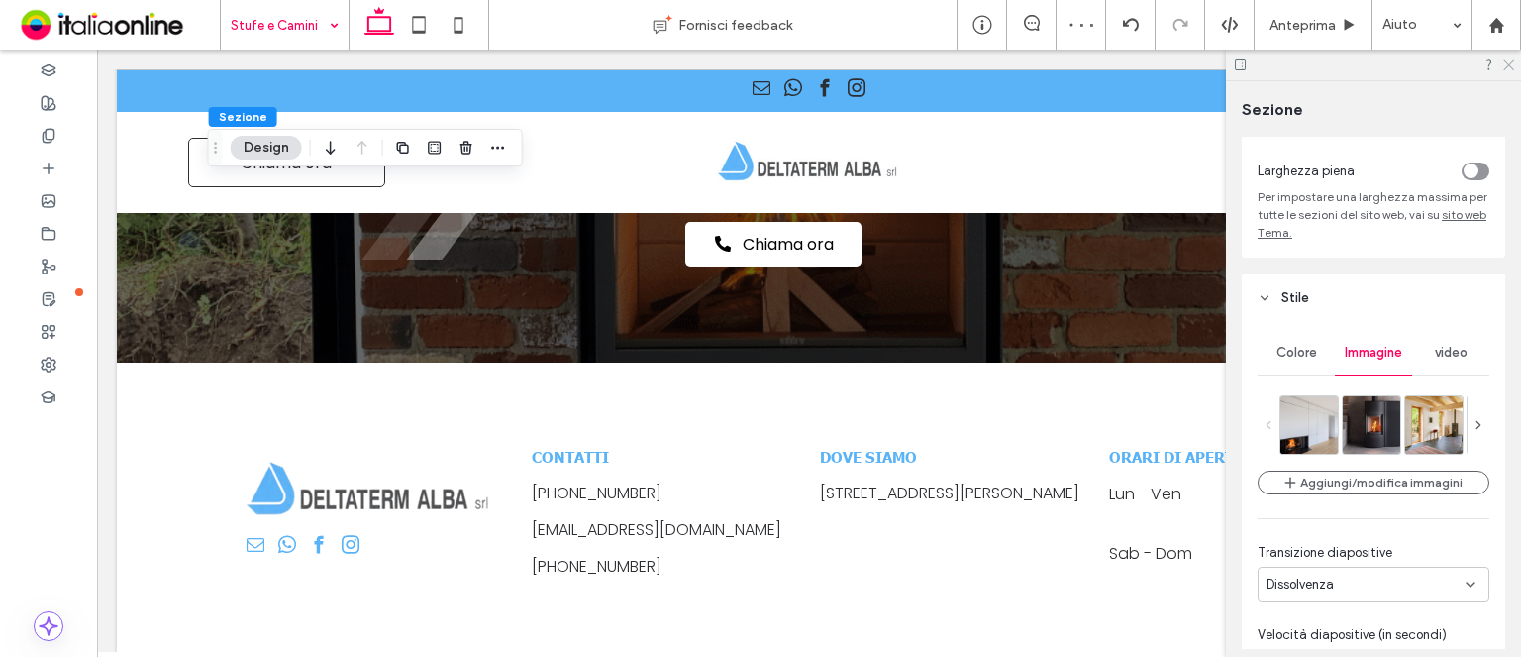
click at [1513, 67] on icon at bounding box center [1508, 63] width 13 height 13
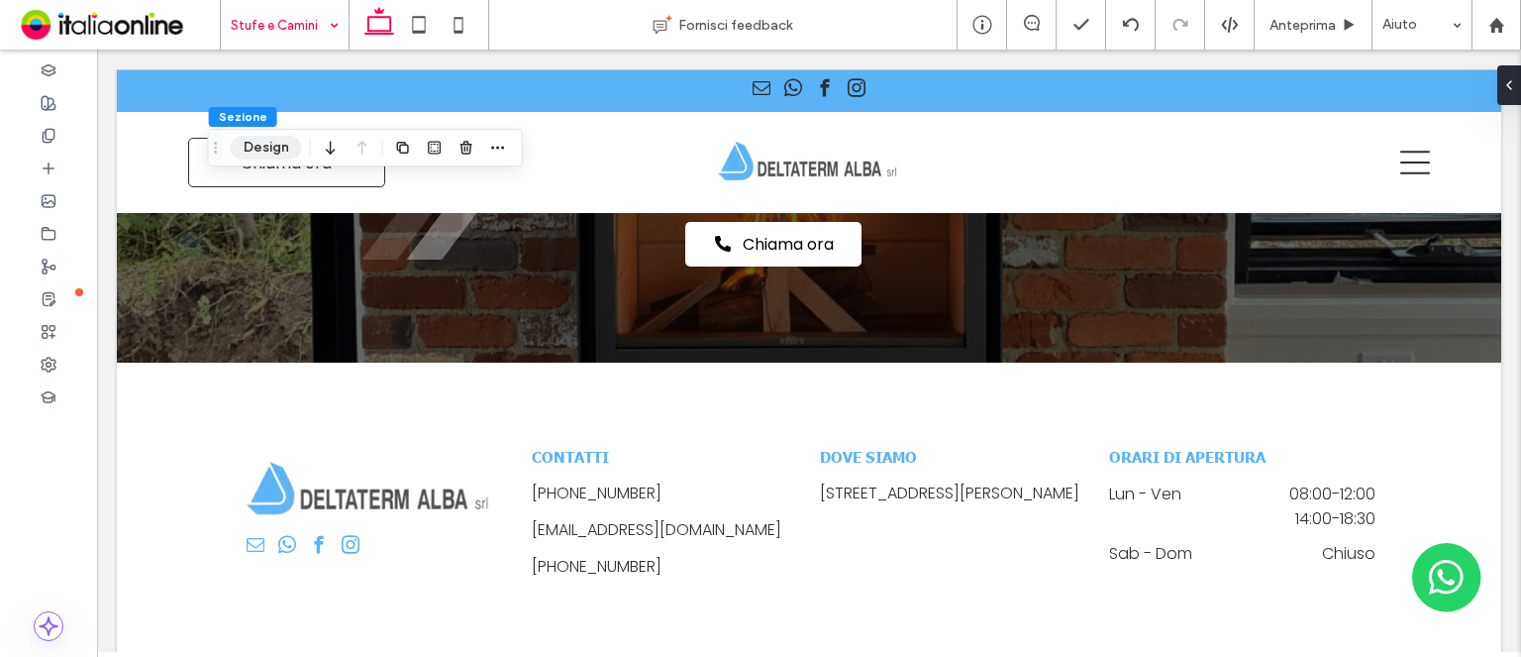
click at [274, 141] on button "Design" at bounding box center [266, 148] width 71 height 24
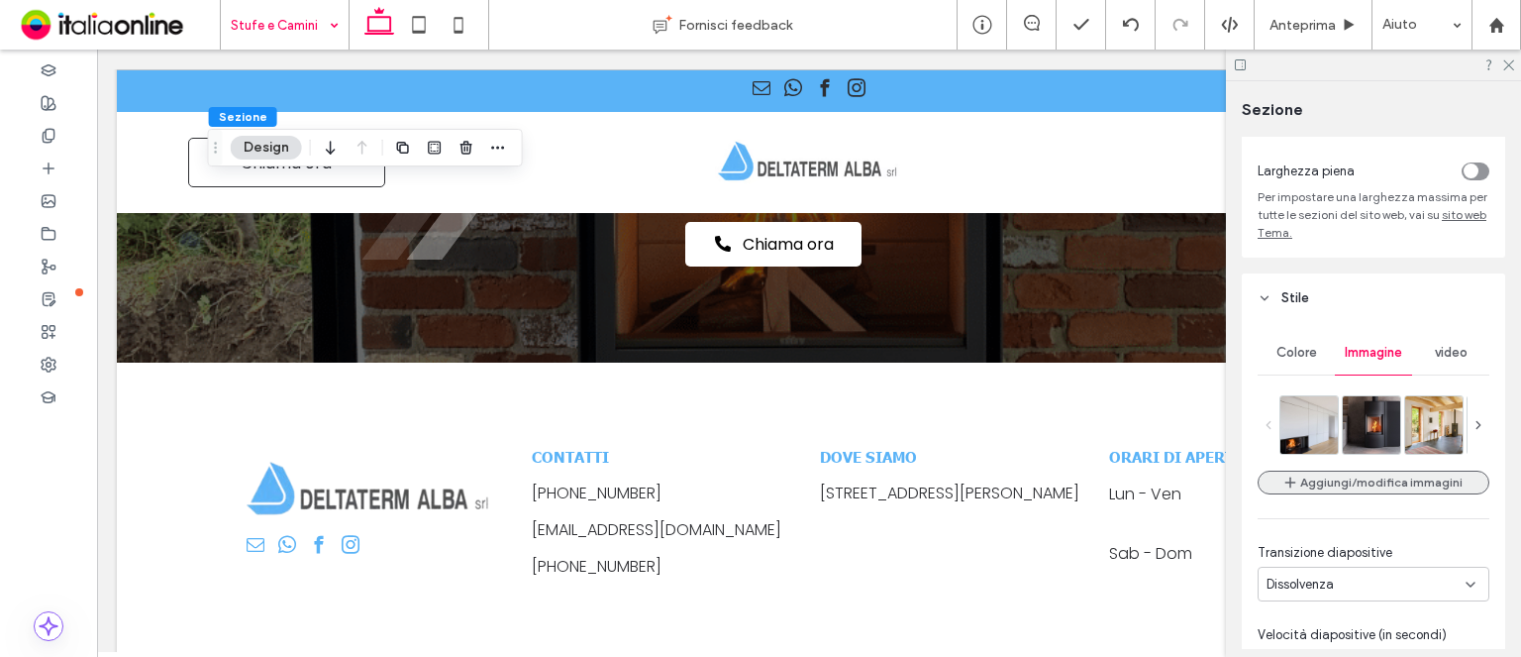
drag, startPoint x: 1343, startPoint y: 502, endPoint x: 1341, endPoint y: 491, distance: 11.1
click at [1341, 490] on button "Aggiungi/modifica immagini" at bounding box center [1374, 482] width 232 height 24
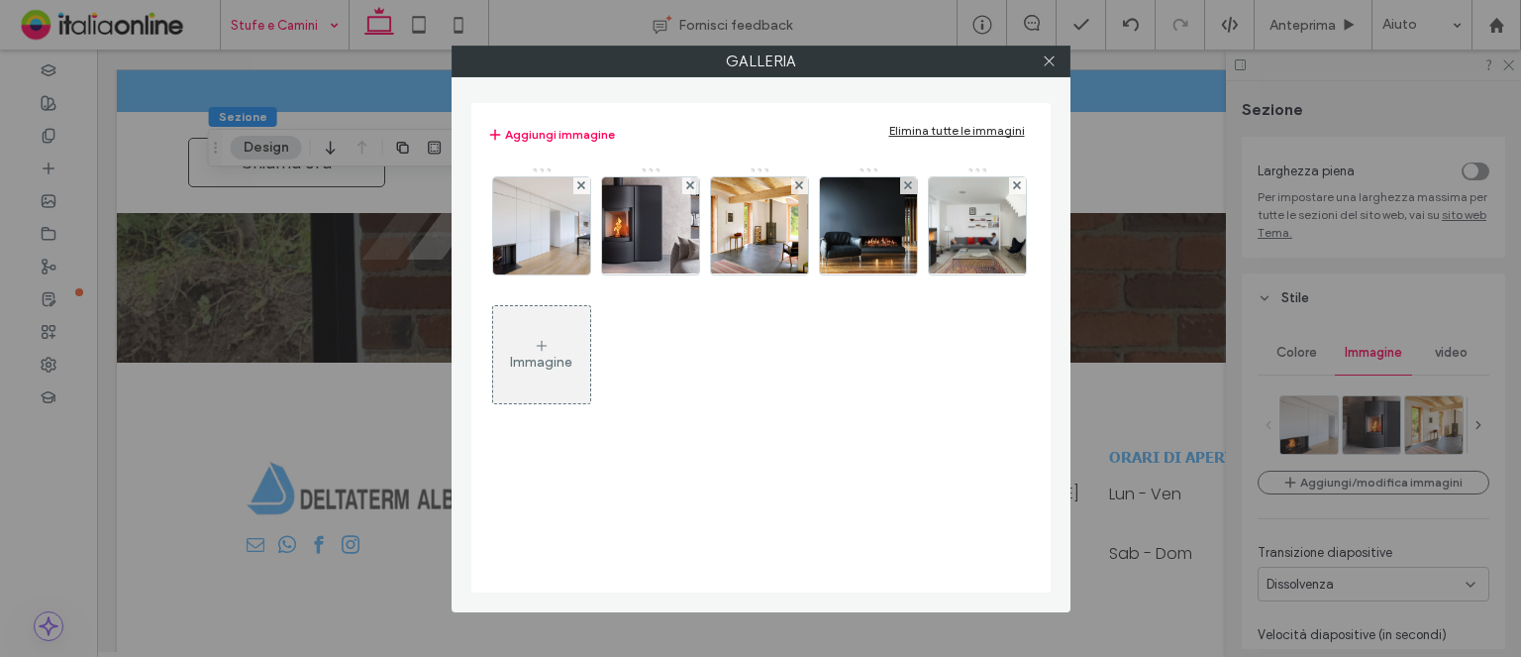
drag, startPoint x: 578, startPoint y: 184, endPoint x: 629, endPoint y: 166, distance: 53.6
click at [578, 184] on icon at bounding box center [581, 185] width 8 height 8
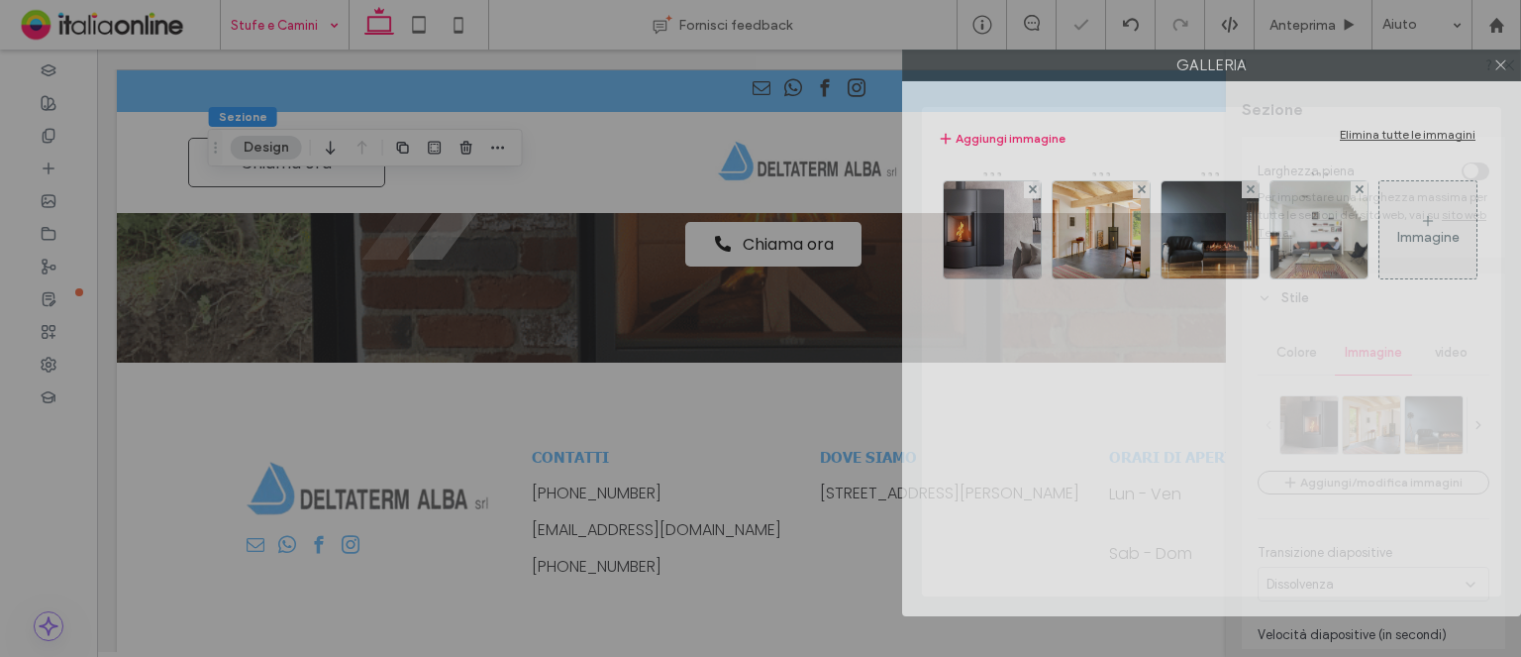
drag, startPoint x: 910, startPoint y: 64, endPoint x: 1393, endPoint y: 18, distance: 484.6
click at [1393, 18] on div "Galleria Aggiungi immagine Elimina tutte le immagini Immagine" at bounding box center [760, 328] width 1521 height 657
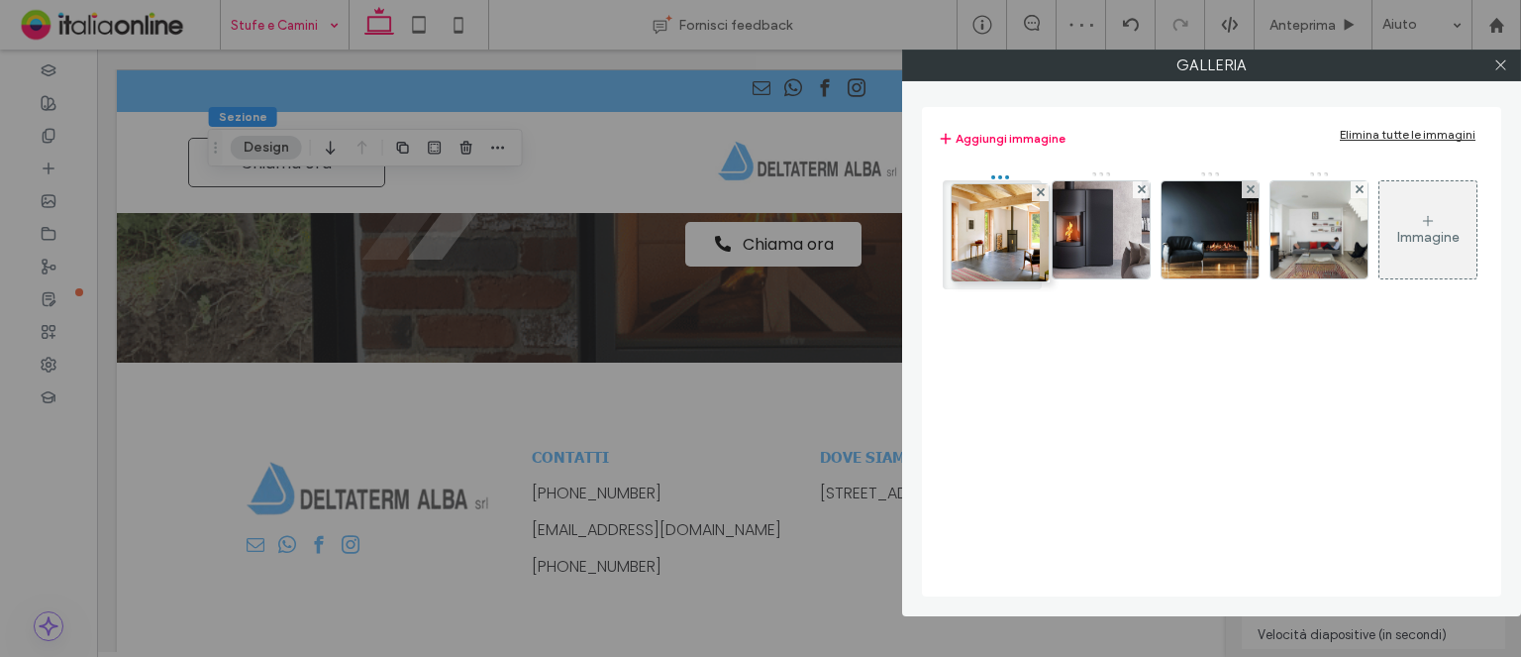
drag, startPoint x: 1068, startPoint y: 241, endPoint x: 962, endPoint y: 244, distance: 106.0
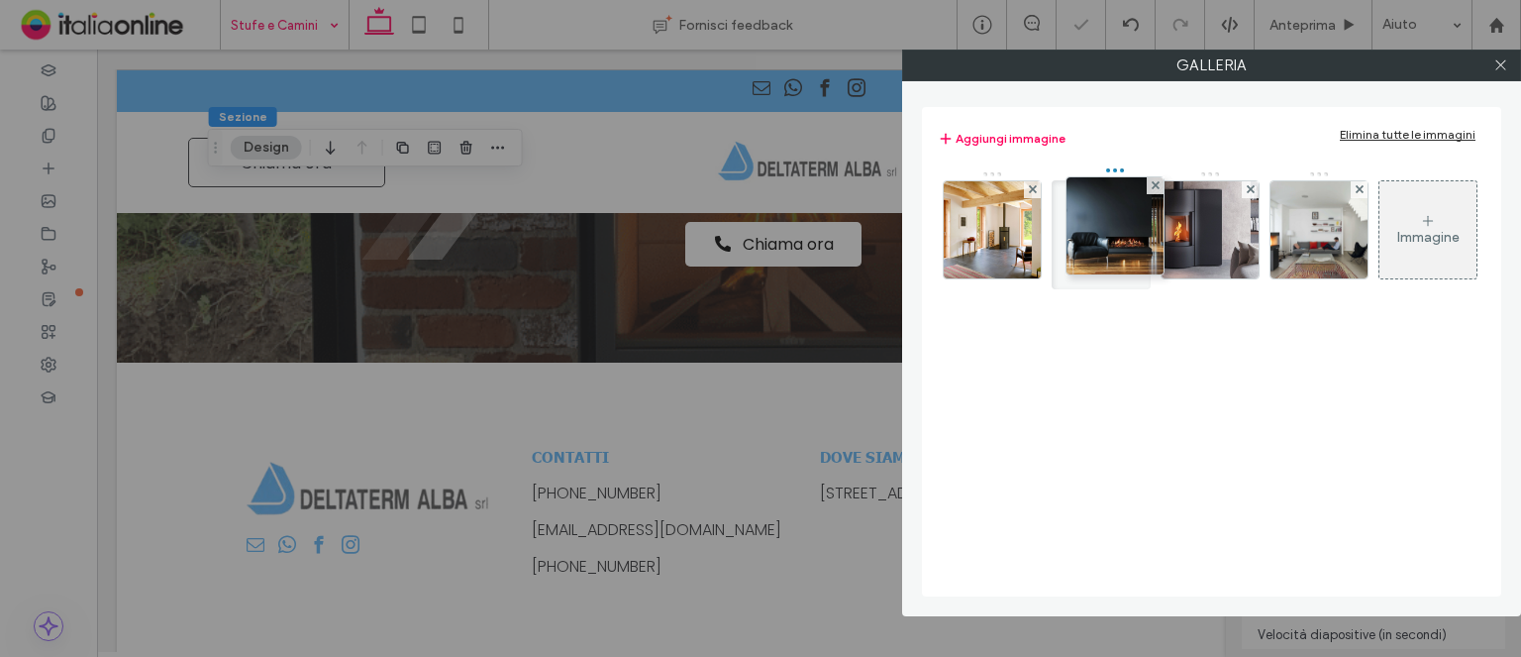
drag, startPoint x: 1228, startPoint y: 233, endPoint x: 1129, endPoint y: 229, distance: 99.1
click at [1499, 54] on span at bounding box center [1501, 66] width 15 height 30
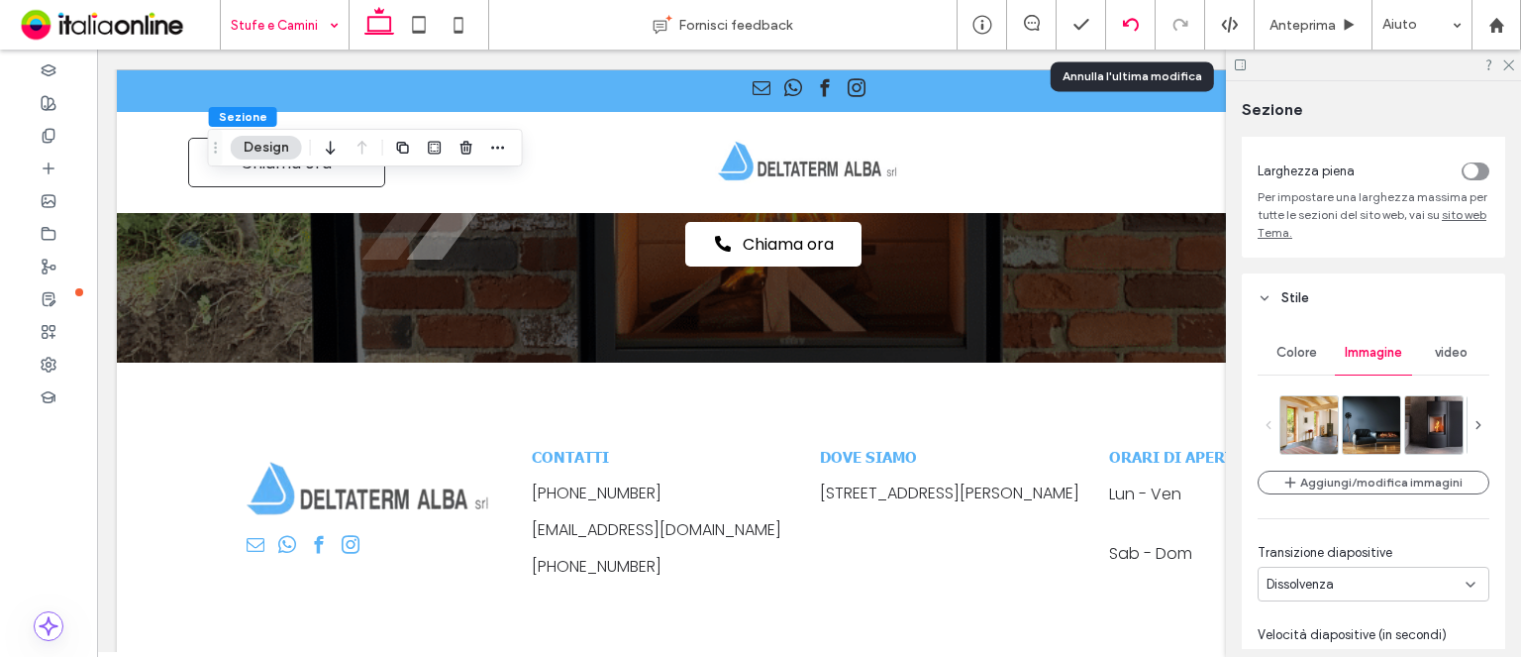
click at [1115, 32] on div at bounding box center [1130, 25] width 49 height 16
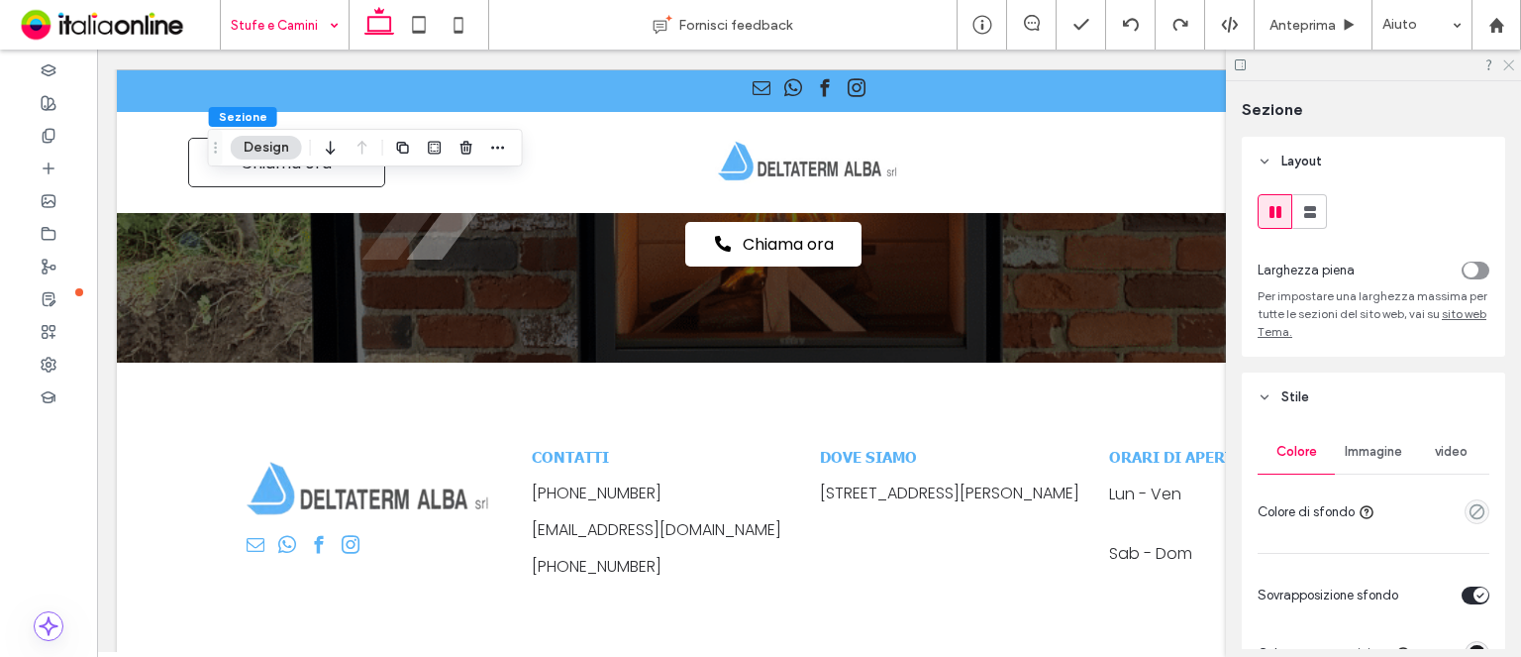
click at [1508, 64] on div at bounding box center [1373, 65] width 295 height 31
click at [1507, 64] on icon at bounding box center [1508, 63] width 13 height 13
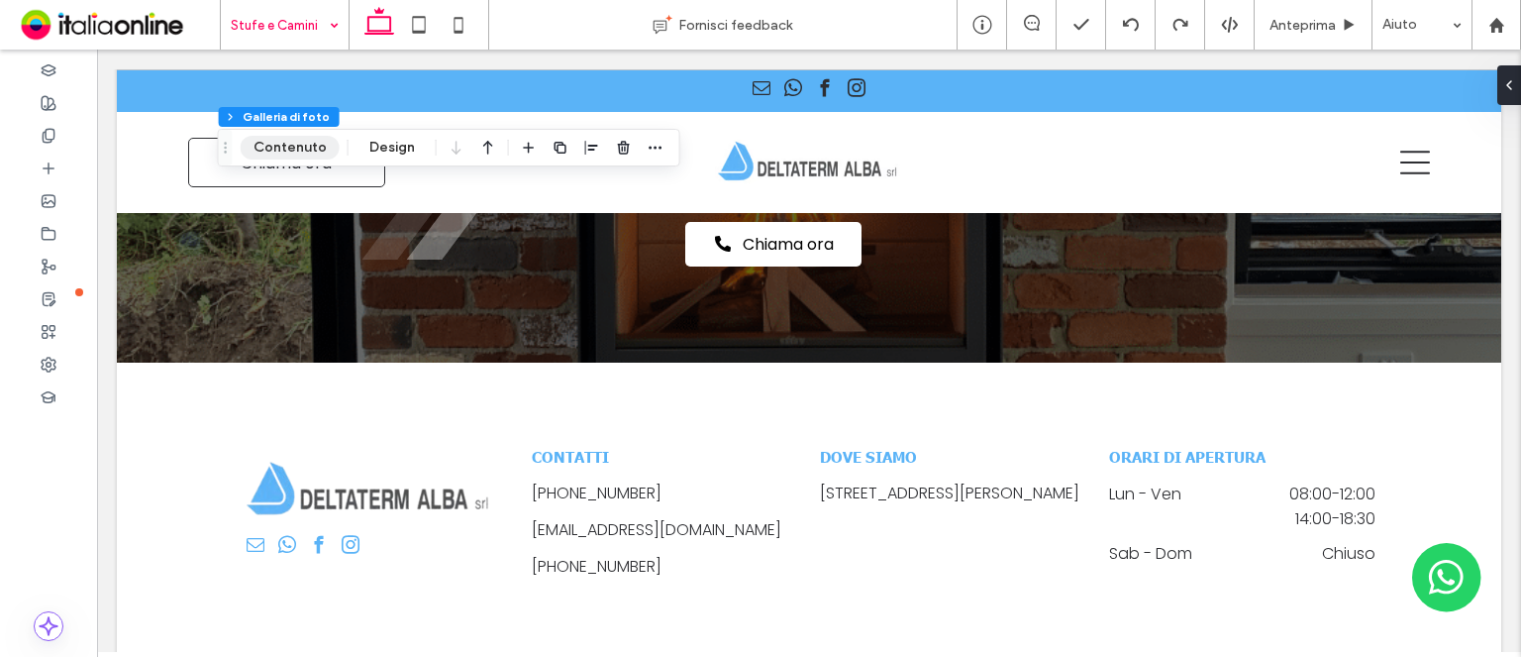
click at [317, 145] on button "Contenuto" at bounding box center [290, 148] width 99 height 24
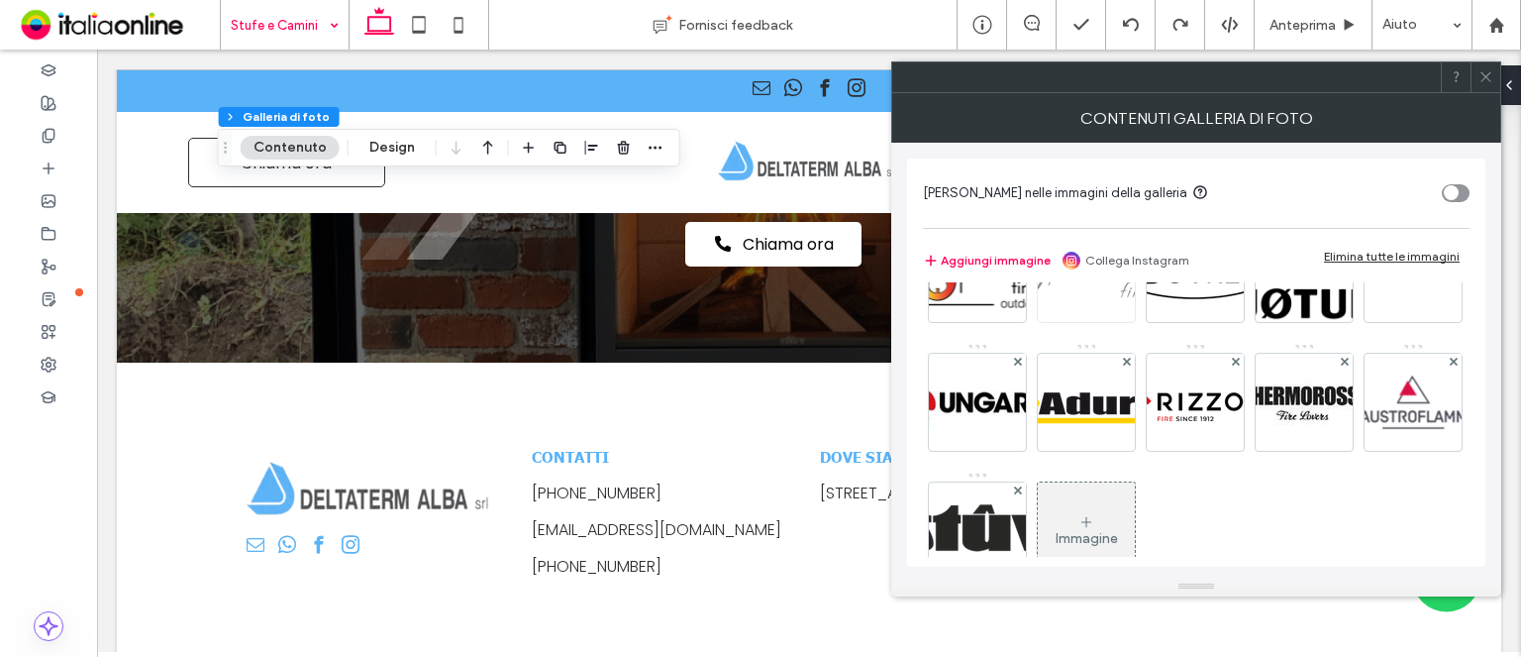
scroll to position [132, 0]
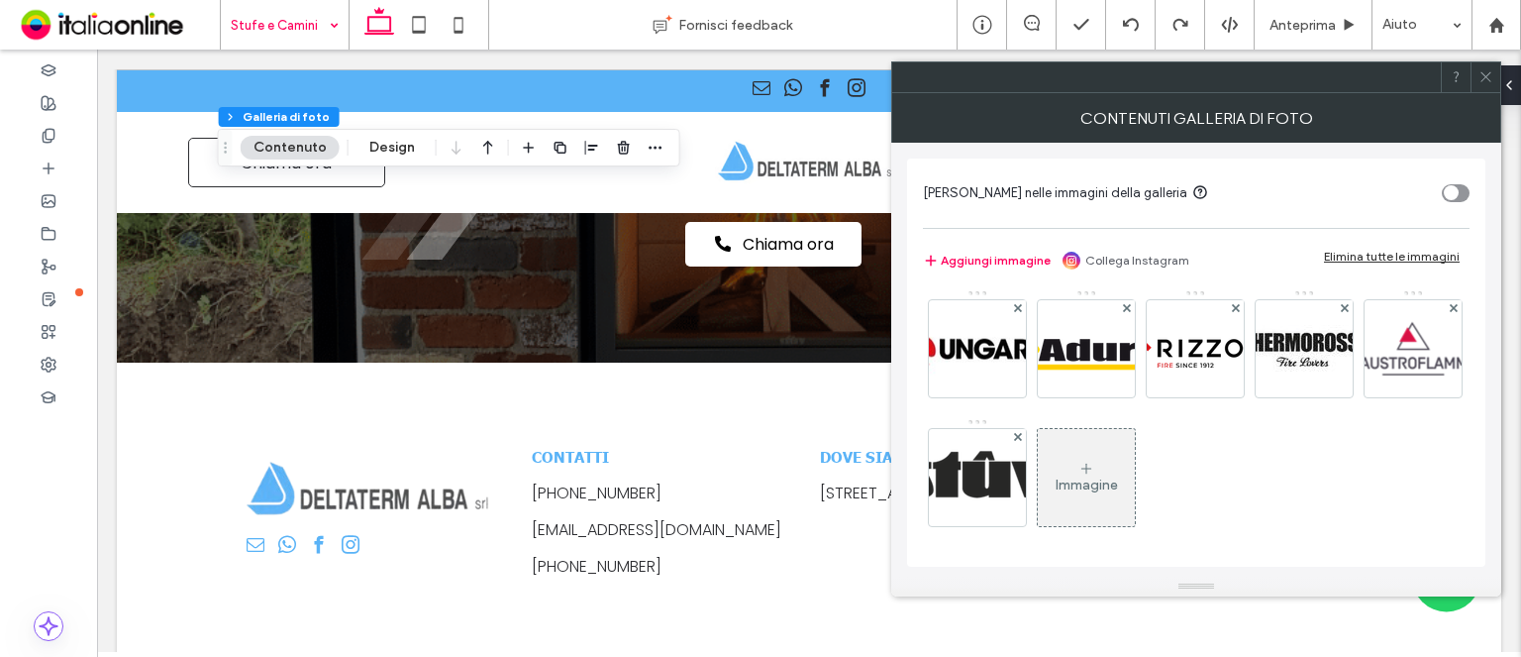
click at [1094, 463] on icon at bounding box center [1087, 469] width 16 height 16
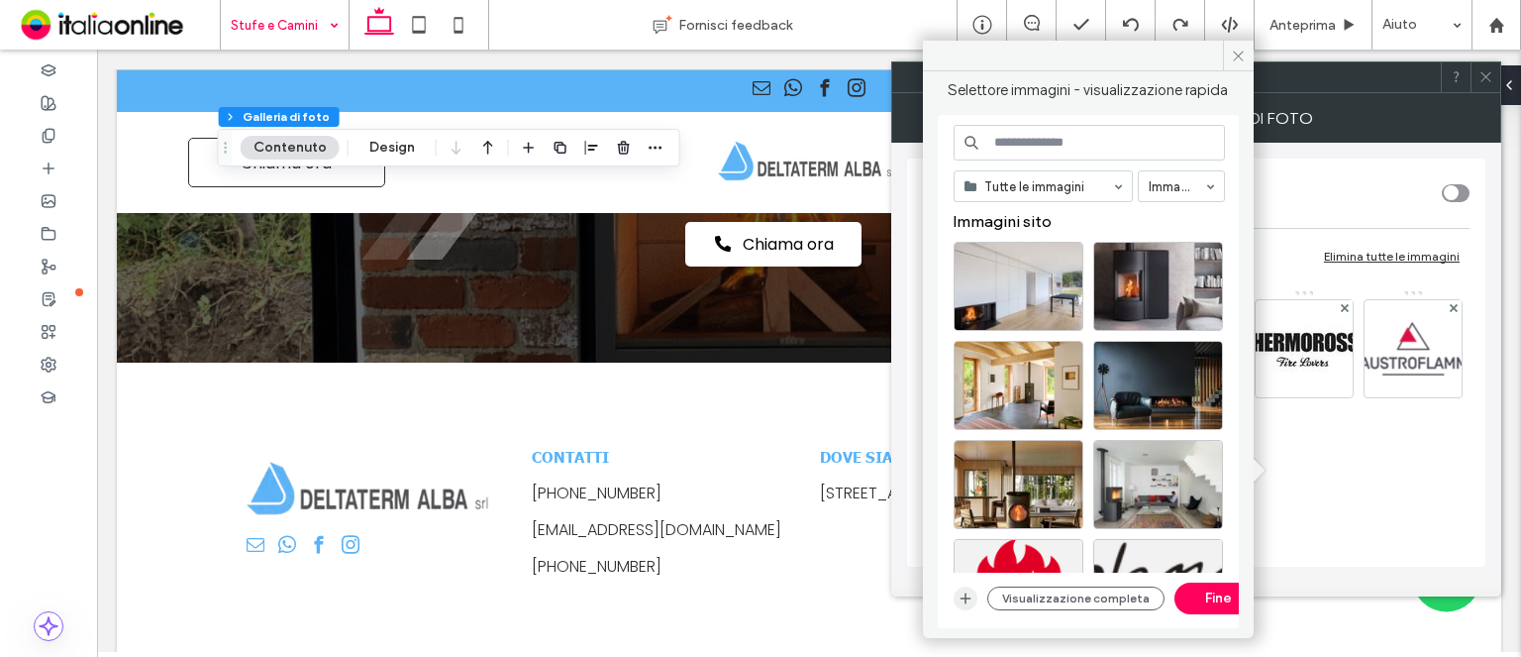
click at [967, 594] on icon "button" at bounding box center [966, 598] width 16 height 16
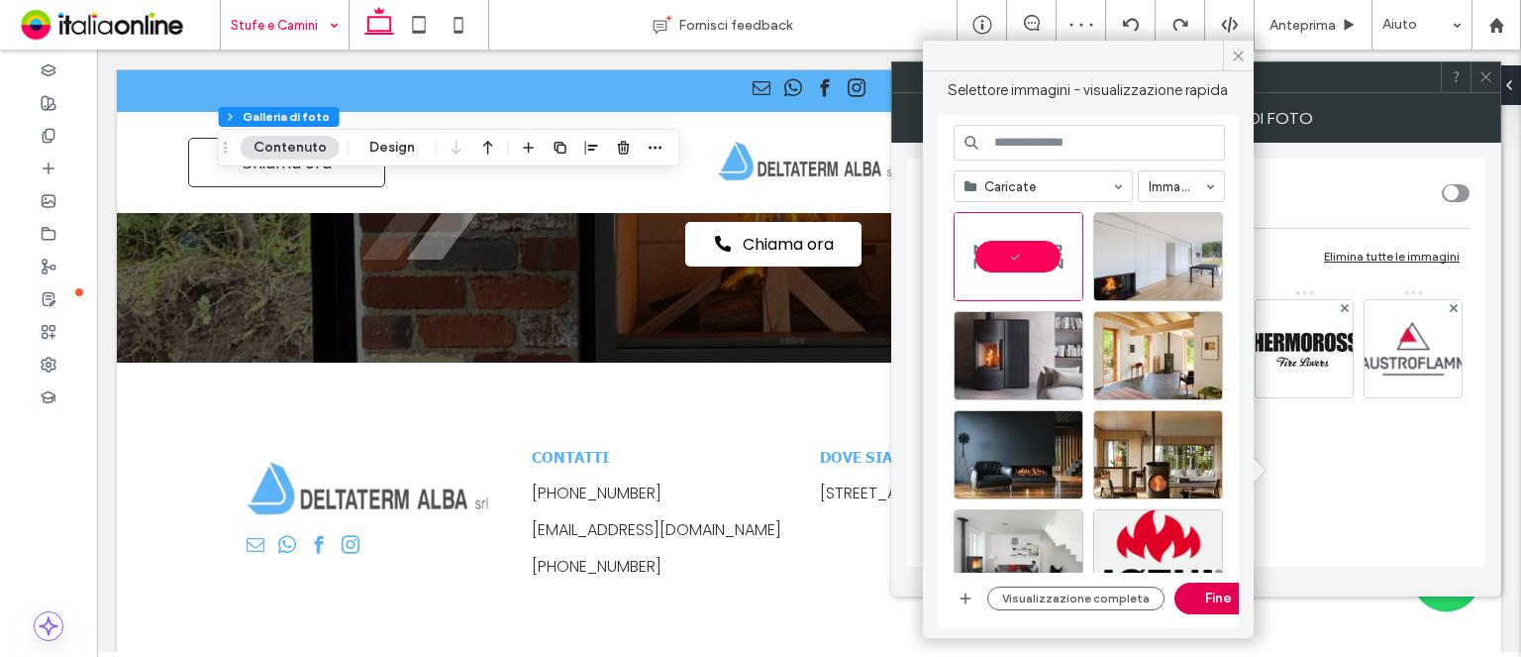
click at [1199, 604] on button "Fine" at bounding box center [1219, 598] width 89 height 32
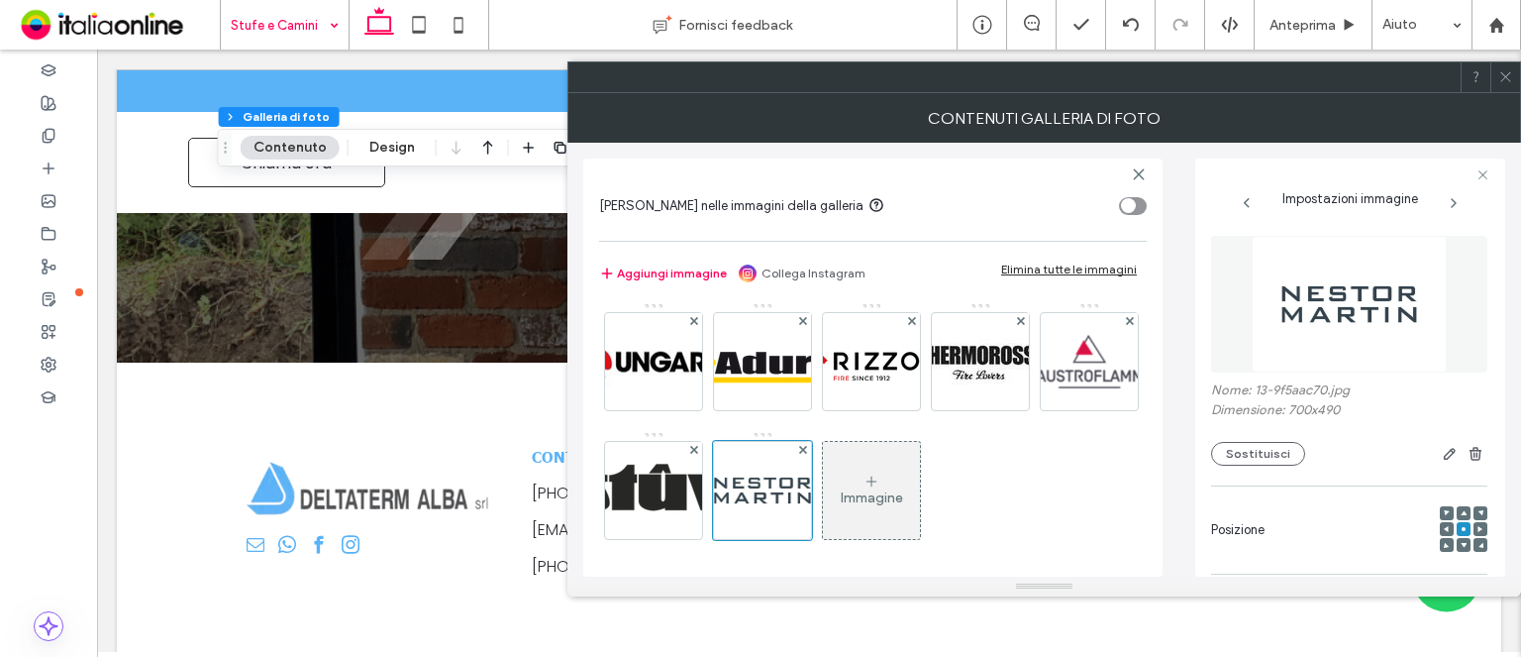
click at [1509, 81] on icon at bounding box center [1506, 76] width 15 height 15
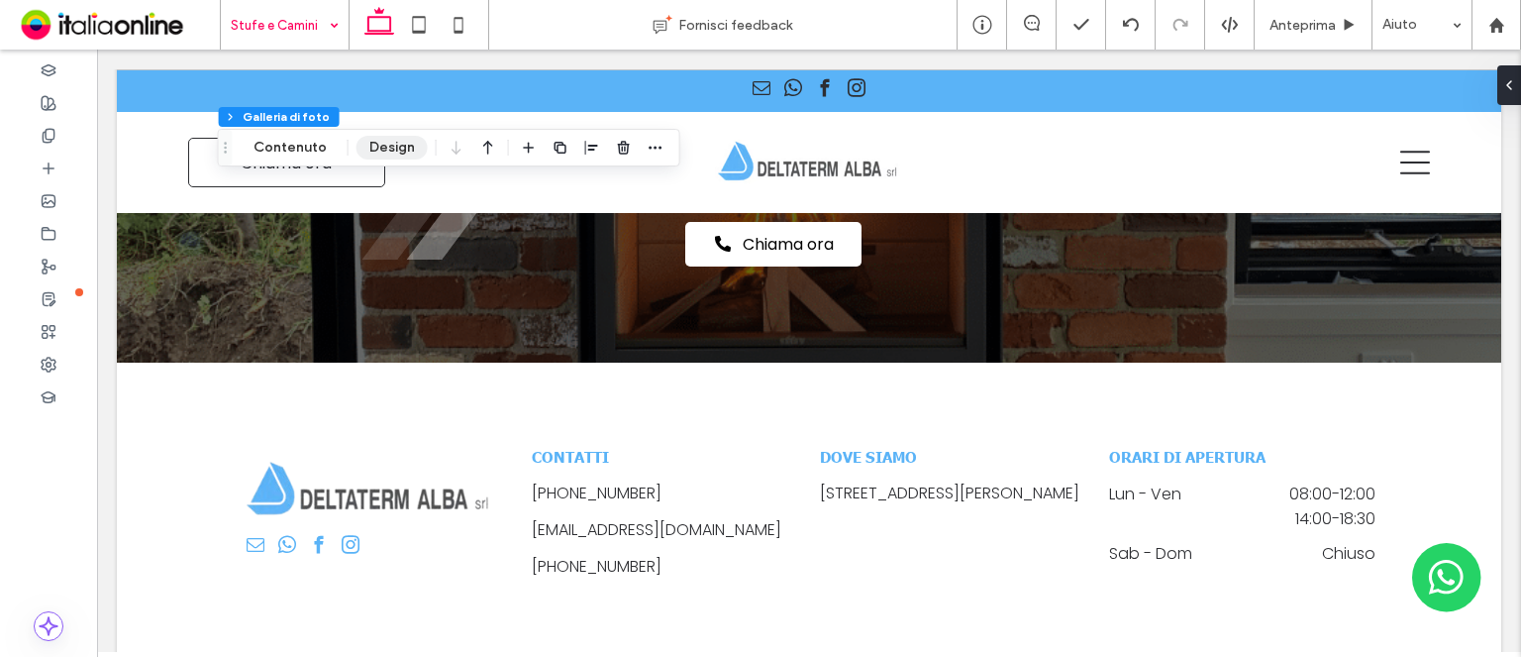
click at [379, 147] on button "Design" at bounding box center [392, 148] width 71 height 24
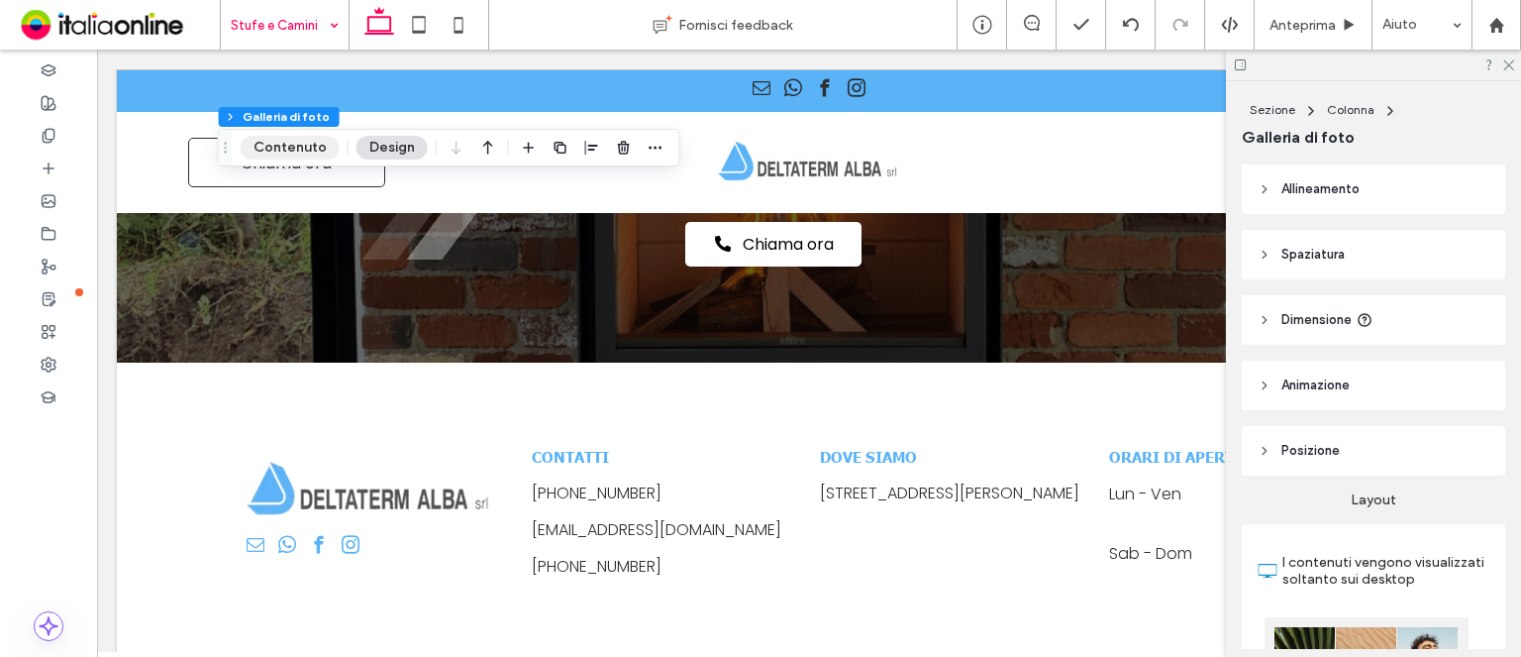
click at [285, 146] on button "Contenuto" at bounding box center [290, 148] width 99 height 24
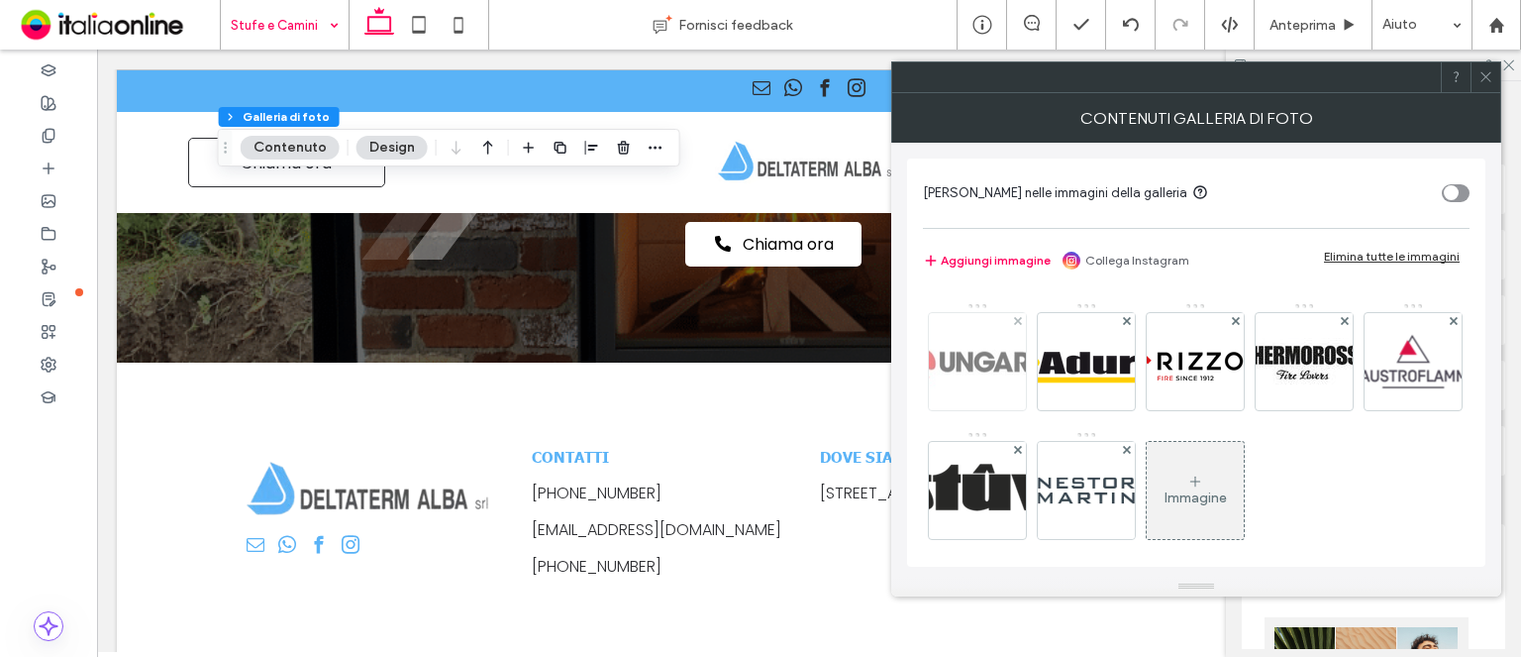
scroll to position [260, 0]
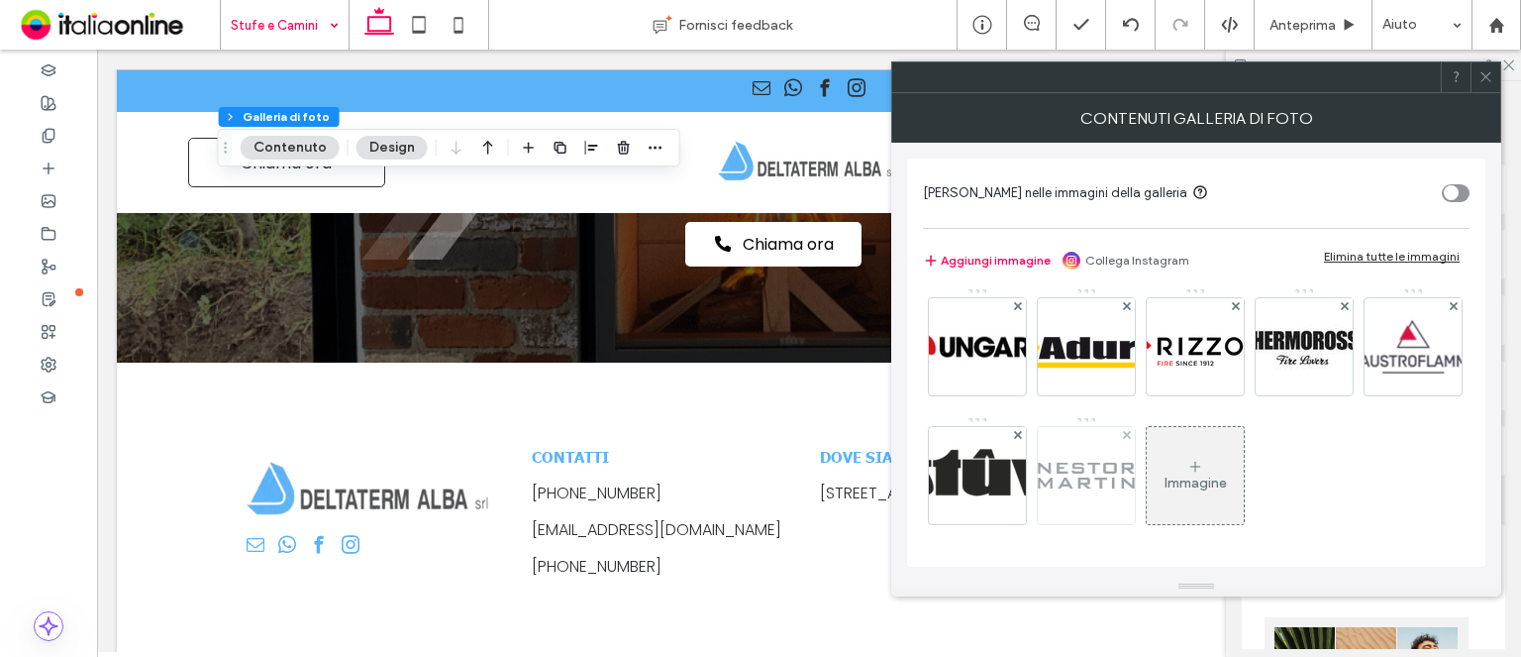
click at [1156, 427] on img at bounding box center [1086, 475] width 139 height 97
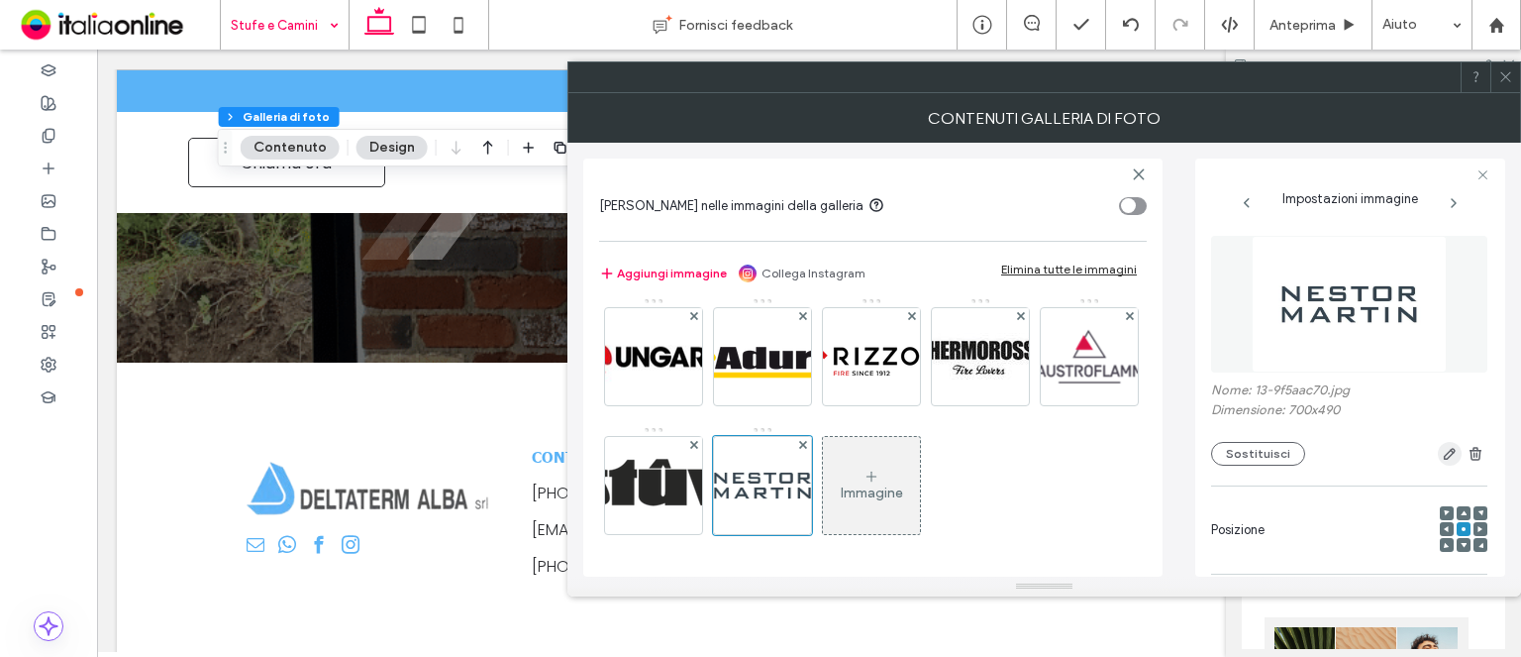
click at [1444, 455] on use "button" at bounding box center [1450, 454] width 12 height 12
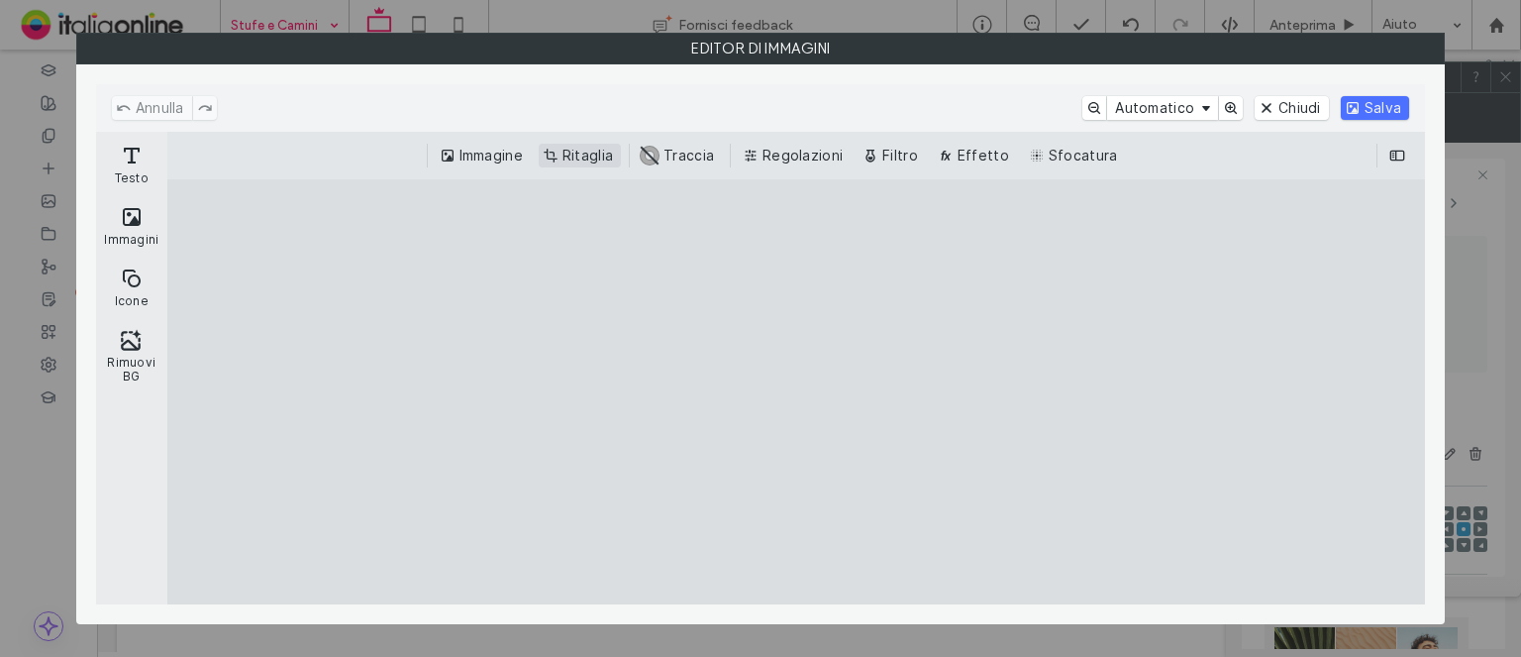
click at [615, 150] on button "Ritaglia" at bounding box center [580, 156] width 82 height 24
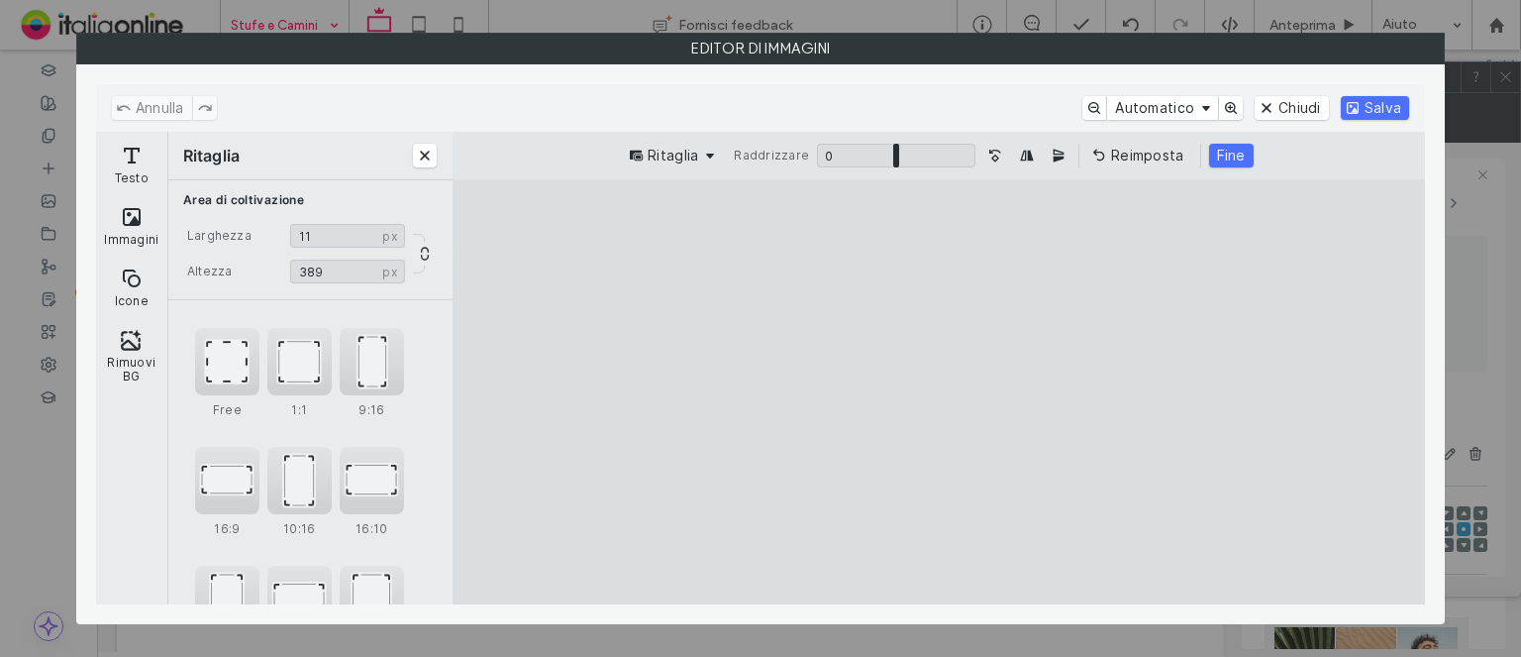
type input "**"
type input "***"
drag, startPoint x: 1171, startPoint y: 550, endPoint x: 1143, endPoint y: 413, distance: 139.5
click at [939, 392] on cesdk-canvas "Editor / piattaforma / website builder canvas" at bounding box center [939, 392] width 0 height 0
drag, startPoint x: 949, startPoint y: 391, endPoint x: 1429, endPoint y: 441, distance: 482.9
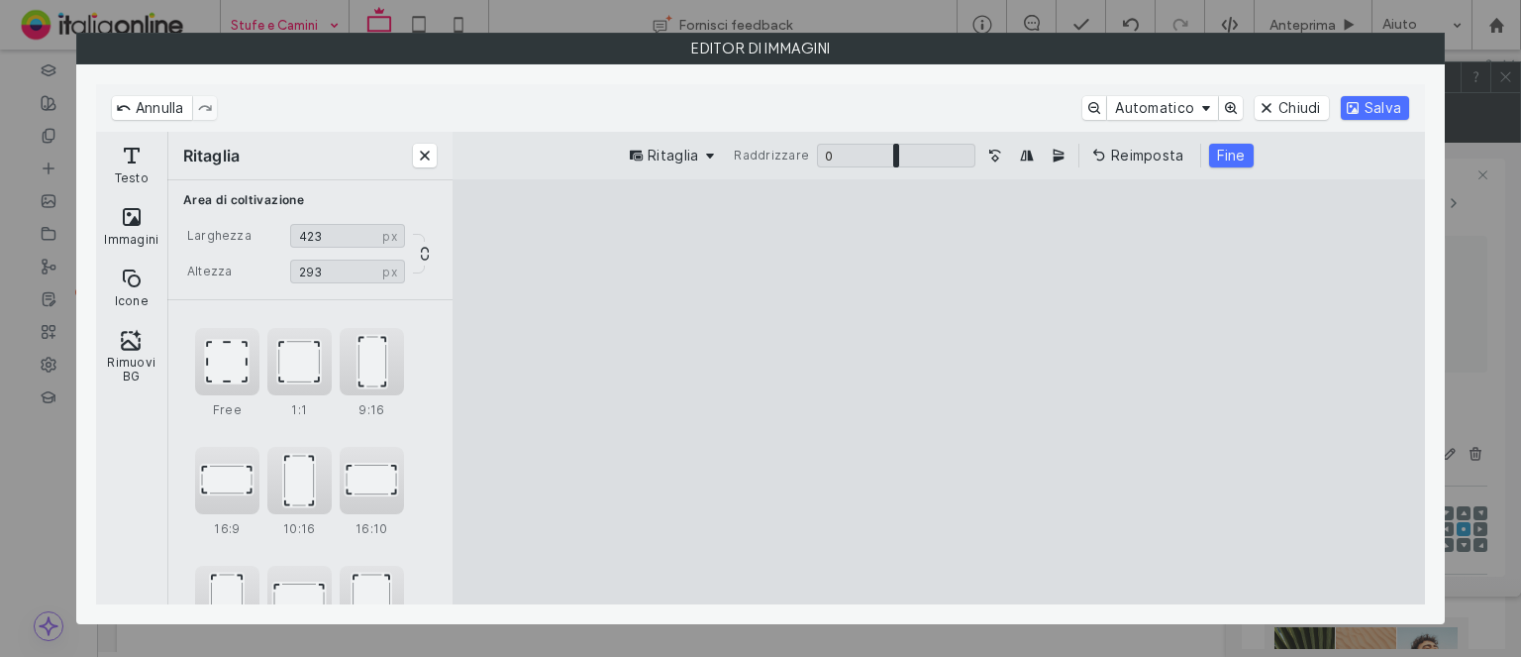
click at [939, 392] on cesdk-canvas "Editor / piattaforma / website builder canvas" at bounding box center [939, 392] width 0 height 0
type input "***"
drag, startPoint x: 1181, startPoint y: 384, endPoint x: 1296, endPoint y: 390, distance: 115.1
click at [939, 392] on cesdk-canvas "Editor / piattaforma / website builder canvas" at bounding box center [939, 392] width 0 height 0
drag, startPoint x: 1137, startPoint y: 480, endPoint x: 1024, endPoint y: 369, distance: 158.3
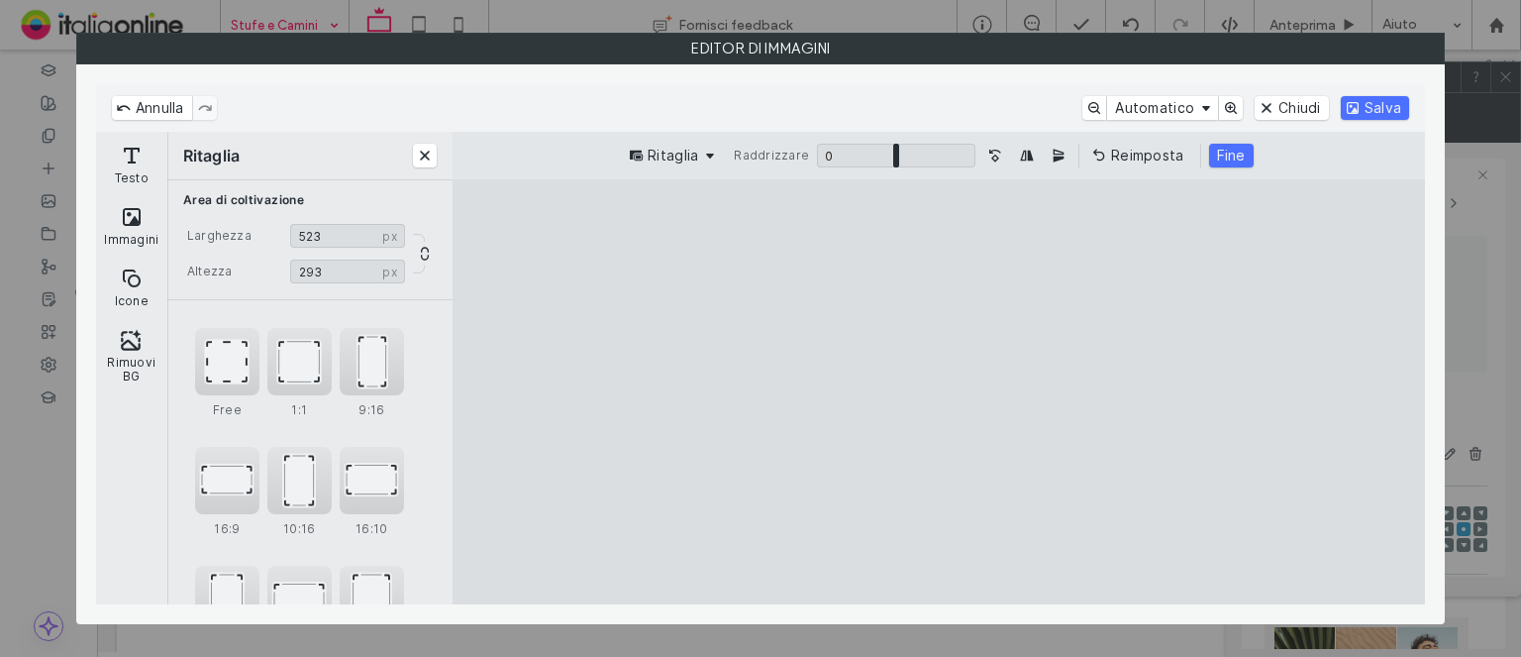
click at [939, 392] on cesdk-canvas "Editor / piattaforma / website builder canvas" at bounding box center [939, 392] width 0 height 0
drag, startPoint x: 939, startPoint y: 560, endPoint x: 950, endPoint y: 501, distance: 59.4
click at [939, 392] on cesdk-canvas "Editor / piattaforma / website builder canvas" at bounding box center [939, 392] width 0 height 0
type input "***"
drag, startPoint x: 936, startPoint y: 225, endPoint x: 936, endPoint y: 282, distance: 57.4
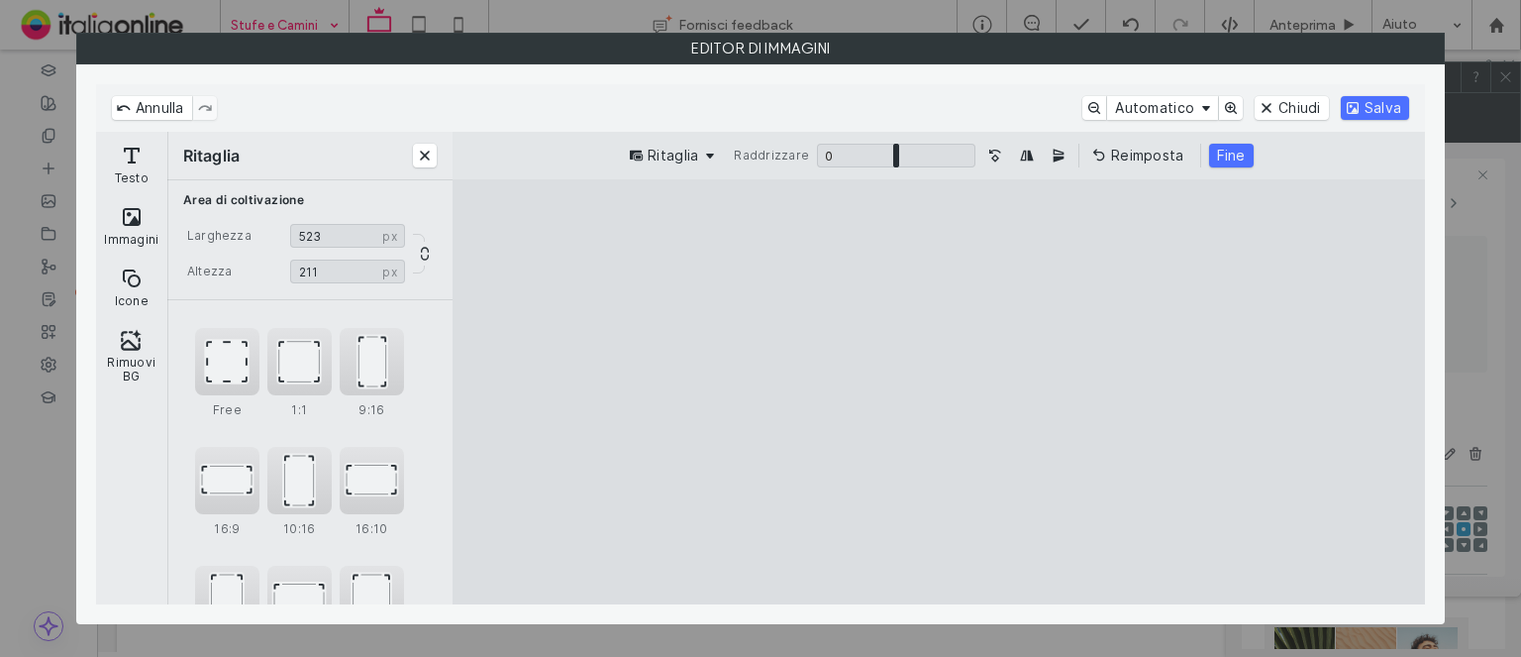
click at [939, 392] on cesdk-canvas "Editor / piattaforma / website builder canvas" at bounding box center [939, 392] width 0 height 0
drag, startPoint x: 1236, startPoint y: 157, endPoint x: 1296, endPoint y: 124, distance: 68.3
click at [1236, 157] on button "Fine" at bounding box center [1231, 156] width 45 height 24
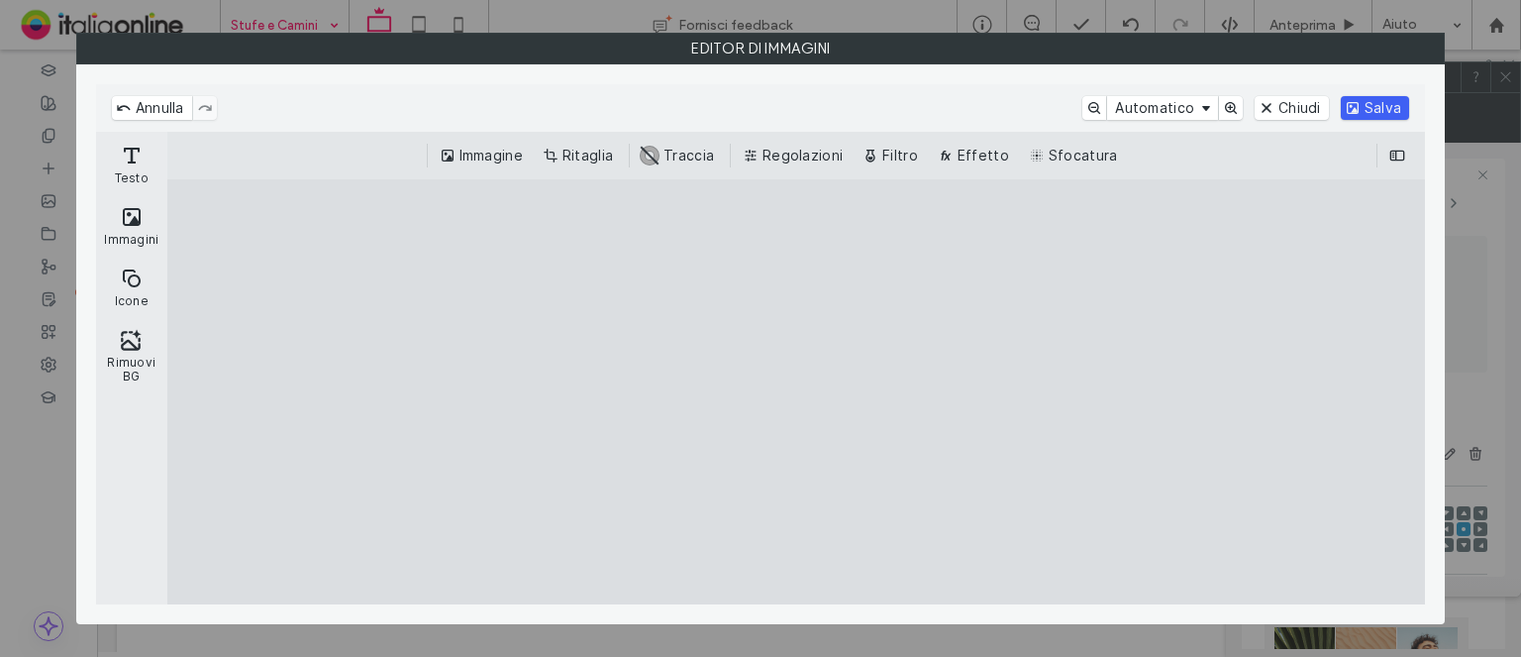
click at [1382, 109] on button "Salva" at bounding box center [1375, 108] width 68 height 24
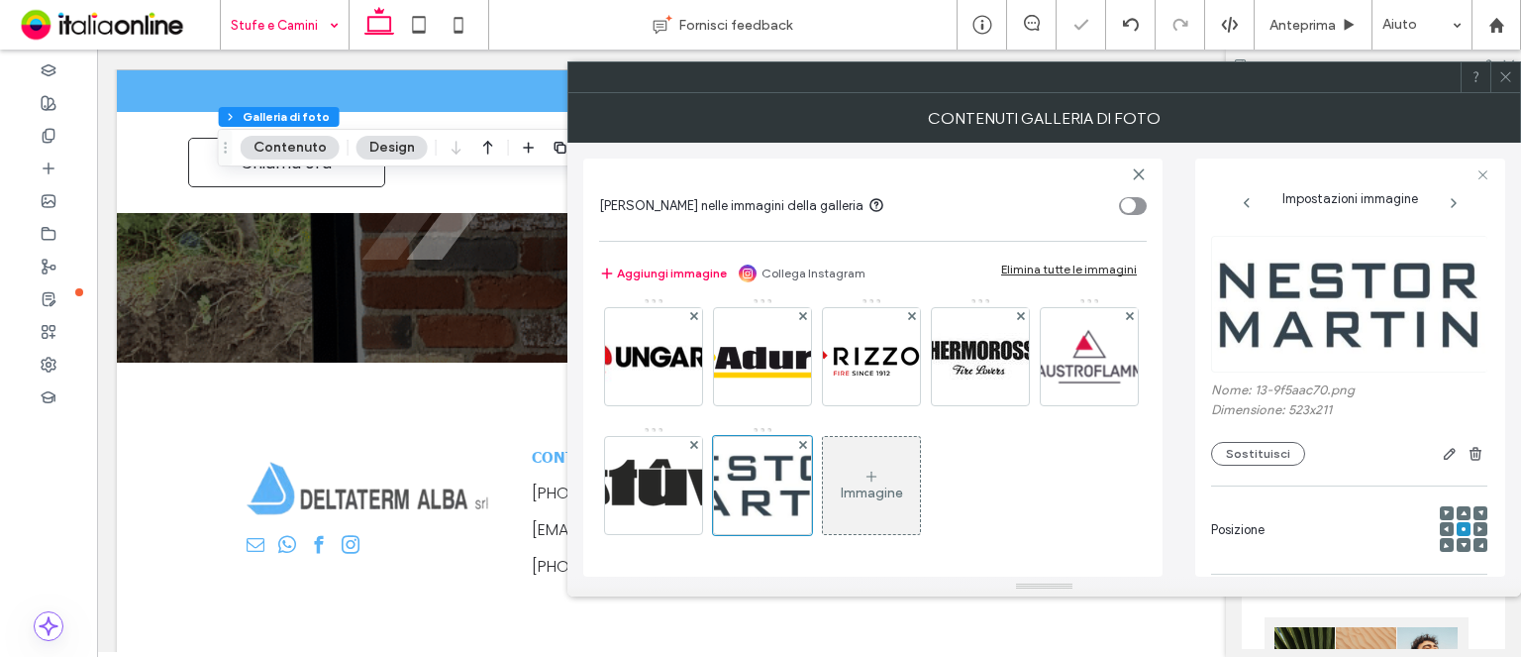
click at [1497, 80] on div at bounding box center [1506, 77] width 30 height 30
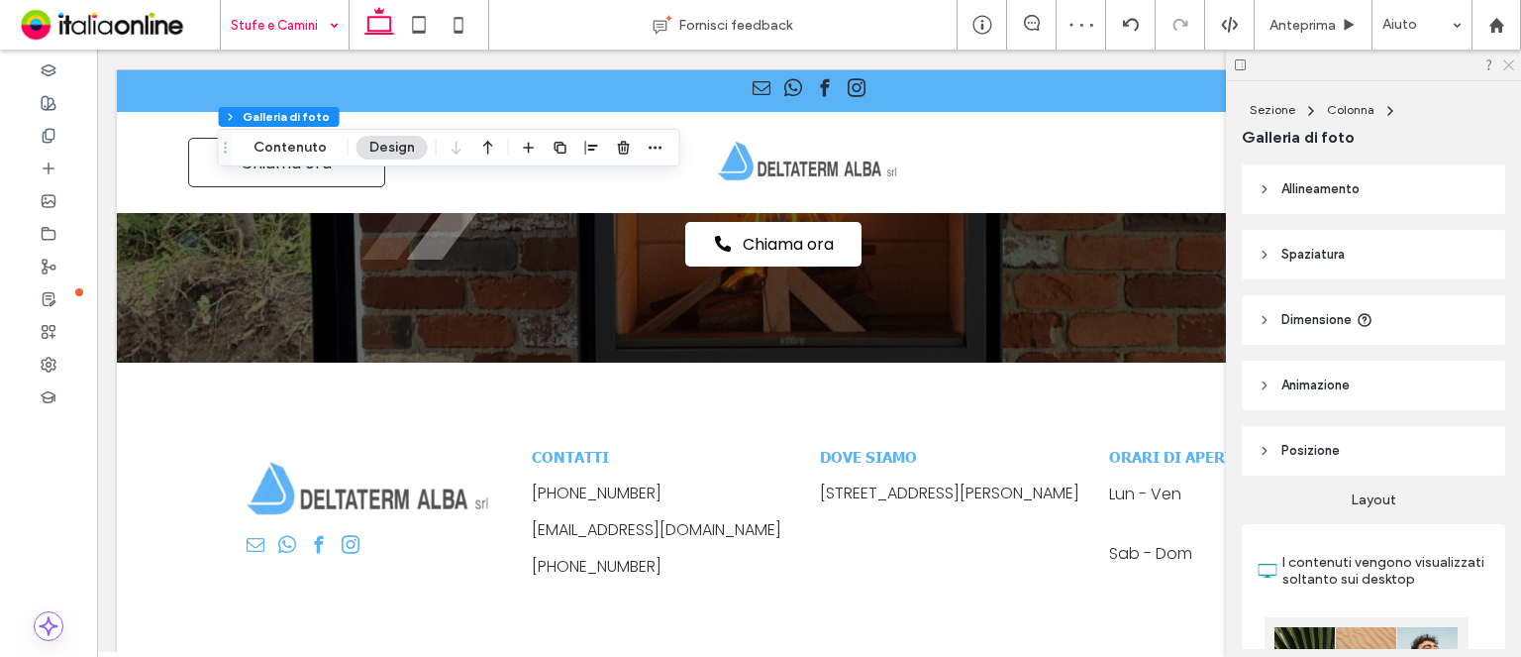
drag, startPoint x: 1511, startPoint y: 63, endPoint x: 1467, endPoint y: 82, distance: 48.4
click at [1511, 63] on icon at bounding box center [1508, 63] width 13 height 13
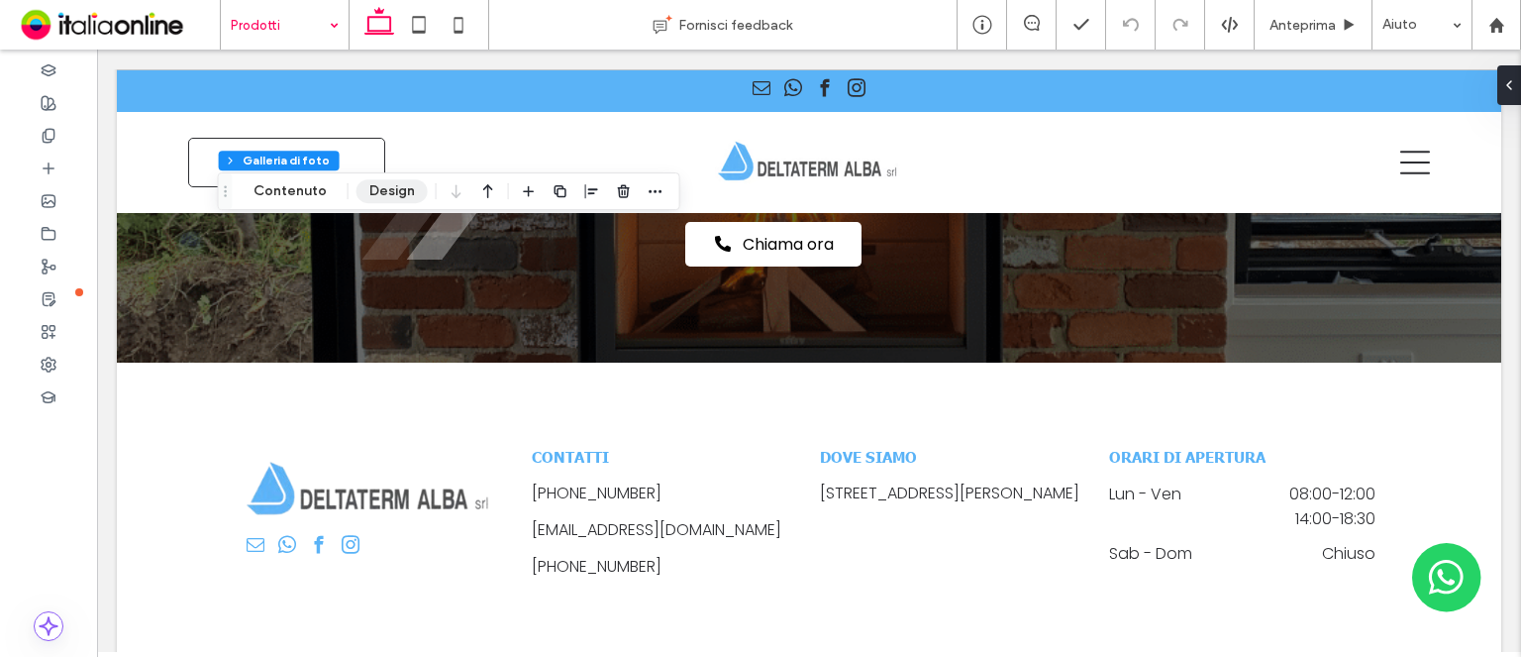
click at [424, 192] on button "Design" at bounding box center [392, 191] width 71 height 24
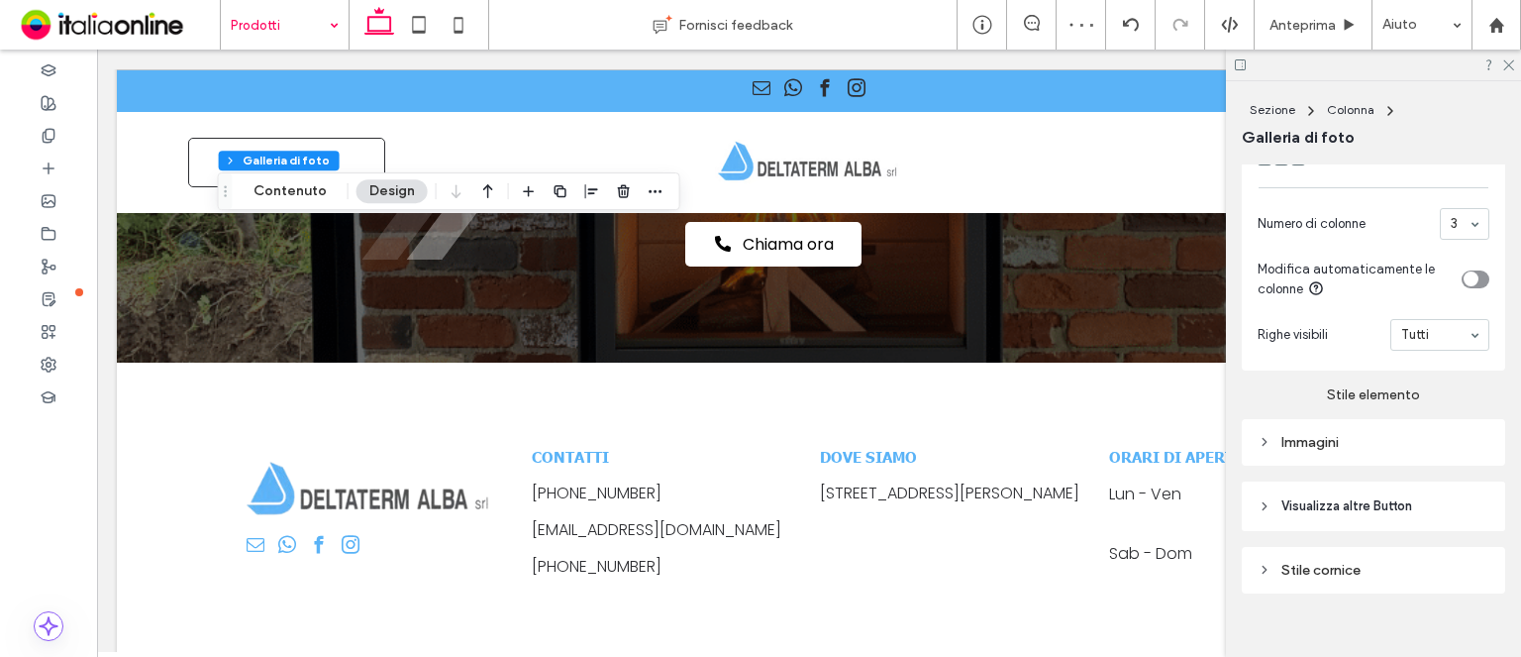
scroll to position [891, 0]
click at [1324, 455] on div "Immagini" at bounding box center [1374, 441] width 232 height 27
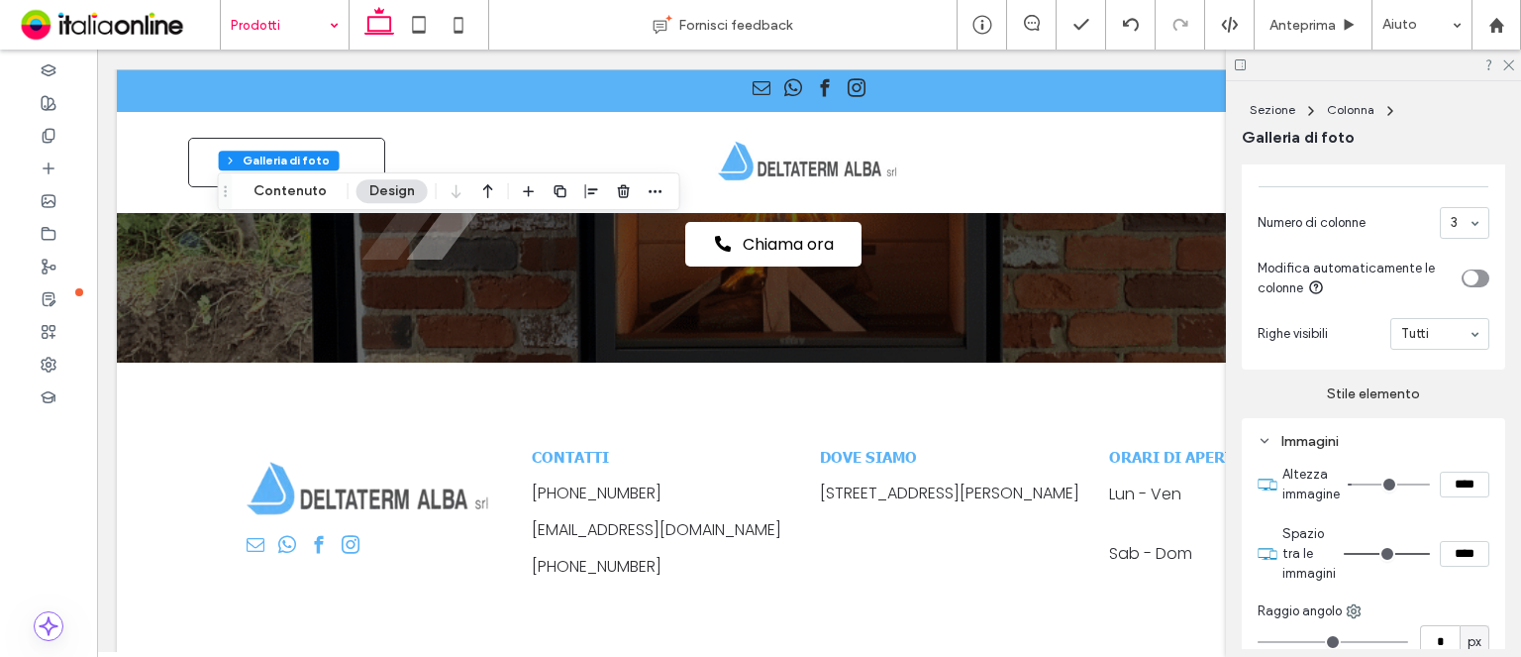
type input "**"
type input "****"
type input "**"
type input "****"
type input "**"
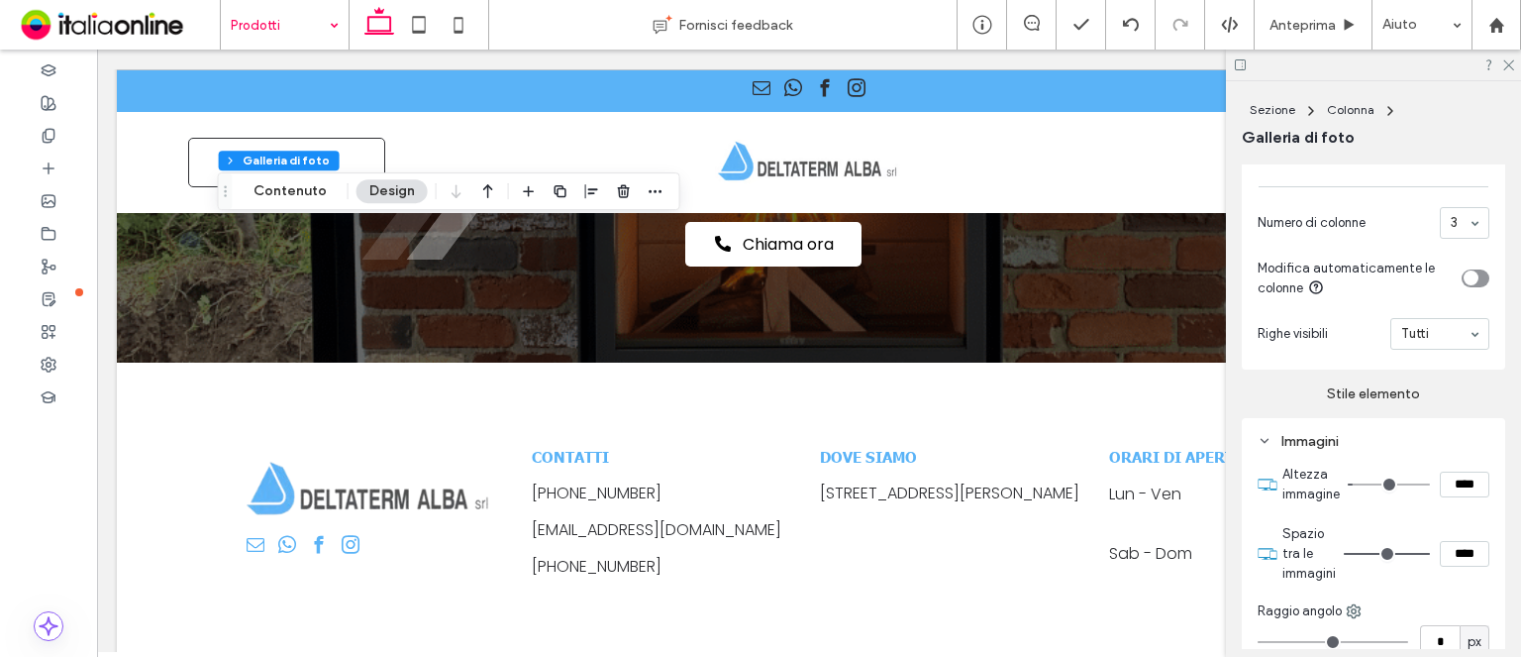
type input "****"
type input "***"
type input "*****"
type input "***"
type input "*****"
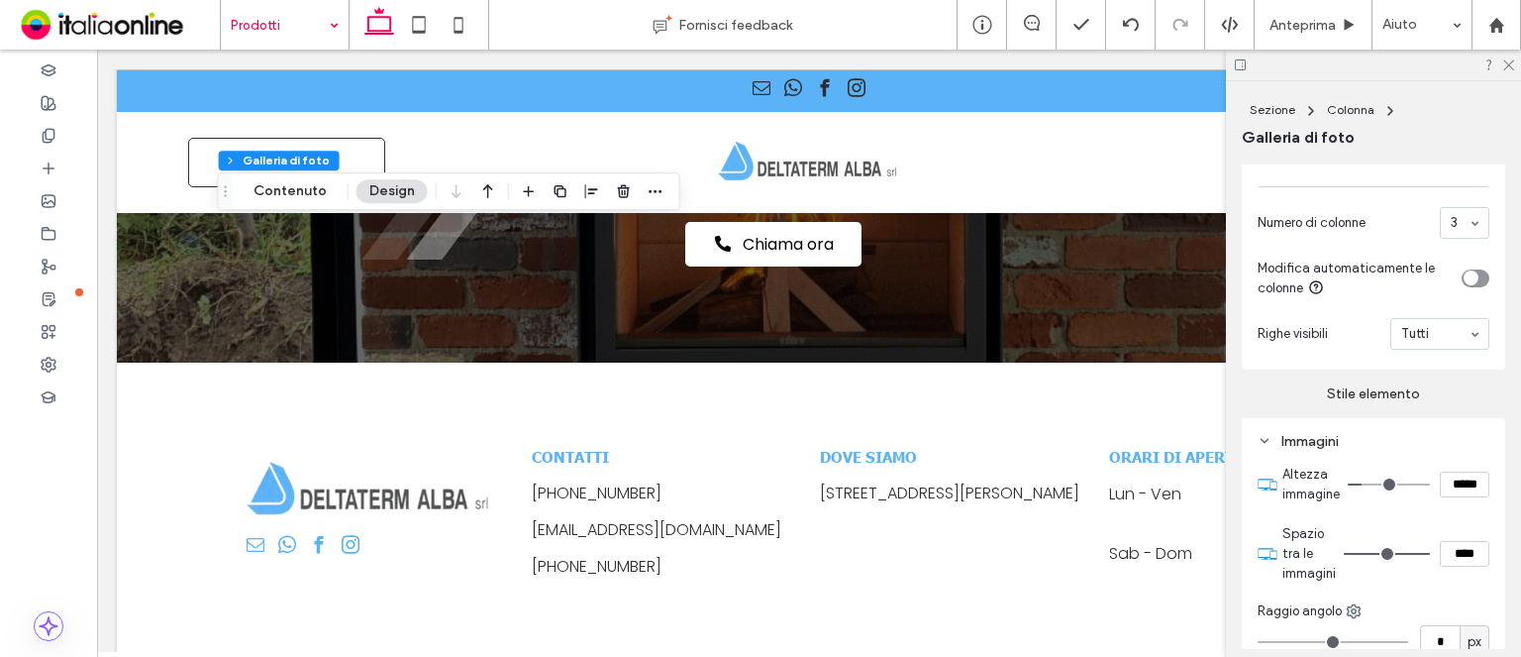
type input "***"
type input "*****"
type input "***"
type input "*****"
type input "***"
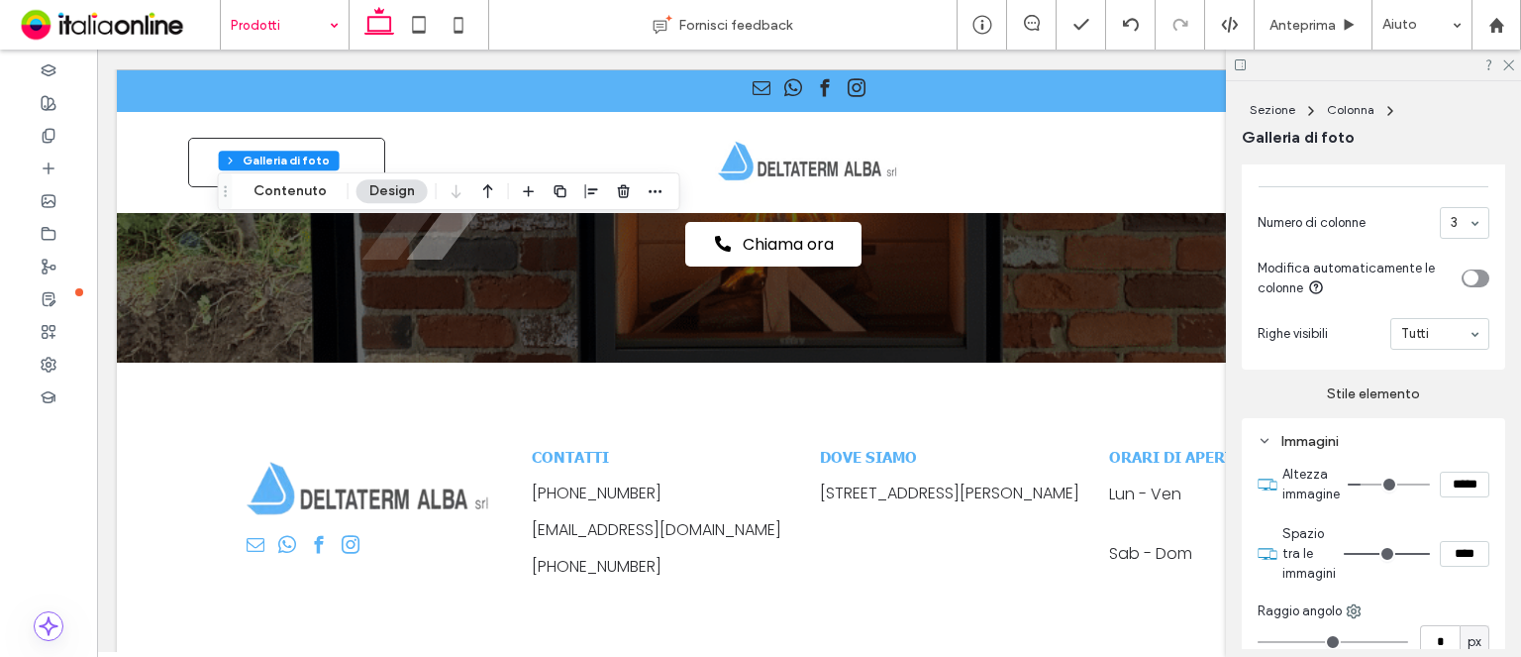
type input "*****"
type input "***"
type input "*****"
type input "***"
click at [1362, 485] on input "range" at bounding box center [1389, 484] width 82 height 2
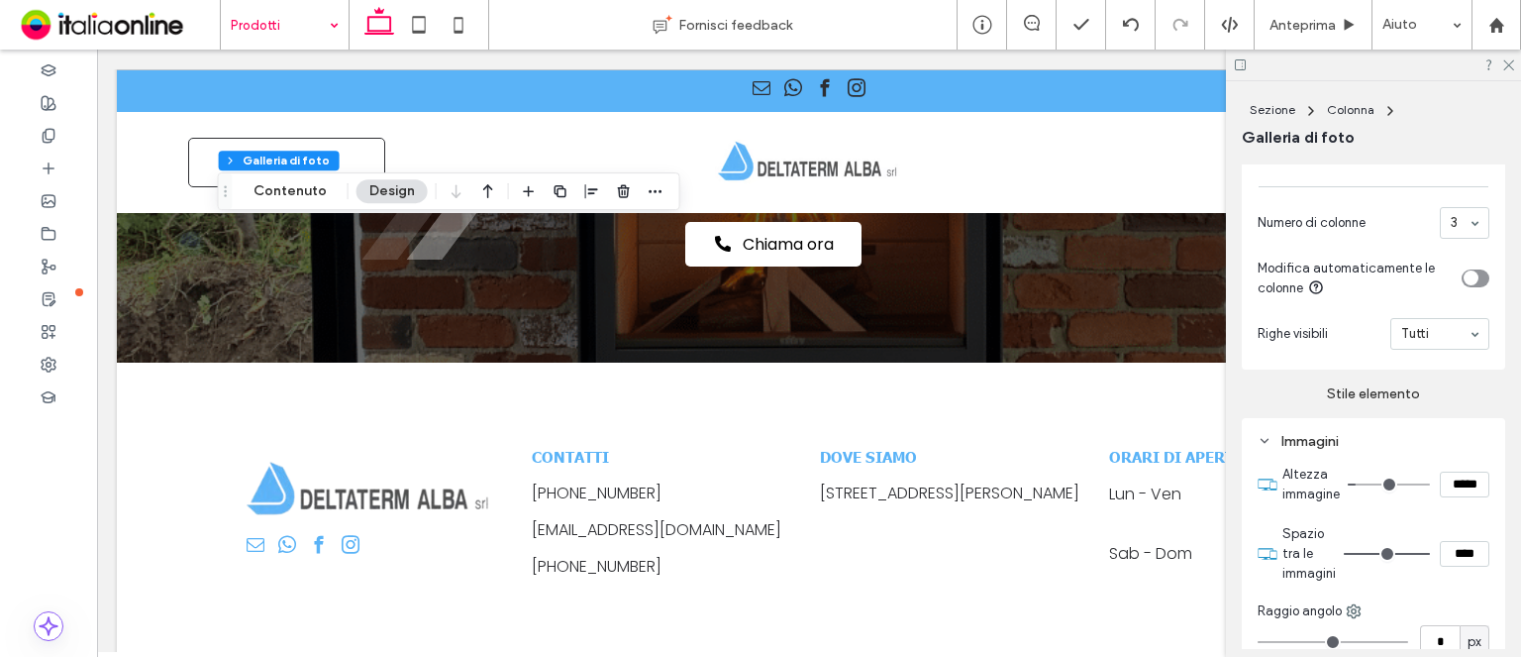
click at [1501, 65] on div at bounding box center [1373, 65] width 295 height 31
click at [1511, 65] on icon at bounding box center [1508, 63] width 13 height 13
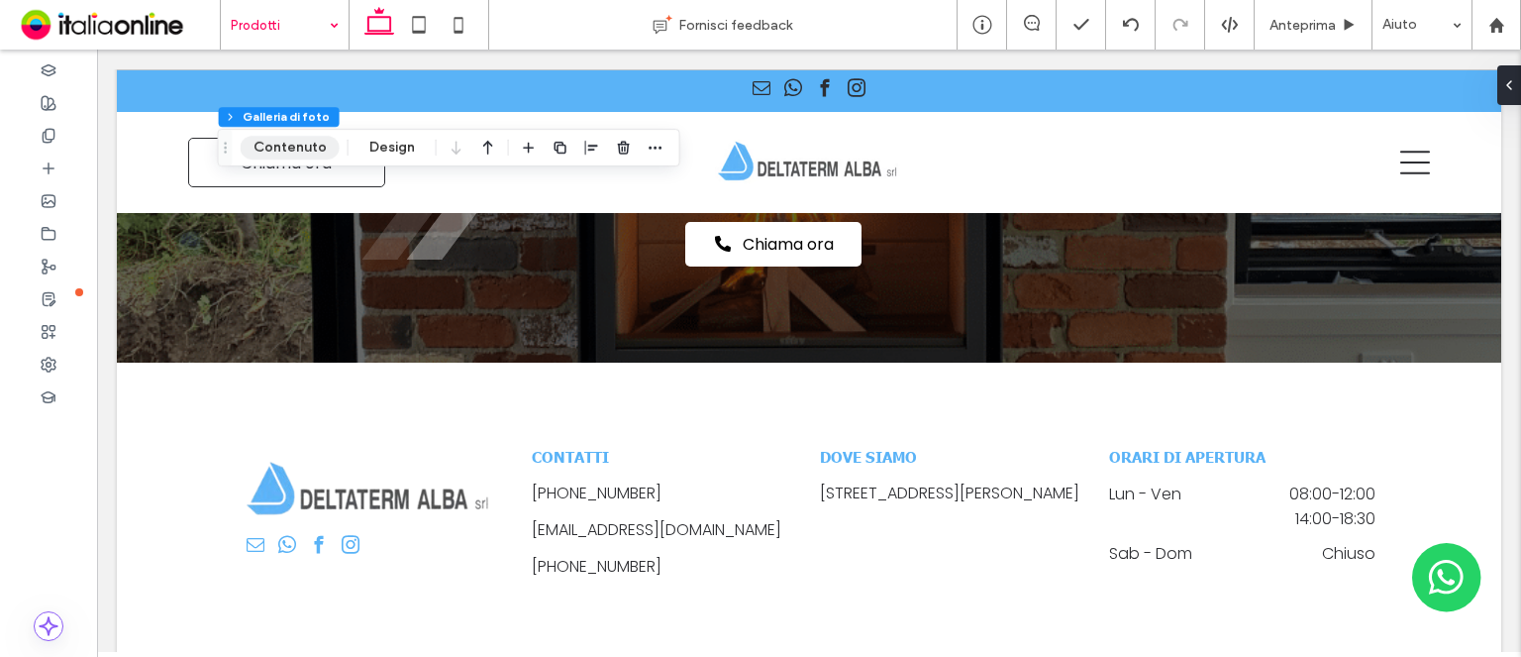
click at [312, 146] on button "Contenuto" at bounding box center [290, 148] width 99 height 24
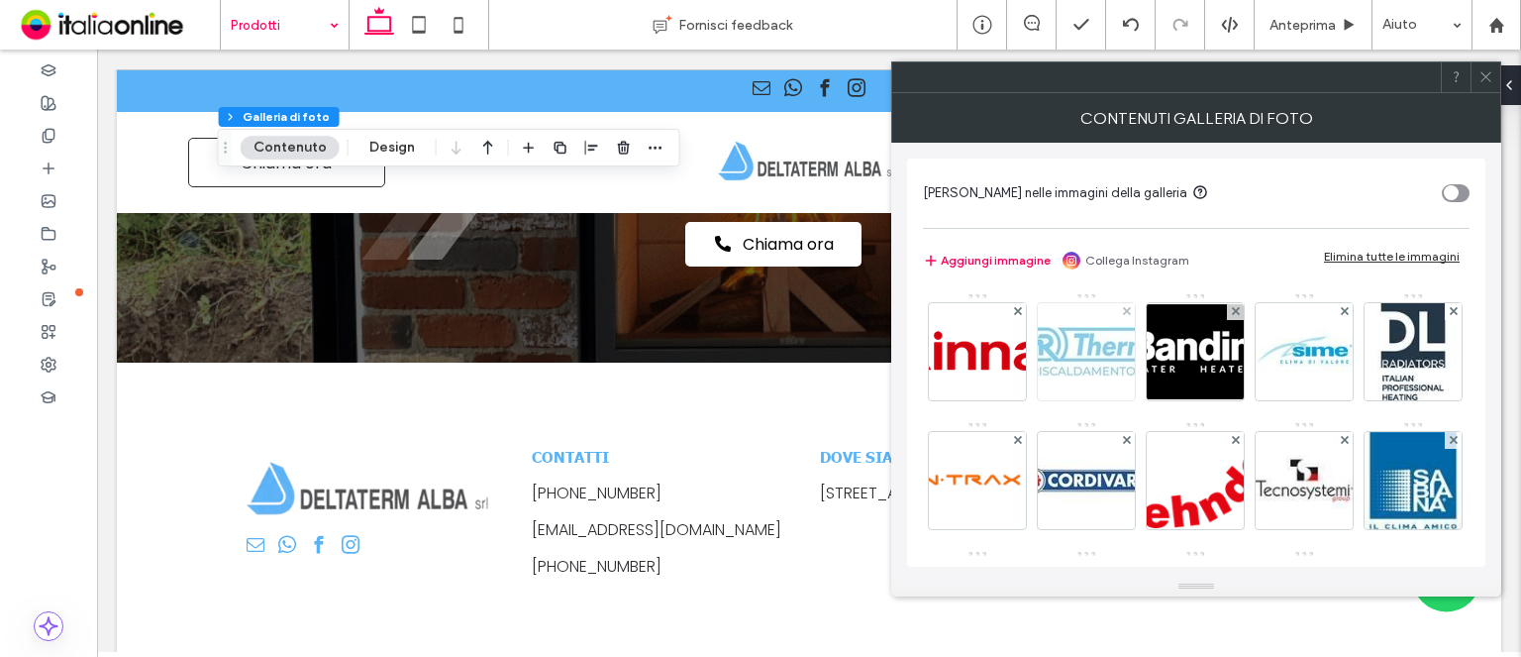
click at [1077, 351] on img at bounding box center [1086, 352] width 158 height 50
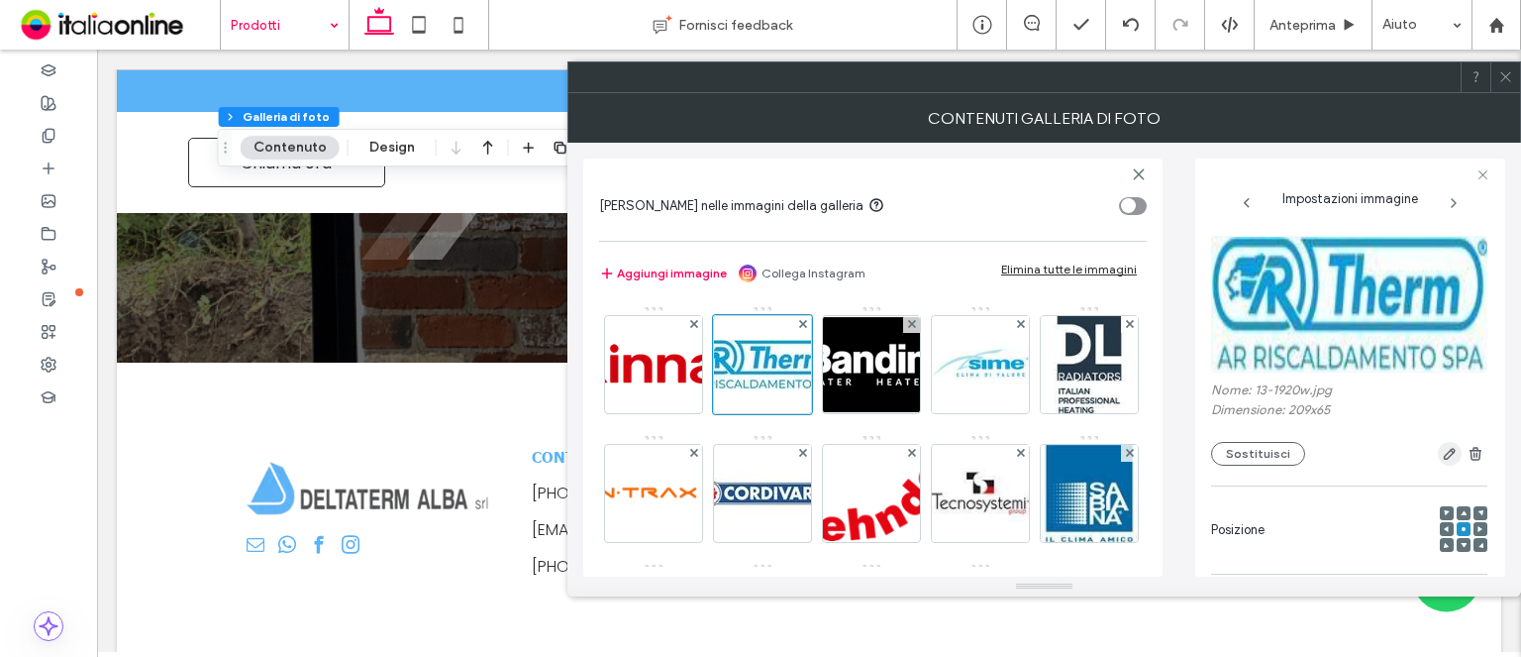
click at [1438, 463] on span "button" at bounding box center [1450, 454] width 24 height 24
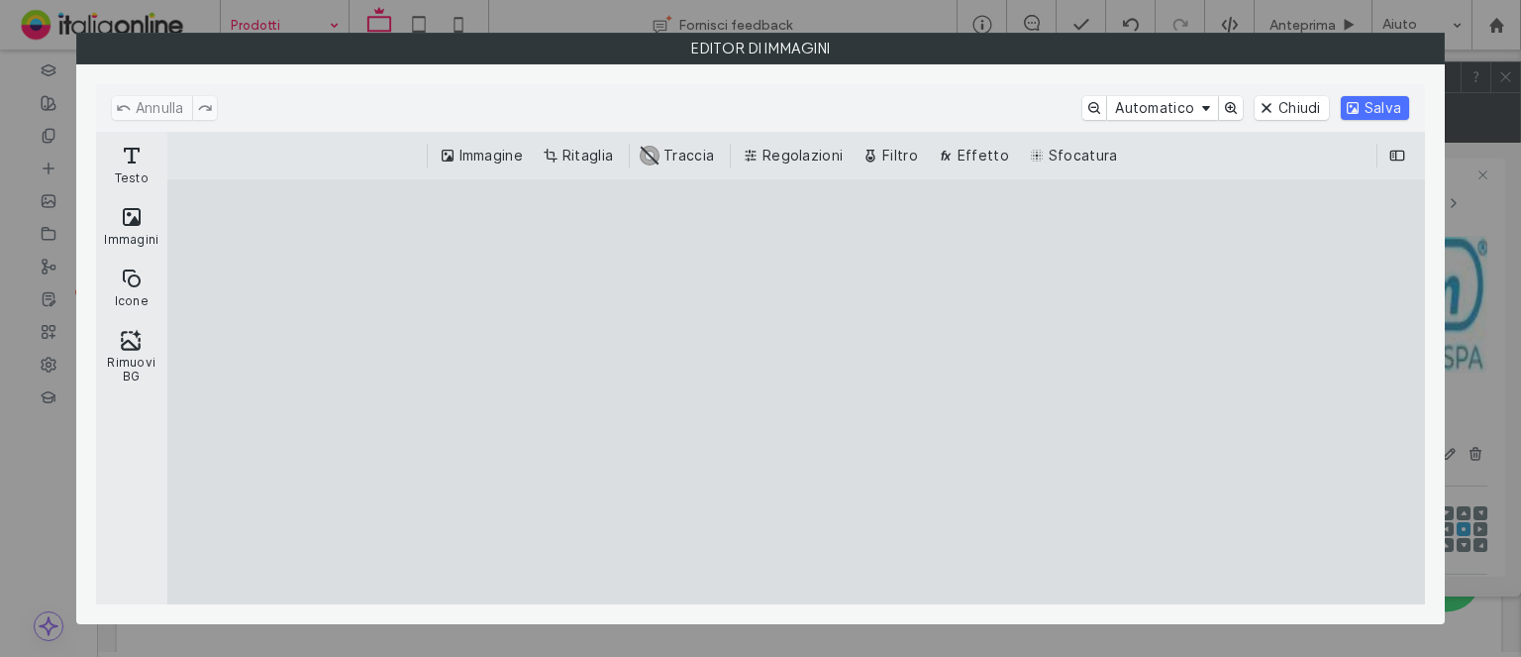
click at [1302, 129] on div "Annulla Automatico Chiudi Salva" at bounding box center [760, 108] width 1329 height 48
drag, startPoint x: 1300, startPoint y: 118, endPoint x: 1319, endPoint y: 100, distance: 26.7
click at [1300, 117] on button "Chiudi" at bounding box center [1292, 108] width 74 height 24
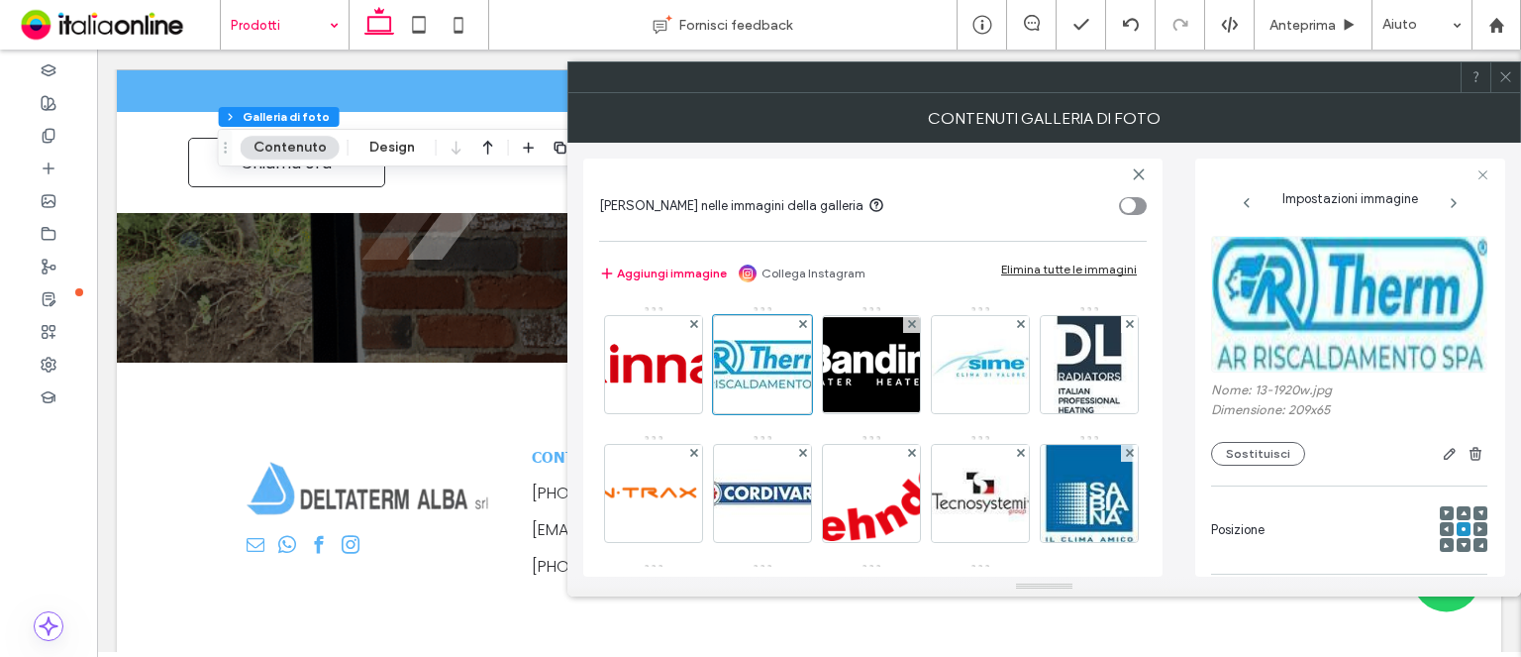
click at [1492, 78] on div at bounding box center [1506, 77] width 30 height 30
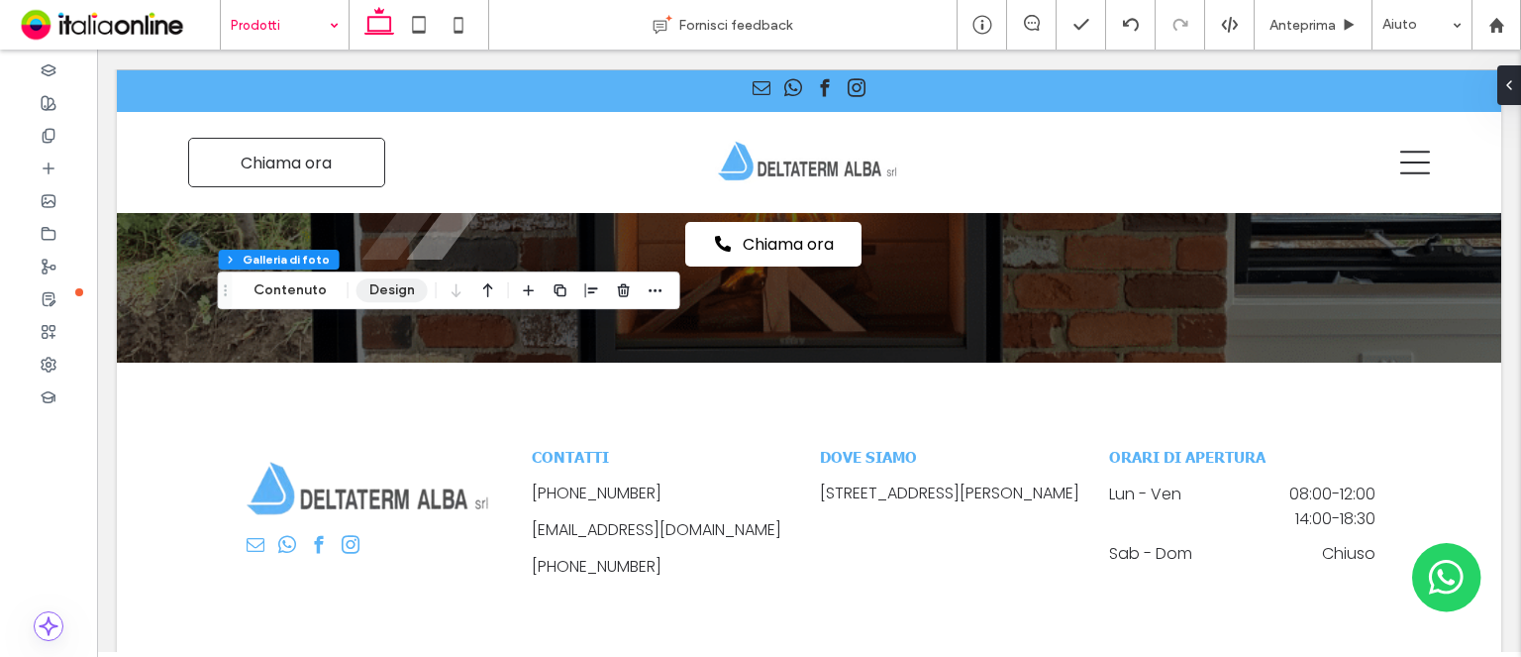
click at [365, 278] on button "Design" at bounding box center [392, 290] width 71 height 24
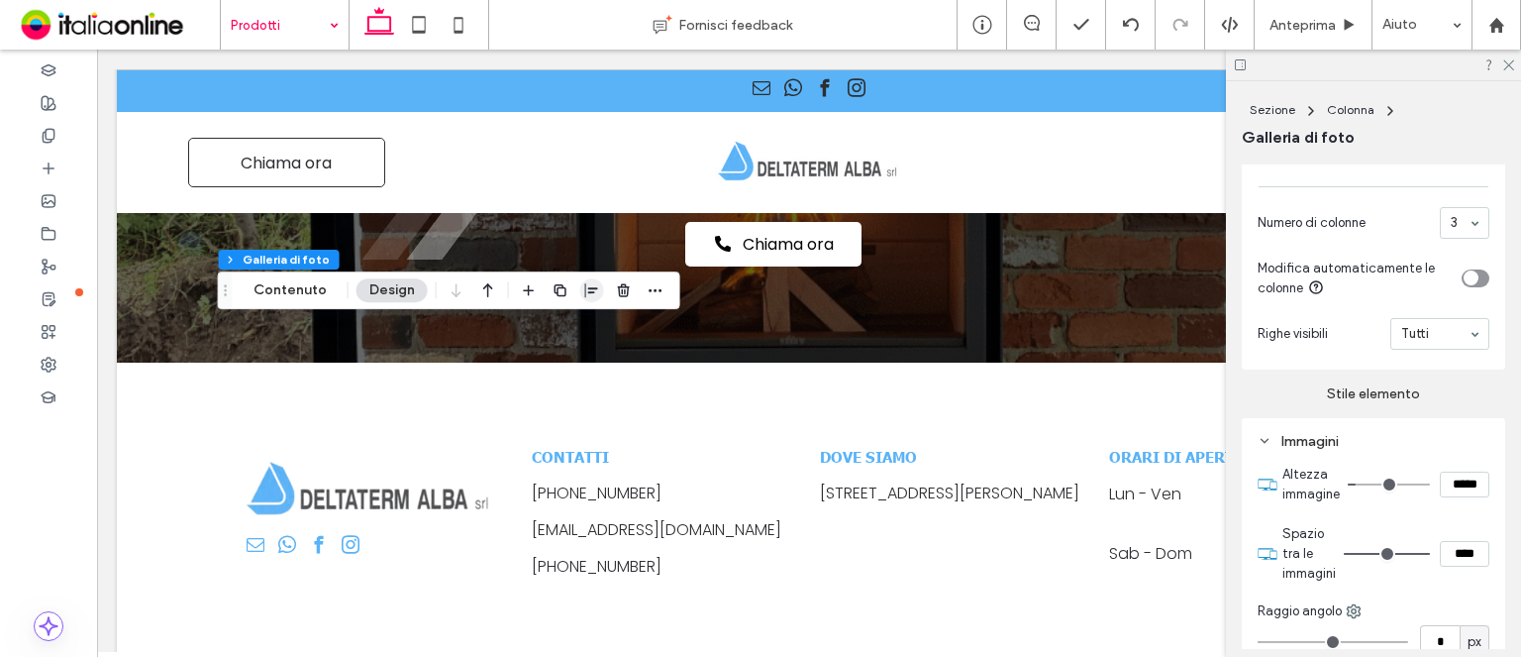
click at [288, 282] on button "Contenuto" at bounding box center [290, 290] width 99 height 24
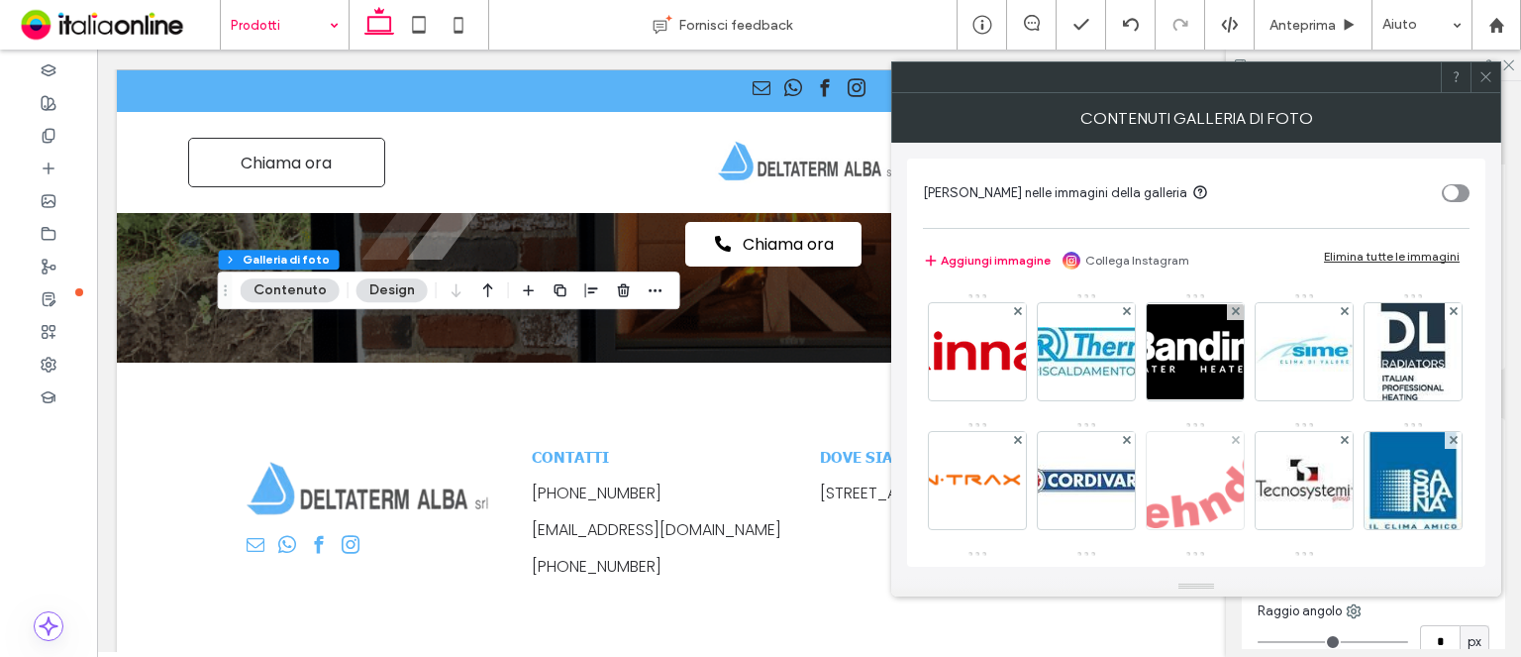
drag, startPoint x: 972, startPoint y: 342, endPoint x: 1296, endPoint y: 472, distance: 349.3
click at [972, 342] on img at bounding box center [977, 351] width 158 height 41
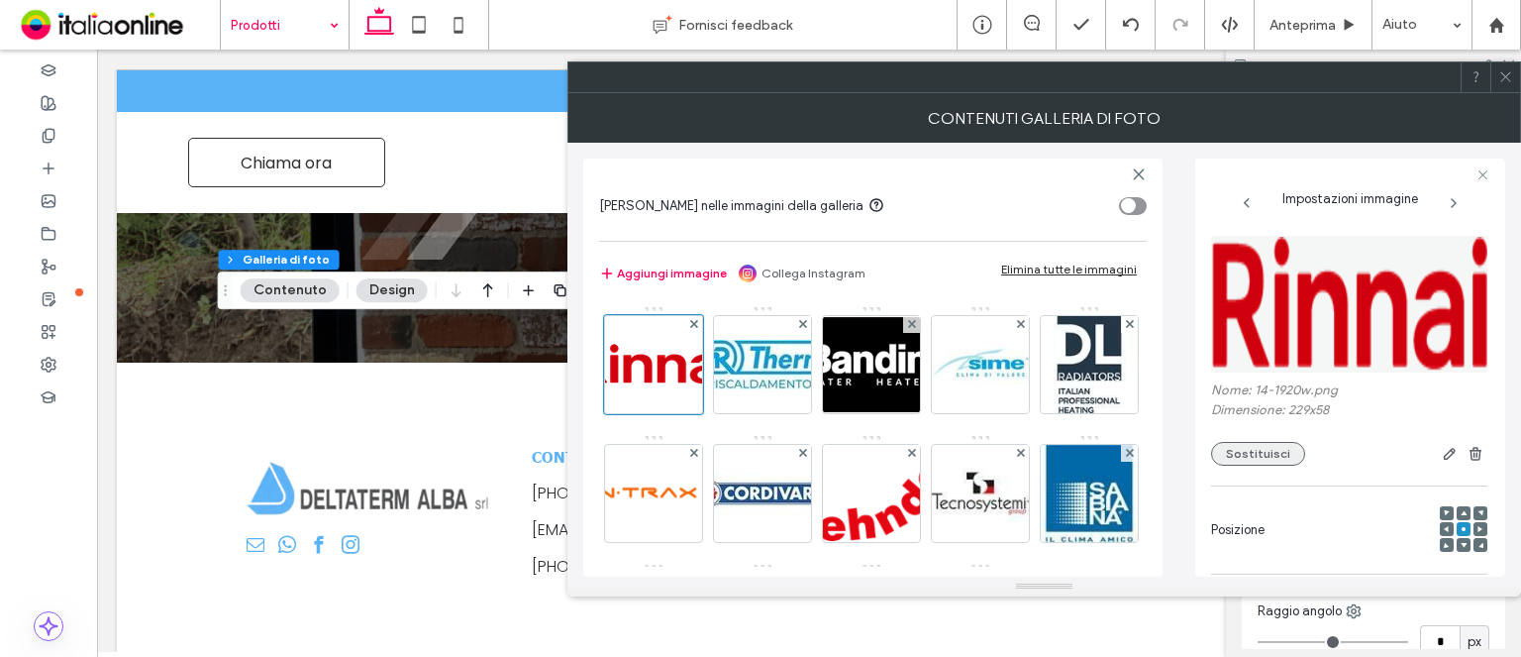
click at [1281, 459] on button "Sostituisci" at bounding box center [1258, 454] width 94 height 24
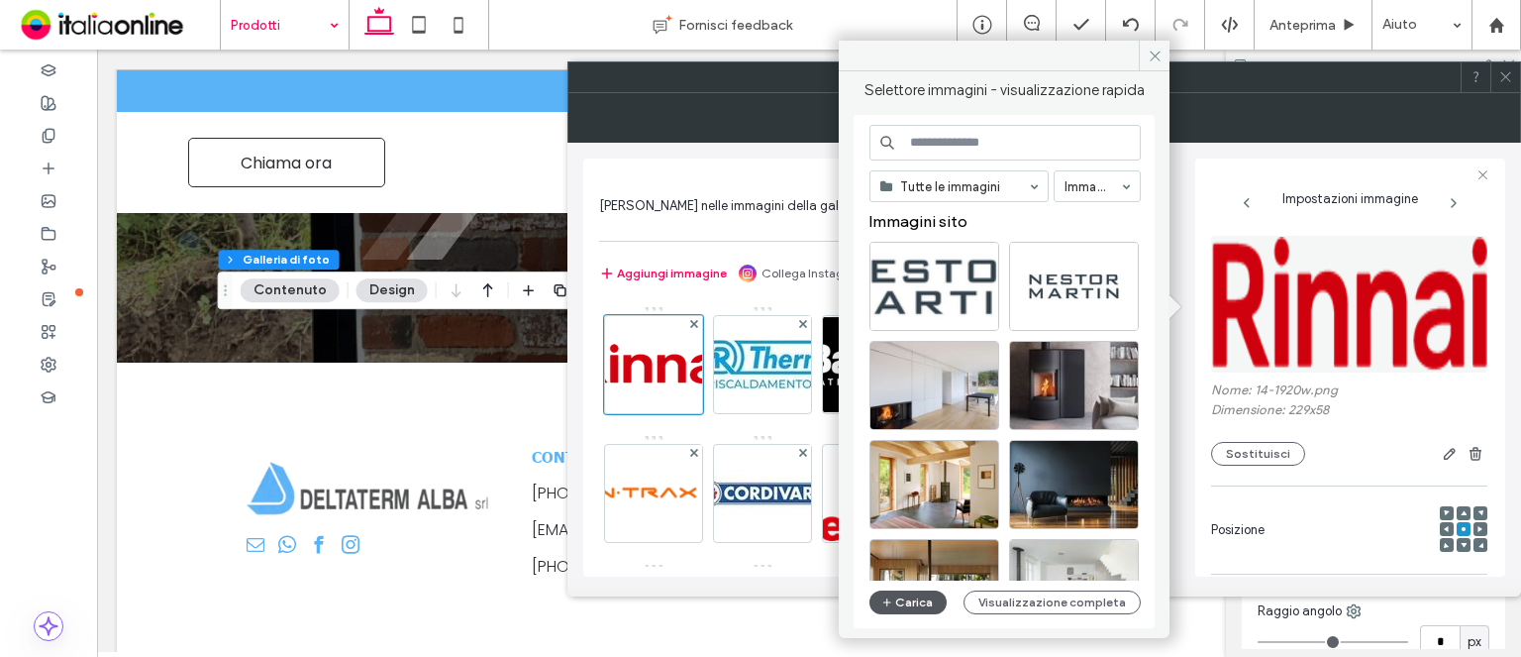
click at [927, 607] on button "Carica" at bounding box center [908, 602] width 77 height 24
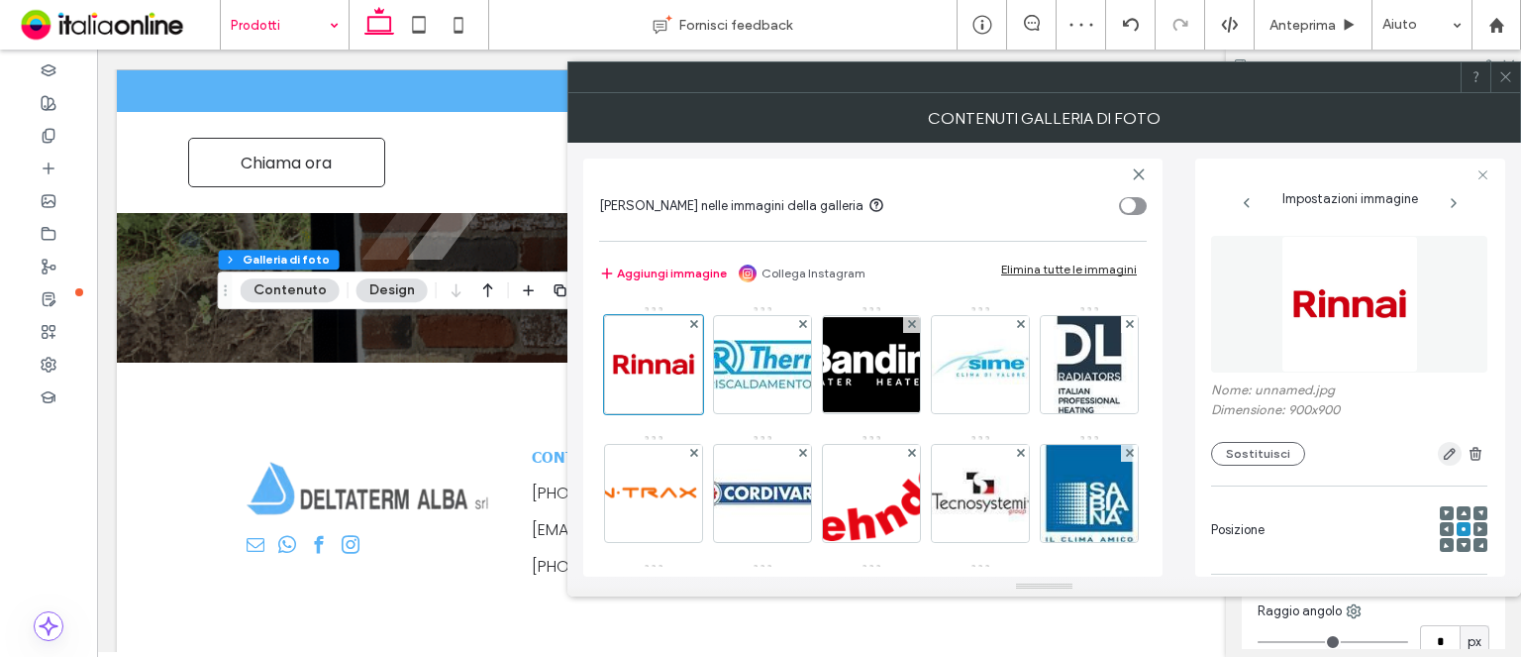
click at [1450, 447] on span "button" at bounding box center [1450, 454] width 24 height 24
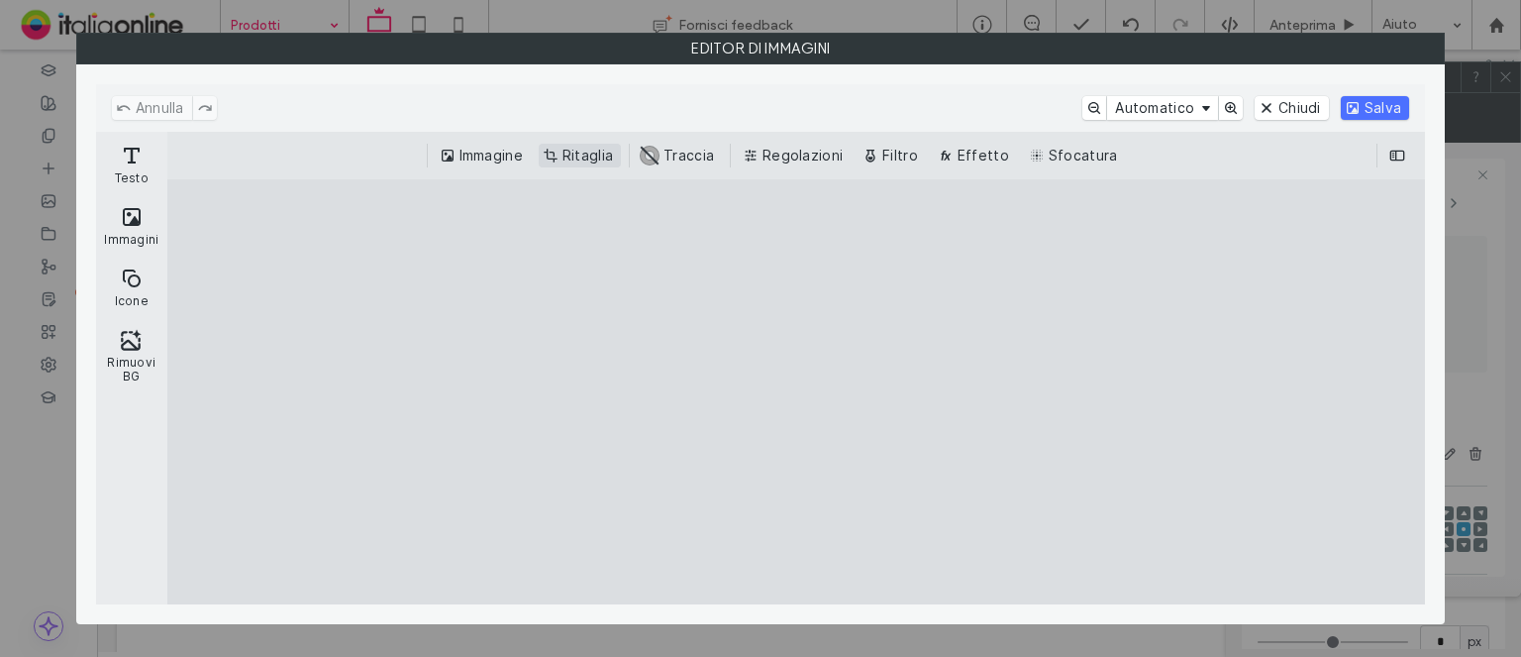
click at [567, 151] on button "Ritaglia" at bounding box center [580, 156] width 82 height 24
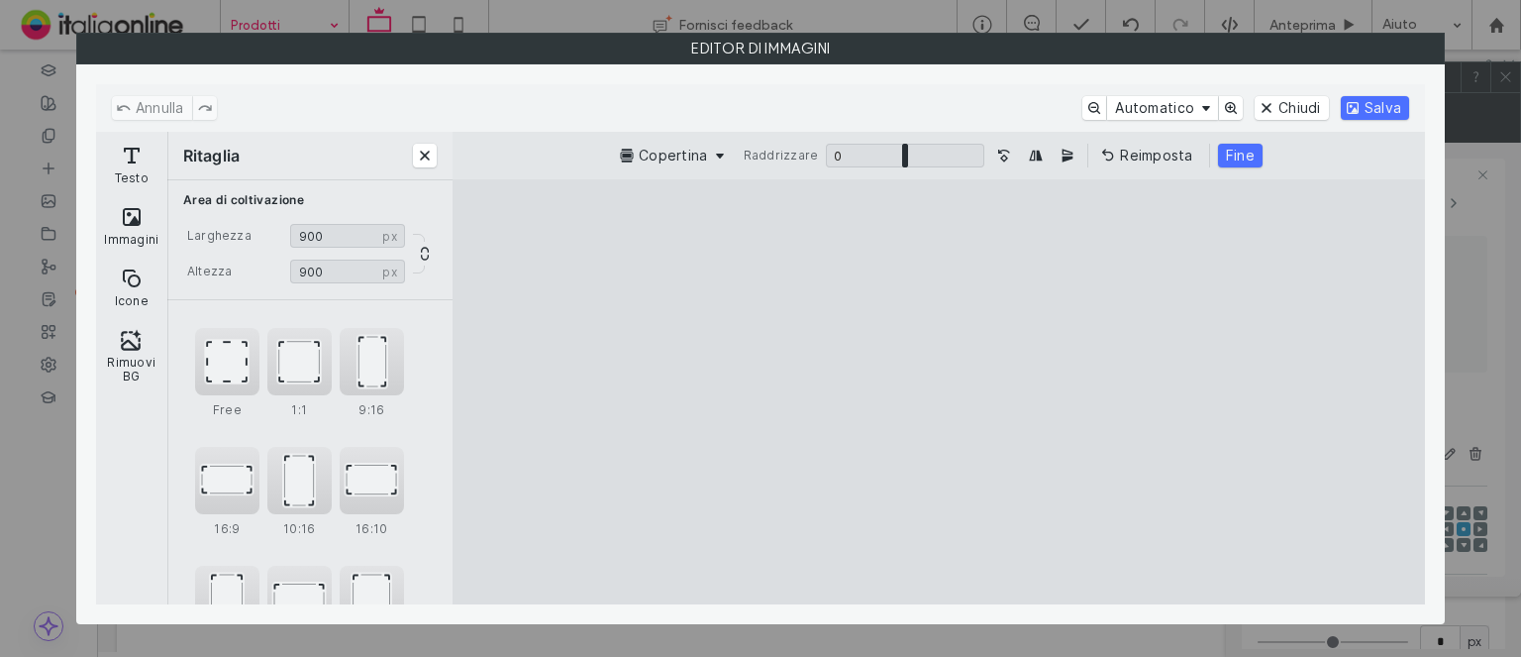
type input "***"
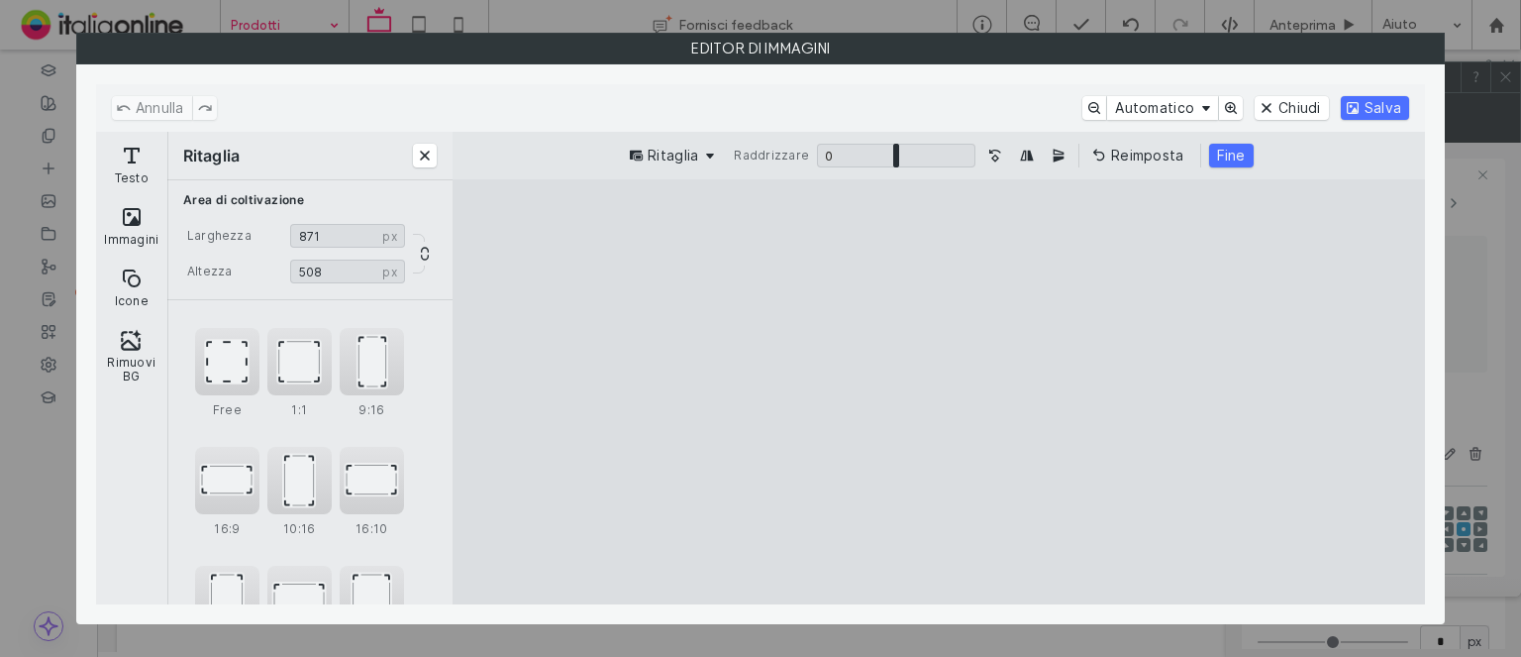
type input "***"
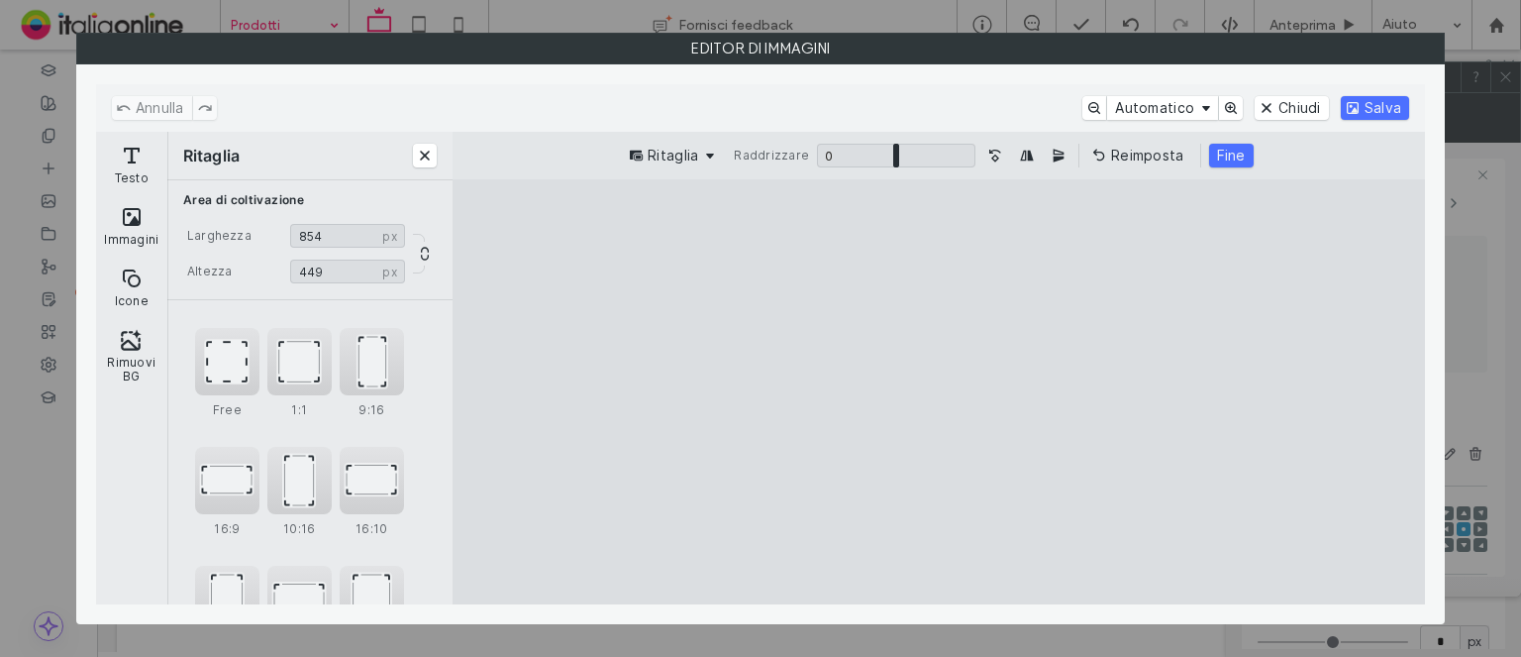
type input "***"
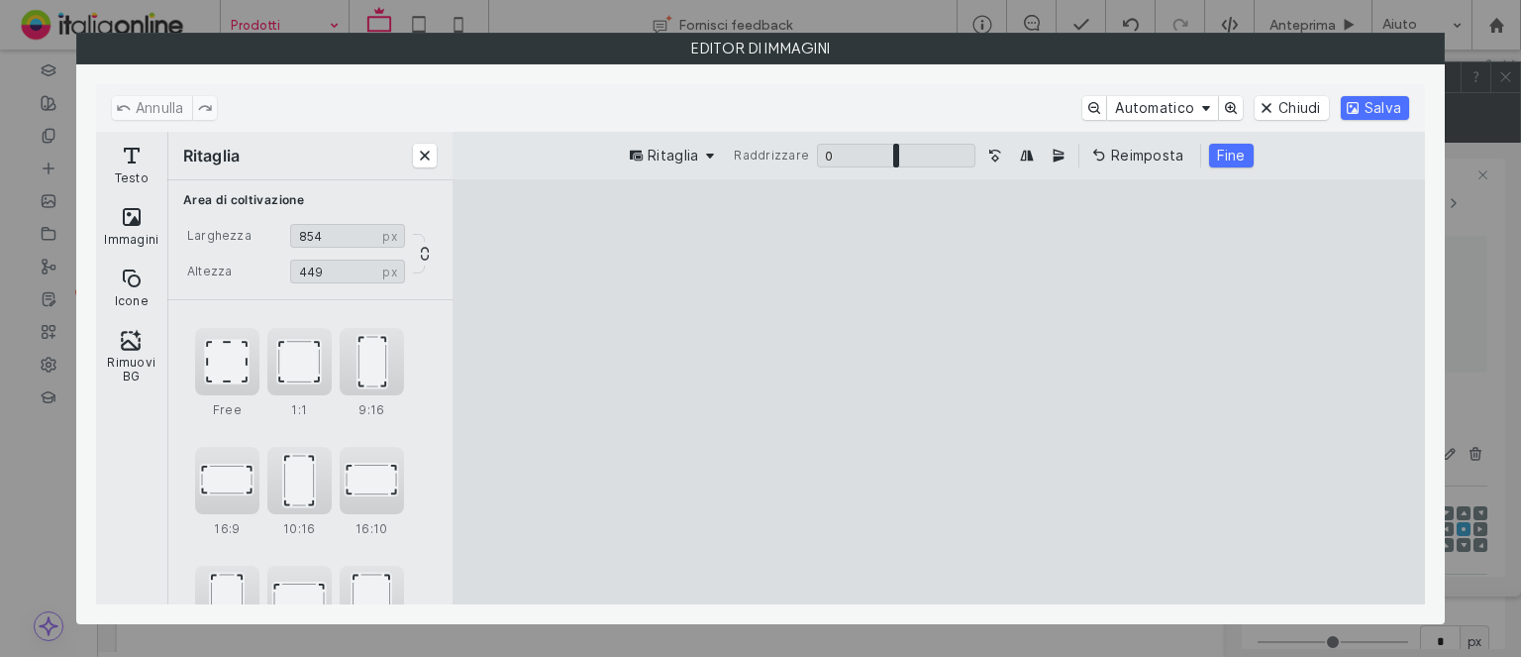
type input "***"
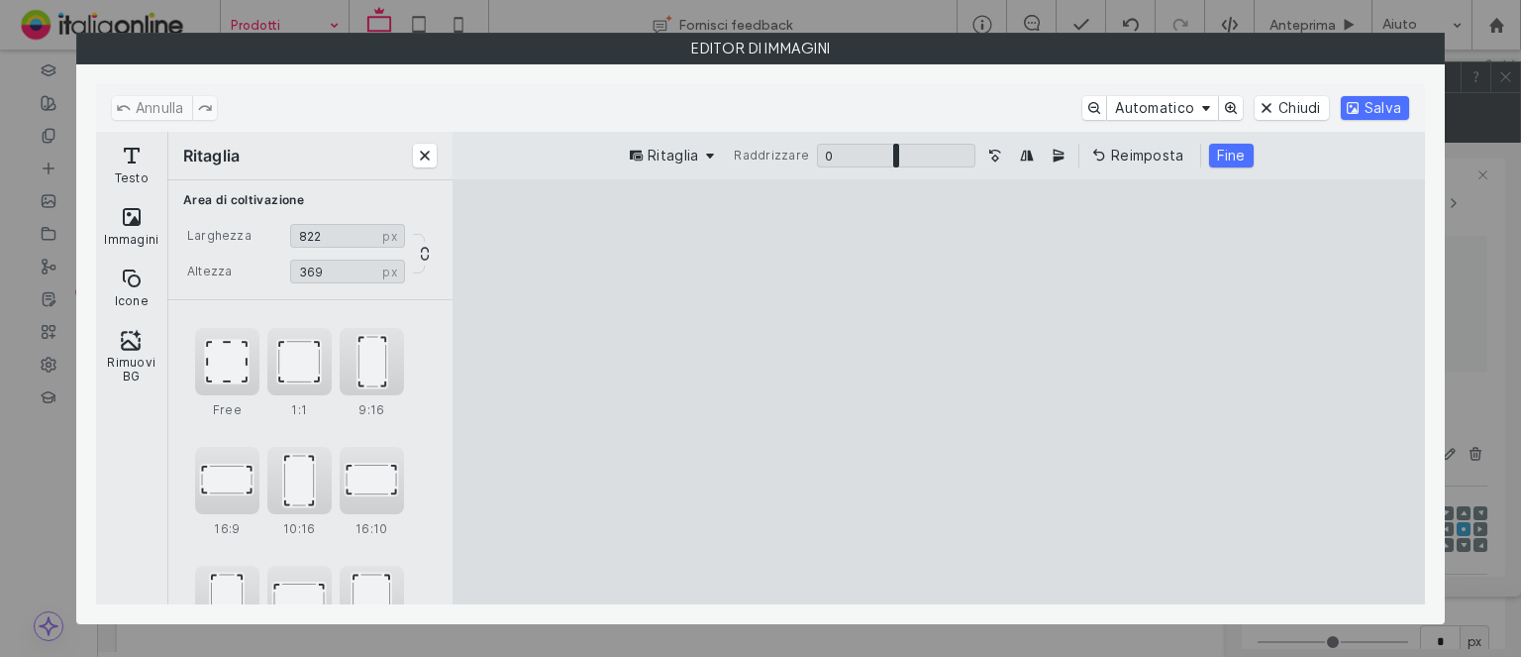
type input "***"
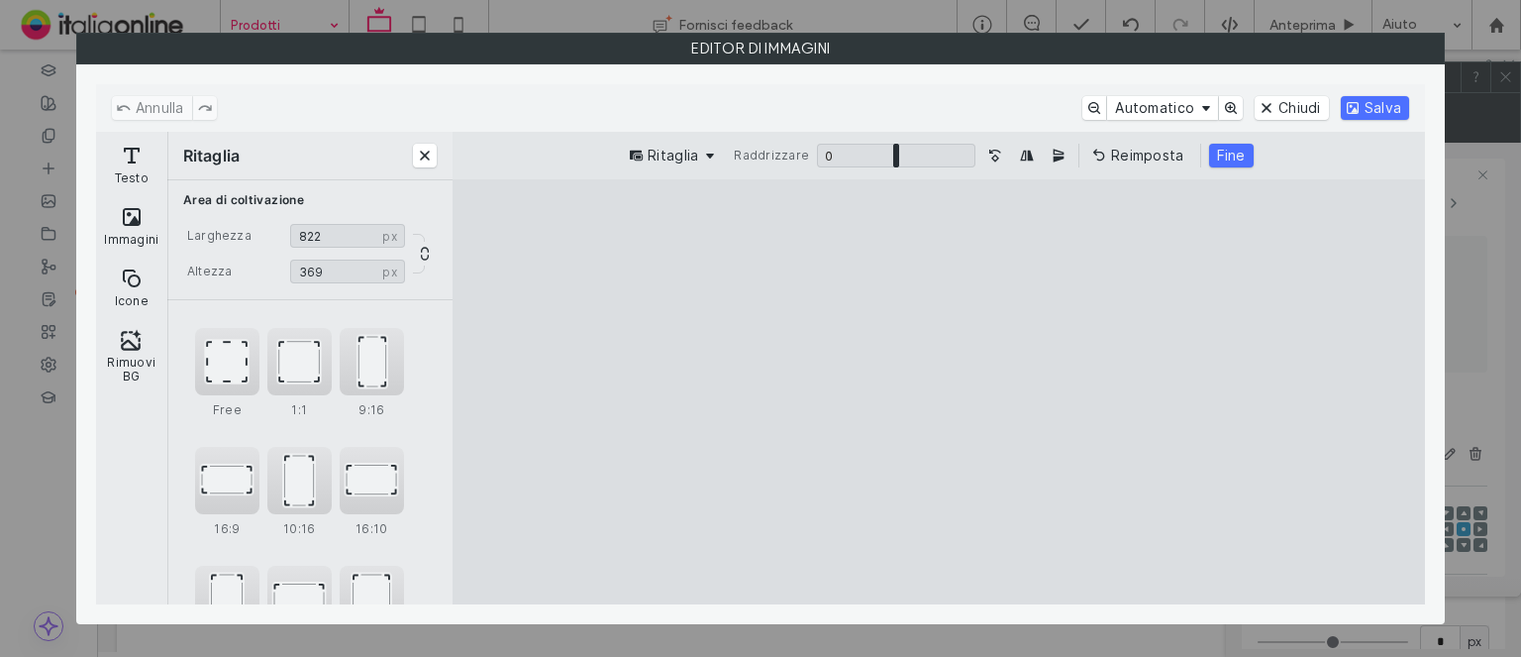
type input "***"
drag, startPoint x: 1105, startPoint y: 563, endPoint x: 1060, endPoint y: 348, distance: 219.7
click at [939, 392] on cesdk-canvas "Editor / piattaforma / website builder canvas" at bounding box center [939, 392] width 0 height 0
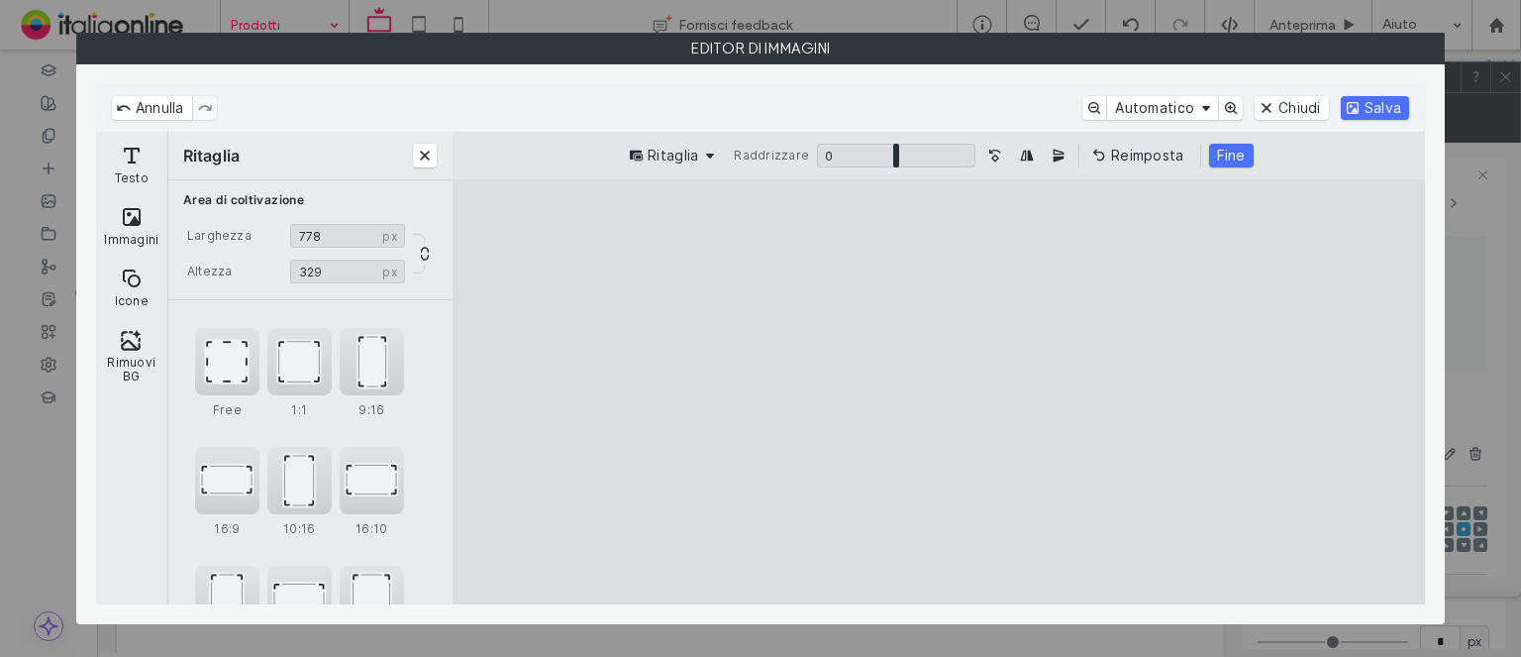
drag, startPoint x: 1058, startPoint y: 421, endPoint x: 995, endPoint y: 115, distance: 312.4
click at [939, 392] on cesdk-canvas "Editor / piattaforma / website builder canvas" at bounding box center [939, 392] width 0 height 0
drag, startPoint x: 1220, startPoint y: 155, endPoint x: 1368, endPoint y: 105, distance: 155.7
click at [1222, 155] on button "Fine" at bounding box center [1231, 156] width 45 height 24
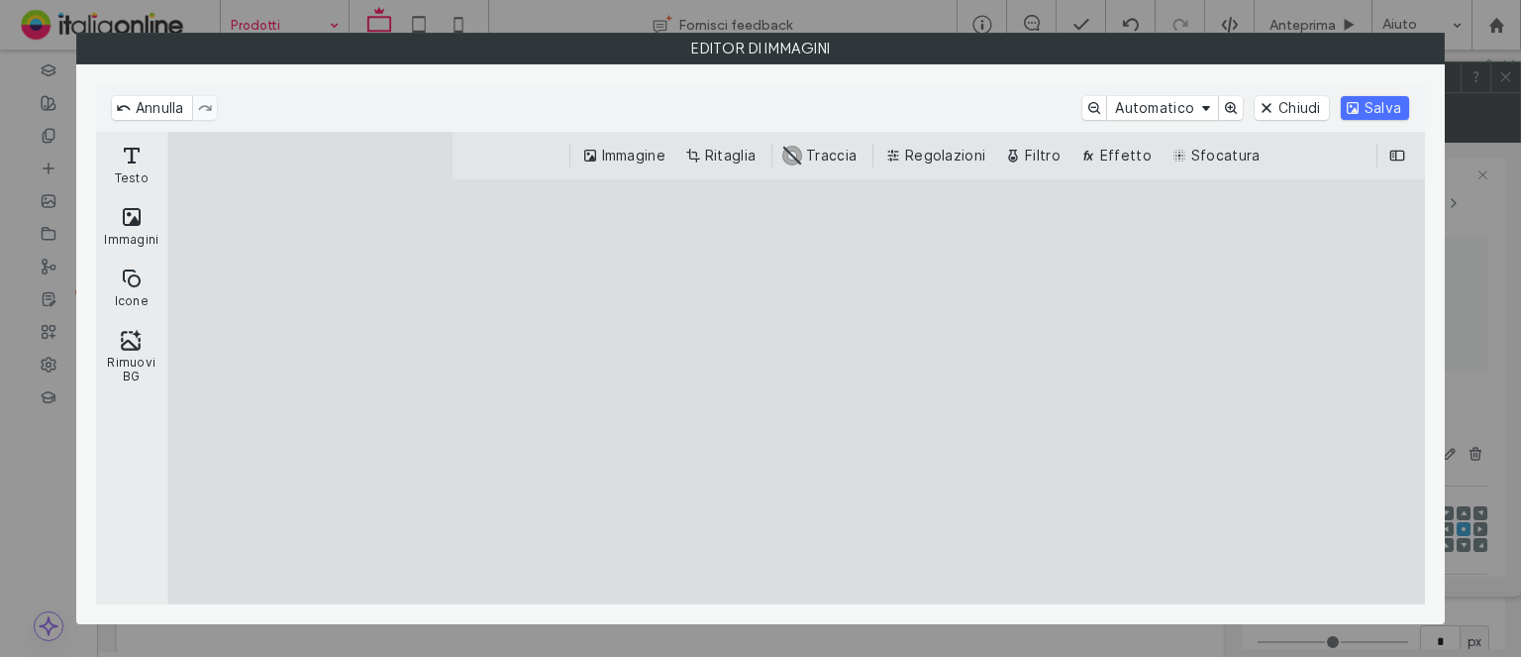
click at [1395, 90] on div "Annulla Automatico Chiudi Salva" at bounding box center [760, 108] width 1329 height 48
click at [1387, 101] on button "Salva" at bounding box center [1375, 108] width 68 height 24
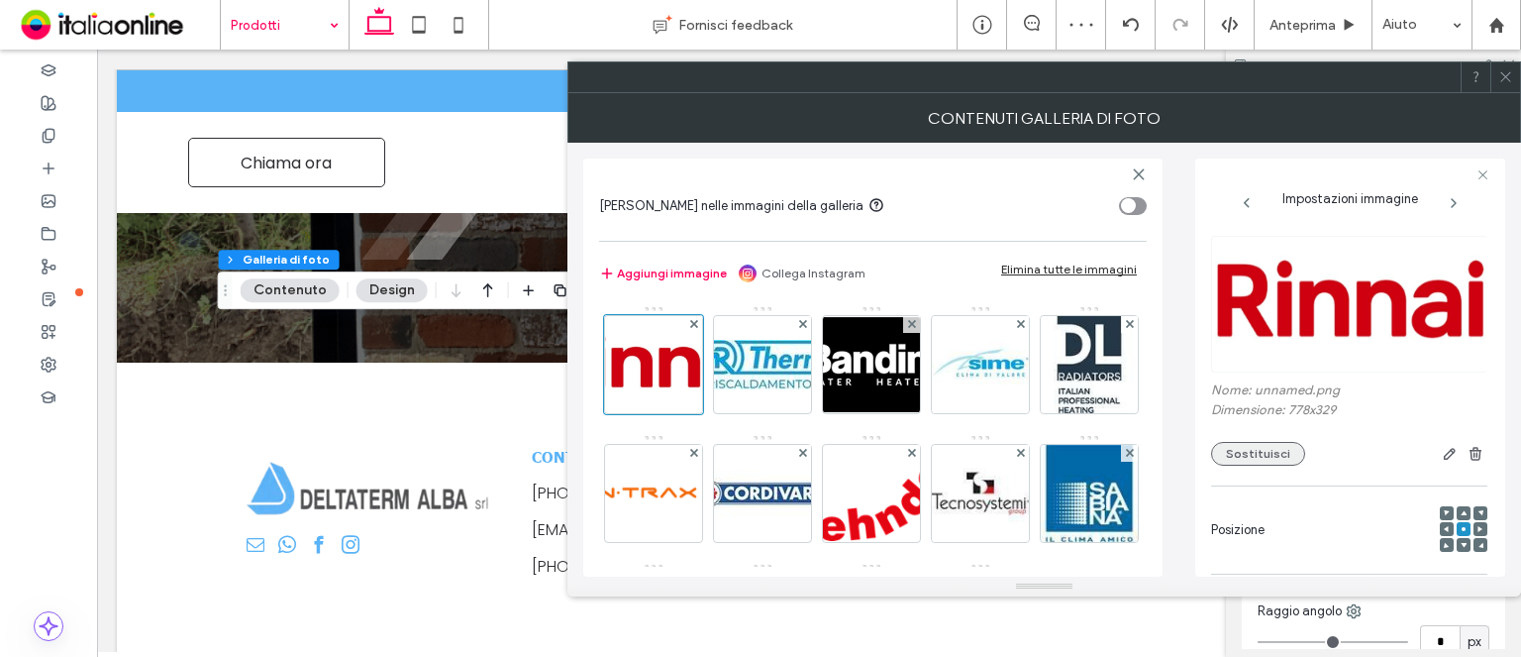
click at [1226, 455] on button "Sostituisci" at bounding box center [1258, 454] width 94 height 24
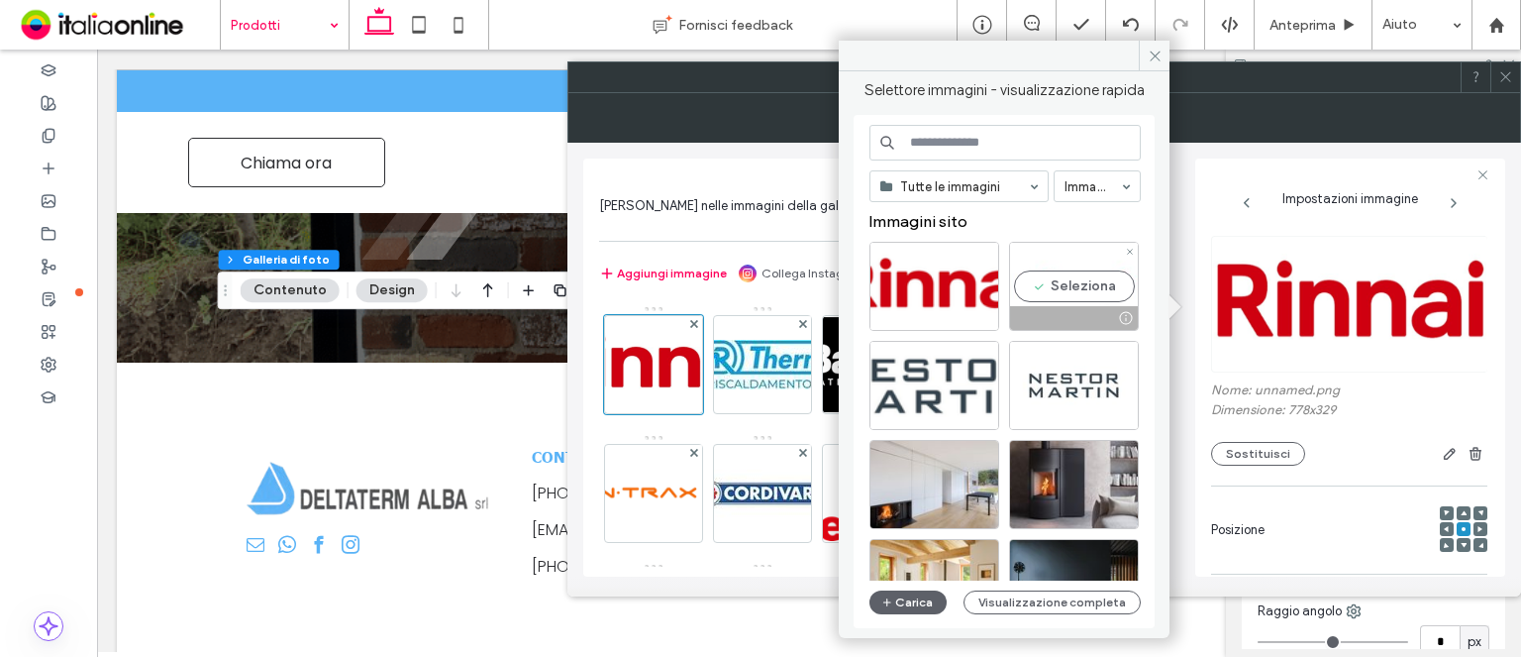
click at [1046, 291] on div "Seleziona" at bounding box center [1074, 286] width 130 height 89
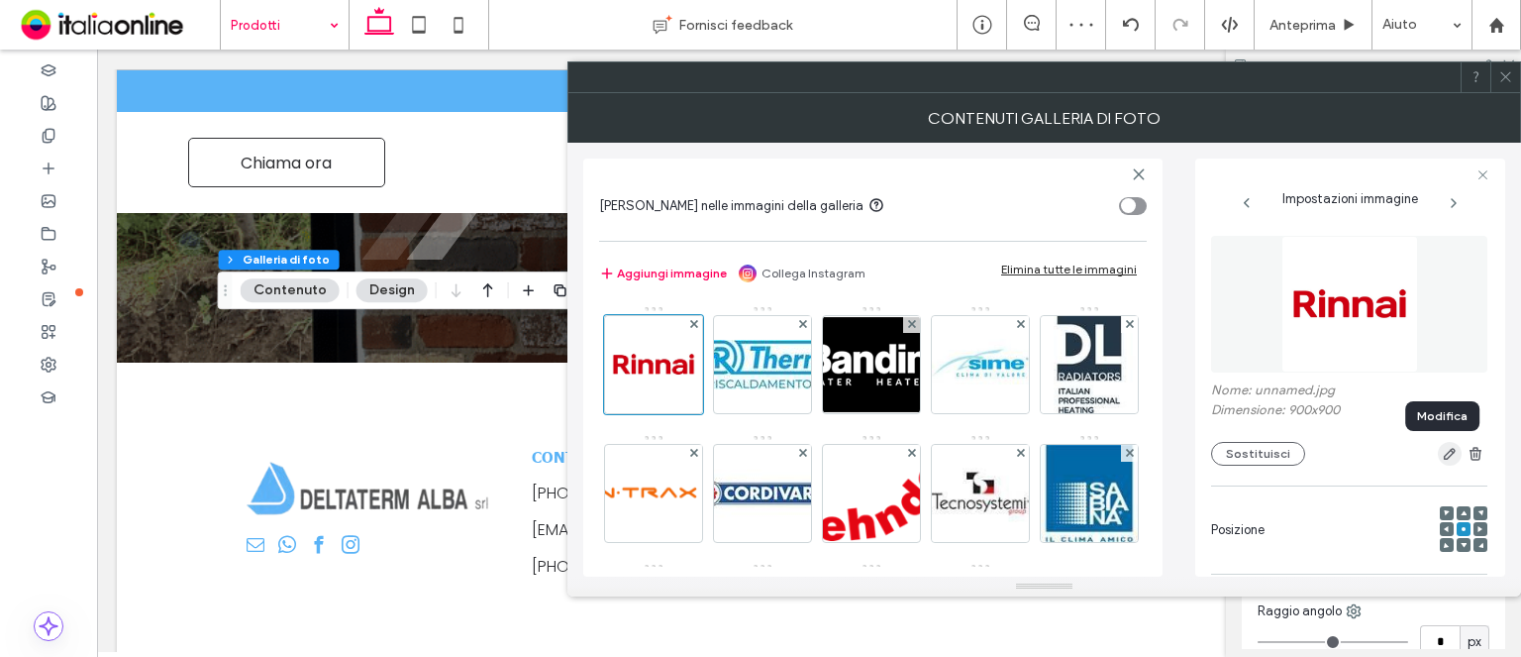
click at [1438, 452] on span "button" at bounding box center [1450, 454] width 24 height 24
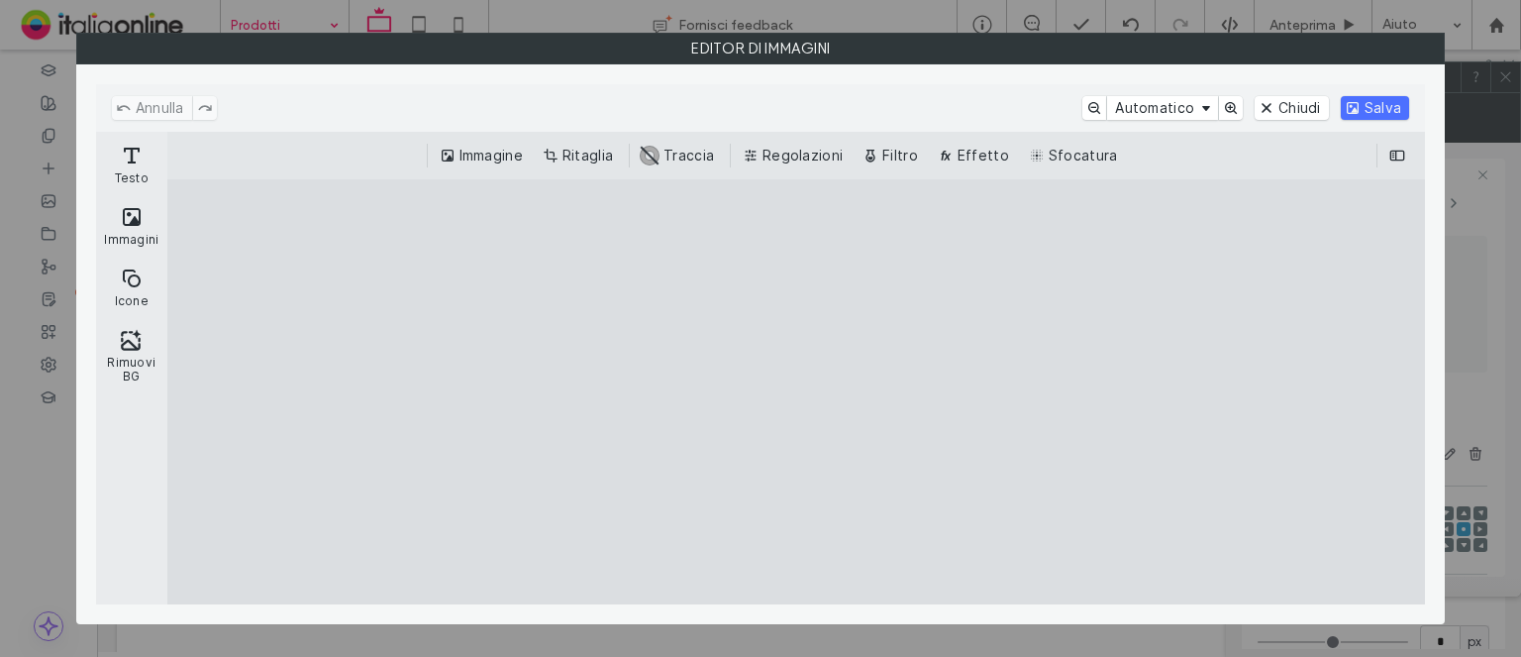
drag, startPoint x: 598, startPoint y: 154, endPoint x: 784, endPoint y: 337, distance: 261.3
click at [598, 154] on button "Ritaglia" at bounding box center [580, 156] width 82 height 24
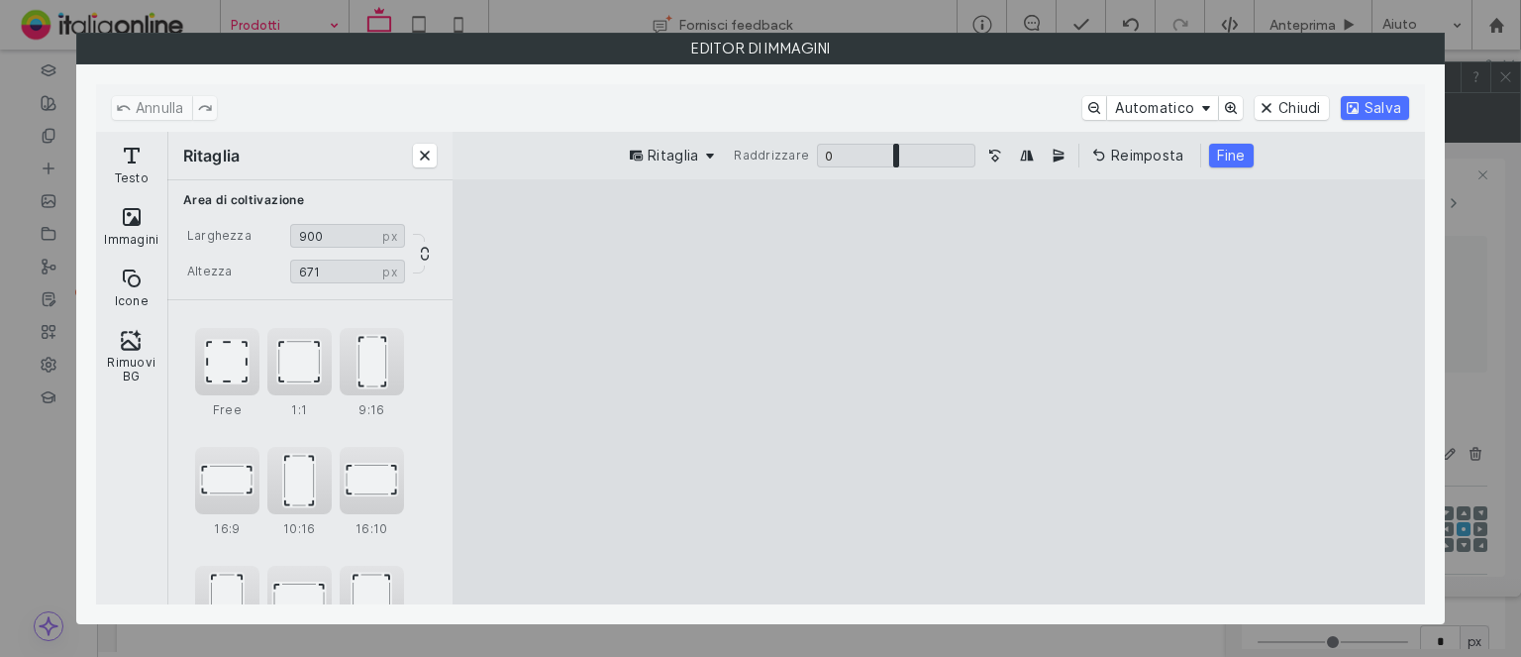
type input "***"
drag, startPoint x: 935, startPoint y: 558, endPoint x: 953, endPoint y: 439, distance: 120.2
click at [939, 392] on cesdk-canvas "Editor / piattaforma / website builder canvas" at bounding box center [939, 392] width 0 height 0
drag, startPoint x: 971, startPoint y: 488, endPoint x: 975, endPoint y: 396, distance: 92.2
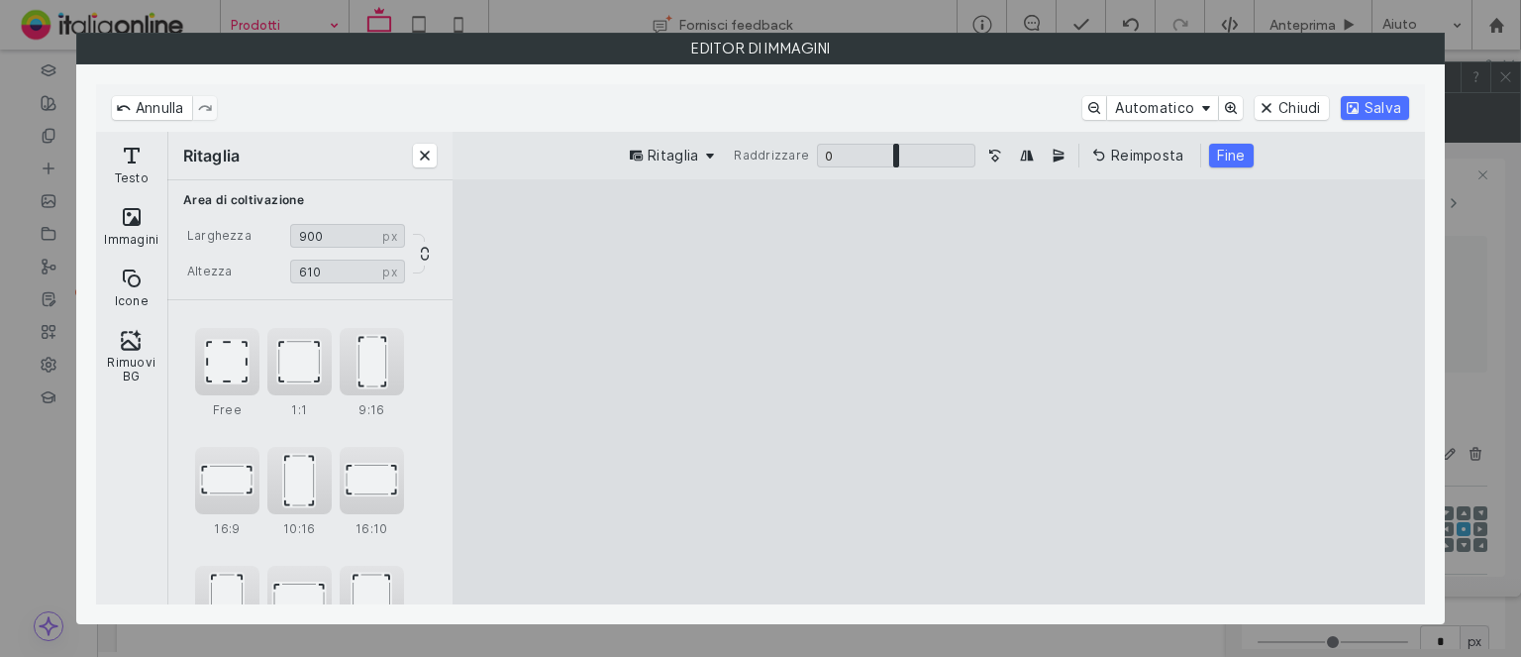
click at [939, 392] on cesdk-canvas "Editor / piattaforma / website builder canvas" at bounding box center [939, 392] width 0 height 0
click at [1224, 146] on button "Fine" at bounding box center [1231, 156] width 45 height 24
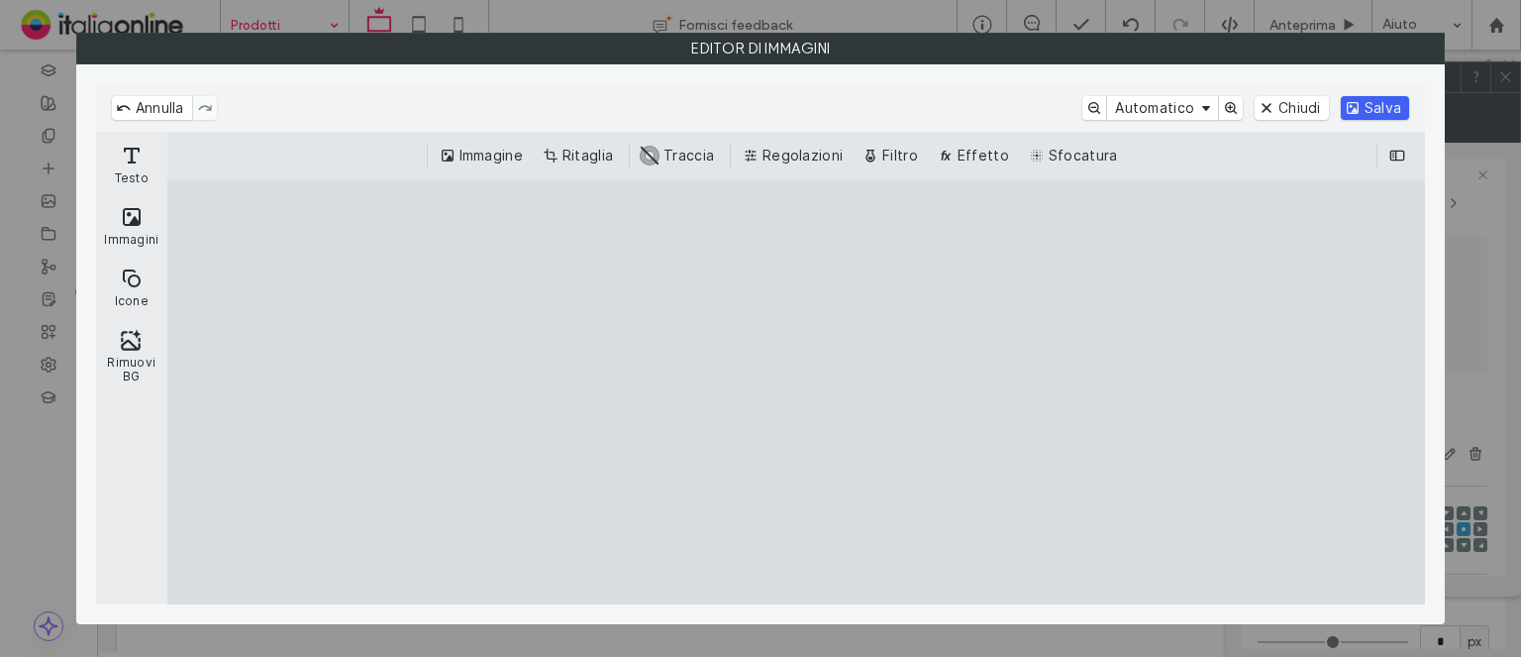
click at [1343, 110] on div "Annulla Automatico Chiudi Salva" at bounding box center [761, 108] width 1298 height 24
click at [1343, 110] on button "Salva" at bounding box center [1375, 108] width 68 height 24
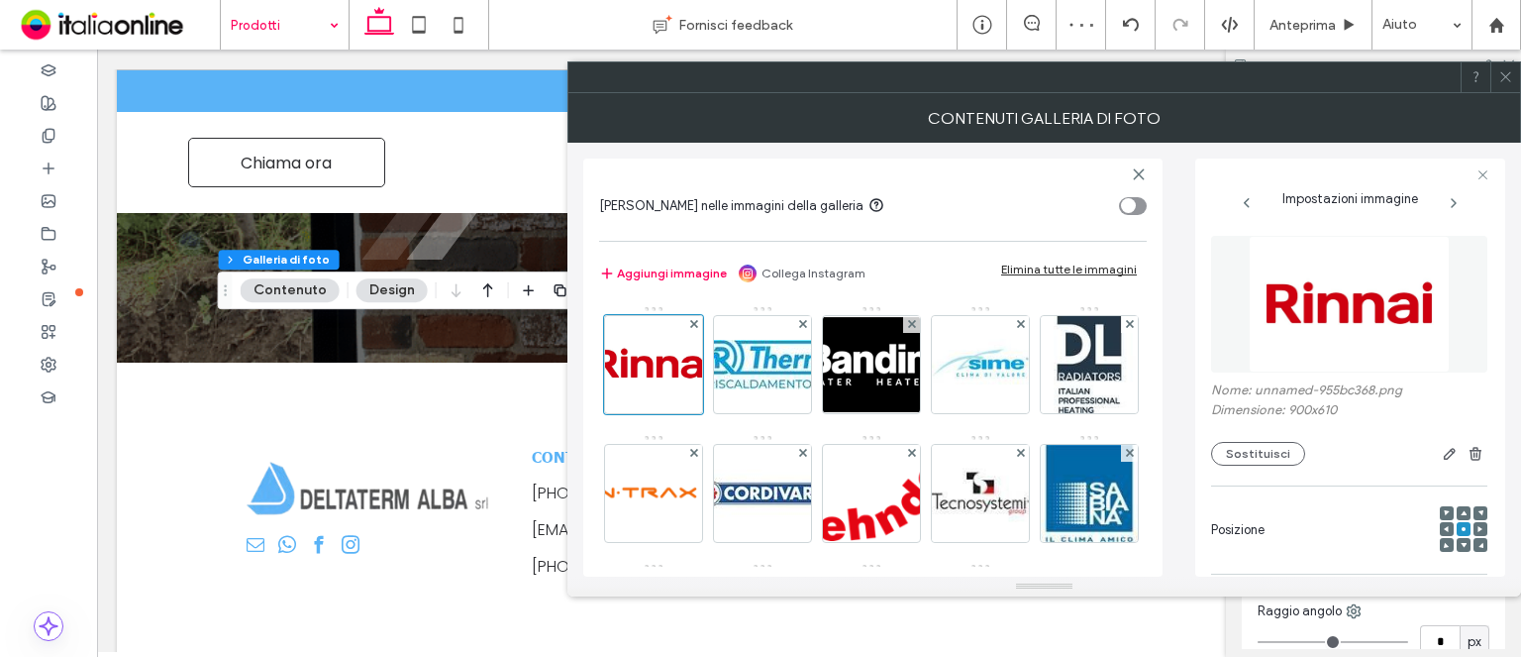
drag, startPoint x: 1508, startPoint y: 74, endPoint x: 1428, endPoint y: 69, distance: 79.4
click at [1508, 74] on use at bounding box center [1506, 77] width 10 height 10
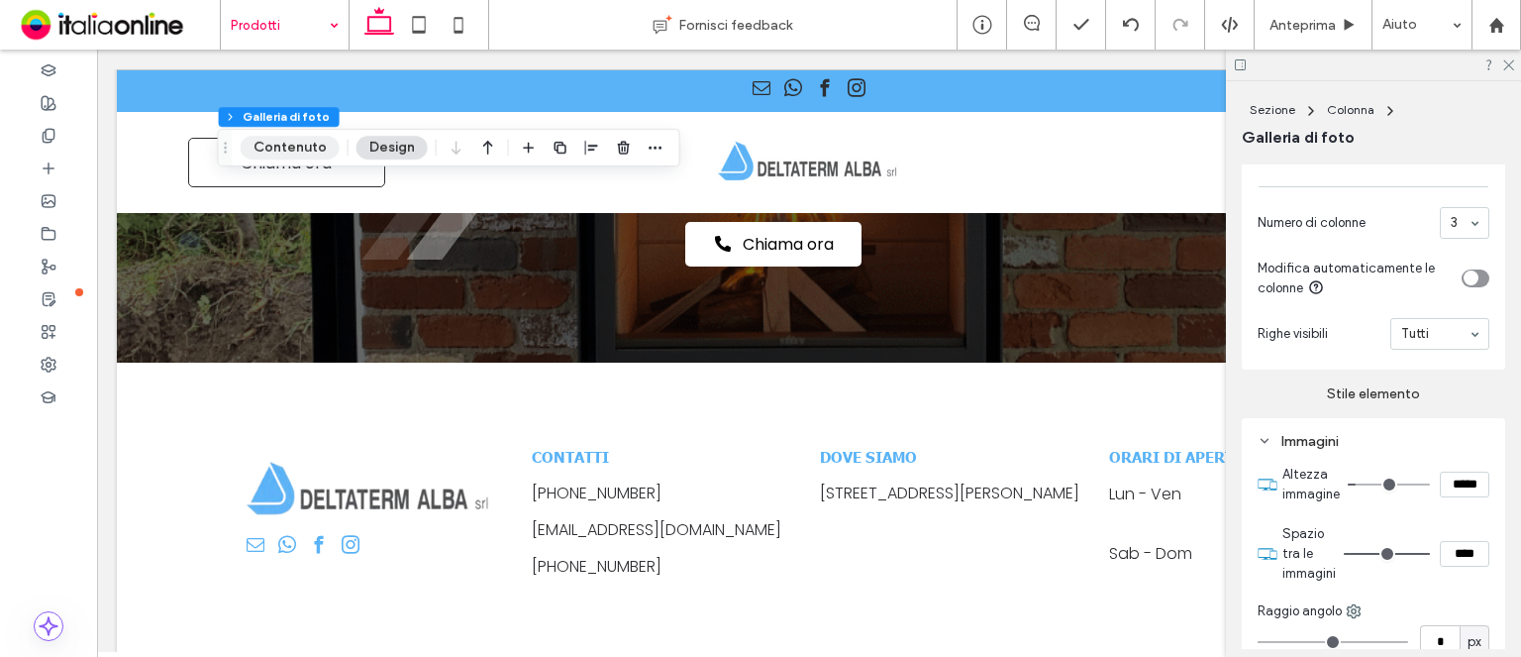
click at [332, 147] on button "Contenuto" at bounding box center [290, 148] width 99 height 24
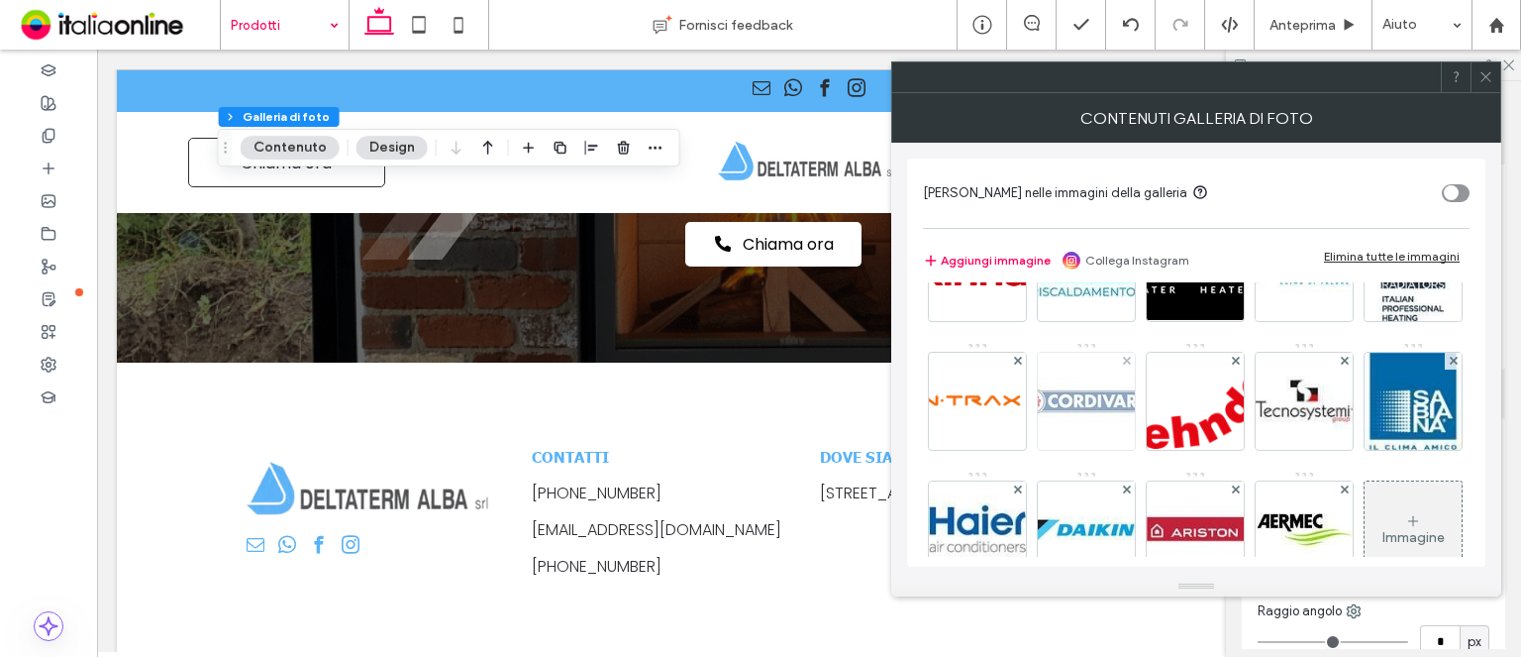
scroll to position [260, 0]
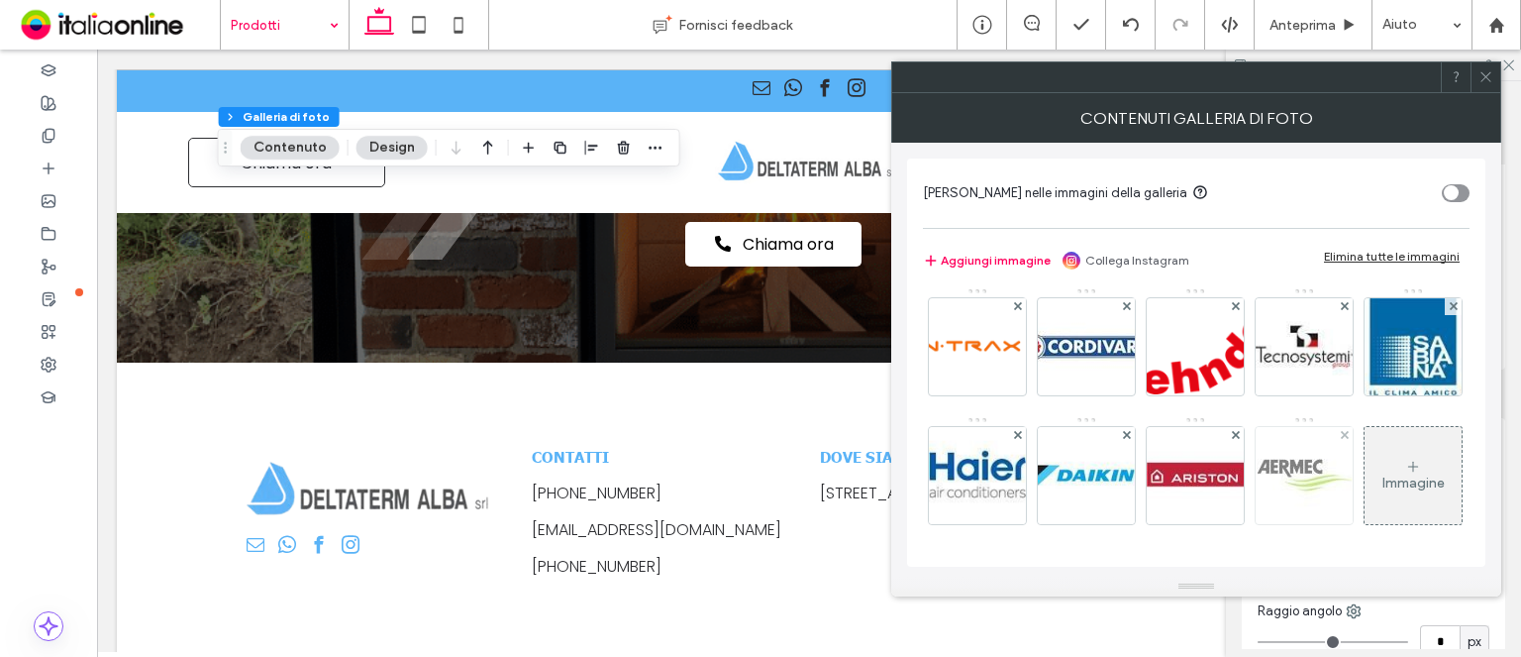
click at [1257, 464] on img at bounding box center [1305, 475] width 96 height 96
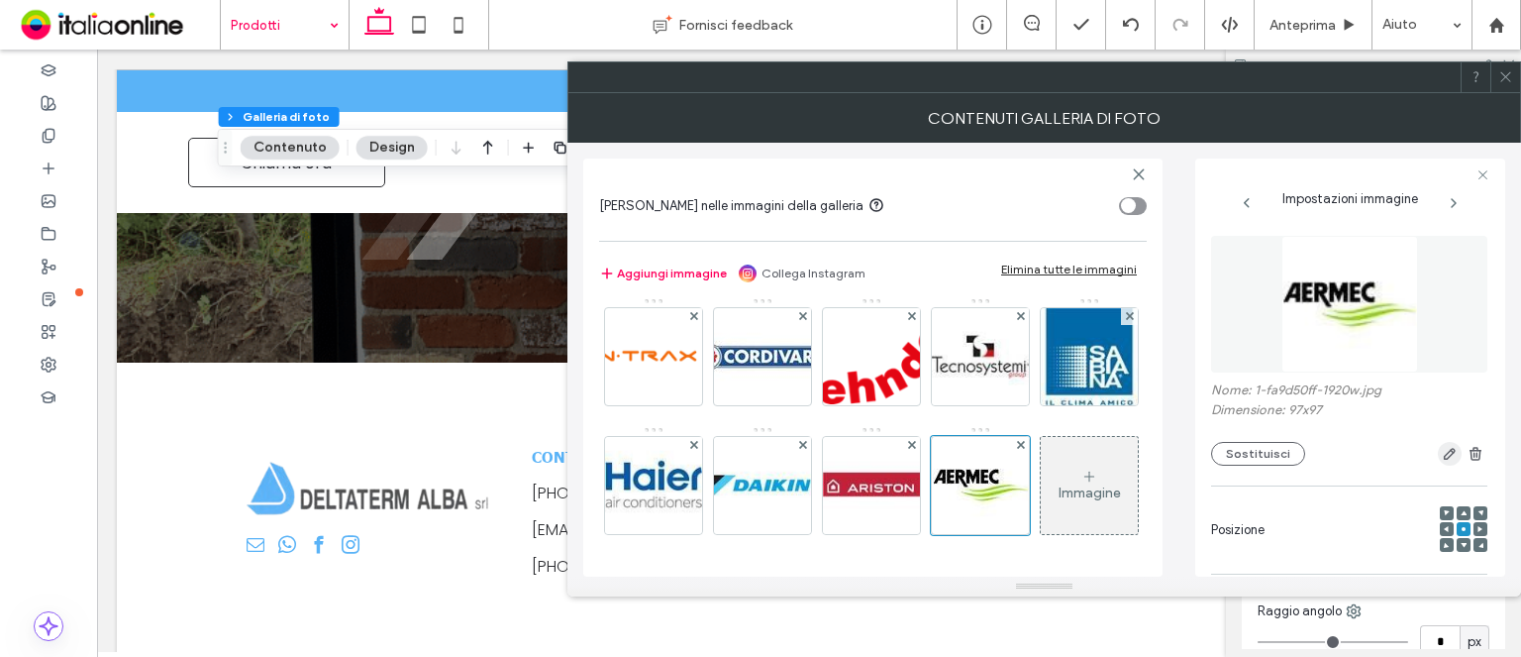
click at [1442, 453] on icon "button" at bounding box center [1450, 454] width 16 height 16
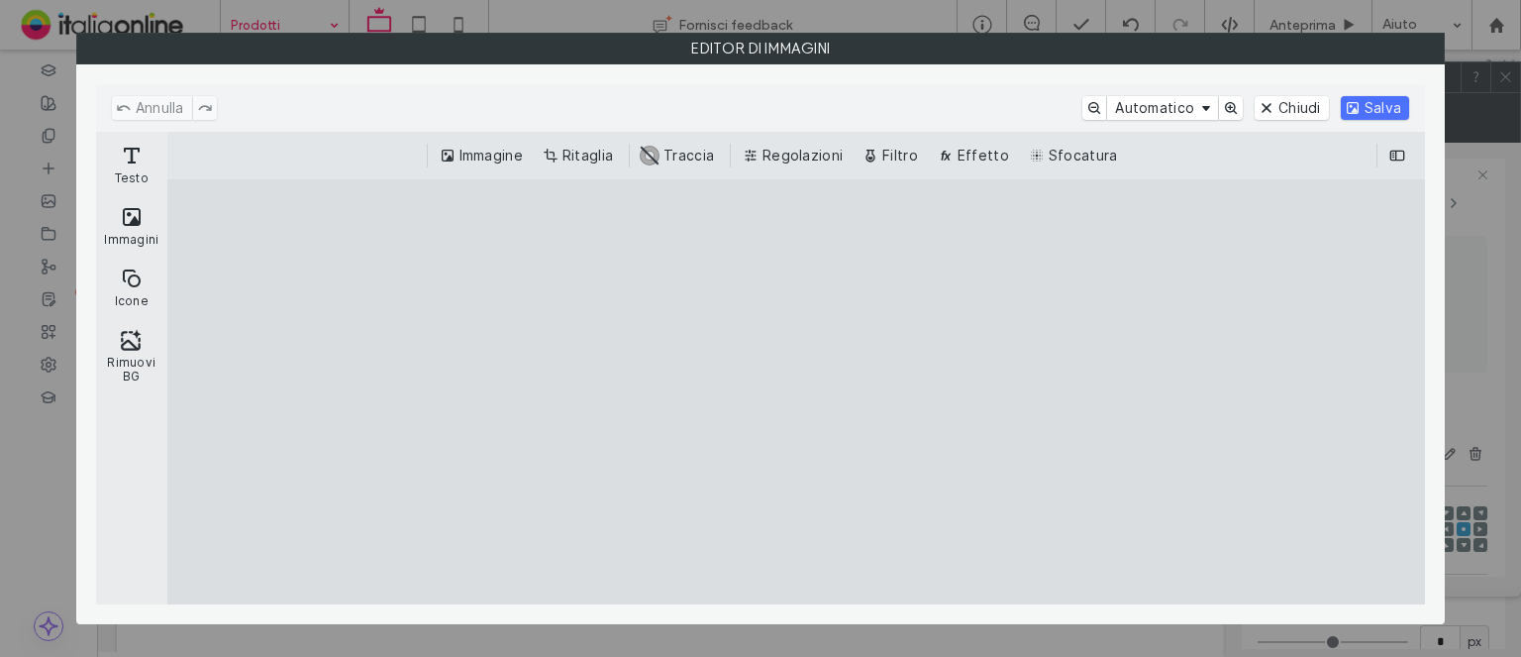
drag, startPoint x: 623, startPoint y: 164, endPoint x: 724, endPoint y: 251, distance: 132.8
click at [621, 164] on button "Ritaglia" at bounding box center [580, 156] width 82 height 24
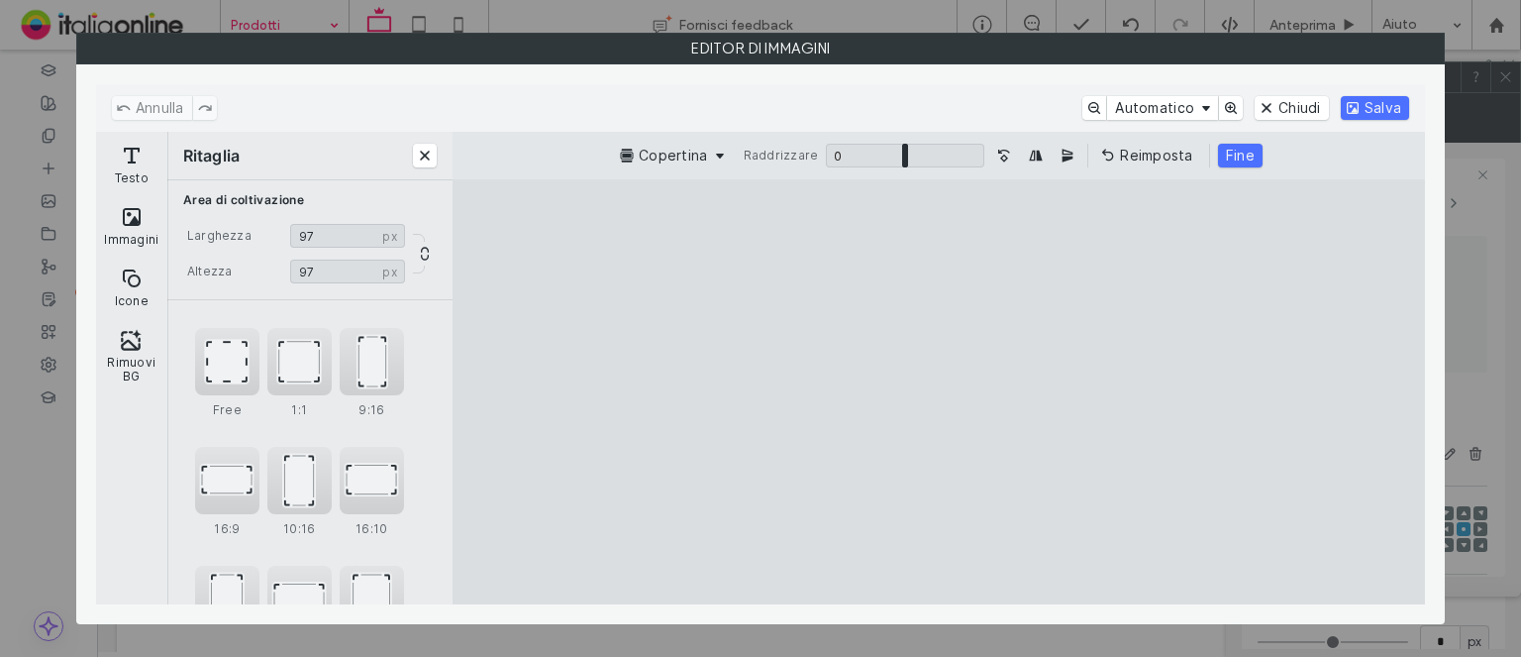
type input "**"
click at [939, 392] on cesdk-canvas "Editor / piattaforma / website builder canvas" at bounding box center [939, 392] width 0 height 0
type input "**"
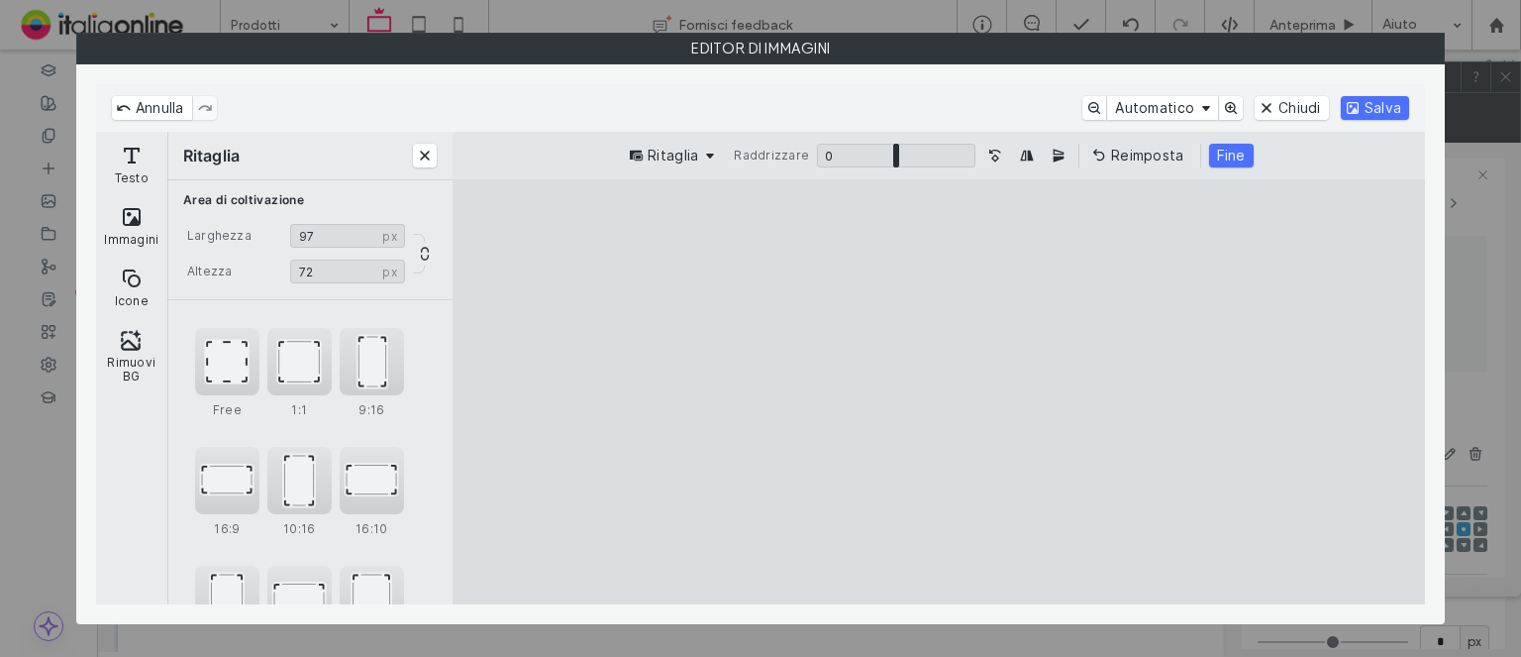
drag, startPoint x: 1073, startPoint y: 457, endPoint x: 1082, endPoint y: 402, distance: 55.2
click at [939, 392] on cesdk-canvas "Editor / piattaforma / website builder canvas" at bounding box center [939, 392] width 0 height 0
click at [1225, 160] on button "Fine" at bounding box center [1231, 156] width 45 height 24
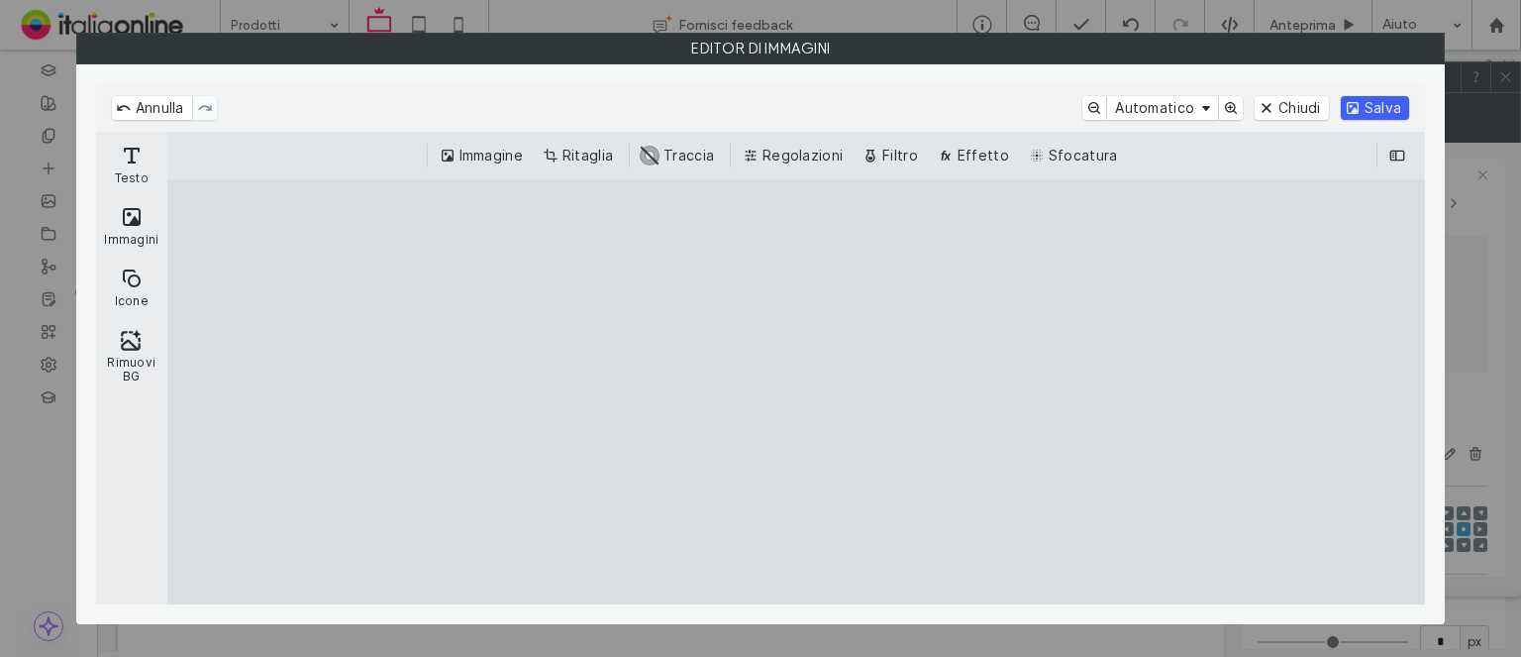
click at [1362, 106] on button "Salva" at bounding box center [1375, 108] width 68 height 24
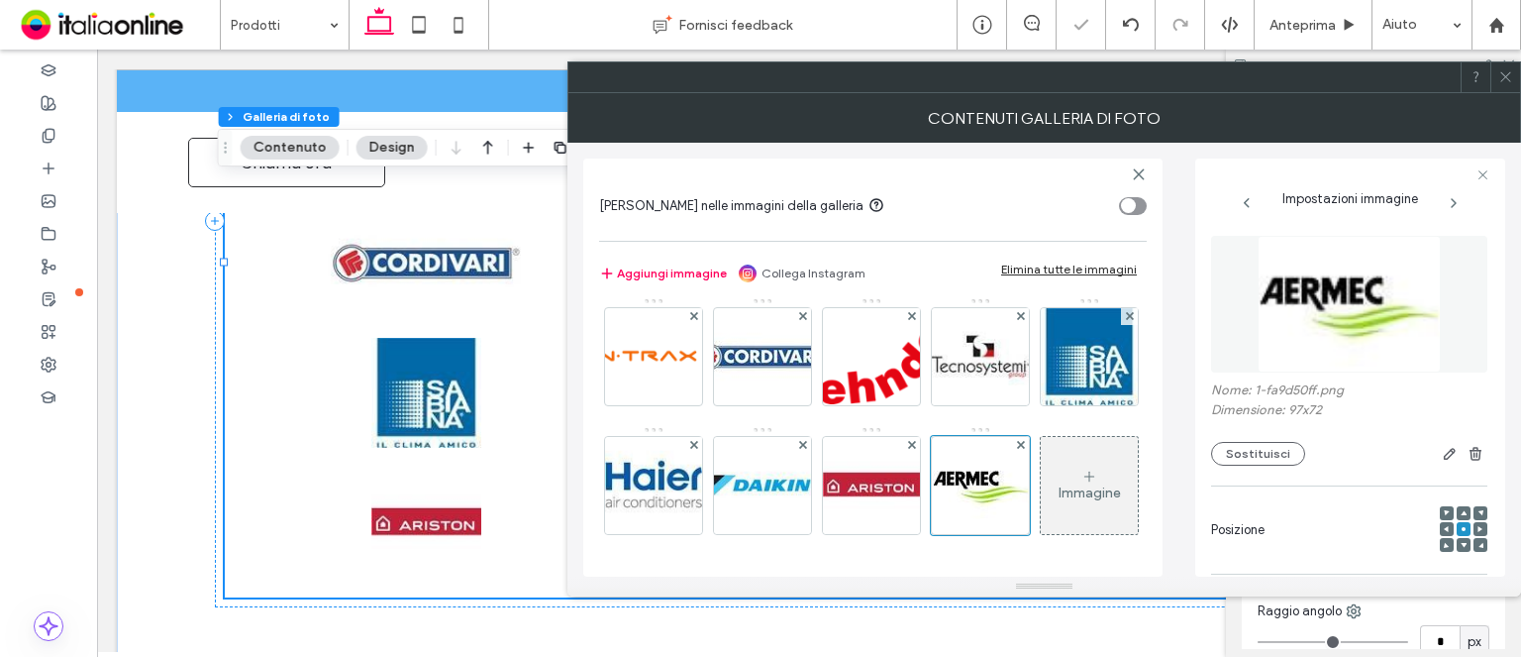
click at [1506, 75] on use at bounding box center [1506, 77] width 10 height 10
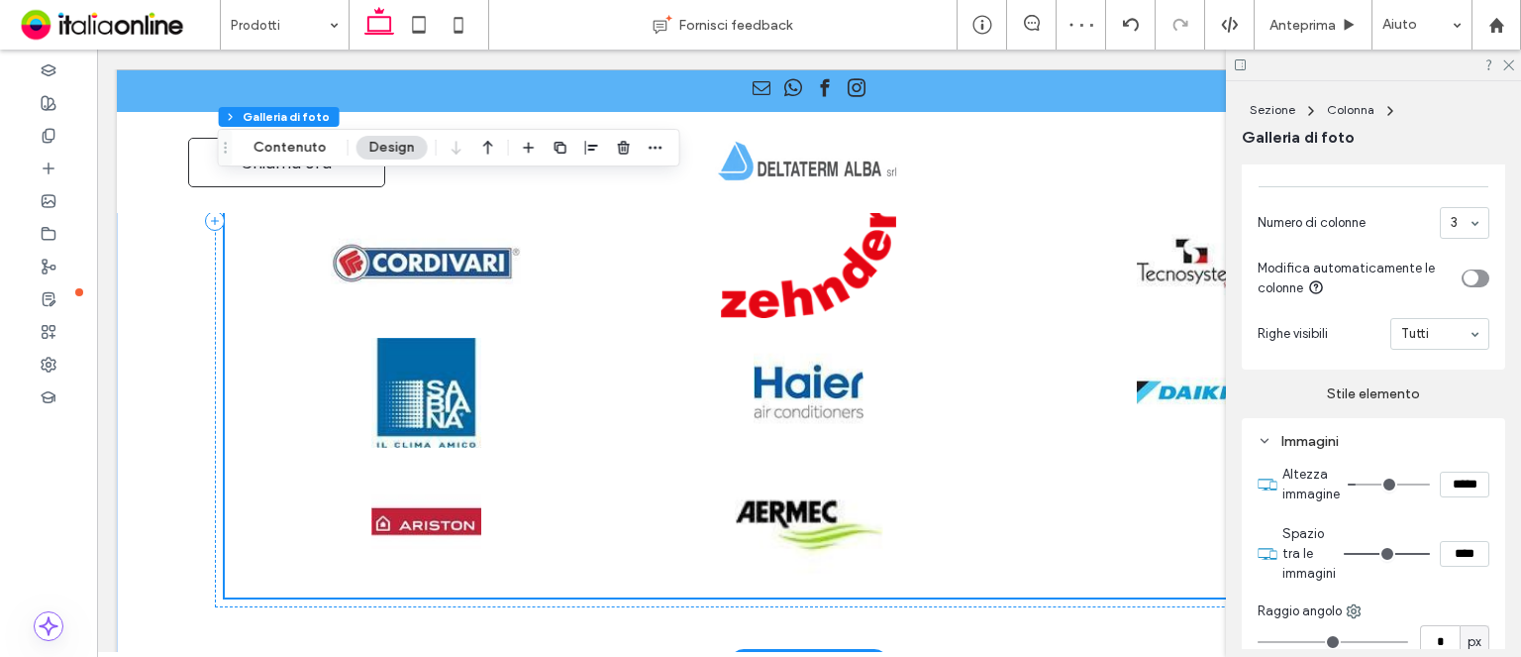
scroll to position [1684, 0]
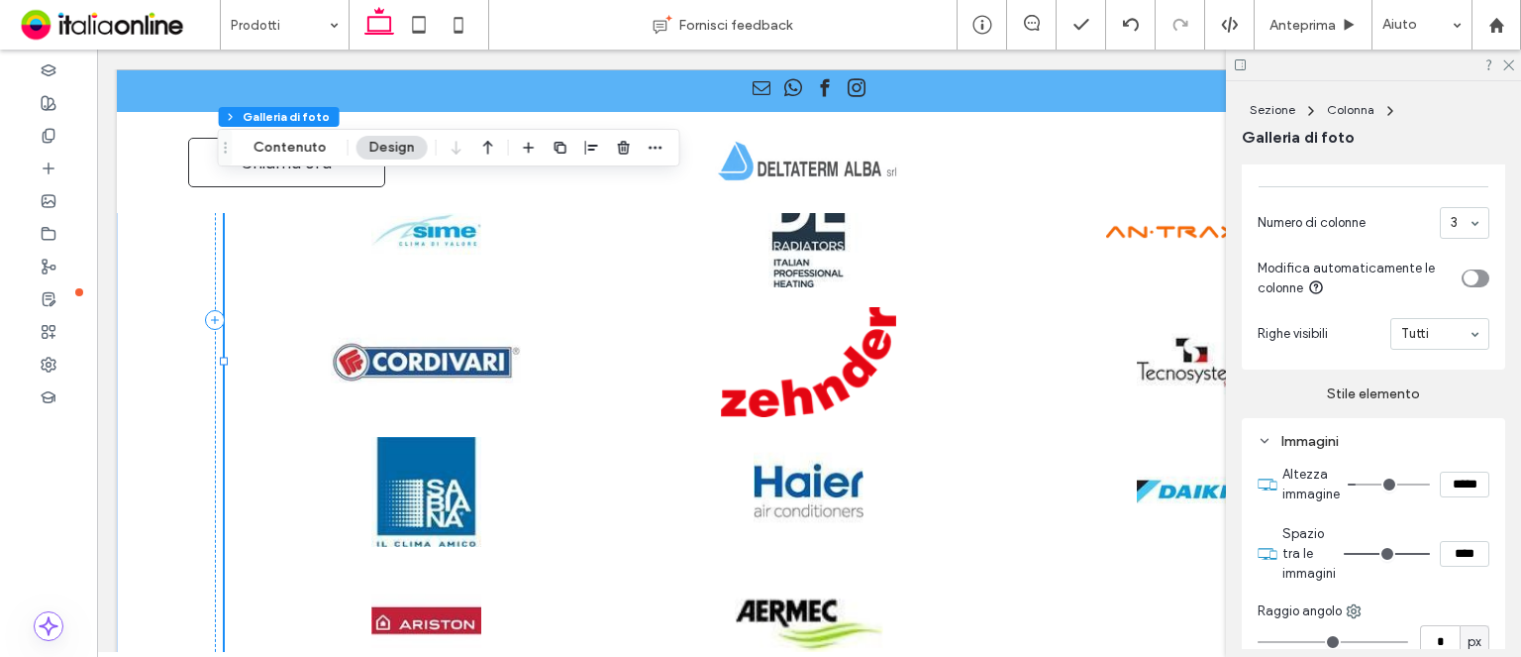
drag, startPoint x: 1510, startPoint y: 63, endPoint x: 1355, endPoint y: 160, distance: 182.5
click at [1510, 63] on icon at bounding box center [1508, 63] width 13 height 13
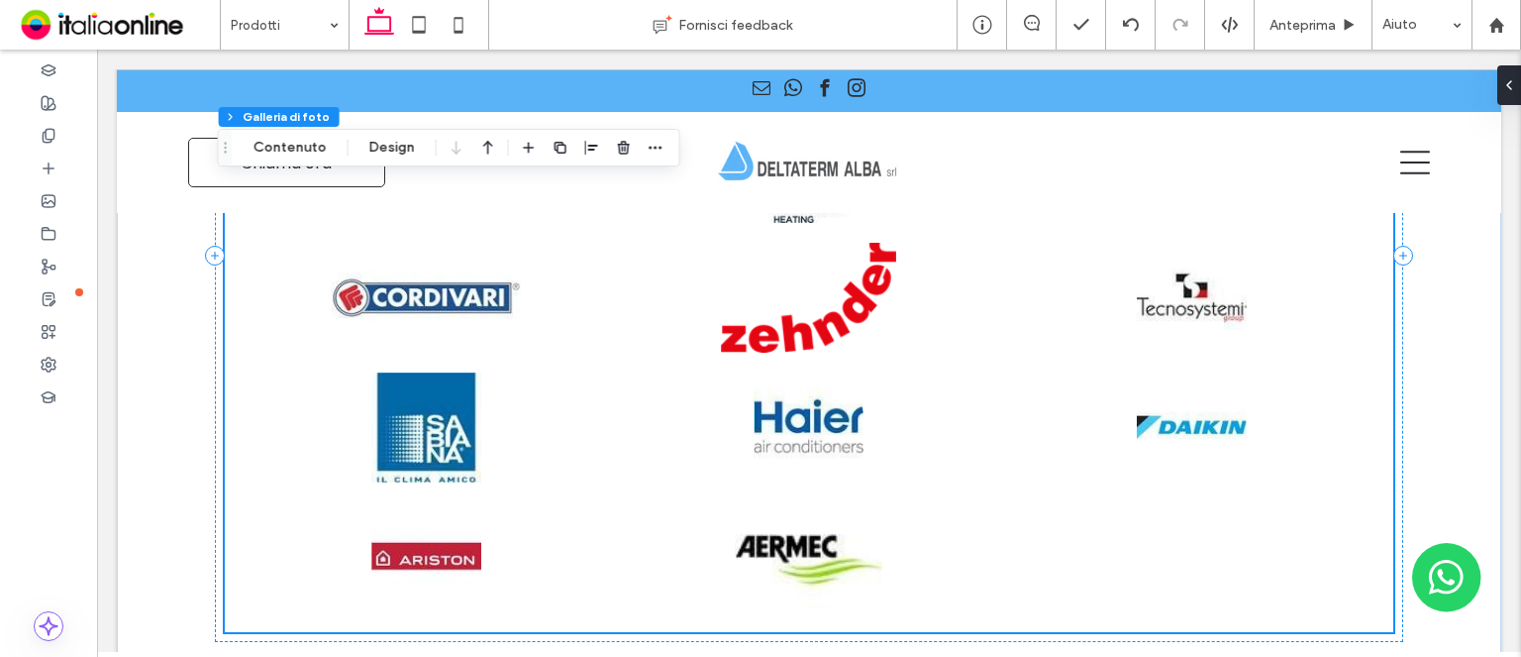
scroll to position [1783, 0]
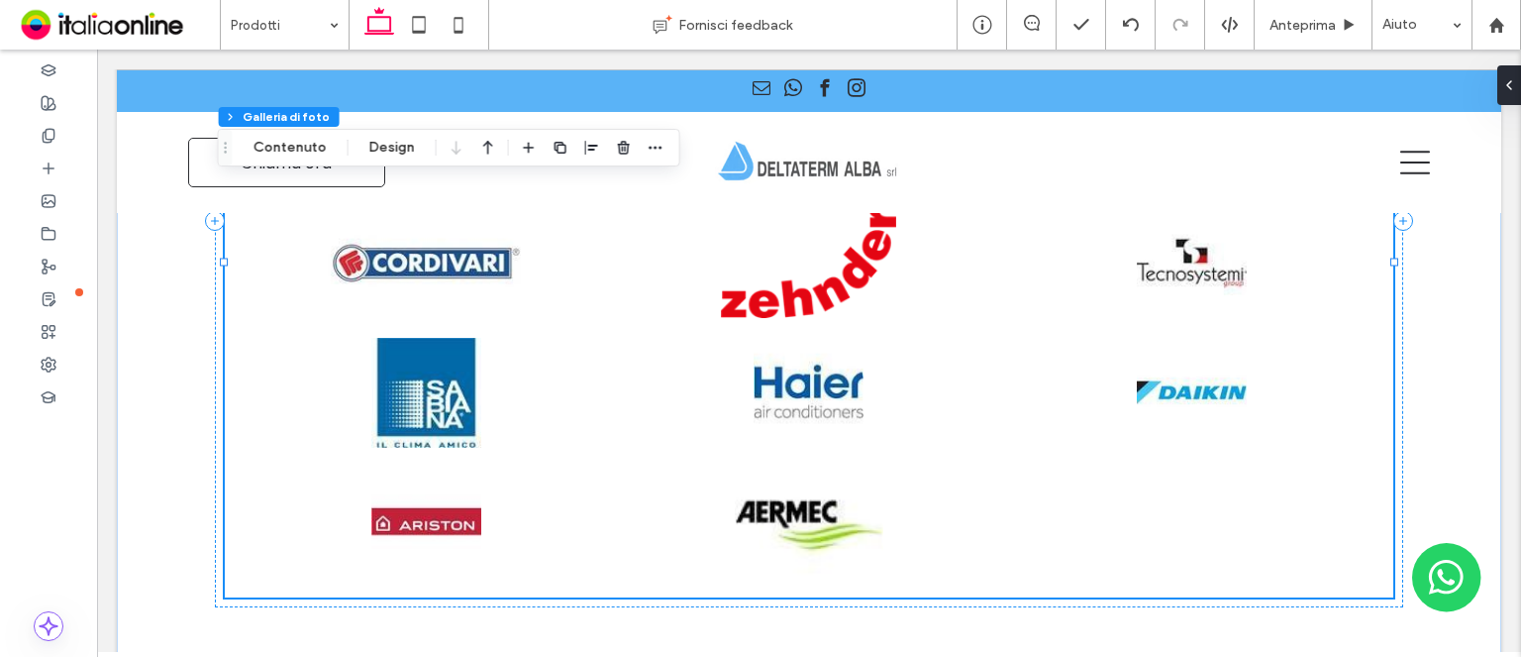
click at [392, 134] on div "Sezione Colonna Galleria di foto Contenuto Design" at bounding box center [449, 148] width 463 height 38
drag, startPoint x: 395, startPoint y: 154, endPoint x: 439, endPoint y: 158, distance: 43.9
click at [395, 154] on button "Design" at bounding box center [392, 148] width 71 height 24
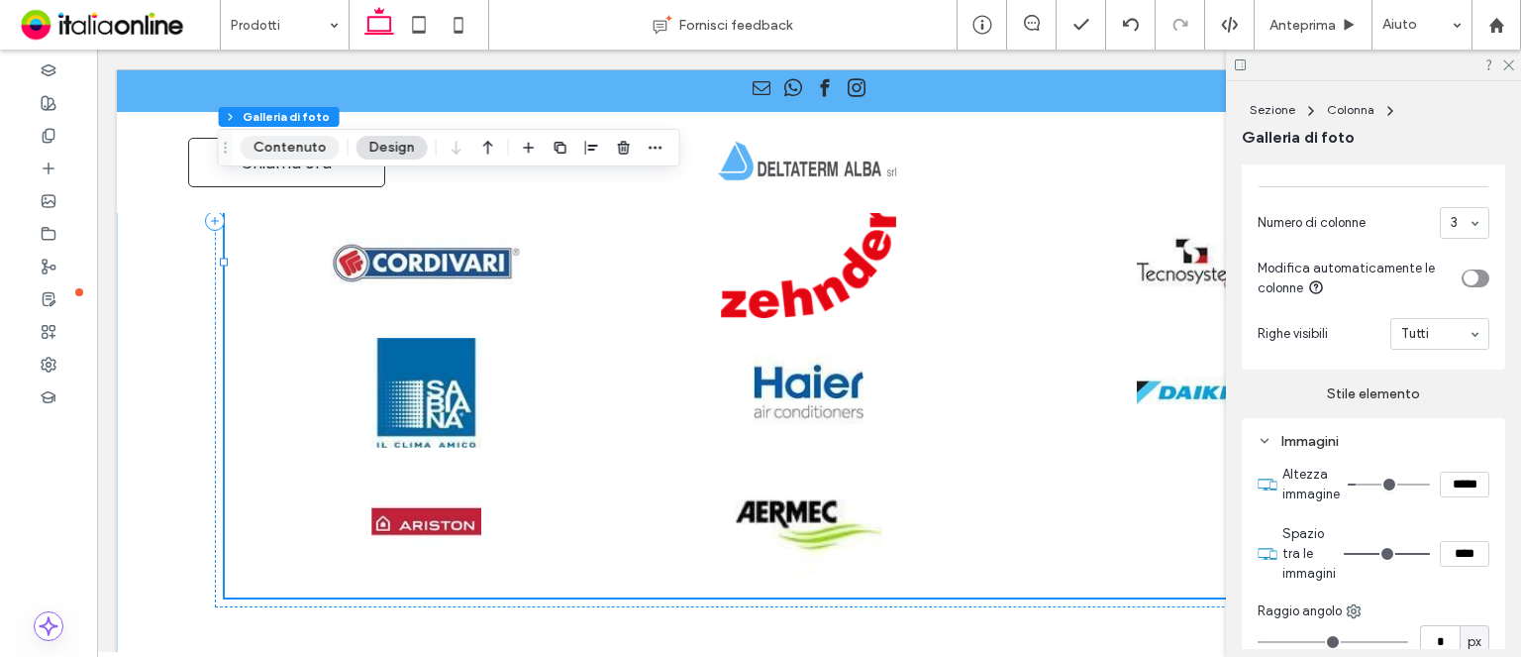
click at [313, 145] on button "Contenuto" at bounding box center [290, 148] width 99 height 24
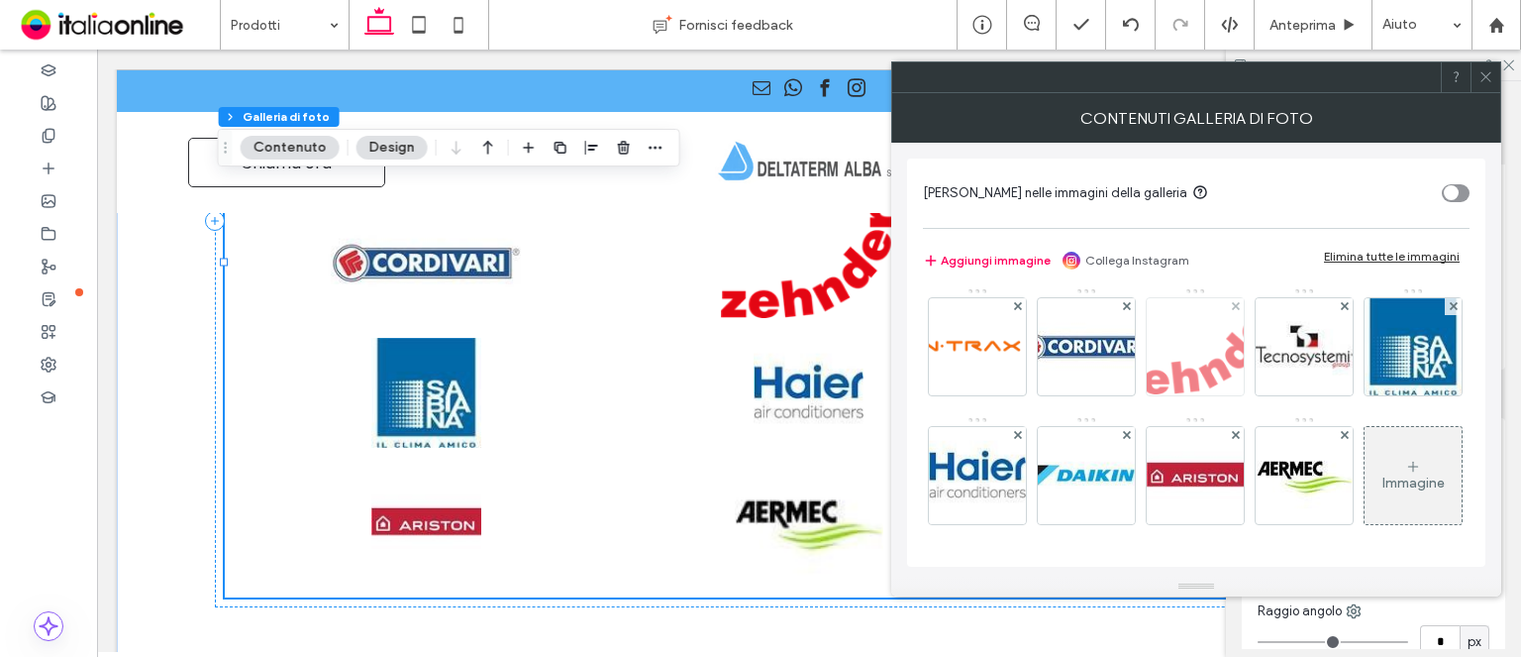
scroll to position [260, 0]
click at [1135, 427] on img at bounding box center [1086, 475] width 97 height 97
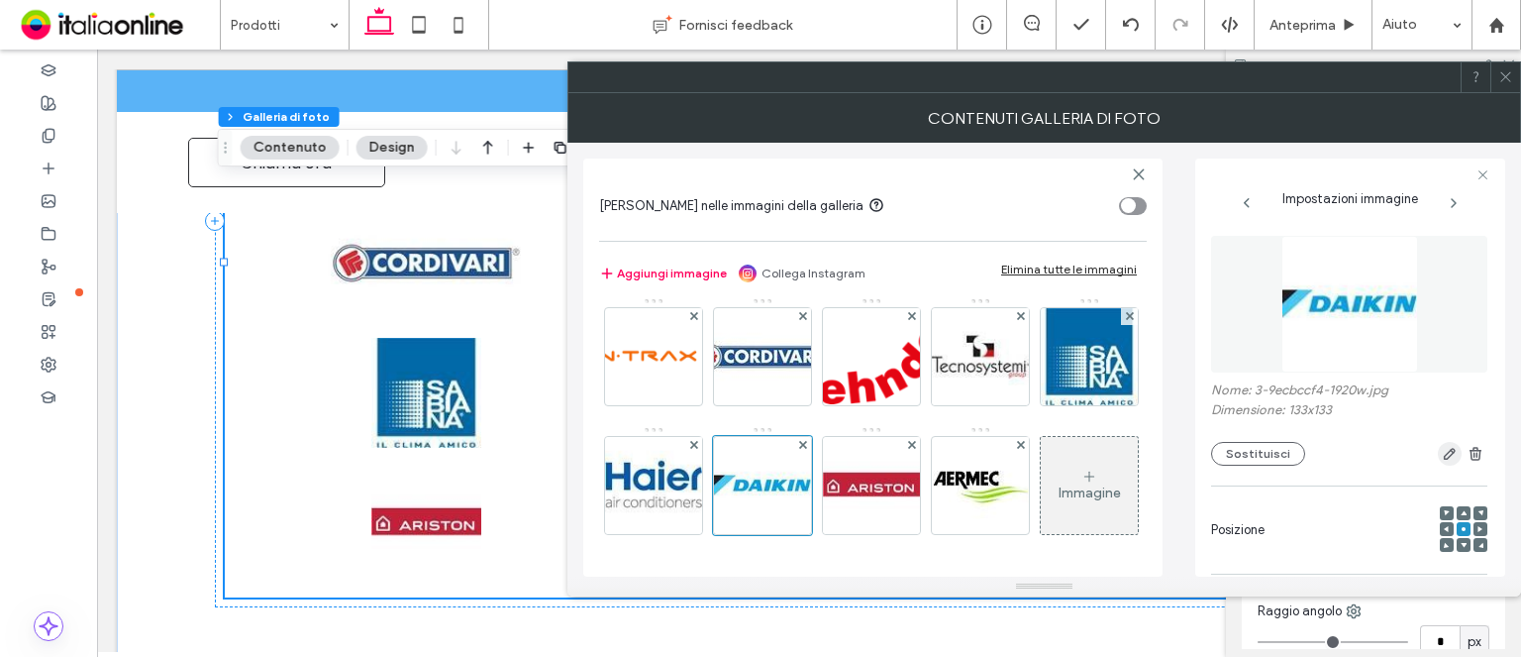
click at [1442, 461] on icon "button" at bounding box center [1450, 454] width 16 height 16
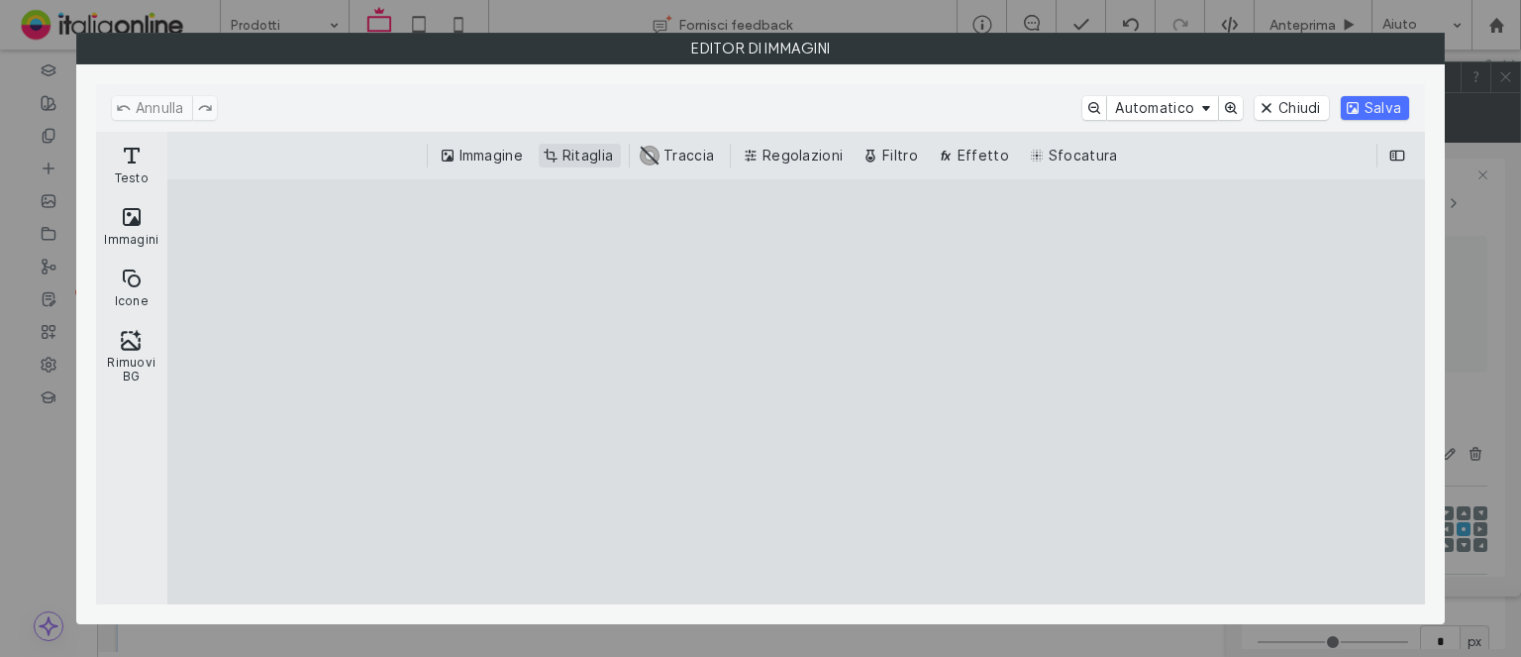
click at [594, 150] on button "Ritaglia" at bounding box center [580, 156] width 82 height 24
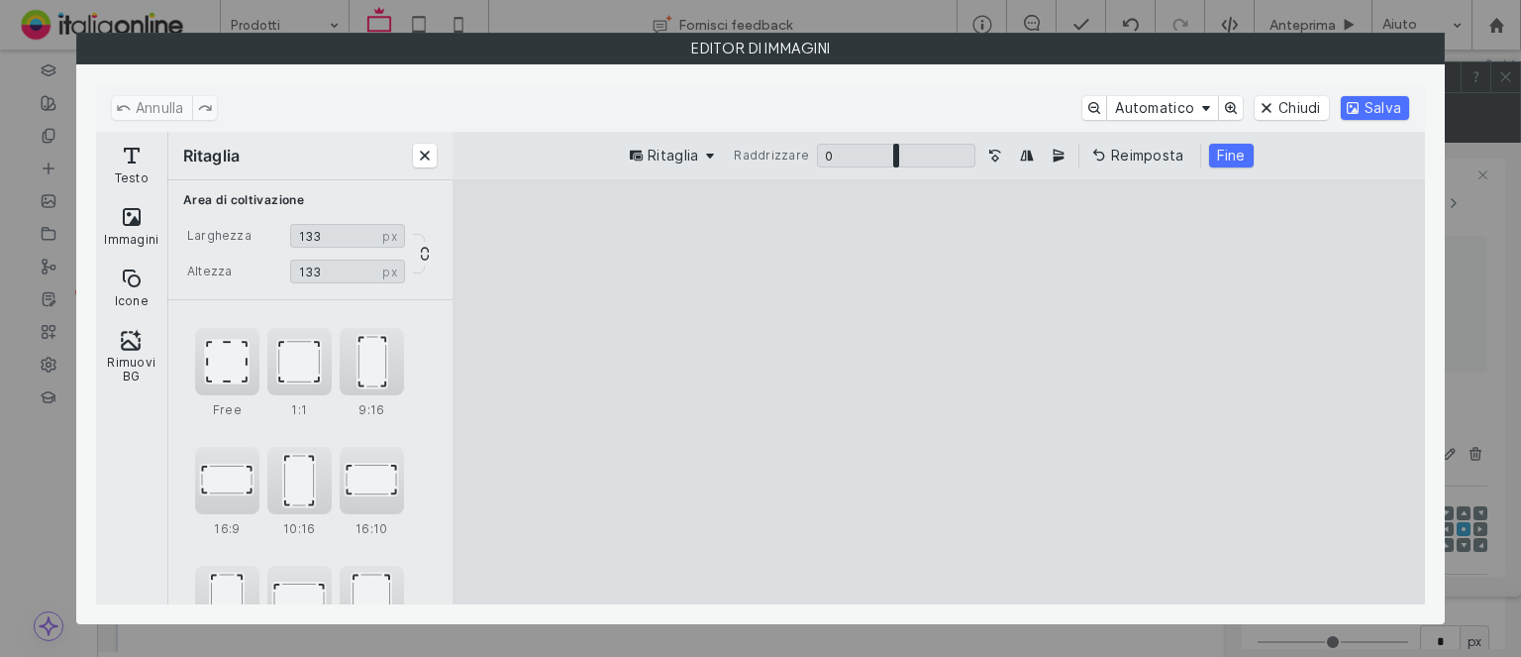
type input "***"
drag, startPoint x: 943, startPoint y: 563, endPoint x: 952, endPoint y: 488, distance: 74.8
click at [939, 392] on cesdk-canvas "Editor / piattaforma / website builder canvas" at bounding box center [939, 392] width 0 height 0
drag, startPoint x: 973, startPoint y: 423, endPoint x: 989, endPoint y: 367, distance: 58.0
click at [939, 392] on cesdk-canvas "Editor / piattaforma / website builder canvas" at bounding box center [939, 392] width 0 height 0
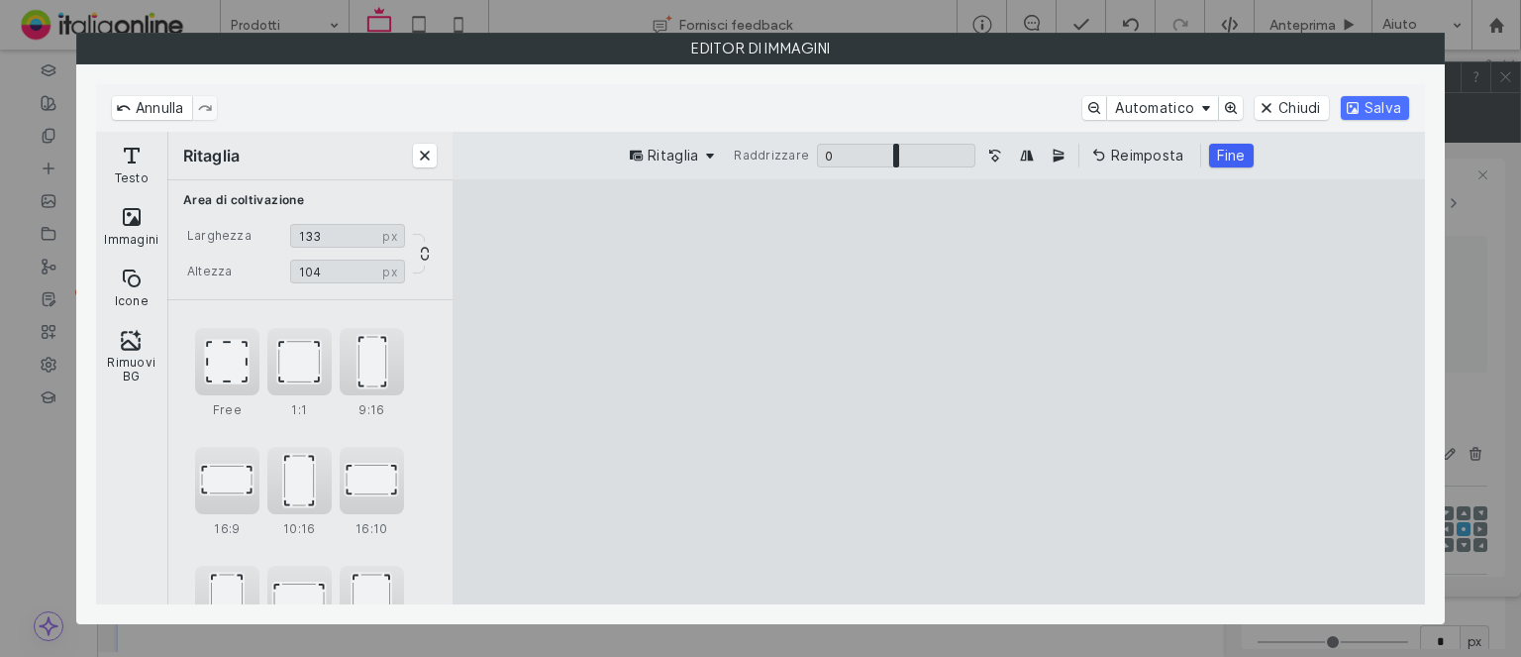
click at [1244, 155] on button "Fine" at bounding box center [1231, 156] width 45 height 24
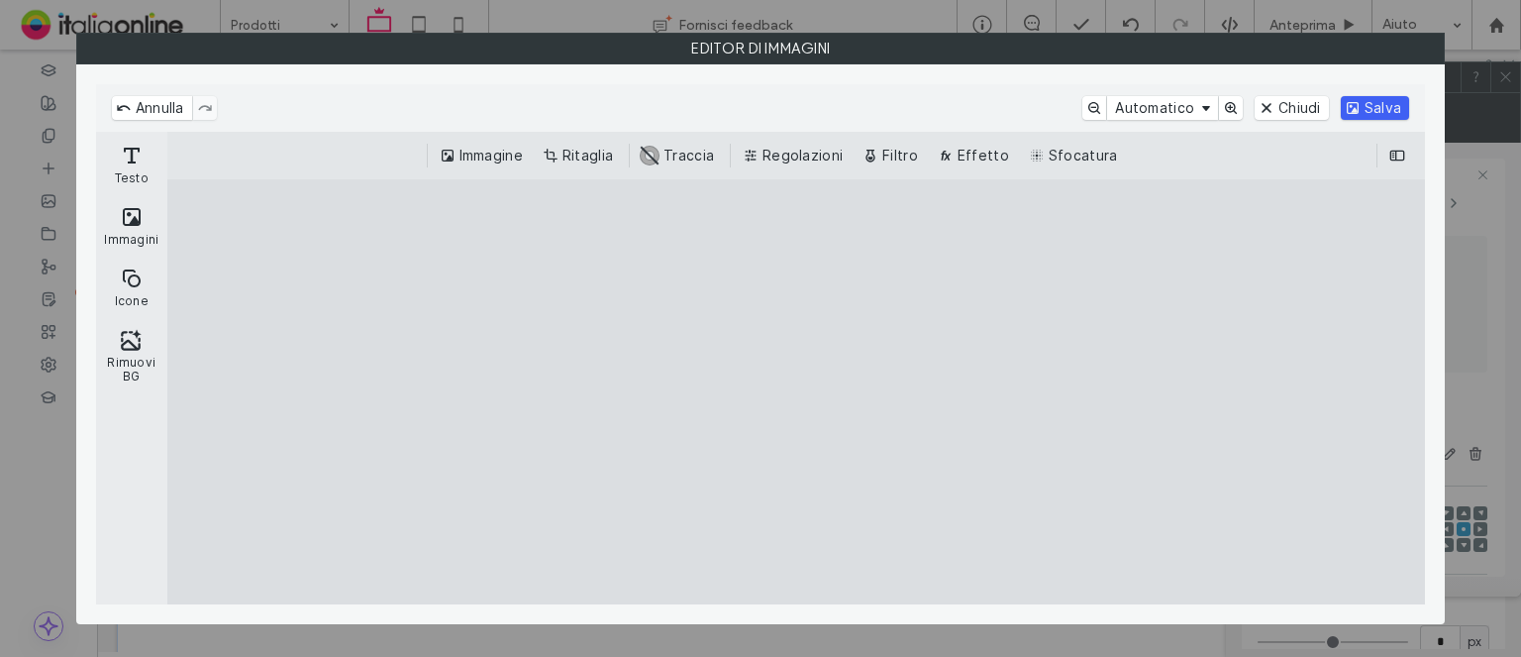
click at [1383, 98] on button "Salva" at bounding box center [1375, 108] width 68 height 24
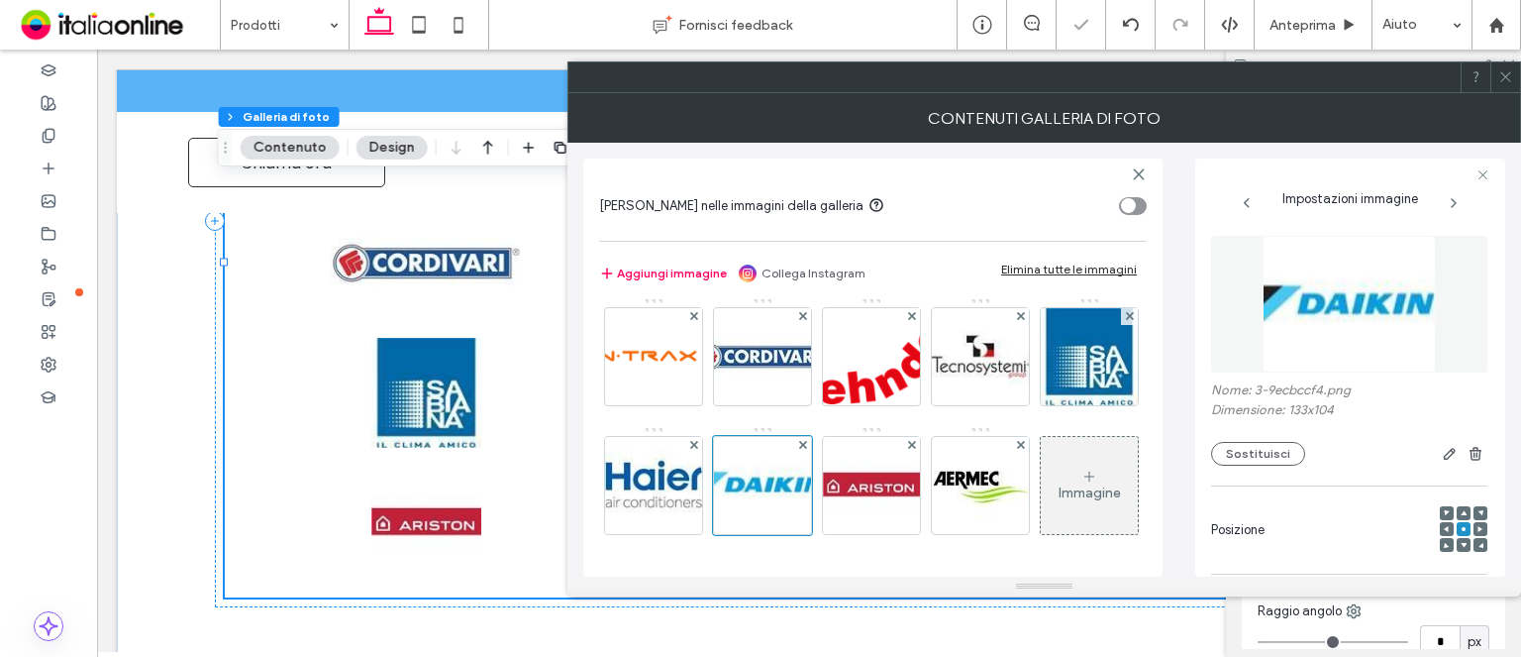
click at [1499, 76] on icon at bounding box center [1506, 76] width 15 height 15
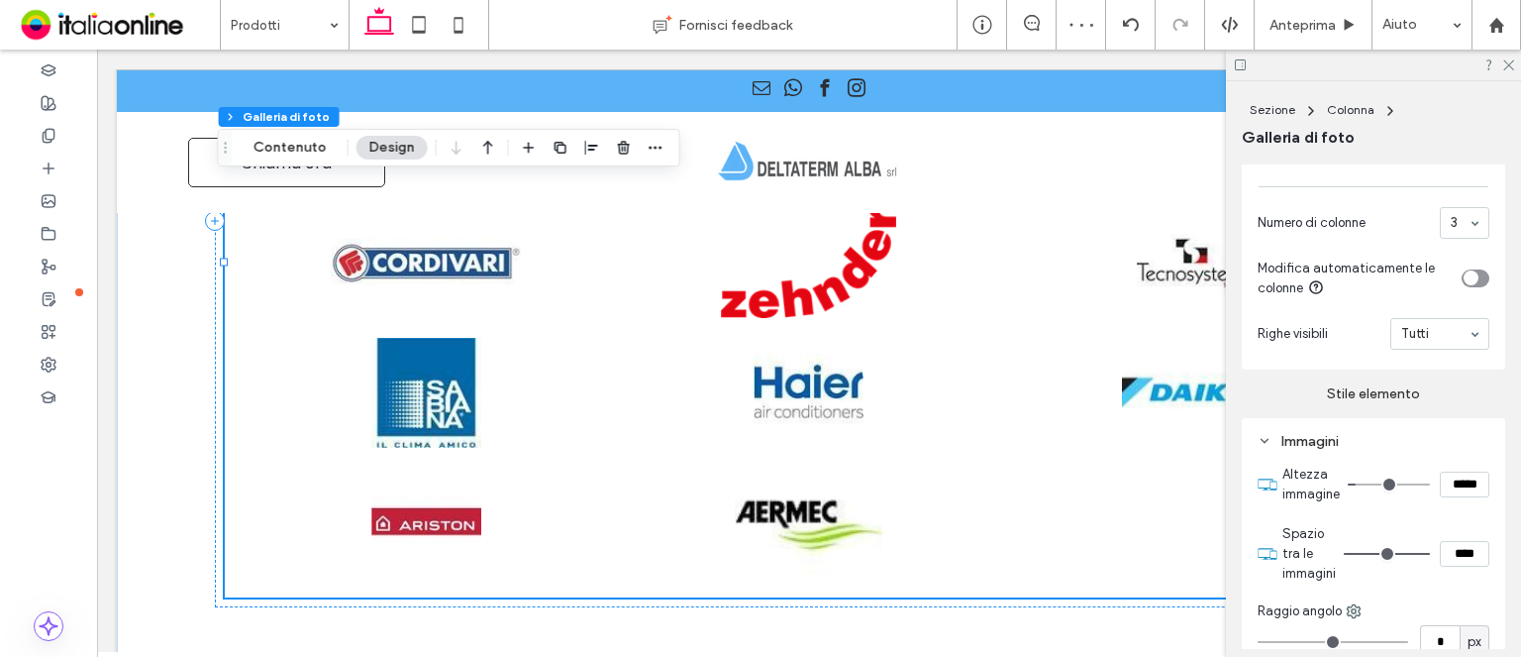
drag, startPoint x: 1504, startPoint y: 65, endPoint x: 1270, endPoint y: 203, distance: 271.3
click at [1504, 65] on icon at bounding box center [1508, 63] width 13 height 13
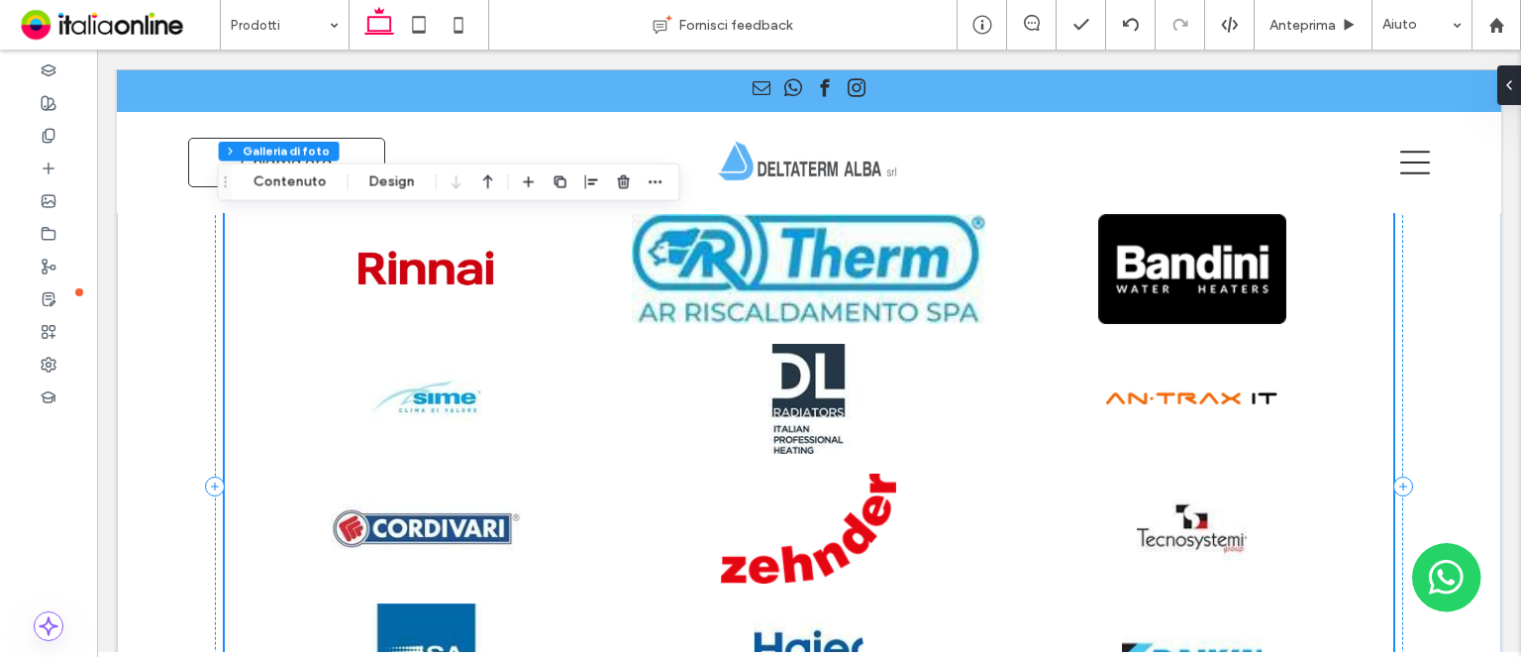
scroll to position [1486, 0]
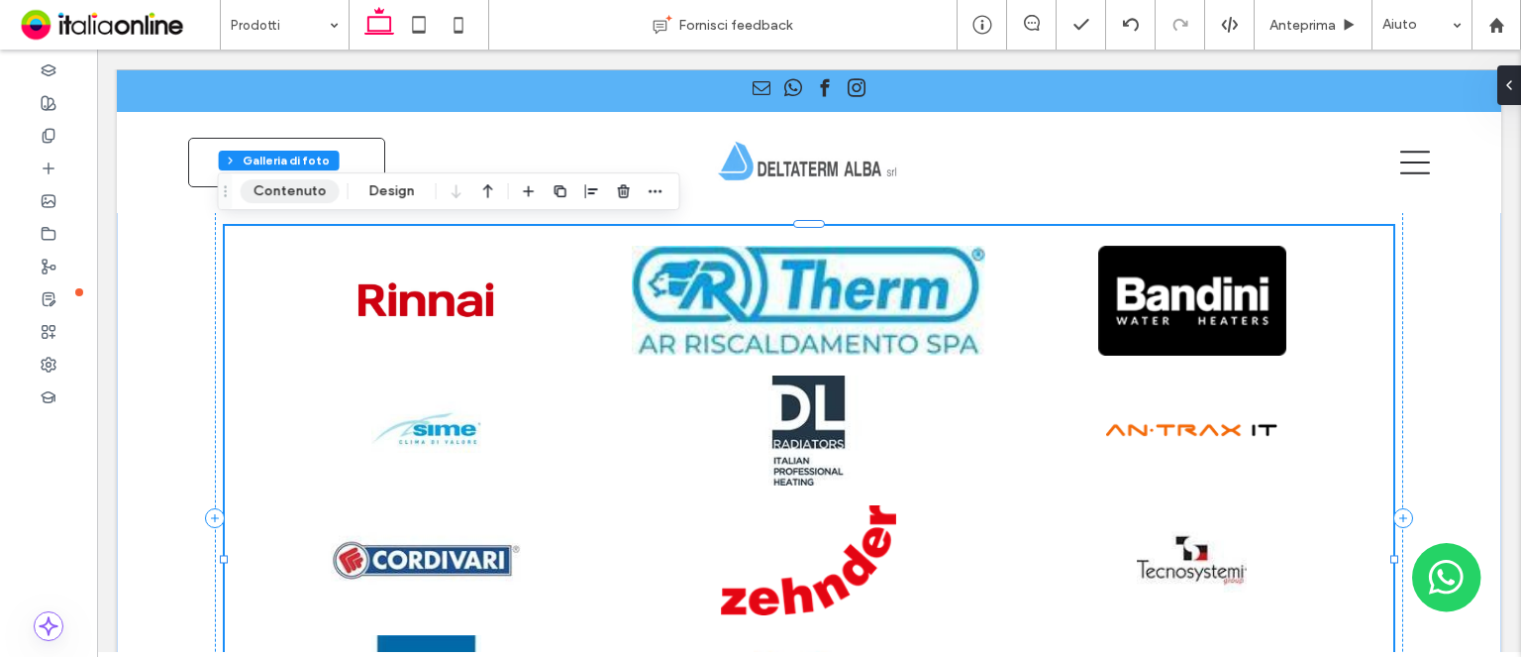
click at [306, 190] on button "Contenuto" at bounding box center [290, 191] width 99 height 24
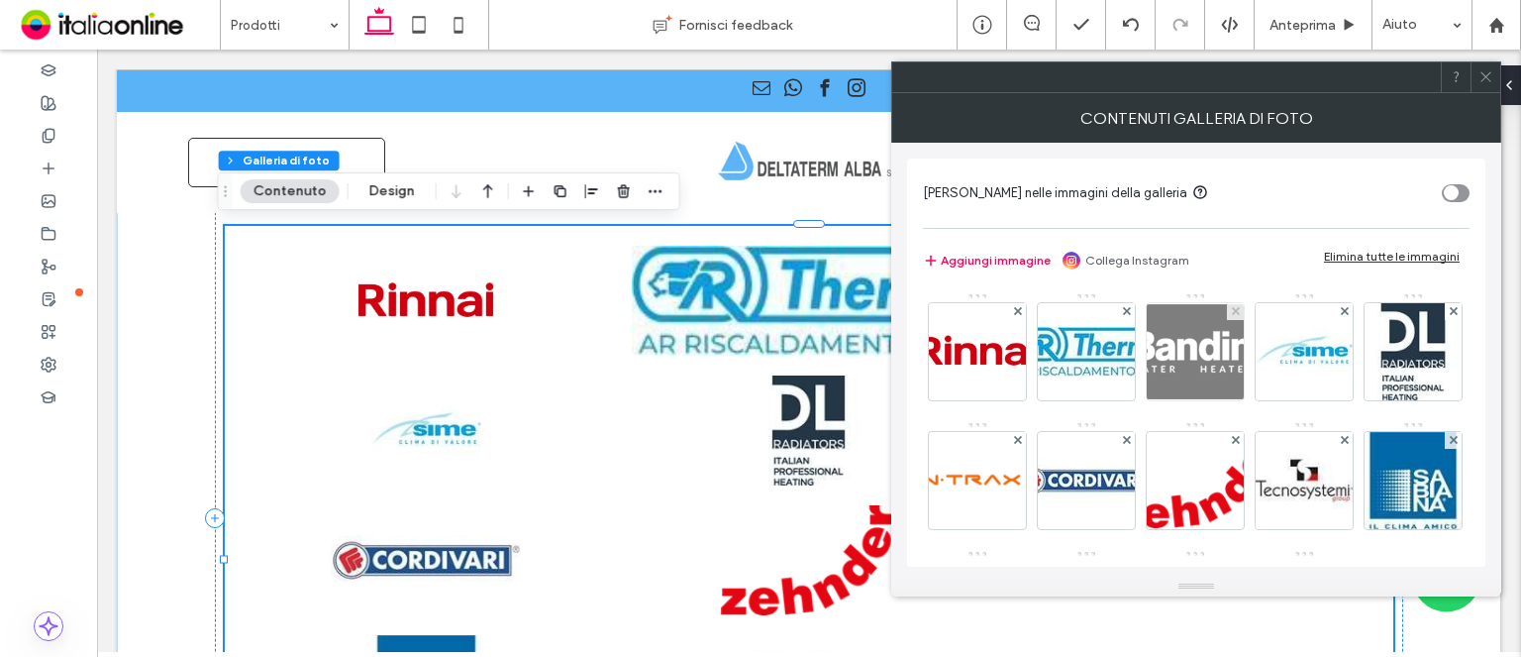
drag, startPoint x: 1090, startPoint y: 479, endPoint x: 1212, endPoint y: 328, distance: 195.1
click at [1054, 479] on img at bounding box center [978, 480] width 152 height 97
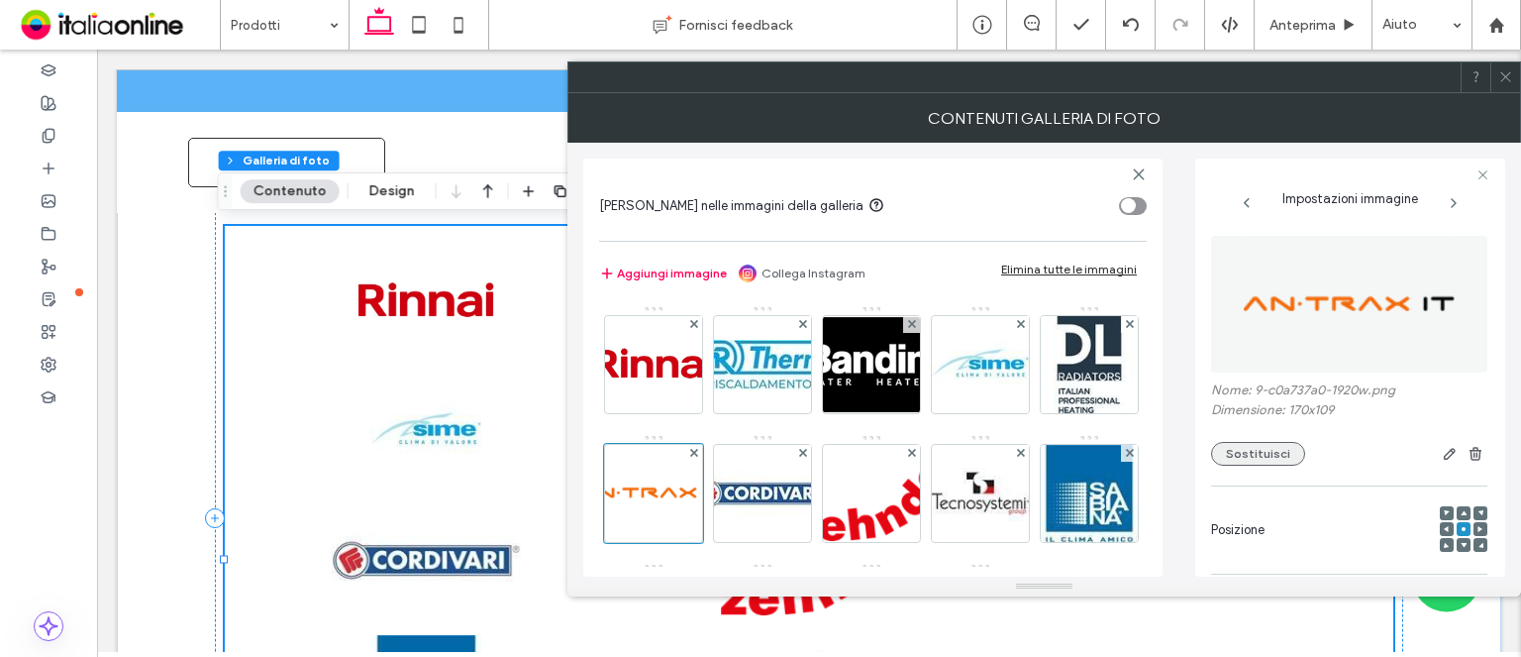
click at [1259, 449] on button "Sostituisci" at bounding box center [1258, 454] width 94 height 24
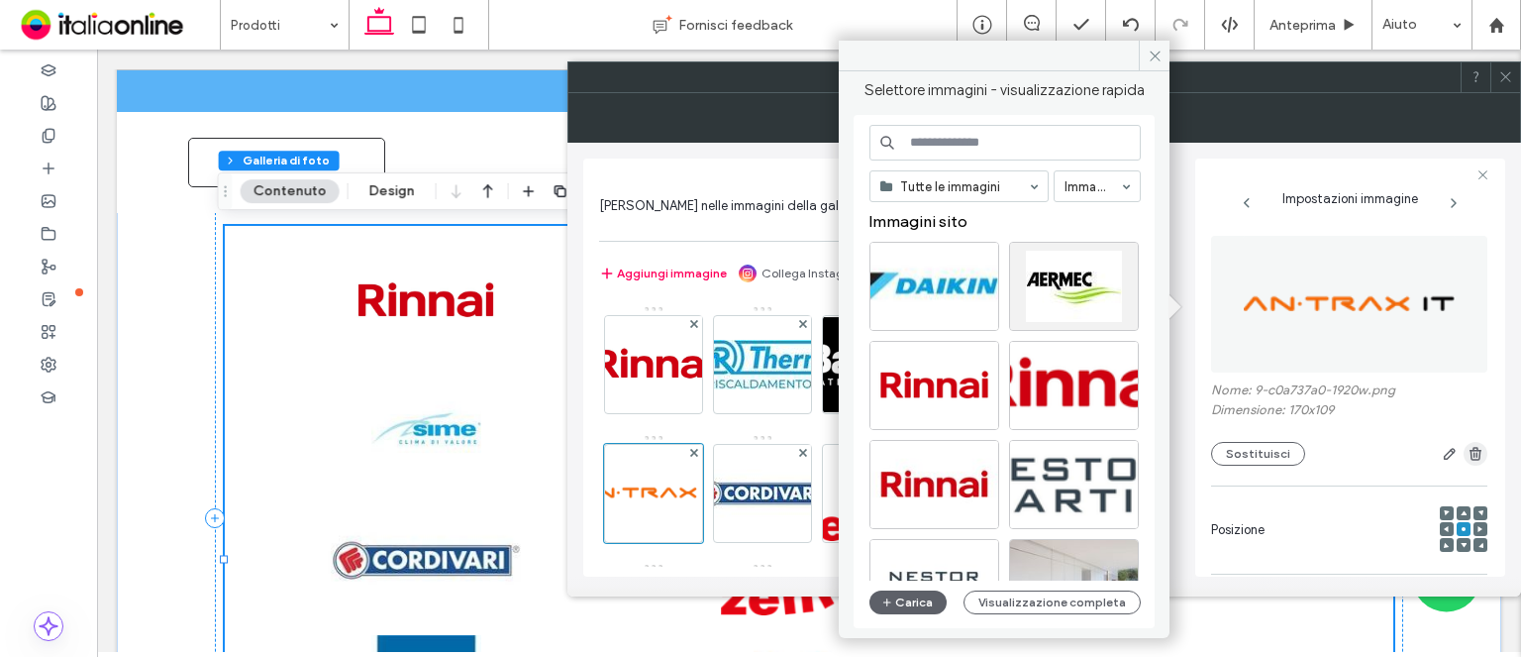
click at [1468, 460] on icon "button" at bounding box center [1476, 454] width 16 height 16
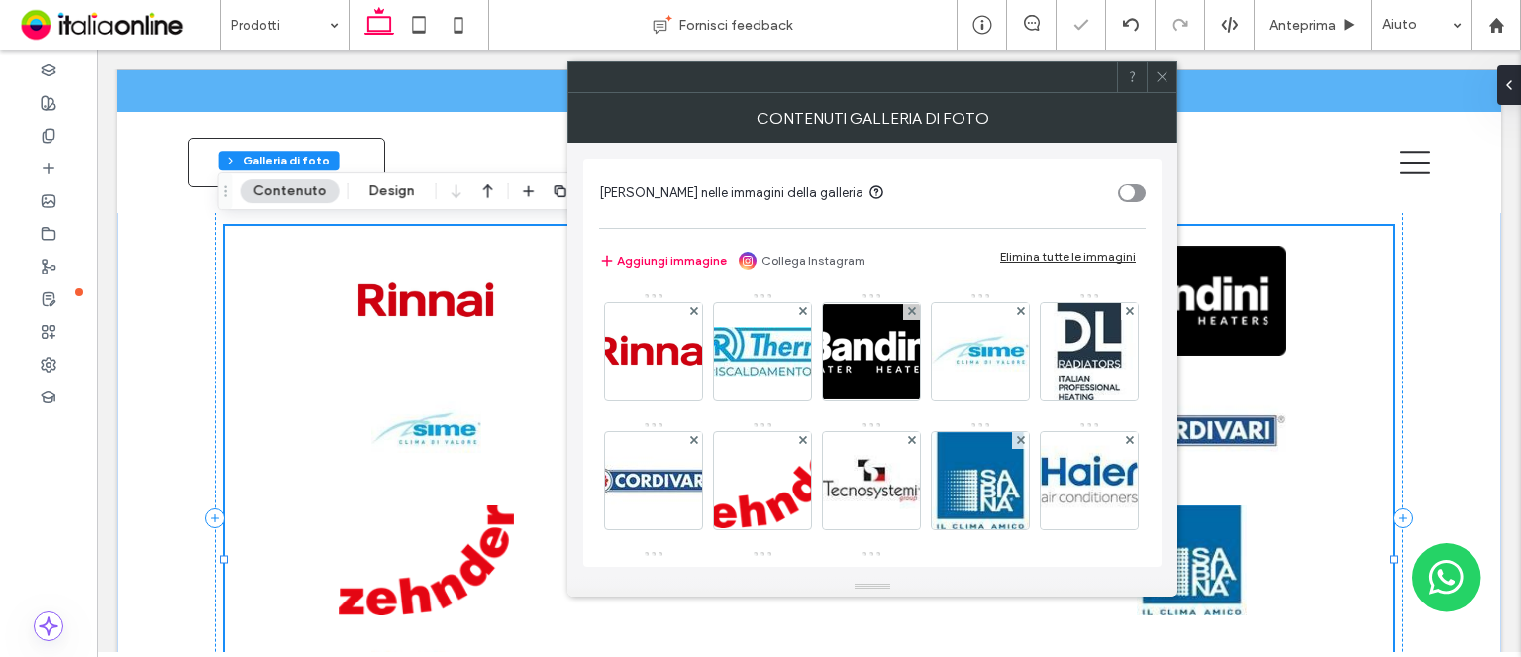
drag, startPoint x: 1557, startPoint y: 510, endPoint x: 1364, endPoint y: 468, distance: 197.8
click at [1155, 70] on icon at bounding box center [1162, 76] width 15 height 15
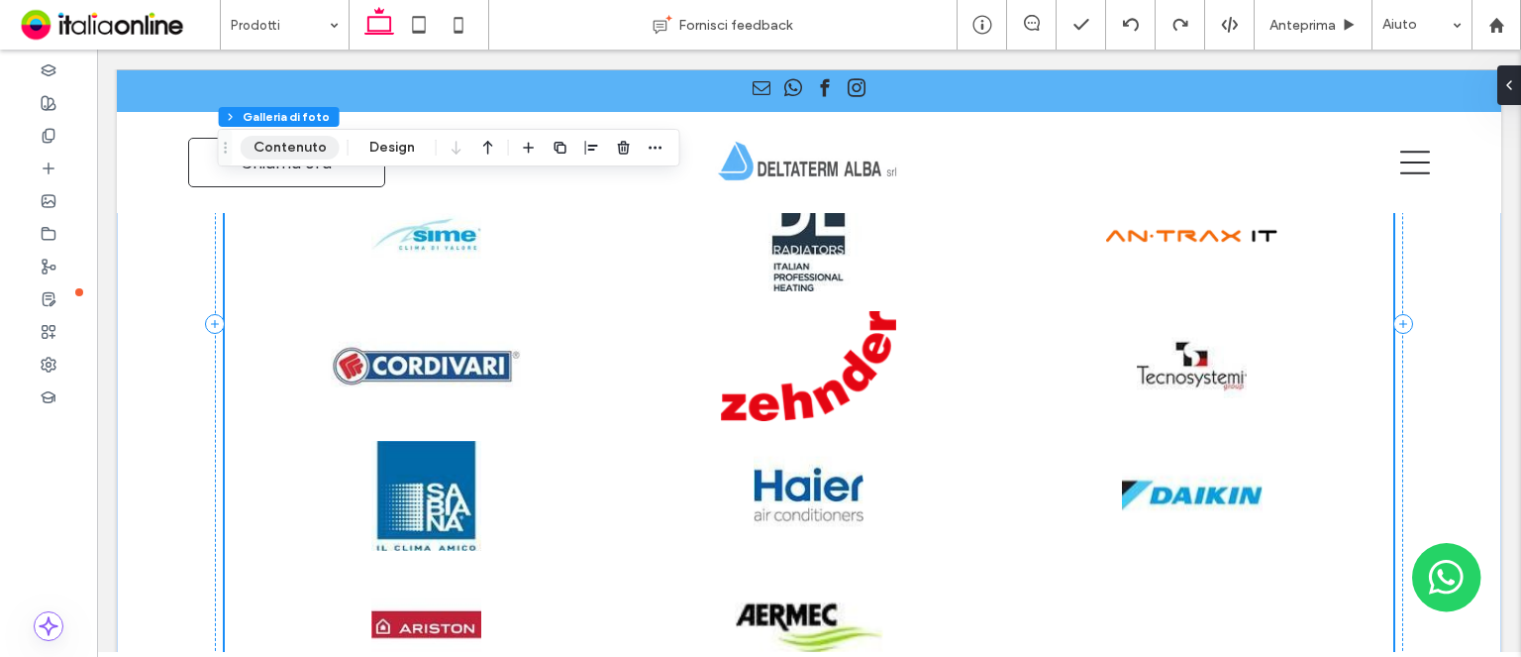
scroll to position [1585, 0]
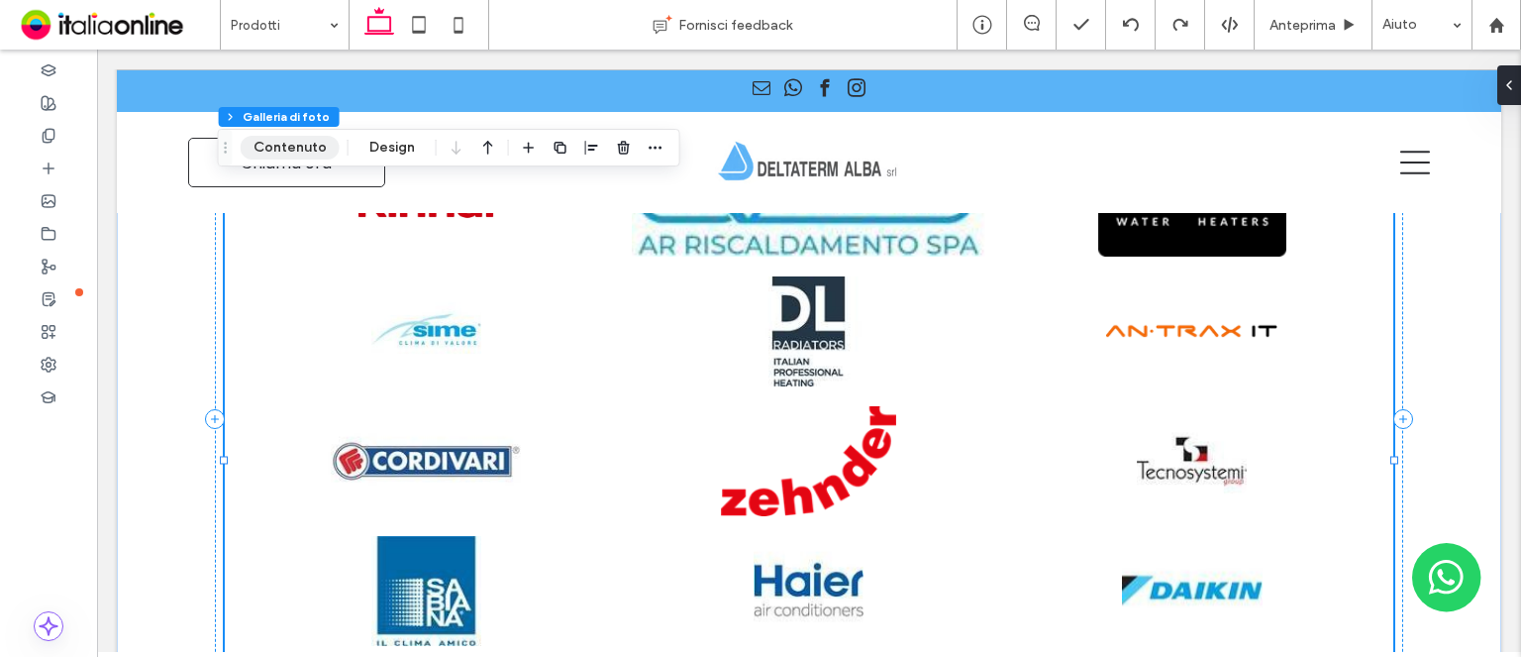
click at [296, 138] on button "Contenuto" at bounding box center [290, 148] width 99 height 24
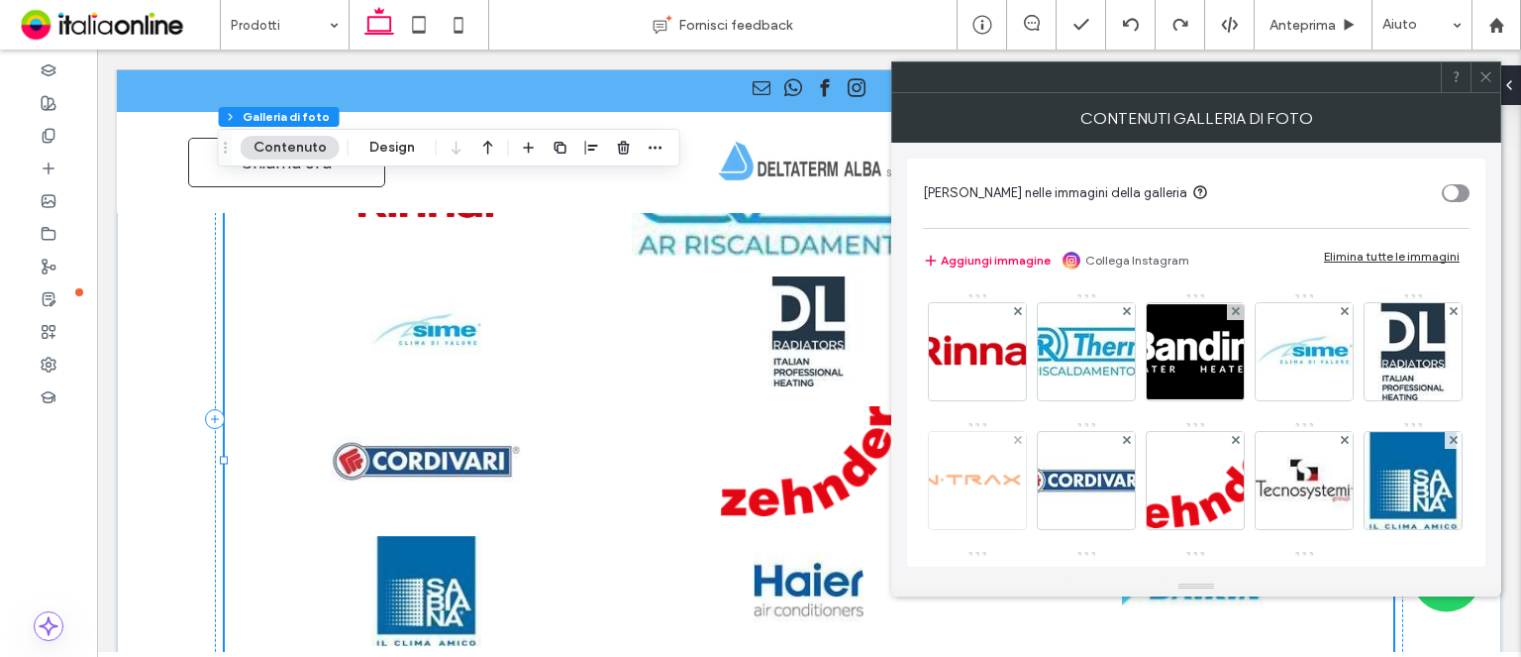
click at [1054, 478] on img at bounding box center [978, 480] width 152 height 97
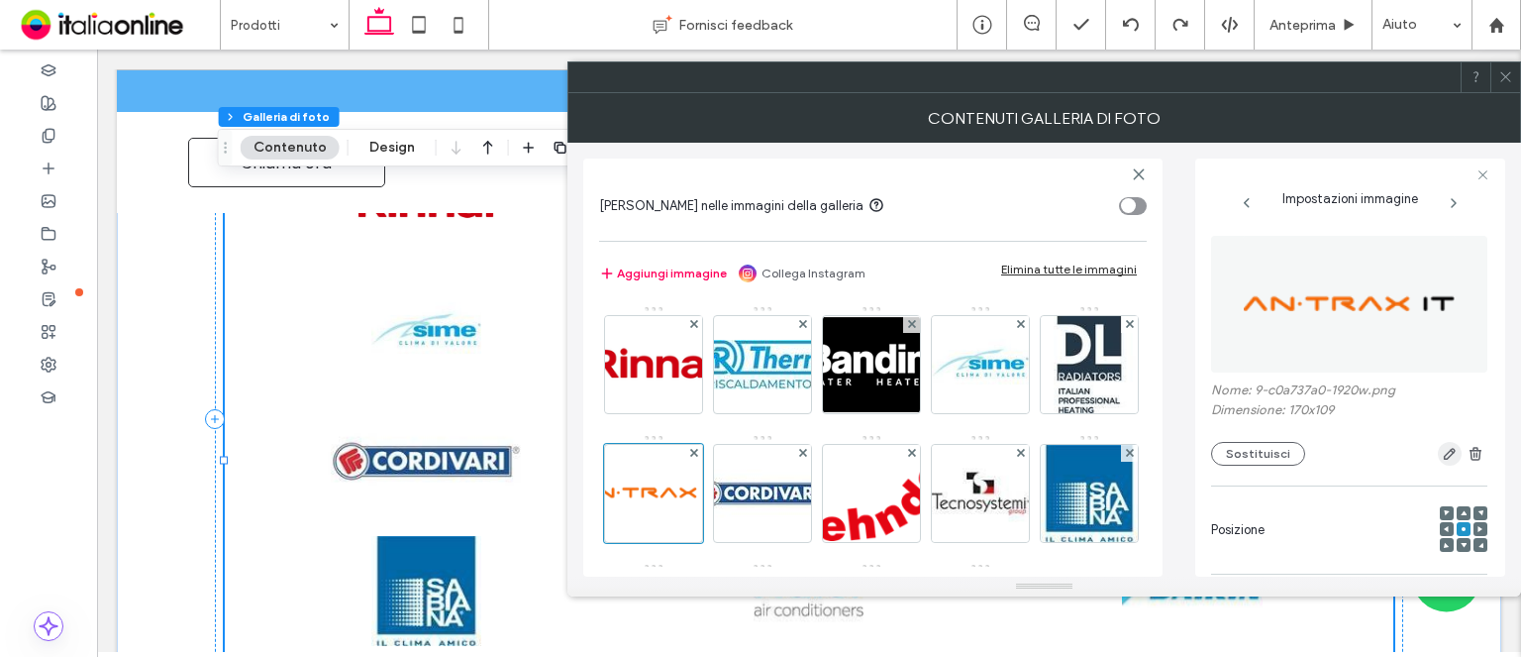
click at [1442, 451] on icon "button" at bounding box center [1450, 454] width 16 height 16
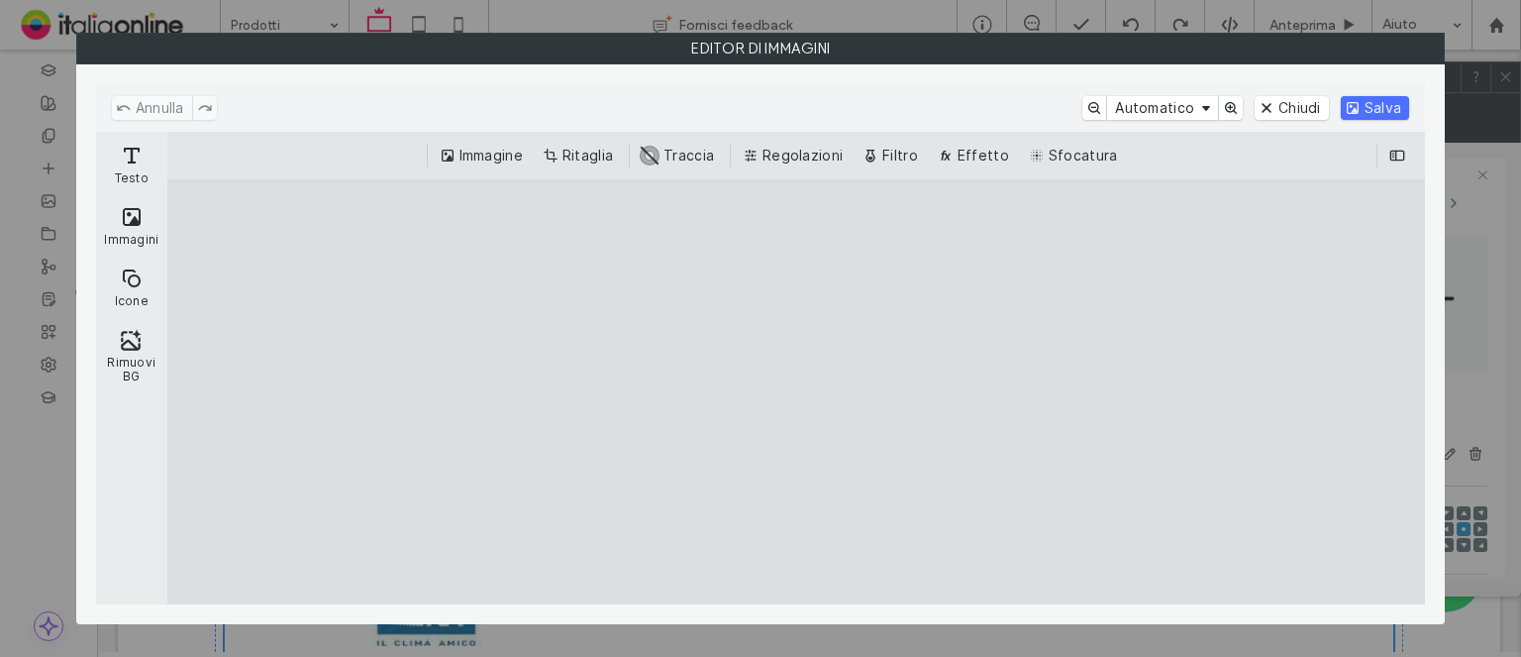
drag, startPoint x: 588, startPoint y: 150, endPoint x: 684, endPoint y: 180, distance: 100.9
click at [588, 150] on button "Ritaglia" at bounding box center [580, 156] width 82 height 24
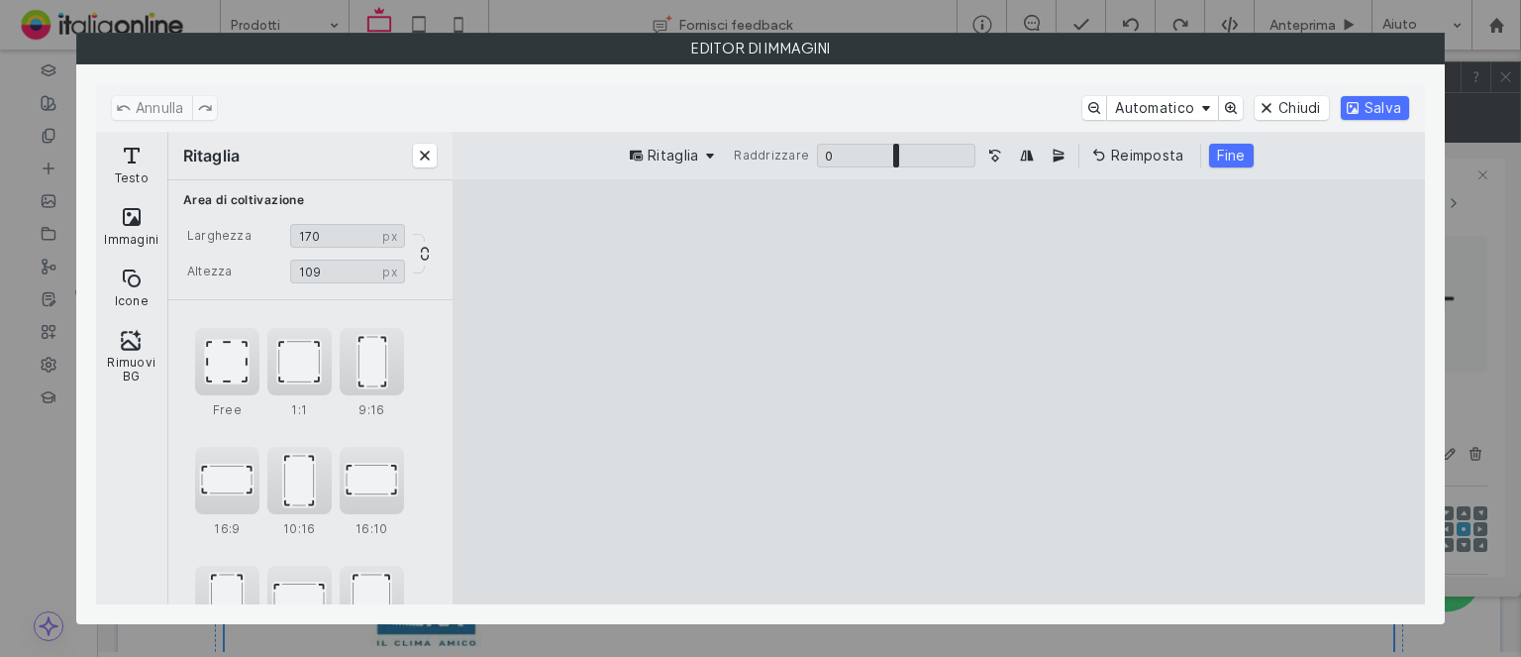
type input "**"
drag, startPoint x: 937, startPoint y: 560, endPoint x: 945, endPoint y: 443, distance: 117.1
click at [939, 392] on cesdk-canvas "Editor / piattaforma / website builder canvas" at bounding box center [939, 392] width 0 height 0
drag, startPoint x: 967, startPoint y: 388, endPoint x: 951, endPoint y: 300, distance: 89.6
click at [939, 392] on cesdk-canvas "Editor / piattaforma / website builder canvas" at bounding box center [939, 392] width 0 height 0
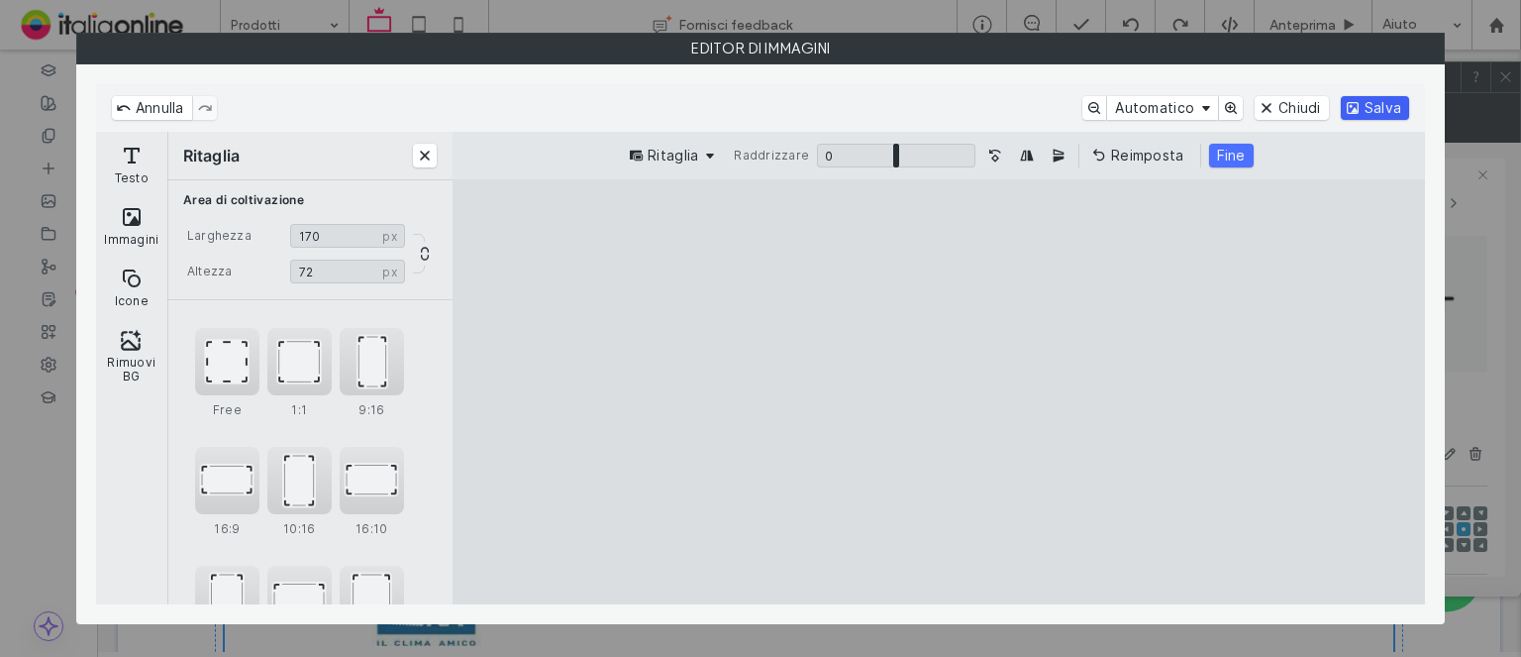
drag, startPoint x: 1222, startPoint y: 150, endPoint x: 1363, endPoint y: 110, distance: 146.1
click at [1228, 150] on button "Fine" at bounding box center [1231, 156] width 45 height 24
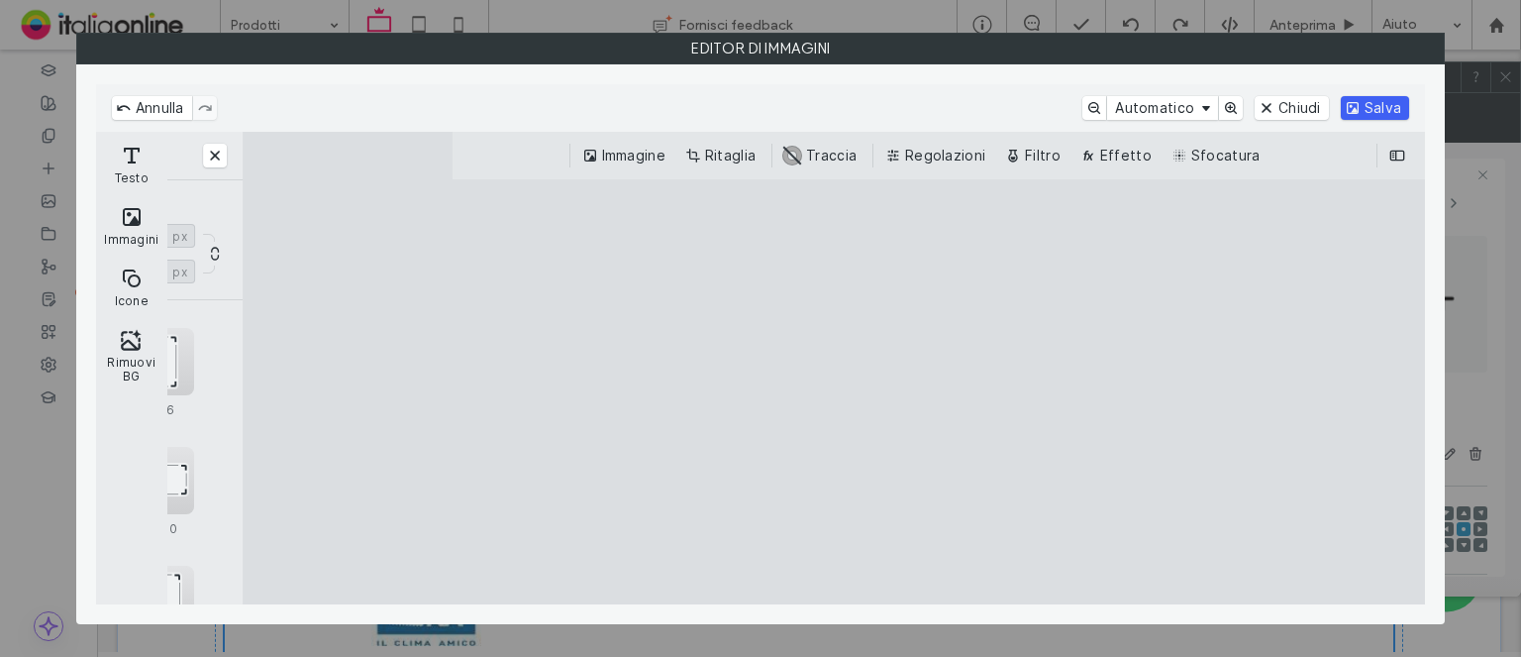
click at [1367, 98] on button "Salva" at bounding box center [1375, 108] width 68 height 24
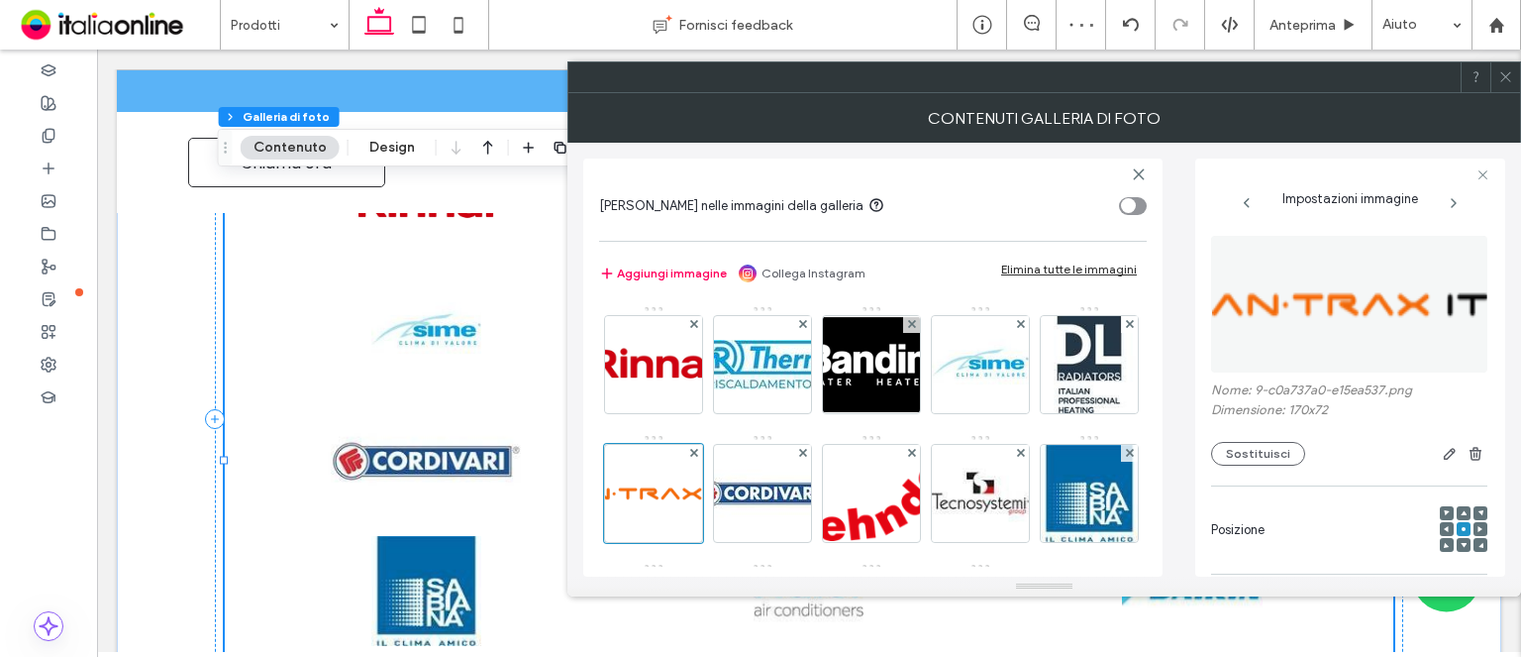
click at [1505, 82] on icon at bounding box center [1506, 76] width 15 height 15
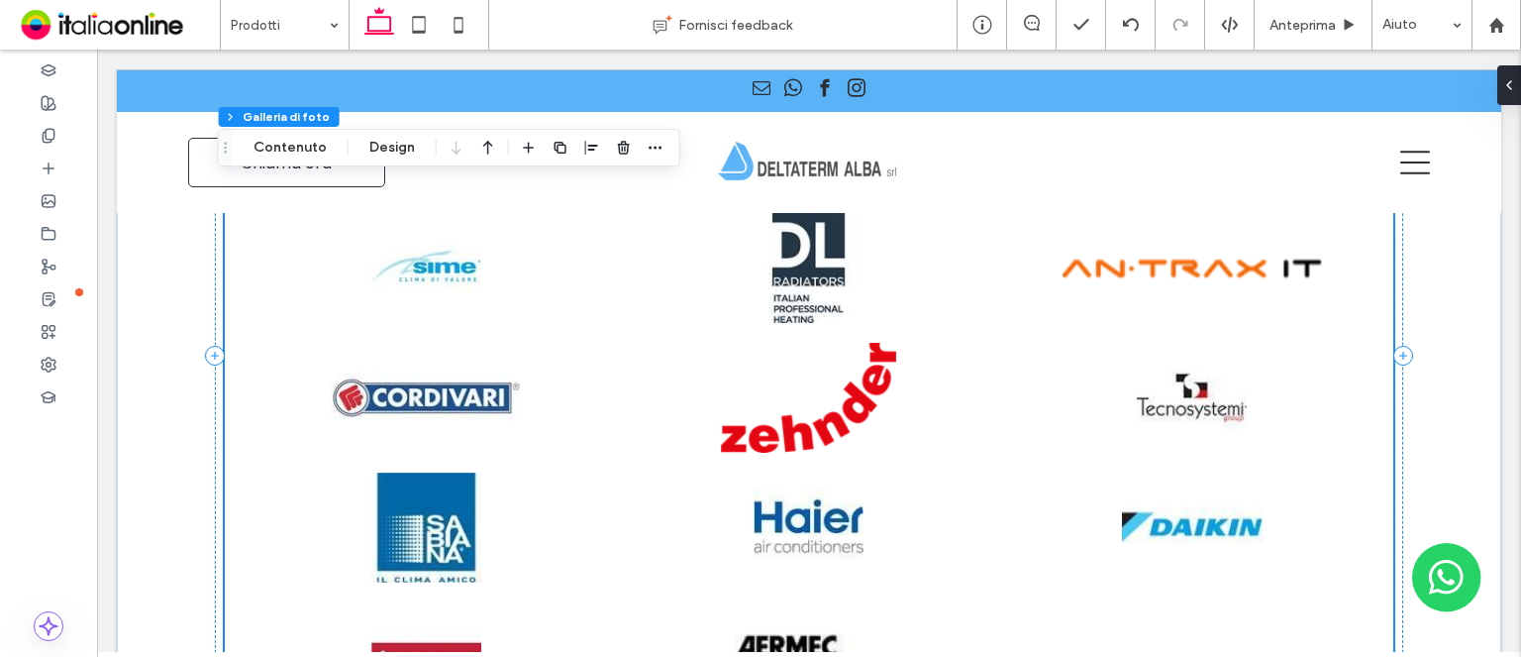
scroll to position [1684, 0]
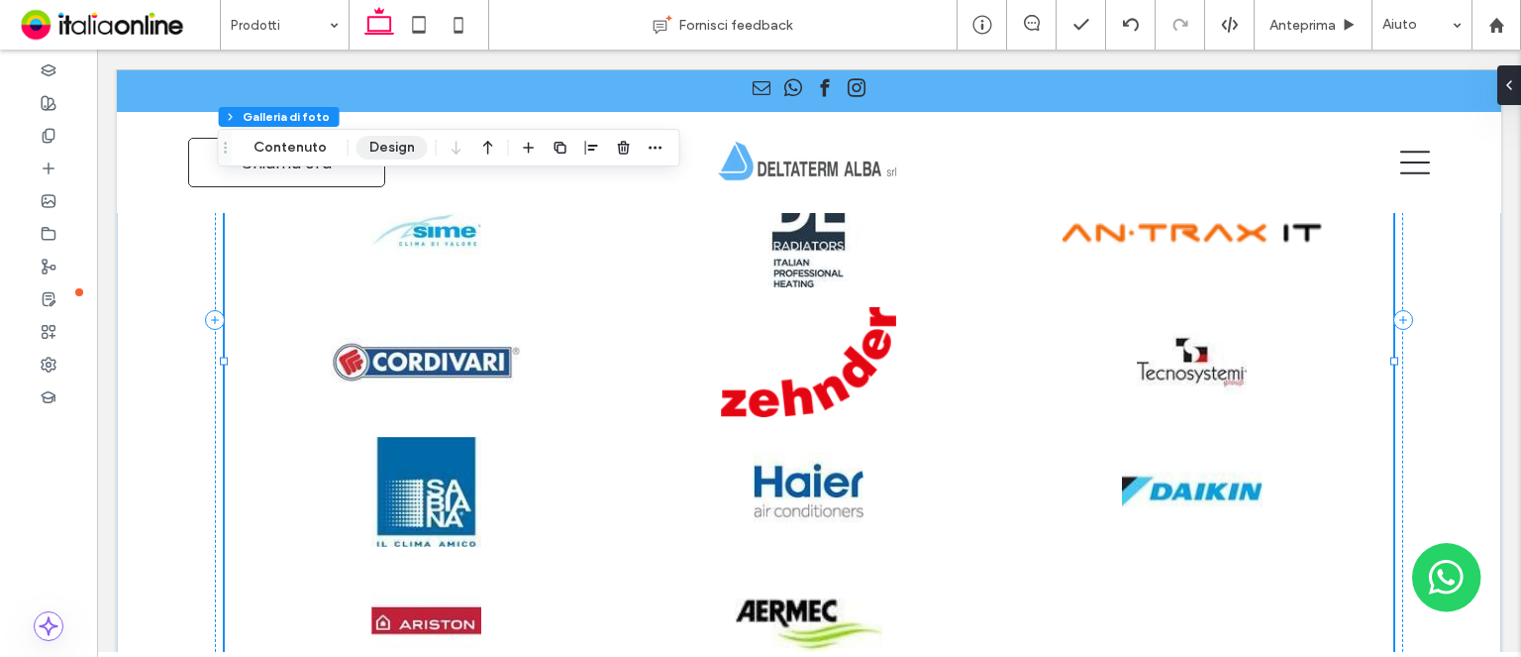
click at [377, 142] on button "Design" at bounding box center [392, 148] width 71 height 24
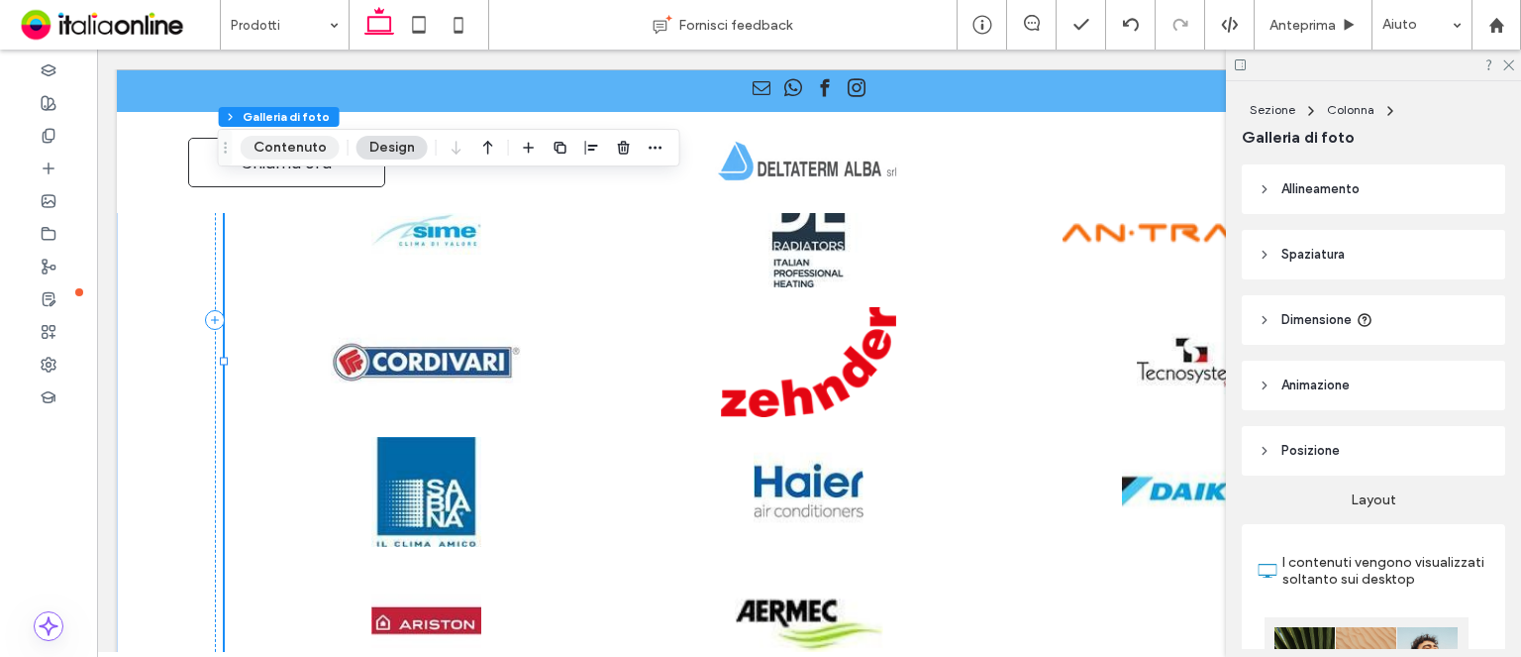
click at [298, 143] on button "Contenuto" at bounding box center [290, 148] width 99 height 24
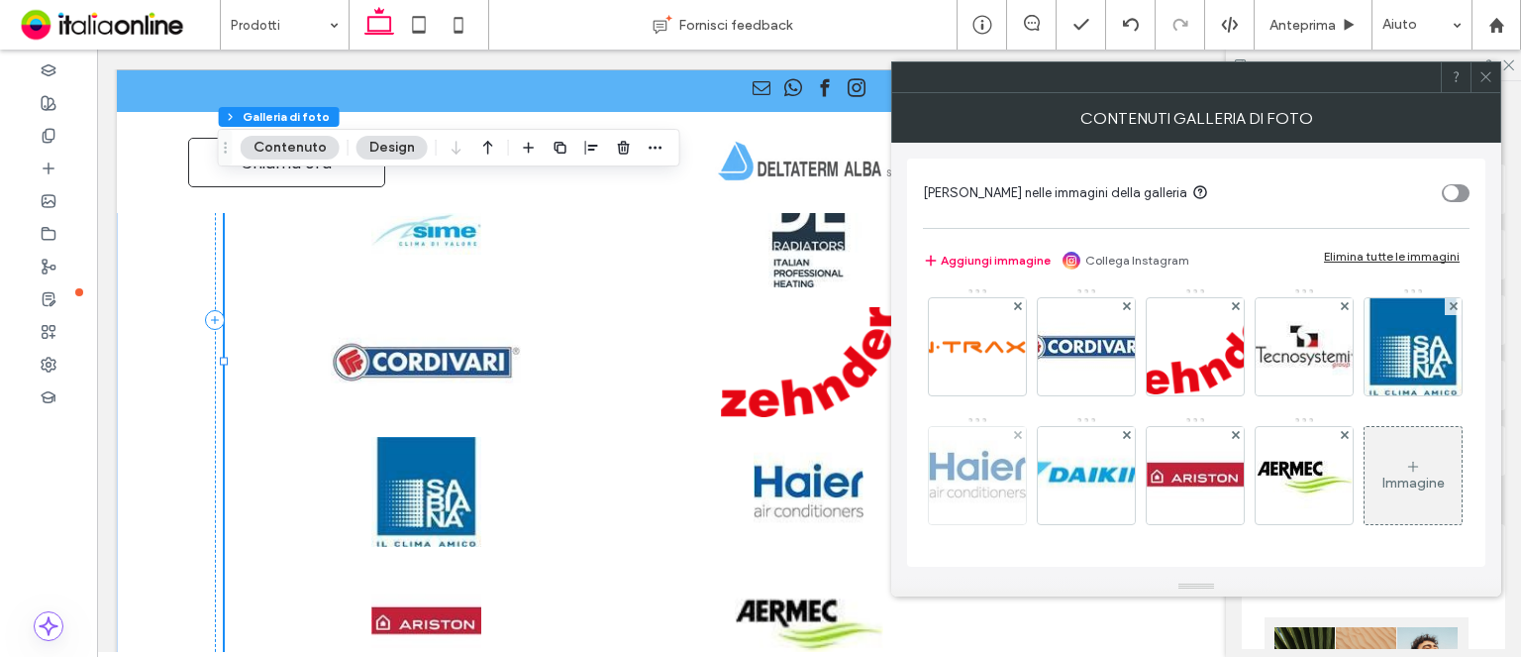
scroll to position [260, 0]
drag, startPoint x: 974, startPoint y: 309, endPoint x: 1243, endPoint y: 401, distance: 284.7
click at [1256, 309] on img at bounding box center [1304, 346] width 97 height 97
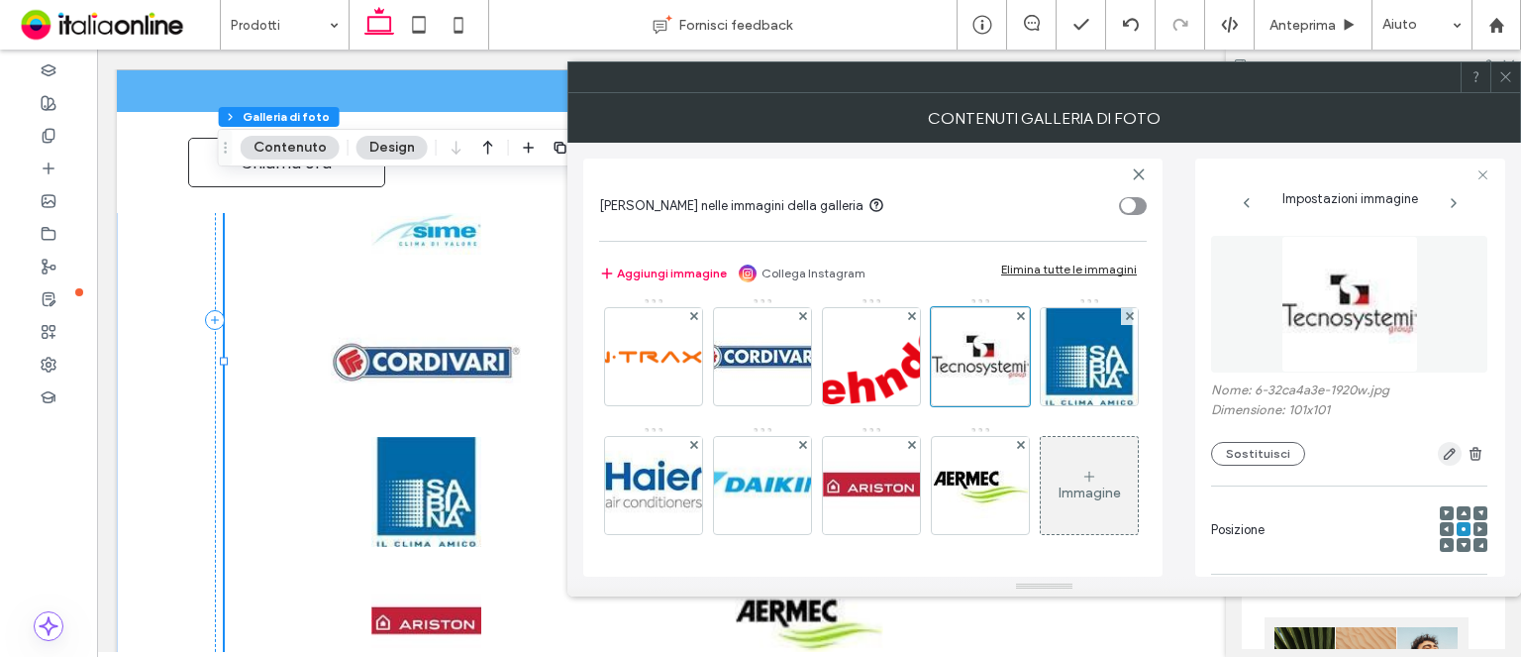
click at [1444, 455] on use "button" at bounding box center [1450, 454] width 12 height 12
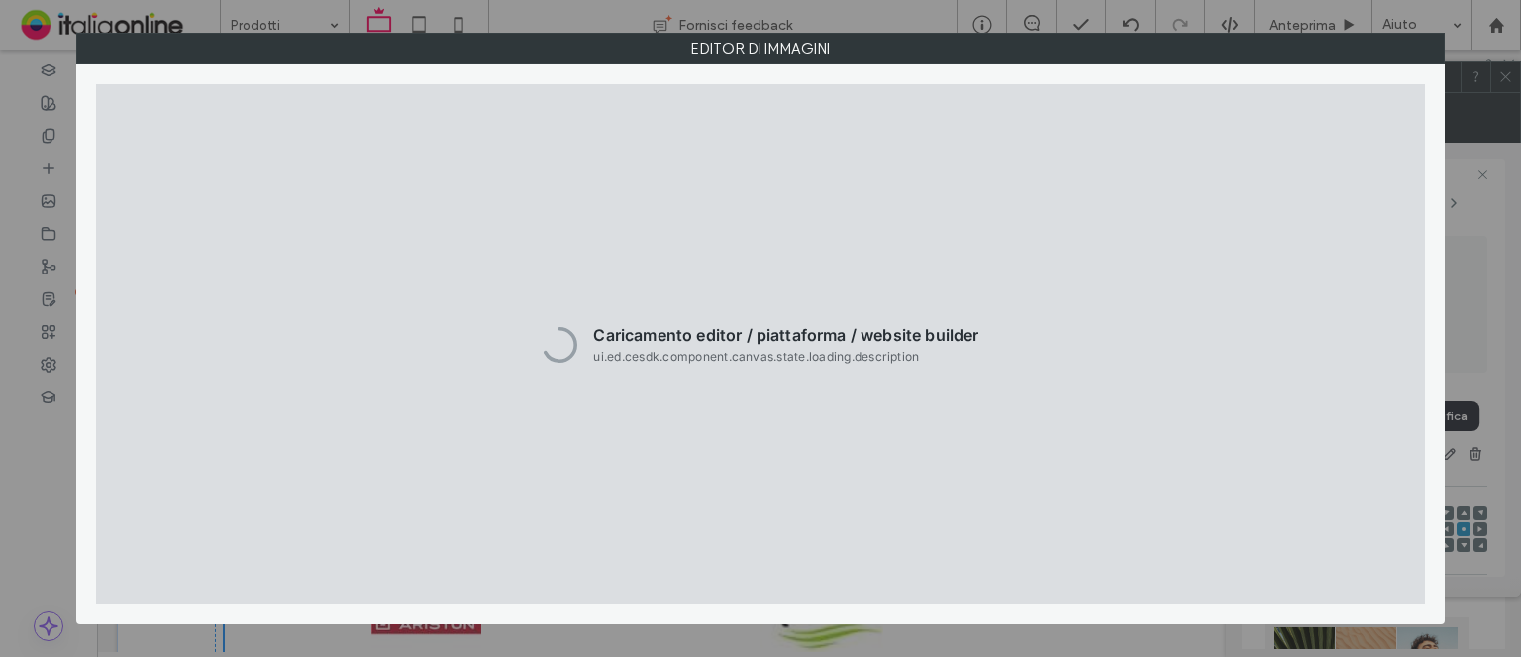
click at [1438, 455] on div "Editor di immagini" at bounding box center [760, 328] width 1369 height 591
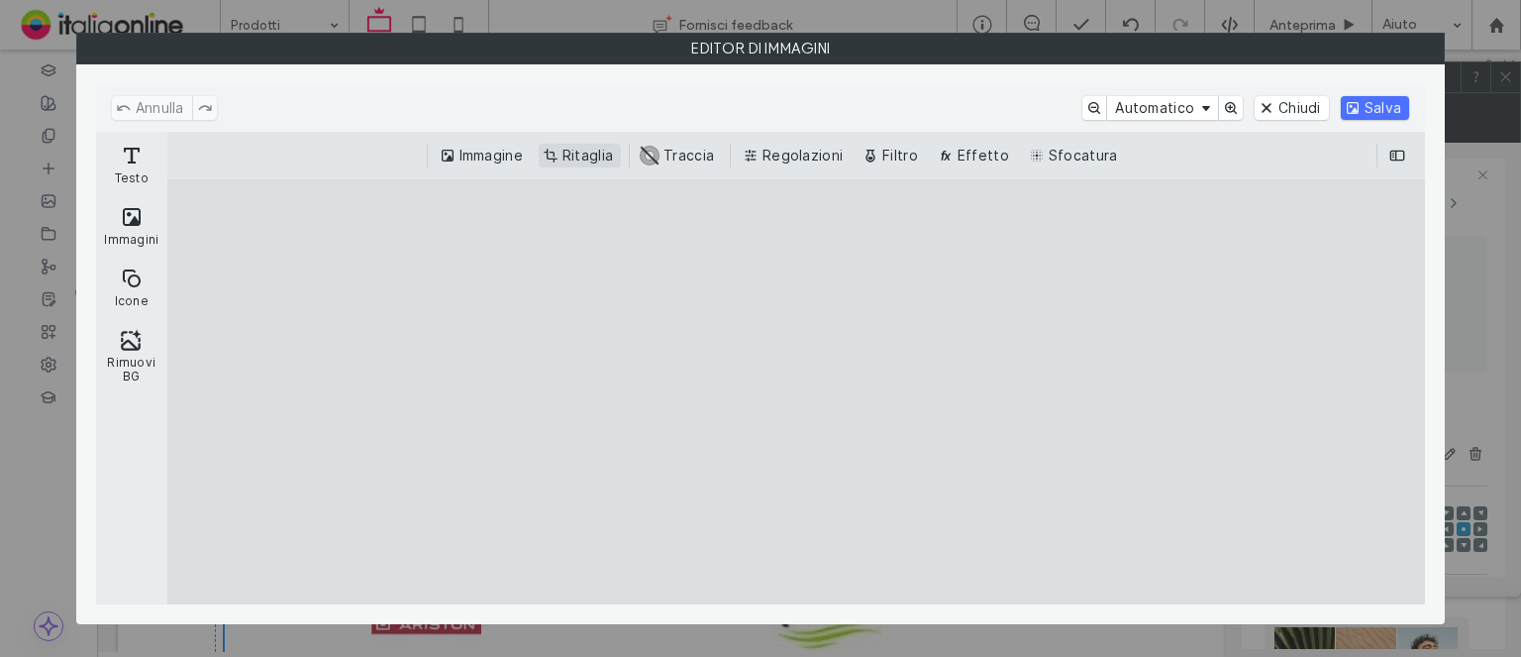
click at [553, 153] on button "Ritaglia" at bounding box center [580, 156] width 82 height 24
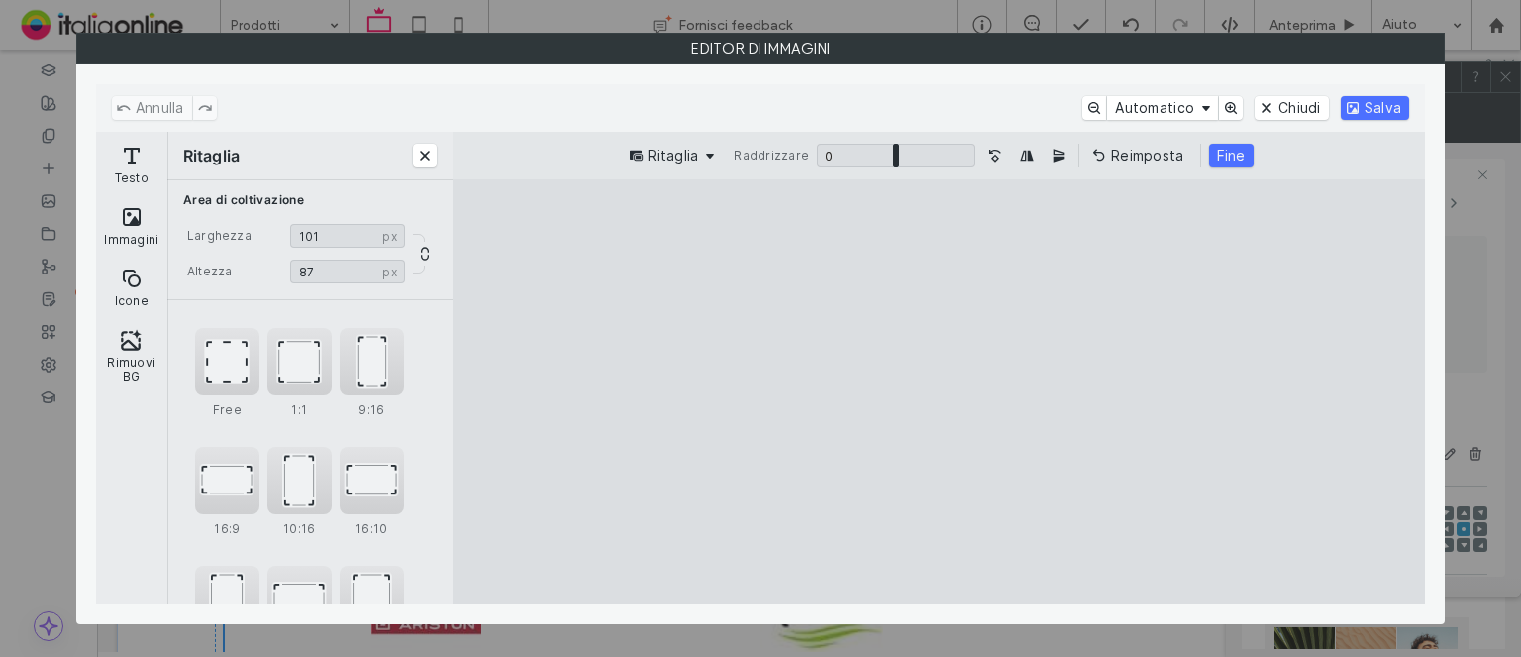
type input "**"
drag, startPoint x: 933, startPoint y: 559, endPoint x: 907, endPoint y: 422, distance: 139.1
click at [939, 392] on cesdk-canvas "Editor / piattaforma / website builder canvas" at bounding box center [939, 392] width 0 height 0
drag, startPoint x: 980, startPoint y: 322, endPoint x: 1030, endPoint y: 242, distance: 94.8
click at [939, 392] on cesdk-canvas "Editor / piattaforma / website builder canvas" at bounding box center [939, 392] width 0 height 0
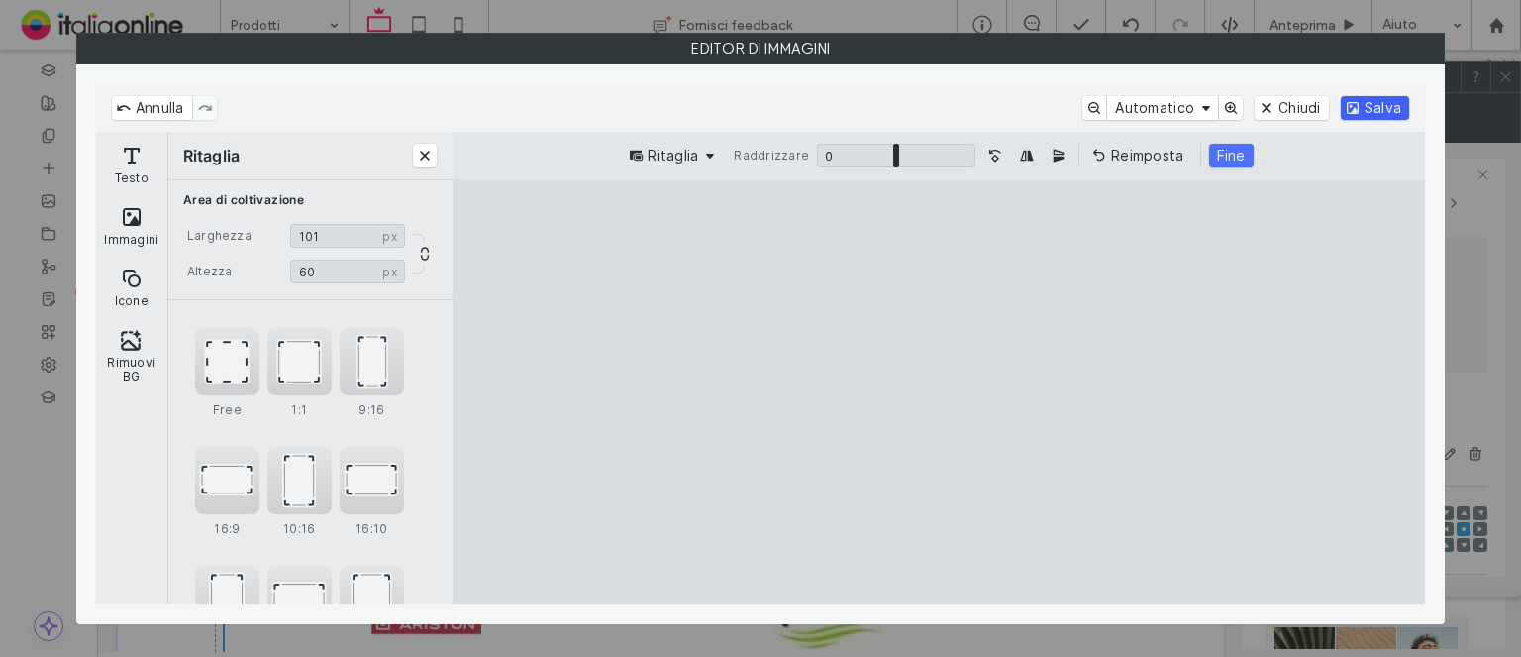
drag, startPoint x: 1229, startPoint y: 161, endPoint x: 1355, endPoint y: 108, distance: 136.7
click at [1229, 161] on button "Fine" at bounding box center [1231, 156] width 45 height 24
click at [1355, 108] on button "Salva" at bounding box center [1375, 108] width 68 height 24
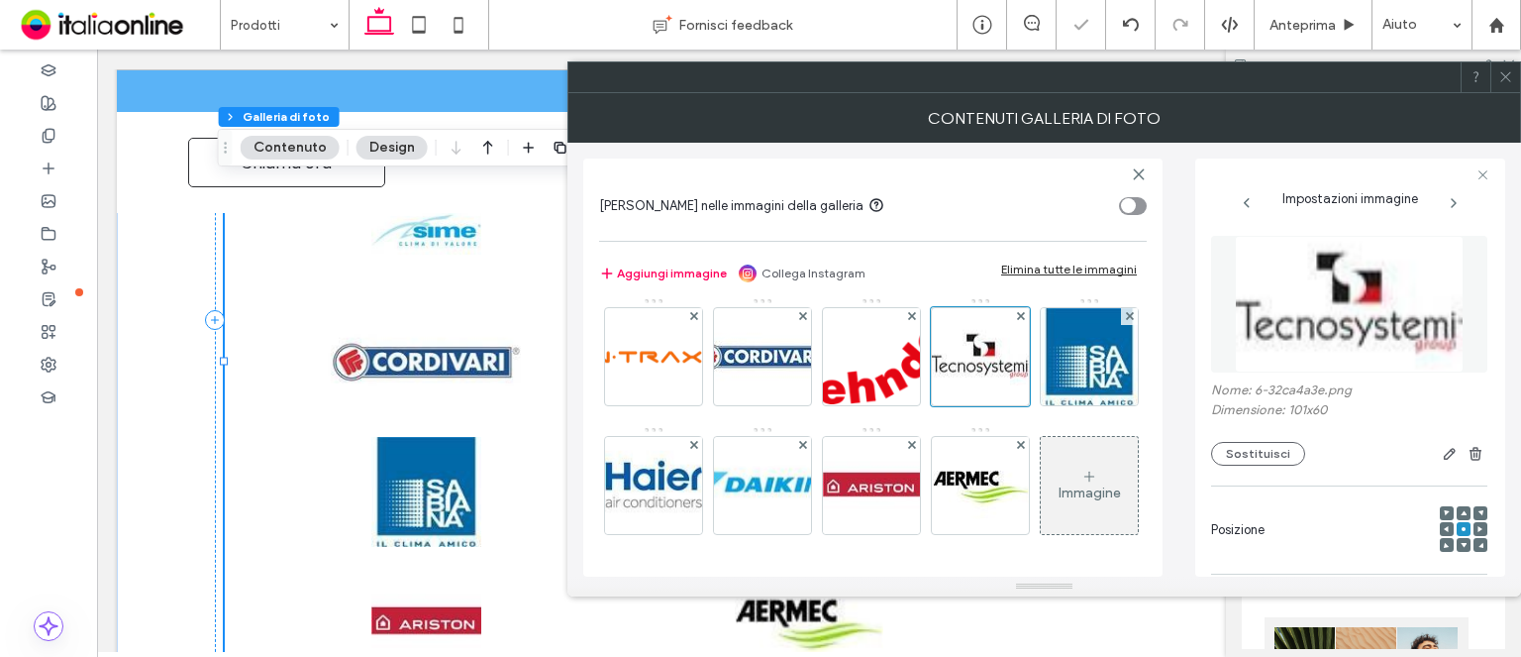
click at [1507, 70] on icon at bounding box center [1506, 76] width 15 height 15
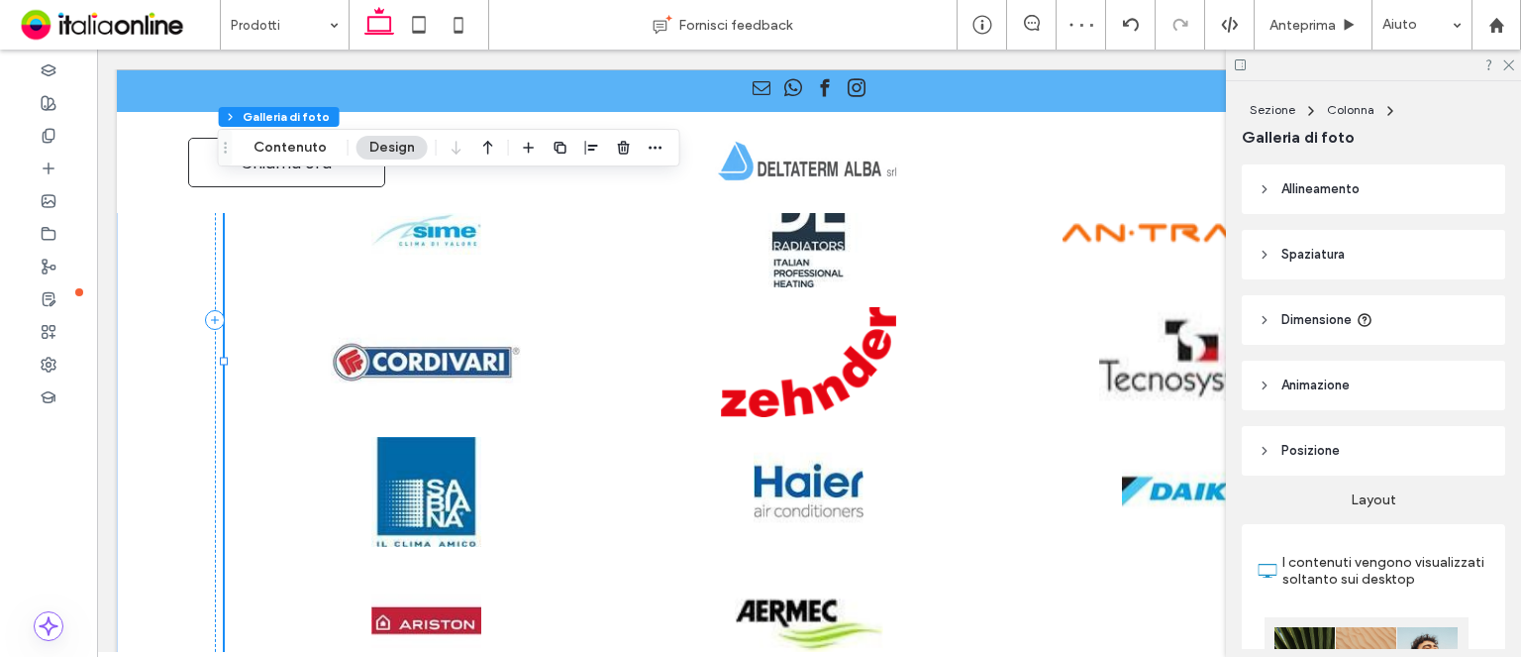
drag, startPoint x: 1503, startPoint y: 67, endPoint x: 1400, endPoint y: 149, distance: 131.2
click at [1503, 67] on icon at bounding box center [1508, 63] width 13 height 13
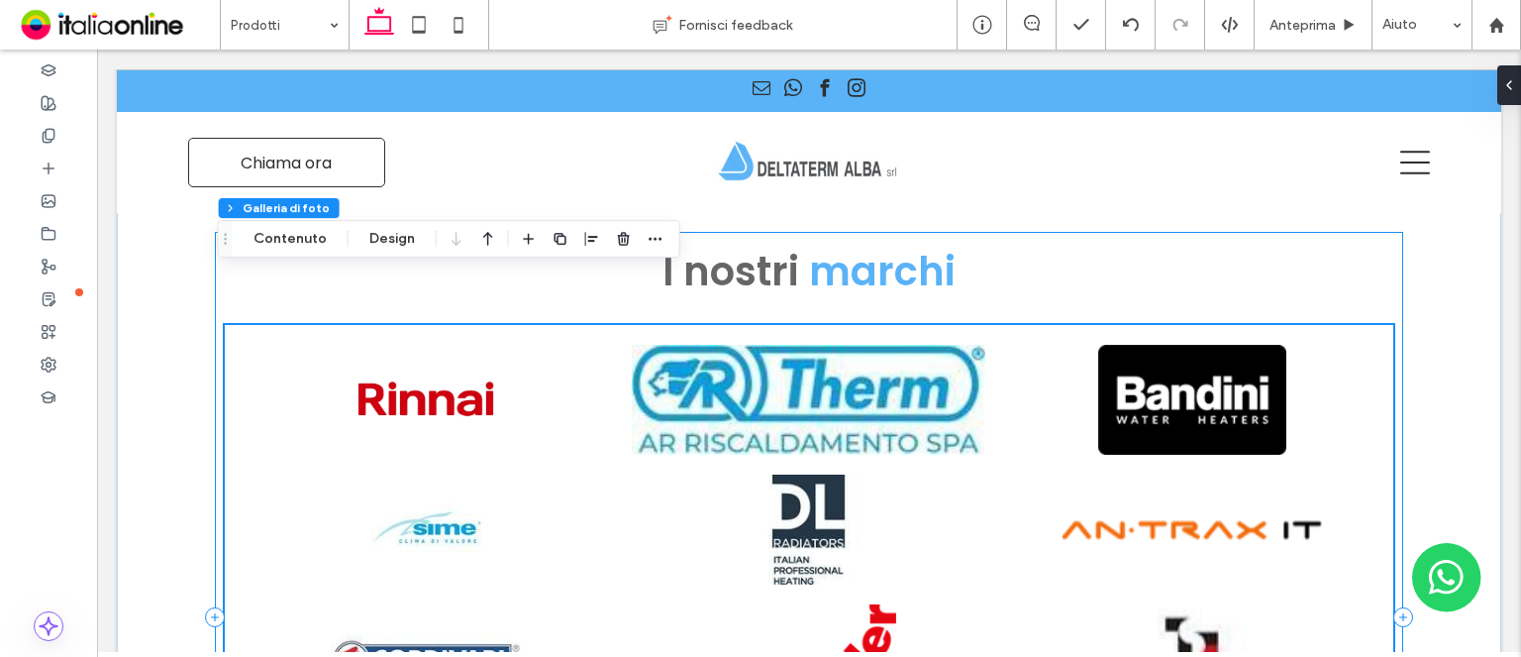
scroll to position [1486, 0]
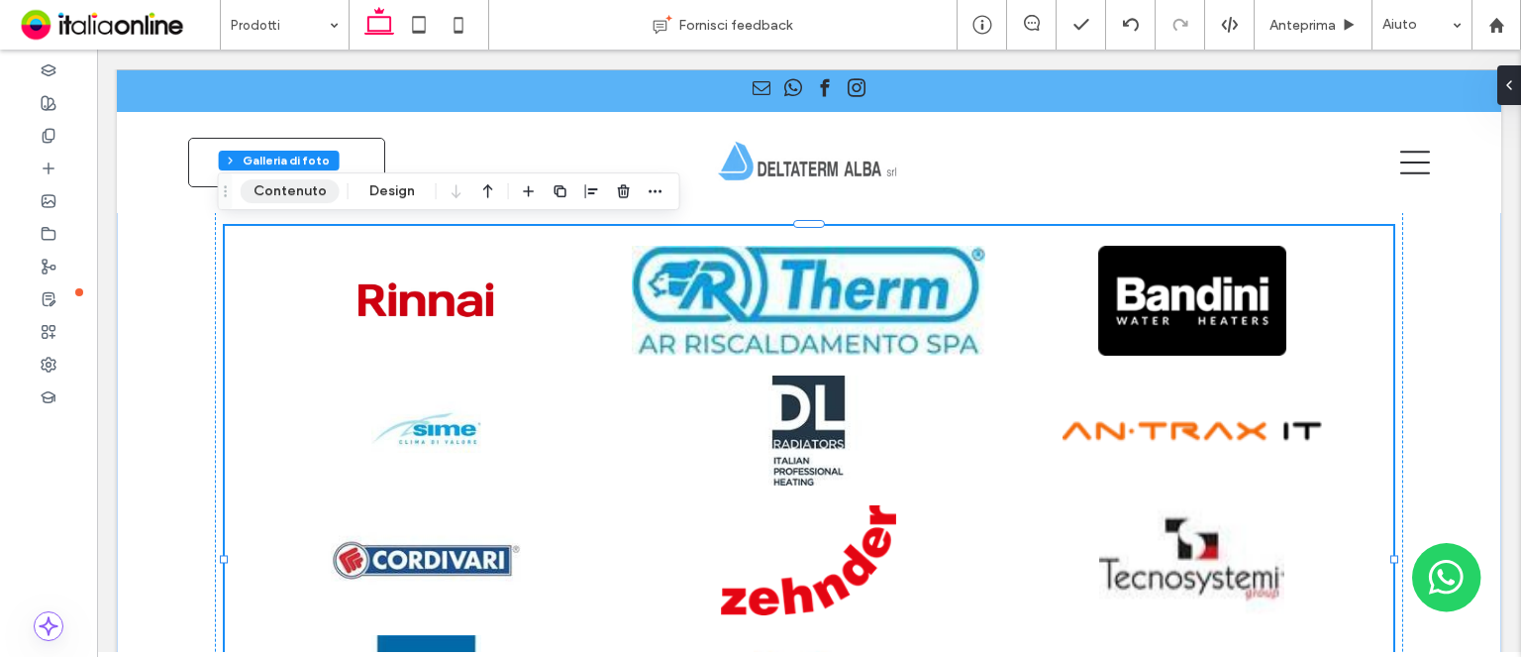
click at [302, 191] on button "Contenuto" at bounding box center [290, 191] width 99 height 24
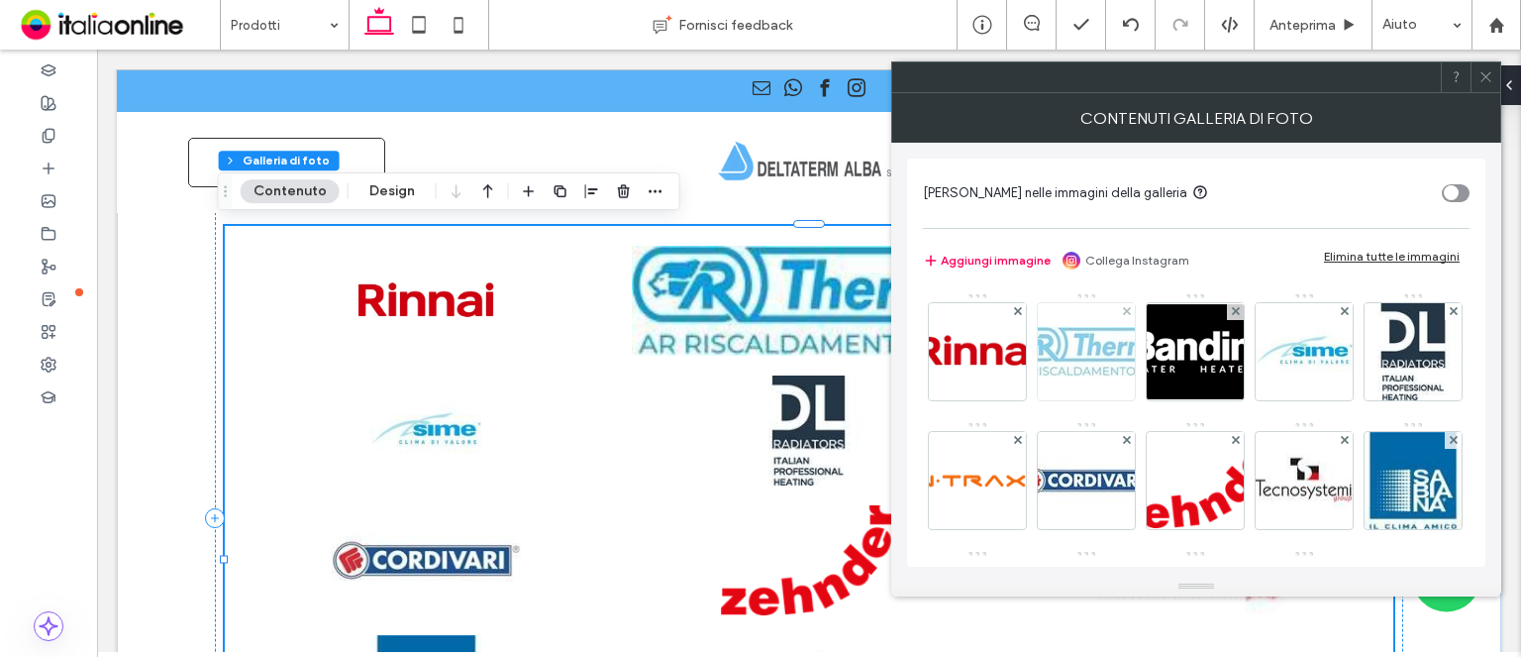
click at [1072, 356] on img at bounding box center [1086, 352] width 158 height 50
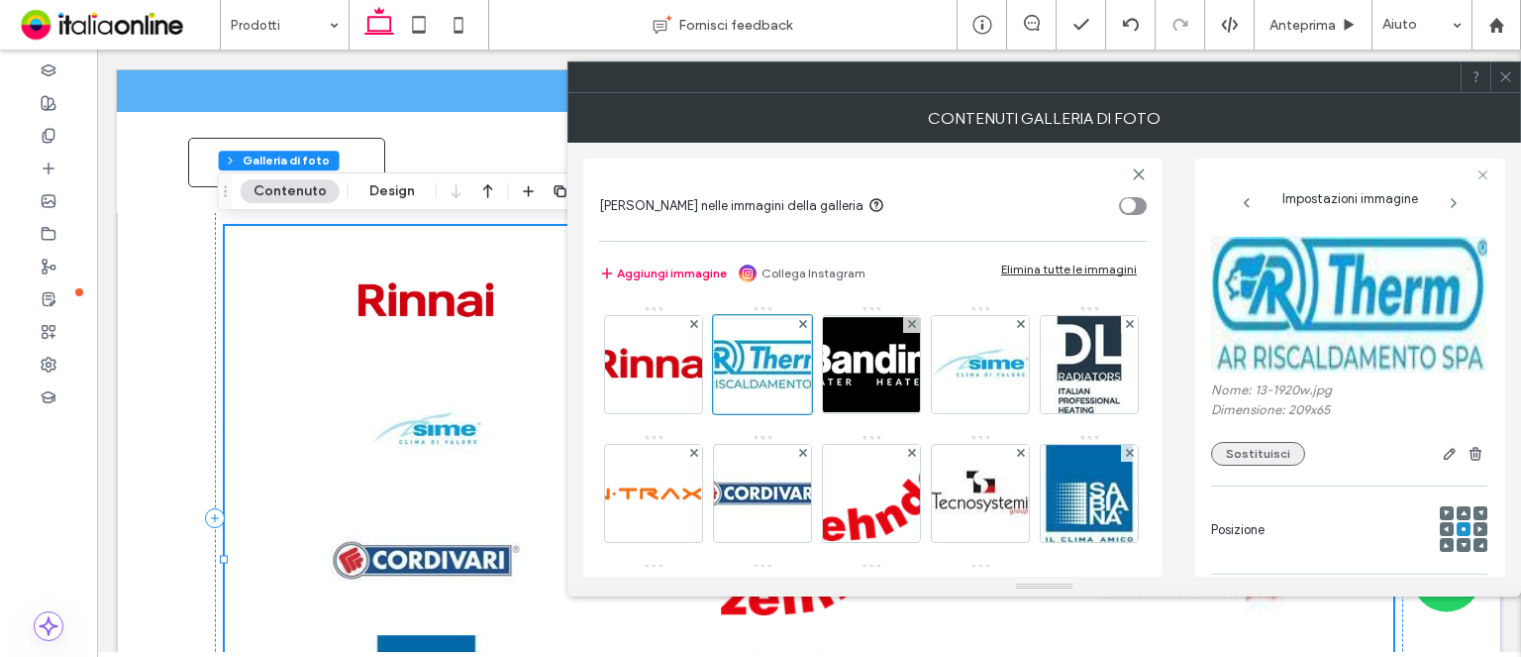
click at [1273, 447] on button "Sostituisci" at bounding box center [1258, 454] width 94 height 24
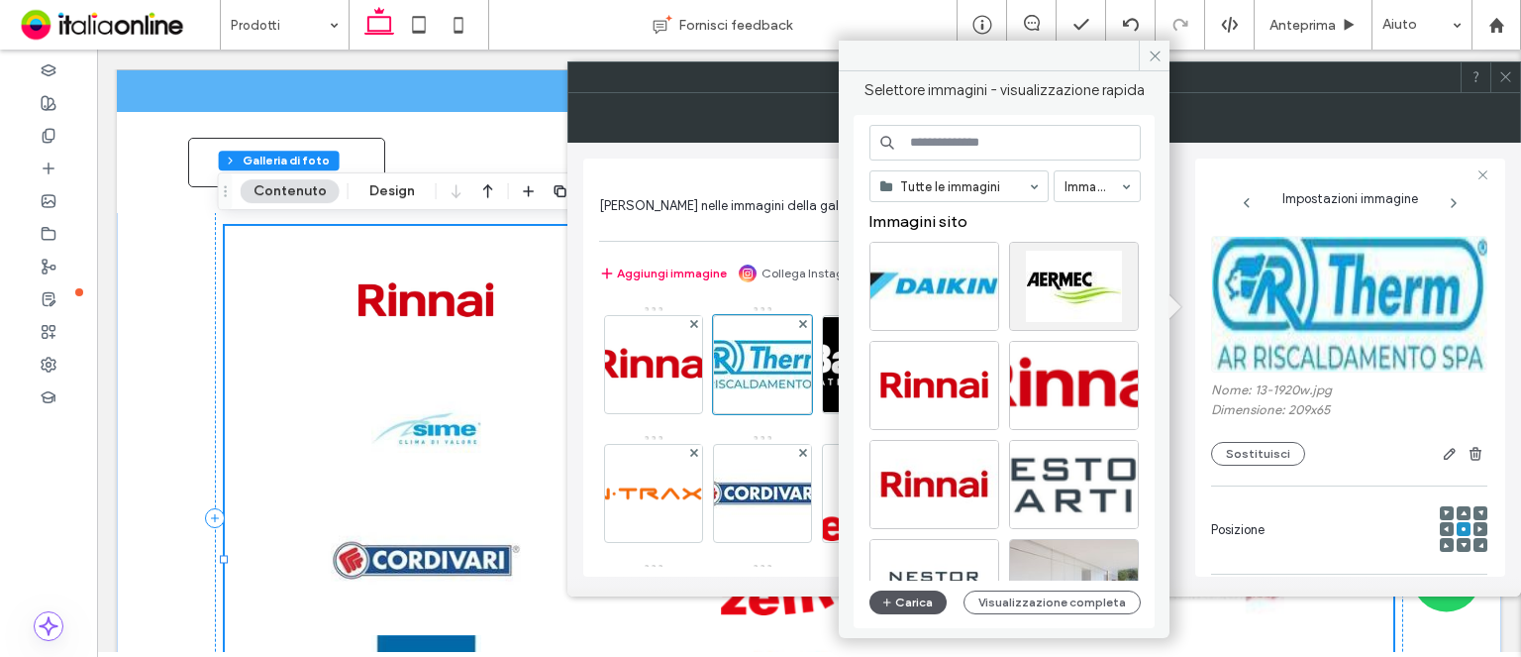
click at [915, 607] on button "Carica" at bounding box center [908, 602] width 77 height 24
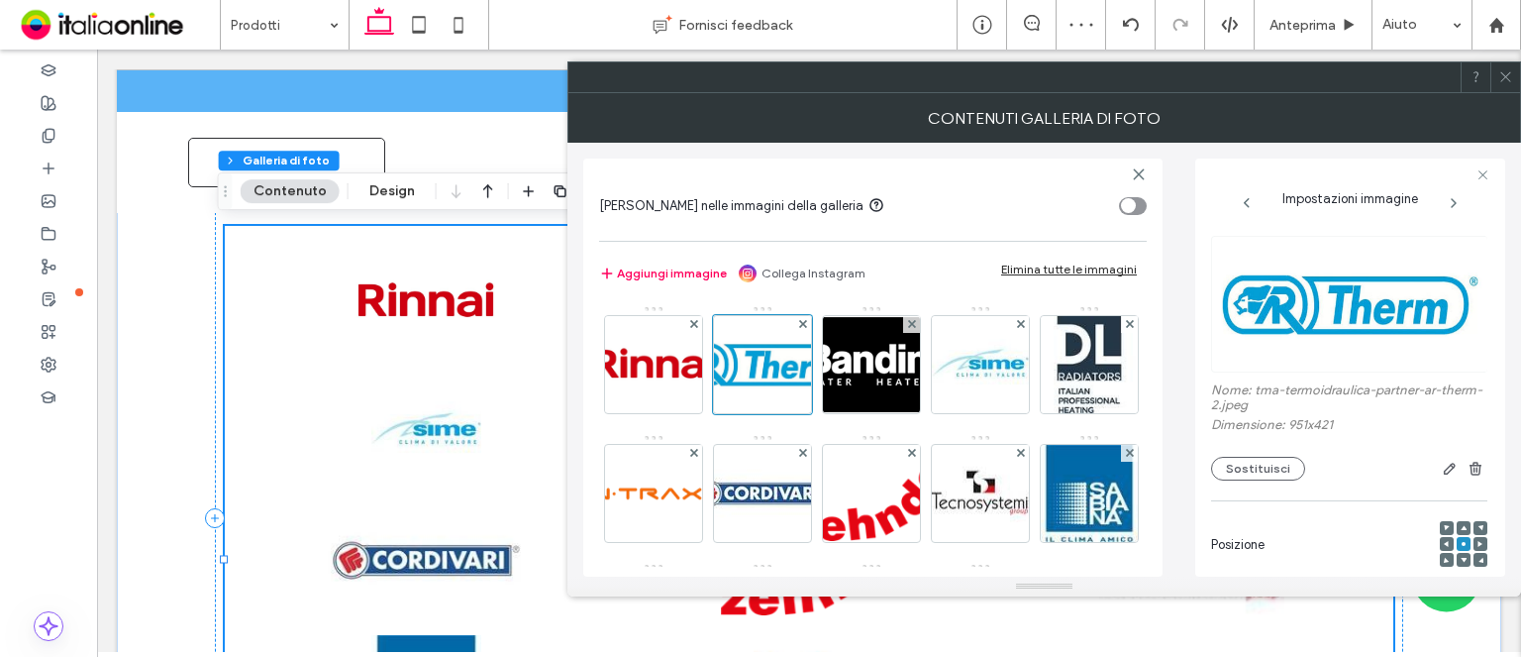
click at [1504, 67] on span at bounding box center [1506, 77] width 15 height 30
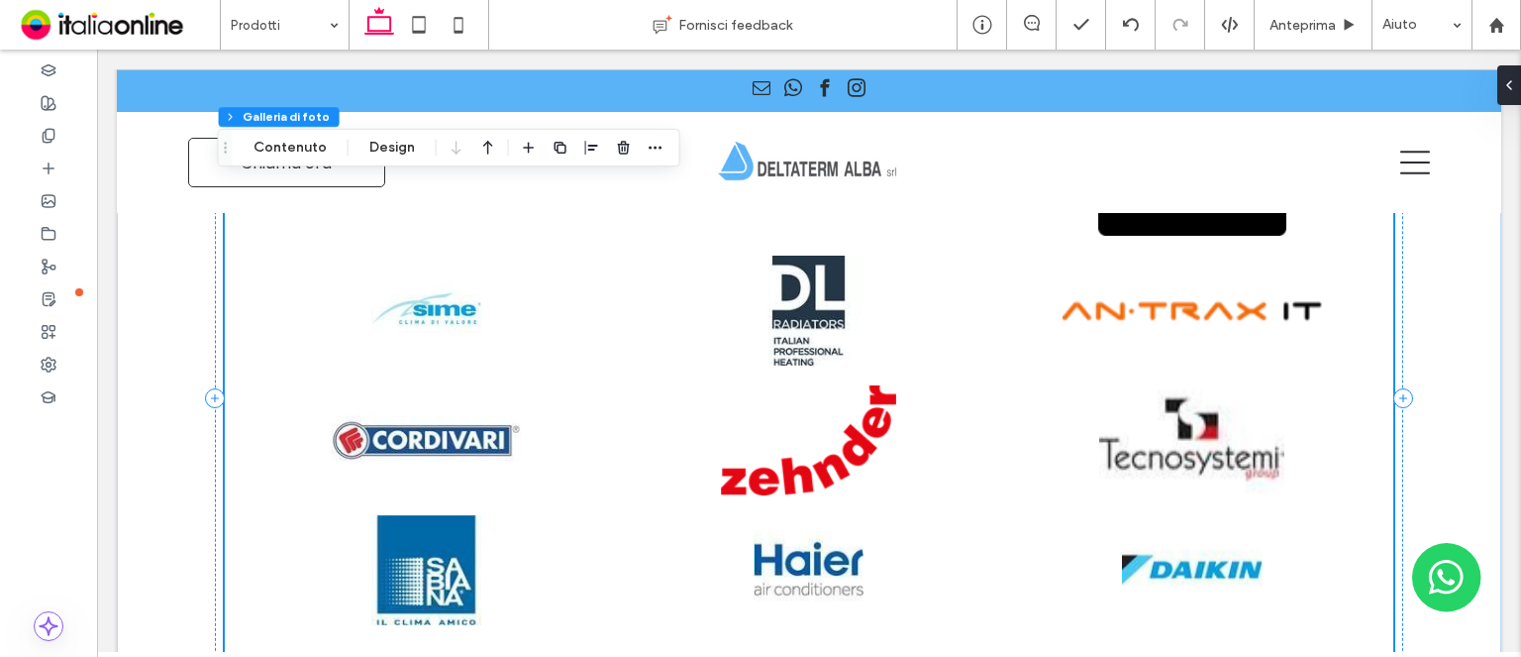
scroll to position [1585, 0]
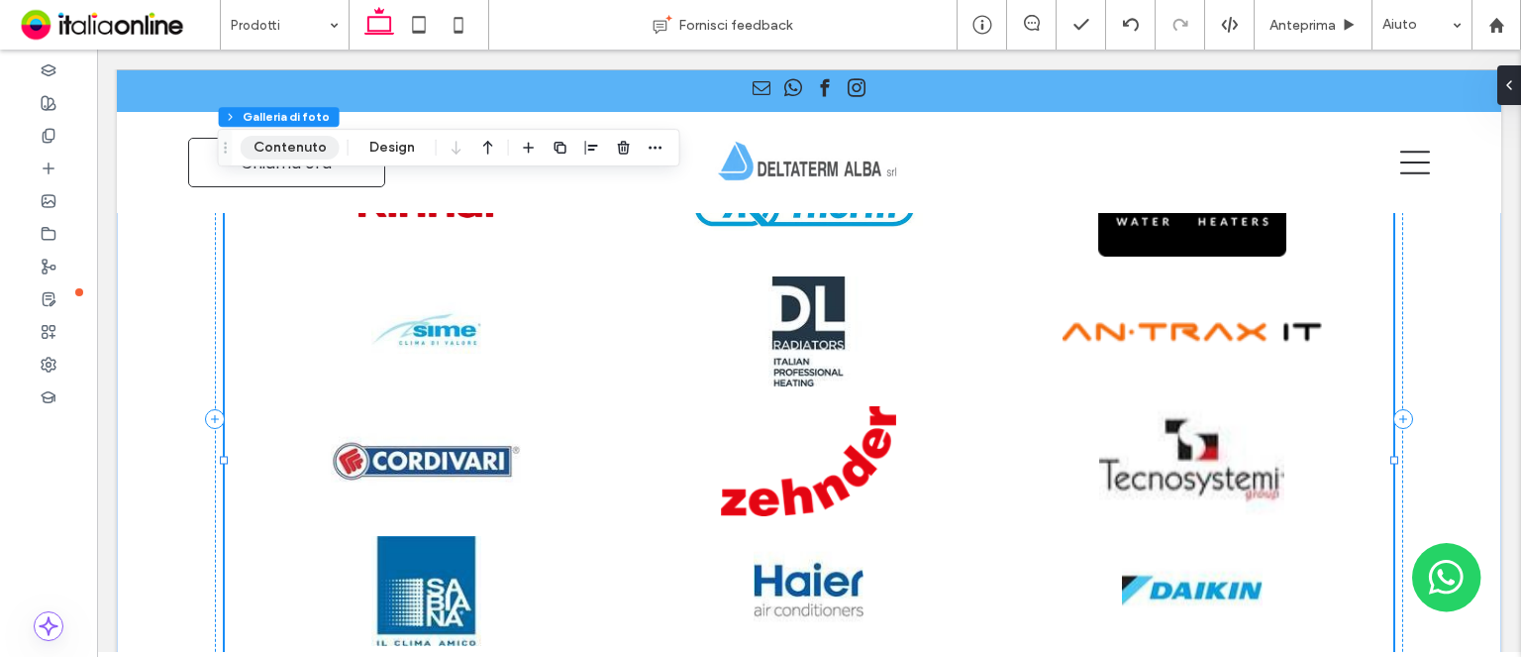
click at [311, 148] on button "Contenuto" at bounding box center [290, 148] width 99 height 24
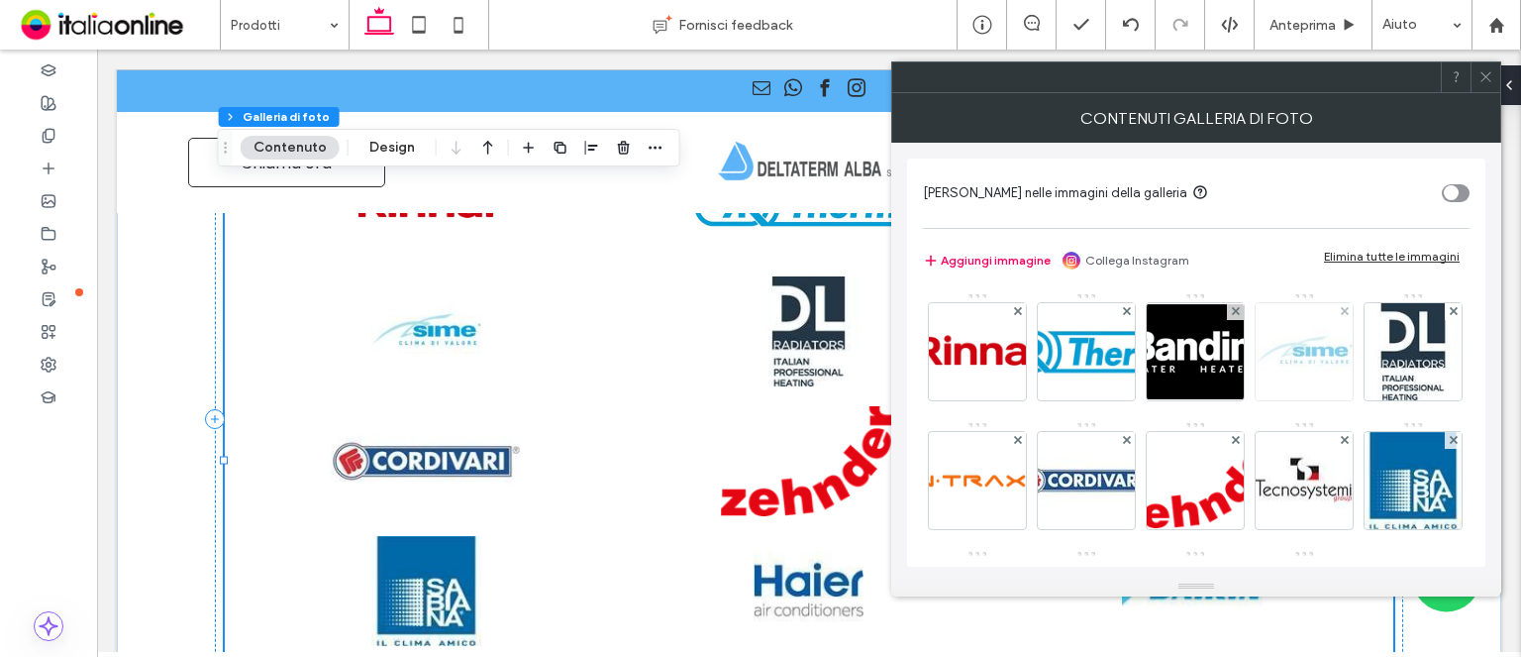
drag, startPoint x: 1331, startPoint y: 360, endPoint x: 1256, endPoint y: 360, distance: 75.3
click at [1331, 360] on img at bounding box center [1304, 351] width 97 height 97
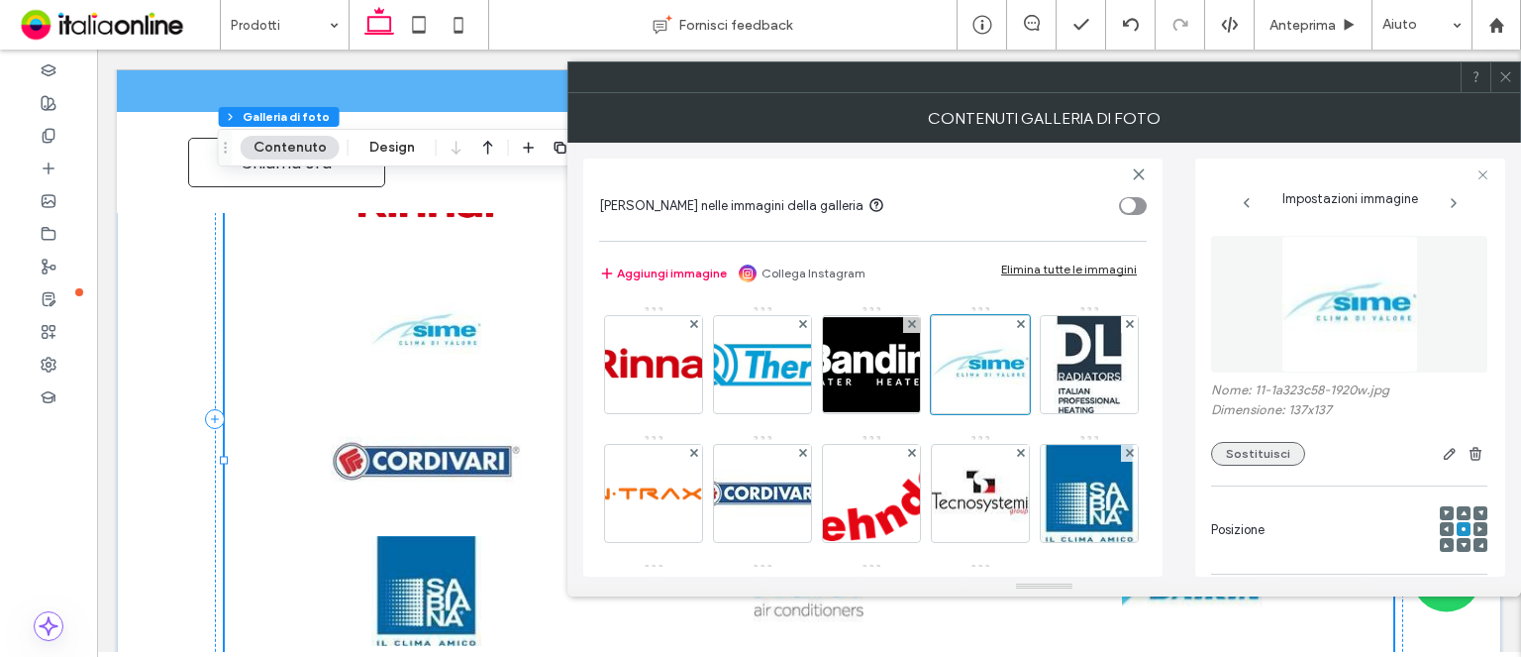
click at [1268, 457] on button "Sostituisci" at bounding box center [1258, 454] width 94 height 24
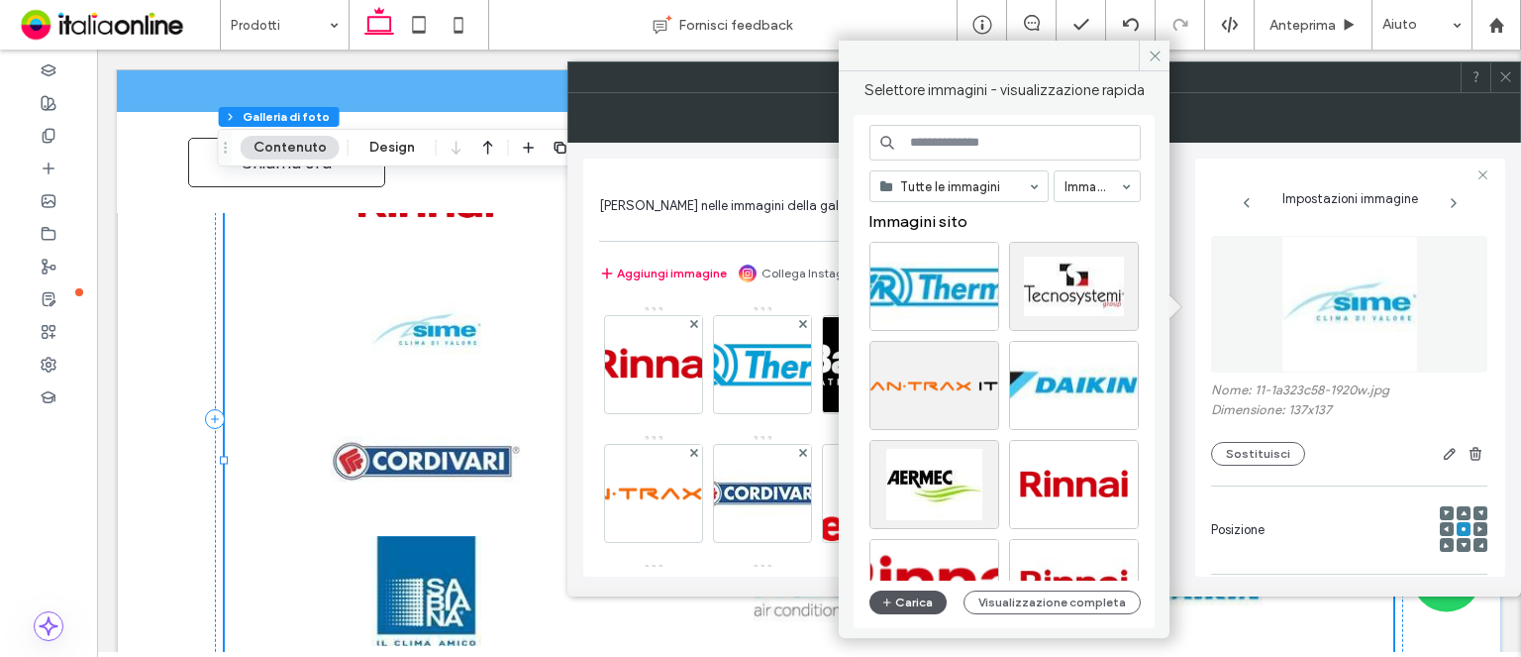
click at [929, 596] on button "Carica" at bounding box center [908, 602] width 77 height 24
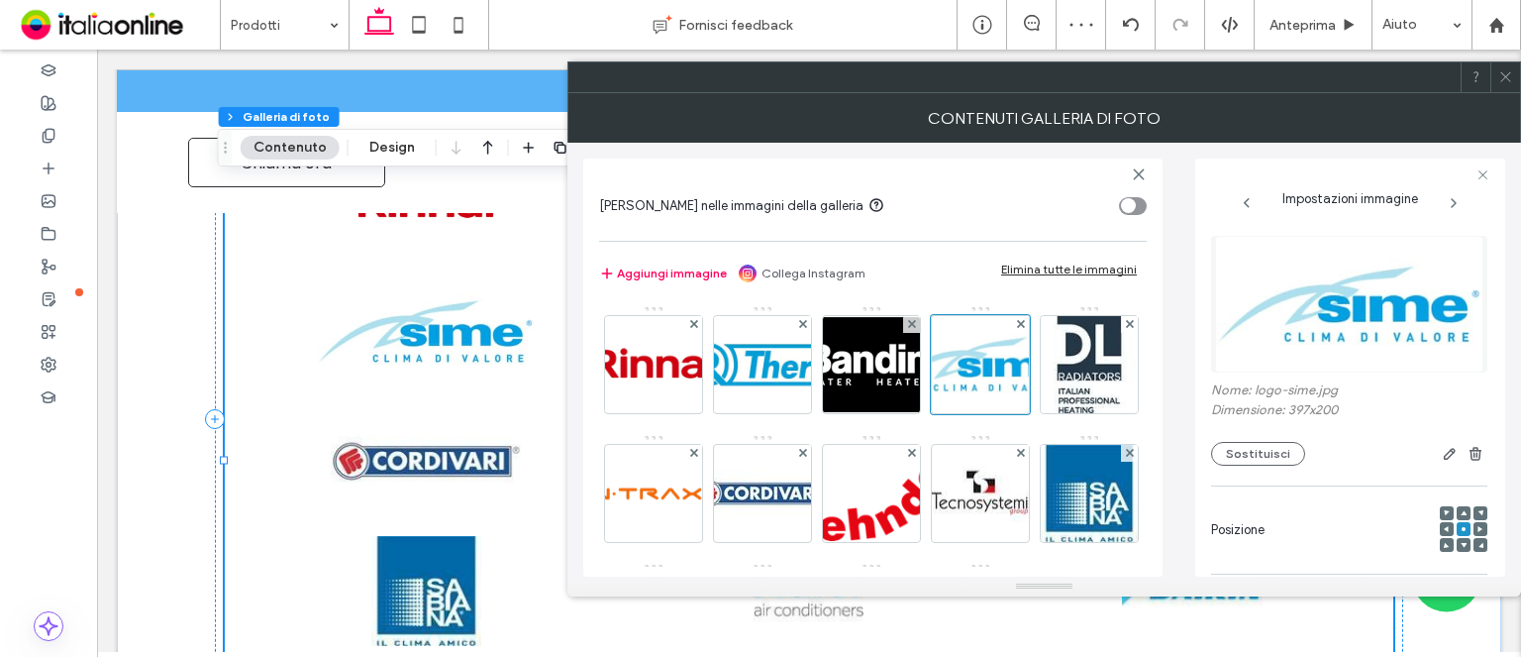
click at [1495, 67] on div at bounding box center [1506, 77] width 30 height 30
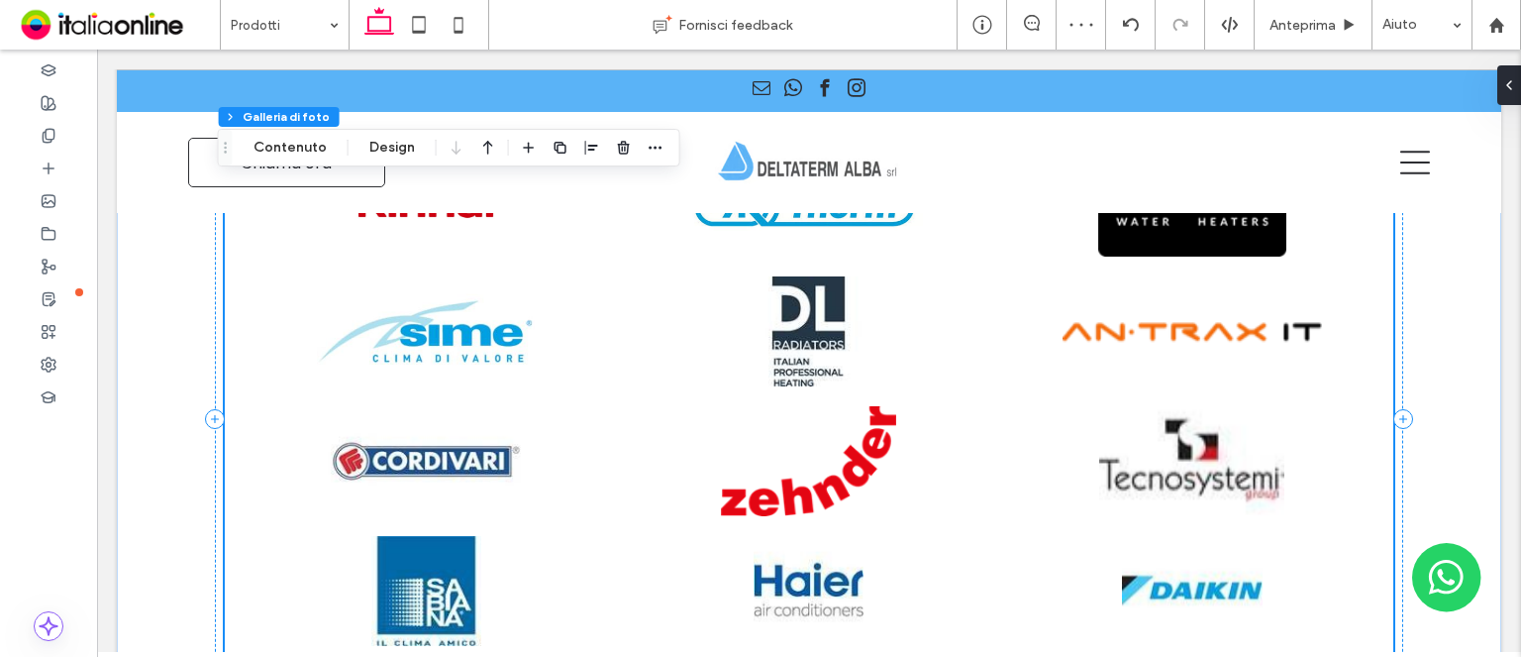
scroll to position [1783, 0]
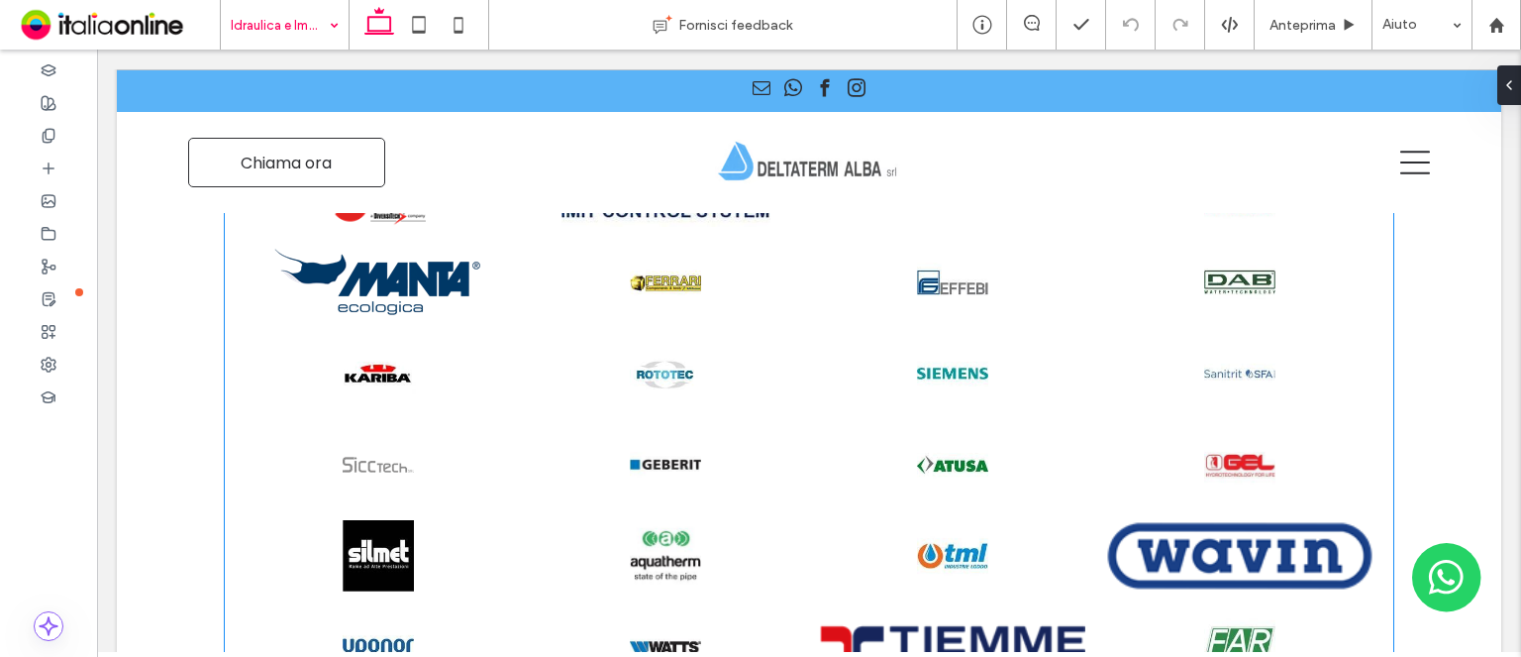
scroll to position [1981, 0]
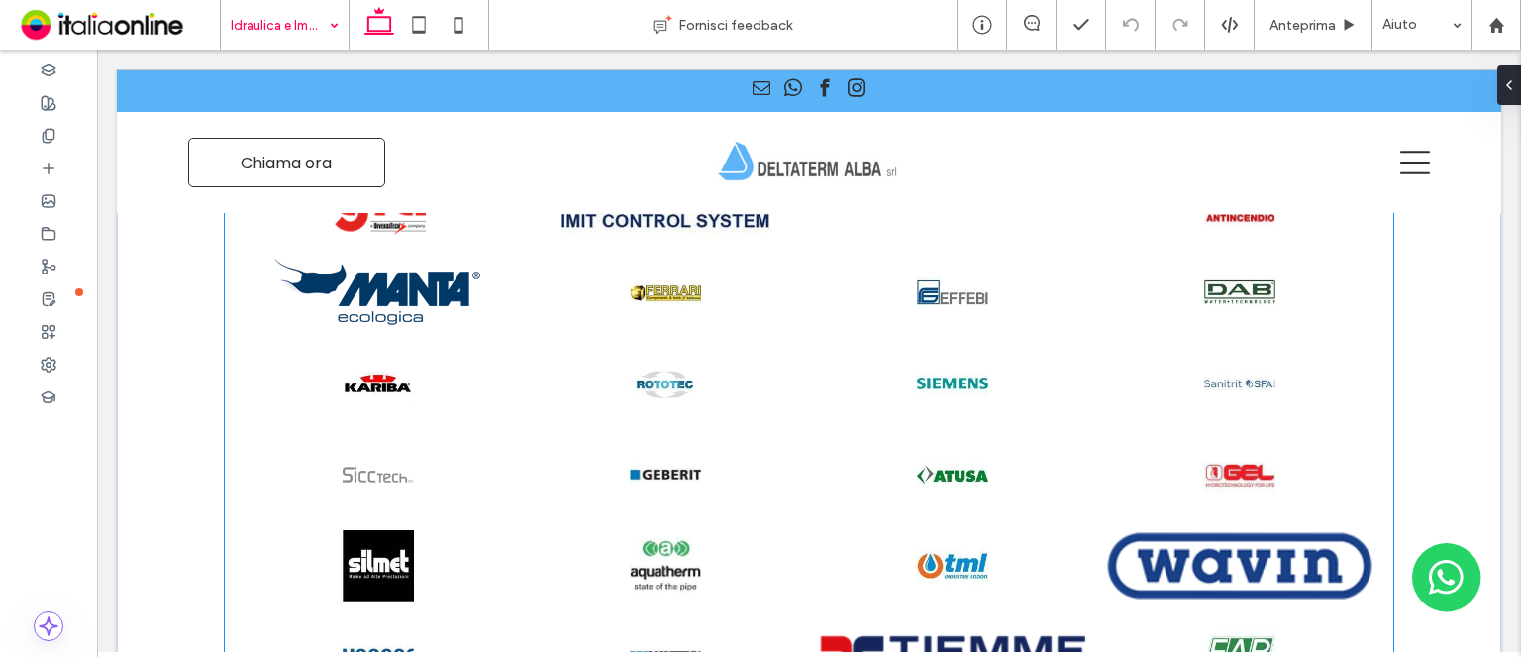
drag, startPoint x: 580, startPoint y: 338, endPoint x: 623, endPoint y: 342, distance: 42.8
click at [623, 348] on link at bounding box center [665, 383] width 267 height 71
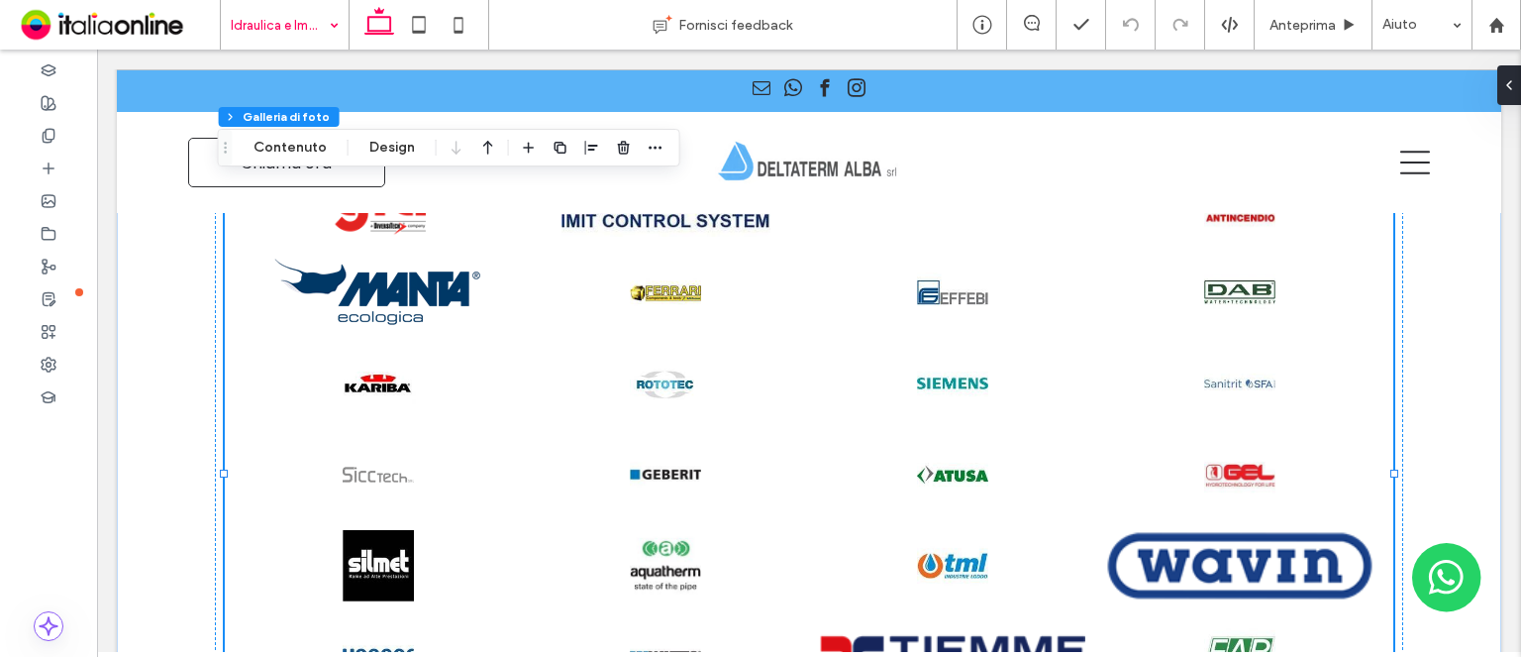
drag, startPoint x: 364, startPoint y: 138, endPoint x: 456, endPoint y: 149, distance: 92.8
click at [364, 138] on button "Design" at bounding box center [392, 148] width 71 height 24
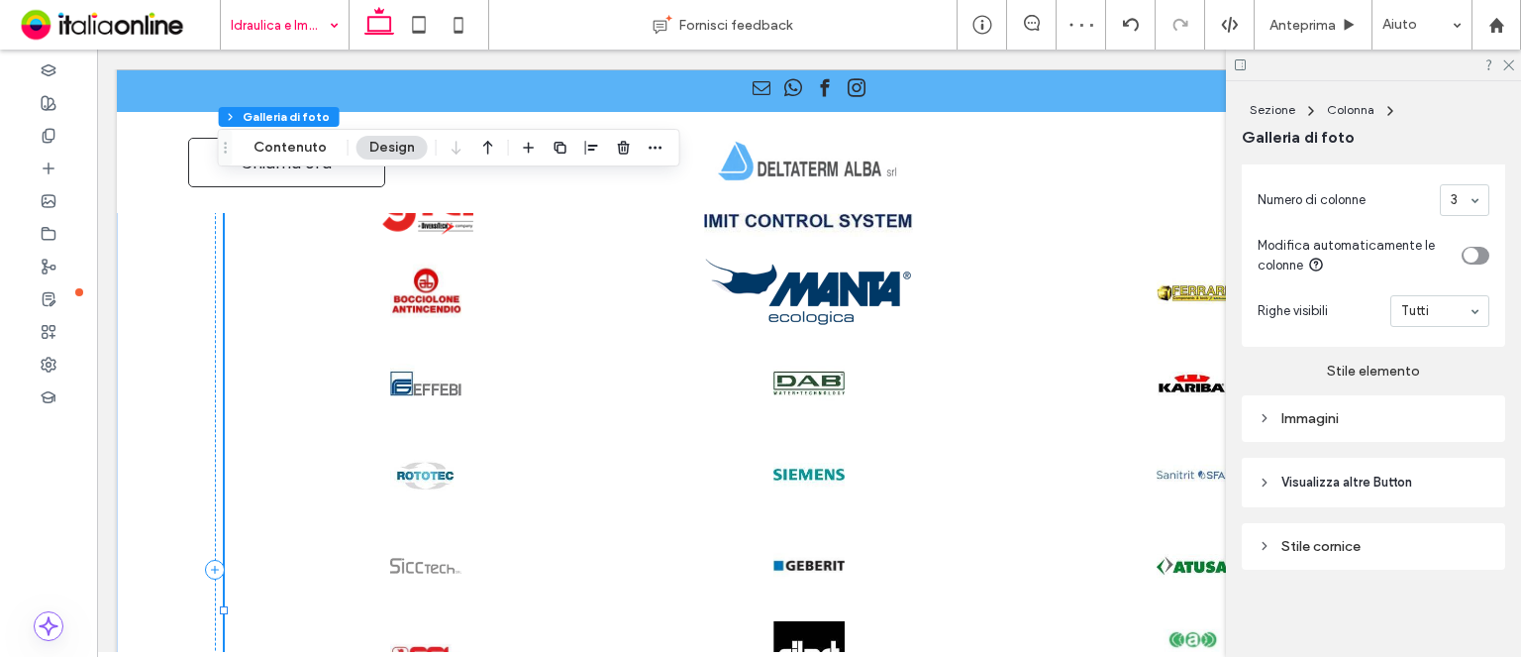
scroll to position [923, 0]
click at [1347, 420] on div "Immagini" at bounding box center [1374, 418] width 232 height 17
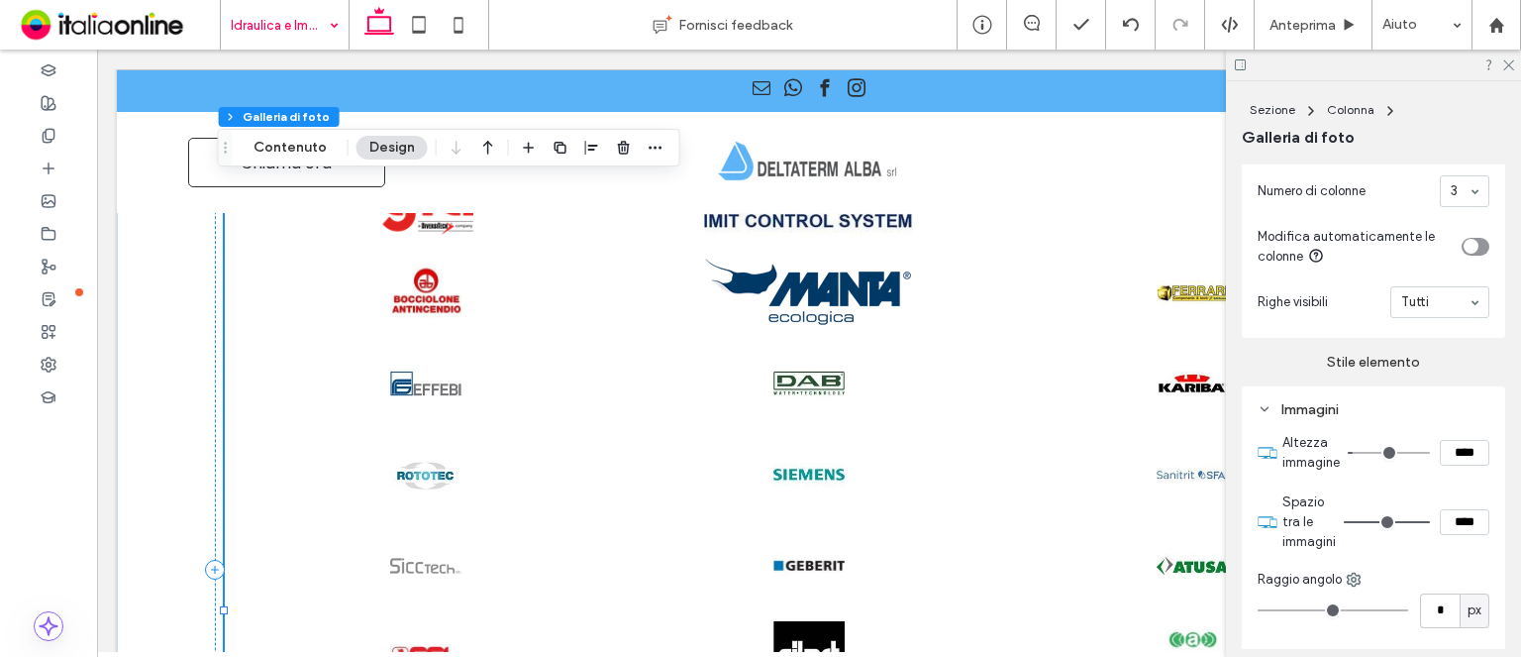
type input "**"
type input "****"
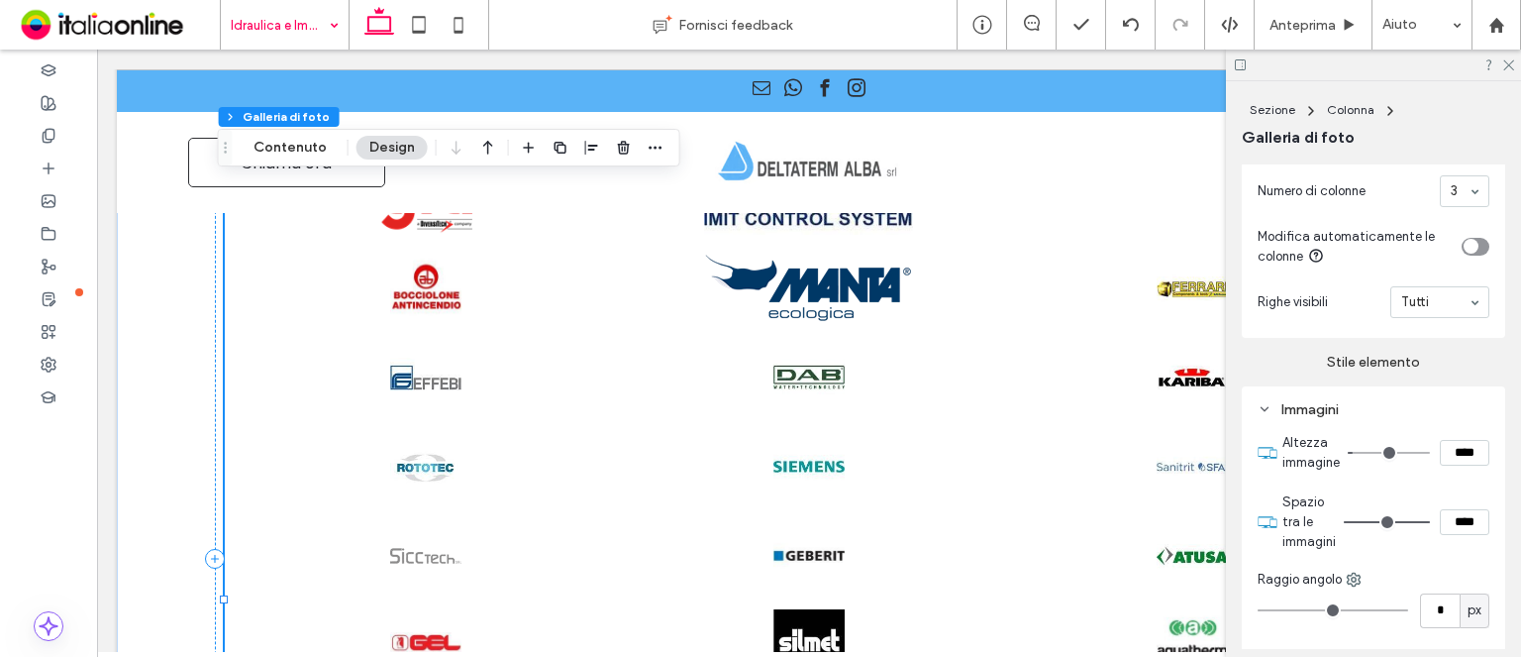
type input "*"
type input "***"
type input "*"
type input "***"
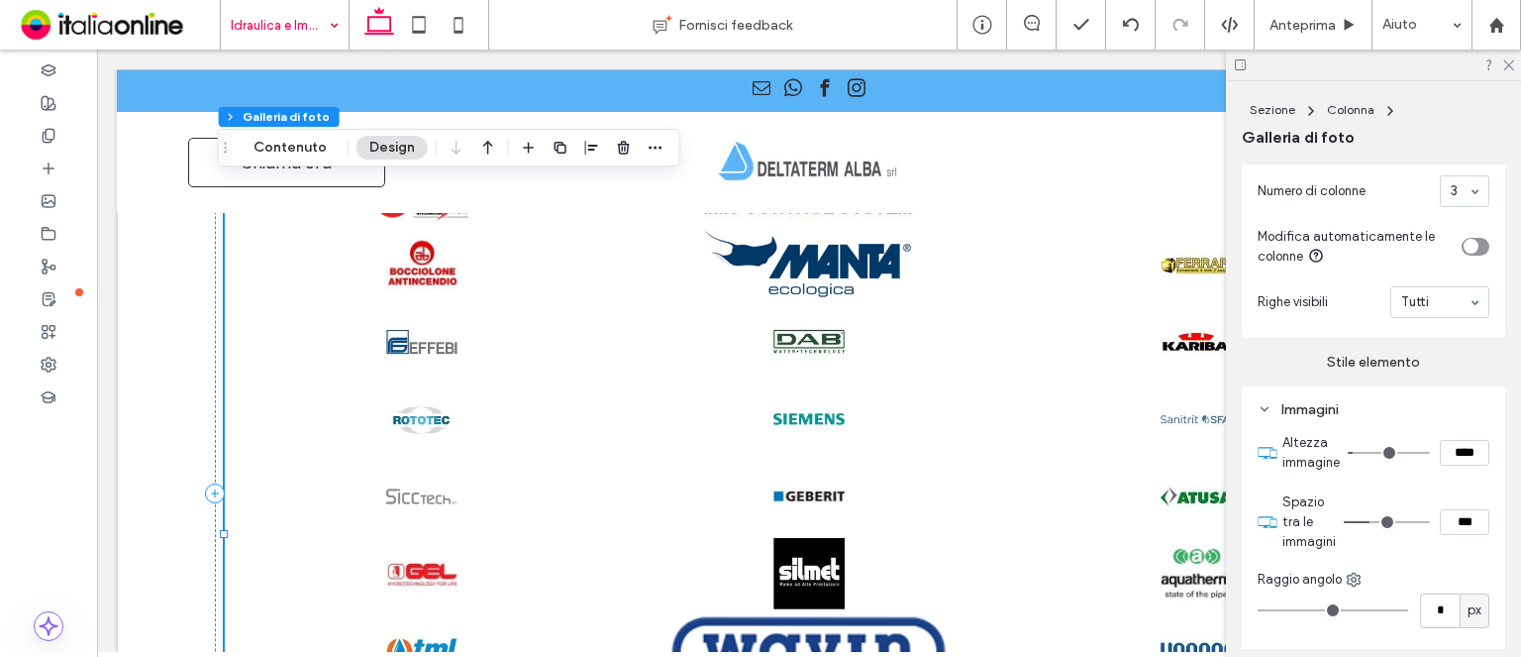
type input "*"
type input "***"
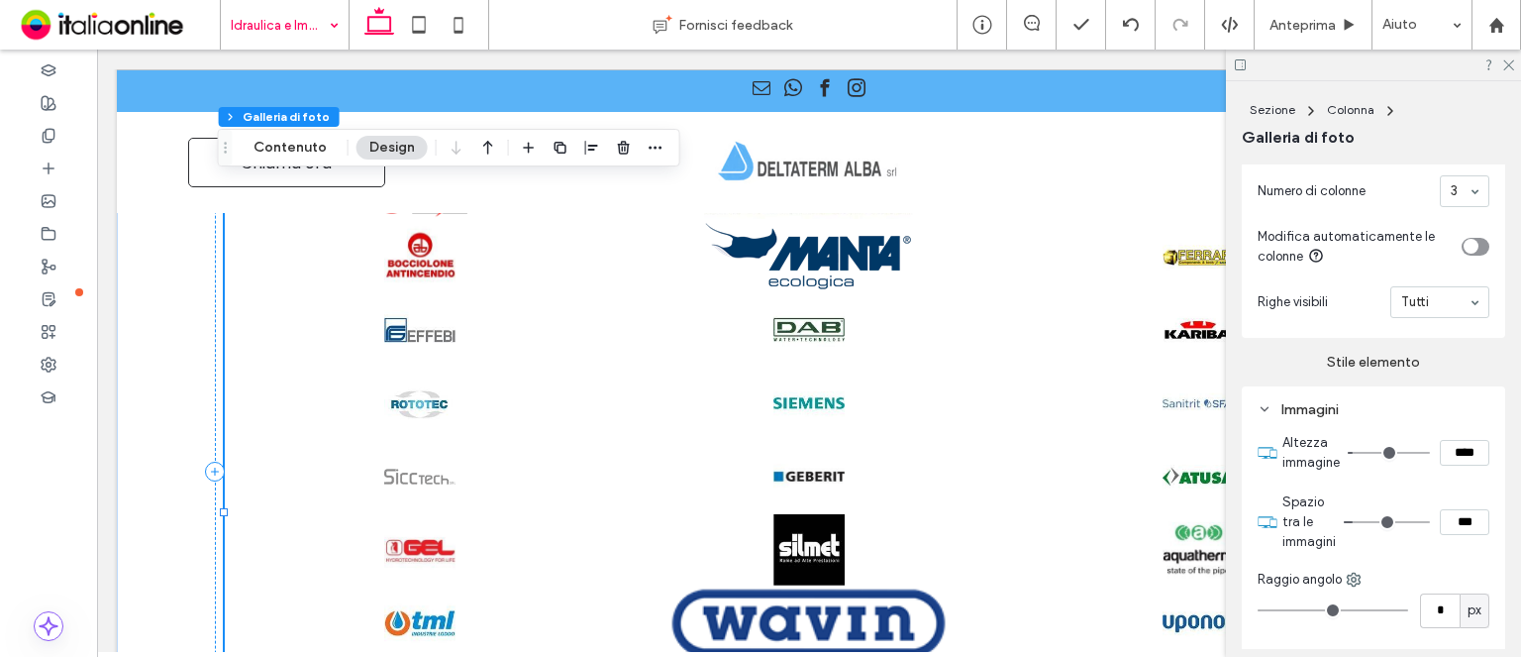
type input "*"
type input "***"
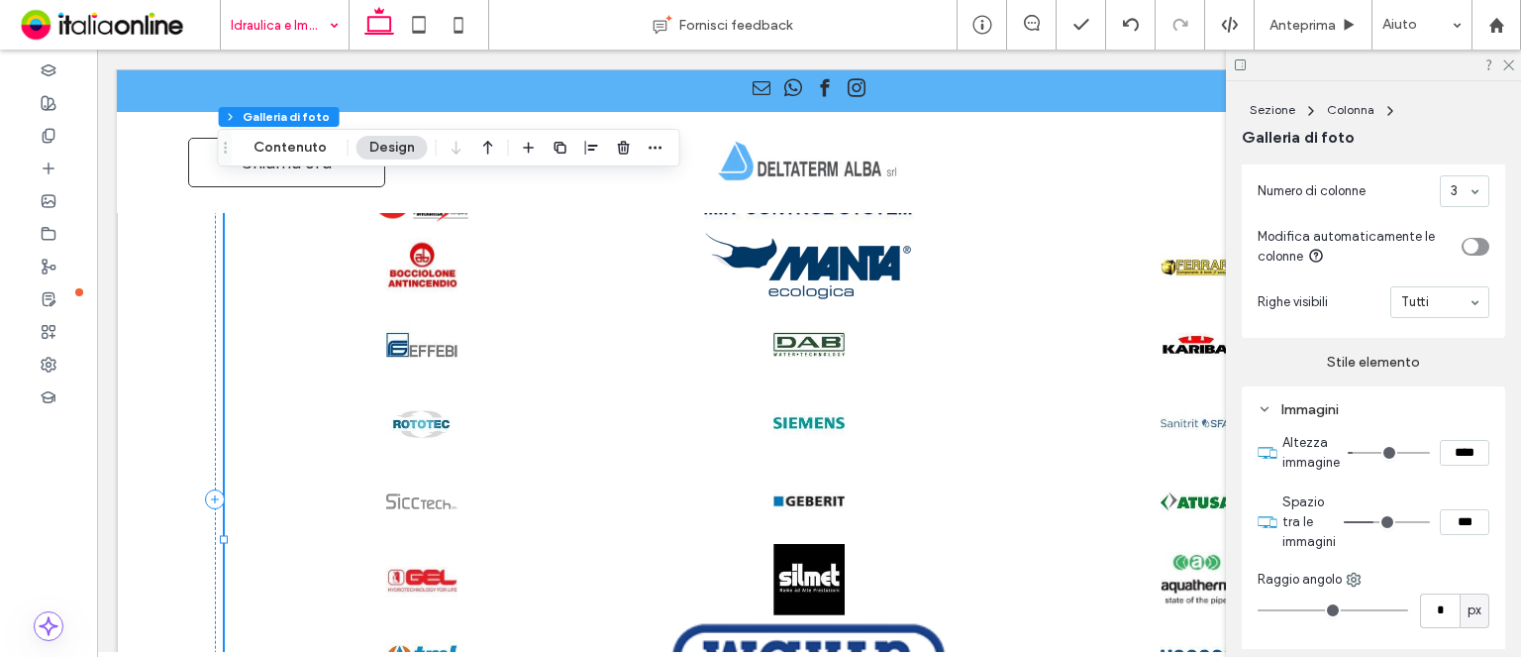
type input "*"
type input "***"
type input "**"
type input "****"
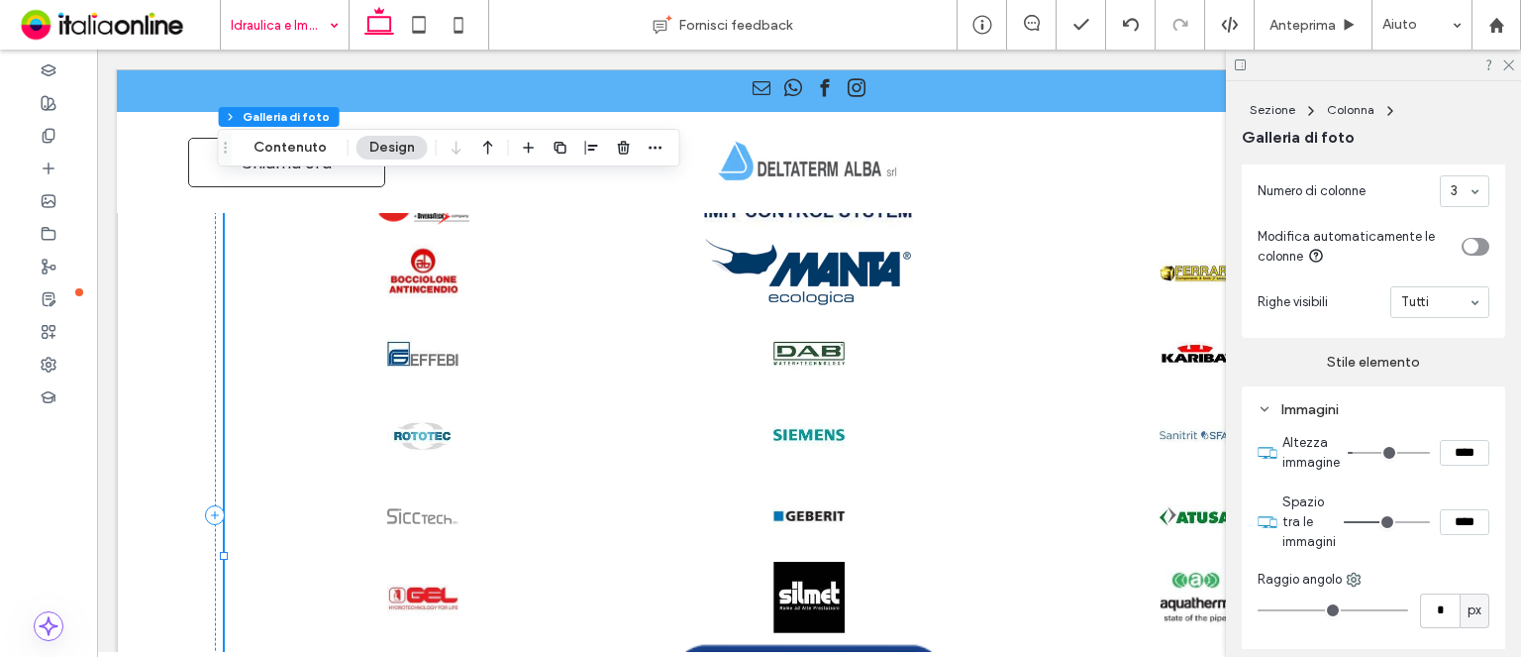
type input "**"
type input "****"
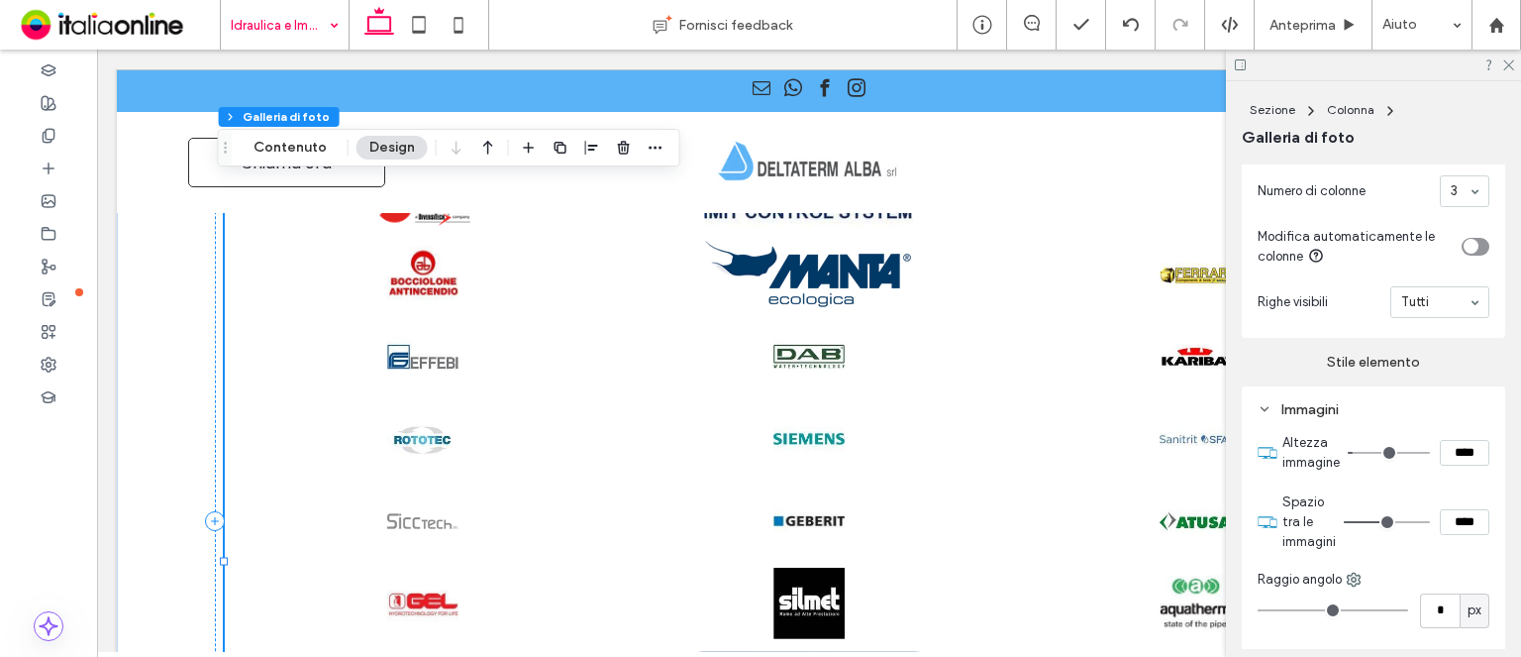
type input "**"
type input "****"
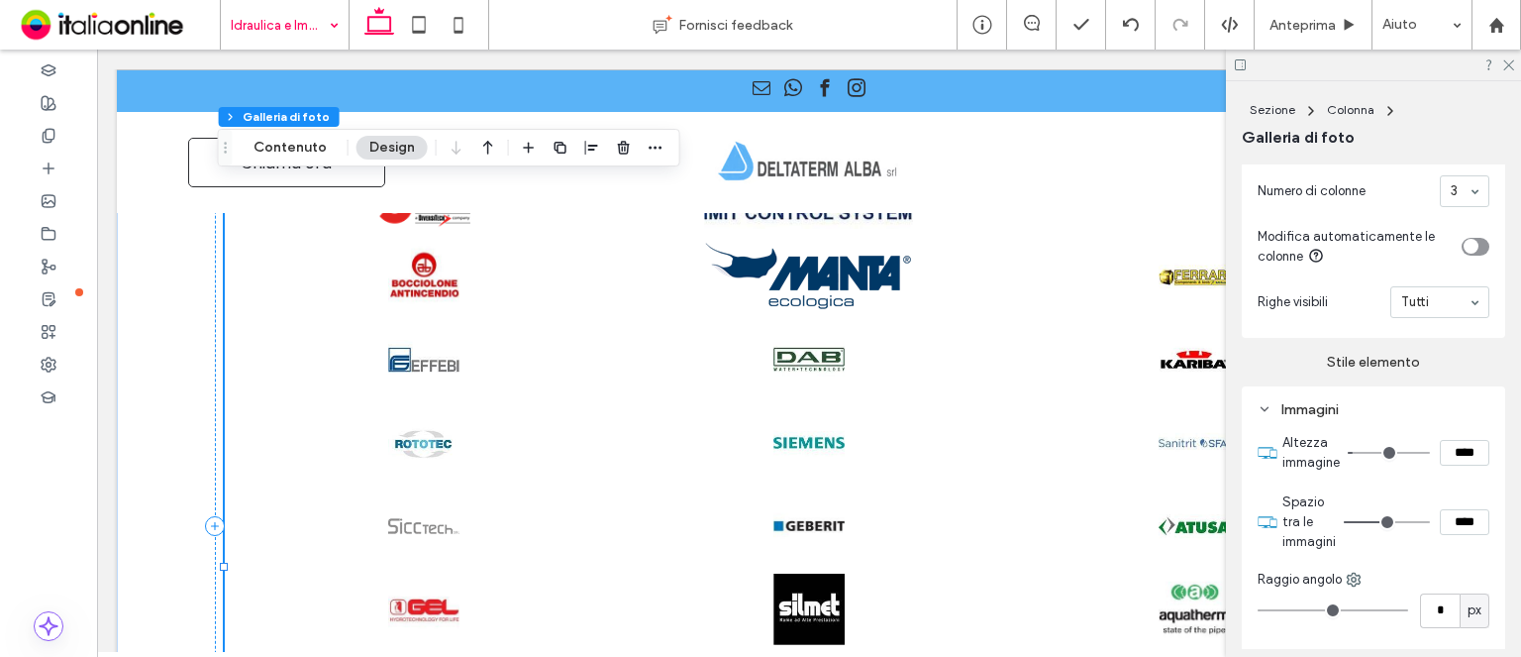
drag, startPoint x: 1405, startPoint y: 531, endPoint x: 1387, endPoint y: 535, distance: 18.3
type input "**"
click at [1387, 523] on input "range" at bounding box center [1387, 522] width 86 height 2
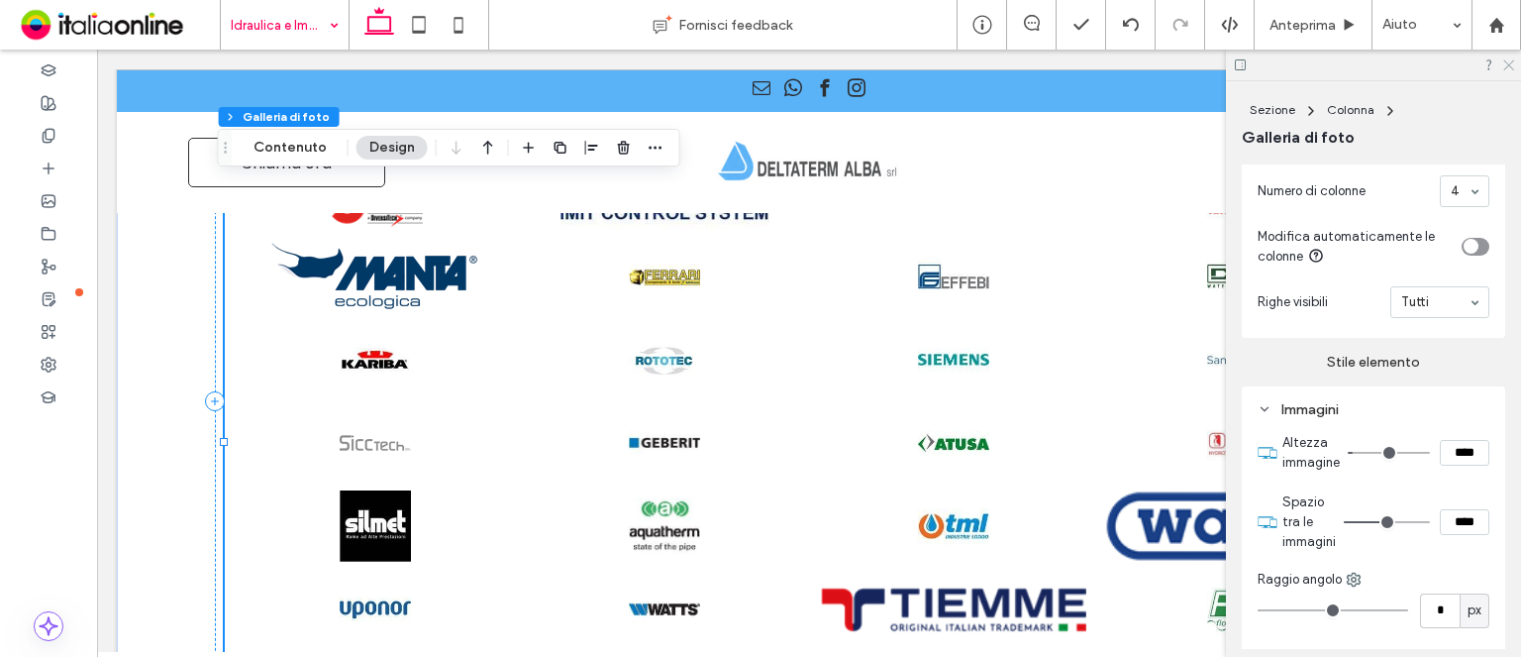
click at [1510, 58] on icon at bounding box center [1508, 63] width 13 height 13
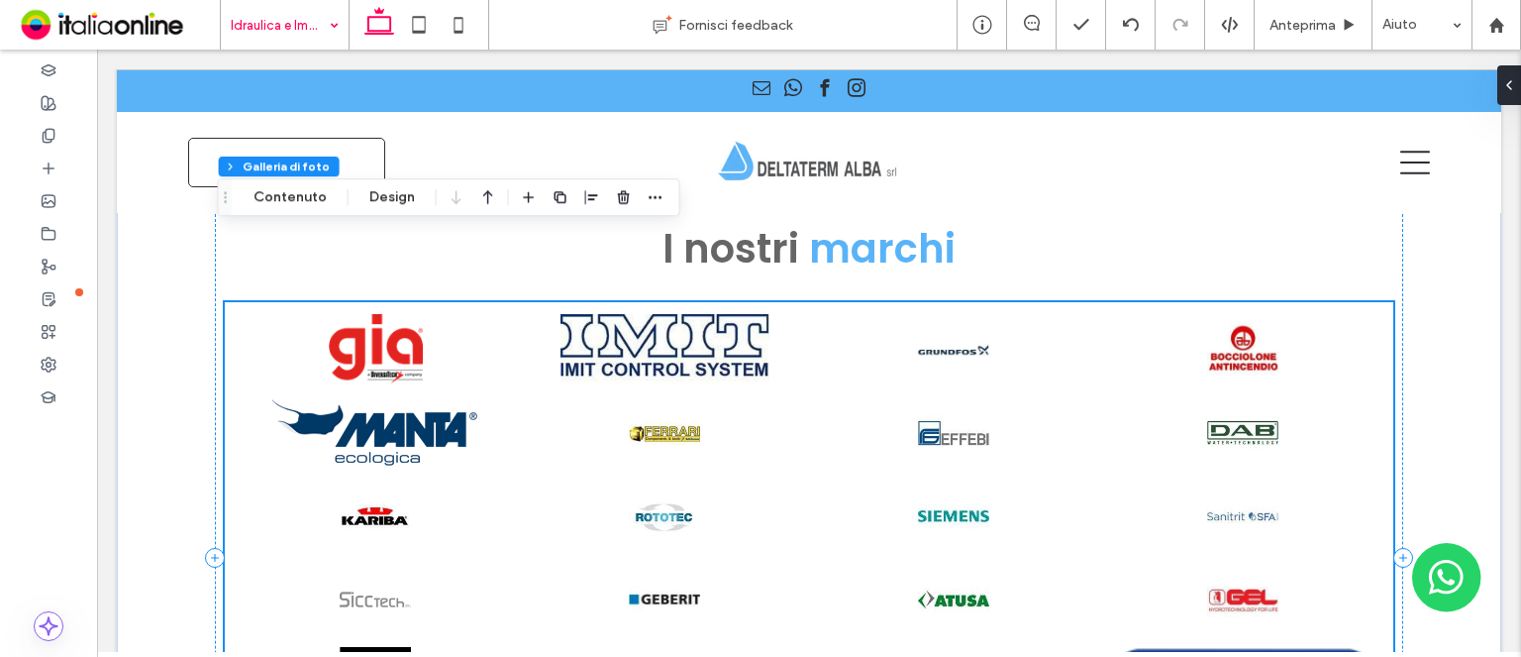
scroll to position [1783, 0]
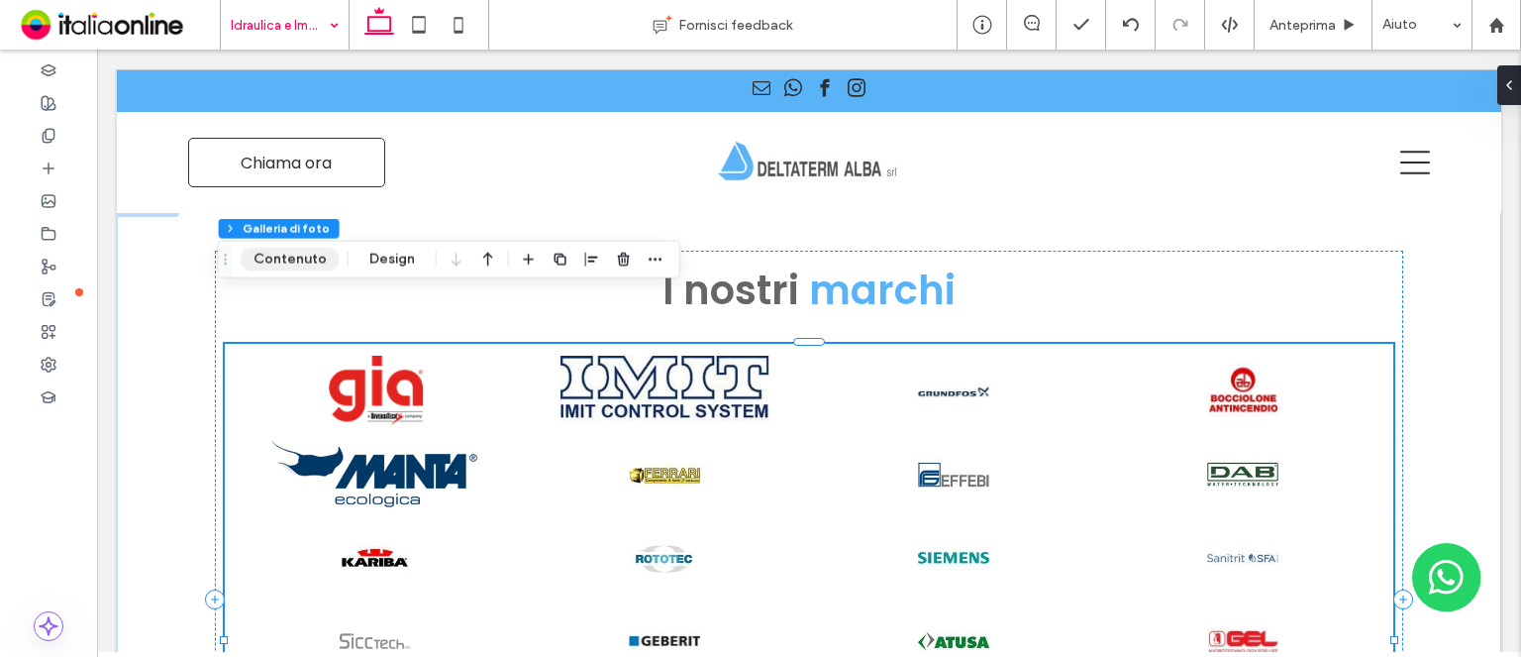
click at [277, 260] on button "Contenuto" at bounding box center [290, 260] width 99 height 24
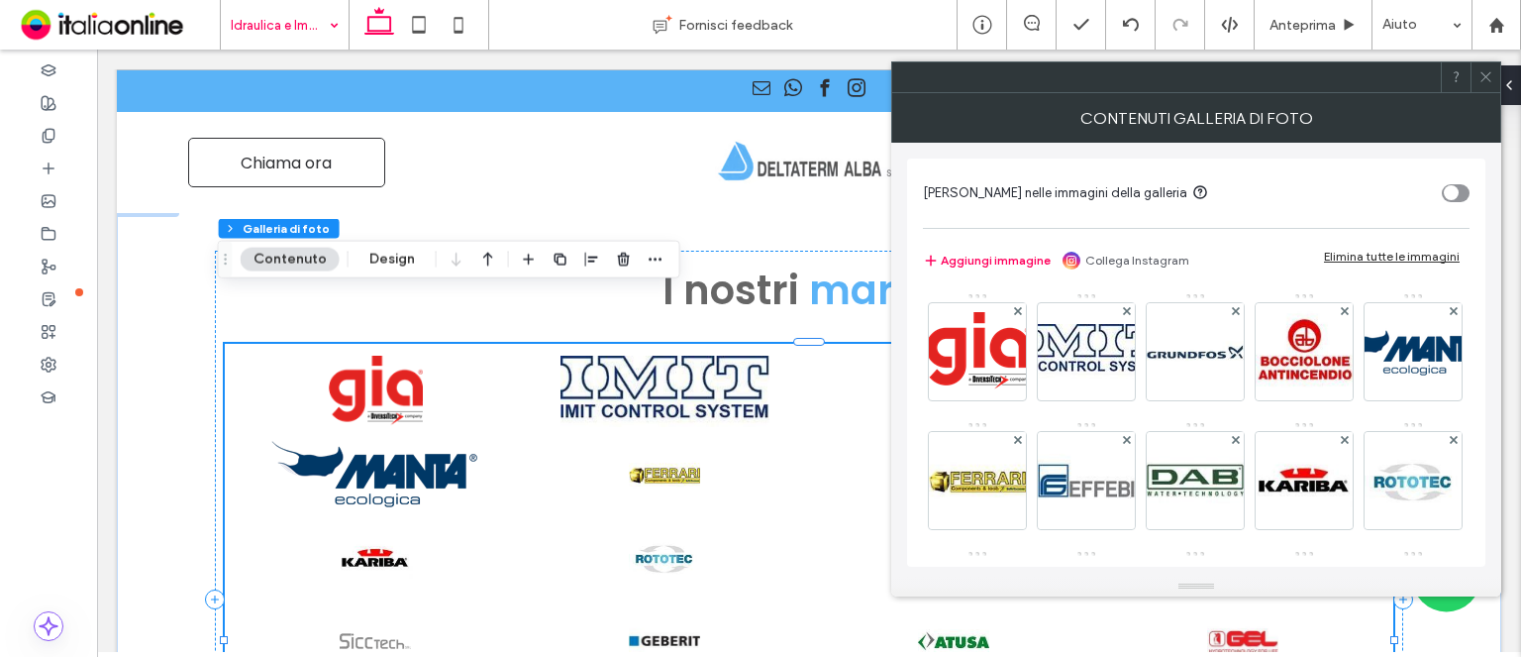
click at [428, 253] on div "Sezione Colonna Galleria di foto Contenuto Design" at bounding box center [449, 260] width 463 height 38
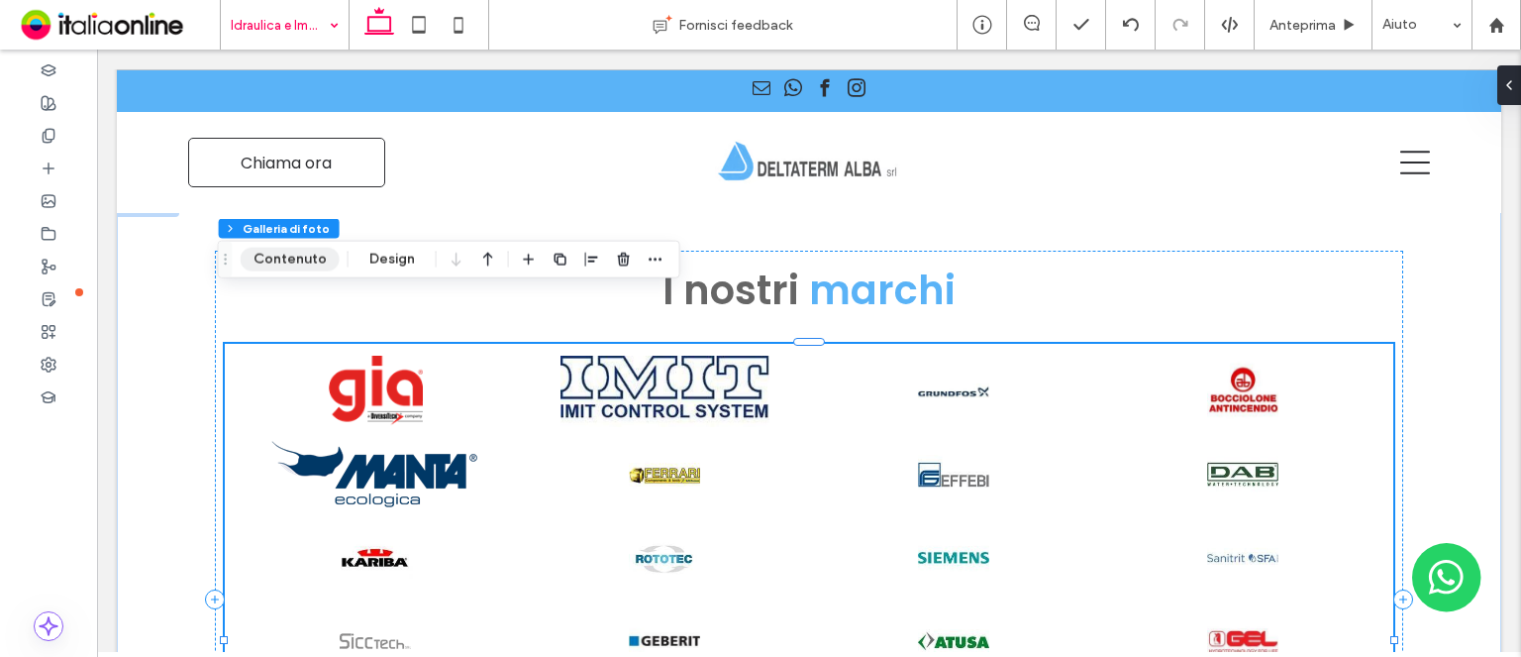
click at [251, 249] on button "Contenuto" at bounding box center [290, 260] width 99 height 24
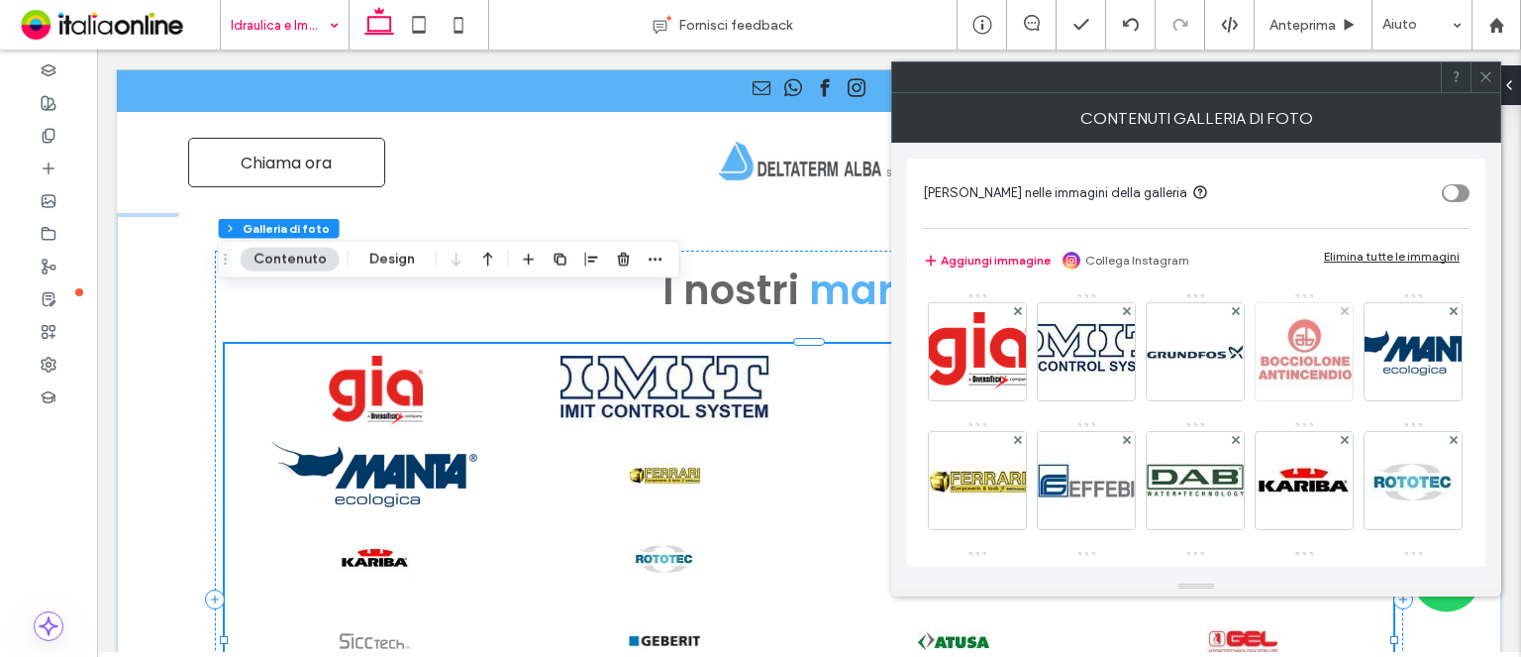
click at [1270, 332] on img at bounding box center [1304, 351] width 97 height 97
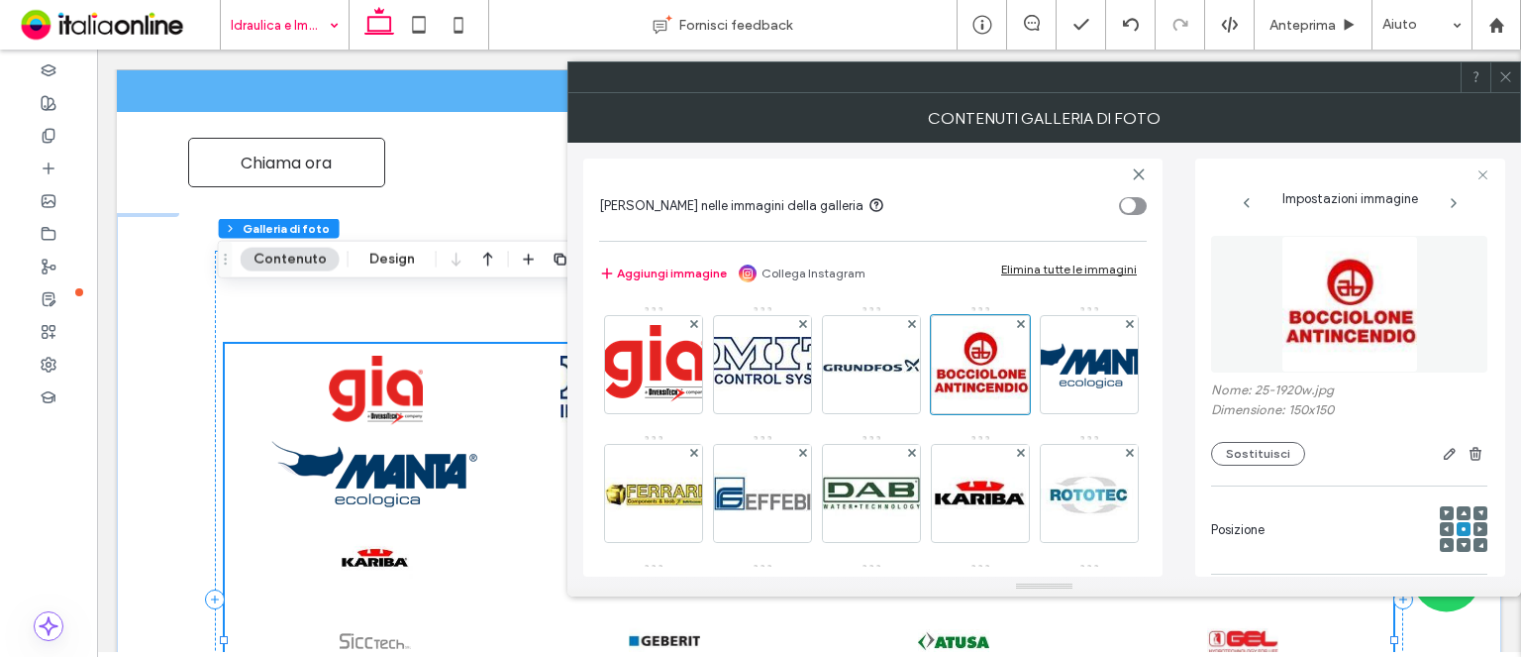
drag, startPoint x: 880, startPoint y: 360, endPoint x: 1105, endPoint y: 348, distance: 226.1
click at [880, 360] on img at bounding box center [871, 364] width 97 height 97
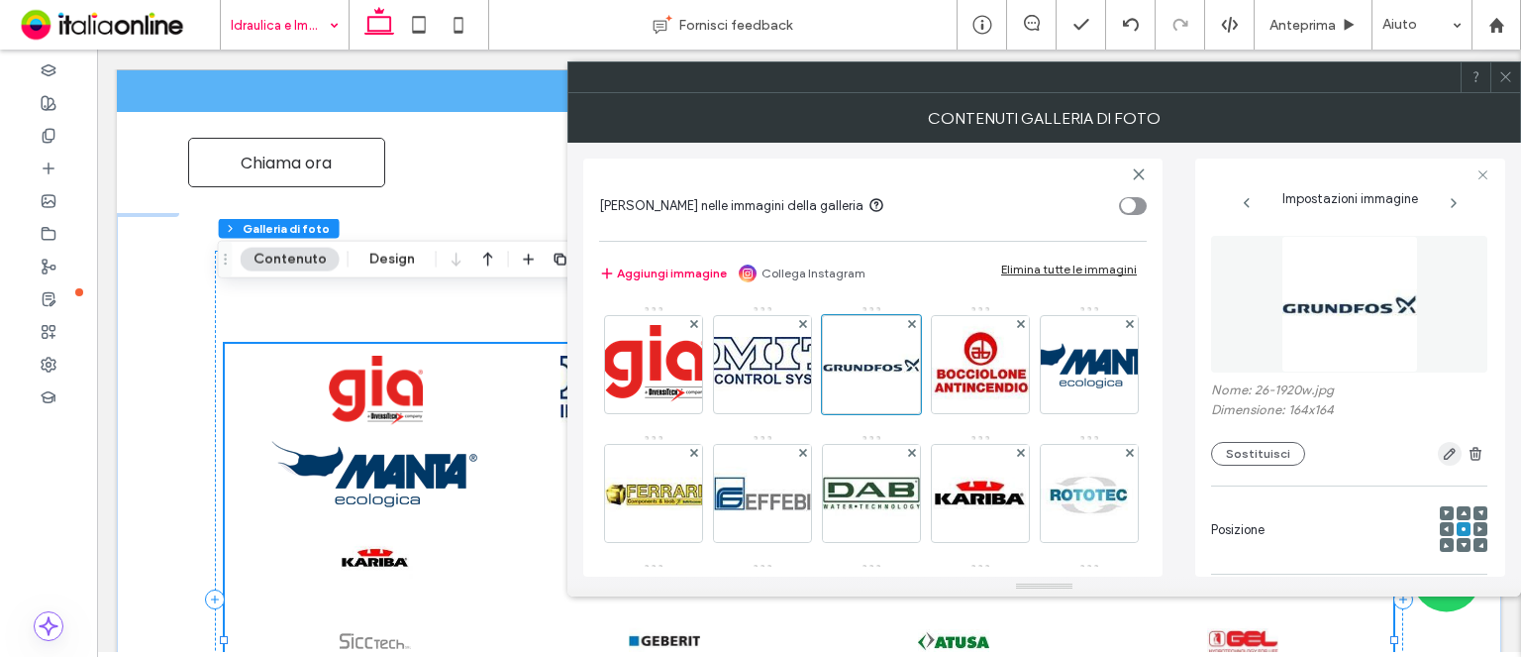
click at [1446, 457] on icon "button" at bounding box center [1450, 454] width 16 height 16
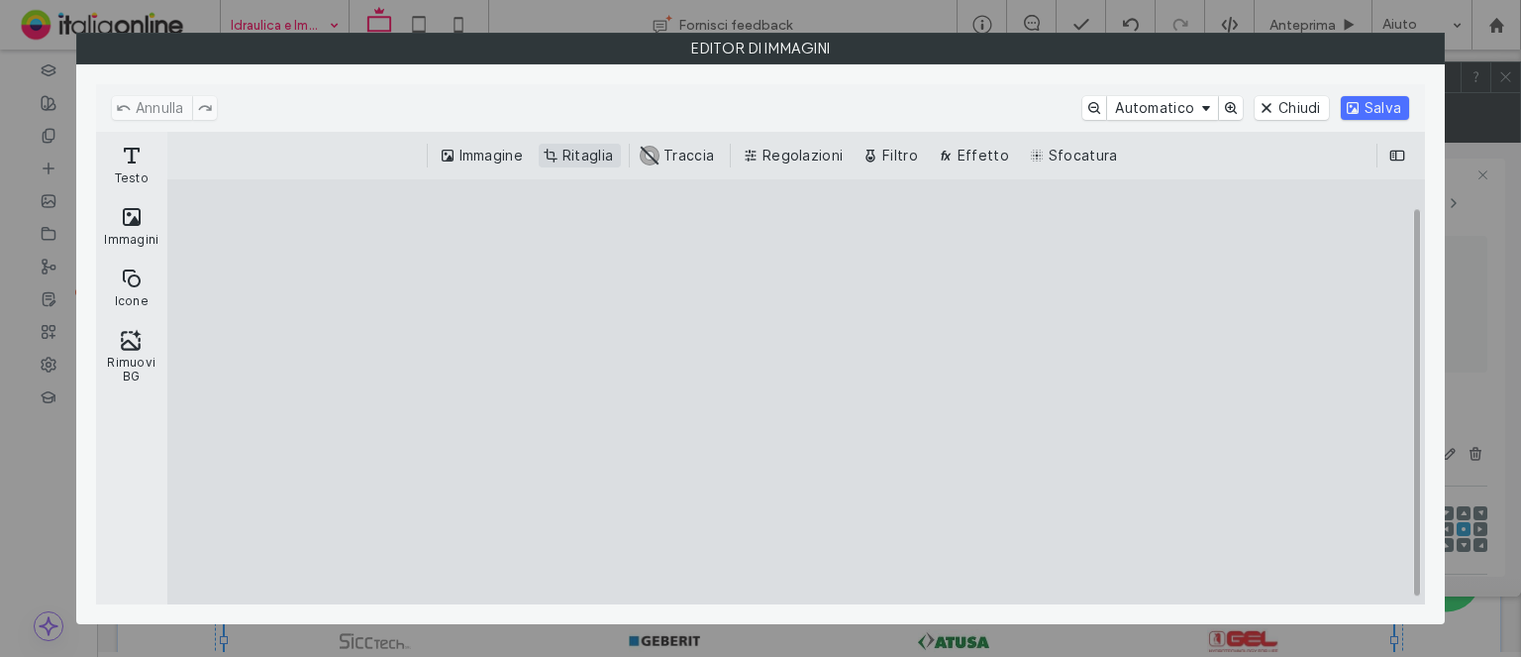
click at [605, 164] on button "Ritaglia" at bounding box center [580, 156] width 82 height 24
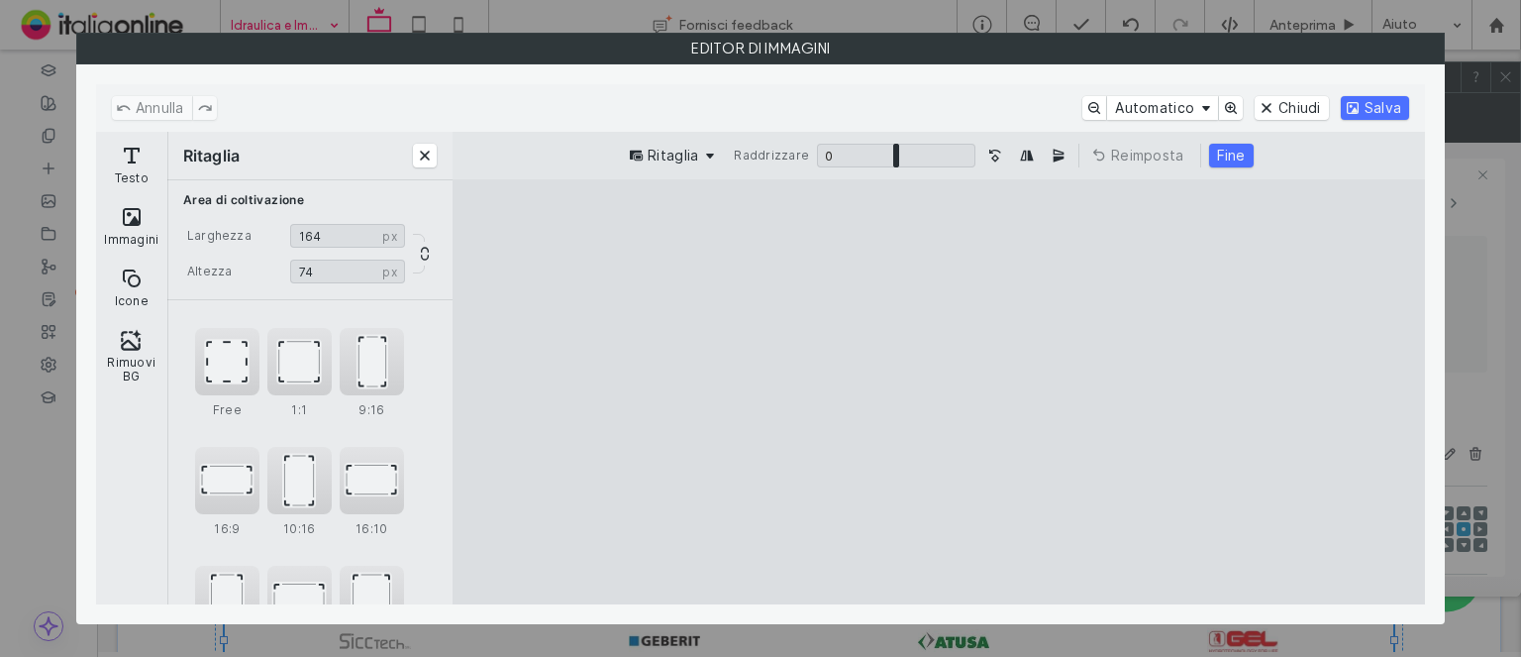
type input "**"
drag, startPoint x: 939, startPoint y: 563, endPoint x: 997, endPoint y: 325, distance: 244.8
click at [939, 392] on cesdk-canvas "Editor / piattaforma / website builder canvas" at bounding box center [939, 392] width 0 height 0
drag, startPoint x: 1010, startPoint y: 447, endPoint x: 1006, endPoint y: 117, distance: 329.9
click at [939, 392] on cesdk-canvas "Editor / piattaforma / website builder canvas" at bounding box center [939, 392] width 0 height 0
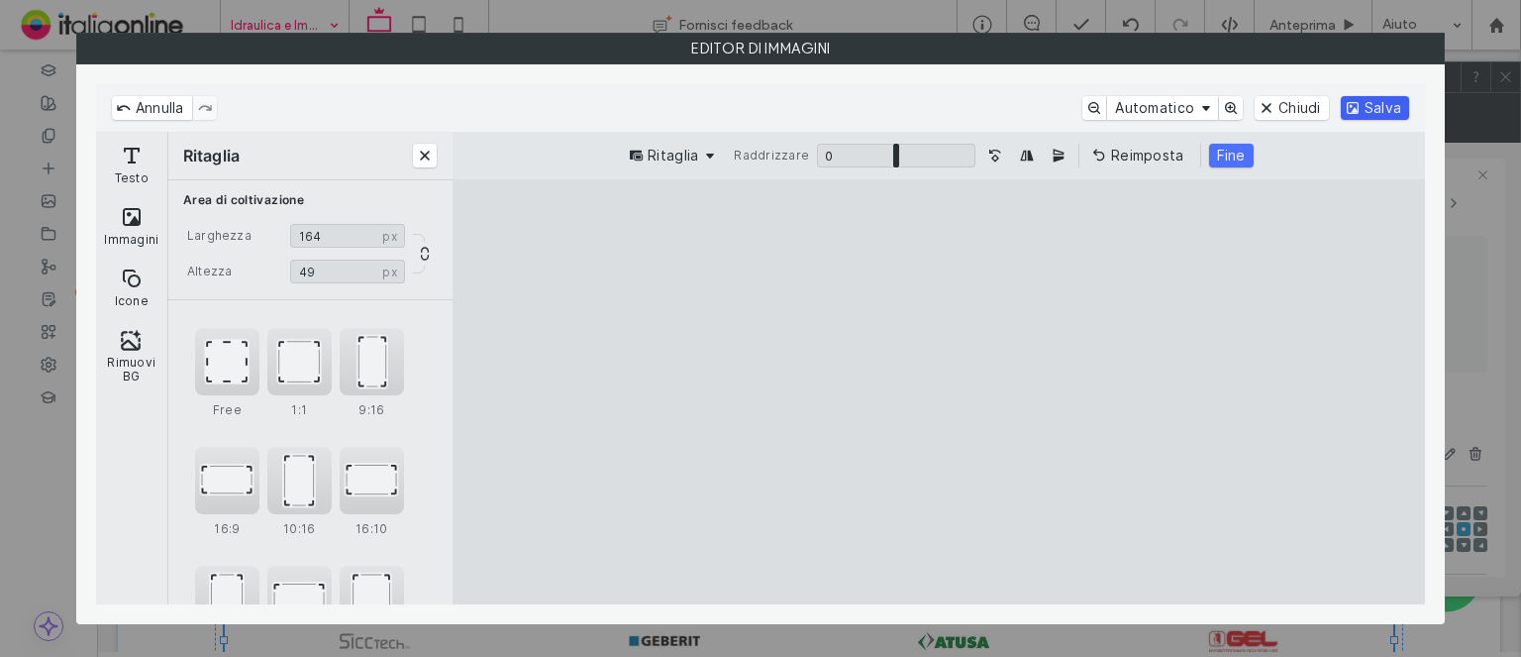
click at [1375, 101] on button "Salva" at bounding box center [1375, 108] width 68 height 24
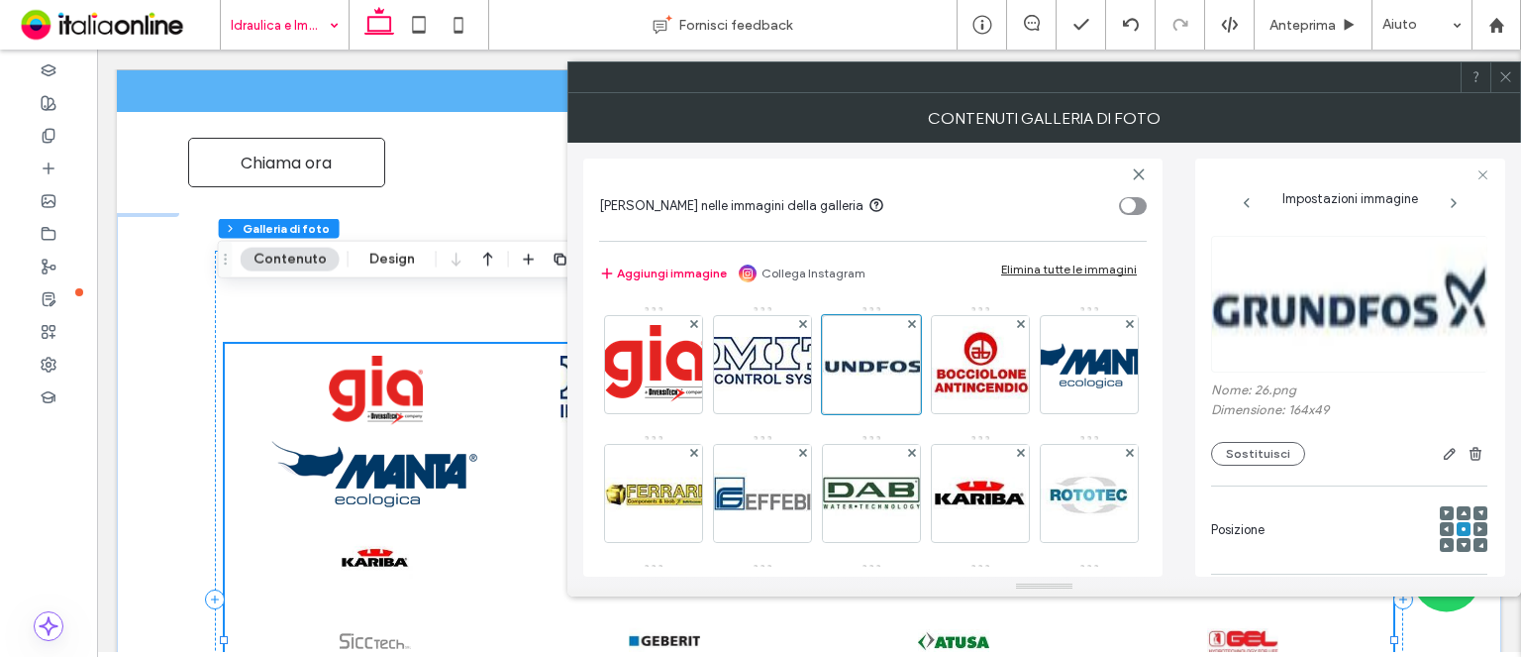
click at [1498, 78] on div at bounding box center [1506, 77] width 30 height 30
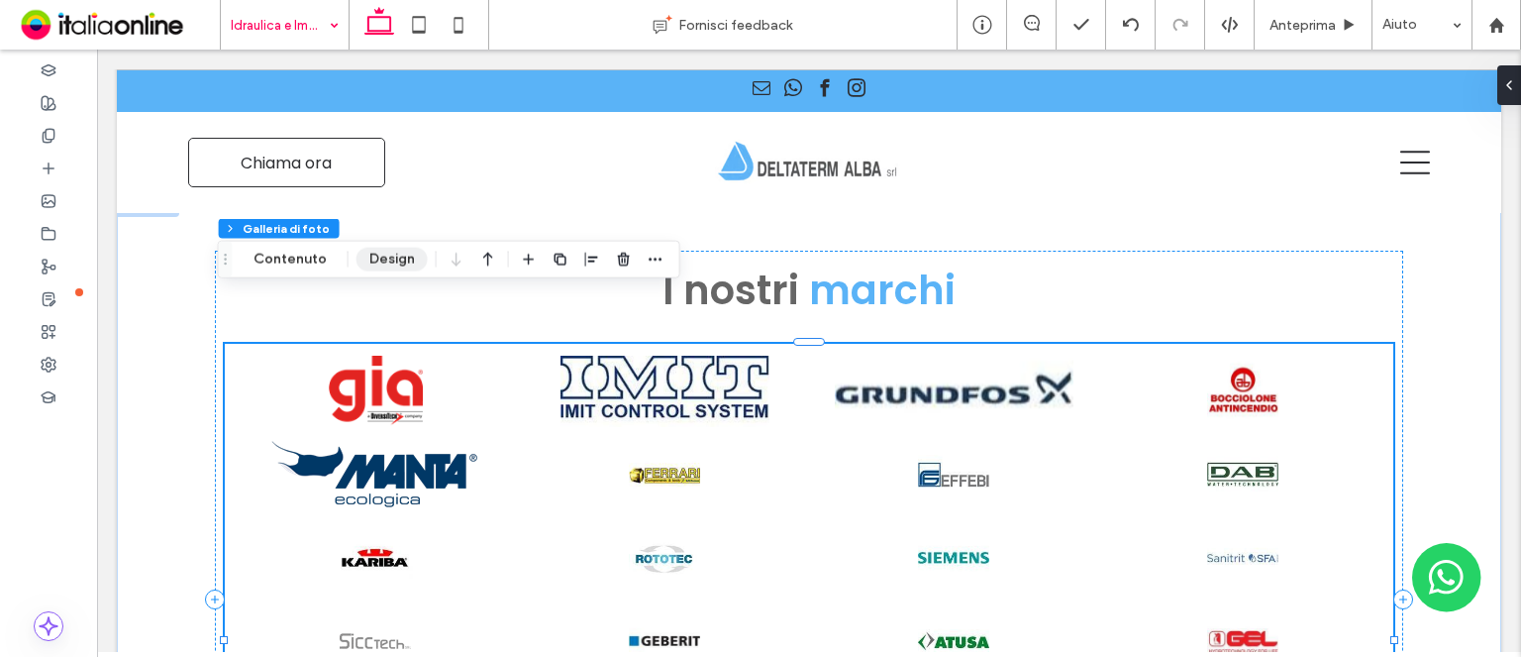
click at [363, 265] on button "Design" at bounding box center [392, 260] width 71 height 24
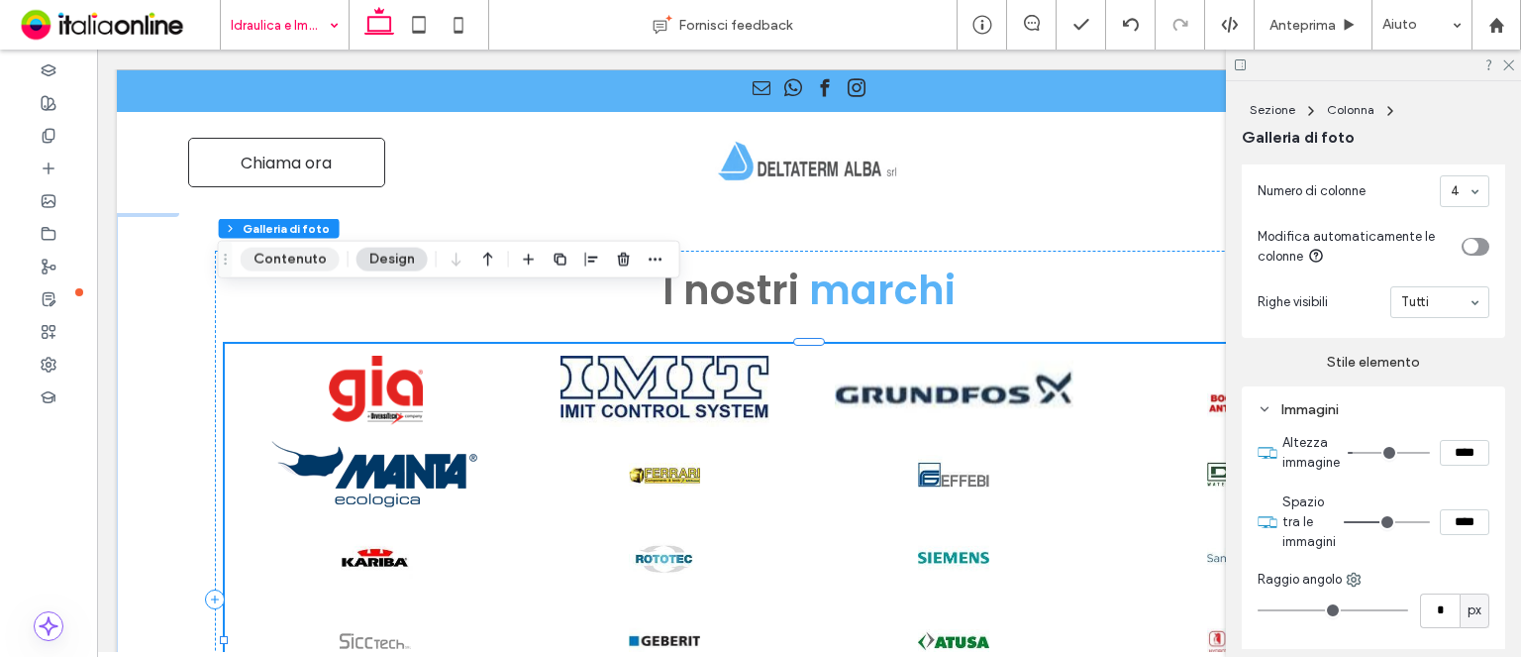
click at [297, 265] on button "Contenuto" at bounding box center [290, 260] width 99 height 24
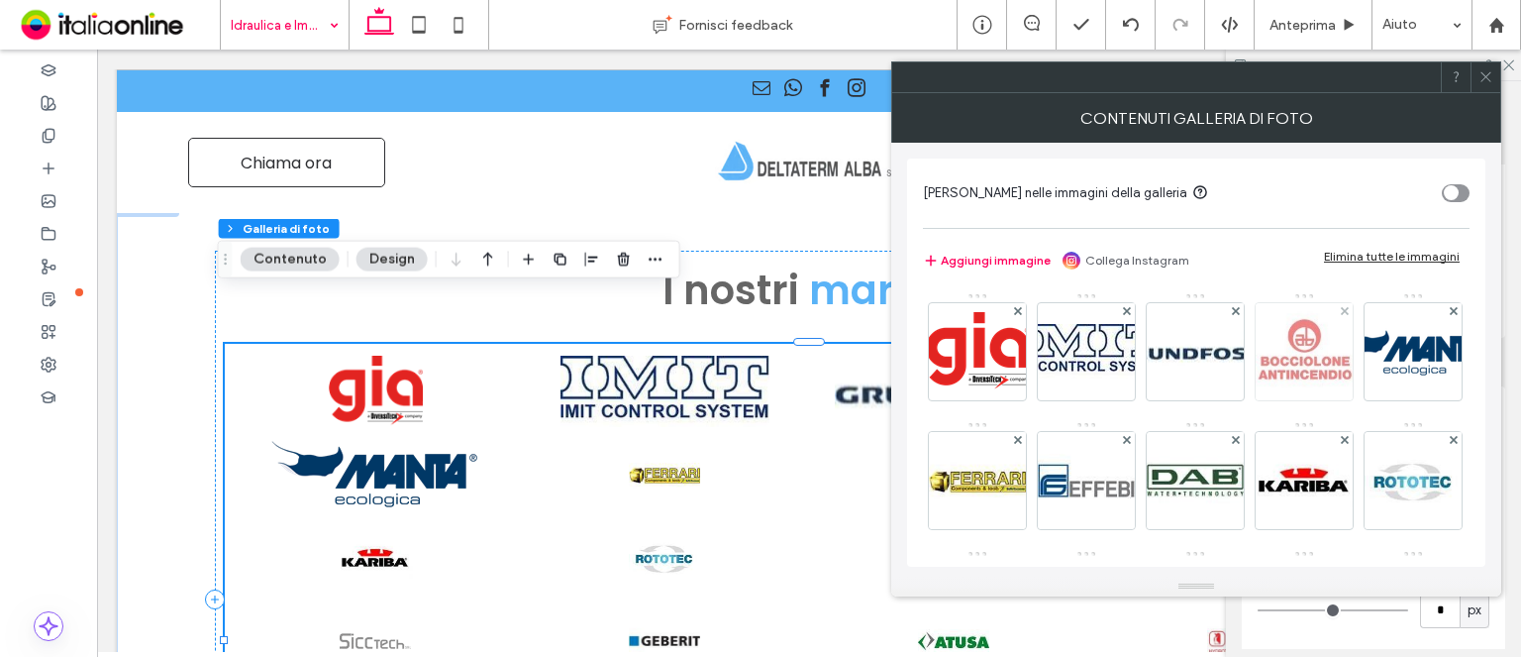
click at [1329, 350] on img at bounding box center [1304, 351] width 97 height 97
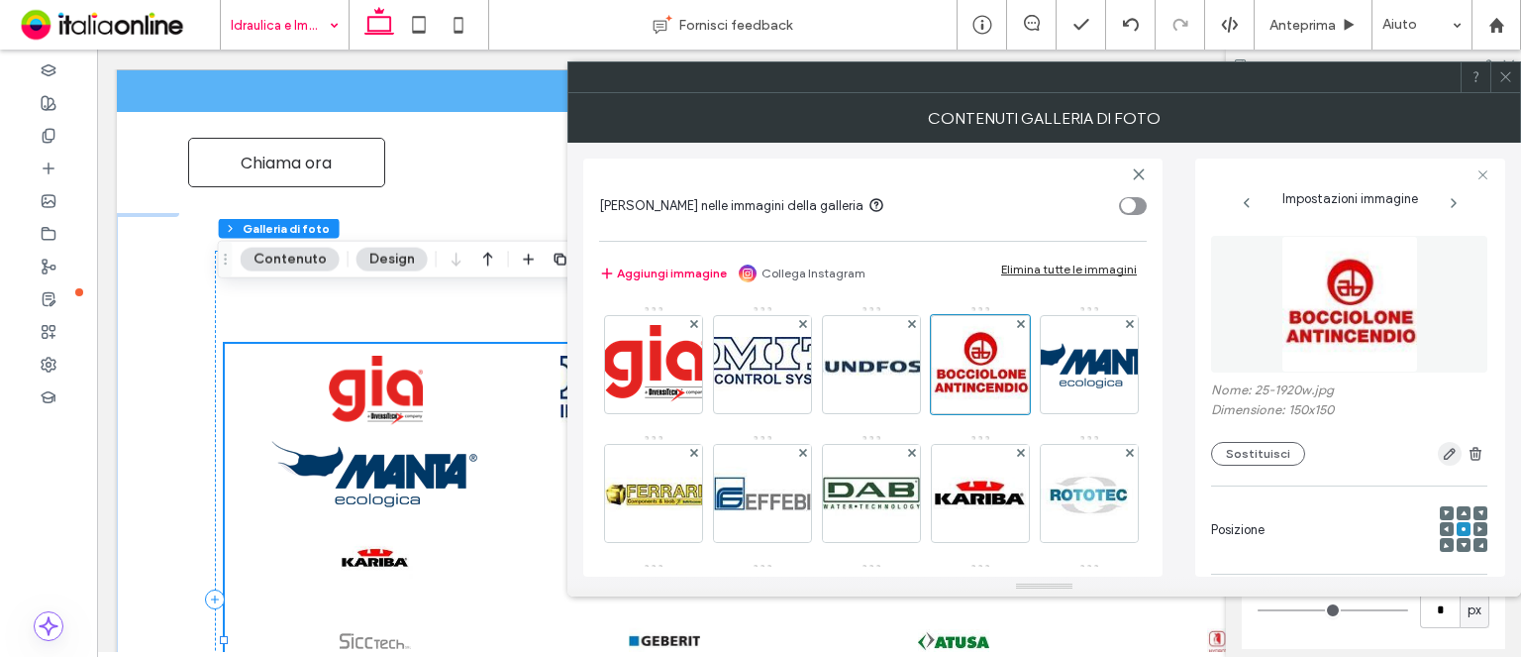
click at [1442, 461] on icon "button" at bounding box center [1450, 454] width 16 height 16
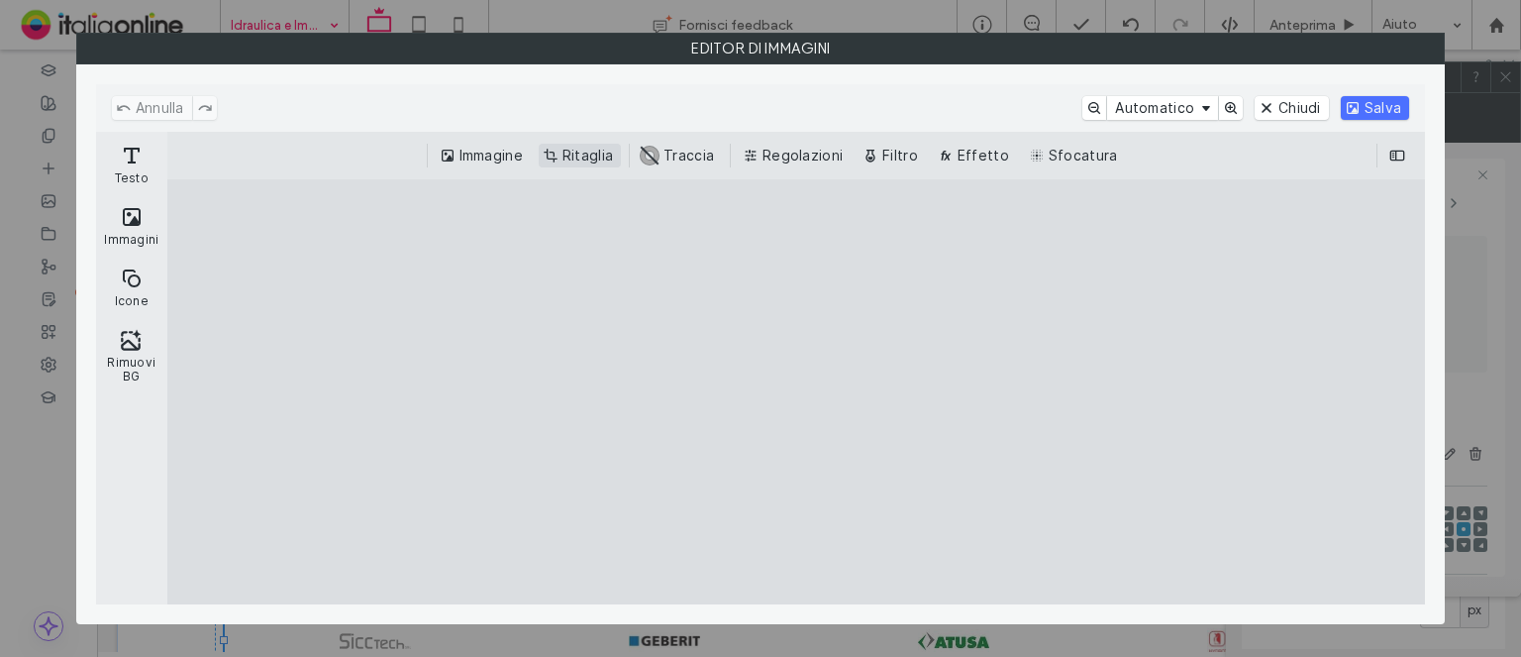
click at [602, 161] on button "Ritaglia" at bounding box center [580, 156] width 82 height 24
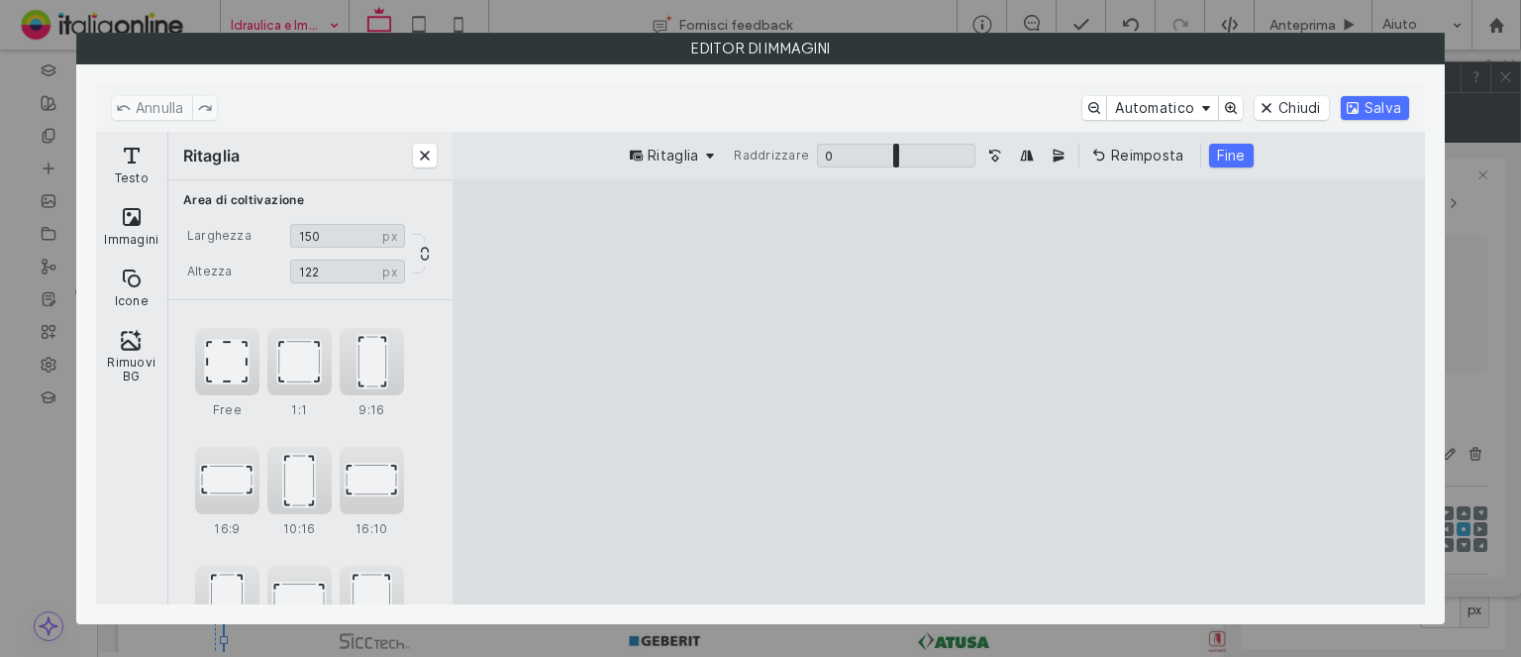
drag, startPoint x: 946, startPoint y: 561, endPoint x: 962, endPoint y: 496, distance: 66.3
click at [939, 392] on cesdk-canvas "Editor / piattaforma / website builder canvas" at bounding box center [939, 392] width 0 height 0
type input "***"
drag, startPoint x: 944, startPoint y: 215, endPoint x: 994, endPoint y: 260, distance: 68.0
click at [939, 392] on cesdk-canvas "Editor / piattaforma / website builder canvas" at bounding box center [939, 392] width 0 height 0
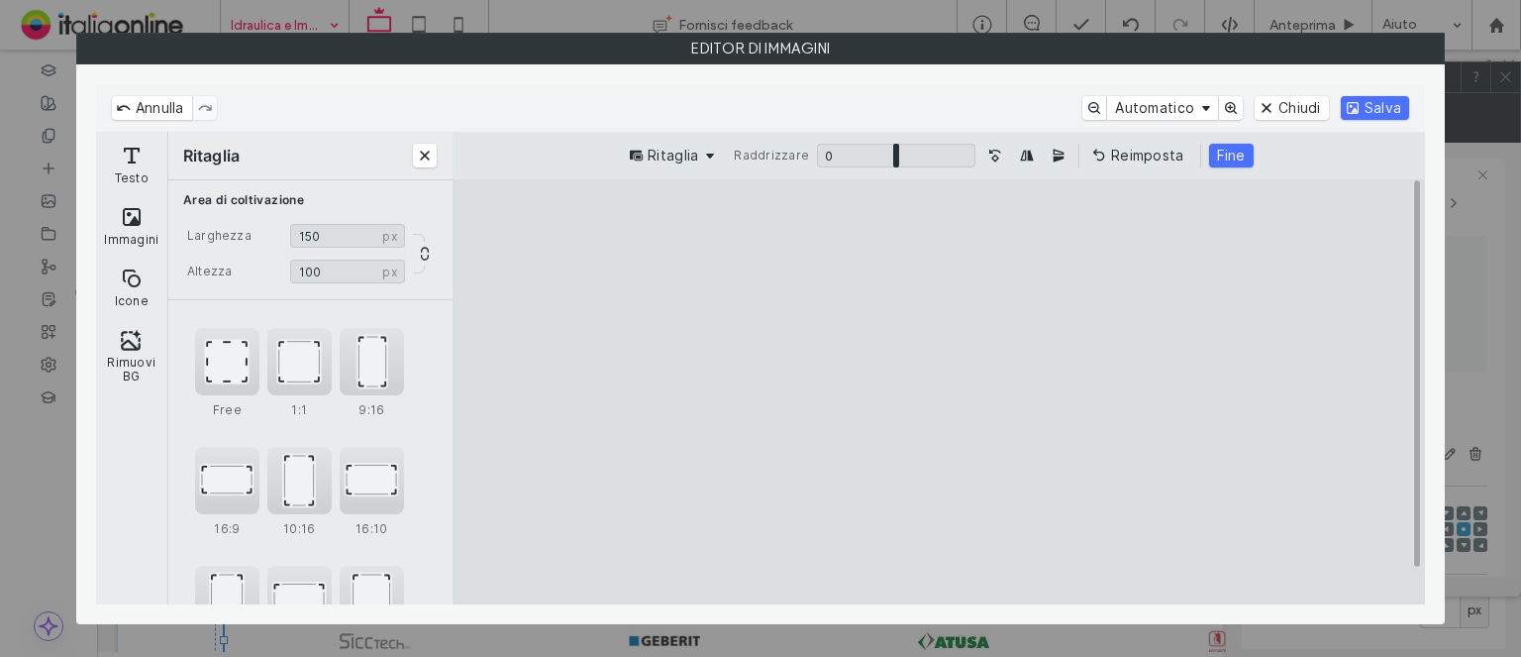
click at [1195, 174] on div "Ritaglia Raddrizzare 0 * 0 Reimposta Fine" at bounding box center [939, 156] width 973 height 48
drag, startPoint x: 1228, startPoint y: 157, endPoint x: 1257, endPoint y: 145, distance: 31.5
click at [1231, 155] on button "Fine" at bounding box center [1231, 156] width 45 height 24
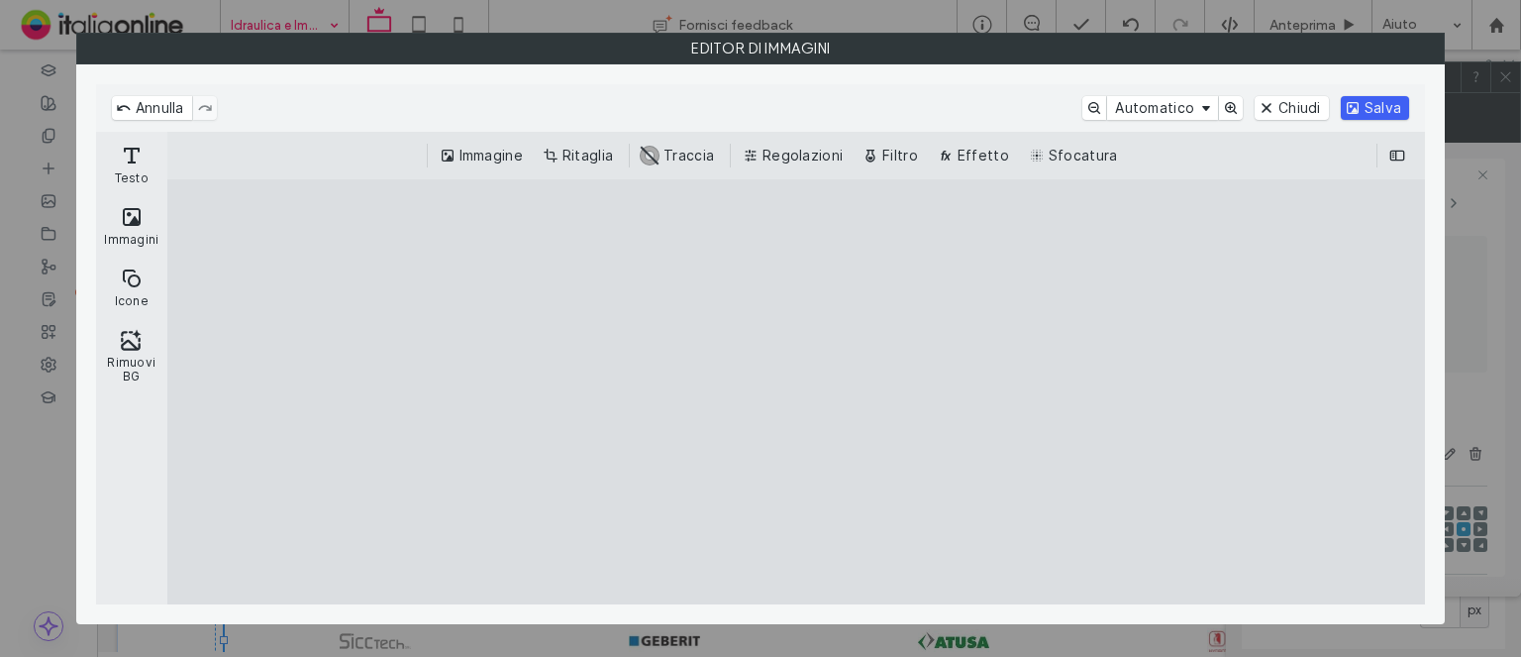
click at [1376, 106] on button "Salva" at bounding box center [1375, 108] width 68 height 24
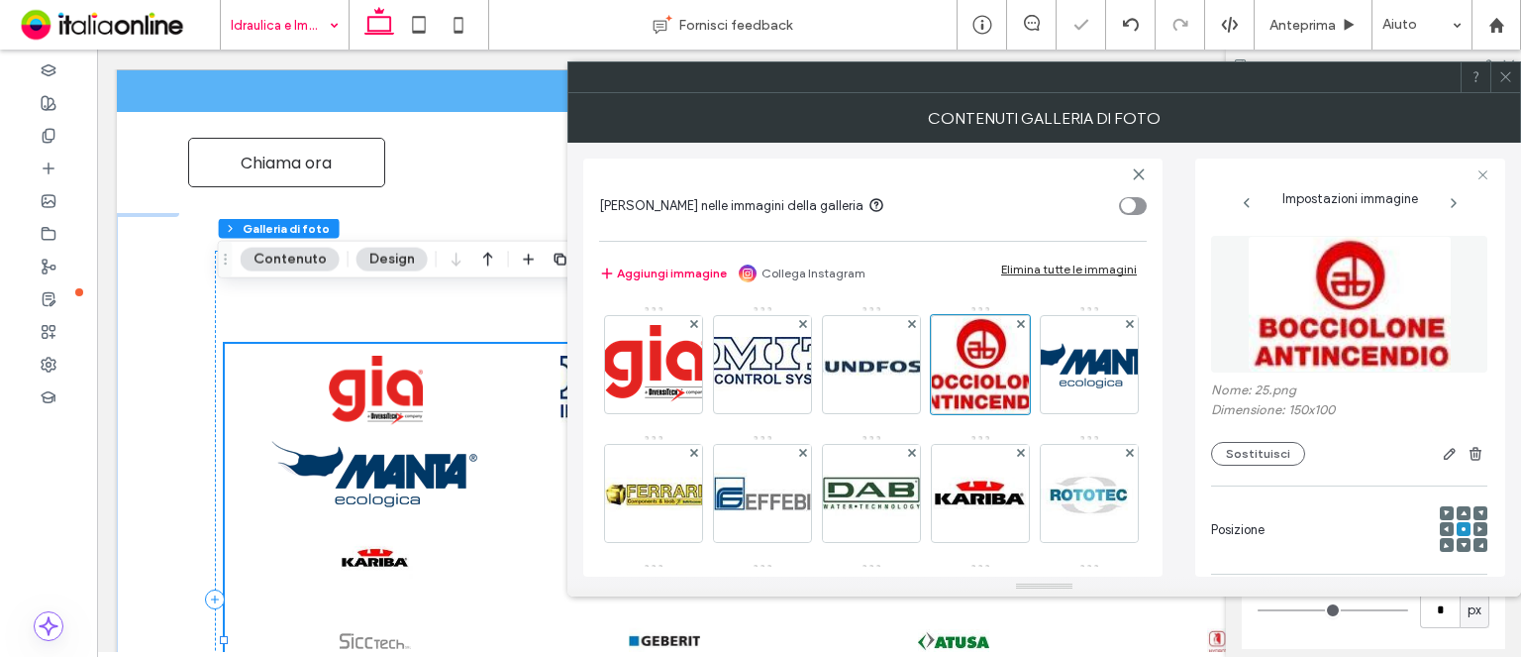
click at [1506, 70] on icon at bounding box center [1506, 76] width 15 height 15
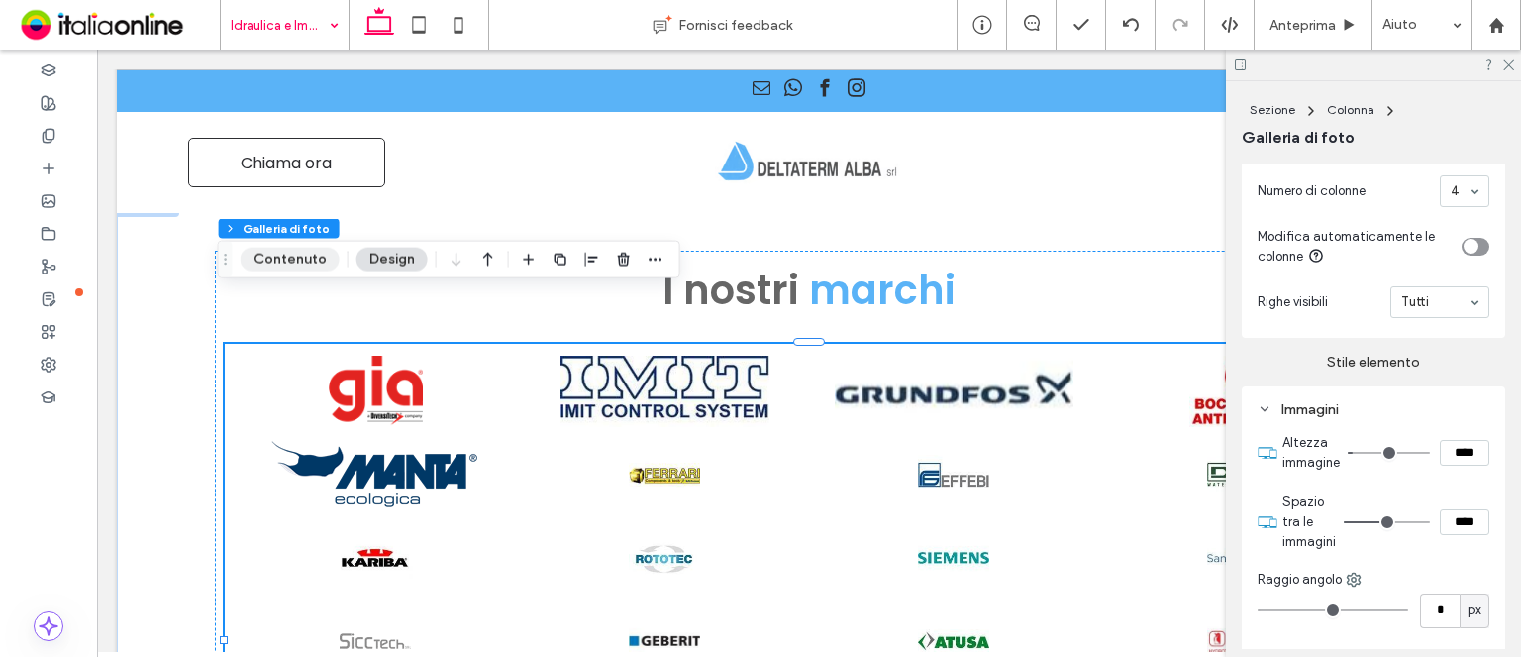
click at [282, 264] on button "Contenuto" at bounding box center [290, 260] width 99 height 24
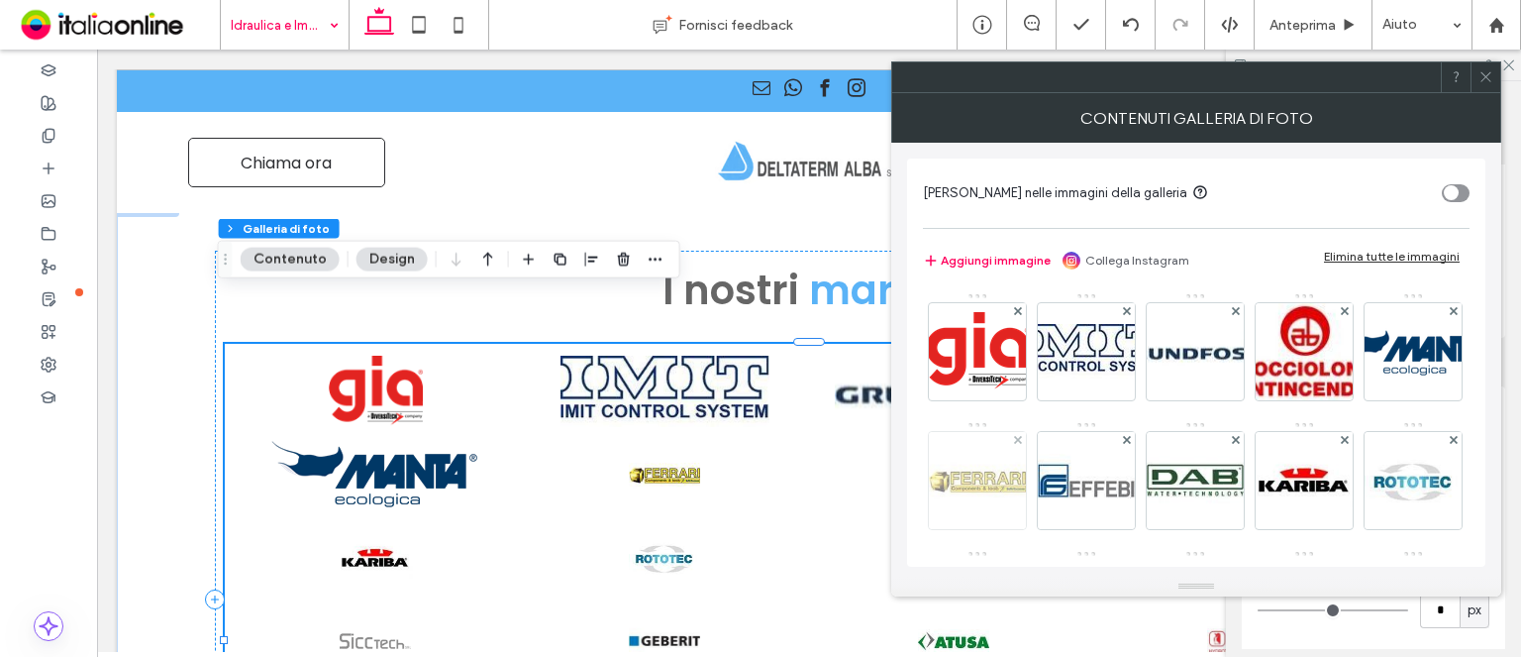
click at [1026, 460] on img at bounding box center [977, 480] width 97 height 97
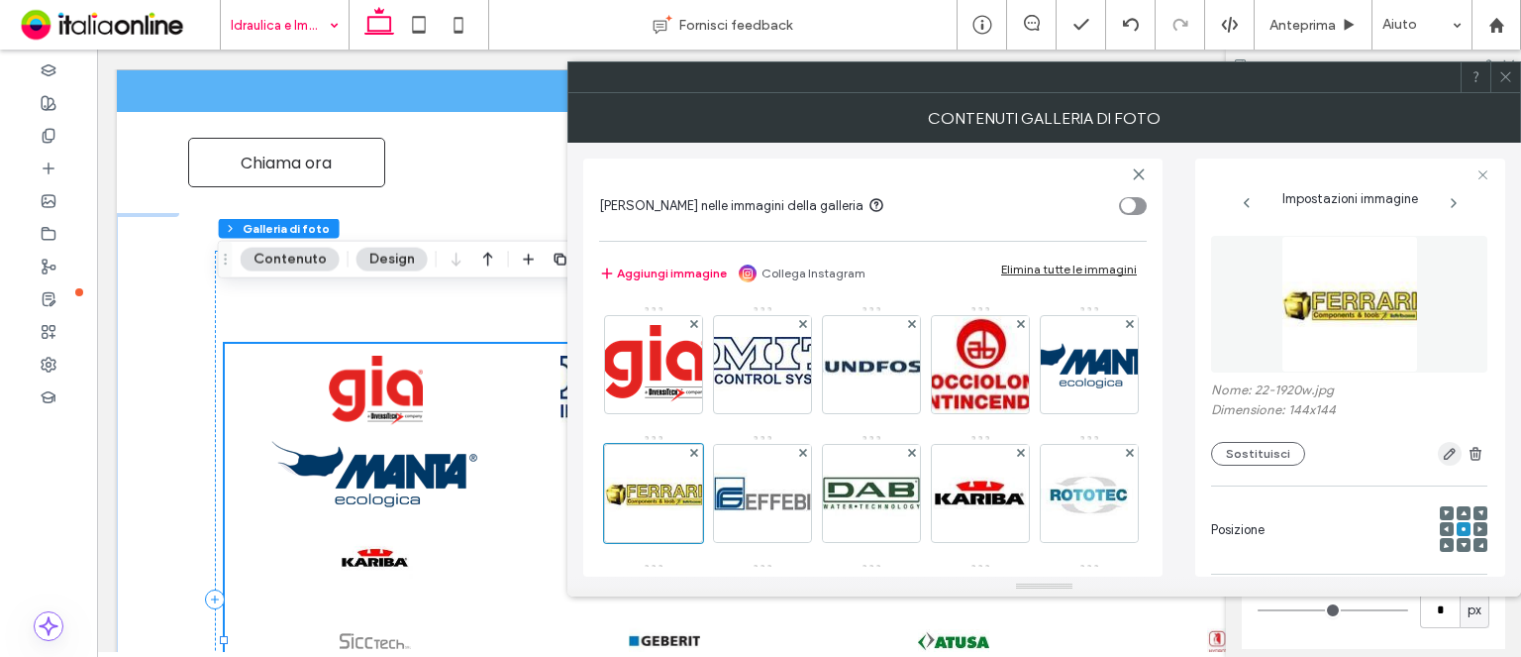
click at [1448, 453] on icon "button" at bounding box center [1450, 454] width 16 height 16
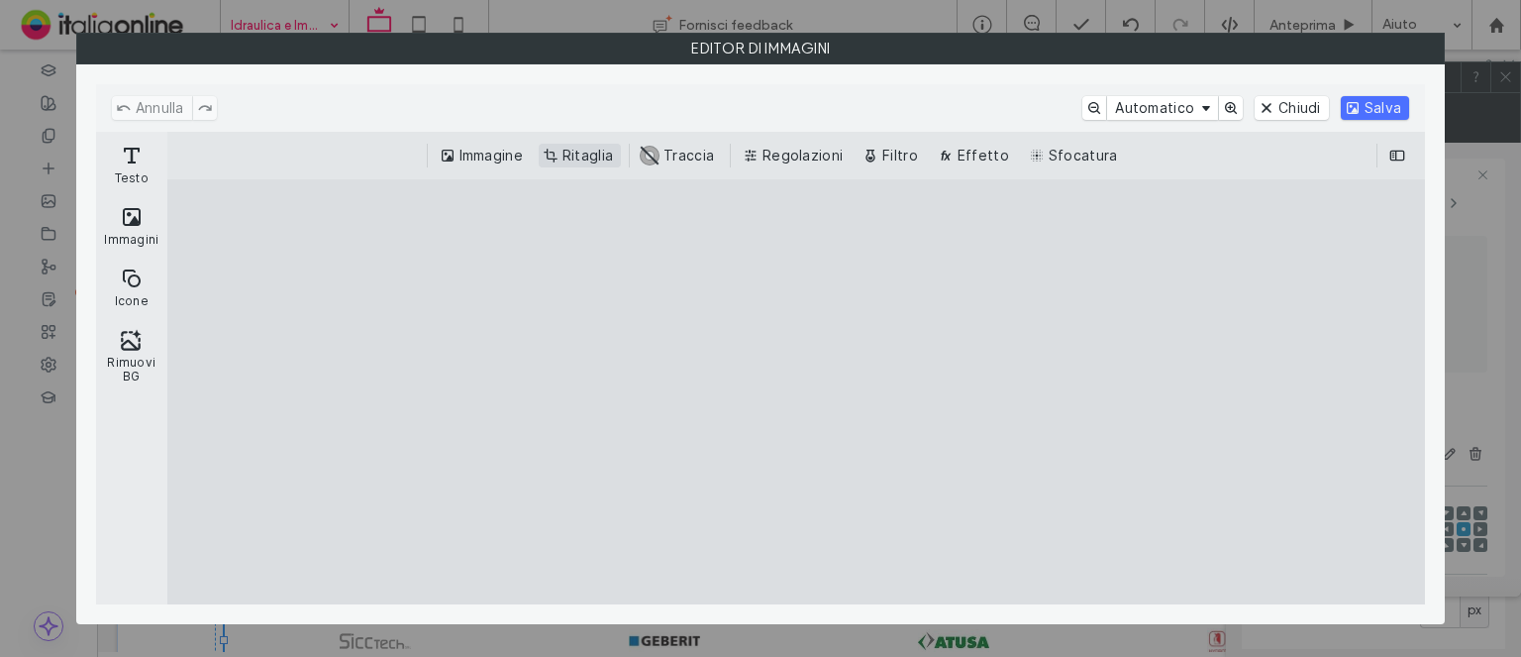
click at [603, 156] on button "Ritaglia" at bounding box center [580, 156] width 82 height 24
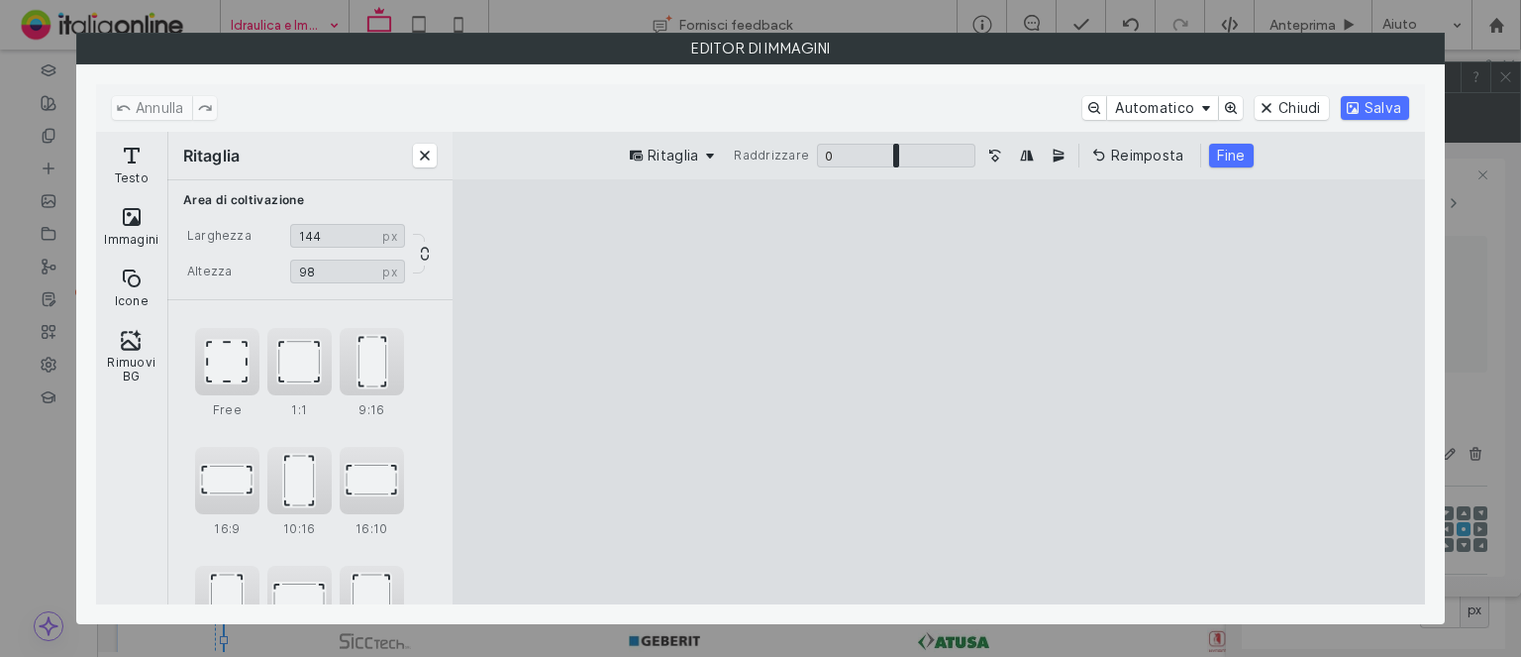
drag, startPoint x: 931, startPoint y: 562, endPoint x: 943, endPoint y: 453, distance: 109.6
click at [939, 392] on cesdk-canvas "Editor / piattaforma / website builder canvas" at bounding box center [939, 392] width 0 height 0
drag, startPoint x: 945, startPoint y: 228, endPoint x: 951, endPoint y: 410, distance: 182.3
click at [939, 392] on cesdk-canvas "Editor / piattaforma / website builder canvas" at bounding box center [939, 392] width 0 height 0
type input "**"
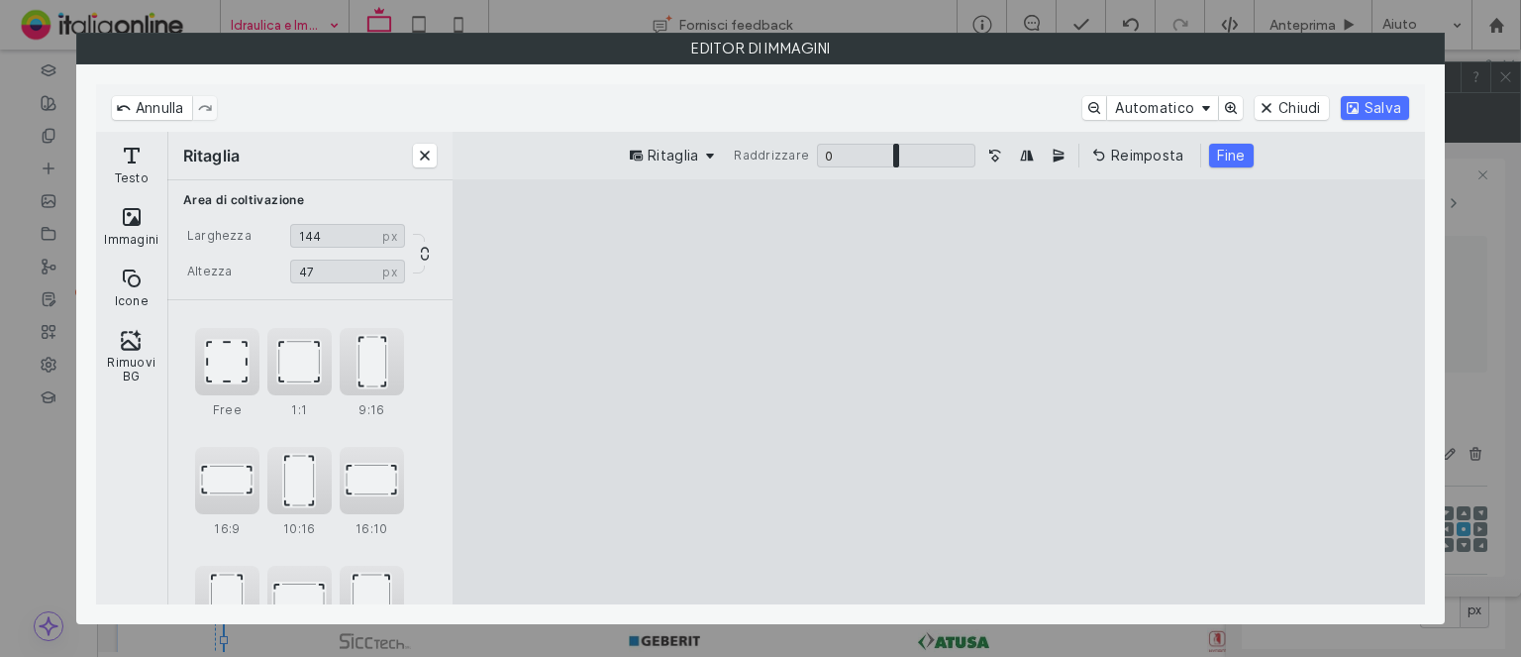
drag, startPoint x: 955, startPoint y: 267, endPoint x: 997, endPoint y: 240, distance: 50.8
click at [939, 392] on cesdk-canvas "Editor / piattaforma / website builder canvas" at bounding box center [939, 392] width 0 height 0
click at [1227, 154] on button "Fine" at bounding box center [1231, 156] width 45 height 24
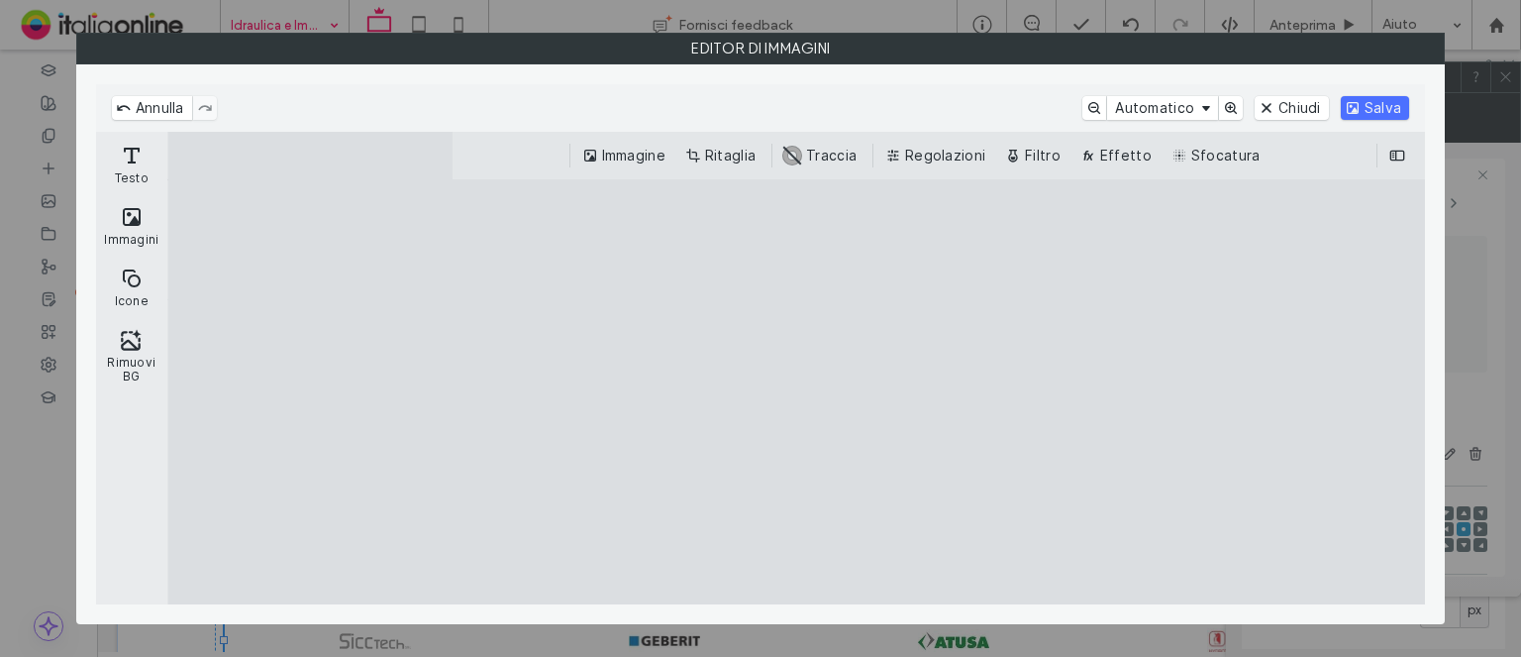
click at [1387, 91] on div "Annulla Automatico Chiudi Salva" at bounding box center [760, 108] width 1329 height 48
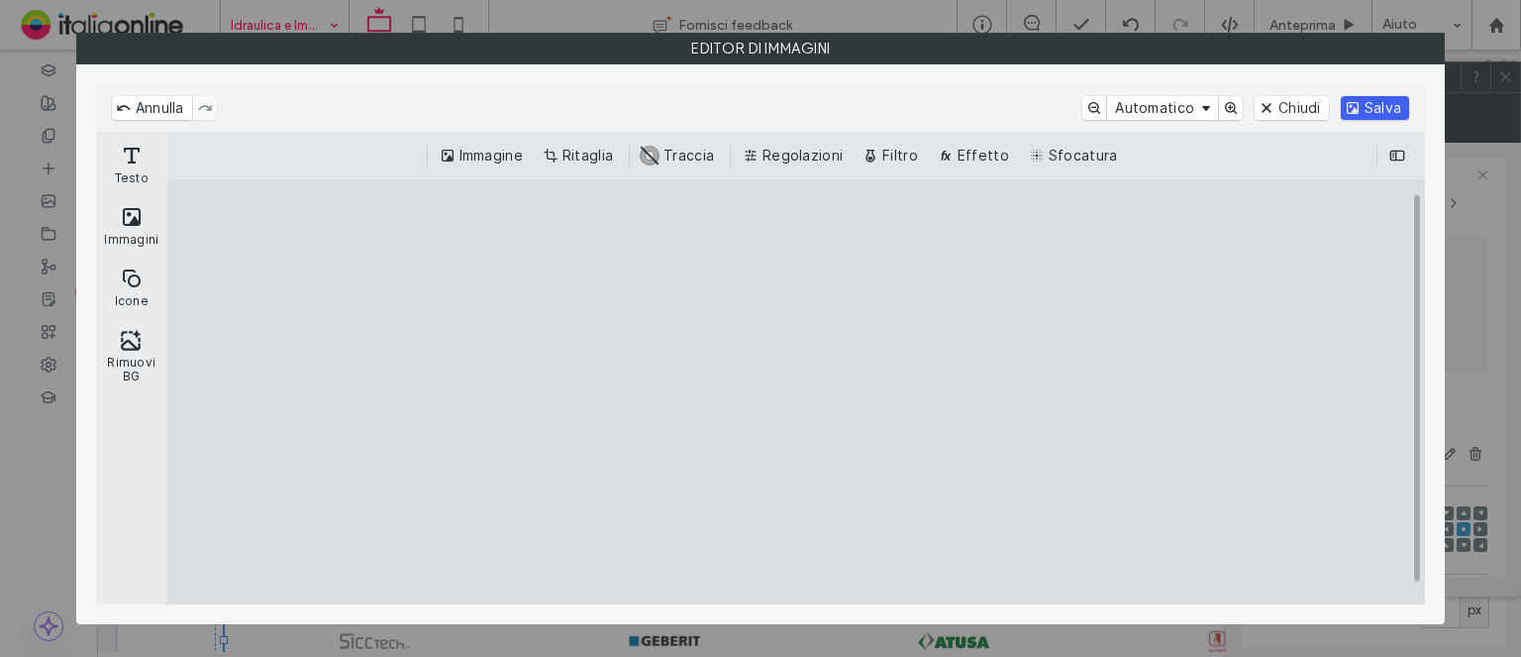
click at [1383, 108] on button "Salva" at bounding box center [1375, 108] width 68 height 24
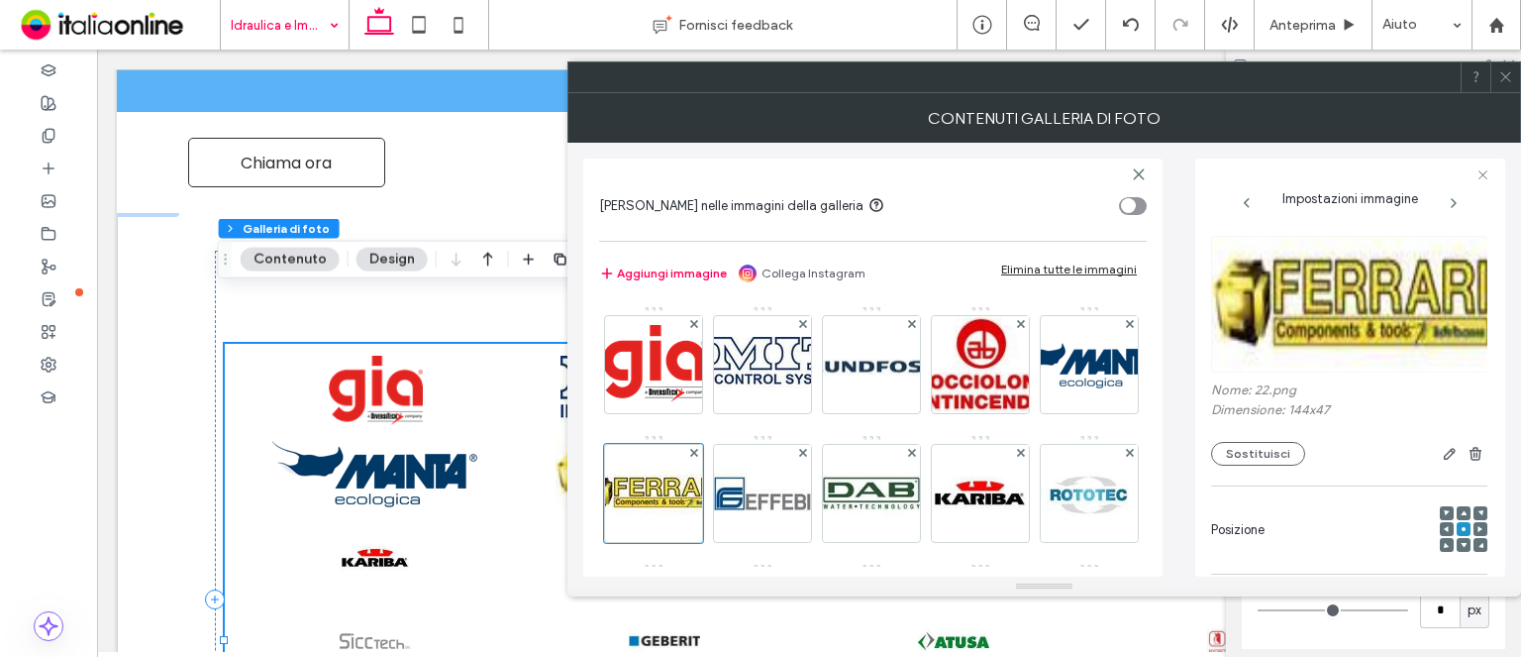
click at [1506, 69] on icon at bounding box center [1506, 76] width 15 height 15
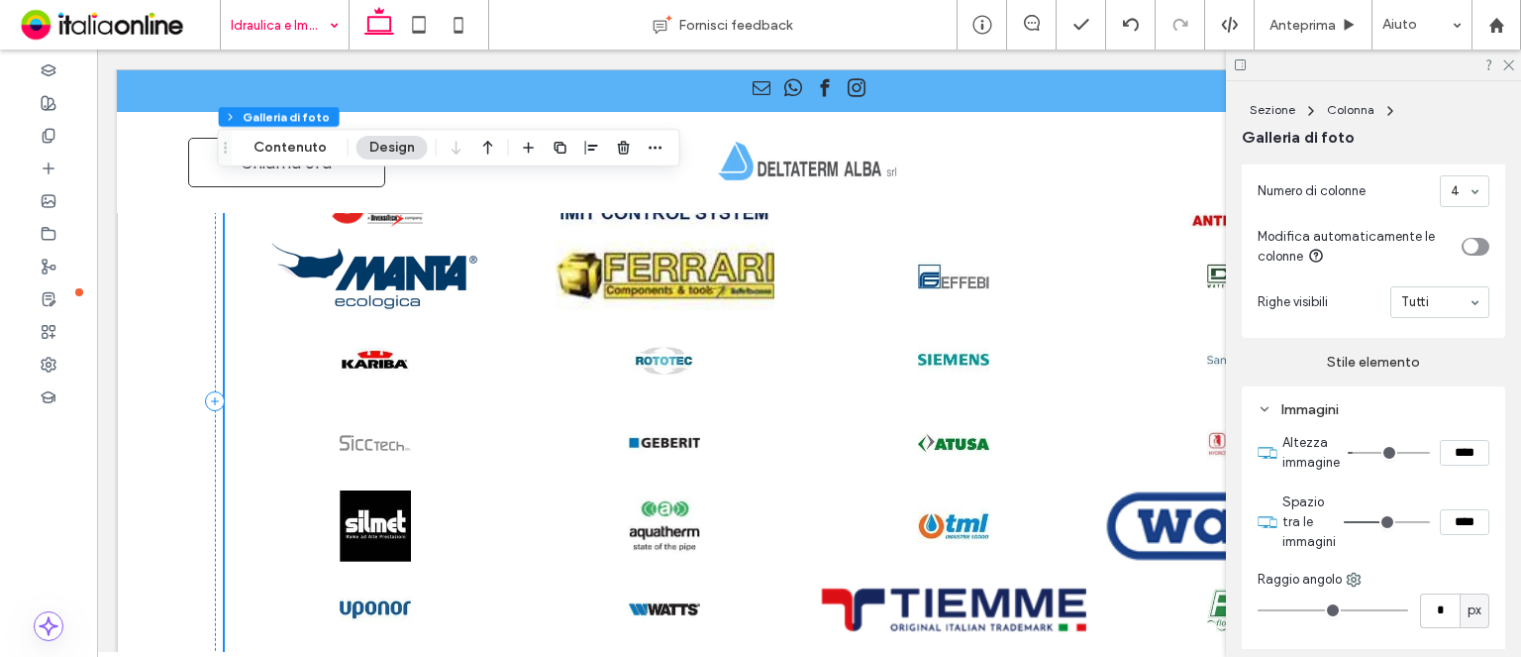
scroll to position [1882, 0]
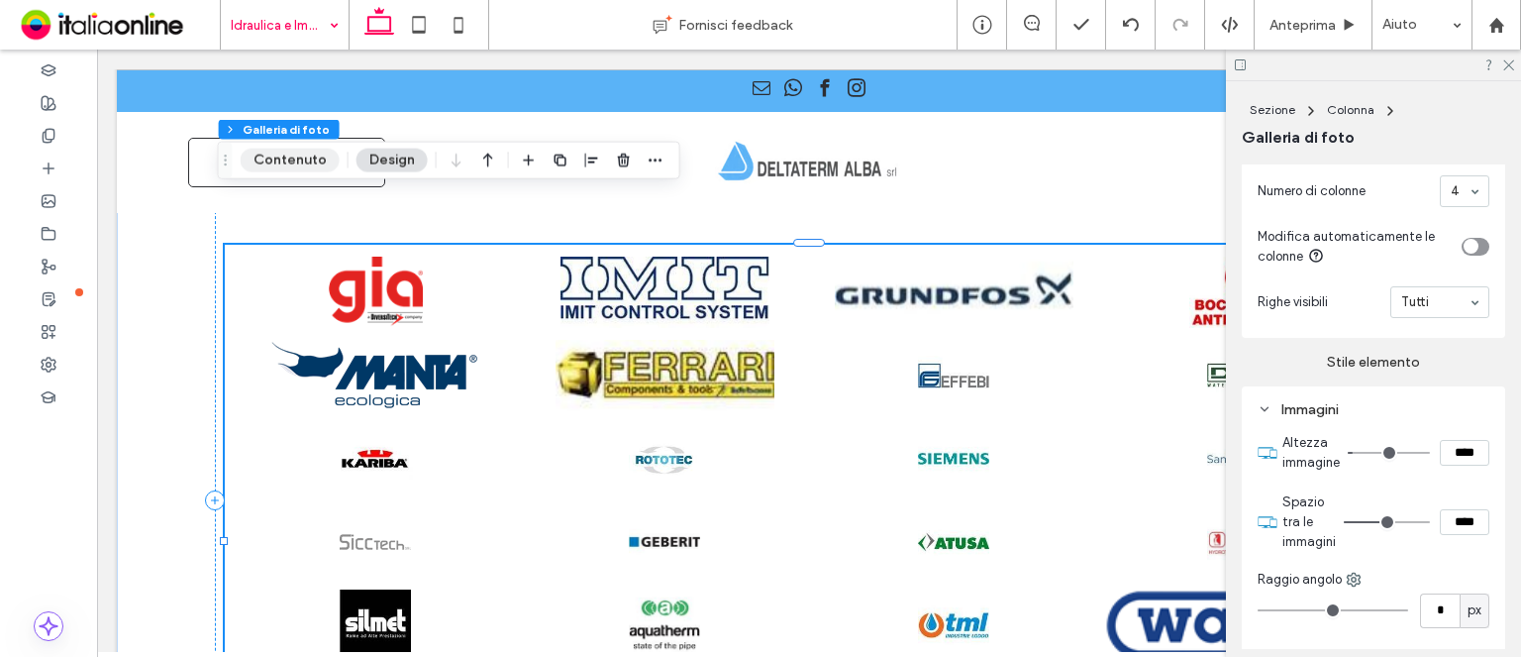
click at [328, 166] on button "Contenuto" at bounding box center [290, 161] width 99 height 24
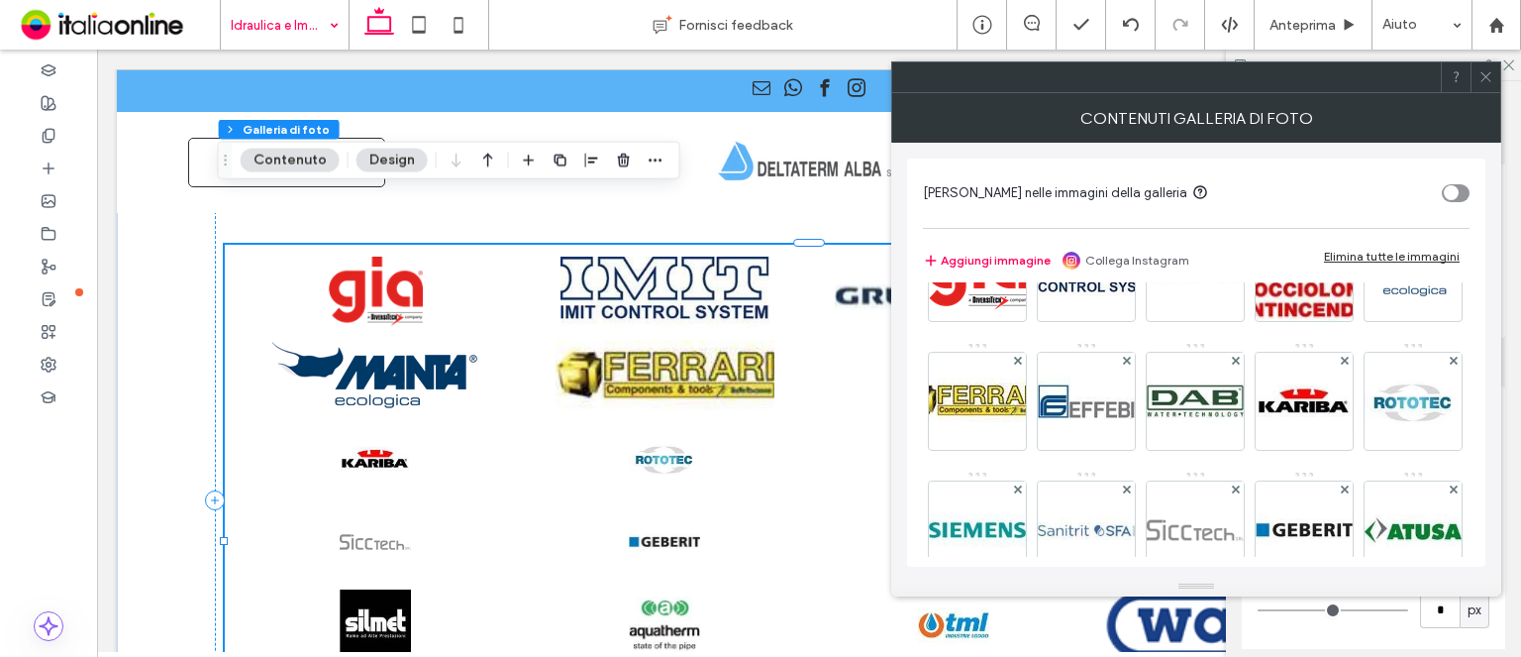
scroll to position [198, 0]
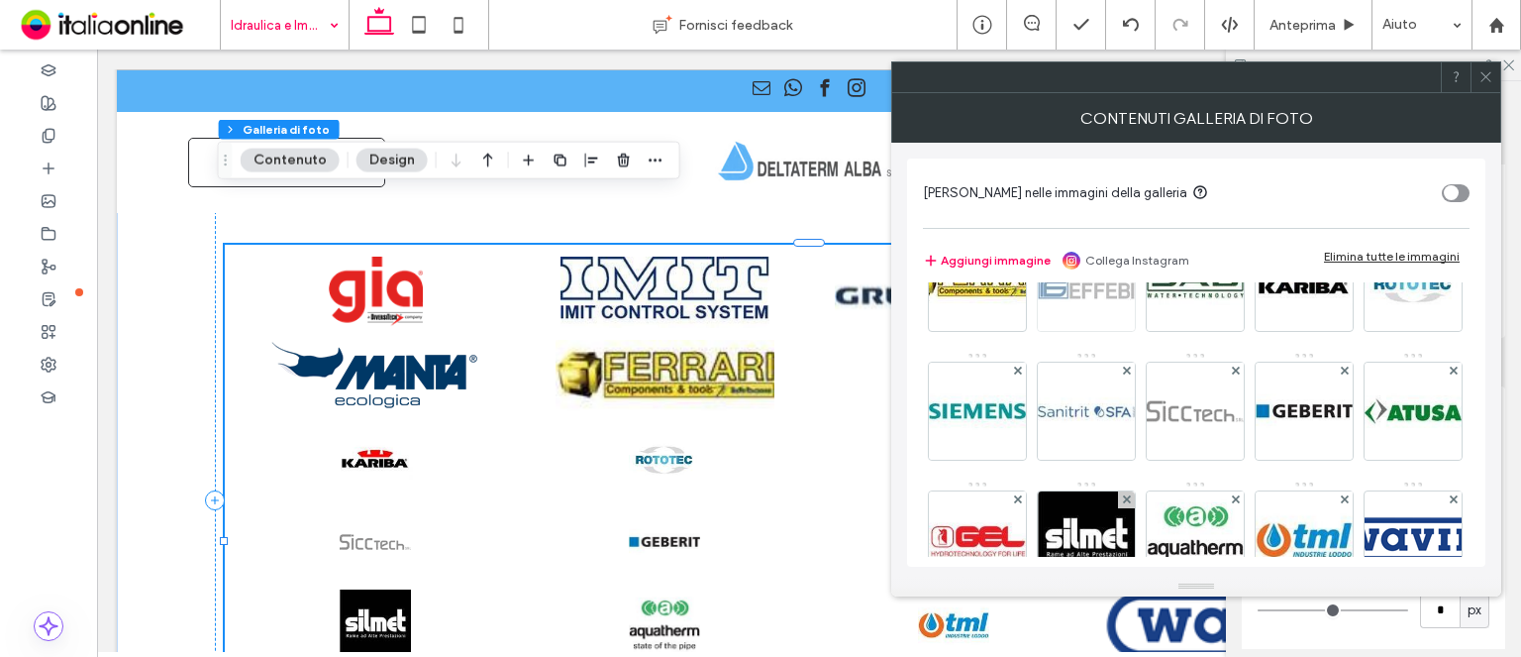
click at [1216, 332] on div "Immagine" at bounding box center [1195, 480] width 545 height 773
click at [1135, 312] on img at bounding box center [1086, 282] width 97 height 97
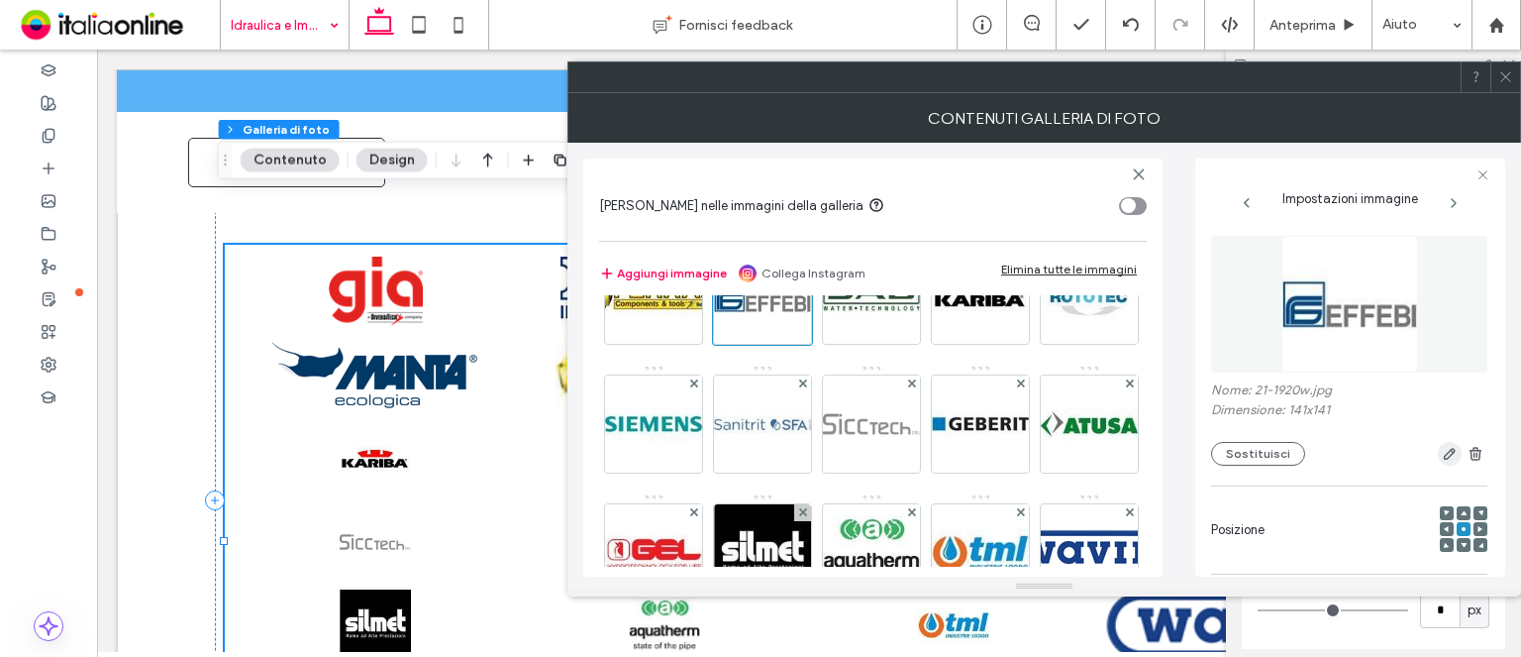
click at [1442, 459] on icon "button" at bounding box center [1450, 454] width 16 height 16
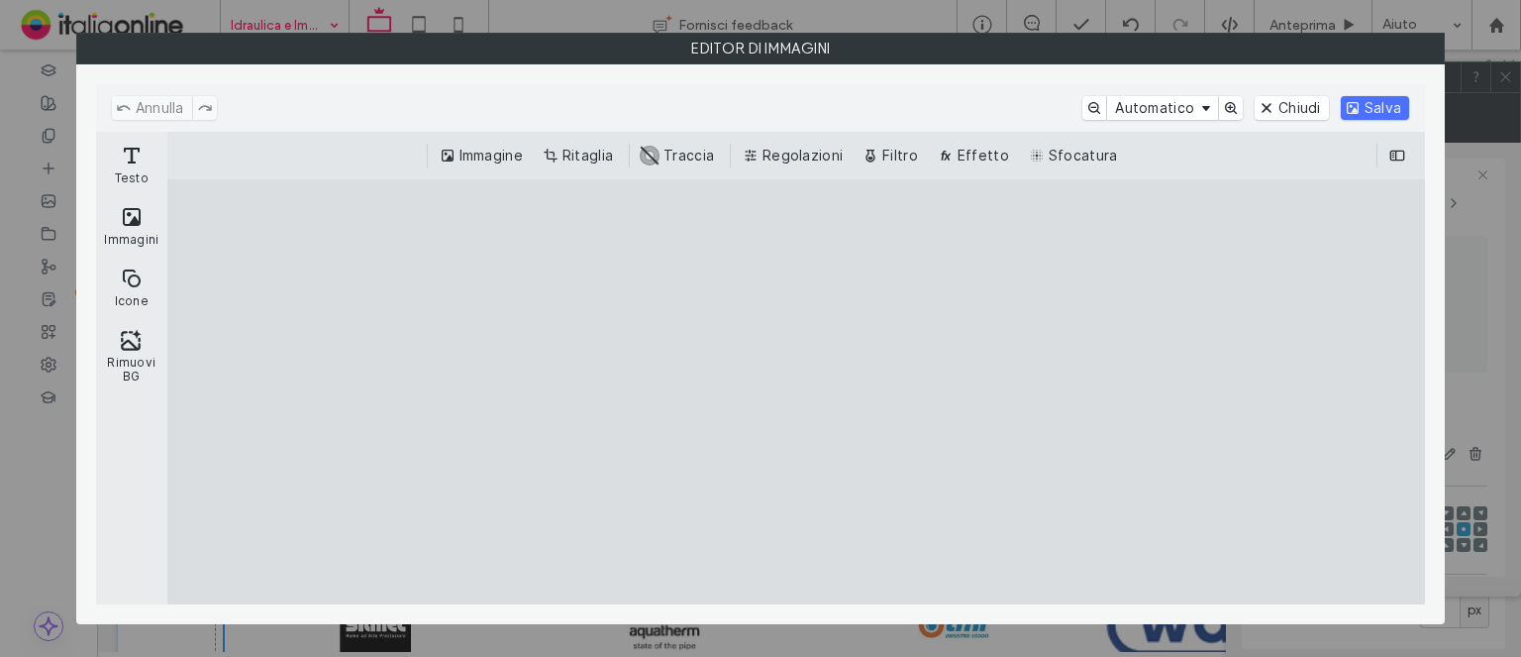
click at [606, 141] on div "Immagine Ritaglia #ABABAB Traccia Regolazioni Filtro Effetto Sfocatura" at bounding box center [796, 156] width 1258 height 48
click at [604, 144] on button "Ritaglia" at bounding box center [580, 156] width 82 height 24
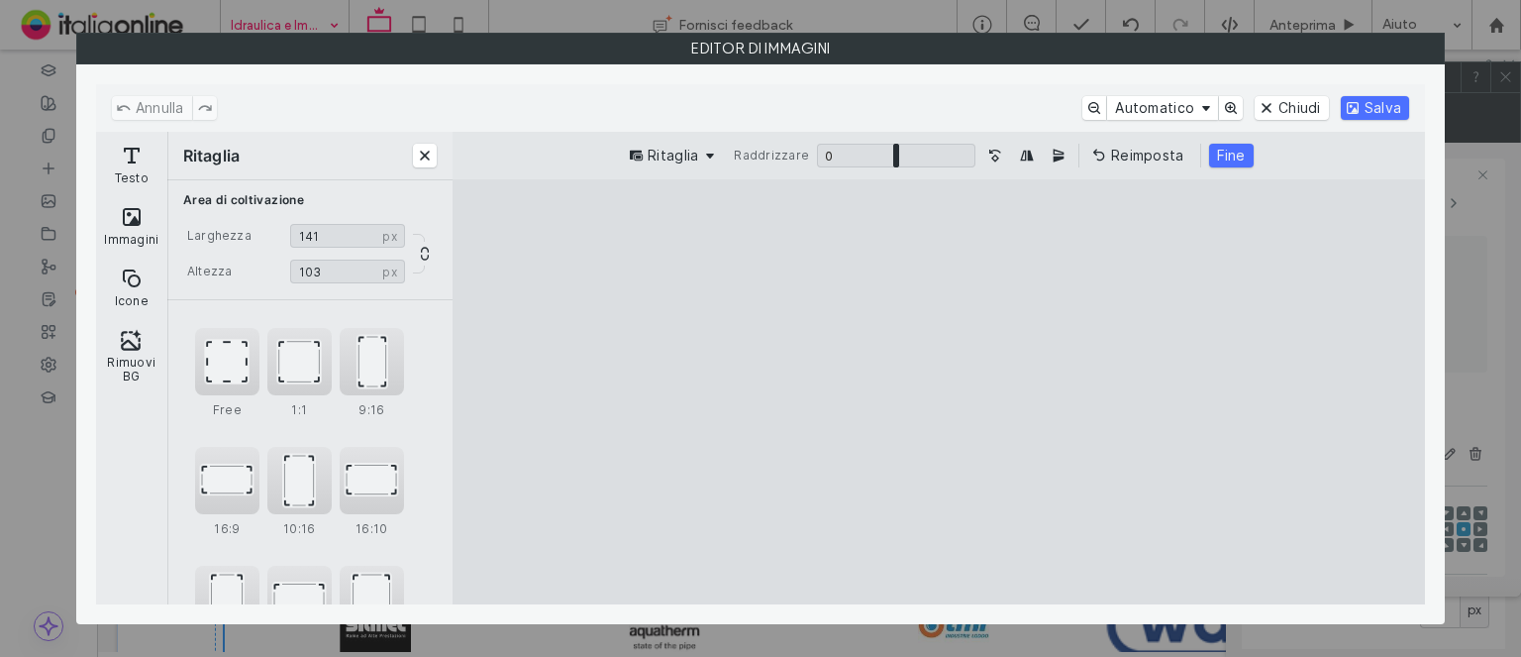
drag, startPoint x: 944, startPoint y: 558, endPoint x: 958, endPoint y: 391, distance: 167.0
click at [939, 392] on cesdk-canvas "Editor / piattaforma / website builder canvas" at bounding box center [939, 392] width 0 height 0
type input "**"
drag, startPoint x: 938, startPoint y: 219, endPoint x: 959, endPoint y: 347, distance: 129.5
click at [939, 392] on cesdk-canvas "Editor / piattaforma / website builder canvas" at bounding box center [939, 392] width 0 height 0
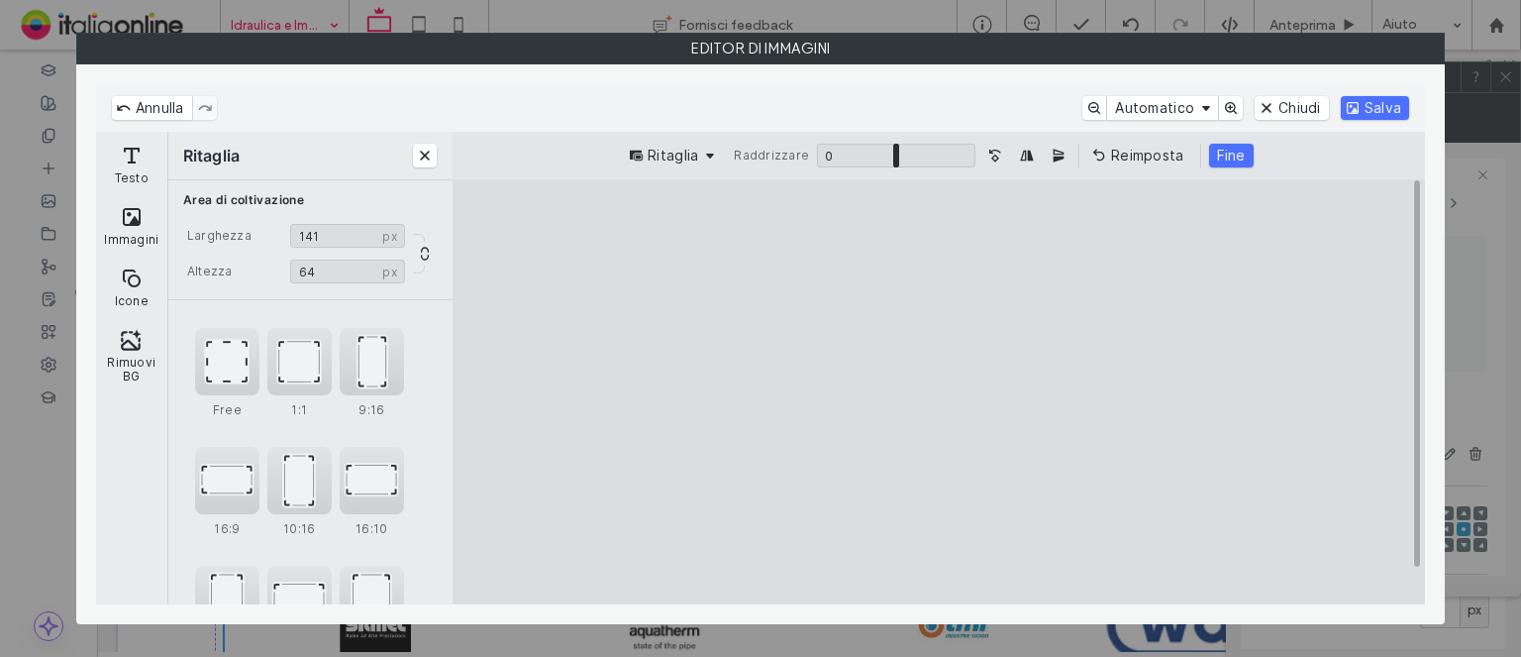
drag, startPoint x: 1228, startPoint y: 165, endPoint x: 1260, endPoint y: 151, distance: 35.0
click at [1227, 161] on button "Fine" at bounding box center [1231, 156] width 45 height 24
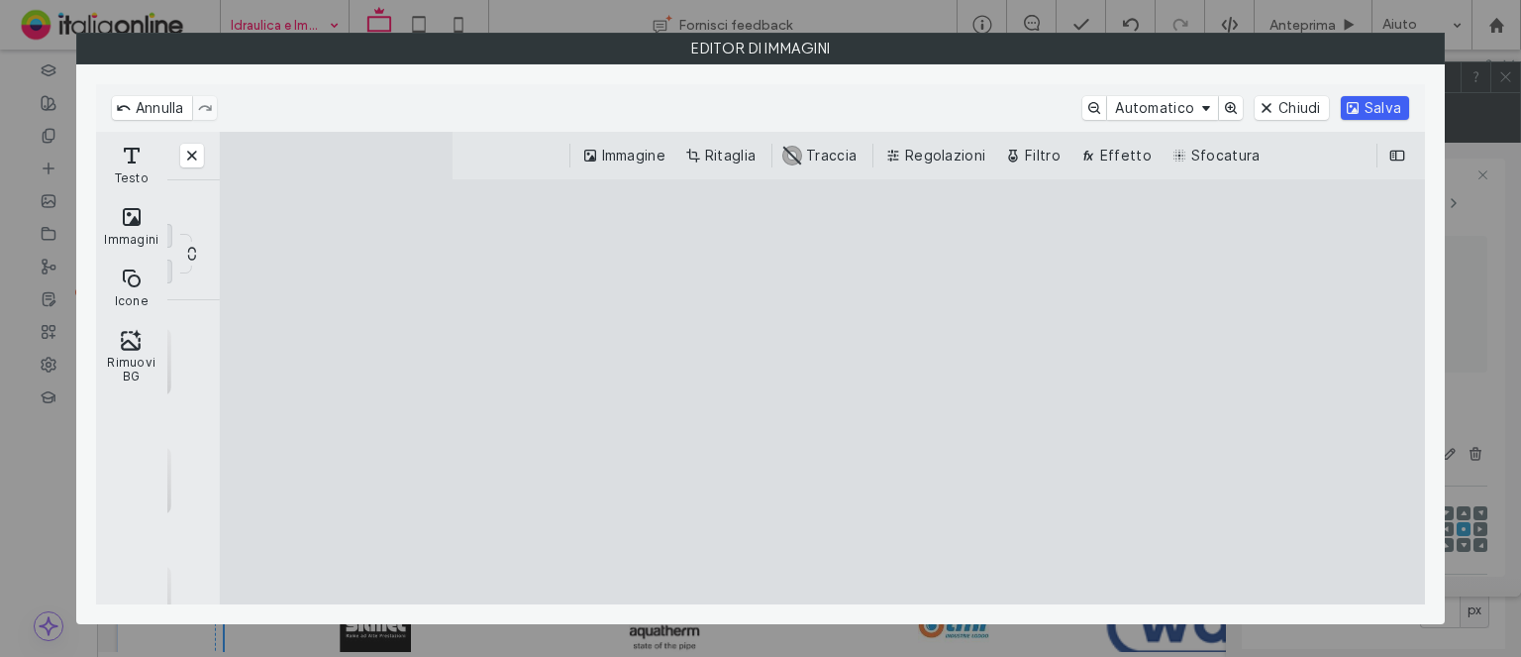
click at [1363, 107] on button "Salva" at bounding box center [1375, 108] width 68 height 24
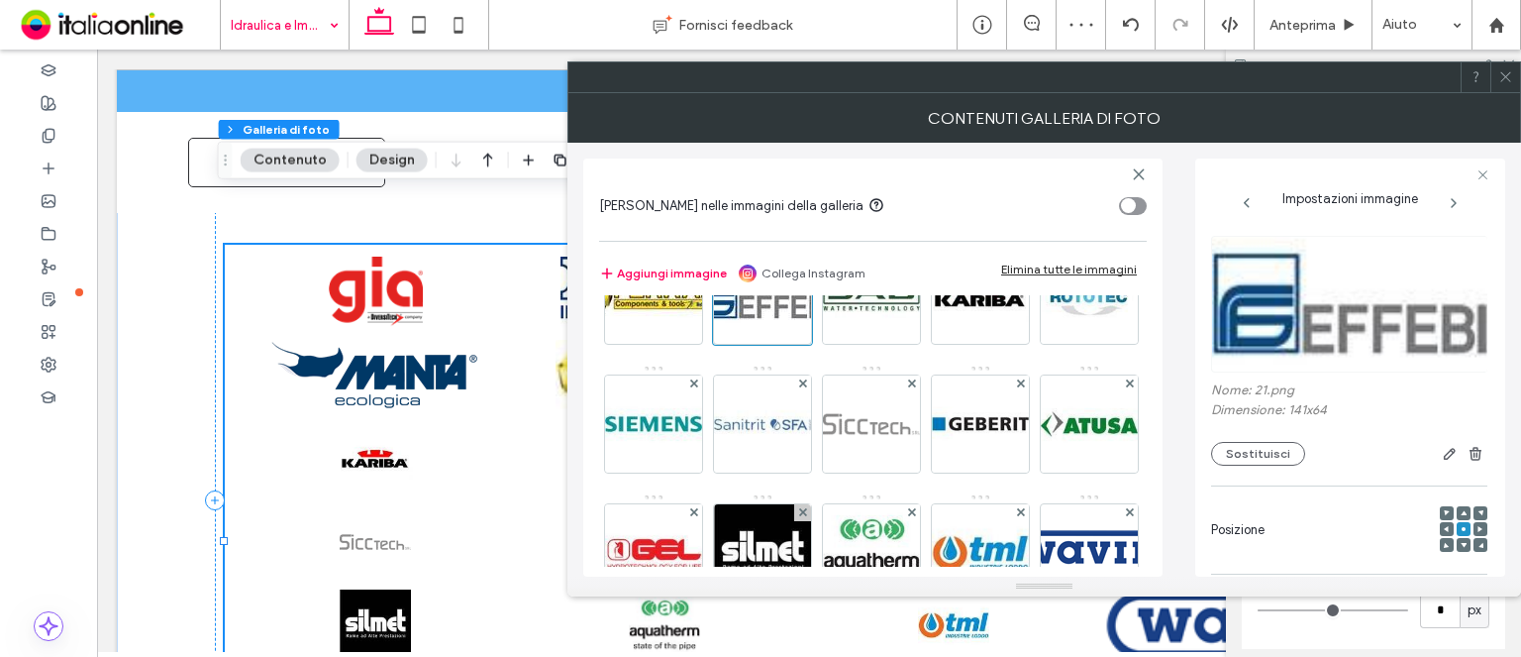
click at [1508, 86] on span at bounding box center [1506, 77] width 15 height 30
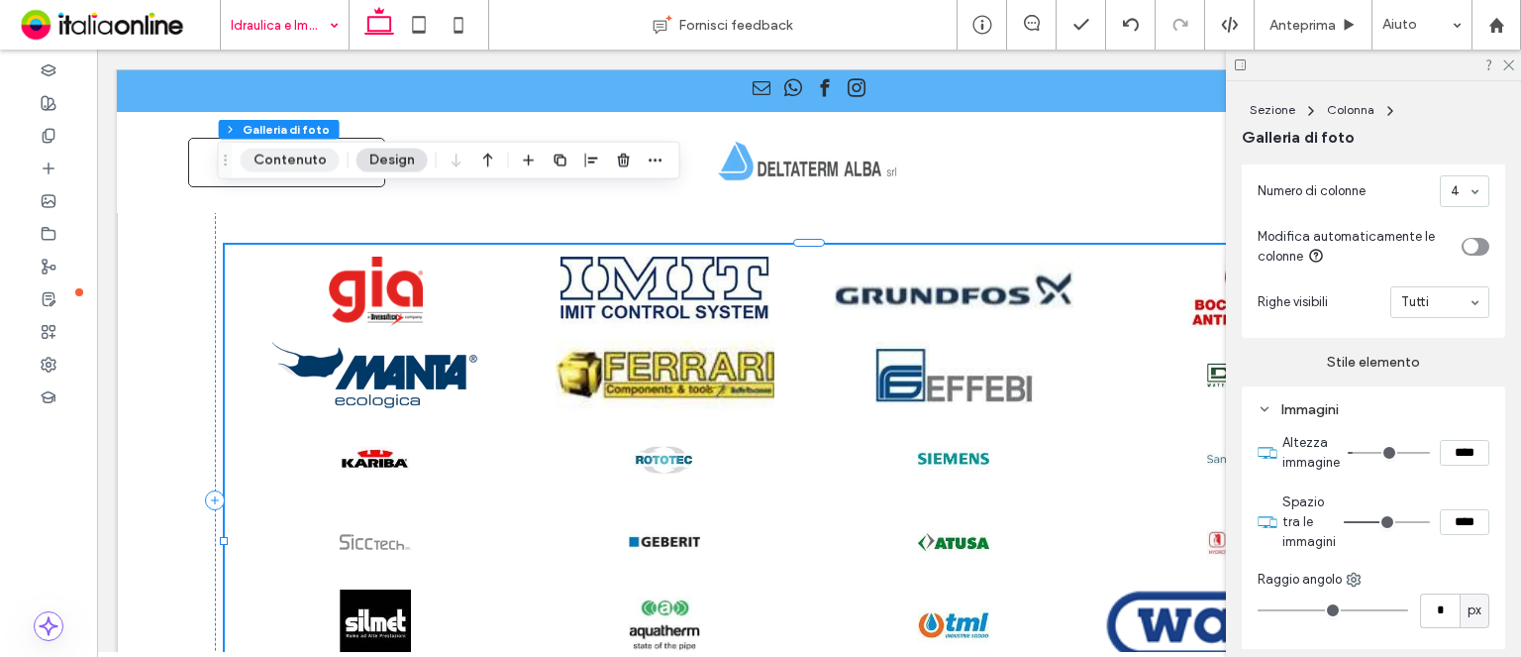
click at [304, 161] on button "Contenuto" at bounding box center [290, 161] width 99 height 24
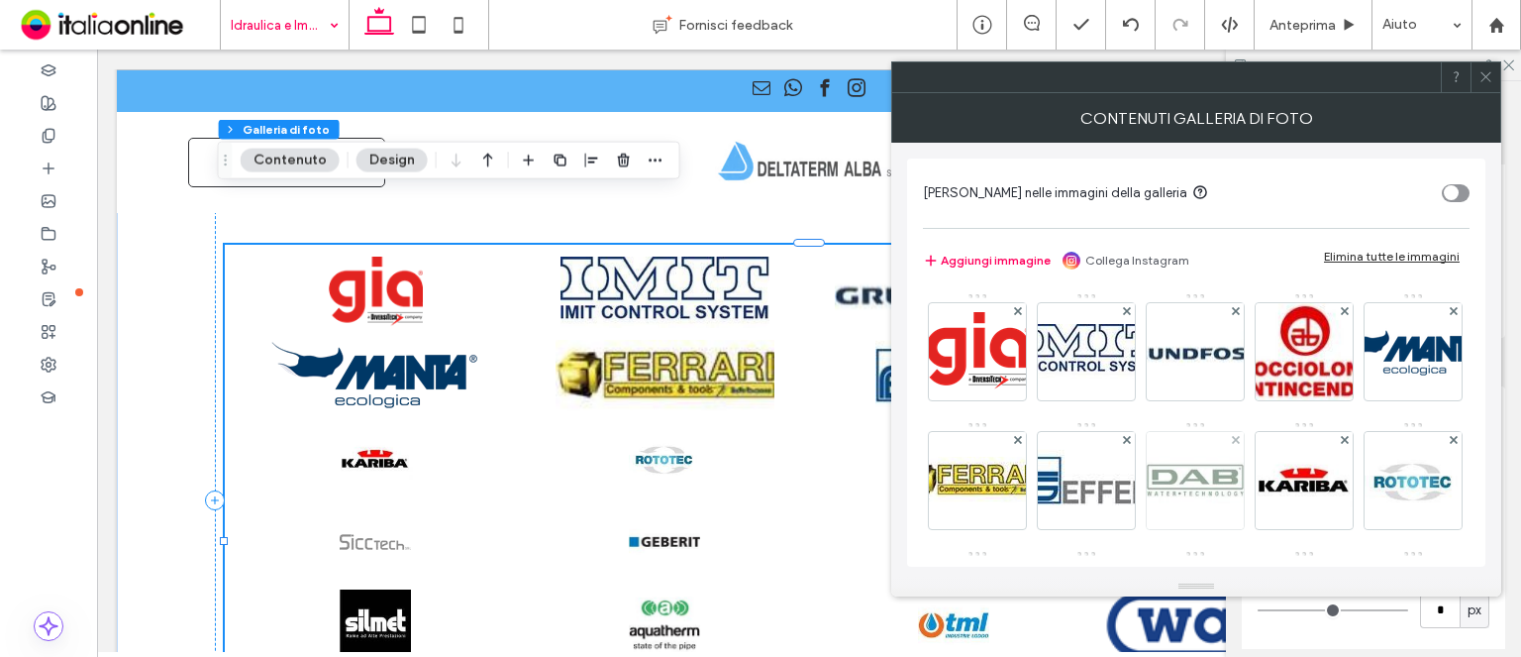
click at [1244, 461] on img at bounding box center [1195, 480] width 97 height 97
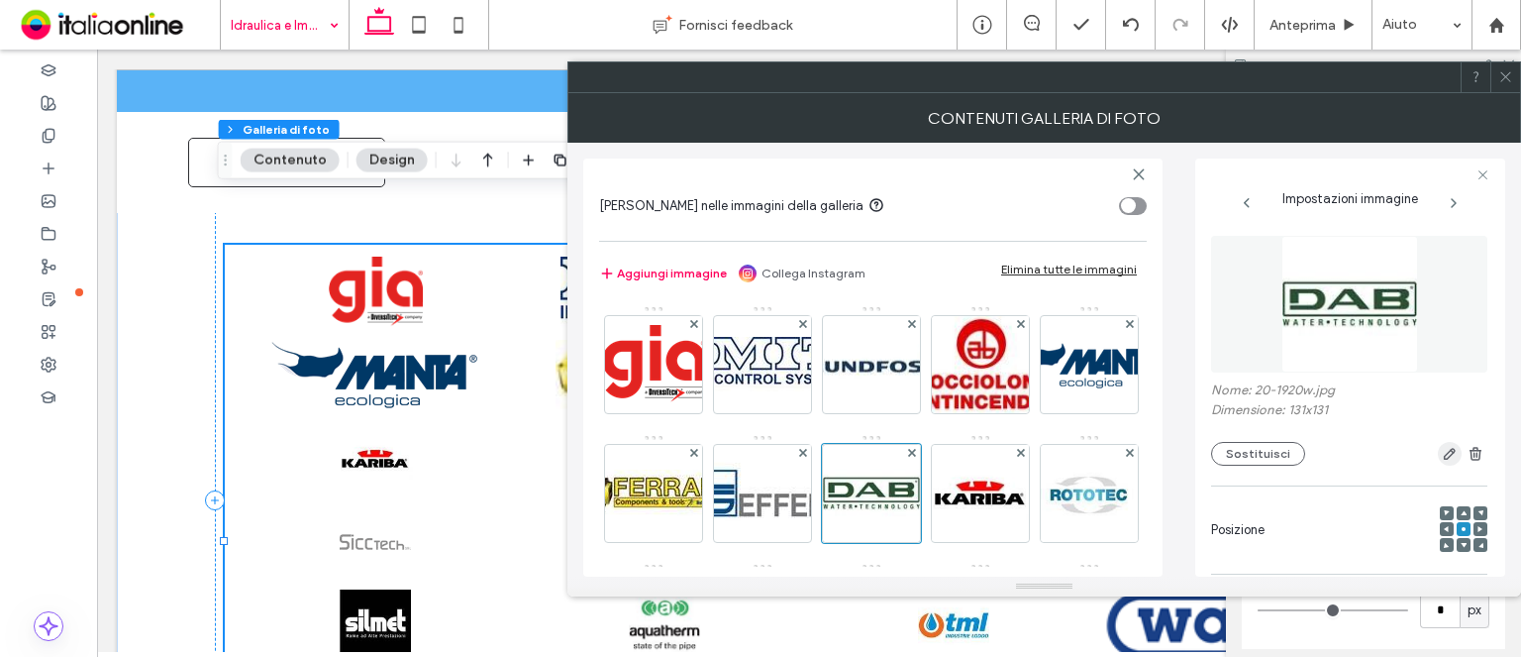
click at [1438, 464] on span "button" at bounding box center [1450, 454] width 24 height 24
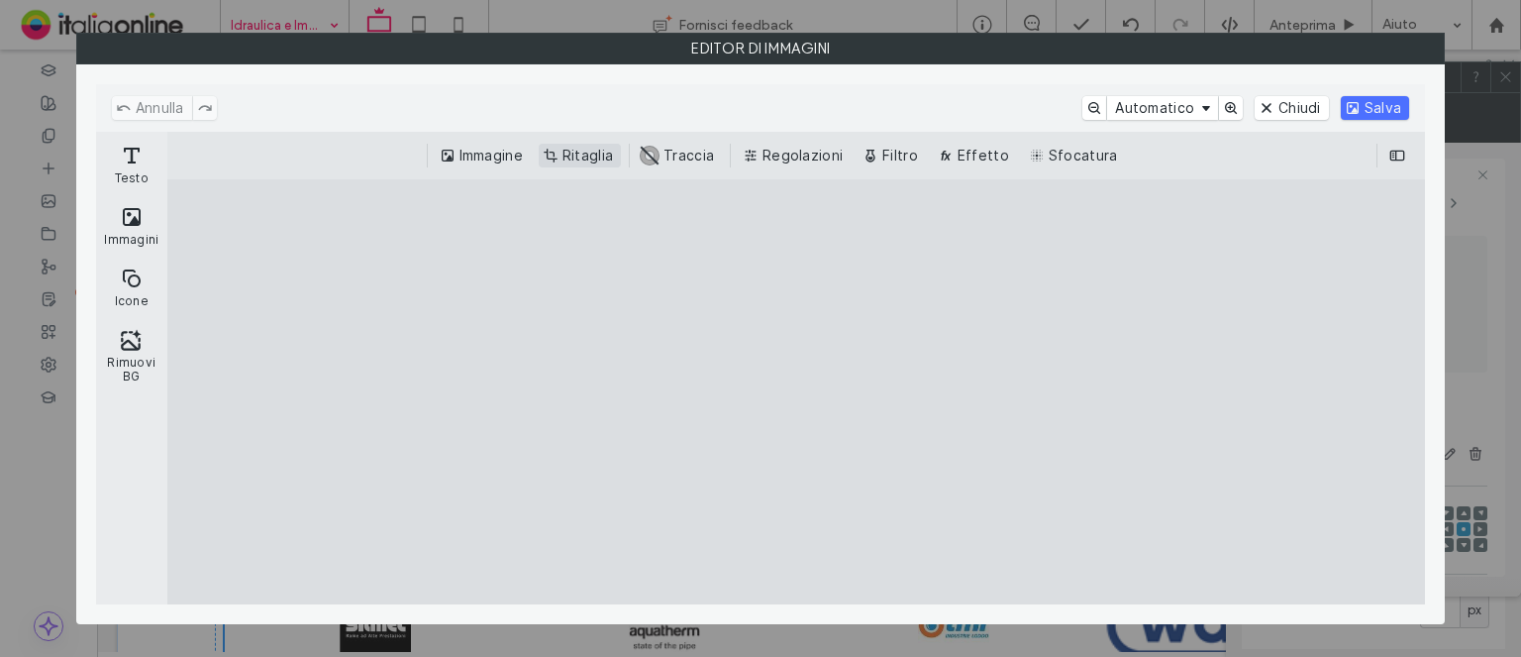
click at [565, 159] on button "Ritaglia" at bounding box center [580, 156] width 82 height 24
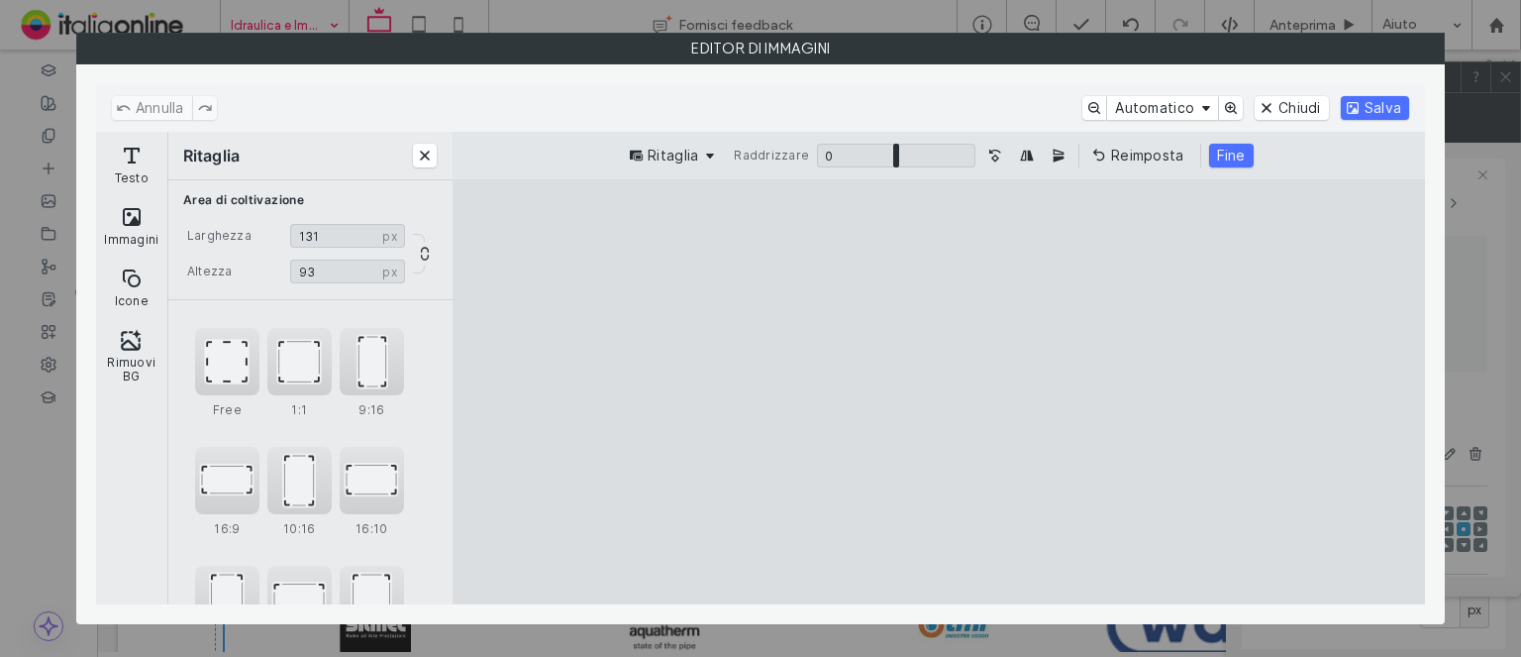
drag, startPoint x: 931, startPoint y: 556, endPoint x: 929, endPoint y: 435, distance: 120.9
click at [939, 392] on cesdk-canvas "Editor / piattaforma / website builder canvas" at bounding box center [939, 392] width 0 height 0
type input "**"
drag, startPoint x: 935, startPoint y: 221, endPoint x: 934, endPoint y: 343, distance: 121.8
click at [939, 392] on cesdk-canvas "Editor / piattaforma / website builder canvas" at bounding box center [939, 392] width 0 height 0
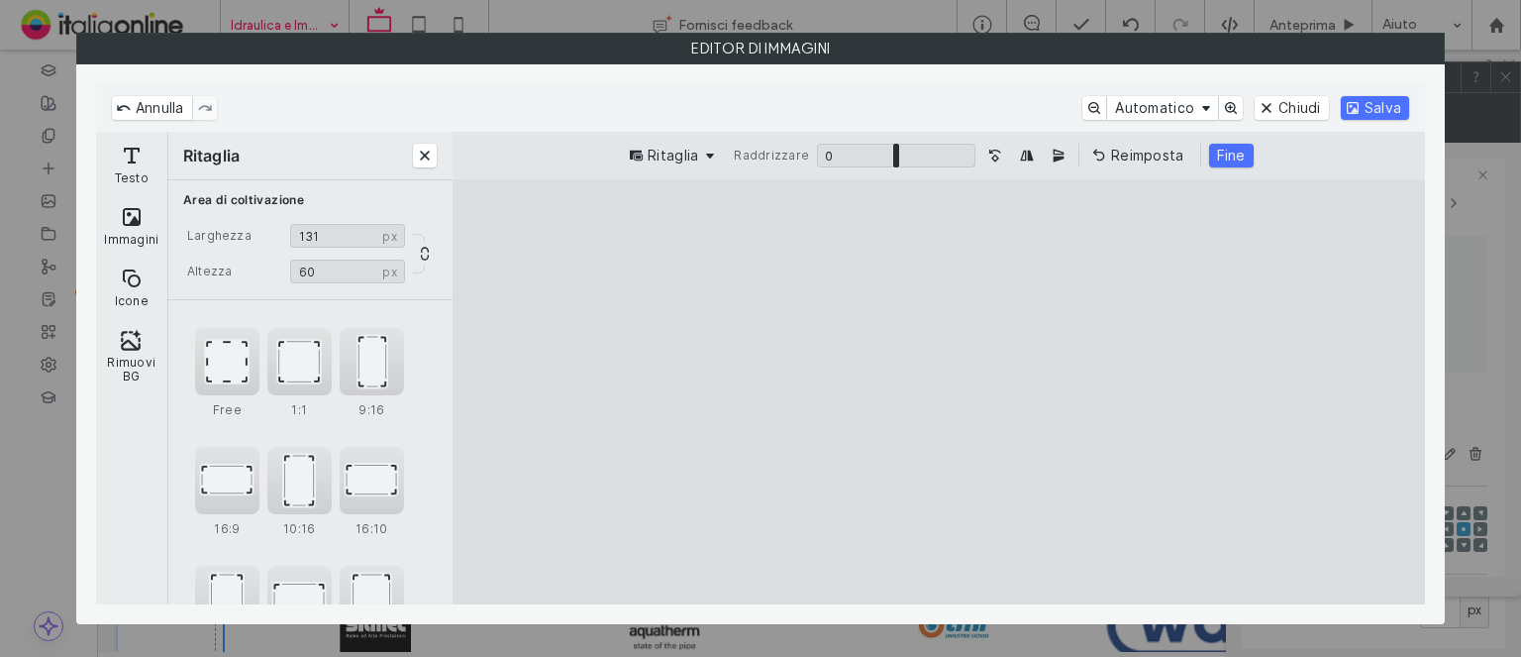
drag, startPoint x: 1222, startPoint y: 156, endPoint x: 1284, endPoint y: 139, distance: 63.7
click at [1221, 155] on button "Fine" at bounding box center [1231, 156] width 45 height 24
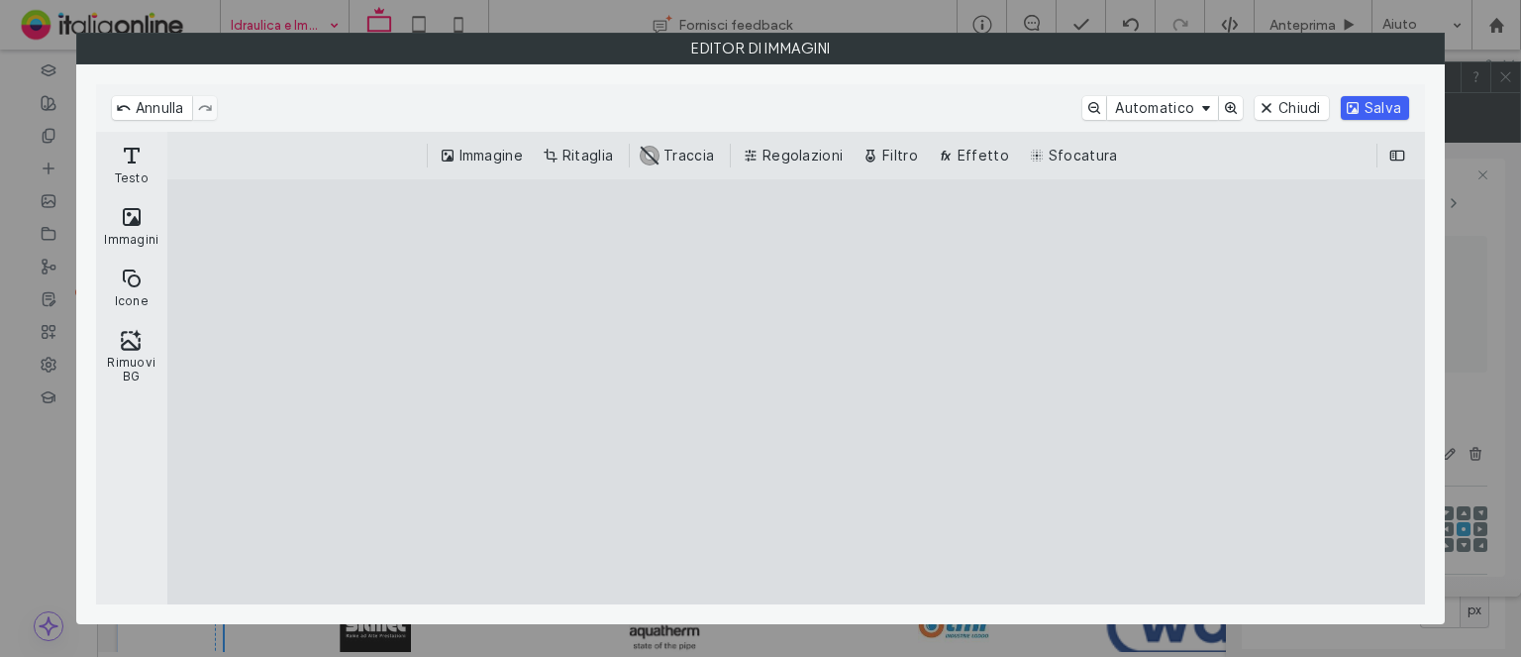
click at [1375, 106] on button "Salva" at bounding box center [1375, 108] width 68 height 24
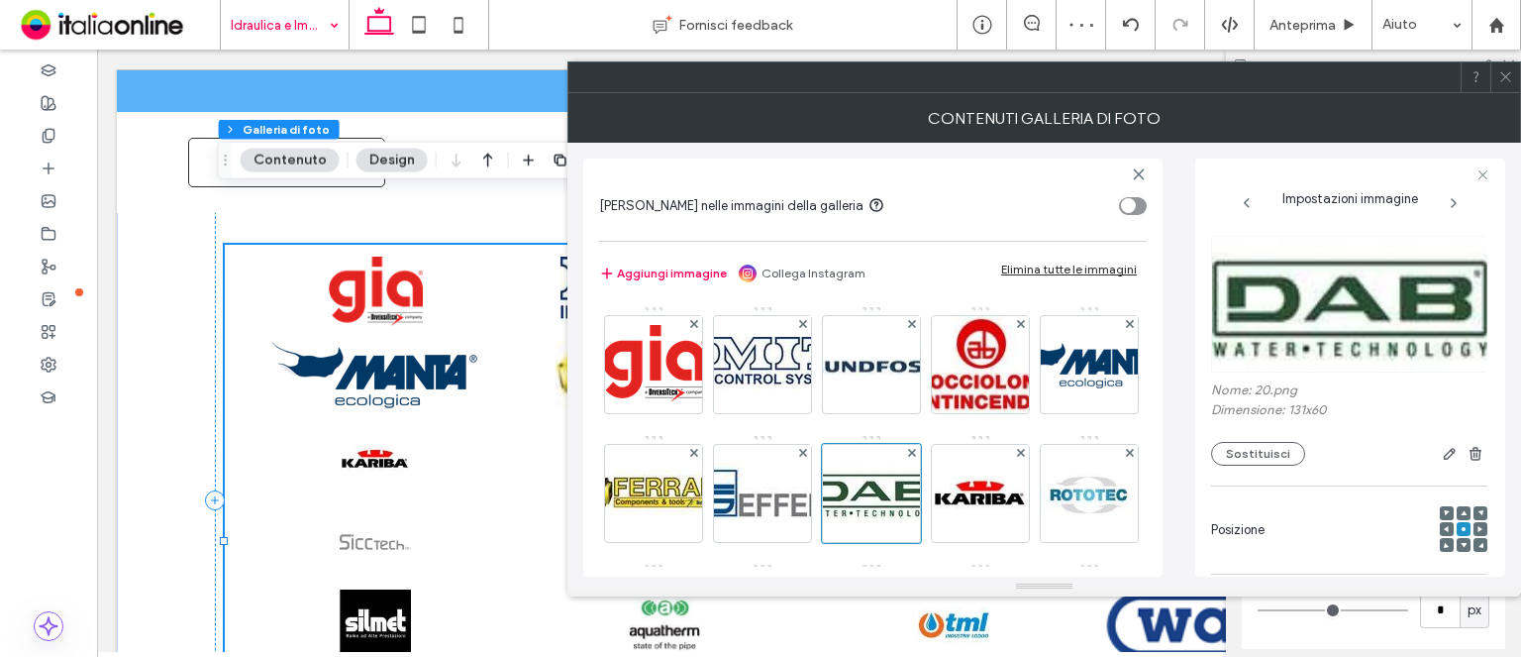
click at [1498, 74] on div at bounding box center [1506, 77] width 30 height 30
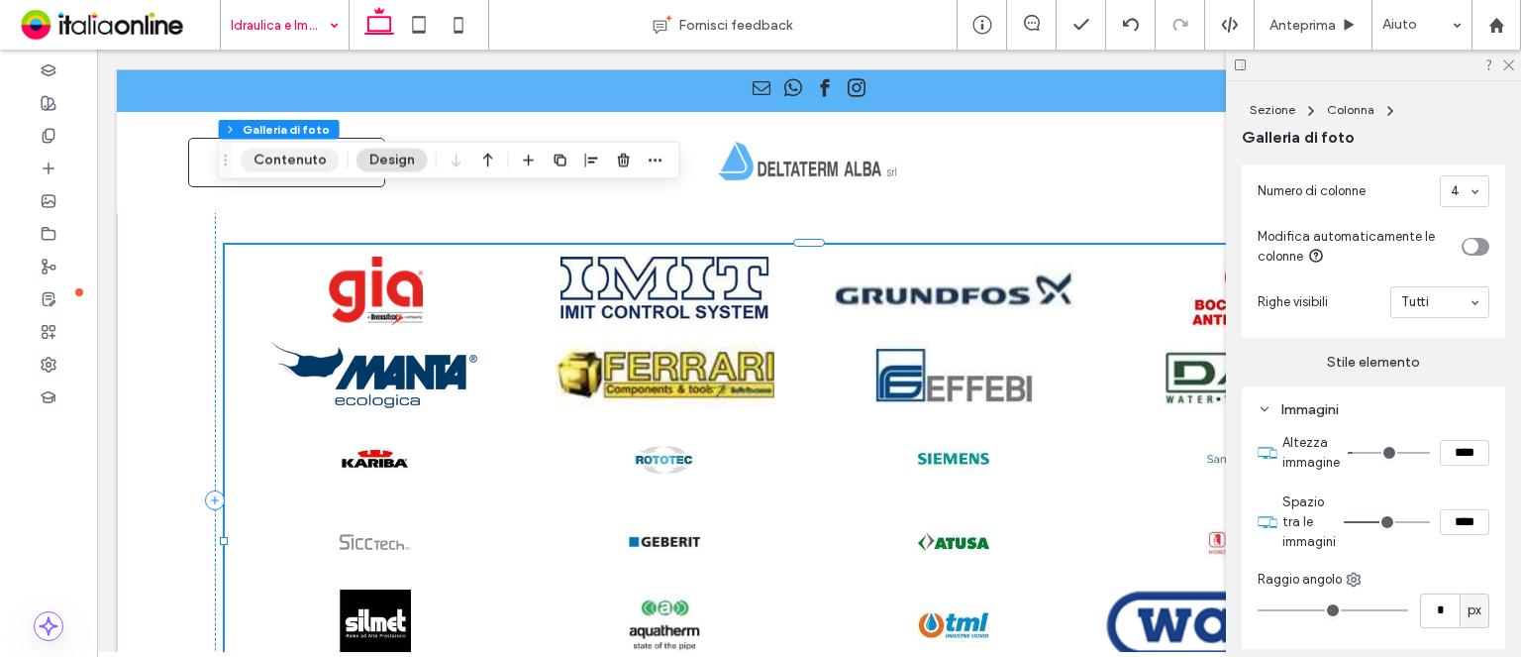
click at [325, 165] on button "Contenuto" at bounding box center [290, 161] width 99 height 24
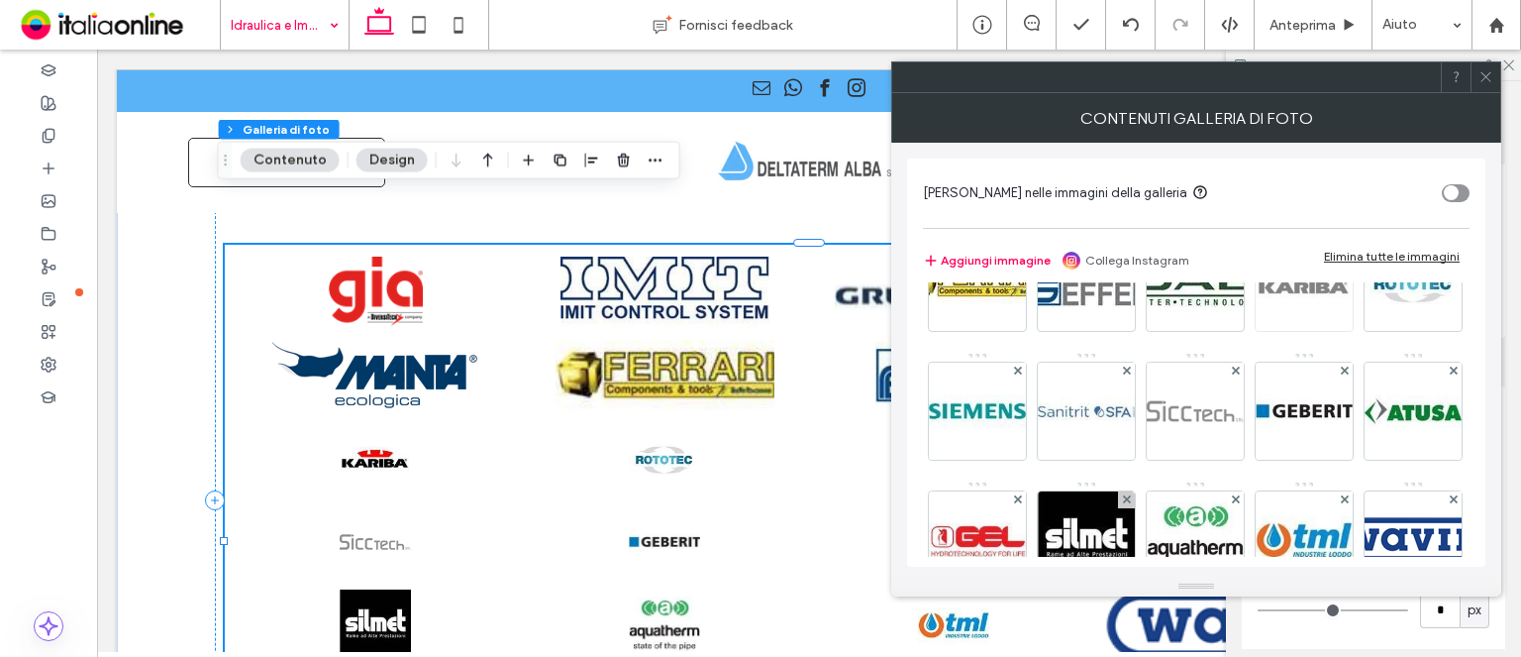
click at [1252, 331] on img at bounding box center [1304, 282] width 105 height 97
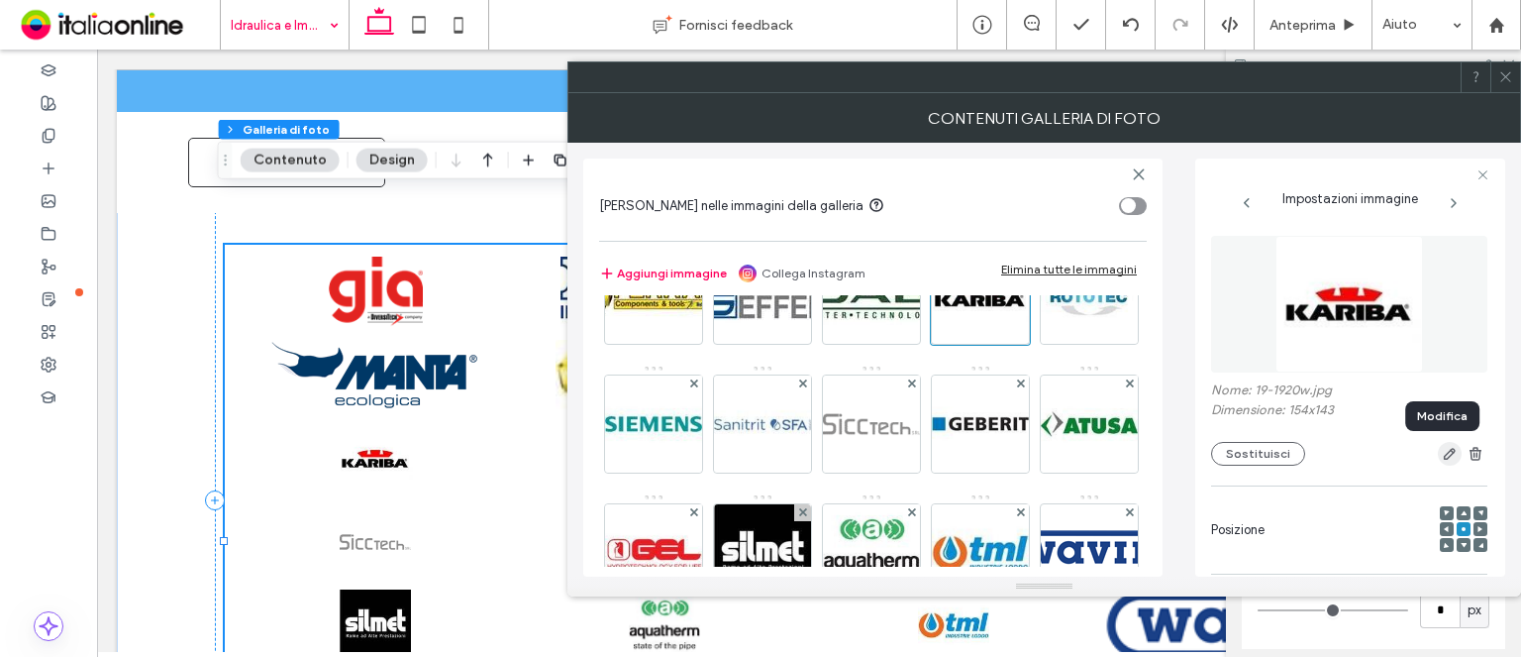
click at [1444, 454] on use "button" at bounding box center [1450, 454] width 12 height 12
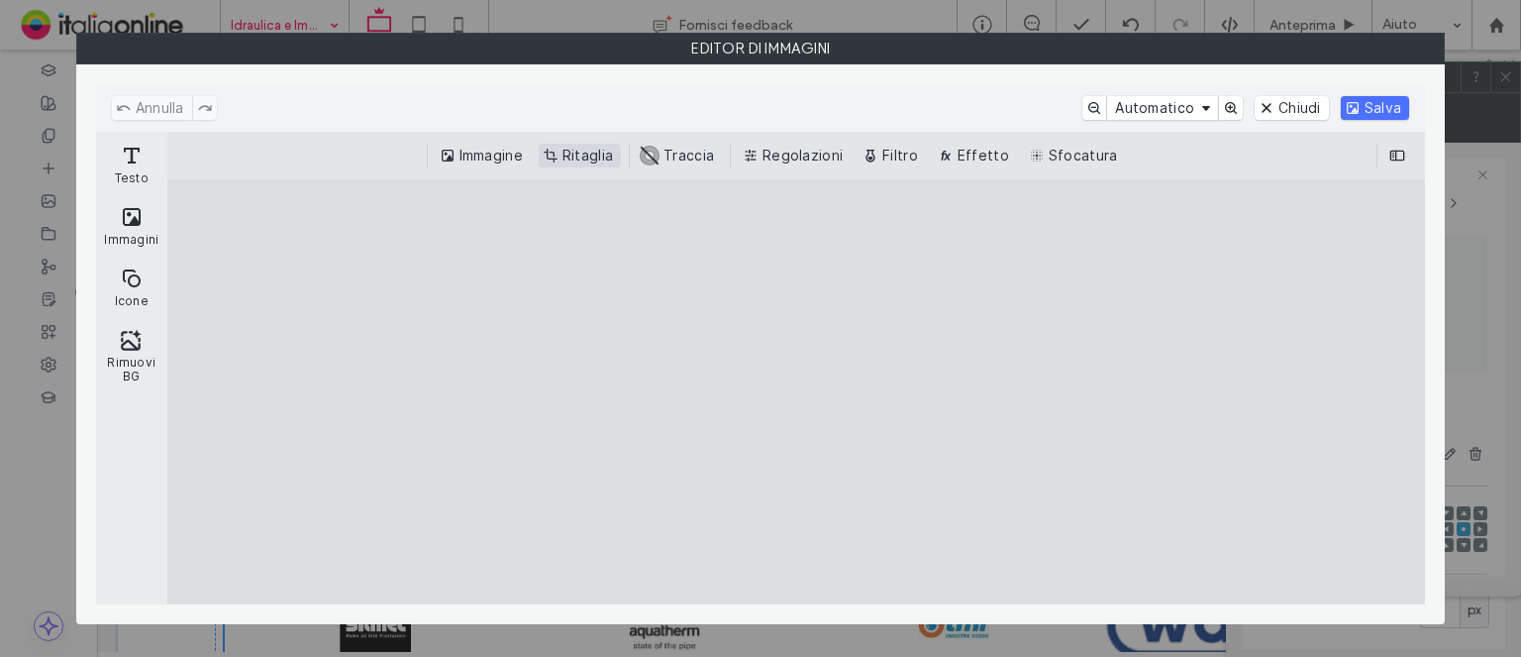
click at [551, 154] on button "Ritaglia" at bounding box center [580, 156] width 82 height 24
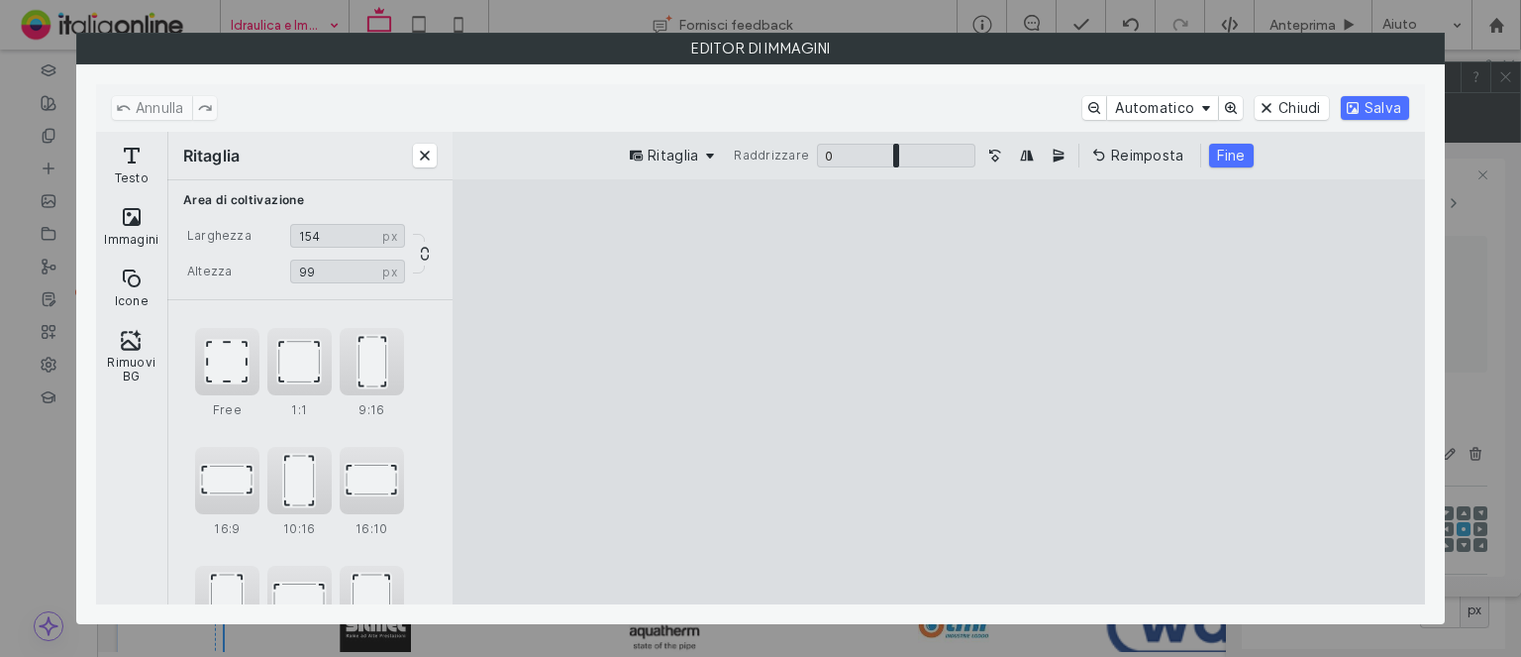
drag, startPoint x: 939, startPoint y: 221, endPoint x: 952, endPoint y: 367, distance: 147.2
click at [939, 392] on cesdk-canvas "Editor / piattaforma / website builder canvas" at bounding box center [939, 392] width 0 height 0
drag, startPoint x: 949, startPoint y: 591, endPoint x: 962, endPoint y: 442, distance: 150.1
click at [939, 392] on cesdk-canvas "Editor / piattaforma / website builder canvas" at bounding box center [939, 392] width 0 height 0
drag, startPoint x: 951, startPoint y: 249, endPoint x: 974, endPoint y: 189, distance: 63.6
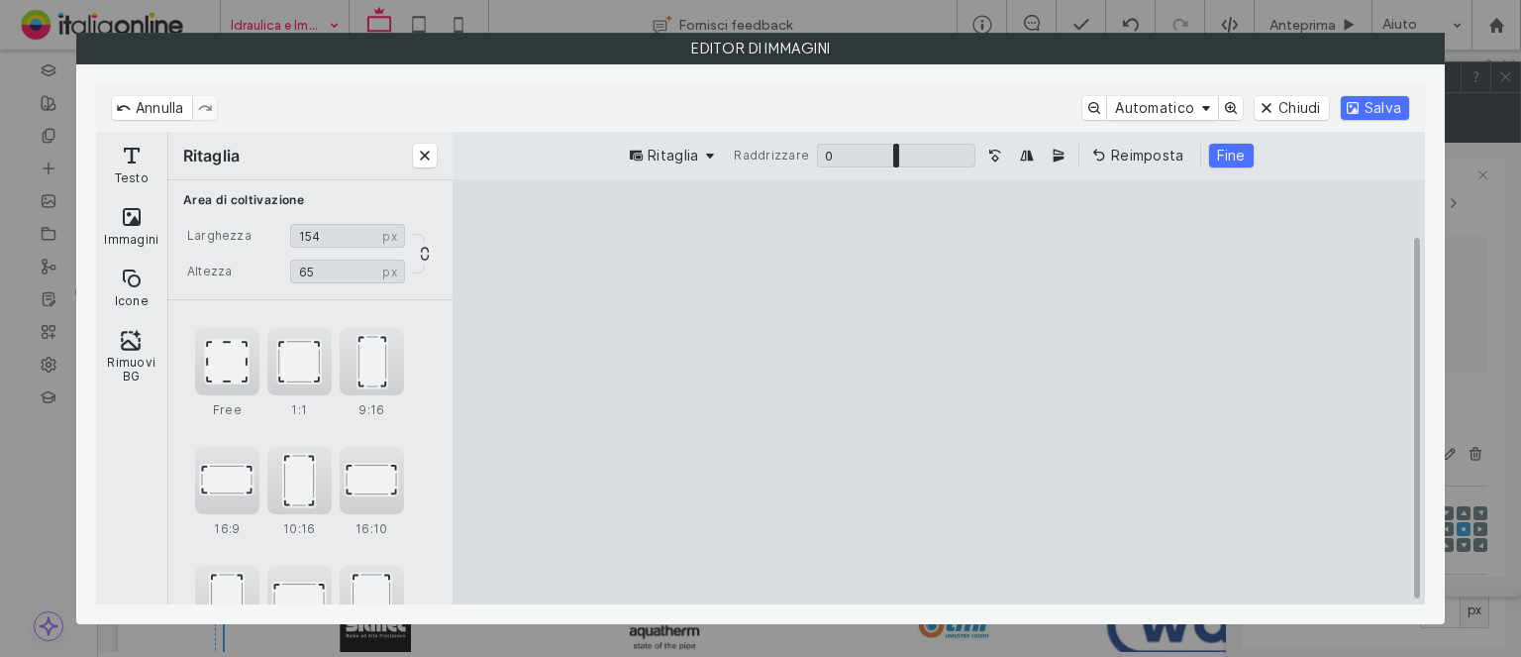
click at [939, 392] on cesdk-canvas "Editor / piattaforma / website builder canvas" at bounding box center [939, 392] width 0 height 0
type input "**"
drag, startPoint x: 941, startPoint y: 568, endPoint x: 945, endPoint y: 599, distance: 31.9
click at [939, 392] on cesdk-canvas "Editor / piattaforma / website builder canvas" at bounding box center [939, 392] width 0 height 0
drag, startPoint x: 1303, startPoint y: 113, endPoint x: 1391, endPoint y: 127, distance: 88.3
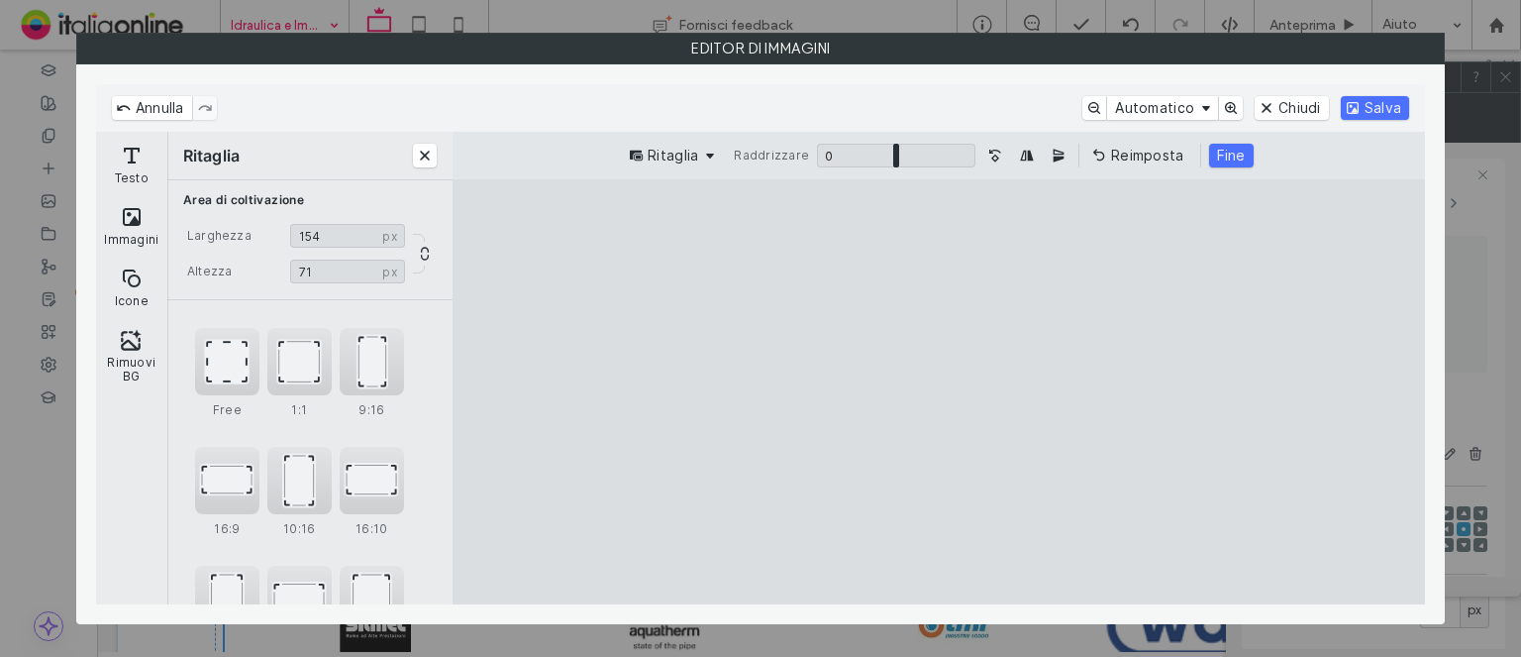
click at [1394, 137] on div "Annulla Automatico Chiudi Salva Testo Immagini Icone Rimuovi BG Ritaglia Area d…" at bounding box center [760, 344] width 1329 height 520
click at [1393, 110] on button "Salva" at bounding box center [1375, 108] width 68 height 24
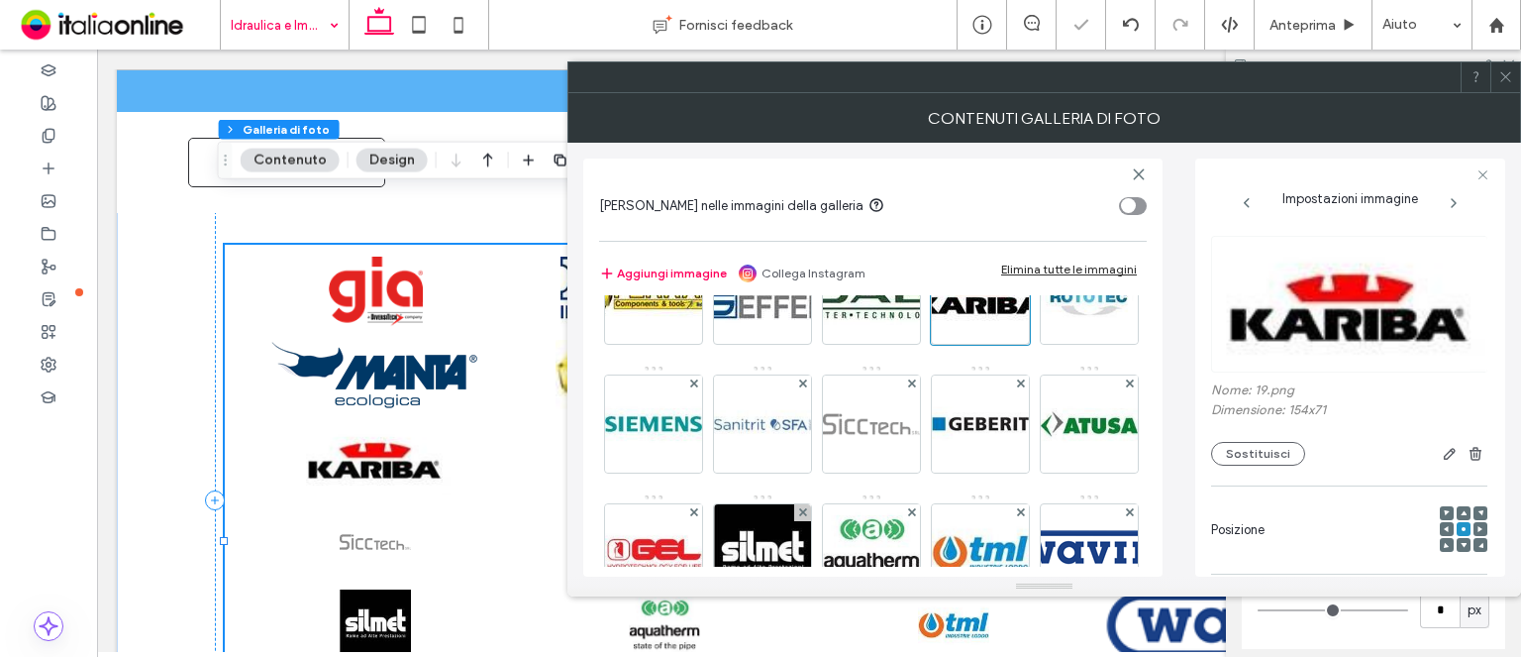
click at [1513, 67] on div at bounding box center [1506, 77] width 30 height 30
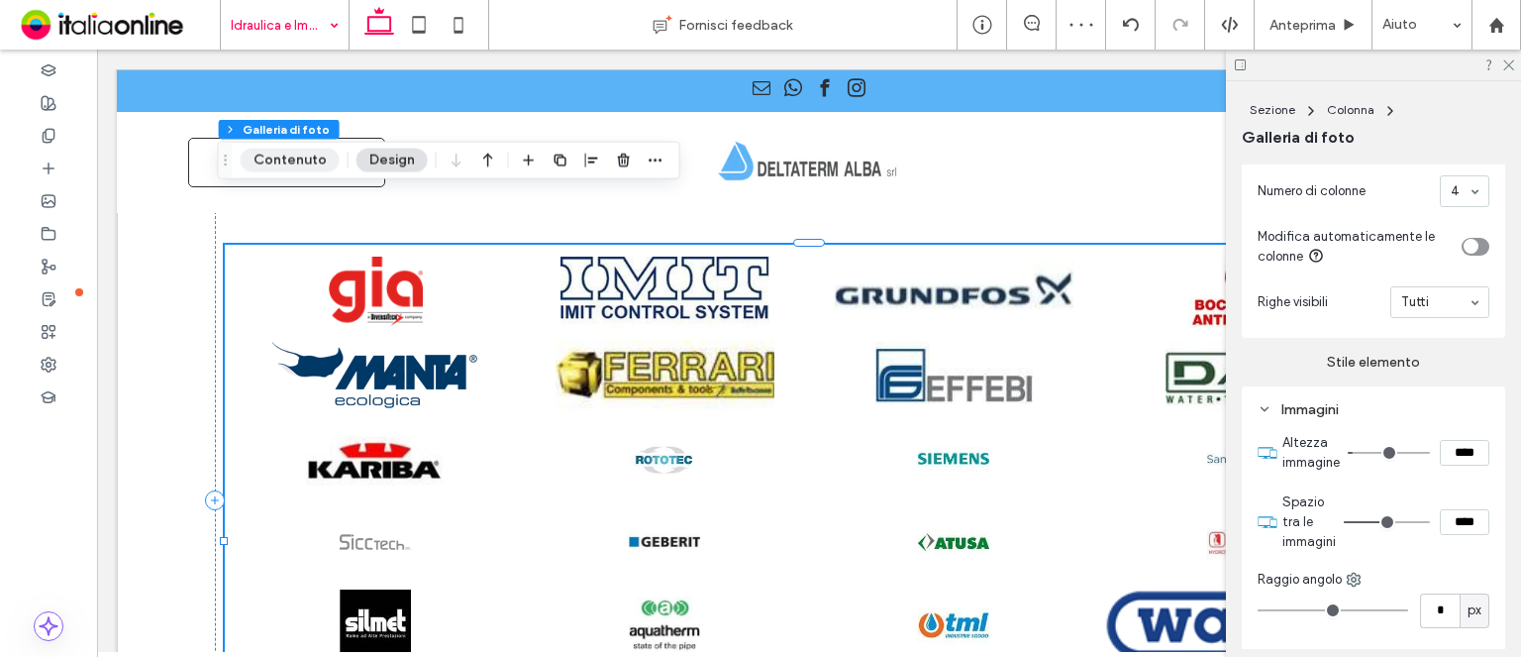
drag, startPoint x: 739, startPoint y: 242, endPoint x: 269, endPoint y: 167, distance: 475.3
click at [269, 167] on button "Contenuto" at bounding box center [290, 161] width 99 height 24
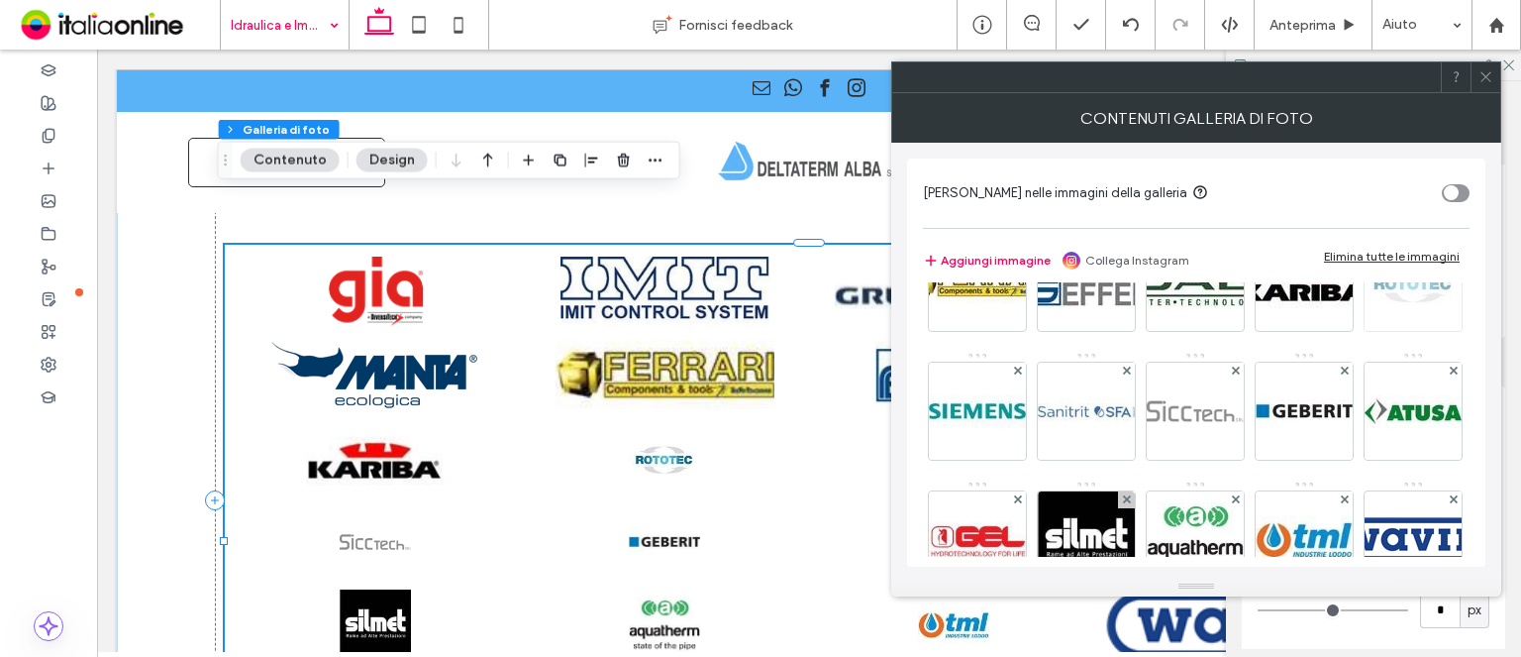
click at [1365, 331] on img at bounding box center [1413, 282] width 97 height 97
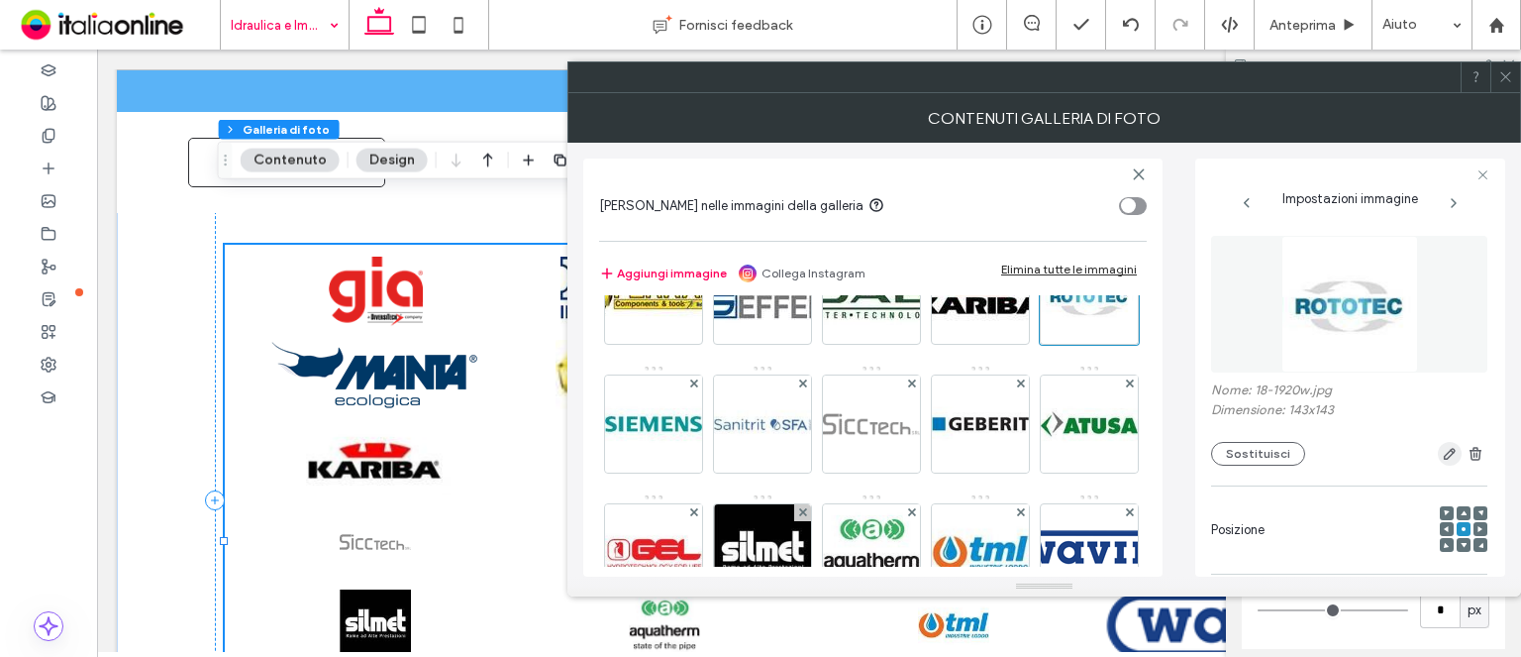
click at [1442, 456] on icon "button" at bounding box center [1450, 454] width 16 height 16
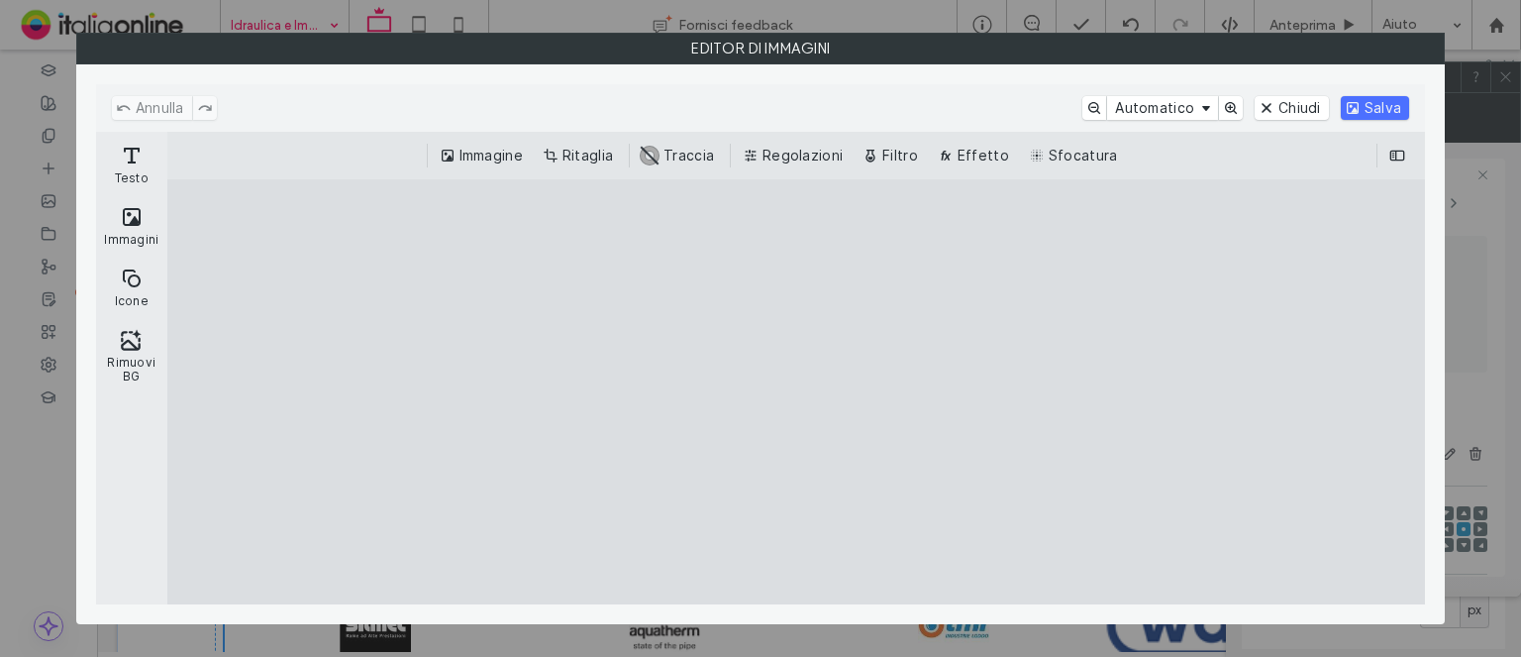
drag, startPoint x: 594, startPoint y: 157, endPoint x: 927, endPoint y: 225, distance: 339.6
click at [594, 157] on button "Ritaglia" at bounding box center [580, 156] width 82 height 24
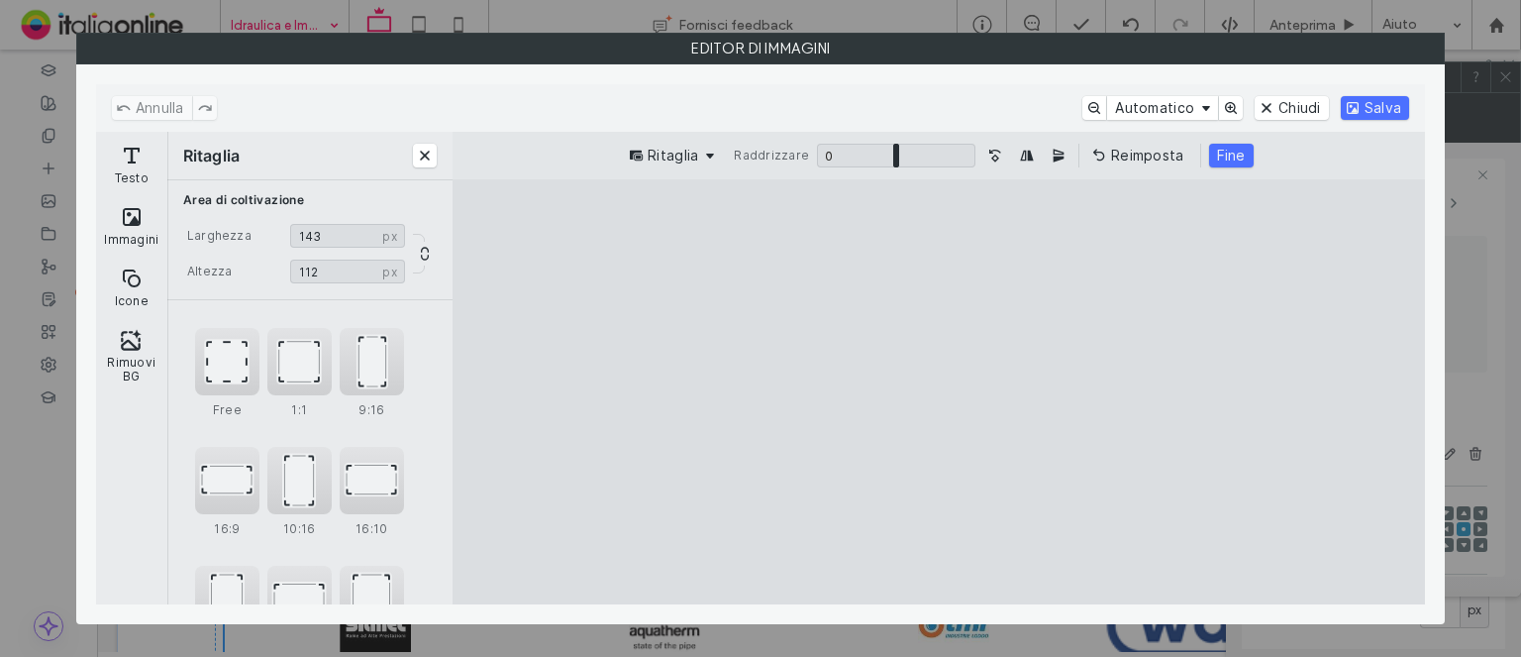
drag, startPoint x: 942, startPoint y: 229, endPoint x: 939, endPoint y: 303, distance: 74.3
click at [939, 392] on cesdk-canvas "Editor / piattaforma / website builder canvas" at bounding box center [939, 392] width 0 height 0
type input "**"
drag, startPoint x: 937, startPoint y: 578, endPoint x: 958, endPoint y: 504, distance: 77.1
click at [939, 392] on cesdk-canvas "Editor / piattaforma / website builder canvas" at bounding box center [939, 392] width 0 height 0
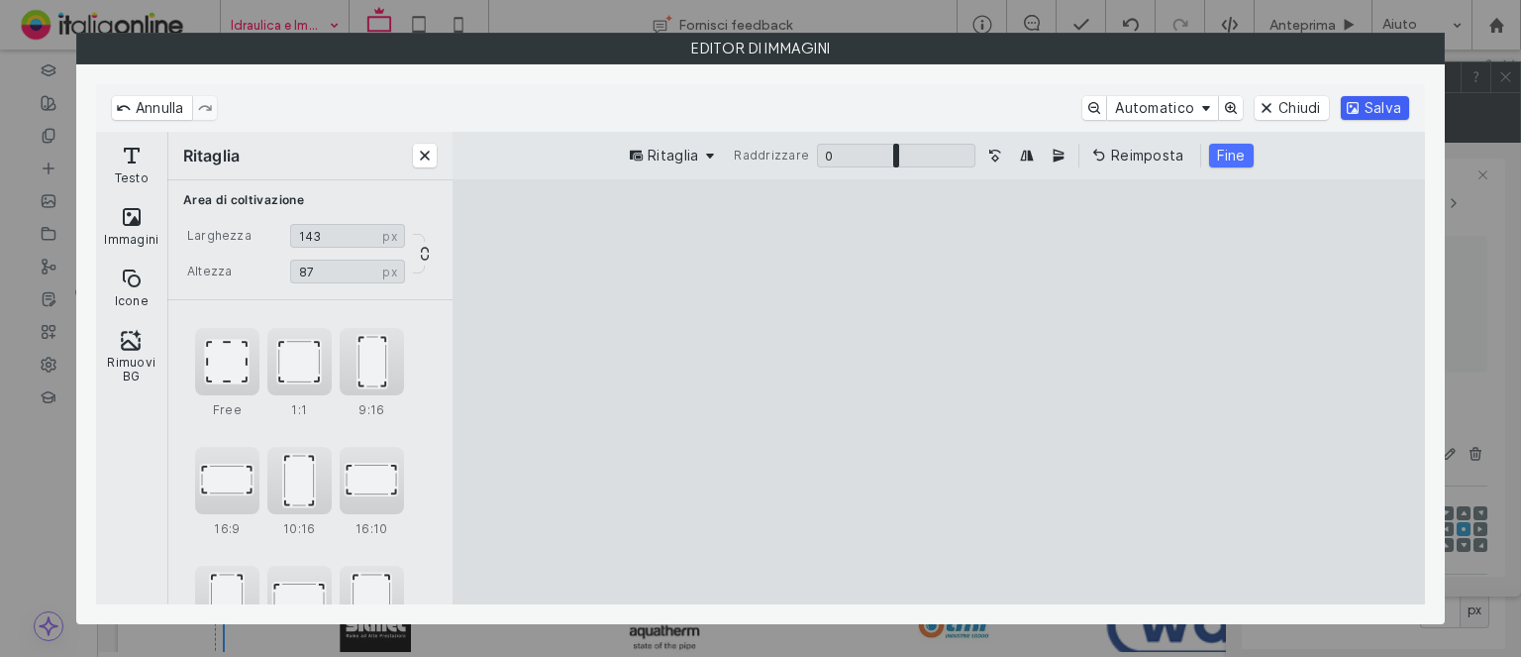
click at [1362, 96] on button "Salva" at bounding box center [1375, 108] width 68 height 24
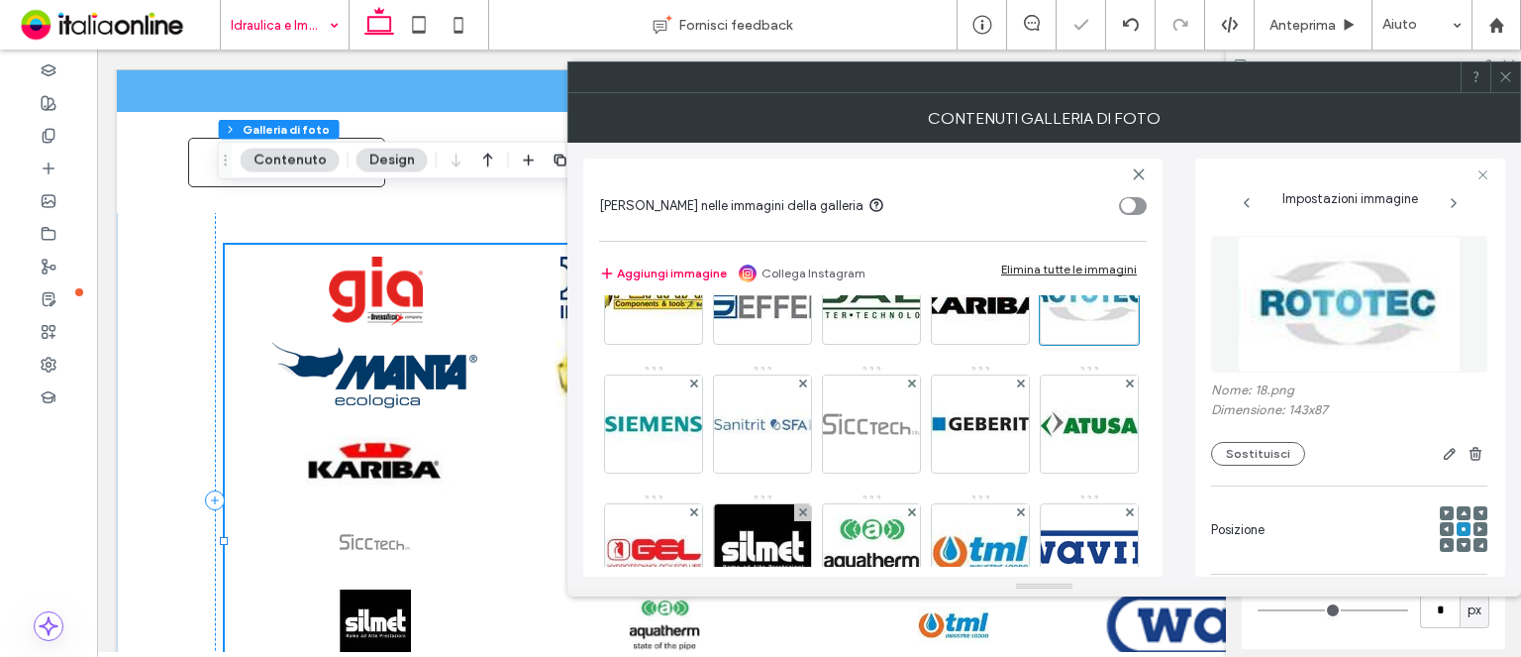
click at [1494, 78] on div at bounding box center [1506, 77] width 30 height 30
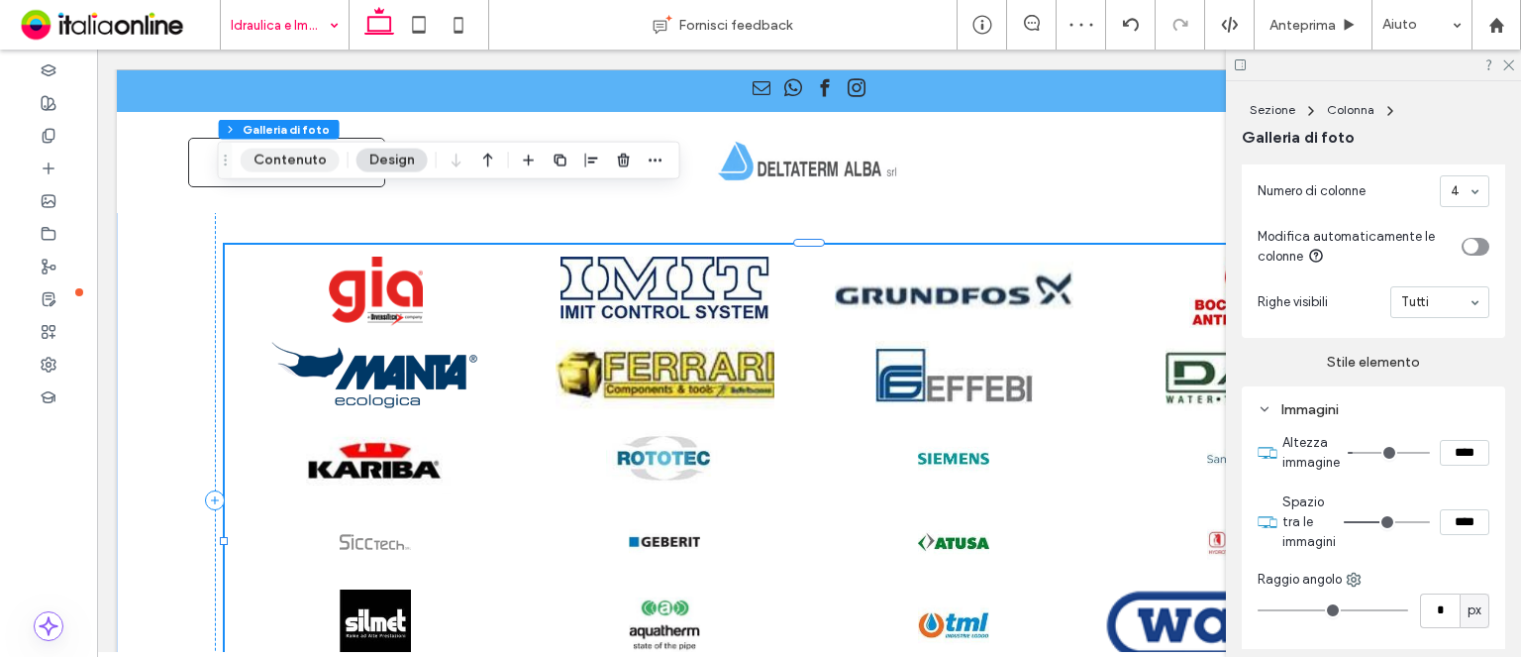
click at [292, 151] on button "Contenuto" at bounding box center [290, 161] width 99 height 24
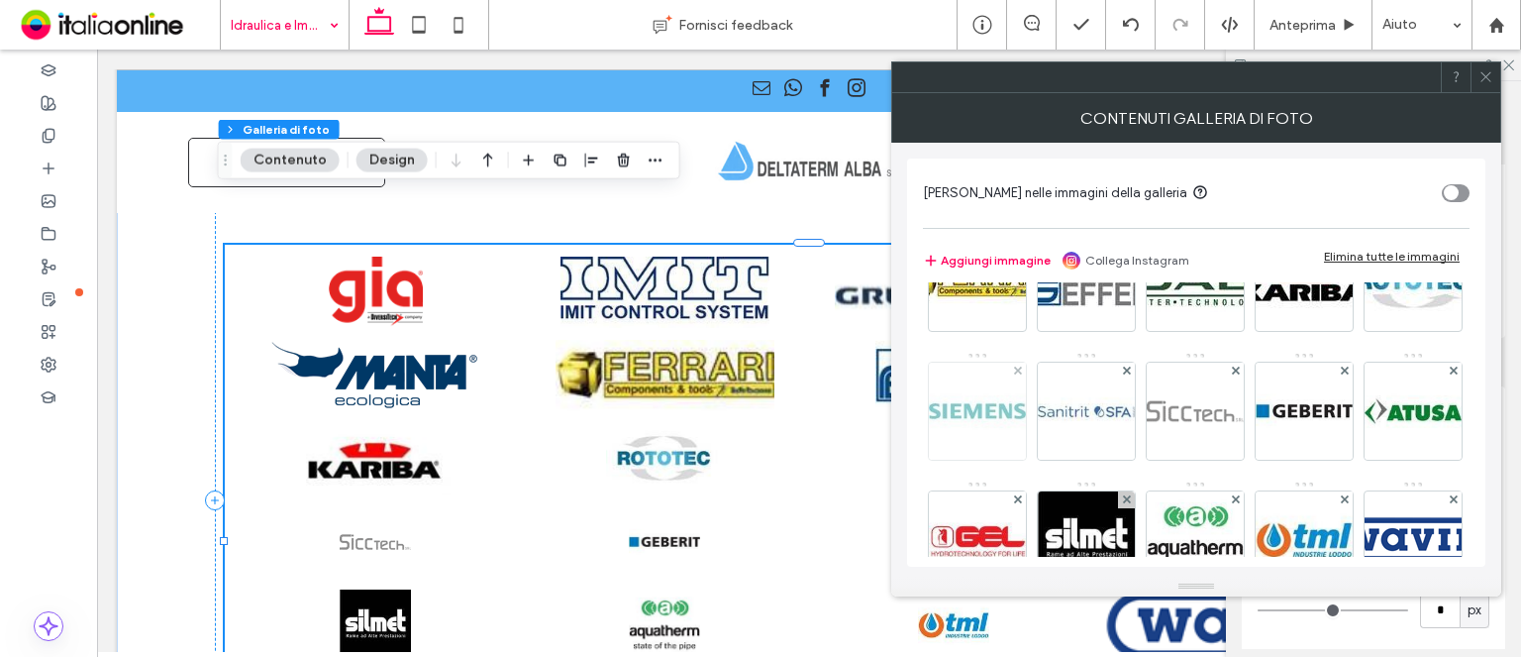
drag, startPoint x: 1205, startPoint y: 427, endPoint x: 1227, endPoint y: 428, distance: 21.8
click at [1026, 427] on img at bounding box center [977, 411] width 97 height 97
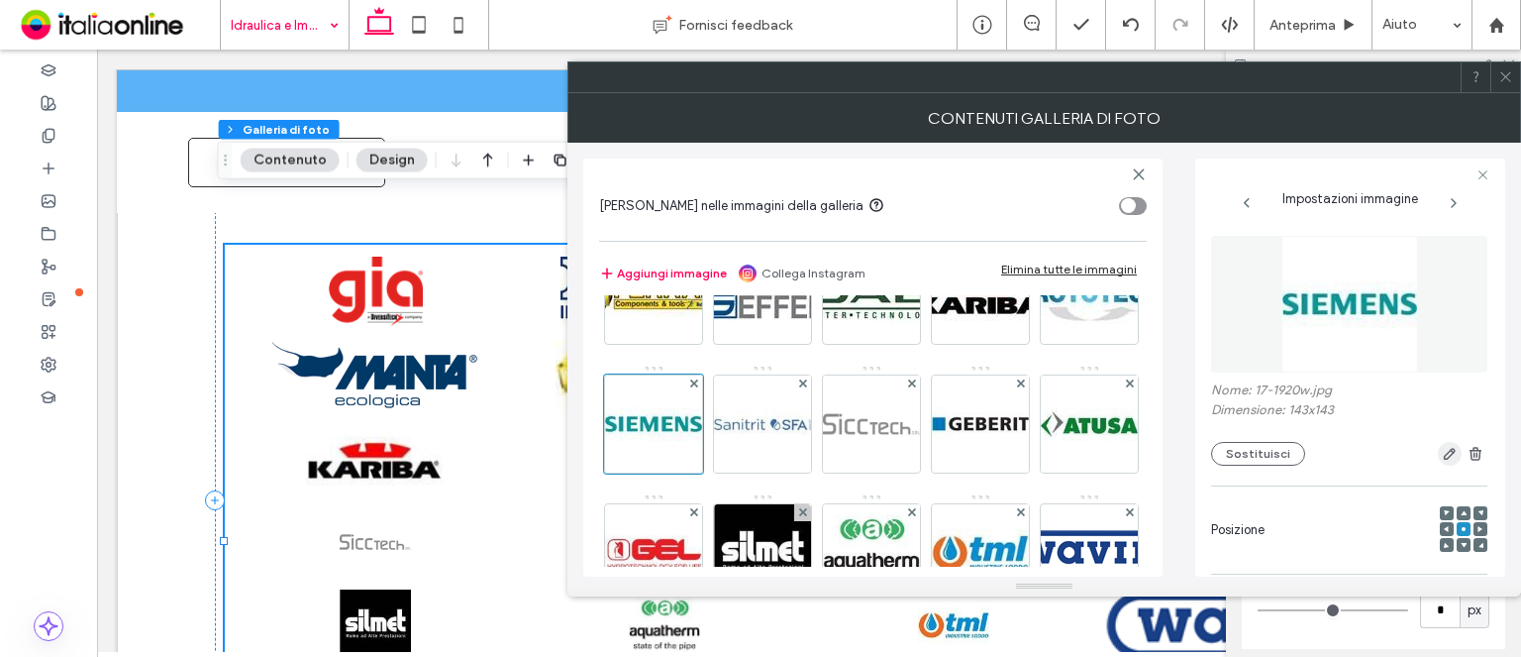
click at [1443, 459] on icon "button" at bounding box center [1450, 454] width 16 height 16
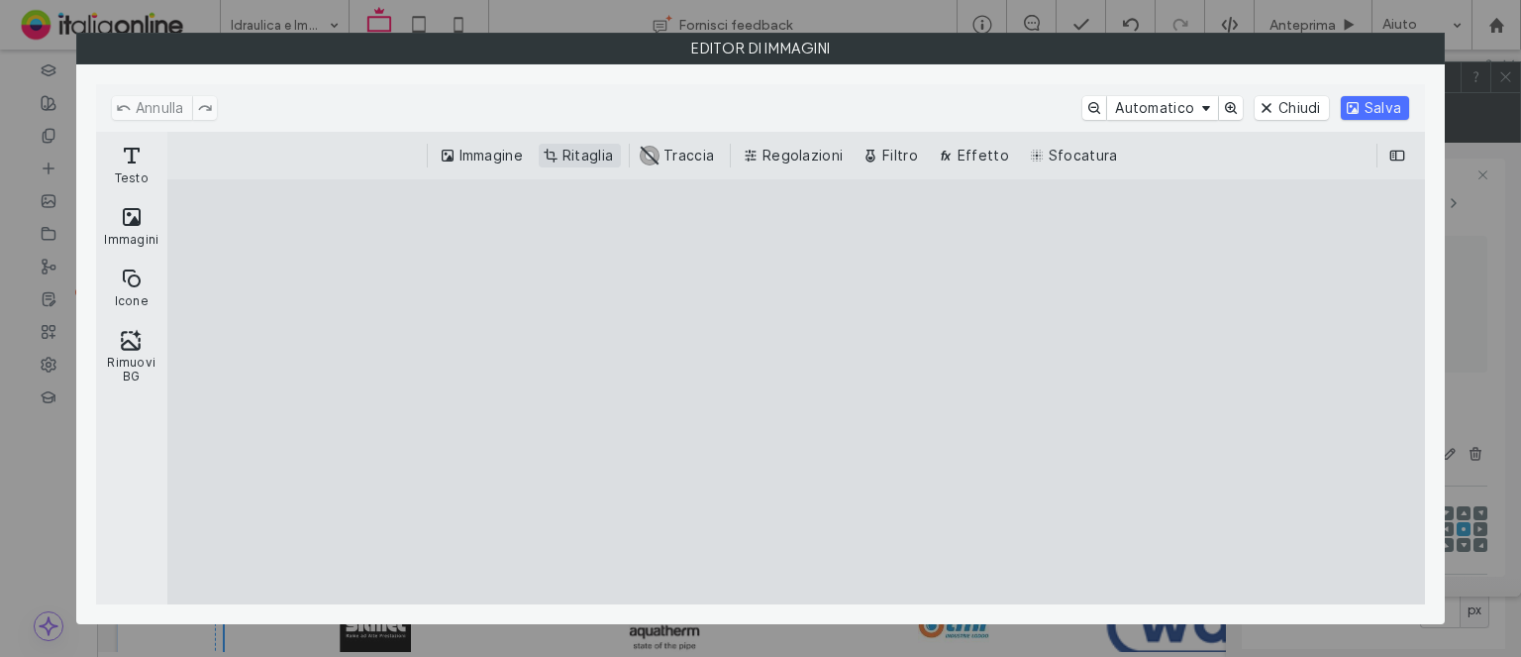
click at [600, 157] on button "Ritaglia" at bounding box center [580, 156] width 82 height 24
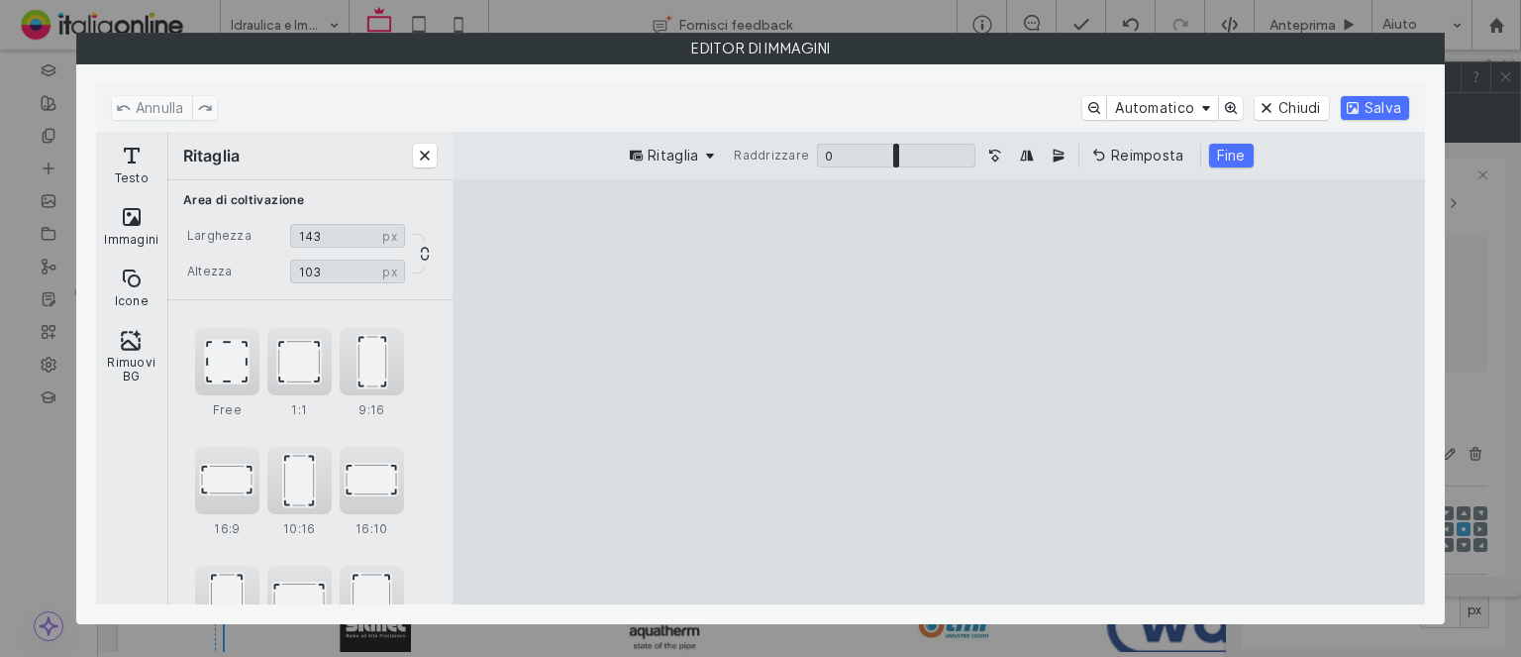
drag, startPoint x: 940, startPoint y: 226, endPoint x: 969, endPoint y: 322, distance: 100.3
click at [939, 392] on cesdk-canvas "Editor / piattaforma / website builder canvas" at bounding box center [939, 392] width 0 height 0
type input "**"
drag, startPoint x: 944, startPoint y: 593, endPoint x: 1227, endPoint y: 272, distance: 428.1
click at [939, 392] on cesdk-canvas "Editor / piattaforma / website builder canvas" at bounding box center [939, 392] width 0 height 0
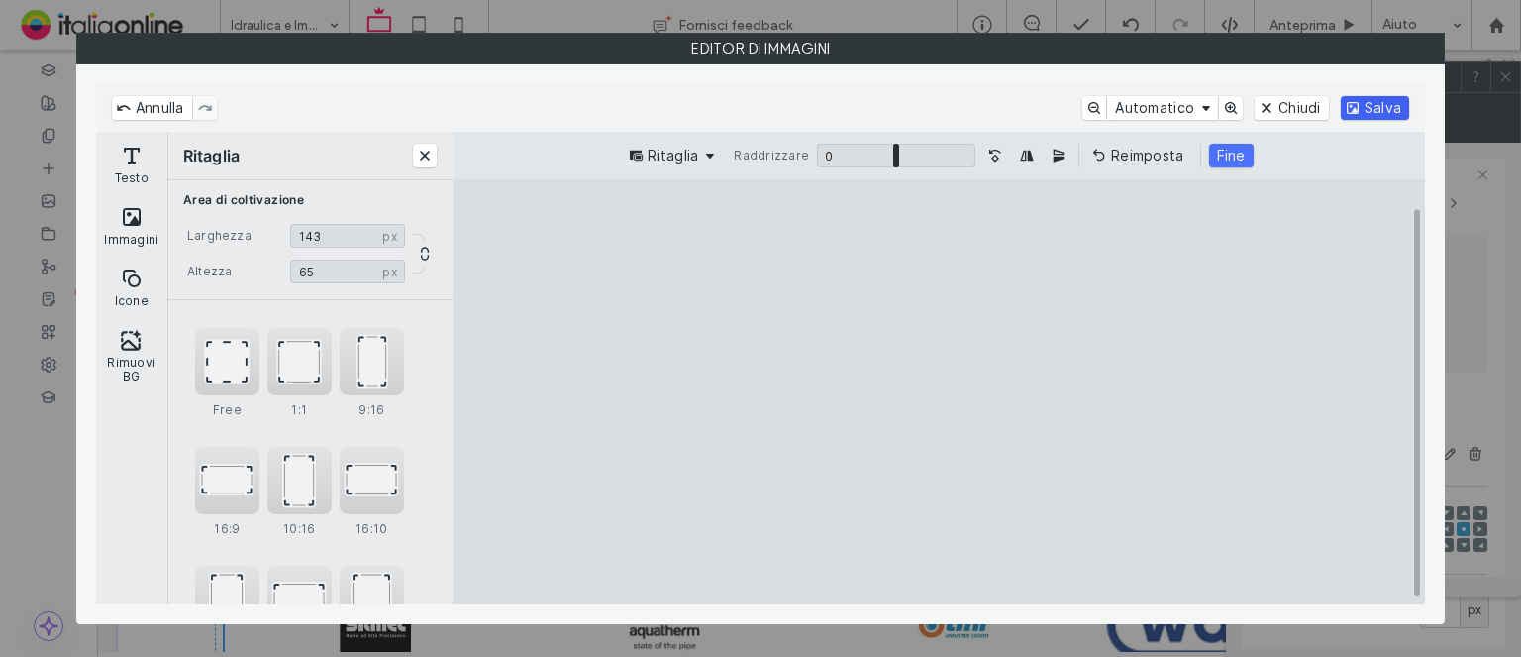
drag, startPoint x: 1232, startPoint y: 154, endPoint x: 1384, endPoint y: 101, distance: 160.4
click at [1237, 153] on button "Fine" at bounding box center [1231, 156] width 45 height 24
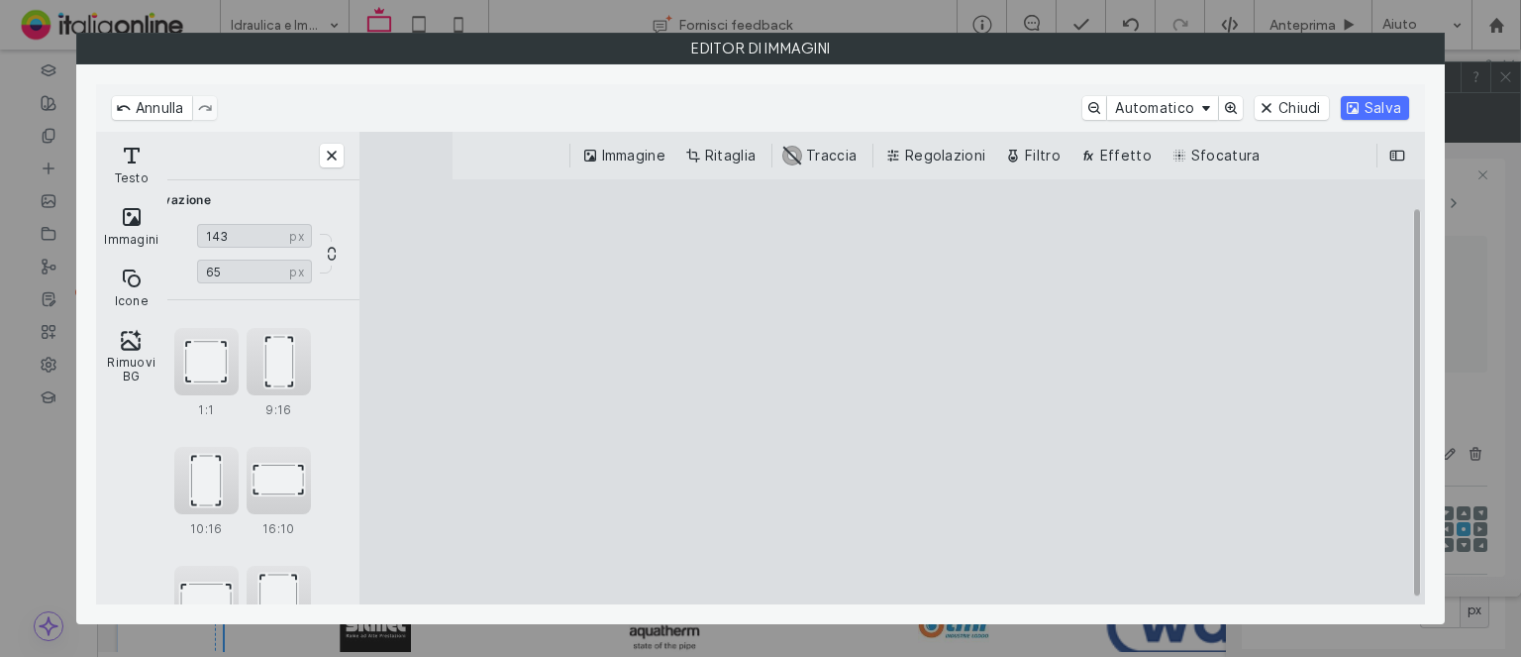
click at [1410, 90] on div "Annulla Automatico Chiudi Salva" at bounding box center [760, 108] width 1329 height 48
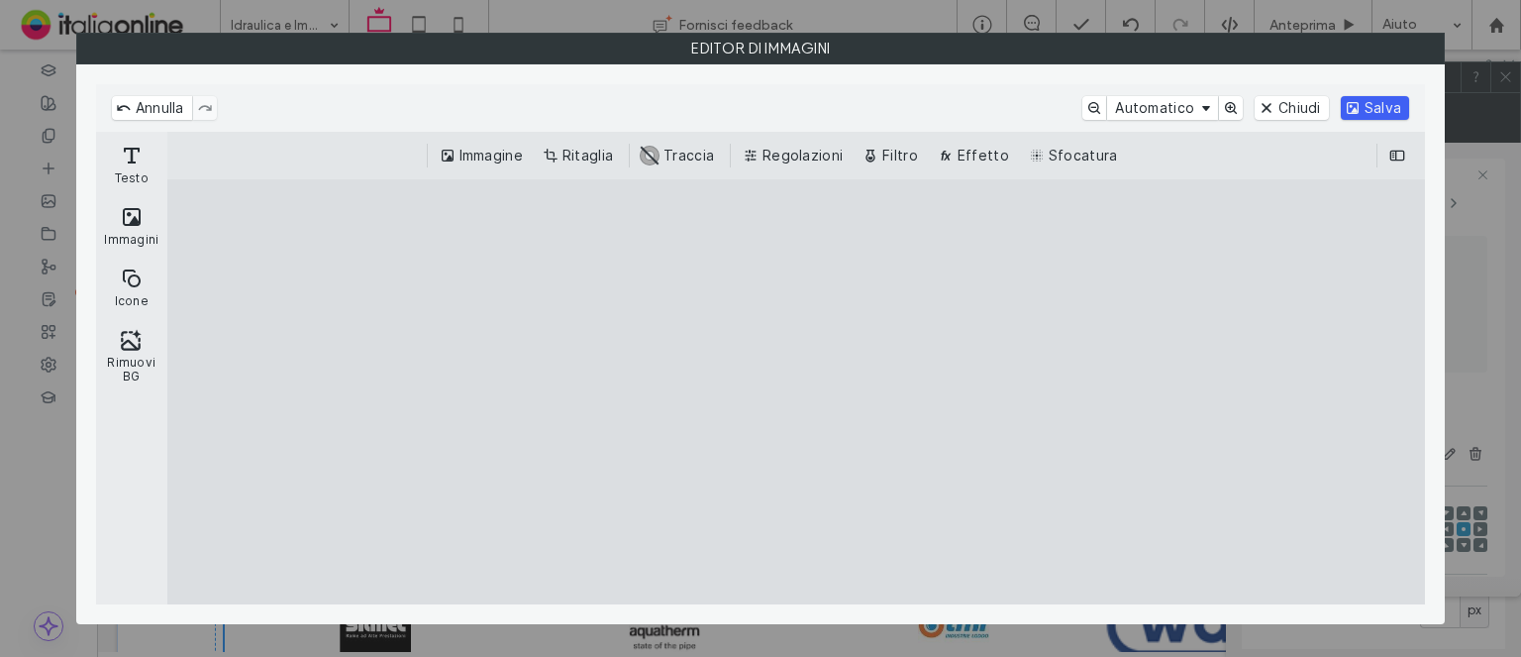
click at [1365, 102] on button "Salva" at bounding box center [1375, 108] width 68 height 24
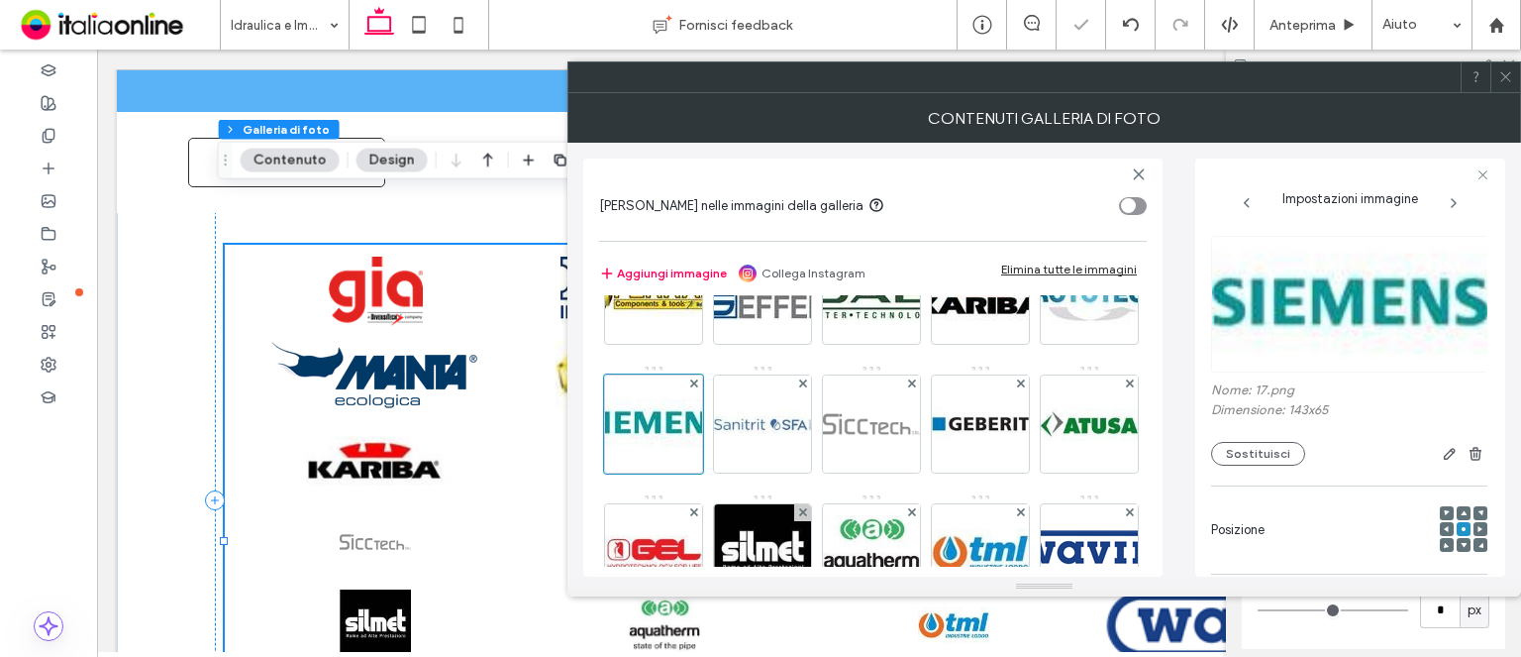
click at [1510, 78] on icon at bounding box center [1506, 76] width 15 height 15
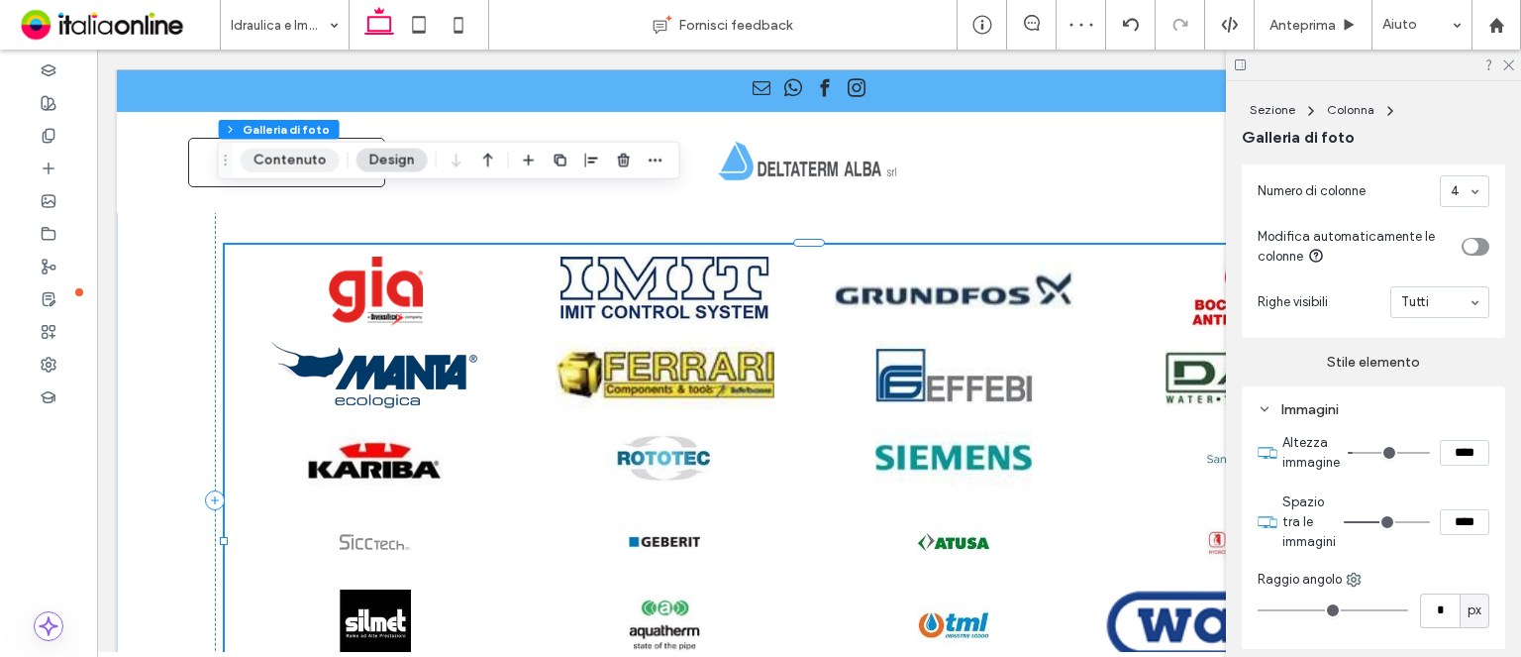
click at [285, 156] on button "Contenuto" at bounding box center [290, 161] width 99 height 24
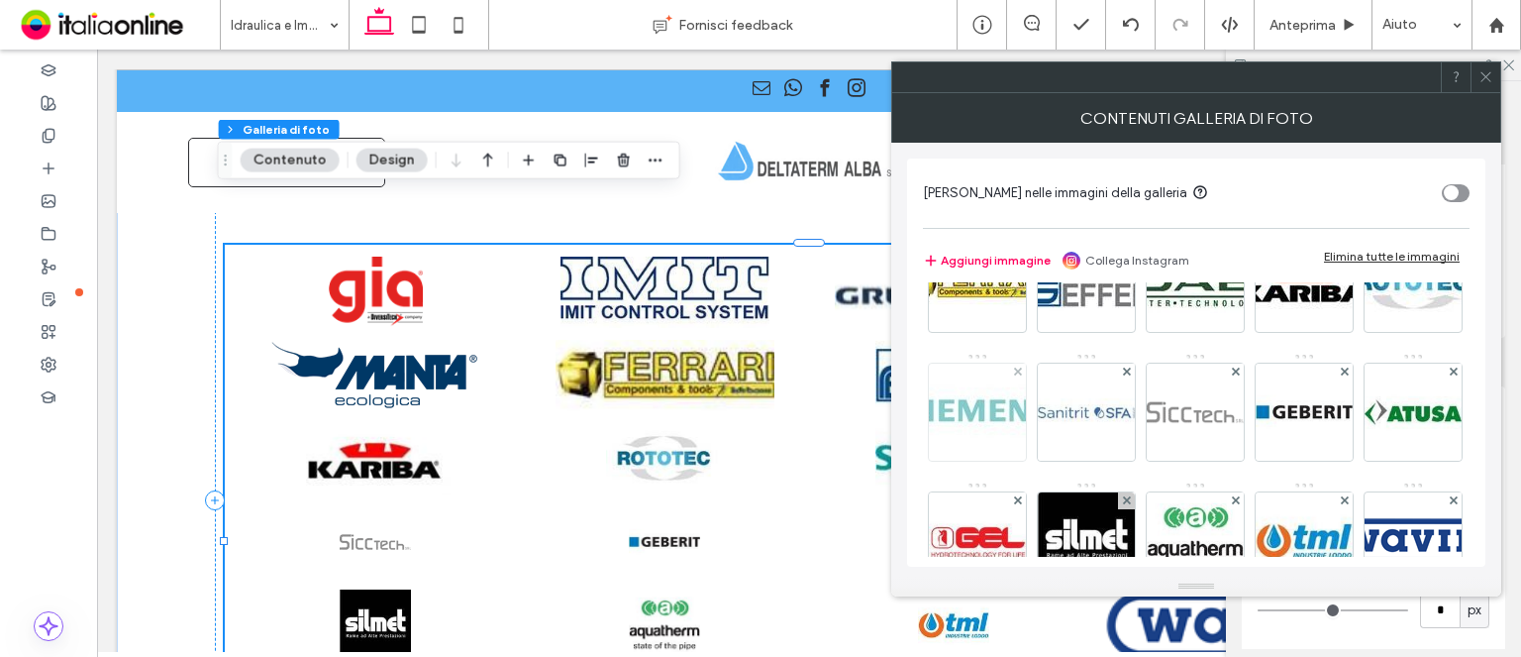
scroll to position [198, 0]
click at [1135, 399] on img at bounding box center [1086, 411] width 97 height 97
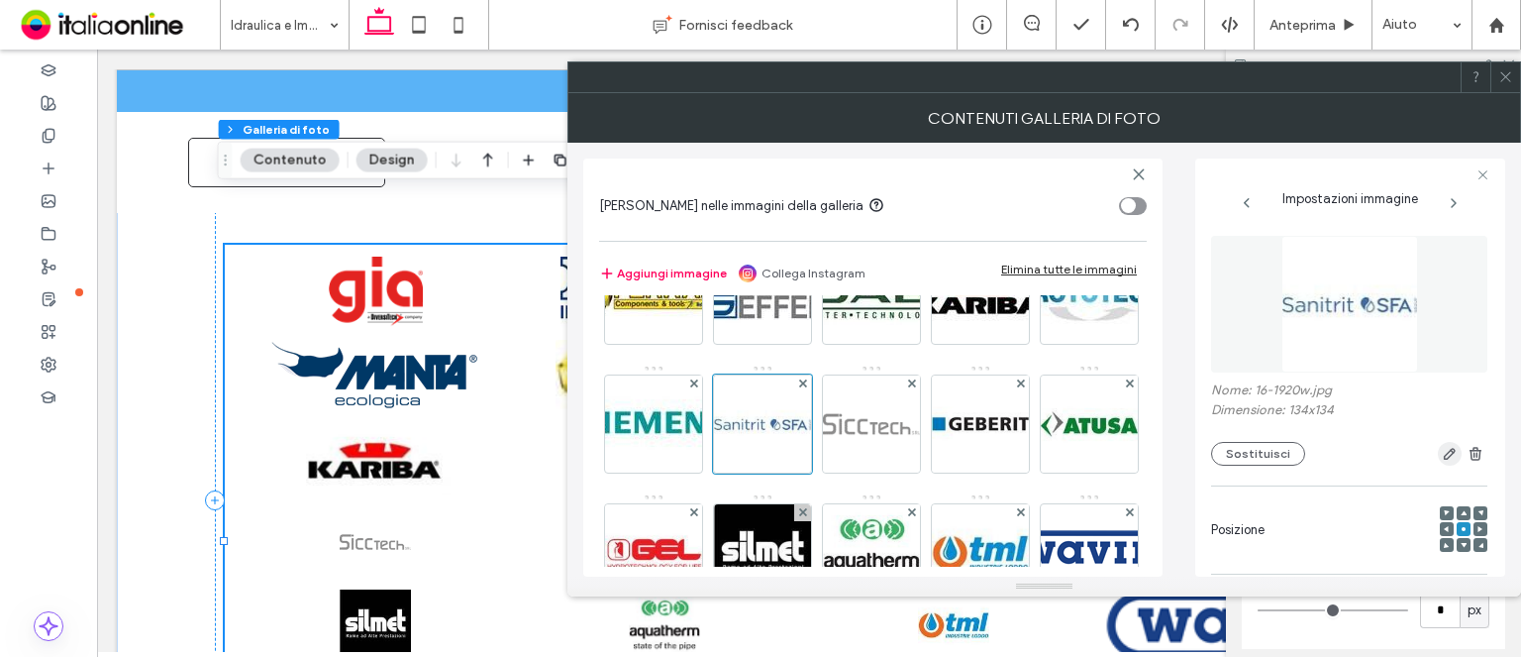
click at [1438, 463] on span "button" at bounding box center [1450, 454] width 24 height 24
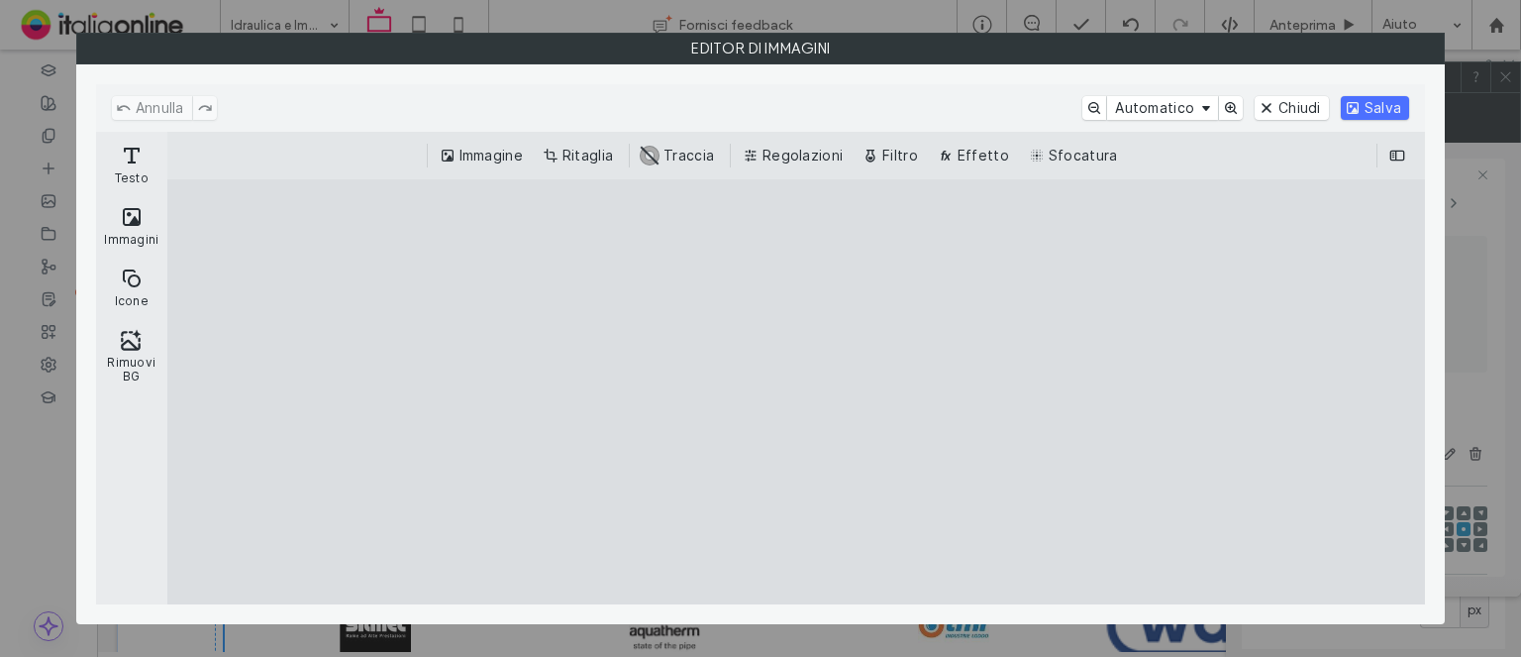
click at [580, 164] on button "Ritaglia" at bounding box center [580, 156] width 82 height 24
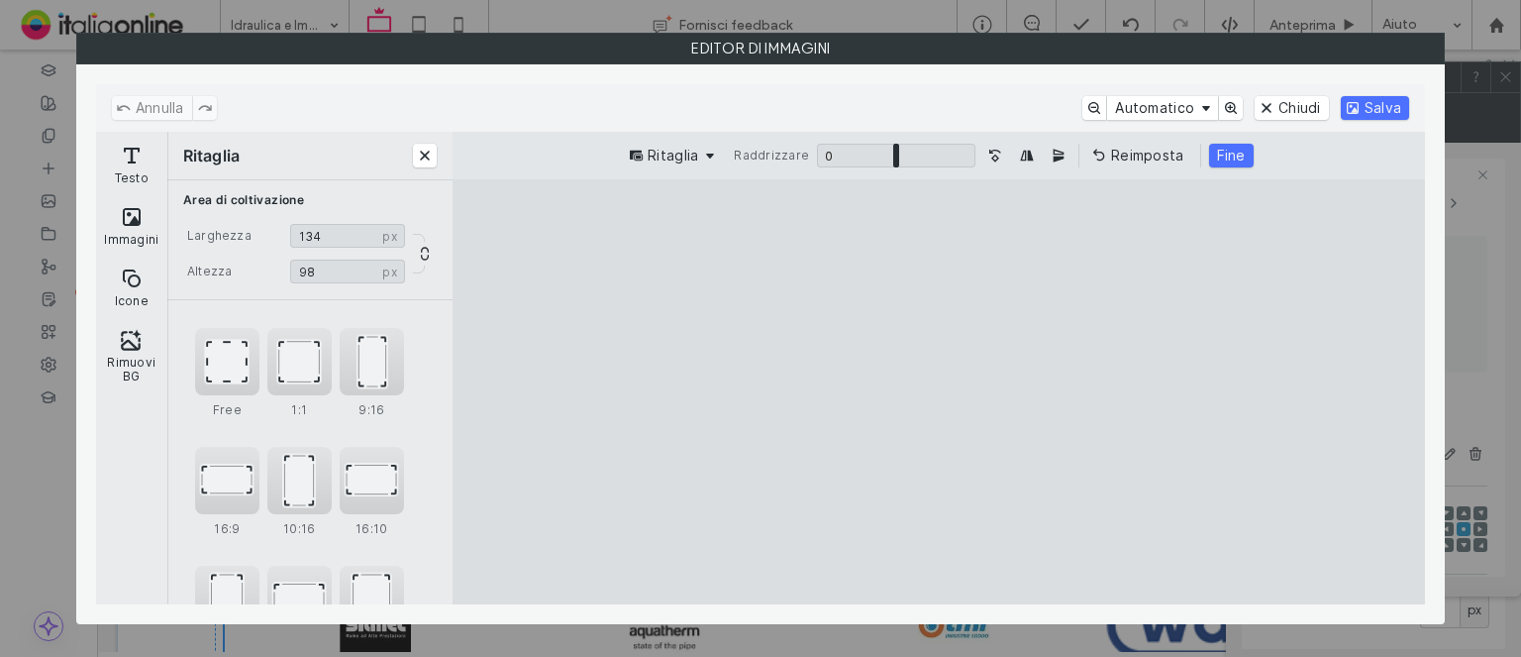
drag, startPoint x: 931, startPoint y: 275, endPoint x: 935, endPoint y: 313, distance: 37.8
click at [939, 392] on cesdk-canvas "Editor / piattaforma / website builder canvas" at bounding box center [939, 392] width 0 height 0
type input "**"
drag, startPoint x: 952, startPoint y: 581, endPoint x: 1009, endPoint y: 455, distance: 139.2
click at [939, 392] on cesdk-canvas "Editor / piattaforma / website builder canvas" at bounding box center [939, 392] width 0 height 0
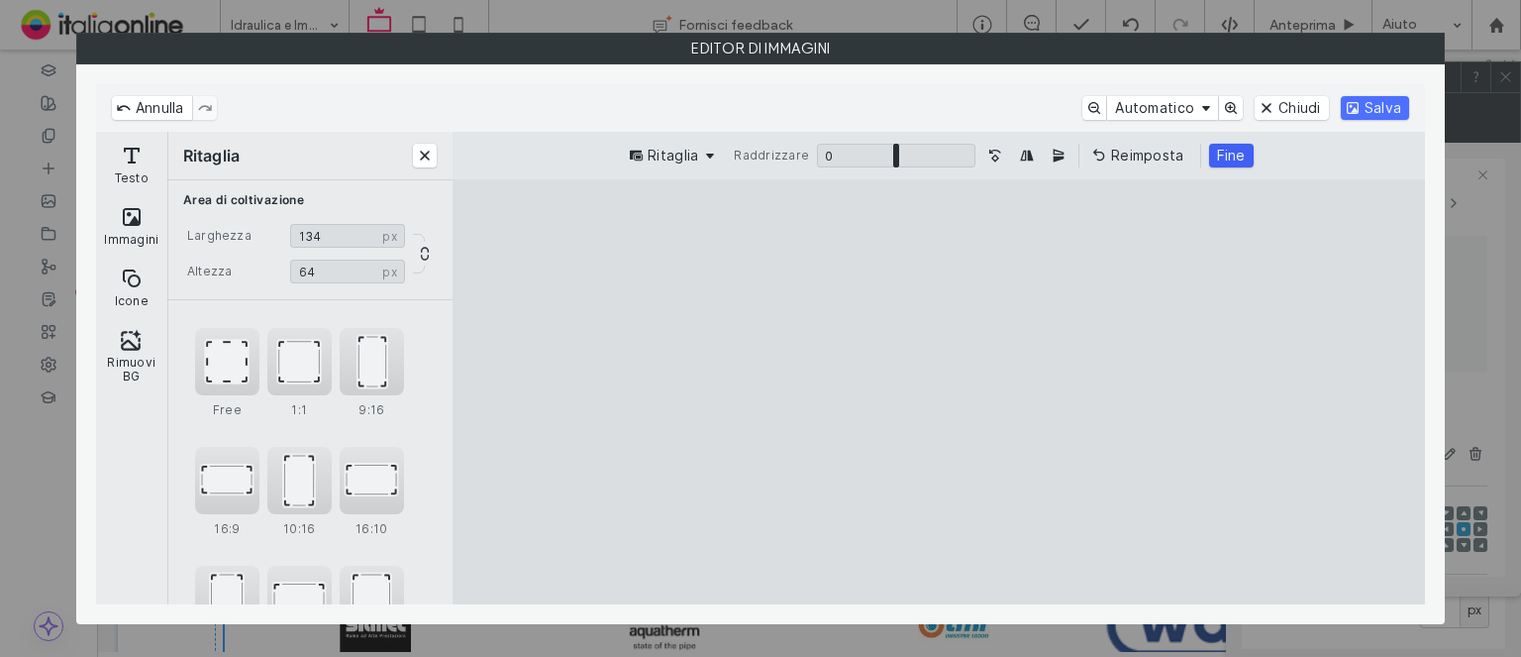
click at [1233, 155] on button "Fine" at bounding box center [1231, 156] width 45 height 24
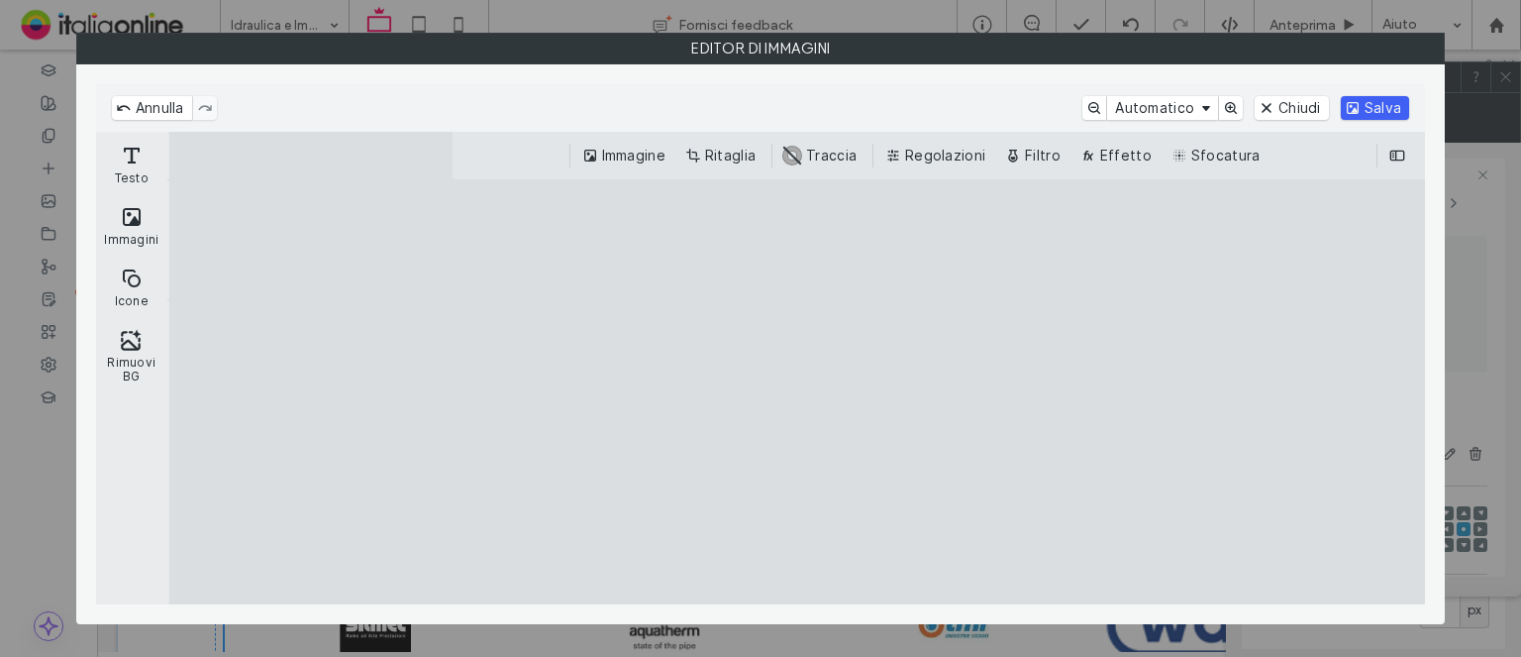
click at [1351, 114] on button "Salva" at bounding box center [1375, 108] width 68 height 24
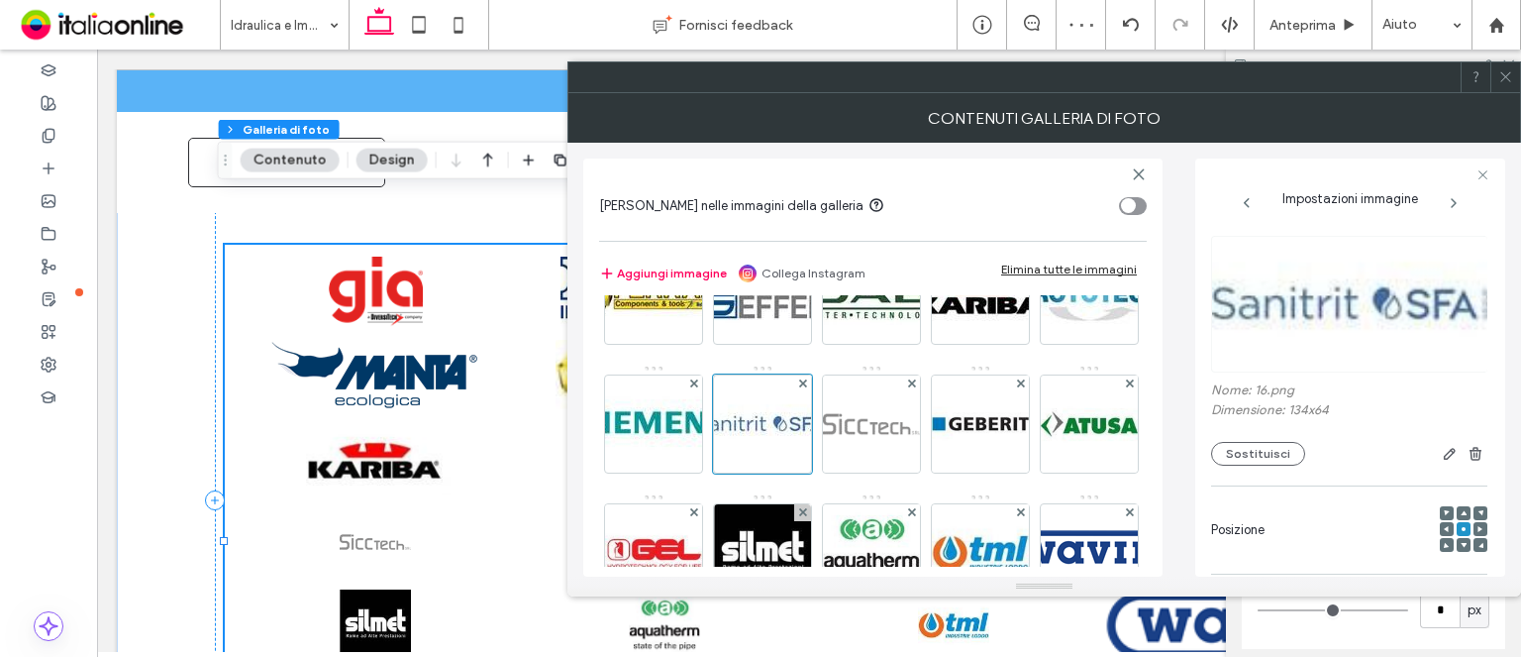
drag, startPoint x: 673, startPoint y: 545, endPoint x: 1157, endPoint y: 479, distance: 488.7
click at [823, 472] on img at bounding box center [871, 423] width 97 height 97
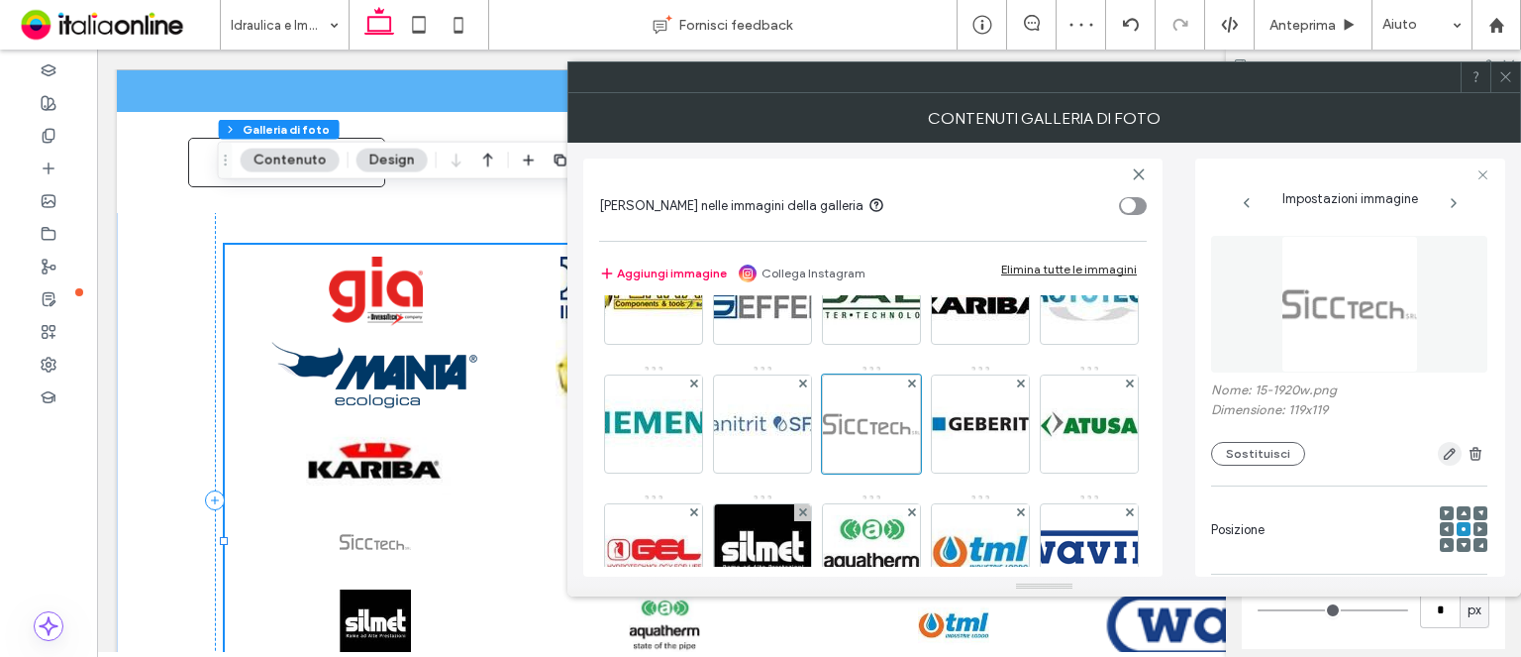
click at [1438, 453] on span "button" at bounding box center [1450, 454] width 24 height 24
click at [1433, 453] on body ".wqwq-1{fill:#231f20;} .cls-1q, .cls-2q { fill-rule: evenodd; } .cls-2q { fill:…" at bounding box center [760, 328] width 1521 height 657
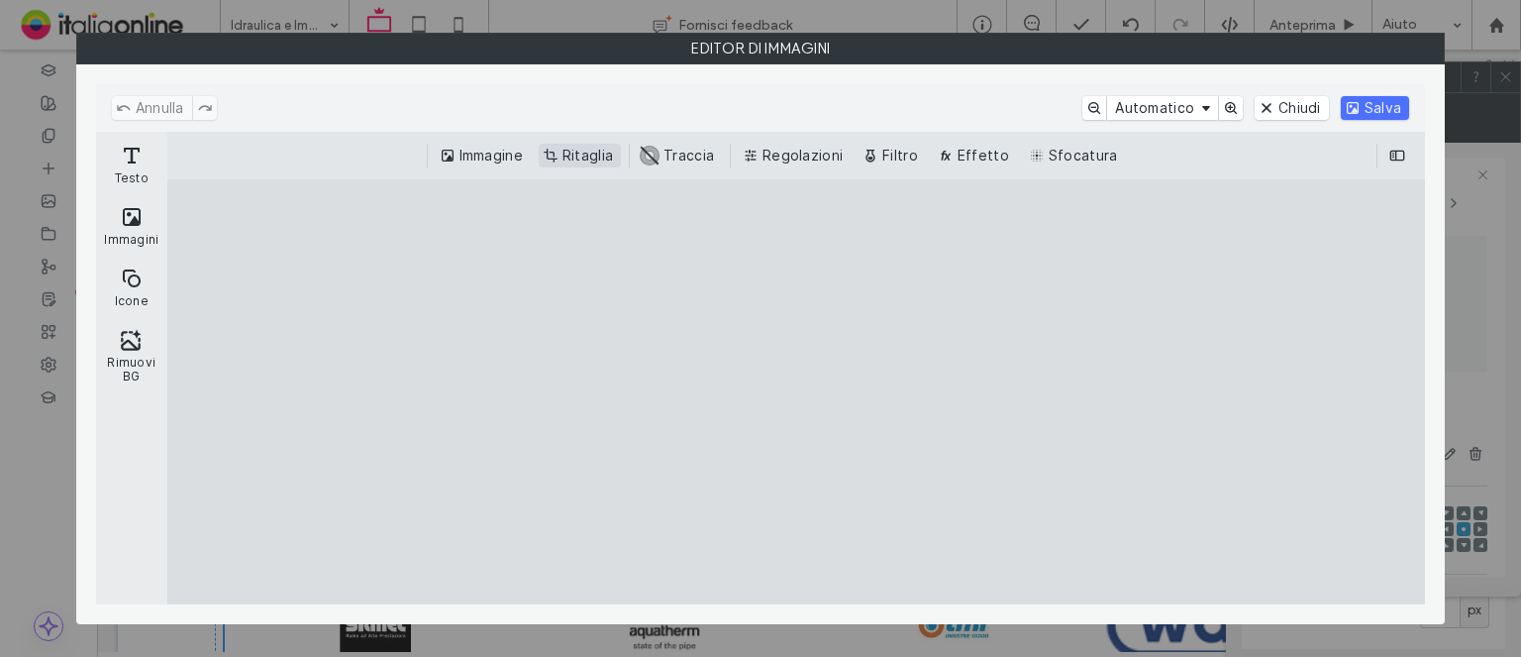
click at [567, 152] on button "Ritaglia" at bounding box center [580, 156] width 82 height 24
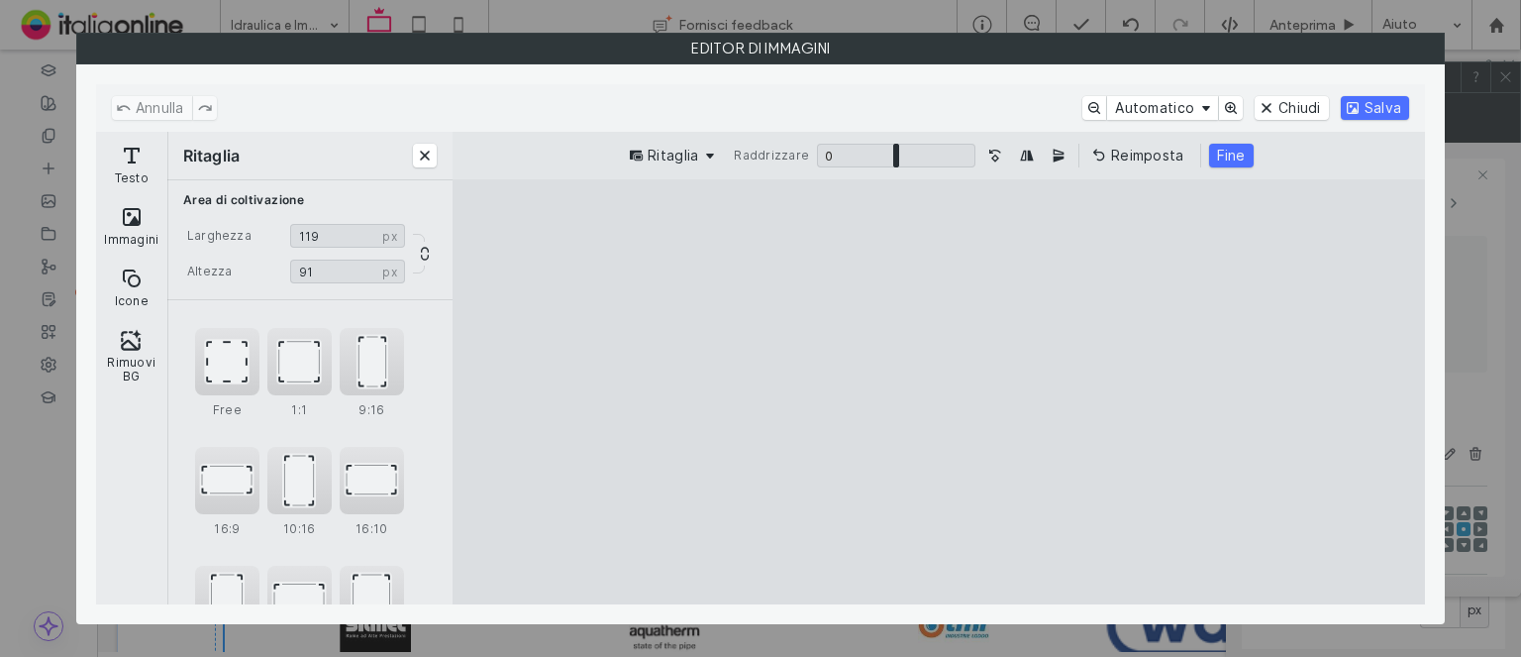
drag, startPoint x: 931, startPoint y: 561, endPoint x: 939, endPoint y: 476, distance: 84.6
click at [939, 392] on cesdk-canvas "Editor / piattaforma / website builder canvas" at bounding box center [939, 392] width 0 height 0
type input "**"
drag, startPoint x: 942, startPoint y: 226, endPoint x: 935, endPoint y: 330, distance: 104.2
click at [939, 392] on cesdk-canvas "Editor / piattaforma / website builder canvas" at bounding box center [939, 392] width 0 height 0
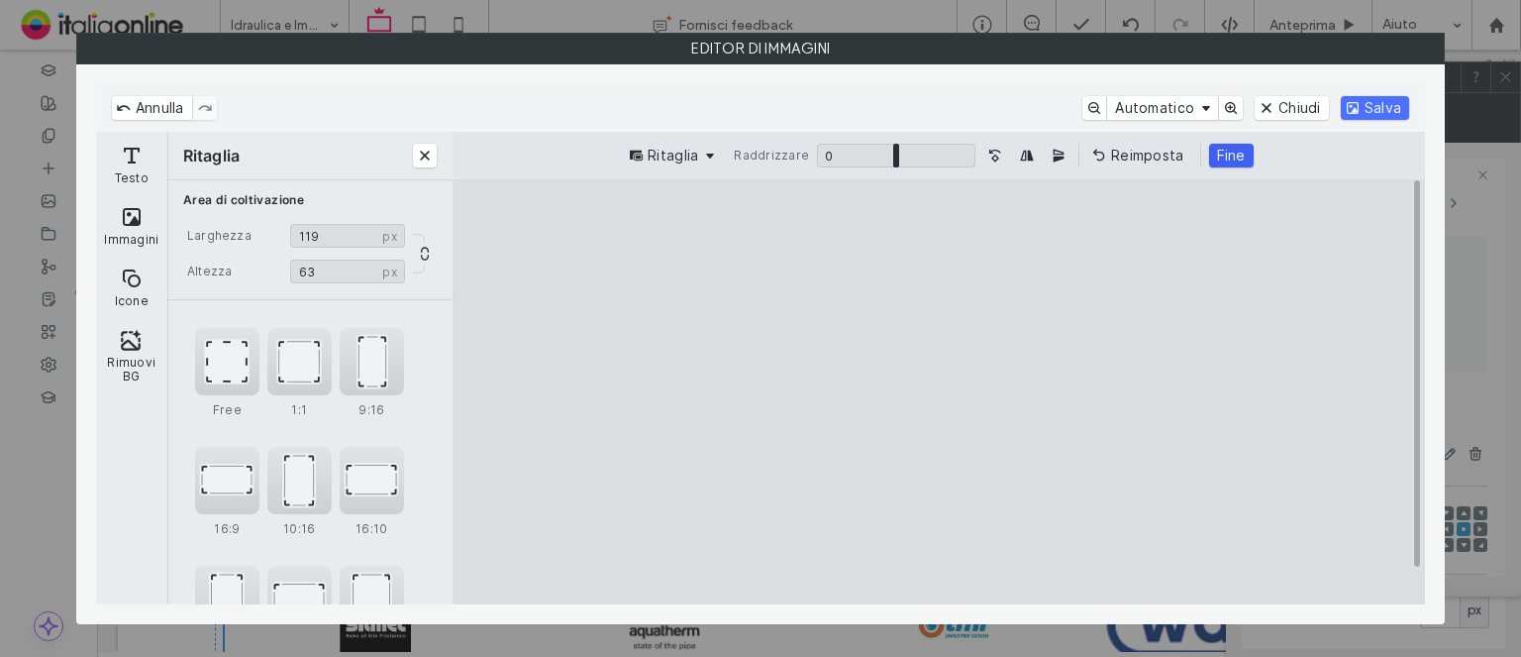
drag, startPoint x: 1248, startPoint y: 130, endPoint x: 1226, endPoint y: 146, distance: 26.9
click at [1245, 130] on div "Annulla Automatico Chiudi Salva" at bounding box center [760, 108] width 1329 height 48
drag, startPoint x: 1222, startPoint y: 149, endPoint x: 1379, endPoint y: 111, distance: 161.0
click at [1222, 149] on button "Fine" at bounding box center [1231, 156] width 45 height 24
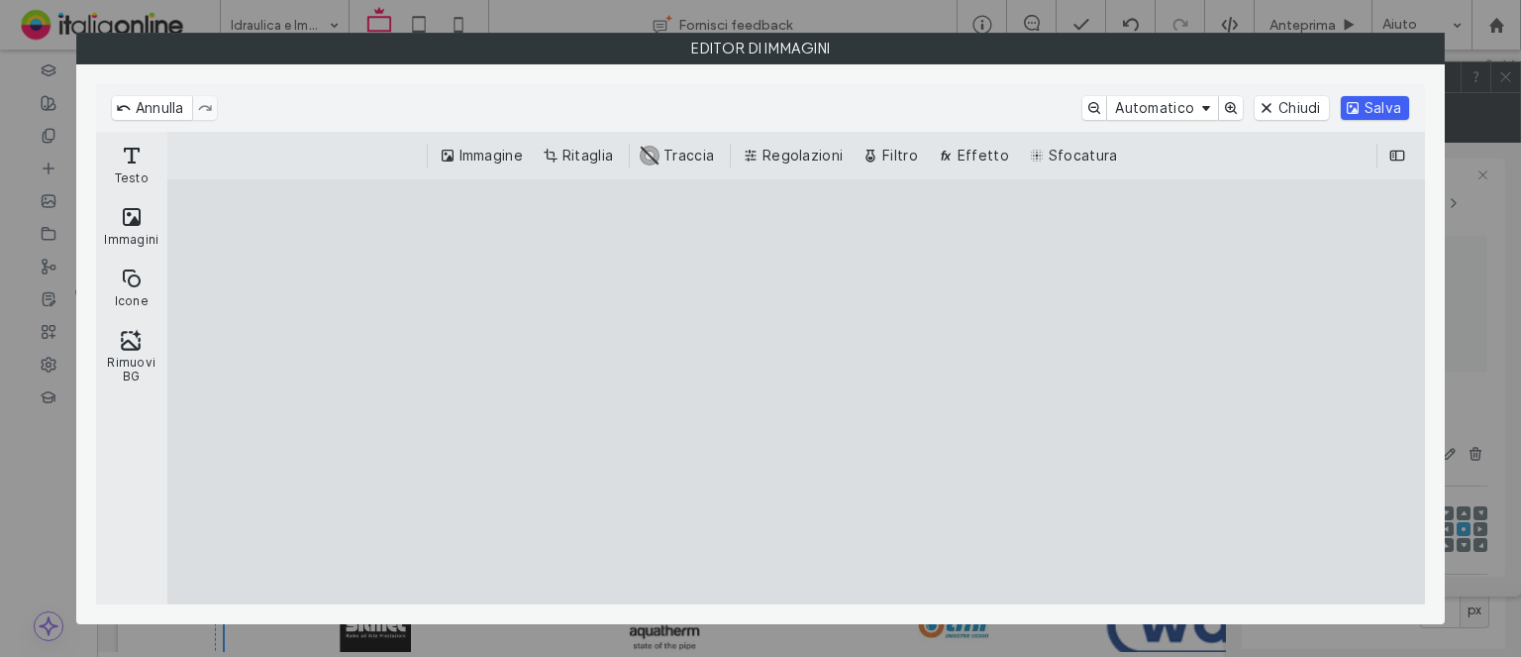
click at [1346, 108] on button "Salva" at bounding box center [1375, 108] width 68 height 24
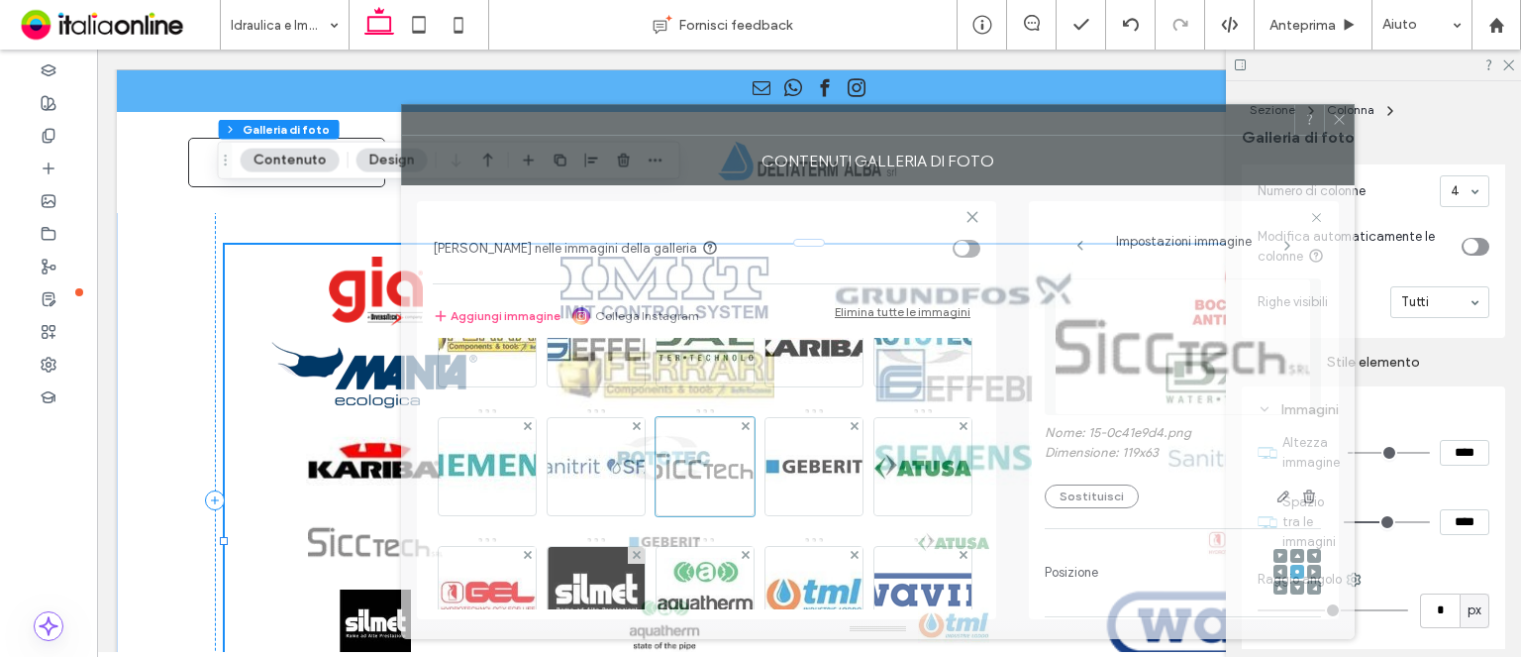
drag, startPoint x: 1136, startPoint y: 78, endPoint x: 970, endPoint y: 121, distance: 171.8
click at [970, 121] on div at bounding box center [848, 120] width 892 height 30
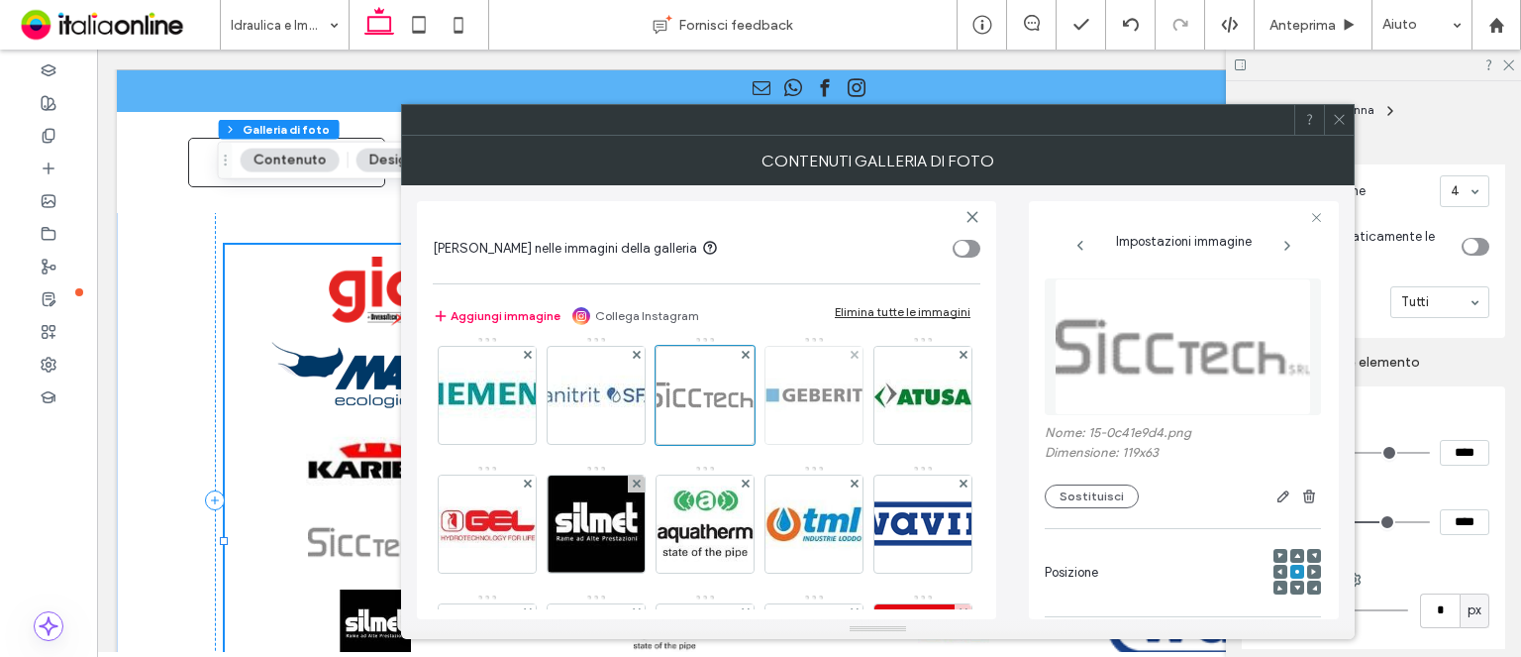
scroll to position [297, 0]
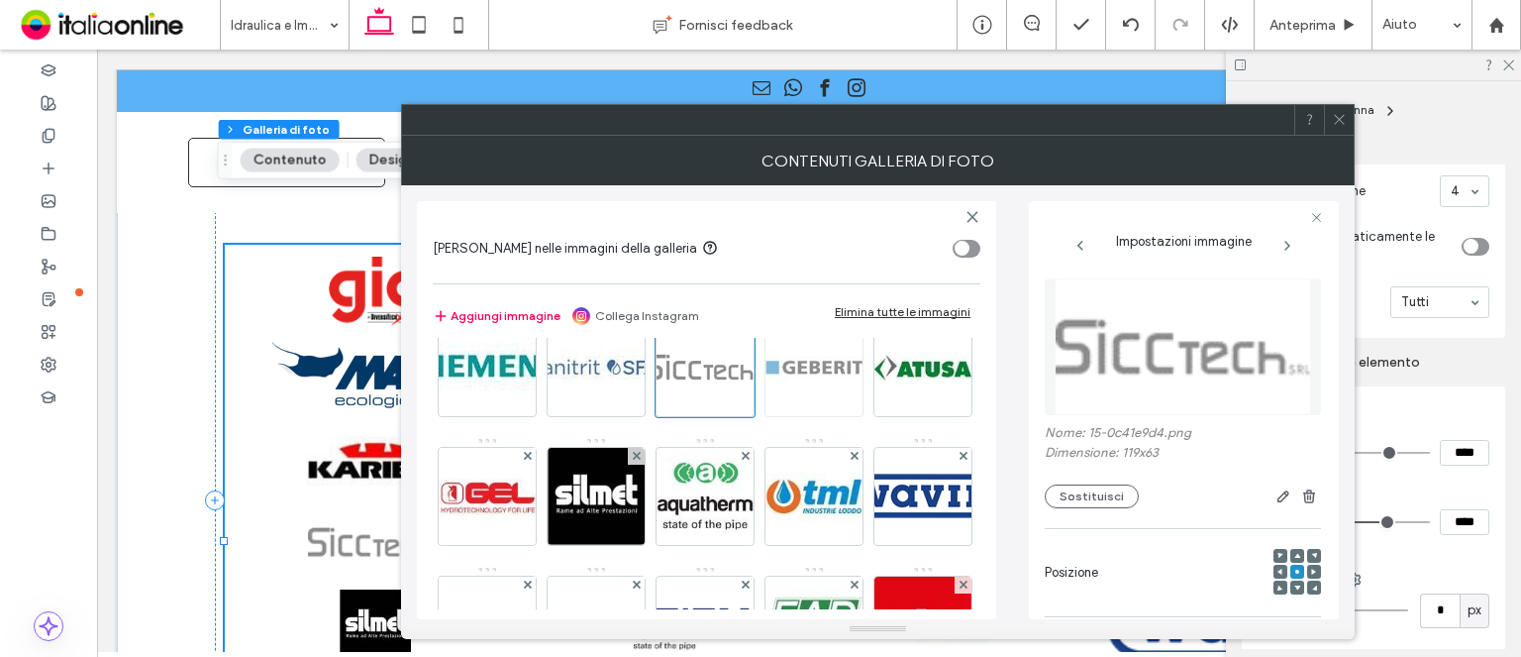
click at [766, 416] on img at bounding box center [814, 367] width 97 height 97
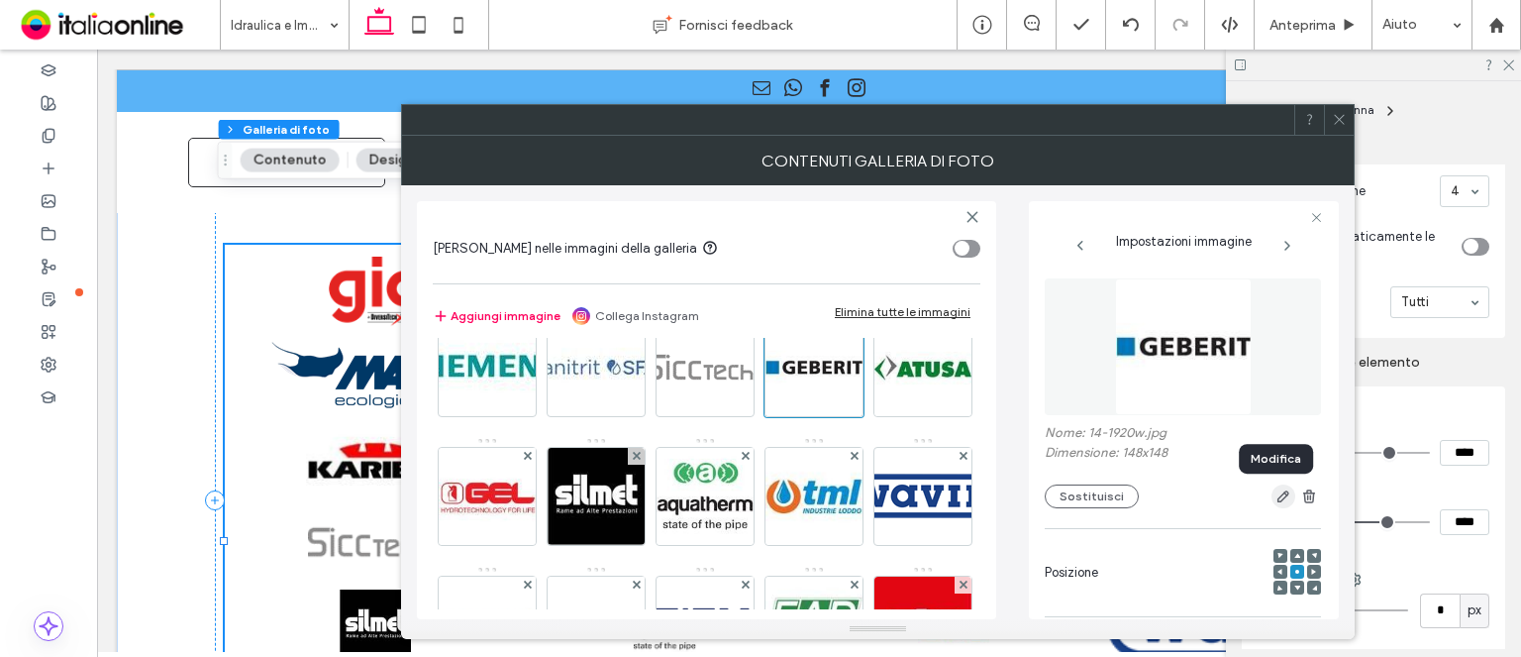
click at [1276, 494] on icon "button" at bounding box center [1284, 496] width 16 height 16
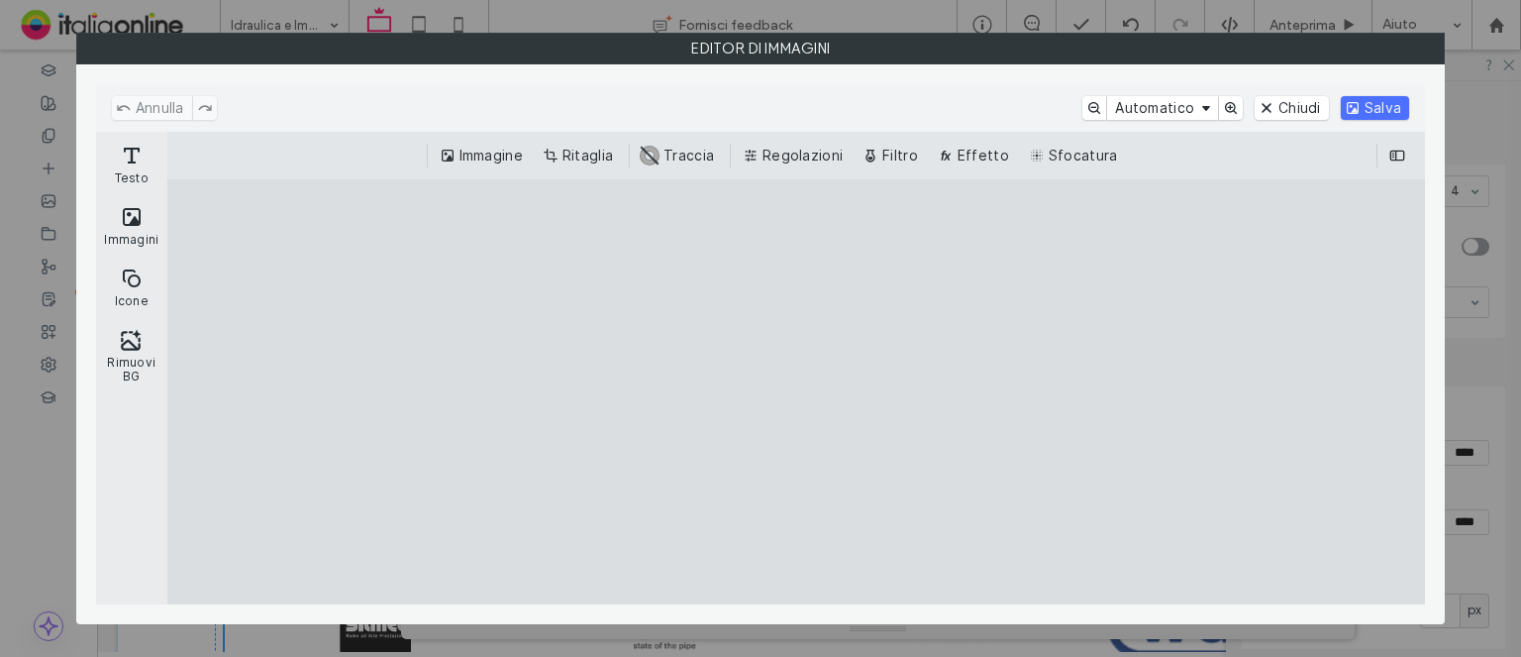
drag, startPoint x: 548, startPoint y: 142, endPoint x: 575, endPoint y: 142, distance: 27.7
click at [548, 142] on div "Immagine Ritaglia #ABABAB Traccia Regolazioni Filtro Effetto Sfocatura" at bounding box center [796, 156] width 1258 height 48
click at [593, 142] on div "Immagine Ritaglia #ABABAB Traccia Regolazioni Filtro Effetto Sfocatura" at bounding box center [796, 156] width 1258 height 48
click at [590, 150] on button "Ritaglia" at bounding box center [580, 156] width 82 height 24
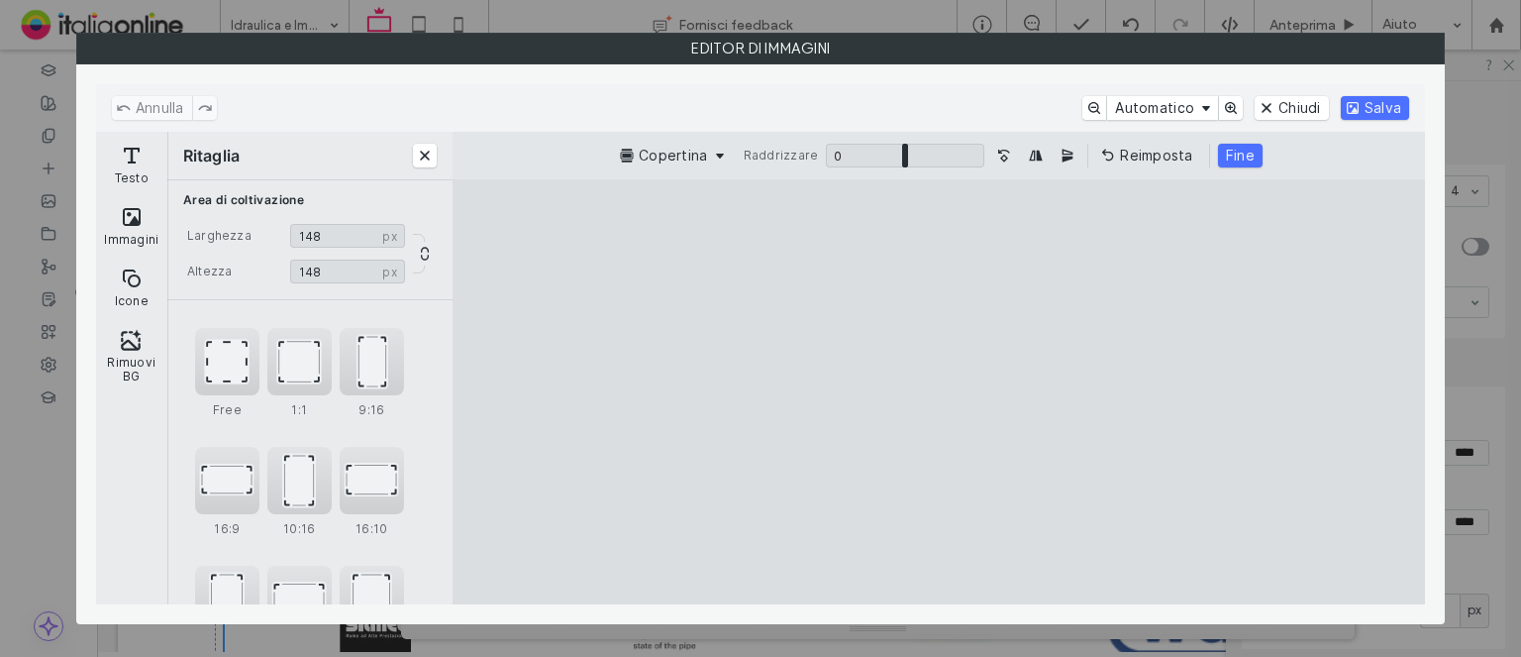
click at [939, 392] on cesdk-canvas "Editor / piattaforma / website builder canvas" at bounding box center [939, 392] width 0 height 0
drag, startPoint x: 941, startPoint y: 220, endPoint x: 924, endPoint y: 364, distance: 144.6
click at [939, 392] on cesdk-canvas "Editor / piattaforma / website builder canvas" at bounding box center [939, 392] width 0 height 0
type input "**"
drag, startPoint x: 939, startPoint y: 587, endPoint x: 1024, endPoint y: 451, distance: 161.1
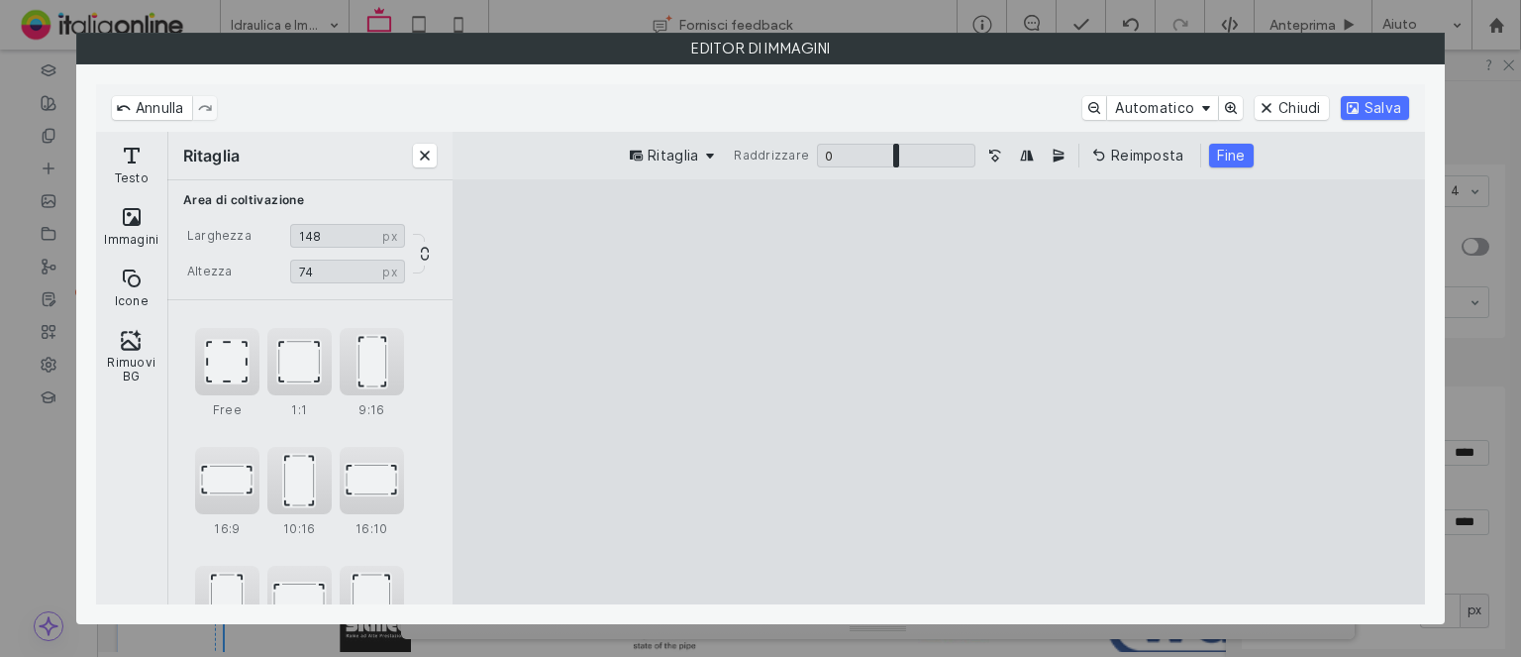
click at [939, 392] on cesdk-canvas "Editor / piattaforma / website builder canvas" at bounding box center [939, 392] width 0 height 0
click at [1232, 149] on button "Fine" at bounding box center [1231, 156] width 45 height 24
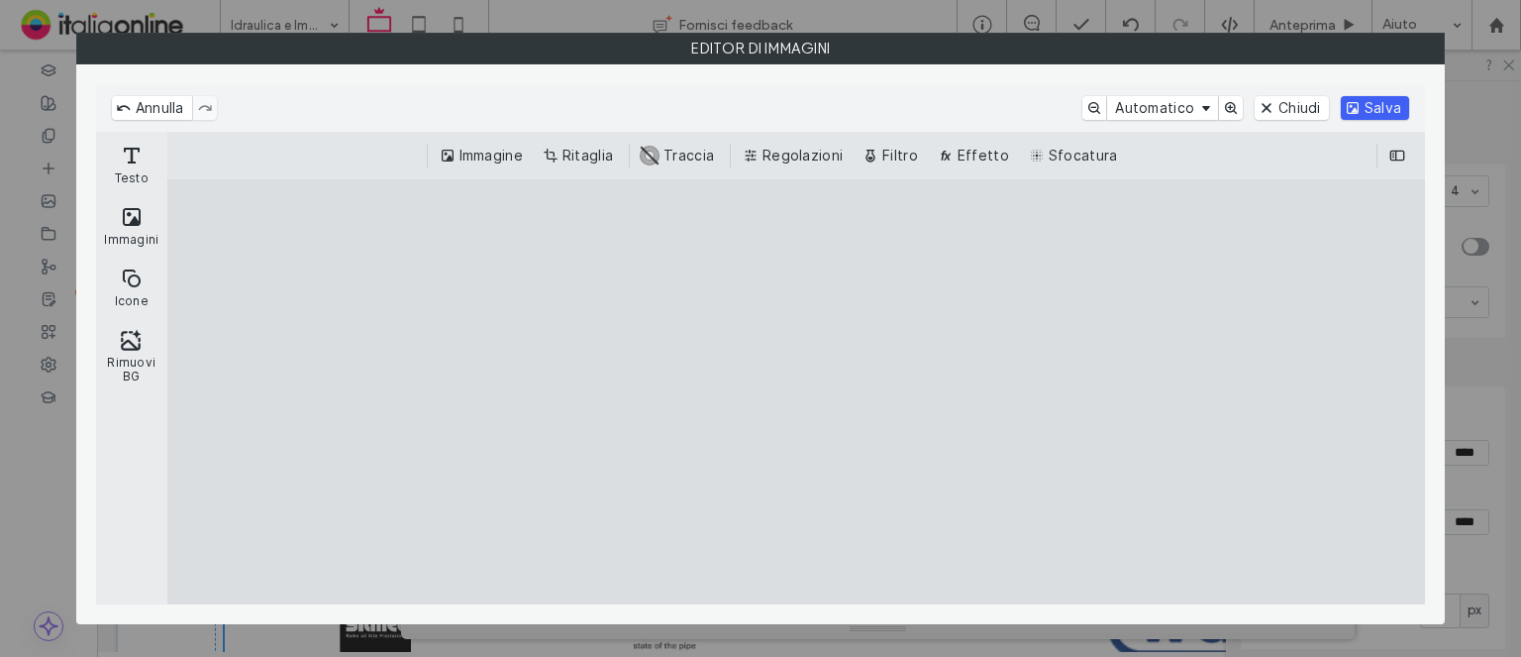
click at [1356, 110] on button "Salva" at bounding box center [1375, 108] width 68 height 24
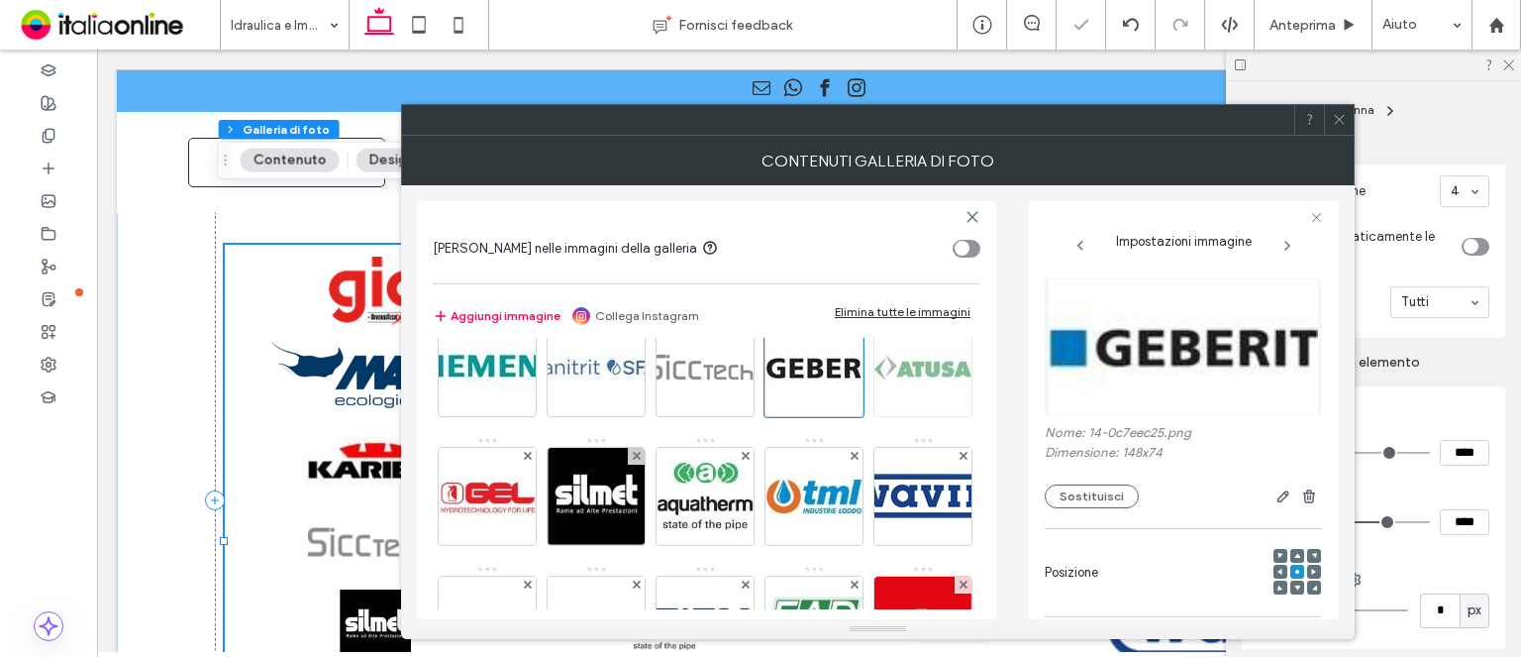
click at [875, 416] on img at bounding box center [923, 367] width 97 height 97
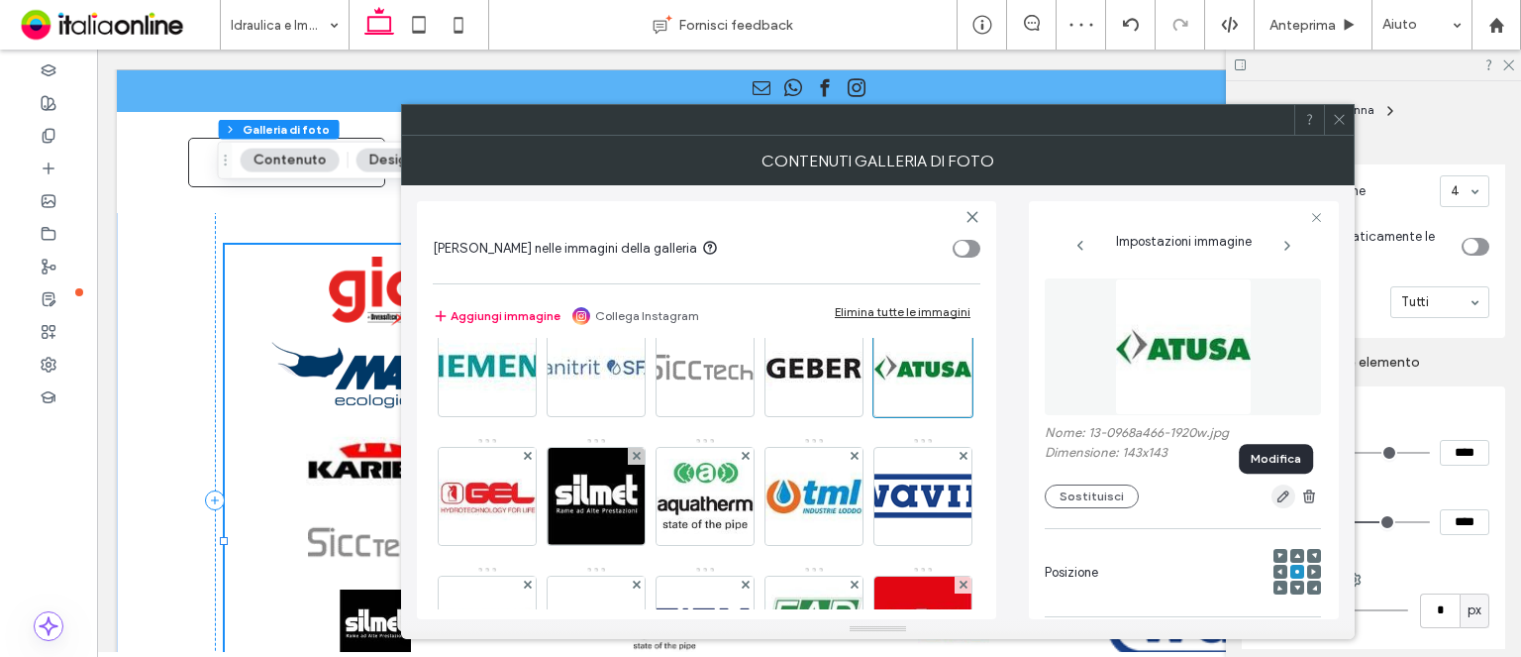
click at [1276, 491] on icon "button" at bounding box center [1284, 496] width 16 height 16
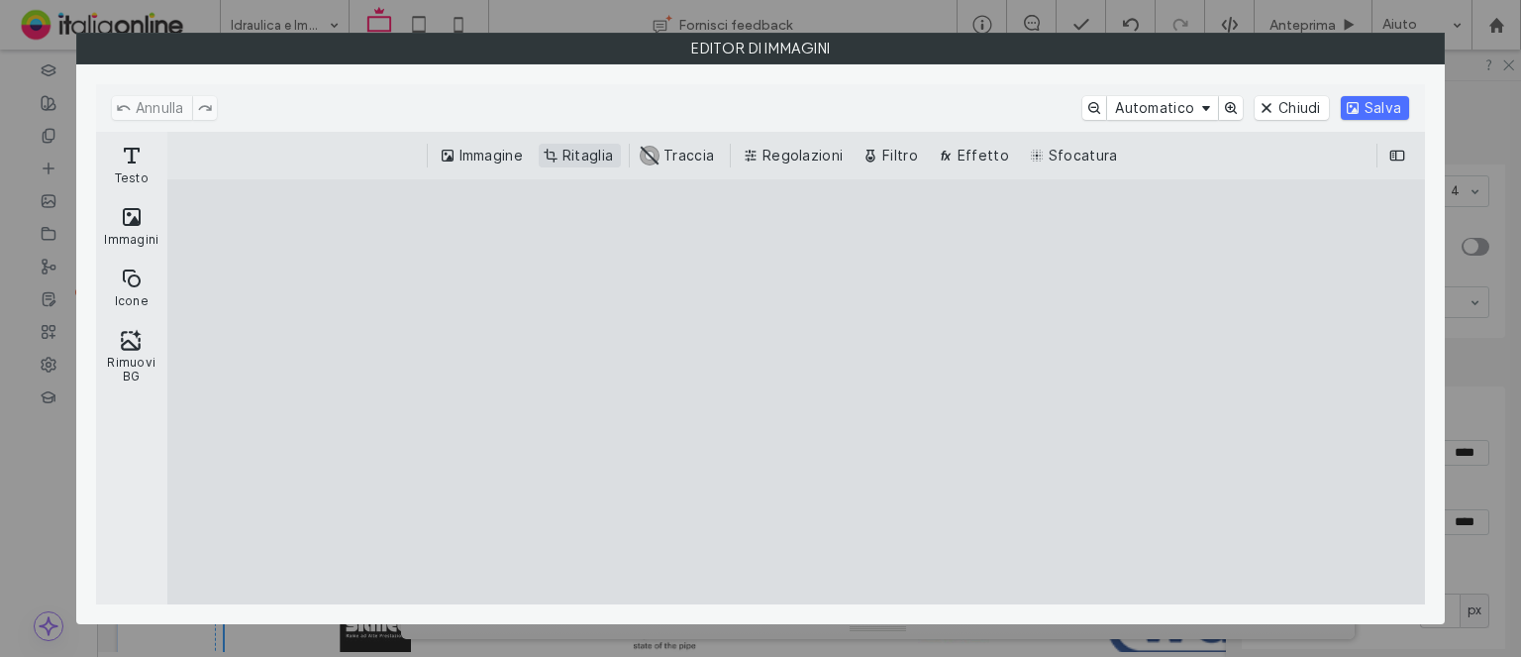
click at [594, 160] on button "Ritaglia" at bounding box center [580, 156] width 82 height 24
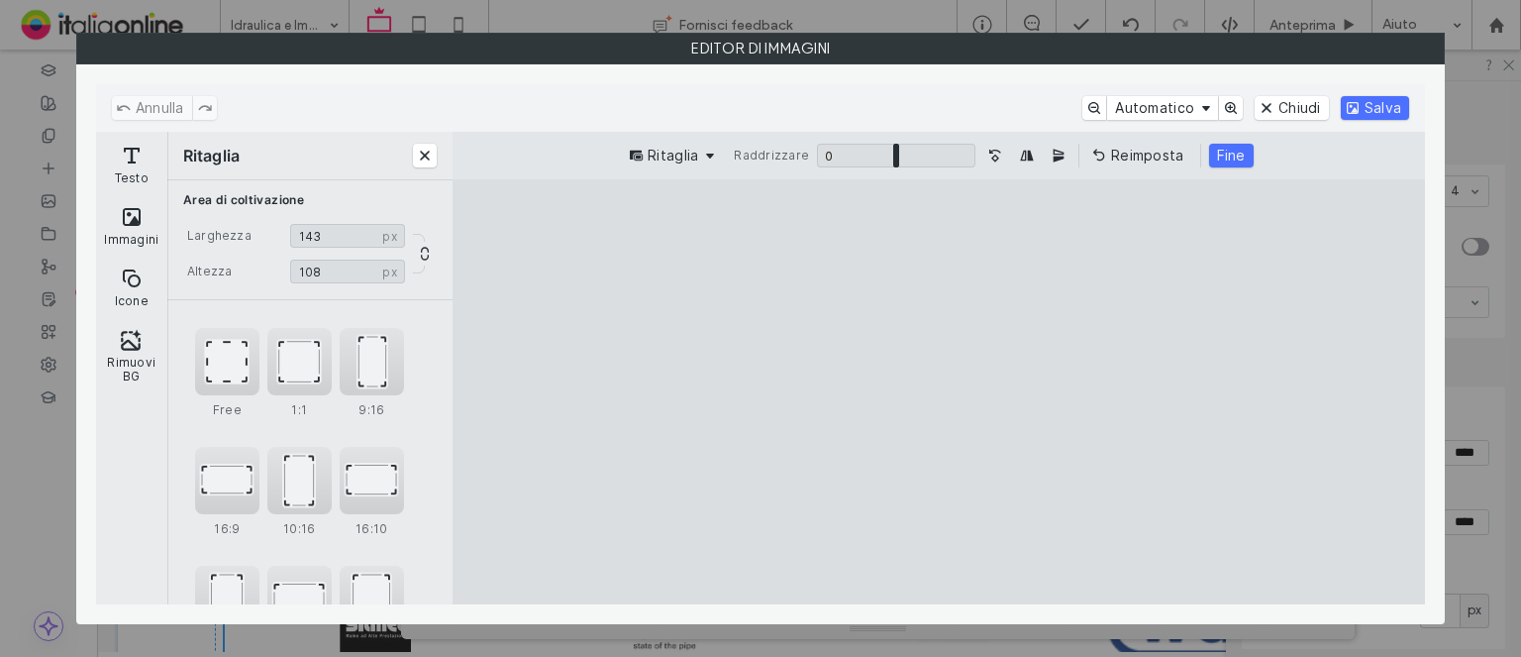
drag, startPoint x: 934, startPoint y: 225, endPoint x: 940, endPoint y: 308, distance: 83.4
click at [939, 392] on cesdk-canvas "Editor / piattaforma / website builder canvas" at bounding box center [939, 392] width 0 height 0
type input "**"
drag, startPoint x: 929, startPoint y: 579, endPoint x: 934, endPoint y: 474, distance: 105.1
click at [939, 392] on cesdk-canvas "Editor / piattaforma / website builder canvas" at bounding box center [939, 392] width 0 height 0
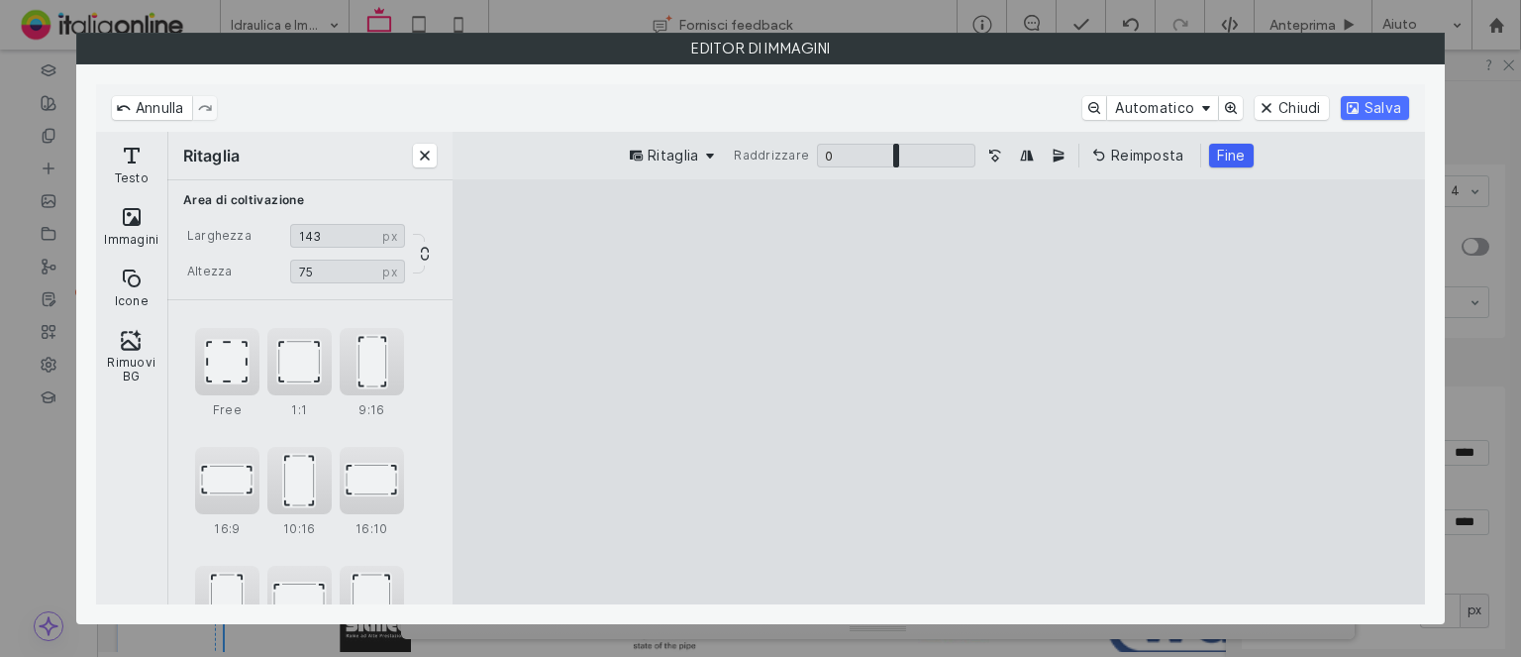
click at [1249, 148] on button "Fine" at bounding box center [1231, 156] width 45 height 24
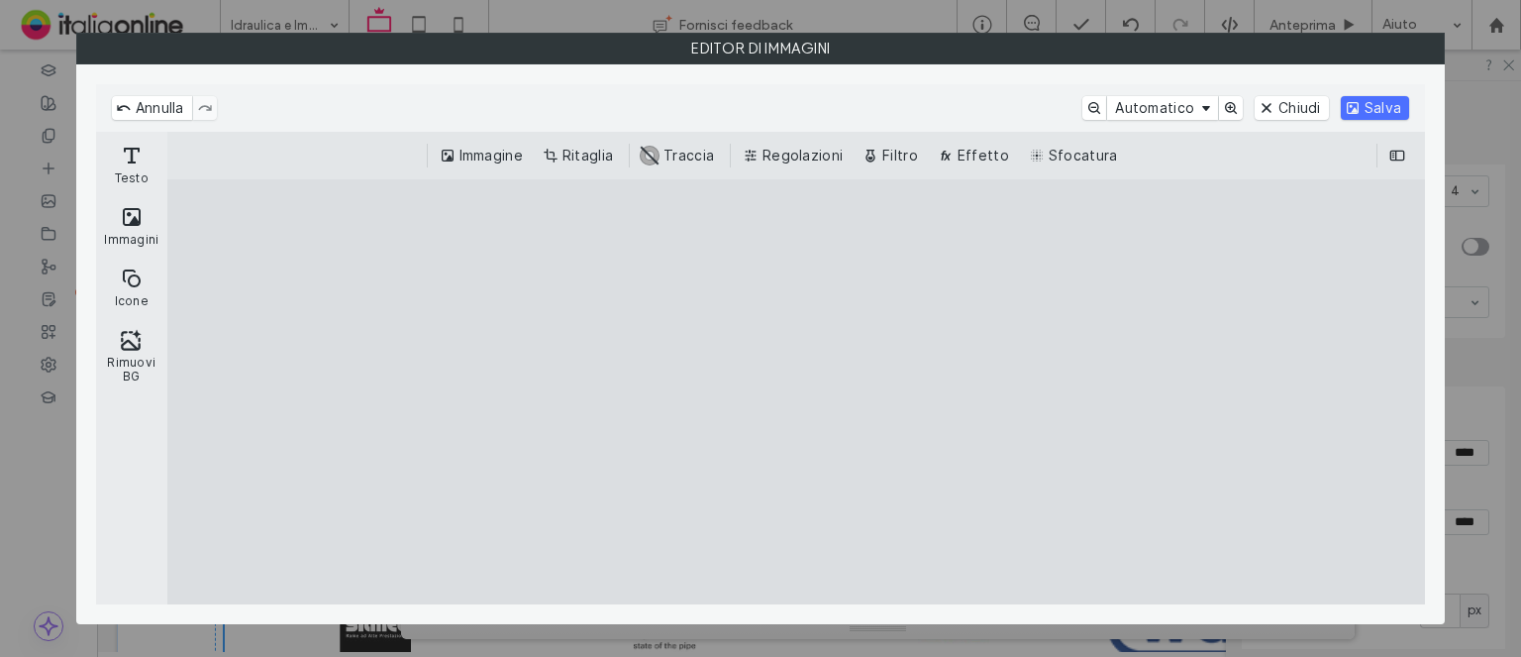
click at [1338, 112] on div "Annulla Automatico Chiudi Salva" at bounding box center [761, 108] width 1298 height 24
click at [1354, 110] on button "Salva" at bounding box center [1375, 108] width 68 height 24
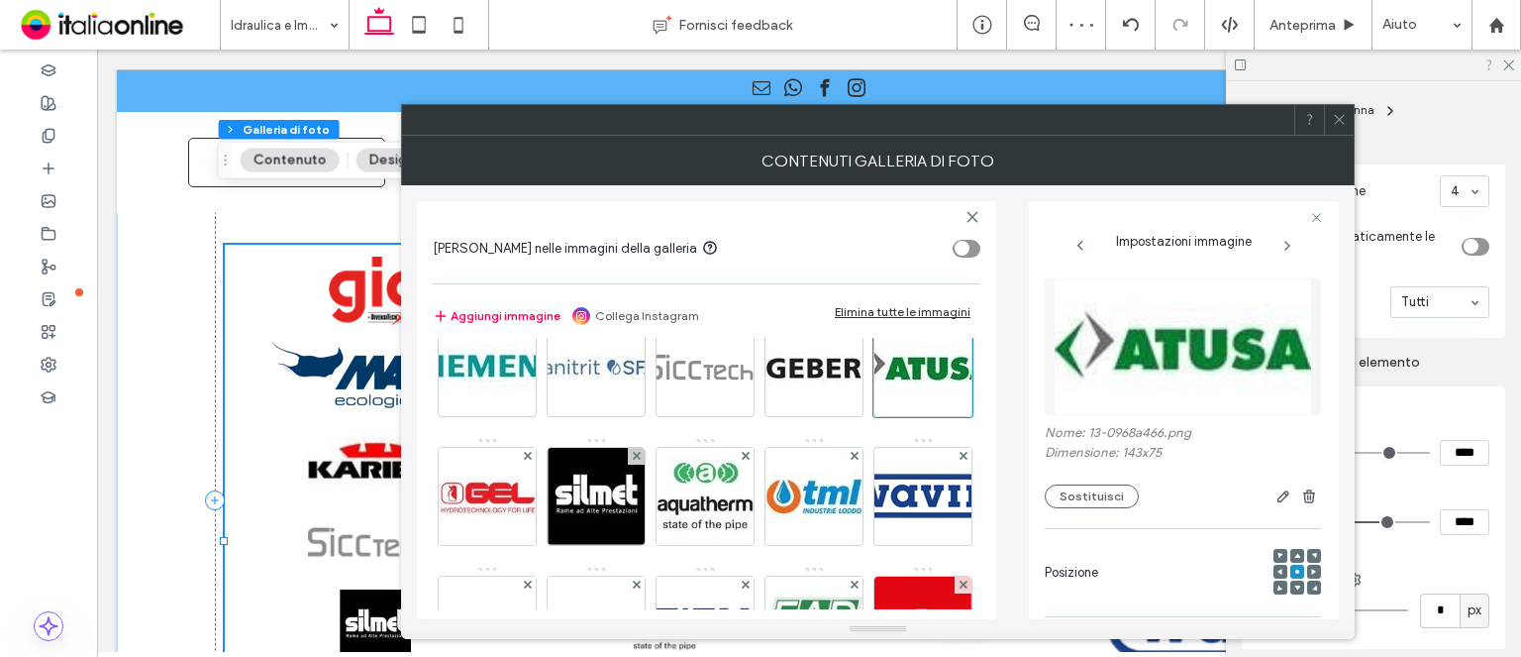
drag, startPoint x: 1341, startPoint y: 115, endPoint x: 1494, endPoint y: 66, distance: 160.1
click at [1341, 115] on icon at bounding box center [1339, 119] width 15 height 15
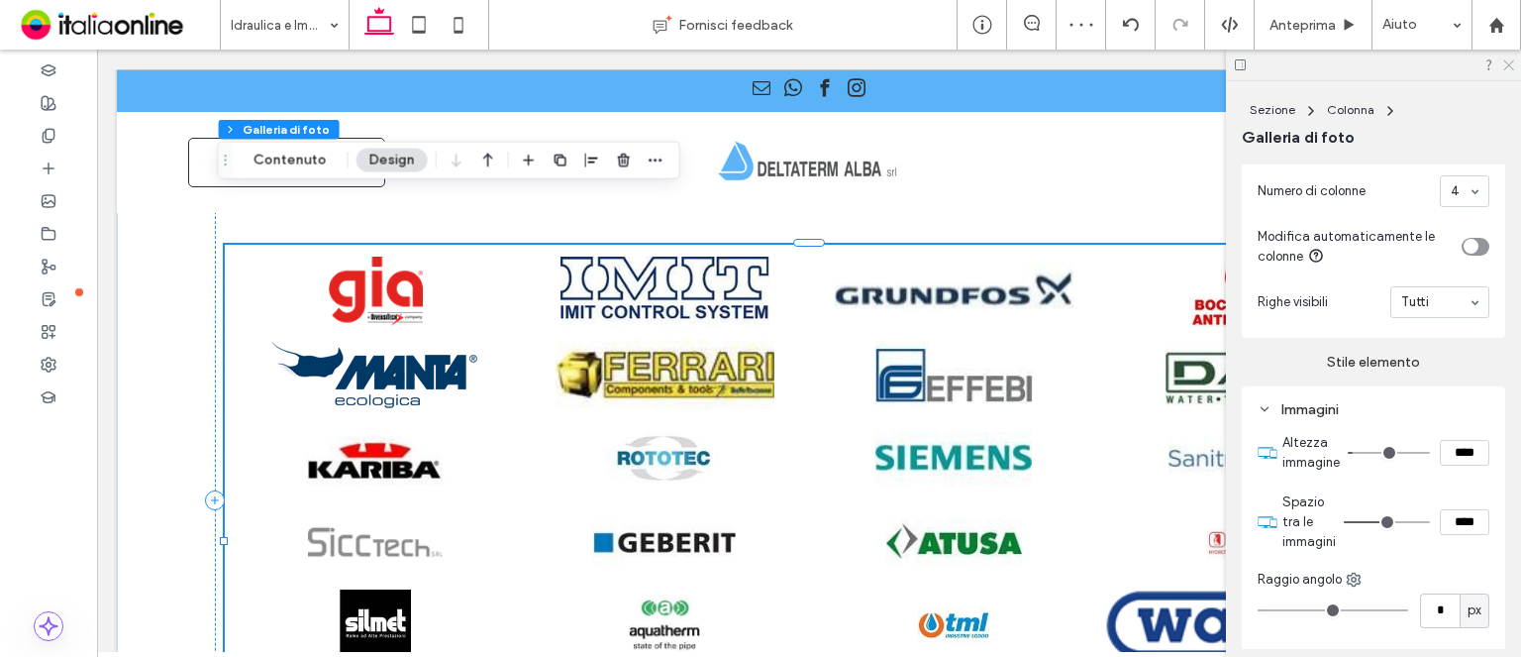
click at [1512, 63] on icon at bounding box center [1508, 63] width 13 height 13
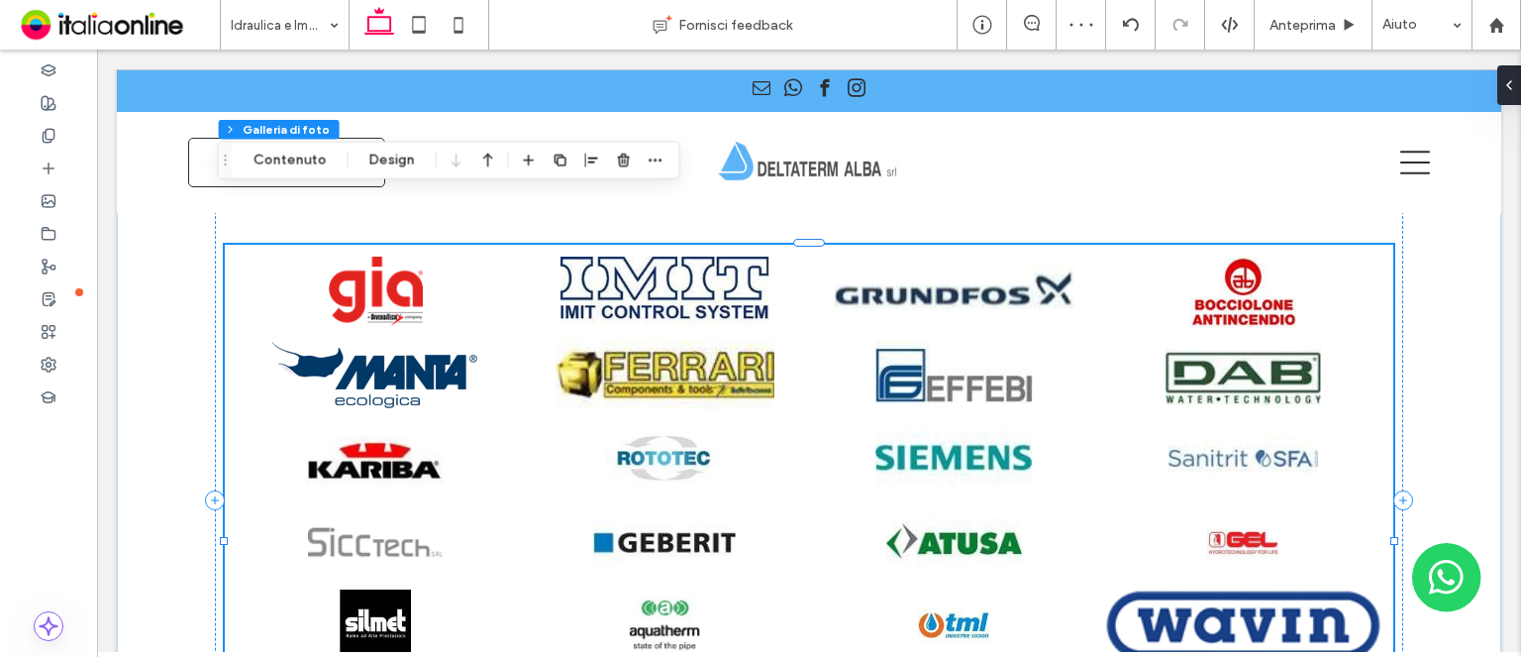
click at [920, 340] on link at bounding box center [953, 375] width 277 height 71
click at [313, 152] on button "Contenuto" at bounding box center [290, 161] width 99 height 24
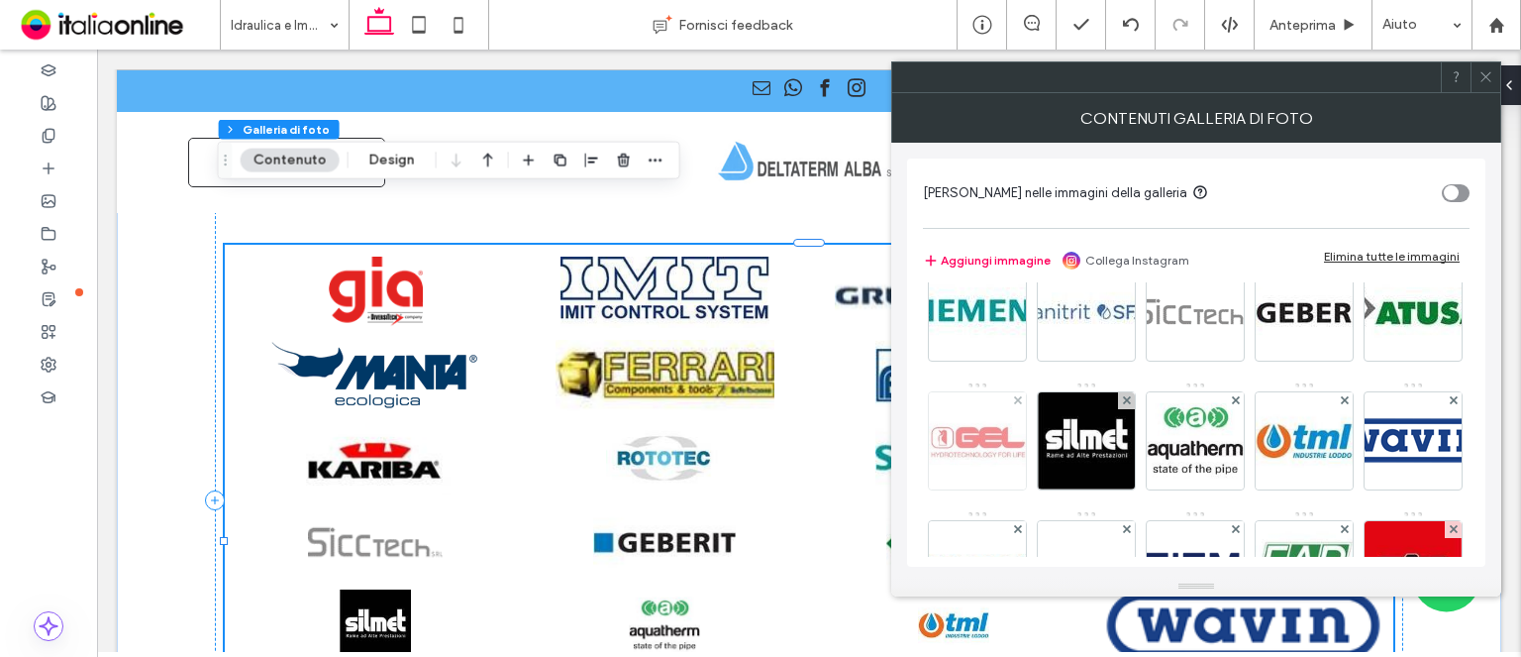
click at [1026, 474] on img at bounding box center [977, 440] width 97 height 97
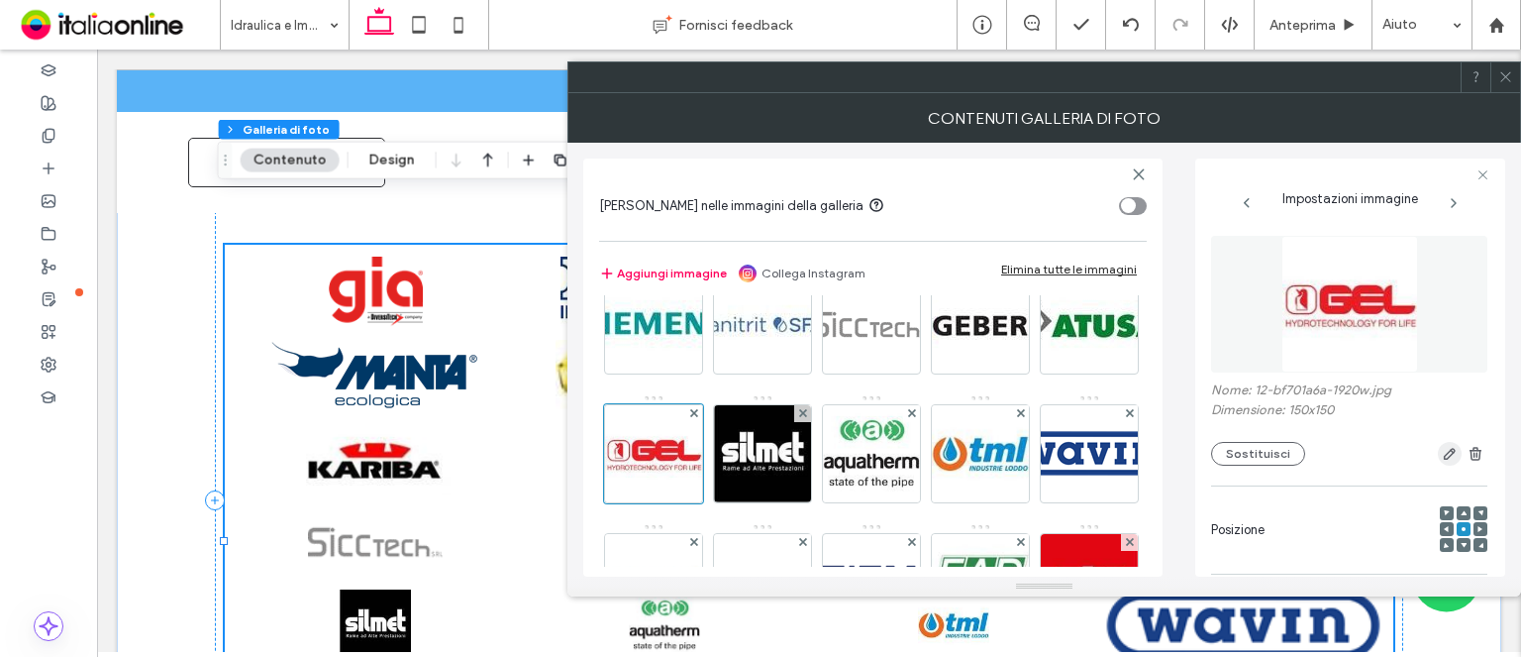
click at [1444, 456] on use "button" at bounding box center [1450, 454] width 12 height 12
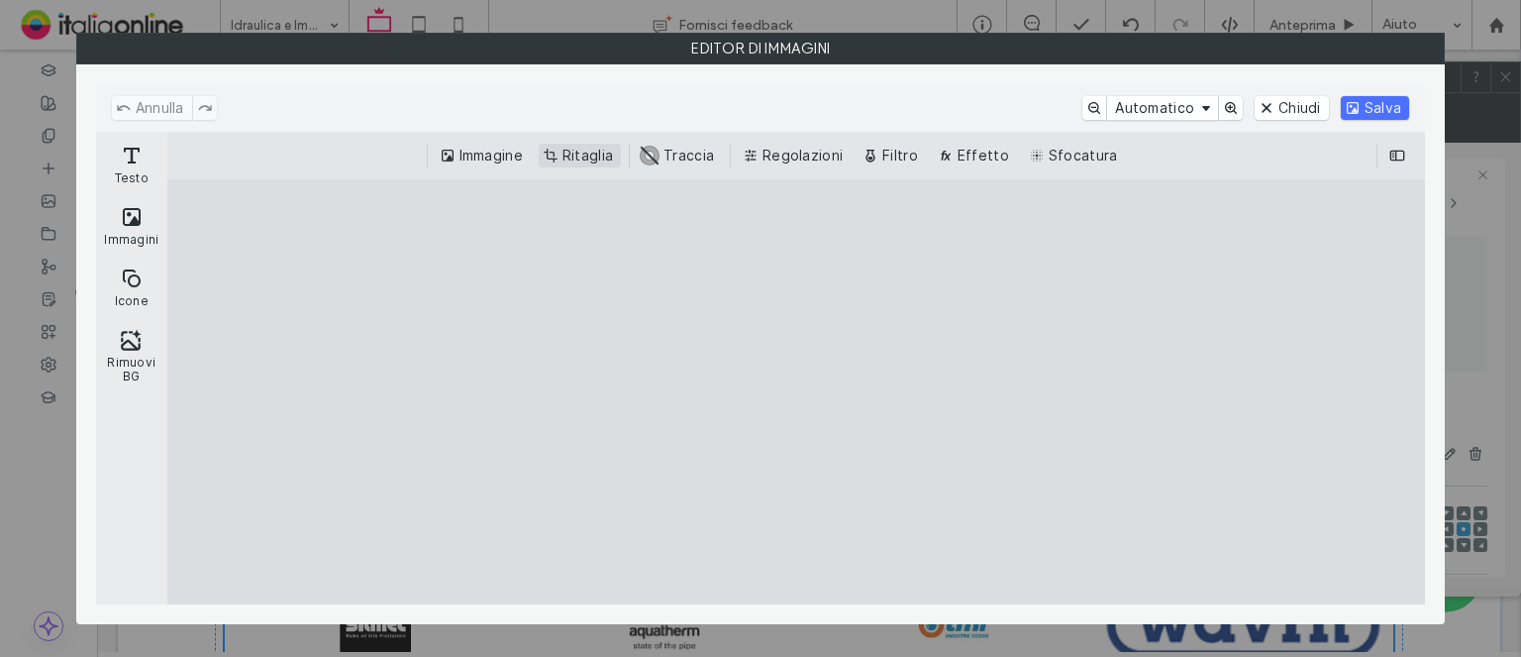
click at [560, 150] on button "Ritaglia" at bounding box center [580, 156] width 82 height 24
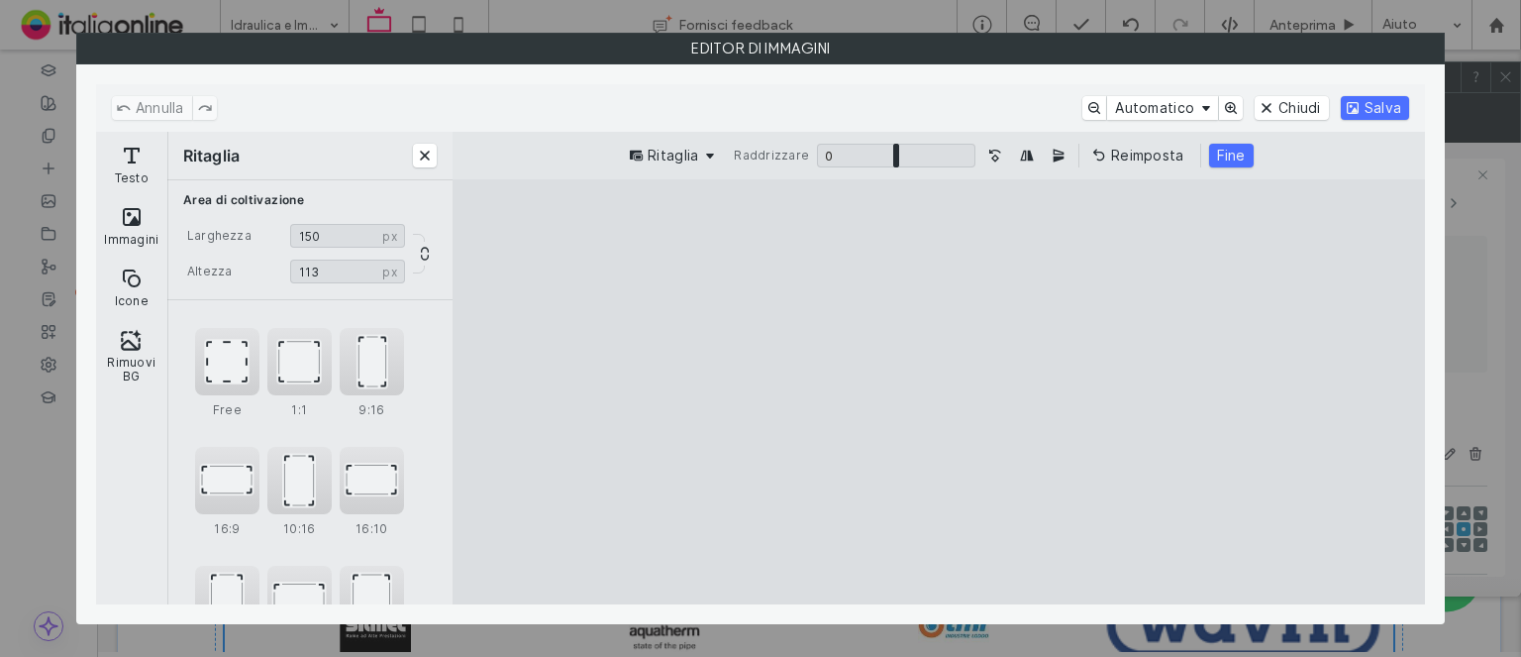
drag, startPoint x: 943, startPoint y: 220, endPoint x: 943, endPoint y: 304, distance: 84.2
click at [939, 392] on cesdk-canvas "Editor / piattaforma / website builder canvas" at bounding box center [939, 392] width 0 height 0
type input "**"
drag, startPoint x: 932, startPoint y: 579, endPoint x: 944, endPoint y: 462, distance: 118.5
click at [939, 392] on cesdk-canvas "Editor / piattaforma / website builder canvas" at bounding box center [939, 392] width 0 height 0
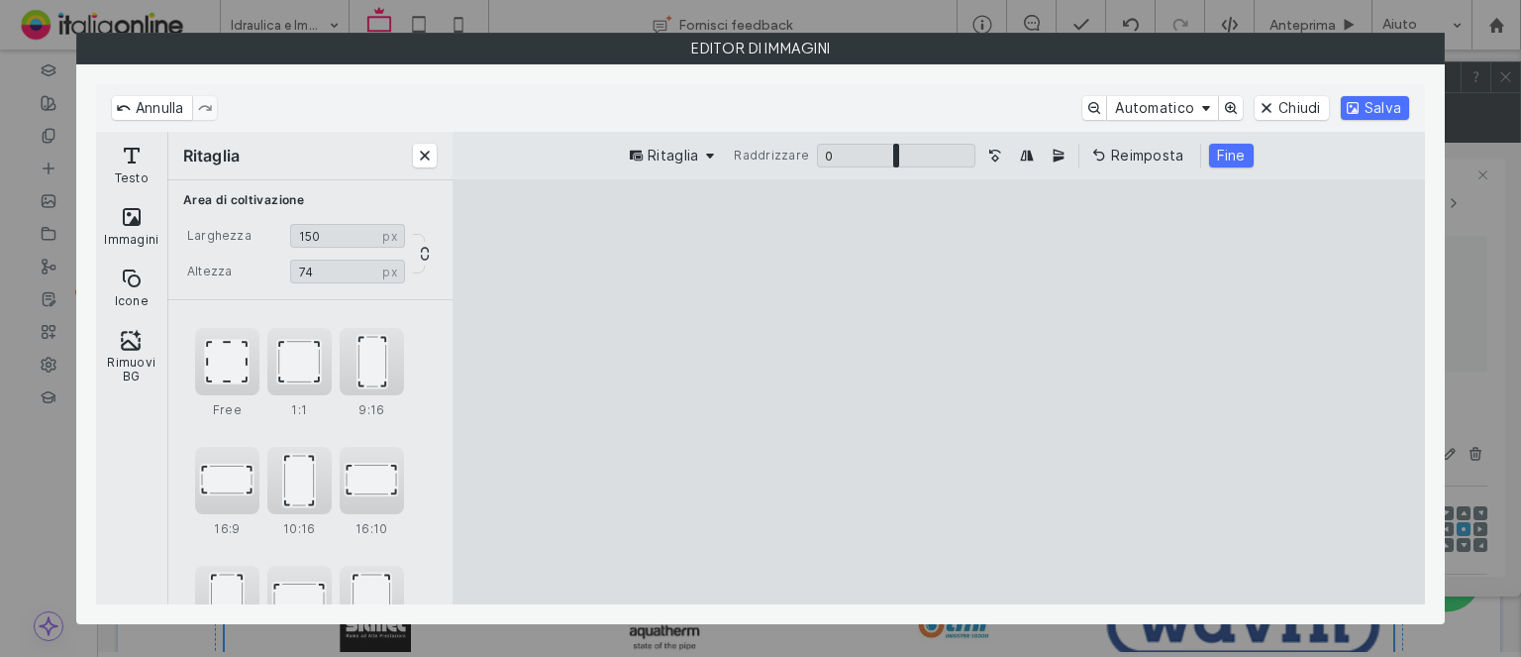
drag, startPoint x: 1233, startPoint y: 157, endPoint x: 1352, endPoint y: 121, distance: 124.4
click at [1239, 156] on button "Fine" at bounding box center [1231, 156] width 45 height 24
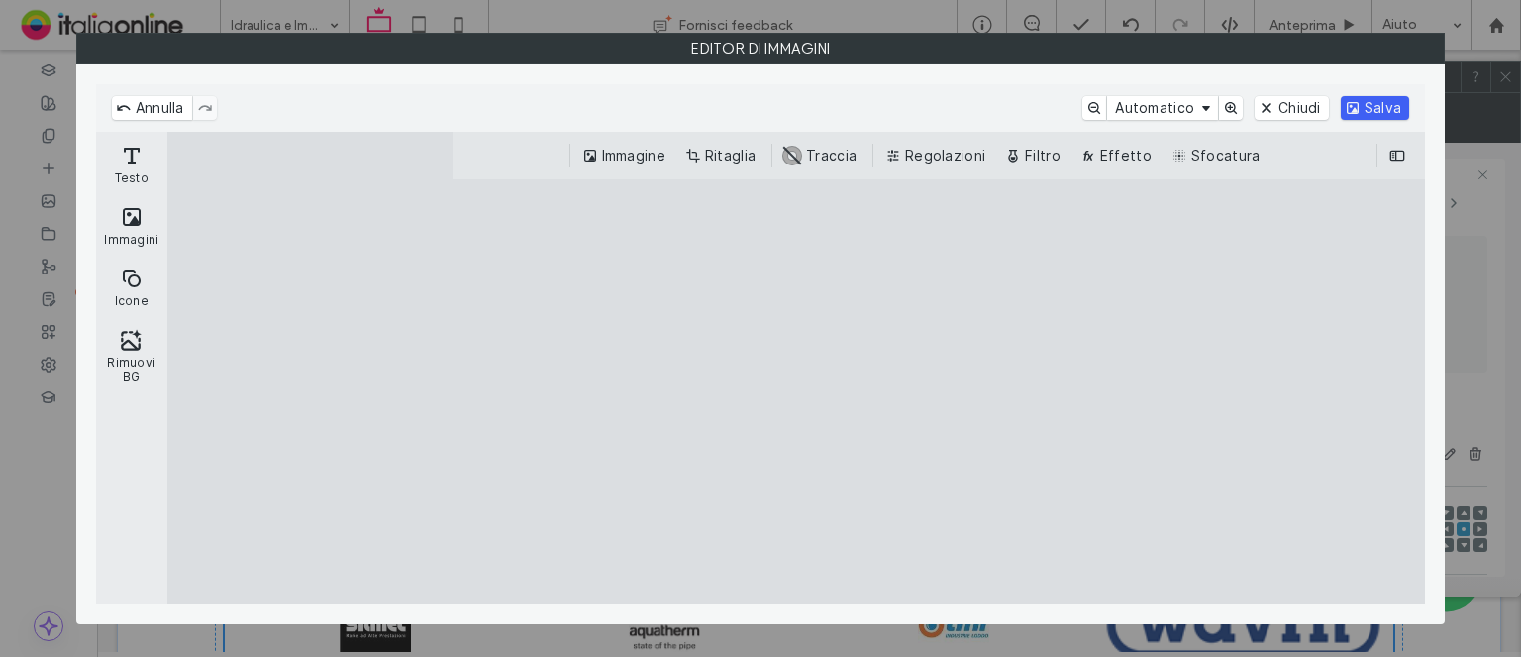
click at [1395, 103] on button "Salva" at bounding box center [1375, 108] width 68 height 24
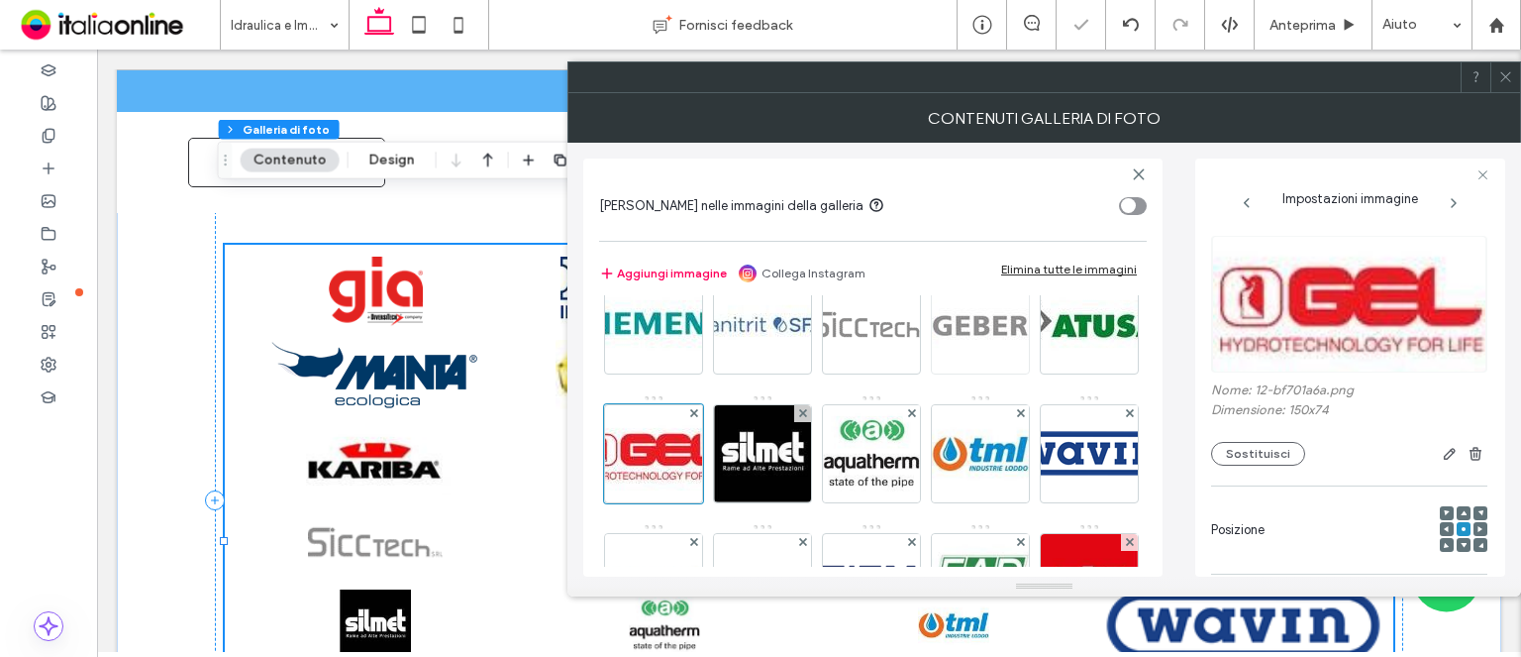
scroll to position [396, 0]
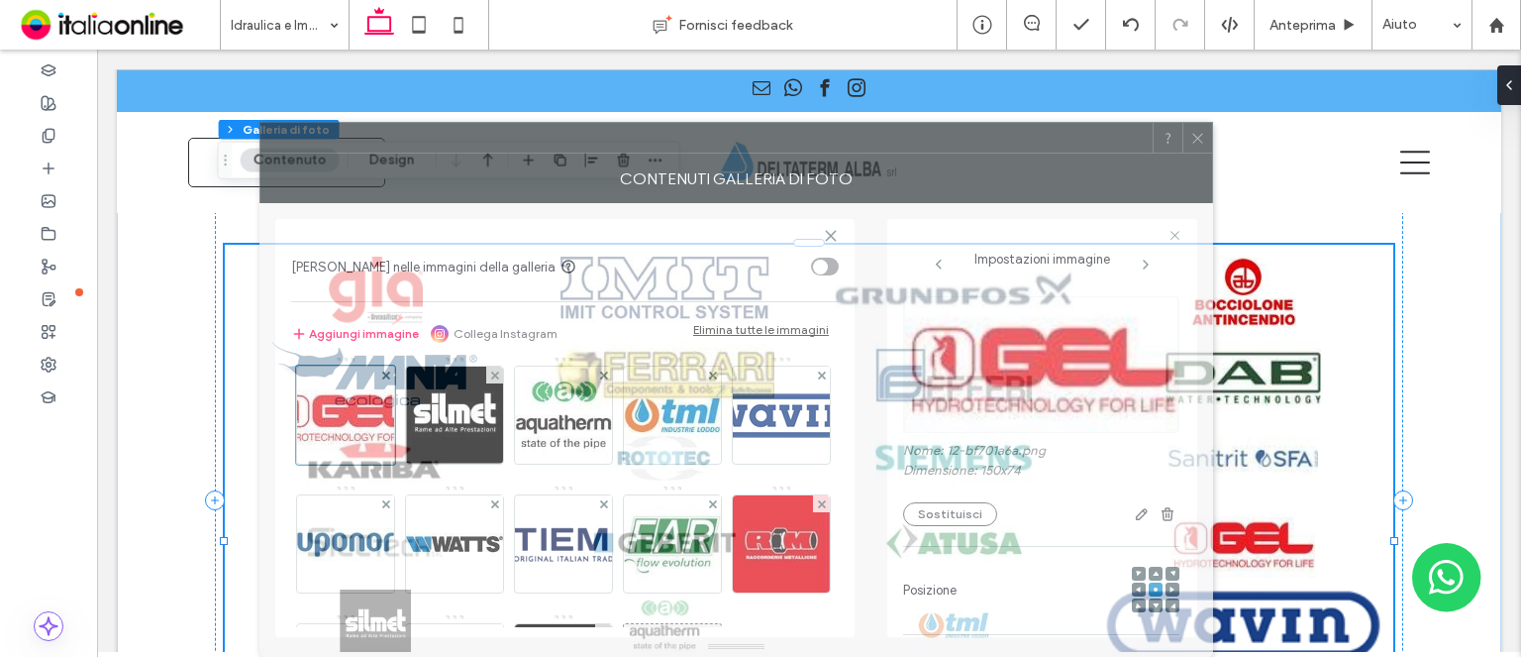
drag, startPoint x: 1226, startPoint y: 79, endPoint x: 930, endPoint y: 421, distance: 452.2
click at [930, 421] on div "**********" at bounding box center [737, 389] width 954 height 535
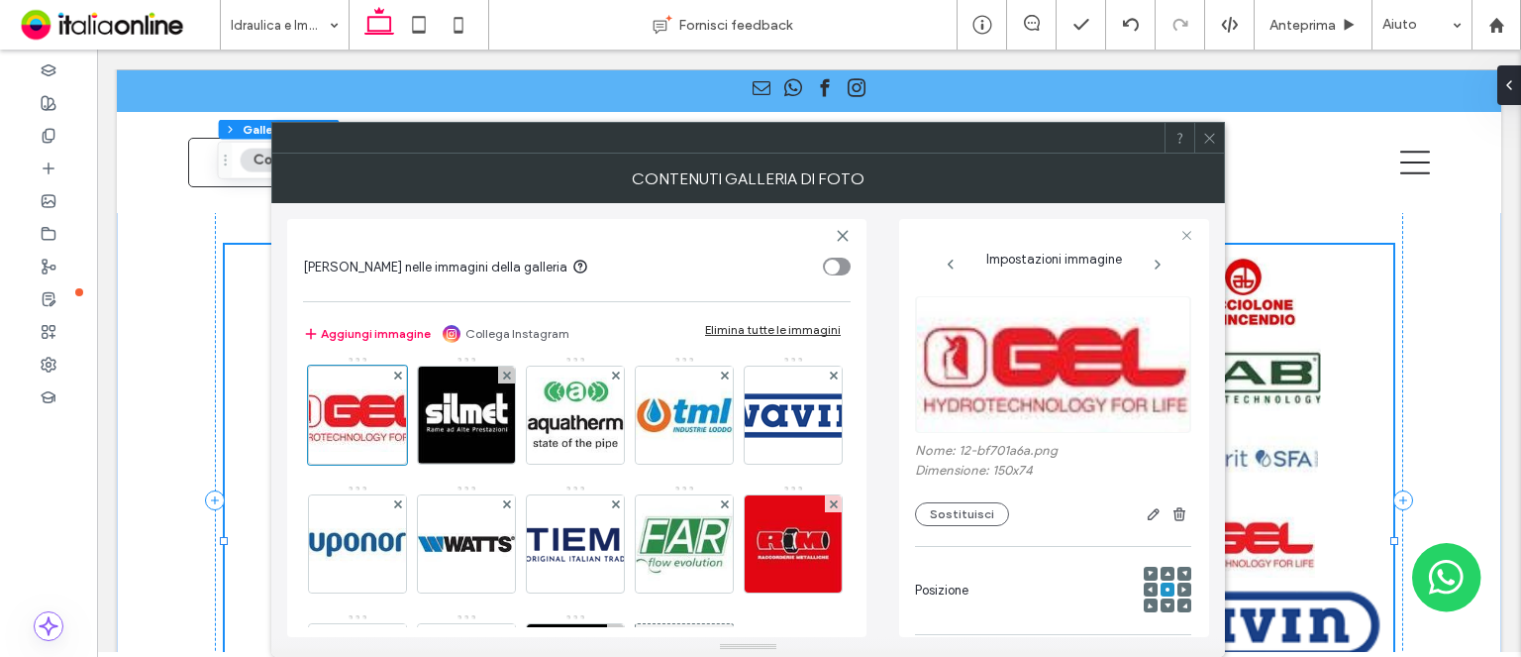
click at [1216, 139] on icon at bounding box center [1209, 138] width 15 height 15
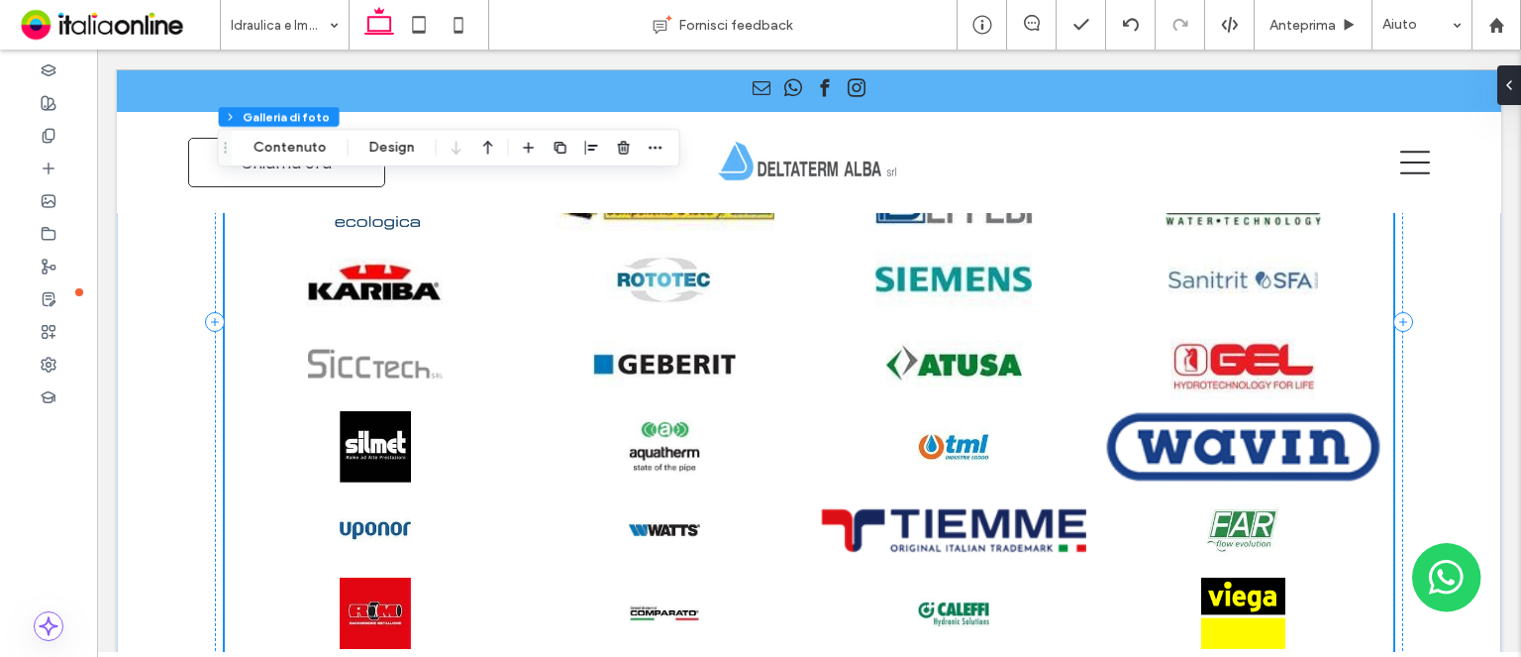
scroll to position [2080, 0]
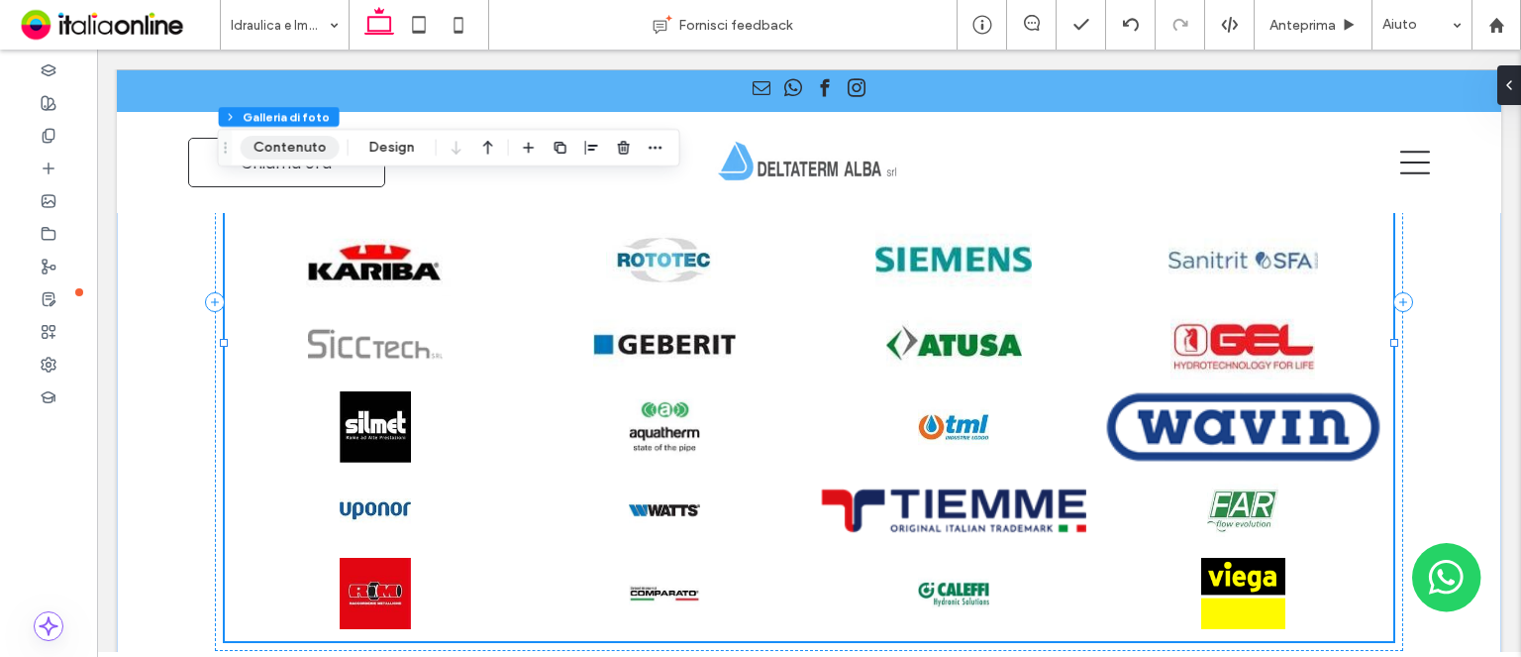
click at [333, 146] on button "Contenuto" at bounding box center [290, 148] width 99 height 24
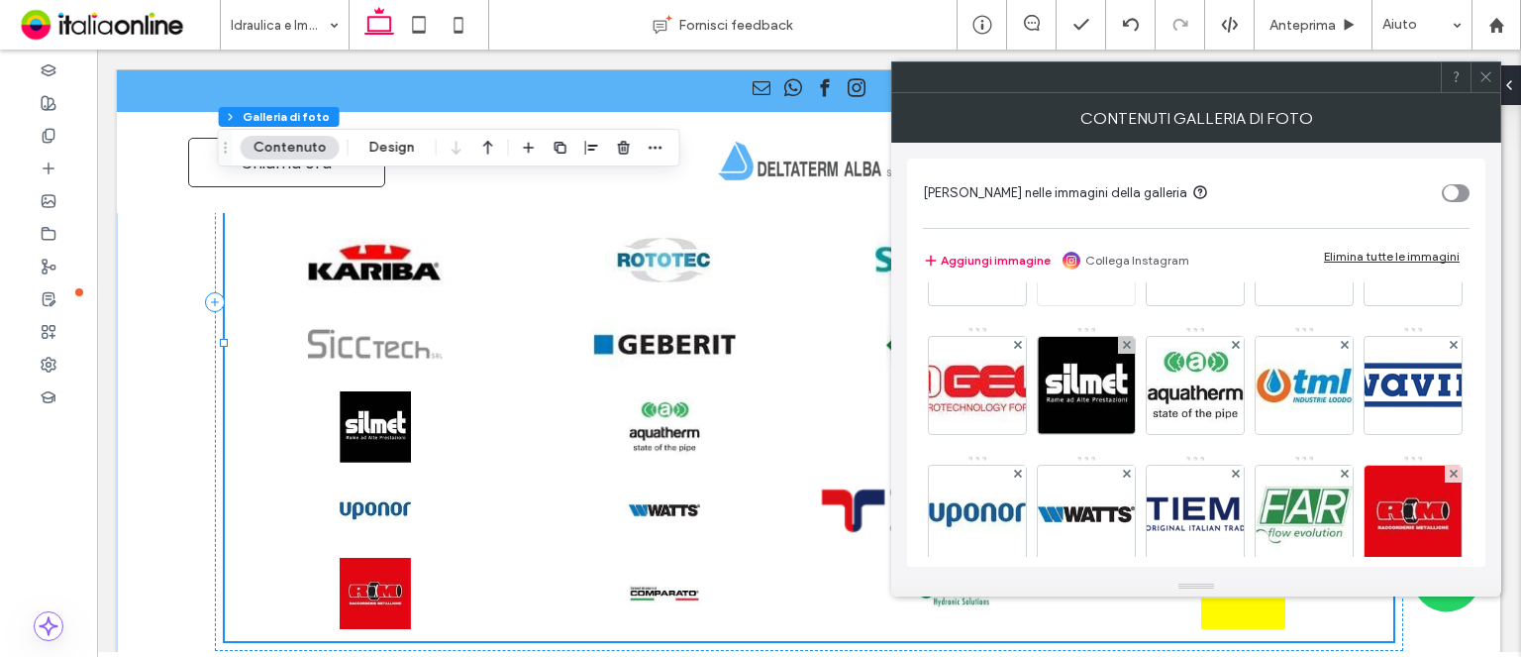
scroll to position [396, 0]
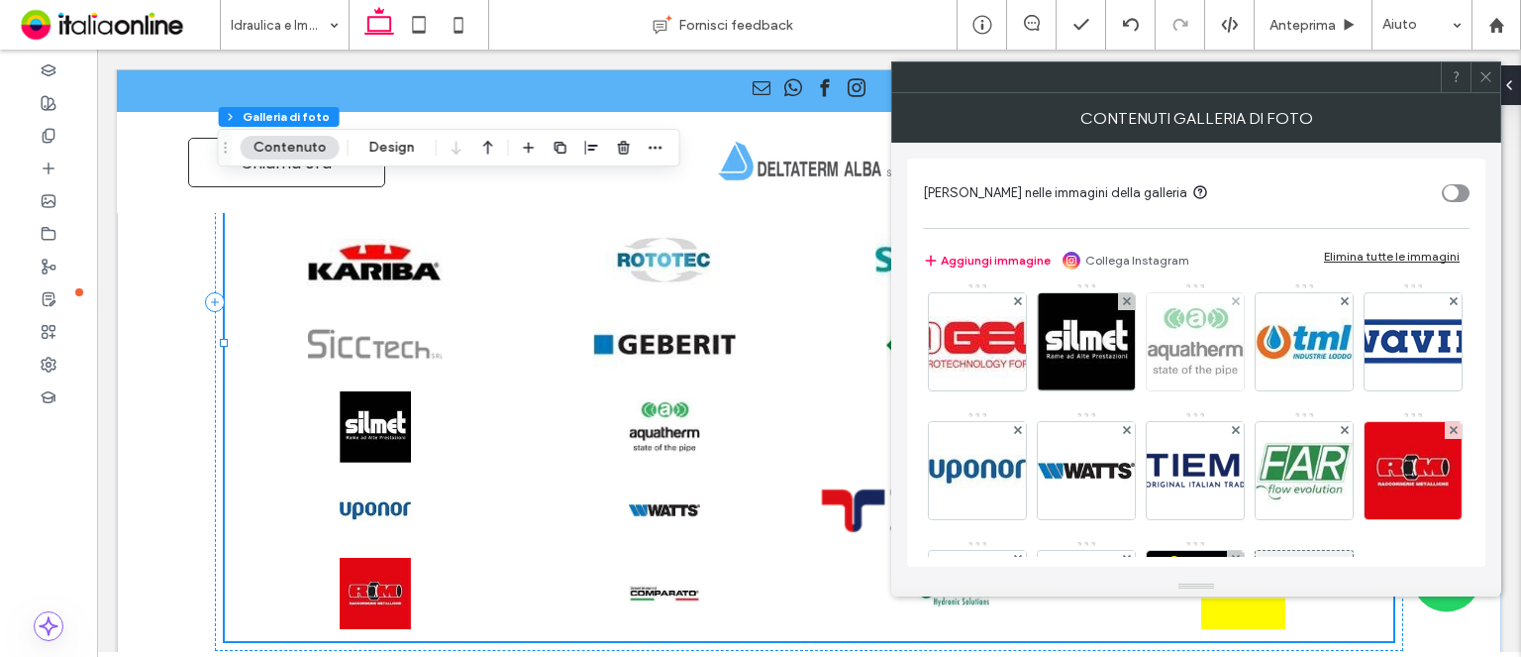
click at [1147, 390] on img at bounding box center [1195, 341] width 97 height 97
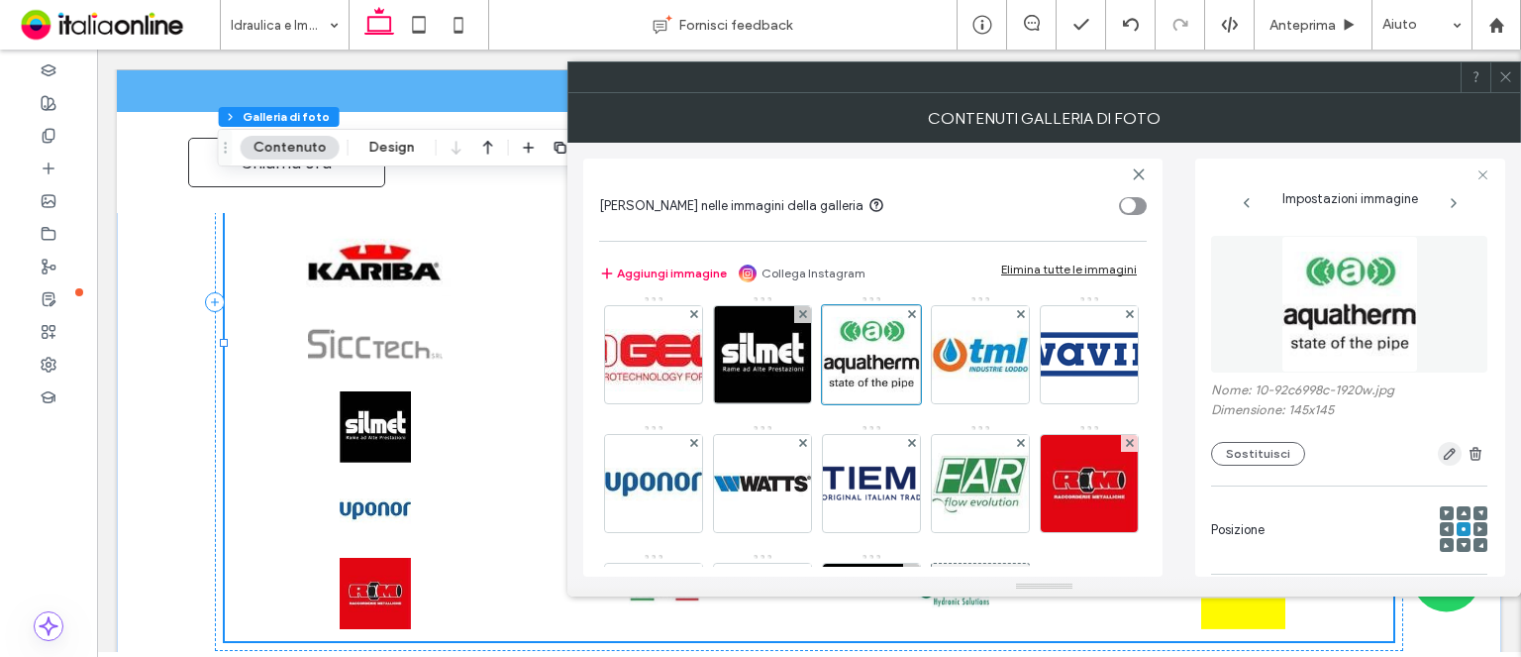
click at [1430, 457] on div at bounding box center [1396, 454] width 182 height 24
click at [1442, 457] on icon "button" at bounding box center [1450, 454] width 16 height 16
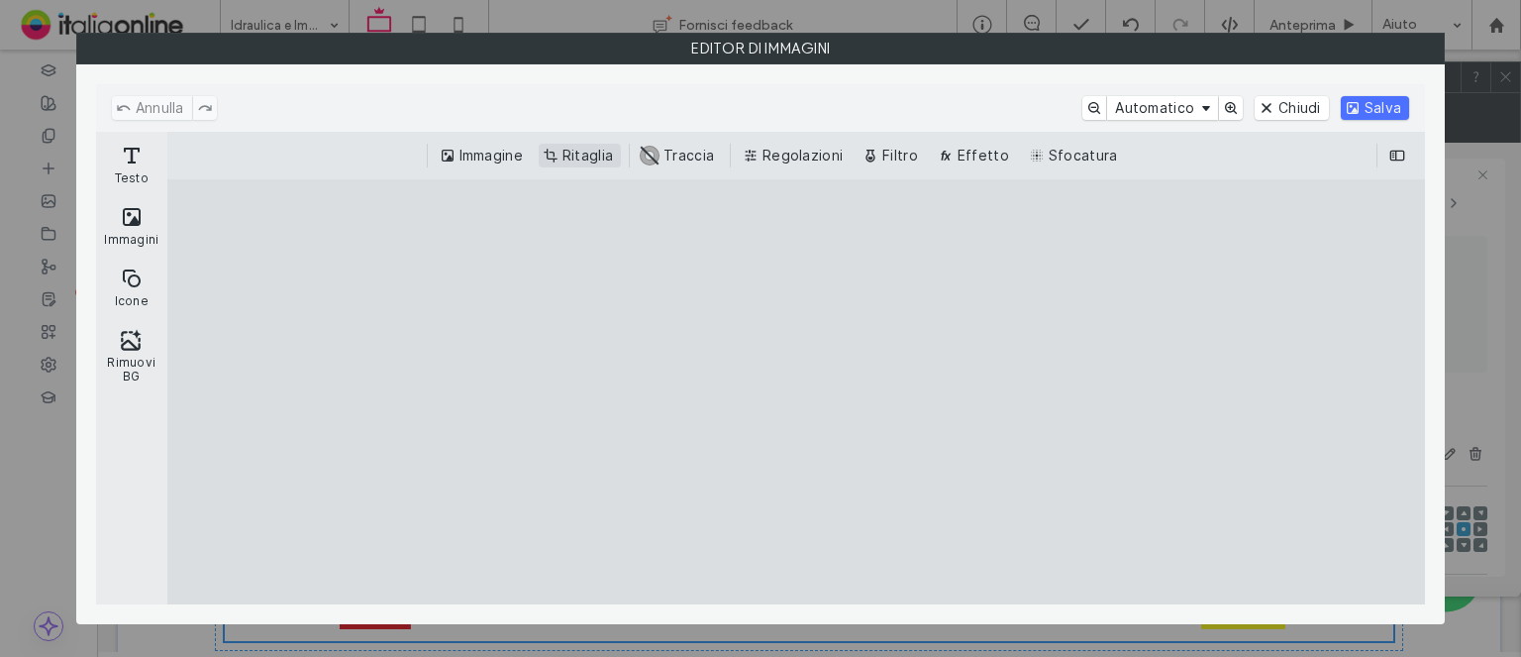
click at [597, 162] on button "Ritaglia" at bounding box center [580, 156] width 82 height 24
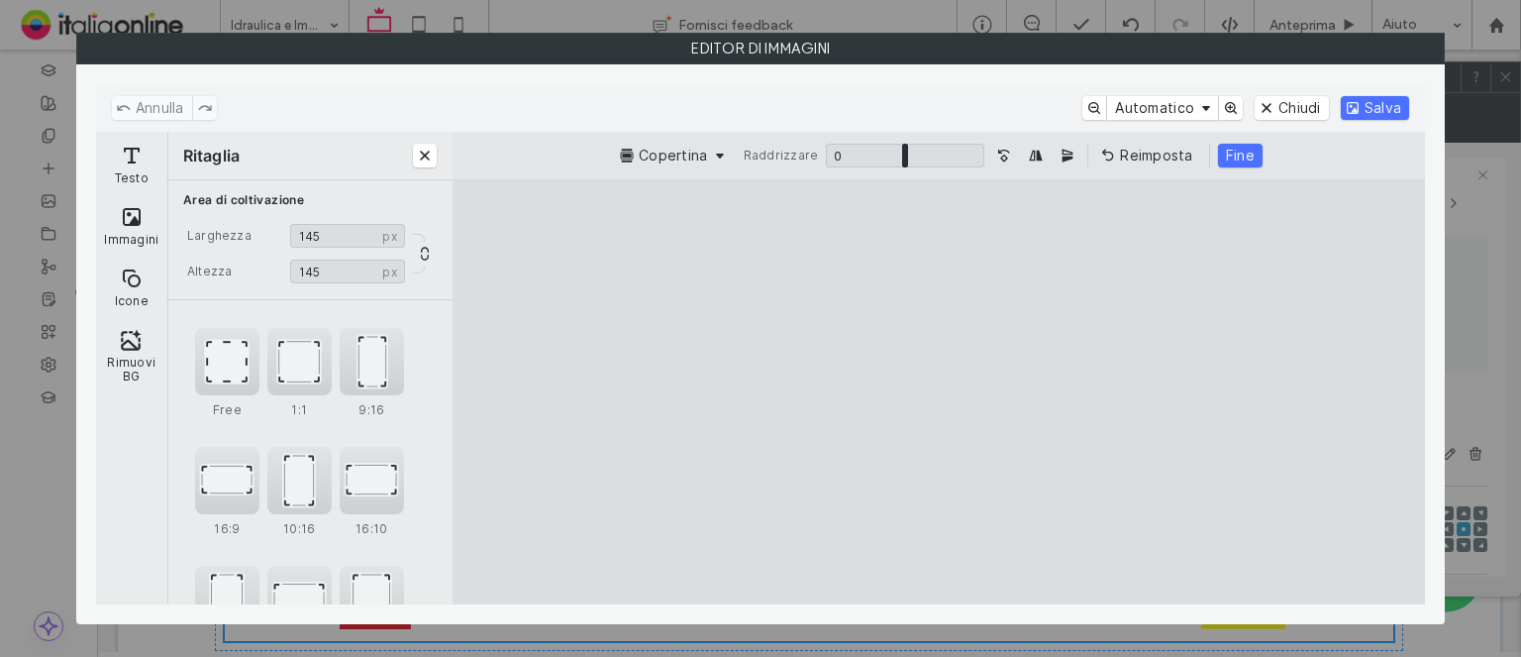
drag, startPoint x: 940, startPoint y: 554, endPoint x: 950, endPoint y: 530, distance: 25.8
click at [939, 392] on cesdk-canvas "Editor / piattaforma / website builder canvas" at bounding box center [939, 392] width 0 height 0
type input "***"
drag, startPoint x: 935, startPoint y: 563, endPoint x: 979, endPoint y: 433, distance: 136.9
click at [939, 392] on cesdk-canvas "Editor / piattaforma / website builder canvas" at bounding box center [939, 392] width 0 height 0
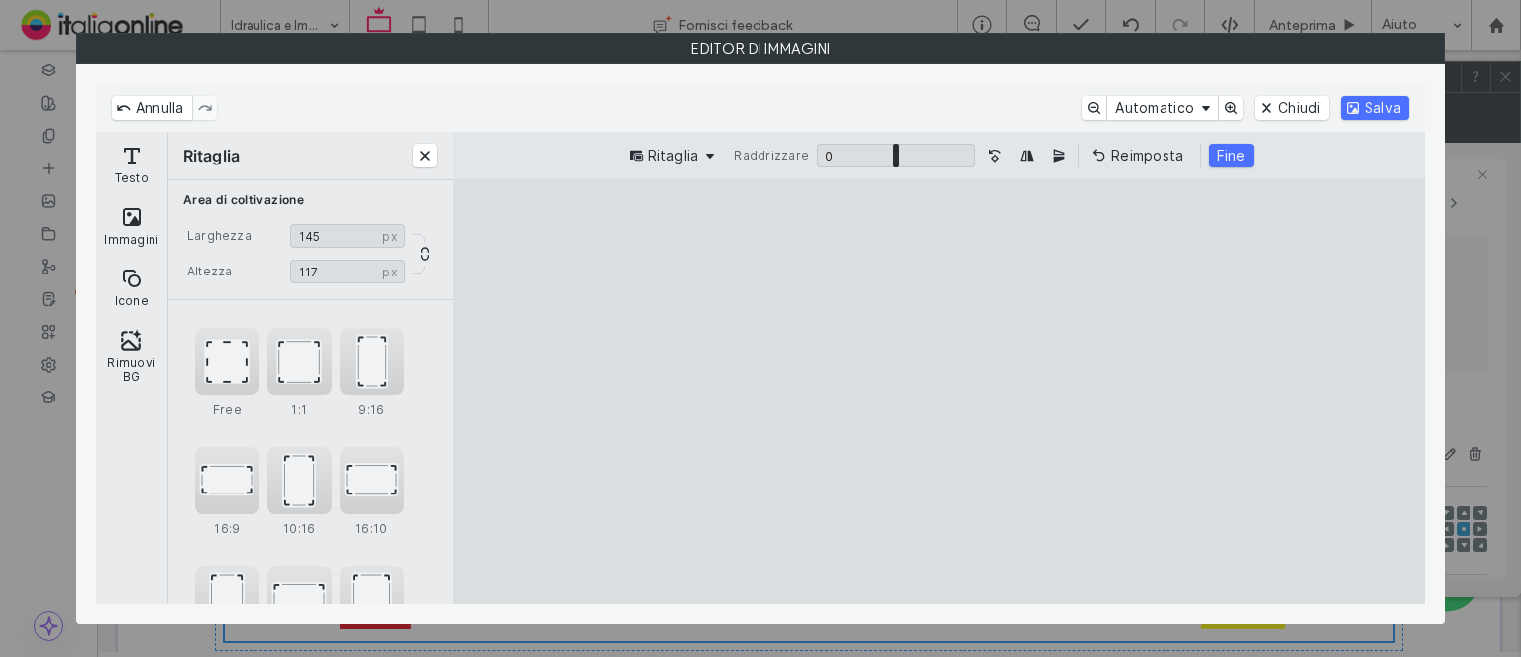
drag, startPoint x: 981, startPoint y: 425, endPoint x: 968, endPoint y: 383, distance: 43.5
click at [939, 392] on cesdk-canvas "Editor / piattaforma / website builder canvas" at bounding box center [939, 392] width 0 height 0
click at [1238, 162] on button "Fine" at bounding box center [1231, 156] width 45 height 24
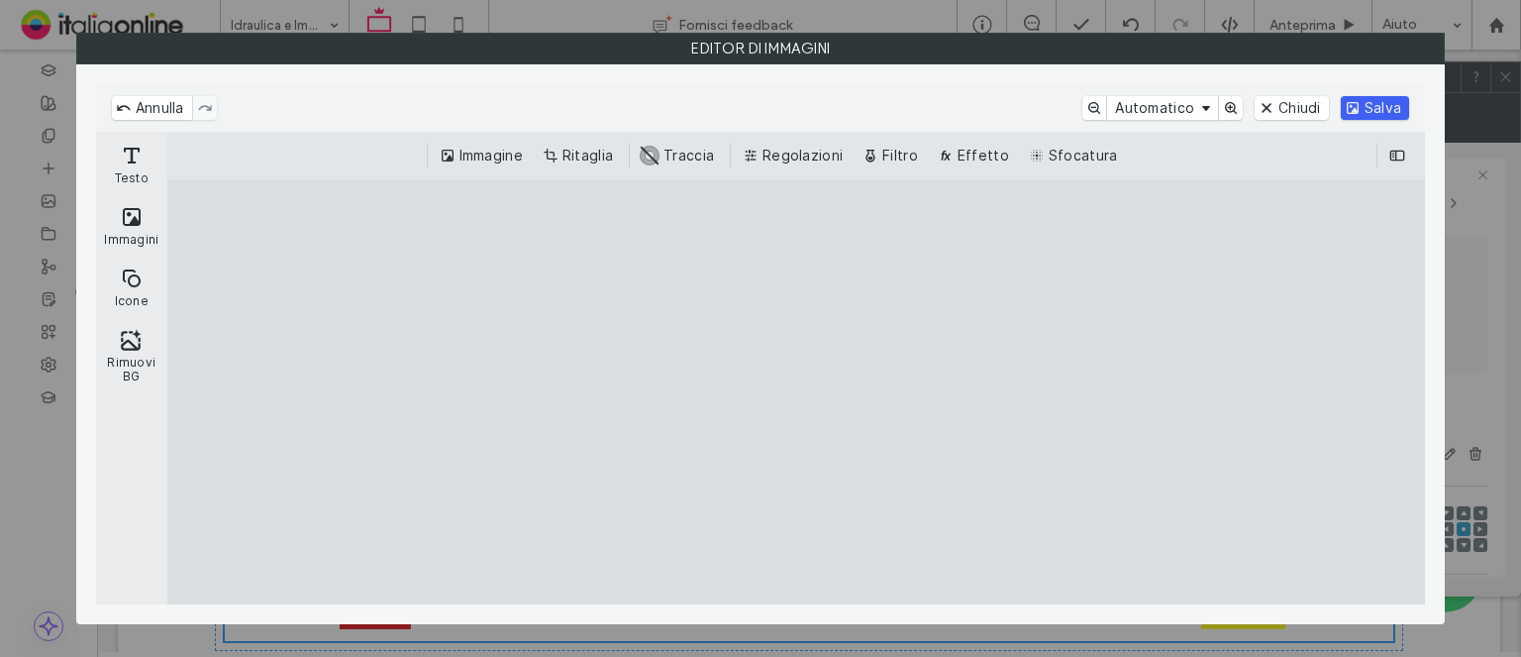
click at [1408, 100] on button "Salva" at bounding box center [1375, 108] width 68 height 24
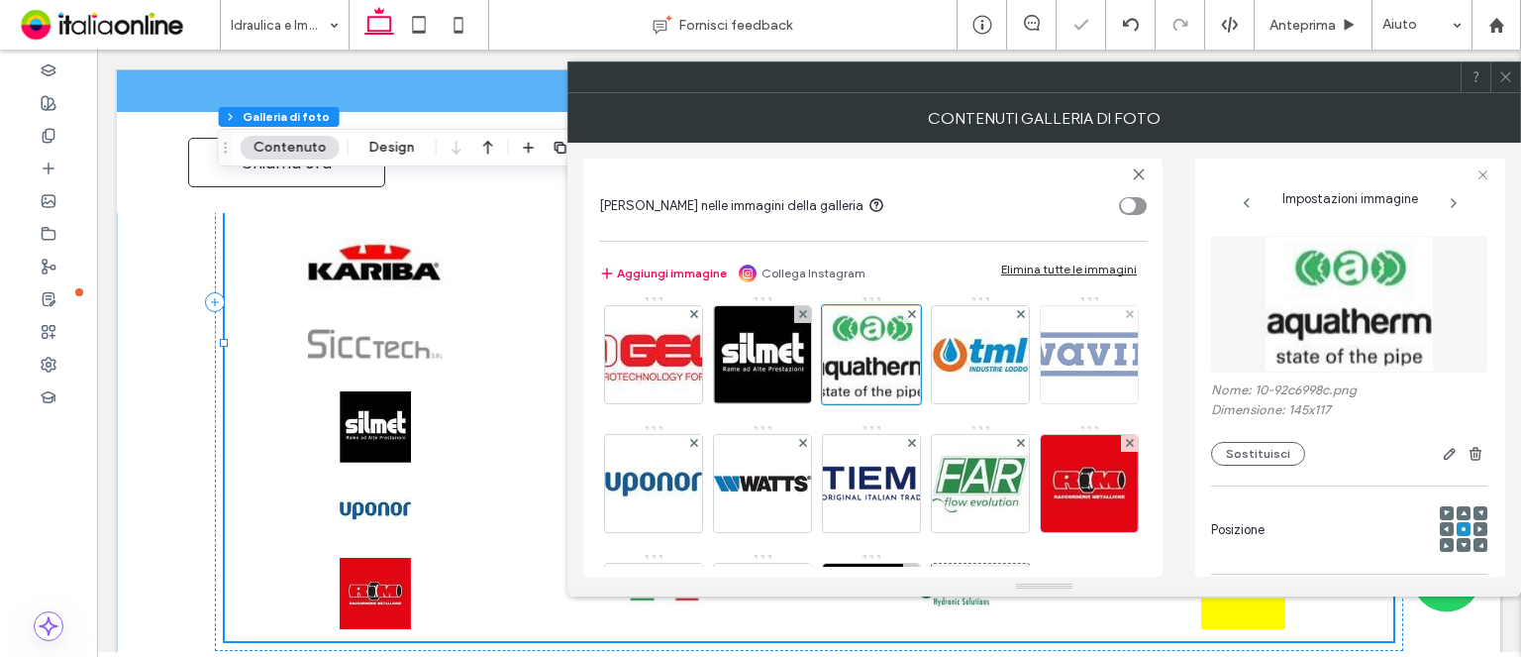
drag, startPoint x: 840, startPoint y: 494, endPoint x: 967, endPoint y: 470, distance: 129.0
click at [932, 403] on img at bounding box center [980, 354] width 97 height 97
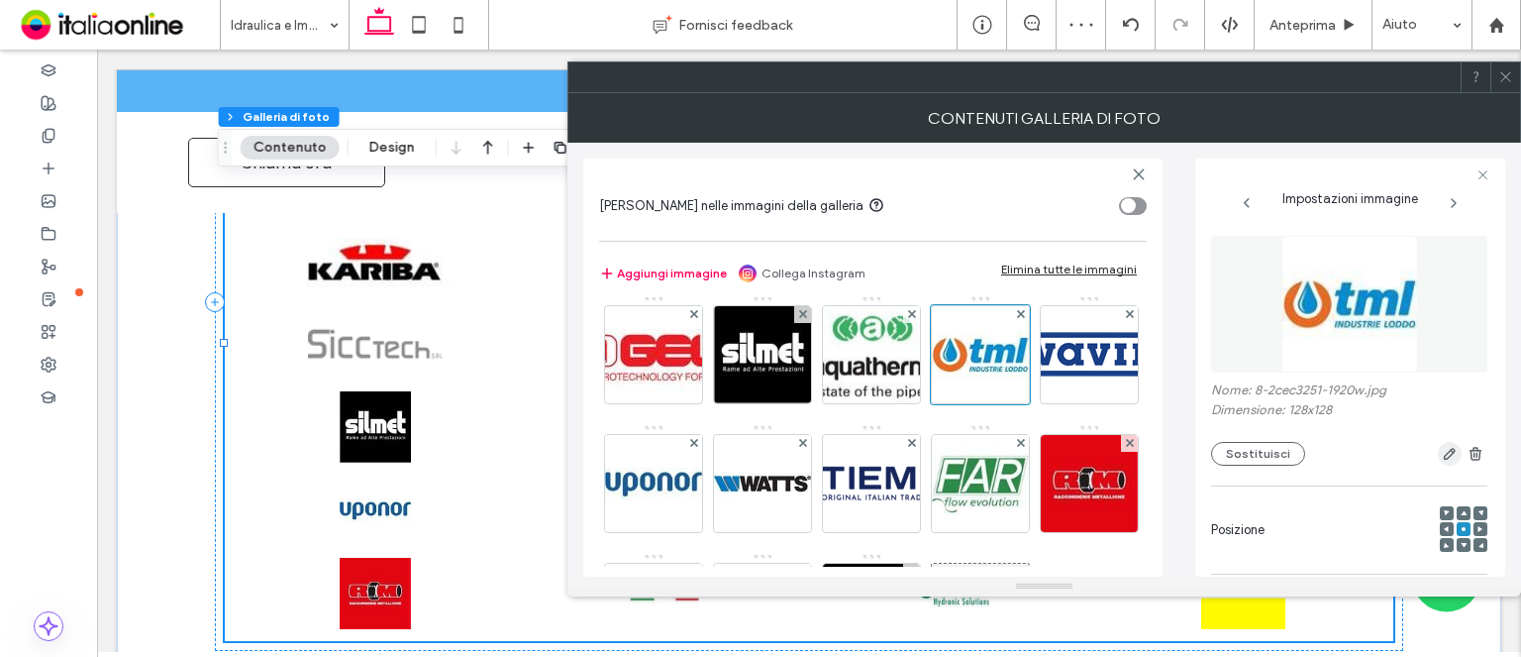
click at [1442, 458] on icon "button" at bounding box center [1450, 454] width 16 height 16
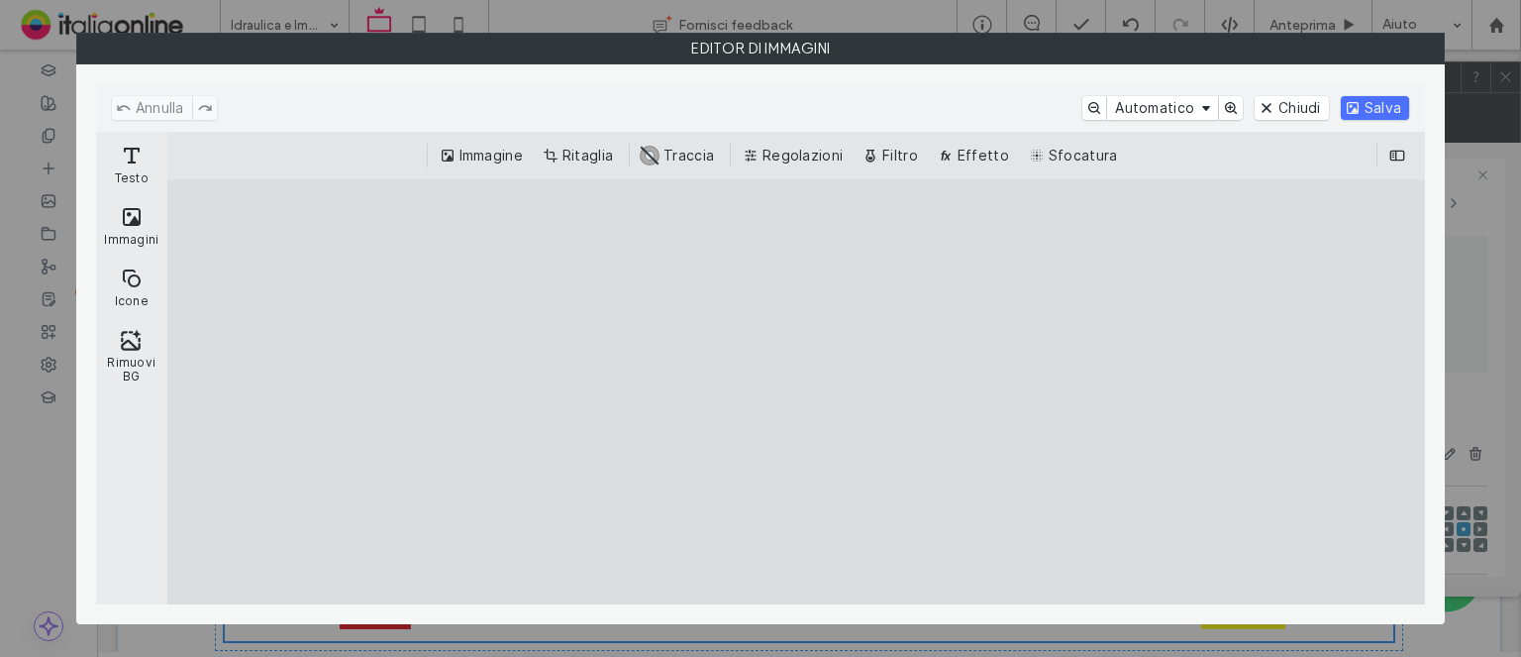
drag, startPoint x: 583, startPoint y: 148, endPoint x: 721, endPoint y: 308, distance: 211.4
click at [583, 148] on button "Ritaglia" at bounding box center [580, 156] width 82 height 24
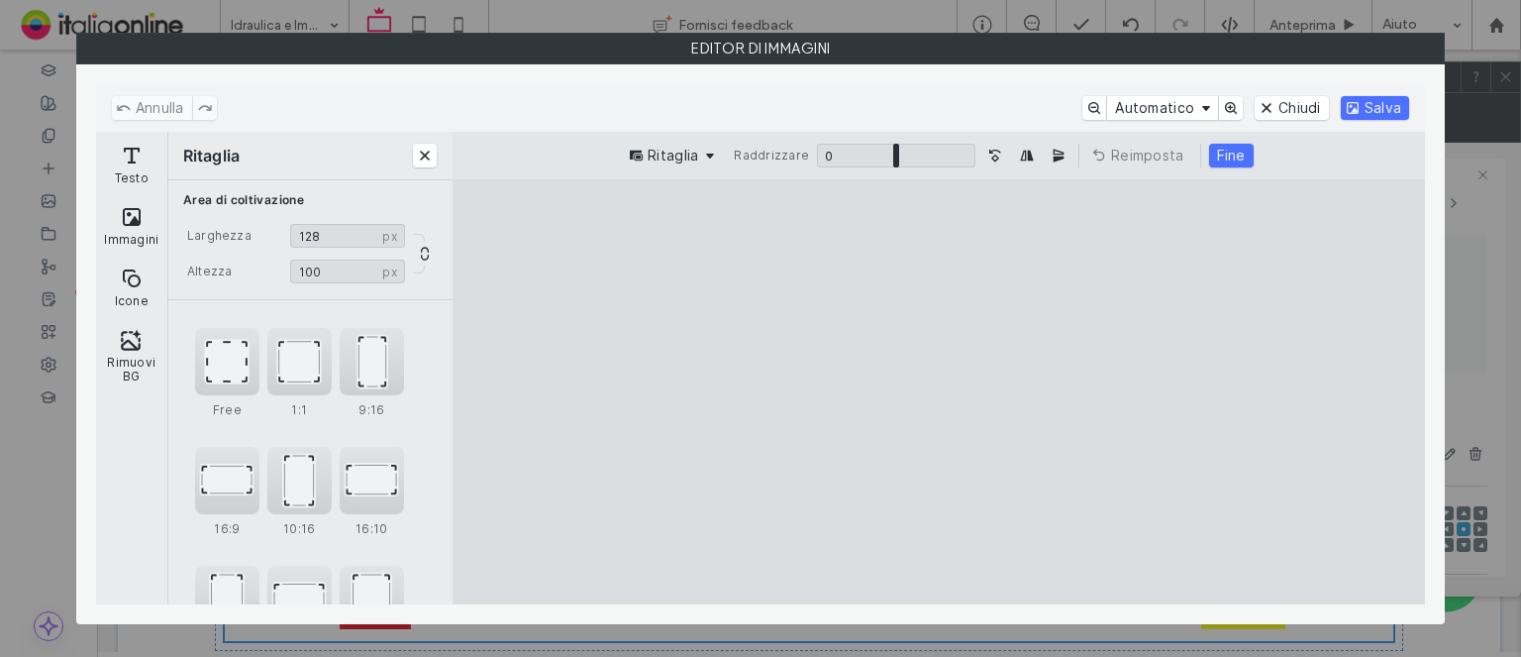
drag, startPoint x: 939, startPoint y: 560, endPoint x: 966, endPoint y: 467, distance: 96.9
click at [939, 392] on cesdk-canvas "Editor / piattaforma / website builder canvas" at bounding box center [939, 392] width 0 height 0
type input "**"
drag, startPoint x: 951, startPoint y: 227, endPoint x: 1047, endPoint y: 293, distance: 116.8
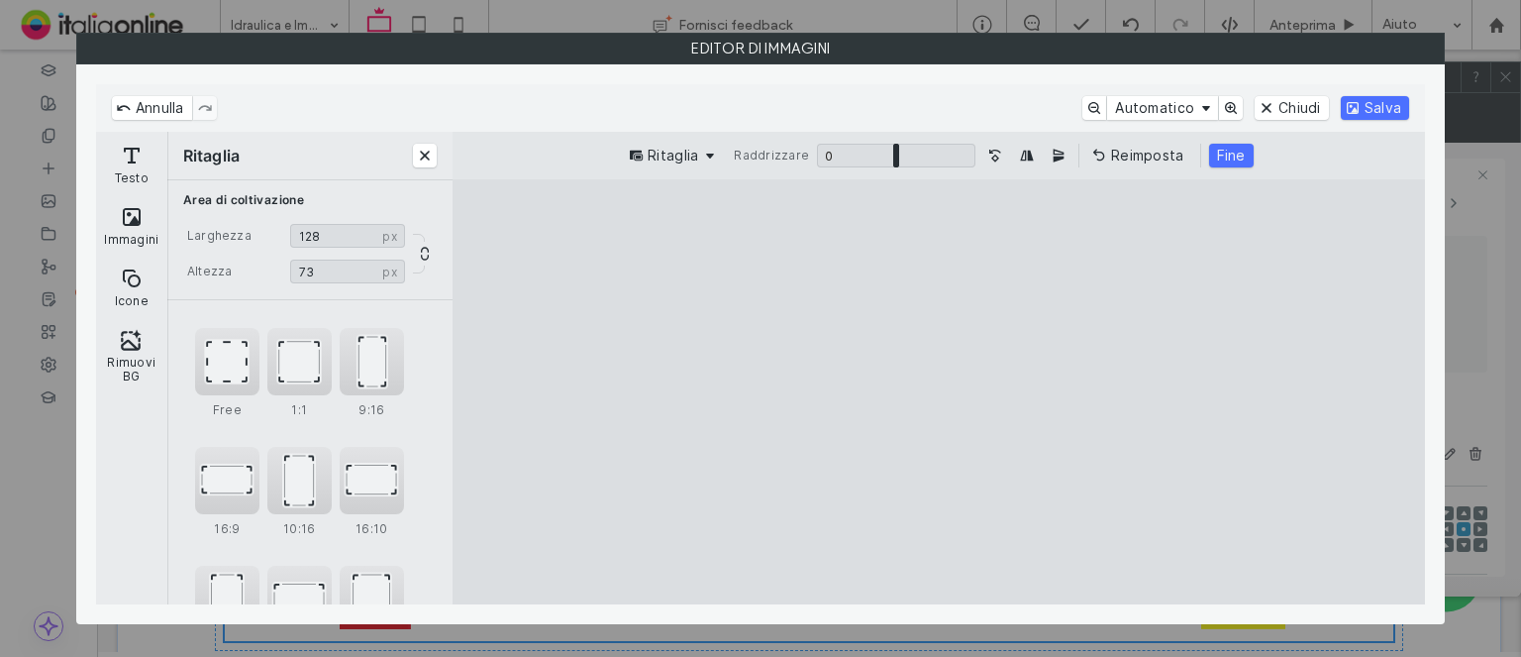
click at [939, 392] on cesdk-canvas "Editor / piattaforma / website builder canvas" at bounding box center [939, 392] width 0 height 0
click at [1224, 164] on button "Fine" at bounding box center [1231, 156] width 45 height 24
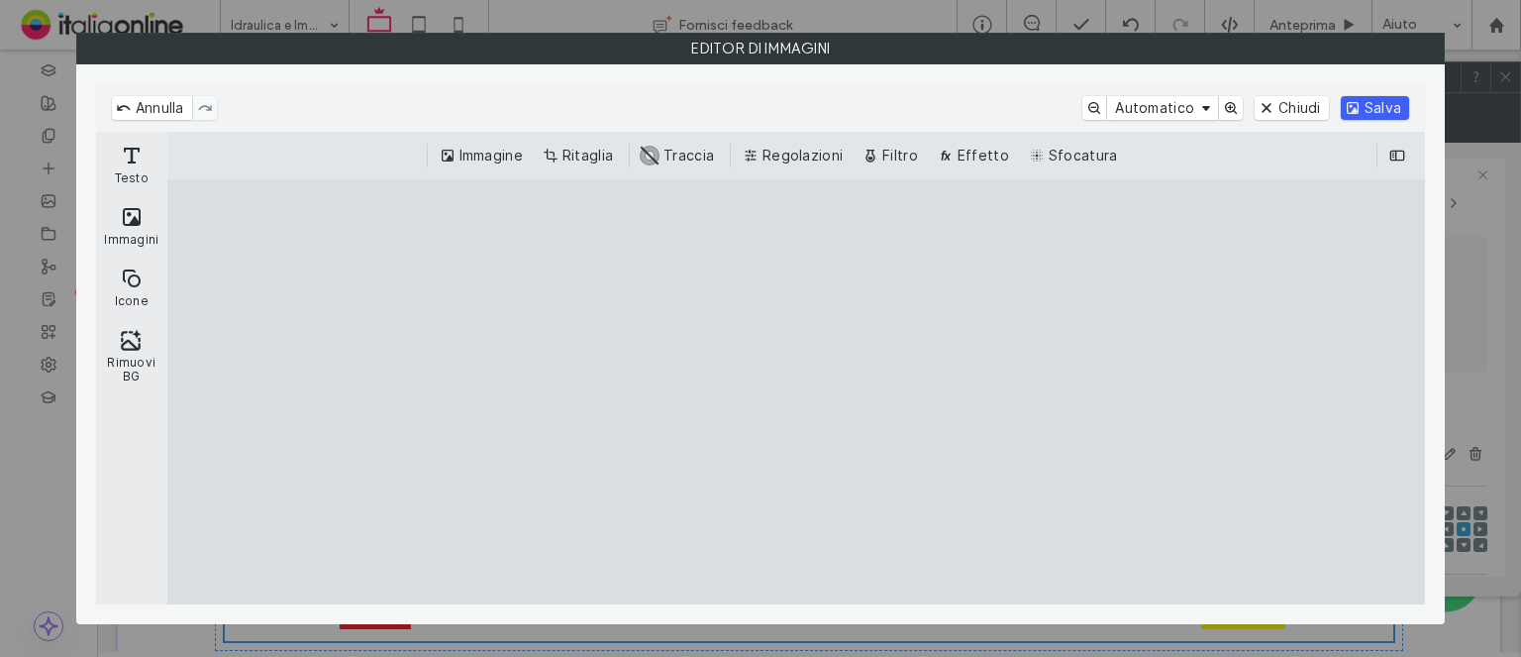
click at [1347, 116] on button "Salva" at bounding box center [1375, 108] width 68 height 24
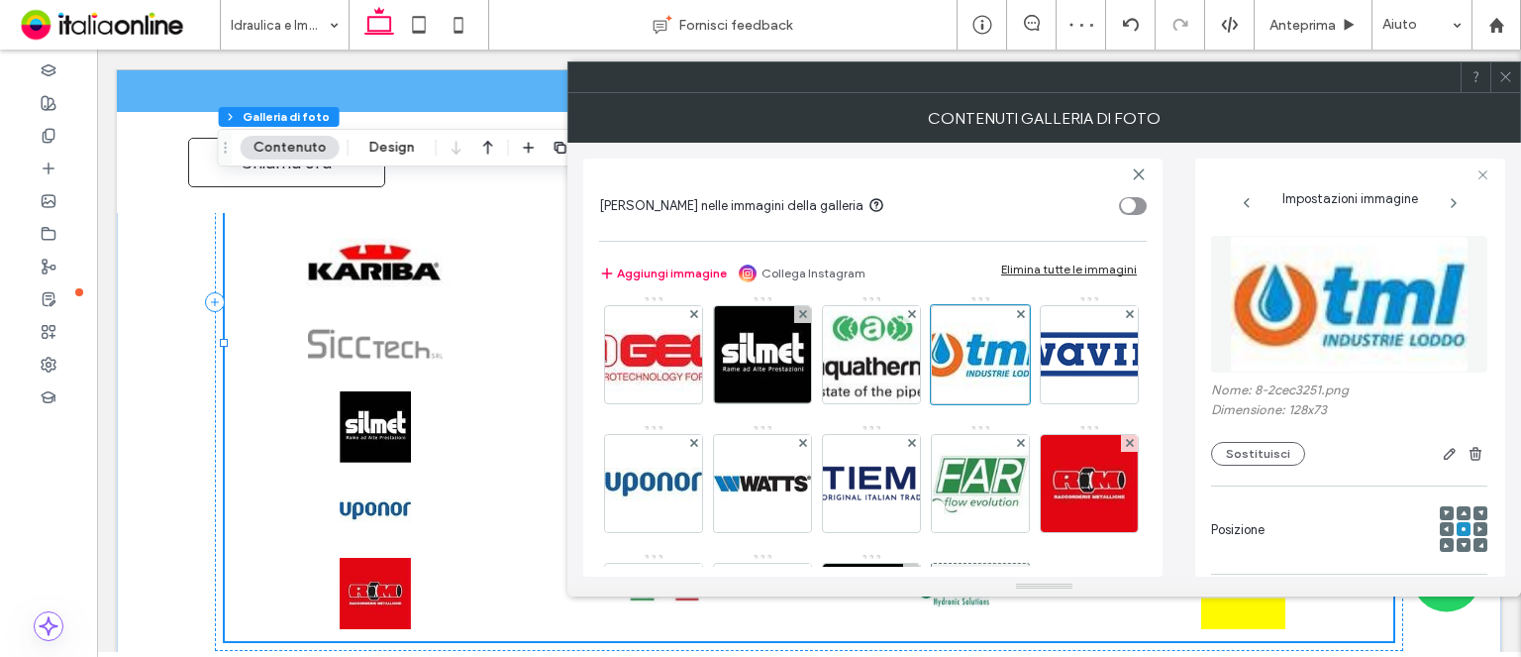
click at [1516, 68] on div at bounding box center [1506, 77] width 30 height 30
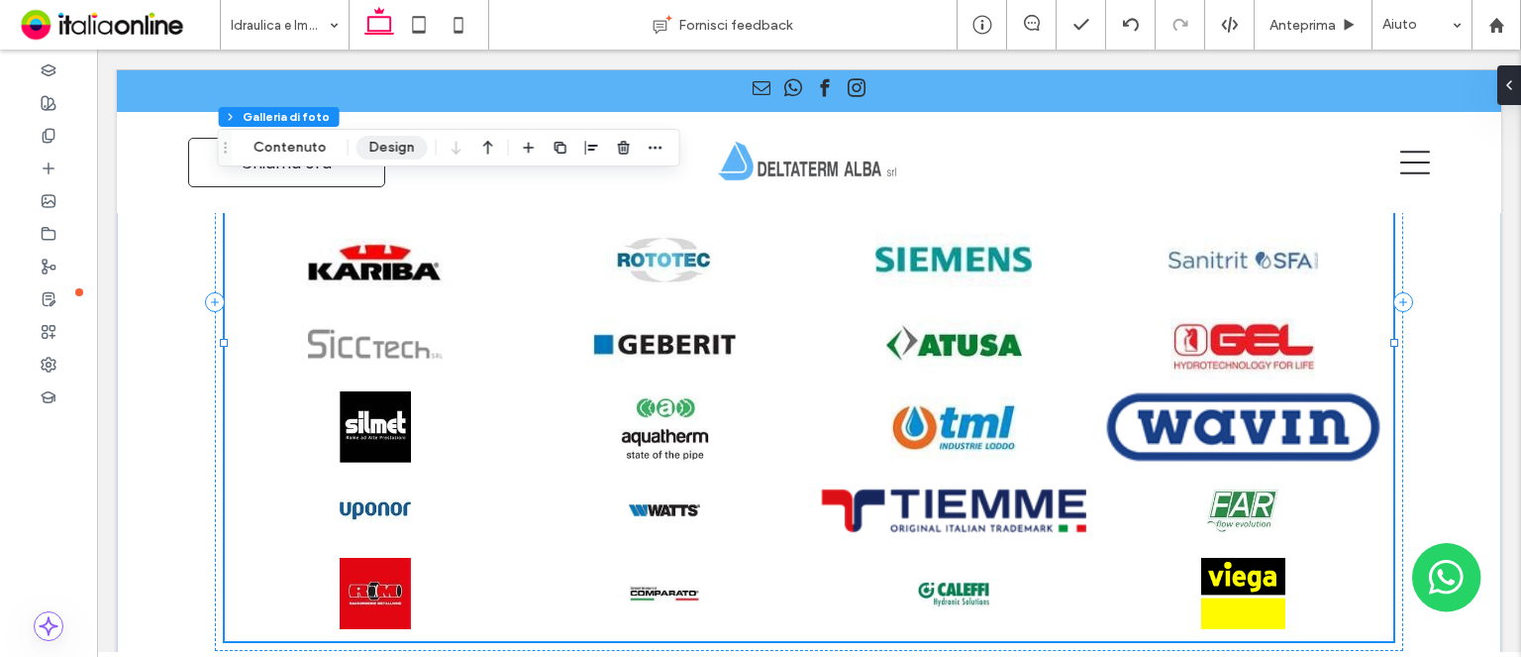
click at [365, 150] on button "Design" at bounding box center [392, 148] width 71 height 24
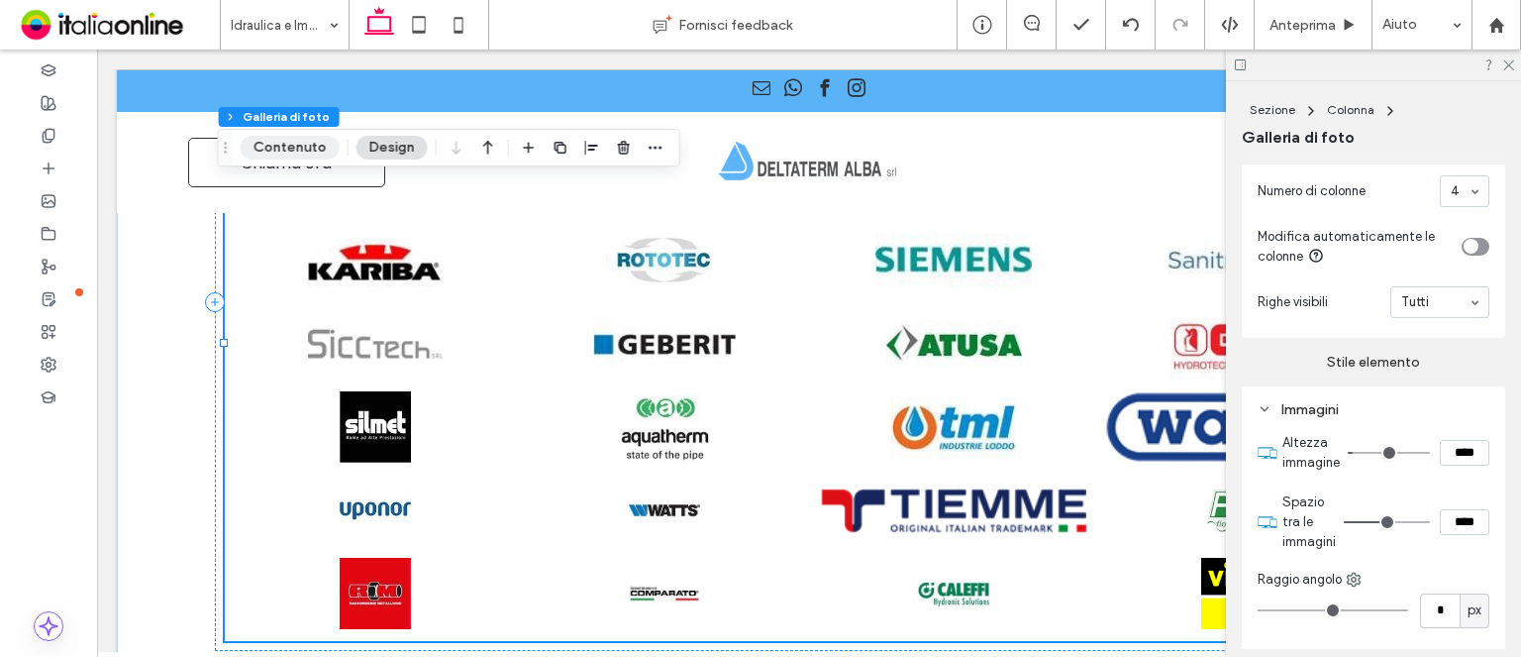
drag, startPoint x: 308, startPoint y: 147, endPoint x: 326, endPoint y: 147, distance: 17.8
click at [308, 147] on button "Contenuto" at bounding box center [290, 148] width 99 height 24
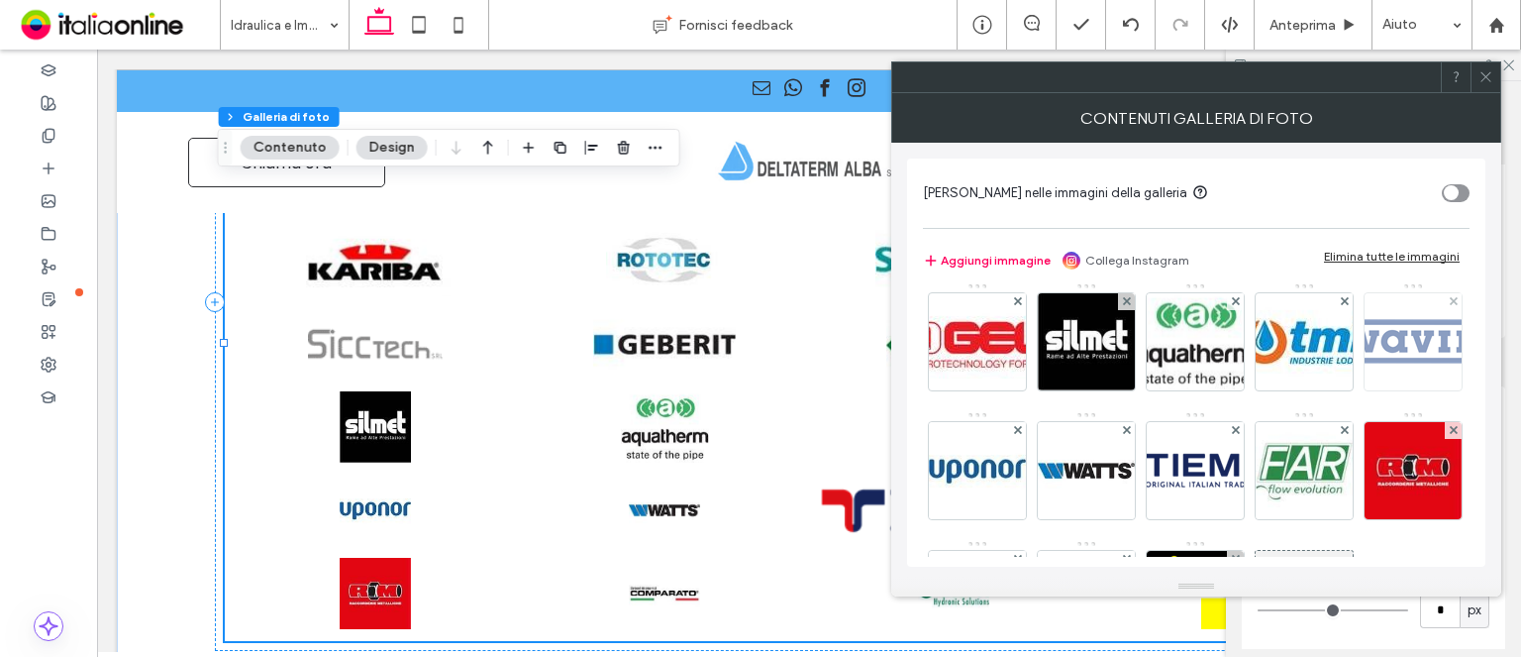
scroll to position [495, 0]
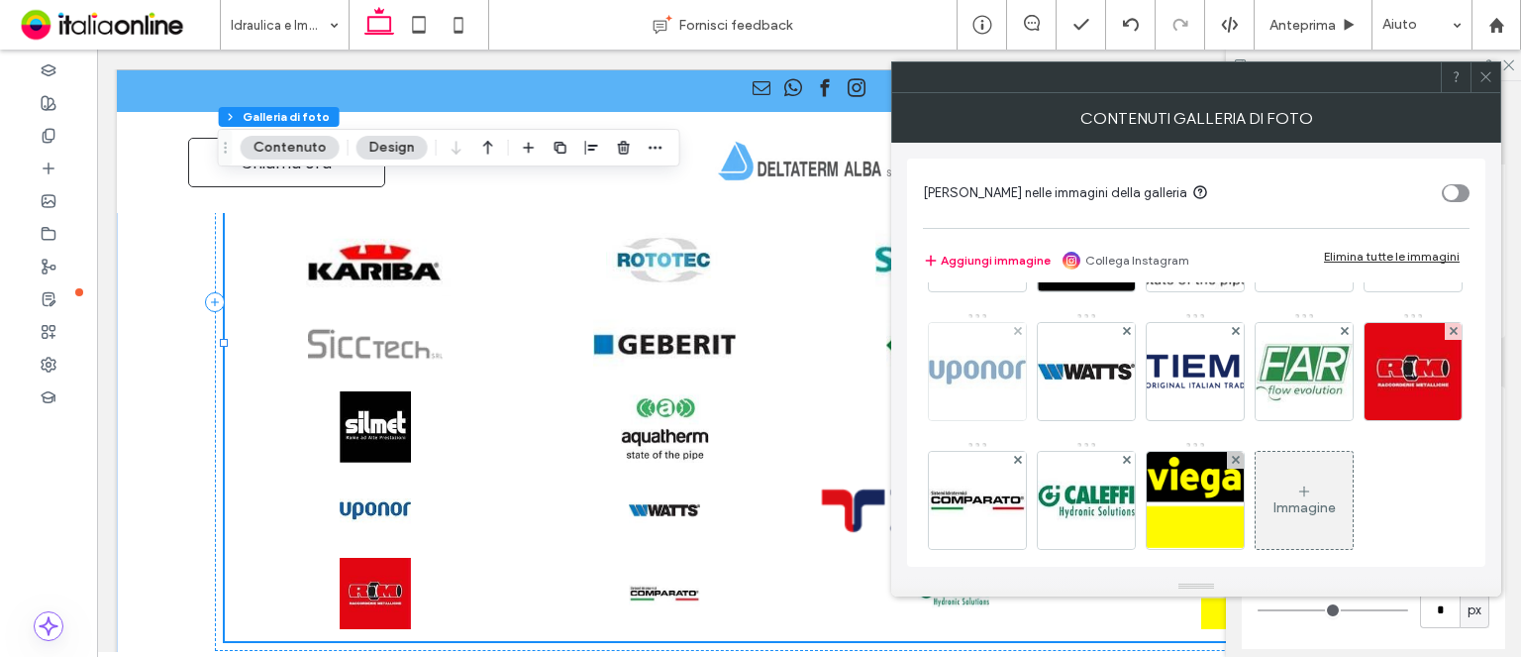
click at [955, 420] on img at bounding box center [977, 371] width 97 height 97
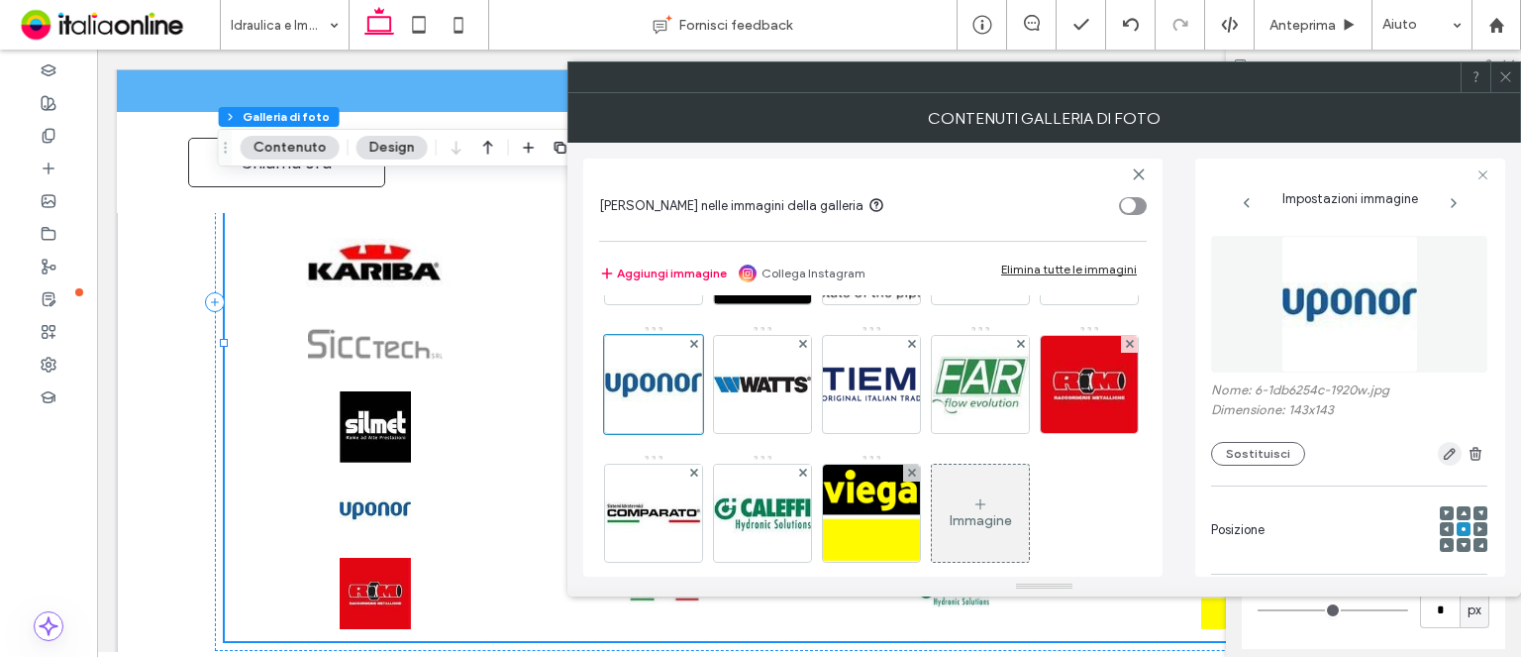
click at [1447, 456] on icon "button" at bounding box center [1450, 454] width 16 height 16
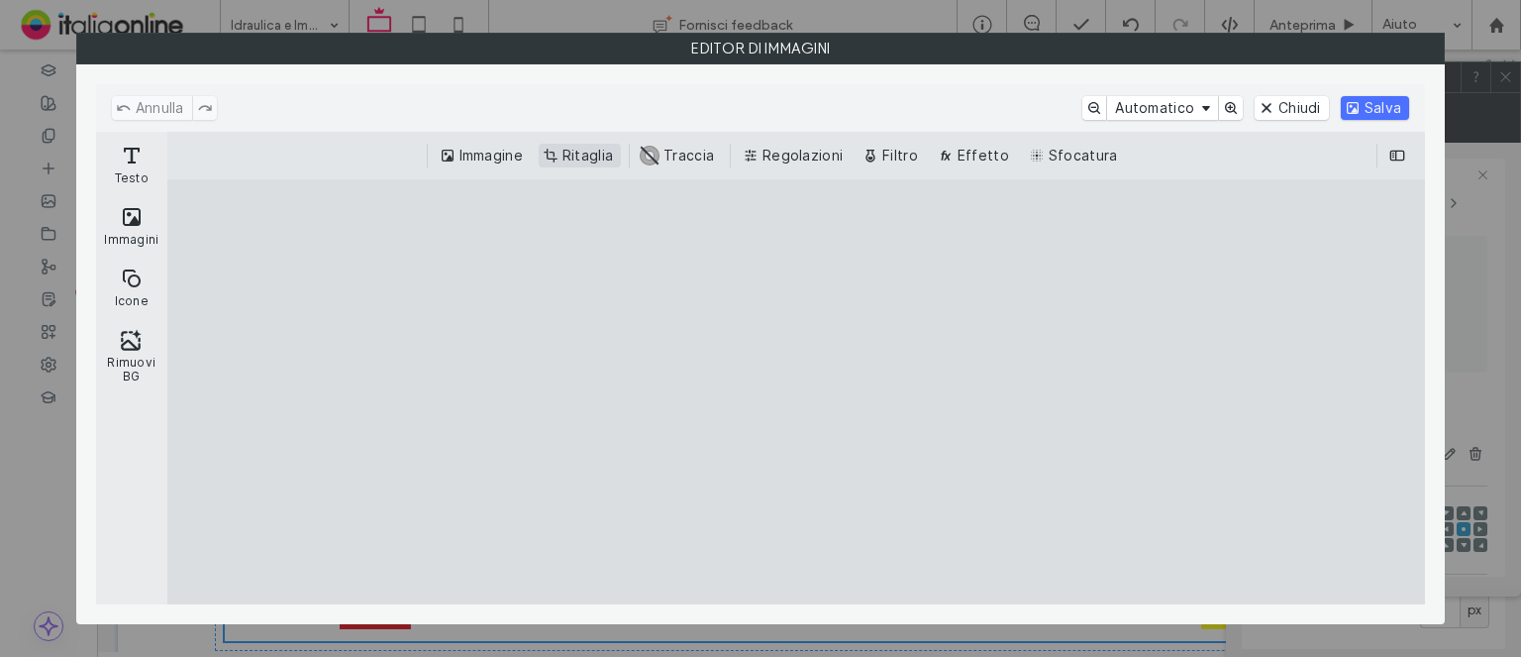
click at [582, 157] on button "Ritaglia" at bounding box center [580, 156] width 82 height 24
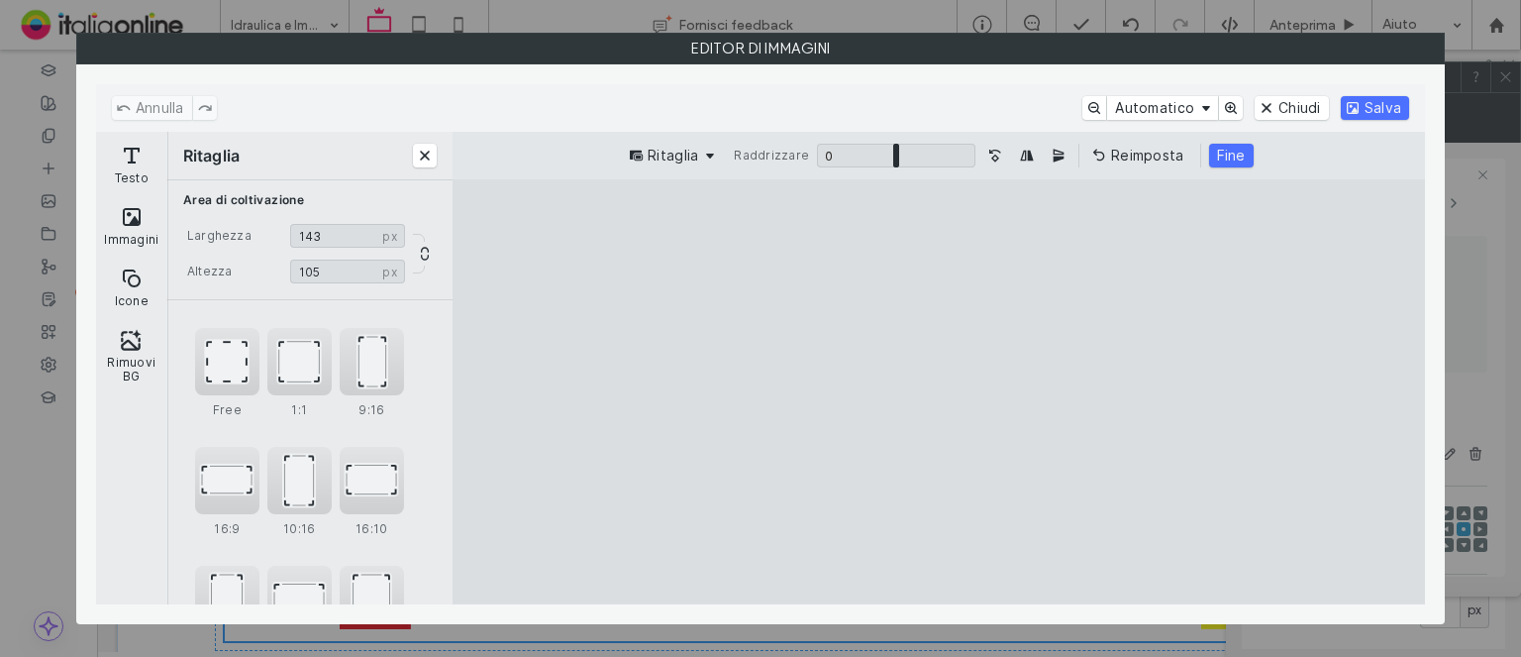
drag, startPoint x: 928, startPoint y: 220, endPoint x: 919, endPoint y: 310, distance: 90.6
click at [939, 392] on cesdk-canvas "Editor / piattaforma / website builder canvas" at bounding box center [939, 392] width 0 height 0
drag, startPoint x: 954, startPoint y: 244, endPoint x: 957, endPoint y: 207, distance: 36.8
click at [939, 392] on cesdk-canvas "Editor / piattaforma / website builder canvas" at bounding box center [939, 392] width 0 height 0
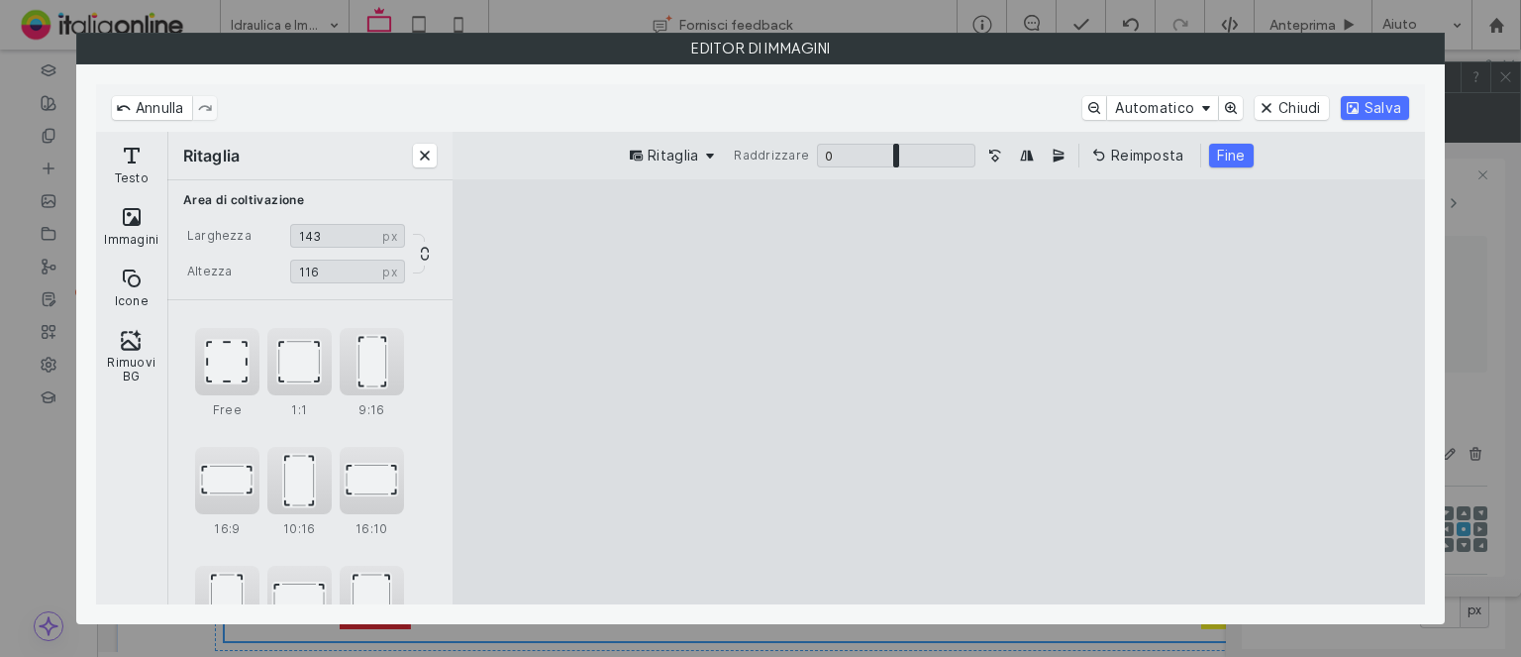
type input "**"
drag, startPoint x: 942, startPoint y: 563, endPoint x: 1077, endPoint y: 392, distance: 217.2
click at [939, 392] on cesdk-canvas "Editor / piattaforma / website builder canvas" at bounding box center [939, 392] width 0 height 0
drag, startPoint x: 1220, startPoint y: 167, endPoint x: 1267, endPoint y: 146, distance: 51.4
click at [1220, 167] on div "Ritaglia Raddrizzare 0 * 0 Reimposta Fine" at bounding box center [939, 156] width 973 height 48
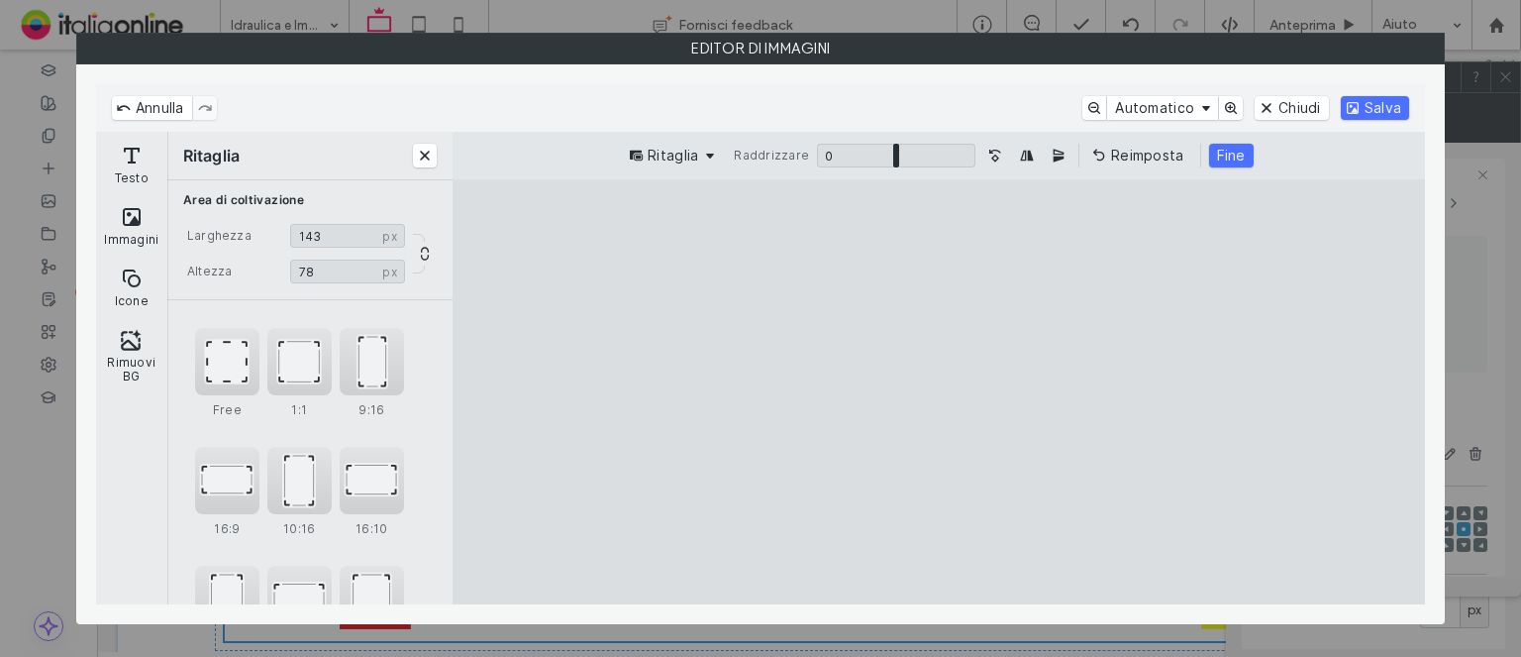
drag, startPoint x: 1224, startPoint y: 156, endPoint x: 1337, endPoint y: 121, distance: 118.4
click at [1224, 156] on button "Fine" at bounding box center [1231, 156] width 45 height 24
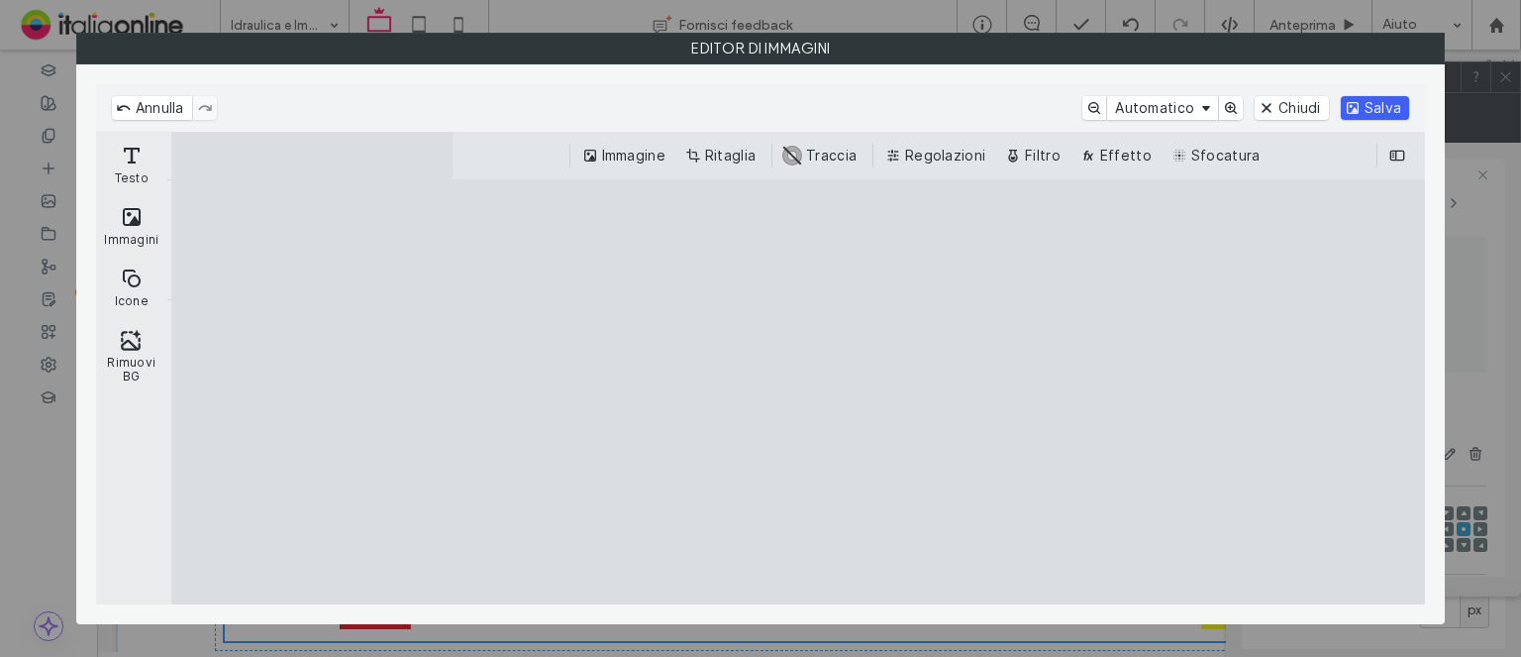
click at [1380, 98] on button "Salva" at bounding box center [1375, 108] width 68 height 24
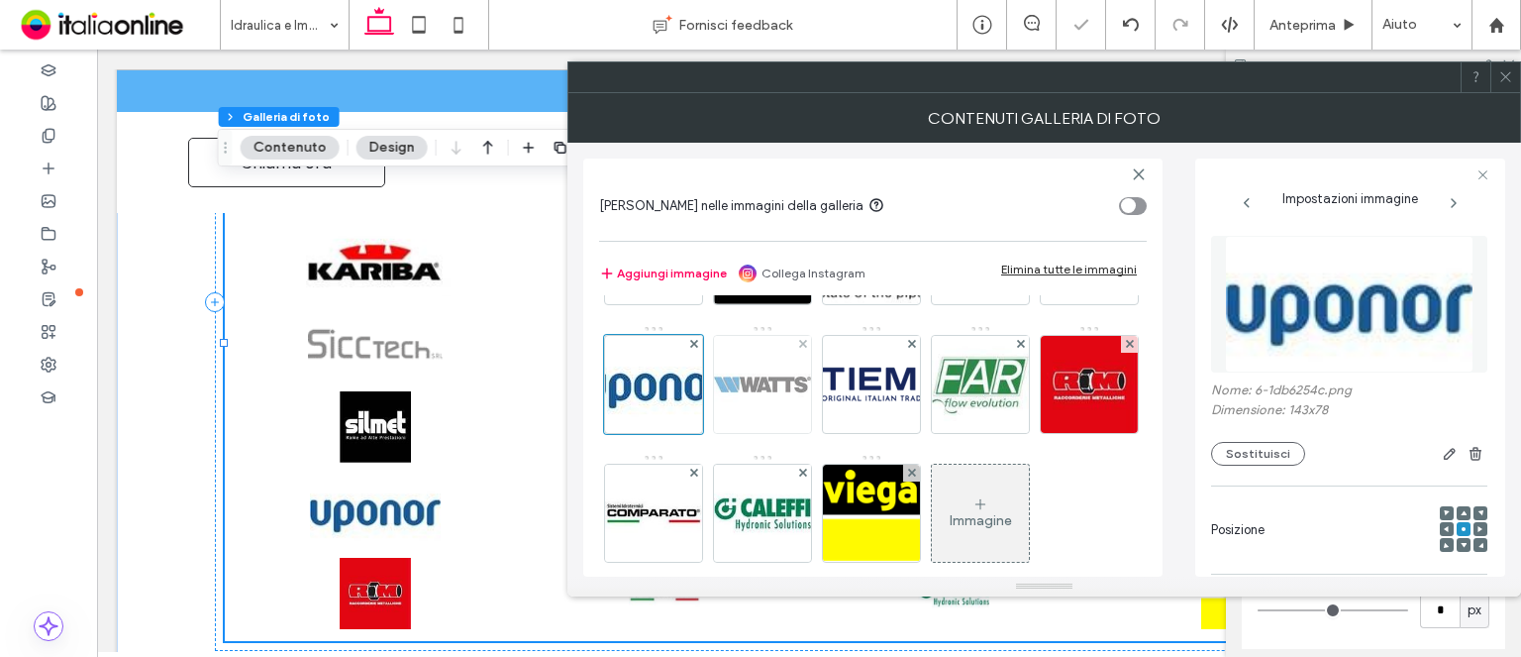
click at [771, 433] on img at bounding box center [762, 384] width 97 height 97
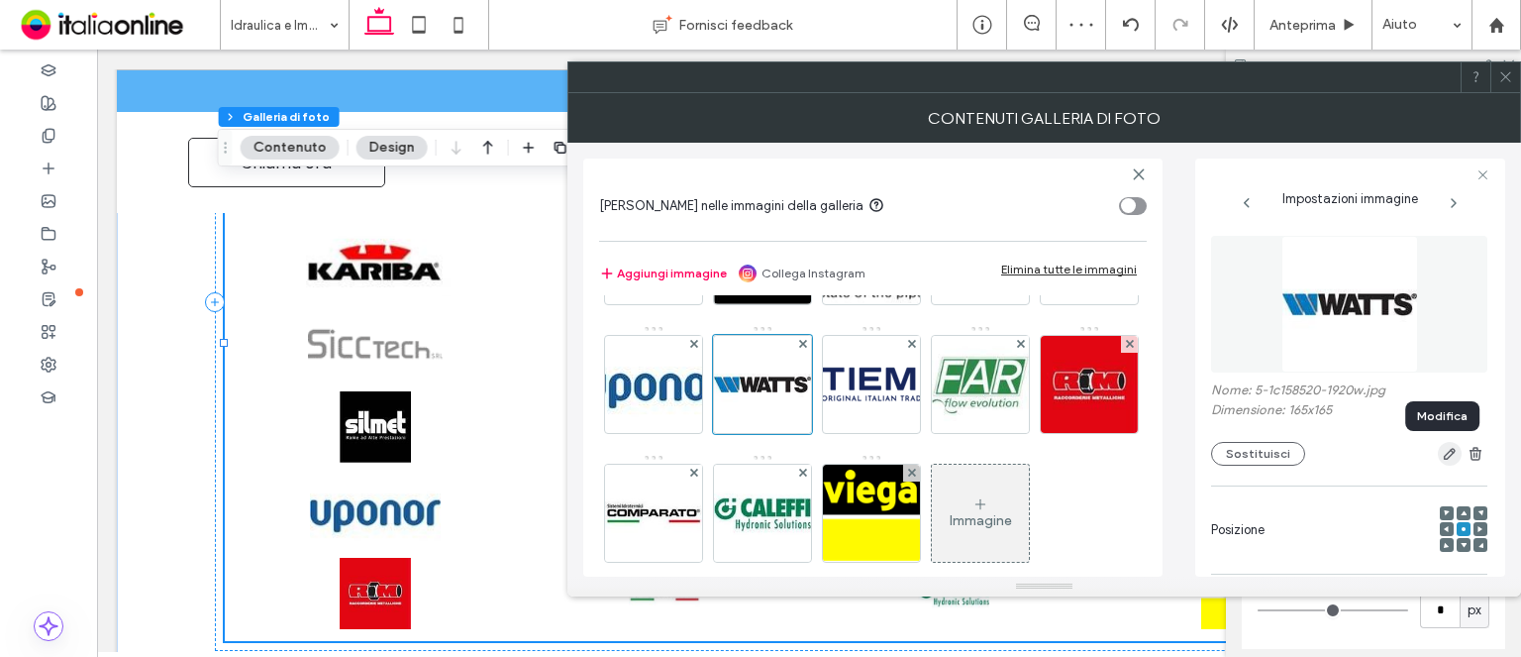
click at [1447, 443] on span "button" at bounding box center [1450, 454] width 24 height 24
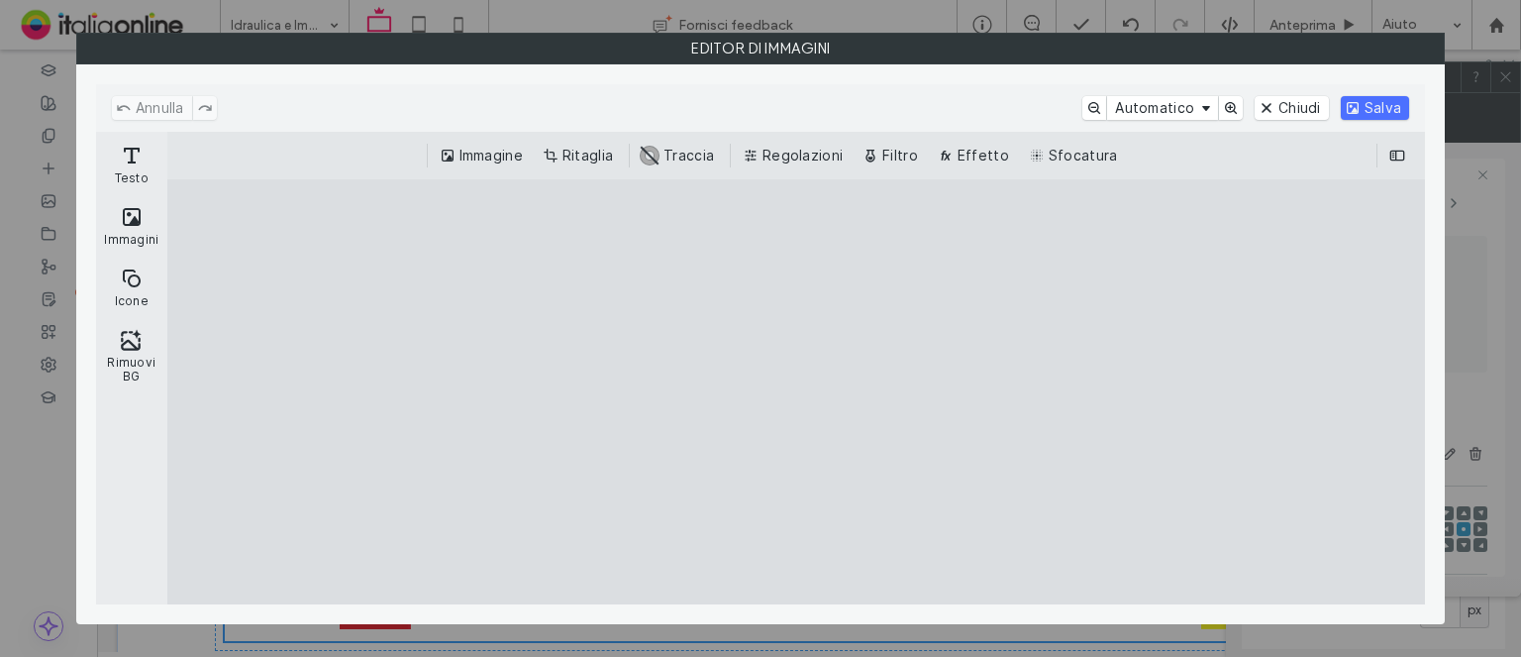
drag, startPoint x: 568, startPoint y: 156, endPoint x: 653, endPoint y: 256, distance: 131.4
click at [568, 156] on button "Ritaglia" at bounding box center [580, 156] width 82 height 24
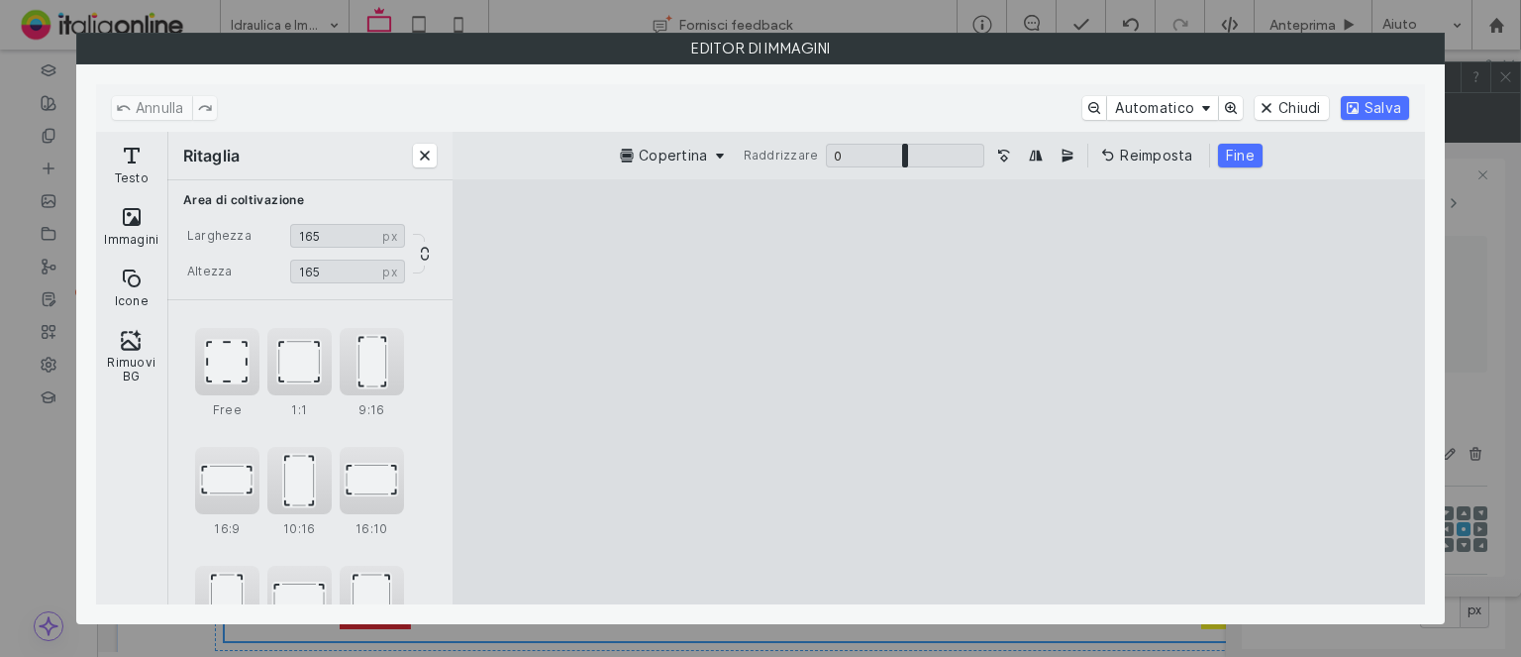
drag, startPoint x: 950, startPoint y: 571, endPoint x: 947, endPoint y: 560, distance: 11.3
click at [939, 392] on cesdk-canvas "Editor / piattaforma / website builder canvas" at bounding box center [939, 392] width 0 height 0
drag, startPoint x: 947, startPoint y: 558, endPoint x: 959, endPoint y: 472, distance: 86.0
click at [939, 392] on cesdk-canvas "Editor / piattaforma / website builder canvas" at bounding box center [939, 392] width 0 height 0
type input "**"
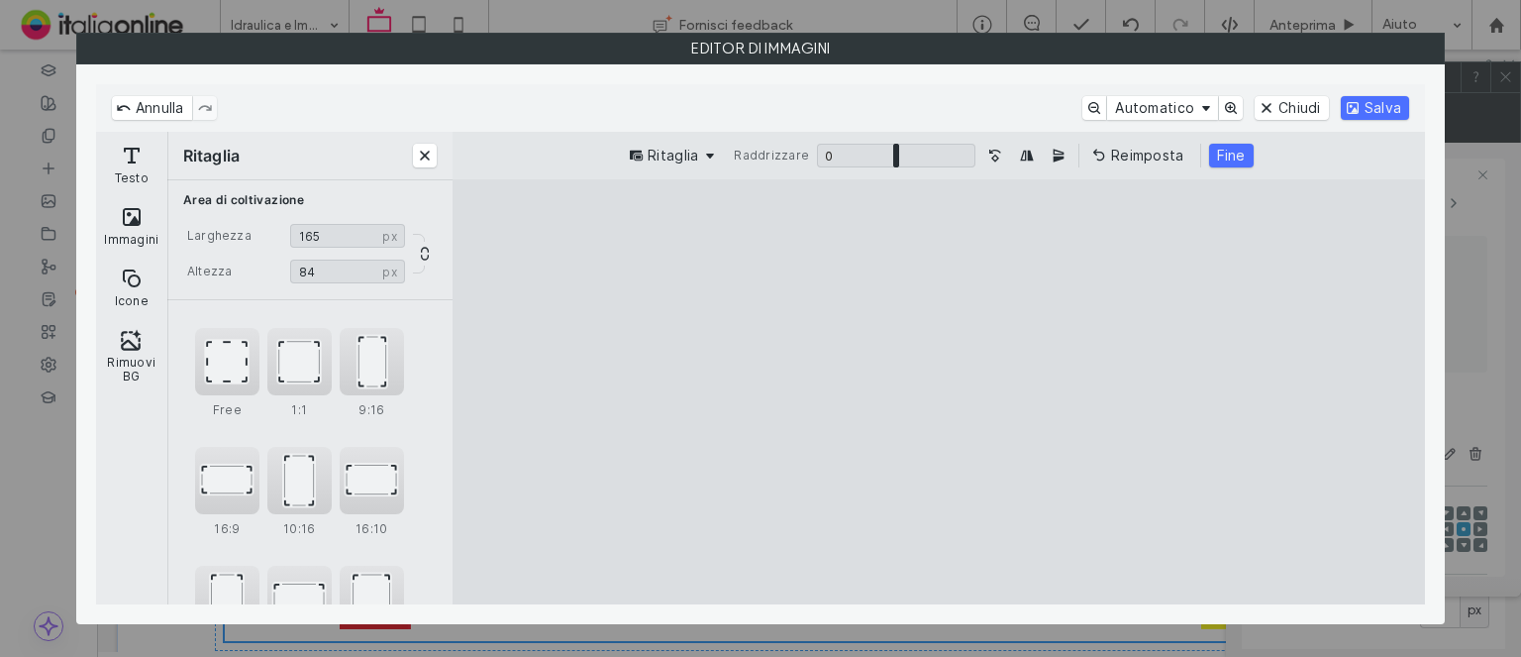
drag, startPoint x: 945, startPoint y: 229, endPoint x: 967, endPoint y: 341, distance: 114.0
click at [939, 392] on cesdk-canvas "Editor / piattaforma / website builder canvas" at bounding box center [939, 392] width 0 height 0
drag, startPoint x: 1232, startPoint y: 169, endPoint x: 1232, endPoint y: 156, distance: 12.9
click at [1232, 165] on div "Ritaglia Raddrizzare 0 * 0 Reimposta Fine" at bounding box center [939, 156] width 973 height 48
click at [1232, 156] on button "Fine" at bounding box center [1231, 156] width 45 height 24
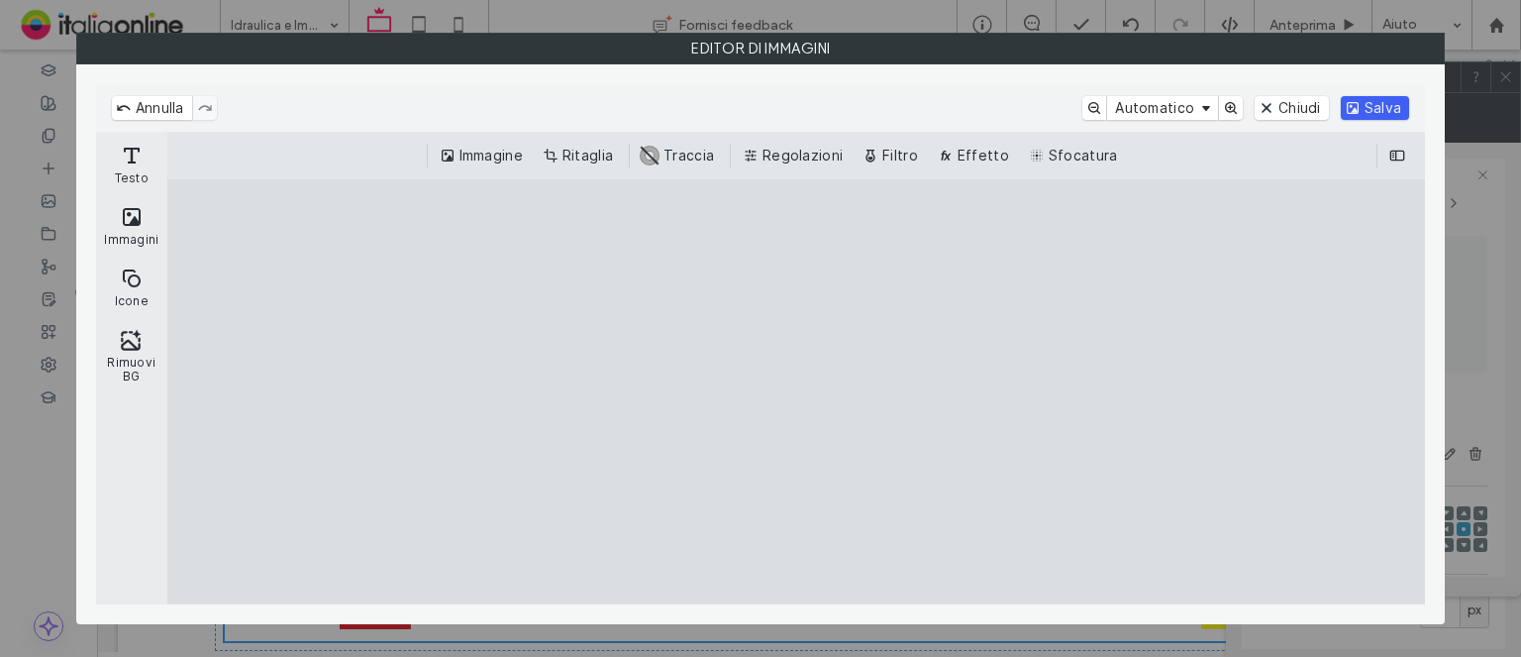
click at [1347, 104] on button "Salva" at bounding box center [1375, 108] width 68 height 24
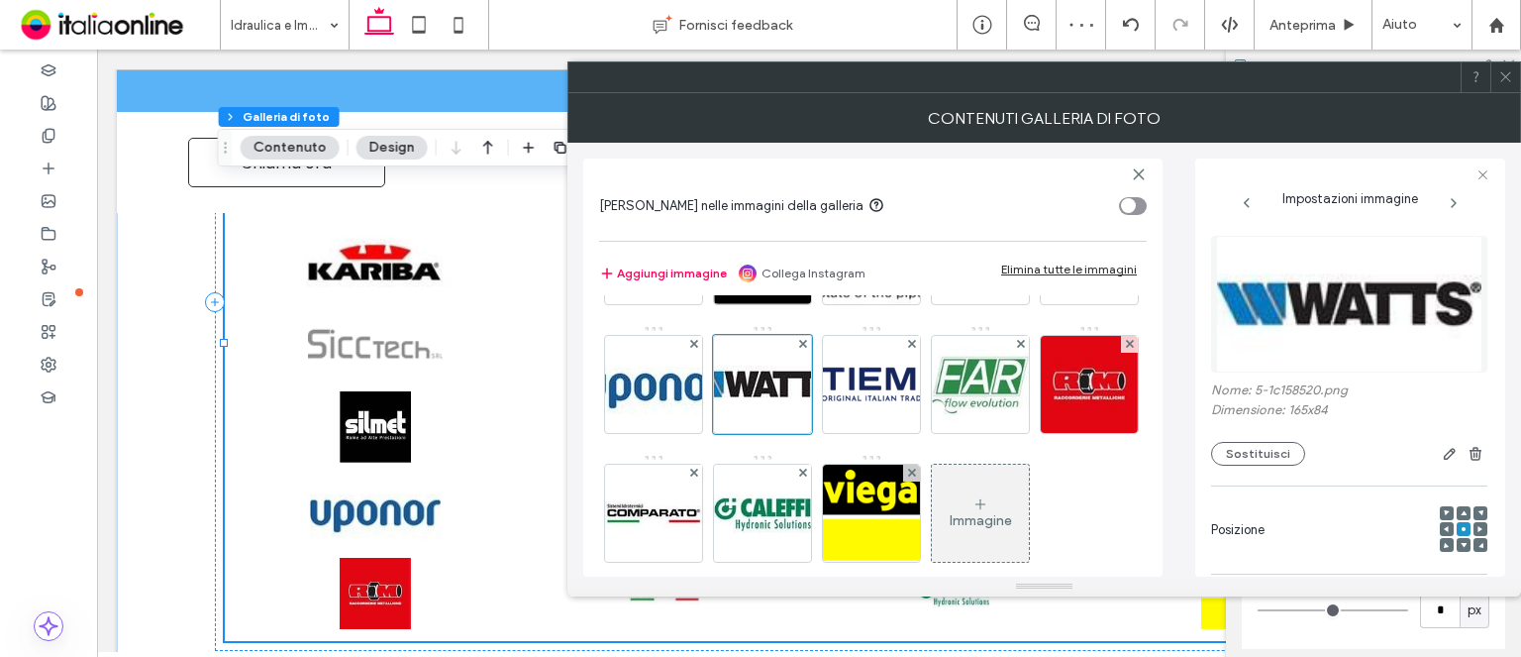
drag, startPoint x: 1502, startPoint y: 72, endPoint x: 1155, endPoint y: 265, distance: 396.8
click at [1502, 72] on use at bounding box center [1506, 77] width 10 height 10
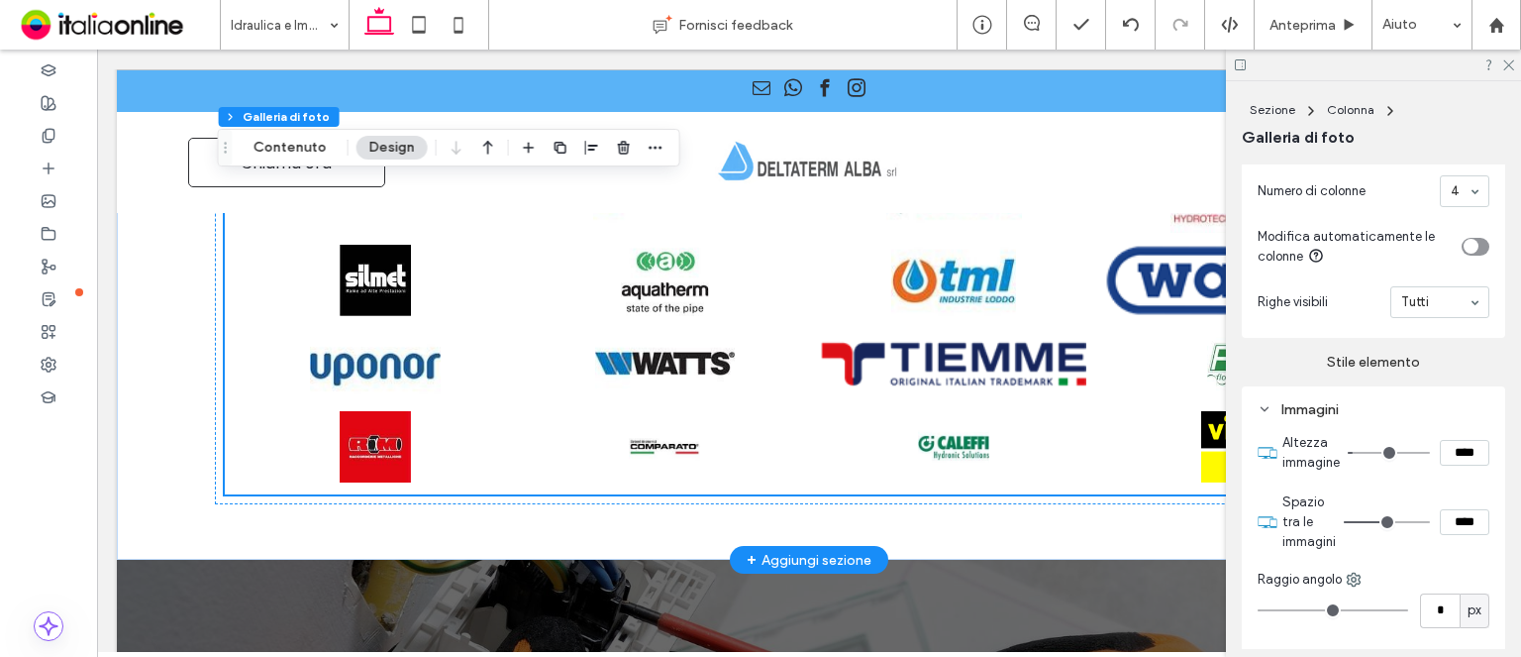
scroll to position [2179, 0]
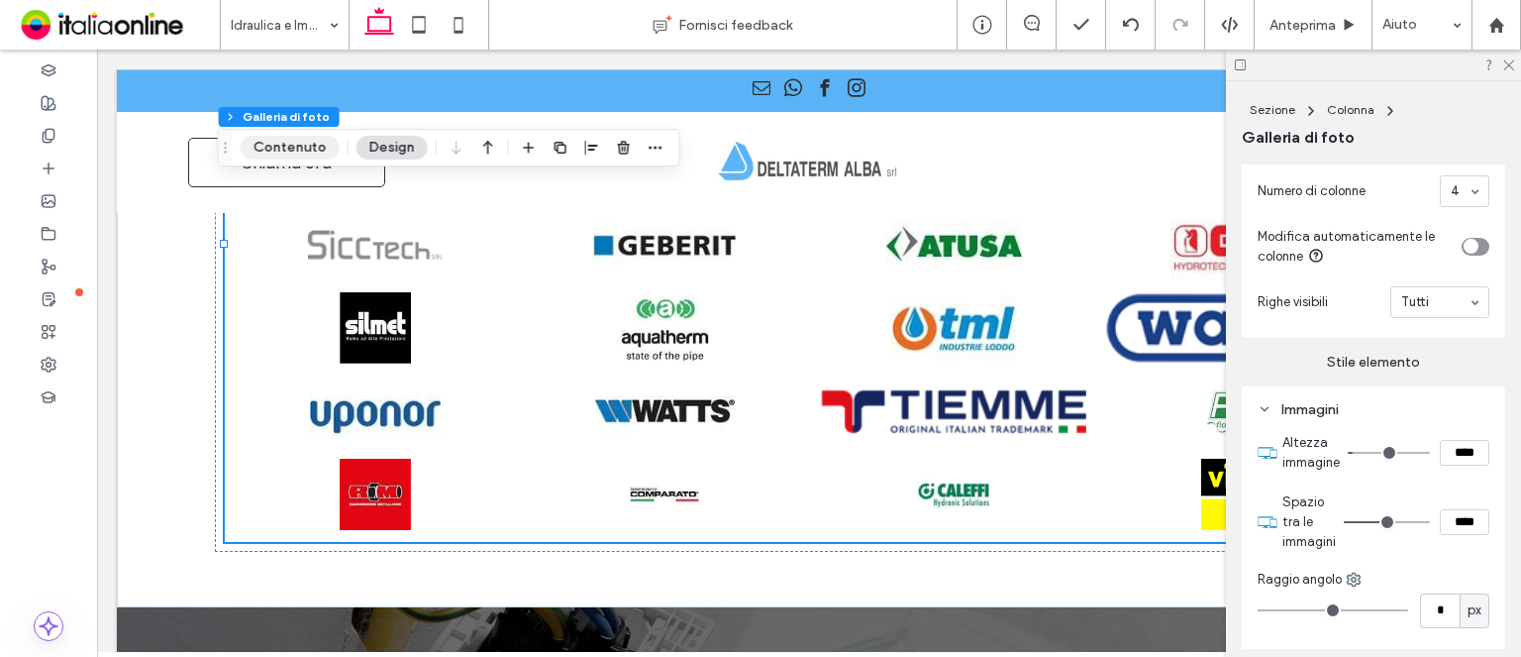
click at [322, 146] on button "Contenuto" at bounding box center [290, 148] width 99 height 24
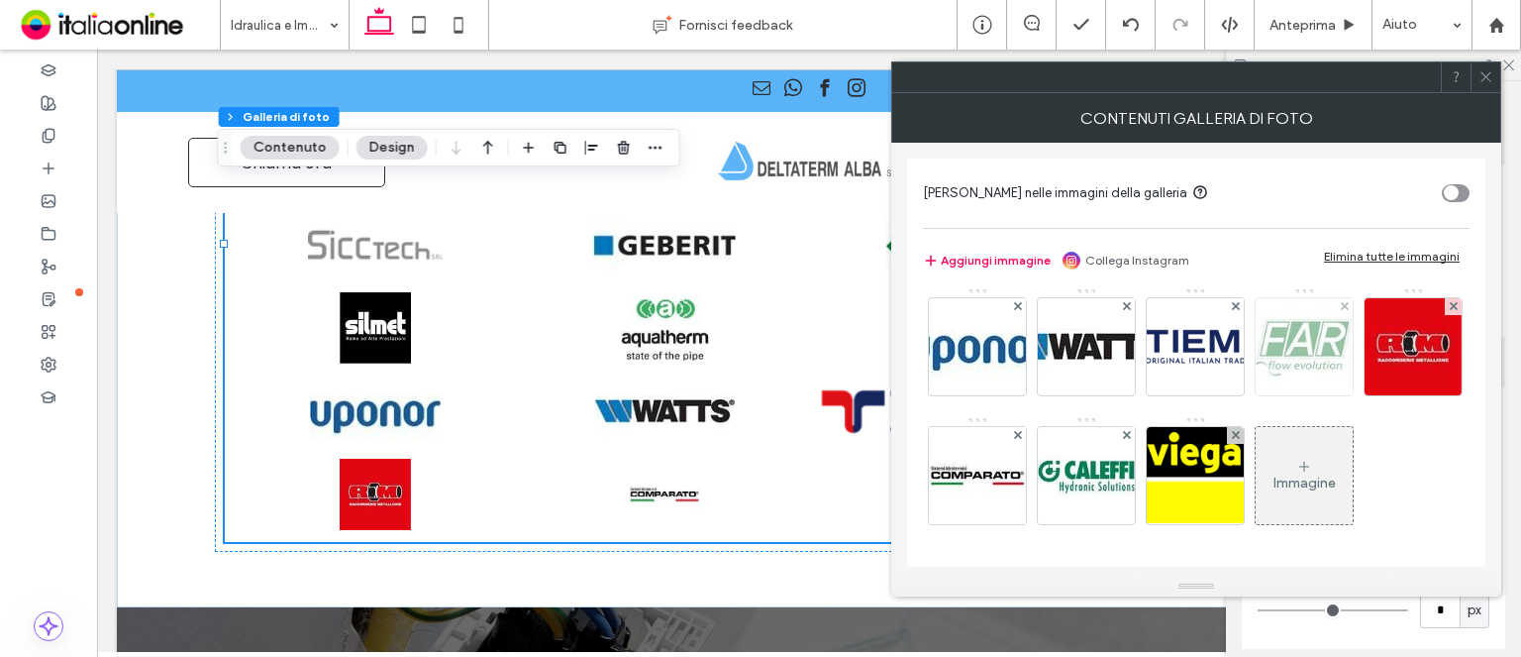
scroll to position [774, 0]
click at [1026, 427] on img at bounding box center [977, 475] width 97 height 97
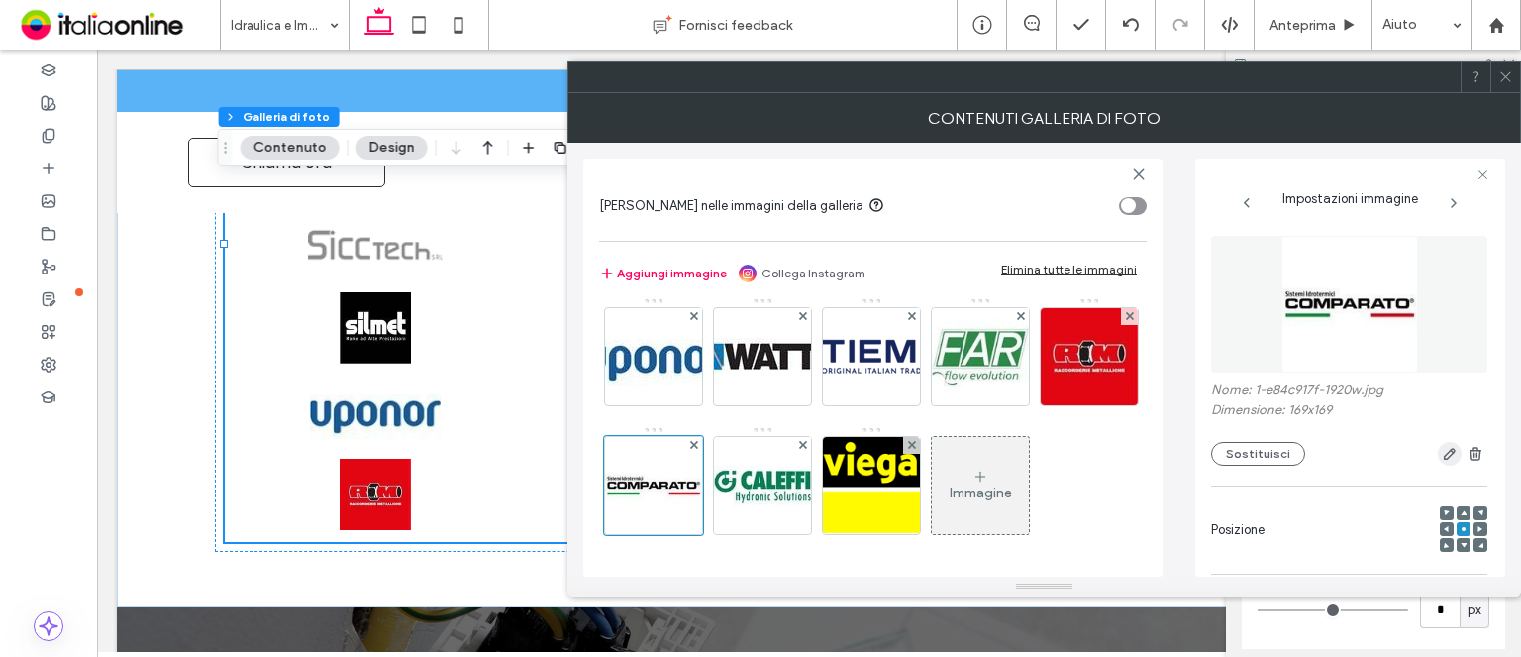
click at [1446, 456] on icon "button" at bounding box center [1450, 454] width 16 height 16
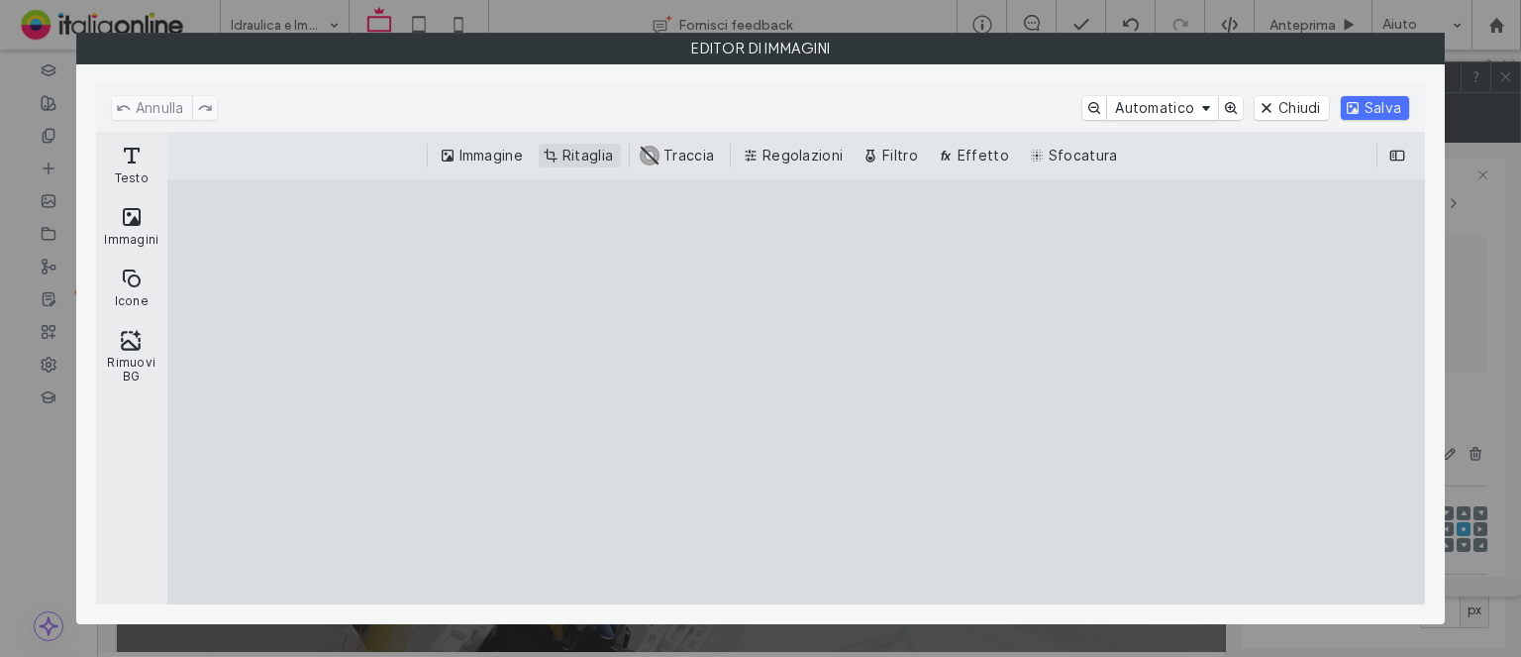
click at [594, 144] on button "Ritaglia" at bounding box center [580, 156] width 82 height 24
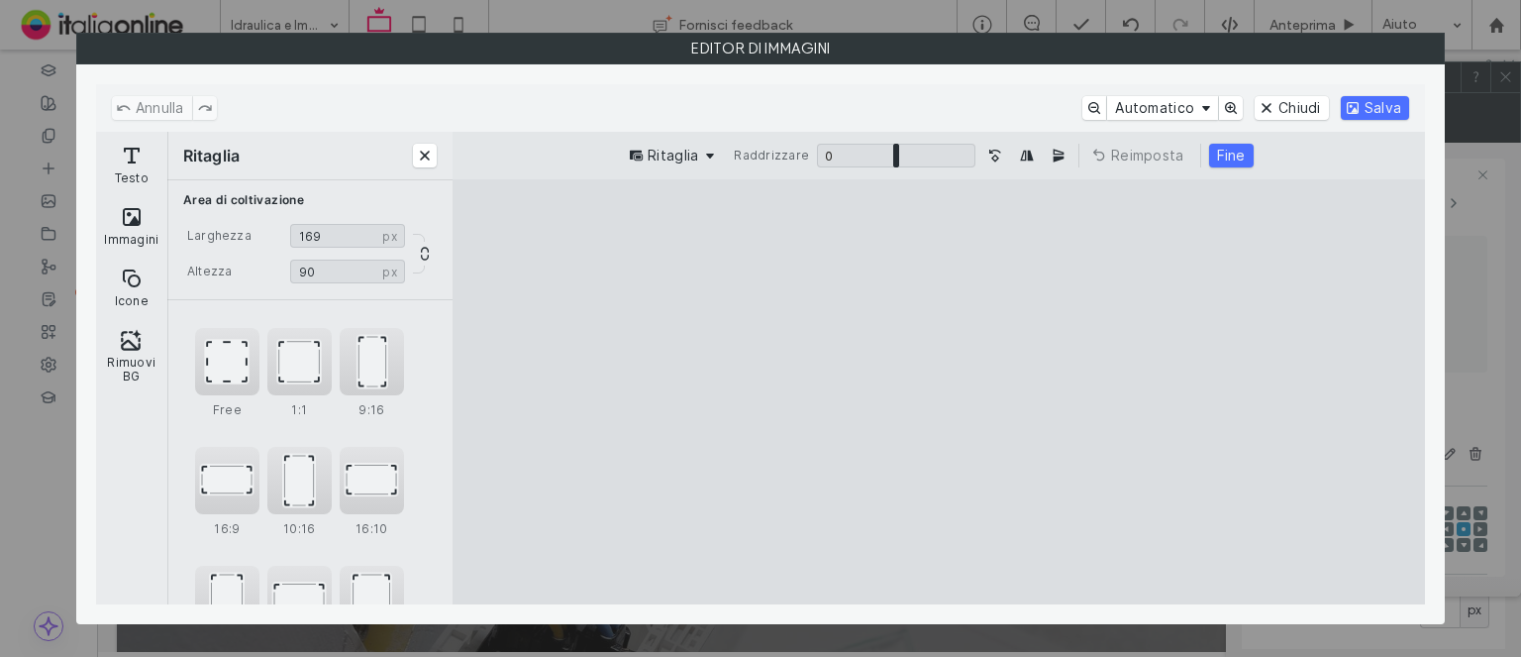
type input "**"
drag, startPoint x: 938, startPoint y: 563, endPoint x: 955, endPoint y: 401, distance: 162.3
click at [939, 392] on cesdk-canvas "Editor / piattaforma / website builder canvas" at bounding box center [939, 392] width 0 height 0
drag, startPoint x: 960, startPoint y: 375, endPoint x: 976, endPoint y: 241, distance: 135.6
click at [939, 392] on cesdk-canvas "Editor / piattaforma / website builder canvas" at bounding box center [939, 392] width 0 height 0
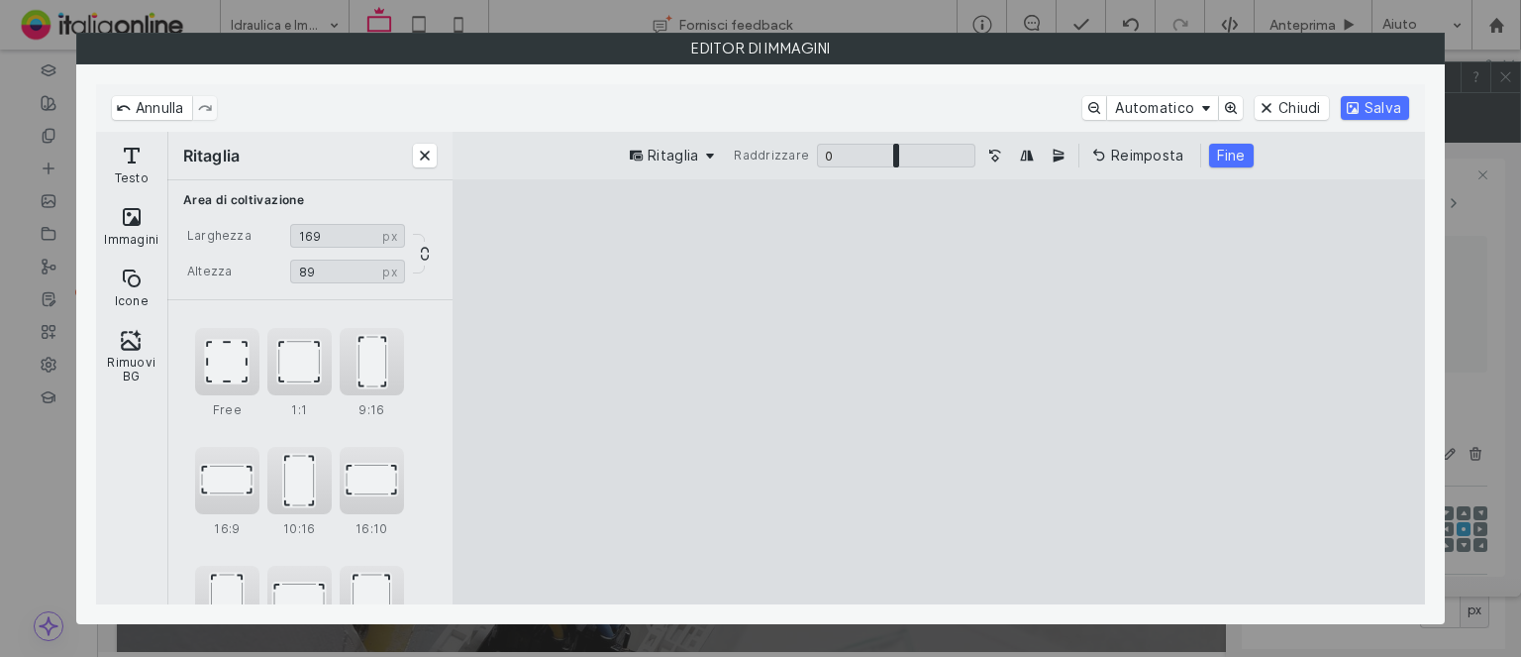
drag, startPoint x: 955, startPoint y: 377, endPoint x: 960, endPoint y: 364, distance: 14.7
click at [939, 392] on cesdk-canvas "Editor / piattaforma / website builder canvas" at bounding box center [939, 392] width 0 height 0
click at [1236, 142] on div "Ritaglia Raddrizzare 0 * 0 Reimposta Fine" at bounding box center [939, 156] width 973 height 48
drag, startPoint x: 1232, startPoint y: 150, endPoint x: 1315, endPoint y: 125, distance: 86.8
click at [1232, 150] on button "Fine" at bounding box center [1231, 156] width 45 height 24
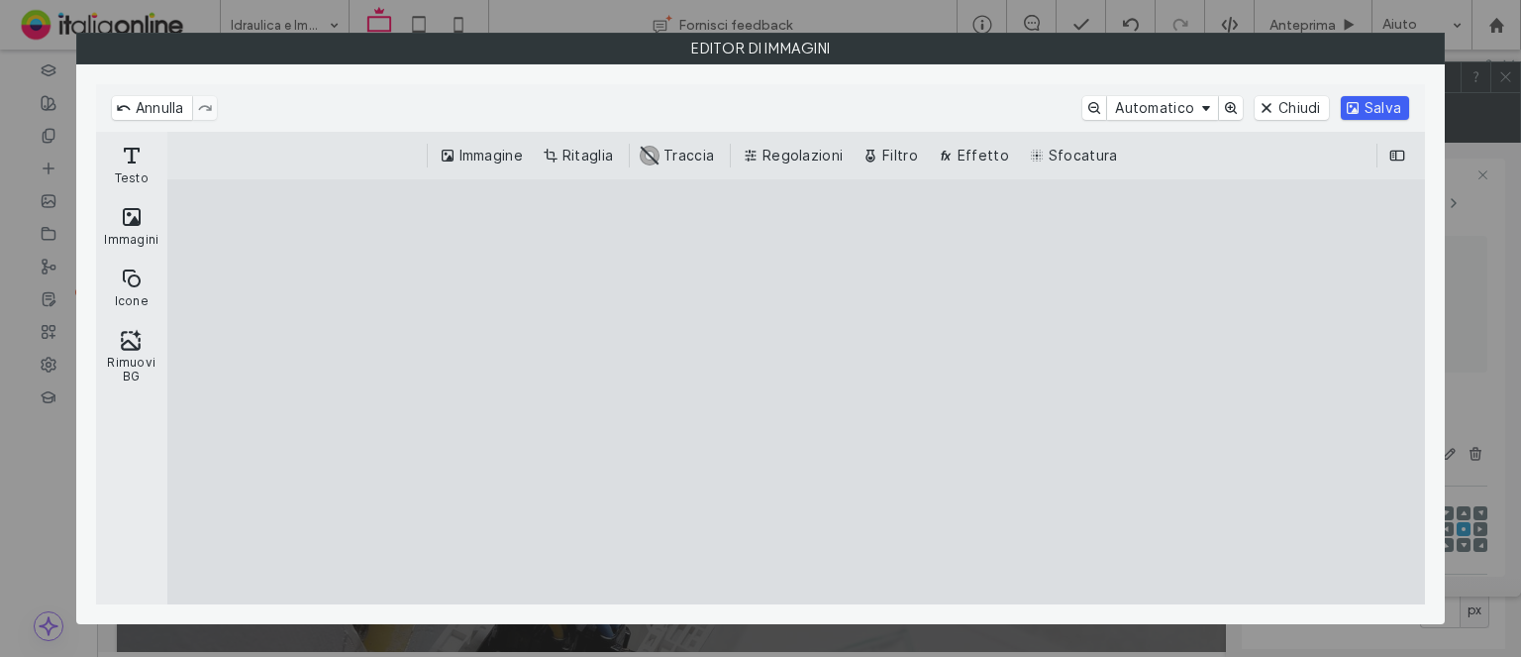
click at [1360, 101] on button "Salva" at bounding box center [1375, 108] width 68 height 24
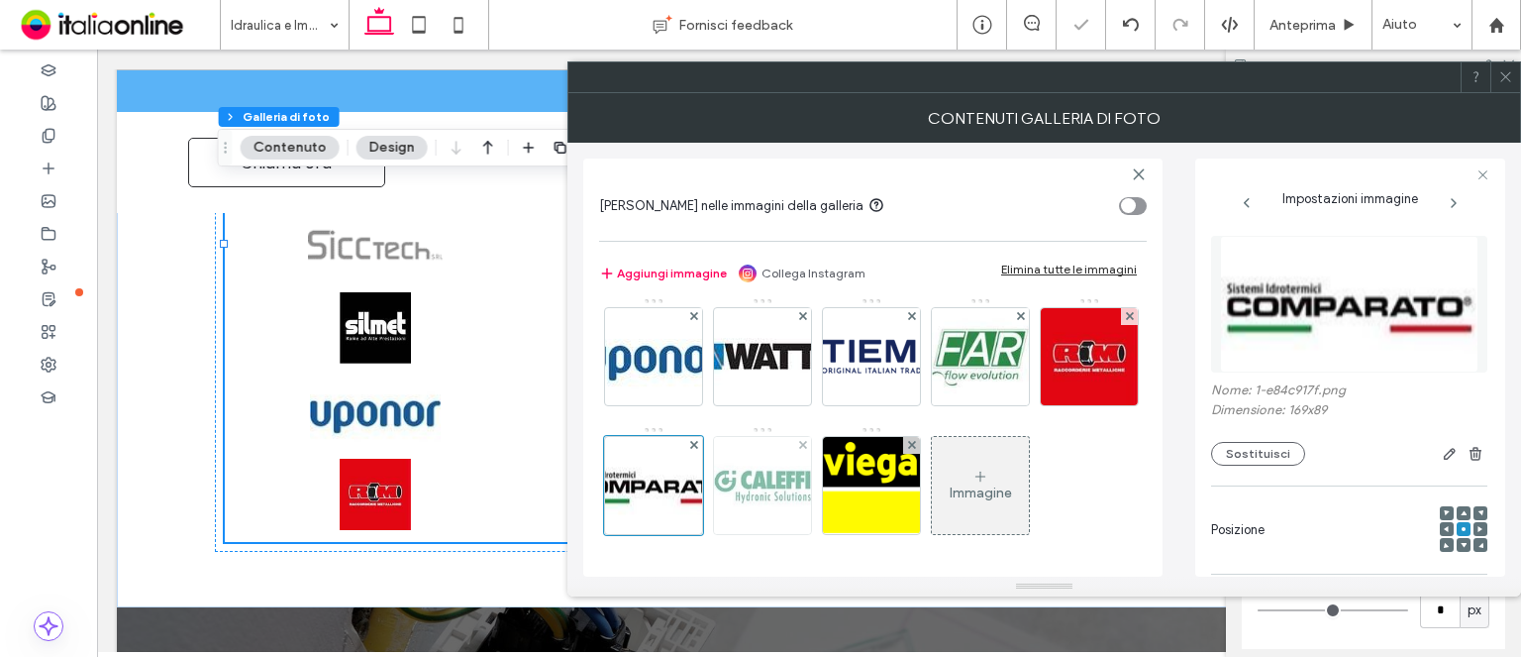
click at [811, 437] on img at bounding box center [762, 485] width 97 height 97
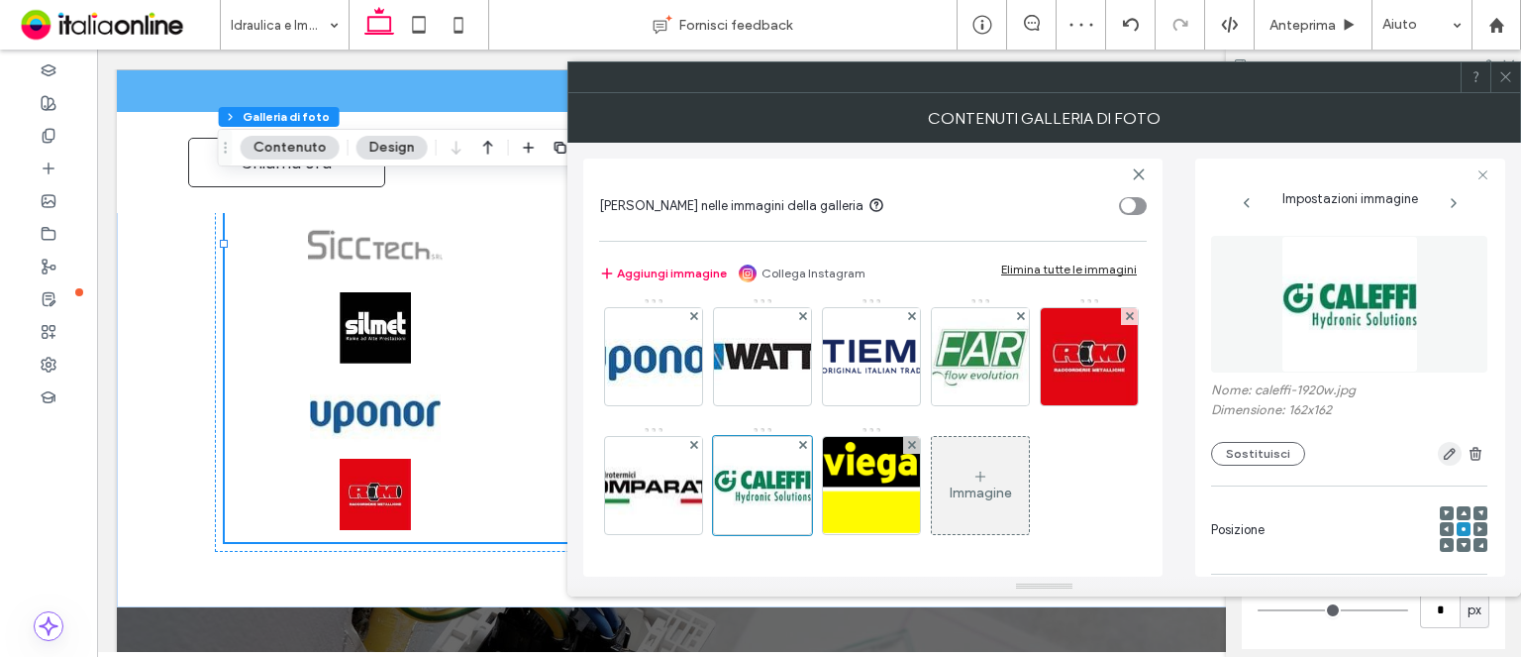
click at [1442, 451] on icon "button" at bounding box center [1450, 454] width 16 height 16
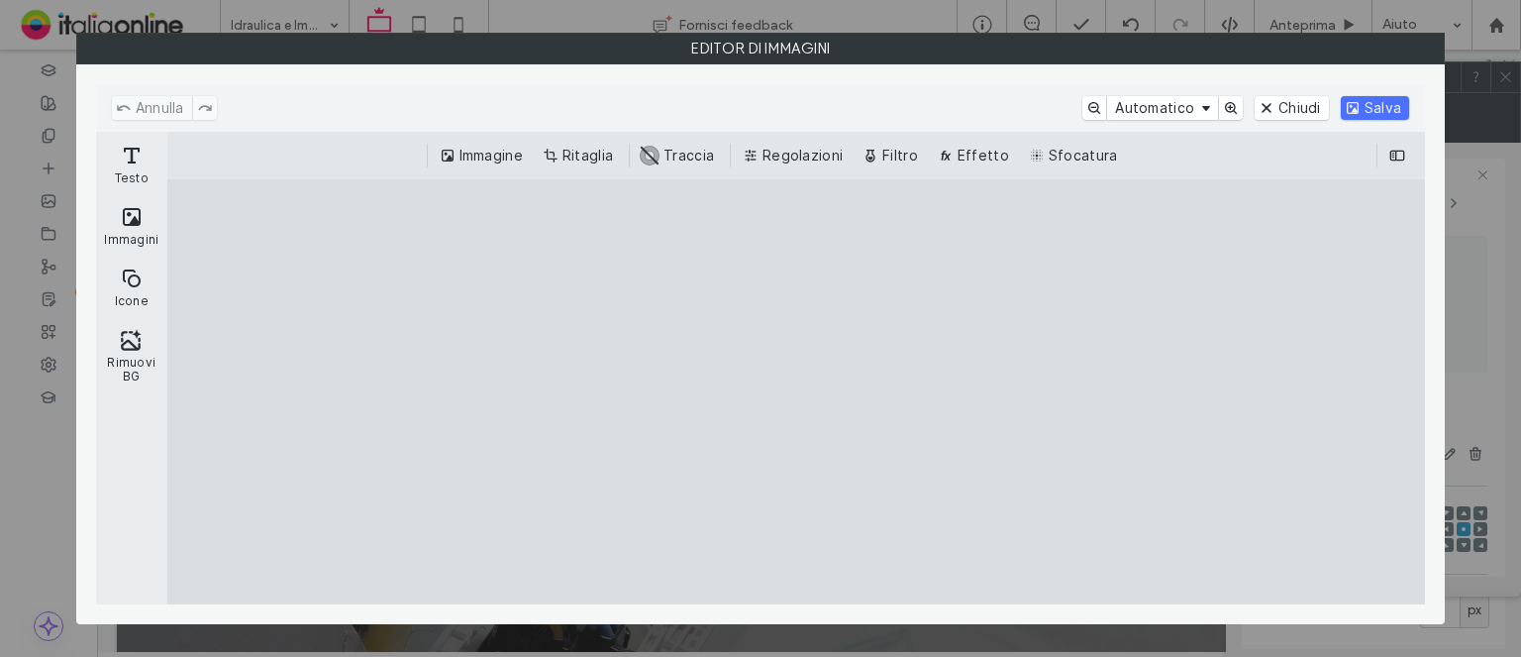
click at [612, 167] on div "Immagine Ritaglia #ABABAB Traccia Regolazioni Filtro Effetto Sfocatura" at bounding box center [796, 156] width 1258 height 48
drag, startPoint x: 603, startPoint y: 153, endPoint x: 685, endPoint y: 259, distance: 134.1
click at [603, 153] on button "Ritaglia" at bounding box center [580, 156] width 82 height 24
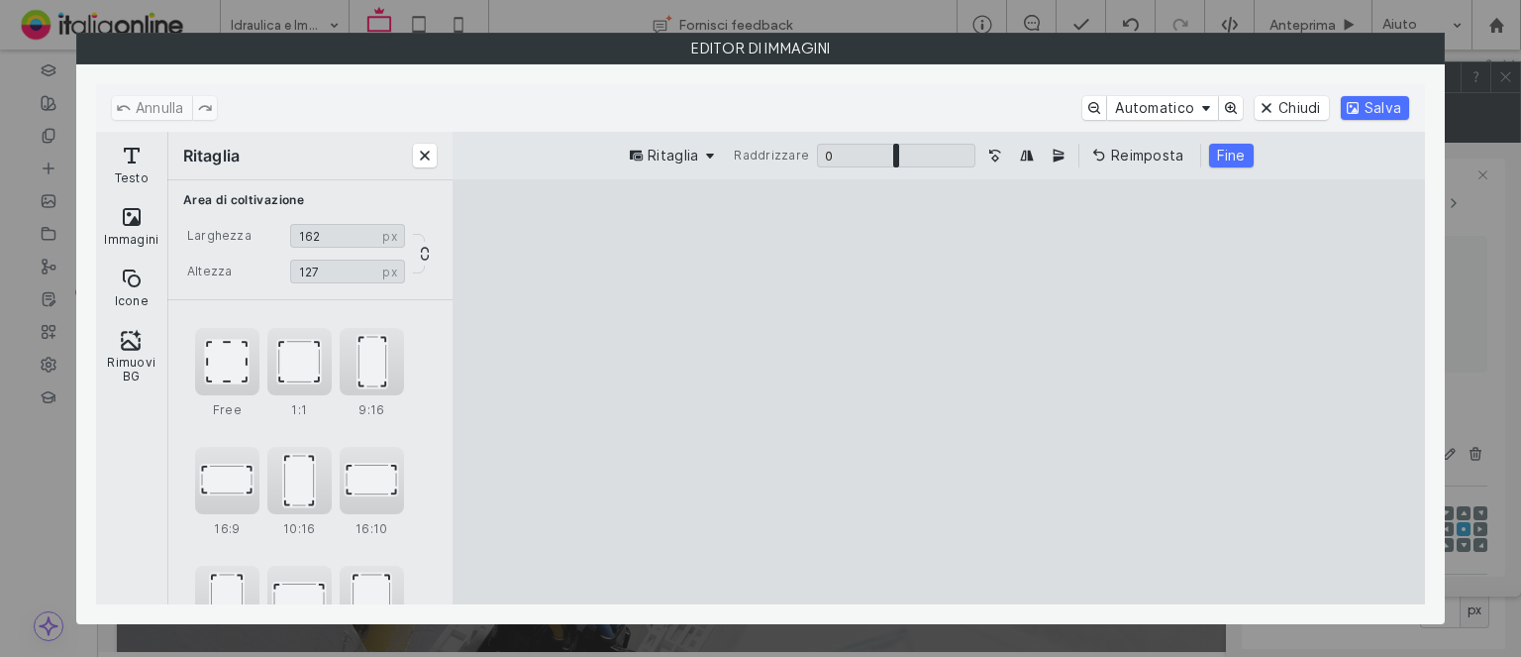
drag, startPoint x: 947, startPoint y: 562, endPoint x: 962, endPoint y: 459, distance: 104.1
click at [939, 392] on cesdk-canvas "Editor / piattaforma / website builder canvas" at bounding box center [939, 392] width 0 height 0
type input "**"
drag, startPoint x: 949, startPoint y: 222, endPoint x: 947, endPoint y: 316, distance: 94.1
click at [939, 392] on cesdk-canvas "Editor / piattaforma / website builder canvas" at bounding box center [939, 392] width 0 height 0
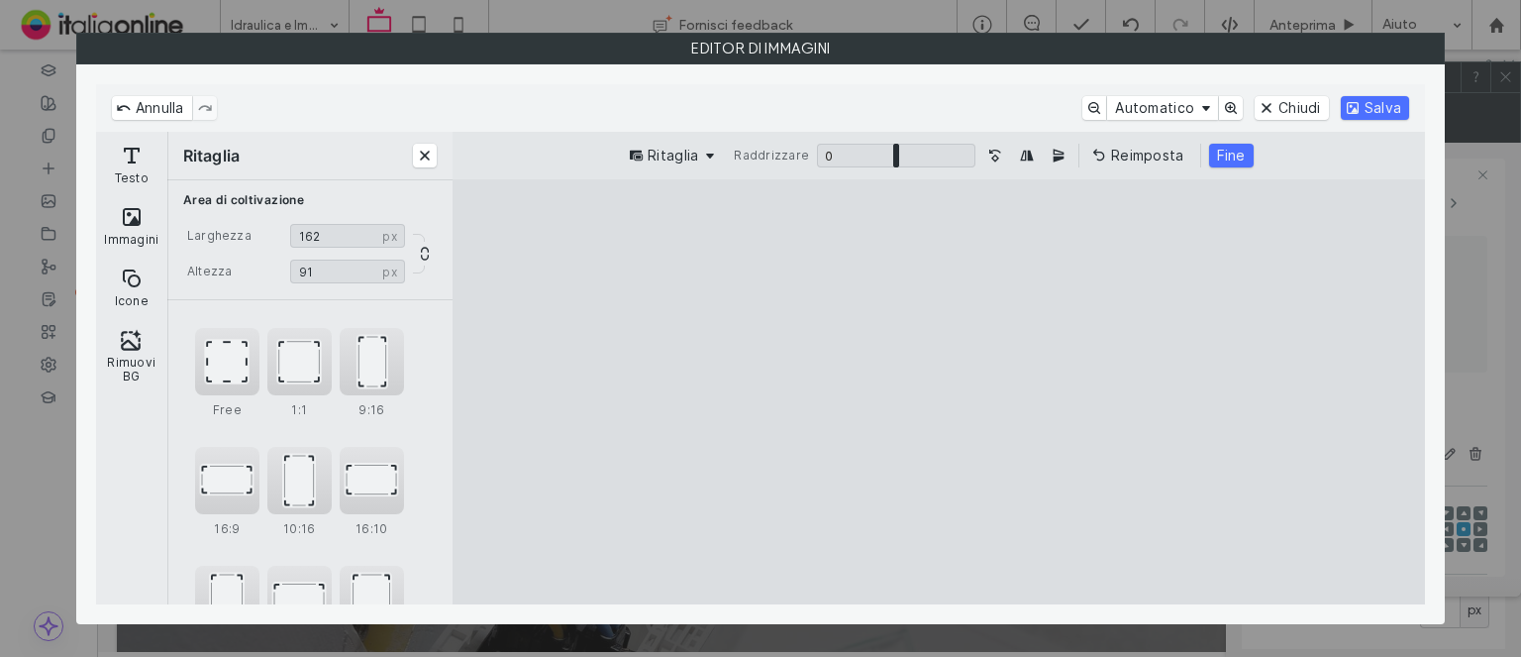
drag, startPoint x: 1216, startPoint y: 165, endPoint x: 1296, endPoint y: 137, distance: 84.3
click at [1216, 165] on button "Fine" at bounding box center [1231, 156] width 45 height 24
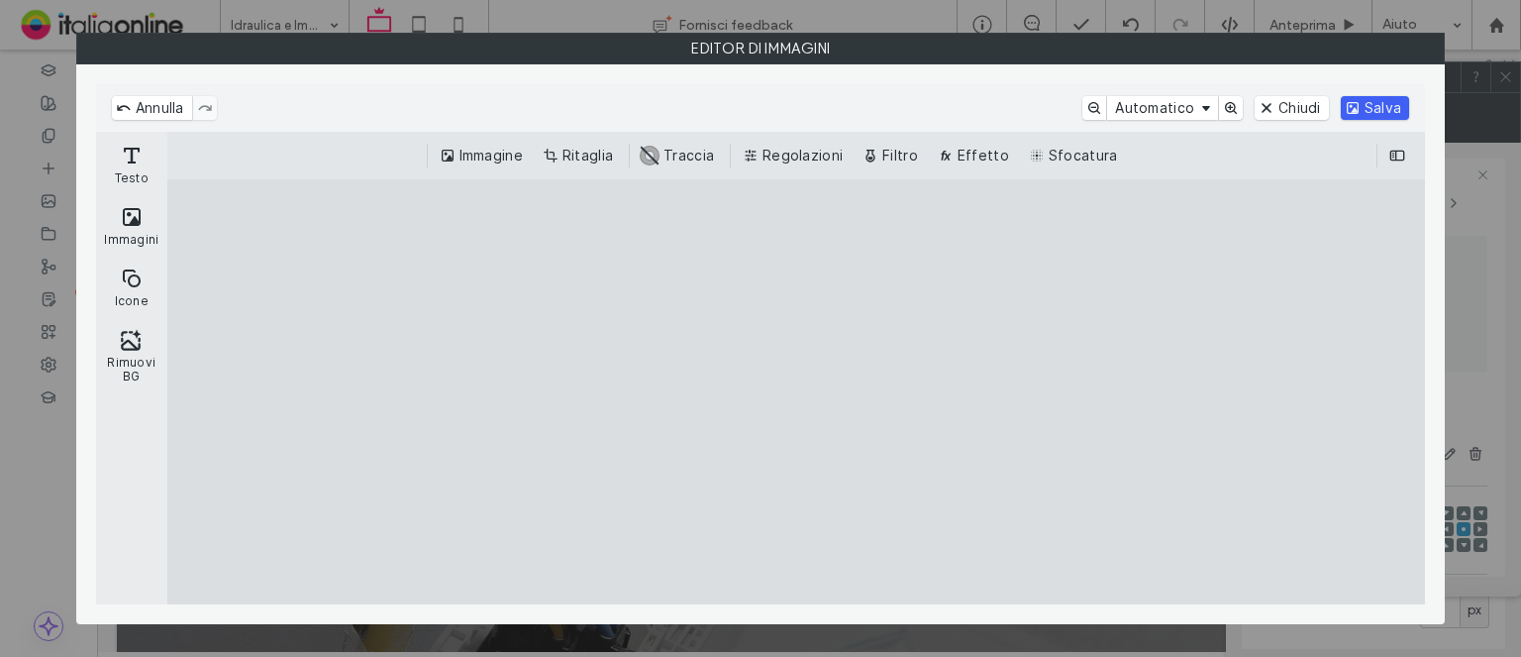
click at [1358, 109] on button "Salva" at bounding box center [1375, 108] width 68 height 24
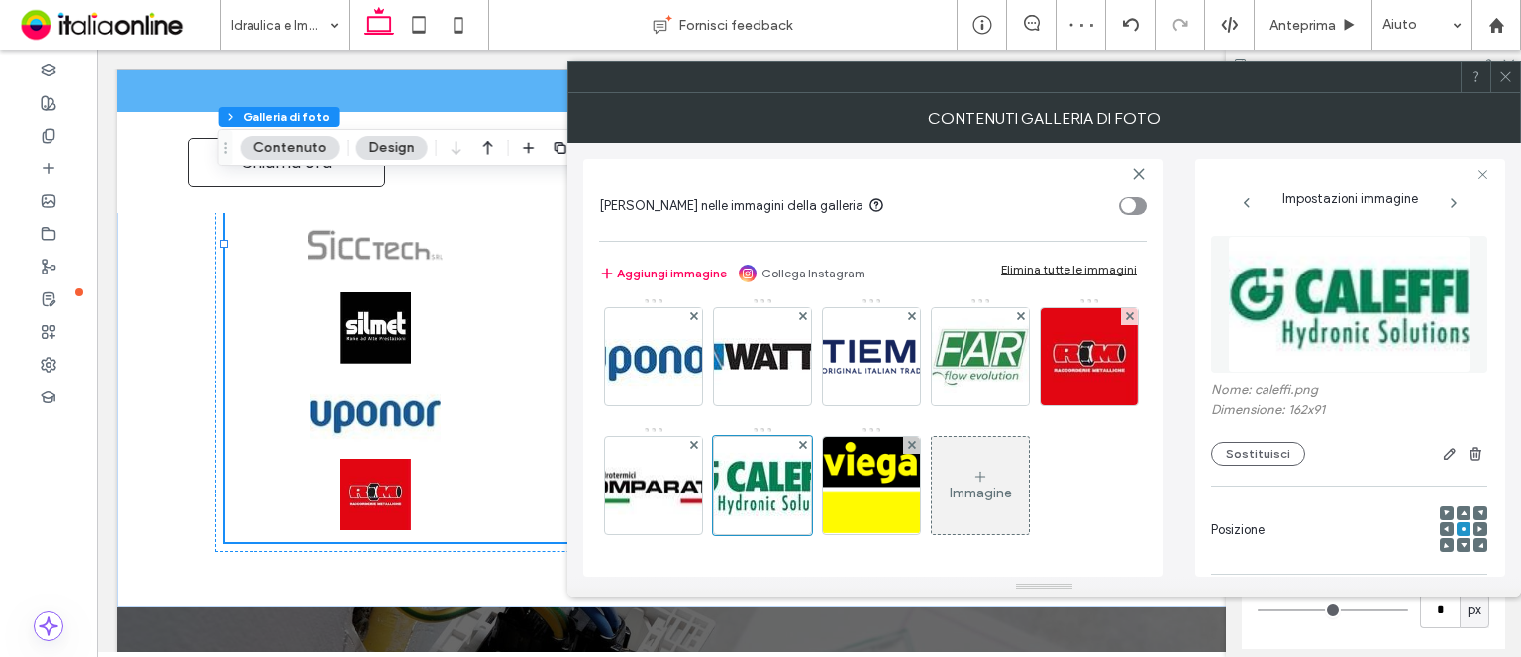
drag, startPoint x: 1498, startPoint y: 77, endPoint x: 1481, endPoint y: 94, distance: 23.8
click at [1498, 77] on div at bounding box center [1506, 77] width 30 height 30
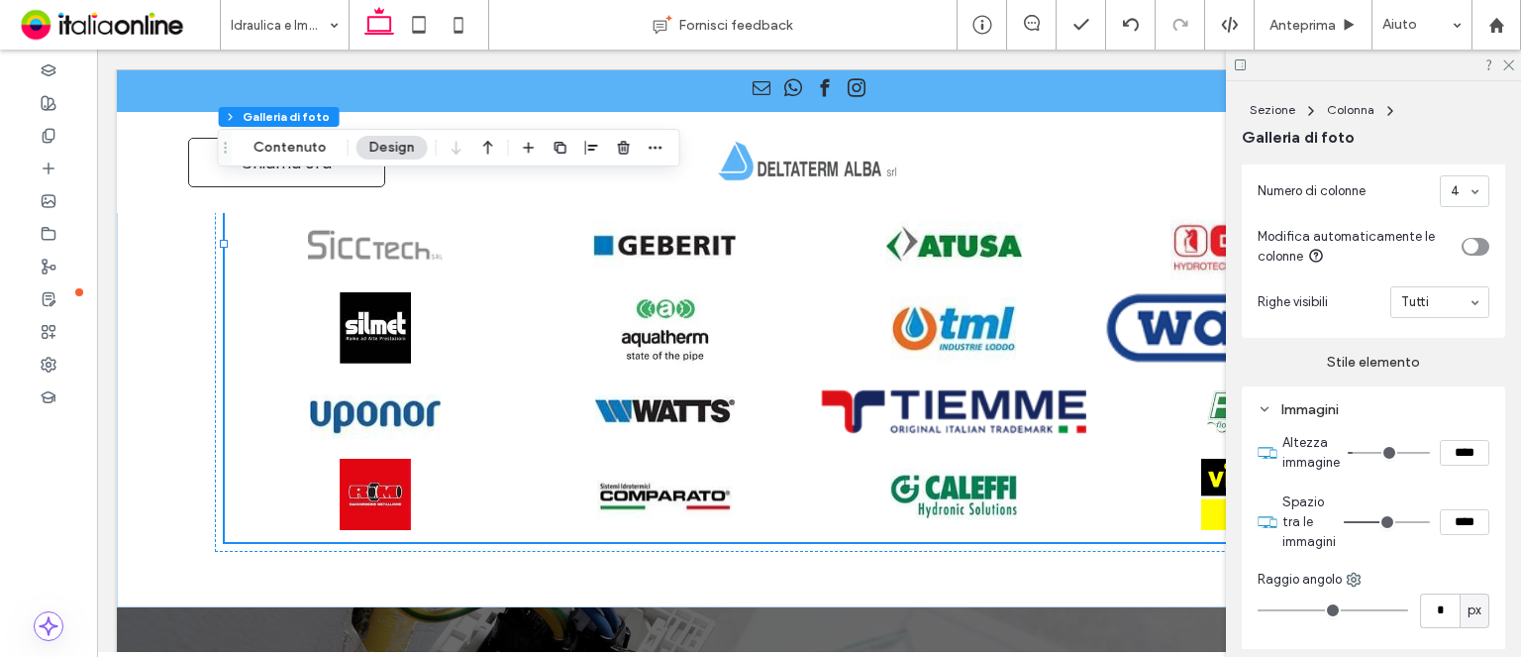
type input "**"
type input "****"
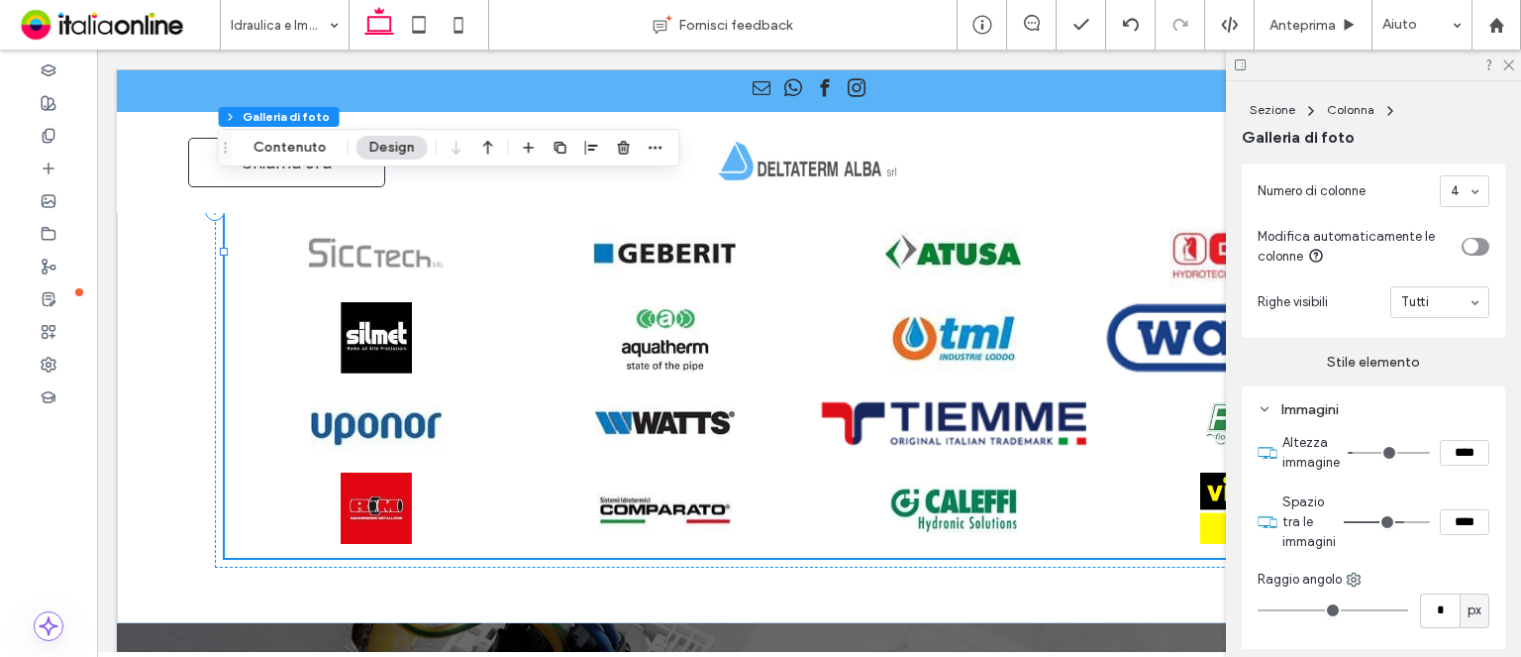
type input "**"
type input "****"
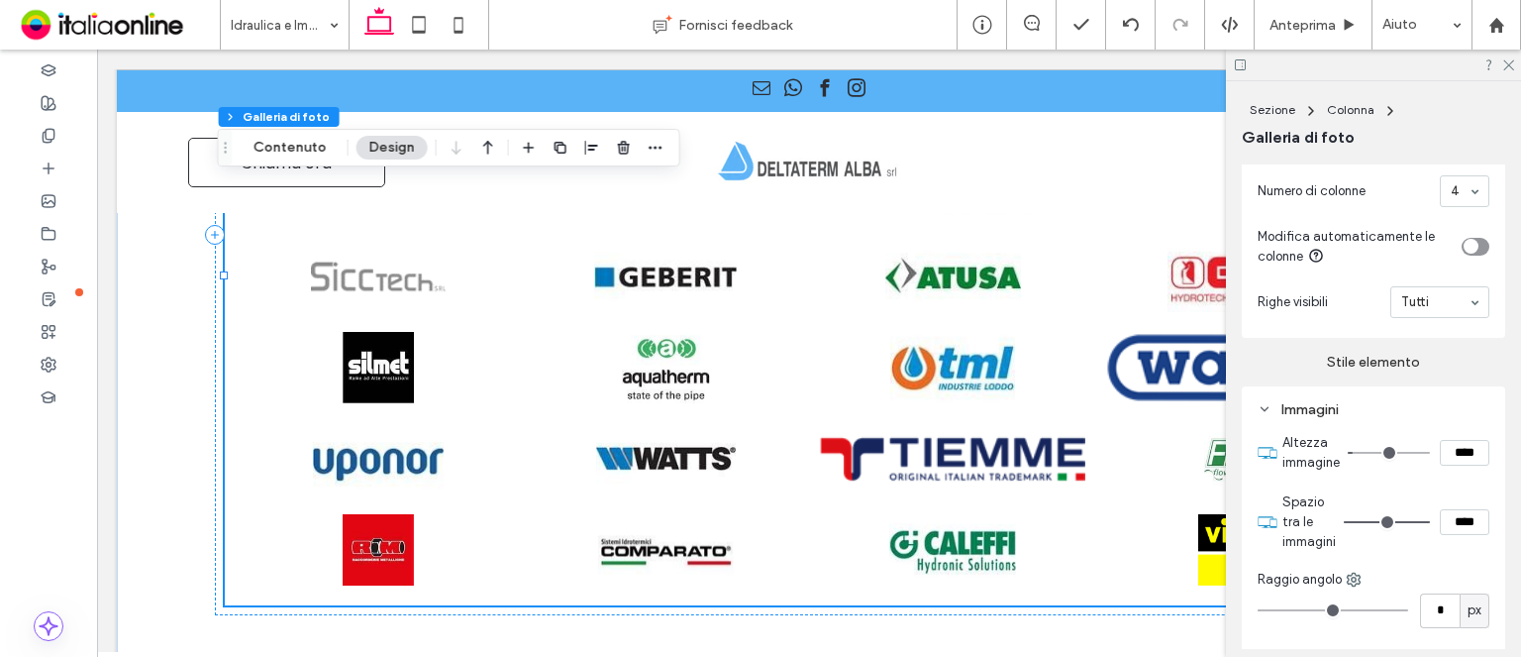
drag, startPoint x: 1391, startPoint y: 538, endPoint x: 1427, endPoint y: 538, distance: 36.6
type input "**"
click at [1427, 523] on input "range" at bounding box center [1387, 522] width 86 height 2
click at [1503, 66] on icon at bounding box center [1508, 63] width 13 height 13
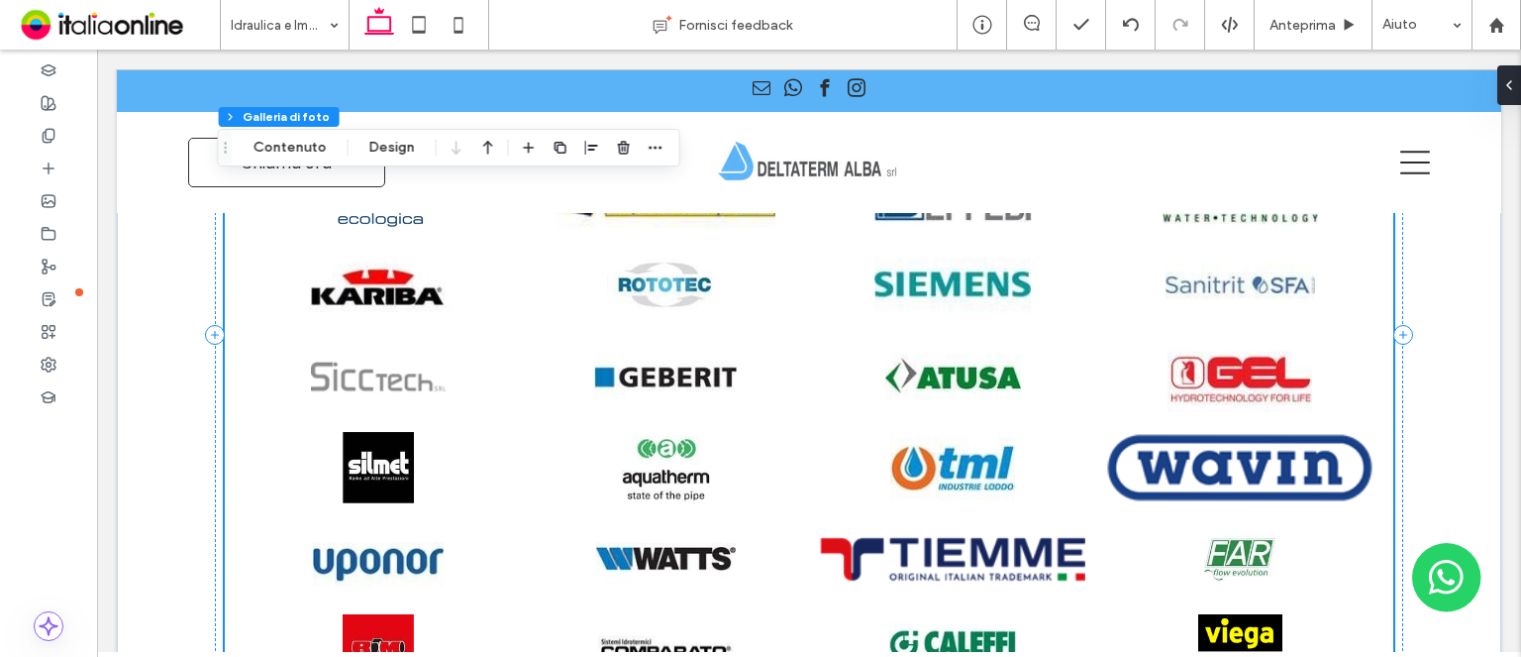
scroll to position [2080, 0]
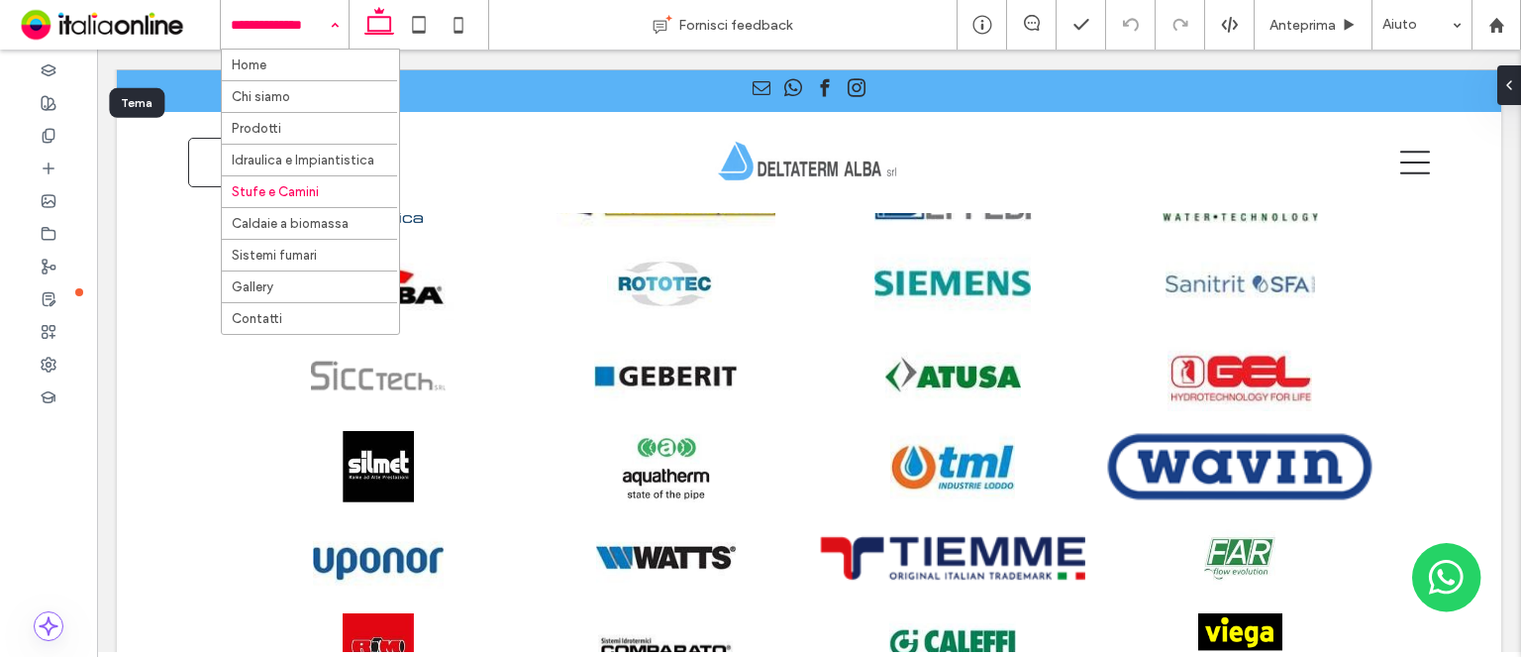
click at [281, 28] on input at bounding box center [280, 25] width 98 height 50
drag, startPoint x: 309, startPoint y: 15, endPoint x: 316, endPoint y: 119, distance: 104.2
click at [309, 15] on input at bounding box center [280, 25] width 98 height 50
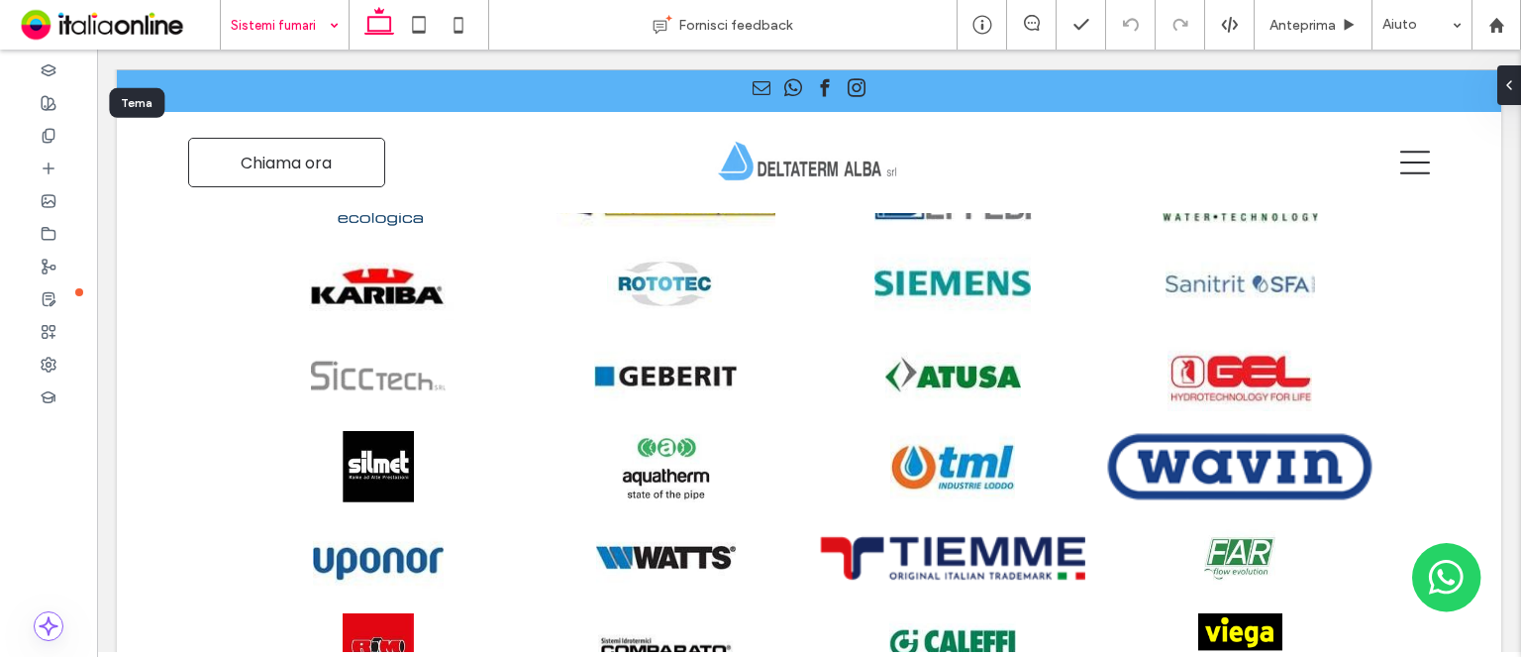
click at [269, 23] on input at bounding box center [280, 25] width 98 height 50
click at [329, 35] on div "Sistemi fumari" at bounding box center [285, 25] width 128 height 50
click at [302, 15] on input at bounding box center [280, 25] width 98 height 50
